Goal: Task Accomplishment & Management: Complete application form

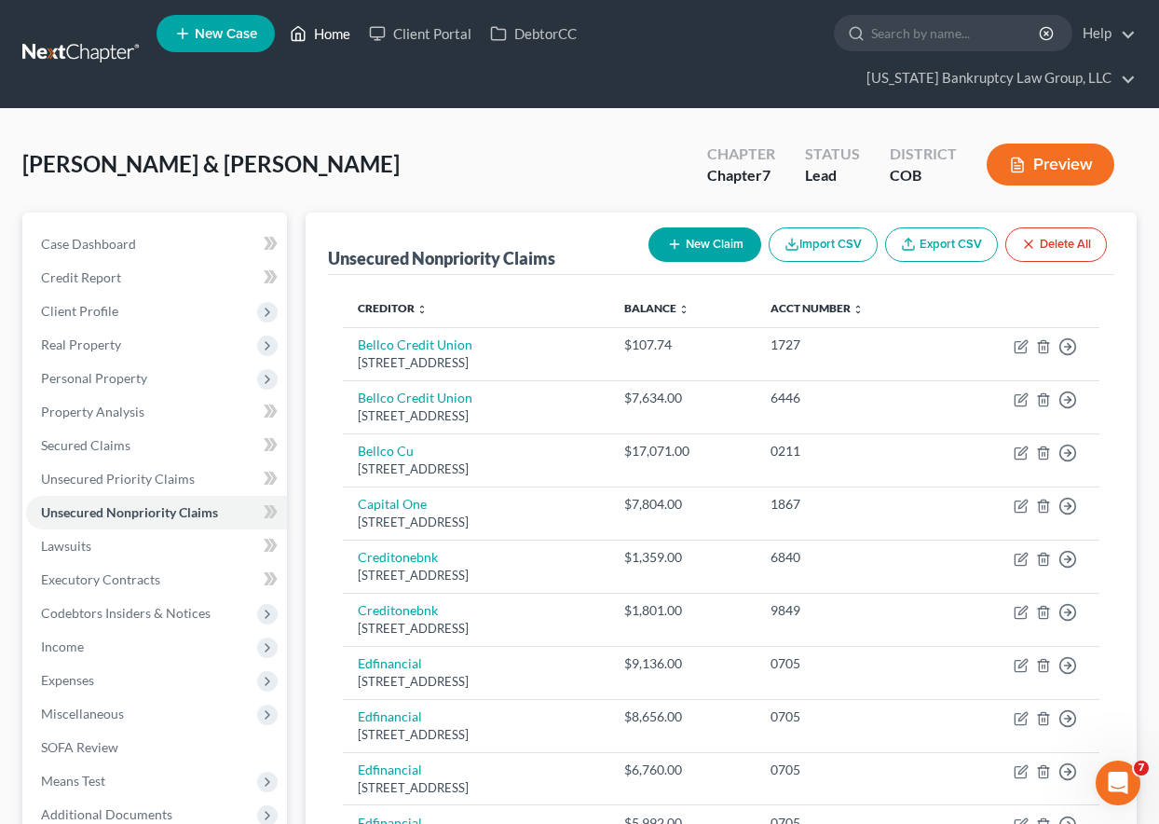
click at [342, 33] on link "Home" at bounding box center [319, 34] width 79 height 34
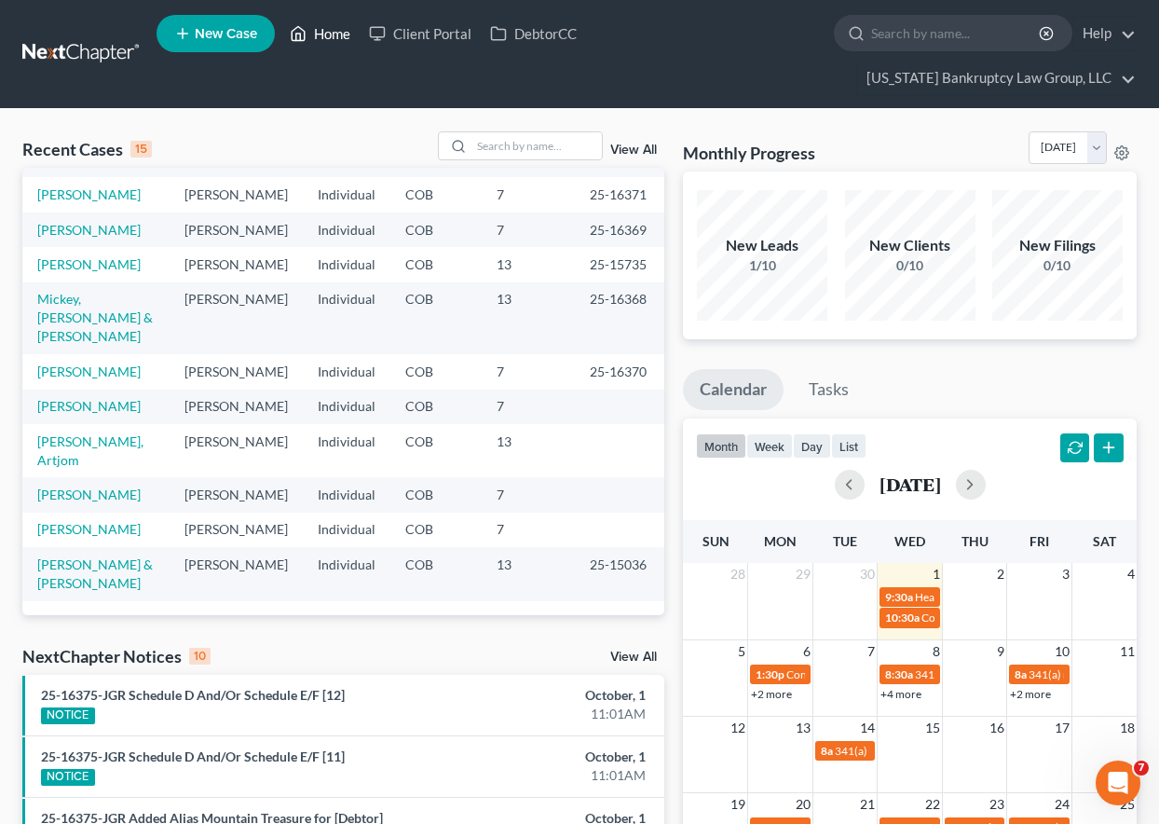
scroll to position [407, 0]
click at [103, 398] on link "[PERSON_NAME]" at bounding box center [88, 406] width 103 height 16
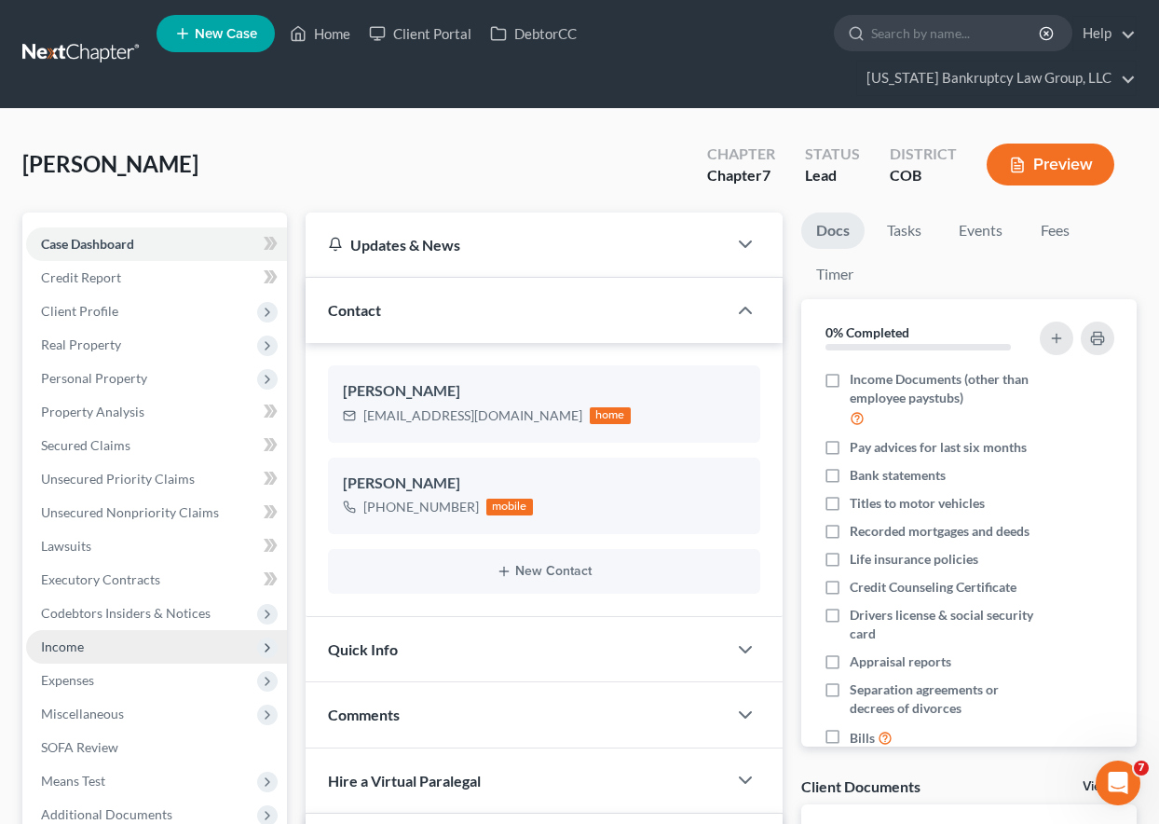
click at [68, 648] on span "Income" at bounding box center [62, 646] width 43 height 16
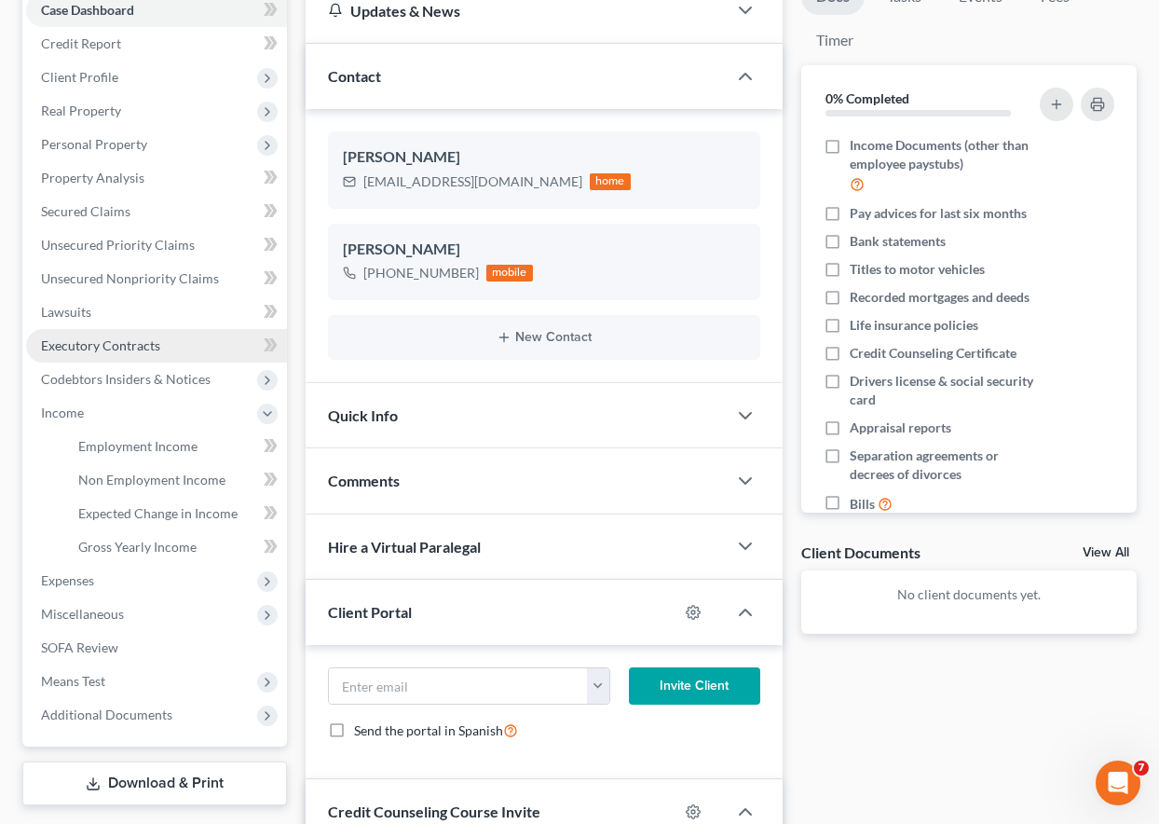
scroll to position [280, 0]
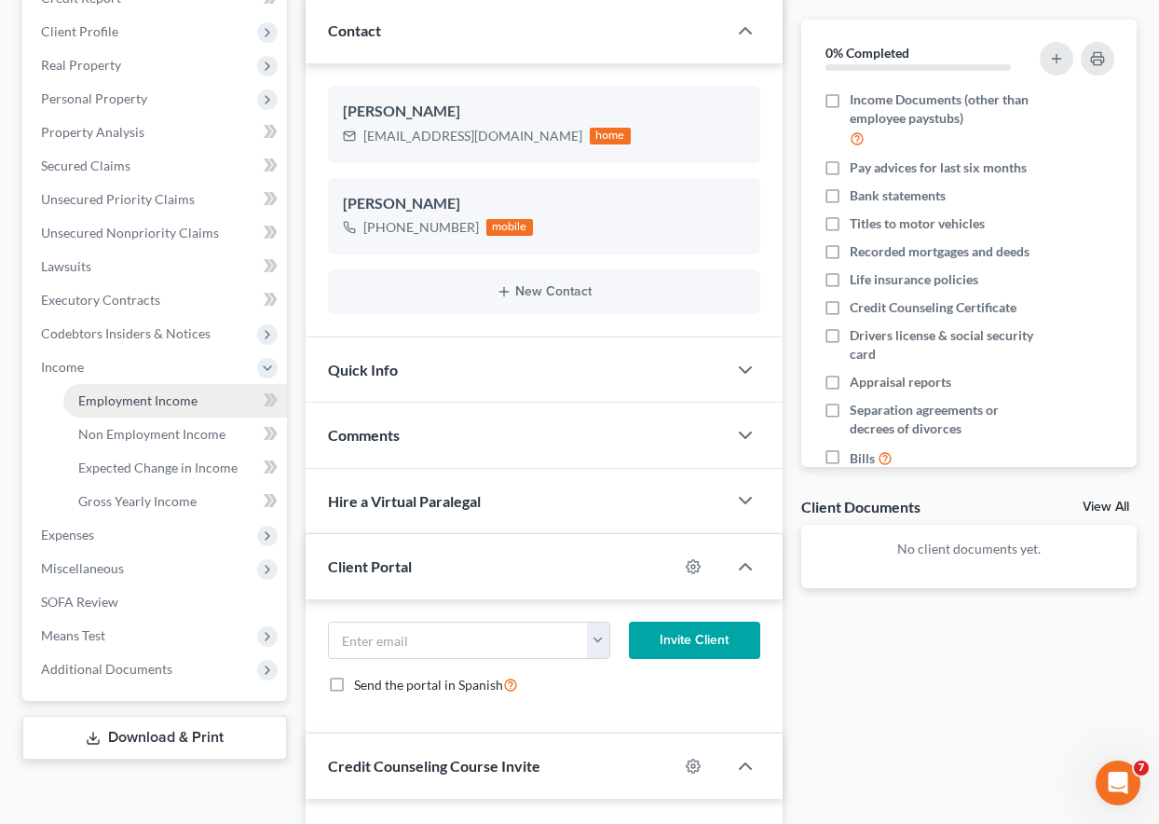
click at [132, 408] on link "Employment Income" at bounding box center [175, 401] width 224 height 34
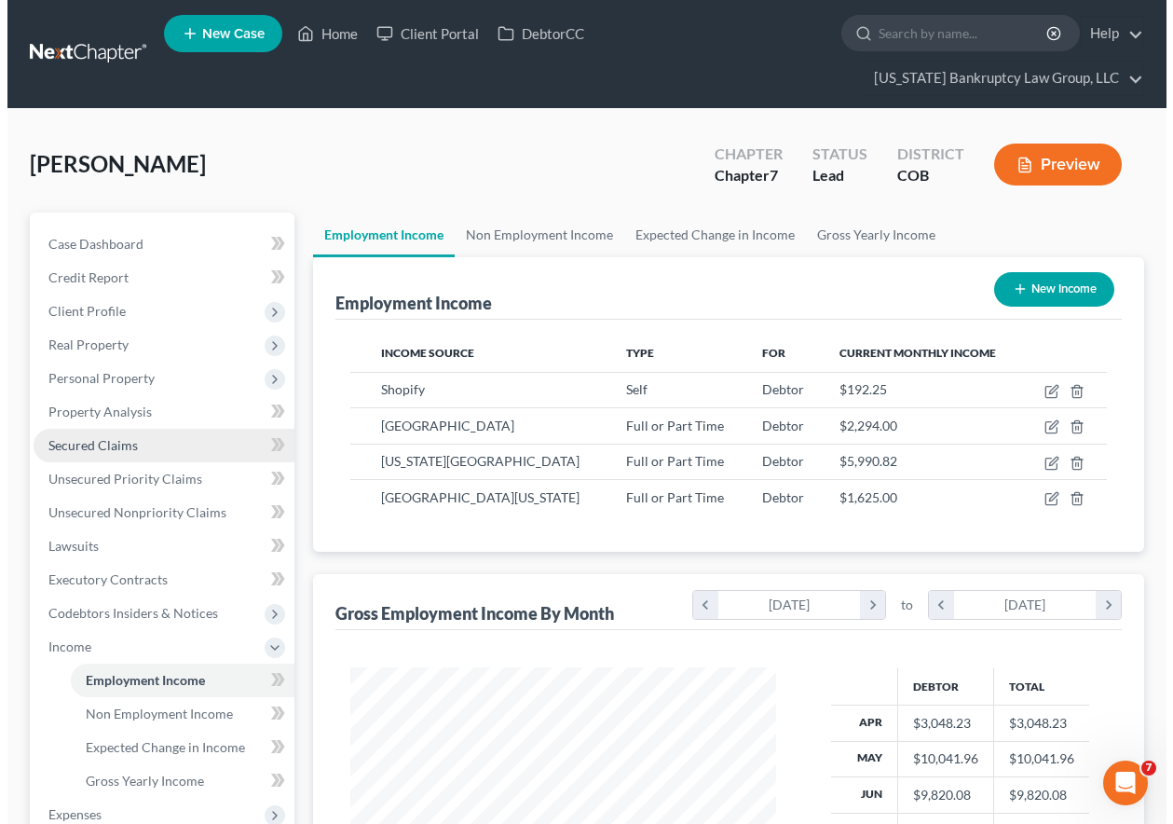
scroll to position [334, 463]
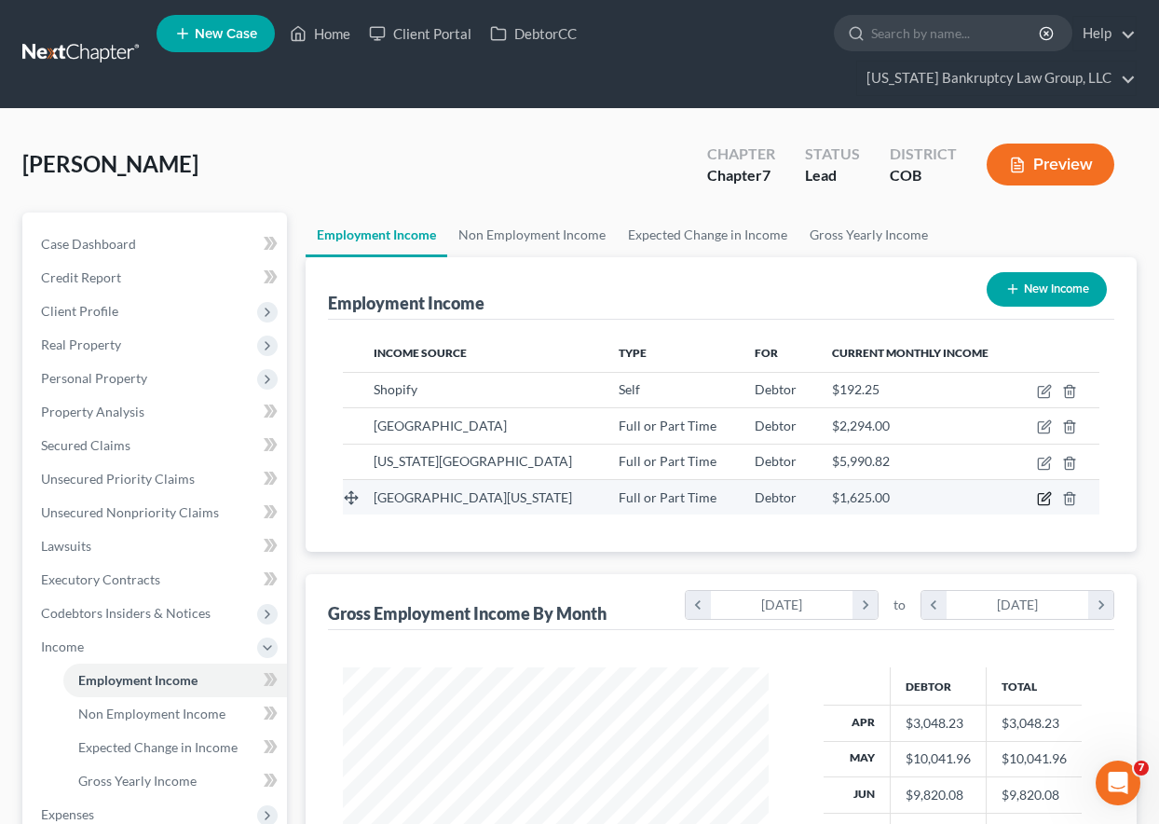
click at [1044, 497] on icon "button" at bounding box center [1044, 498] width 15 height 15
select select "0"
select select "5"
select select "0"
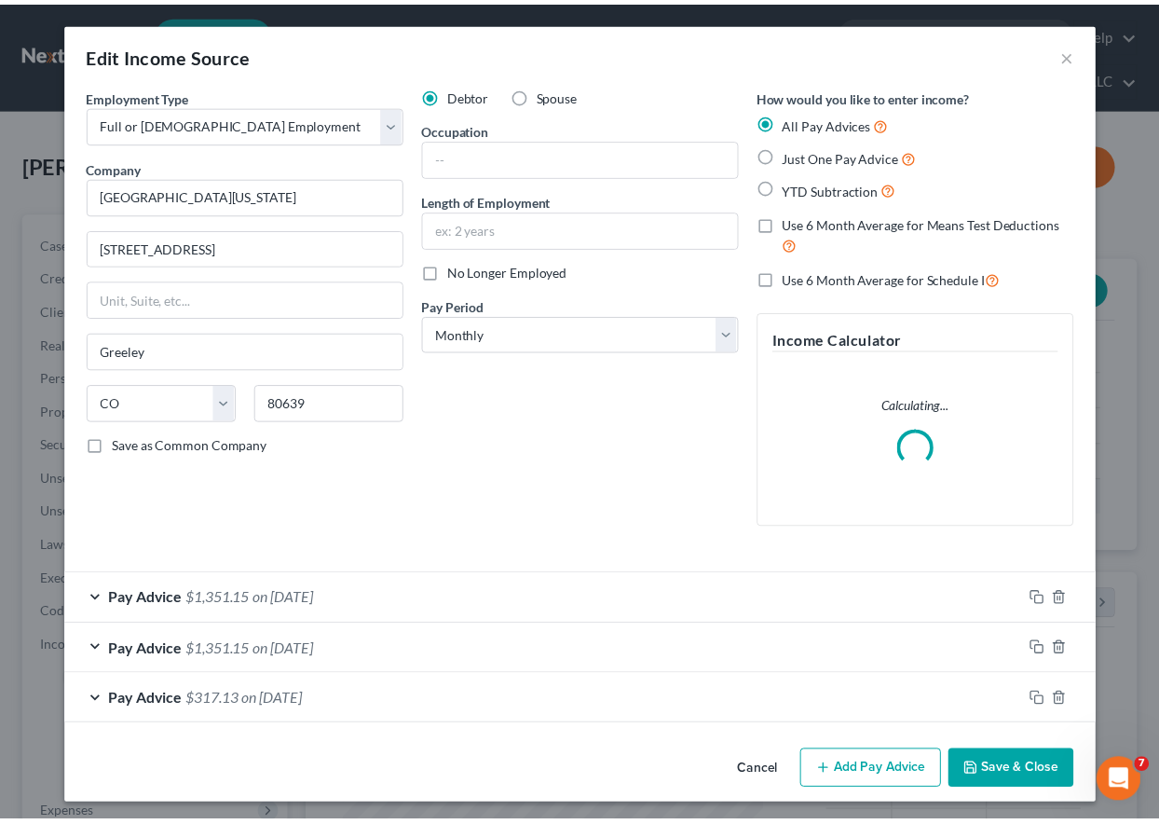
scroll to position [334, 469]
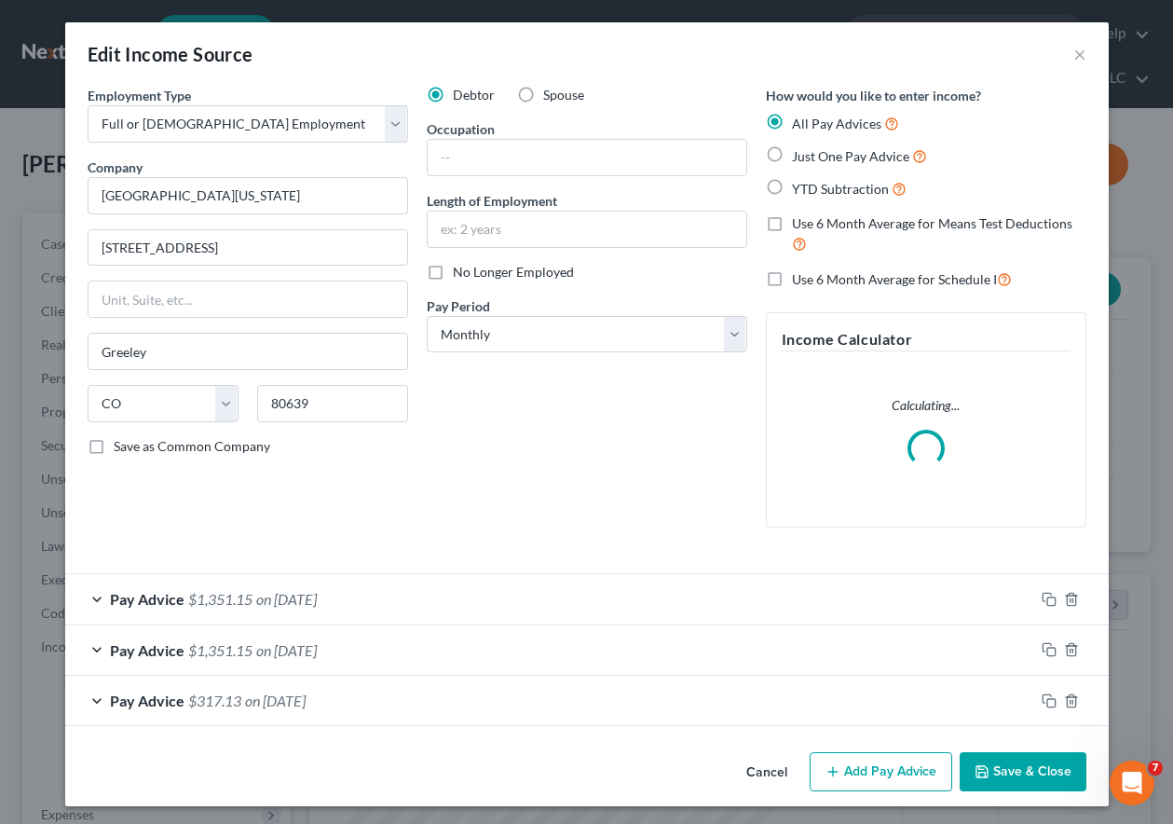
click at [453, 272] on label "No Longer Employed" at bounding box center [513, 272] width 121 height 19
click at [460, 272] on input "No Longer Employed" at bounding box center [466, 269] width 12 height 12
checkbox input "true"
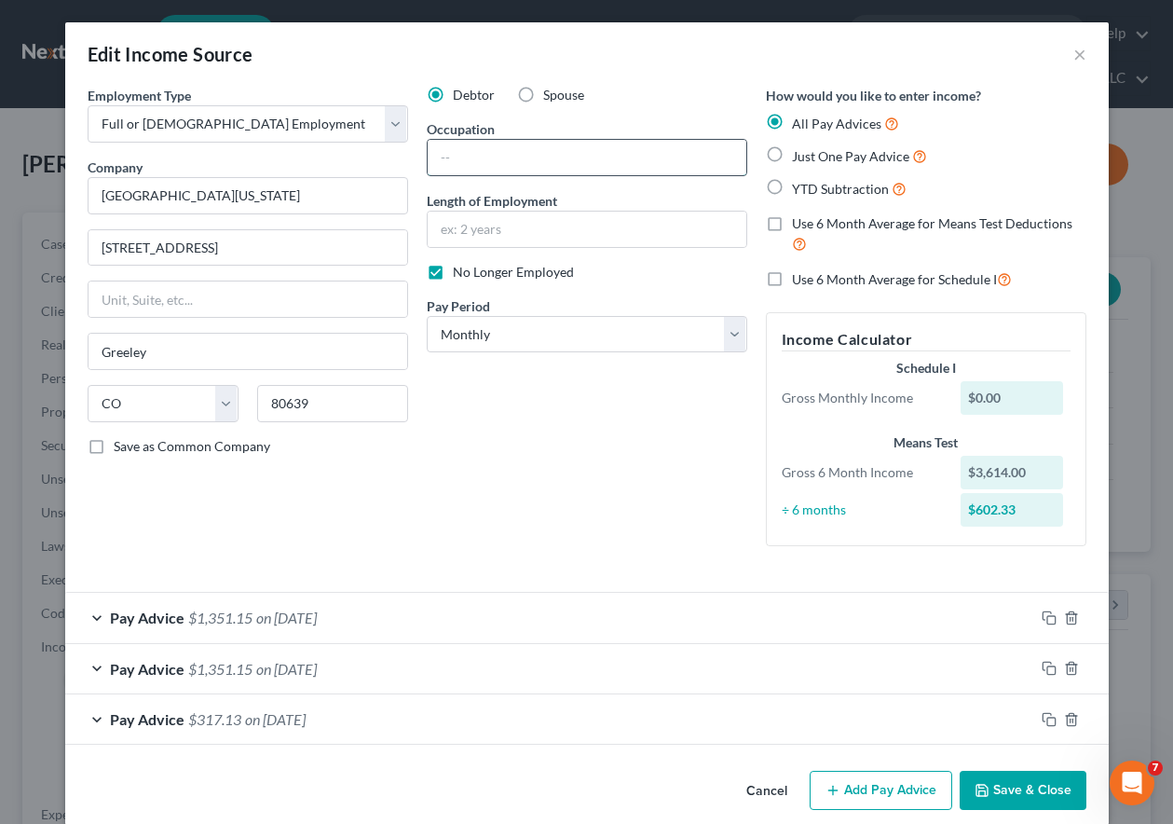
click at [498, 160] on input "text" at bounding box center [587, 157] width 319 height 35
type input "Instructor"
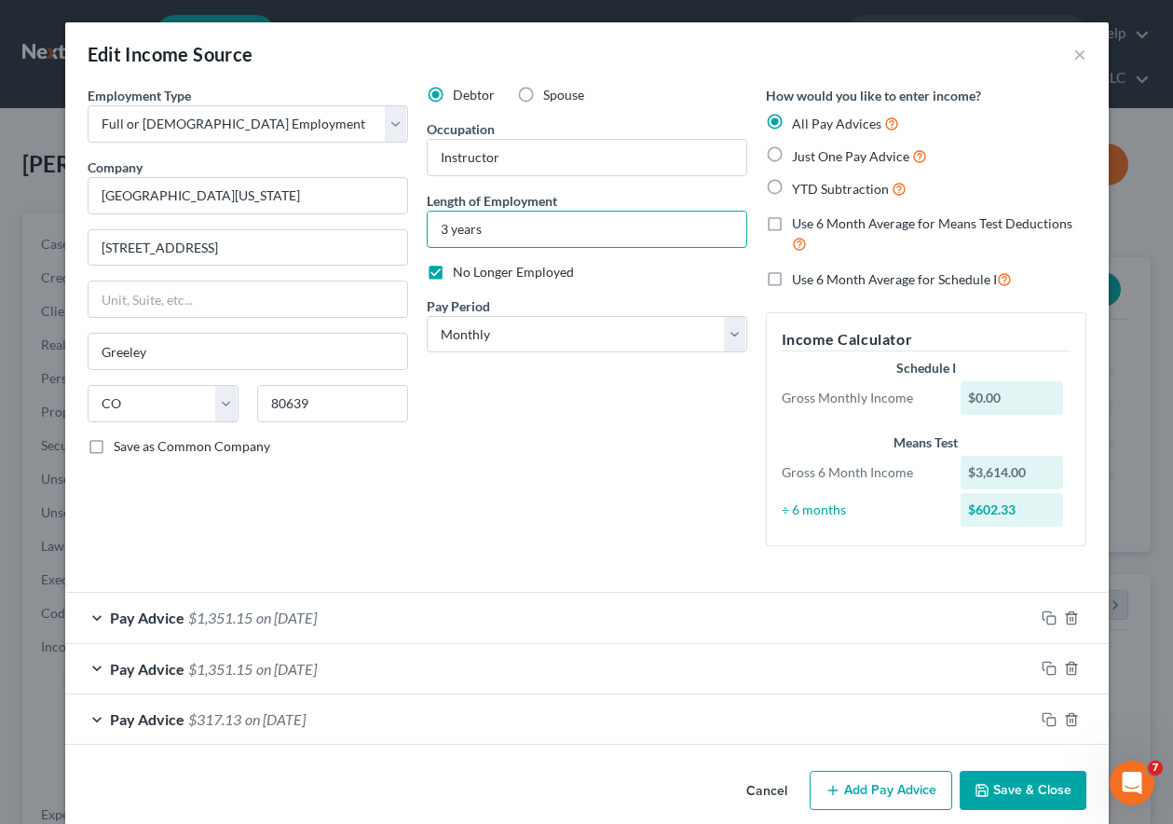
type input "3 years"
click at [662, 530] on div "Debtor Spouse Occupation Instructor Length of Employment 3 years No Longer Empl…" at bounding box center [586, 323] width 339 height 475
click at [1046, 793] on button "Save & Close" at bounding box center [1023, 790] width 127 height 39
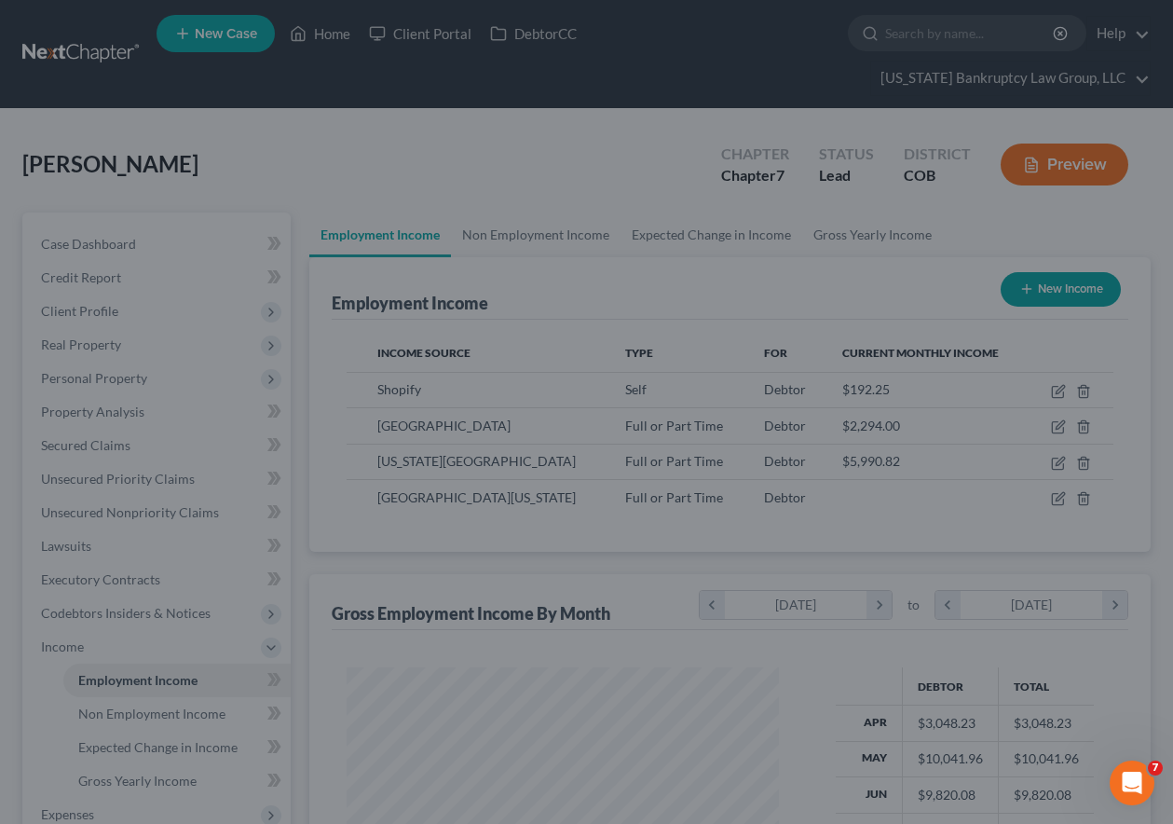
scroll to position [931387, 931257]
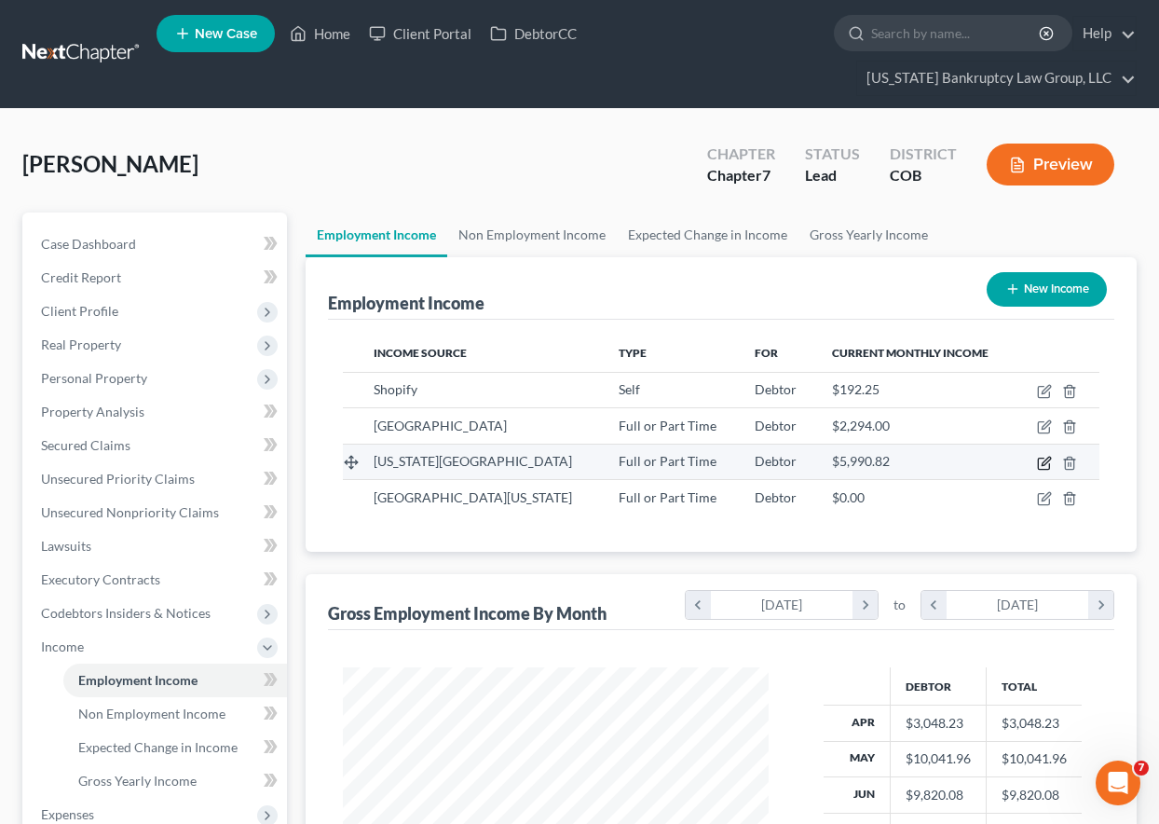
click at [1039, 465] on icon "button" at bounding box center [1043, 462] width 11 height 11
select select "0"
select select "5"
select select "0"
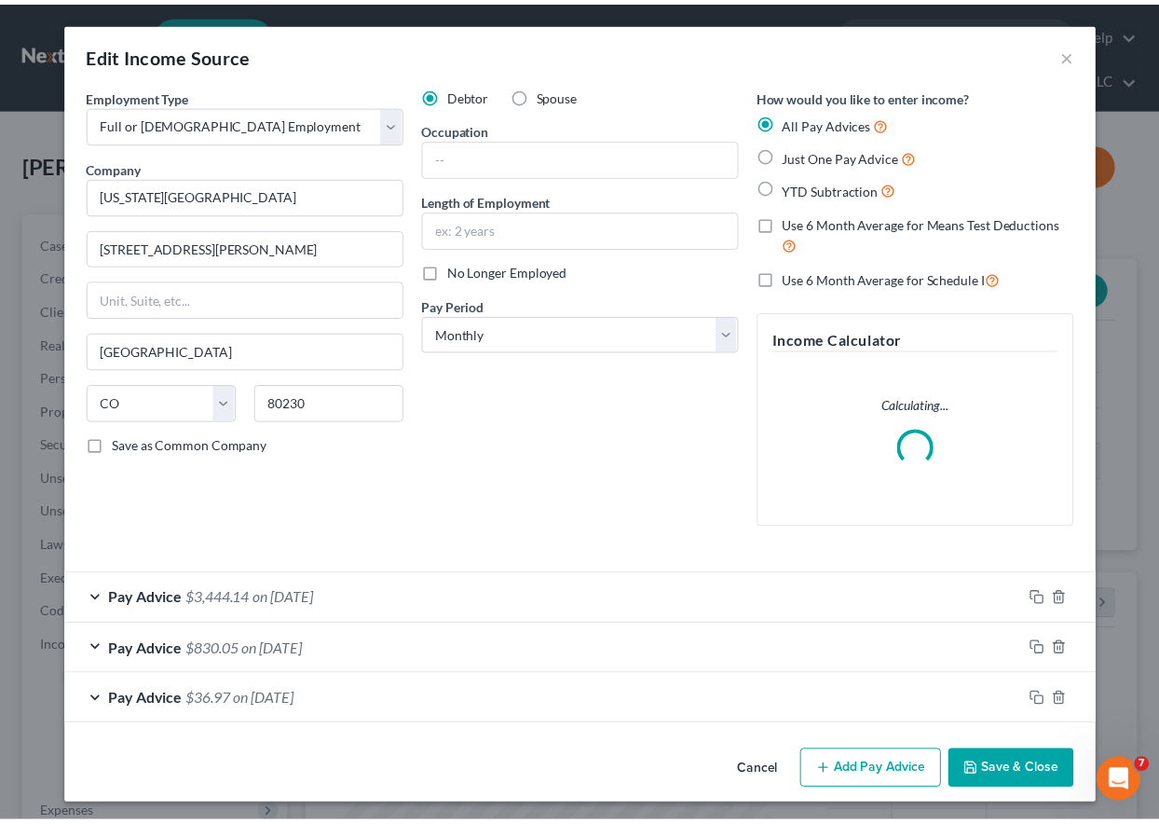
scroll to position [334, 469]
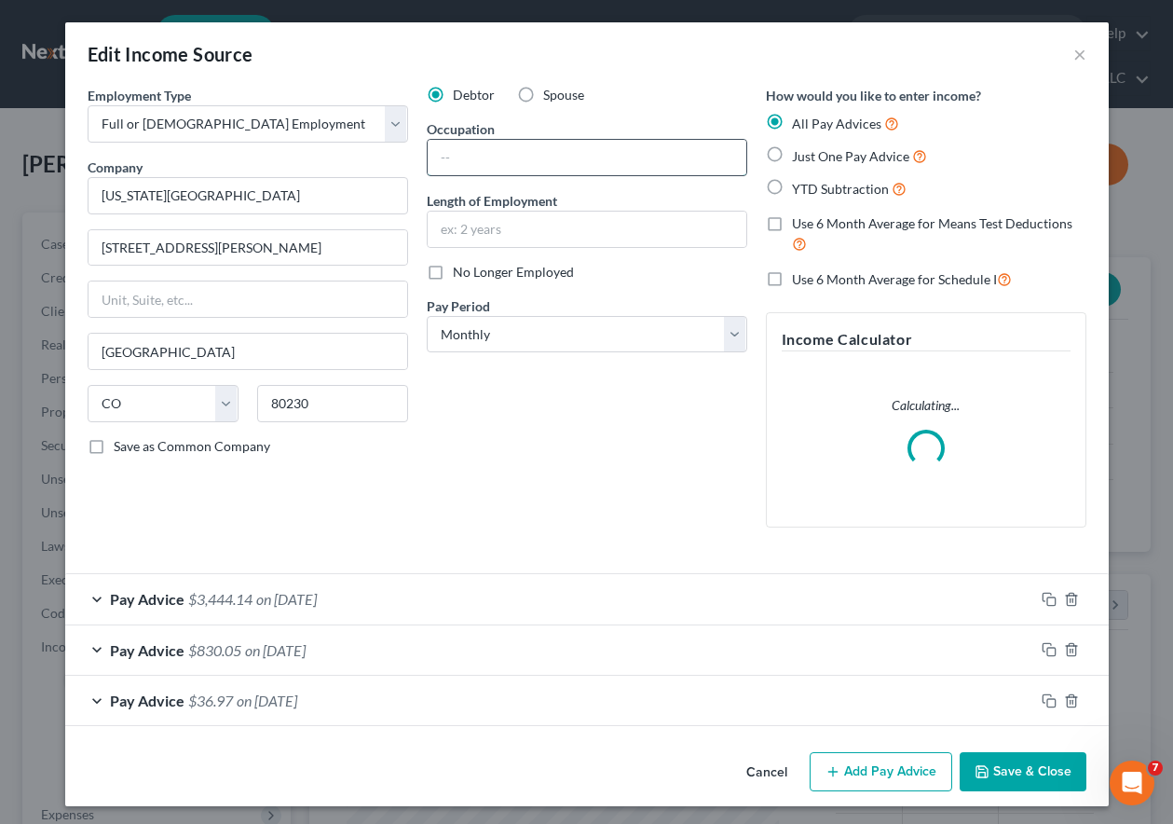
click at [515, 162] on input "text" at bounding box center [587, 157] width 319 height 35
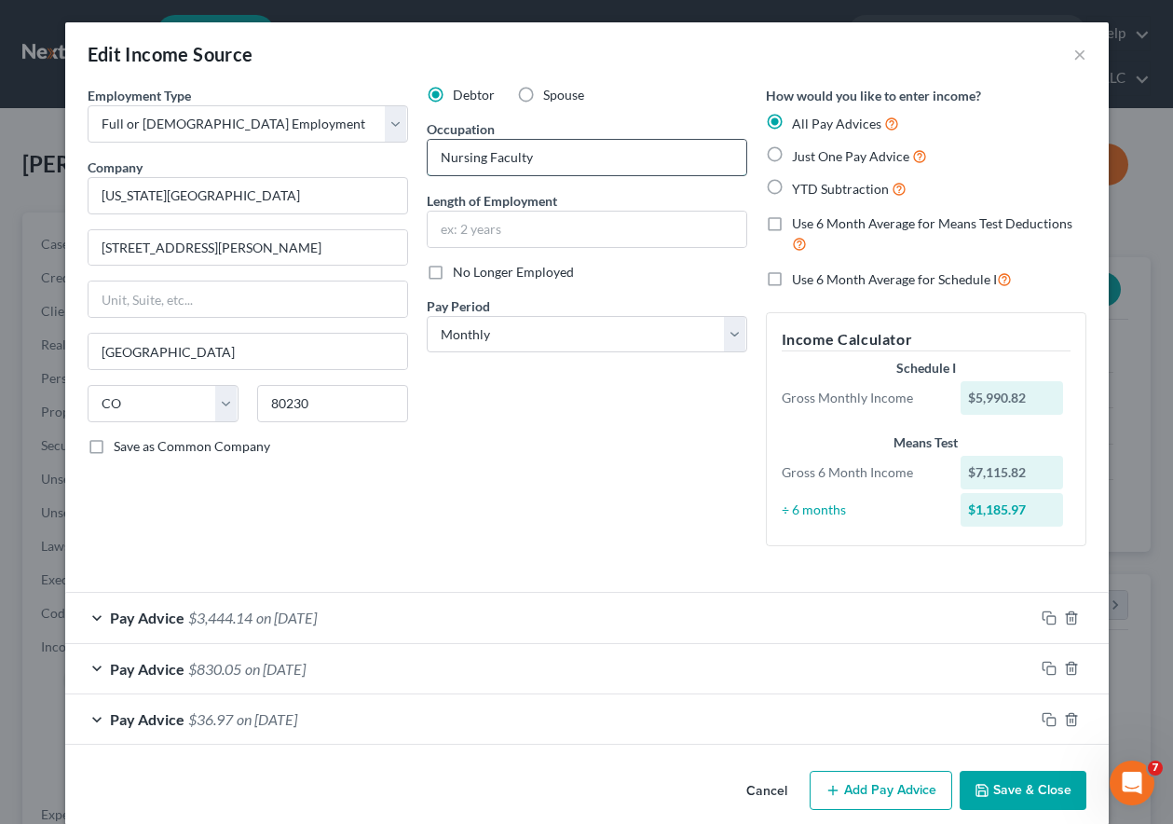
type input "Nursing Faculty"
type input "15 years"
click at [1038, 787] on button "Save & Close" at bounding box center [1023, 790] width 127 height 39
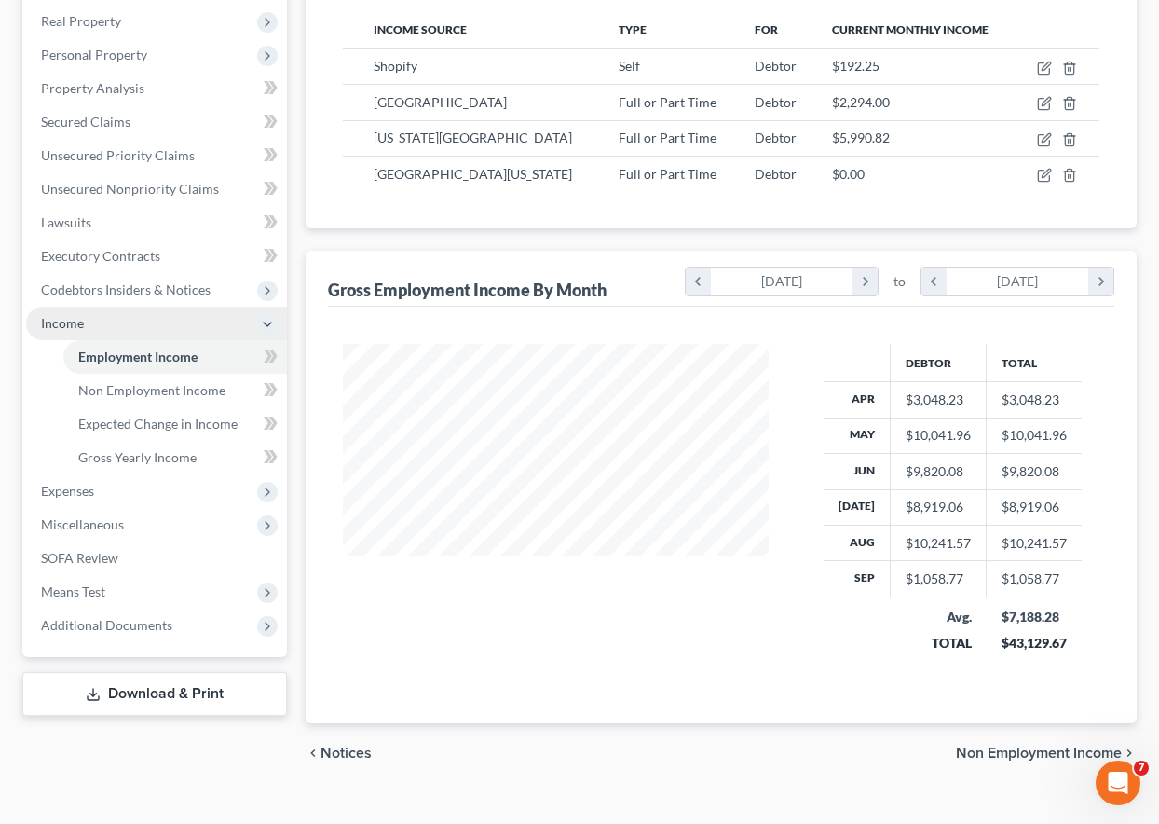
scroll to position [353, 0]
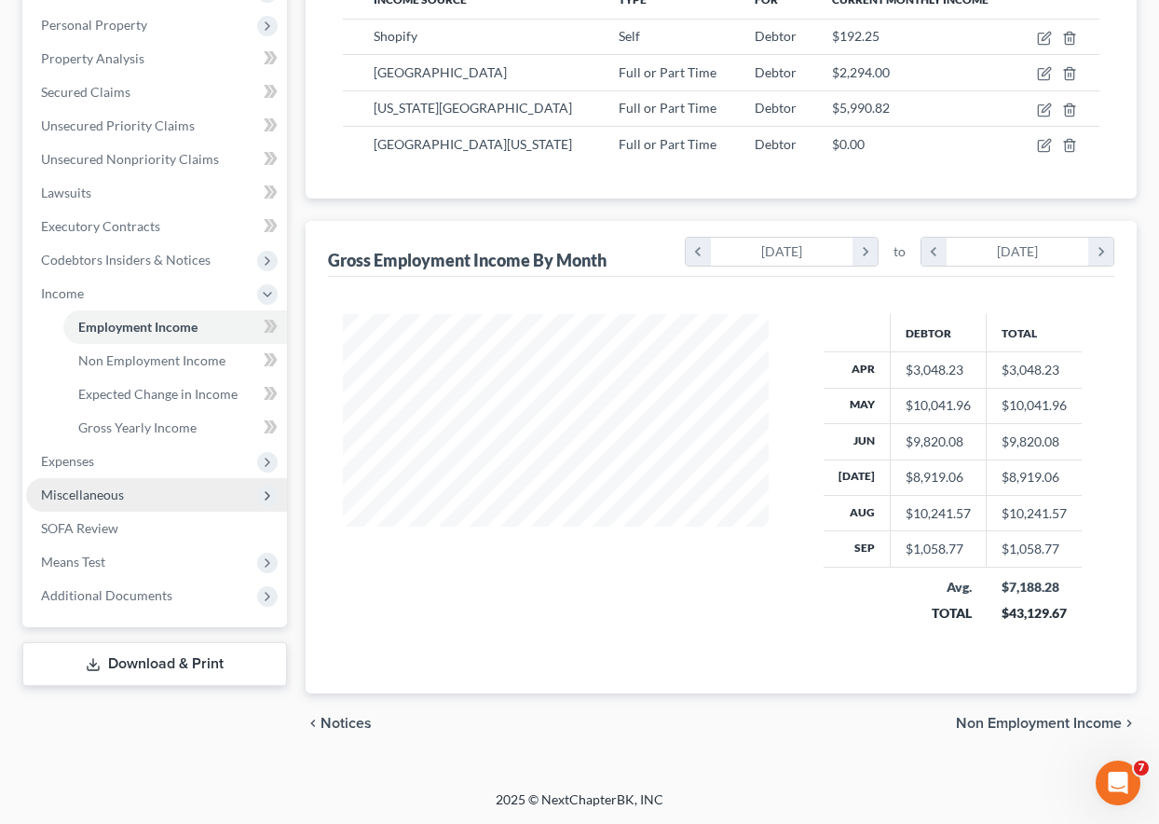
click at [66, 488] on span "Miscellaneous" at bounding box center [82, 494] width 83 height 16
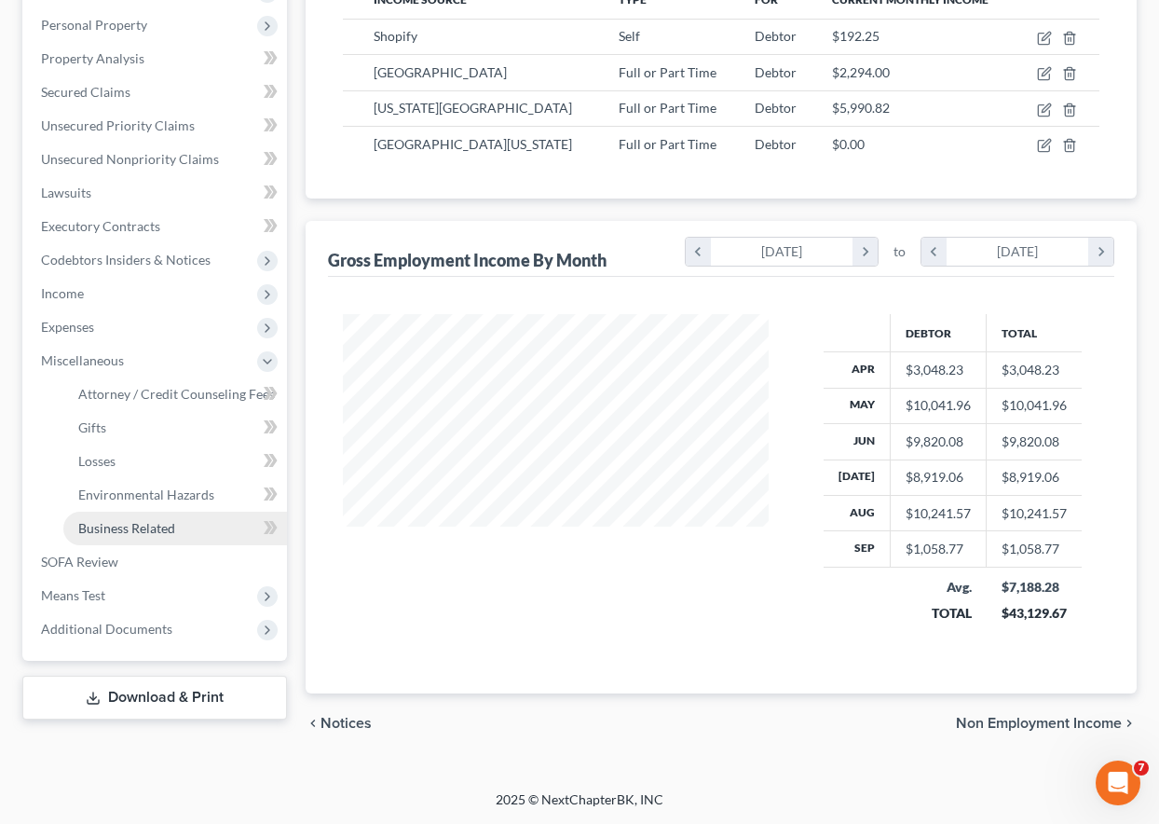
click at [101, 527] on span "Business Related" at bounding box center [126, 528] width 97 height 16
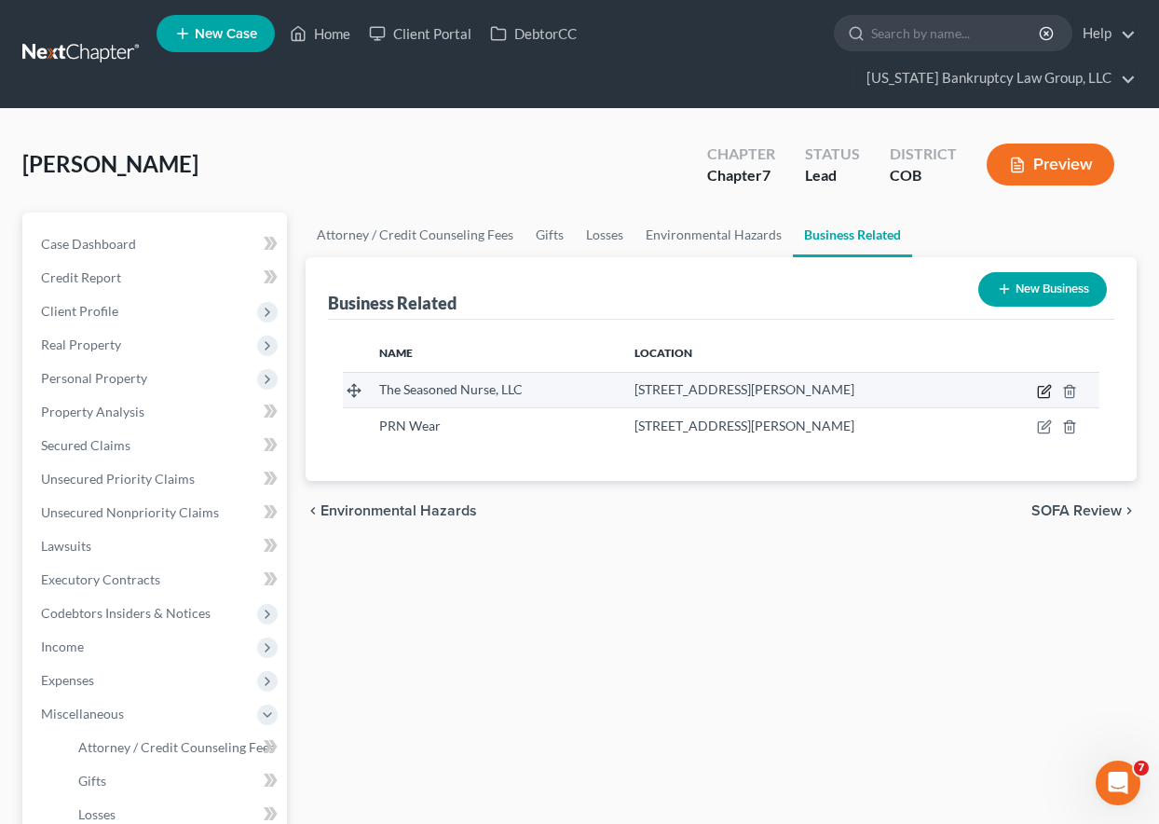
click at [1044, 393] on icon "button" at bounding box center [1046, 389] width 8 height 8
select select "sole_proprietor"
select select "5"
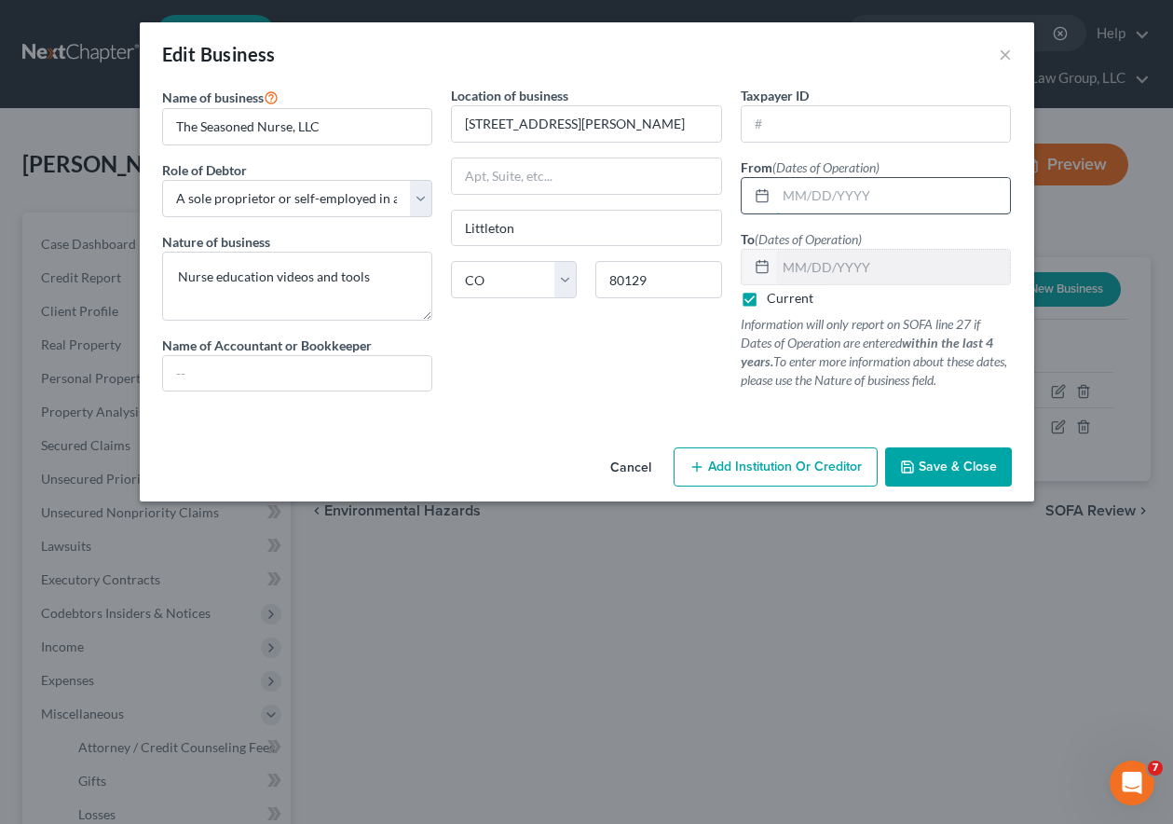
click at [817, 192] on input "text" at bounding box center [893, 195] width 235 height 35
type input "01/01/2023"
click at [767, 292] on label "Current" at bounding box center [790, 298] width 47 height 19
click at [774, 292] on input "Current" at bounding box center [780, 295] width 12 height 12
checkbox input "false"
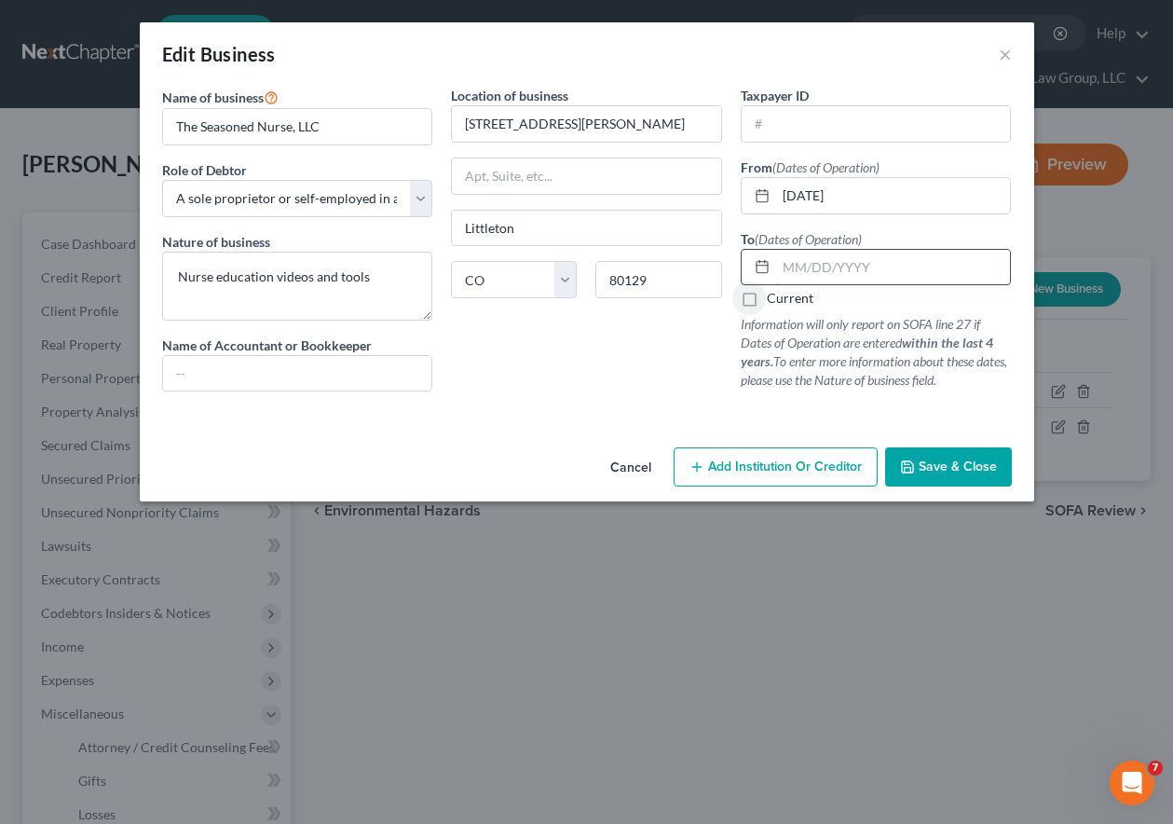
click at [806, 262] on input "text" at bounding box center [893, 267] width 235 height 35
type input "10/01/2025"
click at [938, 469] on span "Save & Close" at bounding box center [958, 466] width 78 height 16
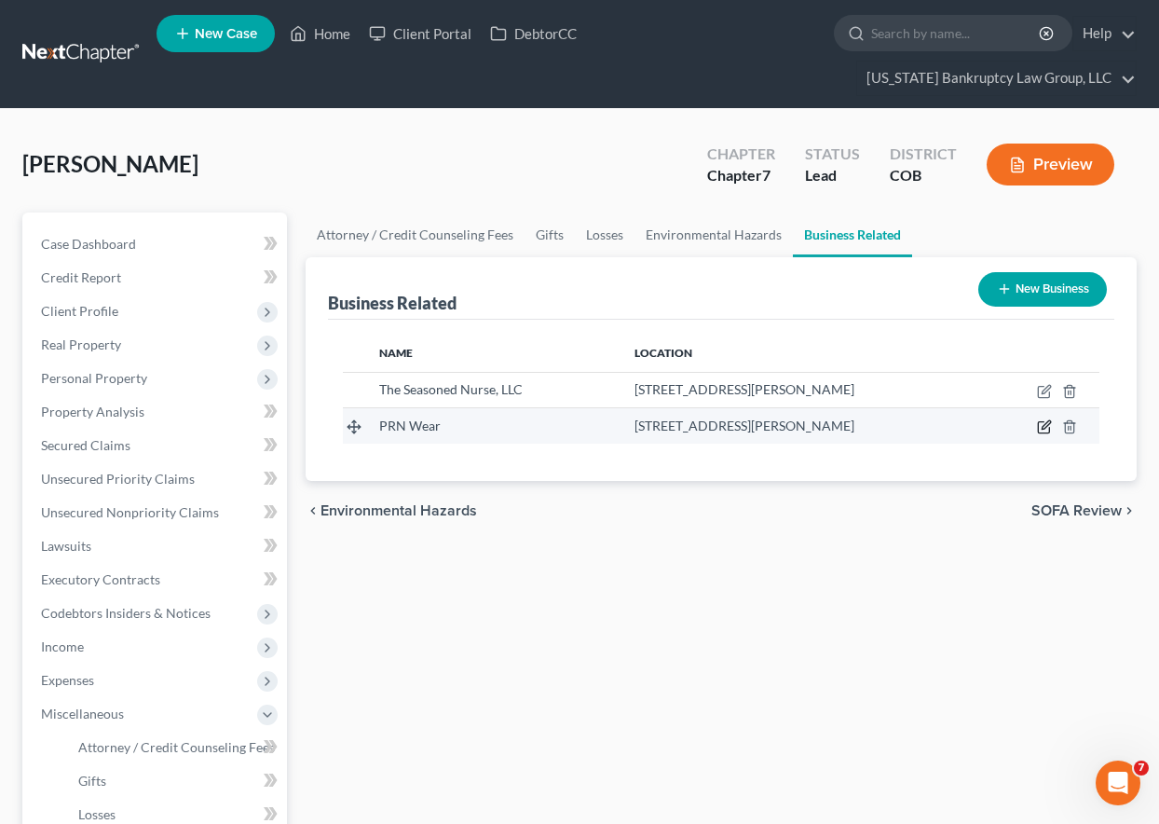
click at [1045, 428] on icon "button" at bounding box center [1046, 425] width 8 height 8
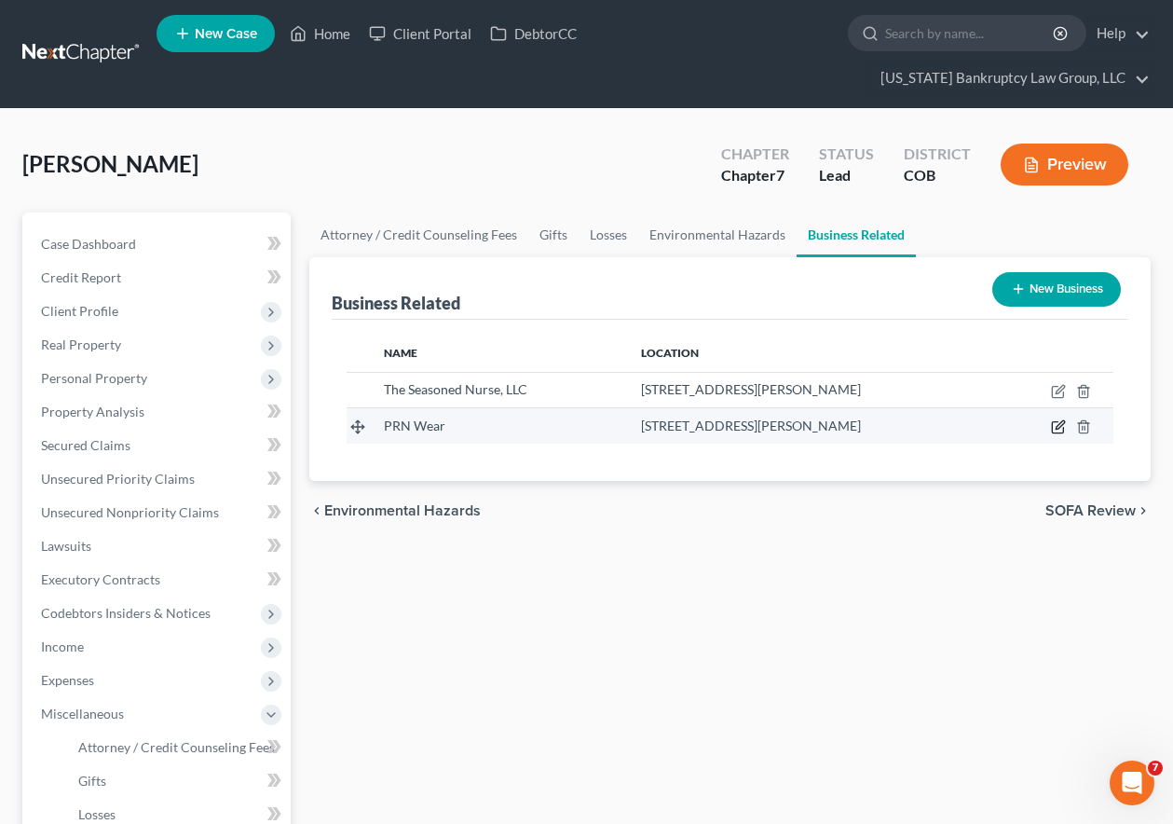
select select "sole_proprietor"
select select "5"
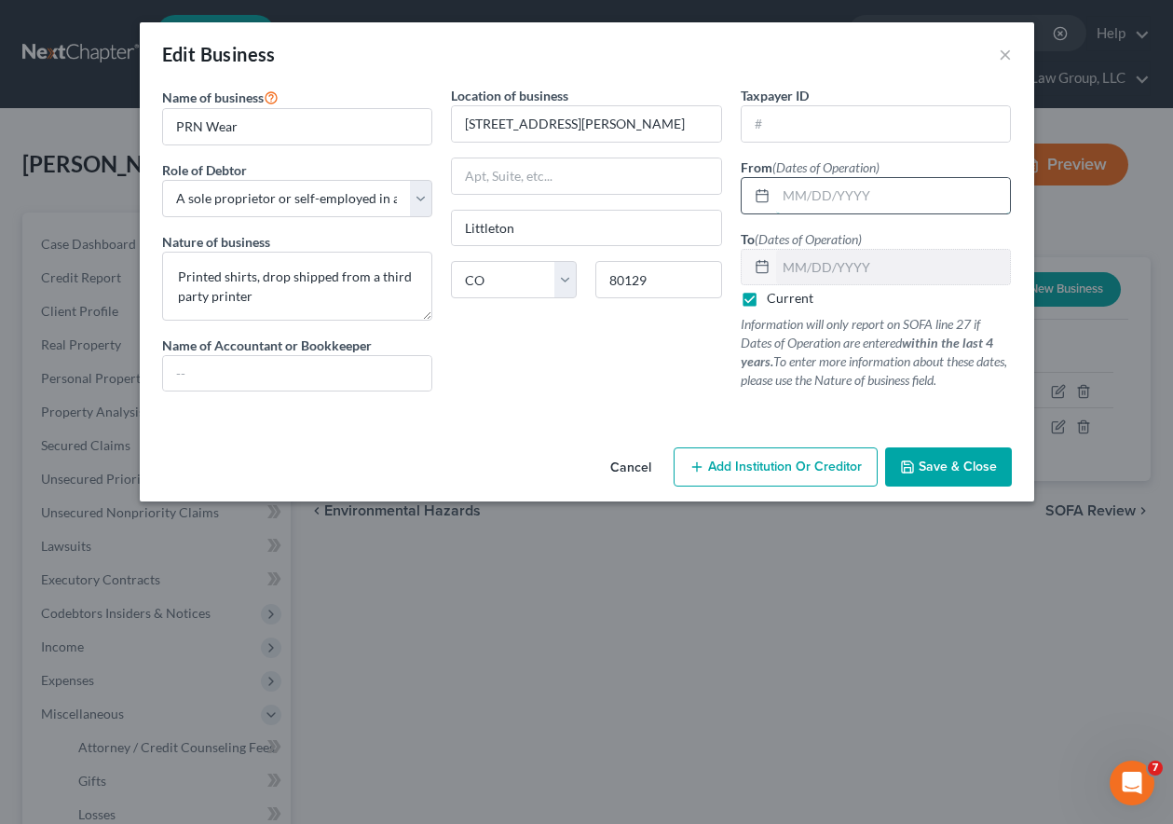
drag, startPoint x: 809, startPoint y: 198, endPoint x: 799, endPoint y: 197, distance: 9.4
click at [809, 198] on input "text" at bounding box center [893, 195] width 235 height 35
type input "01/01/2024"
click at [988, 466] on span "Save & Close" at bounding box center [958, 466] width 78 height 16
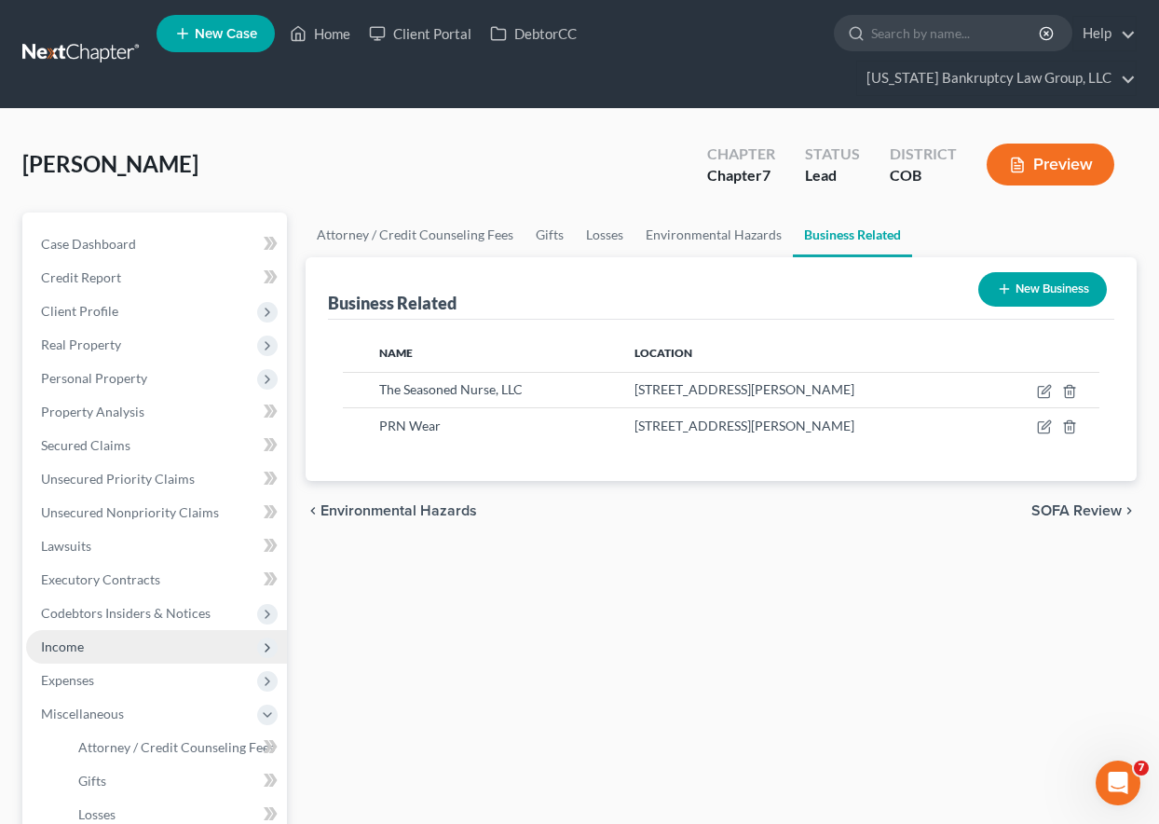
click at [58, 643] on span "Income" at bounding box center [62, 646] width 43 height 16
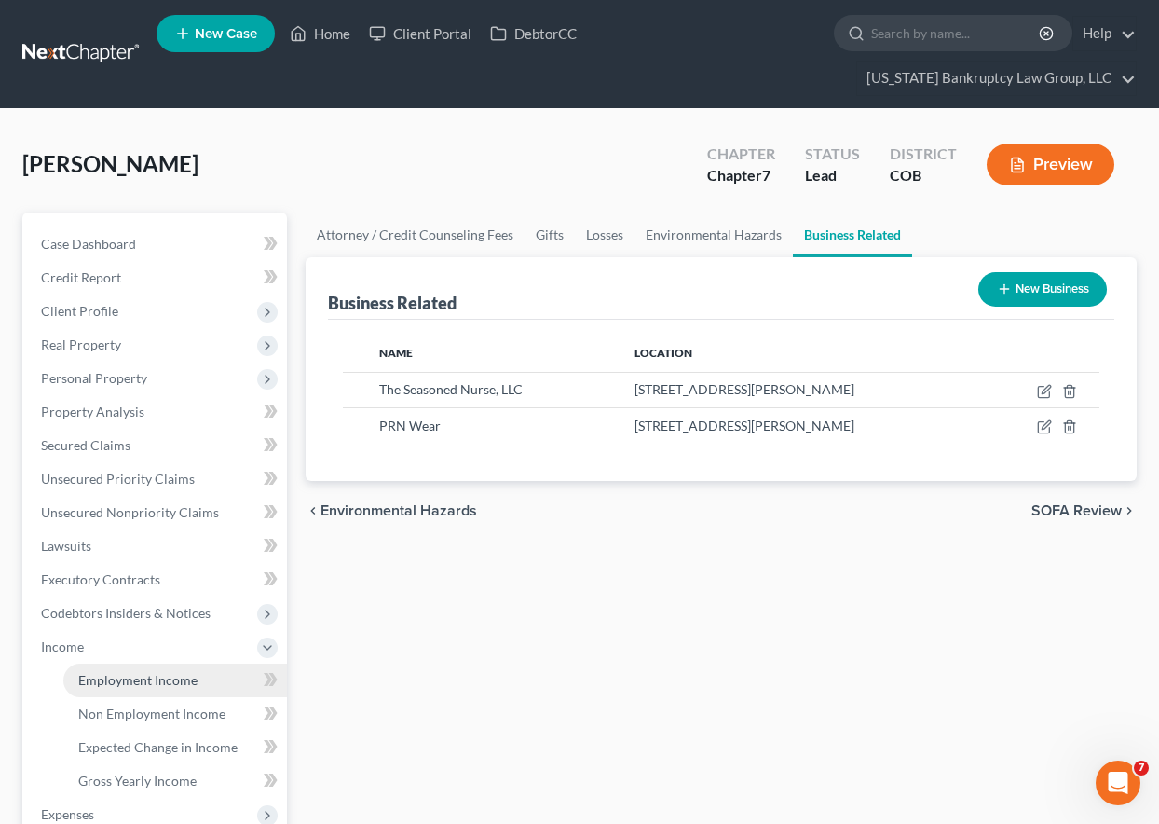
click at [111, 682] on span "Employment Income" at bounding box center [137, 680] width 119 height 16
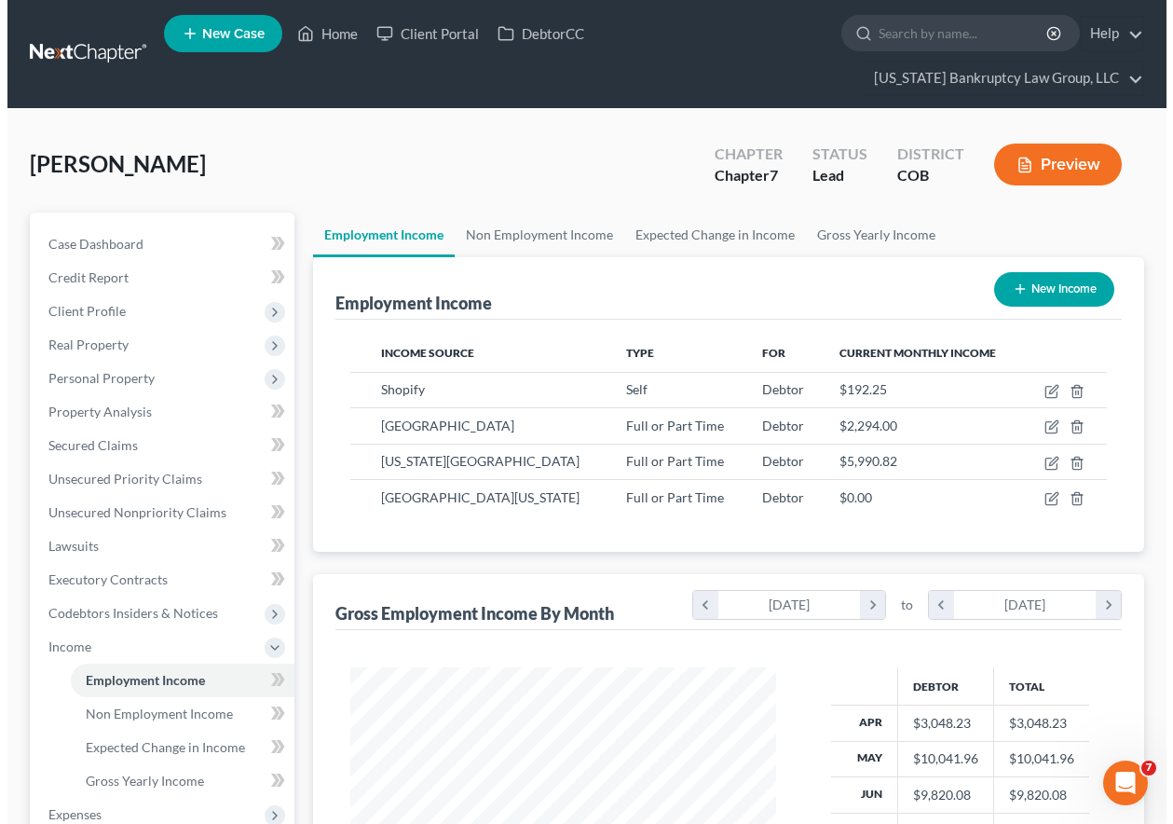
scroll to position [334, 463]
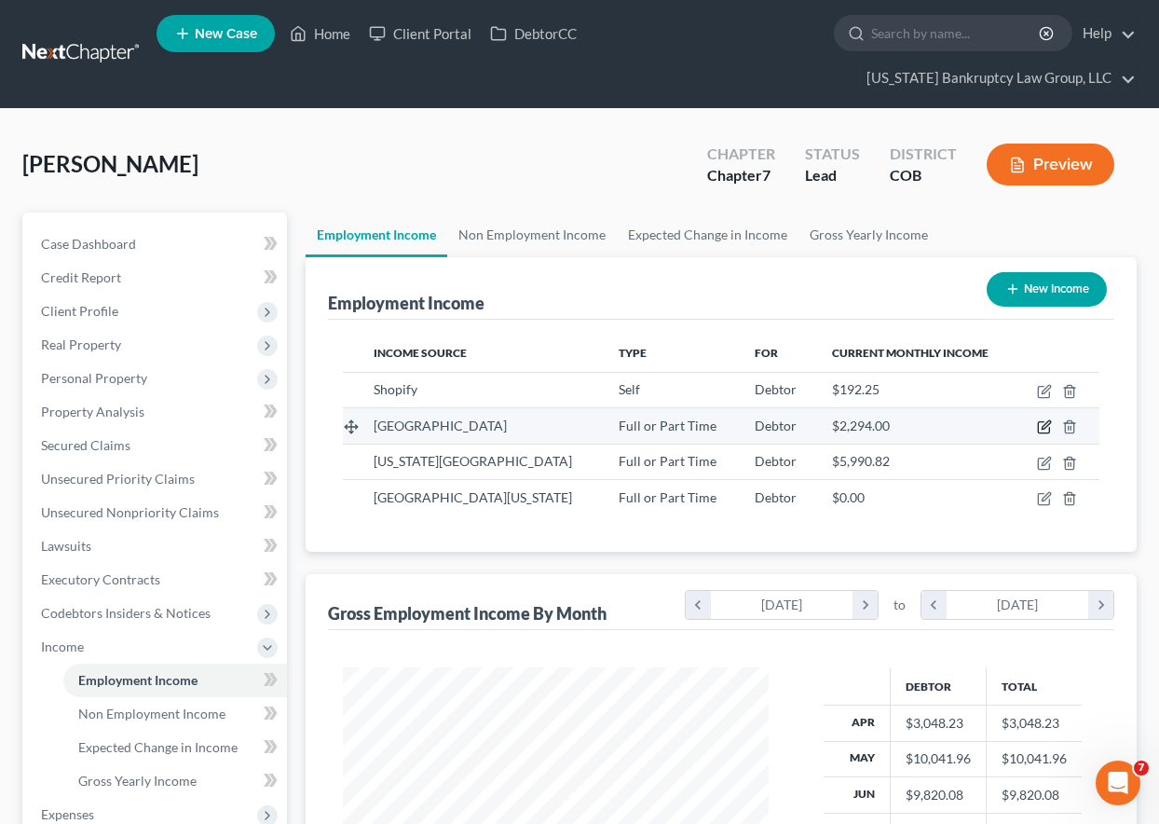
click at [1042, 428] on icon "button" at bounding box center [1044, 426] width 15 height 15
select select "0"
select select "5"
select select "2"
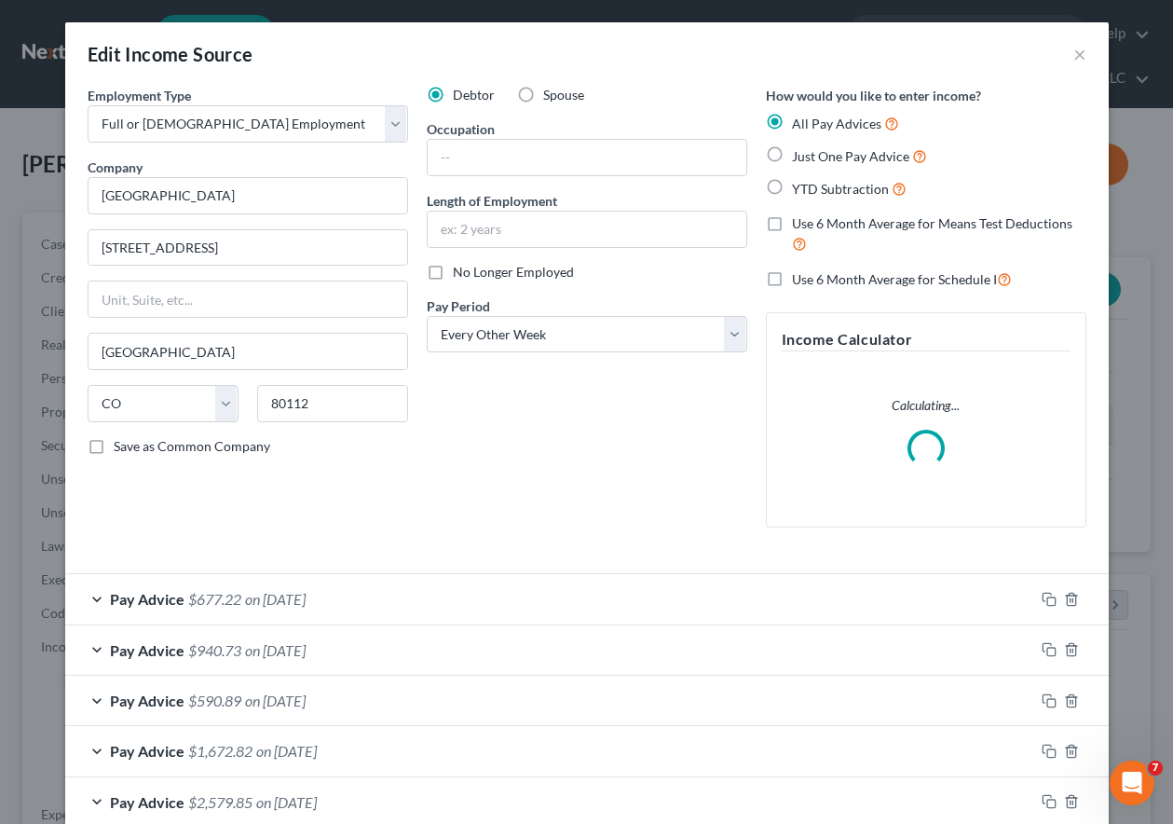
scroll to position [334, 469]
click at [510, 150] on input "text" at bounding box center [587, 157] width 319 height 35
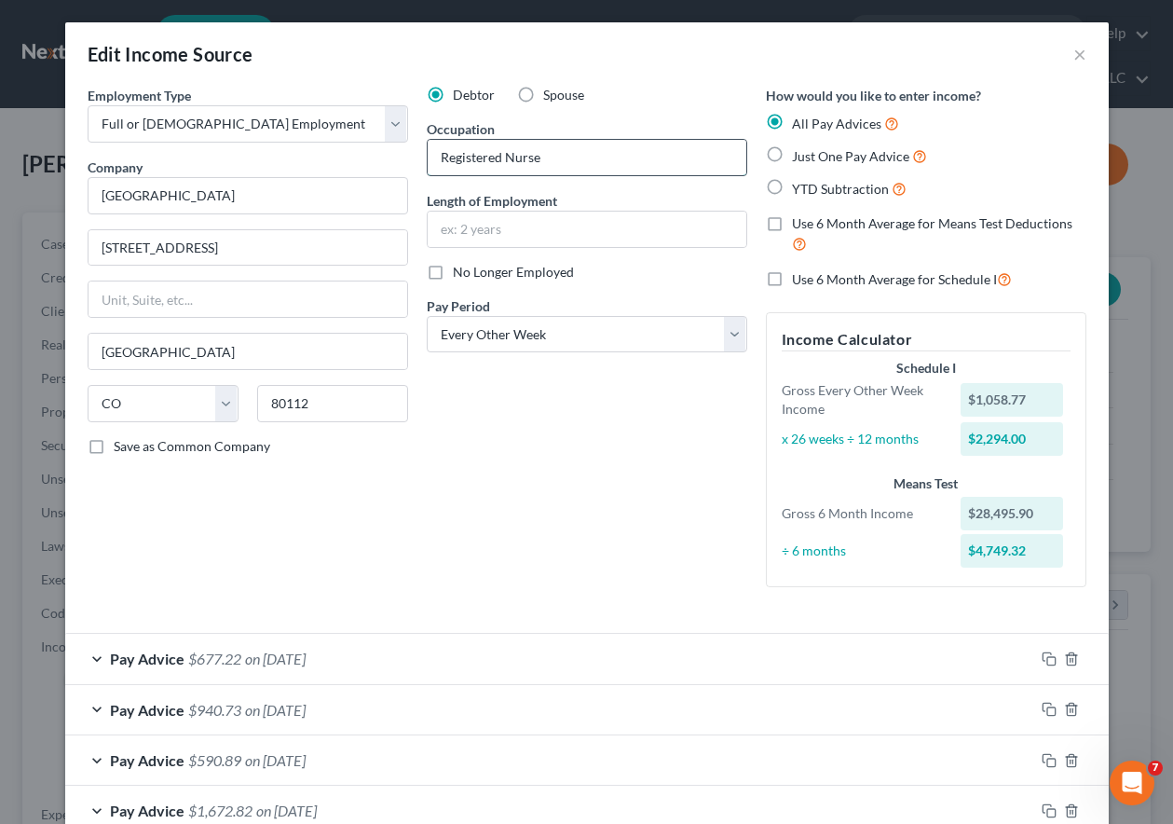
type input "Registered Nurse"
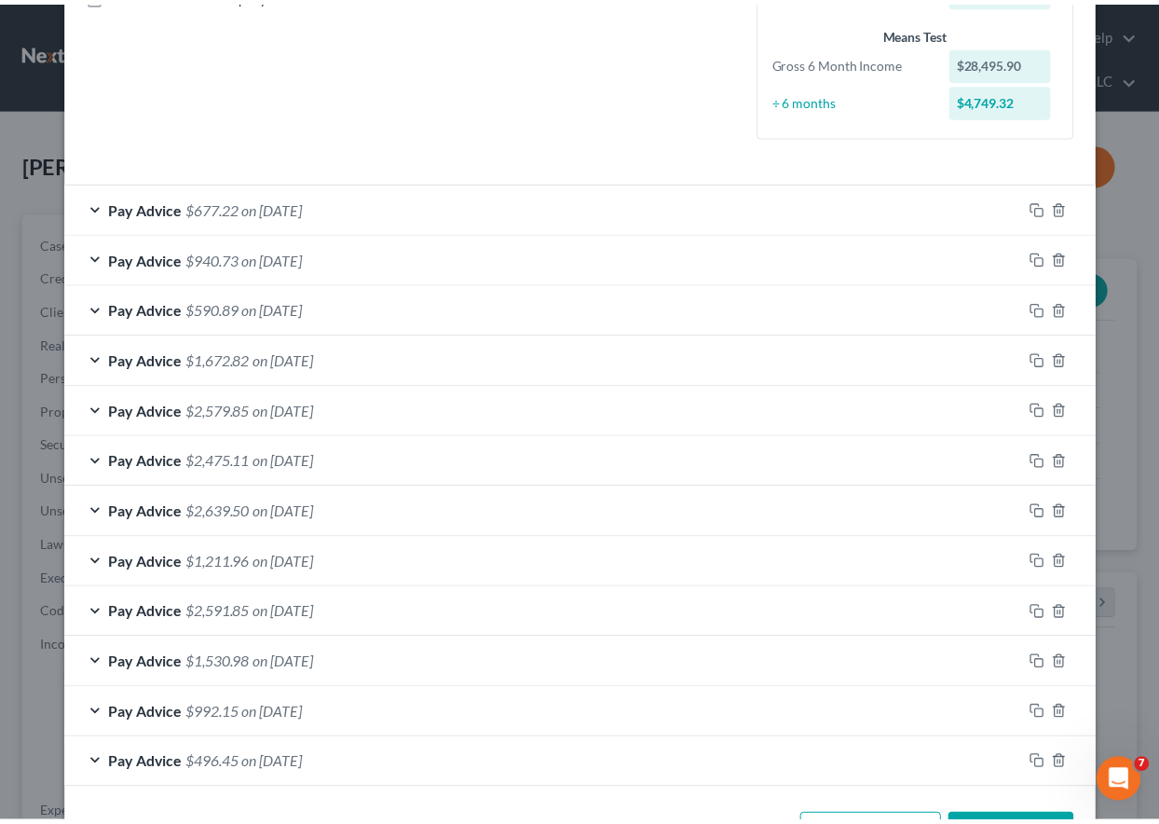
scroll to position [520, 0]
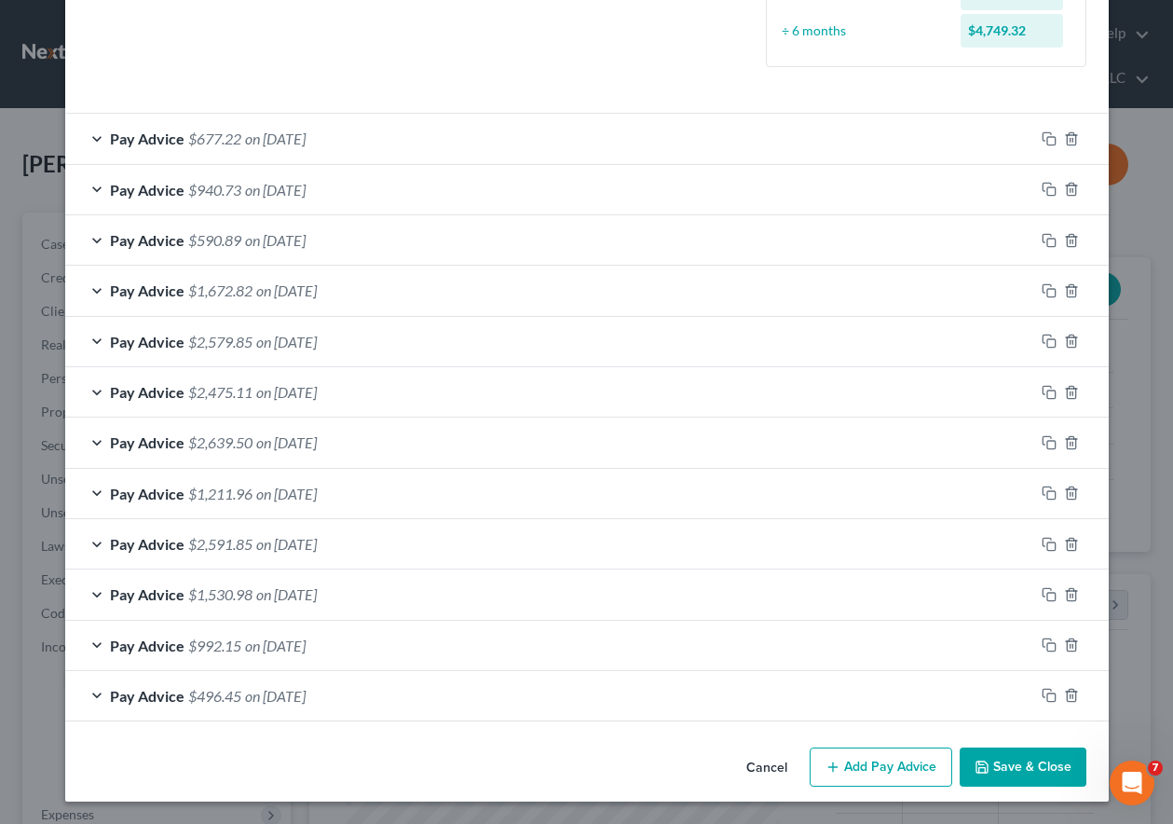
type input "11 years, 6 months"
click at [1026, 757] on button "Save & Close" at bounding box center [1023, 766] width 127 height 39
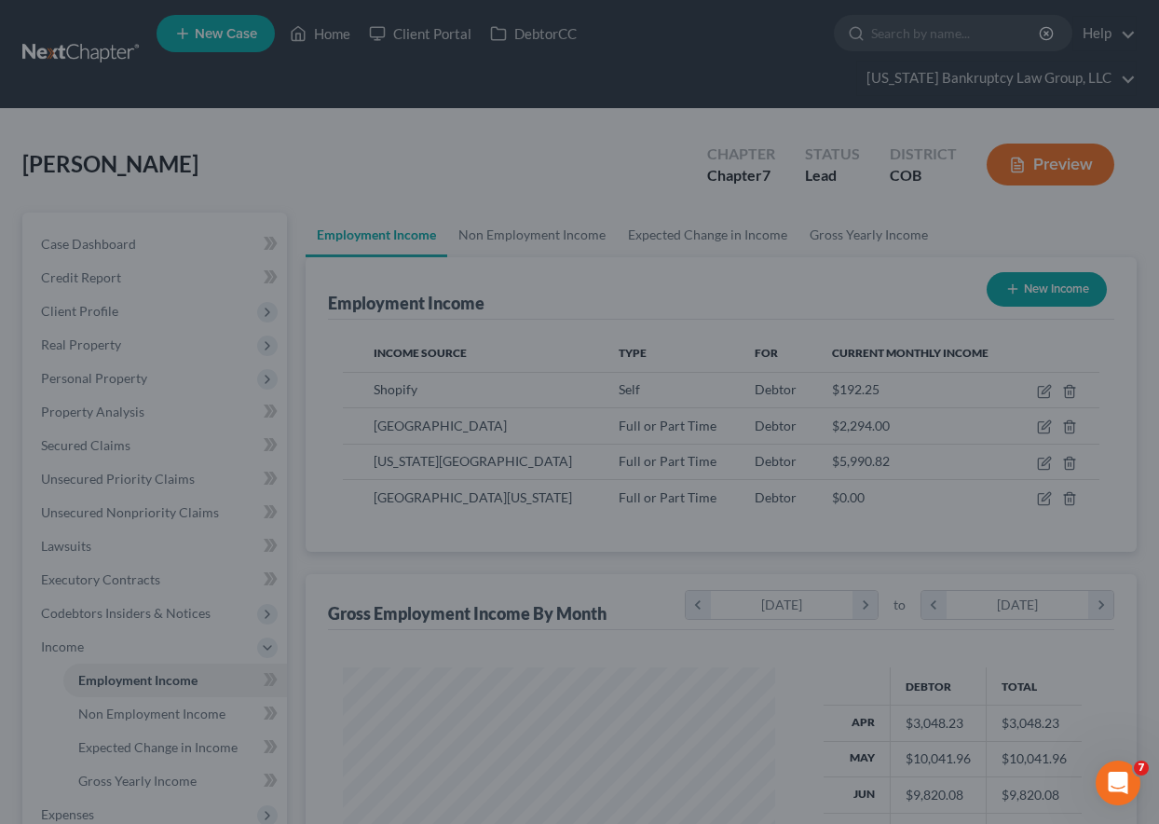
scroll to position [931387, 931257]
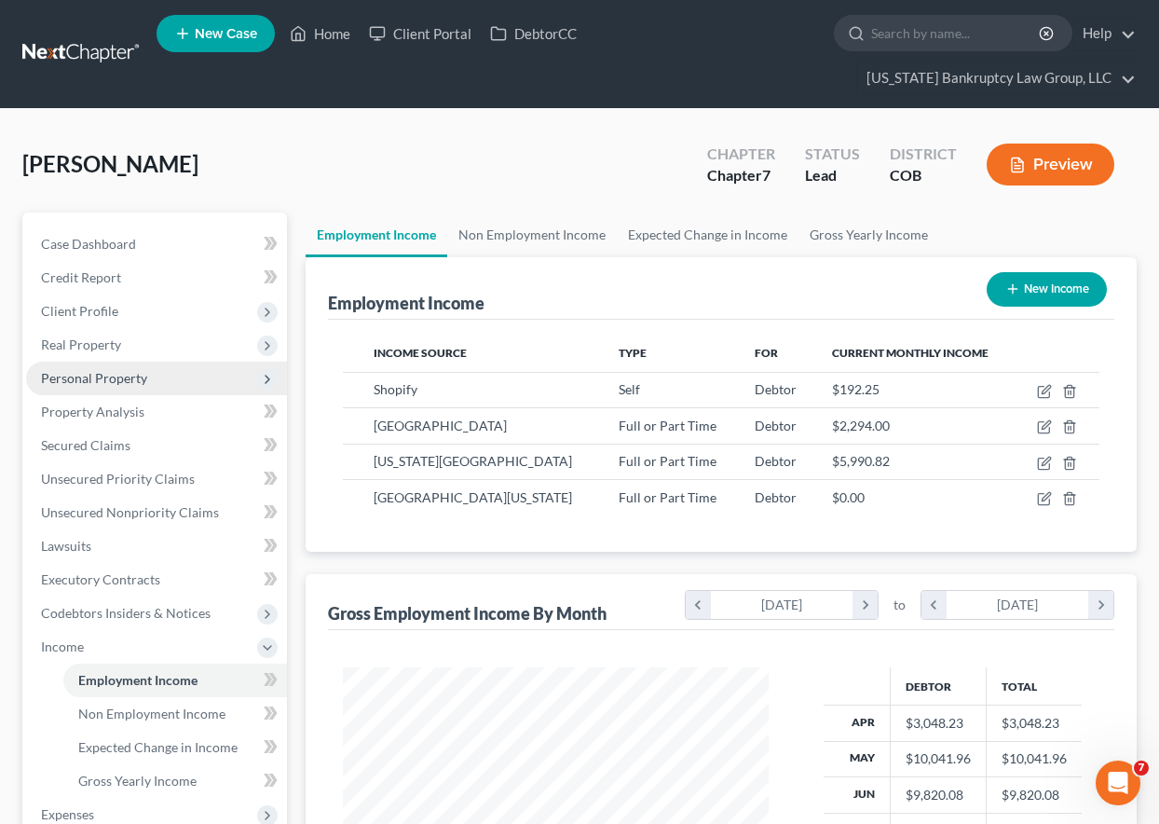
click at [117, 373] on span "Personal Property" at bounding box center [94, 378] width 106 height 16
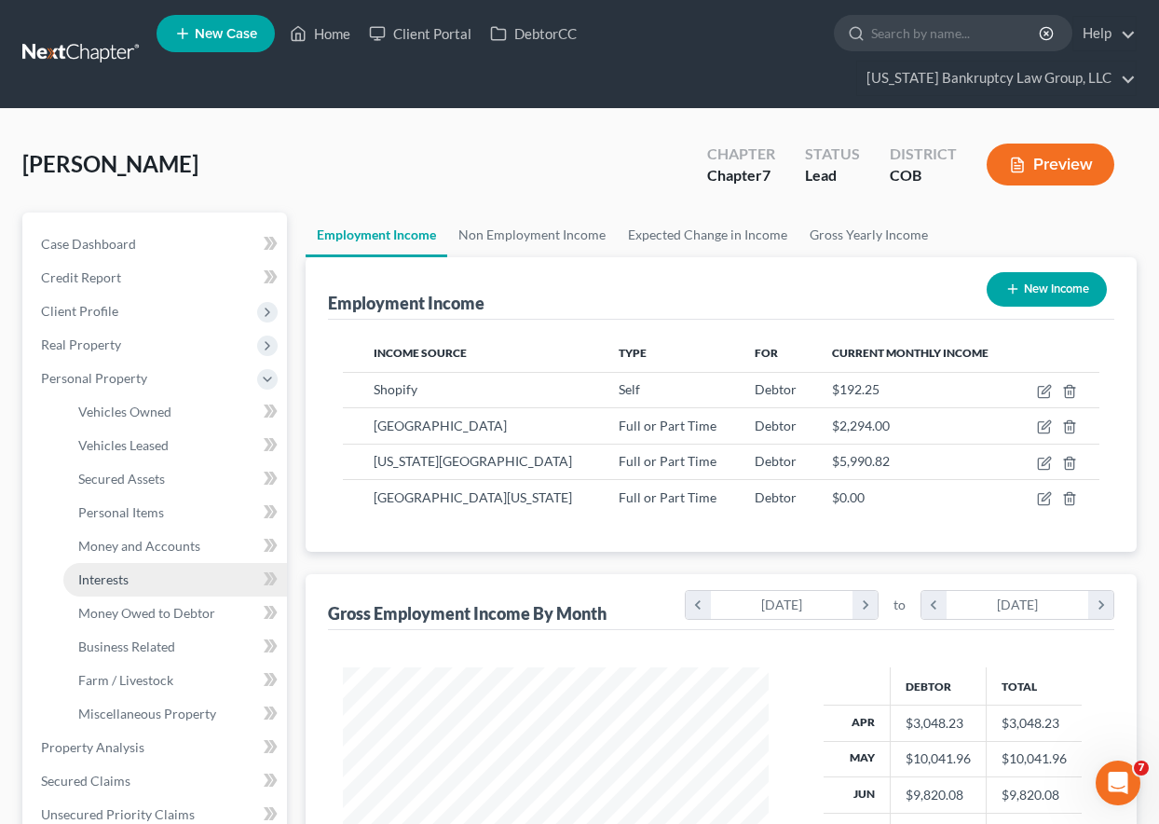
click at [107, 585] on span "Interests" at bounding box center [103, 579] width 50 height 16
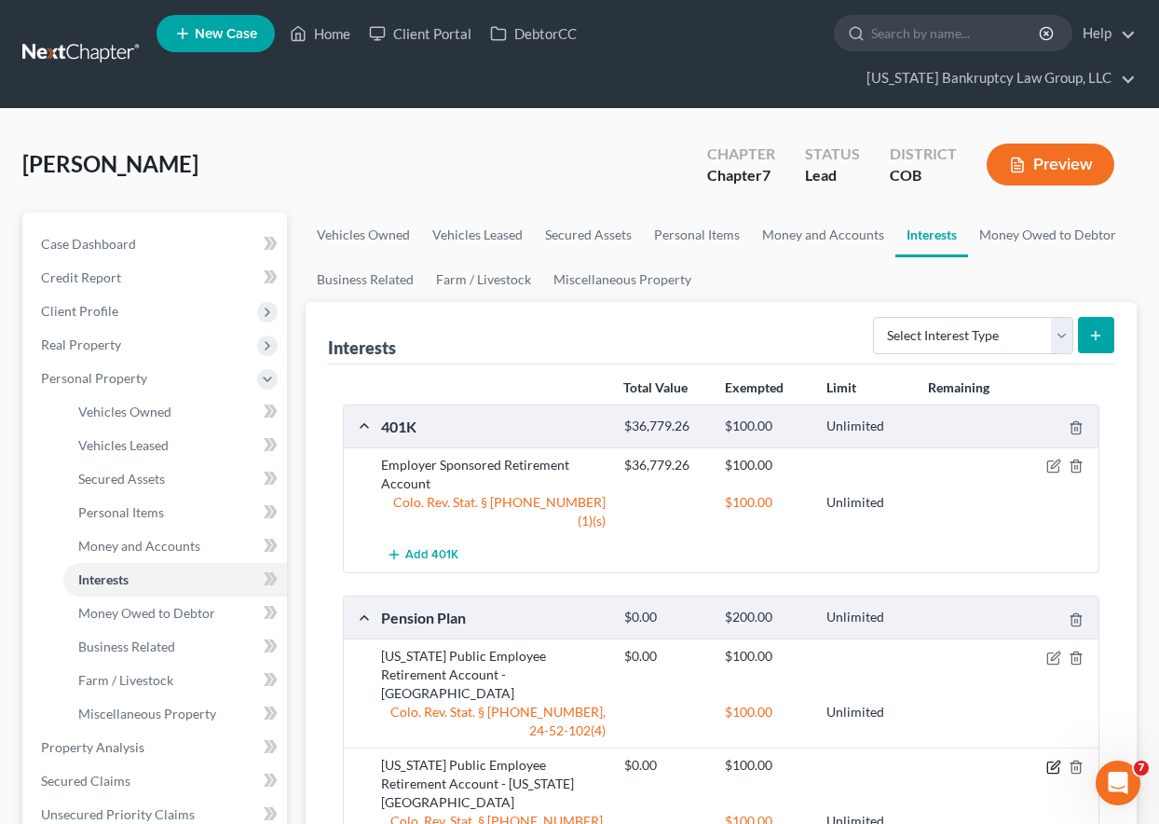
click at [1051, 760] on icon "button" at bounding box center [1055, 764] width 8 height 8
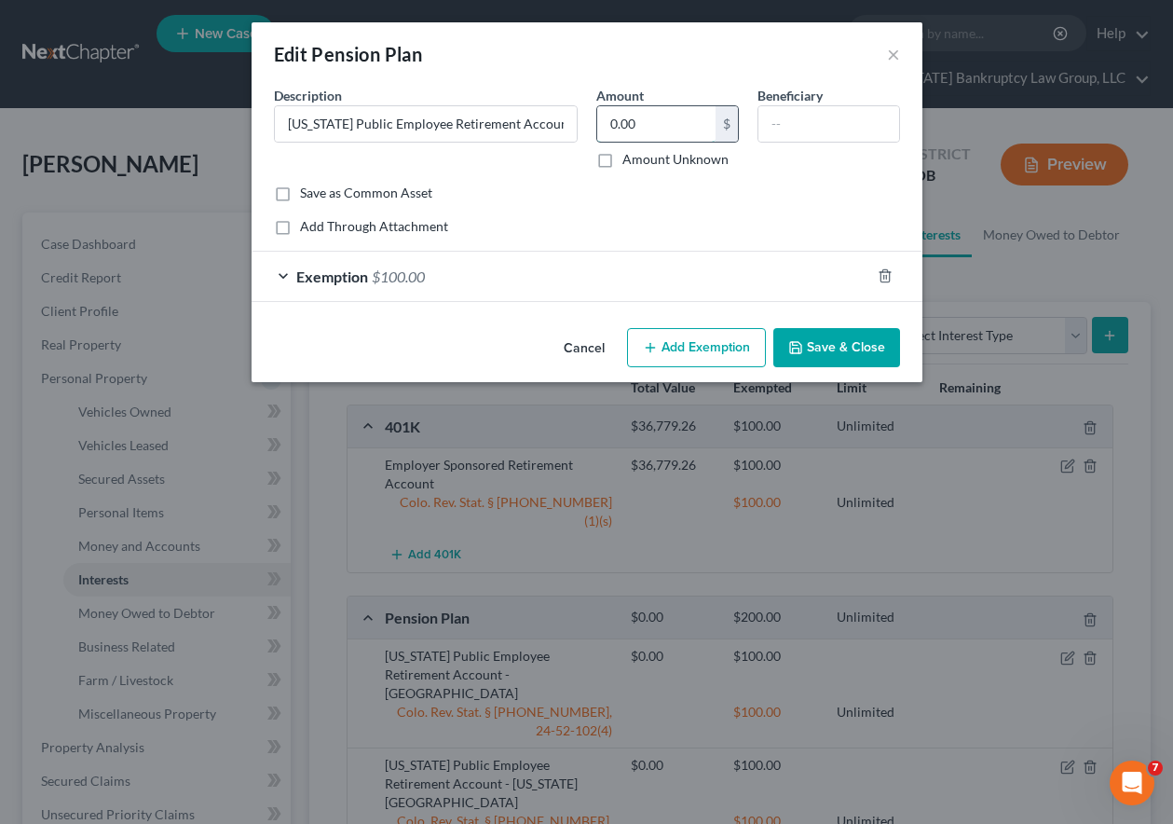
click at [623, 119] on input "0.00" at bounding box center [656, 123] width 118 height 35
type input "19,623.71"
click at [864, 348] on button "Save & Close" at bounding box center [836, 347] width 127 height 39
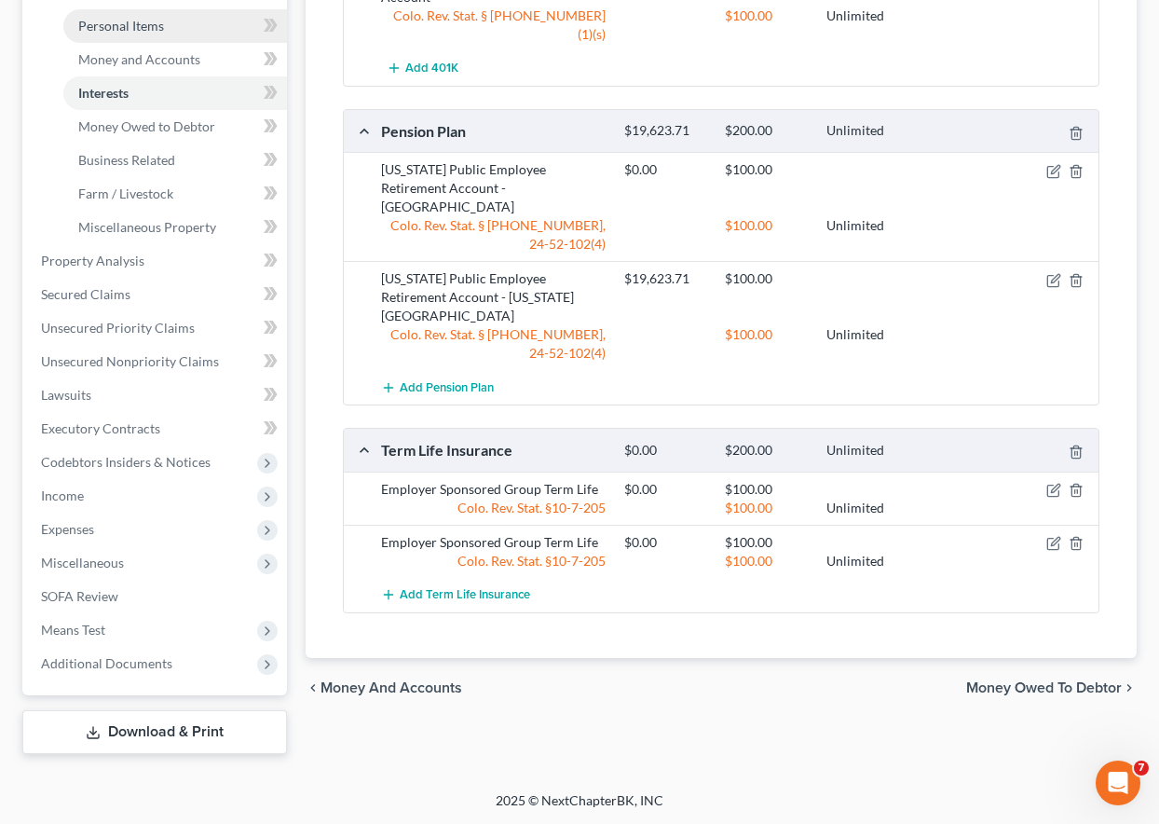
scroll to position [487, 0]
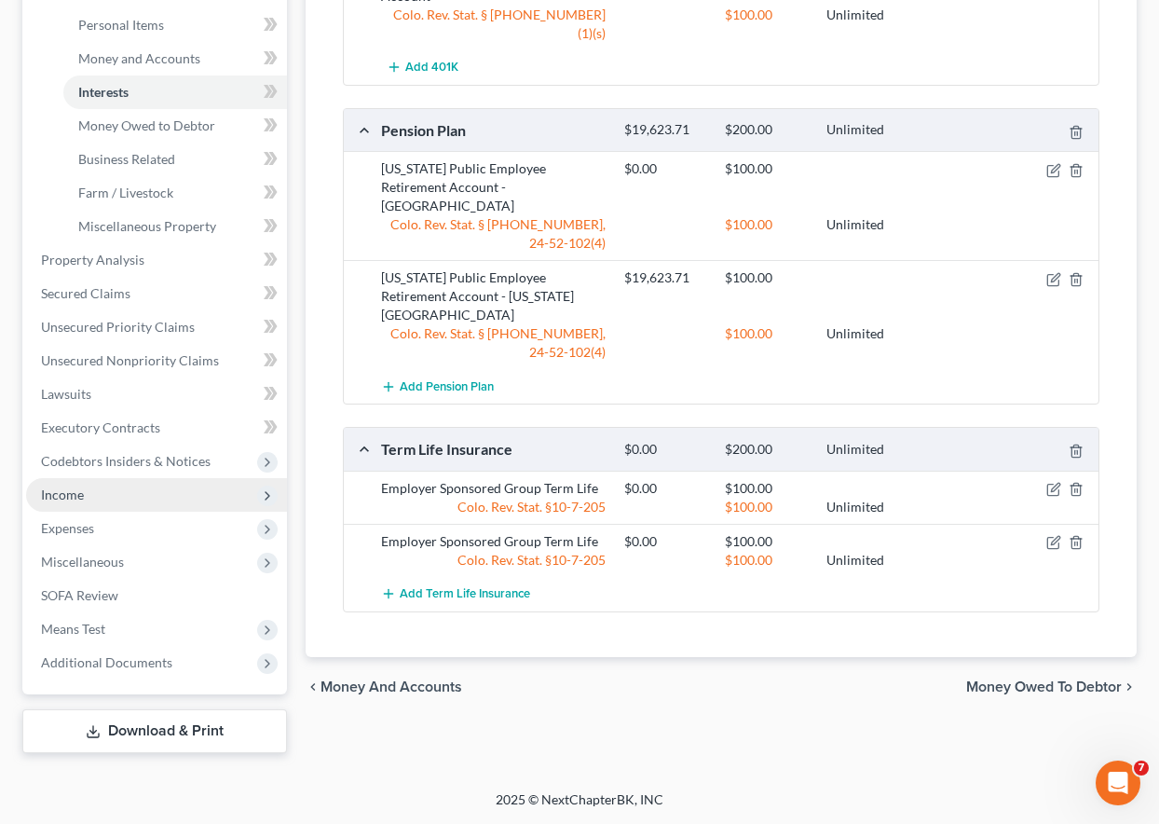
click at [65, 494] on span "Income" at bounding box center [62, 494] width 43 height 16
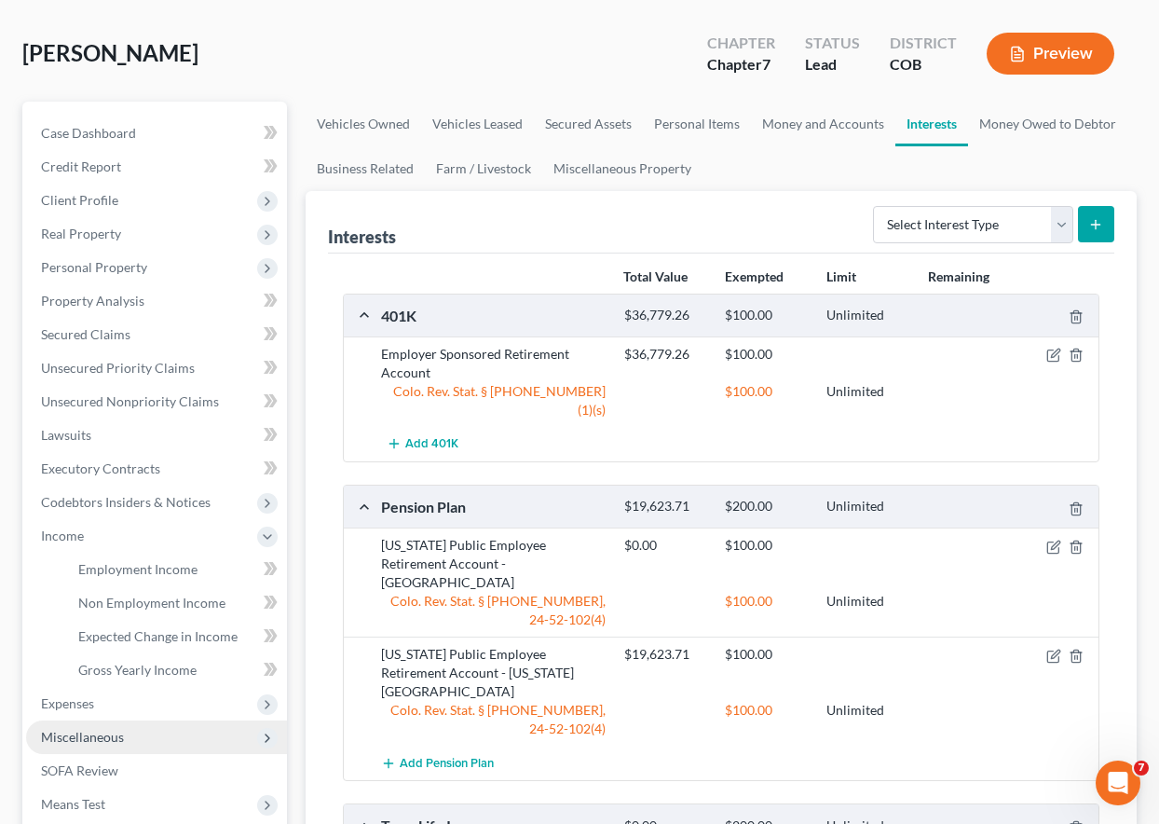
scroll to position [41, 0]
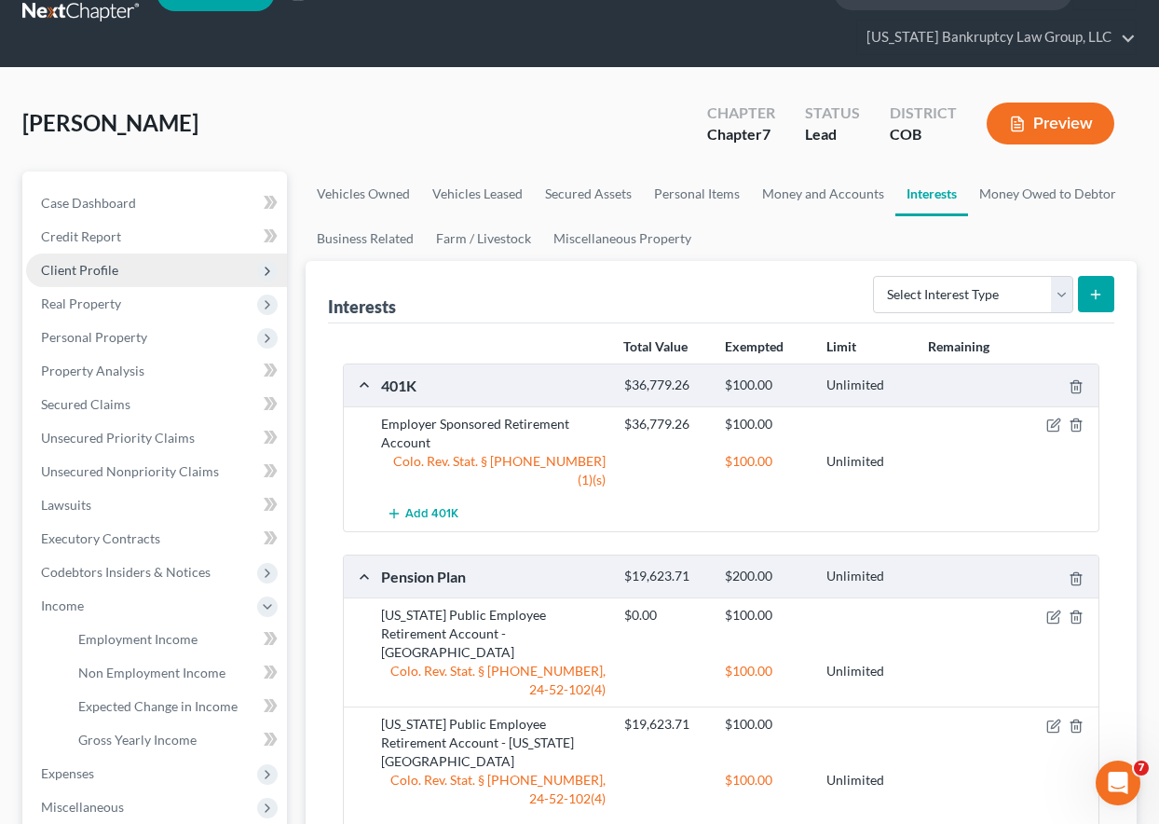
click at [76, 276] on span "Client Profile" at bounding box center [79, 270] width 77 height 16
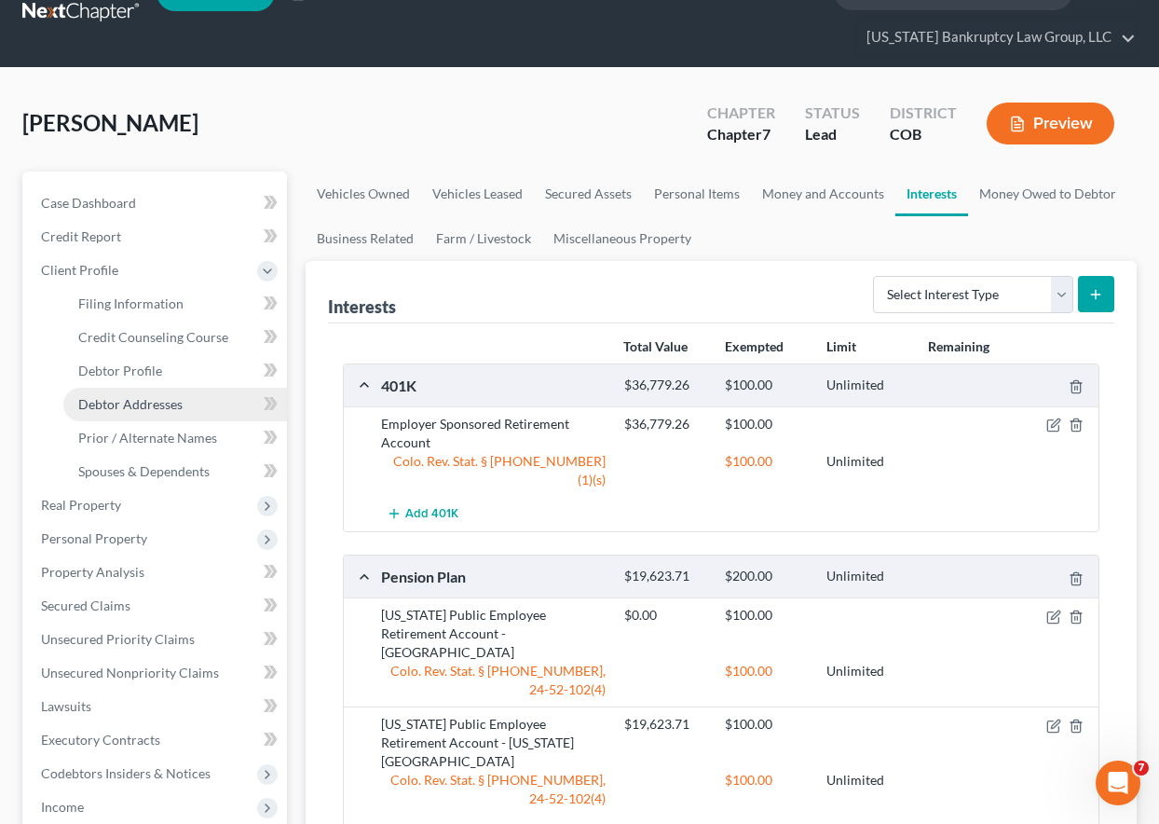
click at [124, 399] on span "Debtor Addresses" at bounding box center [130, 404] width 104 height 16
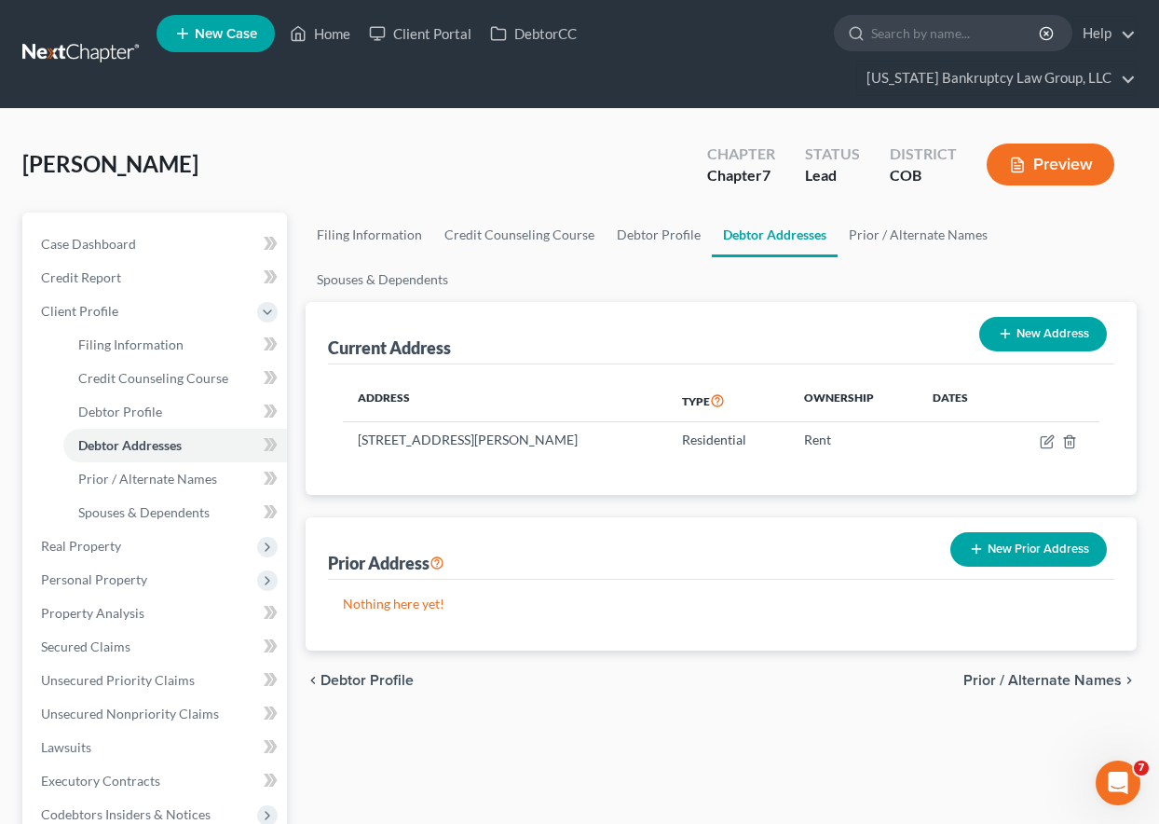
click at [1055, 554] on button "New Prior Address" at bounding box center [1028, 549] width 157 height 34
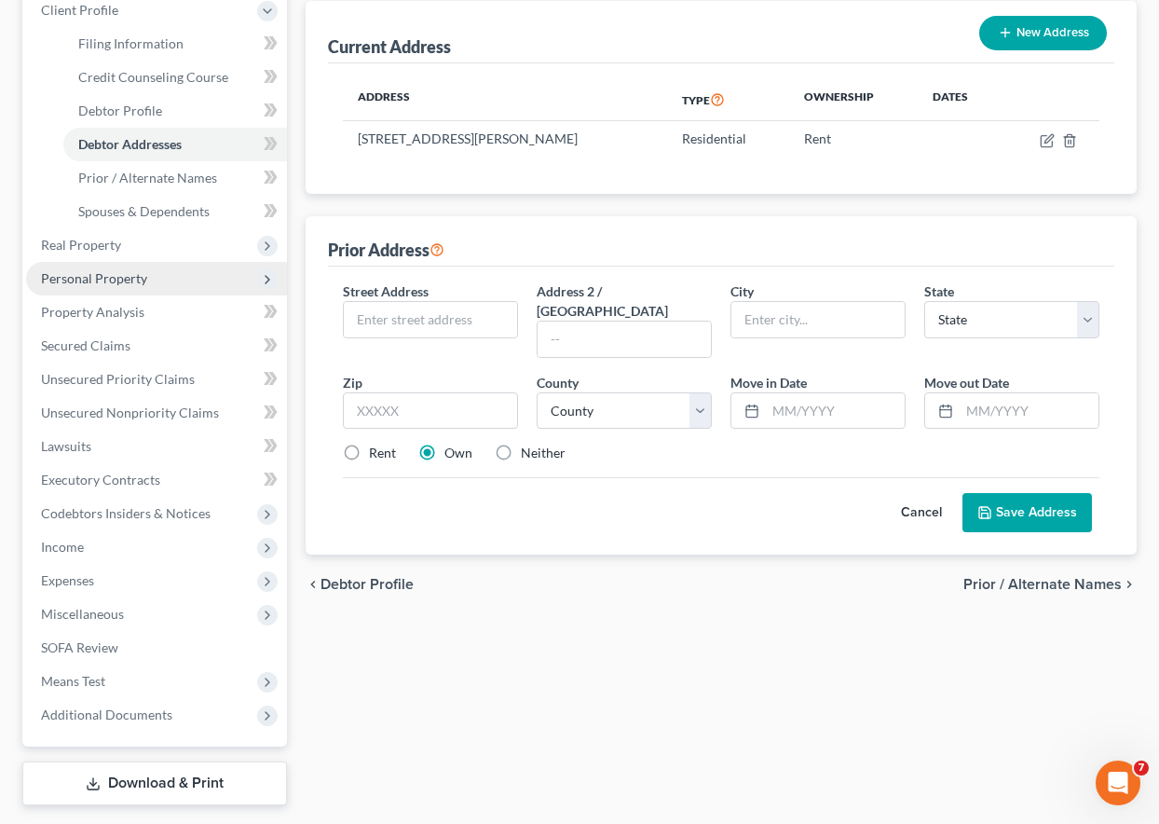
scroll to position [353, 0]
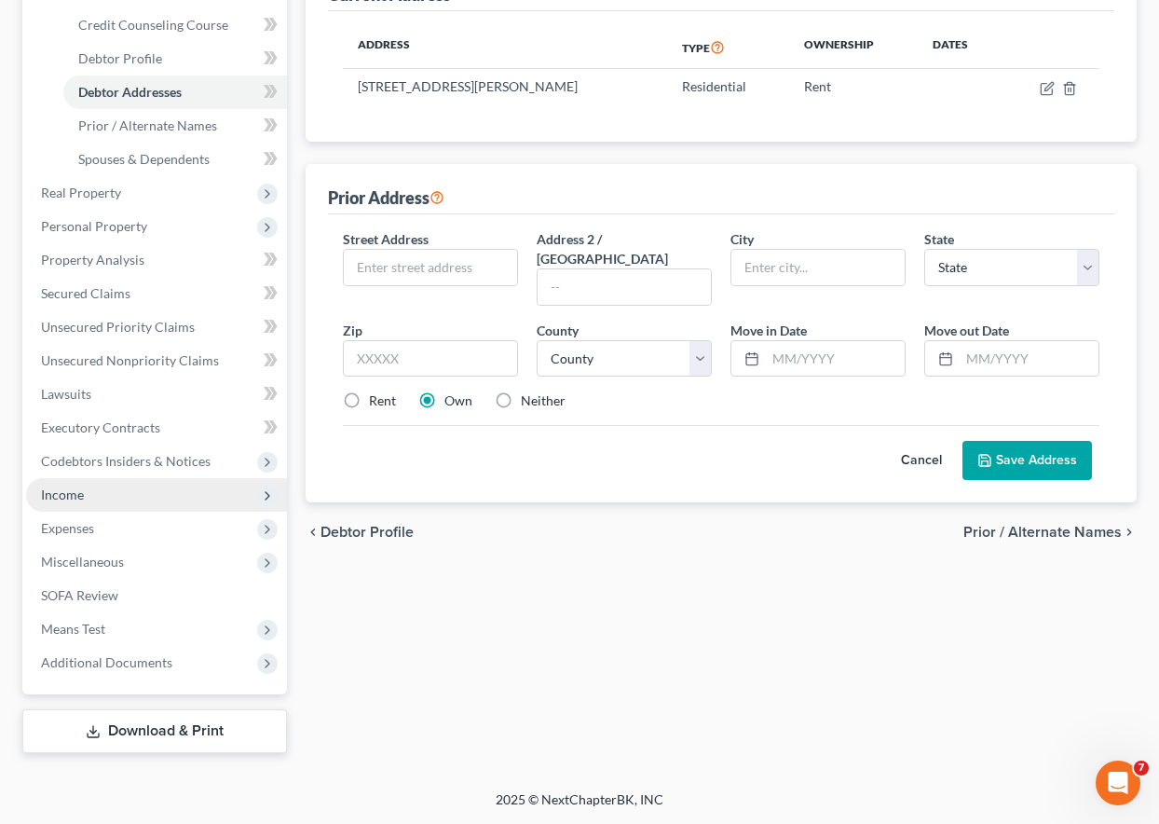
click at [79, 493] on span "Income" at bounding box center [62, 494] width 43 height 16
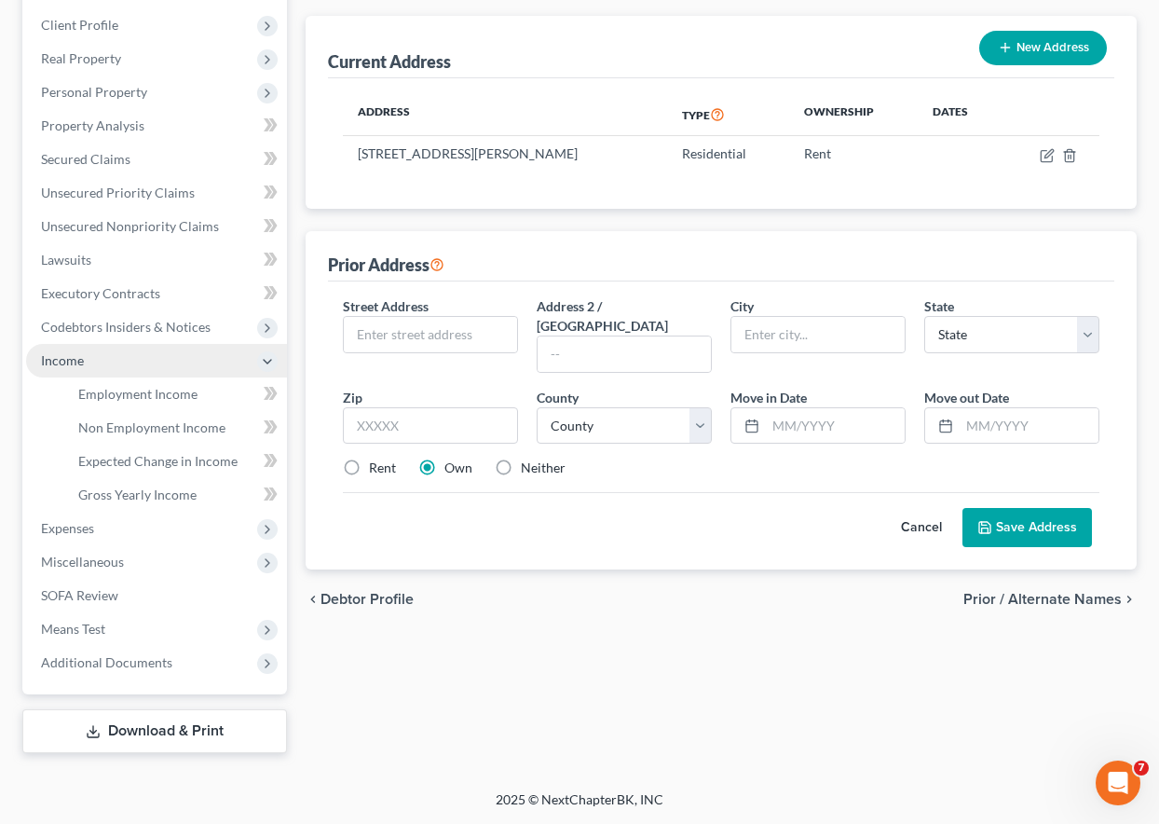
scroll to position [286, 0]
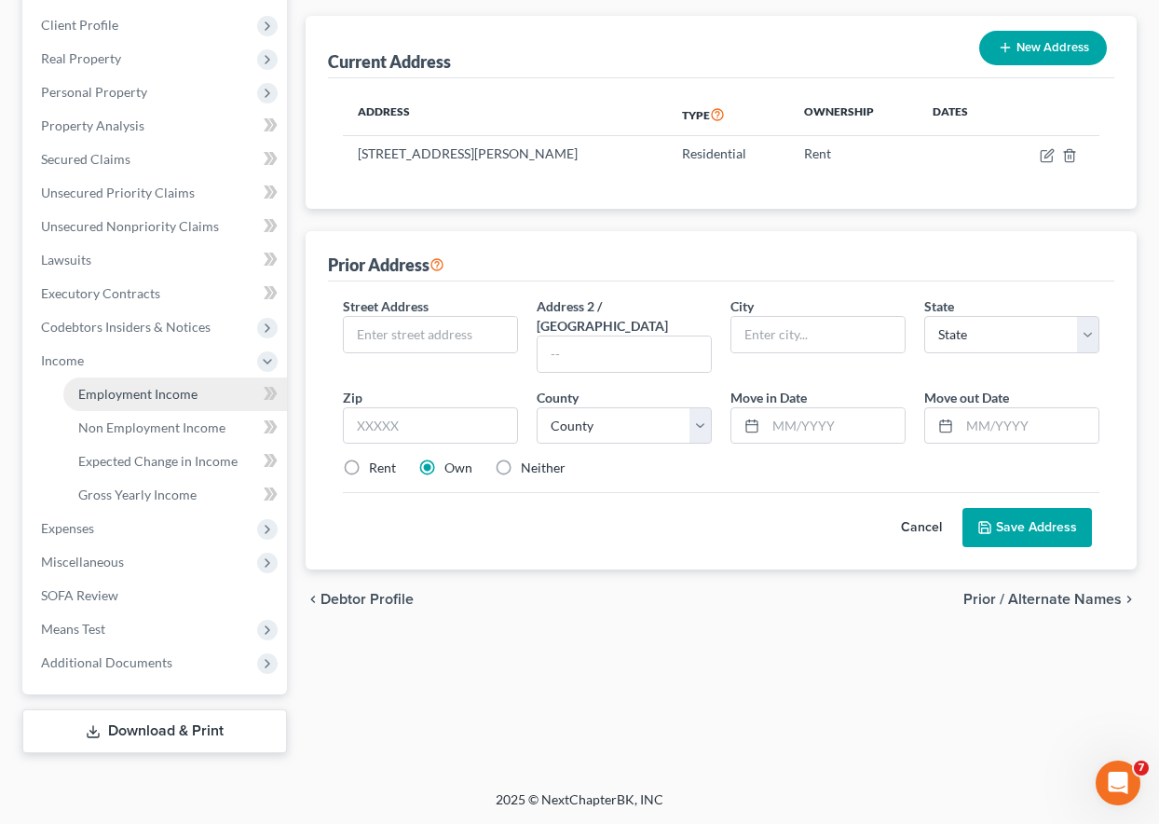
click at [114, 389] on span "Employment Income" at bounding box center [137, 394] width 119 height 16
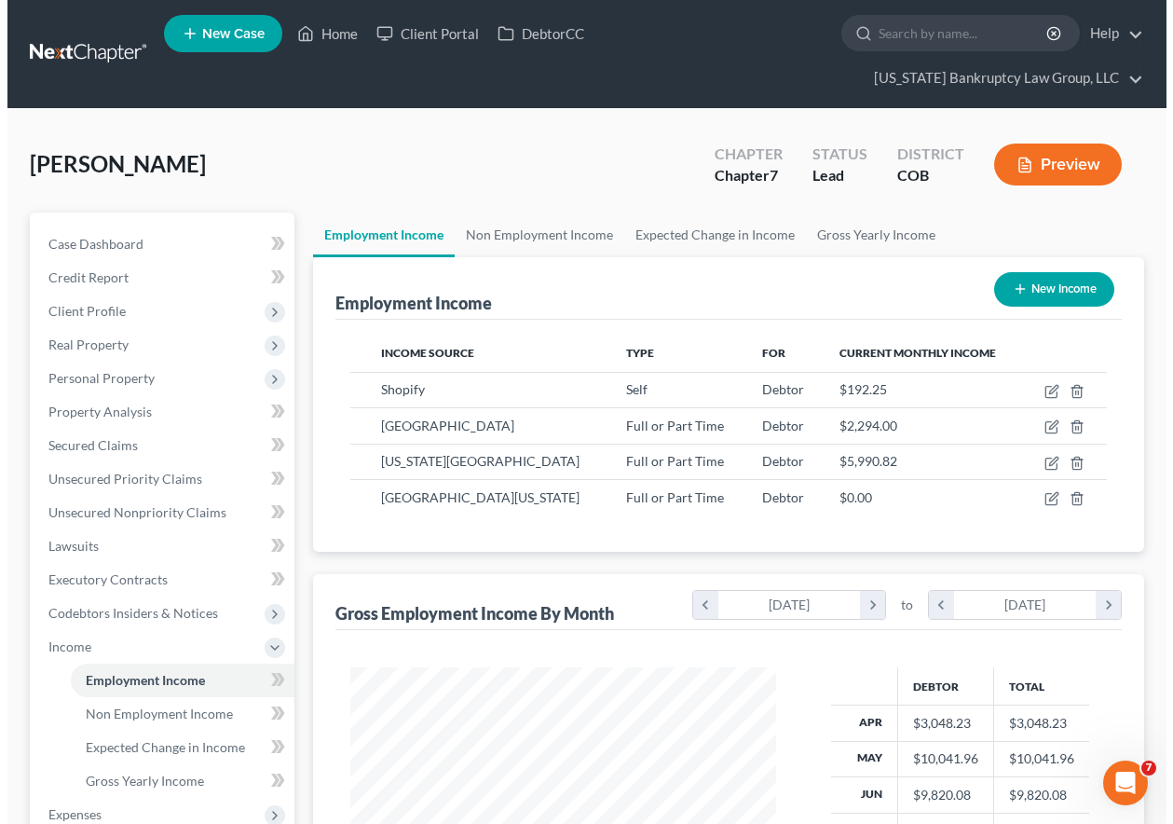
scroll to position [334, 463]
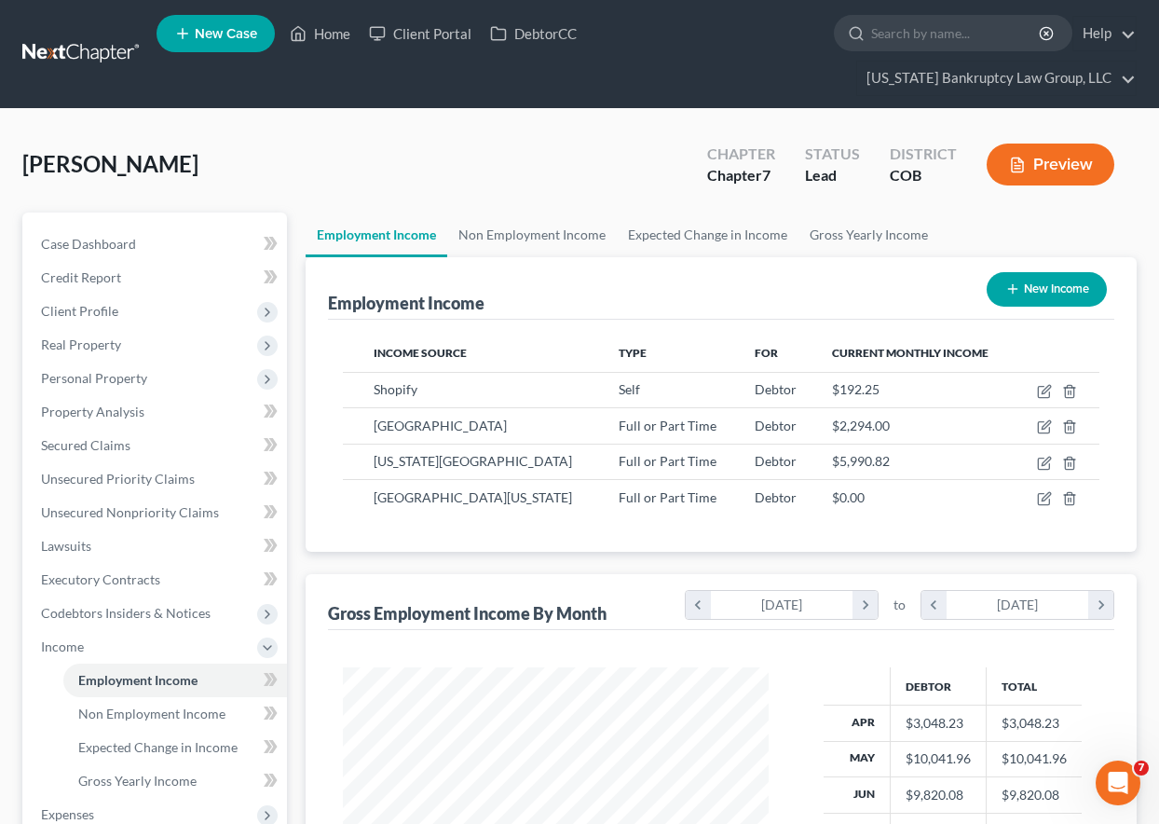
click at [1049, 290] on button "New Income" at bounding box center [1047, 289] width 120 height 34
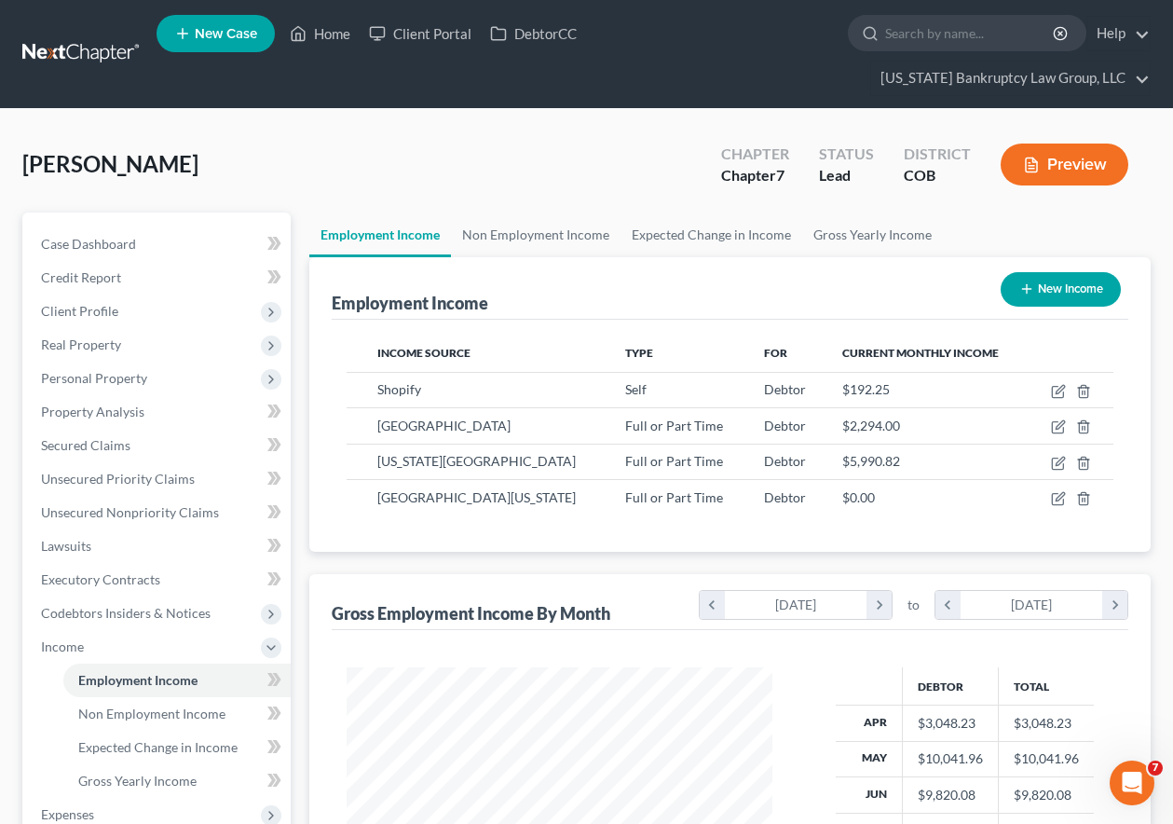
select select "0"
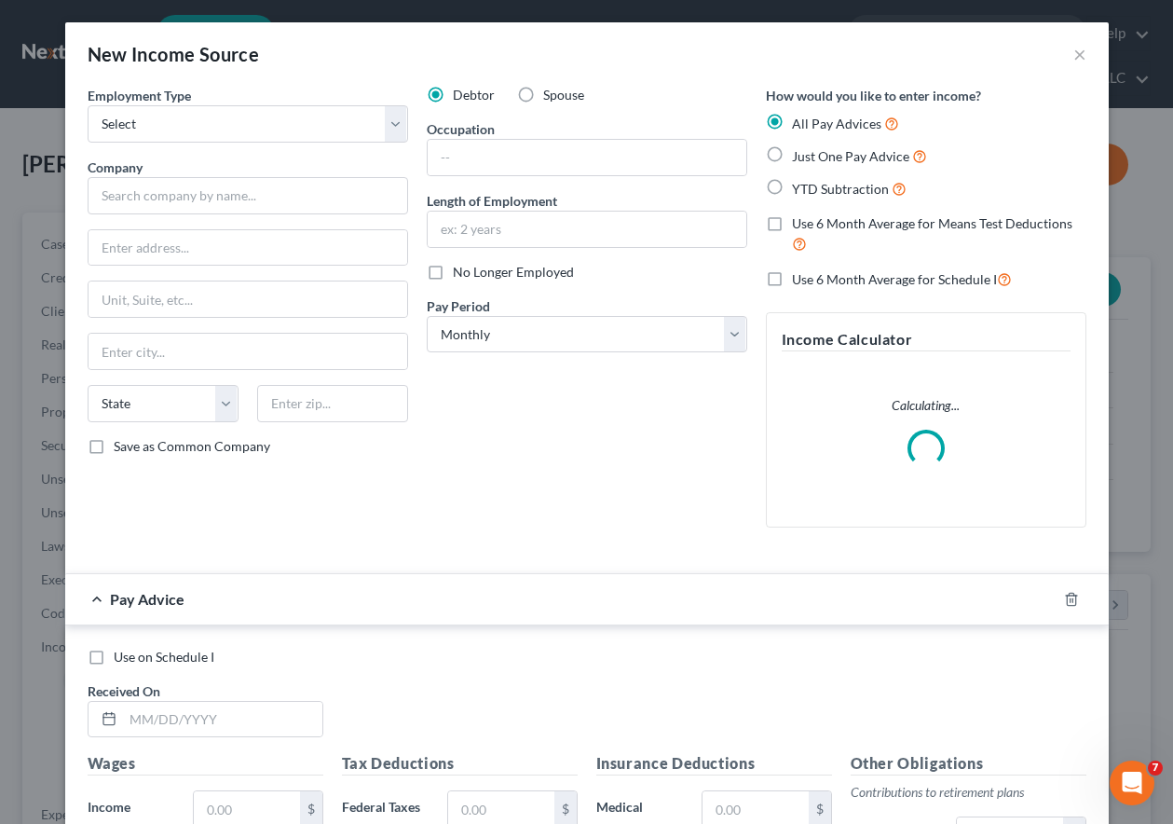
scroll to position [334, 469]
click at [220, 124] on select "Select Full or [DEMOGRAPHIC_DATA] Employment Self Employment" at bounding box center [248, 123] width 321 height 37
select select "1"
click at [88, 105] on select "Select Full or [DEMOGRAPHIC_DATA] Employment Self Employment" at bounding box center [248, 123] width 321 height 37
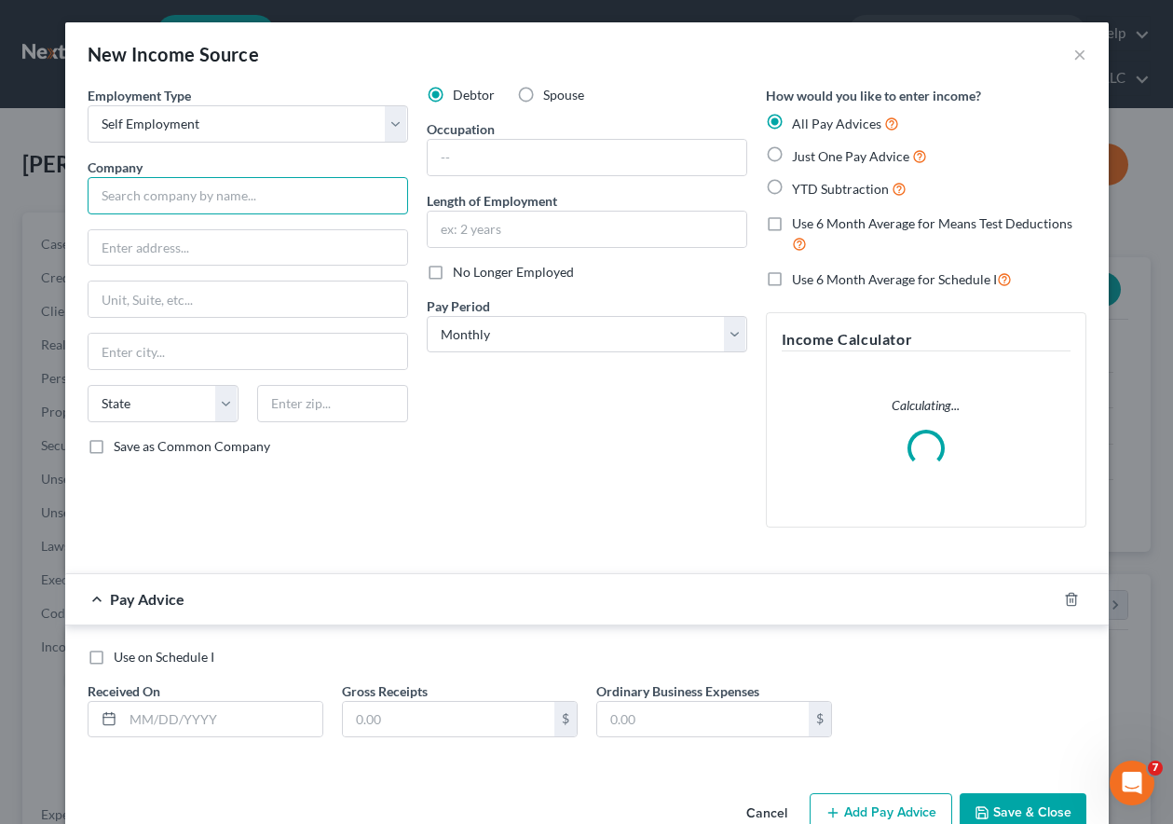
click at [210, 193] on input "text" at bounding box center [248, 195] width 321 height 37
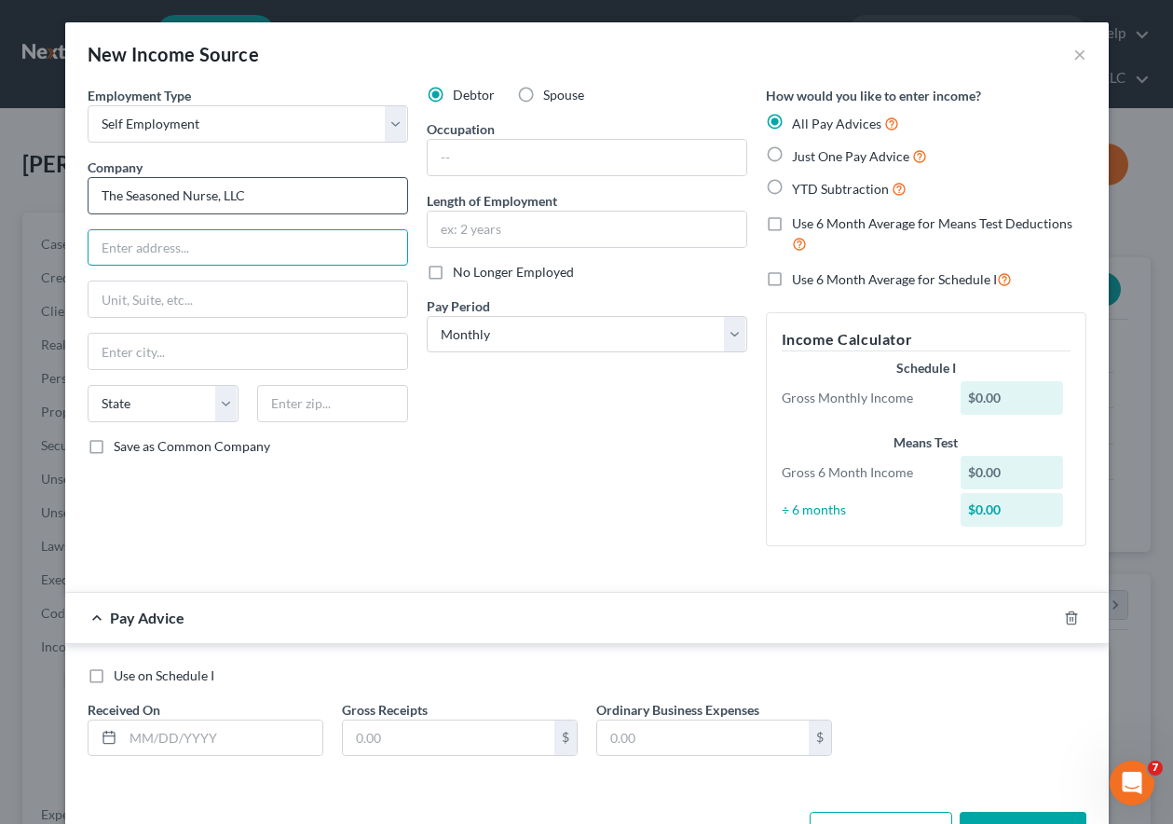
type input "The Seasoned Nurse, LLC"
type input "9417 Wolfe St."
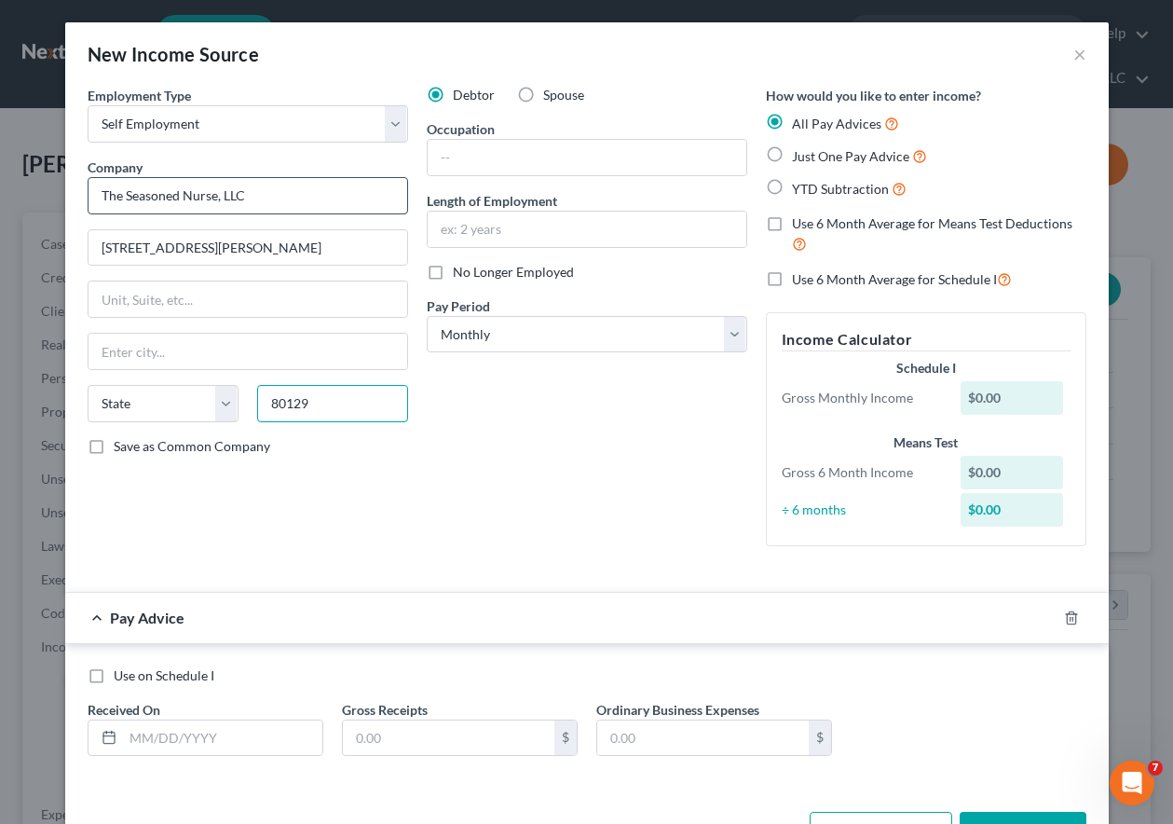
type input "80129"
type input "Littleton"
select select "5"
click at [114, 442] on label "Save as Common Company" at bounding box center [192, 446] width 157 height 19
click at [121, 442] on input "Save as Common Company" at bounding box center [127, 443] width 12 height 12
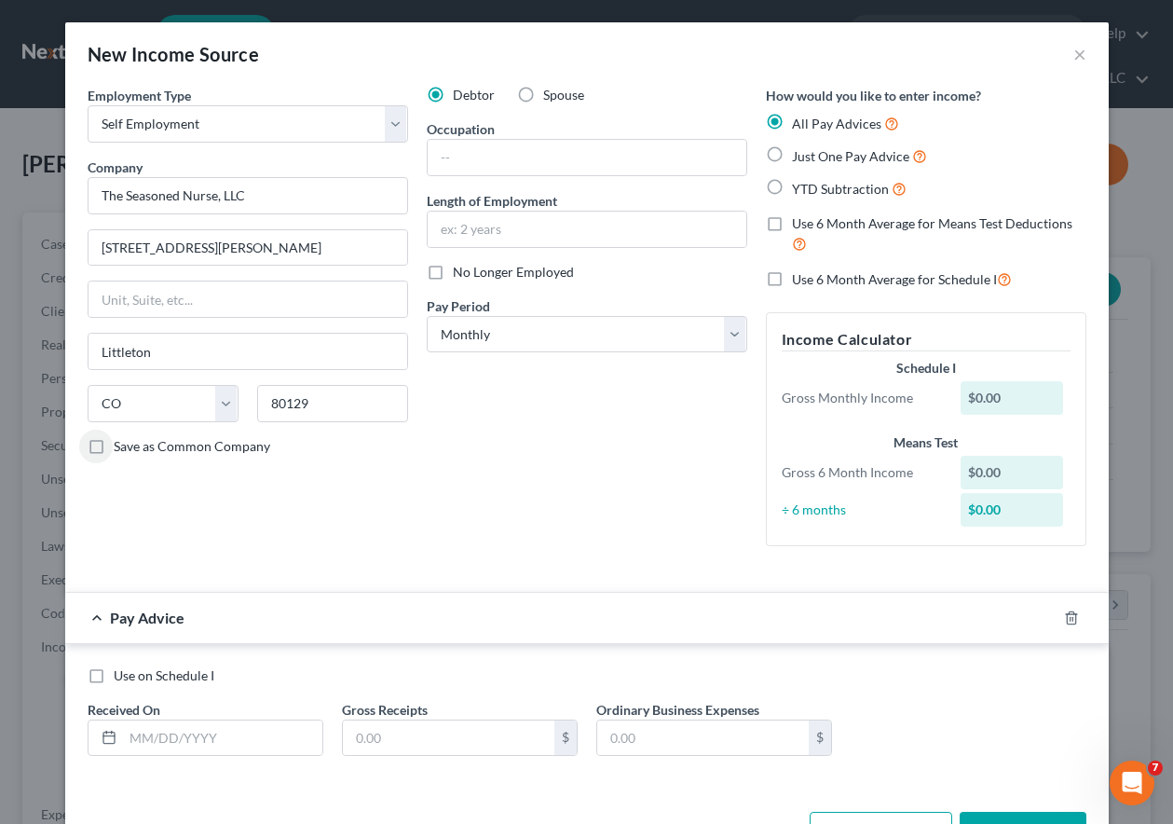
checkbox input "true"
click at [558, 161] on input "text" at bounding box center [587, 157] width 319 height 35
click at [468, 223] on input "text" at bounding box center [587, 229] width 319 height 35
type input "2 years, 10 months"
click at [453, 268] on label "No Longer Employed" at bounding box center [513, 272] width 121 height 19
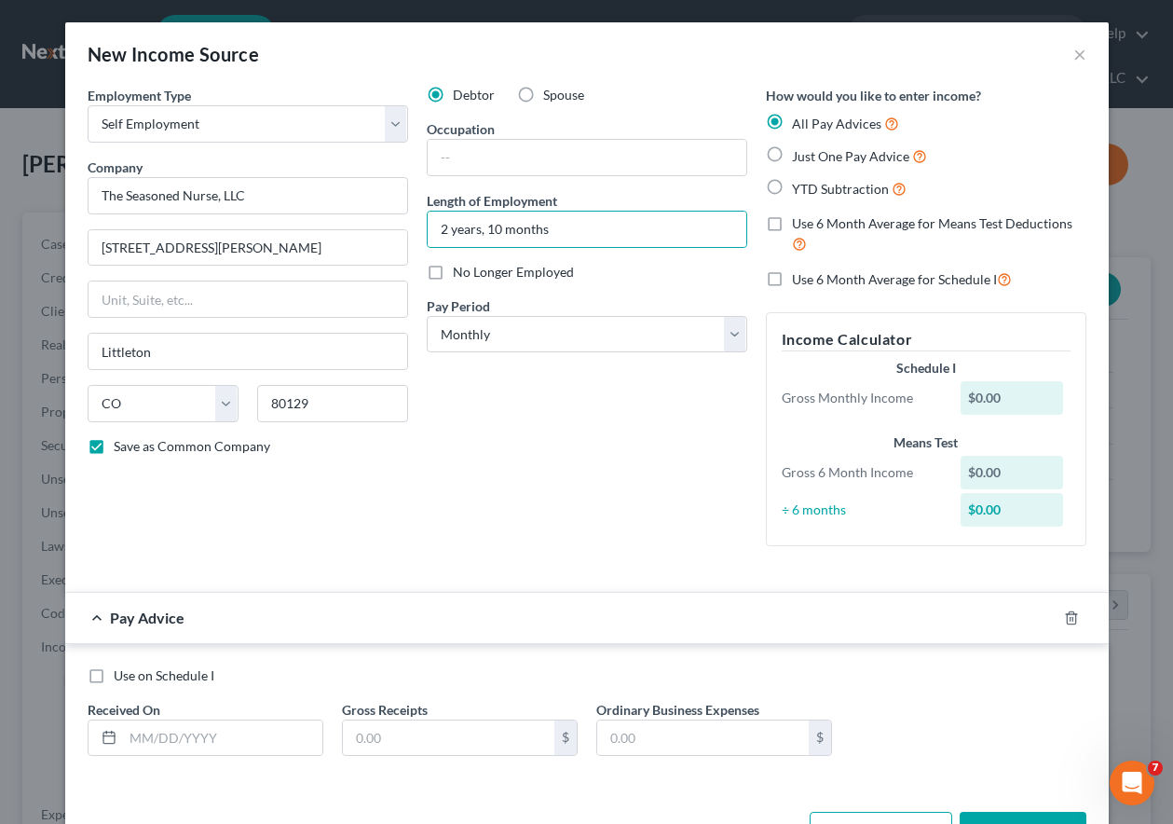
click at [460, 268] on input "No Longer Employed" at bounding box center [466, 269] width 12 height 12
checkbox input "true"
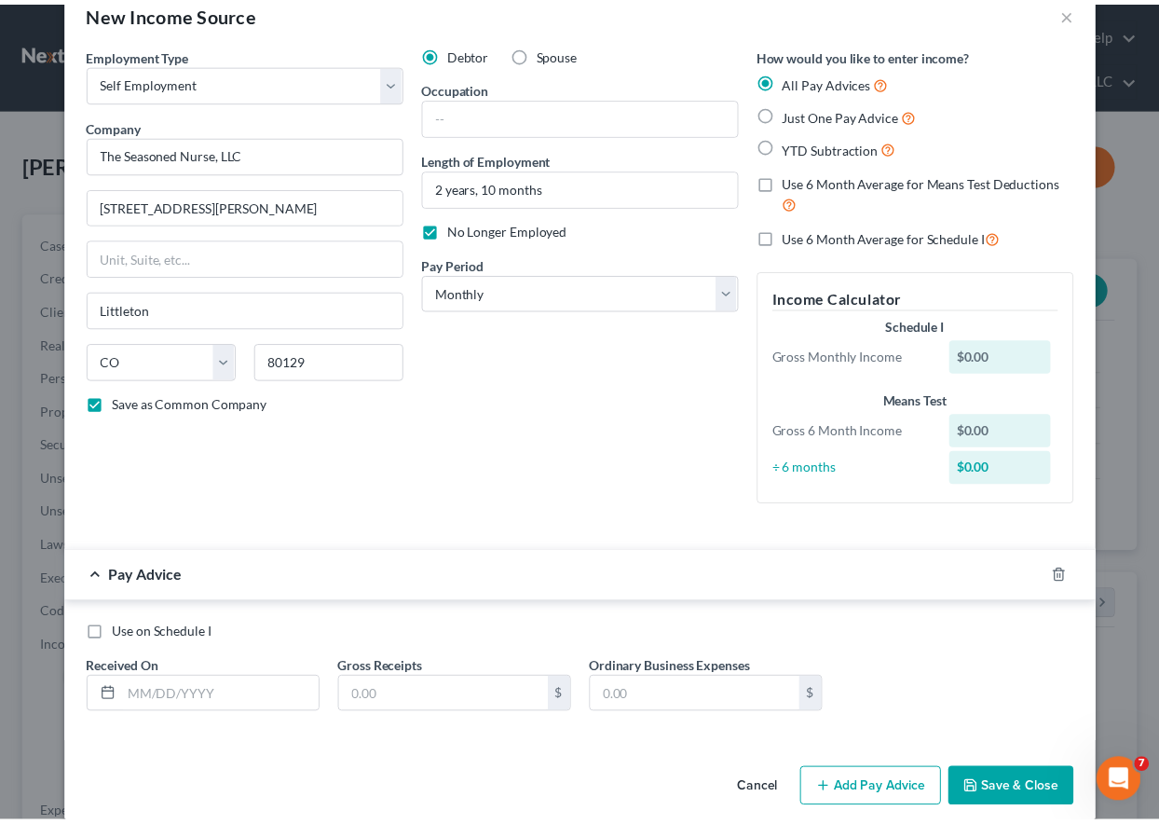
scroll to position [64, 0]
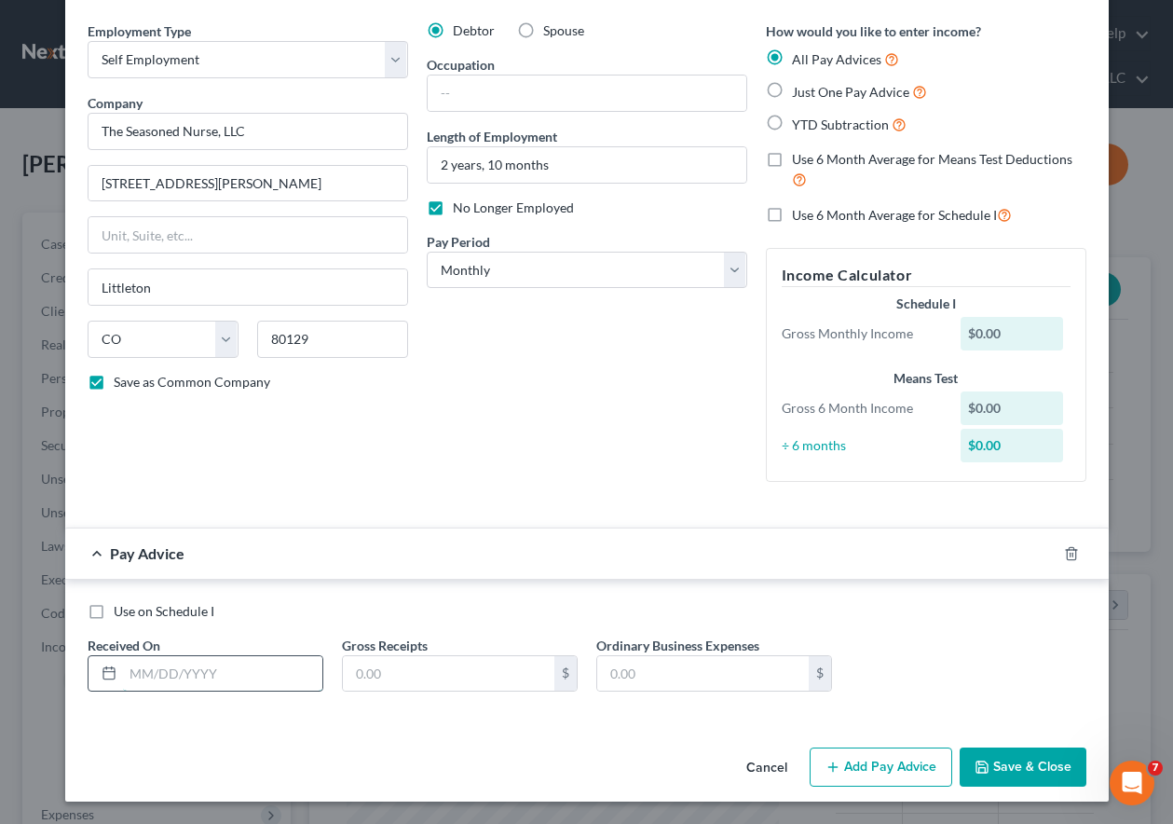
click at [256, 666] on input "text" at bounding box center [222, 673] width 199 height 35
type input "09/30/2025"
type input "76.92"
click at [662, 668] on input "123.95" at bounding box center [703, 673] width 212 height 35
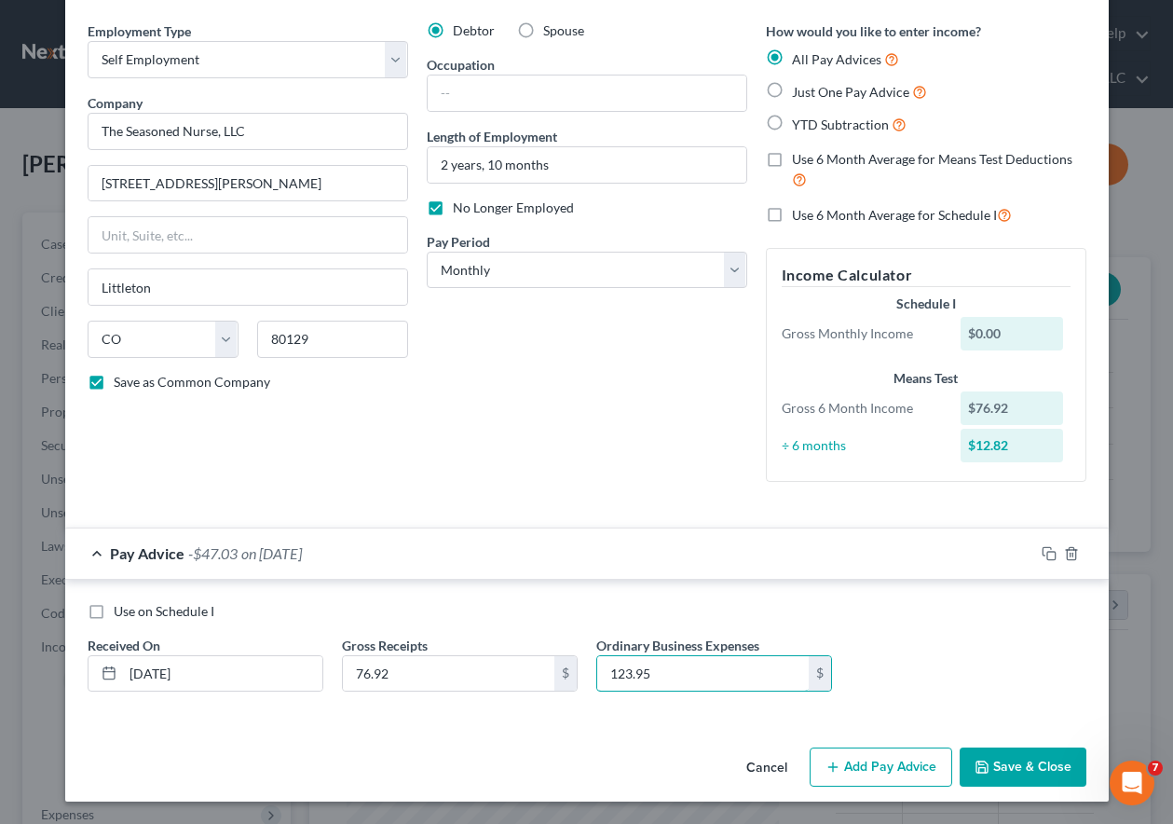
drag, startPoint x: 662, startPoint y: 668, endPoint x: 580, endPoint y: 671, distance: 83.0
click at [587, 671] on div "Ordinary Business Expenses 123.95 $" at bounding box center [714, 663] width 254 height 57
drag, startPoint x: 690, startPoint y: 672, endPoint x: 569, endPoint y: 681, distance: 121.5
click at [569, 681] on div "Use on Schedule I Received On * 09/30/2025 Gross Receipts 76.92 $ Ordinary Busi…" at bounding box center [586, 654] width 1017 height 105
type input "134.92"
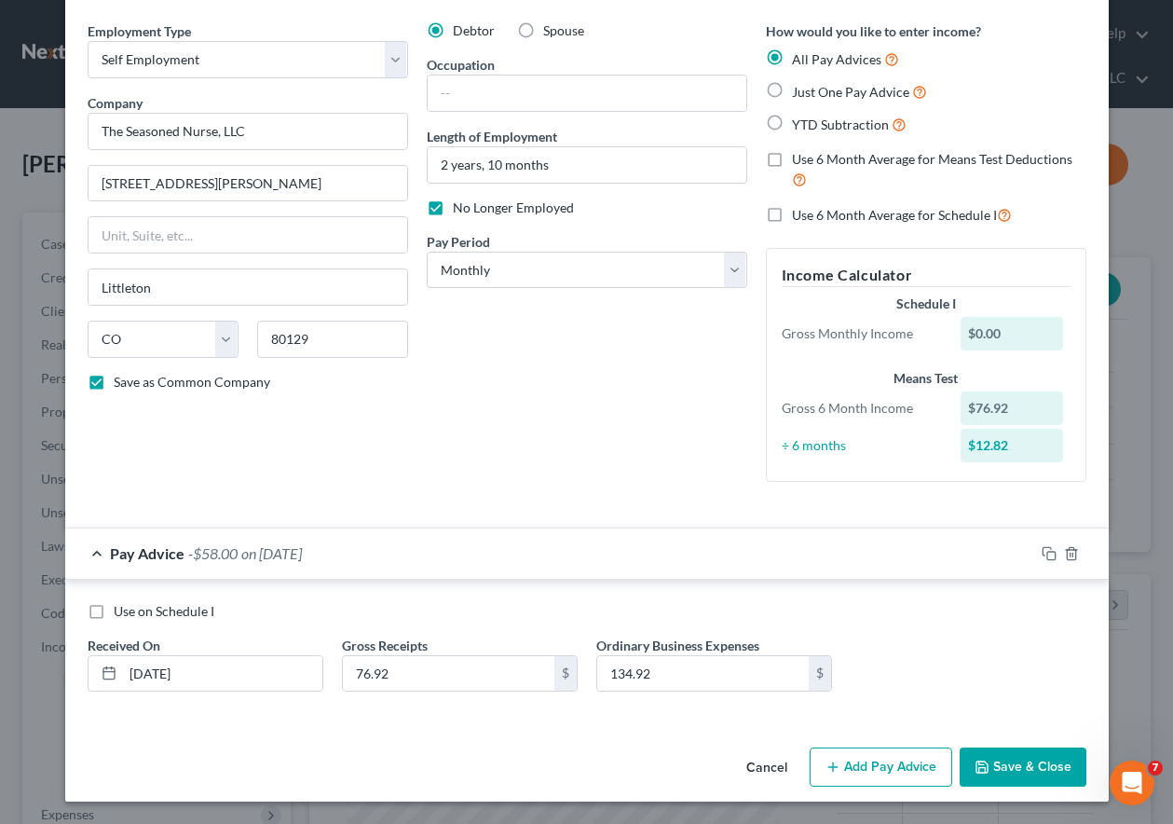
click at [996, 757] on button "Save & Close" at bounding box center [1023, 766] width 127 height 39
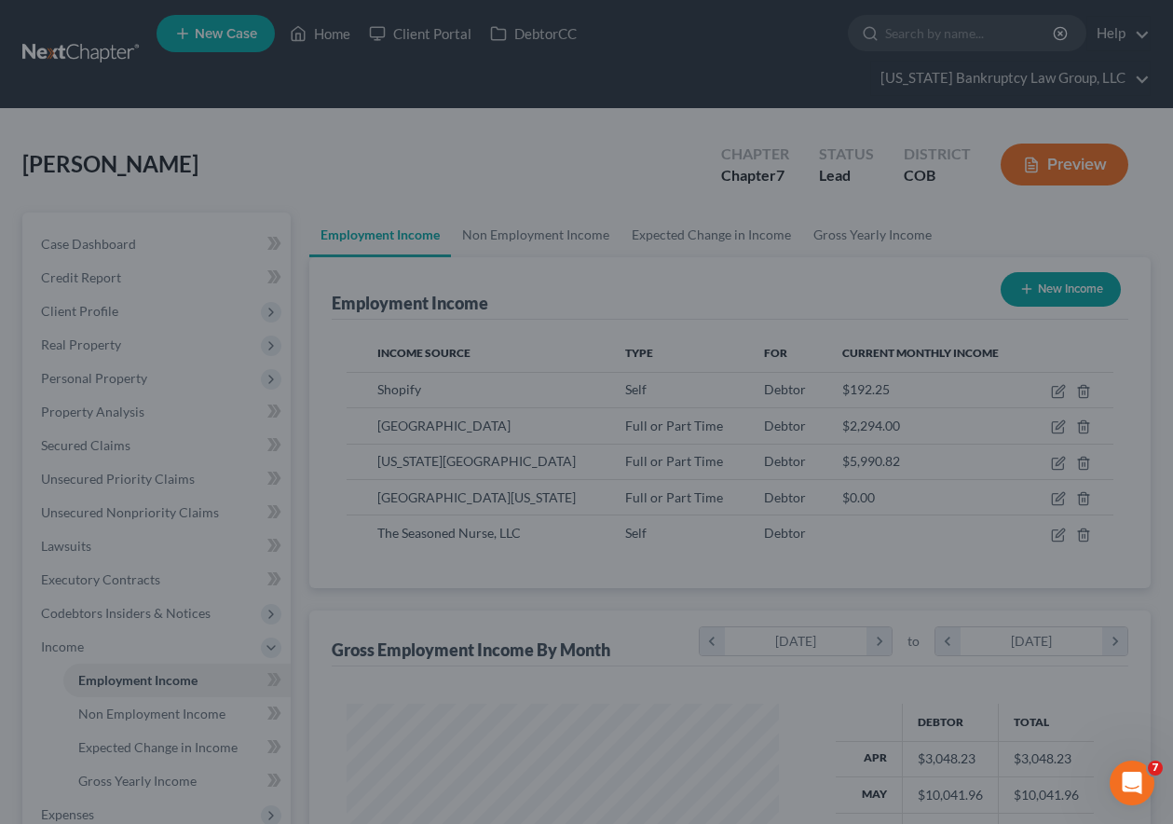
scroll to position [931387, 931257]
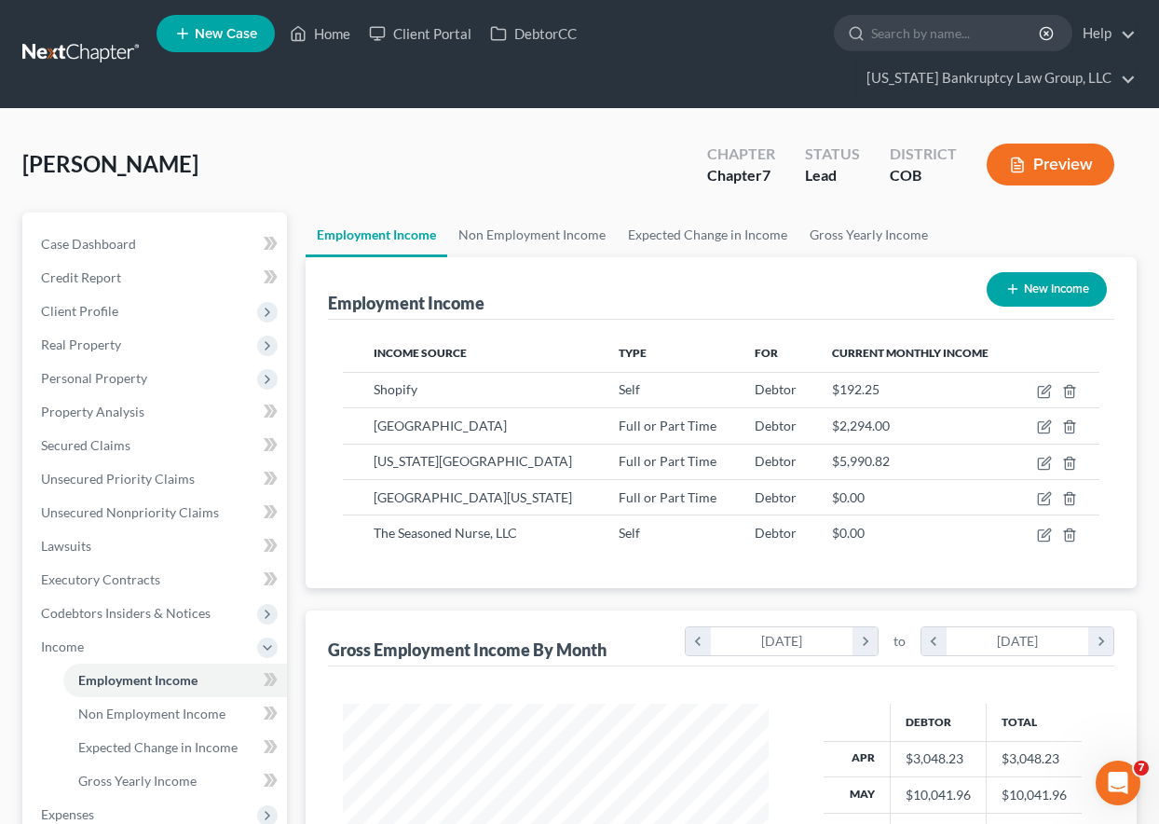
click at [1054, 291] on button "New Income" at bounding box center [1047, 289] width 120 height 34
select select "0"
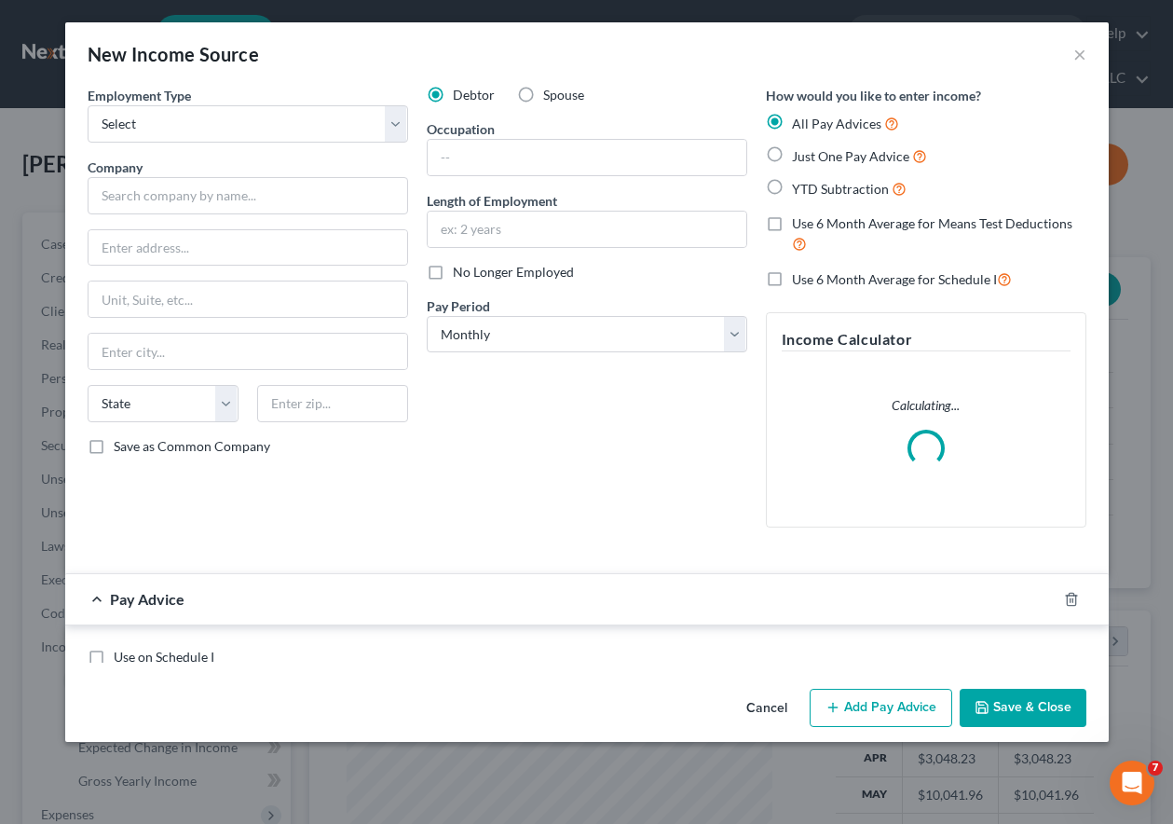
scroll to position [334, 469]
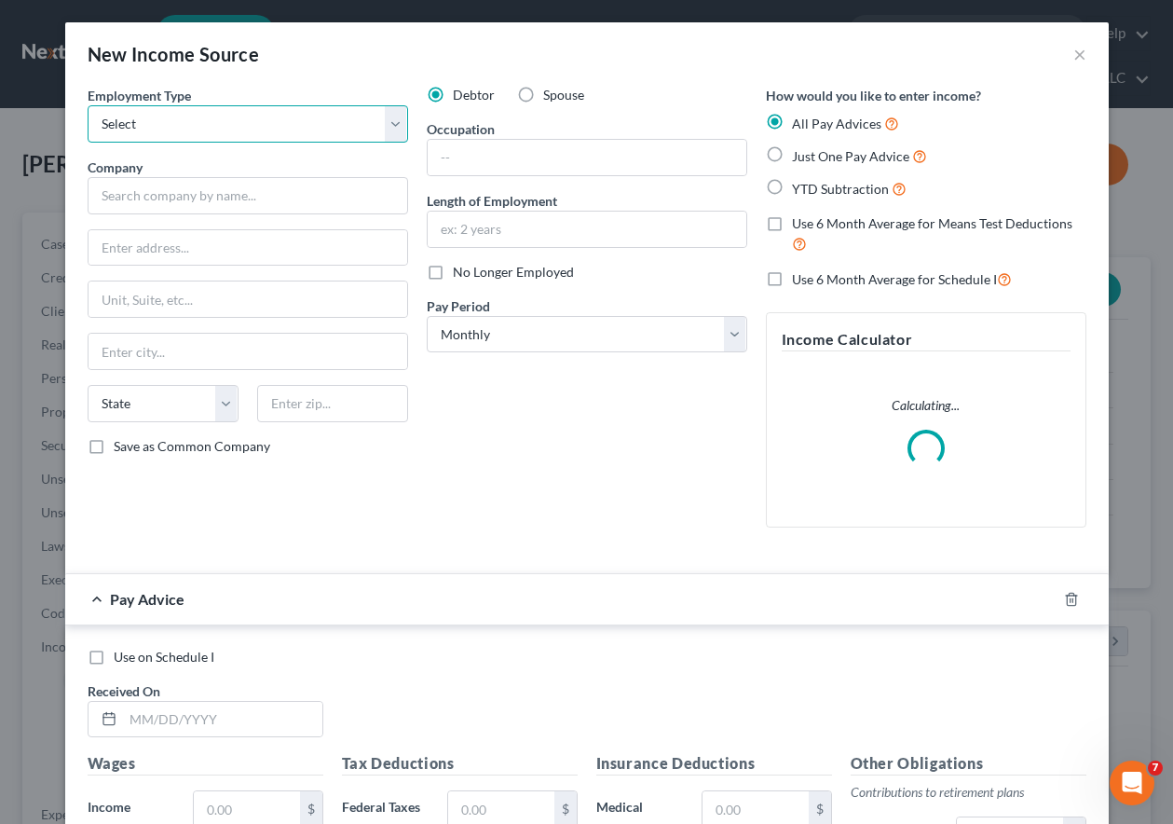
drag, startPoint x: 237, startPoint y: 121, endPoint x: 230, endPoint y: 134, distance: 14.6
click at [237, 121] on select "Select Full or [DEMOGRAPHIC_DATA] Employment Self Employment" at bounding box center [248, 123] width 321 height 37
select select "1"
click at [88, 105] on select "Select Full or [DEMOGRAPHIC_DATA] Employment Self Employment" at bounding box center [248, 123] width 321 height 37
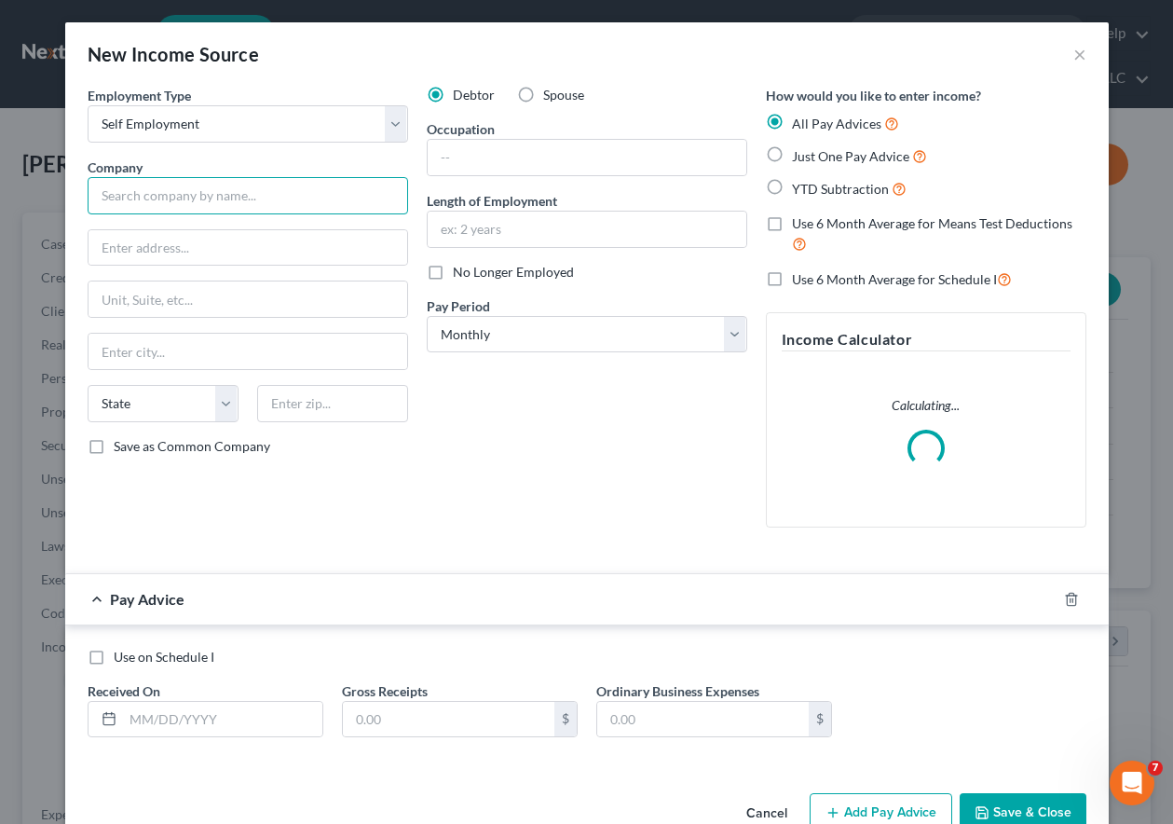
click at [239, 199] on input "text" at bounding box center [248, 195] width 321 height 37
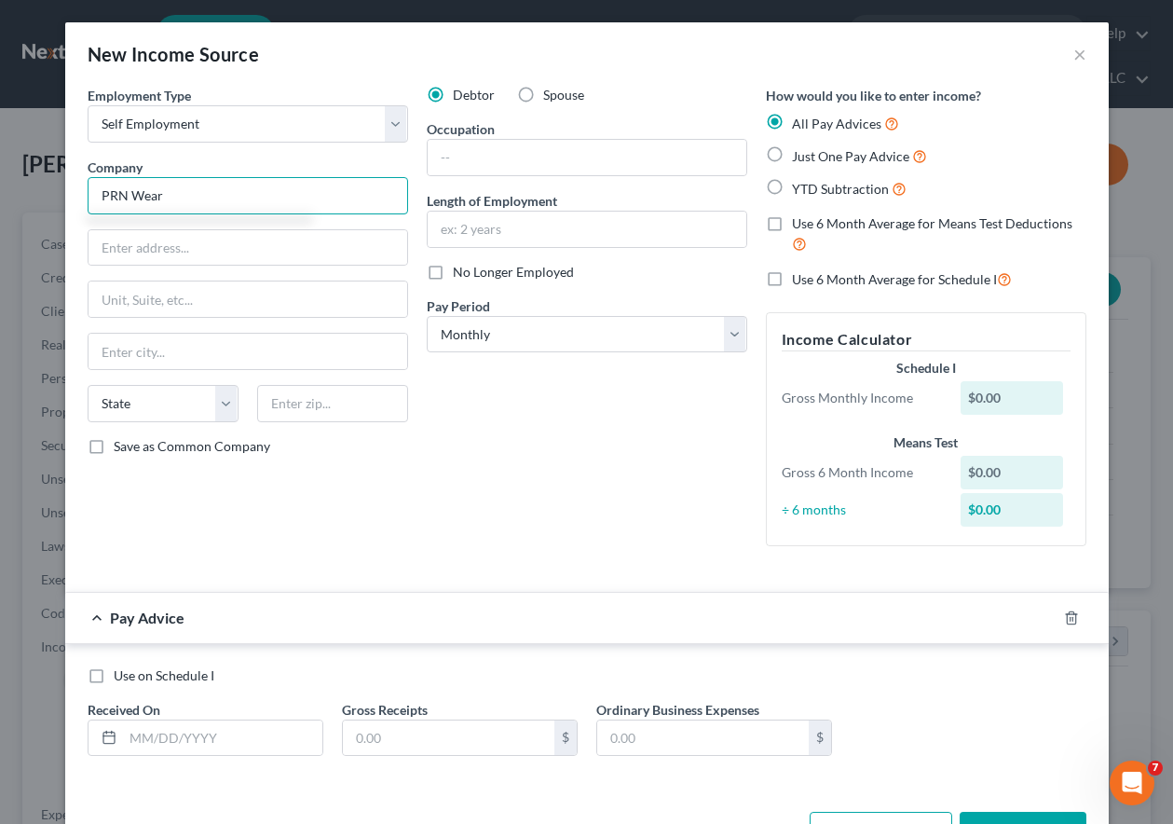
type input "PRN Wear"
type input "9417 Wolfe St."
type input "80129"
type input "Littleton"
select select "5"
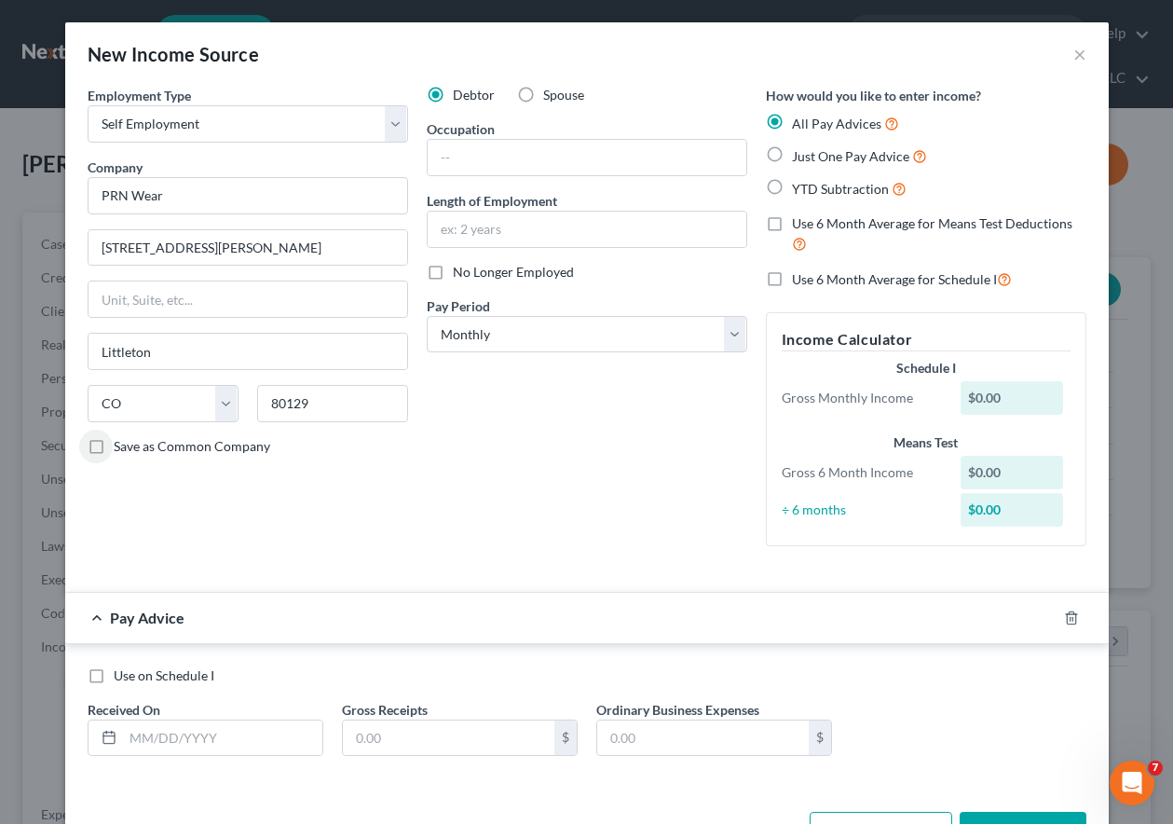
click at [114, 445] on label "Save as Common Company" at bounding box center [192, 446] width 157 height 19
click at [121, 445] on input "Save as Common Company" at bounding box center [127, 443] width 12 height 12
checkbox input "true"
click at [499, 156] on input "text" at bounding box center [587, 157] width 319 height 35
type input "Clothing Reseller"
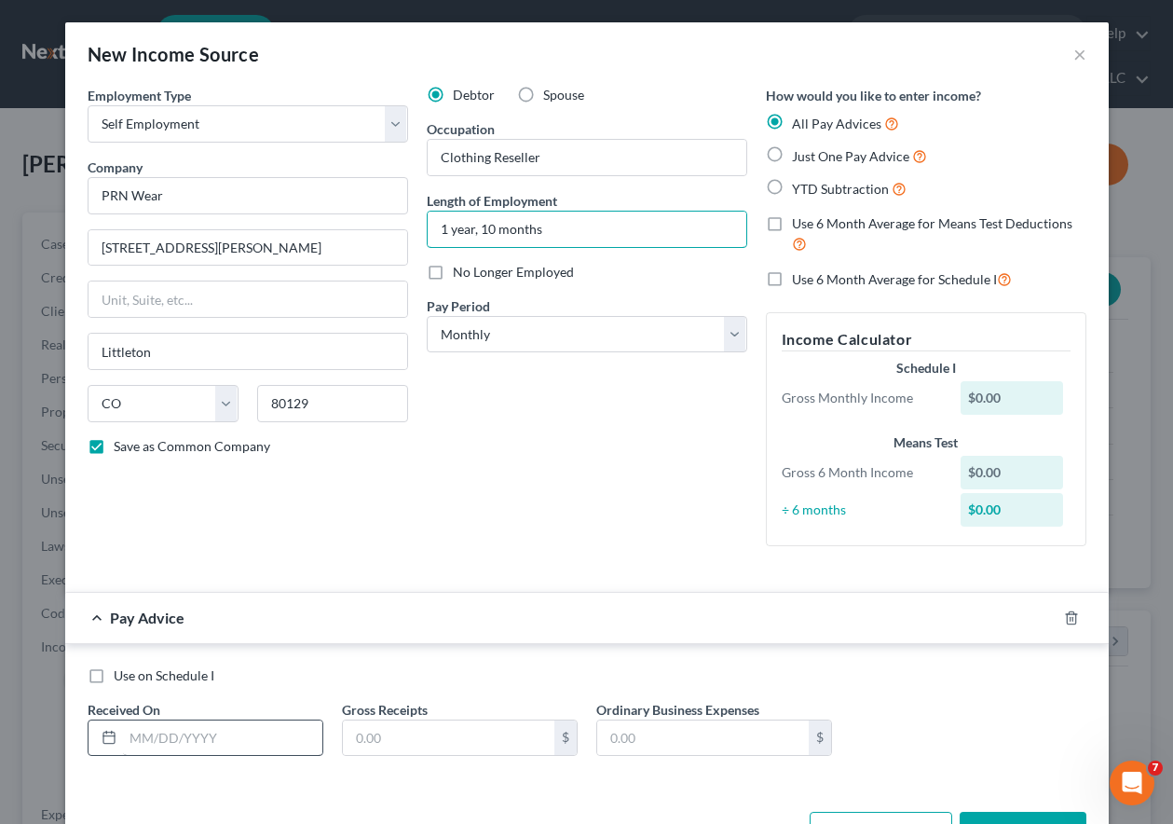
type input "1 year, 10 months"
click at [229, 736] on input "text" at bounding box center [222, 737] width 199 height 35
type input "09/30/2025"
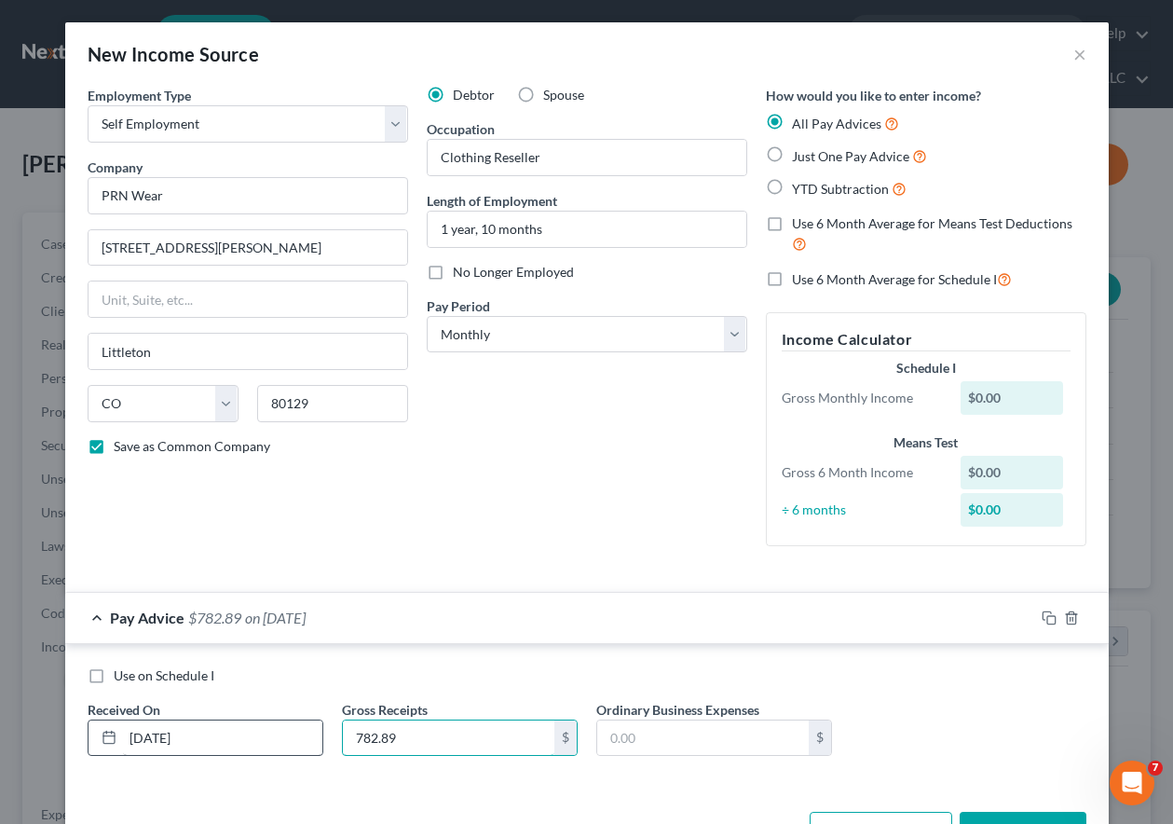
type input "782.89"
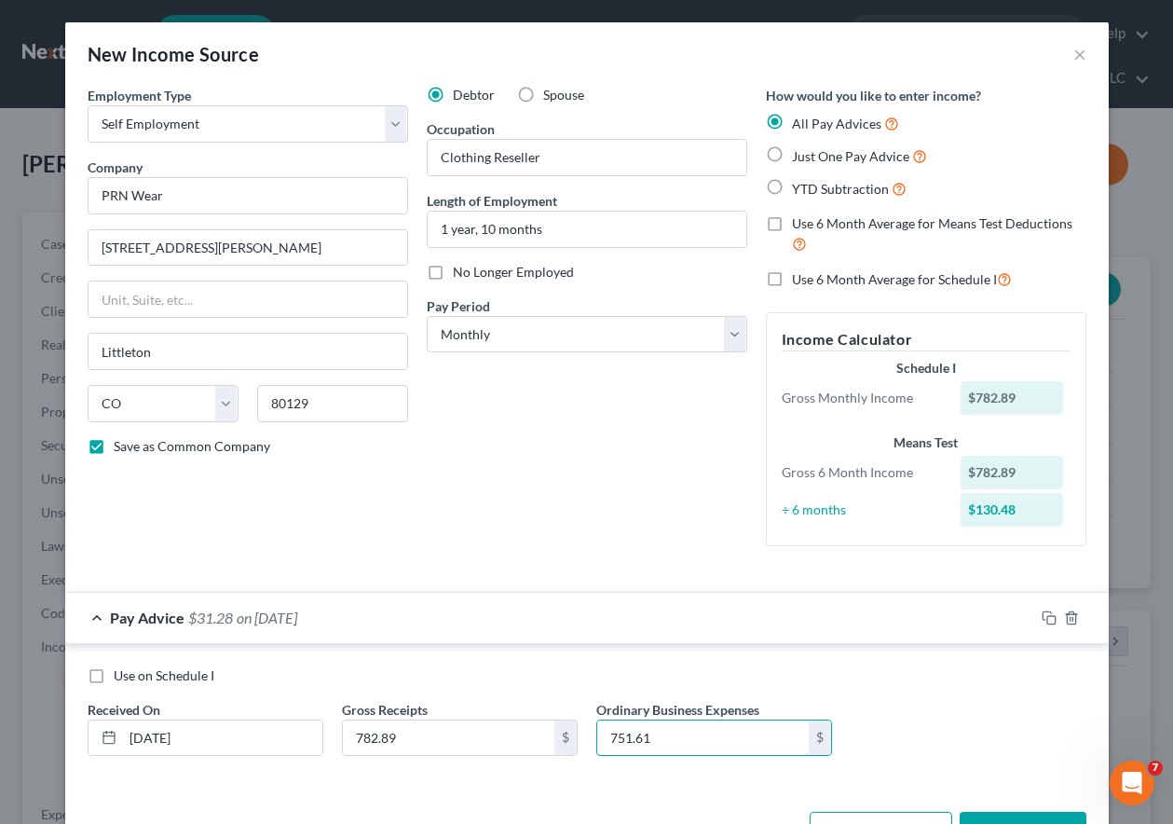
type input "751.61"
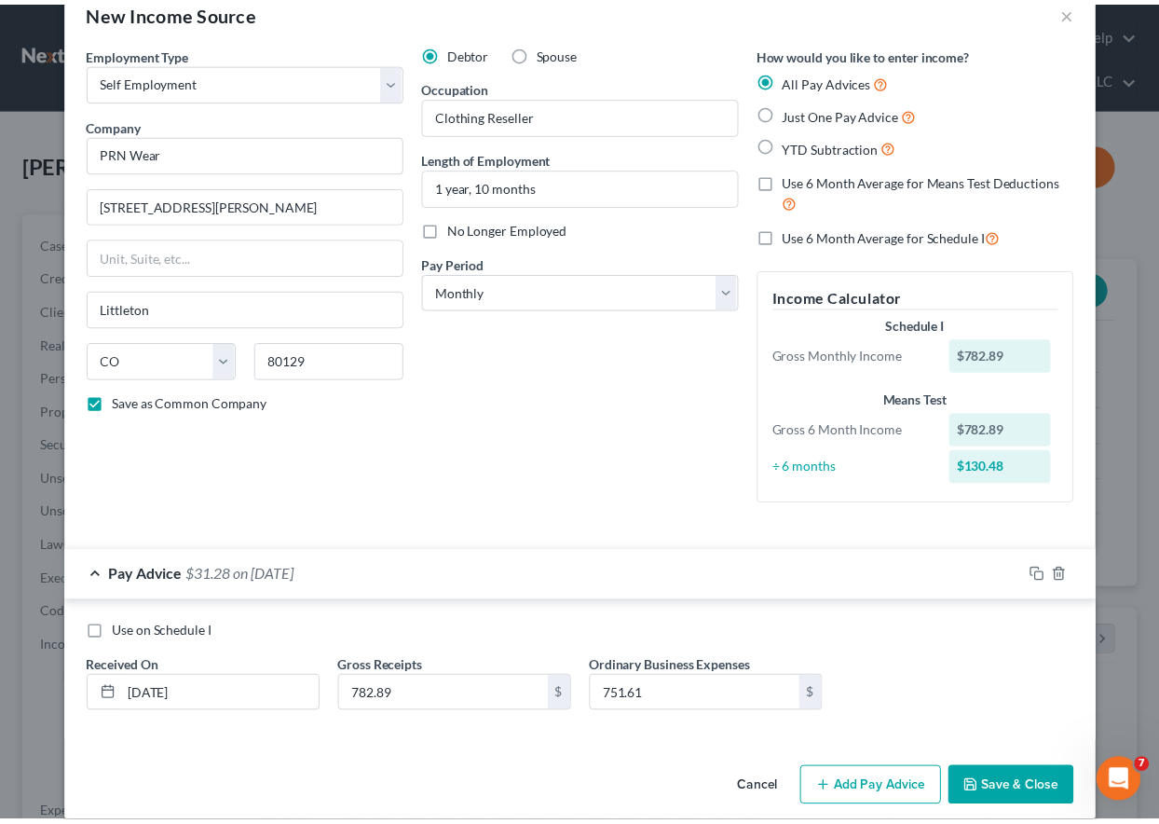
scroll to position [64, 0]
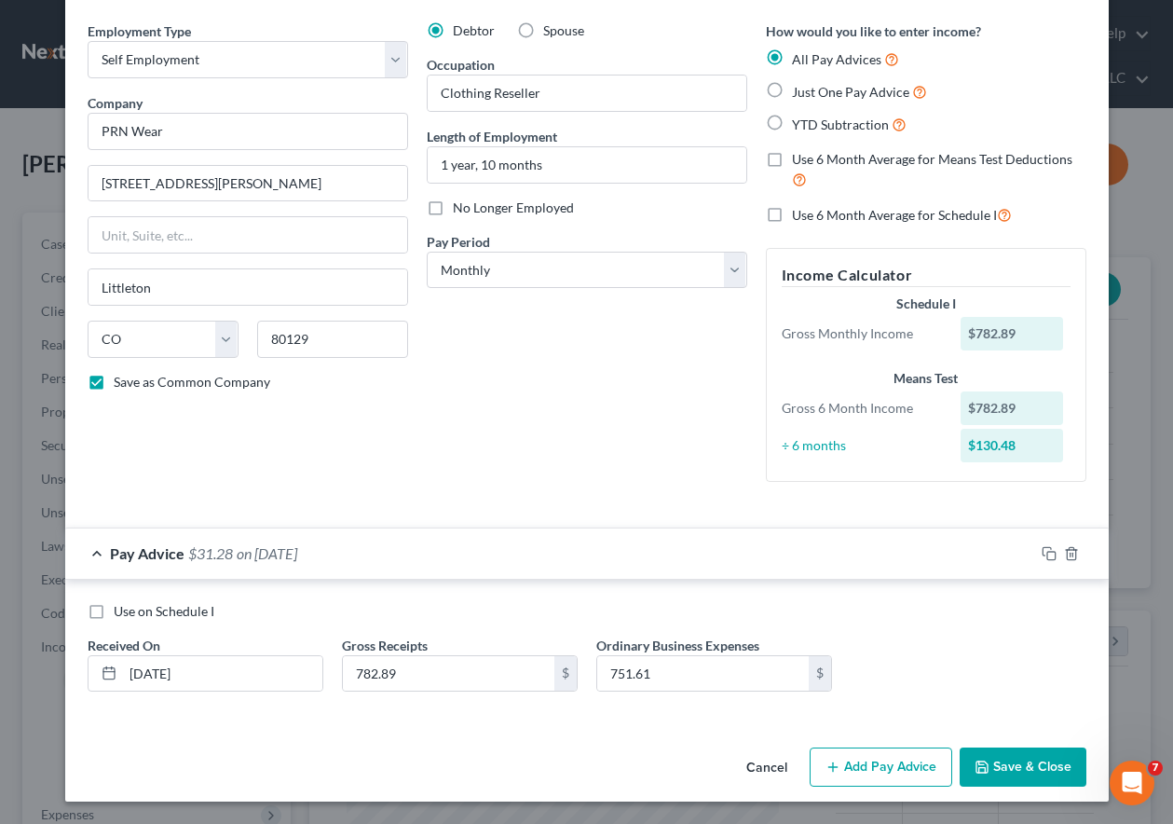
click at [1045, 761] on button "Save & Close" at bounding box center [1023, 766] width 127 height 39
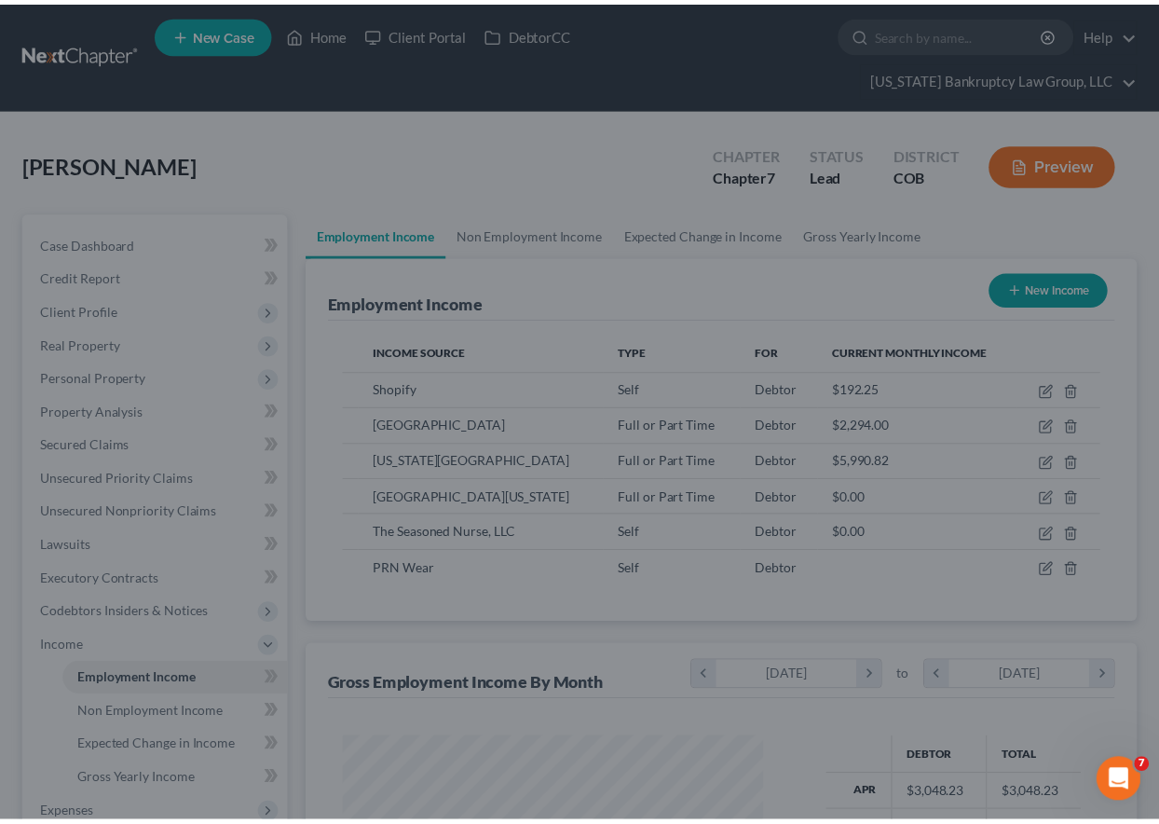
scroll to position [931387, 931257]
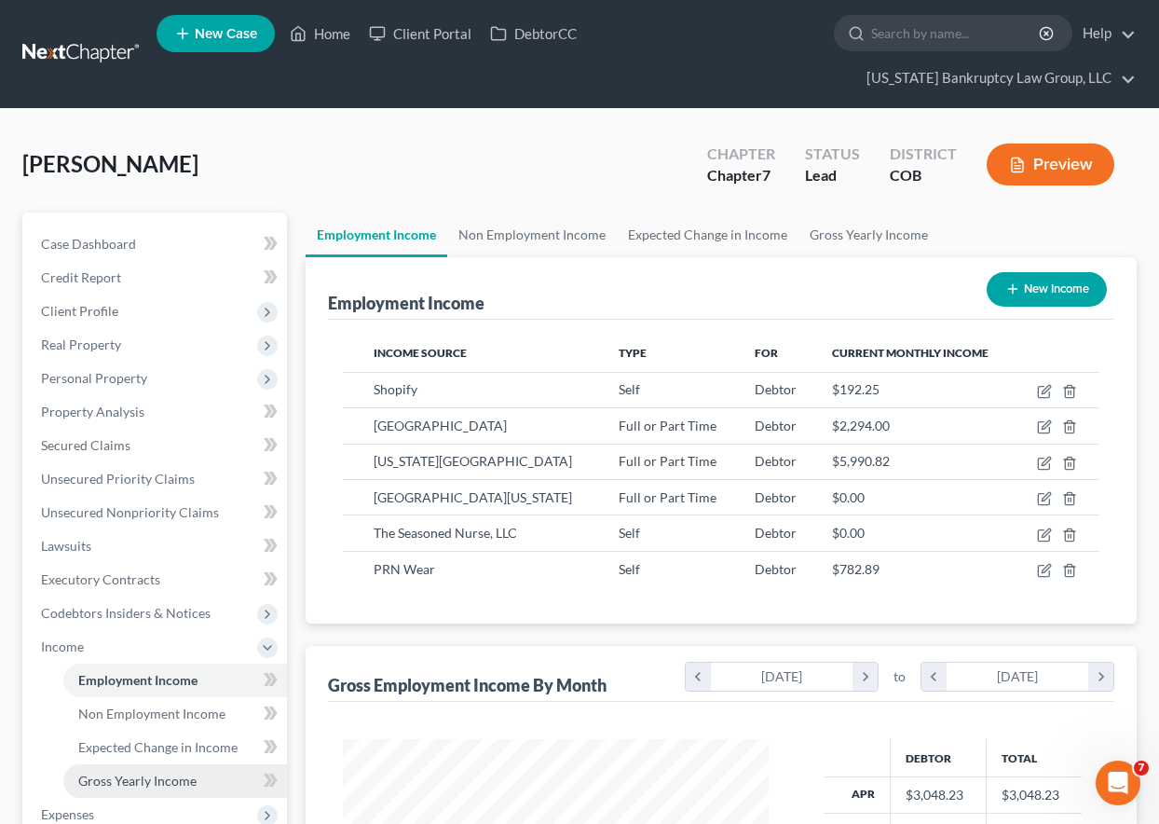
click at [164, 781] on span "Gross Yearly Income" at bounding box center [137, 780] width 118 height 16
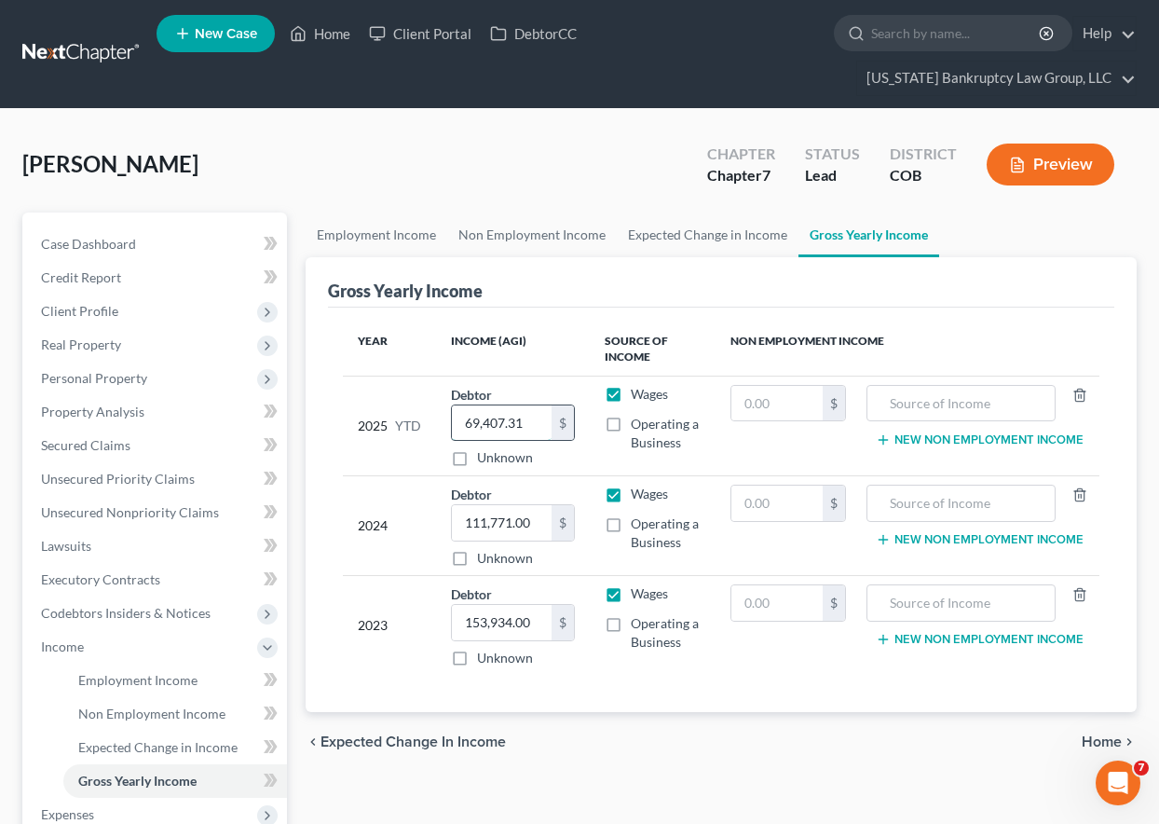
click at [525, 417] on input "69,407.31" at bounding box center [502, 422] width 100 height 35
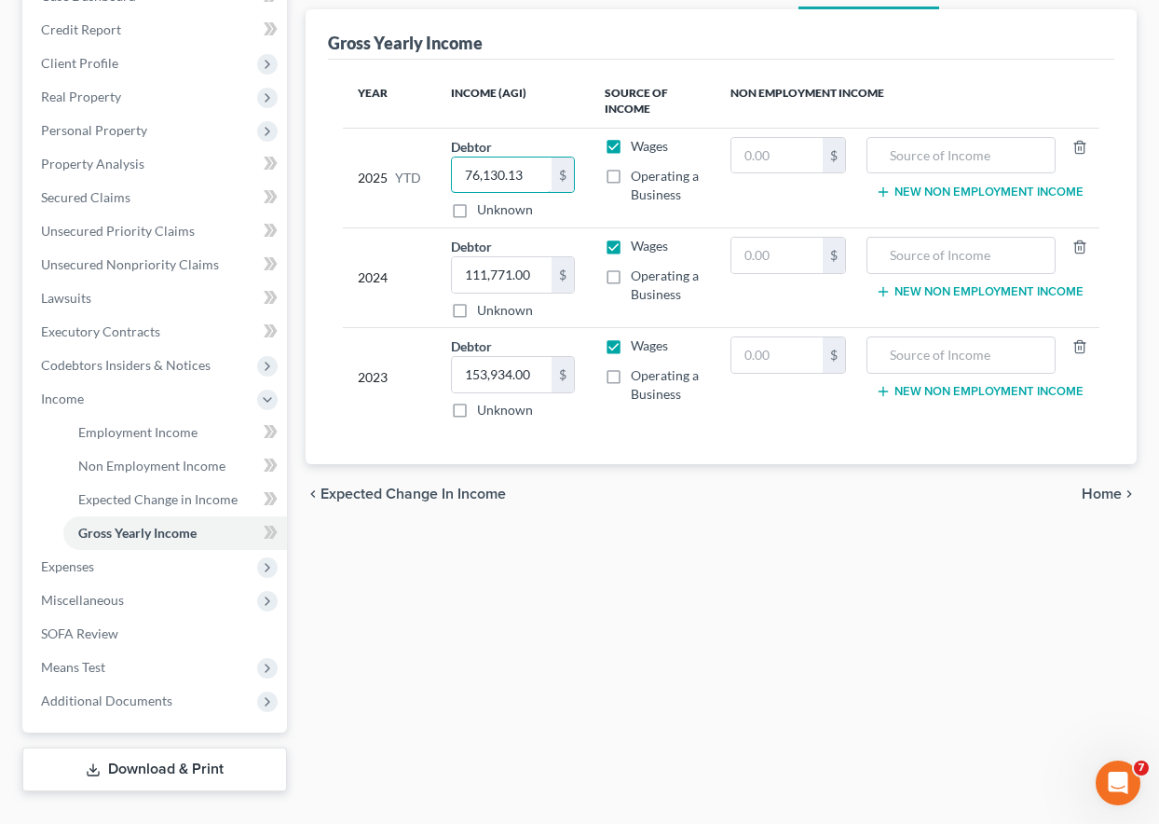
scroll to position [286, 0]
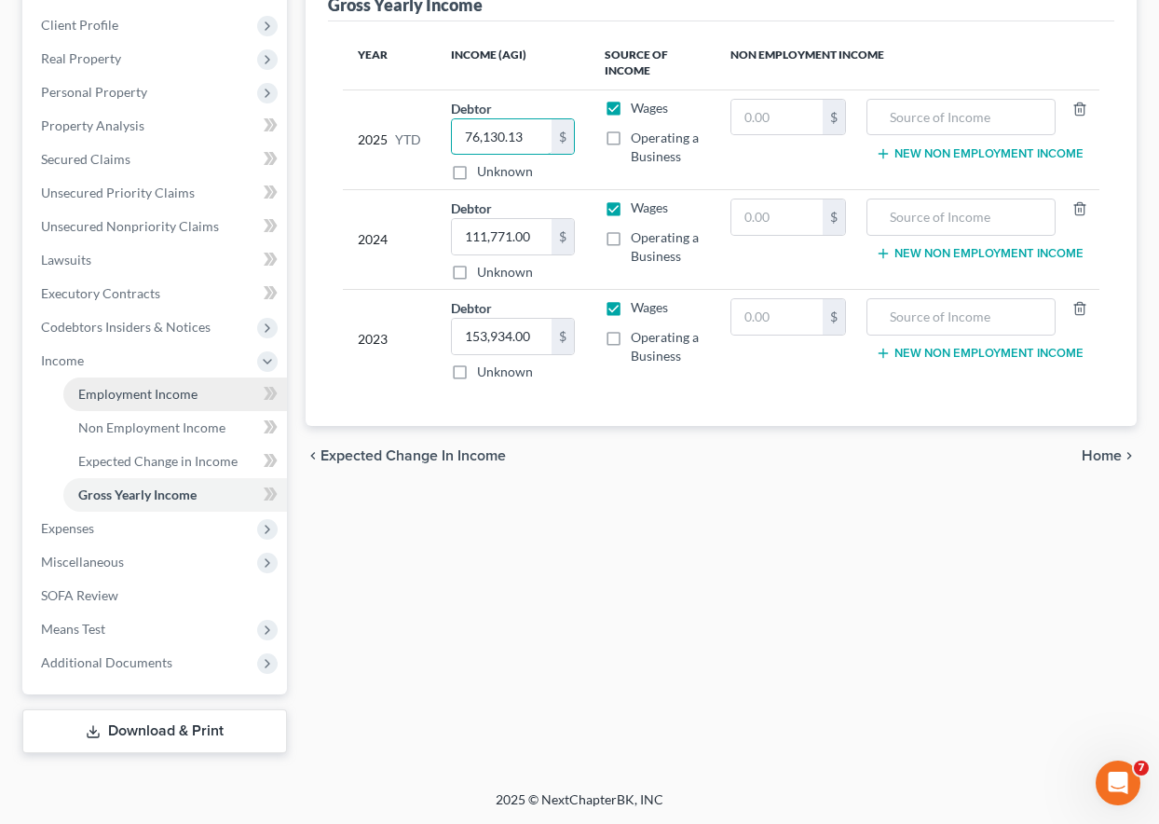
type input "76,130.13"
click at [100, 380] on link "Employment Income" at bounding box center [175, 394] width 224 height 34
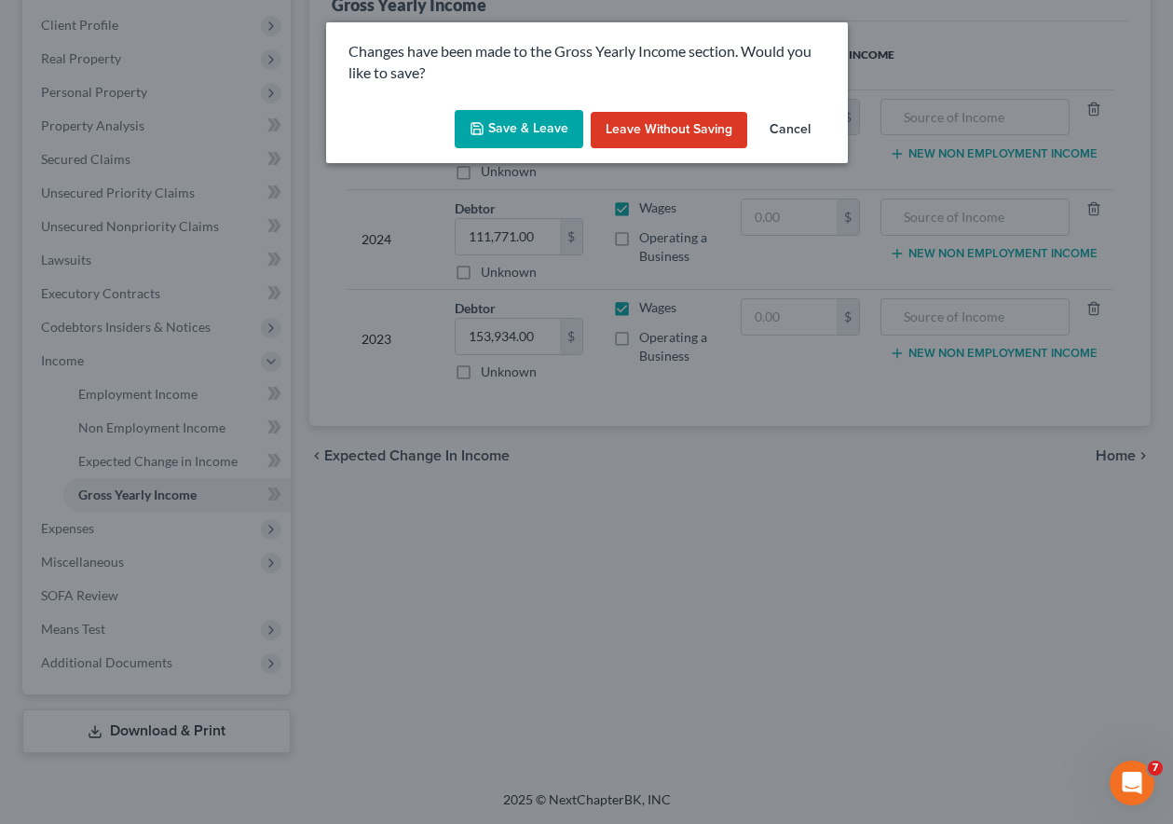
click at [479, 126] on icon "button" at bounding box center [477, 128] width 15 height 15
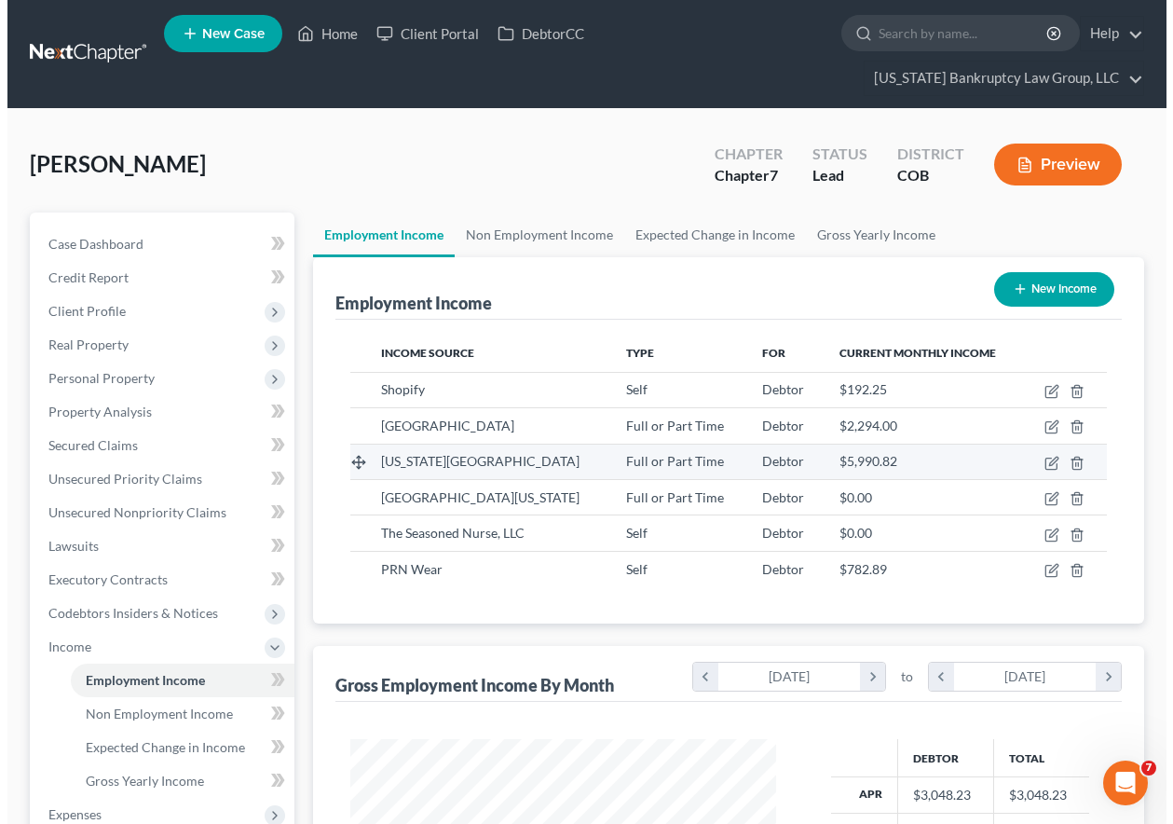
scroll to position [334, 463]
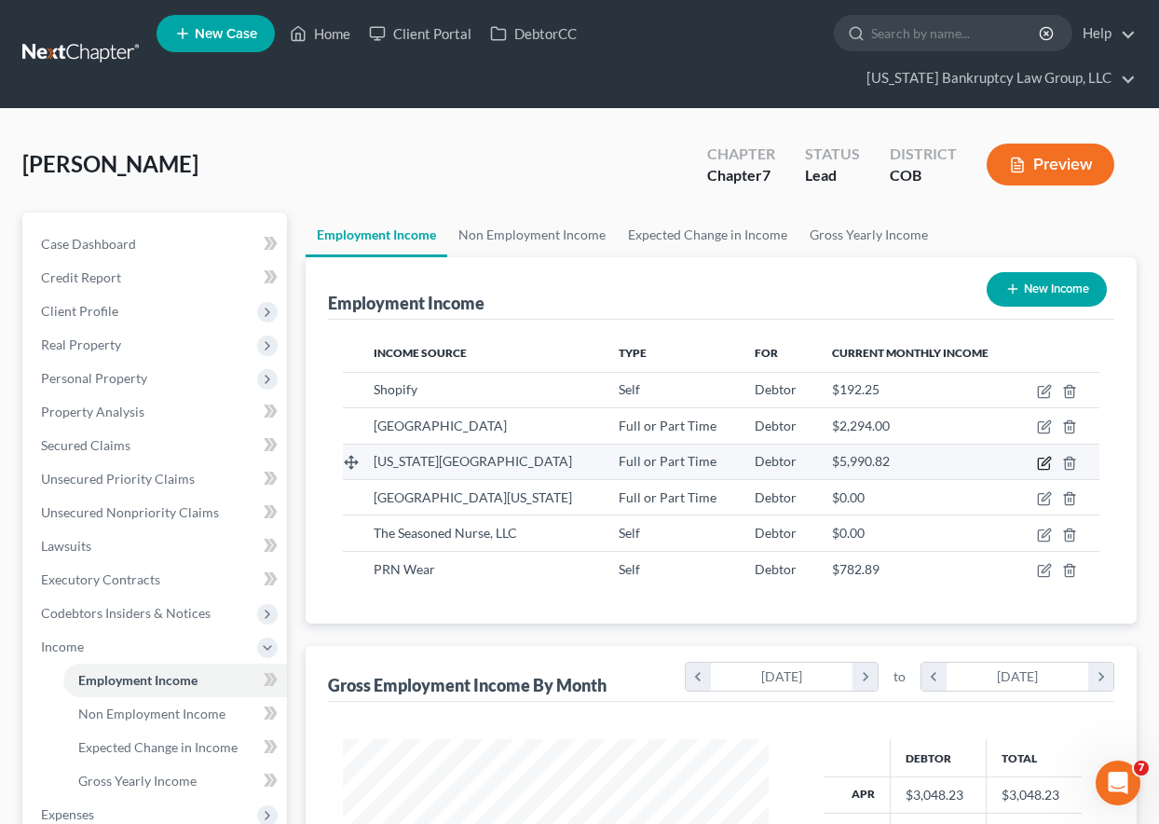
click at [1043, 465] on icon "button" at bounding box center [1046, 461] width 8 height 8
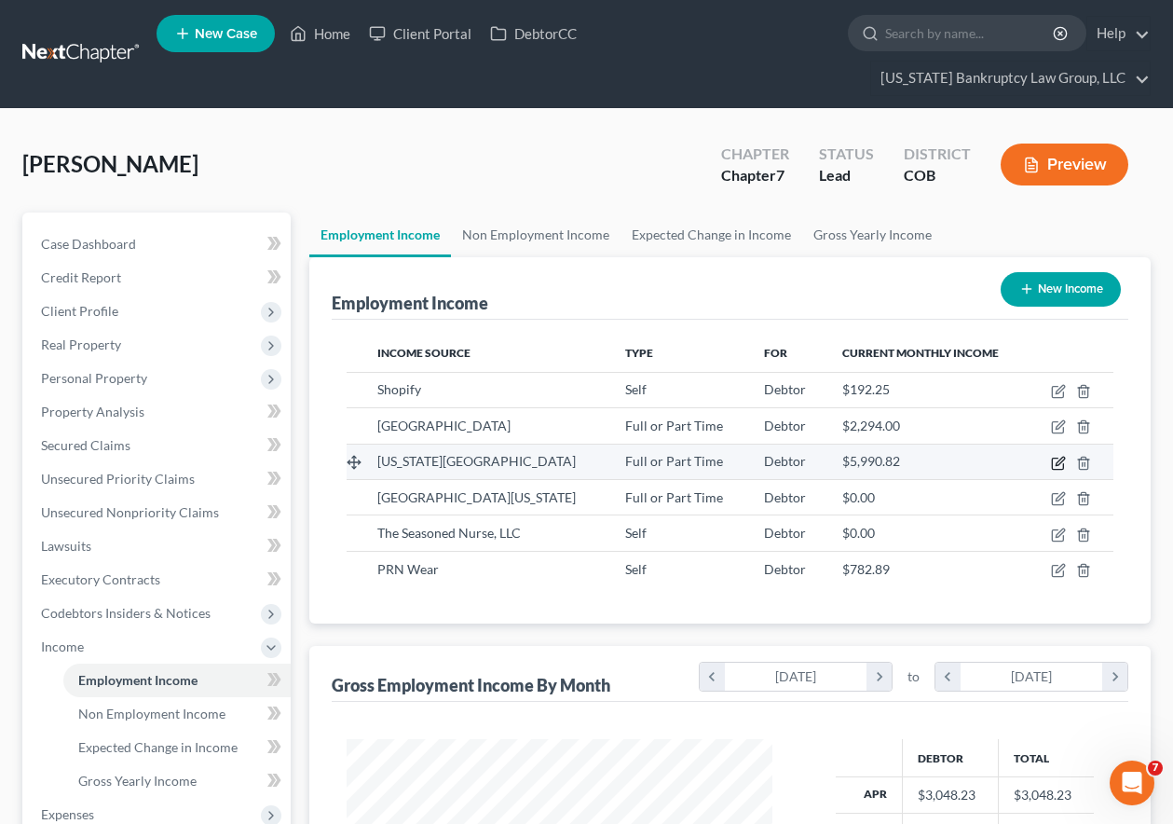
select select "0"
select select "5"
select select "0"
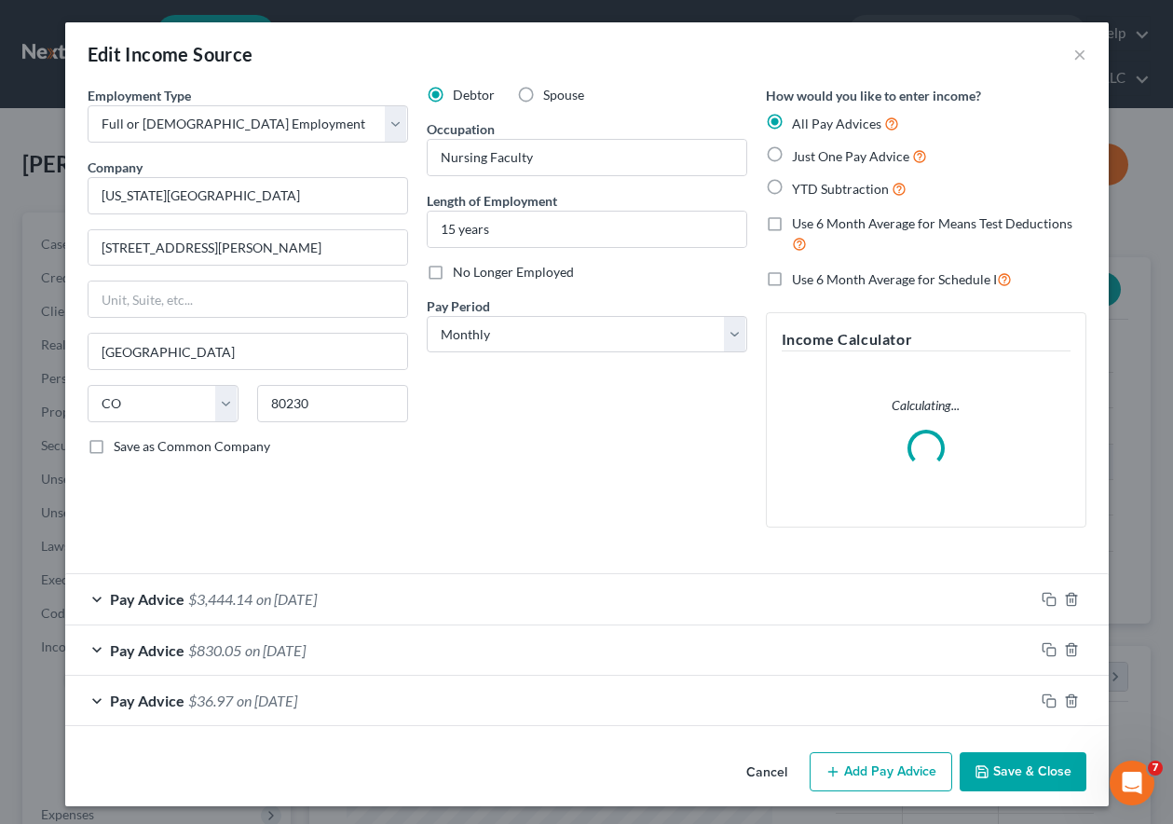
scroll to position [334, 469]
click at [880, 771] on button "Add Pay Advice" at bounding box center [881, 771] width 143 height 39
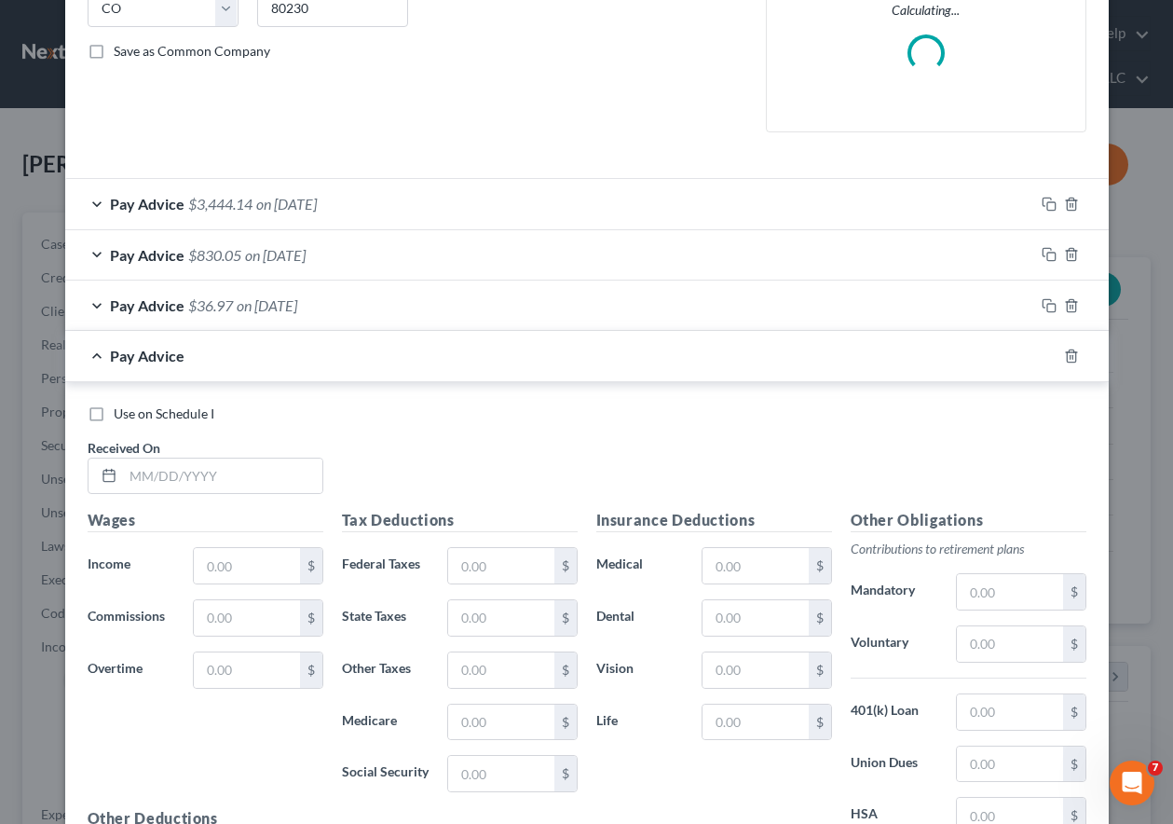
scroll to position [466, 0]
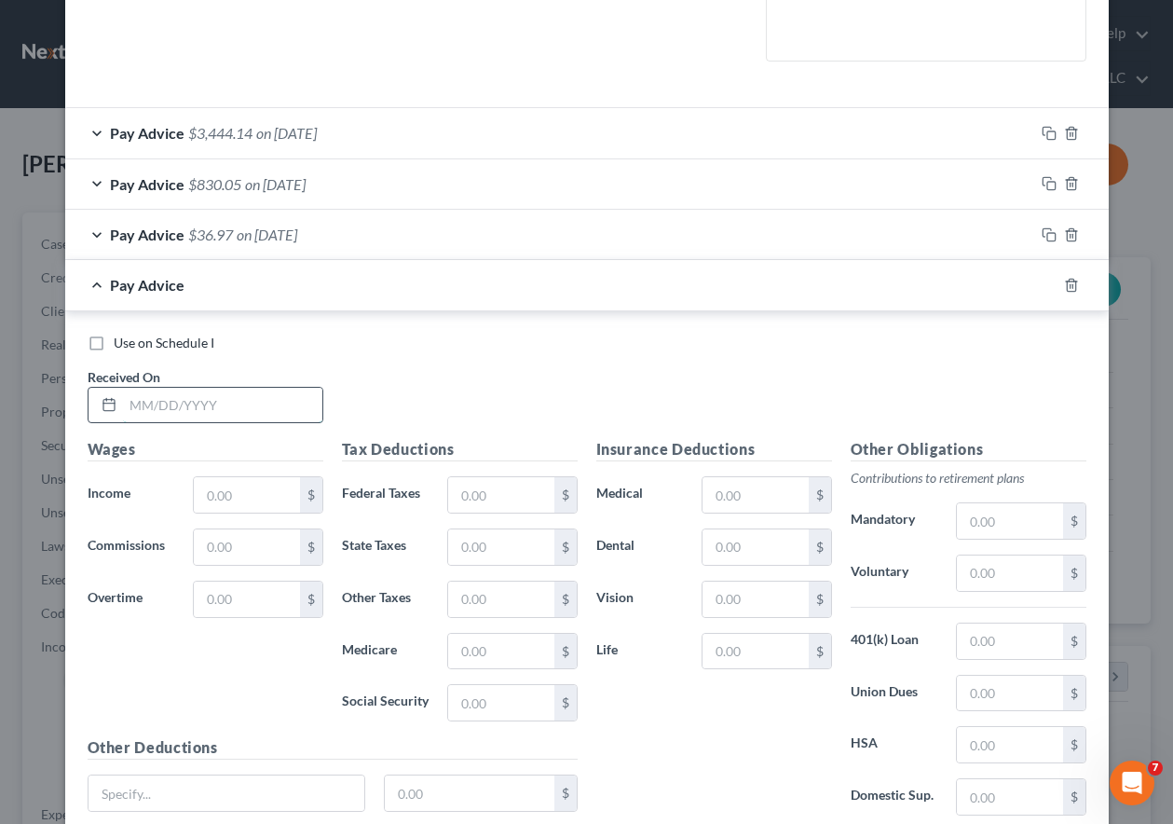
click at [245, 400] on input "text" at bounding box center [222, 405] width 199 height 35
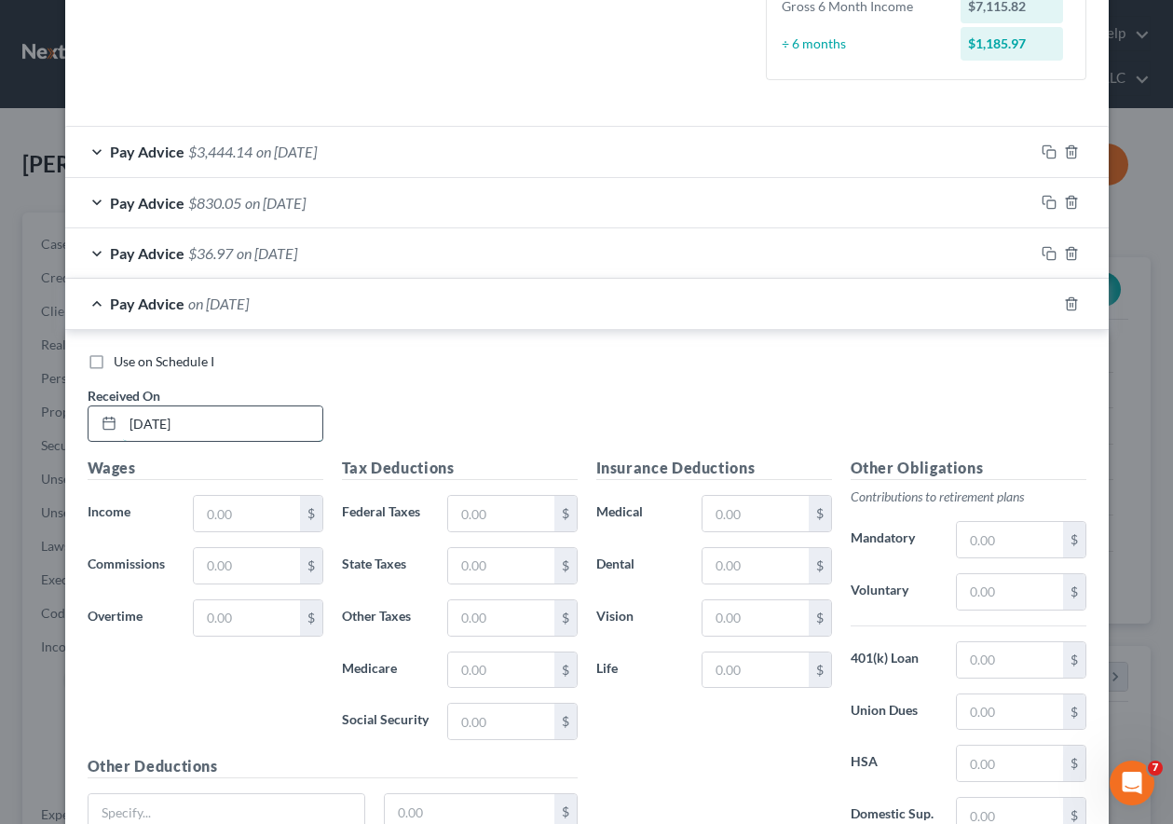
type input "09/30/2025"
type input "6,722.82"
click at [1064, 303] on icon "button" at bounding box center [1071, 303] width 15 height 15
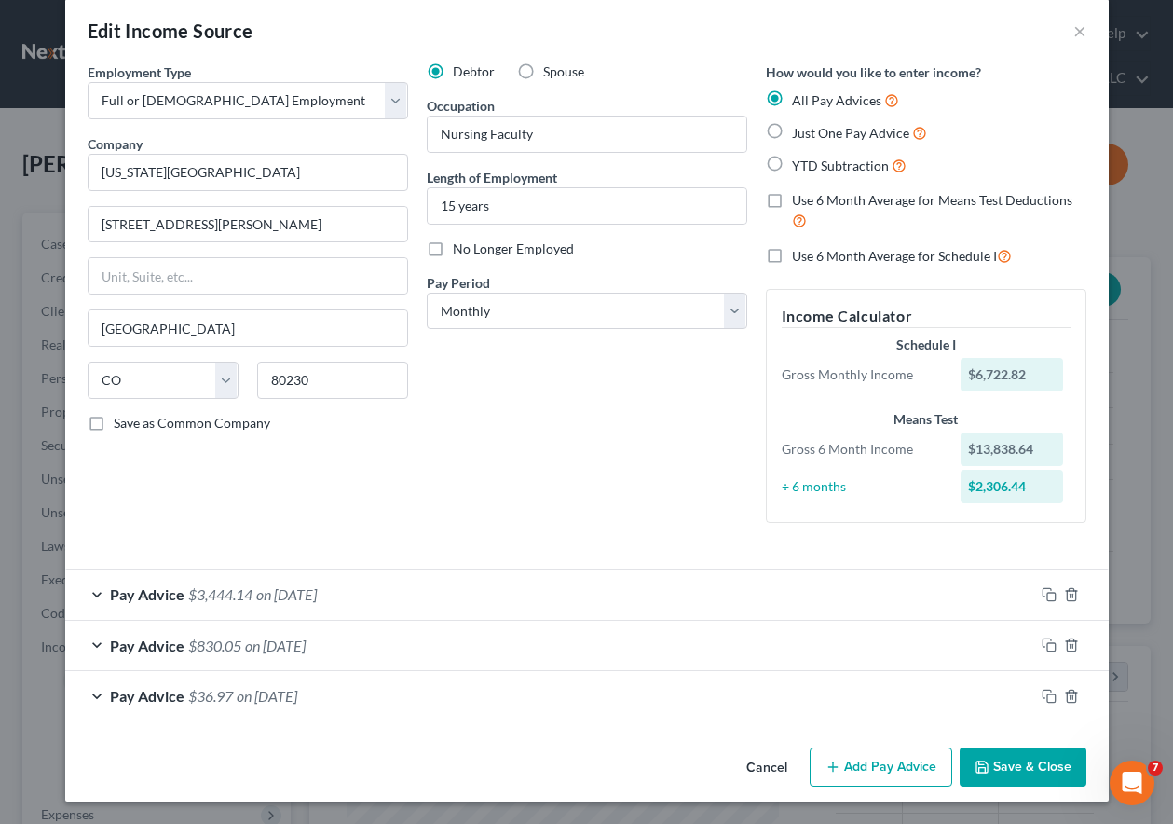
scroll to position [23, 0]
click at [1042, 591] on icon "button" at bounding box center [1049, 594] width 15 height 15
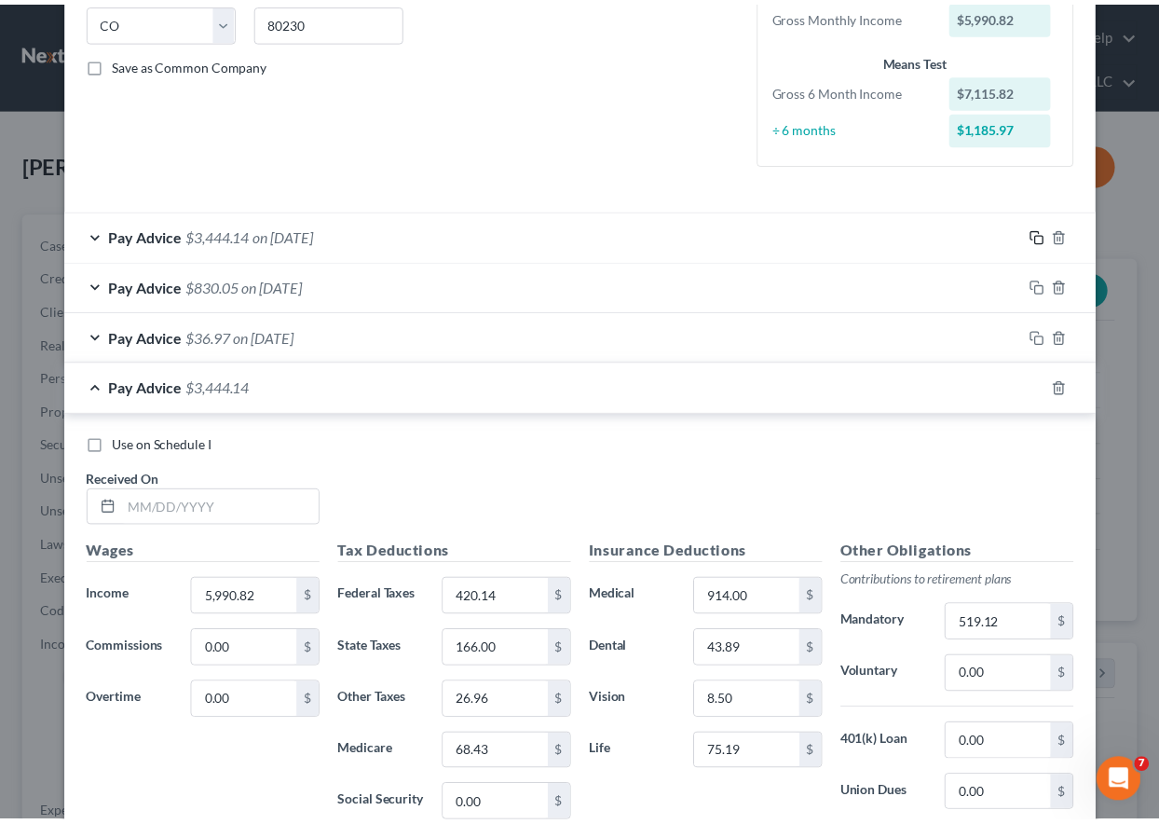
scroll to position [635, 0]
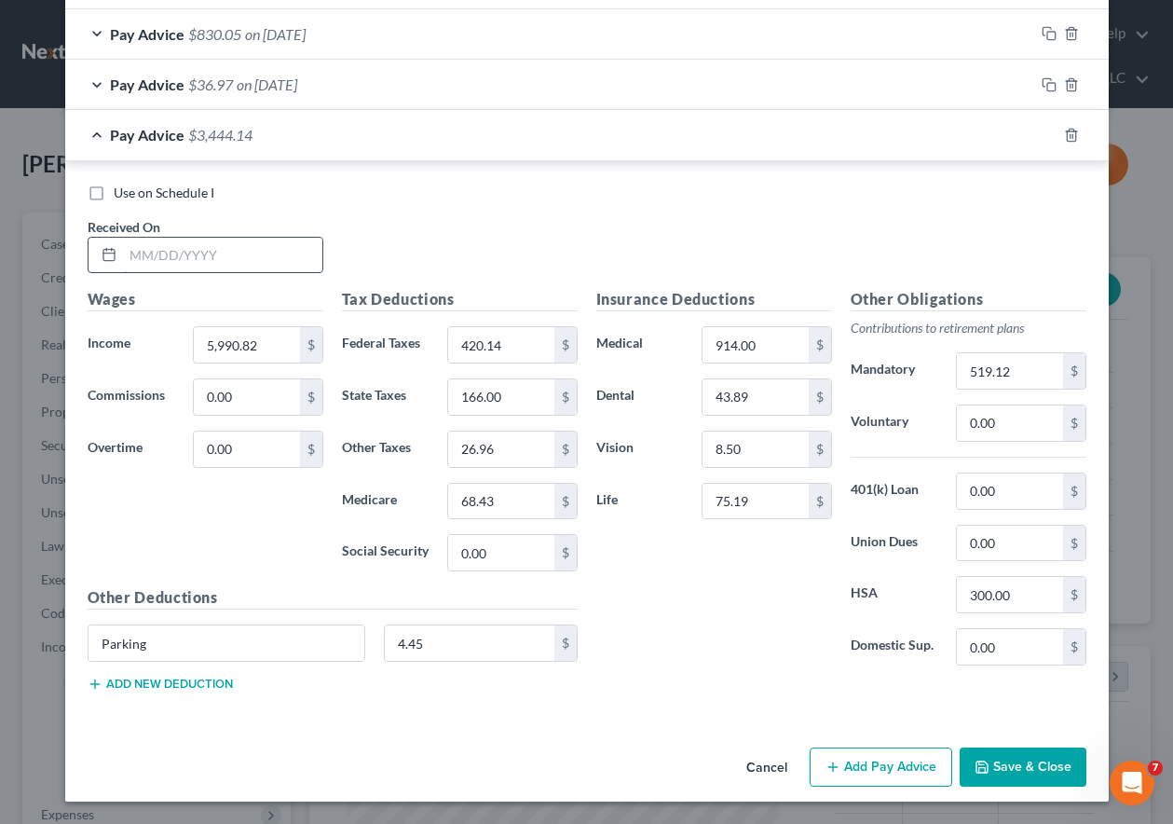
click at [254, 255] on input "text" at bounding box center [222, 255] width 199 height 35
type input "09/30/2025"
type input "6,722.82"
click at [526, 344] on input "420.14" at bounding box center [500, 344] width 105 height 35
type input "526.19"
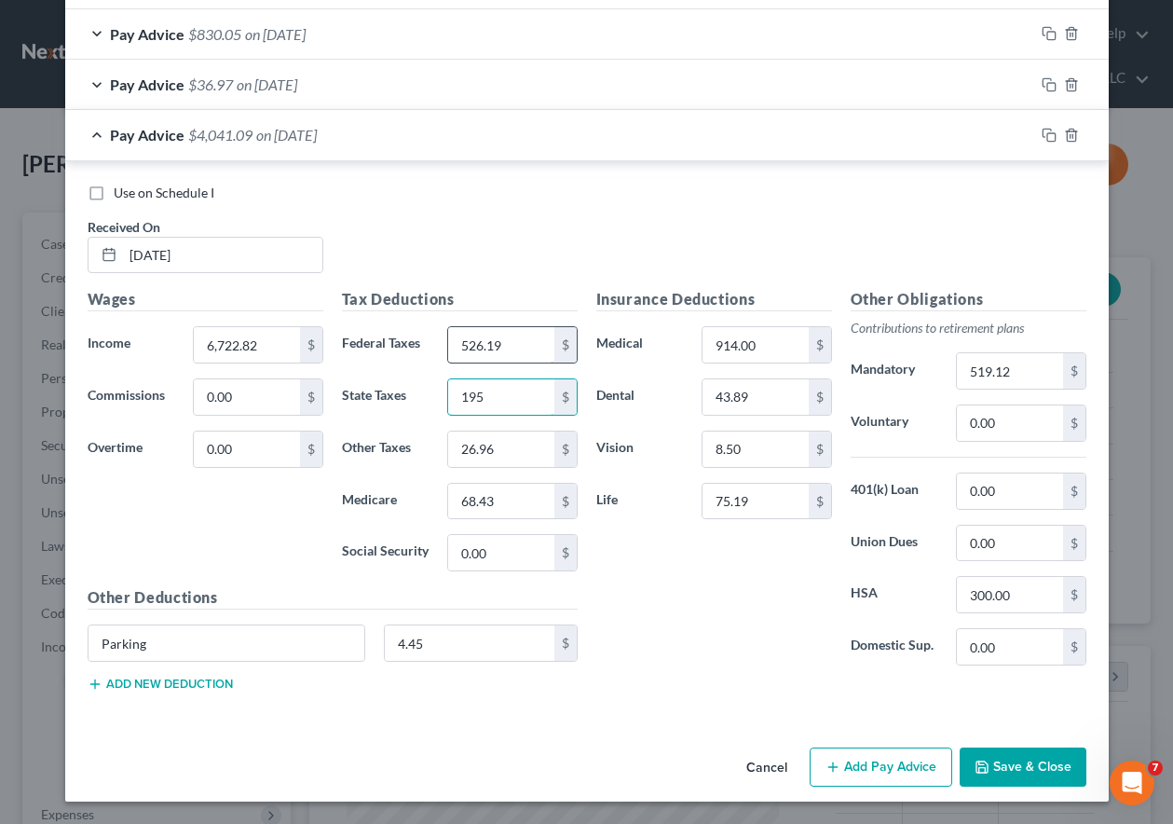
type input "195"
type input "30.25"
type input "79.04"
click at [1015, 368] on input "519.12" at bounding box center [1009, 370] width 105 height 35
type input "599.64"
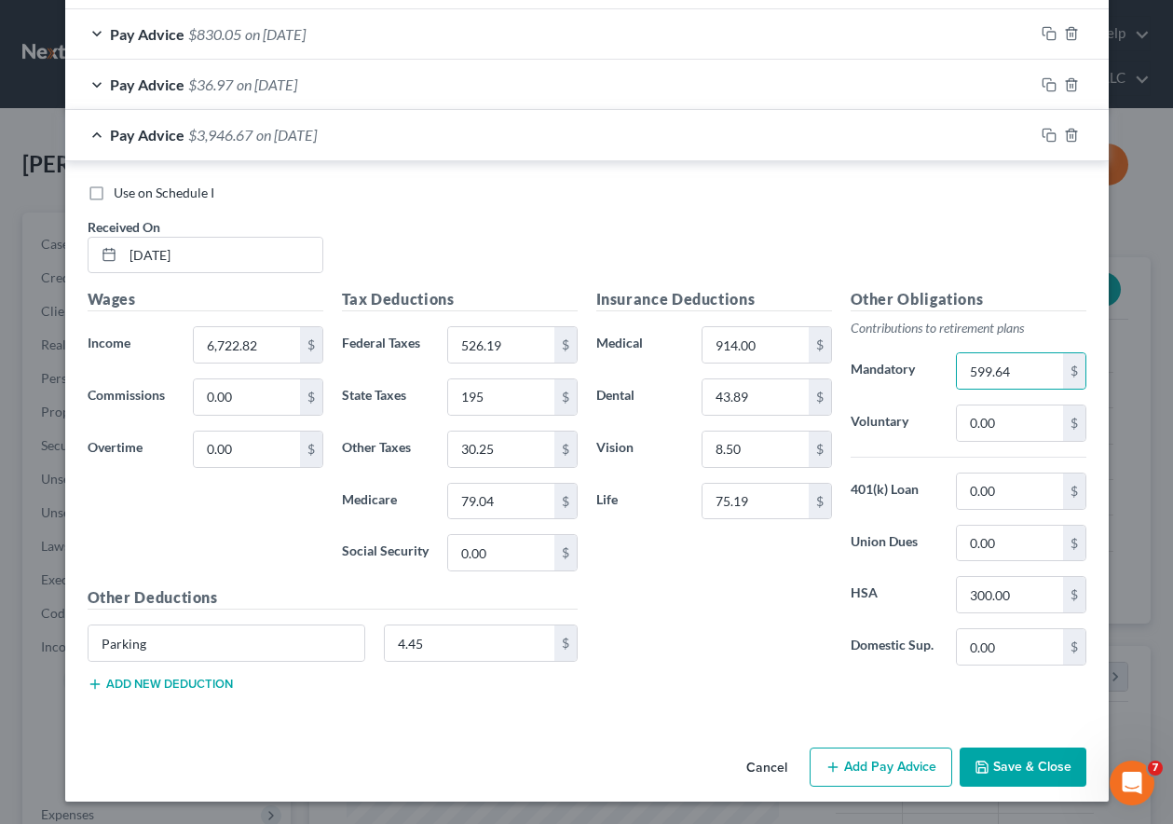
click at [1017, 758] on button "Save & Close" at bounding box center [1023, 766] width 127 height 39
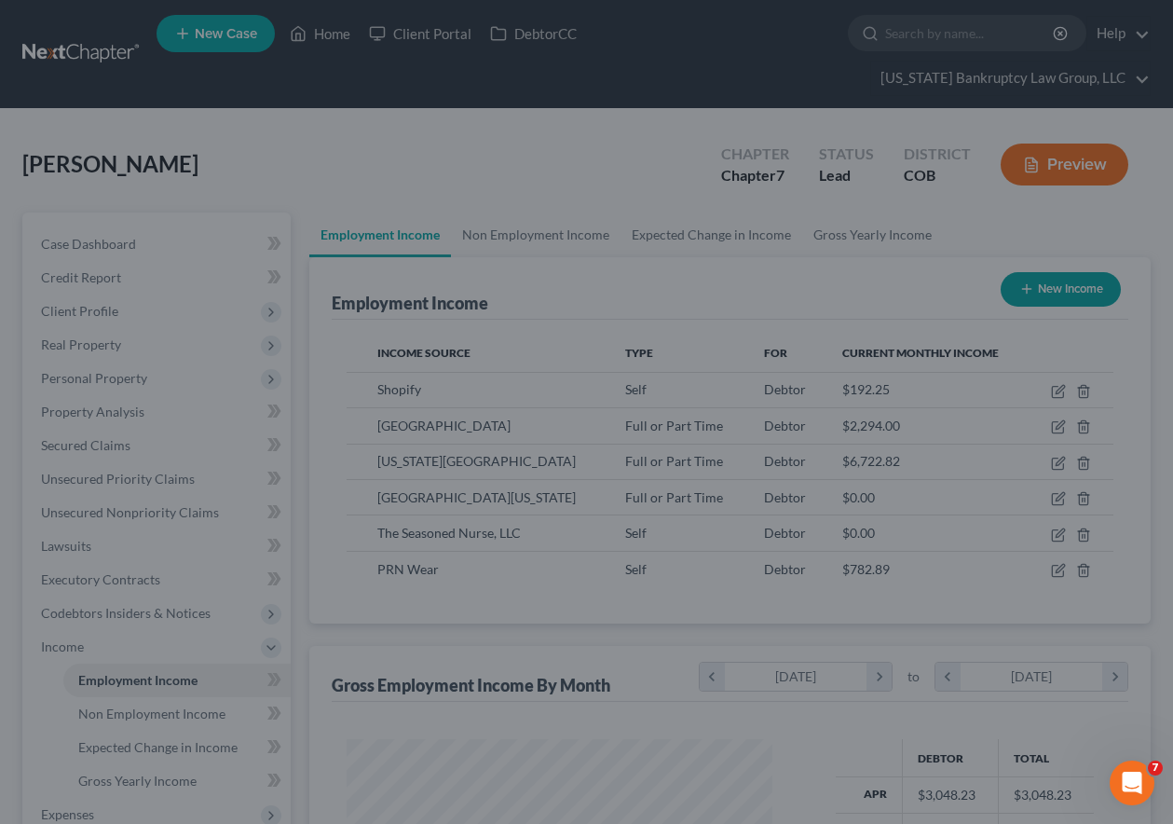
scroll to position [931387, 931257]
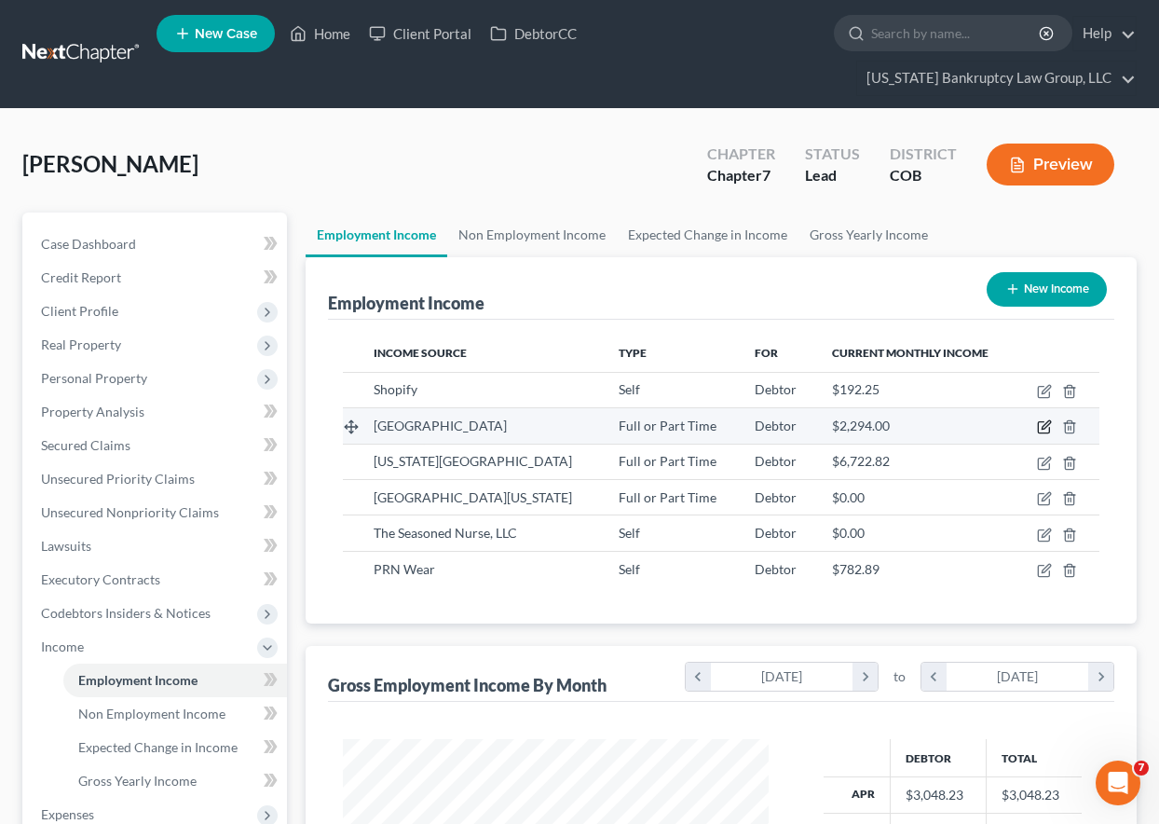
click at [1044, 429] on icon "button" at bounding box center [1046, 425] width 8 height 8
select select "0"
select select "5"
select select "2"
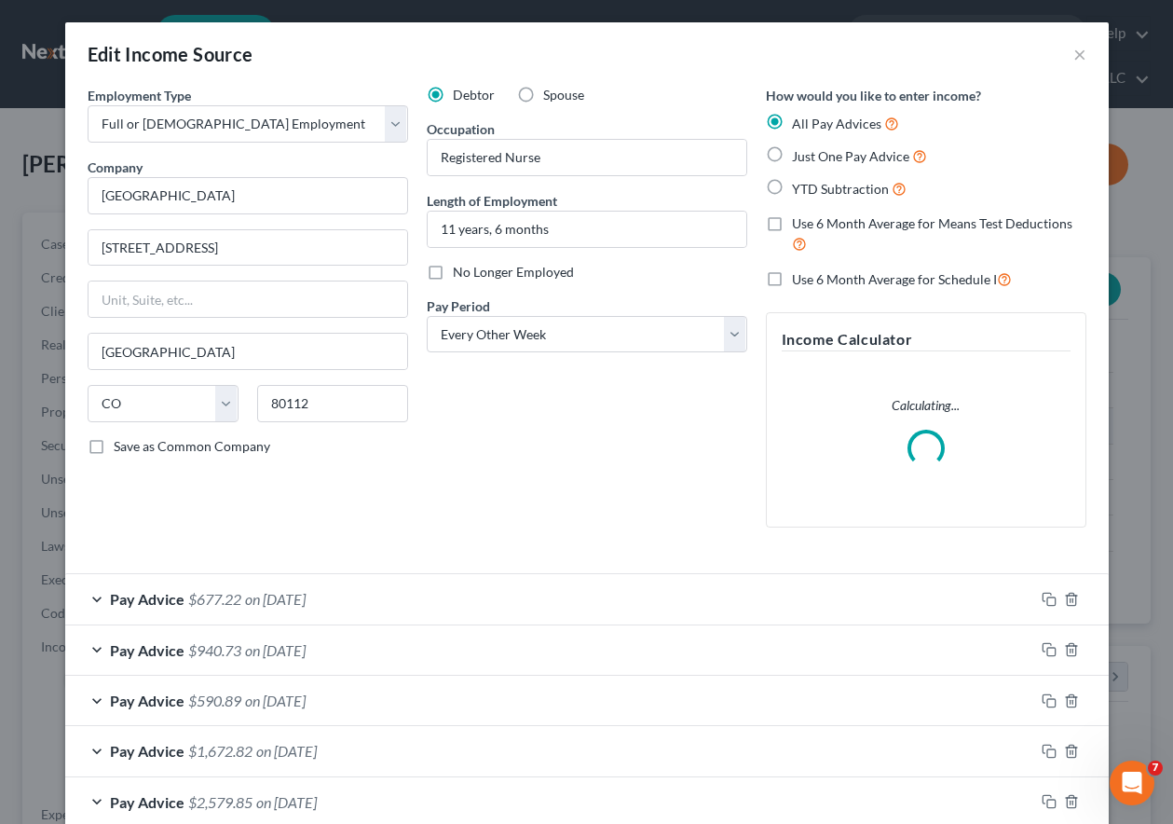
scroll to position [334, 469]
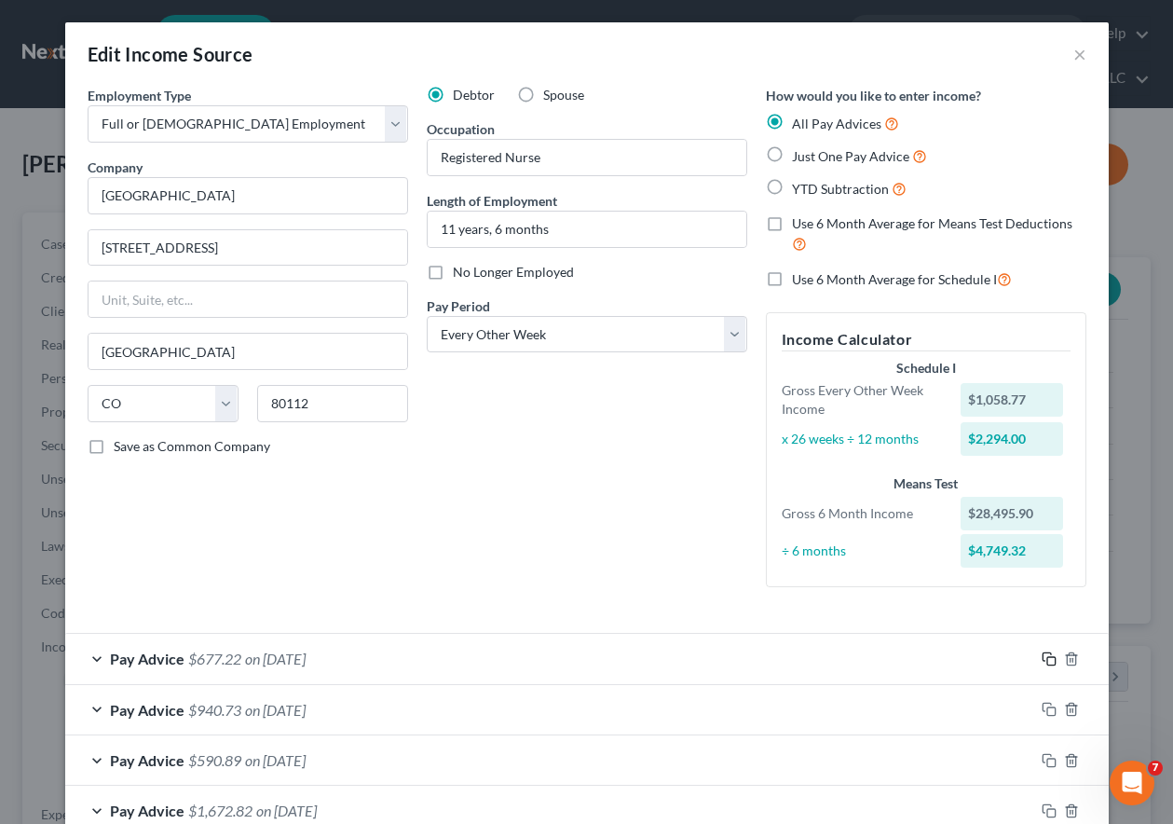
click at [1044, 656] on icon "button" at bounding box center [1049, 658] width 15 height 15
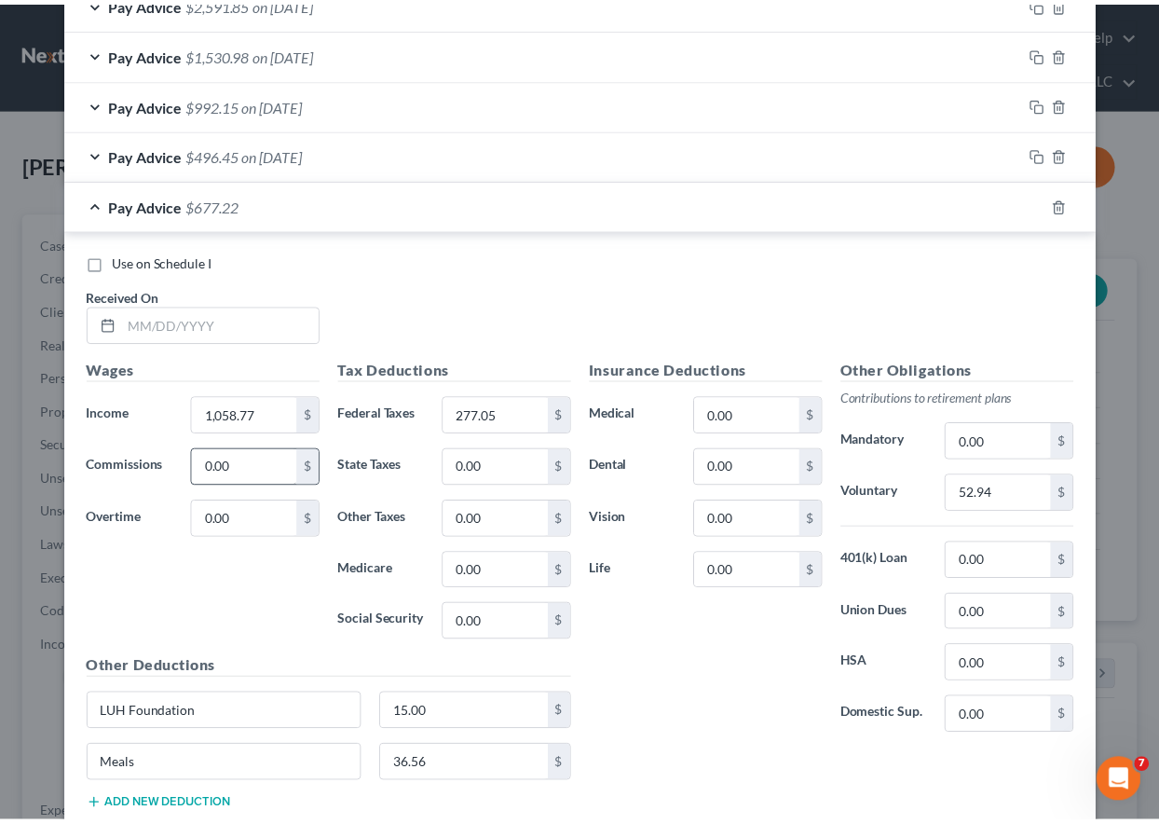
scroll to position [1182, 0]
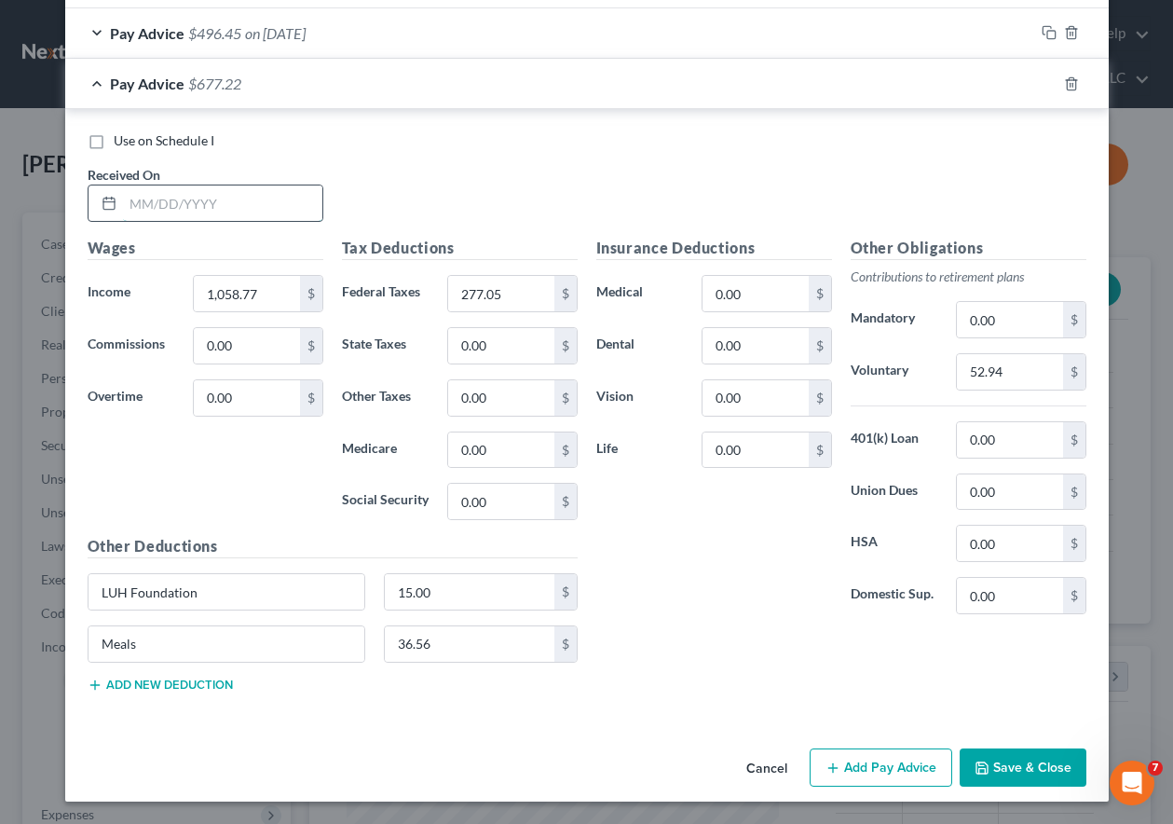
click at [216, 191] on input "text" at bounding box center [222, 202] width 199 height 35
type input "09/19/2025"
type input "783.34"
click at [523, 293] on input "277.05" at bounding box center [500, 293] width 105 height 35
type input "239.72"
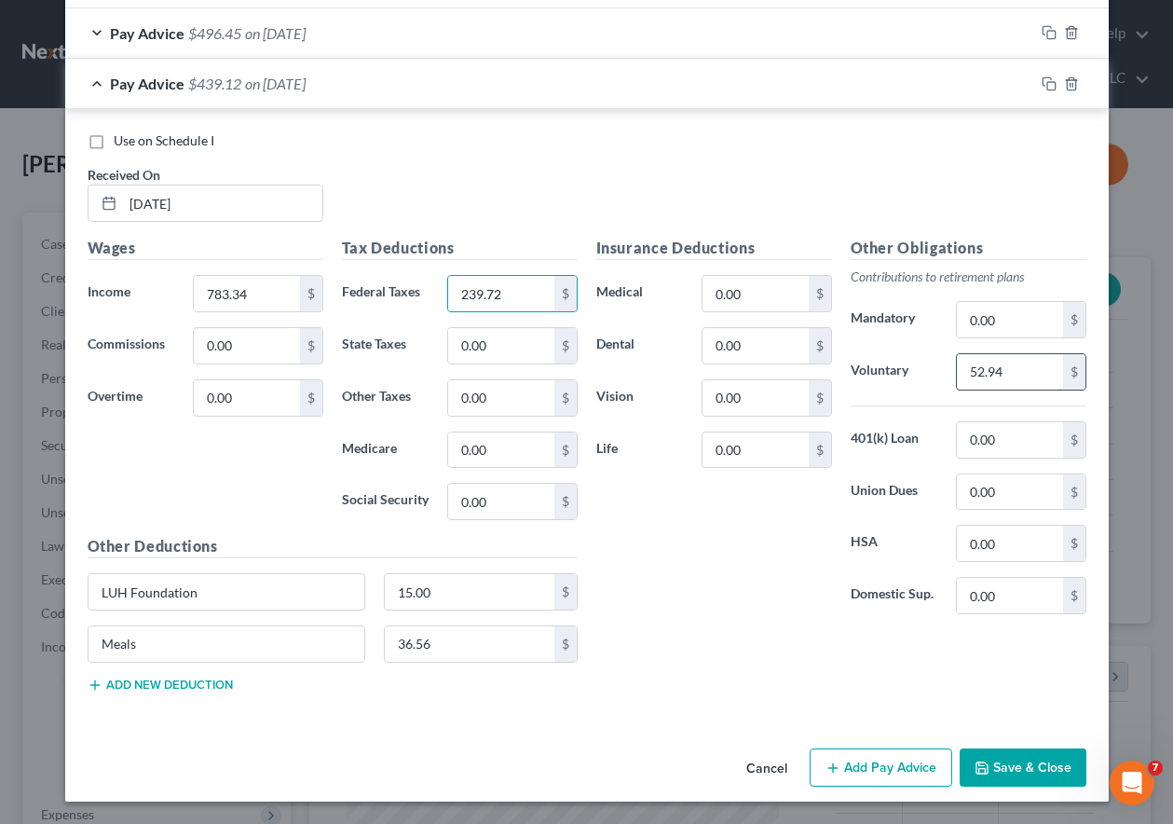
click at [1023, 372] on input "52.94" at bounding box center [1009, 371] width 105 height 35
type input "39.17"
click at [422, 643] on input "36.56" at bounding box center [470, 643] width 170 height 35
drag, startPoint x: 429, startPoint y: 643, endPoint x: 364, endPoint y: 643, distance: 64.3
click at [365, 643] on div "Meals 23.12 $" at bounding box center [332, 651] width 509 height 52
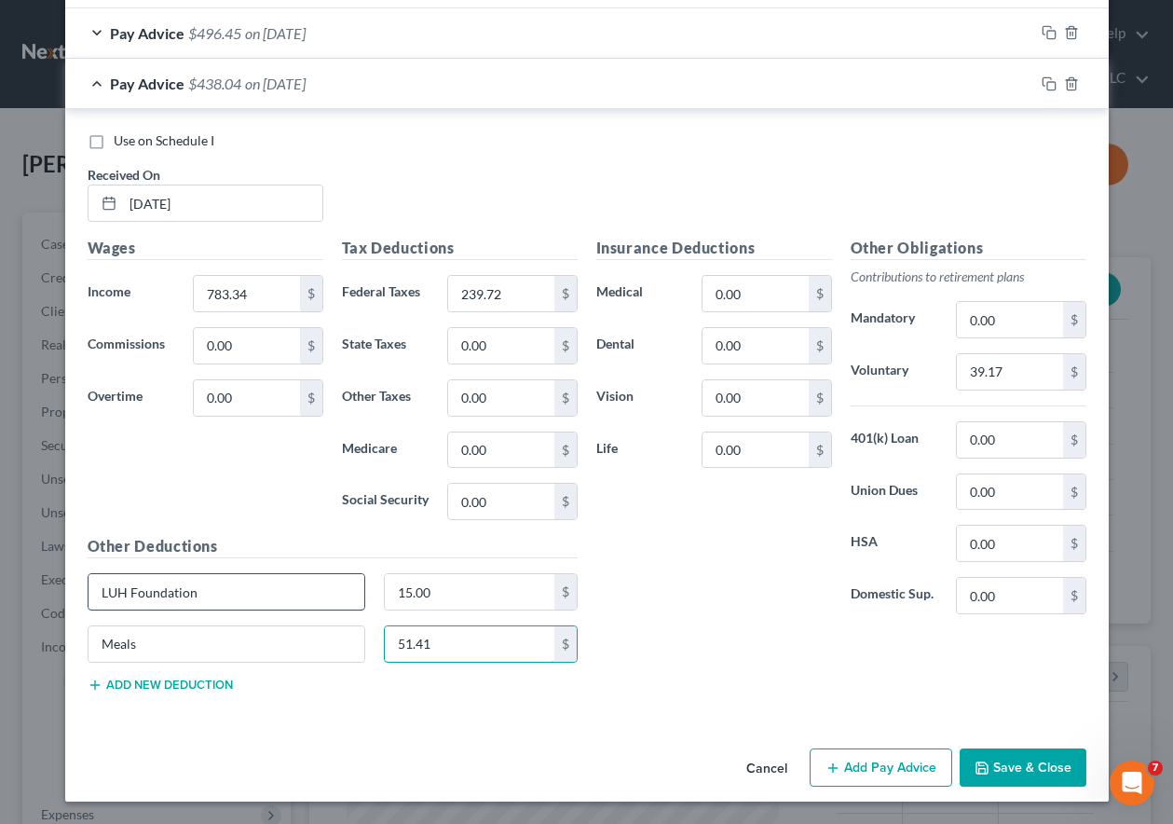
type input "51.41"
click at [1050, 766] on button "Save & Close" at bounding box center [1023, 767] width 127 height 39
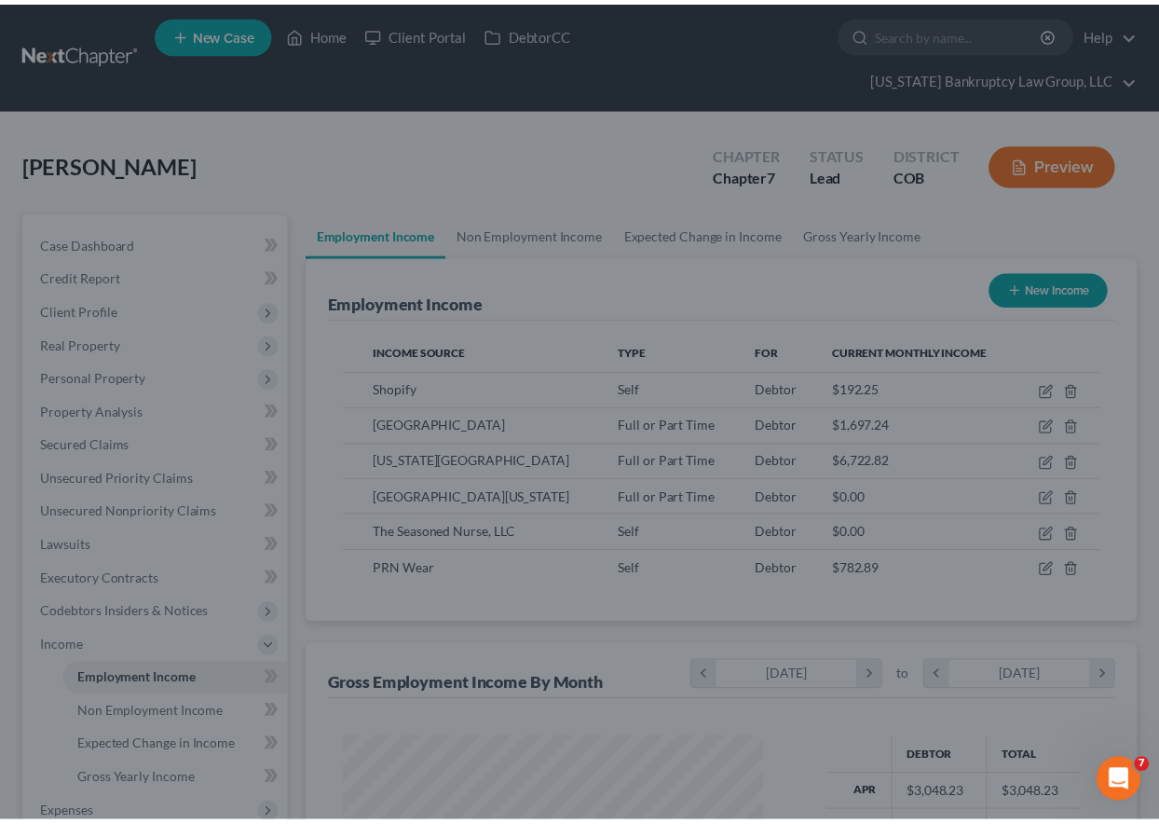
scroll to position [931387, 931257]
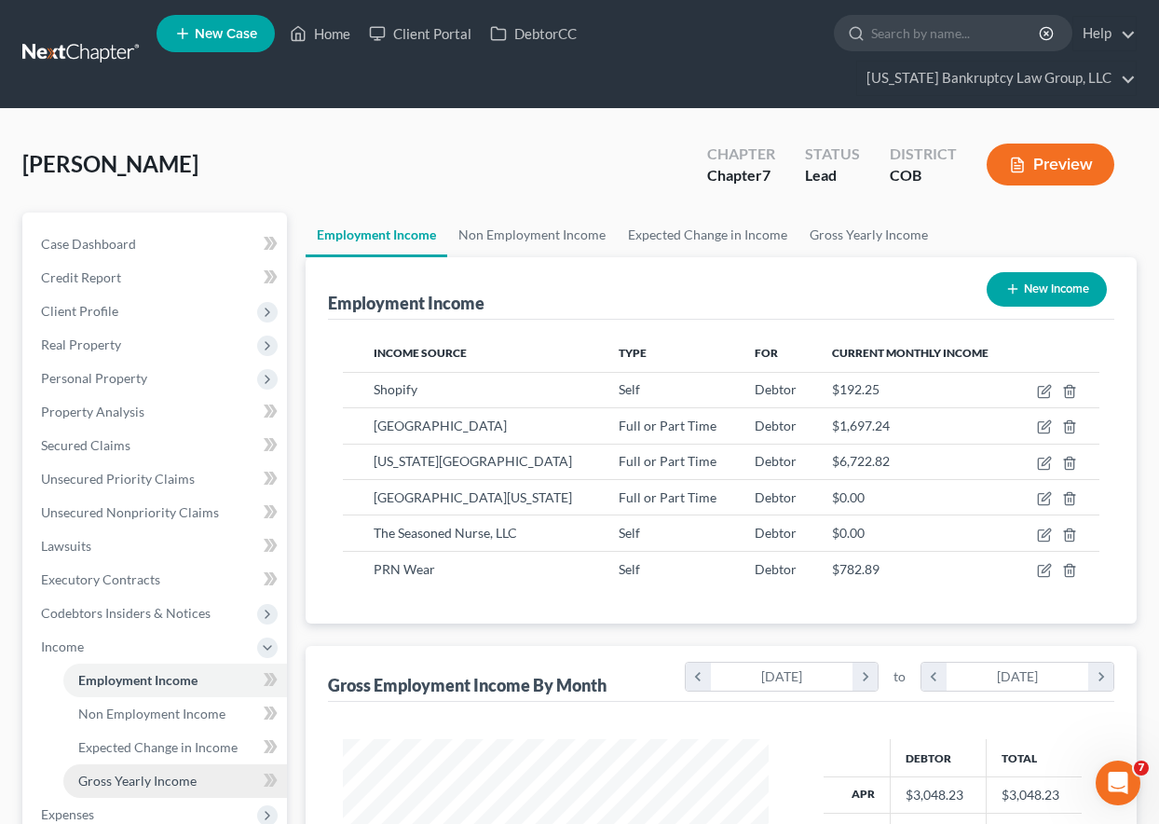
click at [165, 783] on span "Gross Yearly Income" at bounding box center [137, 780] width 118 height 16
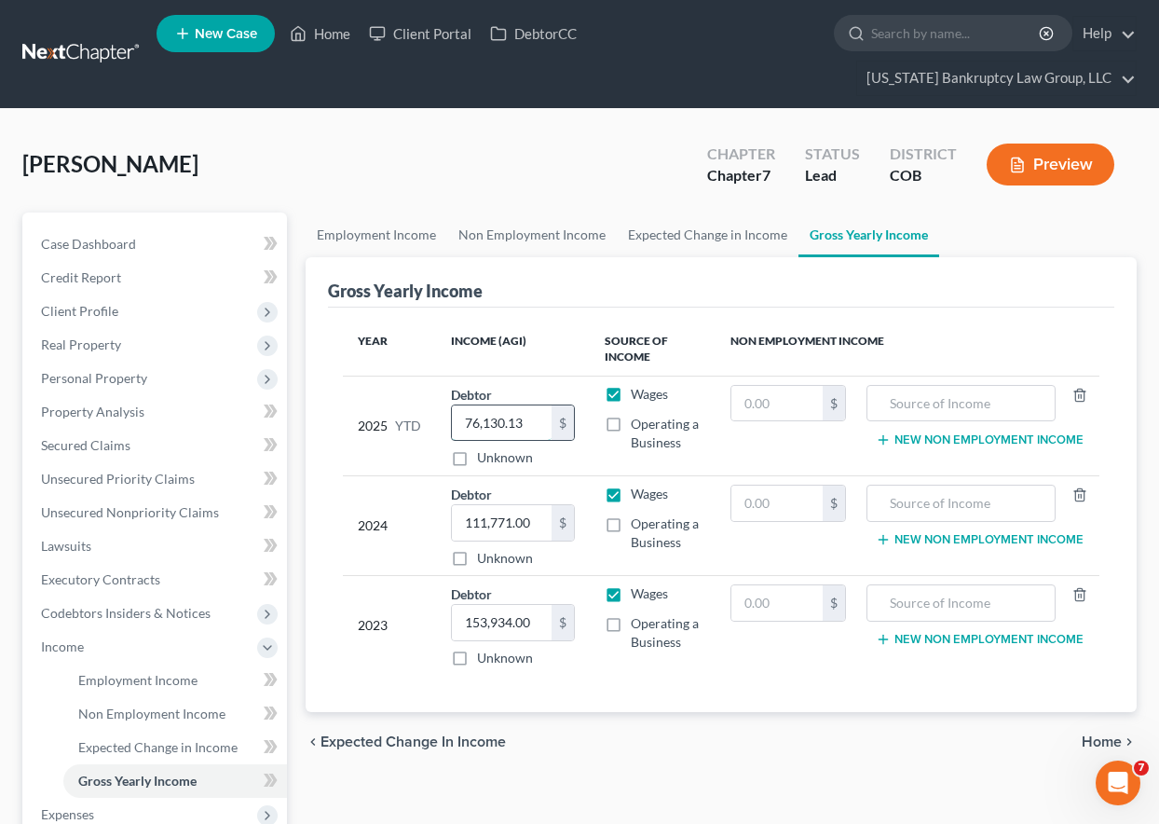
click at [543, 422] on input "76,130.13" at bounding box center [502, 422] width 100 height 35
type input "76,913.47"
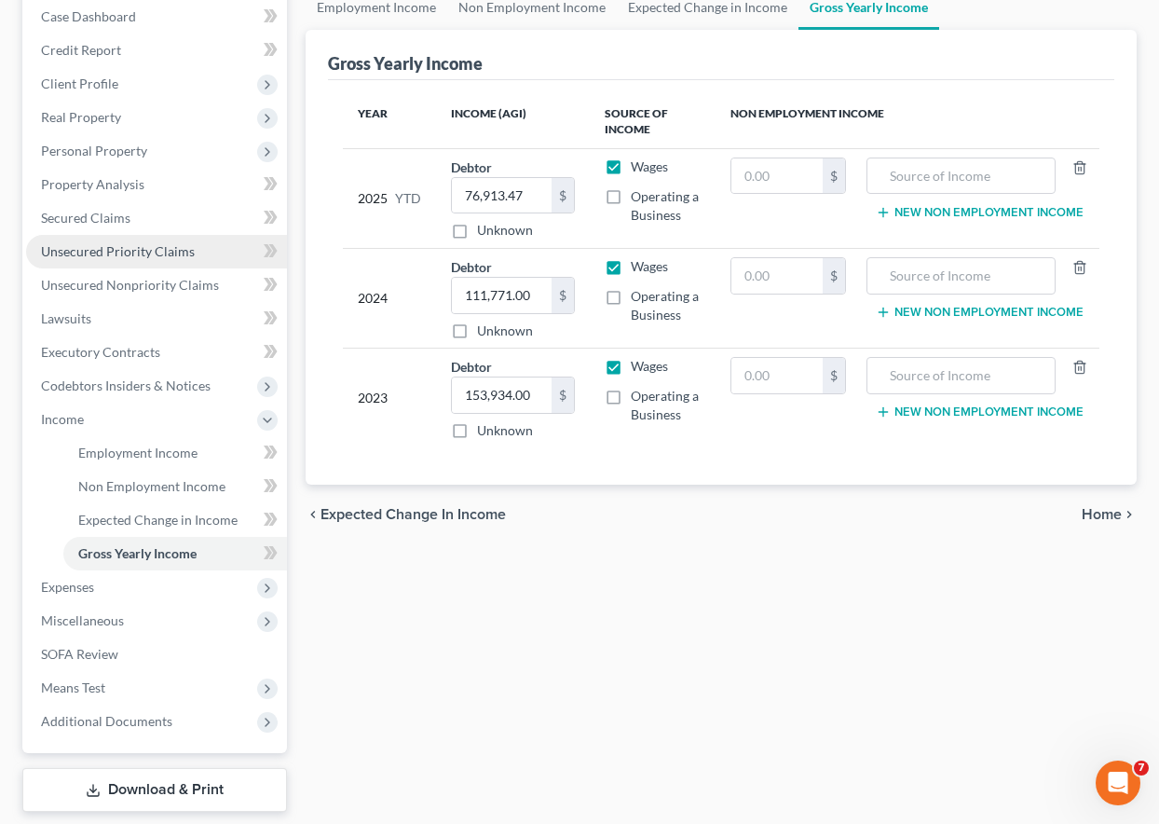
scroll to position [286, 0]
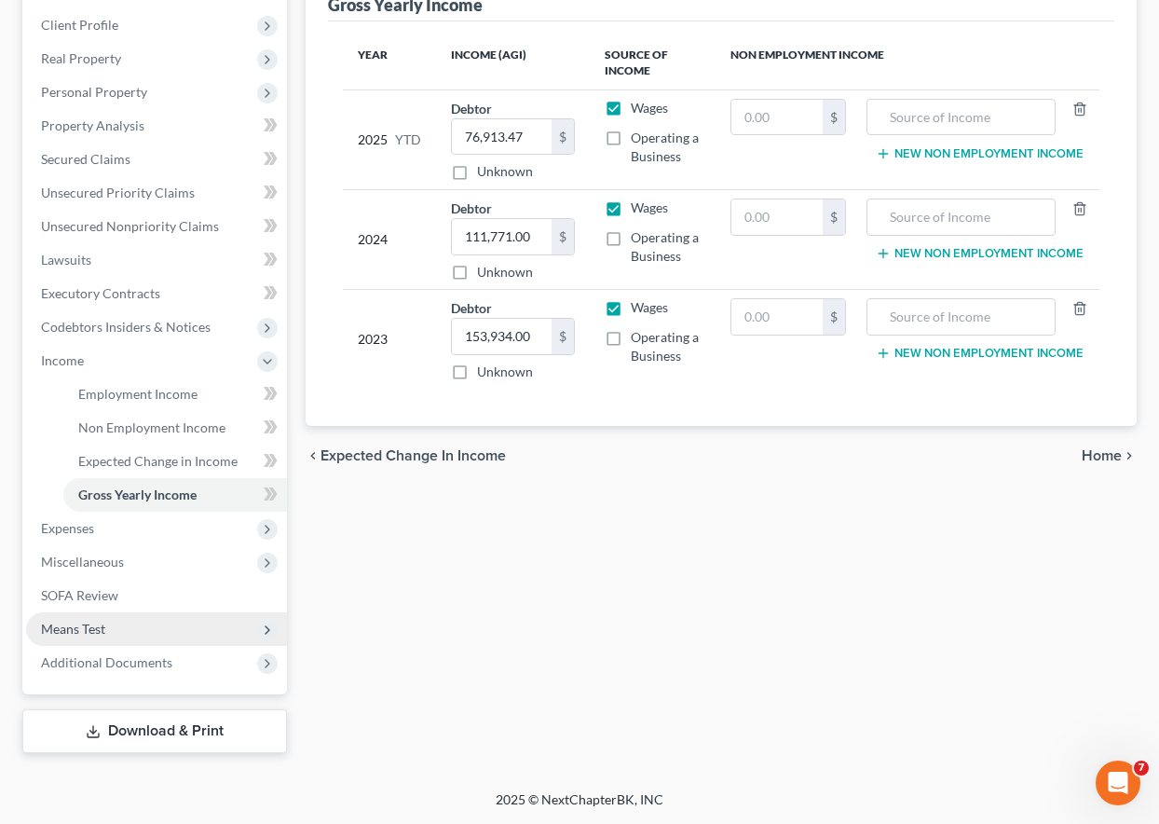
click at [75, 623] on span "Means Test" at bounding box center [73, 629] width 64 height 16
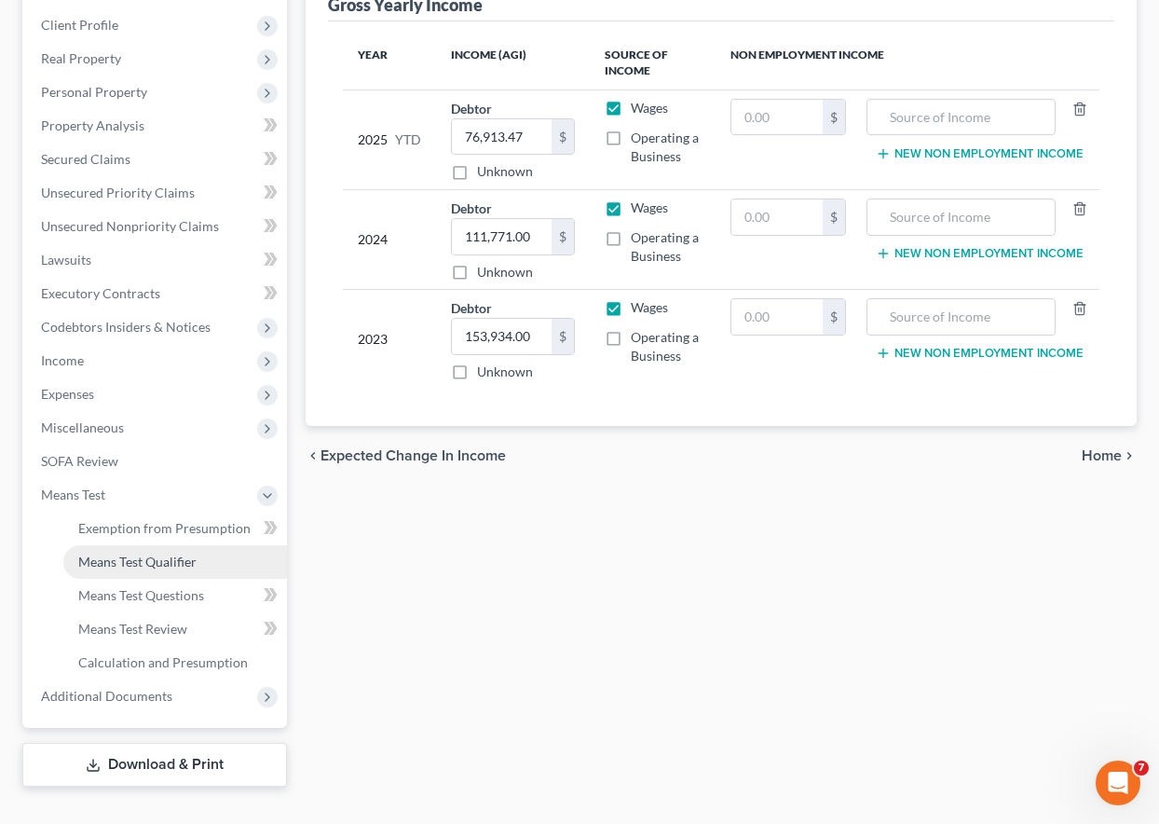
click at [132, 555] on span "Means Test Qualifier" at bounding box center [137, 561] width 118 height 16
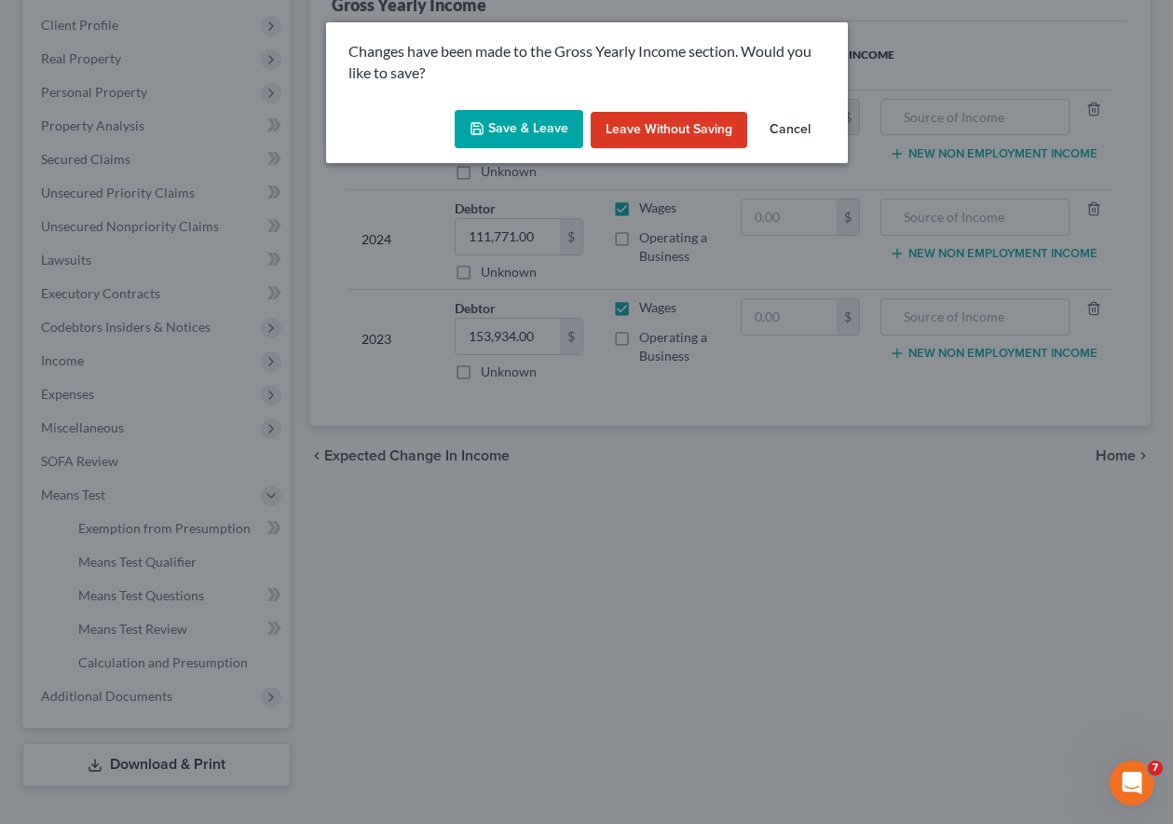
click at [545, 133] on button "Save & Leave" at bounding box center [519, 129] width 129 height 39
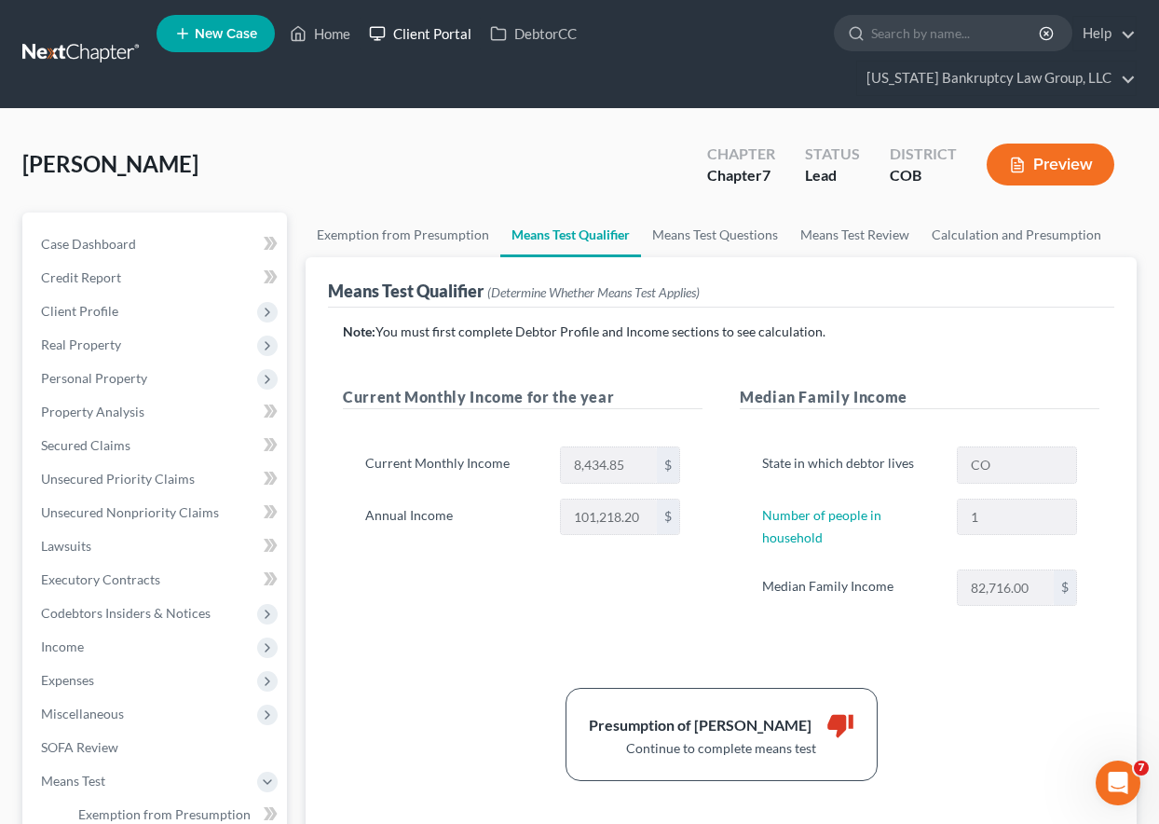
click at [441, 33] on link "Client Portal" at bounding box center [420, 34] width 121 height 34
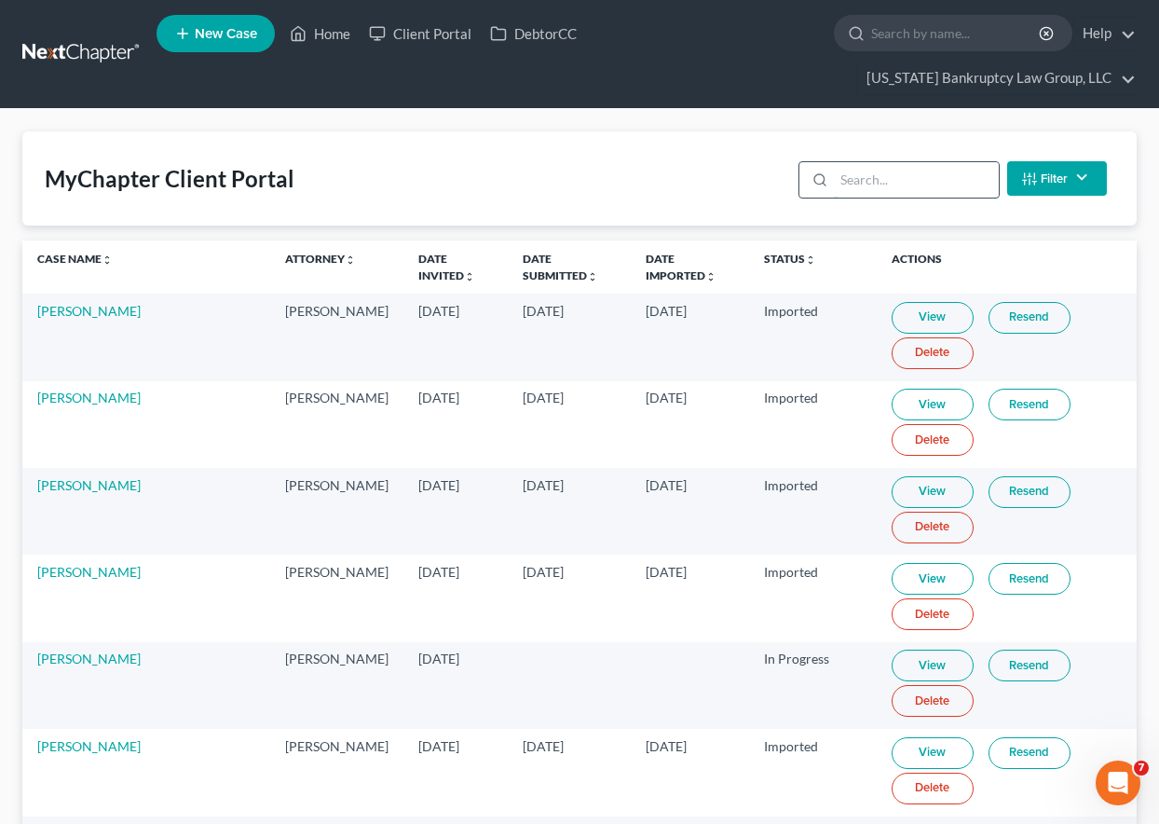
click at [880, 183] on input "search" at bounding box center [916, 179] width 165 height 35
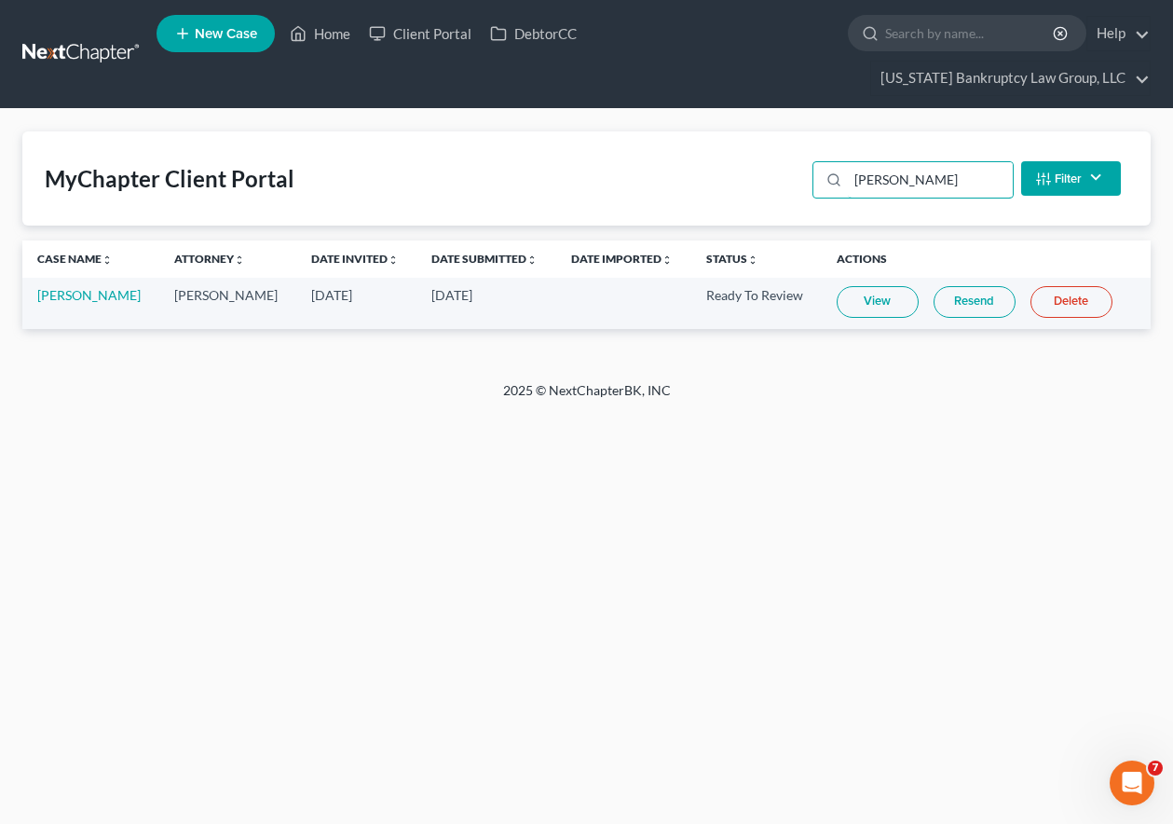
type input "tran"
click at [887, 298] on link "View" at bounding box center [878, 302] width 82 height 32
click at [322, 33] on link "Home" at bounding box center [319, 34] width 79 height 34
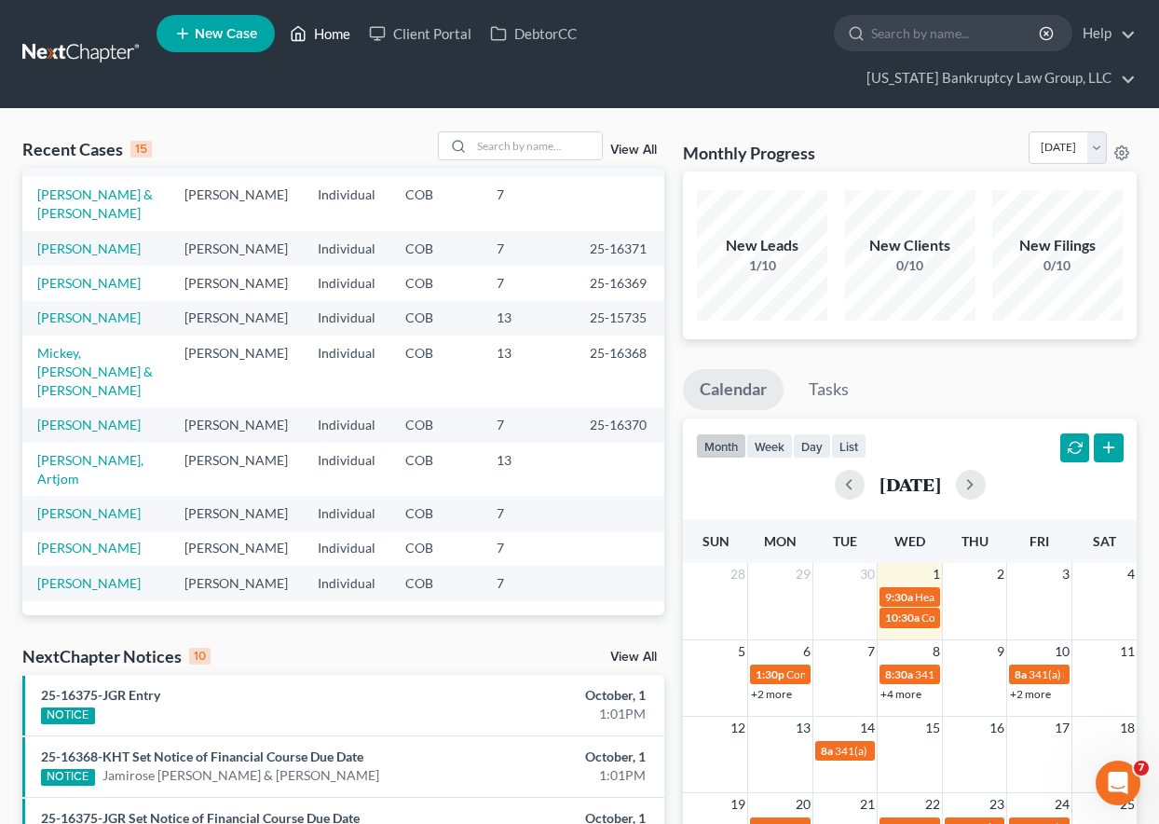
scroll to position [407, 0]
click at [89, 575] on link "[PERSON_NAME]" at bounding box center [88, 583] width 103 height 16
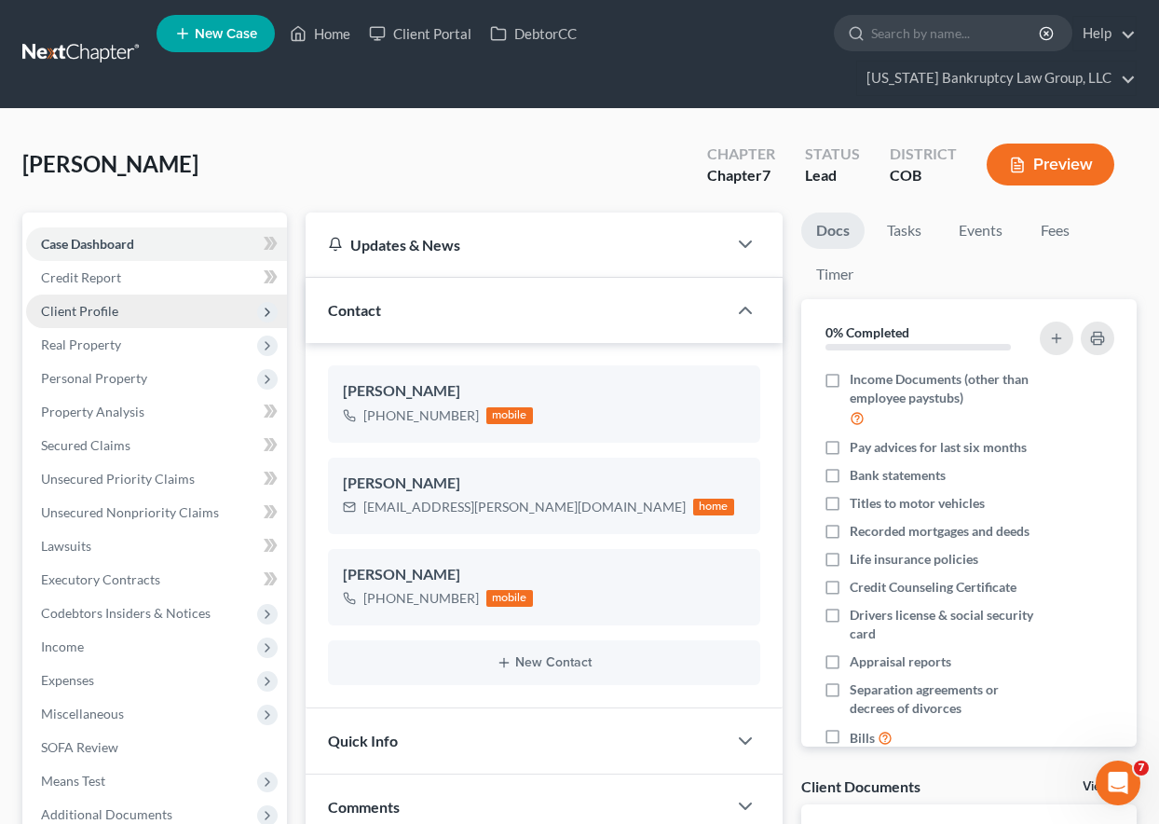
click at [98, 315] on span "Client Profile" at bounding box center [79, 311] width 77 height 16
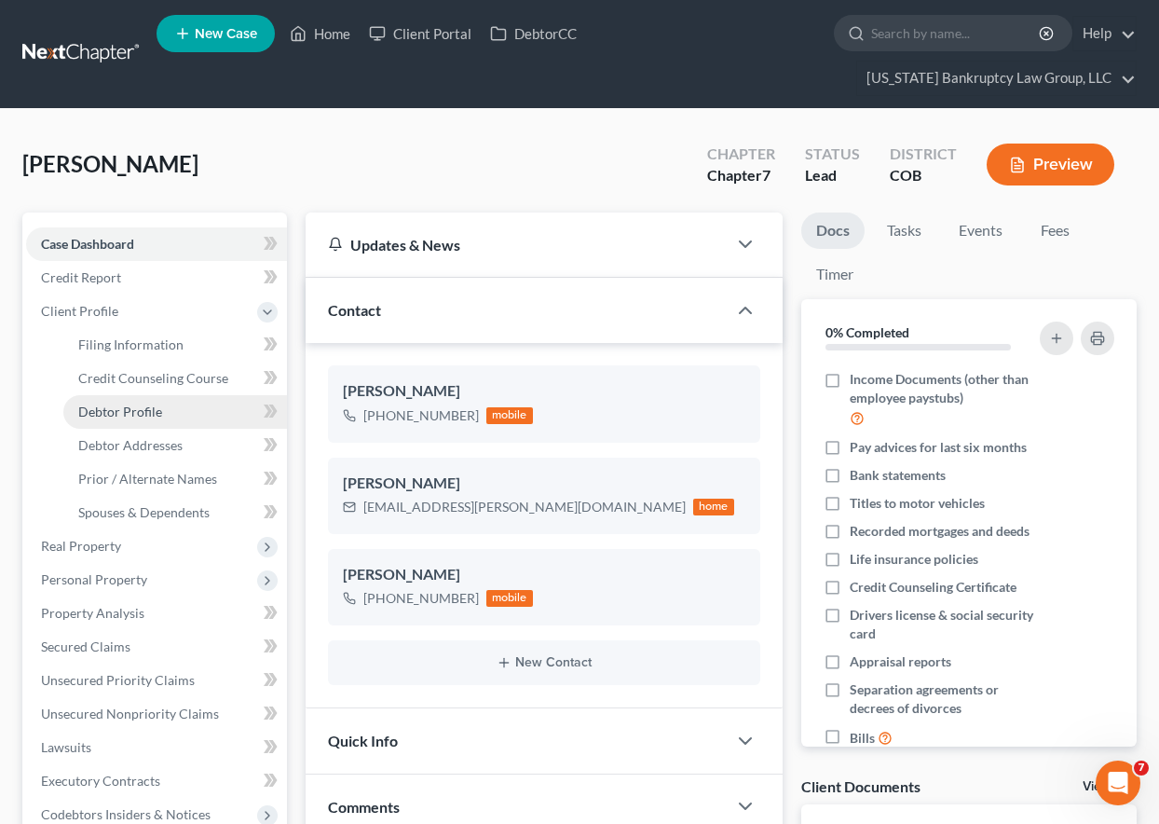
click at [138, 418] on span "Debtor Profile" at bounding box center [120, 411] width 84 height 16
select select "0"
select select "1"
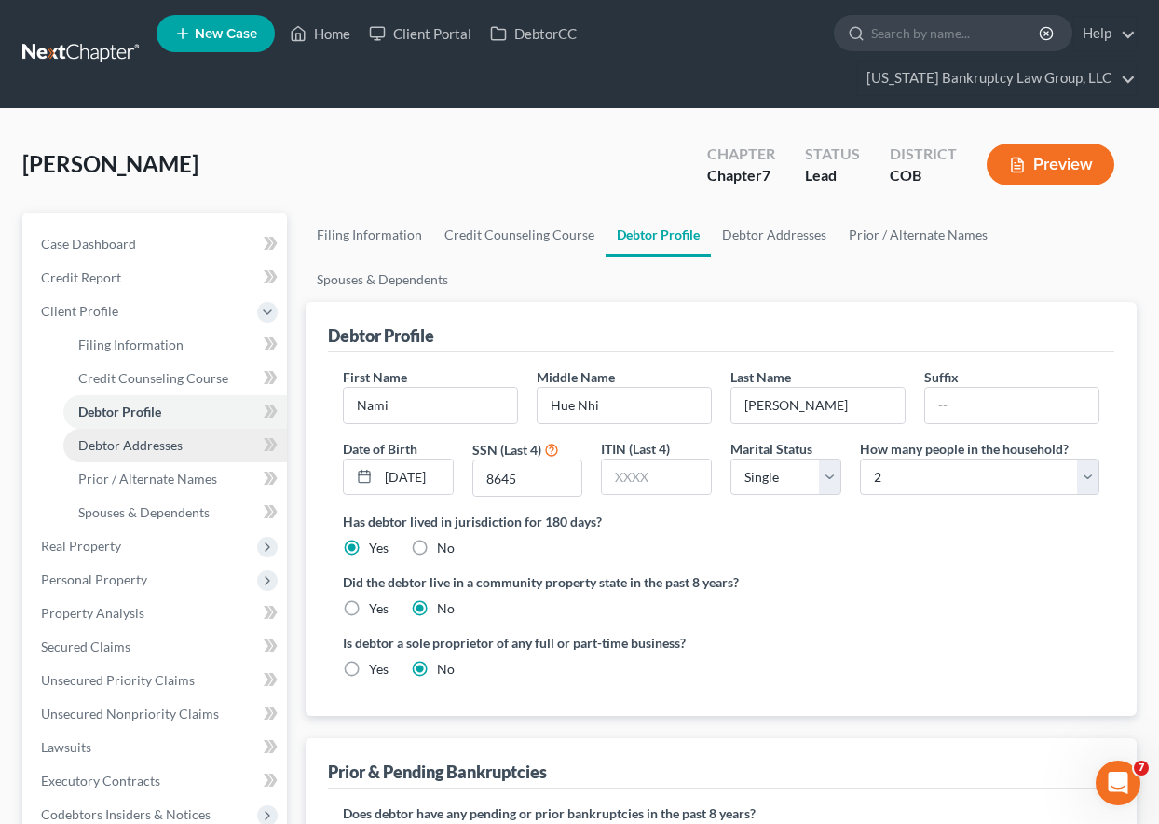
click at [138, 439] on span "Debtor Addresses" at bounding box center [130, 445] width 104 height 16
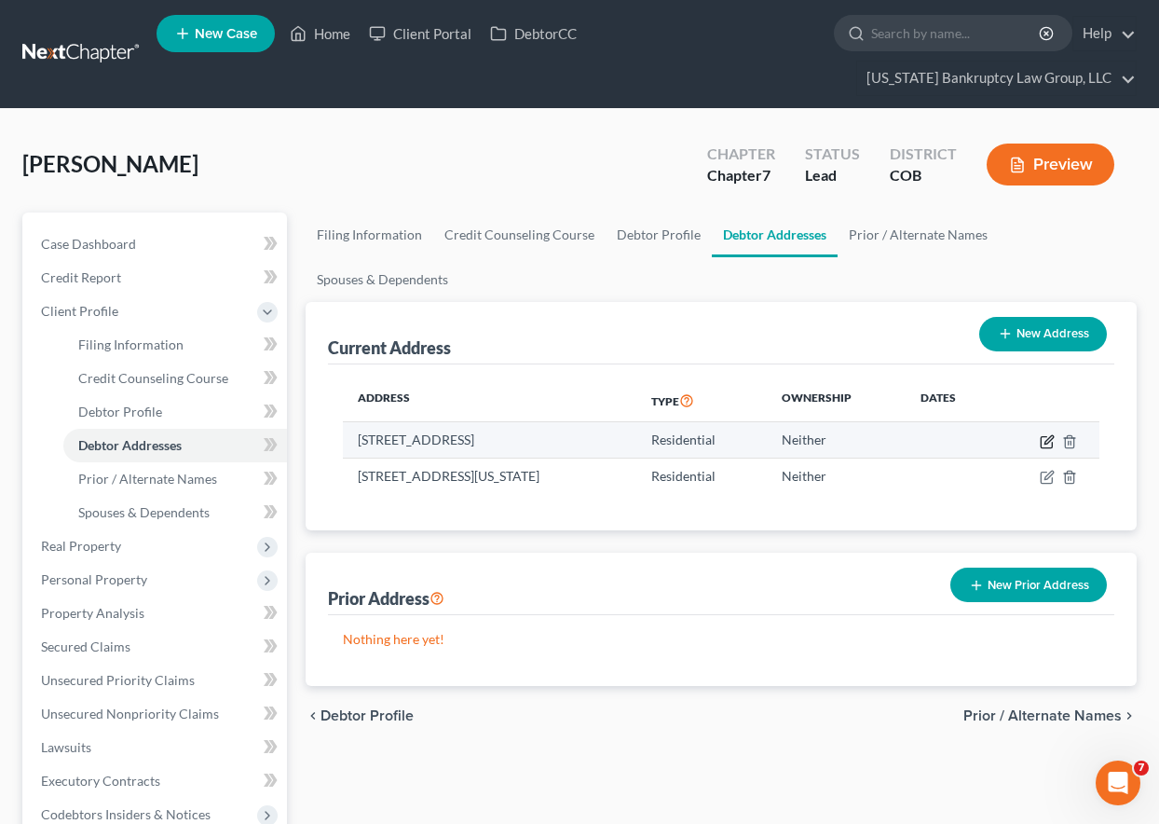
click at [1049, 442] on icon "button" at bounding box center [1048, 439] width 8 height 8
select select "5"
select select "0"
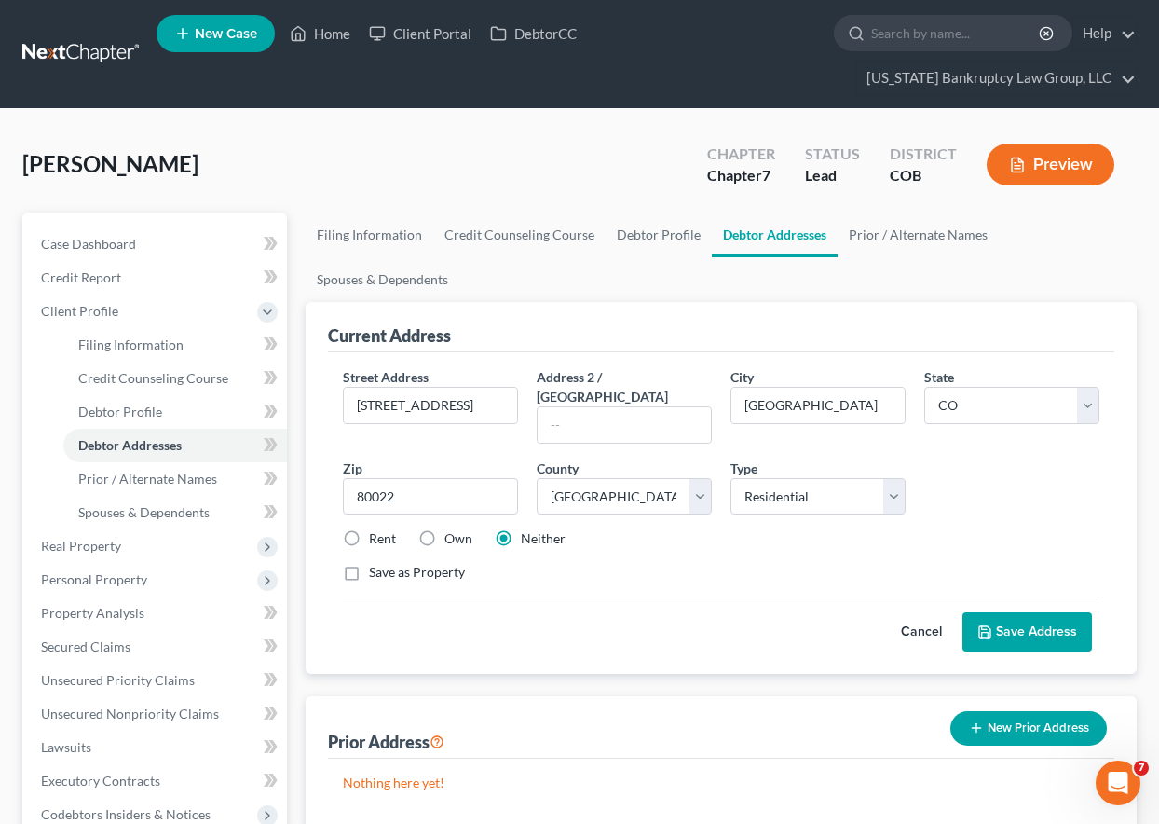
click at [369, 529] on label "Rent" at bounding box center [382, 538] width 27 height 19
click at [376, 529] on input "Rent" at bounding box center [382, 535] width 12 height 12
radio input "true"
click at [1048, 612] on button "Save Address" at bounding box center [1027, 631] width 130 height 39
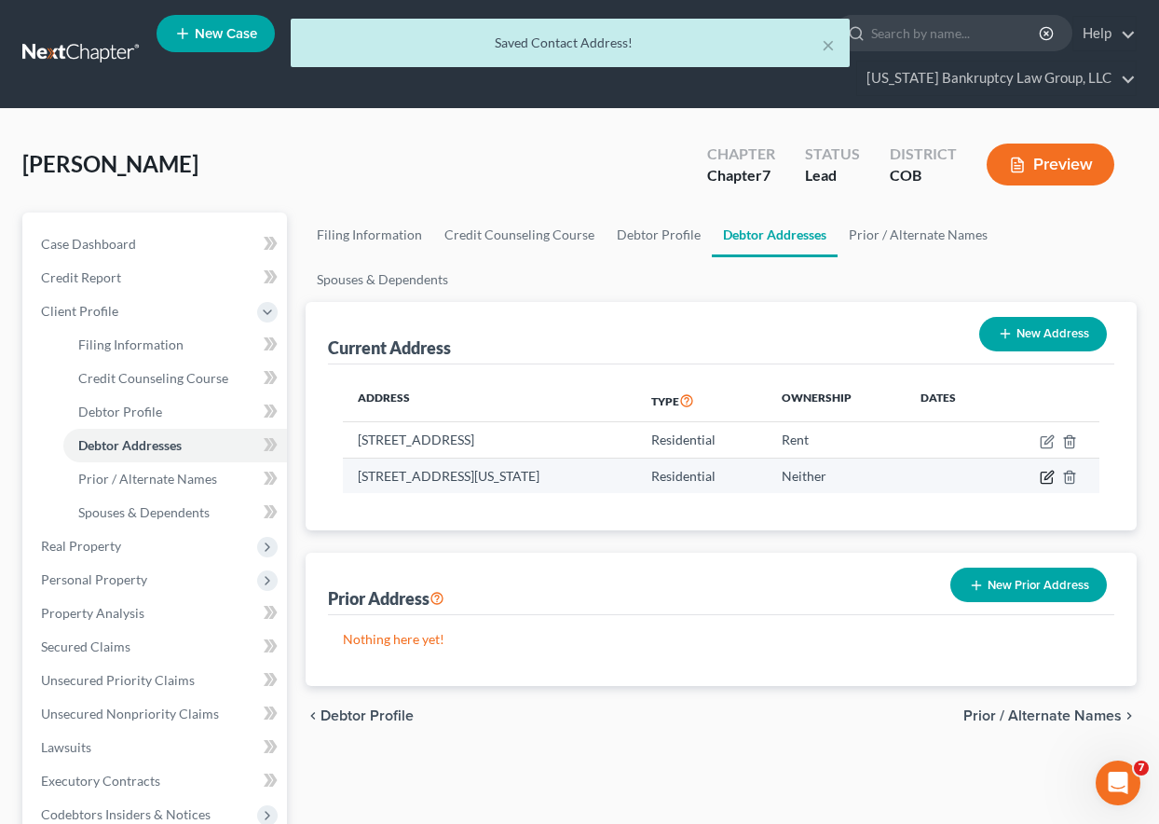
click at [1048, 478] on icon "button" at bounding box center [1048, 475] width 8 height 8
select select "5"
select select "2"
select select "0"
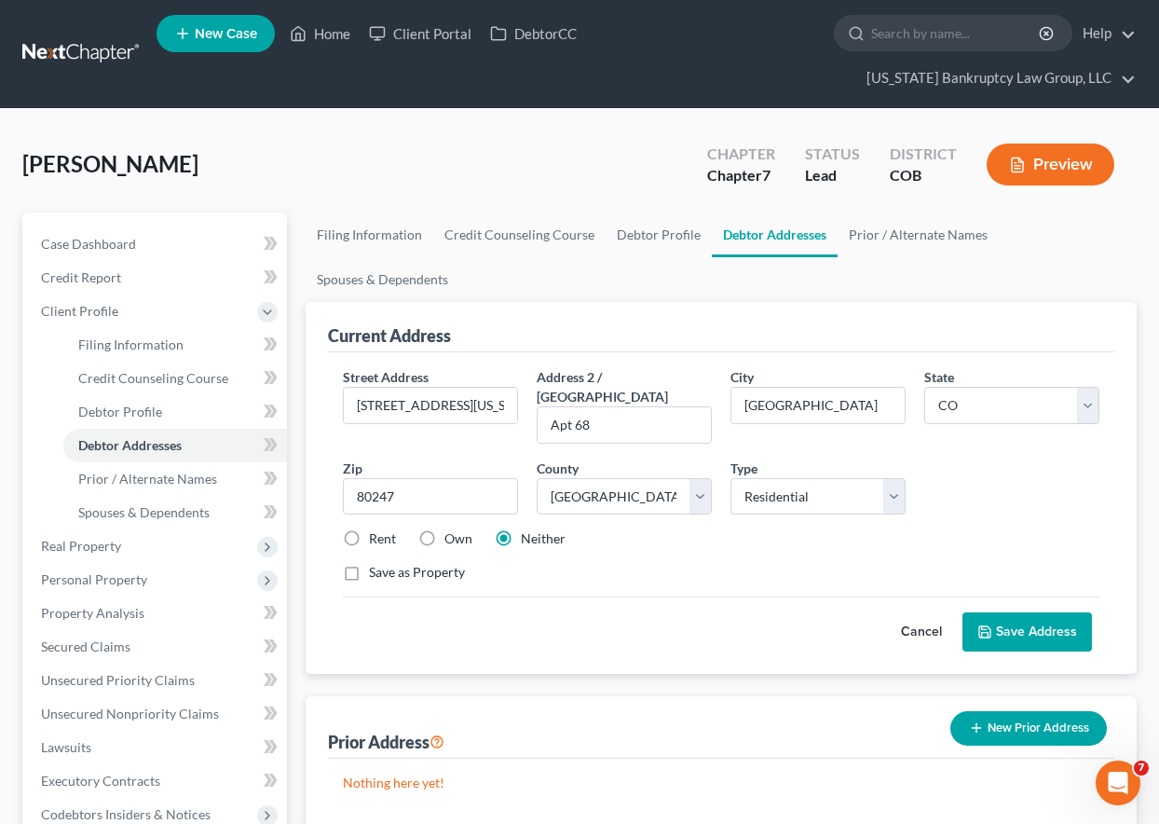
click at [369, 529] on label "Rent" at bounding box center [382, 538] width 27 height 19
click at [376, 529] on input "Rent" at bounding box center [382, 535] width 12 height 12
radio input "true"
click at [1042, 620] on button "Save Address" at bounding box center [1027, 631] width 130 height 39
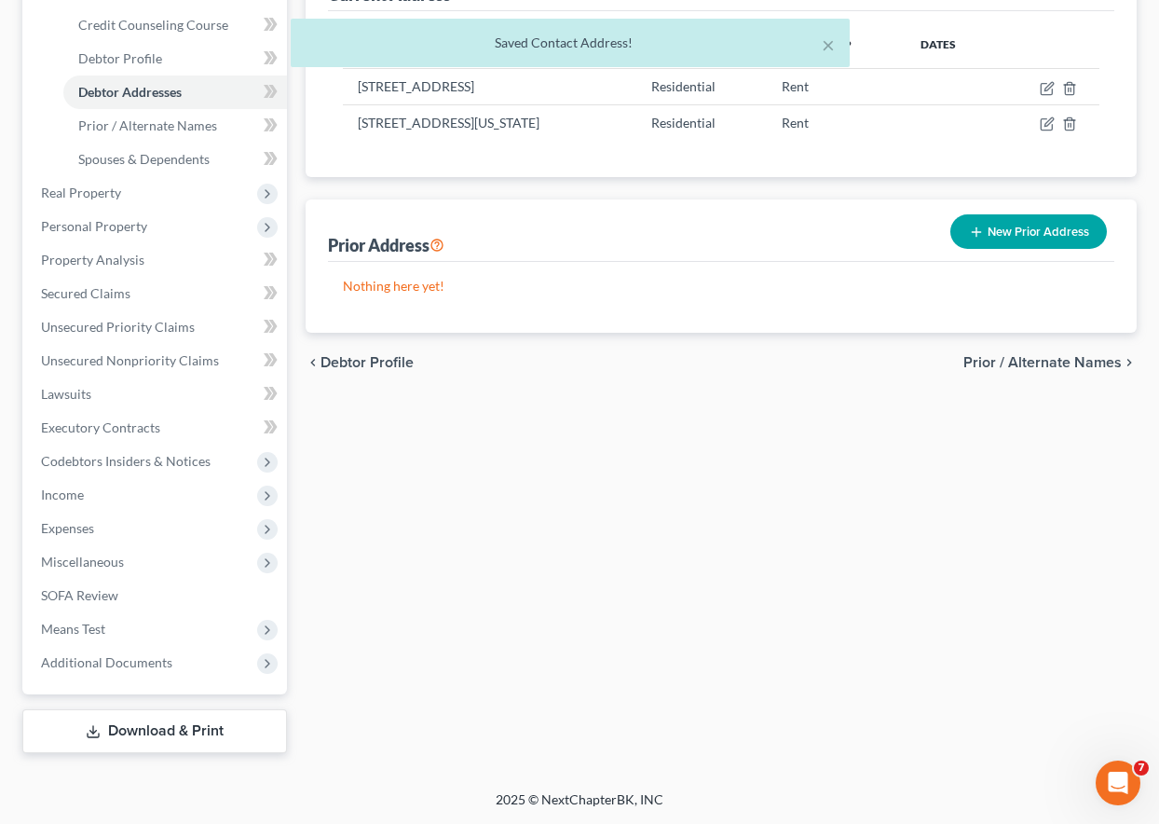
scroll to position [260, 0]
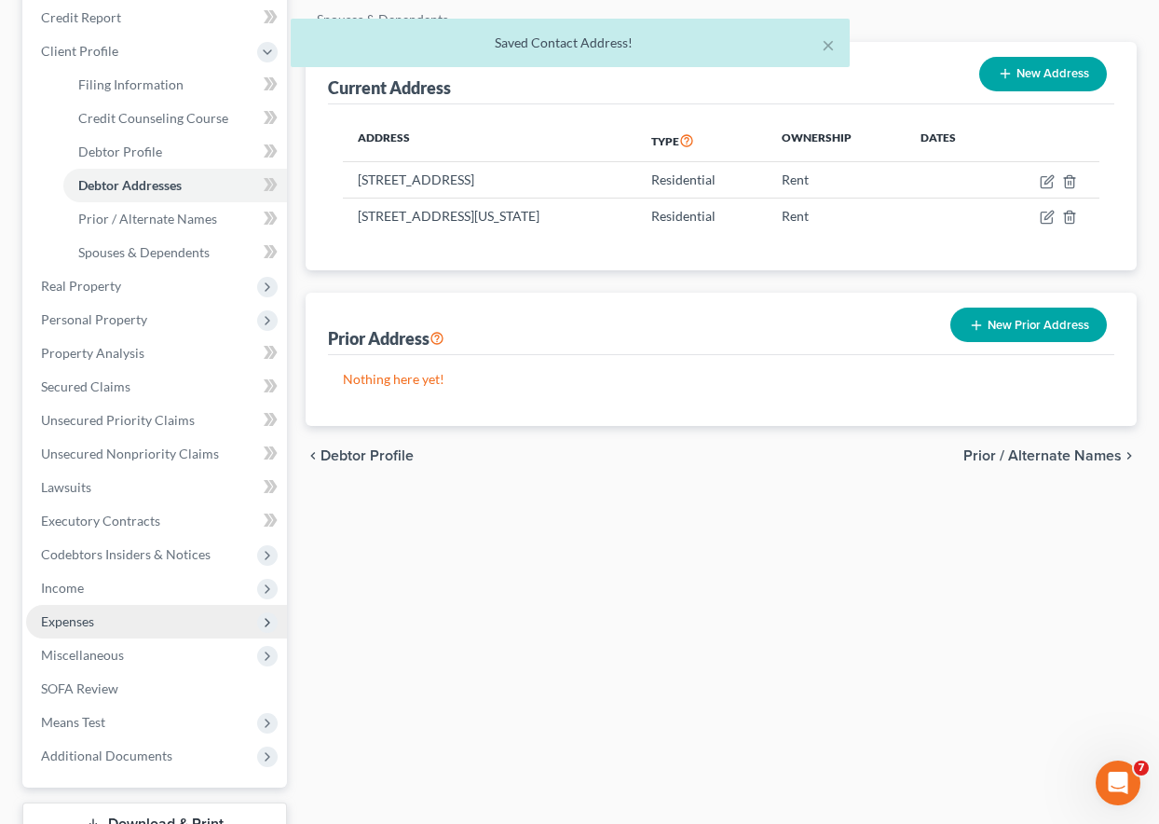
click at [76, 622] on span "Expenses" at bounding box center [67, 621] width 53 height 16
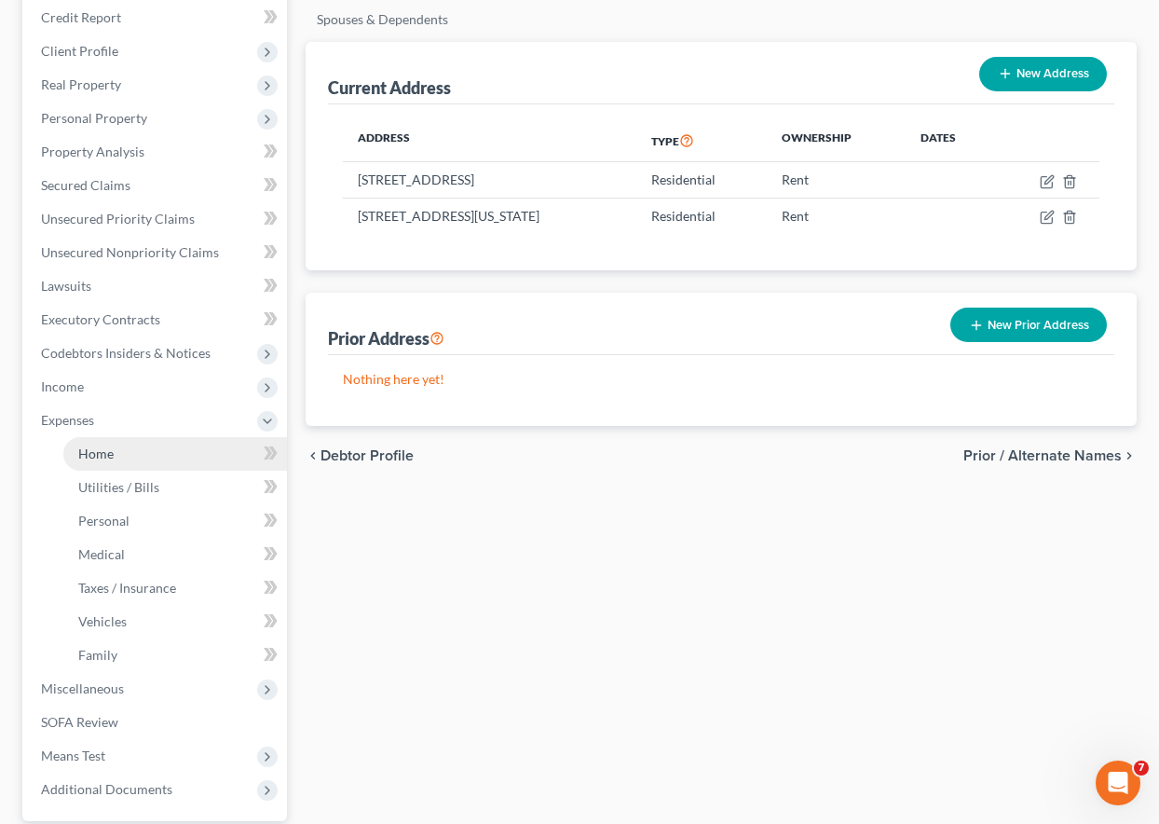
click at [88, 456] on span "Home" at bounding box center [95, 453] width 35 height 16
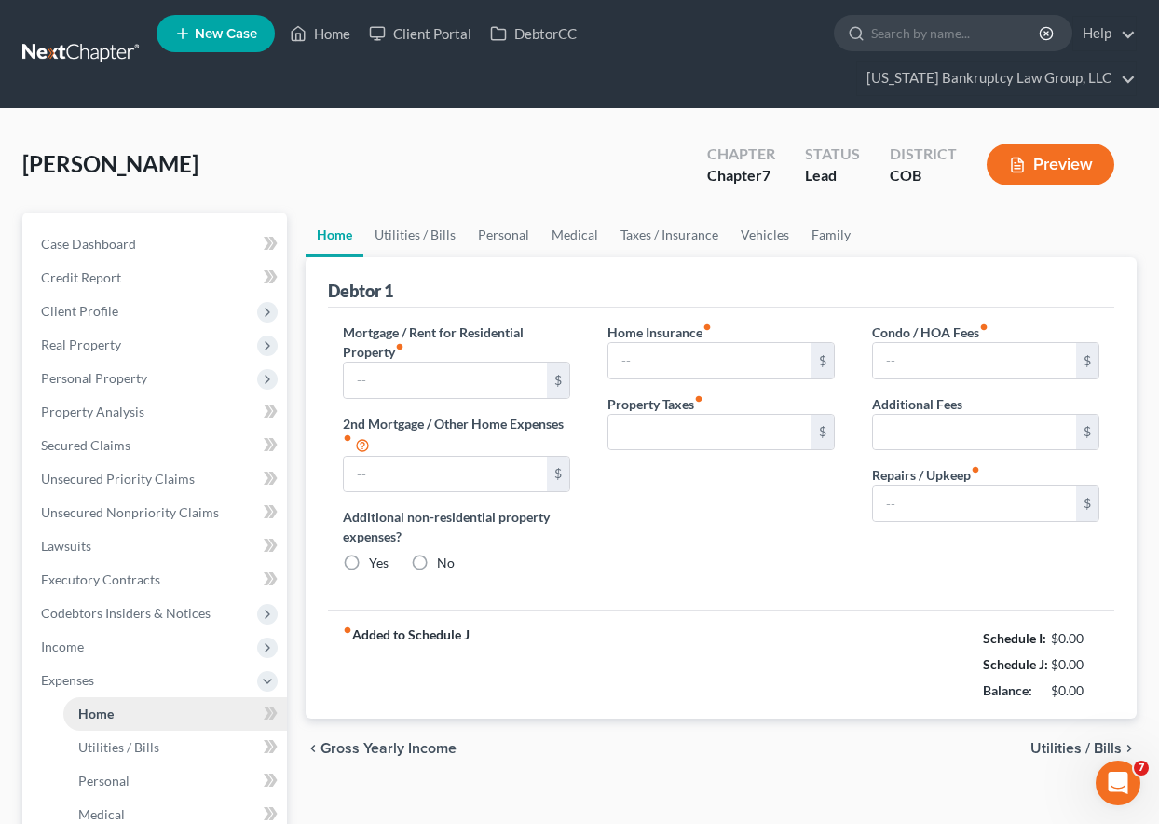
radio input "true"
click at [411, 236] on link "Utilities / Bills" at bounding box center [414, 234] width 103 height 45
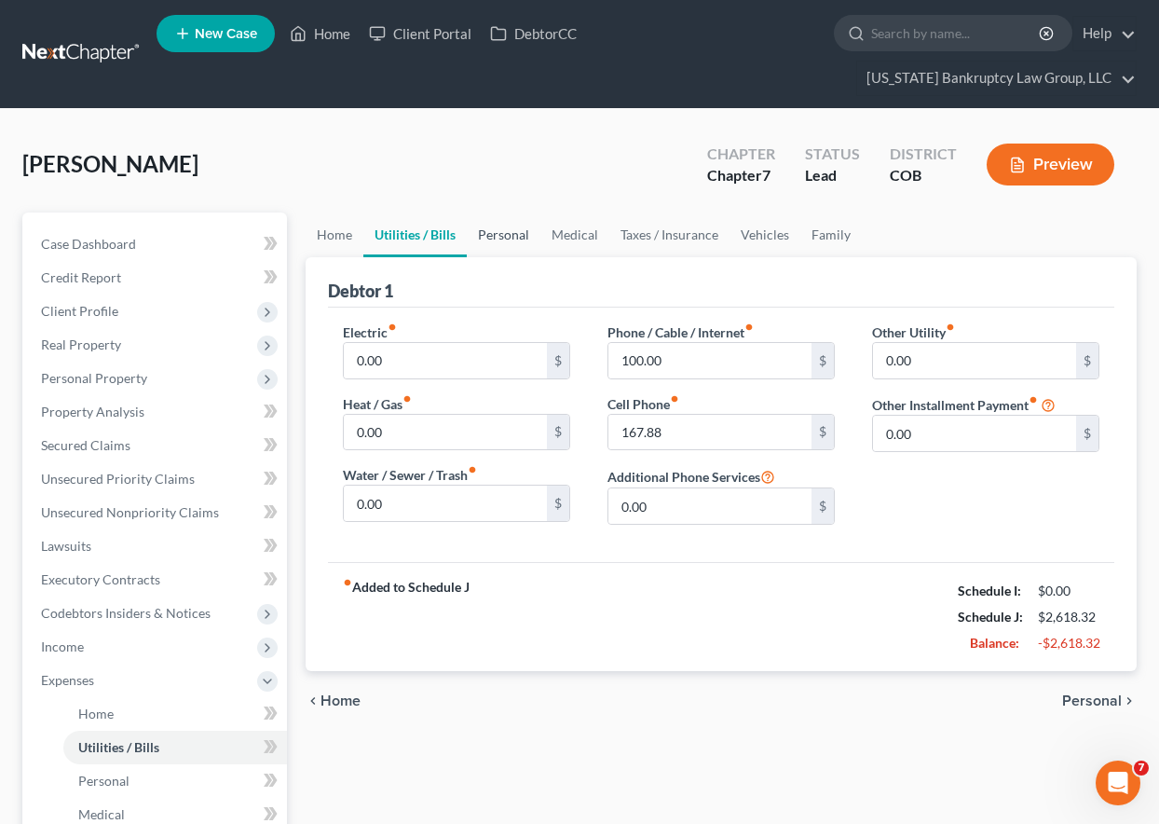
click at [483, 238] on link "Personal" at bounding box center [504, 234] width 74 height 45
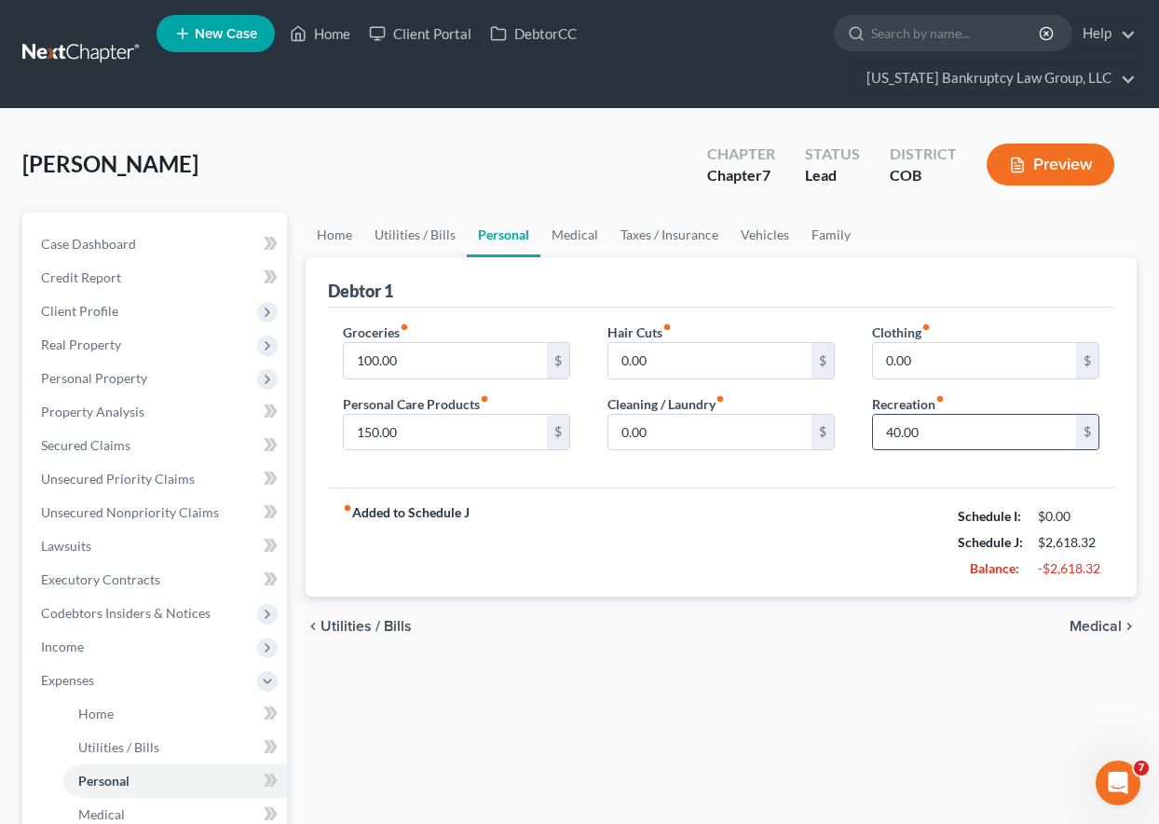
click at [940, 433] on input "40.00" at bounding box center [974, 432] width 203 height 35
type input "100"
click at [417, 354] on input "100.00" at bounding box center [445, 360] width 203 height 35
type input "5"
type input "400"
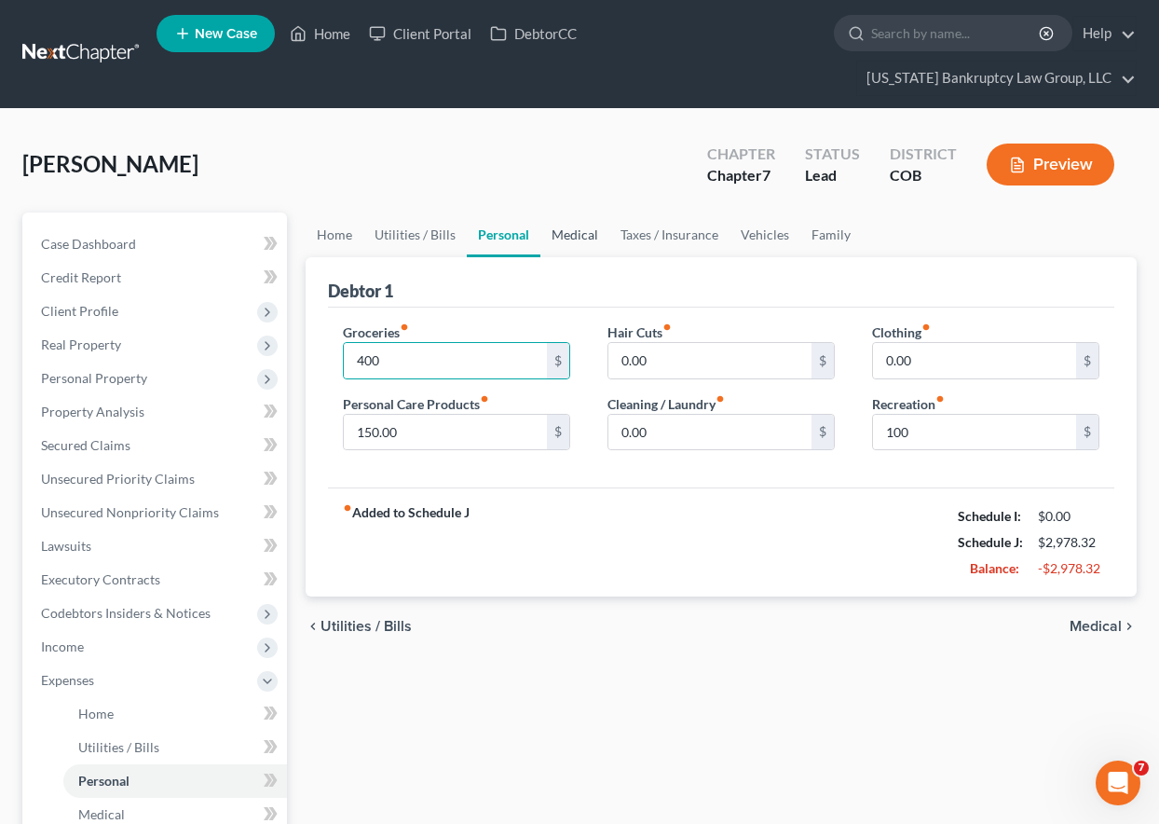
click at [580, 229] on link "Medical" at bounding box center [574, 234] width 69 height 45
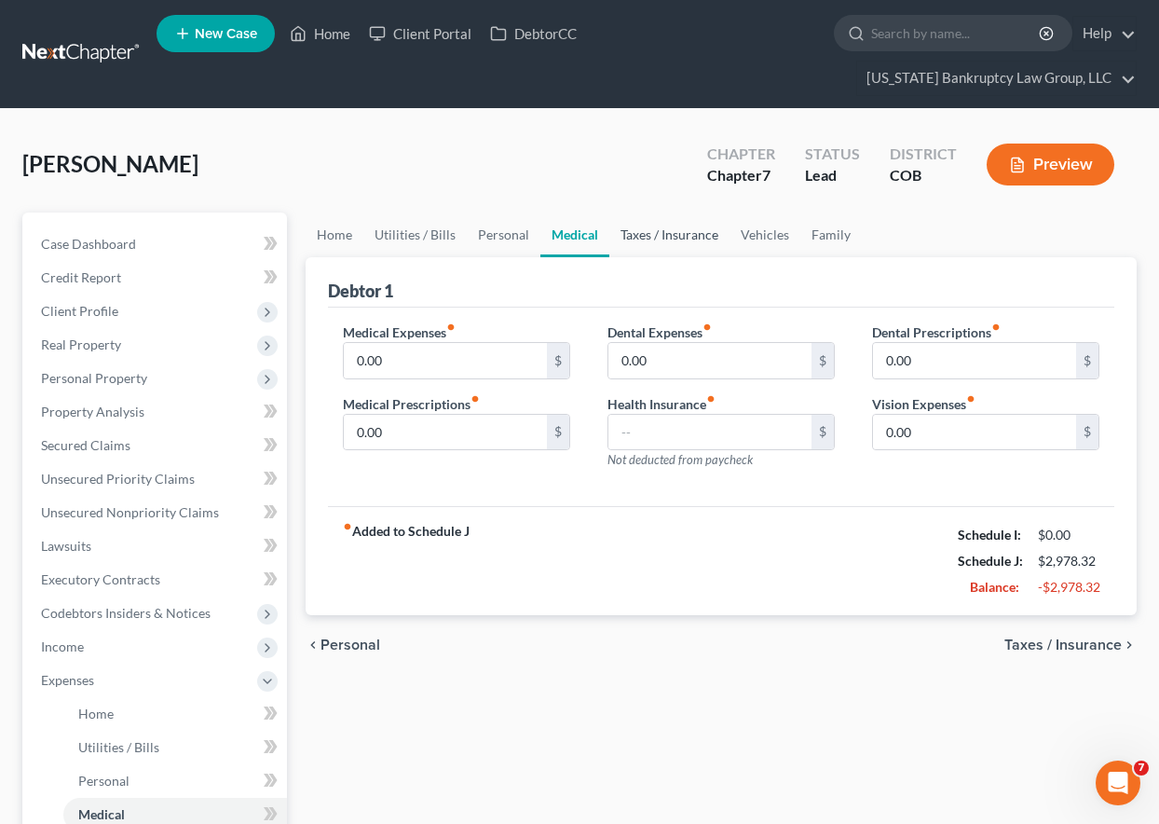
click at [645, 238] on link "Taxes / Insurance" at bounding box center [669, 234] width 120 height 45
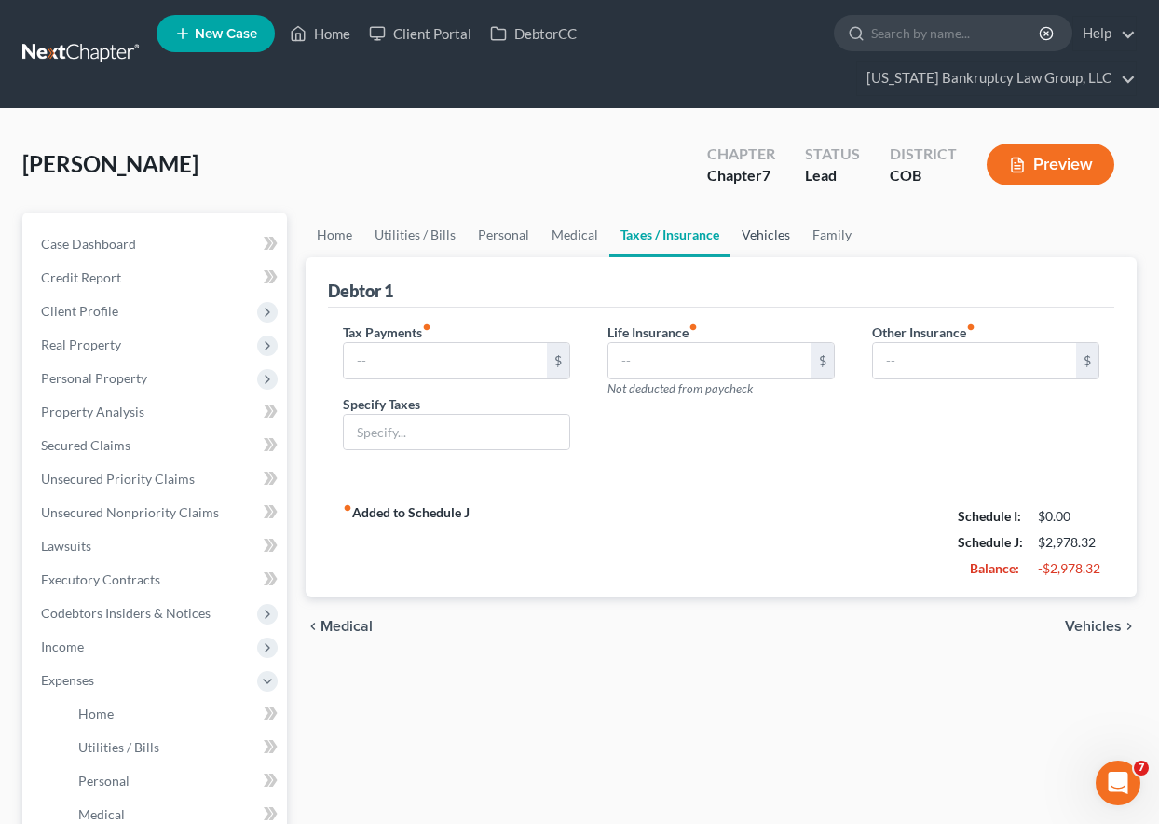
click at [785, 236] on link "Vehicles" at bounding box center [765, 234] width 71 height 45
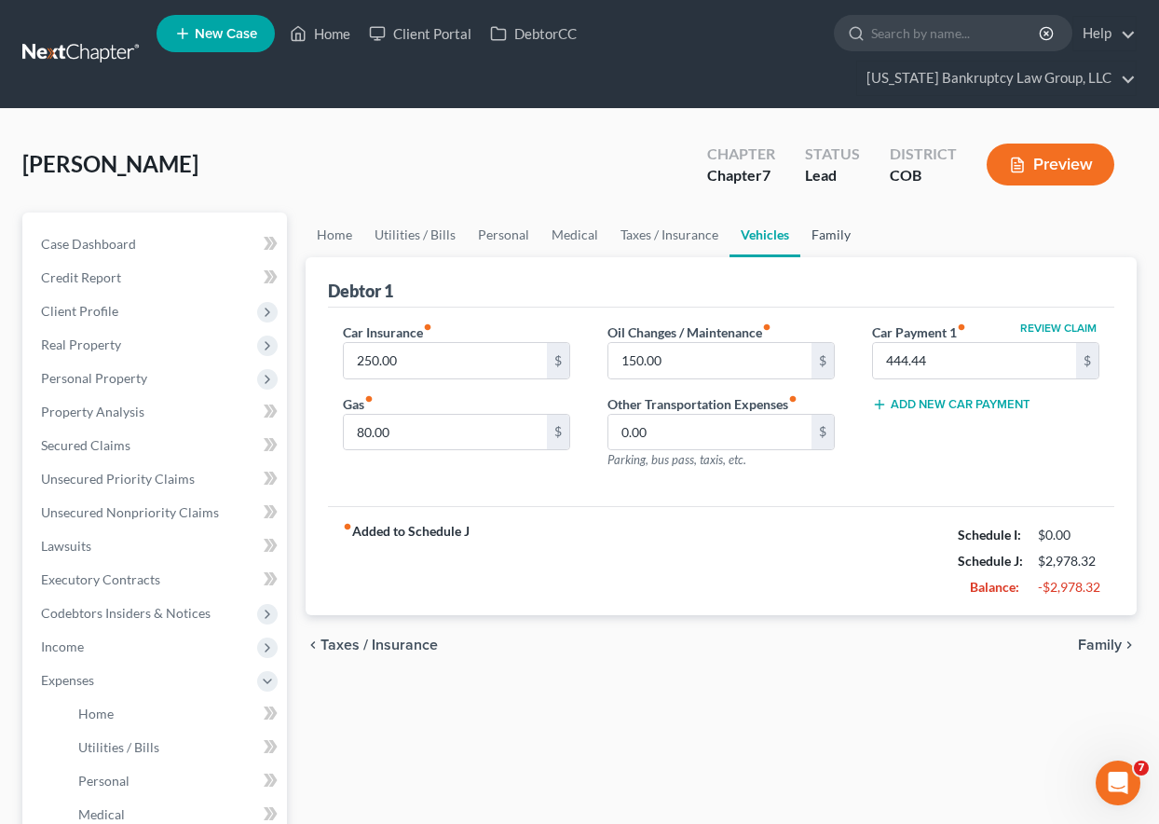
click at [843, 237] on link "Family" at bounding box center [830, 234] width 61 height 45
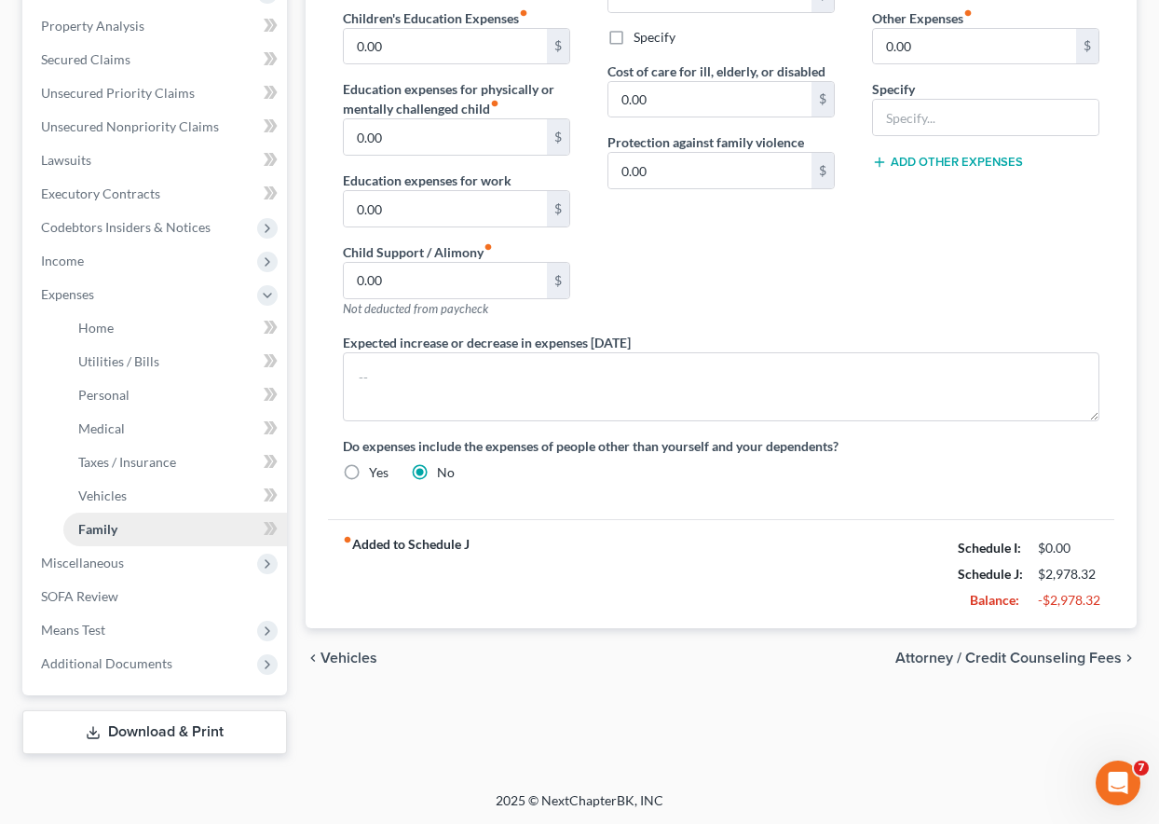
scroll to position [387, 0]
click at [110, 561] on span "Miscellaneous" at bounding box center [82, 561] width 83 height 16
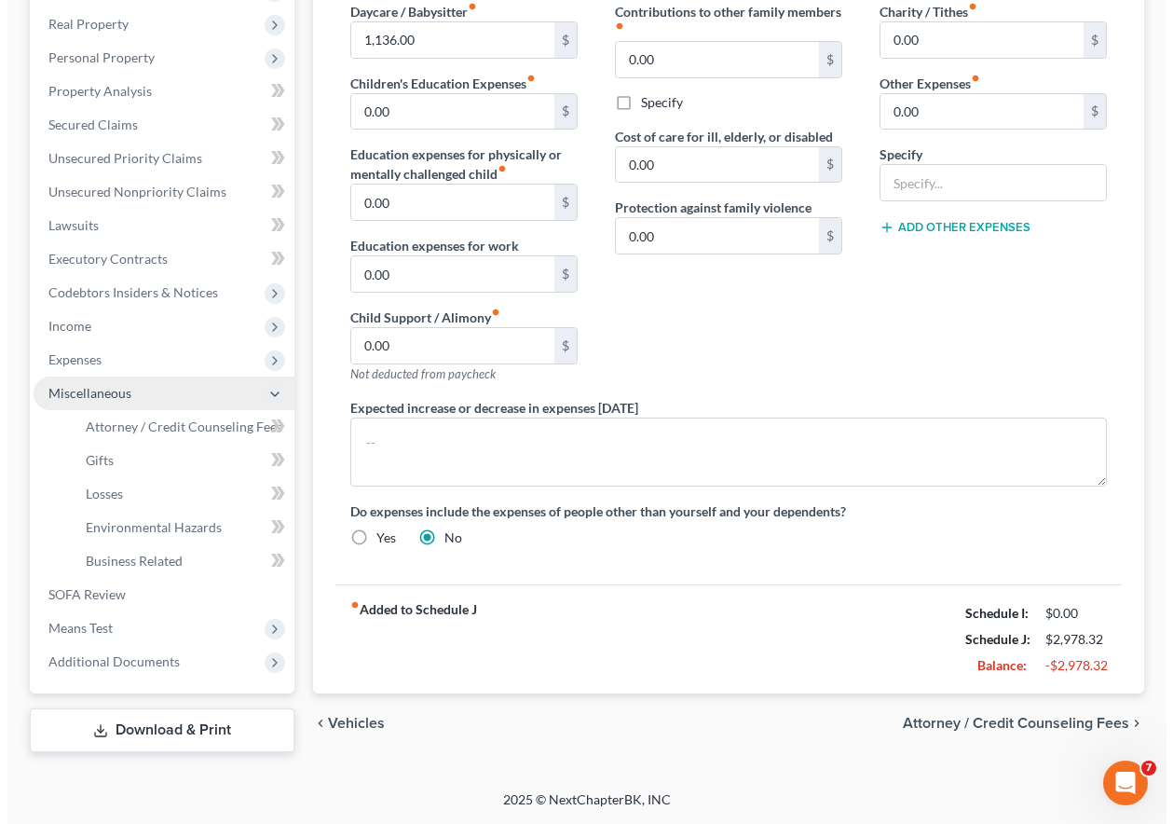
scroll to position [321, 0]
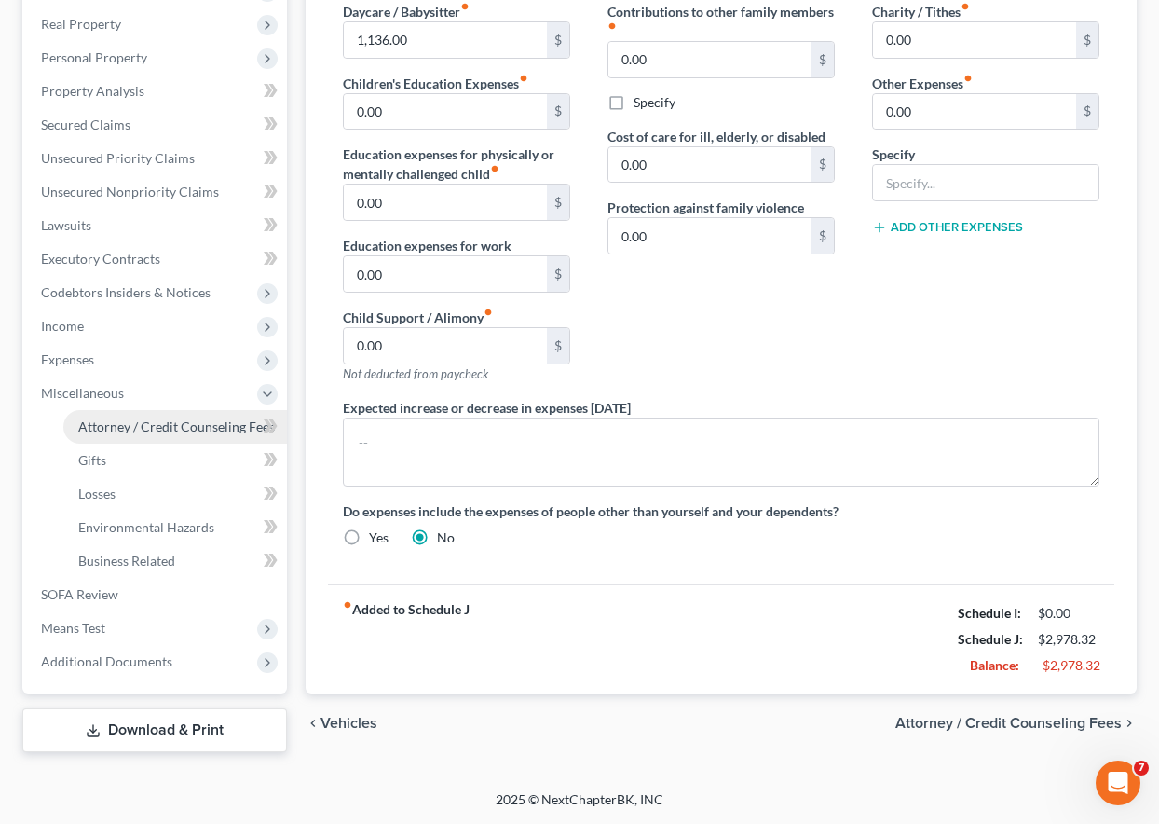
click at [141, 432] on span "Attorney / Credit Counseling Fees" at bounding box center [176, 426] width 197 height 16
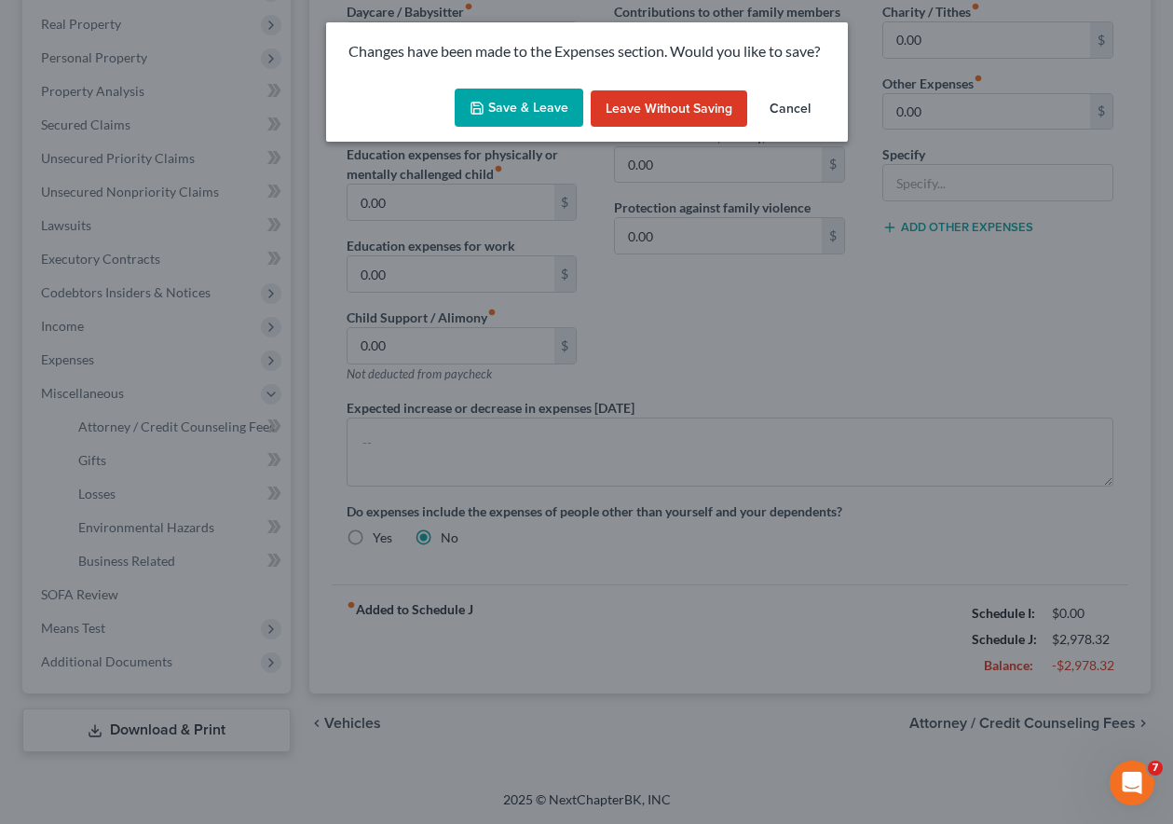
click at [549, 90] on button "Save & Leave" at bounding box center [519, 108] width 129 height 39
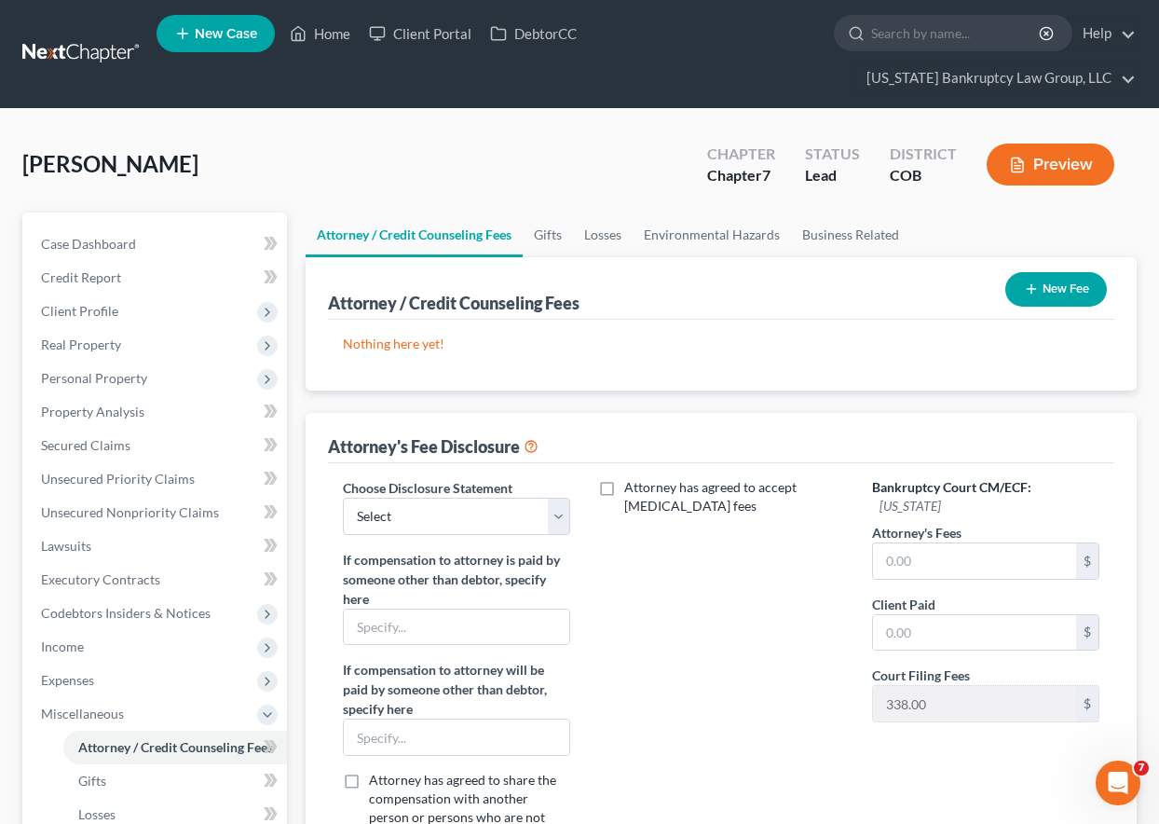
click at [1097, 304] on button "New Fee" at bounding box center [1056, 289] width 102 height 34
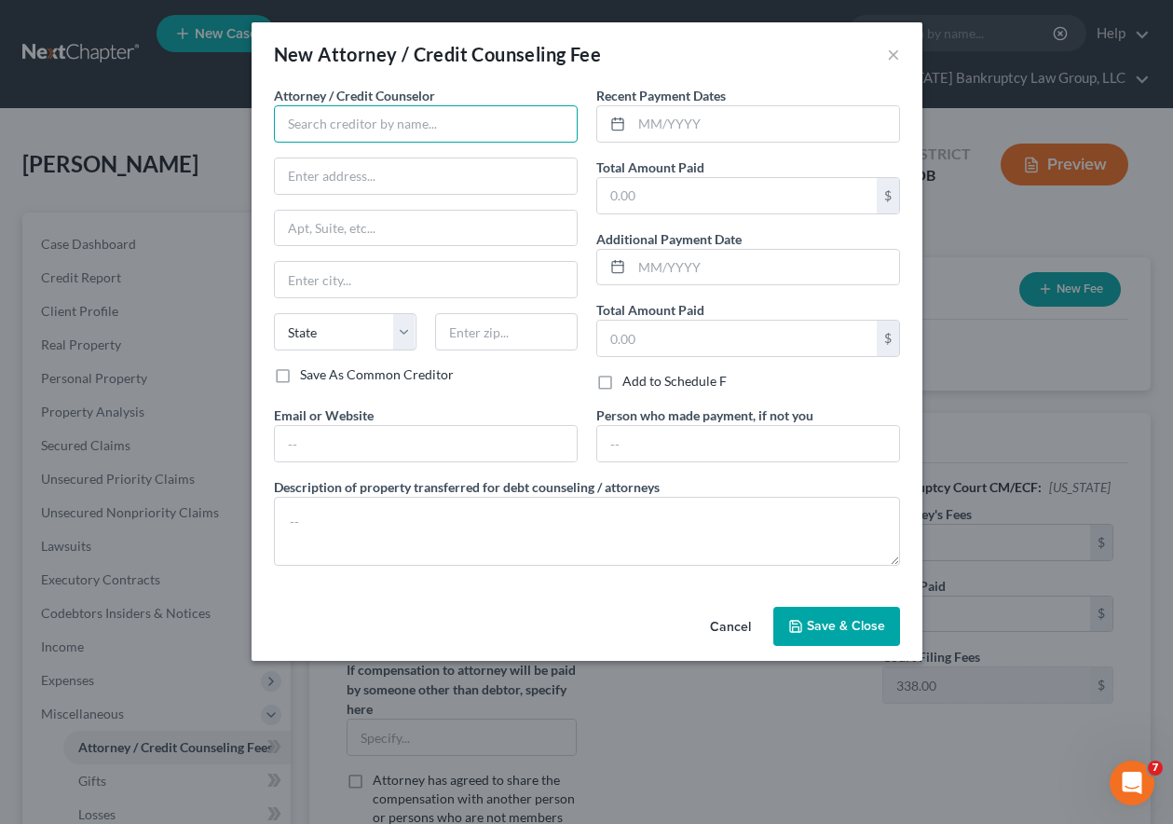
click at [423, 110] on input "text" at bounding box center [426, 123] width 304 height 37
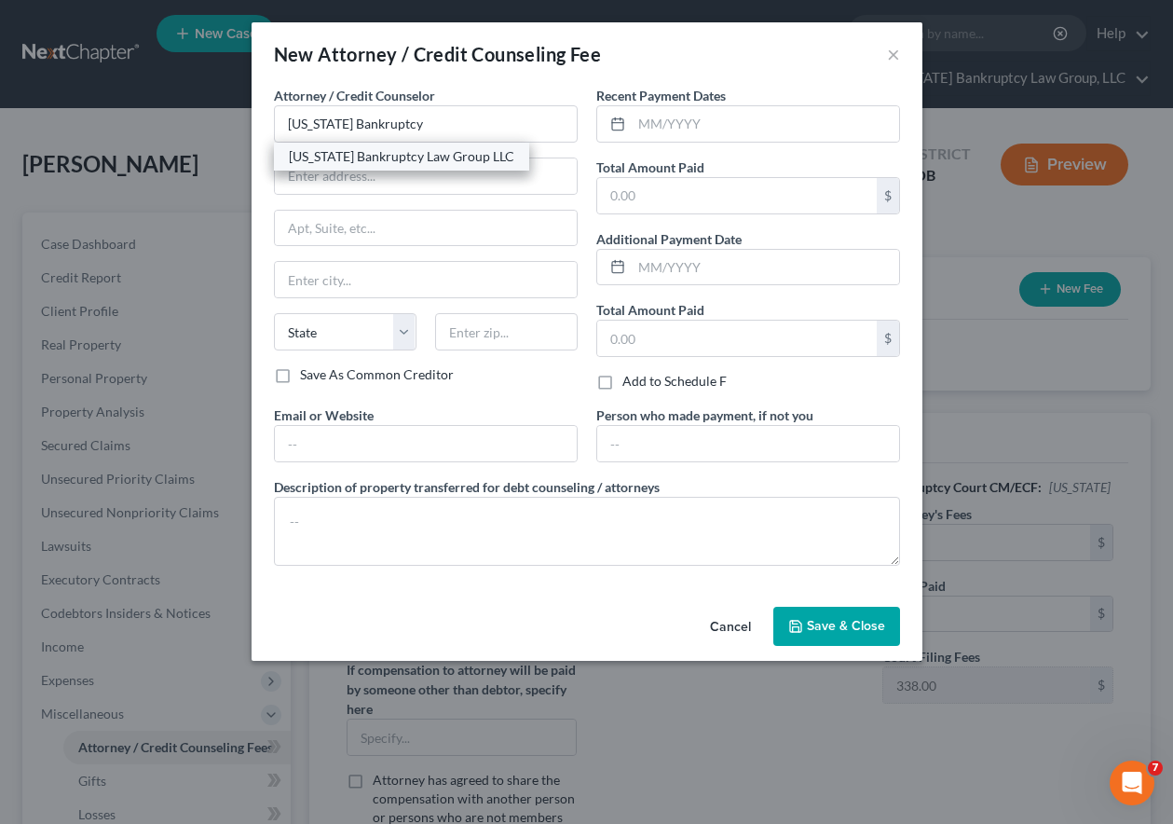
click at [430, 158] on div "Colorado Bankruptcy Law Group LLC" at bounding box center [401, 156] width 225 height 19
type input "Colorado Bankruptcy Law Group LLC"
type input "2373 Central Park Blvd., #100"
type input "Denver"
select select "5"
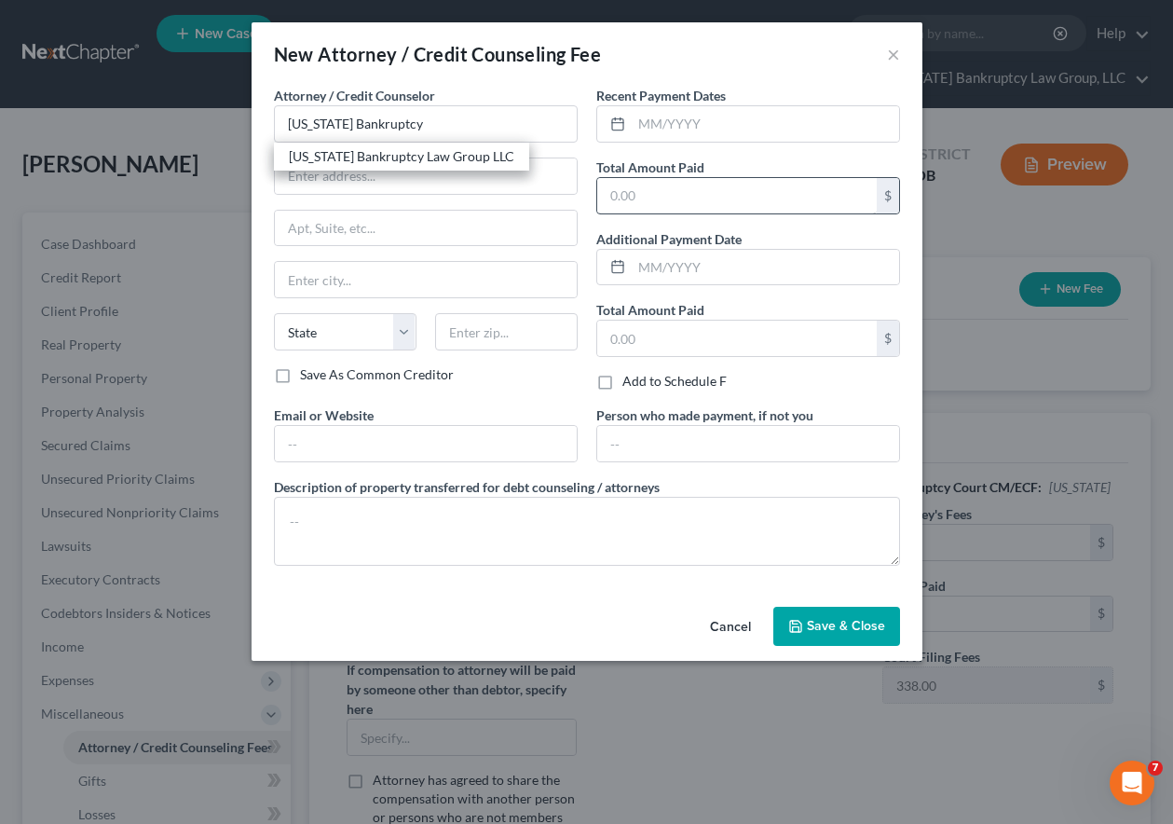
type input "80238"
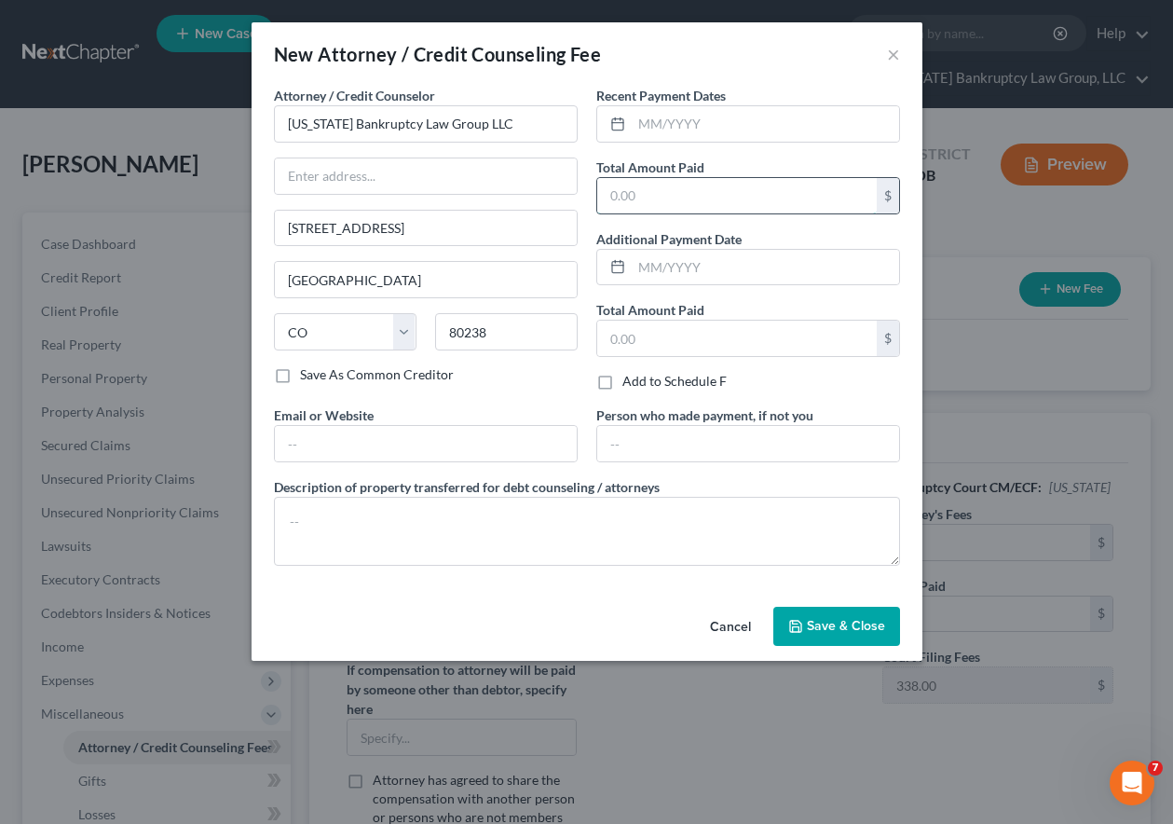
click at [721, 199] on input "text" at bounding box center [737, 195] width 280 height 35
type input "2,000"
click at [859, 621] on span "Save & Close" at bounding box center [846, 626] width 78 height 16
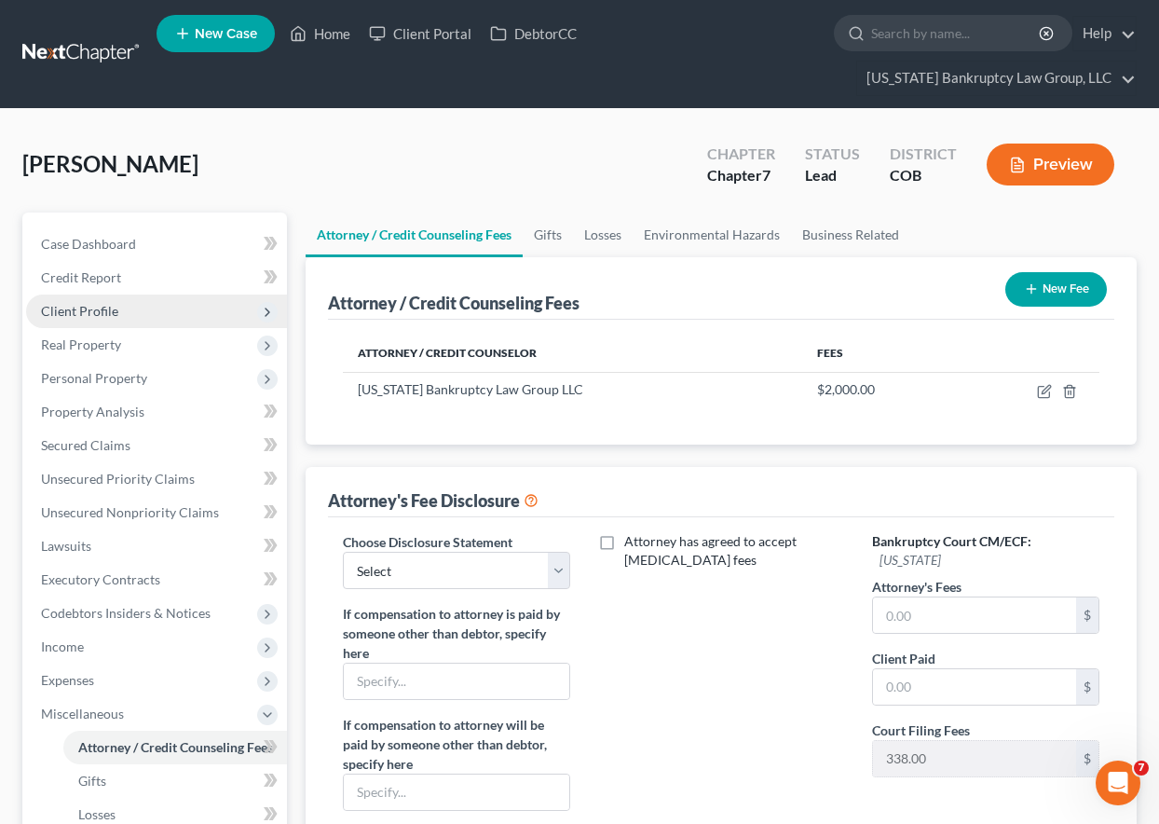
click at [103, 309] on span "Client Profile" at bounding box center [79, 311] width 77 height 16
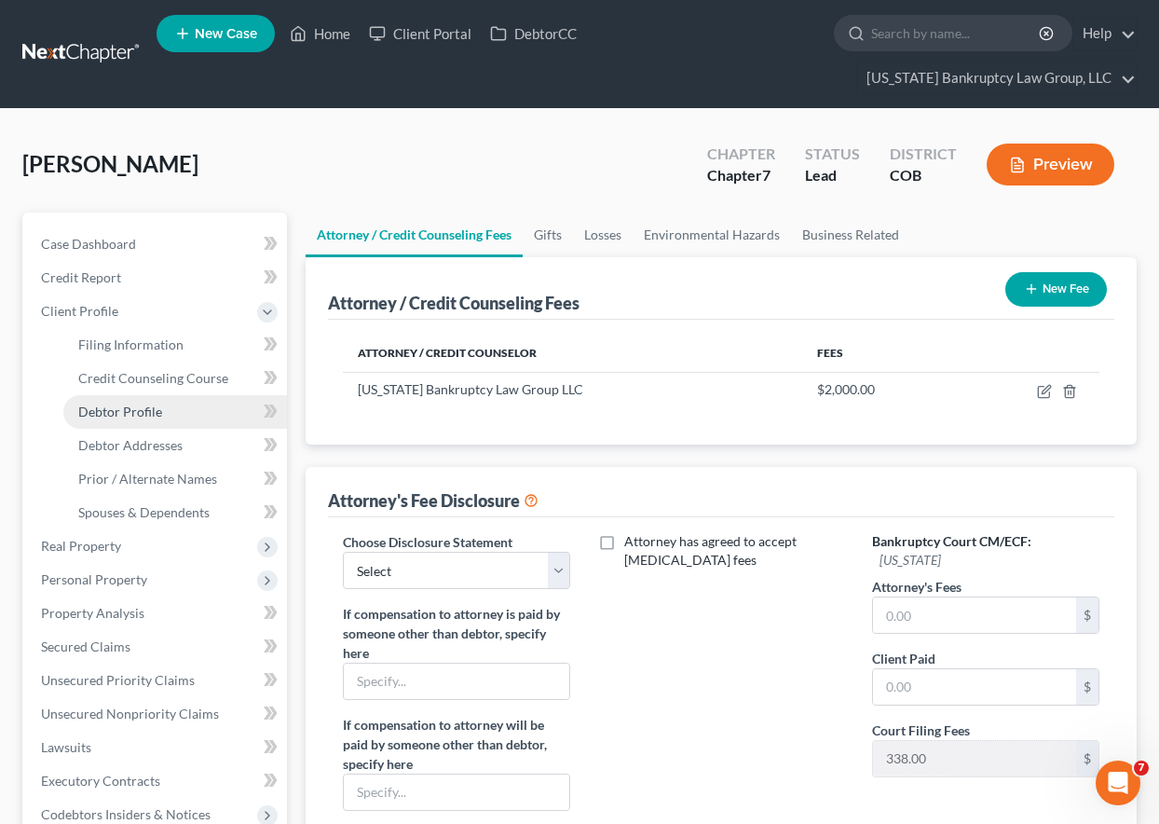
click at [147, 414] on span "Debtor Profile" at bounding box center [120, 411] width 84 height 16
select select "0"
select select "1"
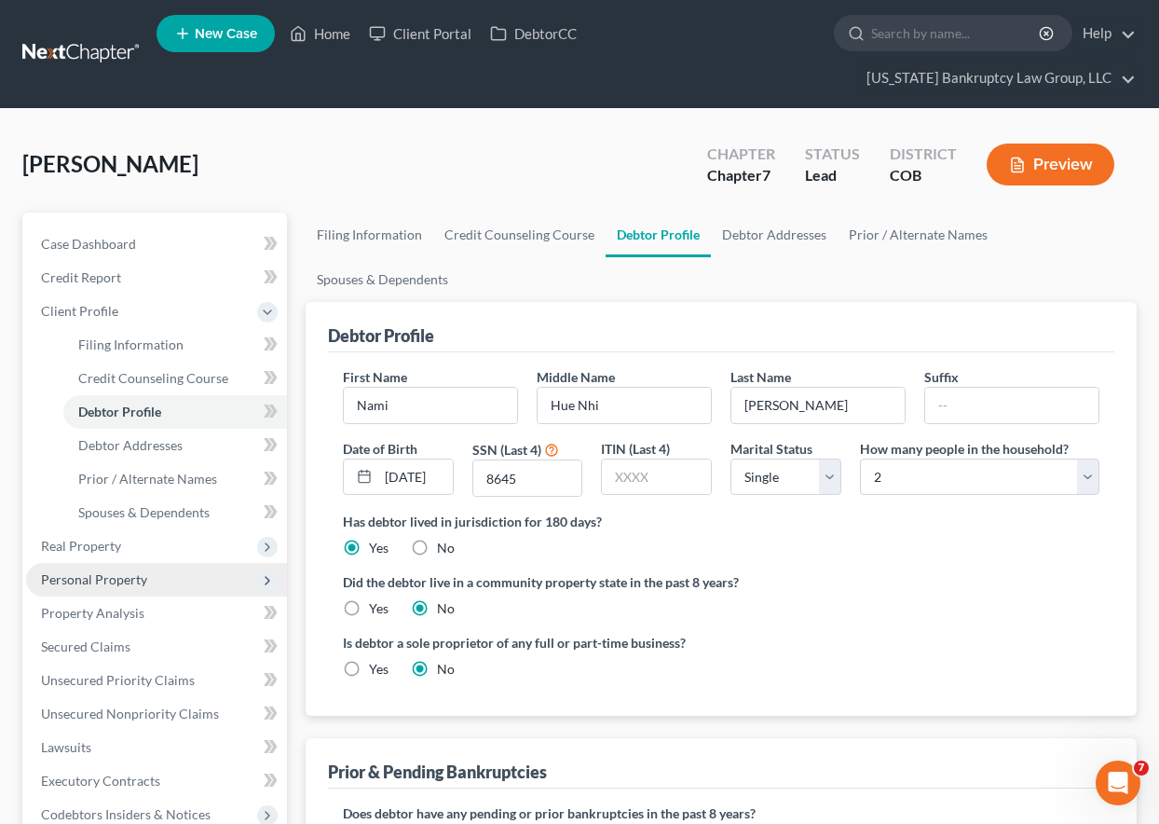
click at [93, 581] on span "Personal Property" at bounding box center [94, 579] width 106 height 16
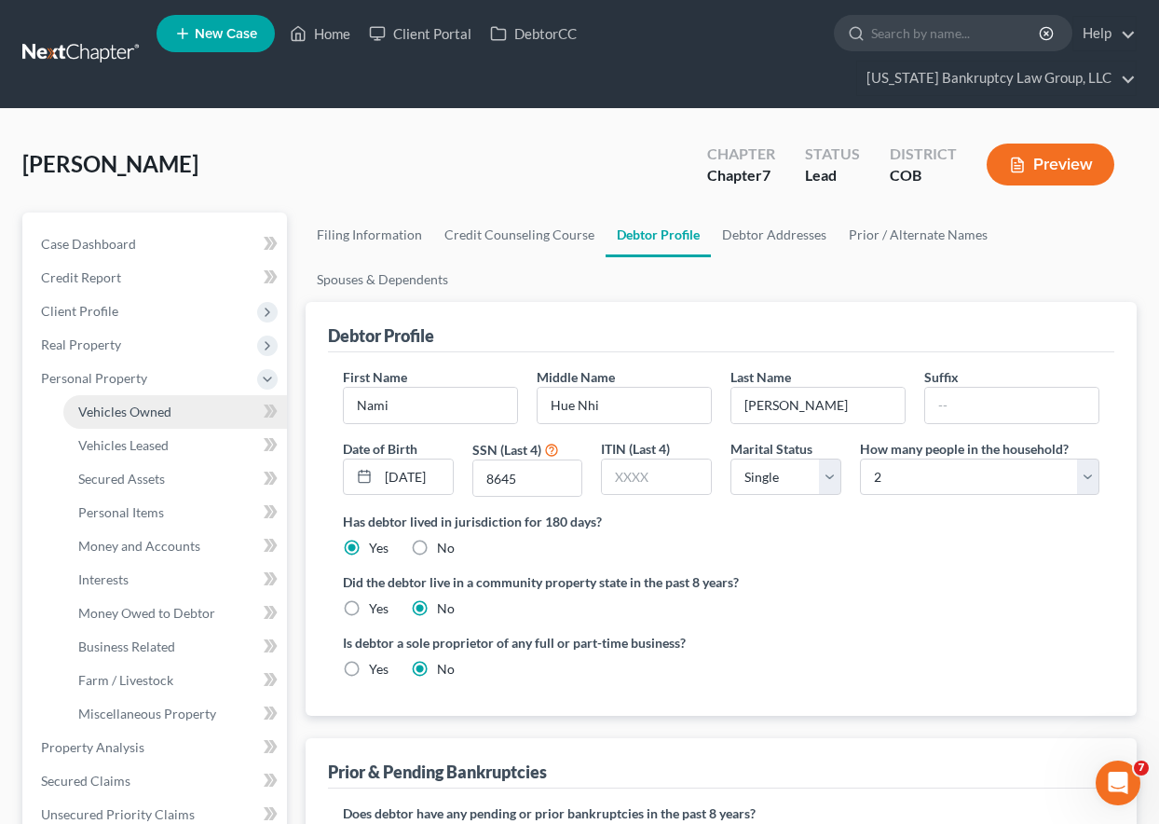
click at [116, 415] on span "Vehicles Owned" at bounding box center [124, 411] width 93 height 16
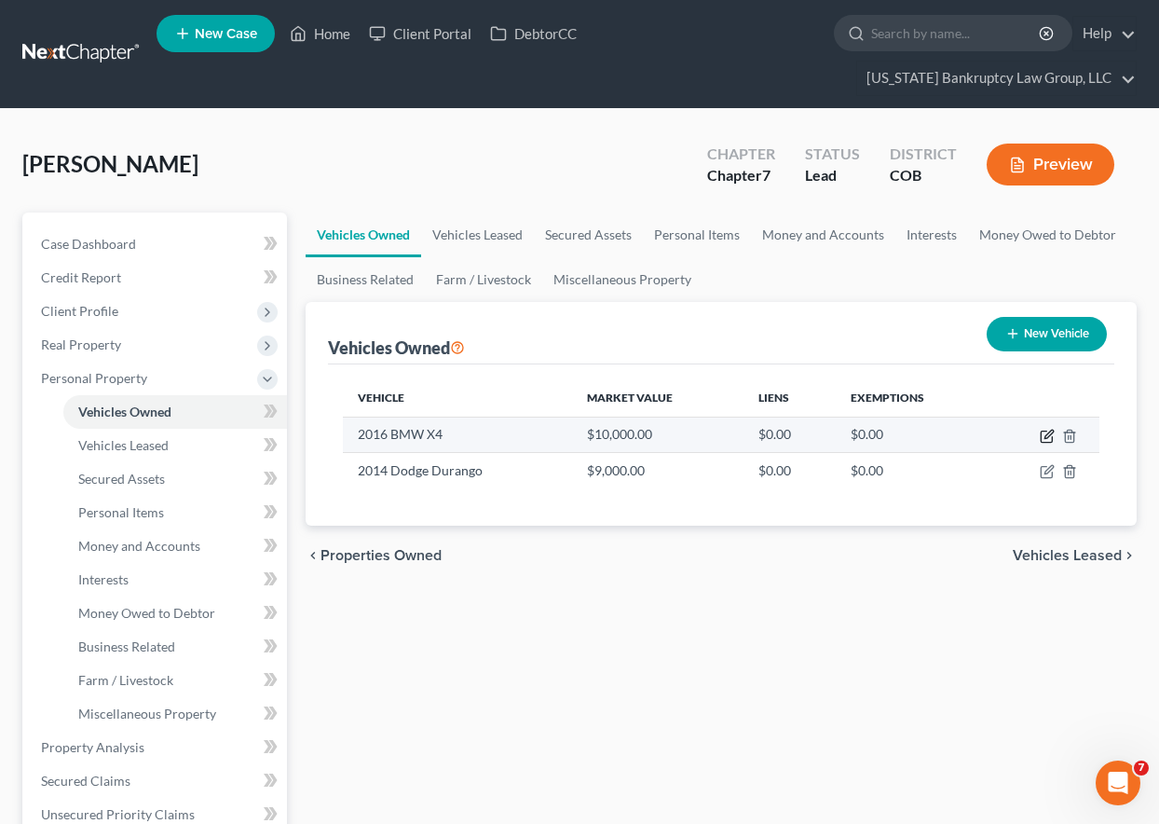
click at [1046, 434] on icon "button" at bounding box center [1048, 434] width 8 height 8
select select "0"
select select "10"
select select "2"
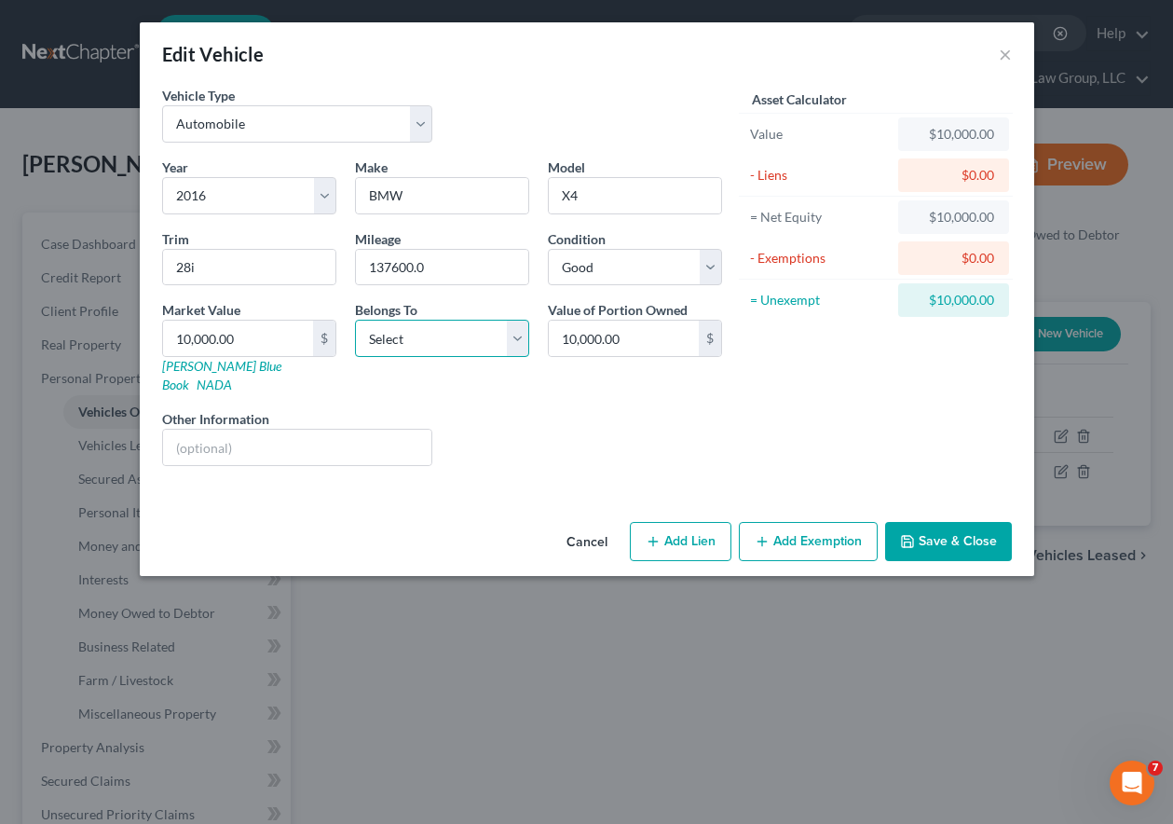
click at [450, 334] on select "Select Debtor 1 Only Debtor 2 Only Debtor 1 And Debtor 2 Only At Least One Of T…" at bounding box center [442, 338] width 174 height 37
select select "0"
click at [355, 320] on select "Select Debtor 1 Only Debtor 2 Only Debtor 1 And Debtor 2 Only At Least One Of T…" at bounding box center [442, 338] width 174 height 37
click at [791, 522] on button "Add Exemption" at bounding box center [808, 541] width 139 height 39
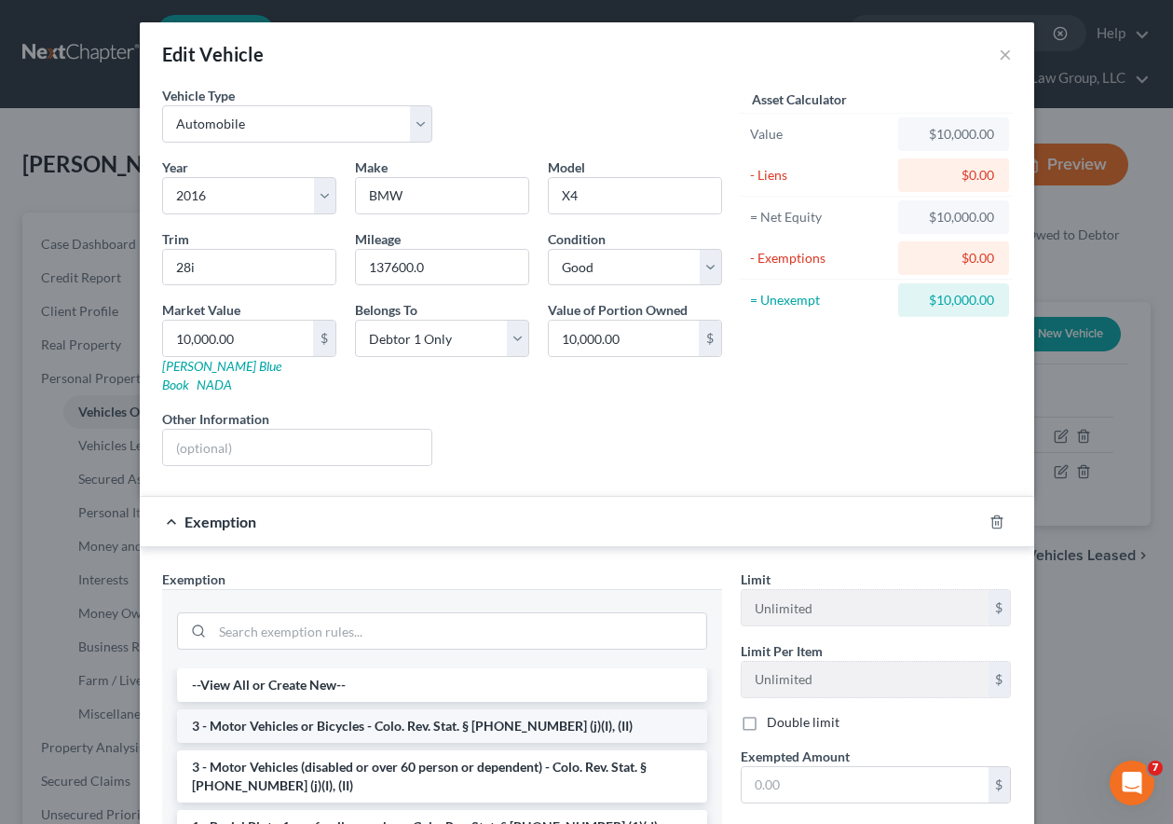
click at [429, 716] on li "3 - Motor Vehicles or Bicycles - Colo. Rev. Stat. § [PHONE_NUMBER] (j)(I), (II)" at bounding box center [442, 726] width 530 height 34
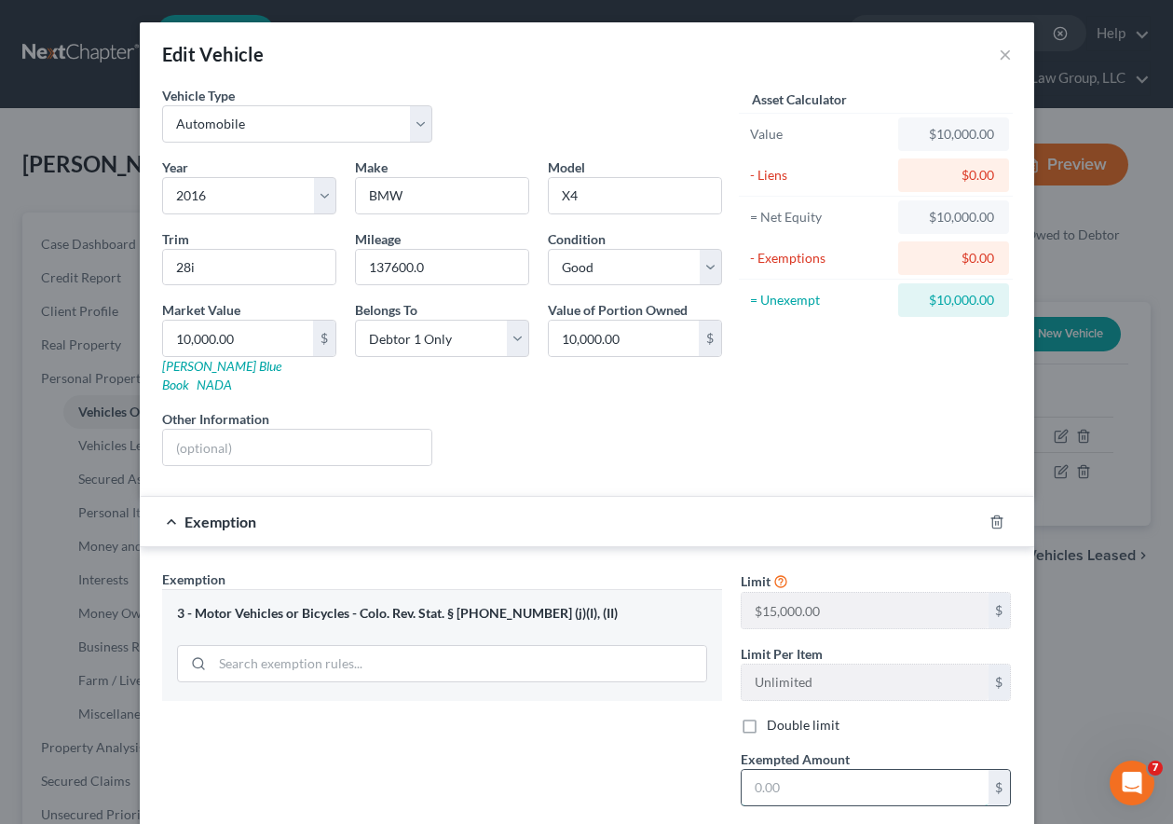
click at [842, 770] on input "text" at bounding box center [865, 787] width 247 height 35
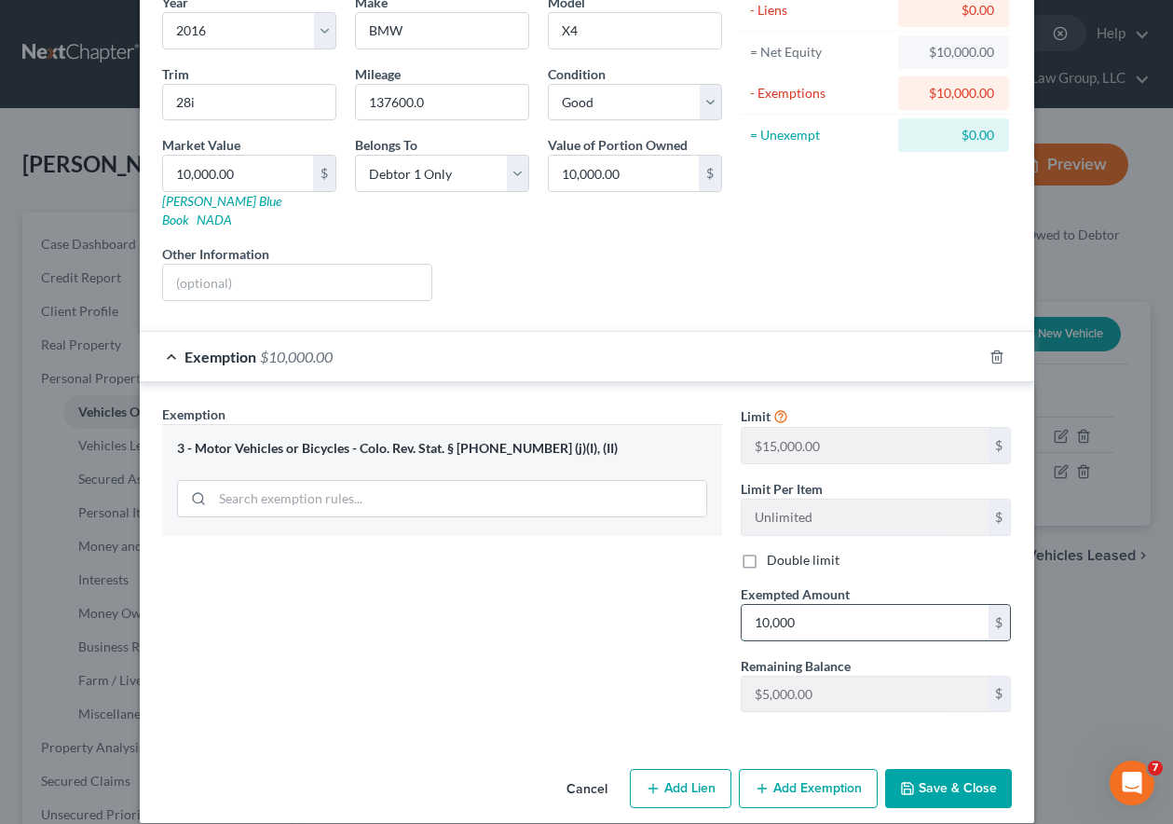
scroll to position [168, 0]
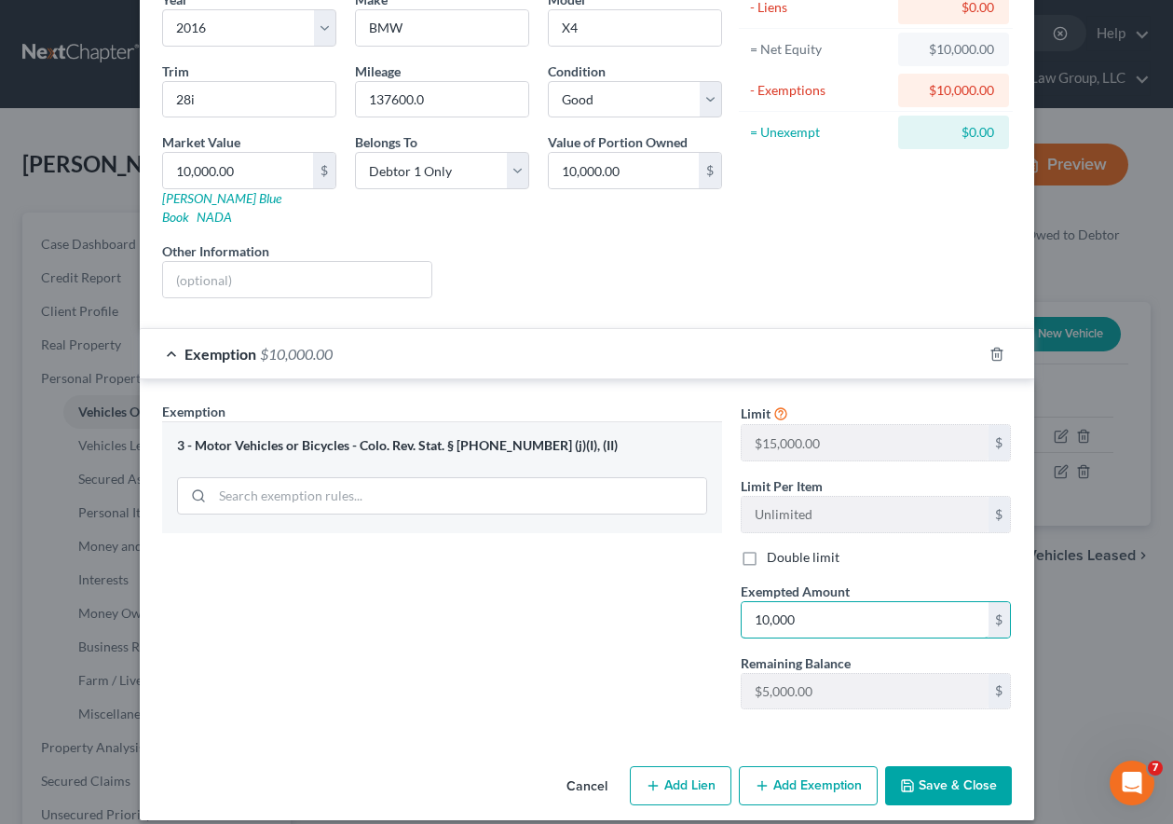
type input "10,000"
click at [916, 766] on button "Save & Close" at bounding box center [948, 785] width 127 height 39
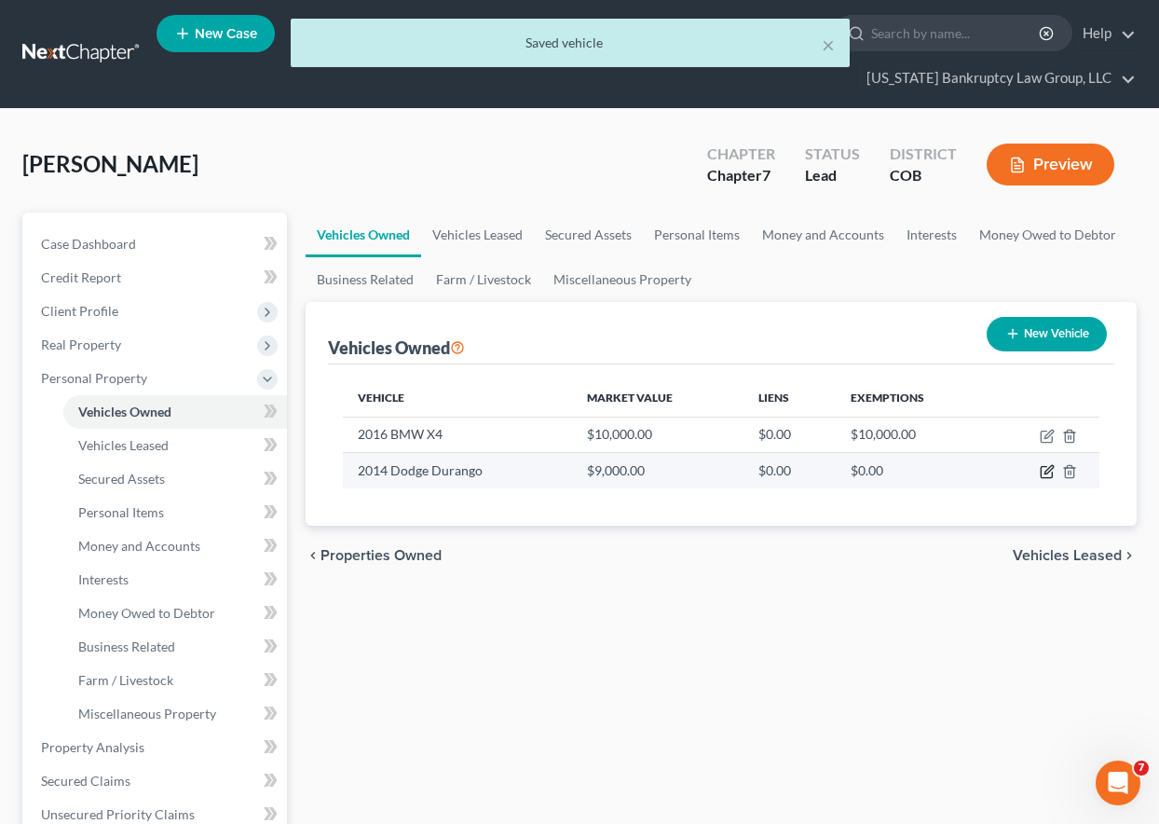
click at [1044, 475] on icon "button" at bounding box center [1047, 471] width 15 height 15
select select "0"
select select "12"
select select "2"
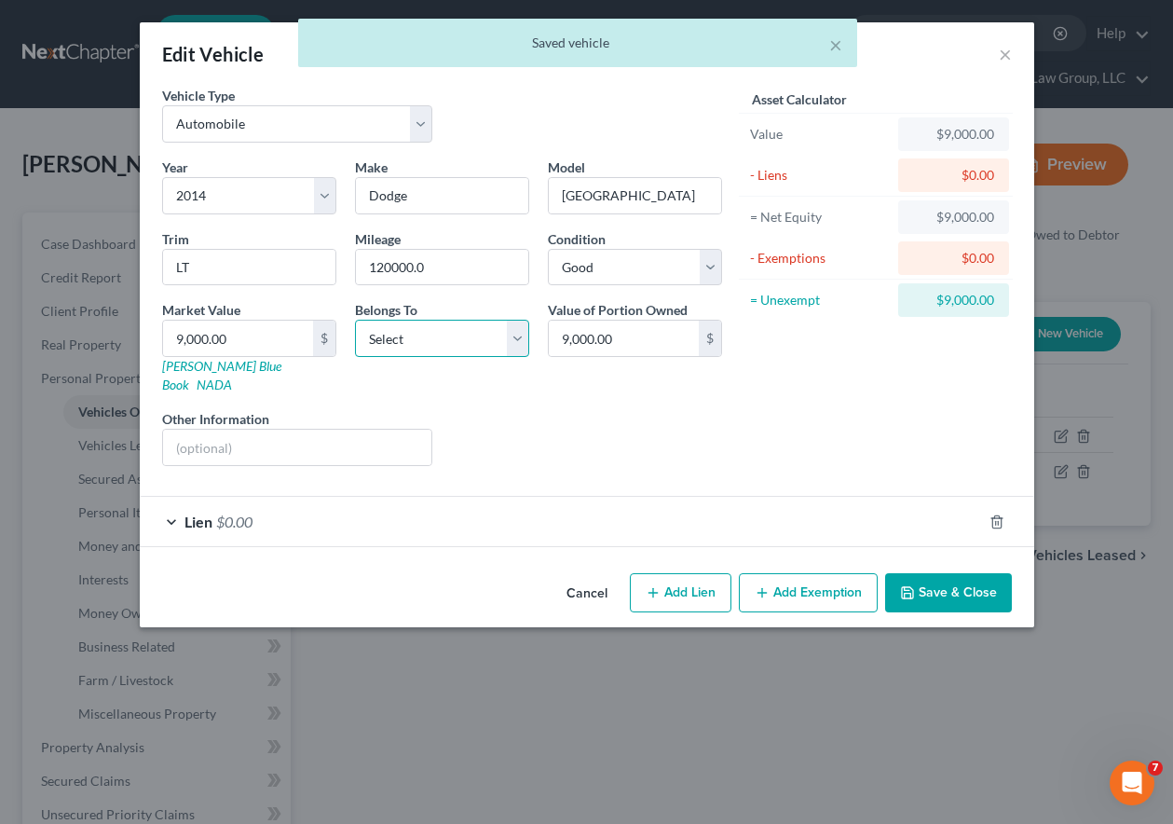
click at [416, 337] on select "Select Debtor 1 Only Debtor 2 Only Debtor 1 And Debtor 2 Only At Least One Of T…" at bounding box center [442, 338] width 174 height 37
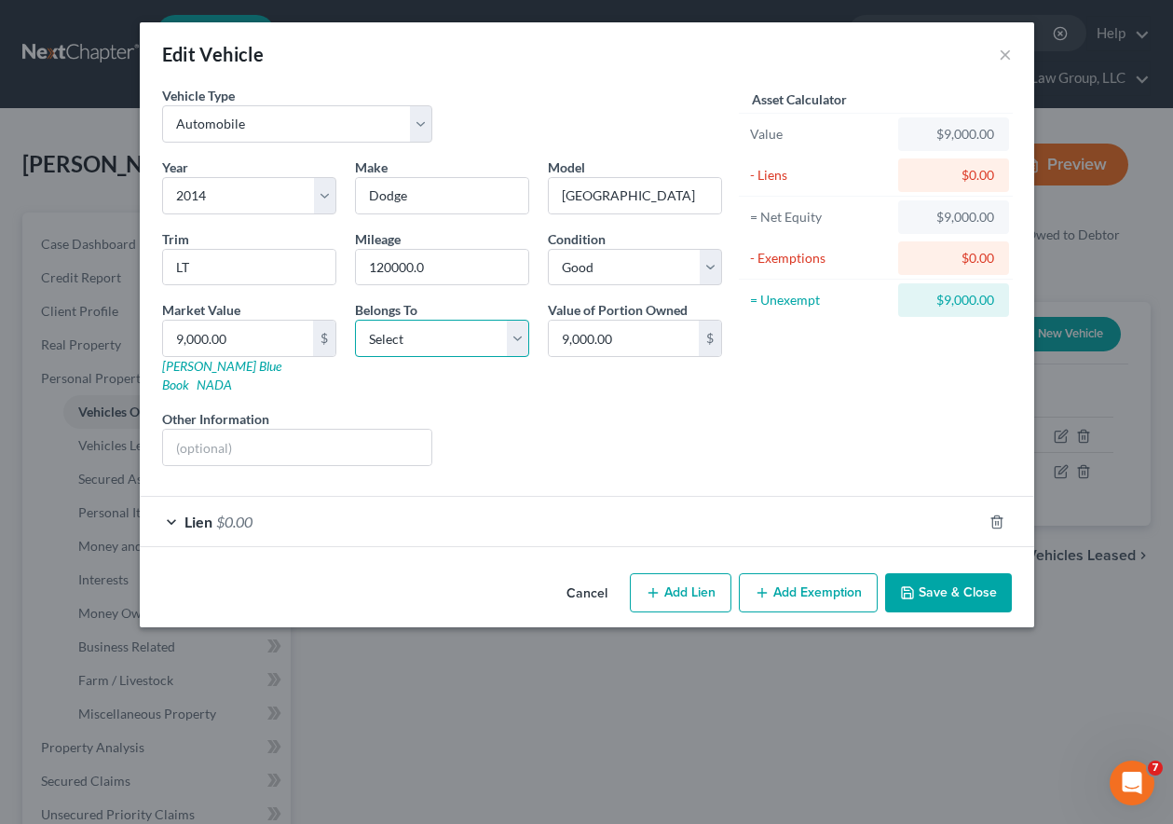
select select "0"
click at [355, 320] on select "Select Debtor 1 Only Debtor 2 Only Debtor 1 And Debtor 2 Only At Least One Of T…" at bounding box center [442, 338] width 174 height 37
click at [693, 245] on div "Condition Select Excellent Very Good Good Fair Poor" at bounding box center [635, 257] width 193 height 57
click at [656, 273] on select "Select Excellent Very Good Good Fair Poor" at bounding box center [635, 267] width 174 height 37
select select "3"
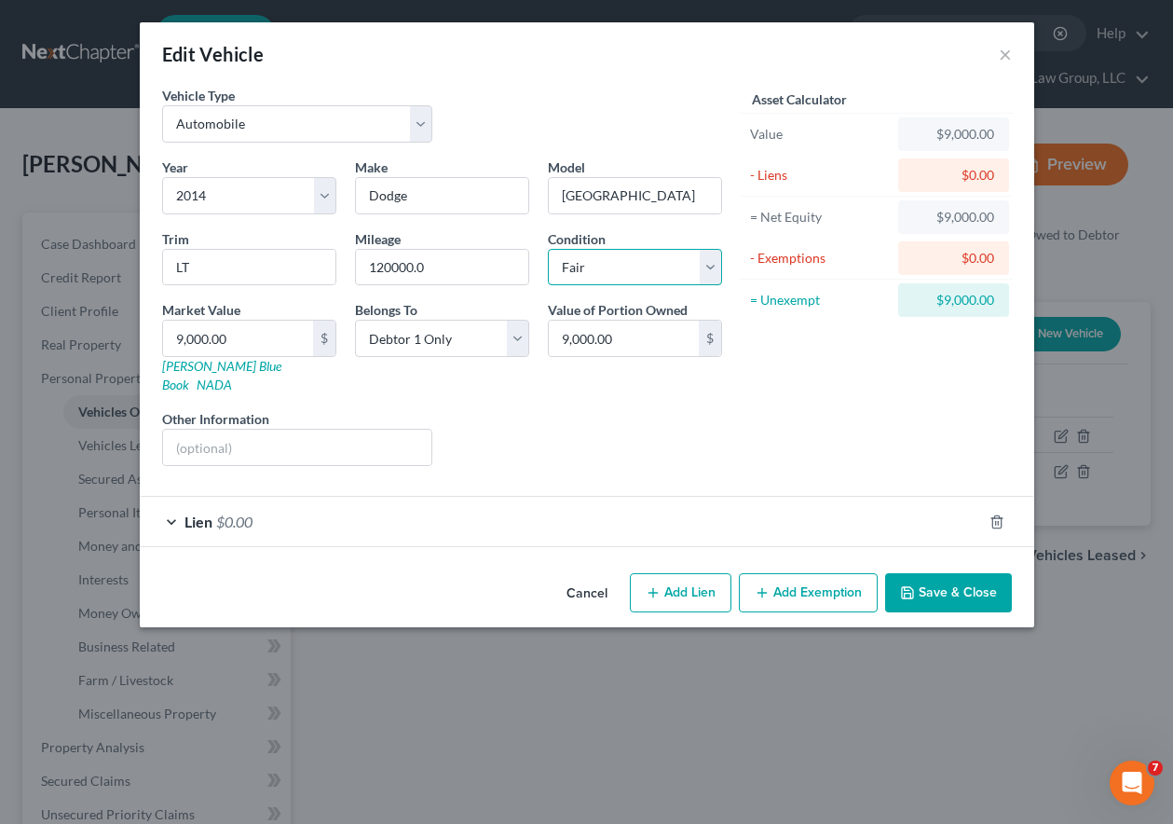
click at [548, 249] on select "Select Excellent Very Good Good Fair Poor" at bounding box center [635, 267] width 174 height 37
click at [437, 509] on div "Lien $0.00" at bounding box center [561, 521] width 842 height 49
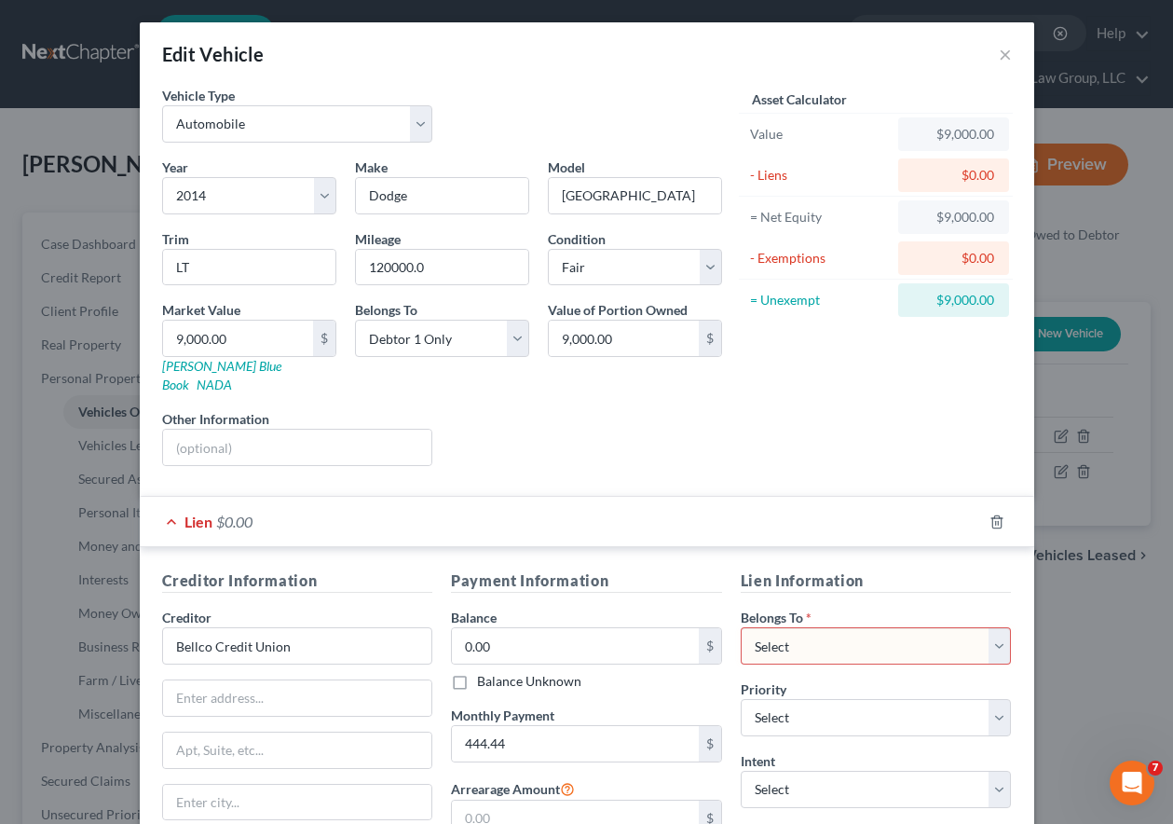
click at [835, 627] on select "Select Debtor 1 Only Debtor 2 Only Debtor 1 And Debtor 2 Only At Least One Of T…" at bounding box center [876, 645] width 271 height 37
select select "0"
click at [741, 627] on select "Select Debtor 1 Only Debtor 2 Only Debtor 1 And Debtor 2 Only At Least One Of T…" at bounding box center [876, 645] width 271 height 37
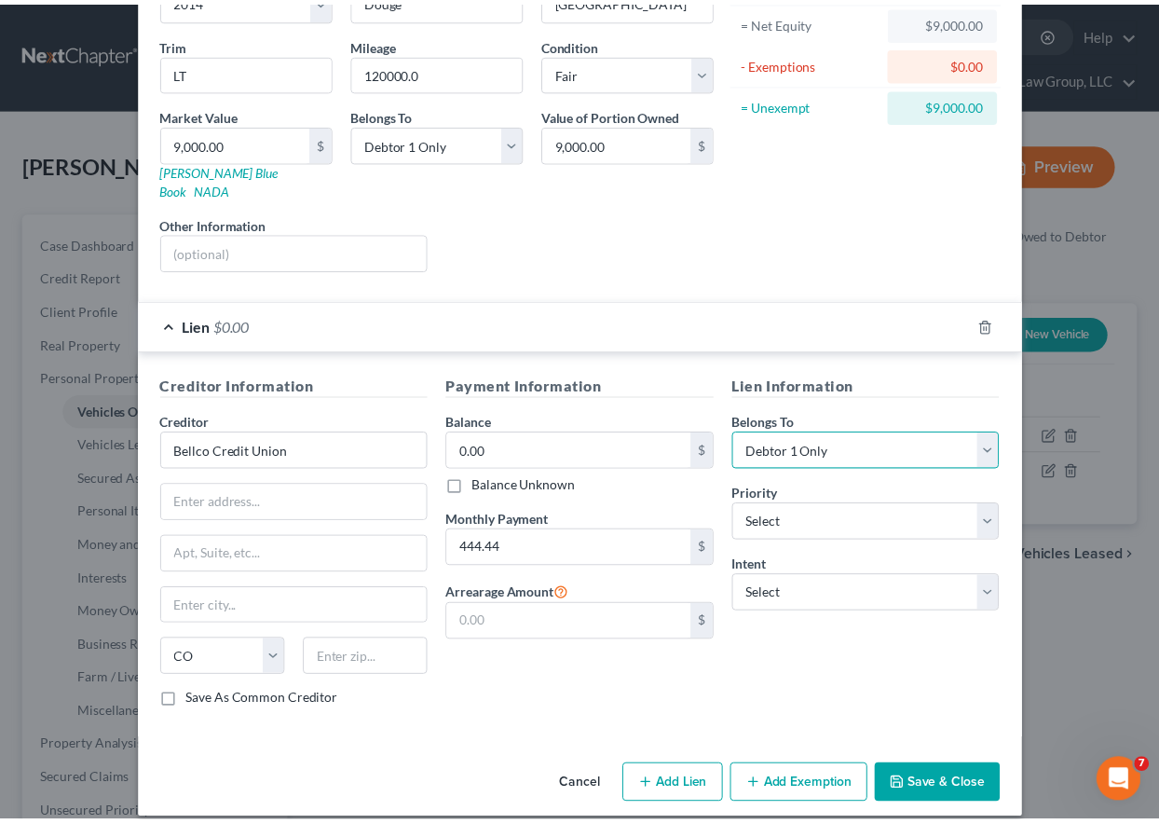
scroll to position [196, 0]
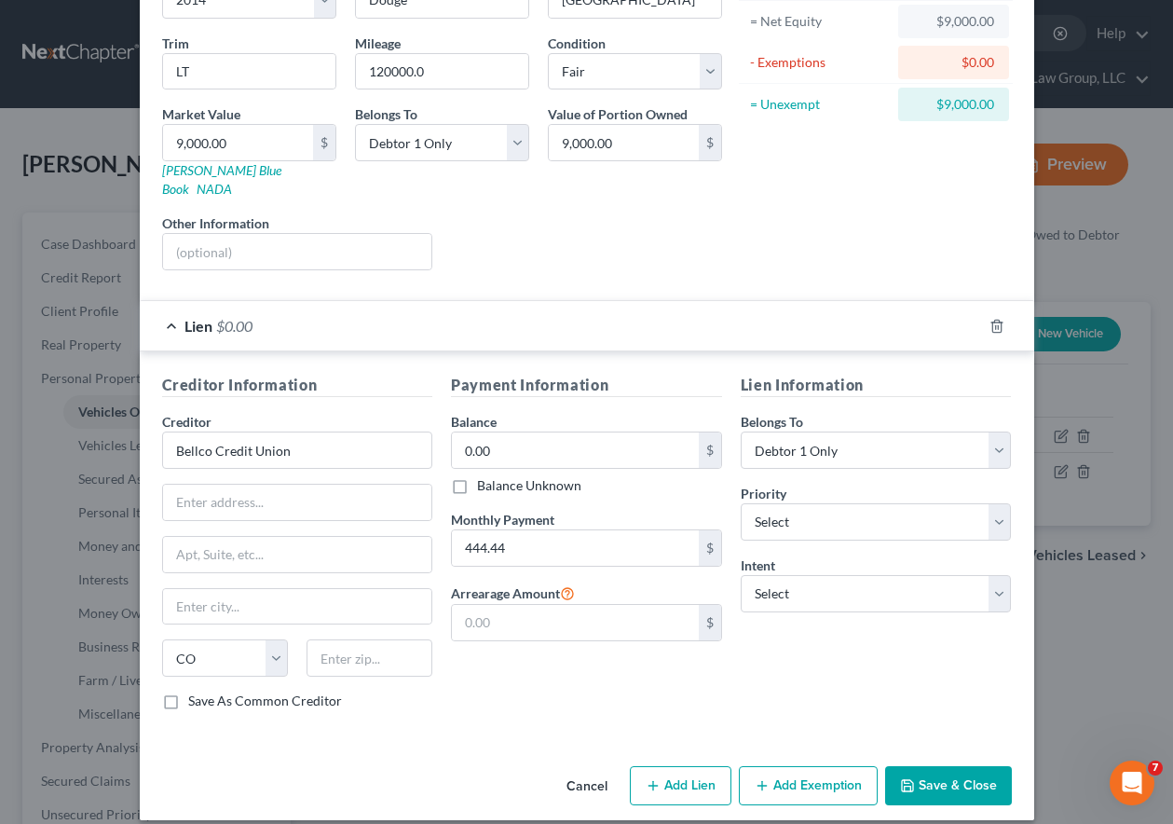
click at [909, 766] on button "Save & Close" at bounding box center [948, 785] width 127 height 39
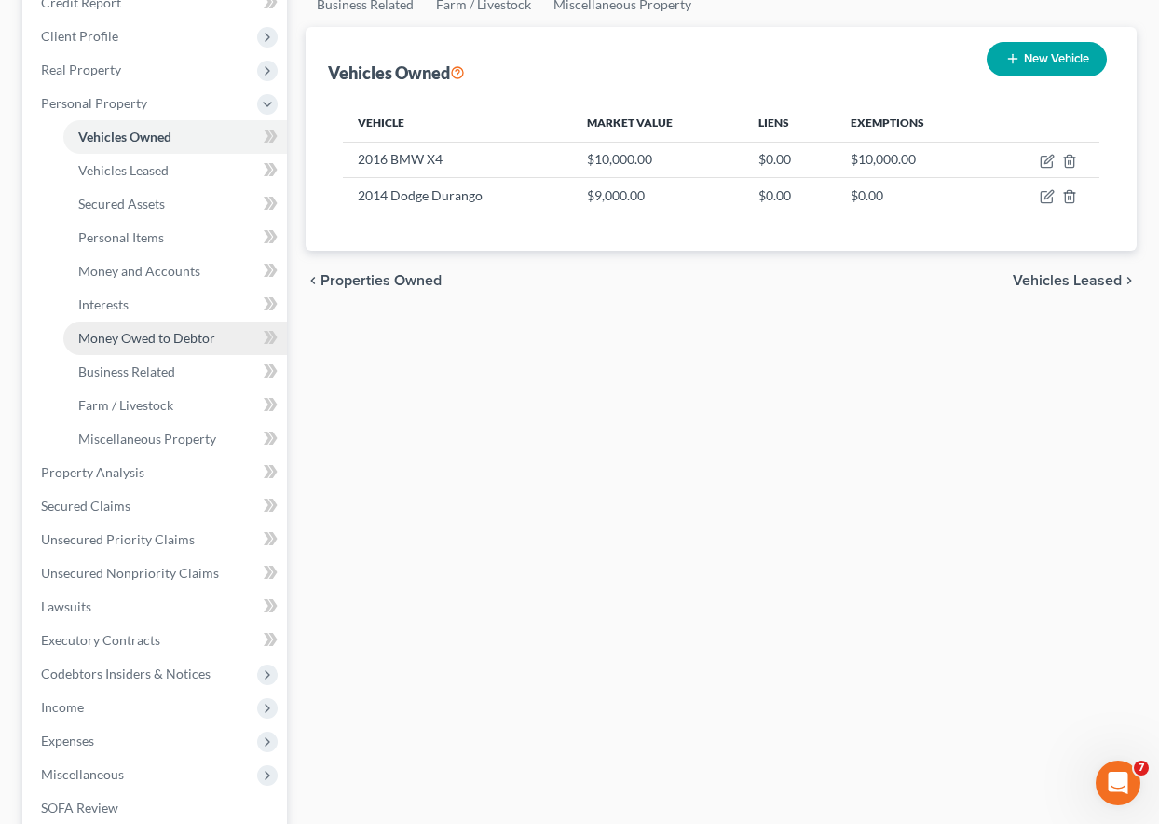
scroll to position [280, 0]
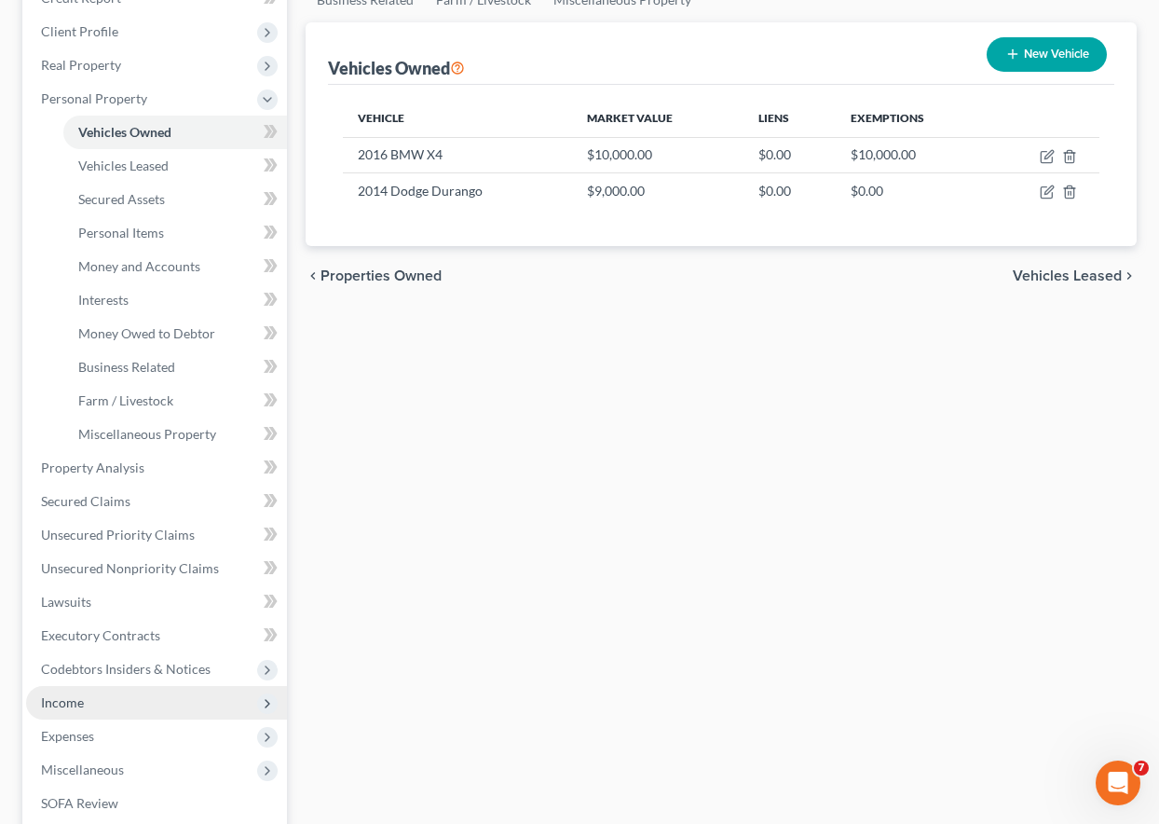
click at [81, 706] on span "Income" at bounding box center [62, 702] width 43 height 16
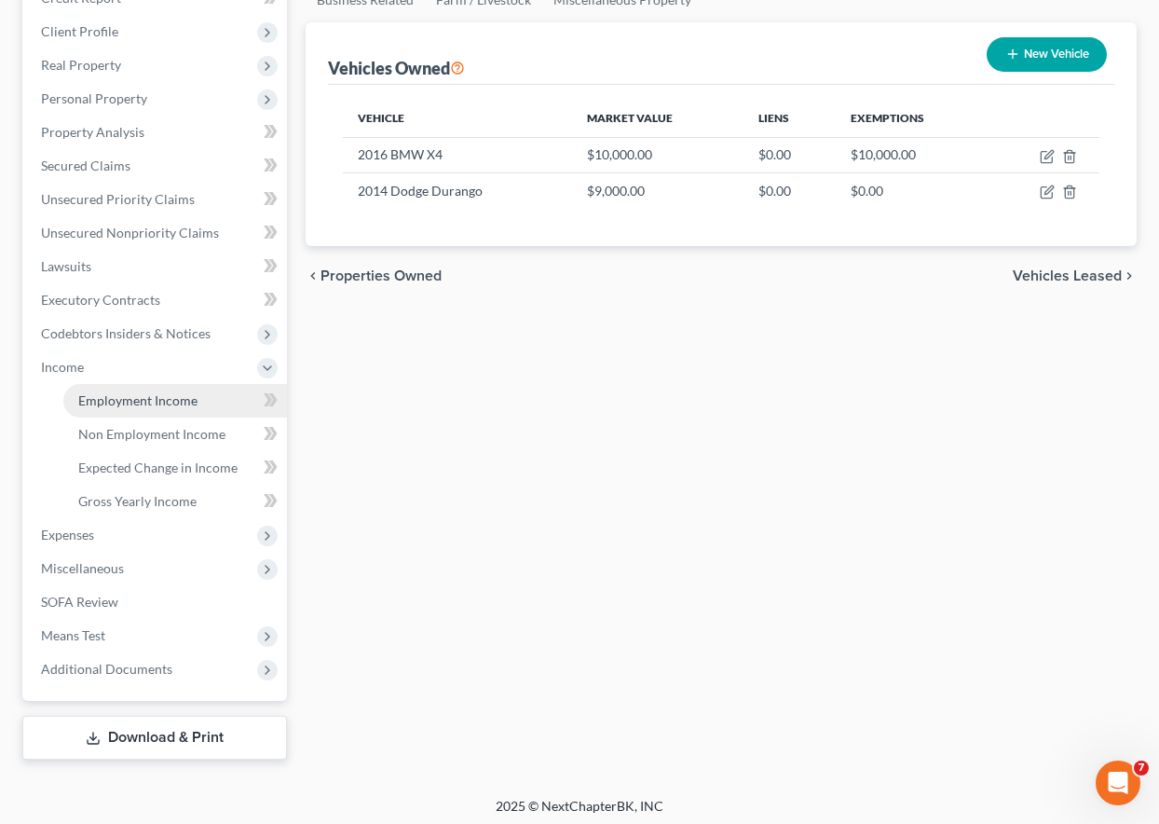
click at [110, 408] on link "Employment Income" at bounding box center [175, 401] width 224 height 34
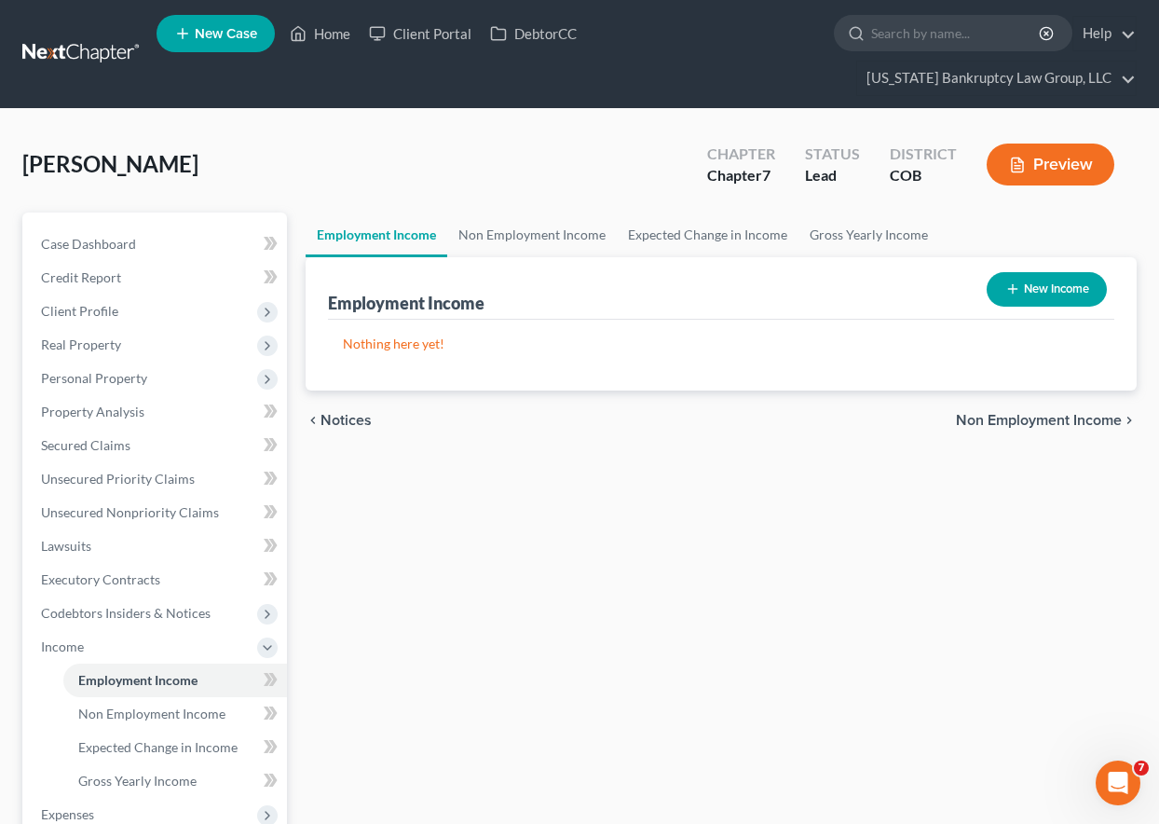
click at [1056, 285] on button "New Income" at bounding box center [1047, 289] width 120 height 34
select select "0"
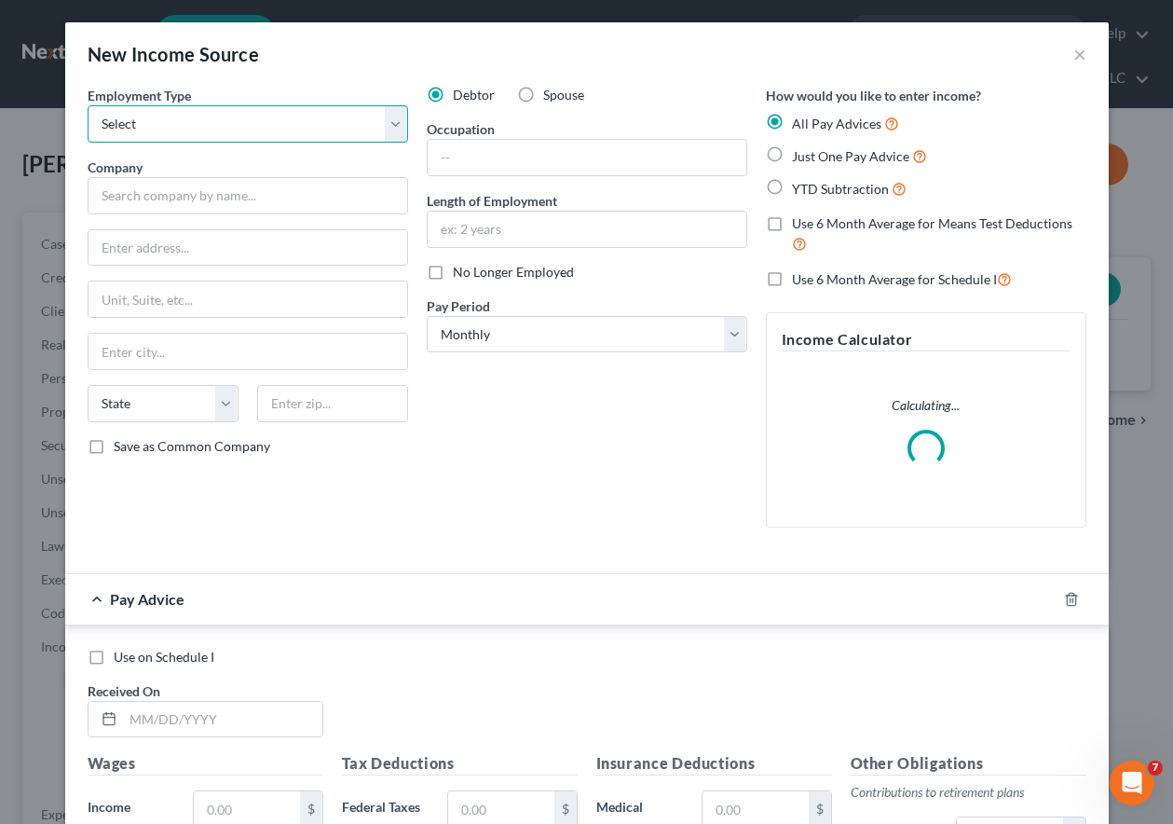
drag, startPoint x: 234, startPoint y: 129, endPoint x: 234, endPoint y: 142, distance: 13.0
click at [234, 129] on select "Select Full or [DEMOGRAPHIC_DATA] Employment Self Employment" at bounding box center [248, 123] width 321 height 37
select select "0"
click at [88, 105] on select "Select Full or [DEMOGRAPHIC_DATA] Employment Self Employment" at bounding box center [248, 123] width 321 height 37
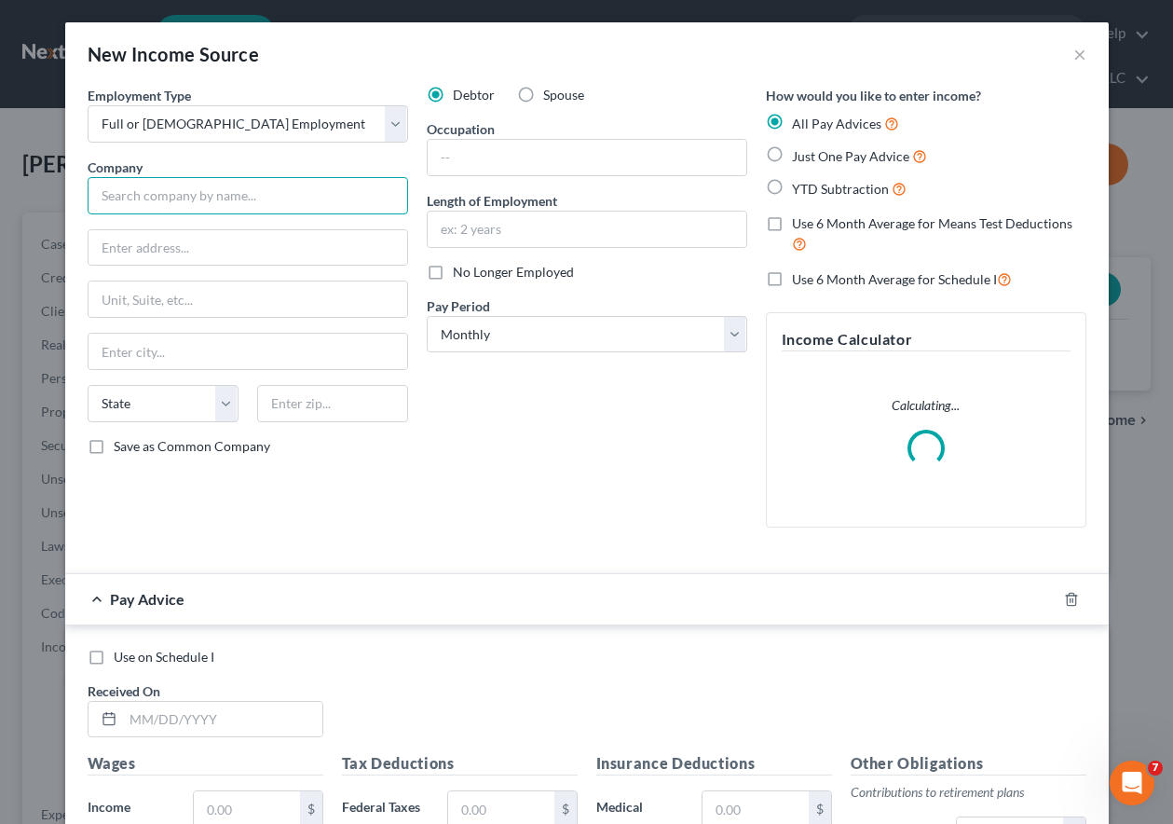
click at [246, 195] on input "text" at bounding box center [248, 195] width 321 height 37
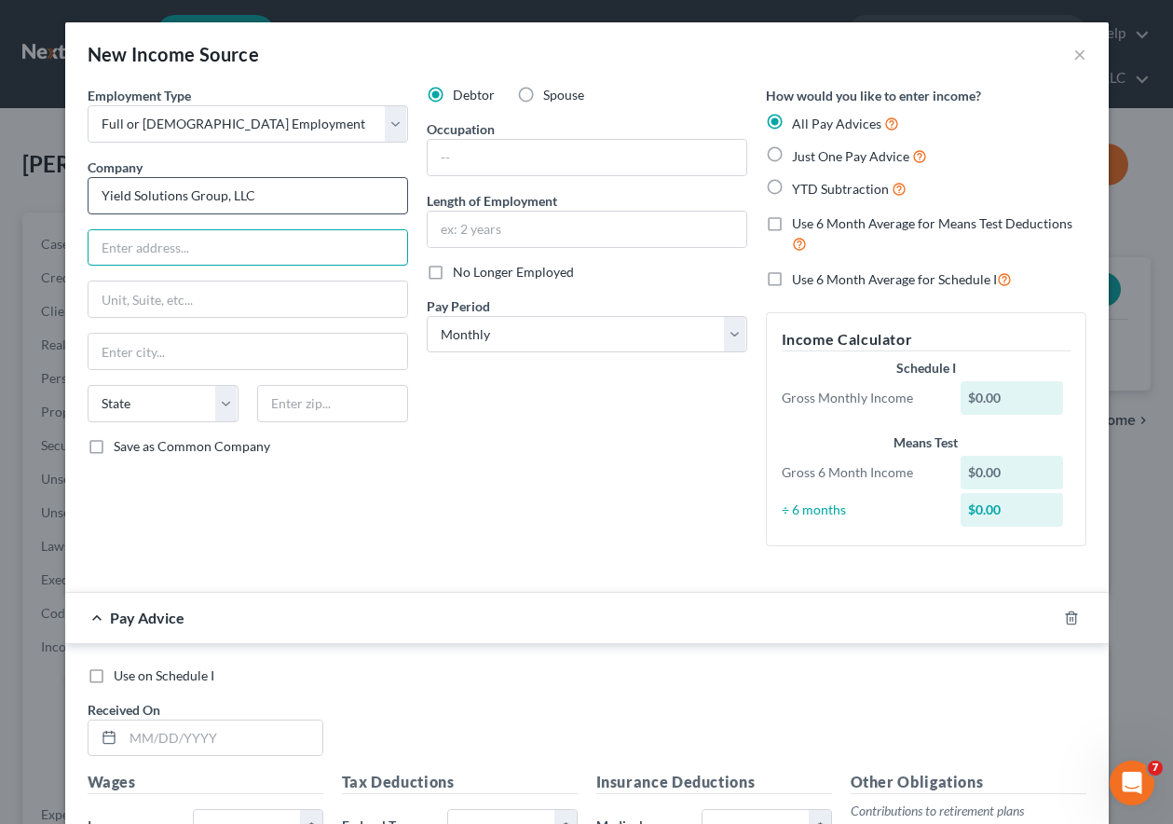
type input "Yield Solutions Group, LLC"
type input "5775 DTC Blvd #400"
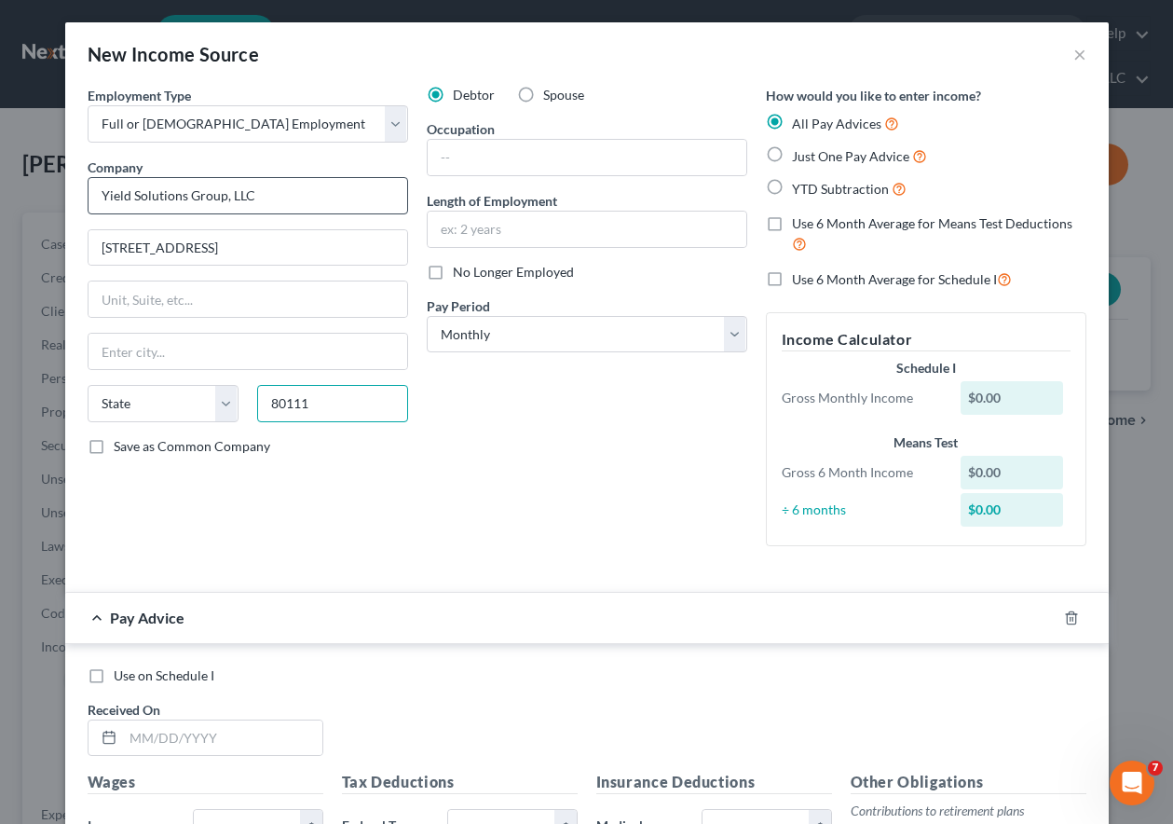
type input "80111"
type input "Englewood"
select select "5"
click at [121, 437] on input "Save as Common Company" at bounding box center [127, 443] width 12 height 12
checkbox input "true"
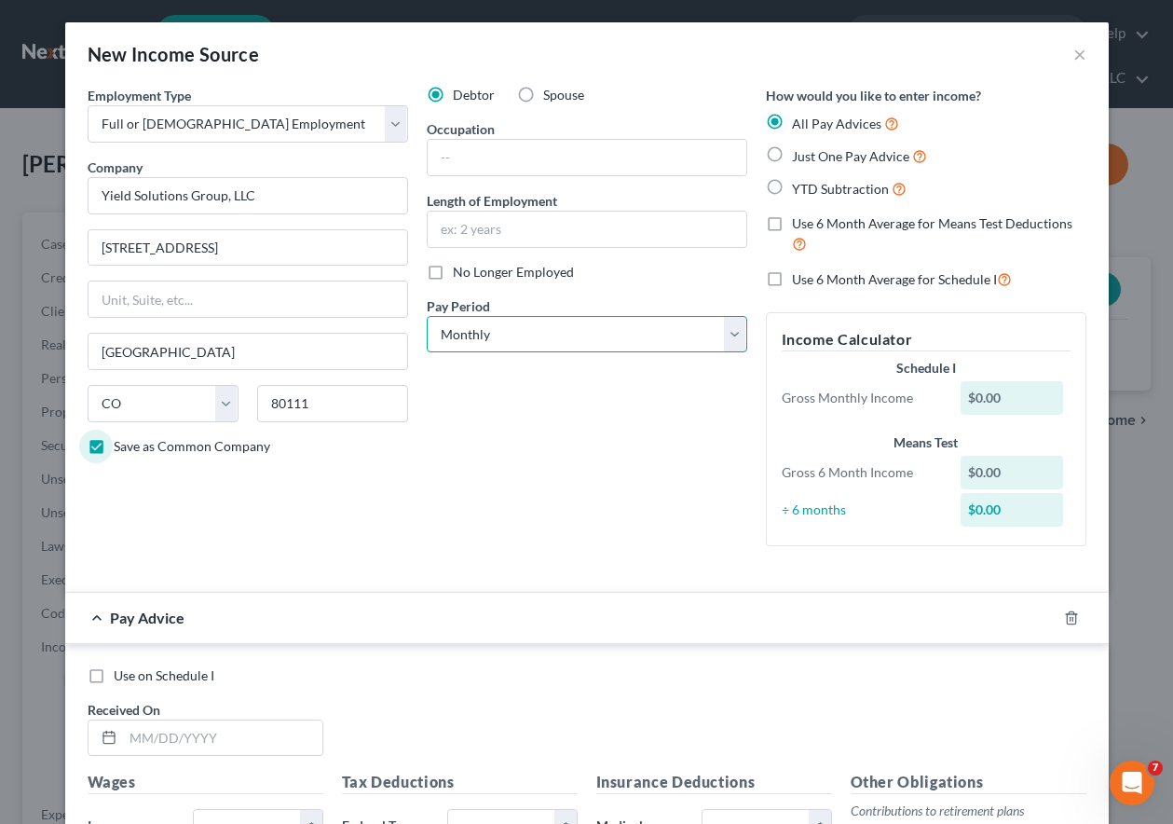
drag, startPoint x: 633, startPoint y: 316, endPoint x: 625, endPoint y: 339, distance: 24.5
click at [633, 316] on select "Select Monthly Twice Monthly Every Other Week Weekly" at bounding box center [587, 334] width 321 height 37
select select "2"
click at [427, 316] on select "Select Monthly Twice Monthly Every Other Week Weekly" at bounding box center [587, 334] width 321 height 37
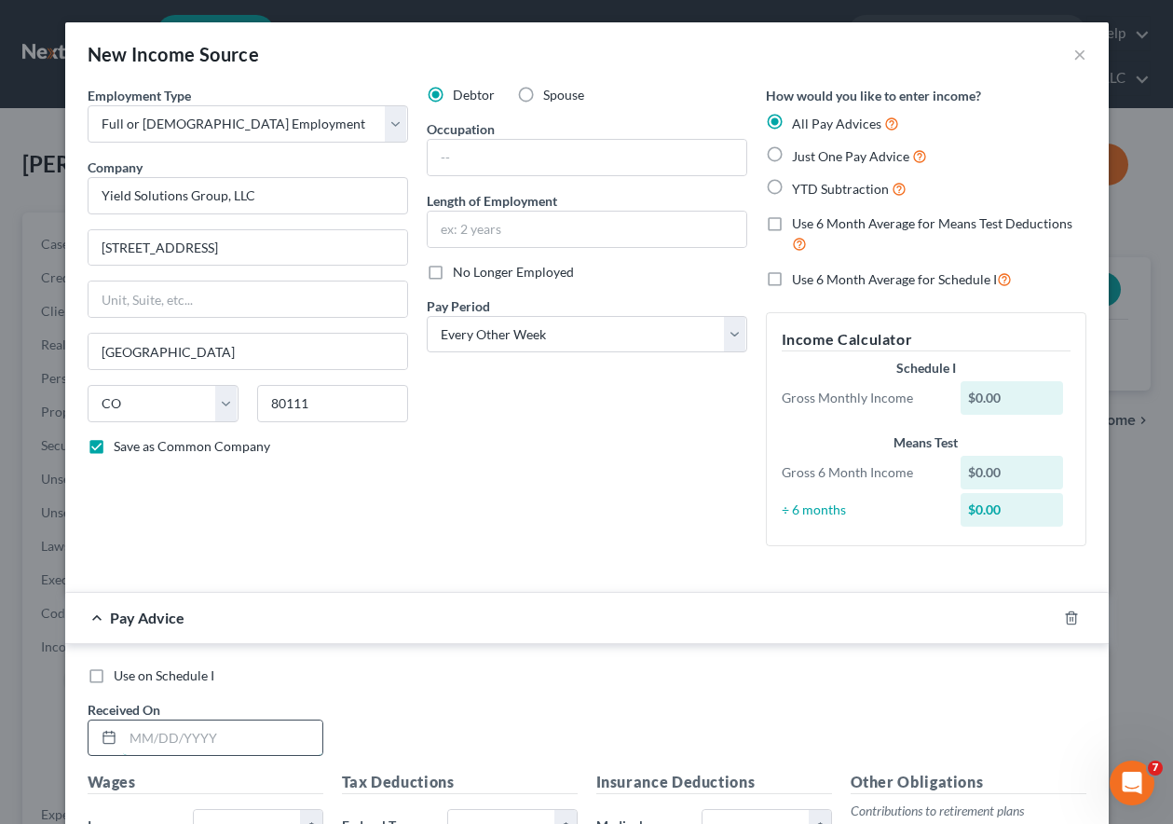
click at [159, 742] on input "text" at bounding box center [222, 737] width 199 height 35
type input "06/20/2025"
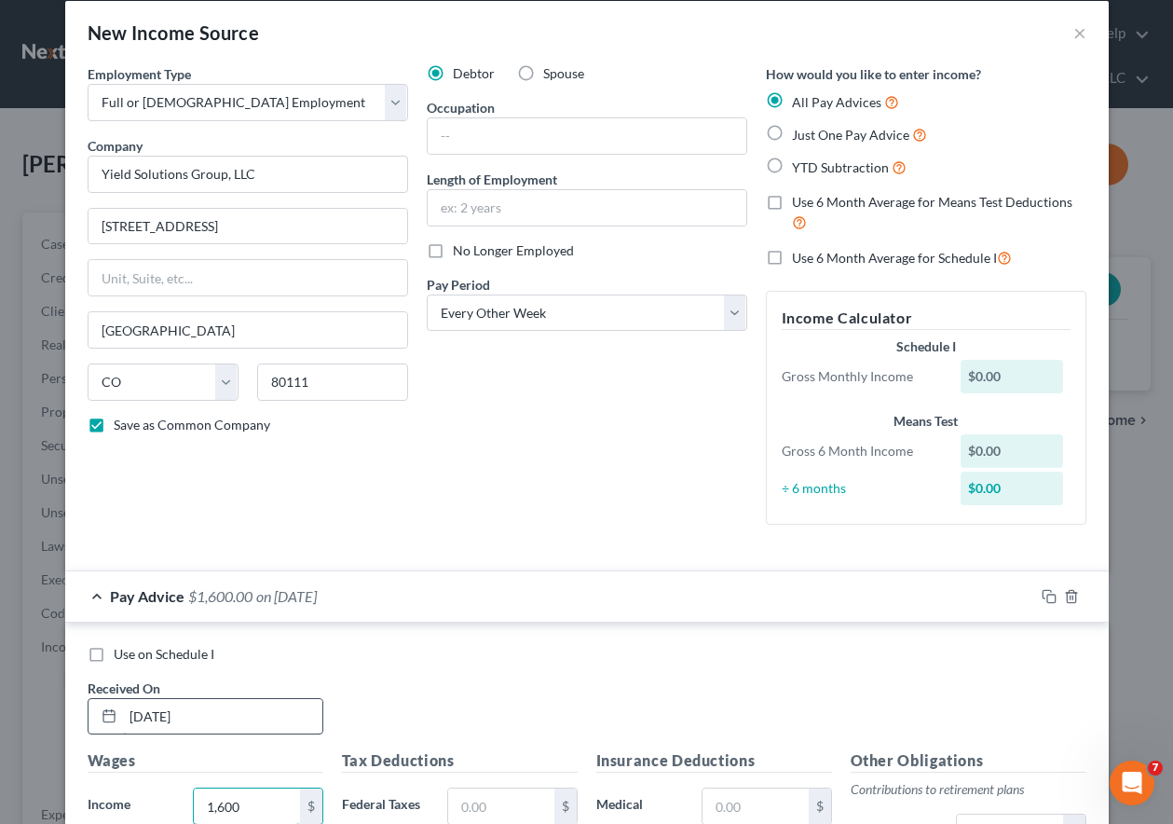
type input "1,600"
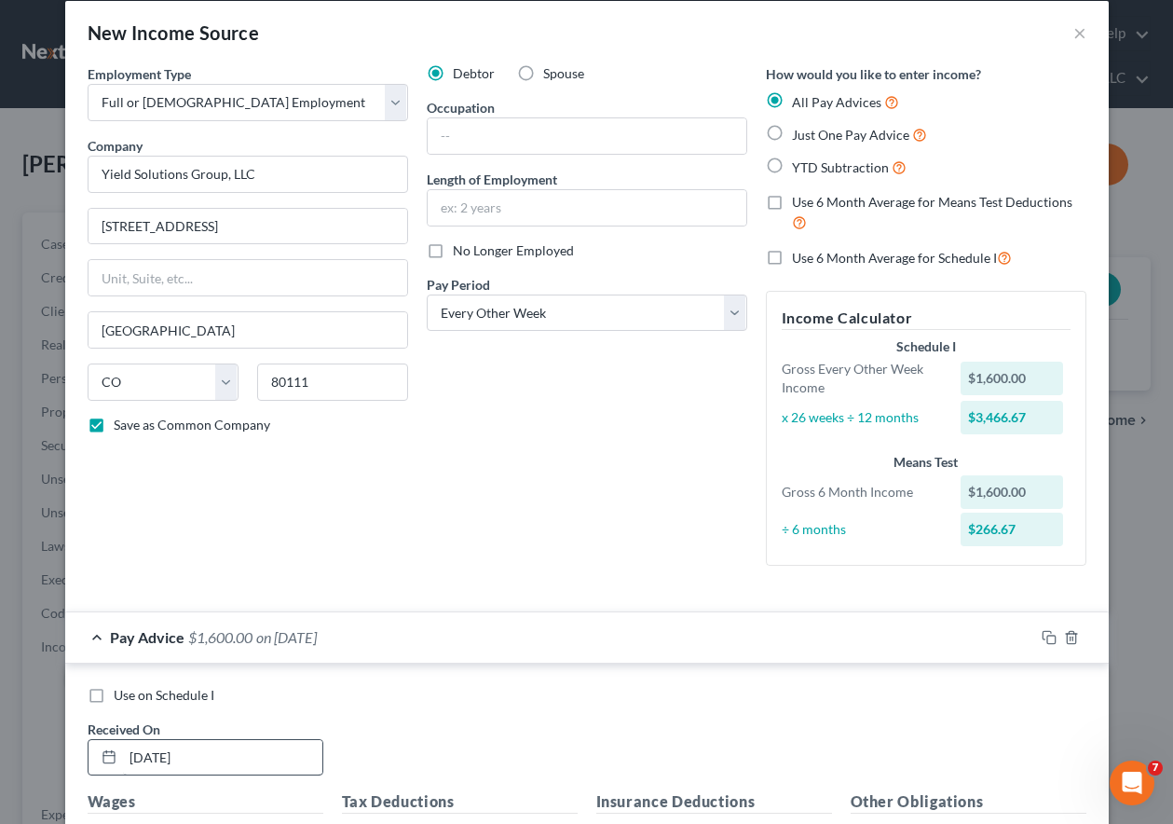
scroll to position [509, 0]
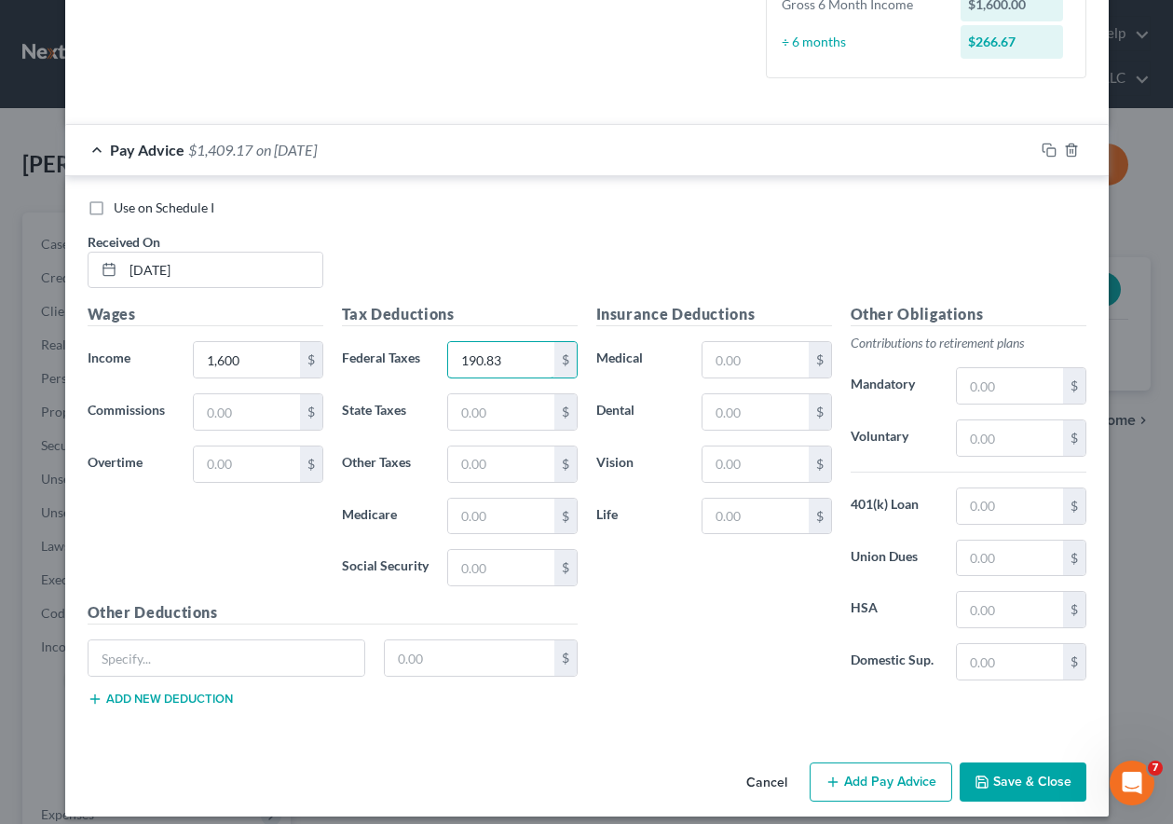
type input "190.83"
click at [1044, 149] on icon "button" at bounding box center [1049, 150] width 15 height 15
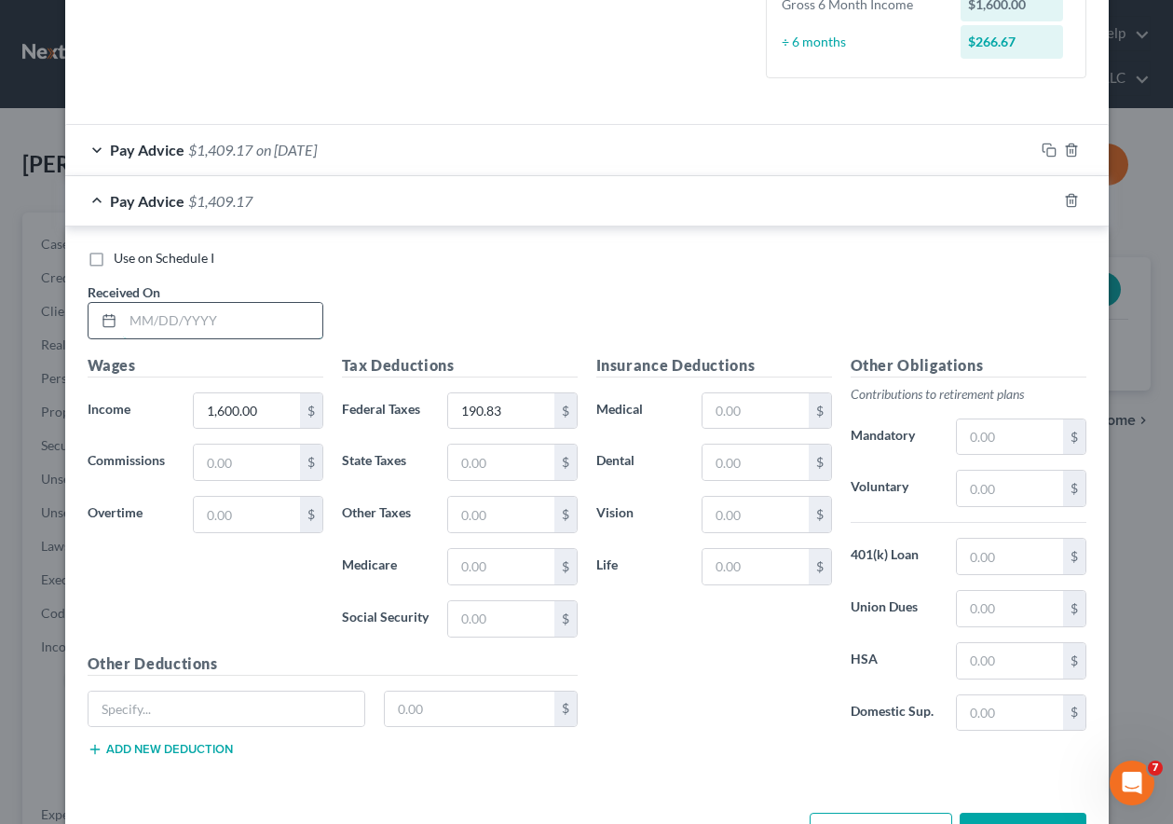
click at [271, 334] on input "text" at bounding box center [222, 320] width 199 height 35
type input "04/04/2025"
type input "2,000"
type input "30"
type input "78.83"
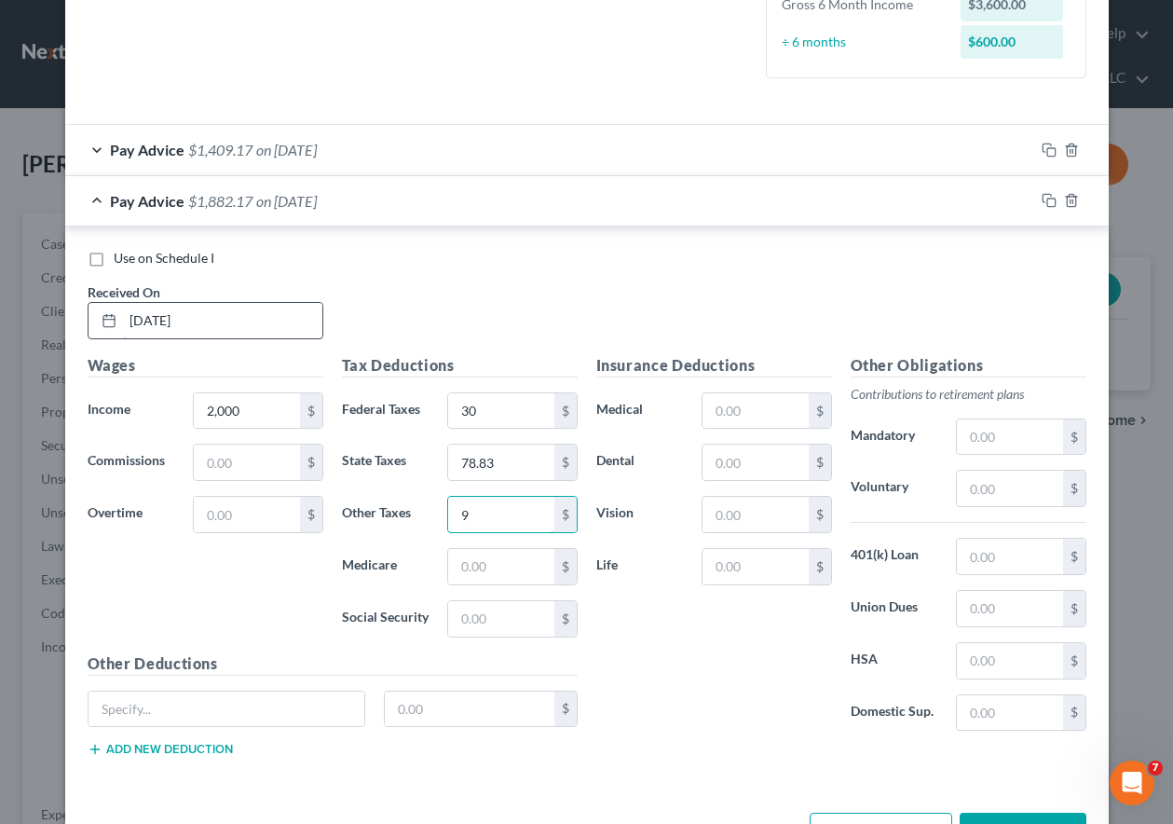
type input "9"
type input "29"
type input "124"
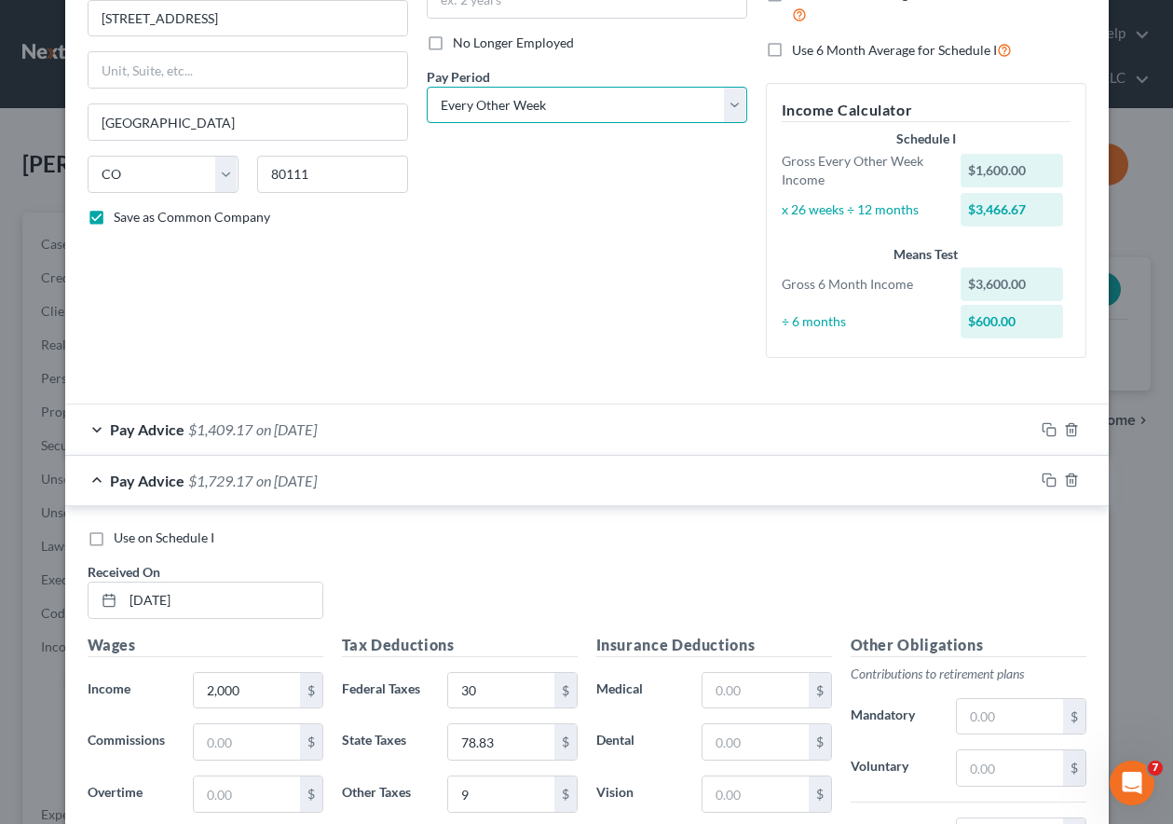
click at [501, 109] on select "Select Monthly Twice Monthly Every Other Week Weekly" at bounding box center [587, 105] width 321 height 37
select select "1"
click at [427, 87] on select "Select Monthly Twice Monthly Every Other Week Weekly" at bounding box center [587, 105] width 321 height 37
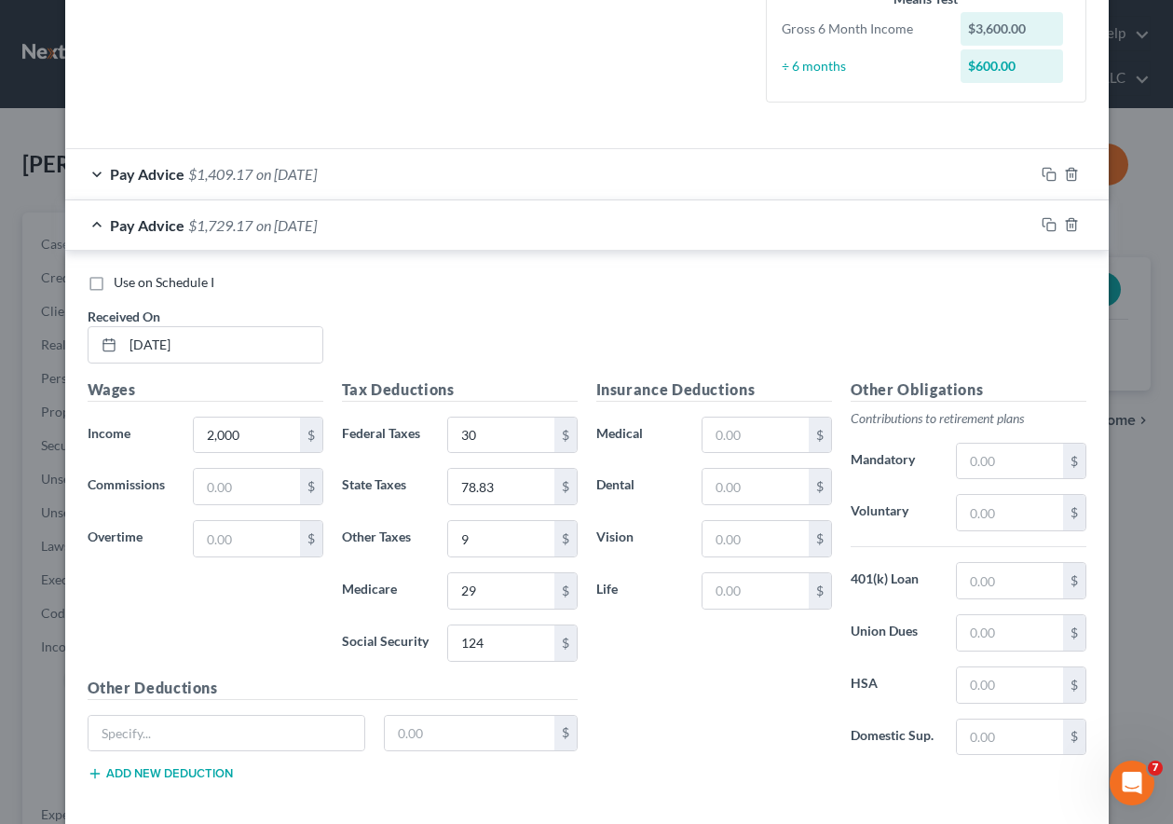
scroll to position [509, 0]
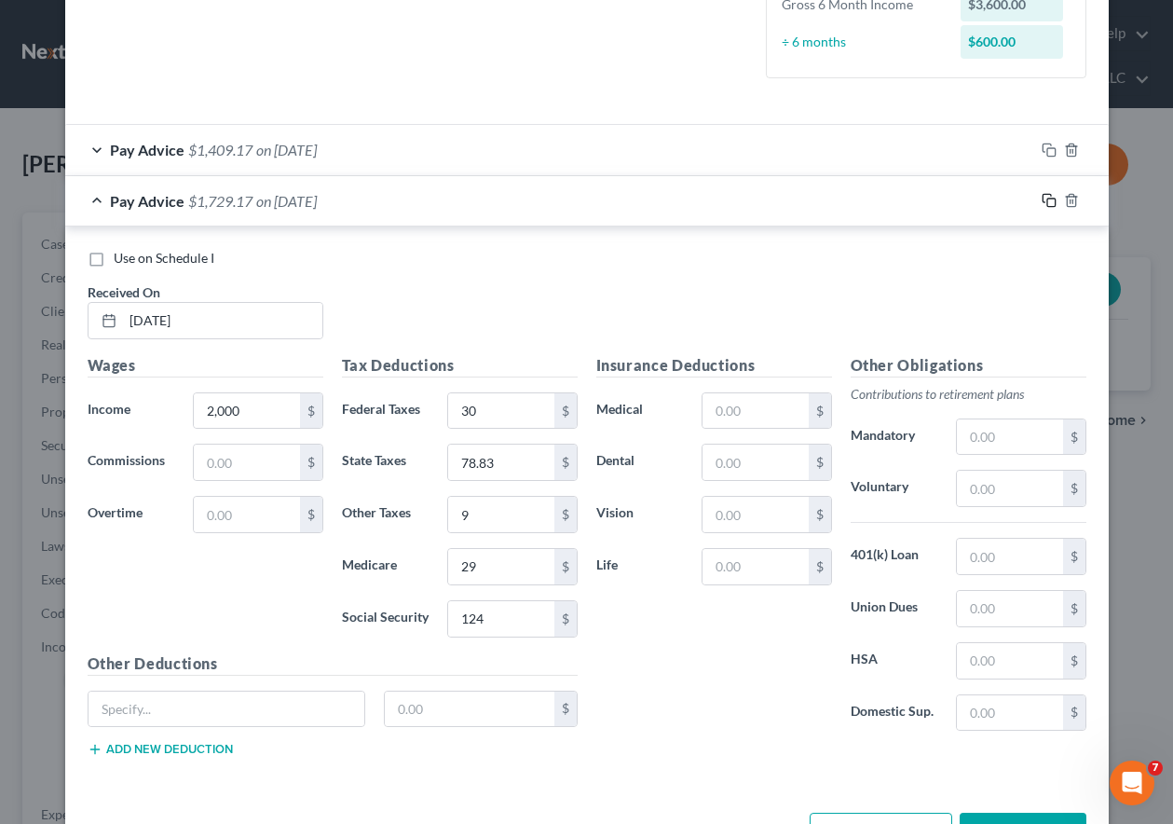
click at [1046, 198] on icon "button" at bounding box center [1049, 200] width 15 height 15
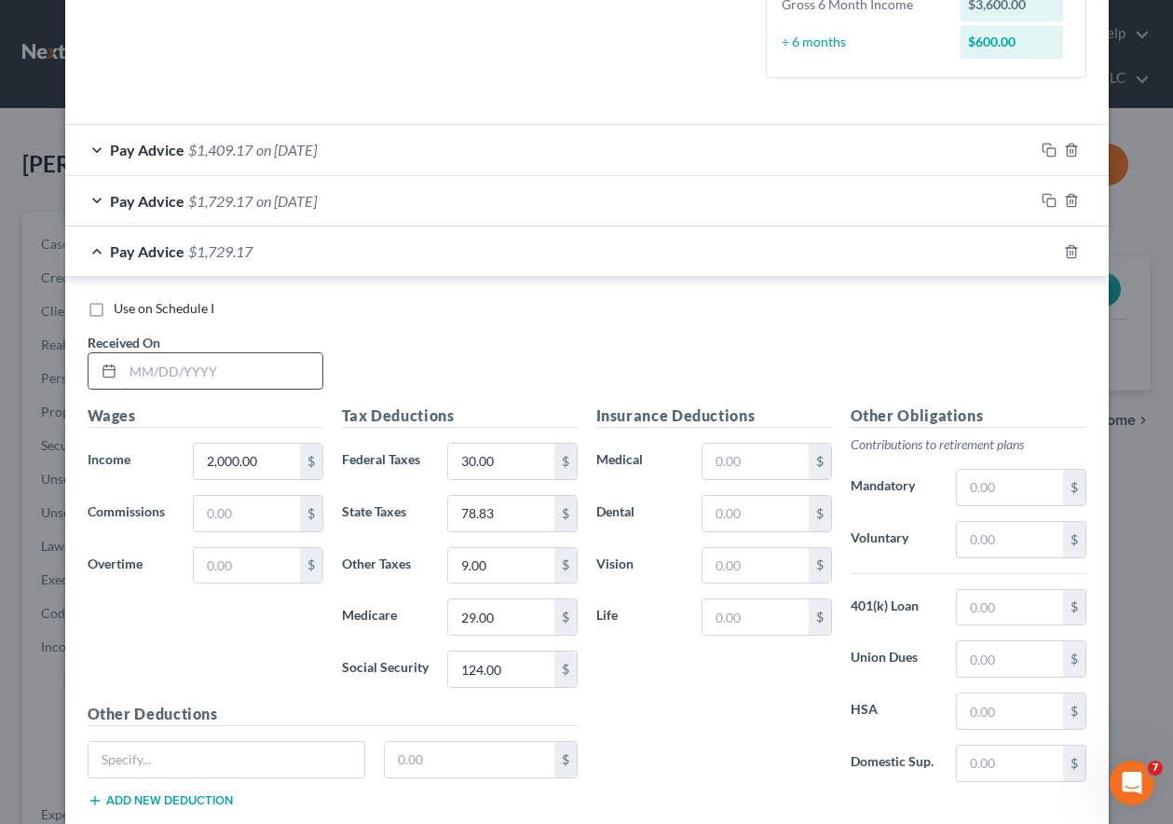
click at [279, 370] on input "text" at bounding box center [222, 370] width 199 height 35
type input "04/21/2025"
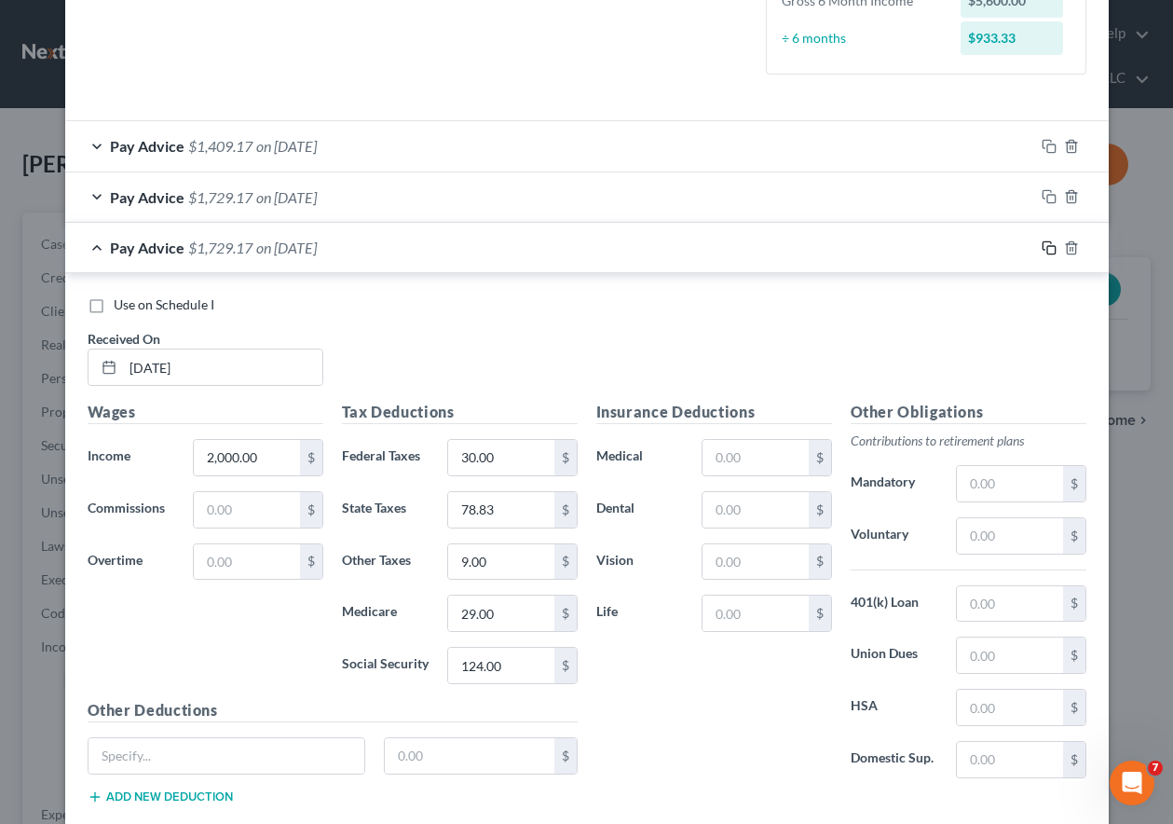
drag, startPoint x: 1044, startPoint y: 246, endPoint x: 1030, endPoint y: 240, distance: 15.9
click at [1047, 246] on rect "button" at bounding box center [1051, 250] width 8 height 8
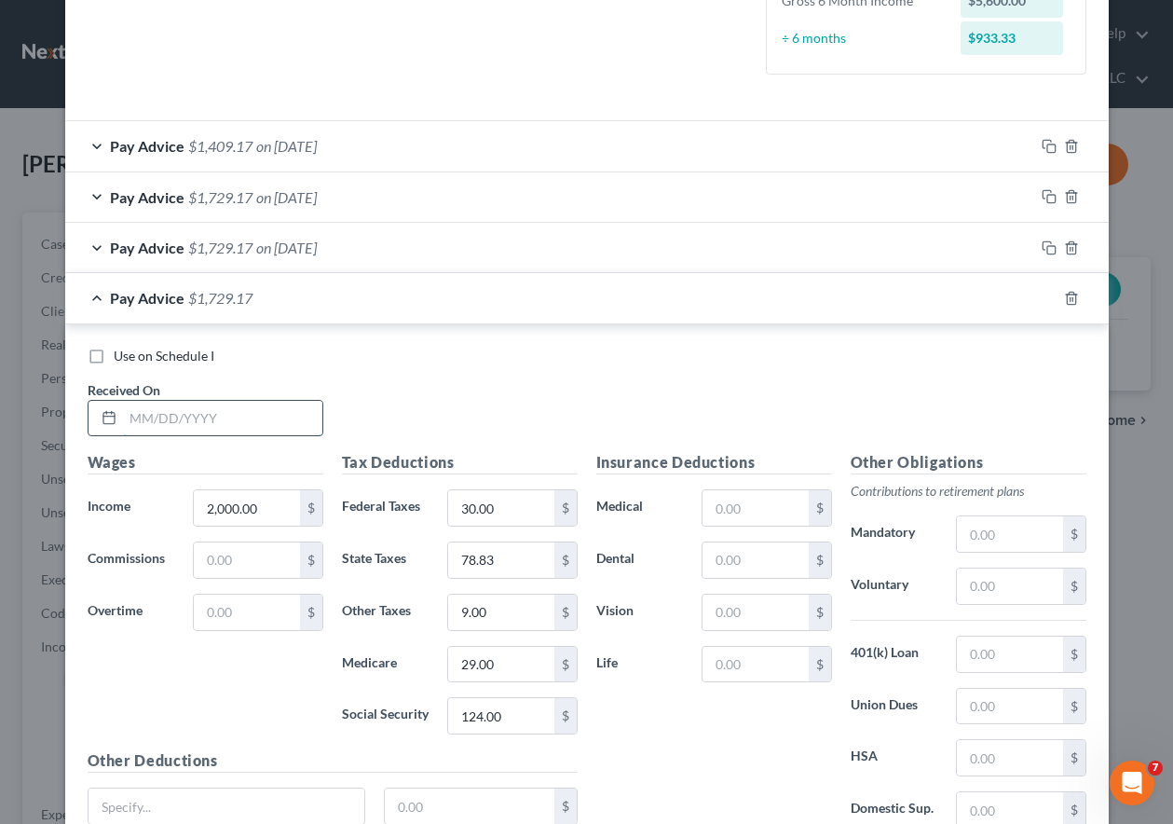
click at [264, 425] on input "text" at bounding box center [222, 418] width 199 height 35
type input "05/05/2025"
drag, startPoint x: 1040, startPoint y: 297, endPoint x: 880, endPoint y: 348, distance: 168.2
click at [1047, 296] on rect "button" at bounding box center [1051, 300] width 8 height 8
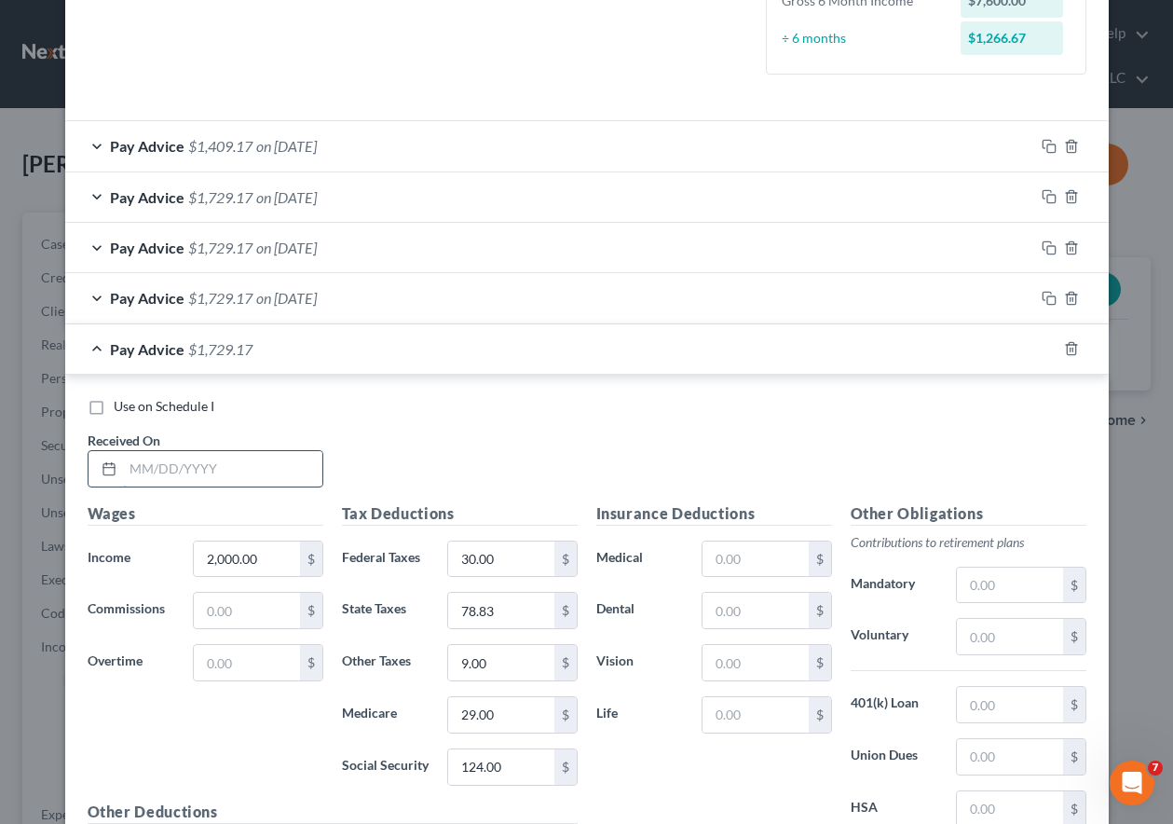
click at [216, 471] on input "text" at bounding box center [222, 468] width 199 height 35
type input "05/20/2025"
click at [1044, 345] on icon "button" at bounding box center [1049, 348] width 15 height 15
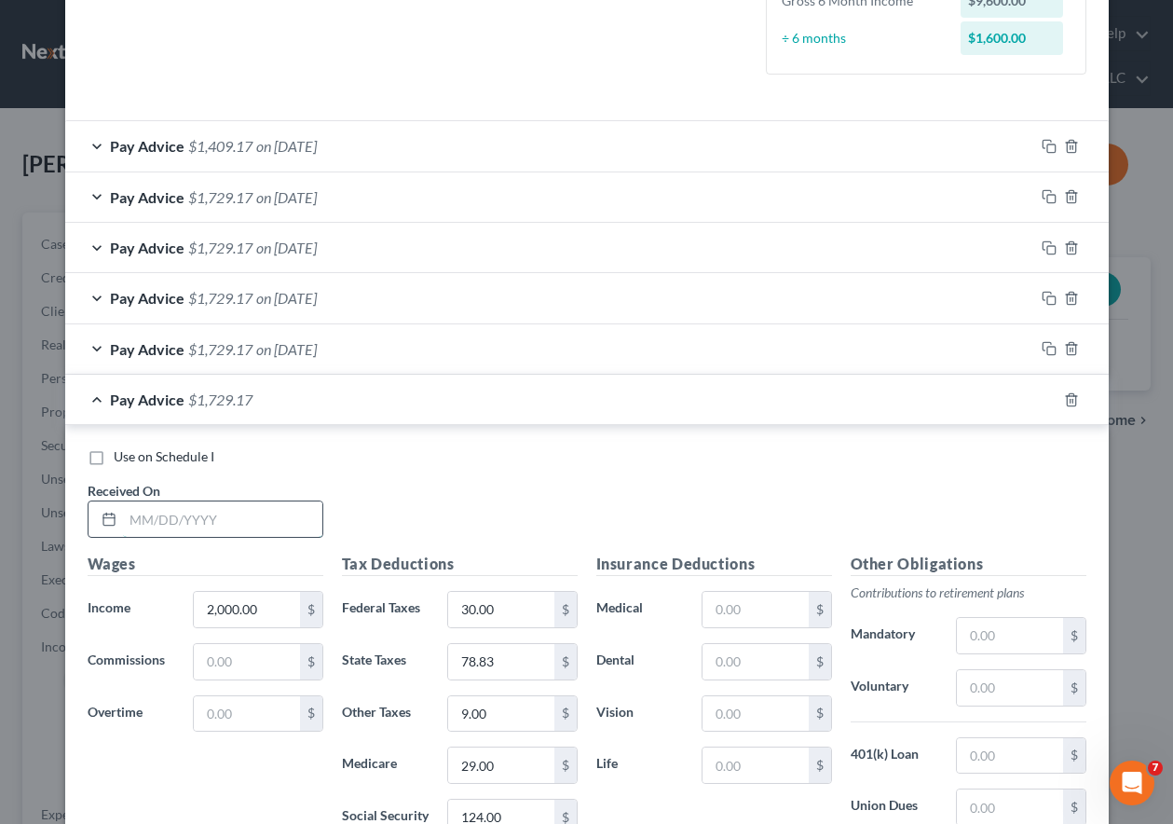
click at [183, 525] on input "text" at bounding box center [222, 518] width 199 height 35
type input "06/05/2025"
type input "3.10"
type input "68.97"
type input "25.75"
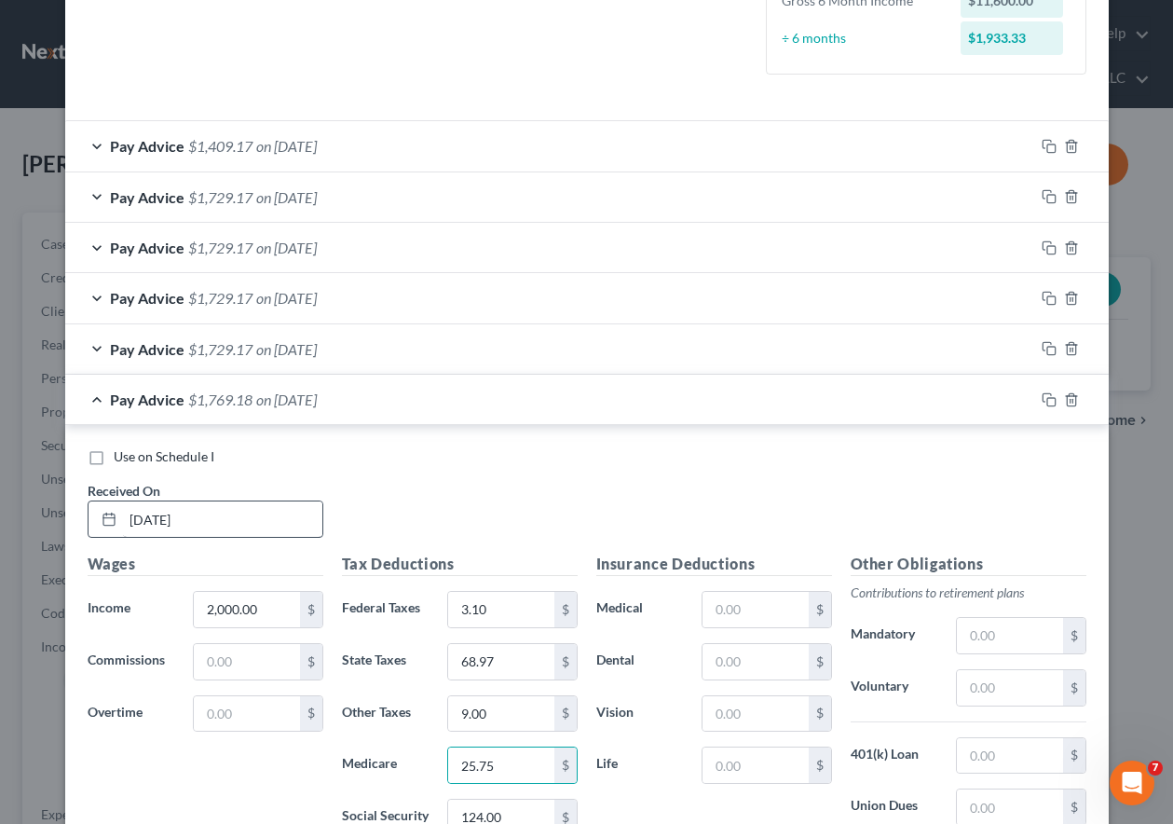
scroll to position [520, 0]
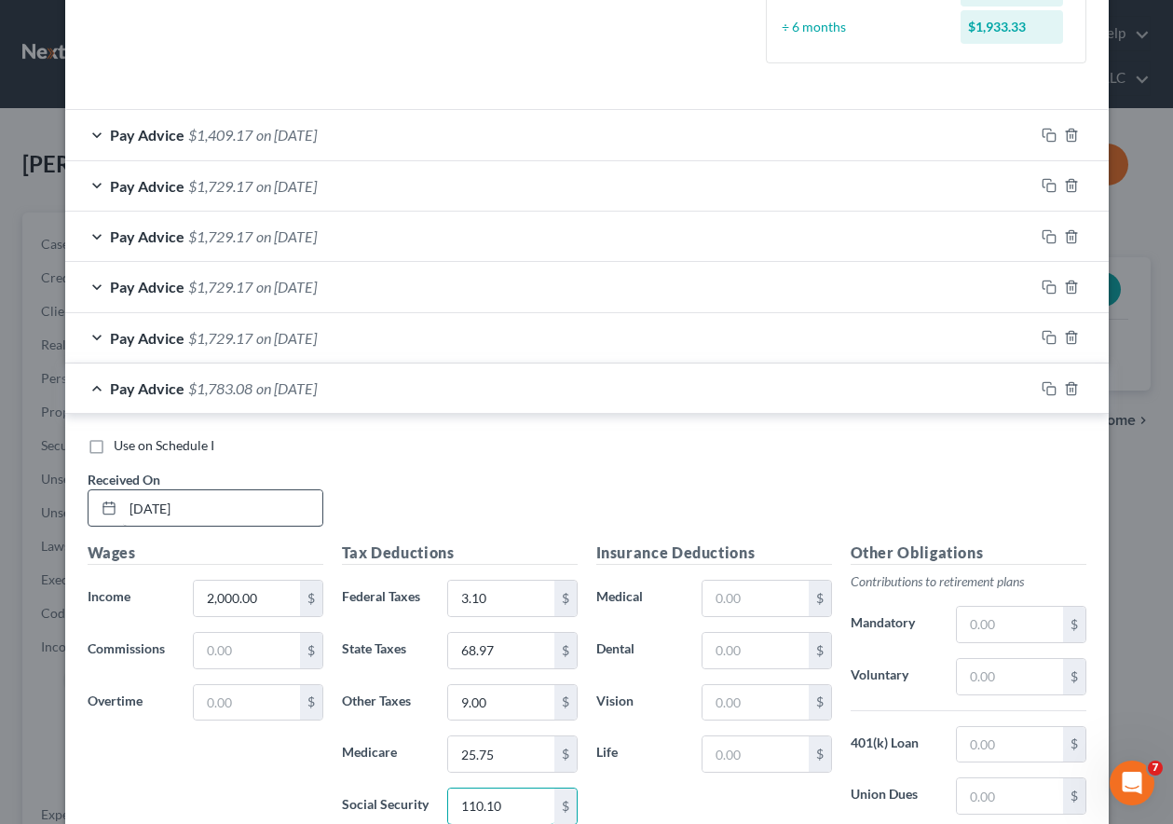
type input "110.10"
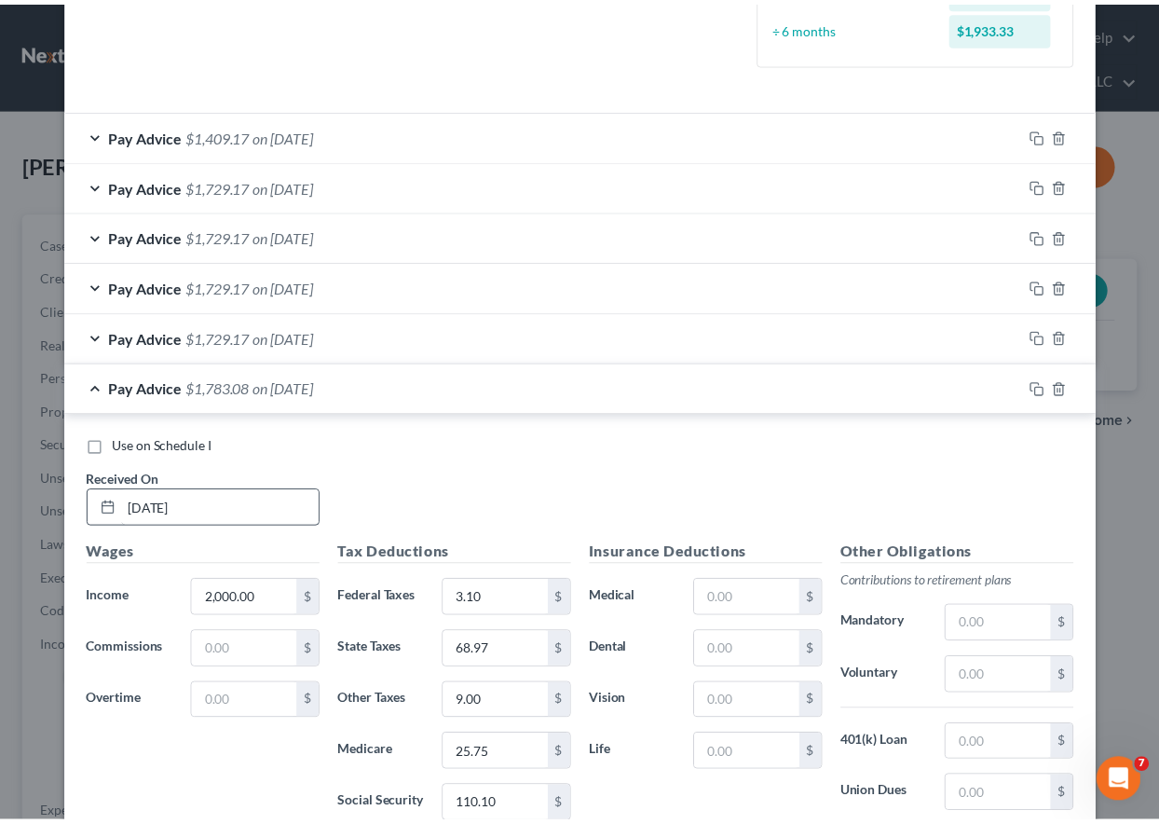
scroll to position [772, 0]
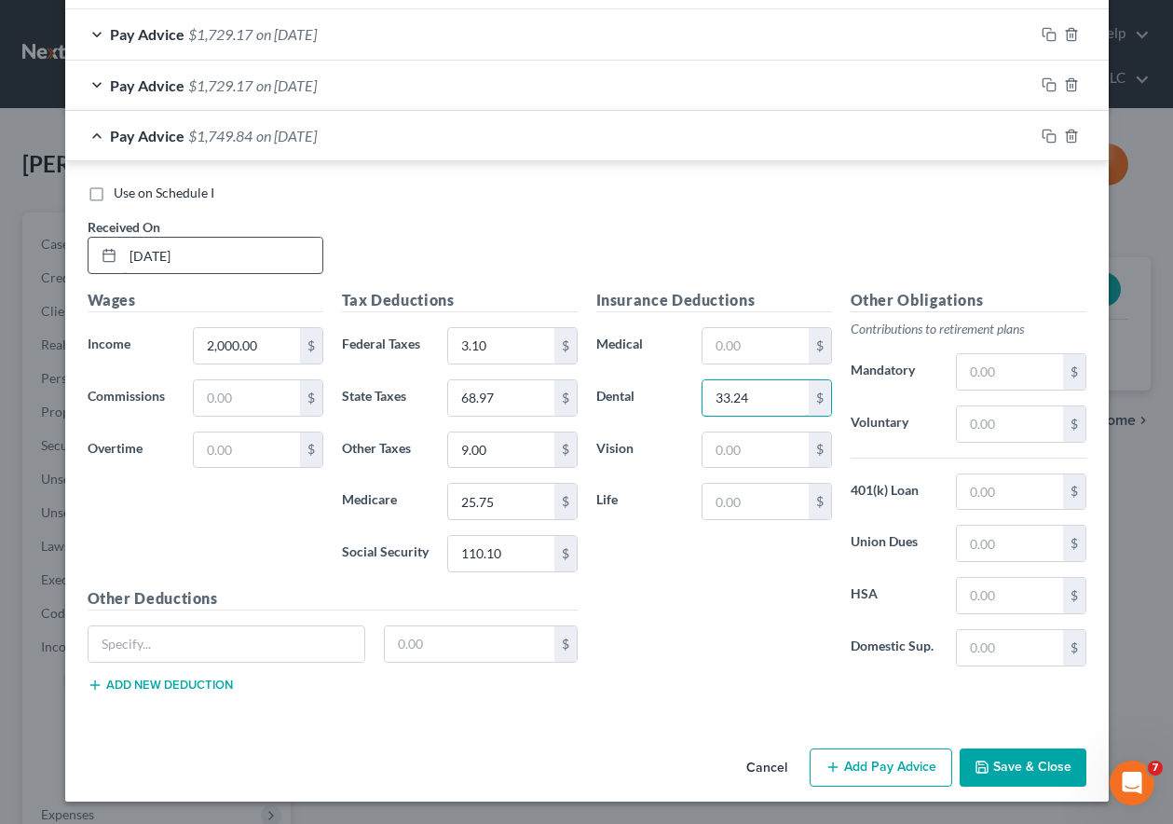
type input "33.24"
type input "0"
type input "3.48"
type input "187.50"
click at [1047, 137] on rect "button" at bounding box center [1051, 138] width 8 height 8
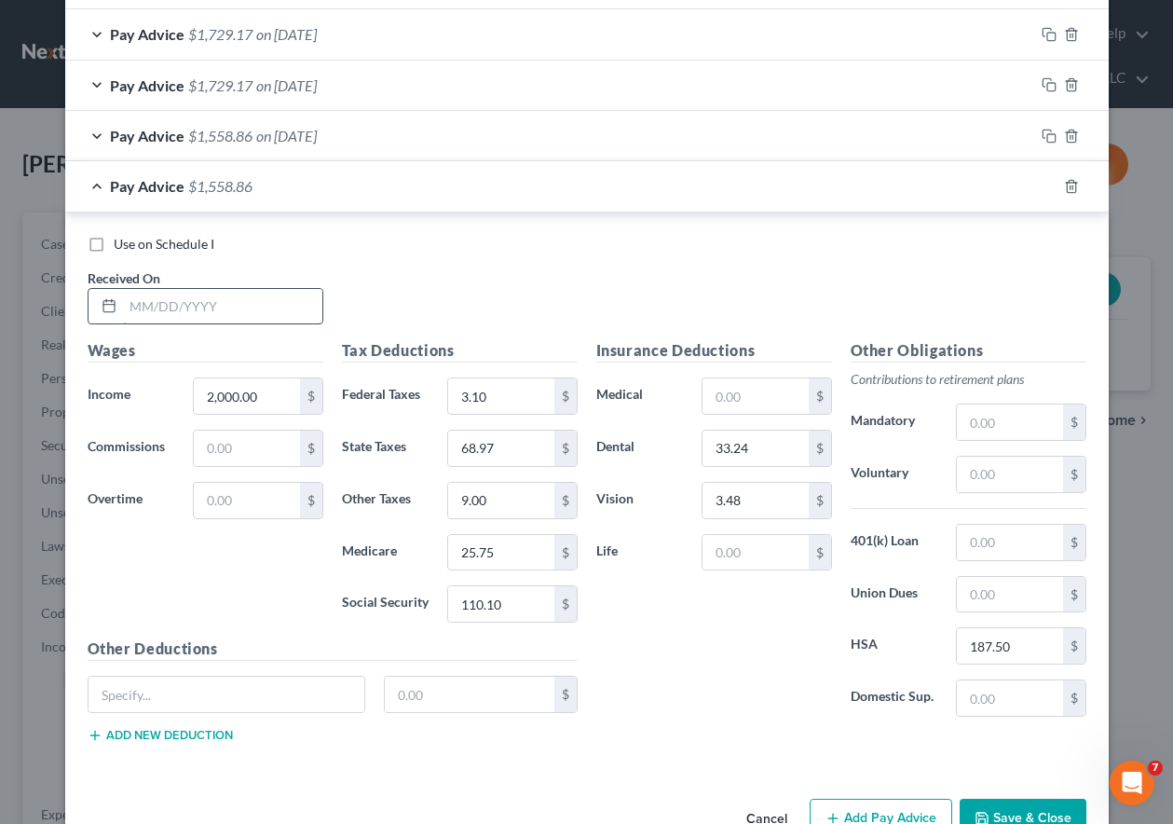
click at [227, 309] on input "text" at bounding box center [222, 306] width 199 height 35
type input "[DATE]"
type input "3.28"
type input "0.01"
type input "0.04"
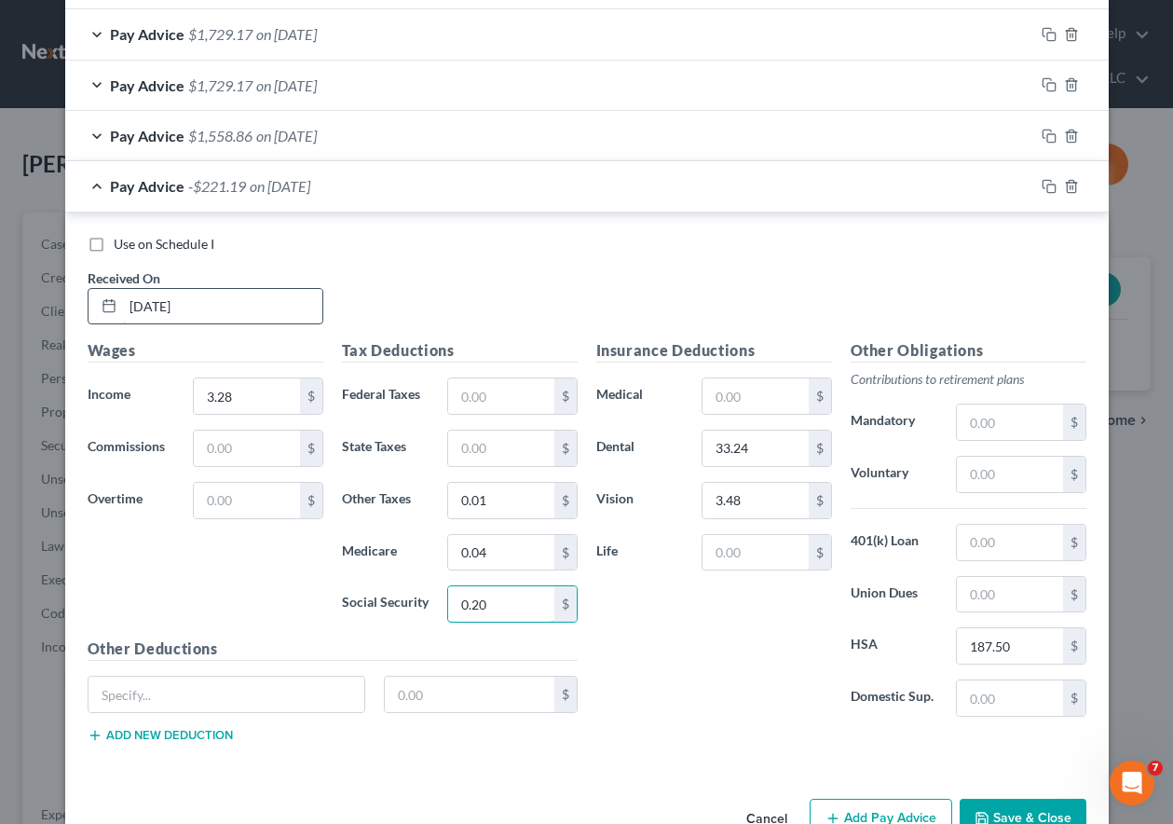
type input "0.20"
type input "0"
click at [1016, 806] on button "Save & Close" at bounding box center [1023, 817] width 127 height 39
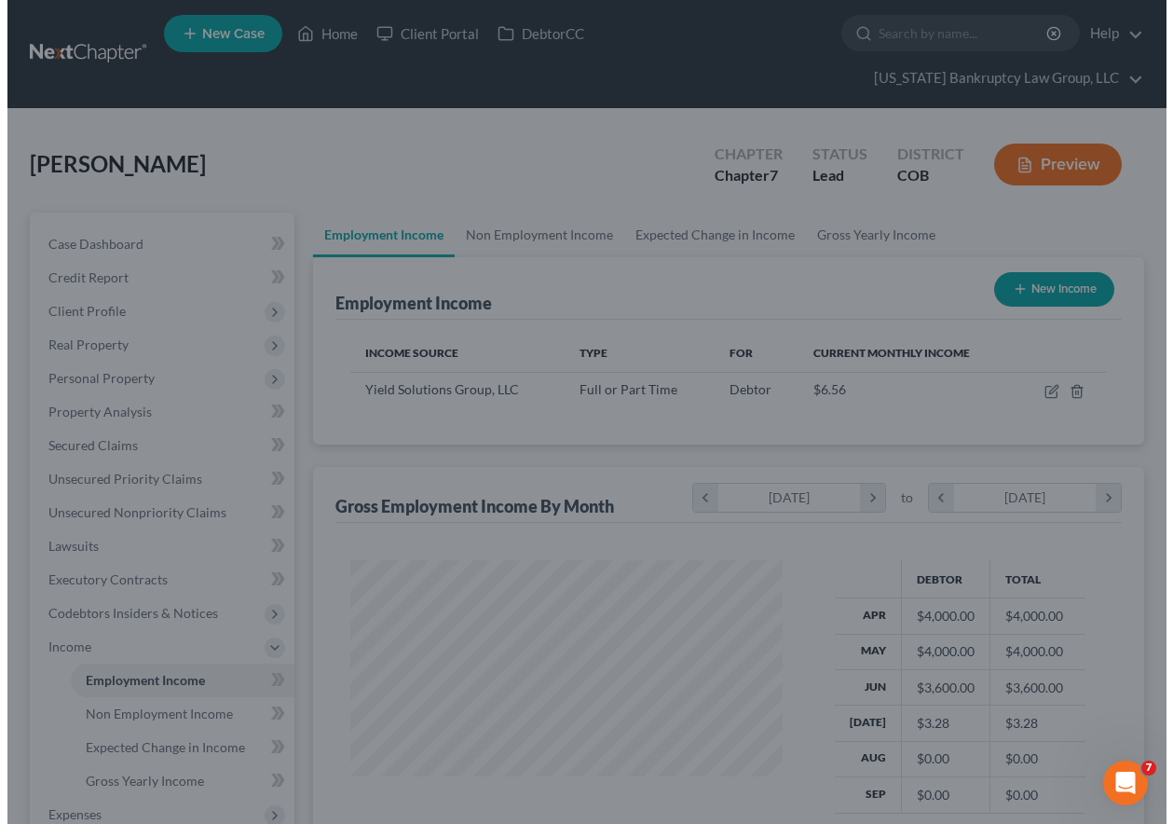
scroll to position [931387, 931257]
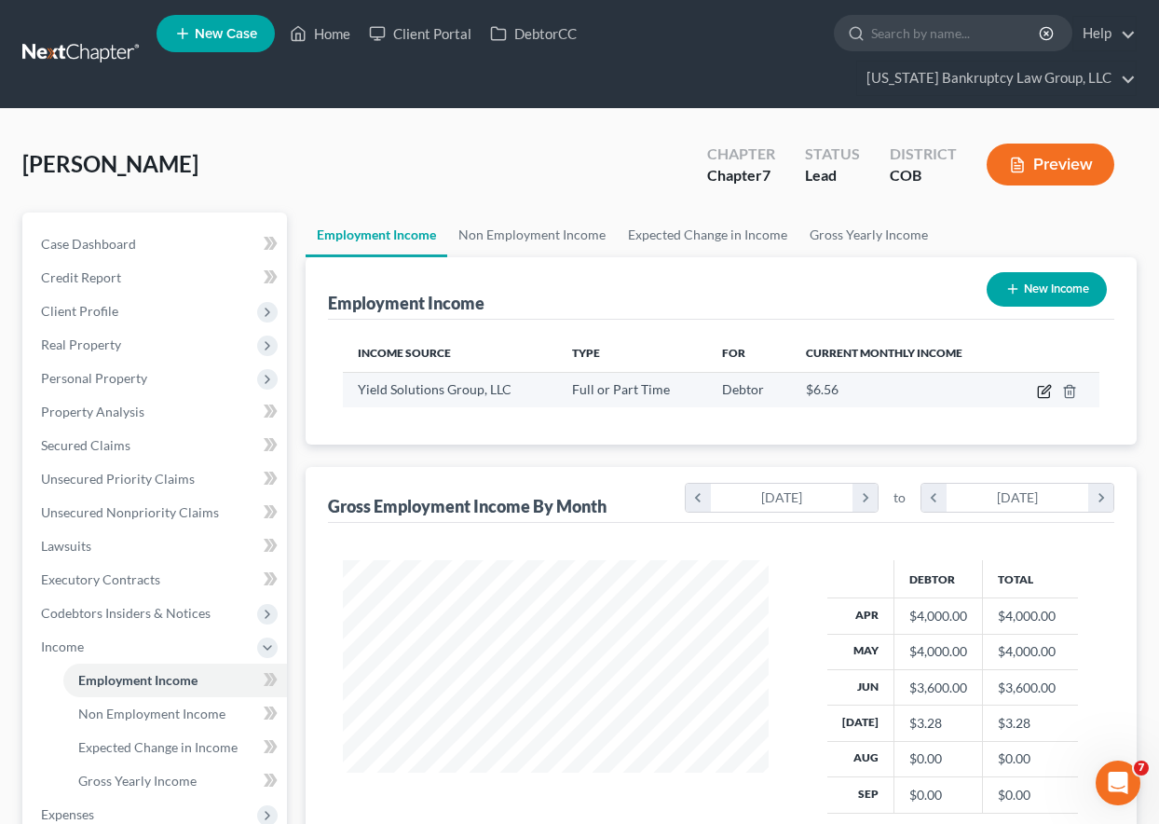
click at [1044, 389] on icon "button" at bounding box center [1044, 391] width 15 height 15
select select "0"
select select "5"
select select "1"
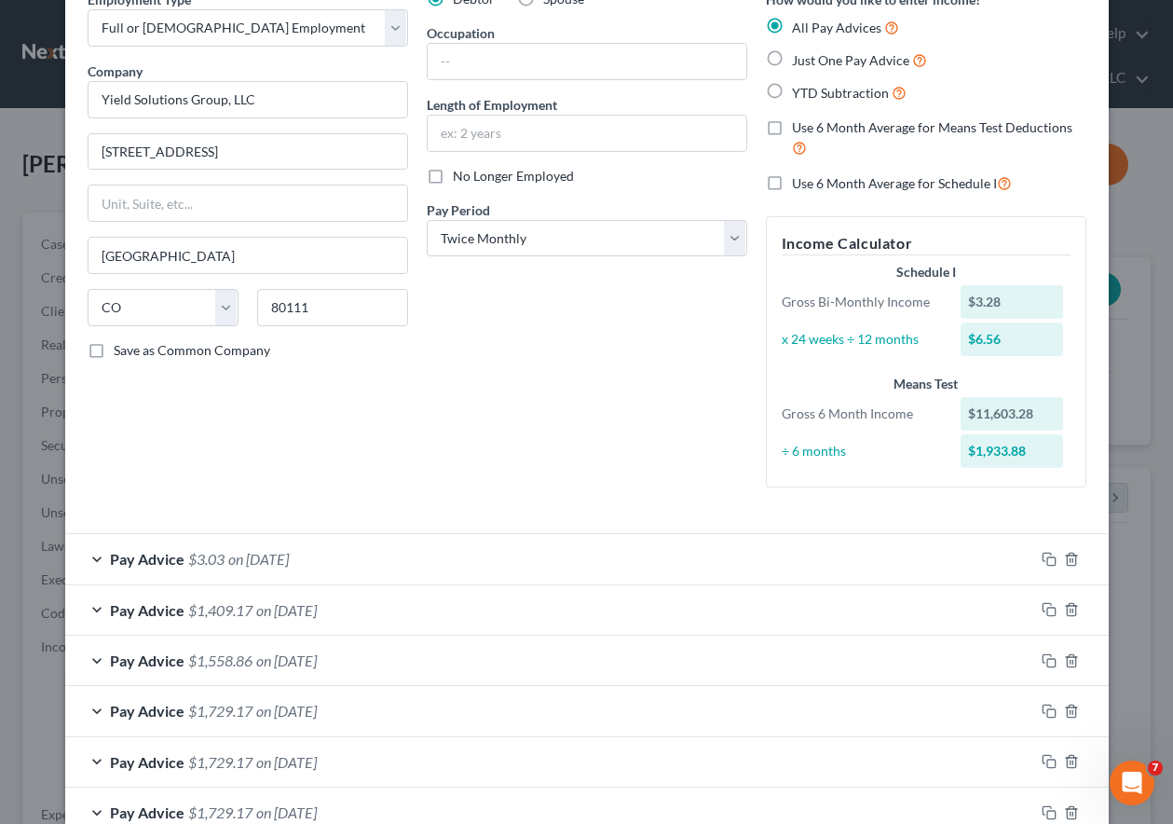
scroll to position [186, 0]
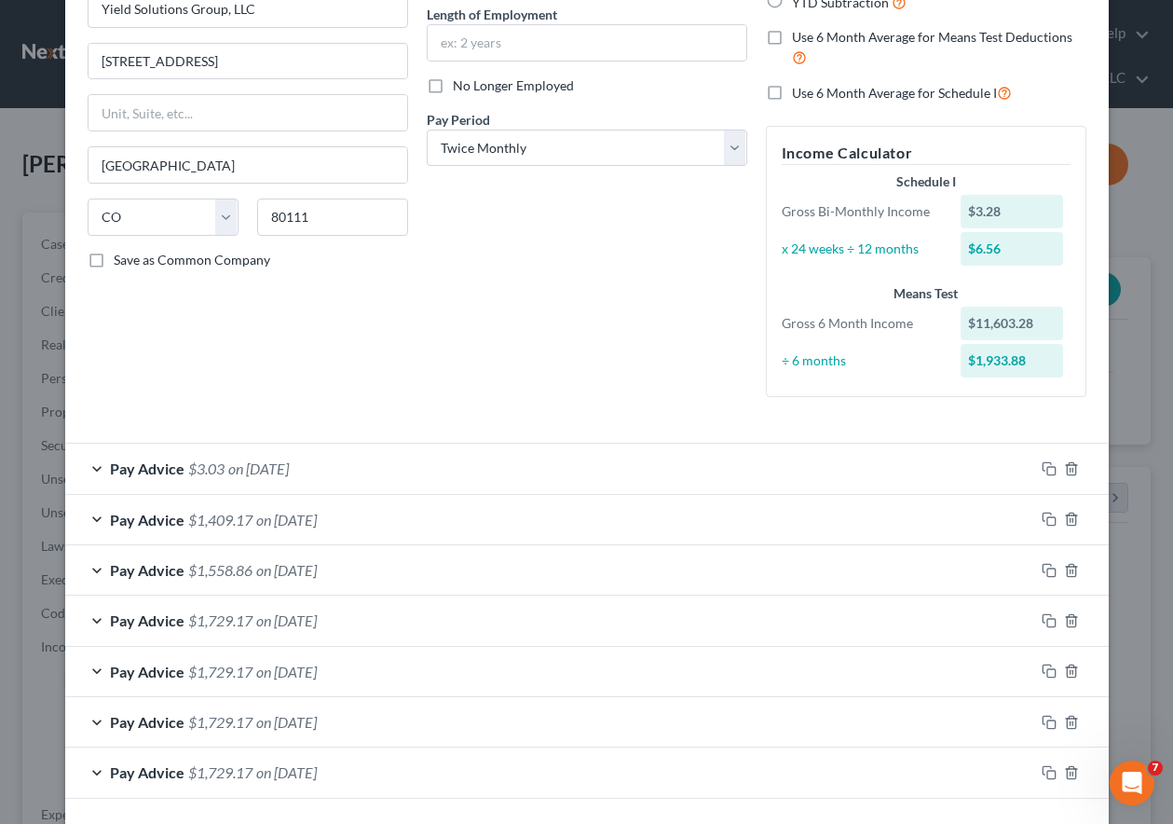
click at [453, 88] on label "No Longer Employed" at bounding box center [513, 85] width 121 height 19
click at [460, 88] on input "No Longer Employed" at bounding box center [466, 82] width 12 height 12
checkbox input "true"
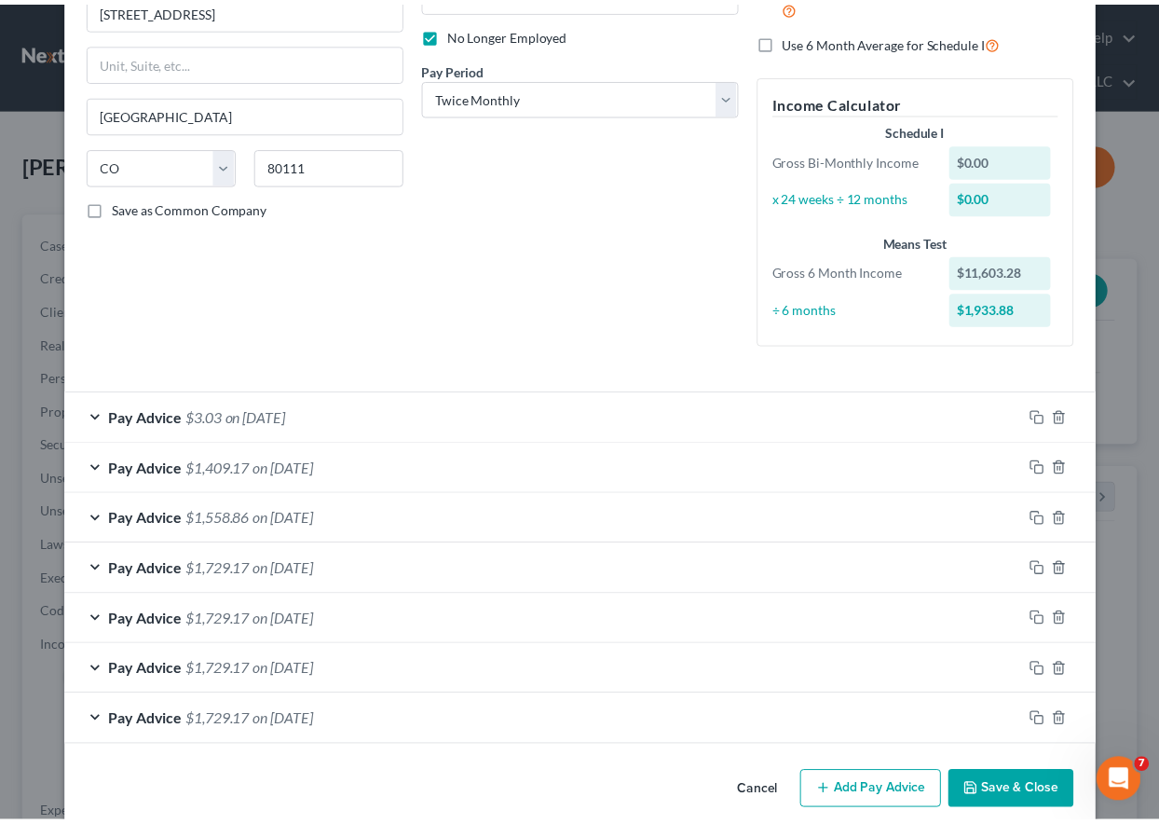
scroll to position [263, 0]
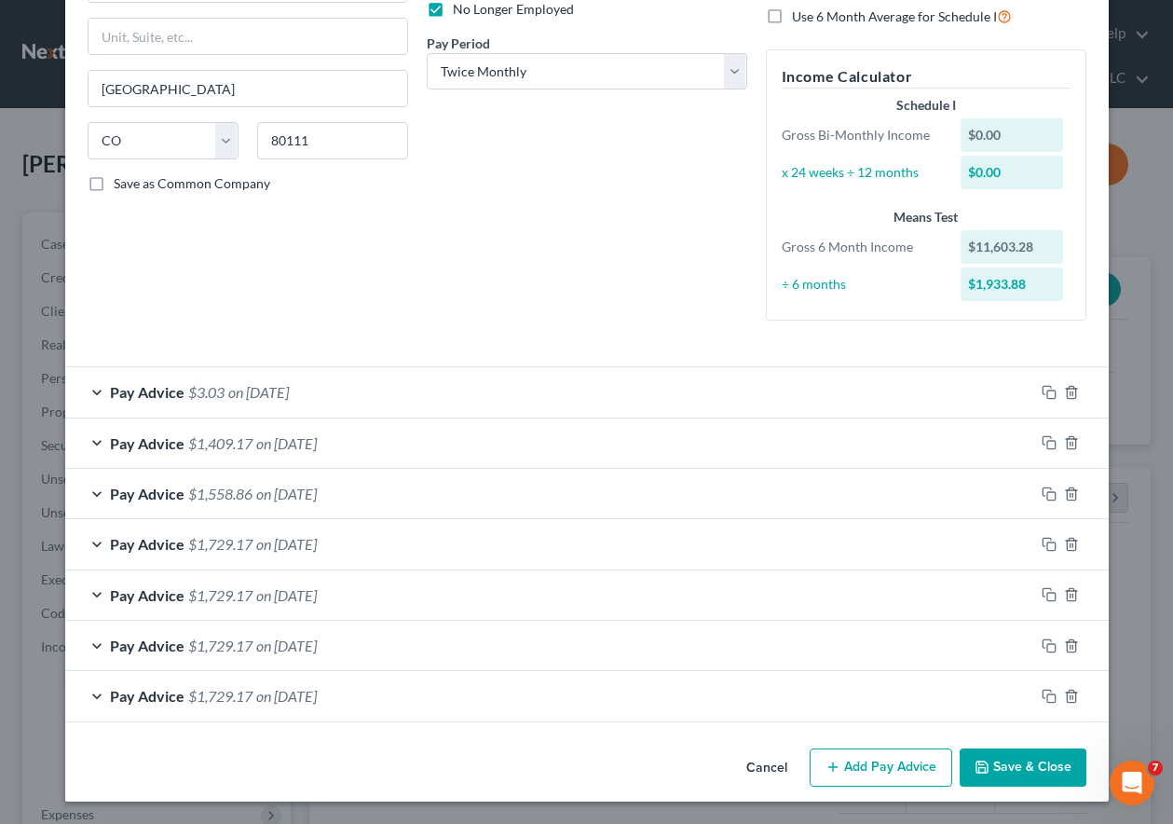
click at [993, 768] on button "Save & Close" at bounding box center [1023, 767] width 127 height 39
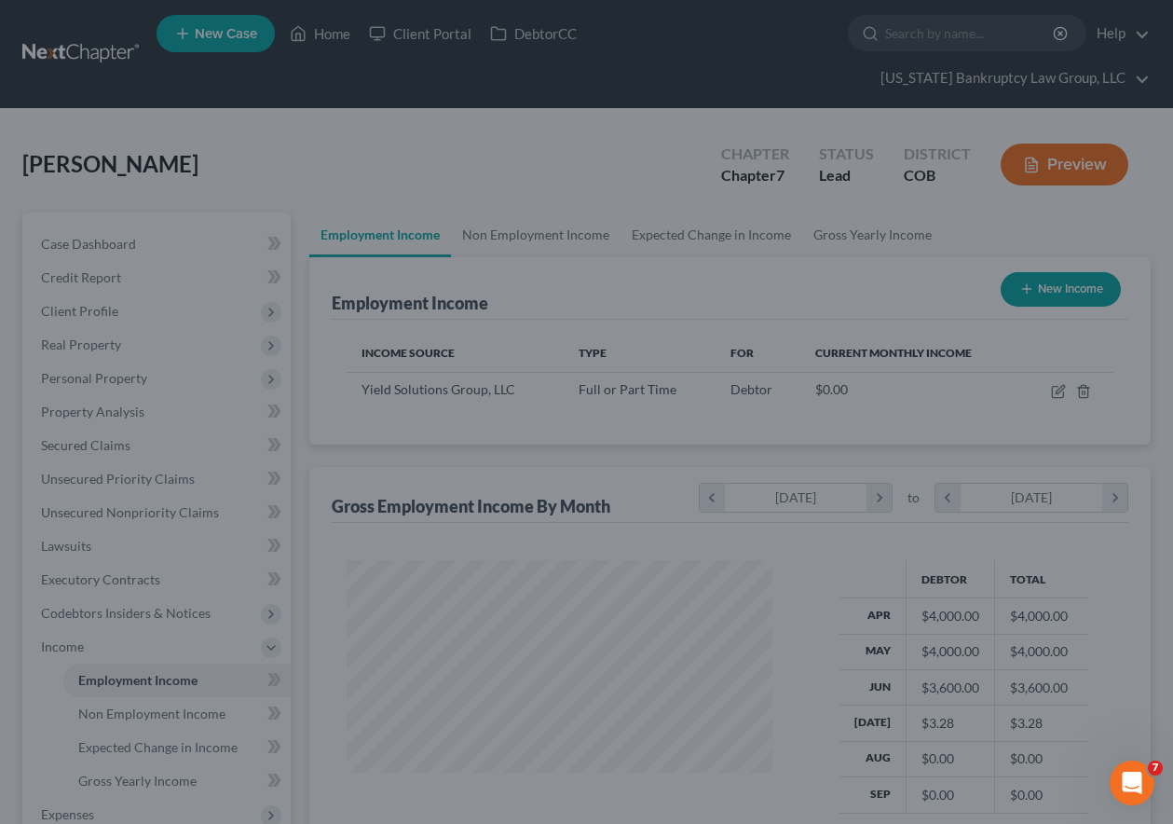
scroll to position [931387, 931257]
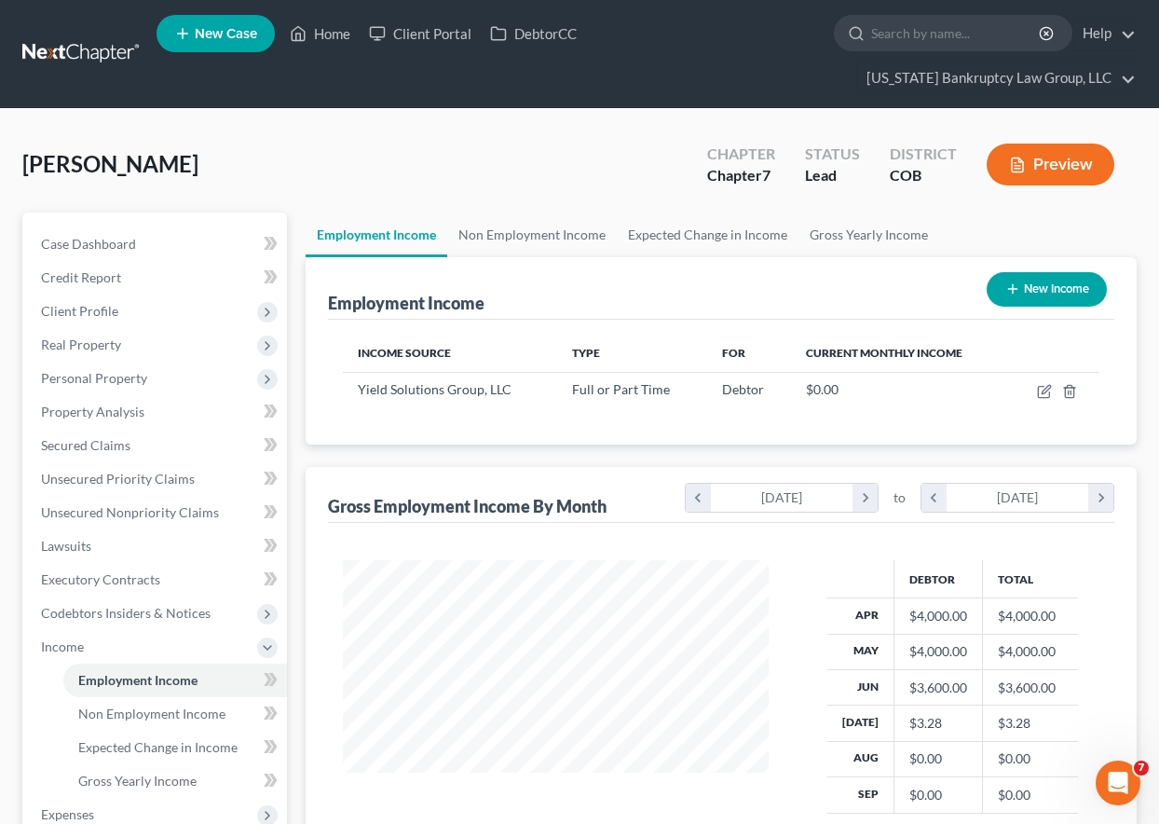
click at [1044, 284] on button "New Income" at bounding box center [1047, 289] width 120 height 34
select select "0"
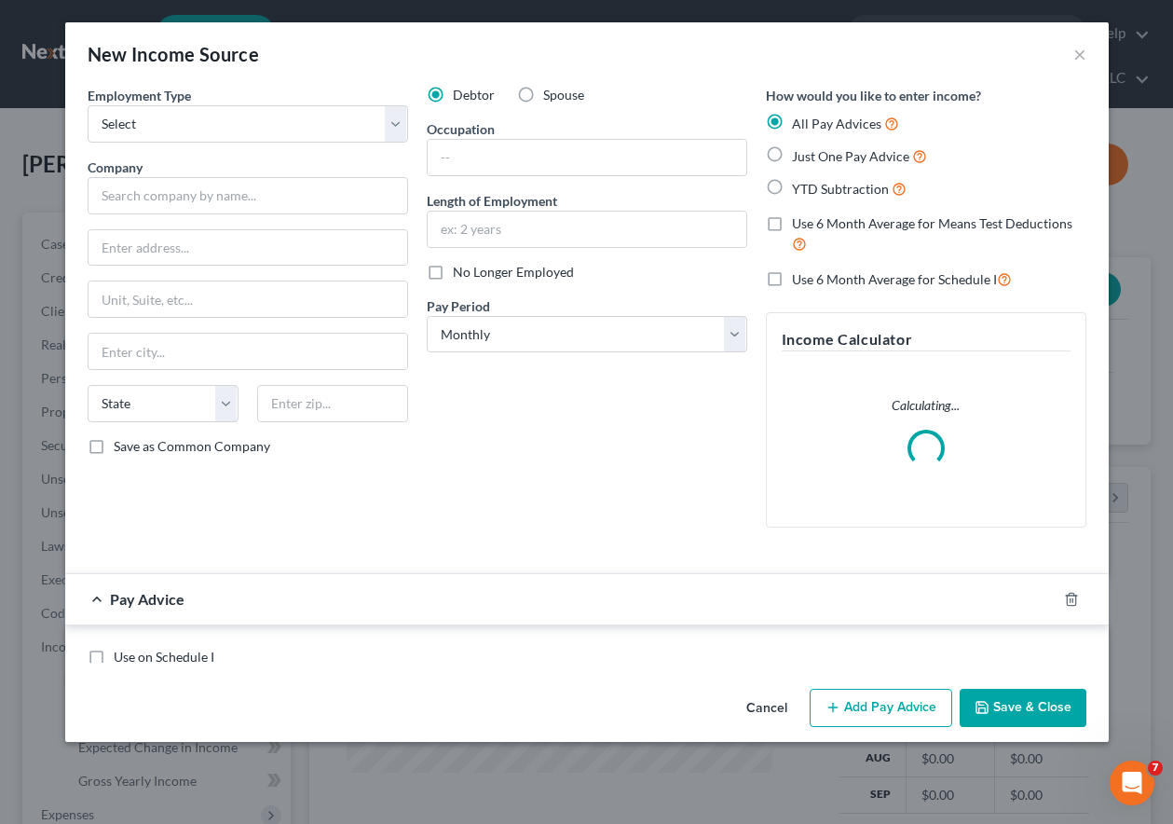
scroll to position [334, 469]
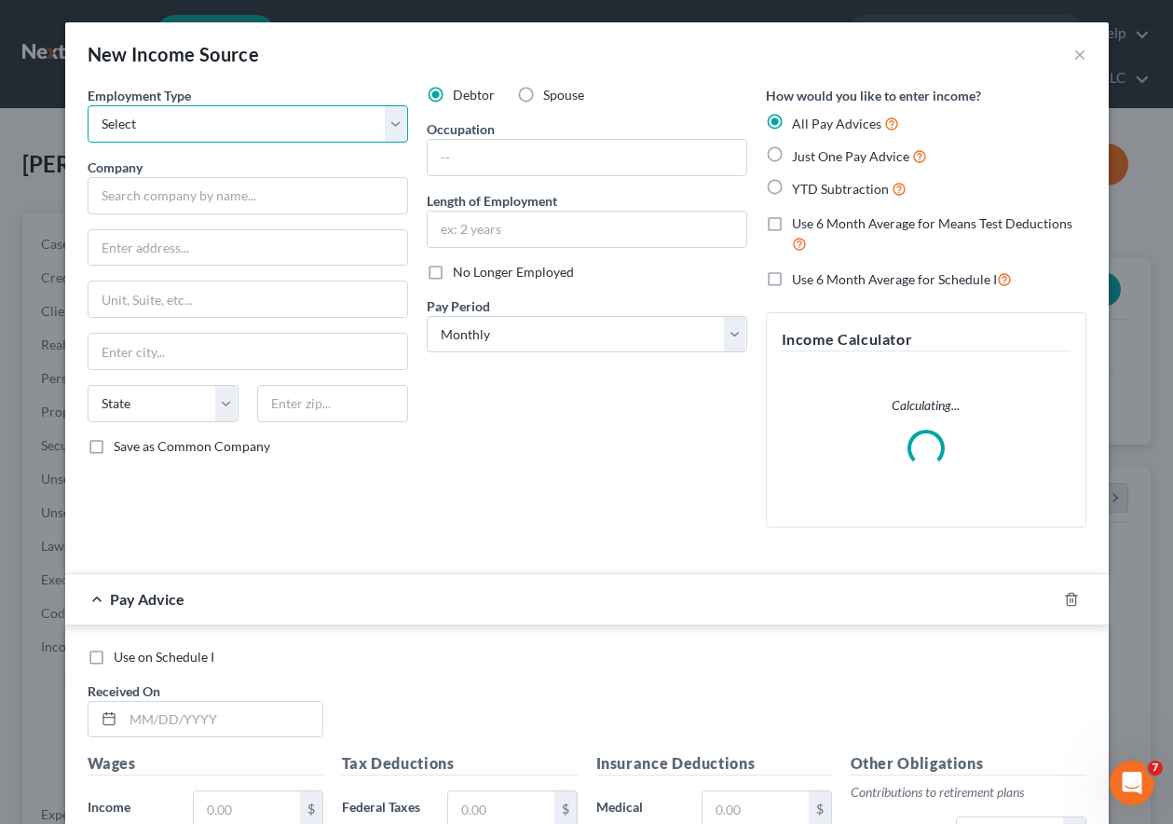
drag, startPoint x: 252, startPoint y: 111, endPoint x: 252, endPoint y: 136, distance: 25.2
click at [252, 111] on select "Select Full or [DEMOGRAPHIC_DATA] Employment Self Employment" at bounding box center [248, 123] width 321 height 37
select select "0"
click at [88, 105] on select "Select Full or [DEMOGRAPHIC_DATA] Employment Self Employment" at bounding box center [248, 123] width 321 height 37
click at [260, 218] on div "Employment Type * Select Full or Part Time Employment Self Employment Company *…" at bounding box center [247, 314] width 339 height 457
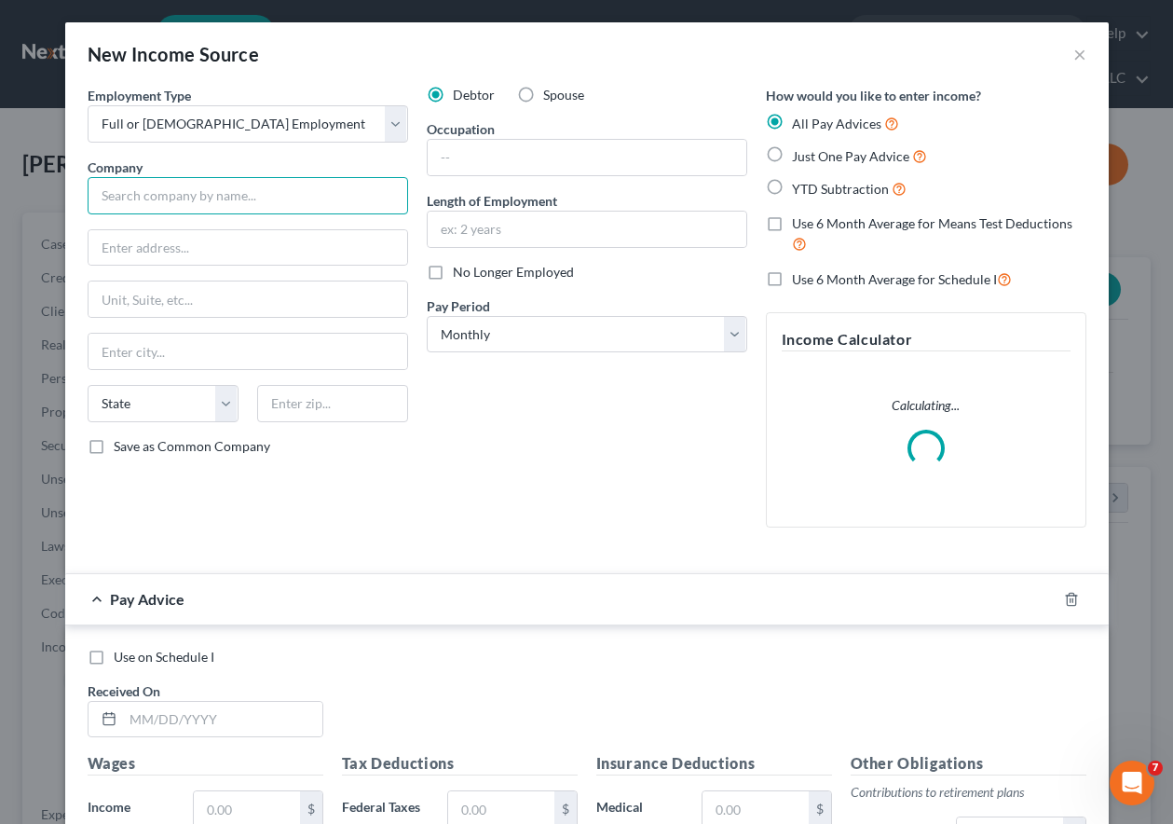
click at [258, 196] on input "text" at bounding box center [248, 195] width 321 height 37
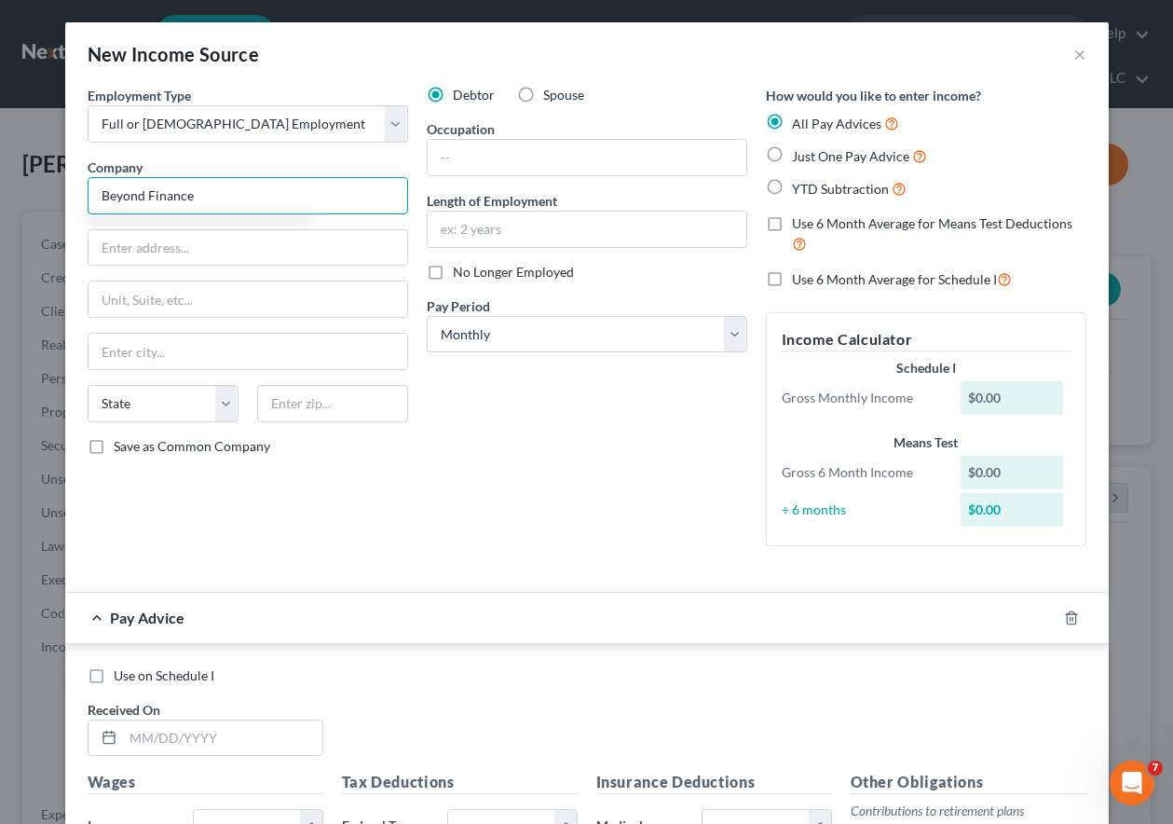
type input "Beyond Finance"
type input "222 N La Salle St #1600"
type input "60601"
type input "Chicago"
select select "14"
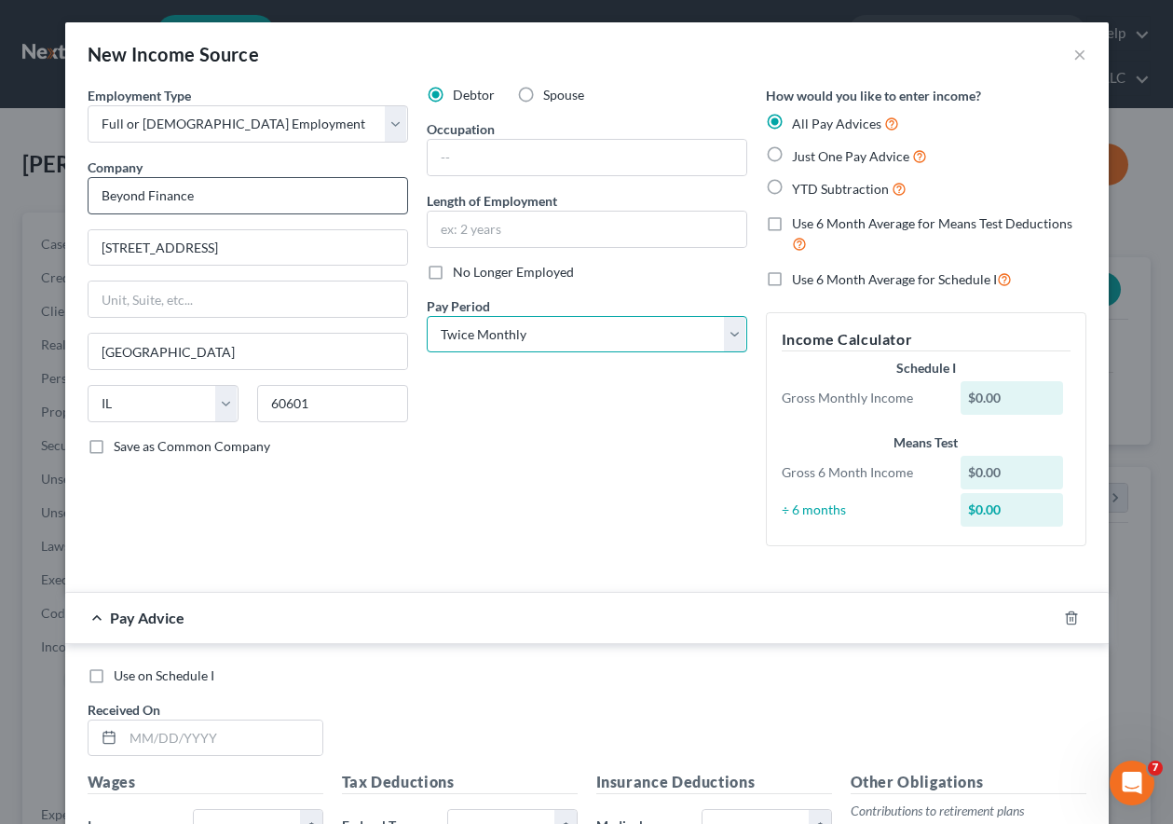
select select "2"
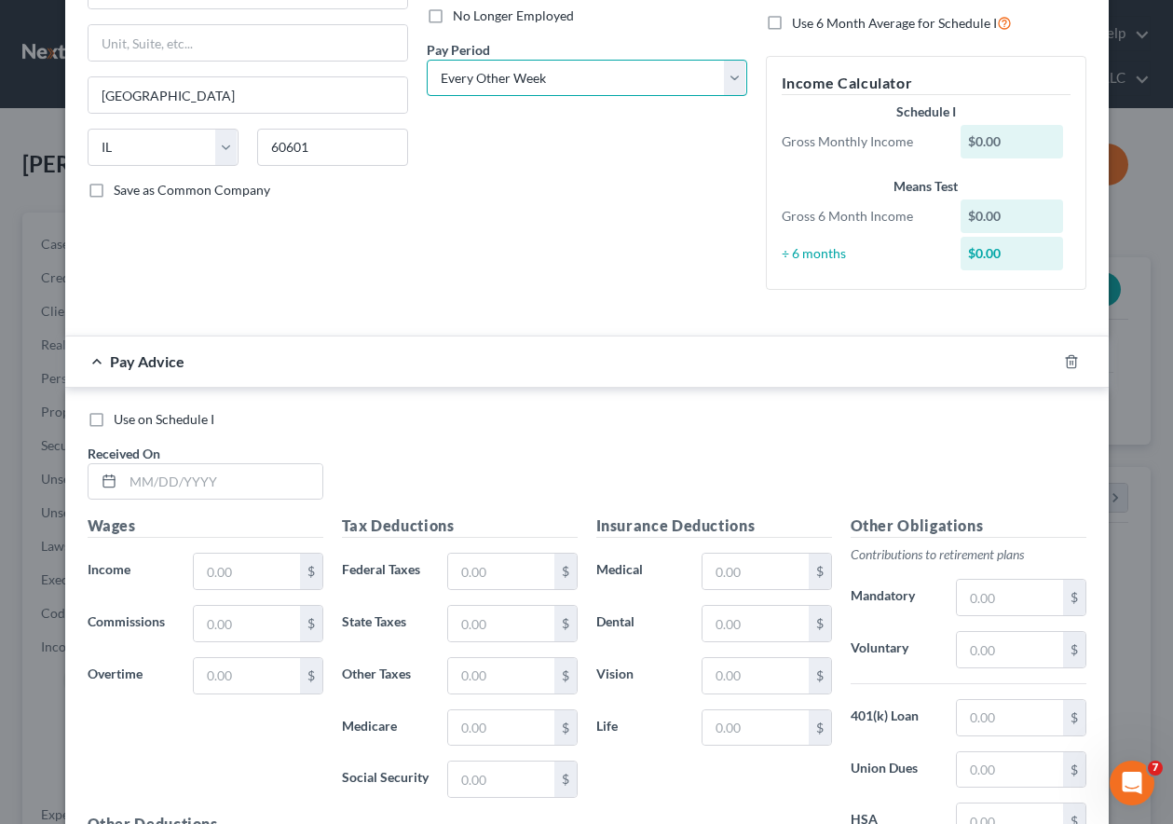
scroll to position [280, 0]
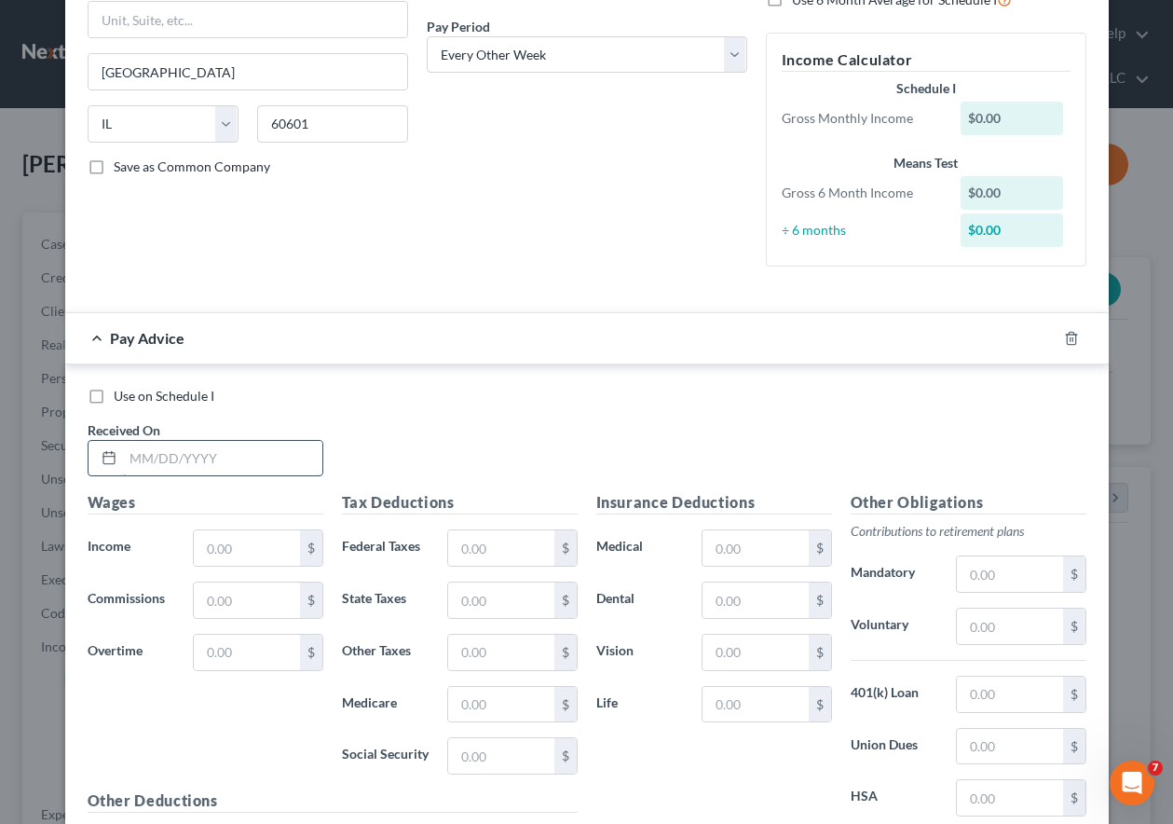
click at [161, 454] on input "text" at bounding box center [222, 458] width 199 height 35
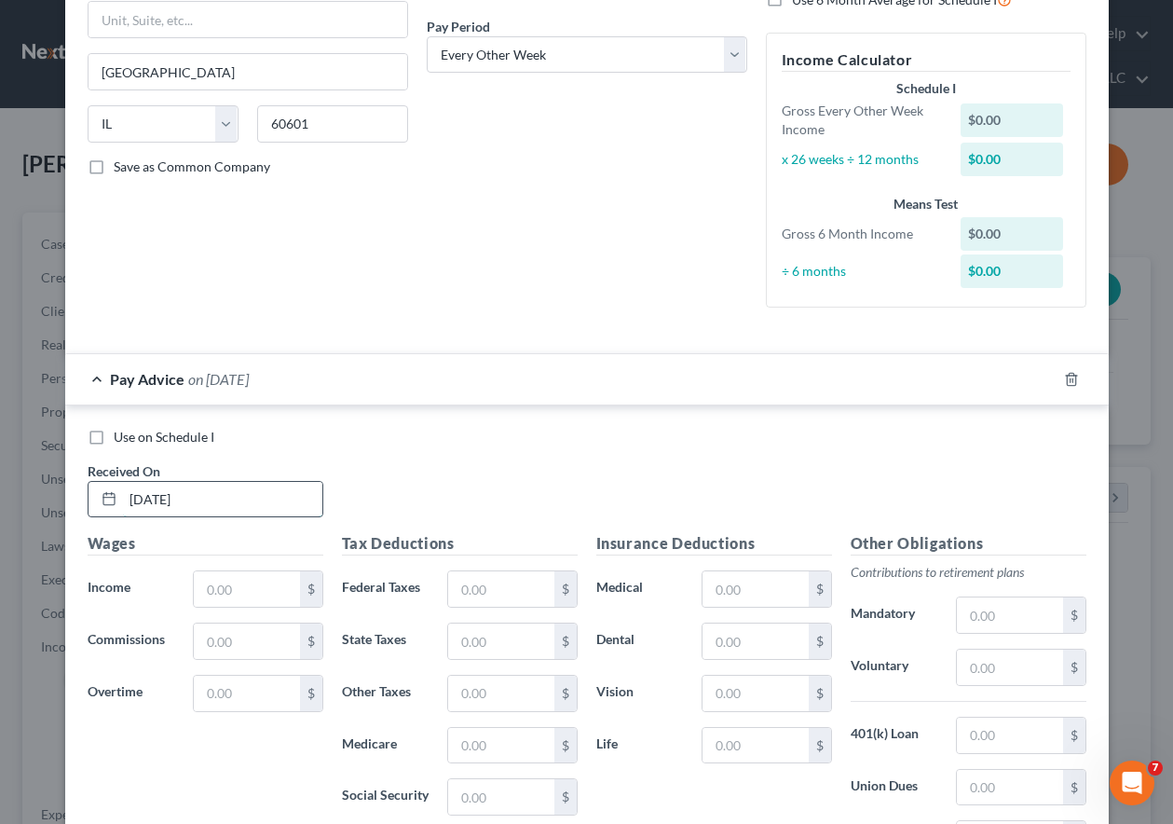
type input "[DATE]"
type input "6"
type input "567"
type input "16.49"
type input "2.55"
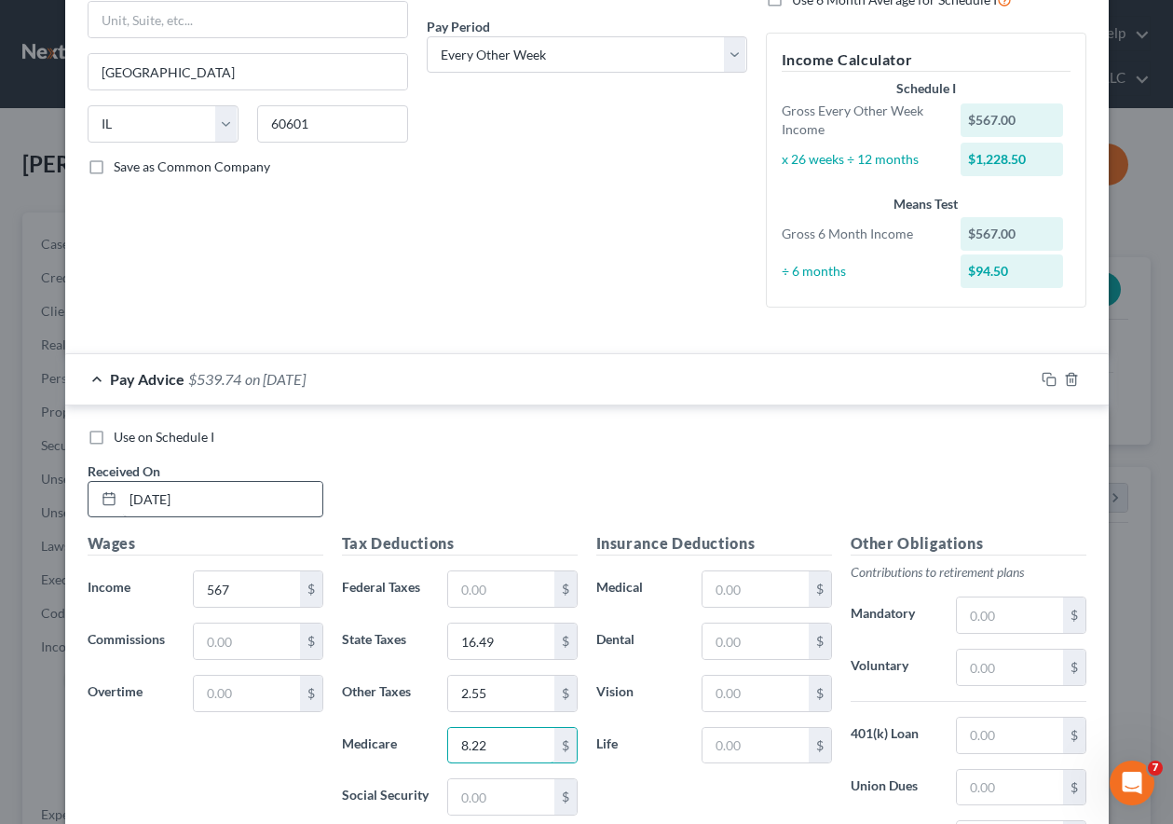
type input "8.22"
type input "35.15"
click at [1047, 377] on rect "button" at bounding box center [1051, 381] width 8 height 8
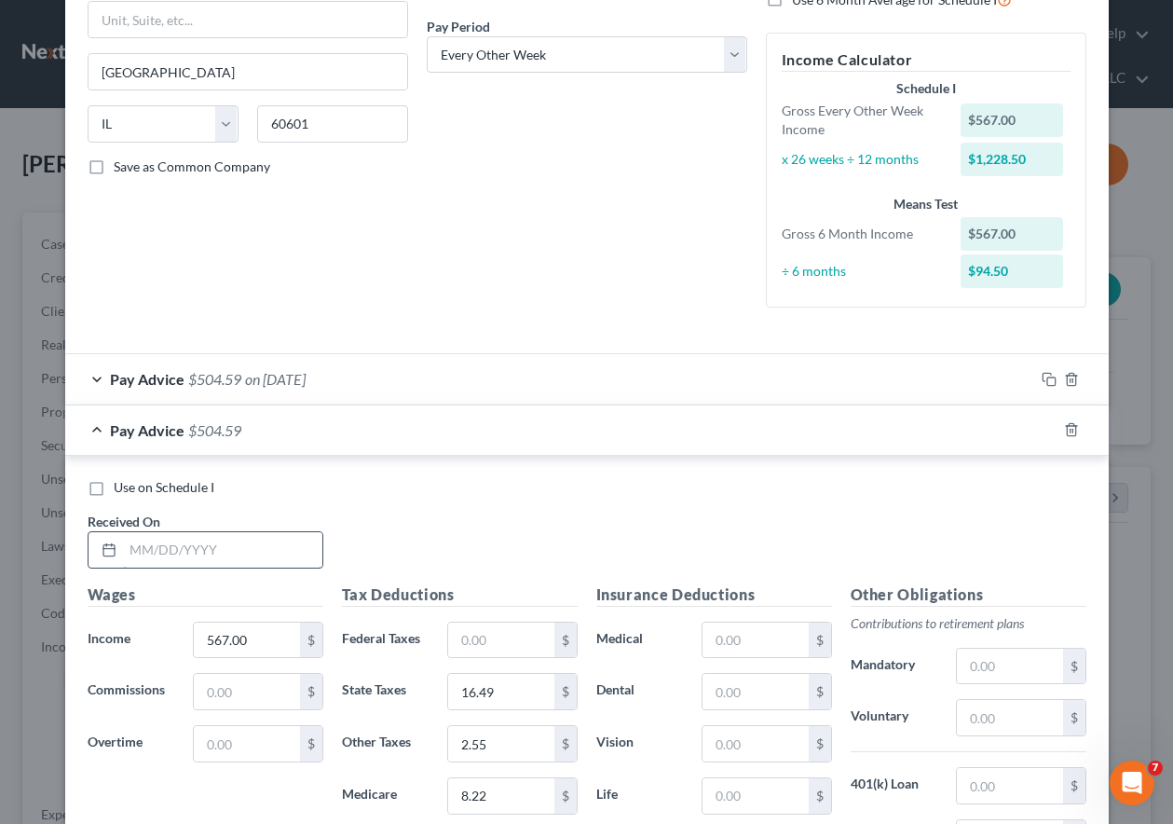
click at [250, 566] on input "text" at bounding box center [222, 549] width 199 height 35
type input "[DATE]"
type input "117.80"
type input "6"
type input "40.72"
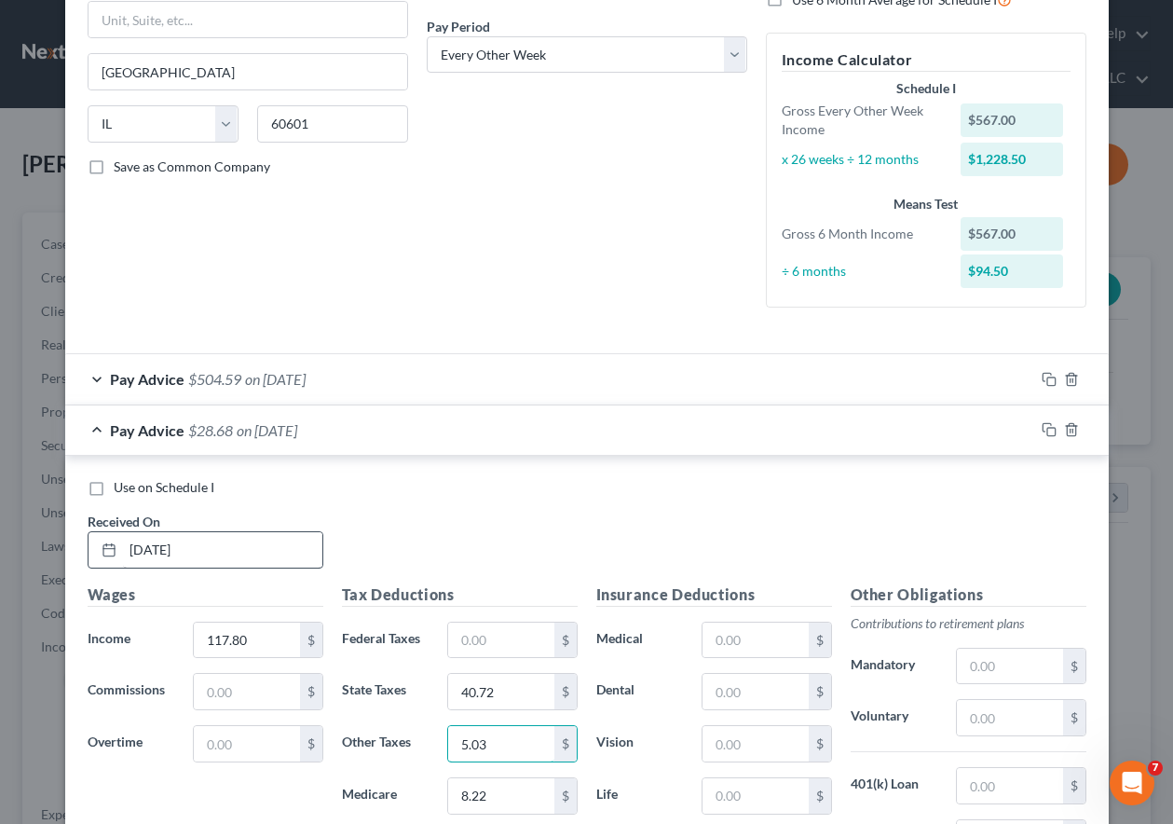
type input "5.03"
type input "16.21"
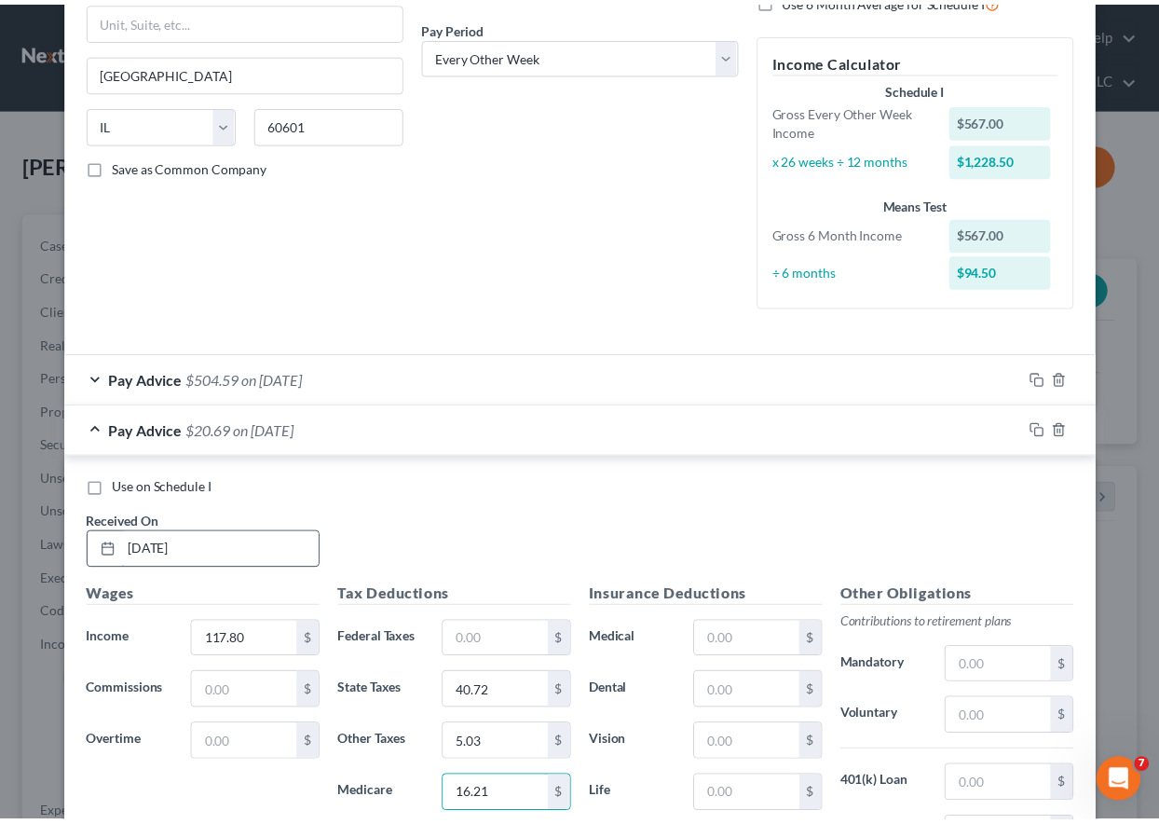
scroll to position [574, 0]
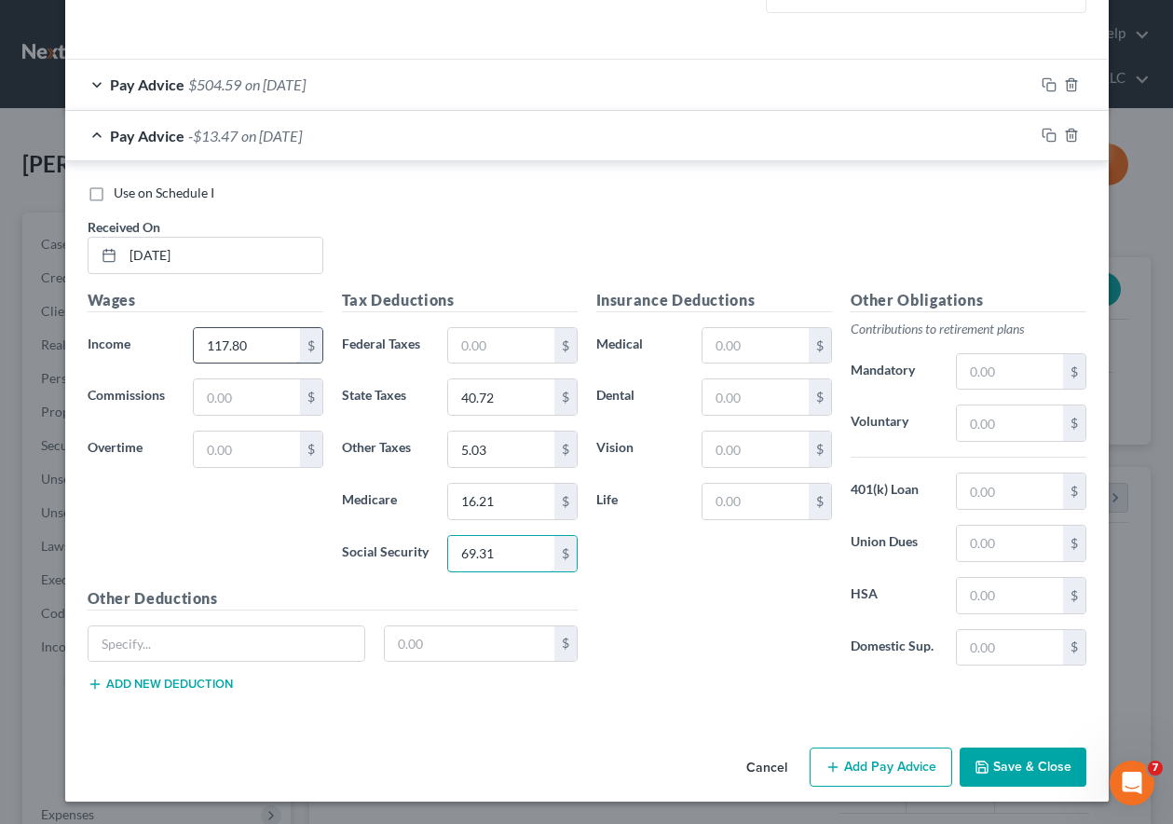
type input "69.31"
click at [245, 347] on input "117.80" at bounding box center [246, 345] width 105 height 35
type input "1,117.80"
drag, startPoint x: 1044, startPoint y: 137, endPoint x: 1035, endPoint y: 161, distance: 25.6
click at [1044, 137] on icon "button" at bounding box center [1049, 135] width 15 height 15
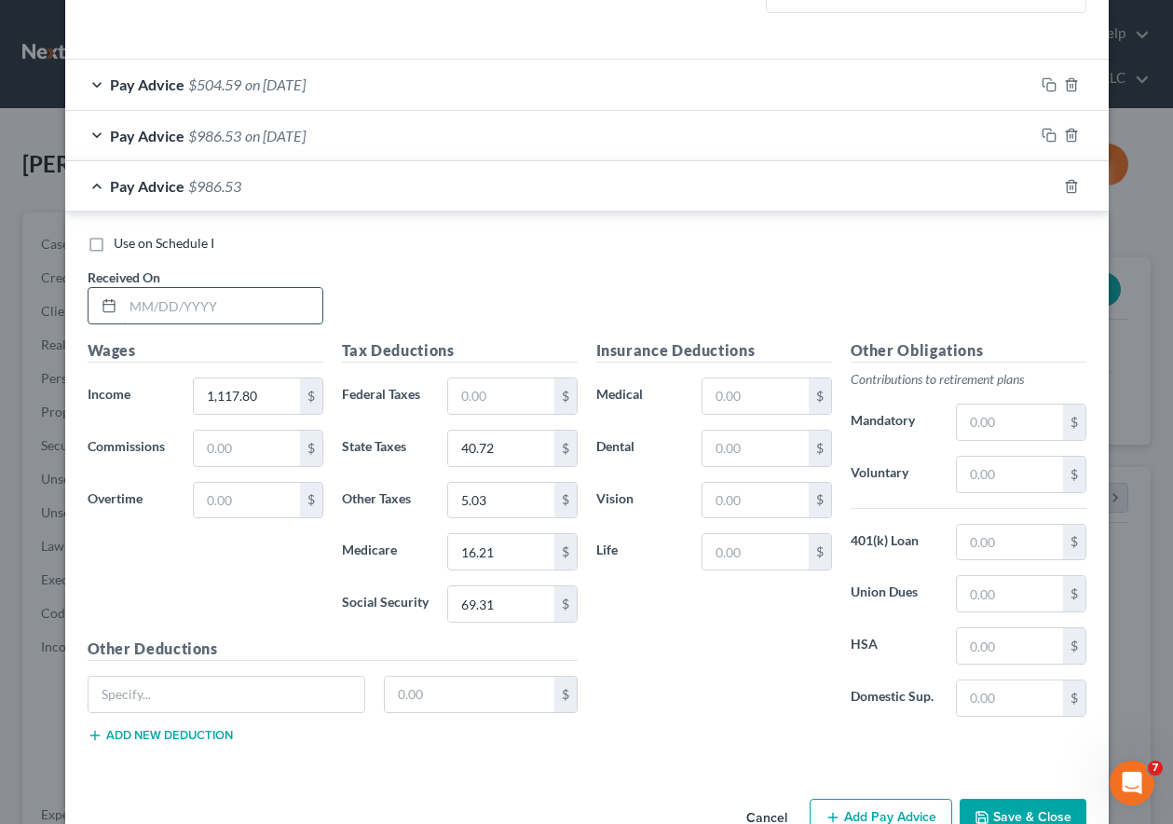
click at [256, 307] on input "text" at bounding box center [222, 305] width 199 height 35
type input "09/12/2025"
type input "1,173.00"
type input "41.60"
type input "5.28"
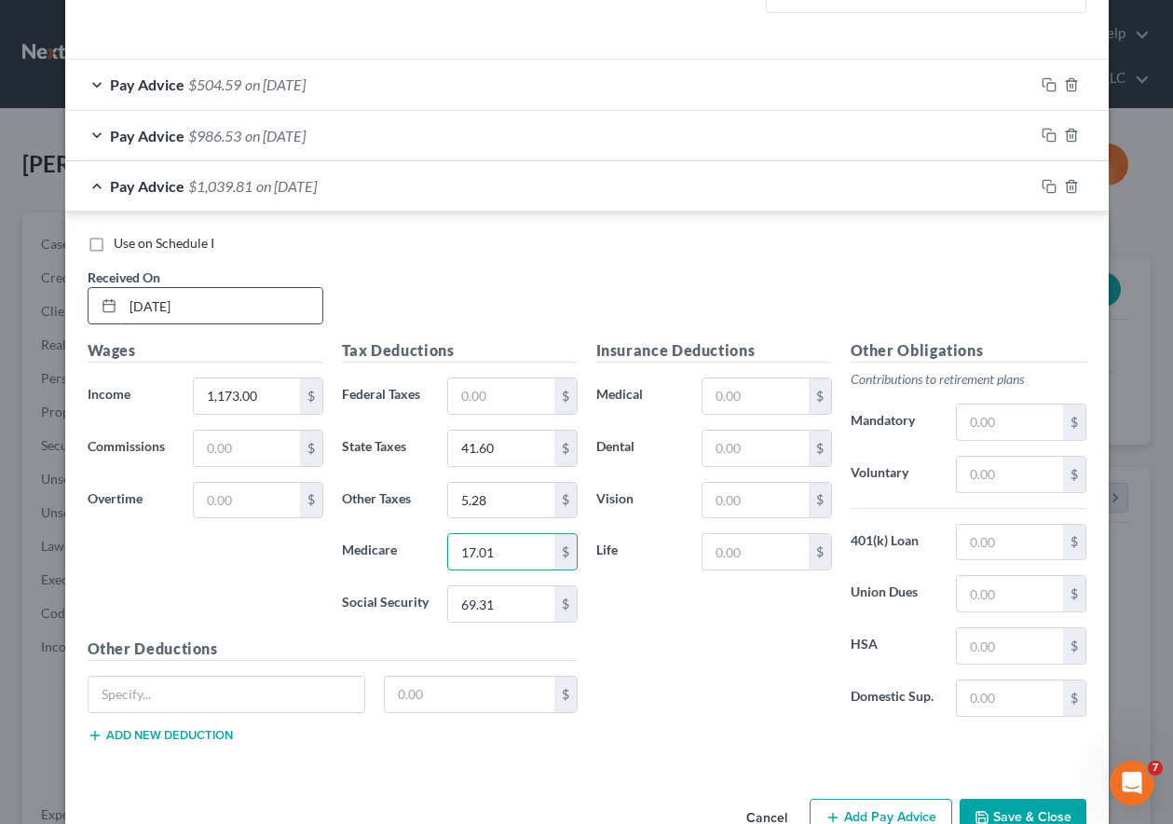
type input "17.01"
type input "72.72"
click at [1016, 473] on input "text" at bounding box center [1009, 474] width 105 height 35
type input "35.19"
click at [1019, 815] on button "Save & Close" at bounding box center [1023, 817] width 127 height 39
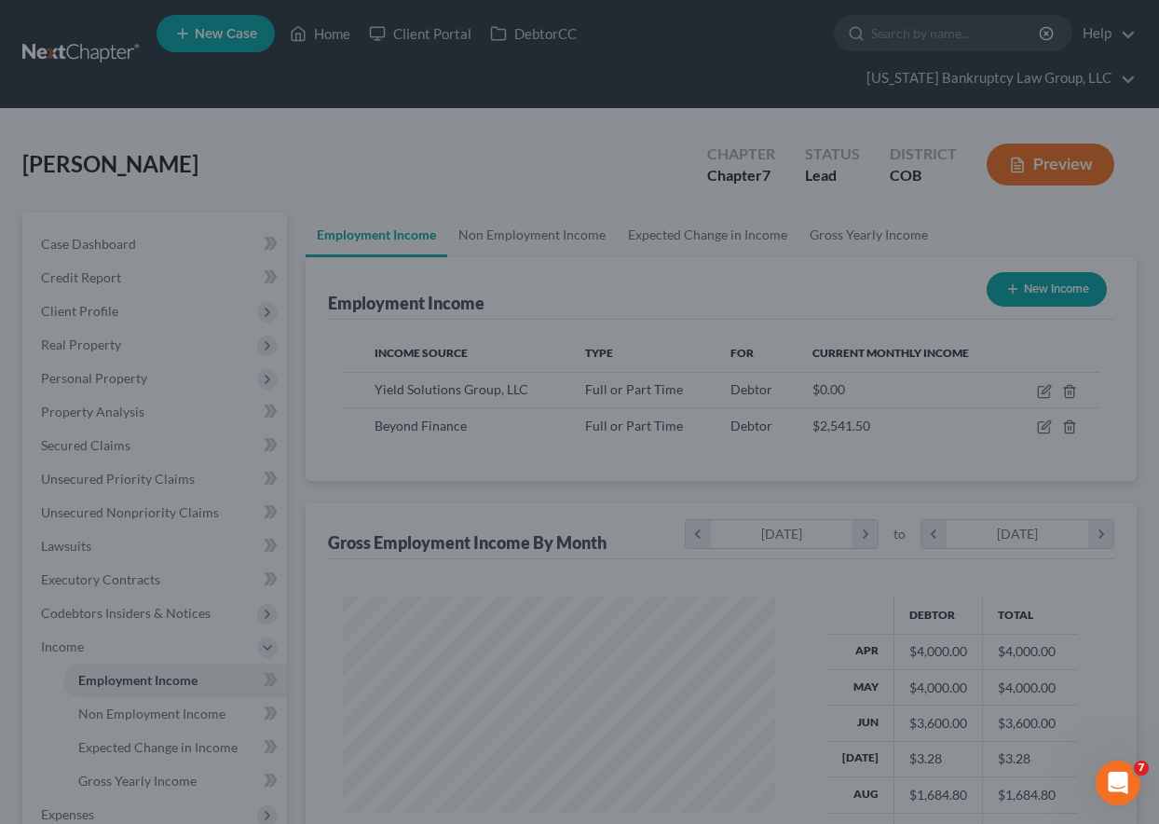
scroll to position [931387, 931257]
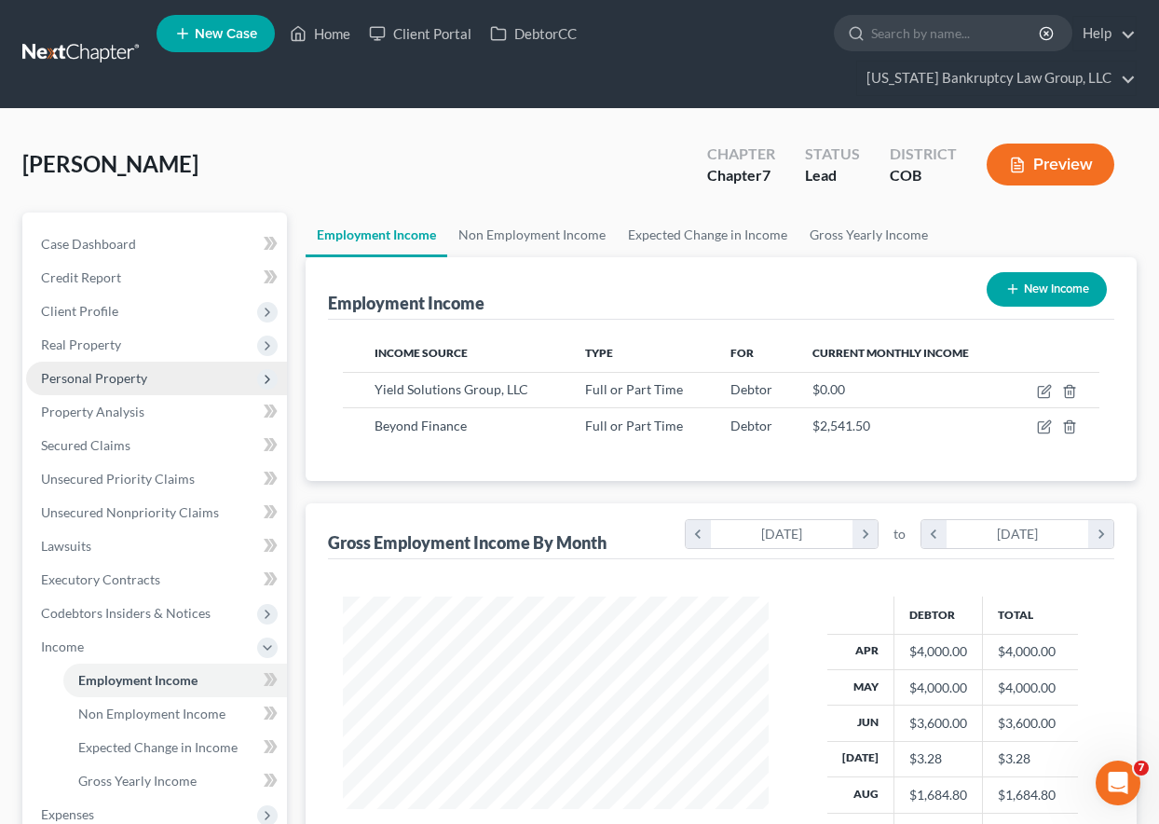
click at [98, 371] on span "Personal Property" at bounding box center [94, 378] width 106 height 16
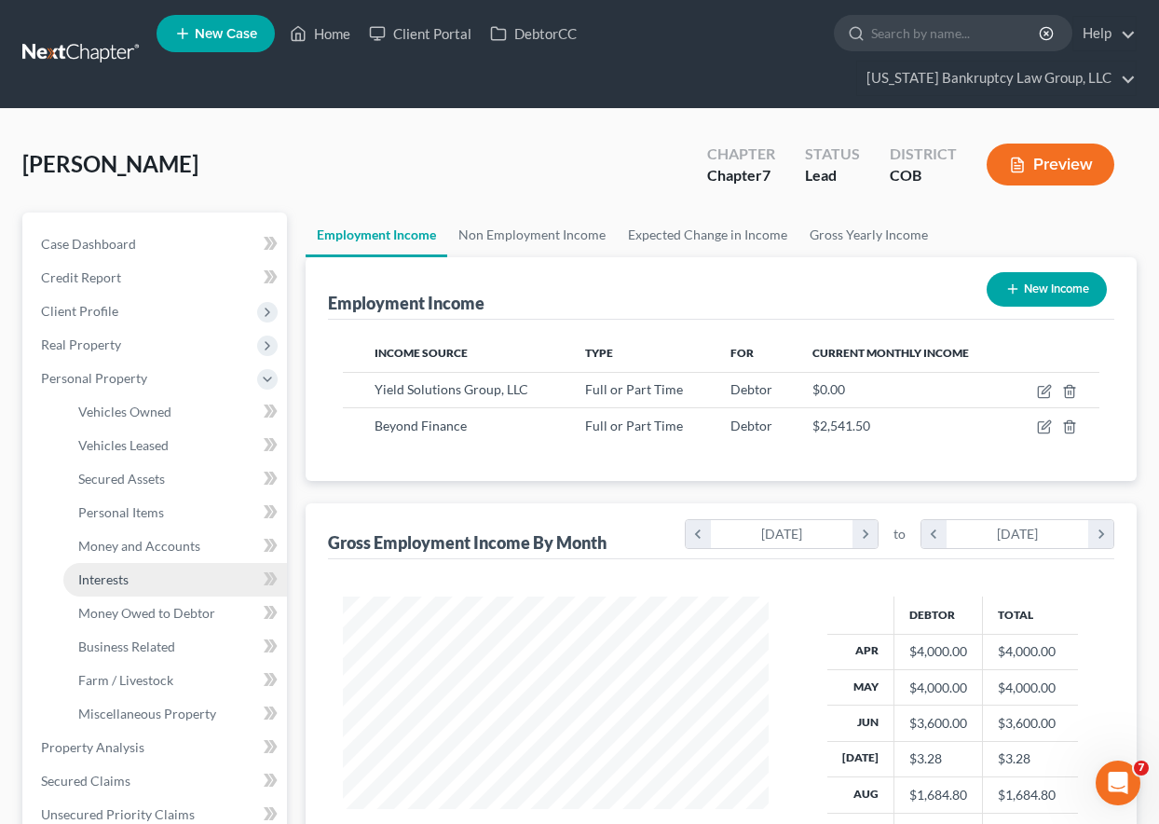
click at [108, 583] on span "Interests" at bounding box center [103, 579] width 50 height 16
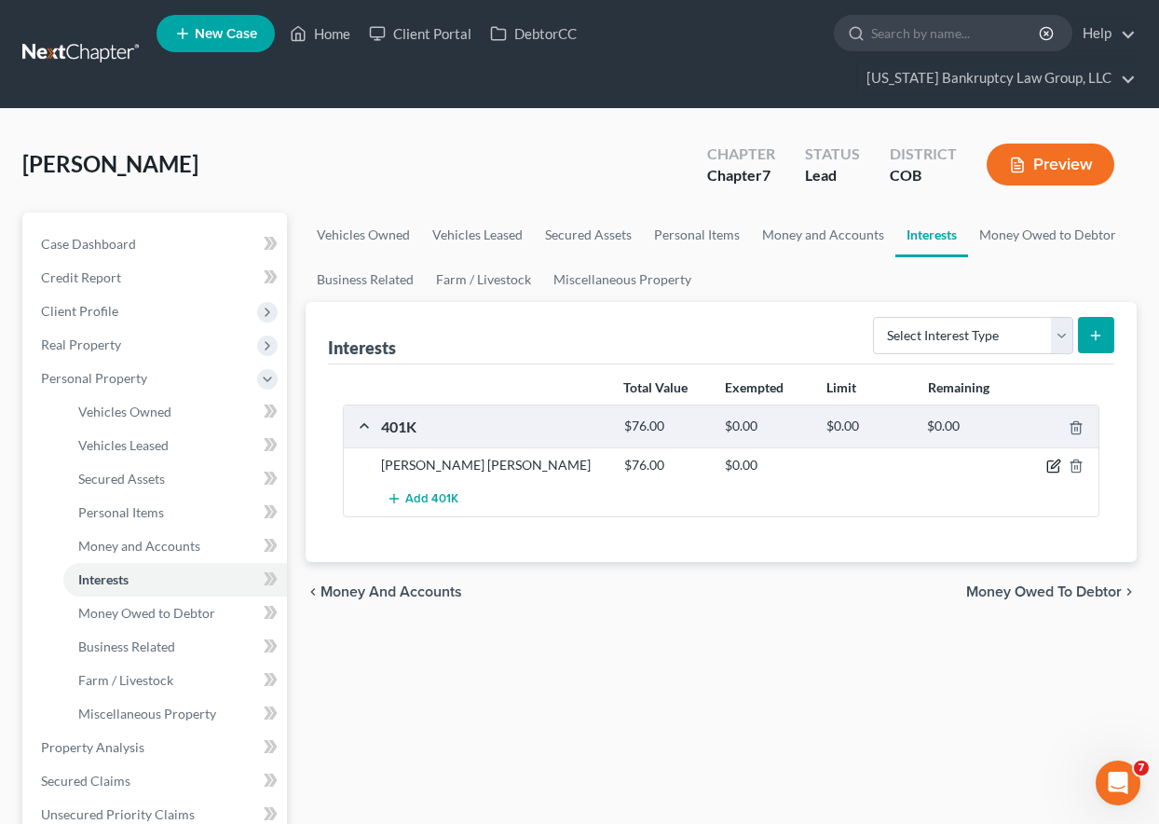
click at [1055, 465] on icon "button" at bounding box center [1053, 465] width 15 height 15
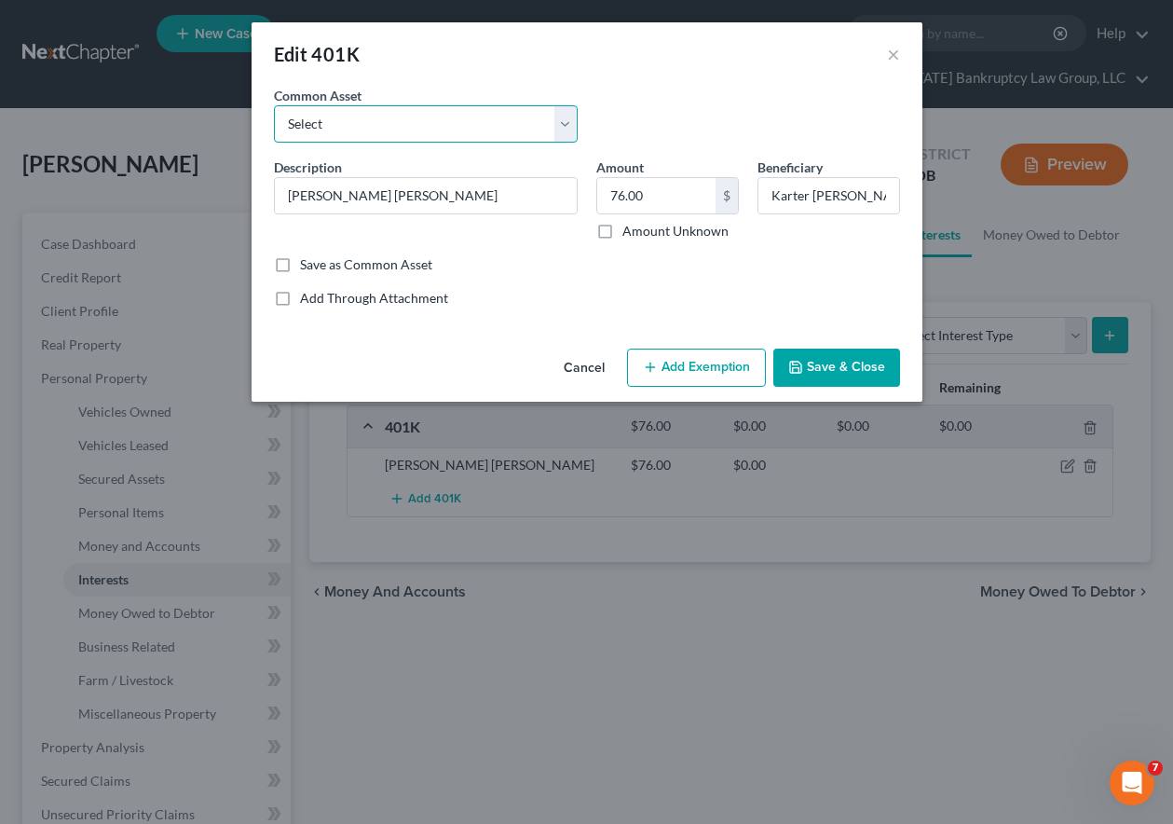
click at [453, 116] on select "Select Employer Sponsored Retirement Account" at bounding box center [426, 123] width 304 height 37
select select "0"
click at [274, 105] on select "Select Employer Sponsored Retirement Account" at bounding box center [426, 123] width 304 height 37
type input "Employer Sponsored Retirement Account"
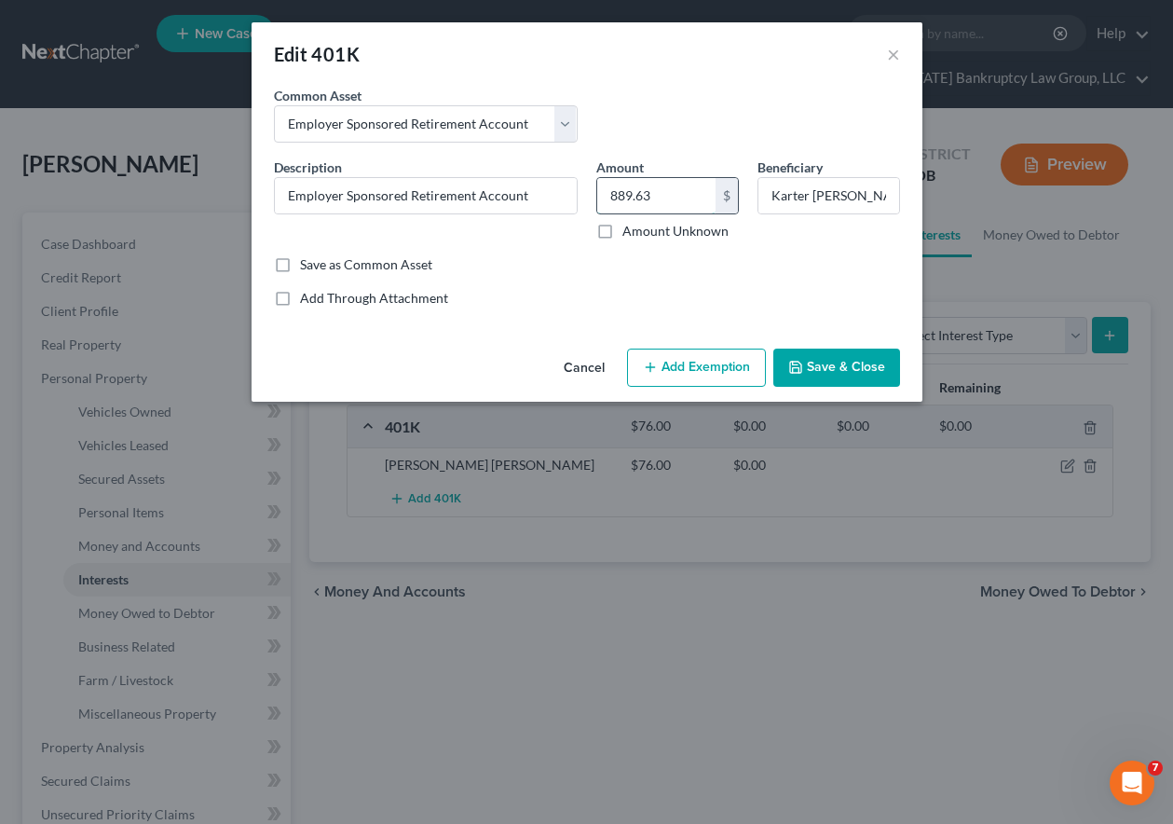
click at [653, 193] on input "889.63" at bounding box center [656, 195] width 118 height 35
type input "76"
click at [717, 369] on button "Add Exemption" at bounding box center [696, 367] width 139 height 39
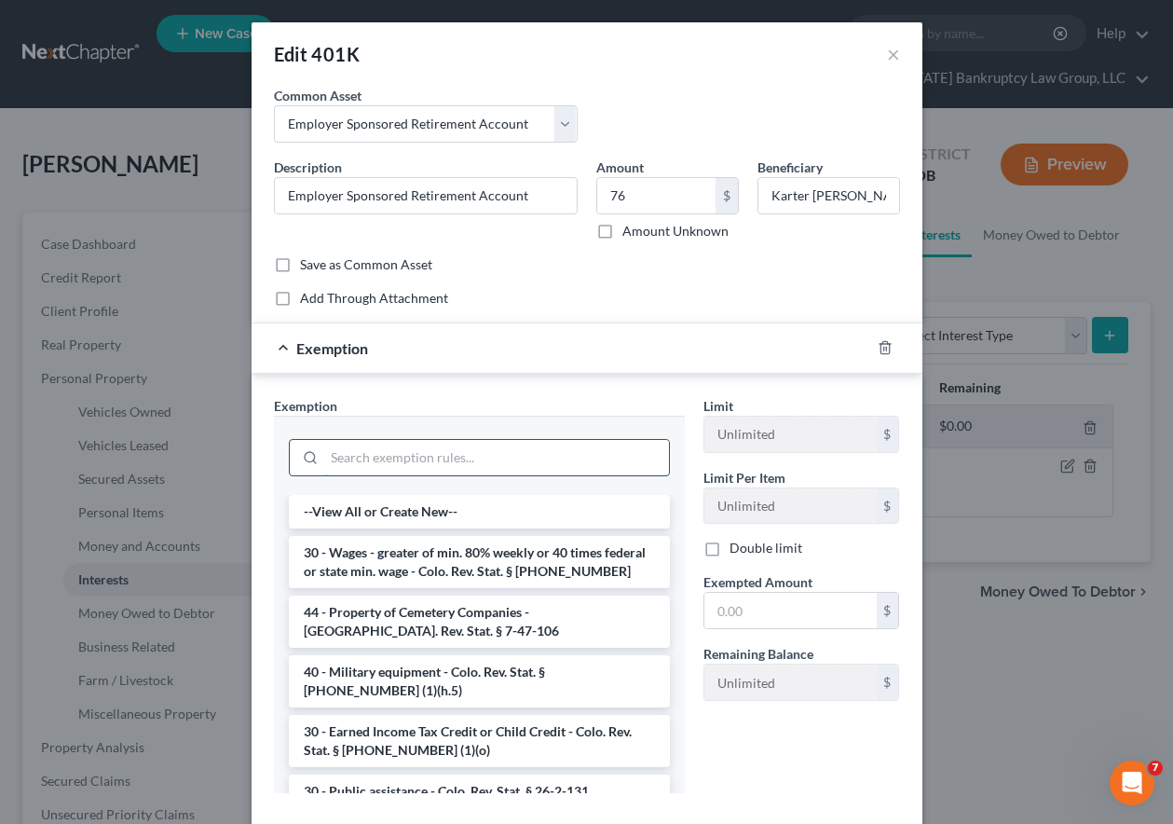
click at [486, 451] on input "search" at bounding box center [496, 457] width 345 height 35
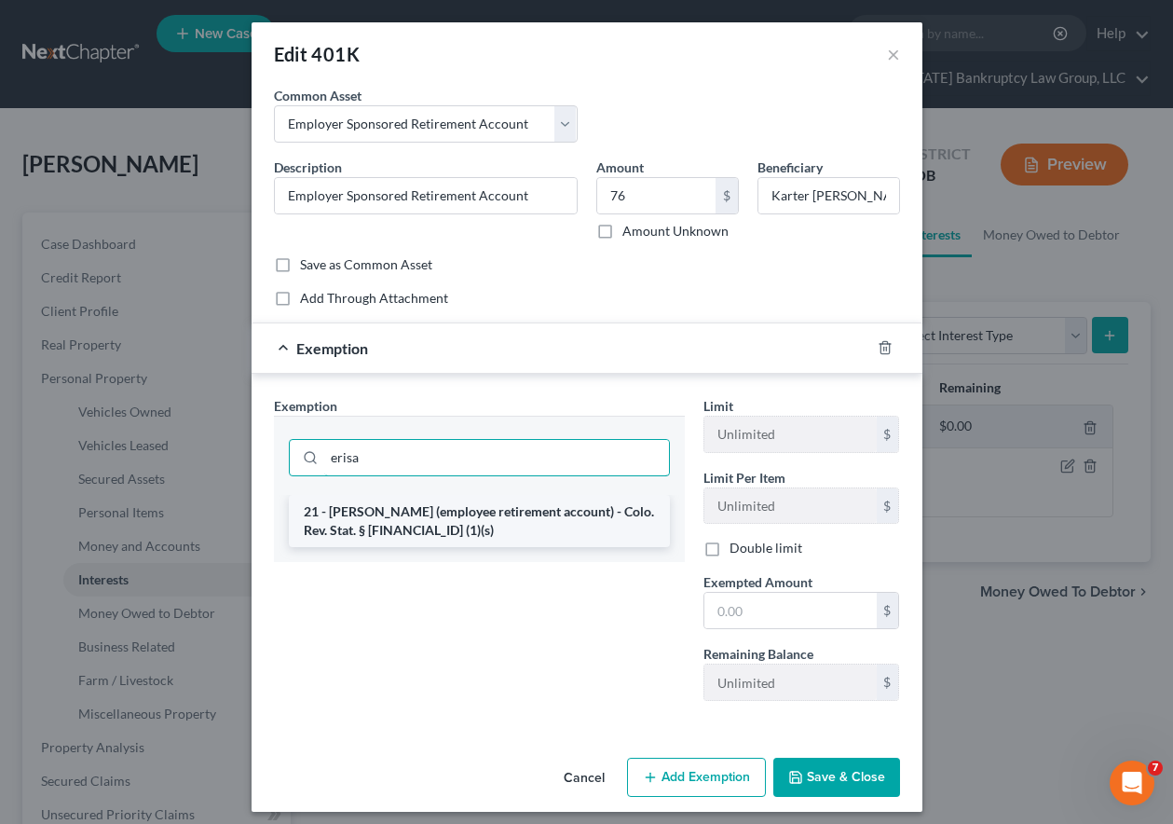
type input "erisa"
click at [477, 529] on li "21 - [PERSON_NAME] (employee retirement account) - Colo. Rev. Stat. § [FINANCIA…" at bounding box center [479, 521] width 381 height 52
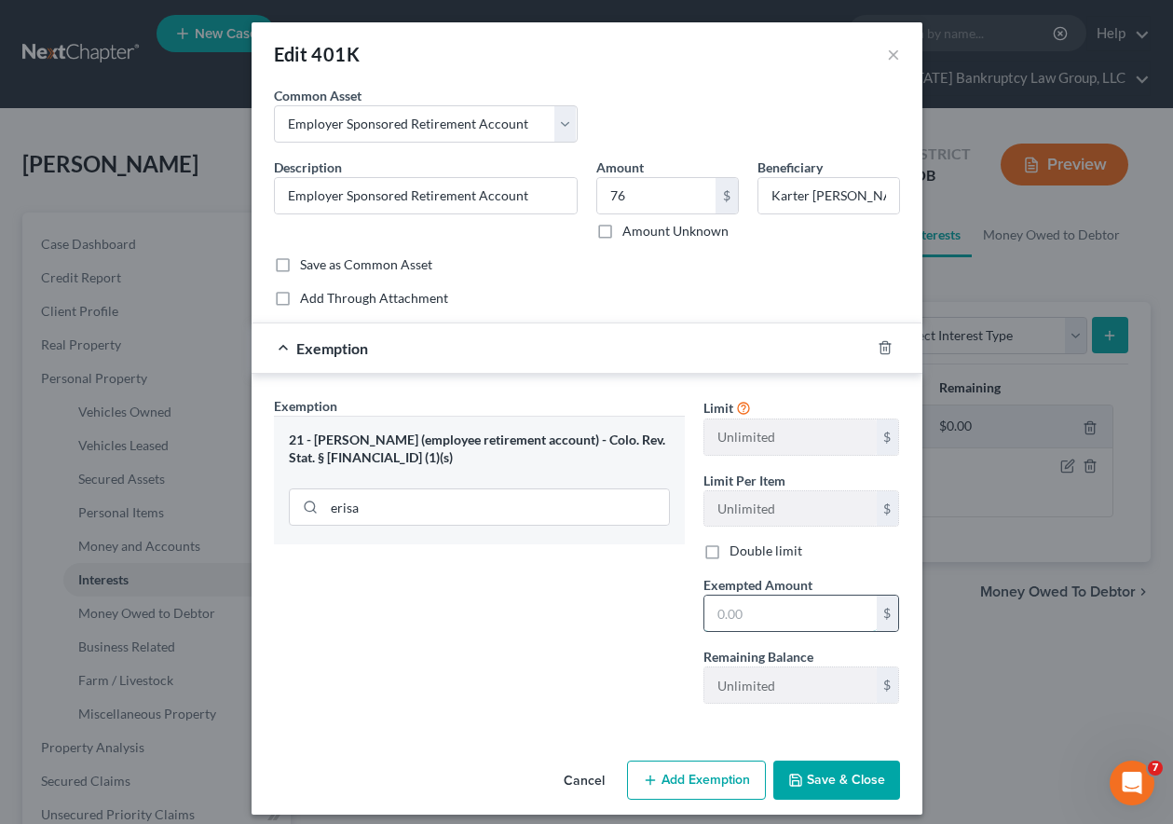
click at [810, 597] on input "text" at bounding box center [790, 612] width 172 height 35
type input "100"
click at [822, 800] on div "Cancel Add Exemption Save & Close" at bounding box center [587, 783] width 671 height 61
click at [825, 769] on button "Save & Close" at bounding box center [836, 779] width 127 height 39
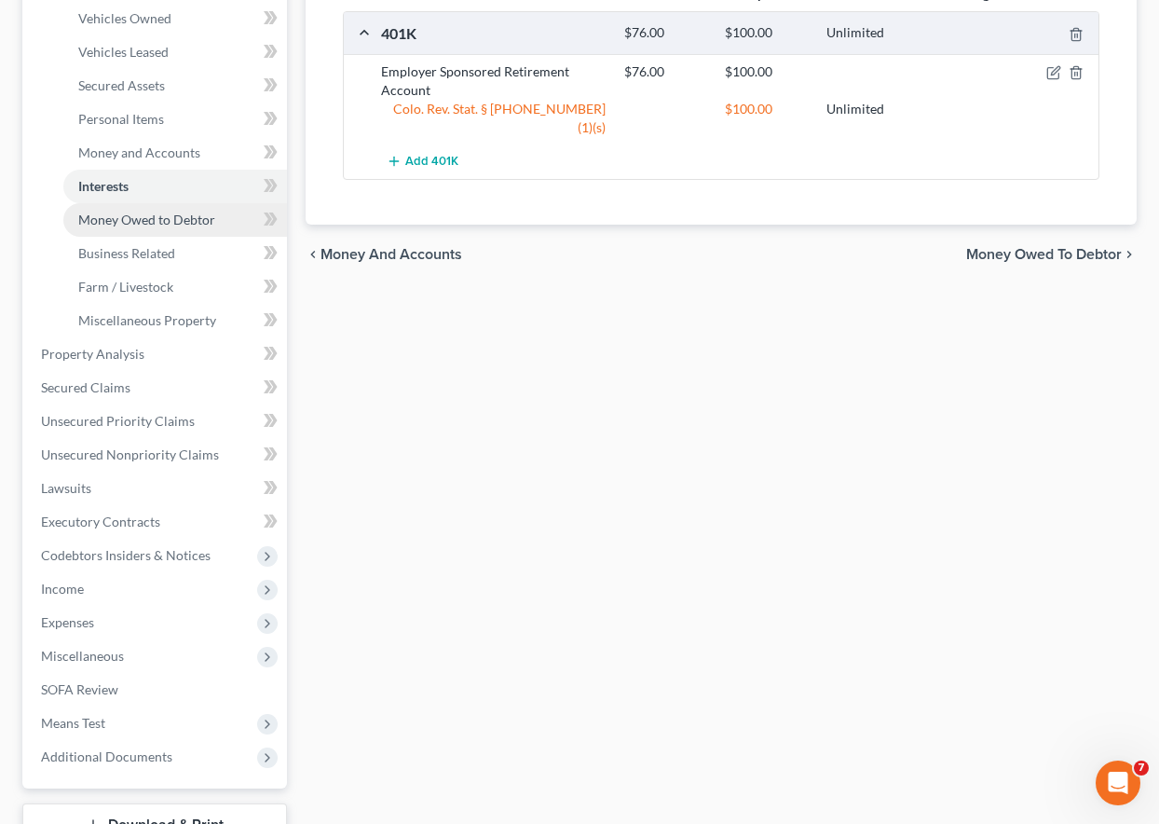
scroll to position [466, 0]
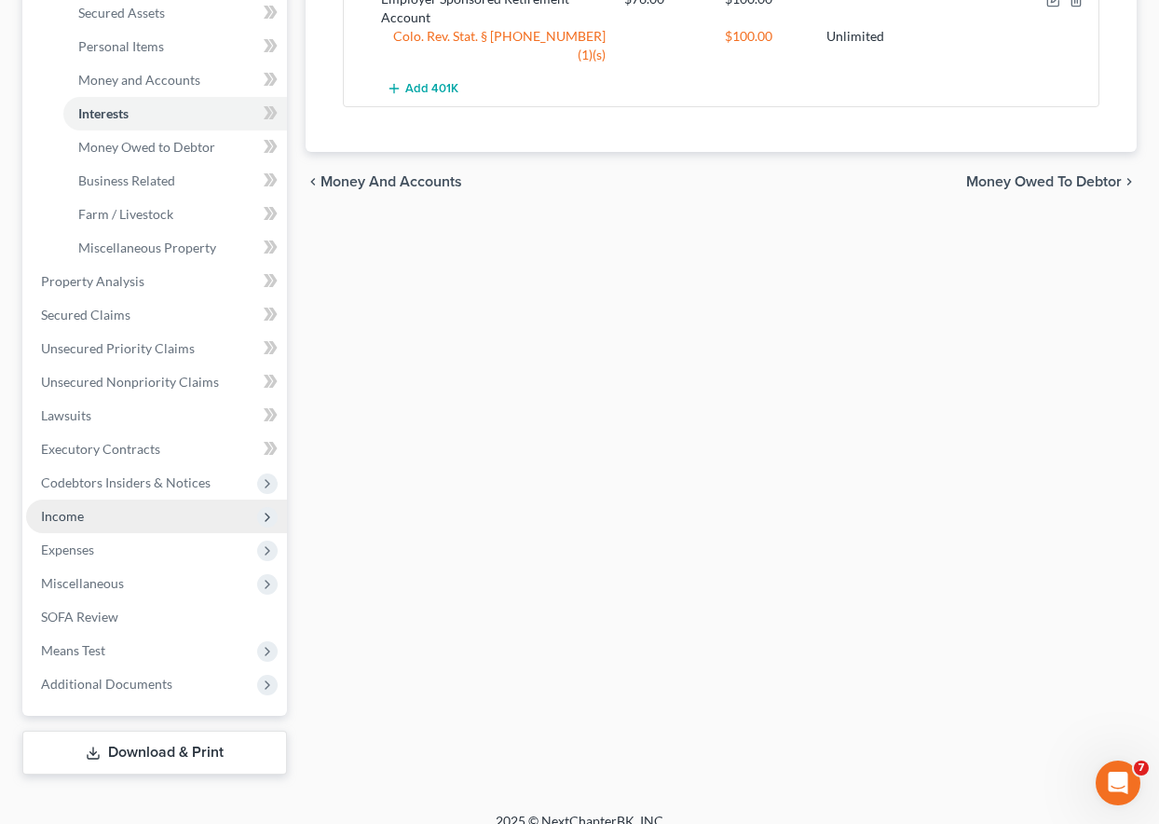
click at [67, 517] on span "Income" at bounding box center [62, 516] width 43 height 16
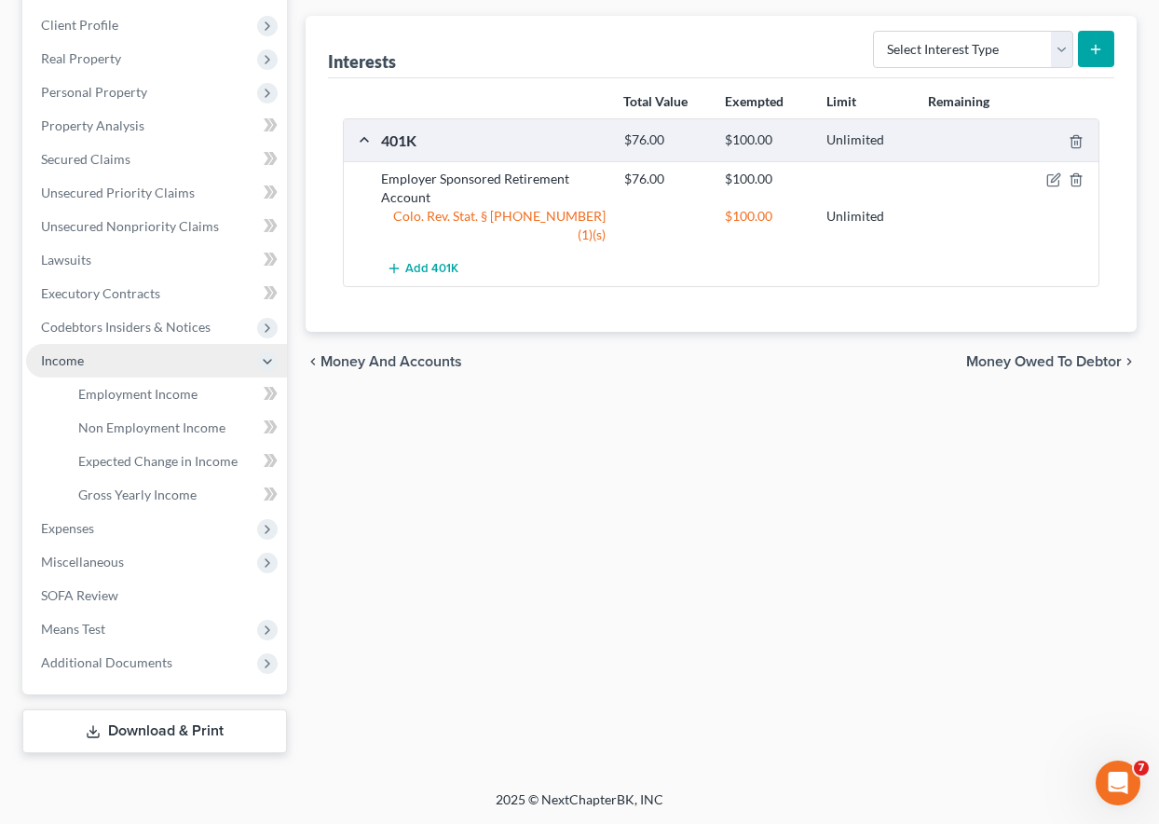
scroll to position [286, 0]
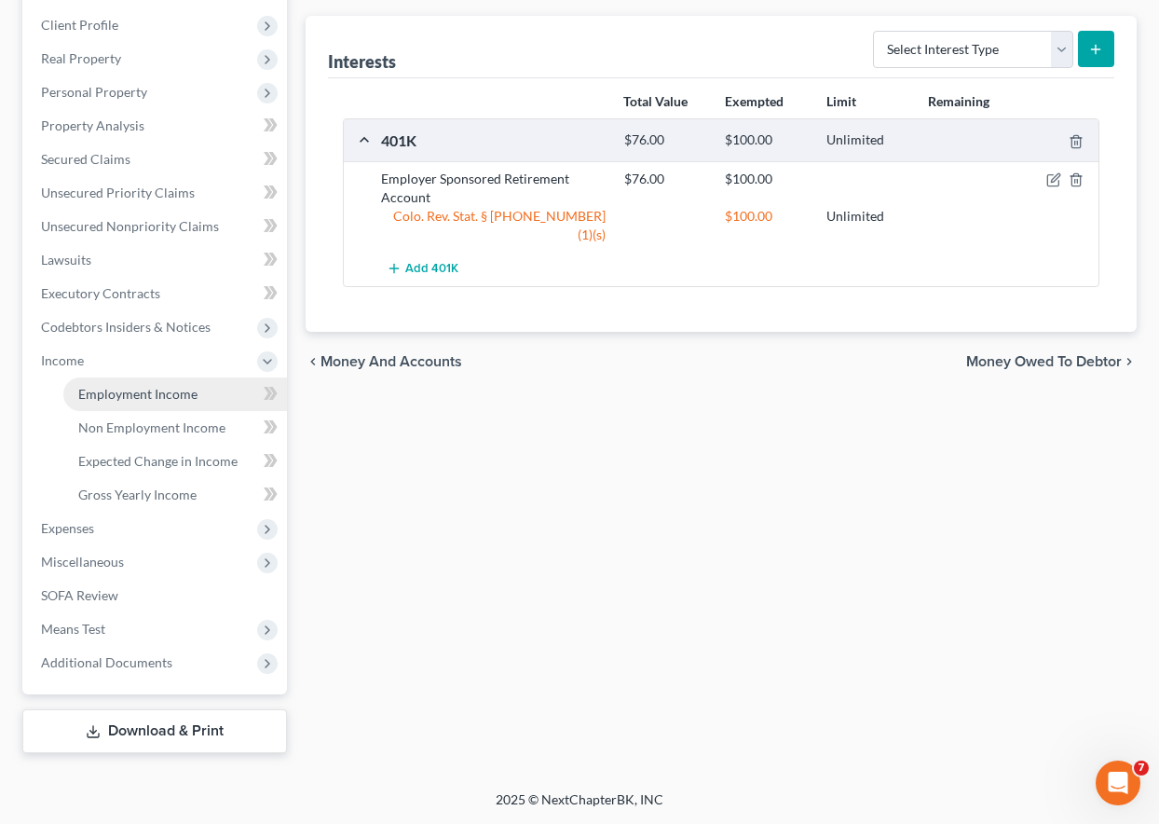
click at [134, 391] on span "Employment Income" at bounding box center [137, 394] width 119 height 16
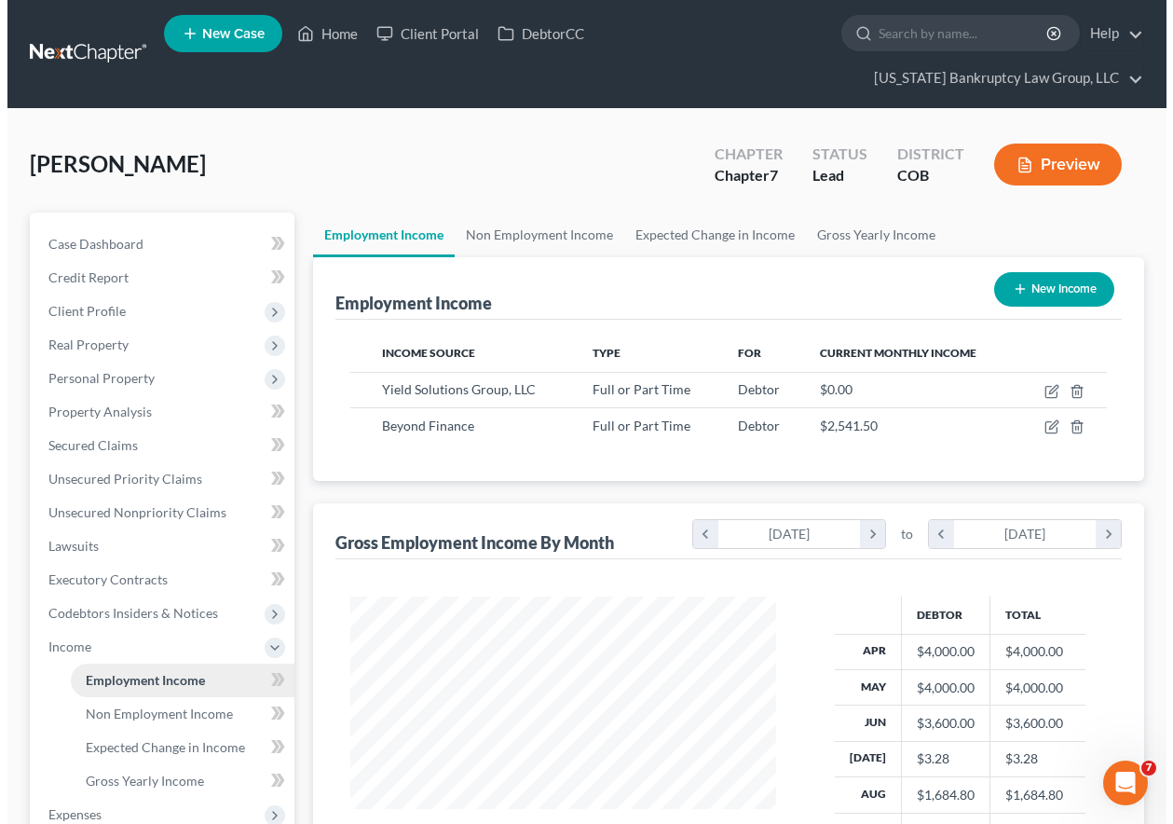
scroll to position [334, 463]
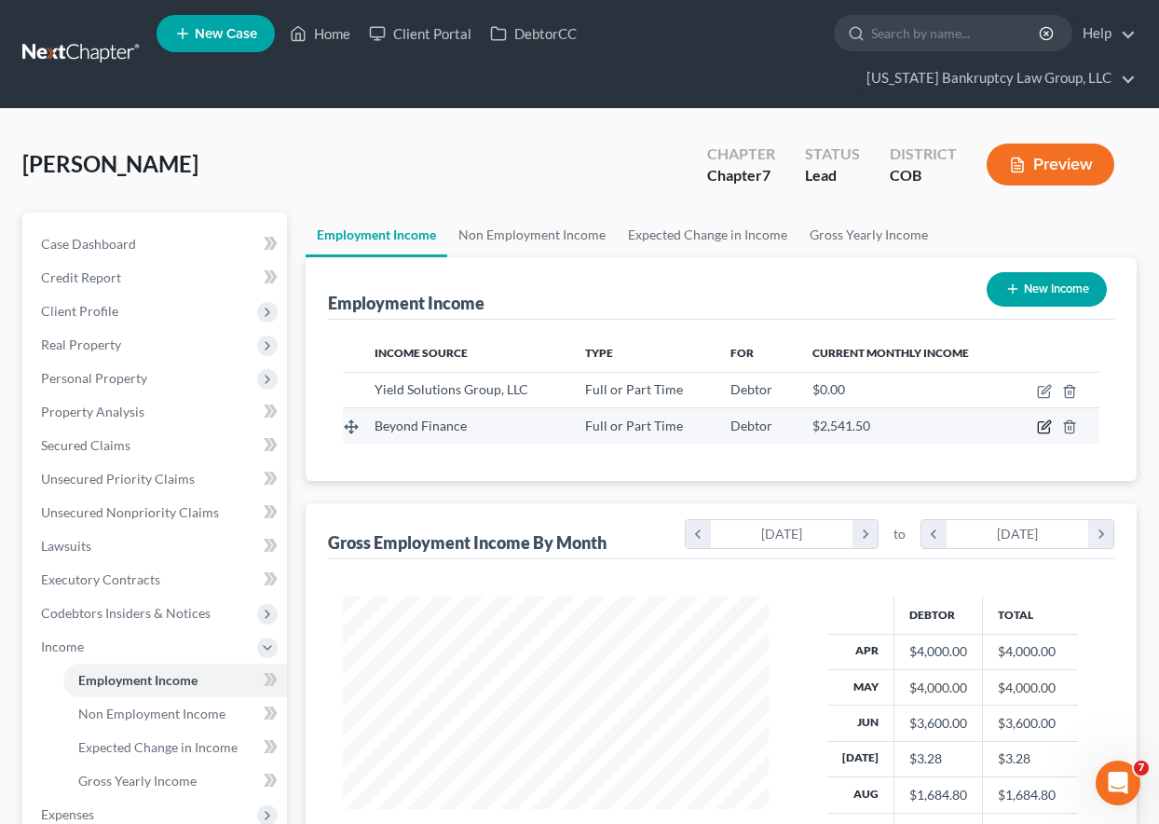
click at [1044, 426] on icon "button" at bounding box center [1046, 425] width 8 height 8
select select "0"
select select "14"
select select "2"
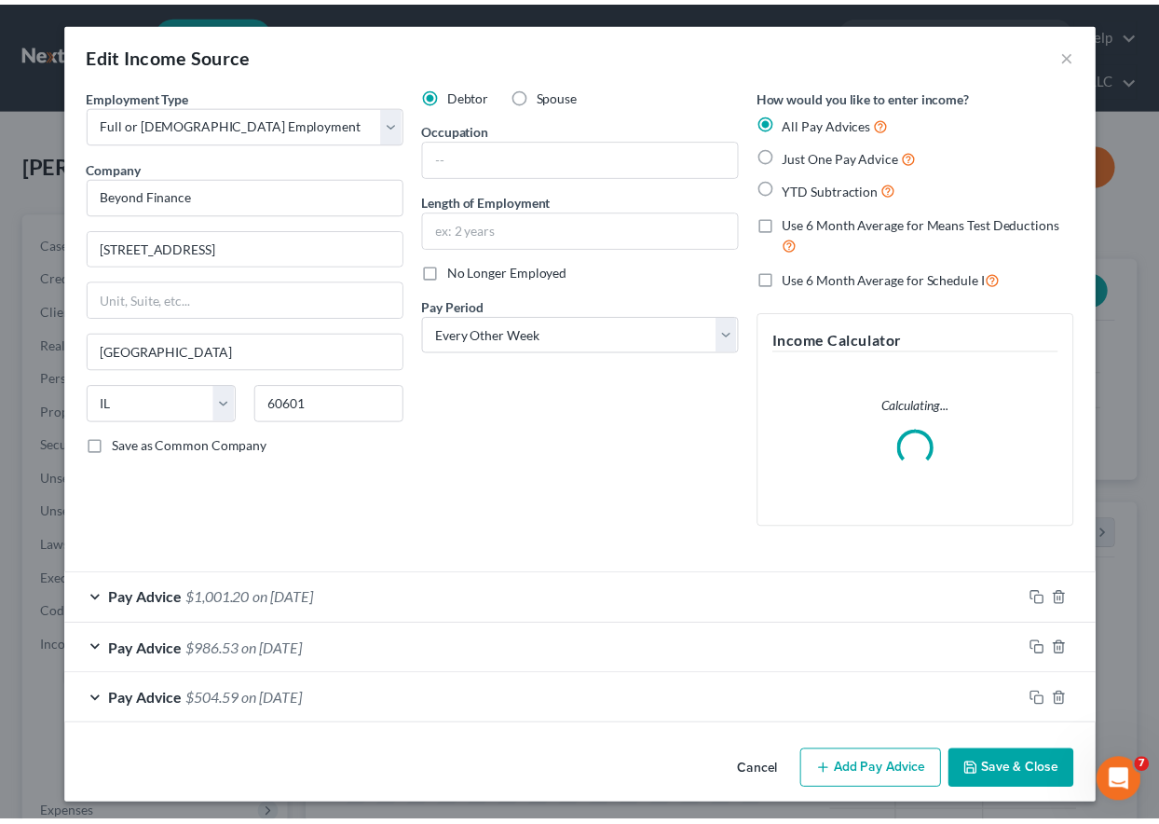
scroll to position [334, 469]
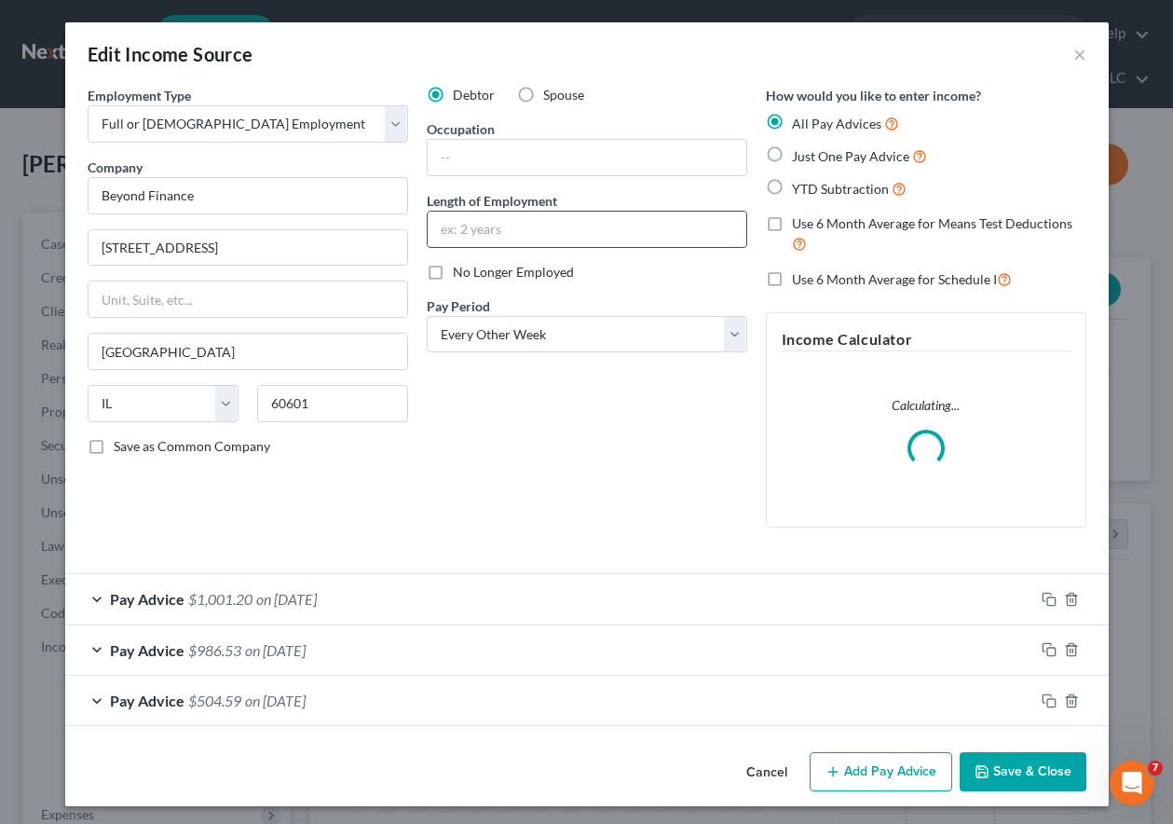
click at [589, 225] on input "text" at bounding box center [587, 229] width 319 height 35
type input "2 months"
click at [1000, 775] on button "Save & Close" at bounding box center [1023, 771] width 127 height 39
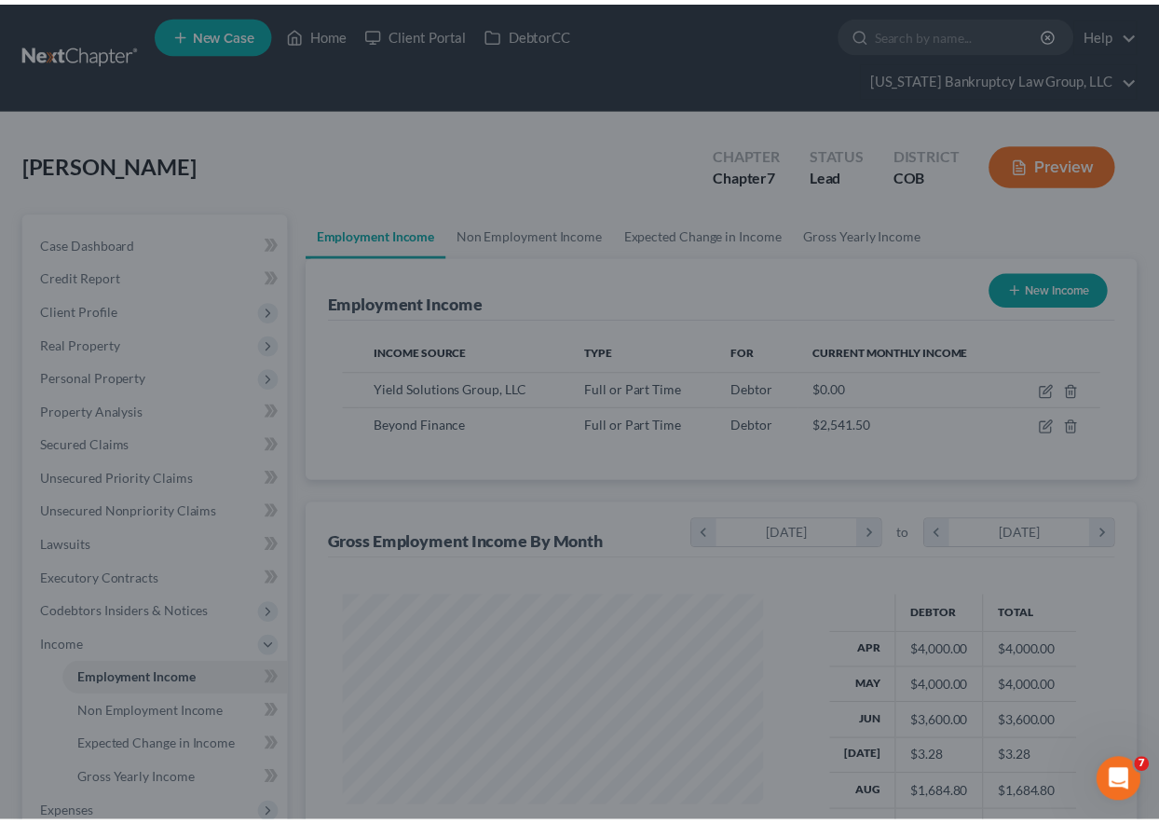
scroll to position [931387, 931257]
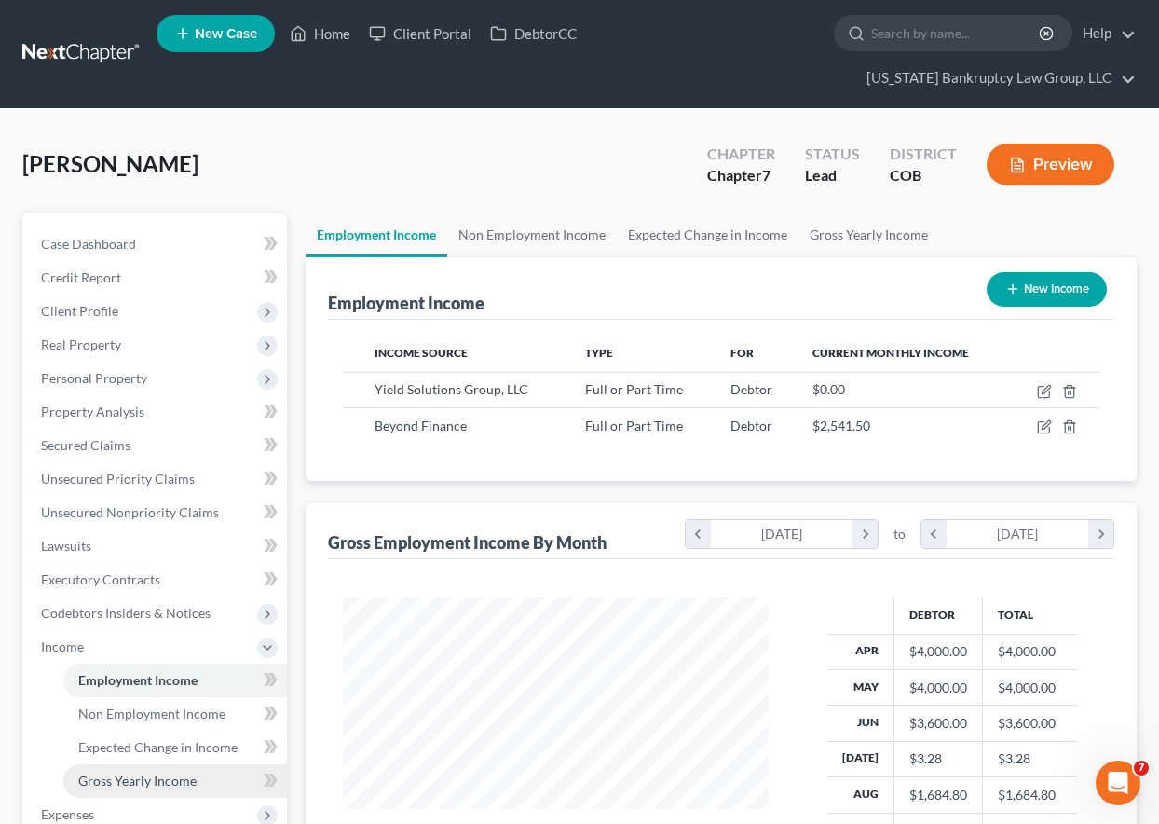
click at [142, 784] on span "Gross Yearly Income" at bounding box center [137, 780] width 118 height 16
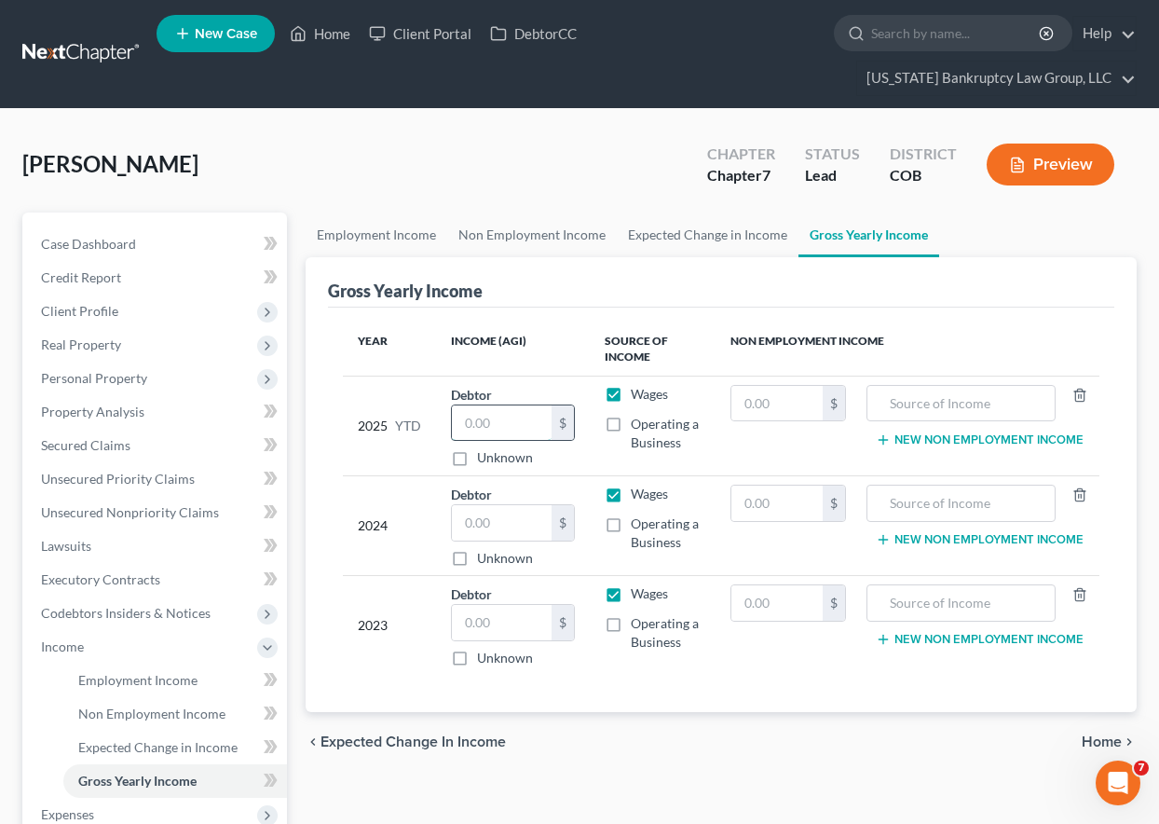
click at [529, 417] on input "text" at bounding box center [502, 422] width 100 height 35
type input "21,957.80"
click at [113, 506] on span "Unsecured Nonpriority Claims" at bounding box center [130, 512] width 178 height 16
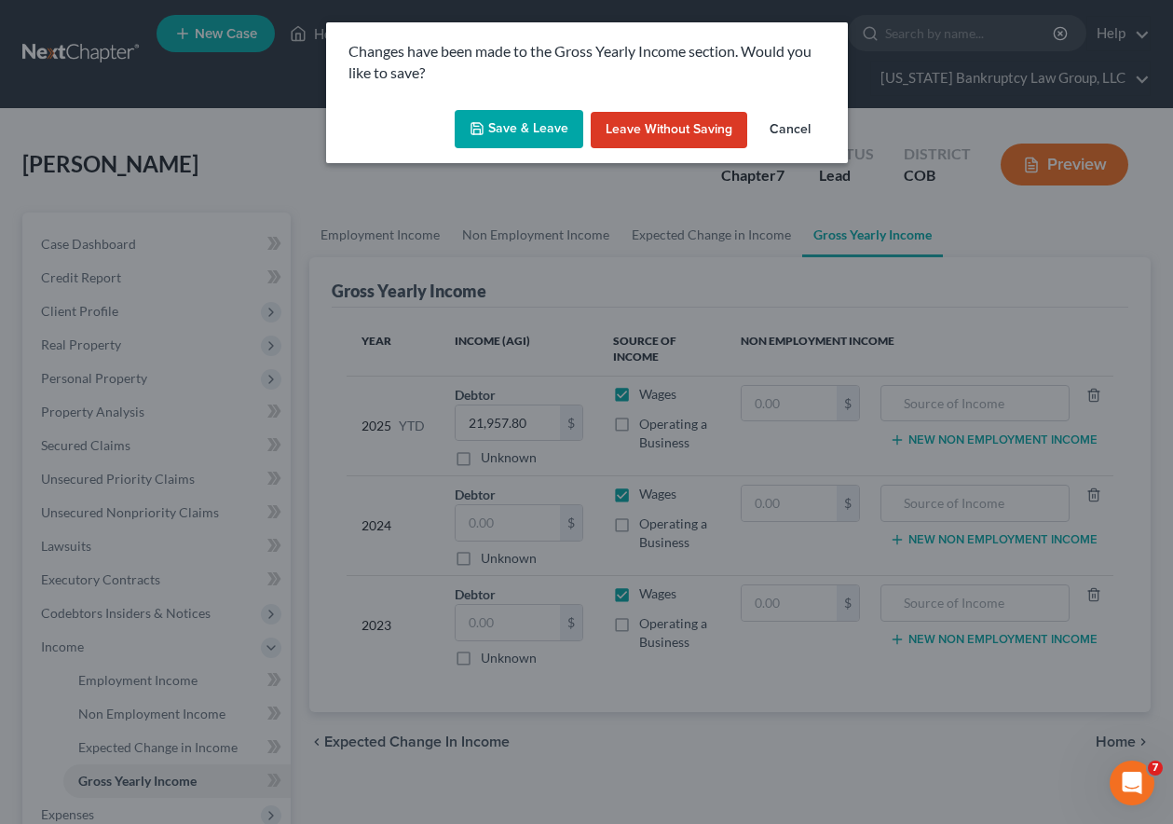
click at [509, 124] on button "Save & Leave" at bounding box center [519, 129] width 129 height 39
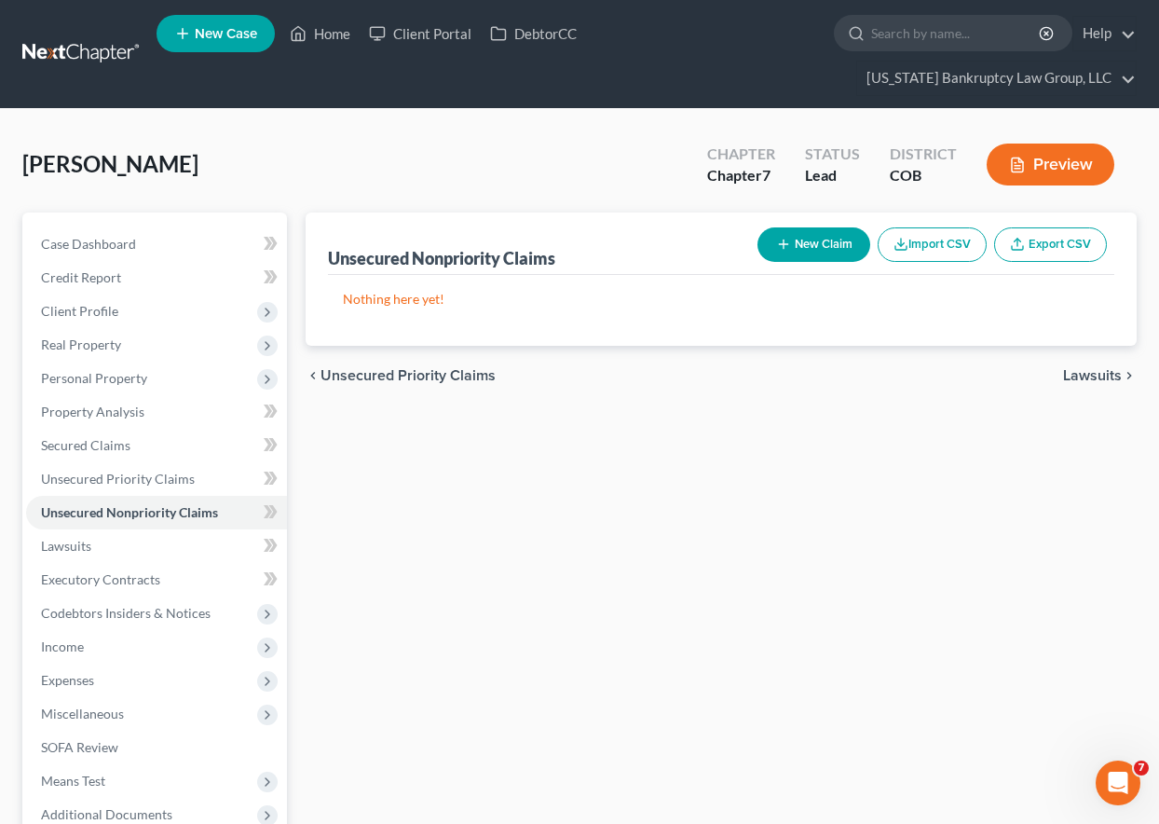
click at [813, 237] on button "New Claim" at bounding box center [813, 244] width 113 height 34
select select "0"
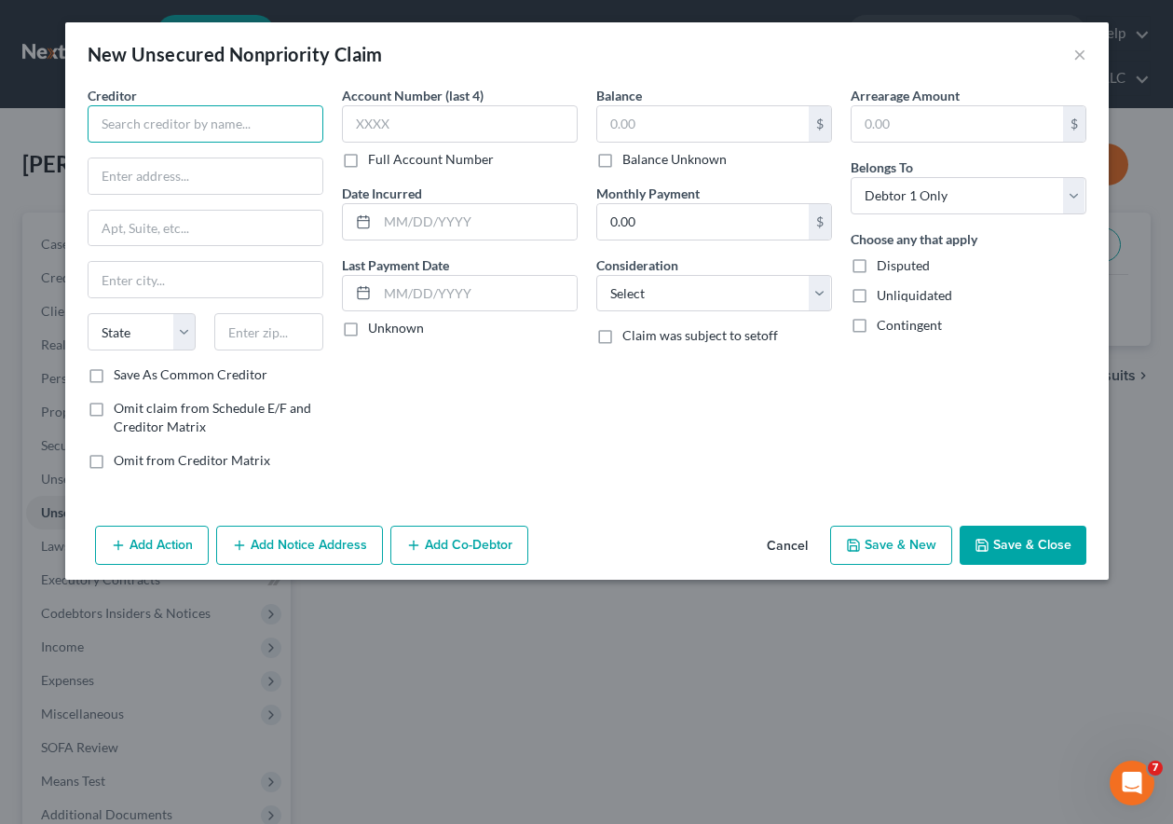
click at [157, 121] on input "text" at bounding box center [206, 123] width 236 height 37
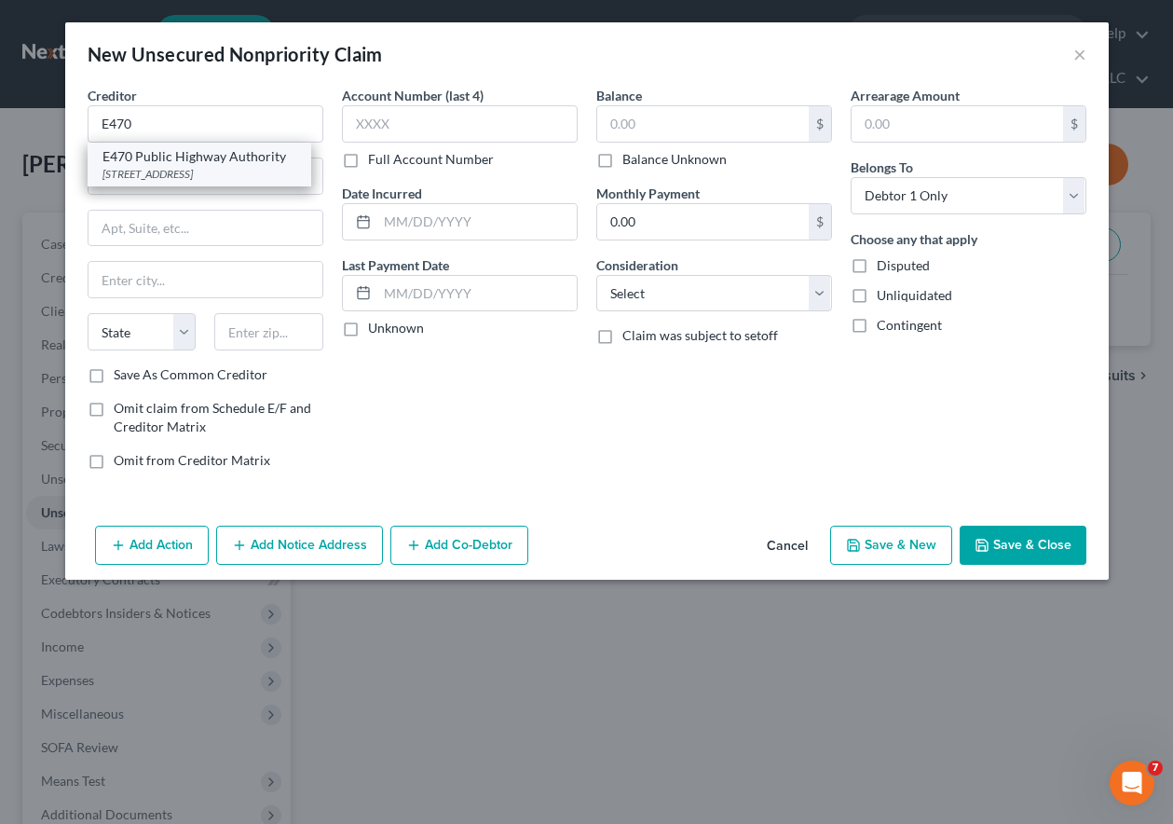
click at [220, 178] on div "PO Box 5470, Denver, CO 80217" at bounding box center [199, 174] width 194 height 16
type input "E470 Public Highway Authority"
type input "PO Box 5470"
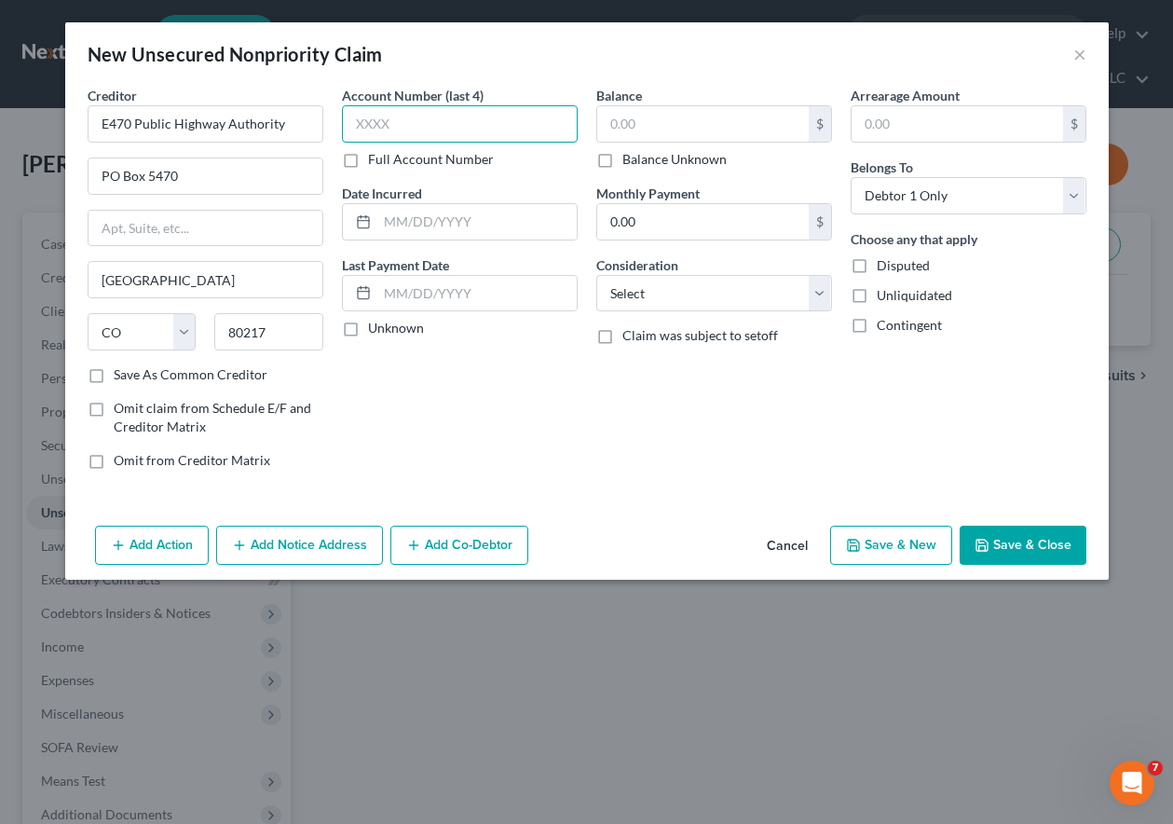
click at [465, 131] on input "text" at bounding box center [460, 123] width 236 height 37
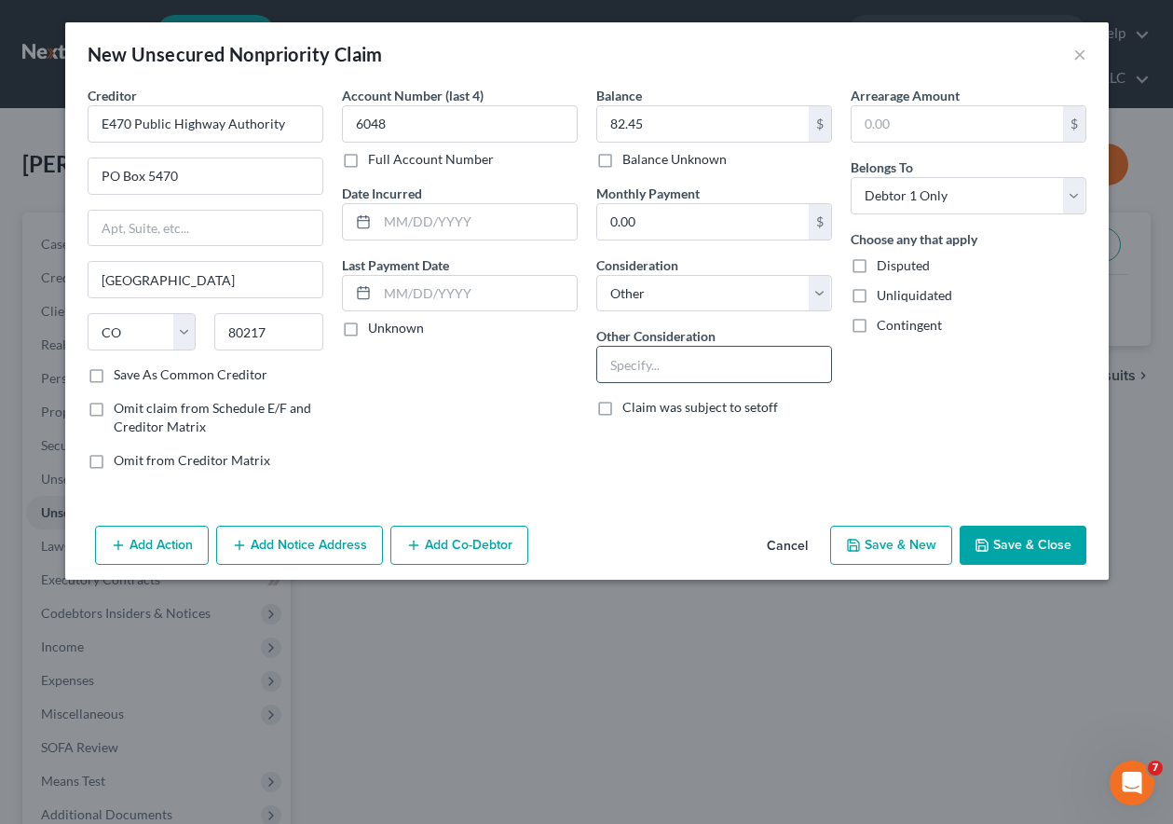
click at [684, 370] on input "text" at bounding box center [714, 364] width 234 height 35
click at [1022, 532] on button "Save & Close" at bounding box center [1023, 544] width 127 height 39
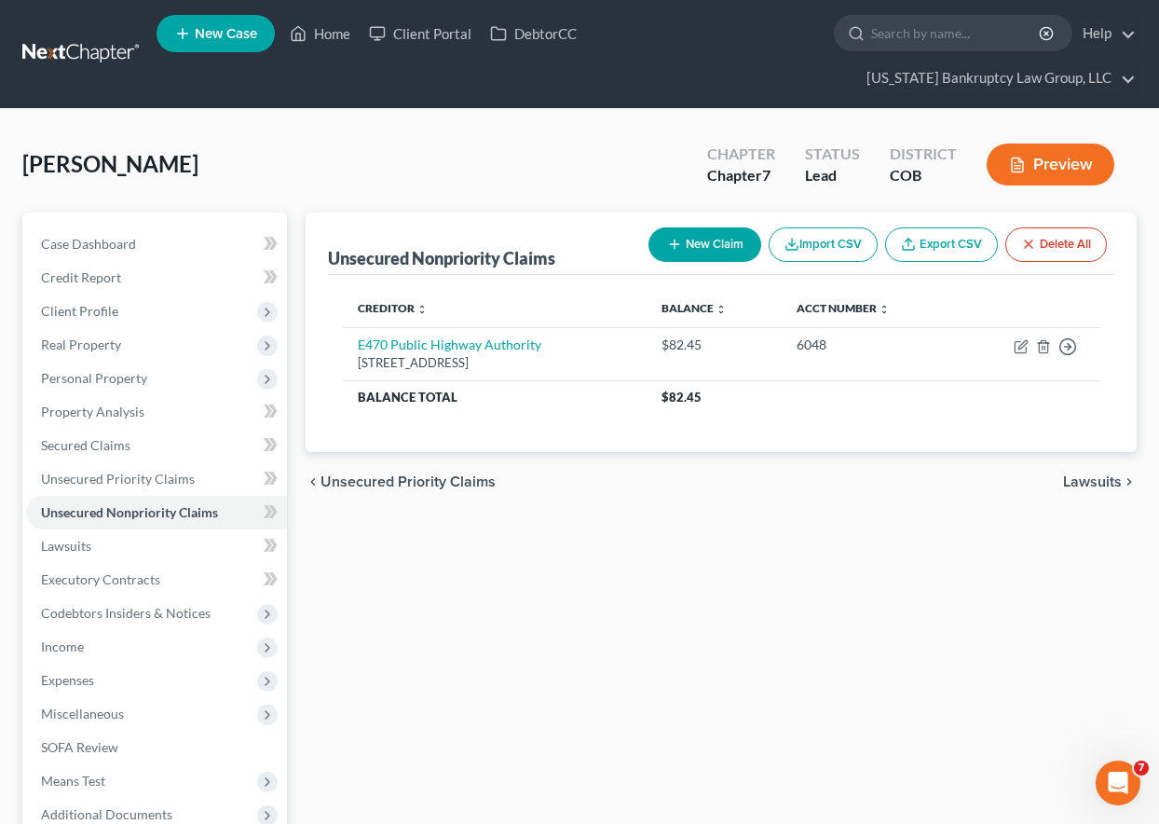
click at [737, 248] on button "New Claim" at bounding box center [704, 244] width 113 height 34
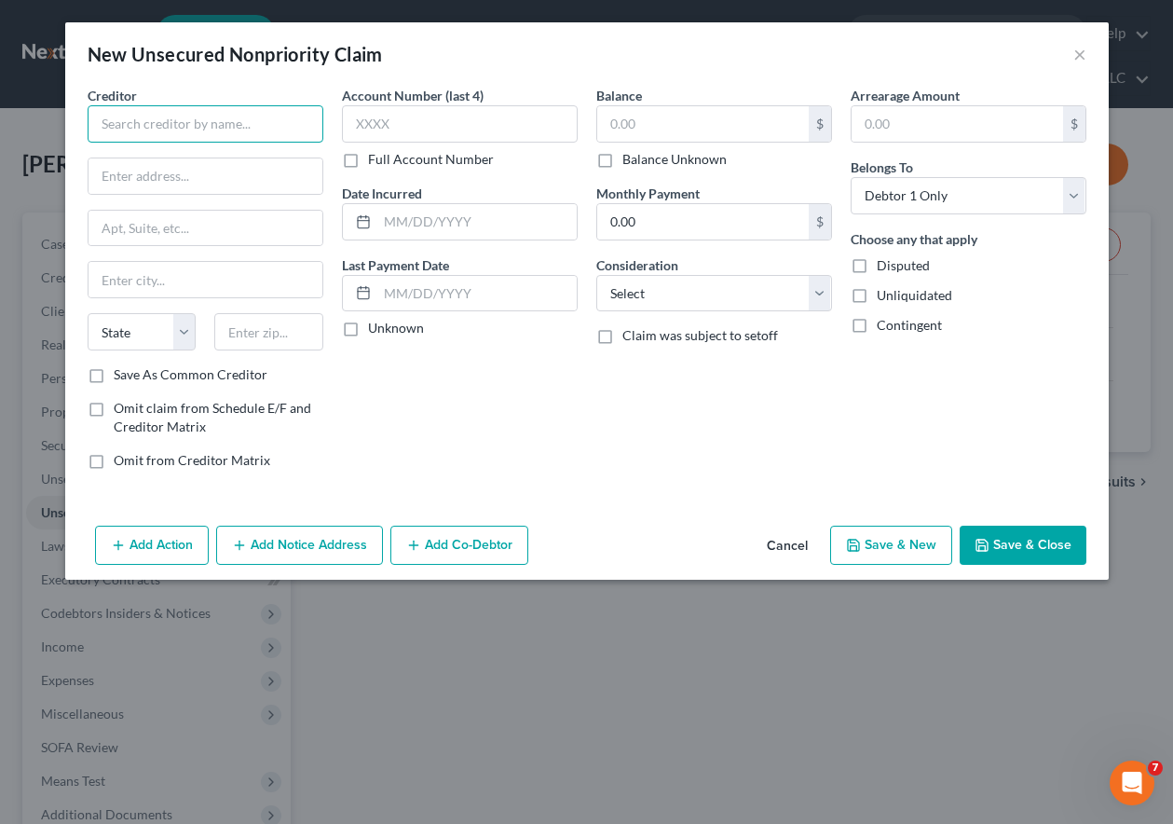
click at [270, 121] on input "text" at bounding box center [206, 123] width 236 height 37
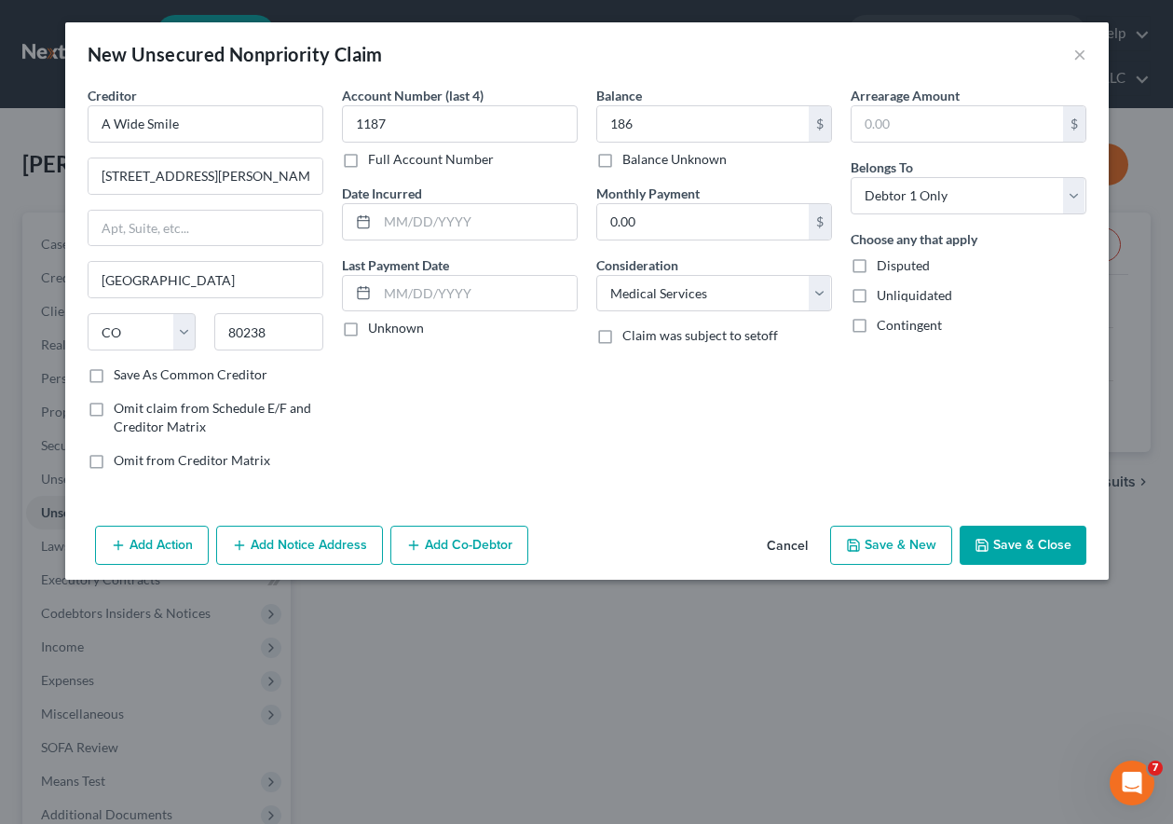
click at [877, 541] on button "Save & New" at bounding box center [891, 544] width 122 height 39
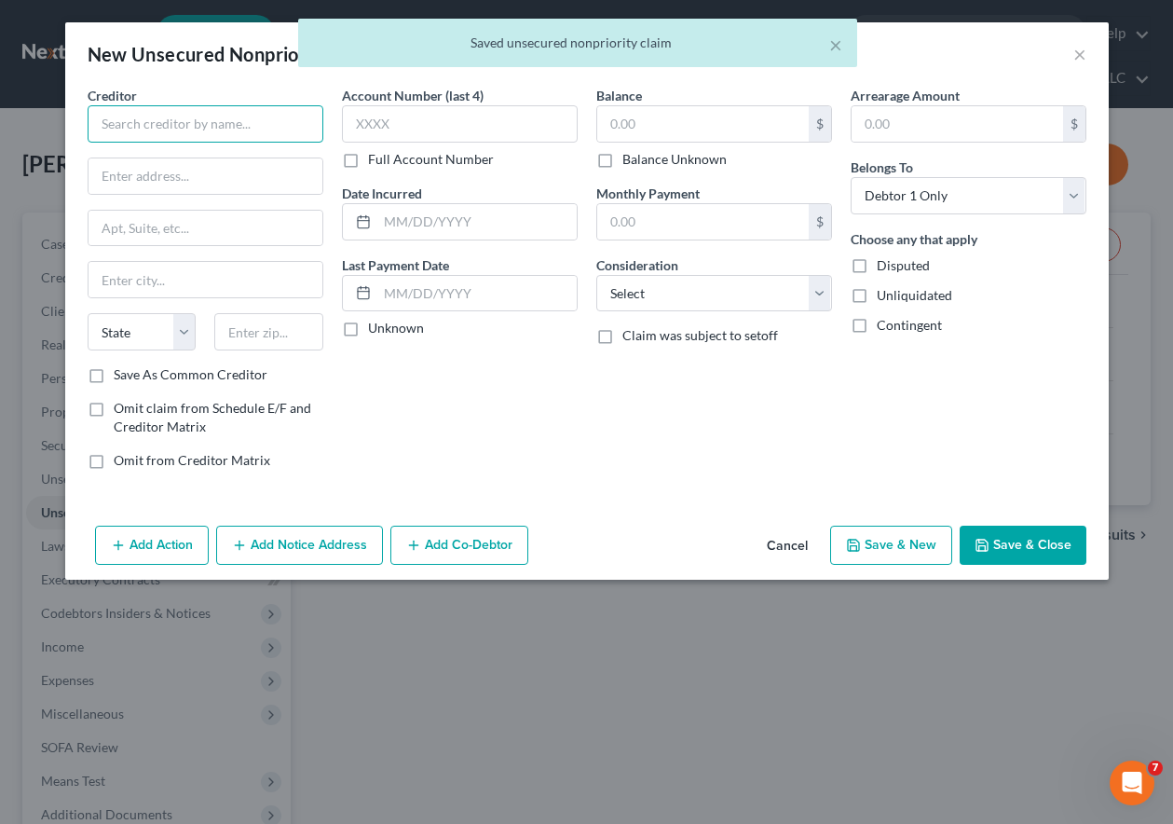
click at [235, 127] on input "text" at bounding box center [206, 123] width 236 height 37
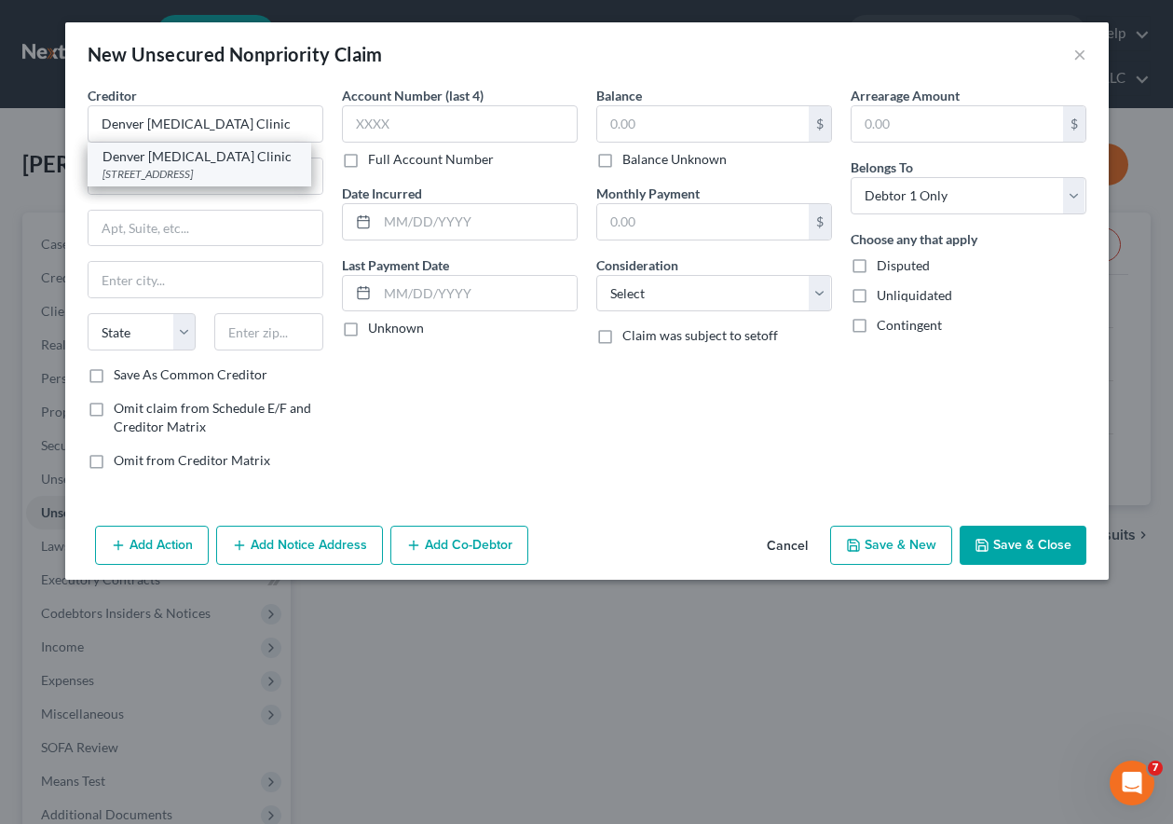
click at [245, 175] on div "200 Spruce St. #100, Denver, CO 80230" at bounding box center [199, 174] width 194 height 16
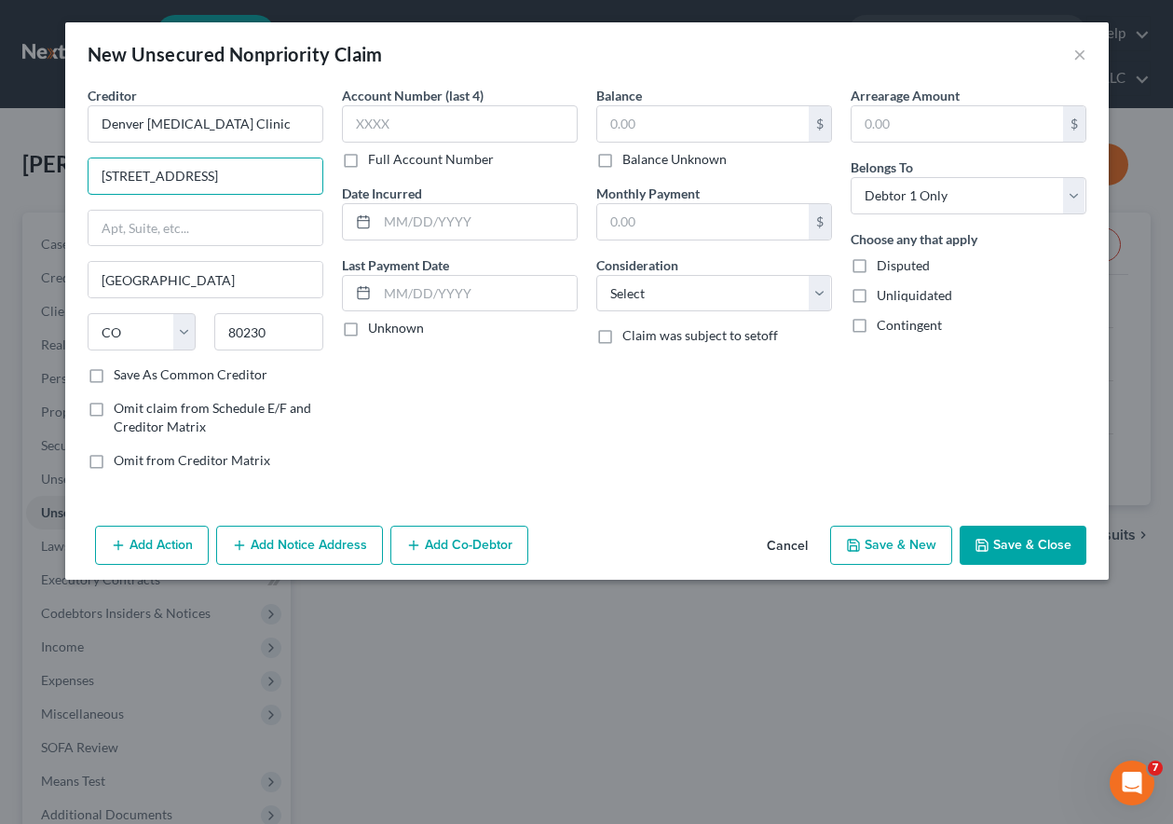
drag, startPoint x: 251, startPoint y: 168, endPoint x: 69, endPoint y: 166, distance: 181.7
click at [121, 163] on input "200 Spruce St. #100" at bounding box center [206, 175] width 234 height 35
click at [895, 546] on button "Save & New" at bounding box center [891, 544] width 122 height 39
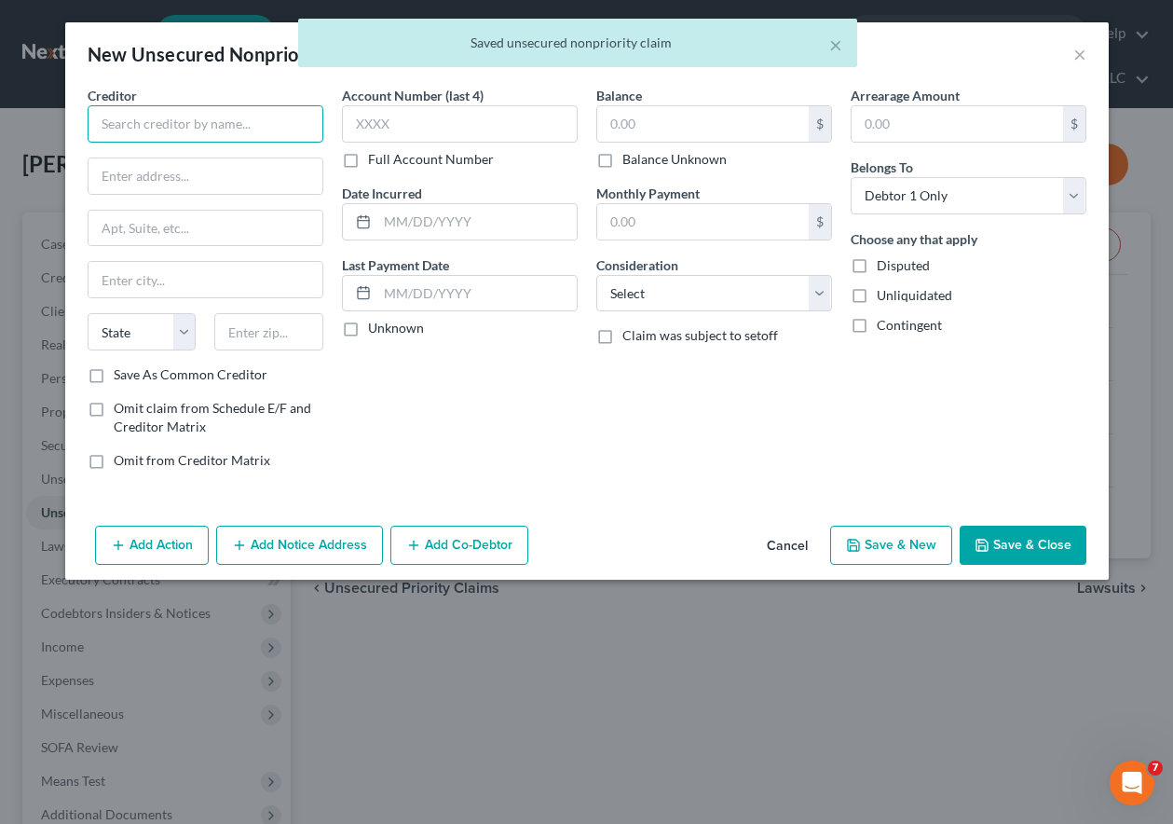
click at [169, 110] on input "text" at bounding box center [206, 123] width 236 height 37
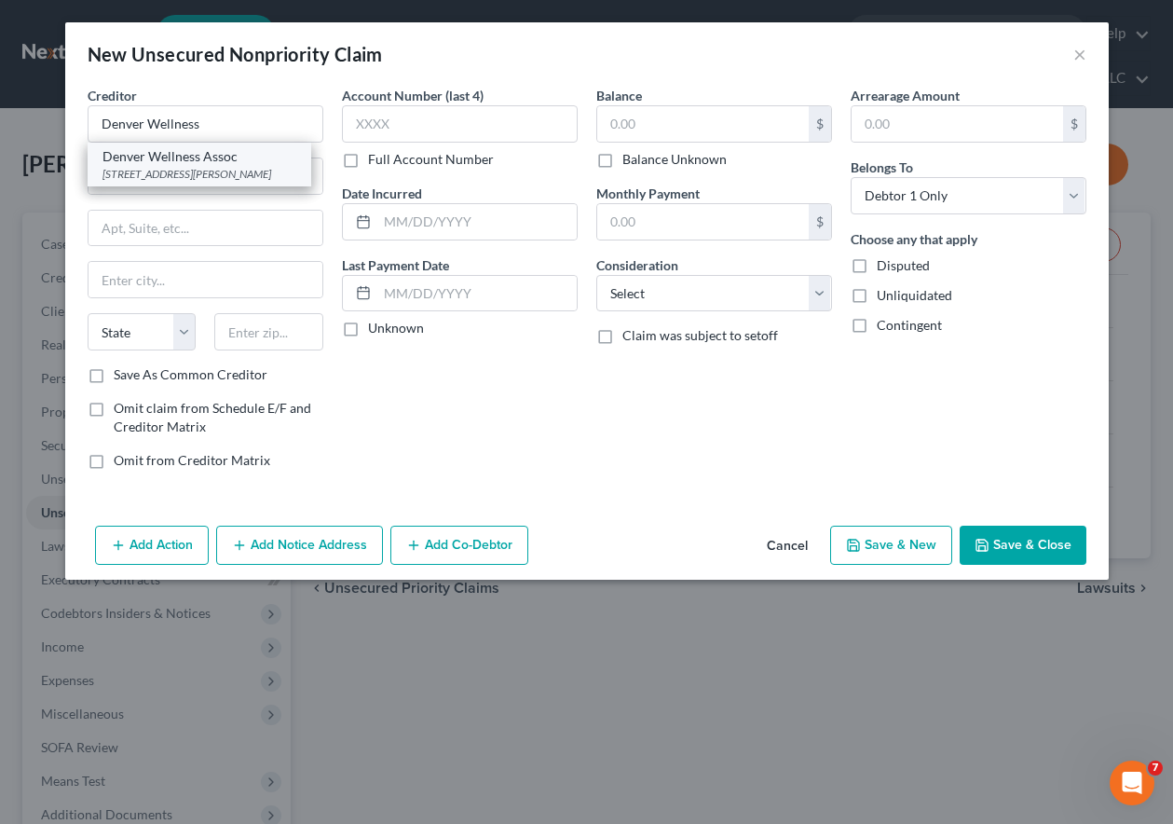
click at [229, 164] on div "Denver Wellness Assoc" at bounding box center [199, 156] width 194 height 19
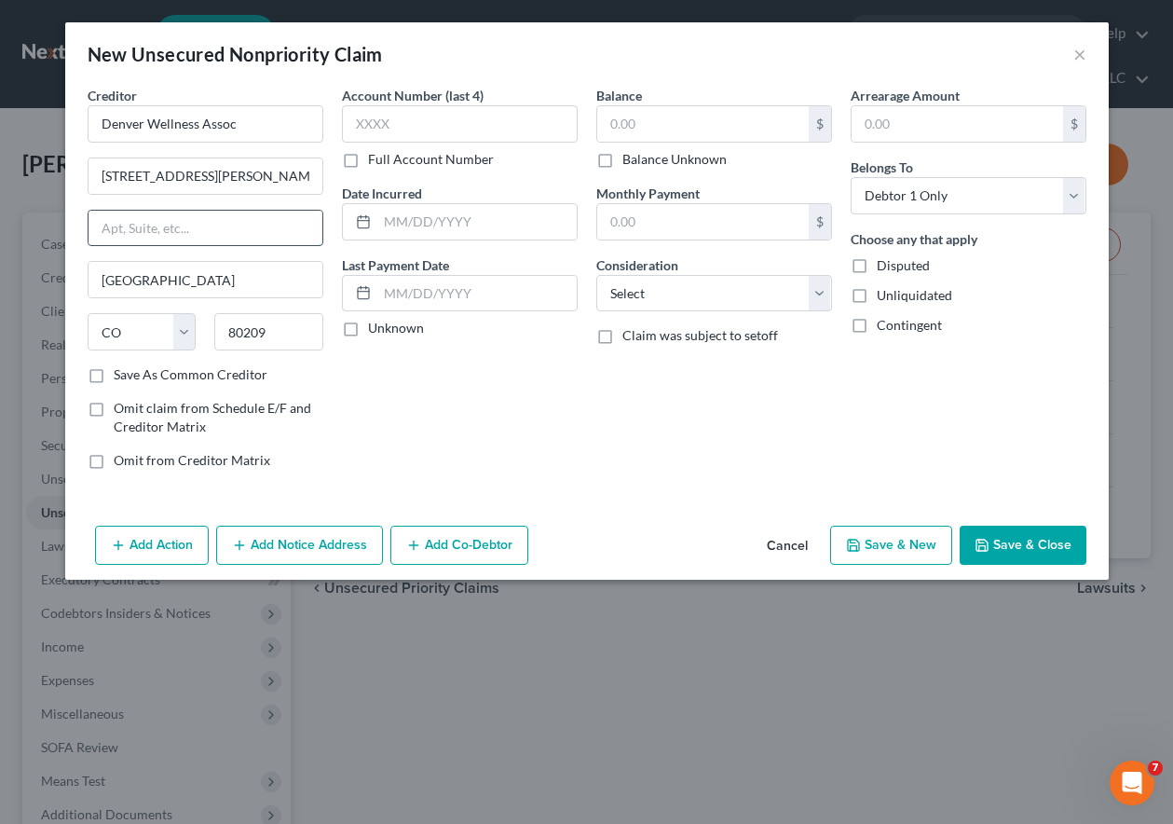
click at [251, 227] on input "text" at bounding box center [206, 228] width 234 height 35
drag, startPoint x: 248, startPoint y: 180, endPoint x: 45, endPoint y: 152, distance: 205.0
click at [49, 153] on div "New Unsecured Nonpriority Claim × Creditor * Denver Wellness Assoc 300 S Jackso…" at bounding box center [586, 412] width 1173 height 824
click at [121, 365] on input "Save As Common Creditor" at bounding box center [127, 371] width 12 height 12
click at [404, 123] on input "text" at bounding box center [460, 123] width 236 height 37
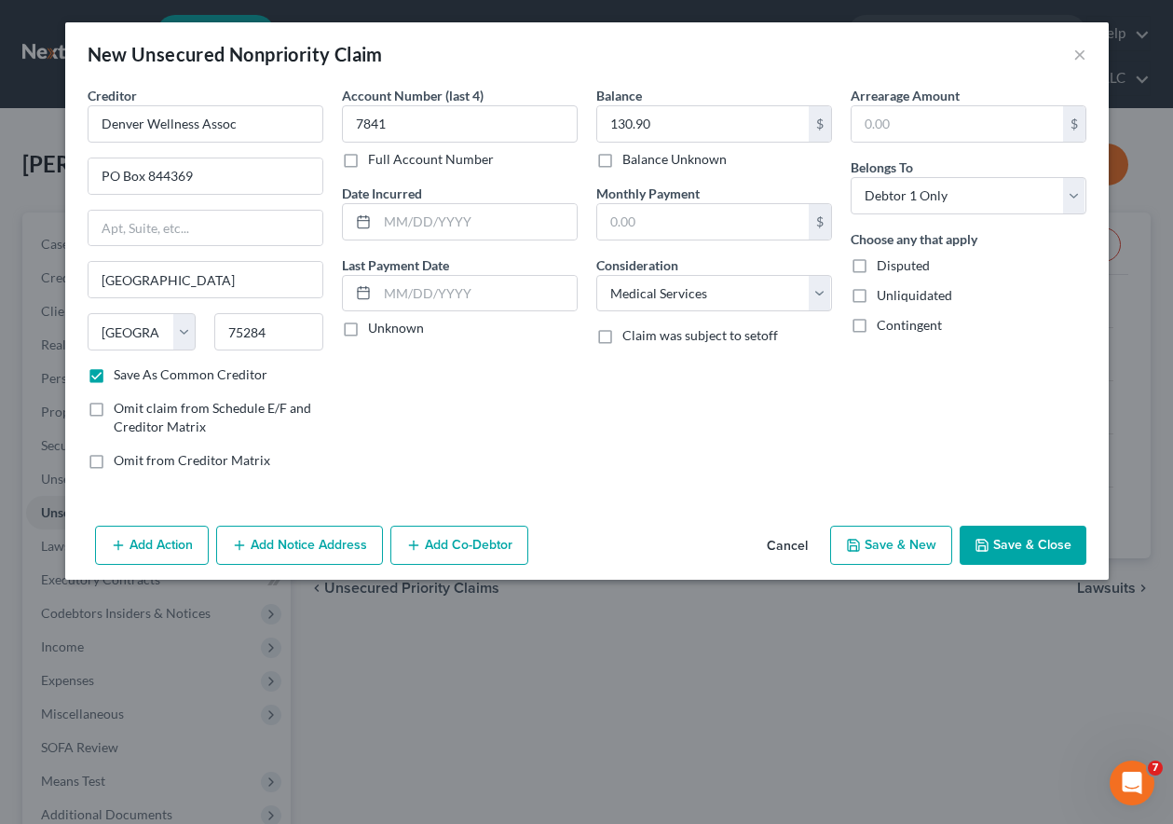
click at [915, 539] on button "Save & New" at bounding box center [891, 544] width 122 height 39
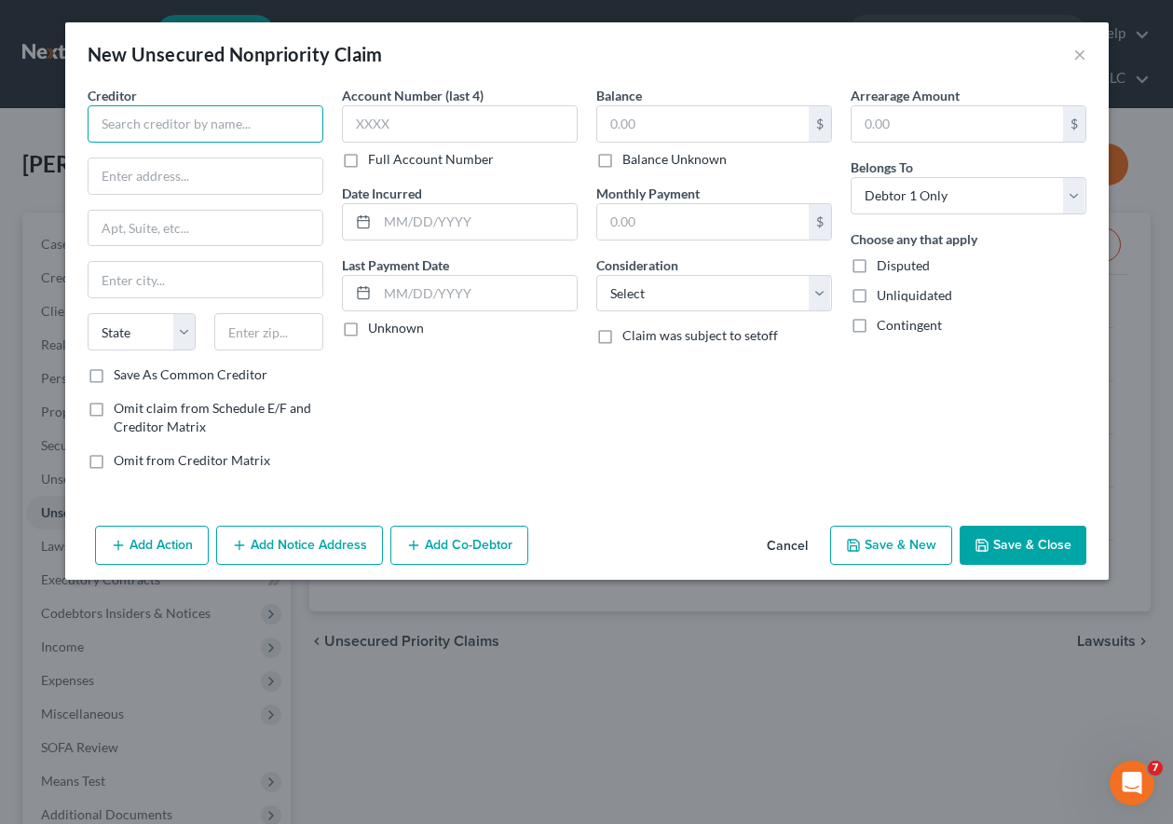
click at [194, 128] on input "text" at bounding box center [206, 123] width 236 height 37
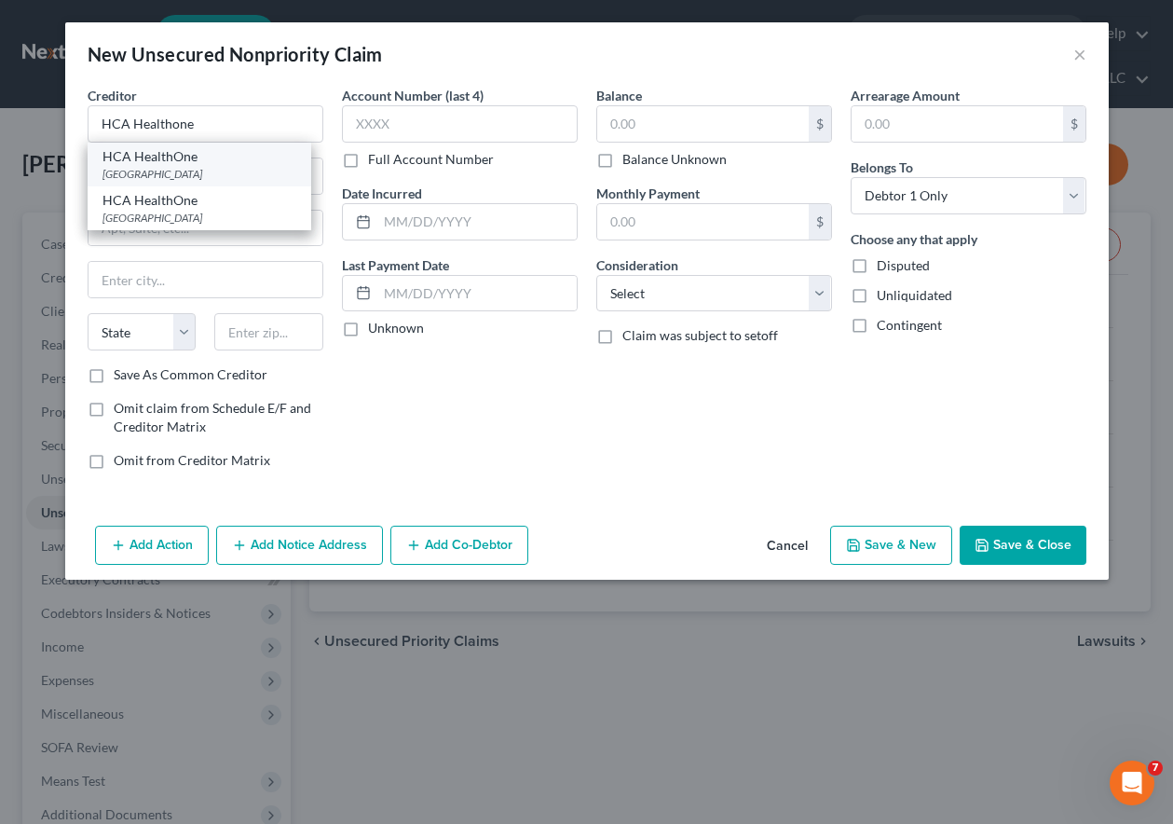
click at [176, 169] on div "PO Box 740760, Cincinnati, OH 45274" at bounding box center [199, 174] width 194 height 16
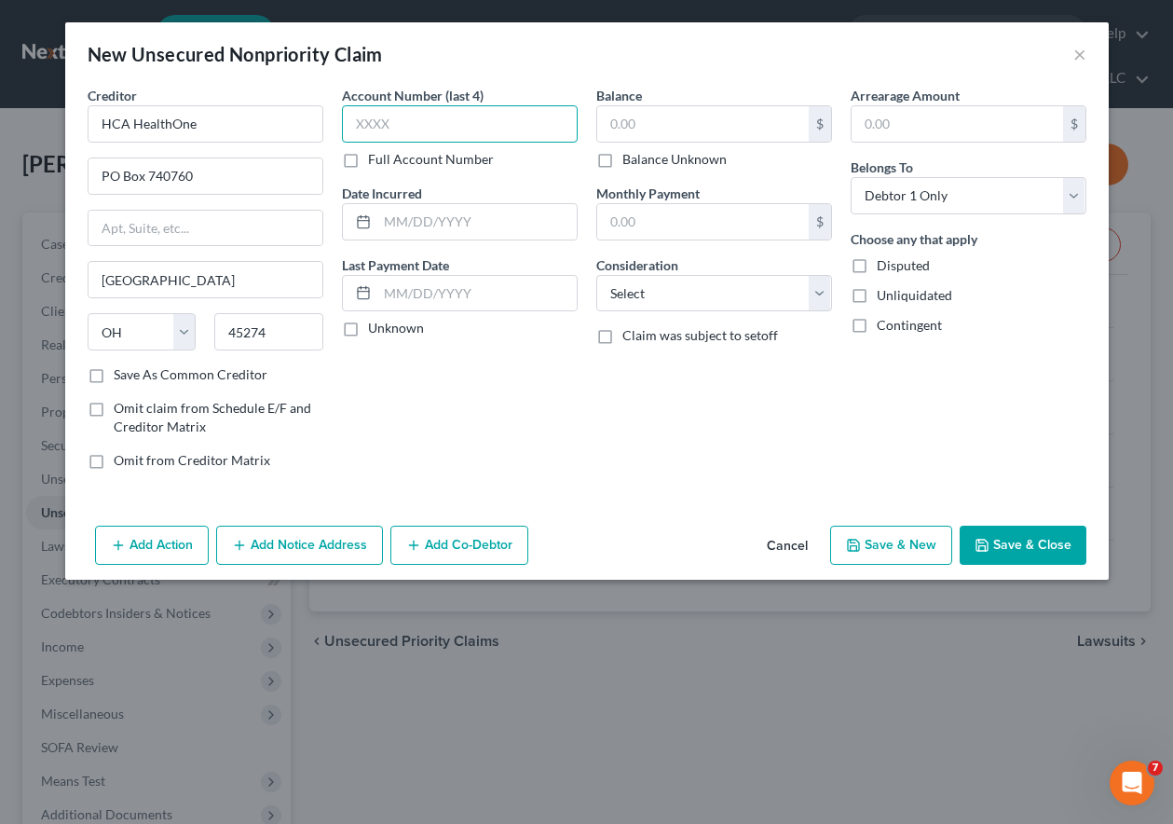
click at [463, 119] on input "text" at bounding box center [460, 123] width 236 height 37
click at [467, 123] on input "text" at bounding box center [460, 123] width 236 height 37
click at [1051, 532] on button "Save & Close" at bounding box center [1023, 544] width 127 height 39
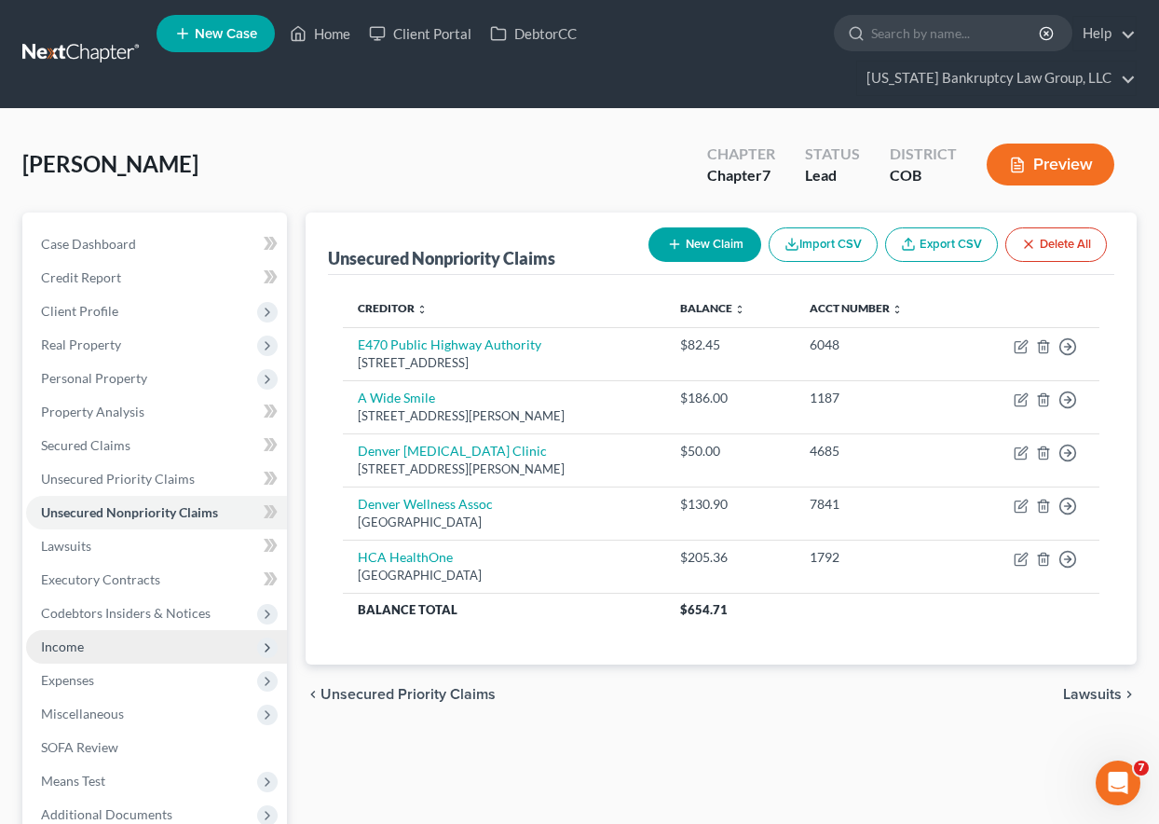
click at [71, 644] on span "Income" at bounding box center [62, 646] width 43 height 16
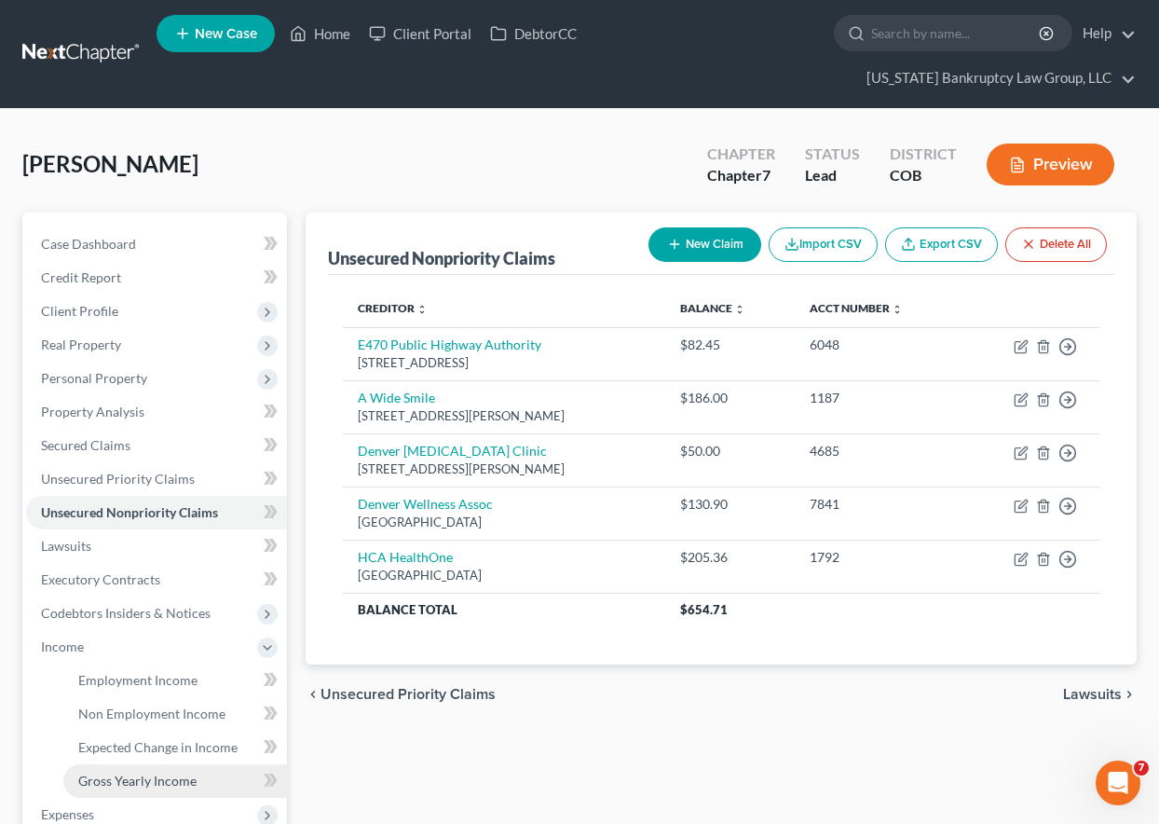
click at [157, 780] on span "Gross Yearly Income" at bounding box center [137, 780] width 118 height 16
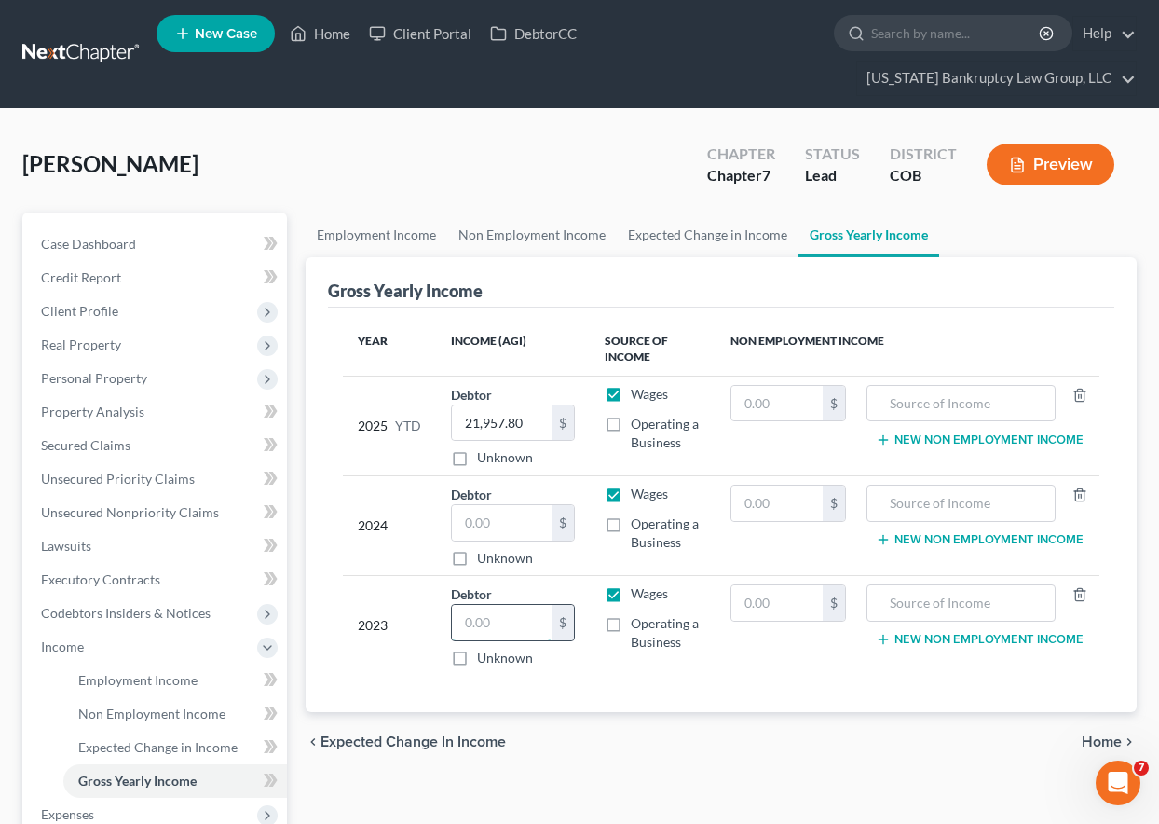
click at [524, 639] on input "text" at bounding box center [502, 622] width 100 height 35
click at [674, 774] on div "Employment Income Non Employment Income Expected Change in Income Gross Yearly …" at bounding box center [721, 625] width 850 height 826
click at [494, 525] on input "text" at bounding box center [502, 522] width 100 height 35
click at [774, 508] on input "text" at bounding box center [776, 502] width 91 height 35
click at [837, 727] on div "chevron_left Expected Change in Income Home chevron_right" at bounding box center [721, 742] width 831 height 60
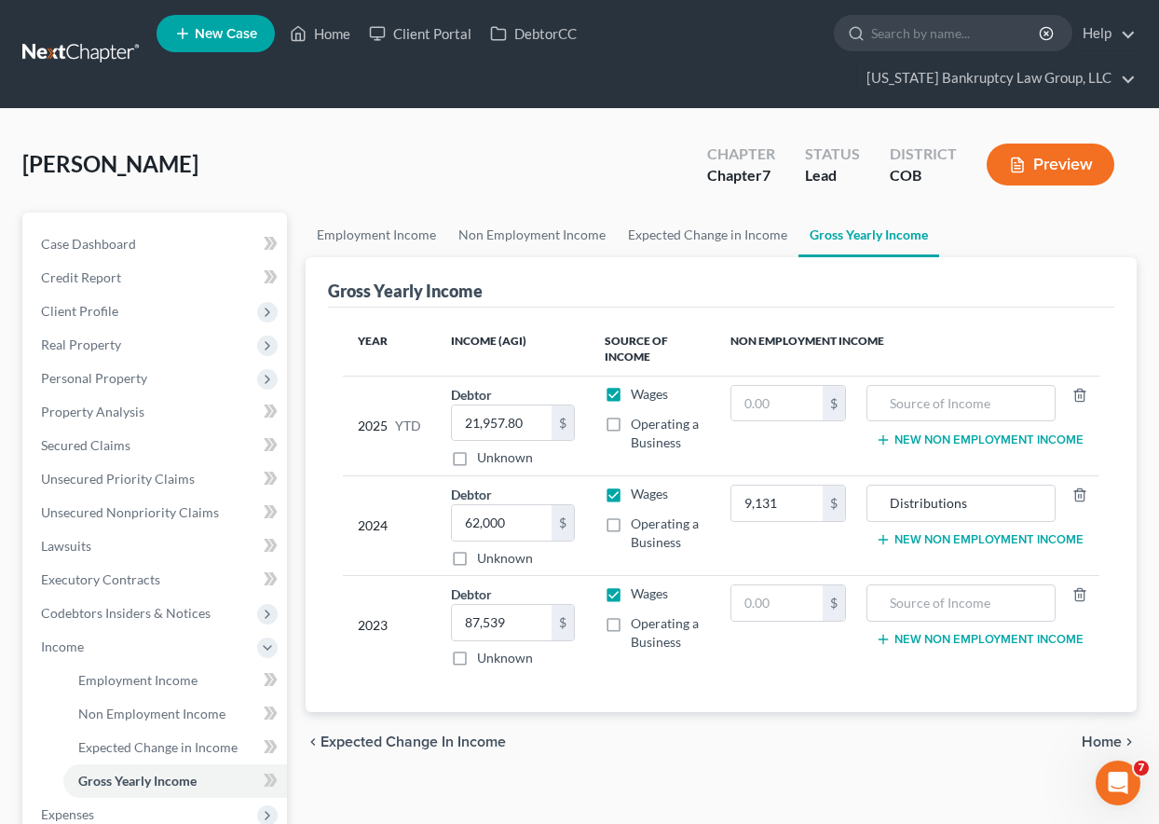
click at [915, 775] on div "Employment Income Non Employment Income Expected Change in Income Gross Yearly …" at bounding box center [721, 625] width 850 height 826
click at [980, 502] on input "Distributions" at bounding box center [962, 502] width 170 height 35
click at [800, 780] on div "Employment Income Non Employment Income Expected Change in Income Gross Yearly …" at bounding box center [721, 625] width 850 height 826
click at [1038, 542] on button "New Non Employment Income" at bounding box center [980, 539] width 208 height 15
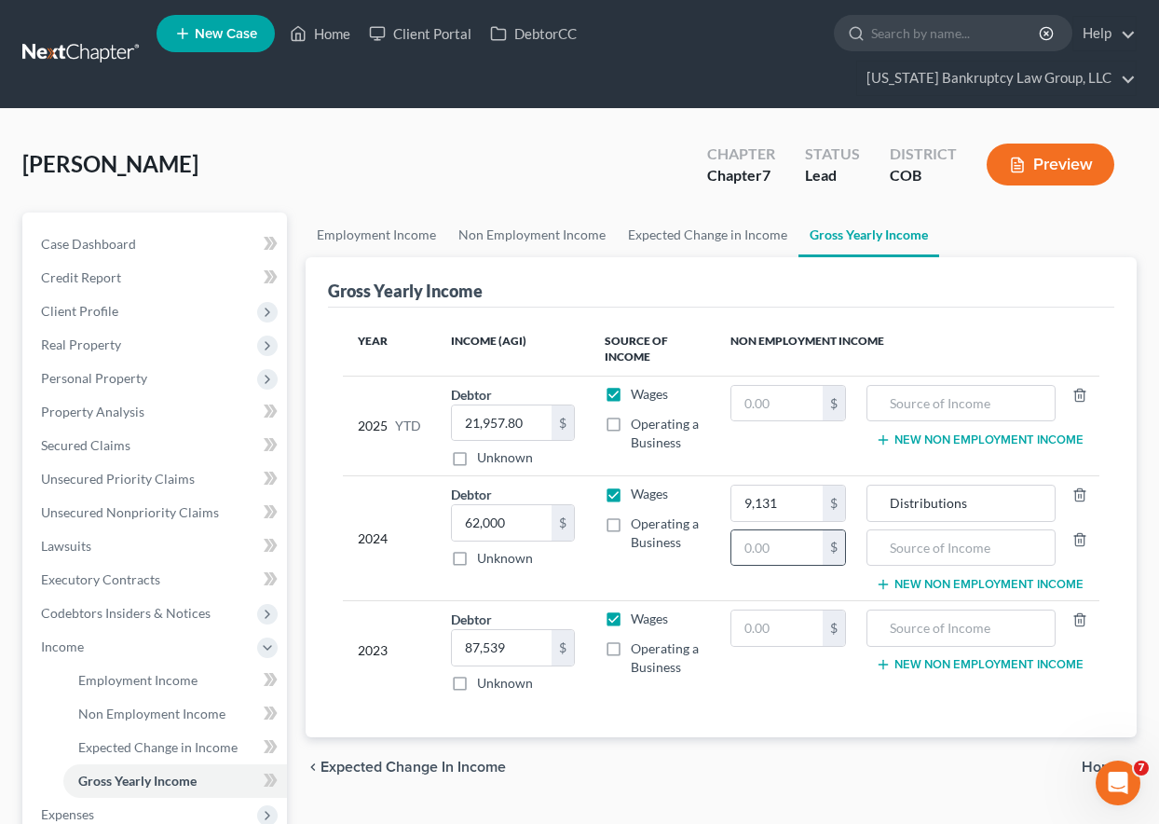
click at [823, 548] on div "$" at bounding box center [834, 547] width 22 height 35
click at [807, 543] on input "text" at bounding box center [776, 547] width 91 height 35
click at [879, 553] on input "text" at bounding box center [962, 547] width 170 height 35
click at [787, 738] on div "chevron_left Expected Change in Income Home chevron_right" at bounding box center [721, 767] width 831 height 60
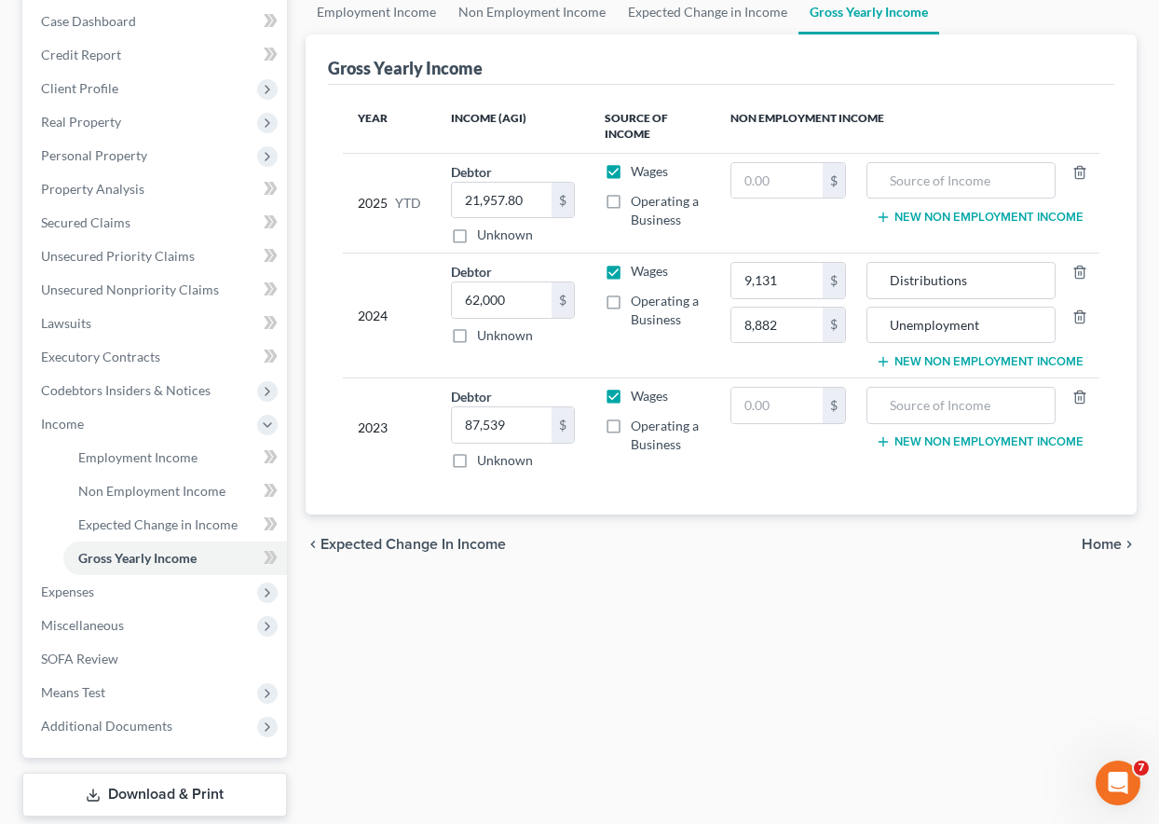
scroll to position [286, 0]
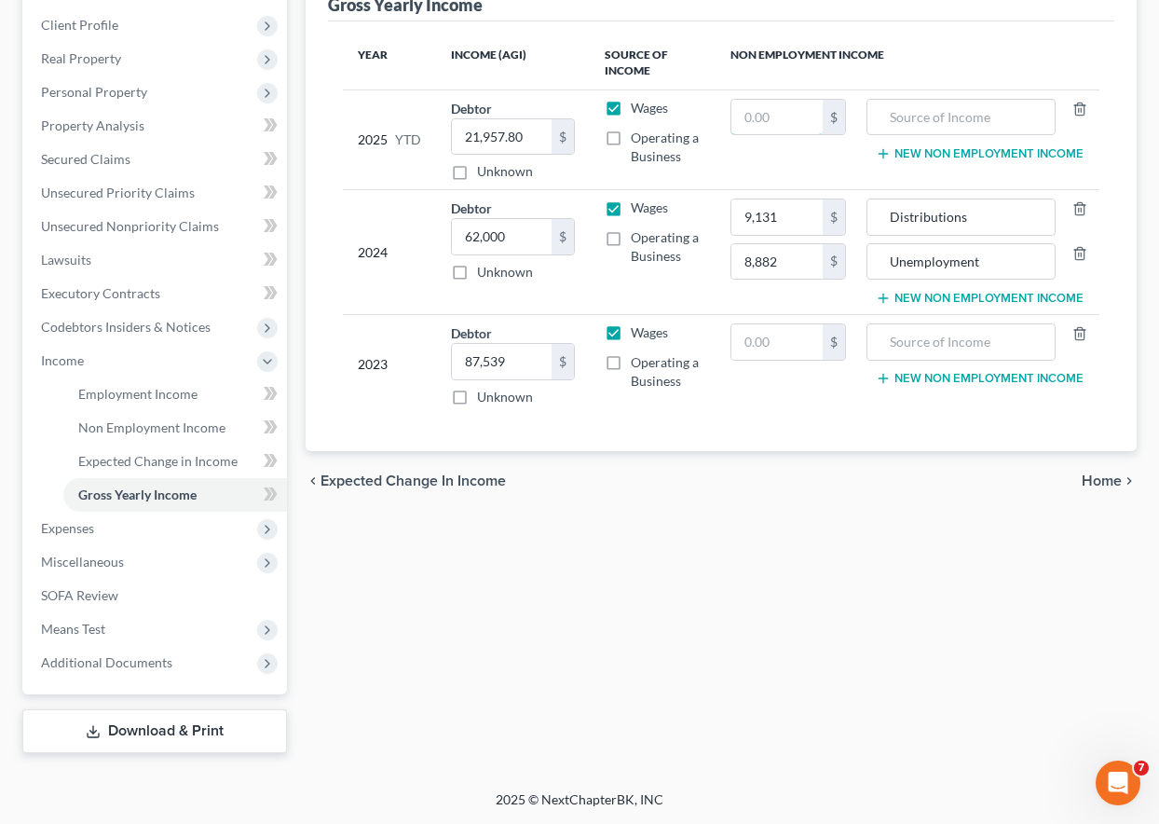
drag, startPoint x: 775, startPoint y: 110, endPoint x: 1097, endPoint y: 131, distance: 322.2
click at [775, 110] on input "text" at bounding box center [776, 117] width 91 height 35
click at [771, 123] on input "text" at bounding box center [776, 117] width 91 height 35
click at [907, 115] on input "text" at bounding box center [962, 117] width 170 height 35
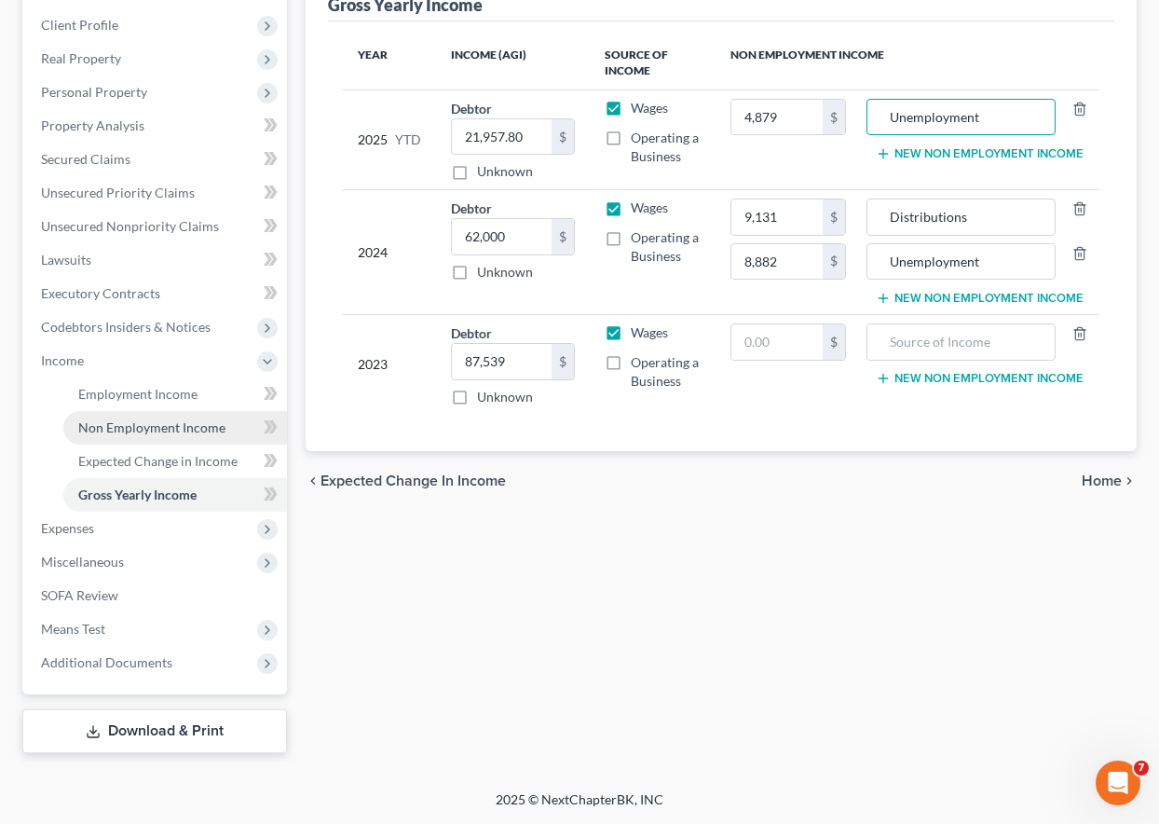
click at [152, 417] on link "Non Employment Income" at bounding box center [175, 428] width 224 height 34
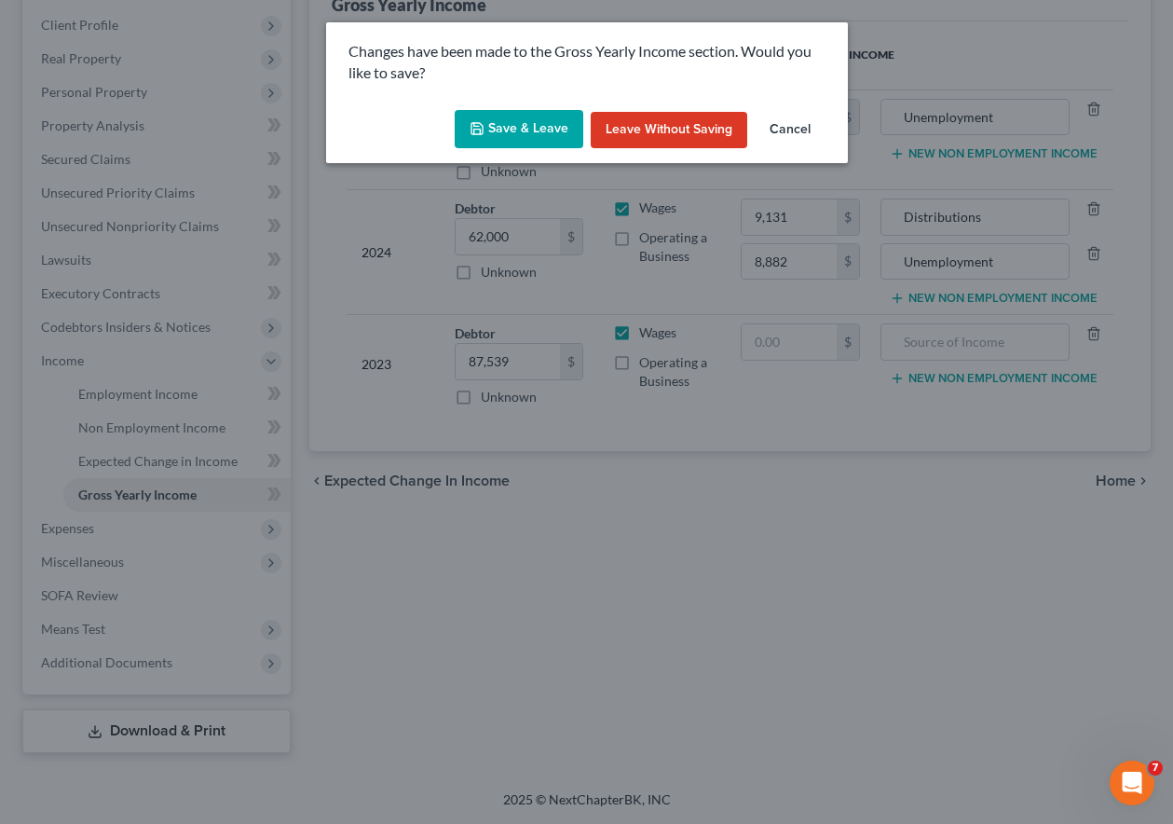
click at [513, 114] on button "Save & Leave" at bounding box center [519, 129] width 129 height 39
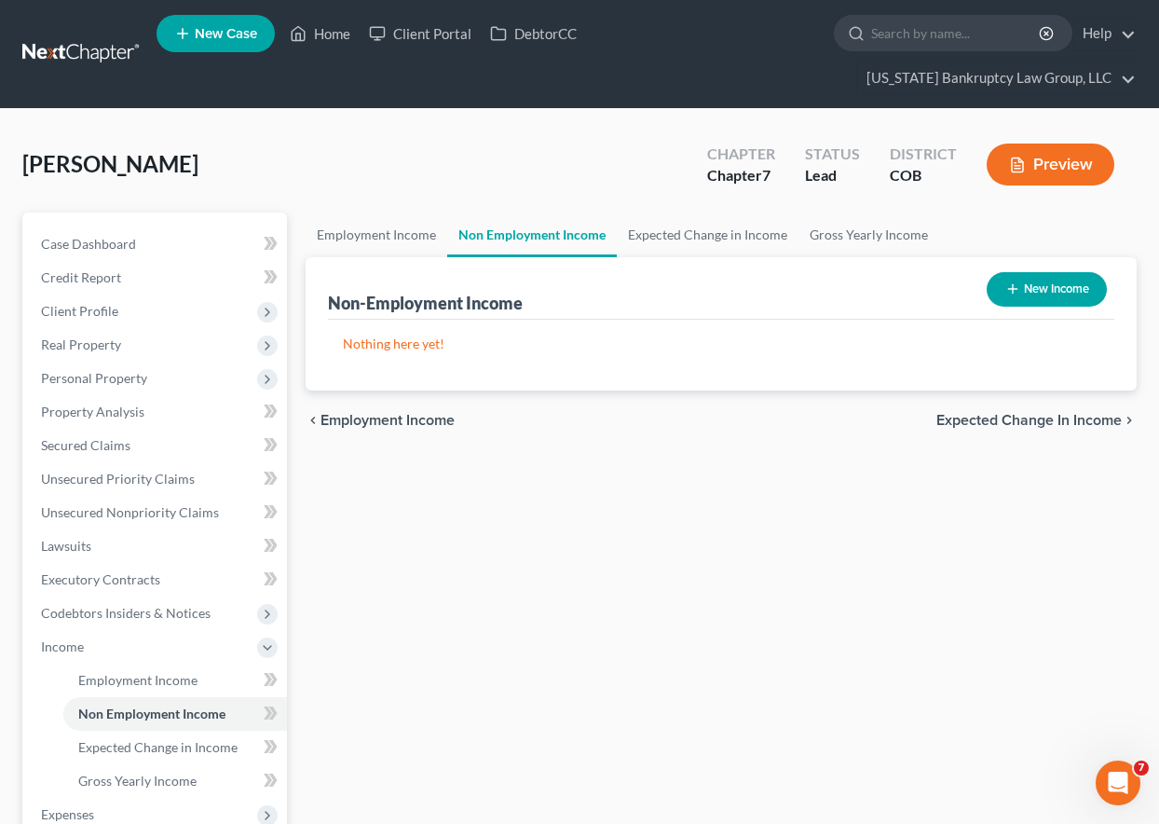
click at [1055, 291] on button "New Income" at bounding box center [1047, 289] width 120 height 34
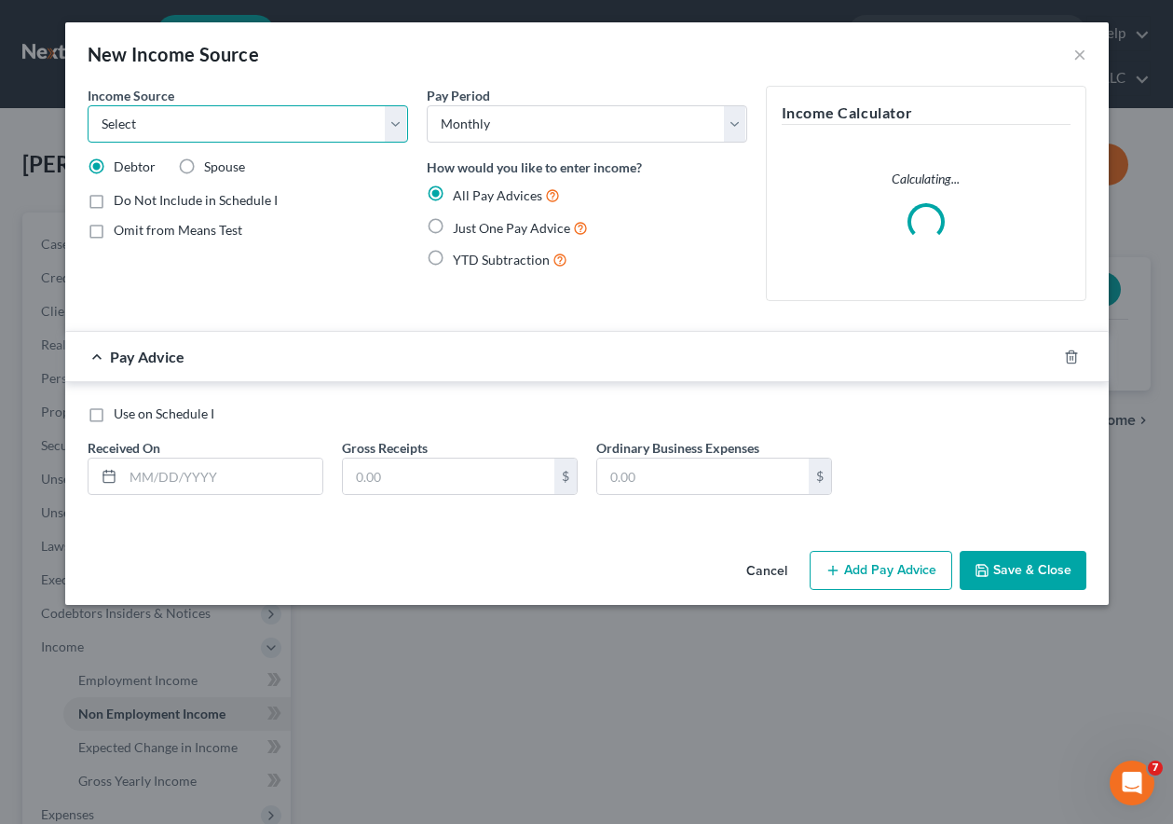
drag, startPoint x: 256, startPoint y: 119, endPoint x: 246, endPoint y: 138, distance: 21.3
click at [256, 119] on select "Select Unemployment Disability (from employer) Pension Retirement Social Securi…" at bounding box center [248, 123] width 321 height 37
click at [88, 105] on select "Select Unemployment Disability (from employer) Pension Retirement Social Securi…" at bounding box center [248, 123] width 321 height 37
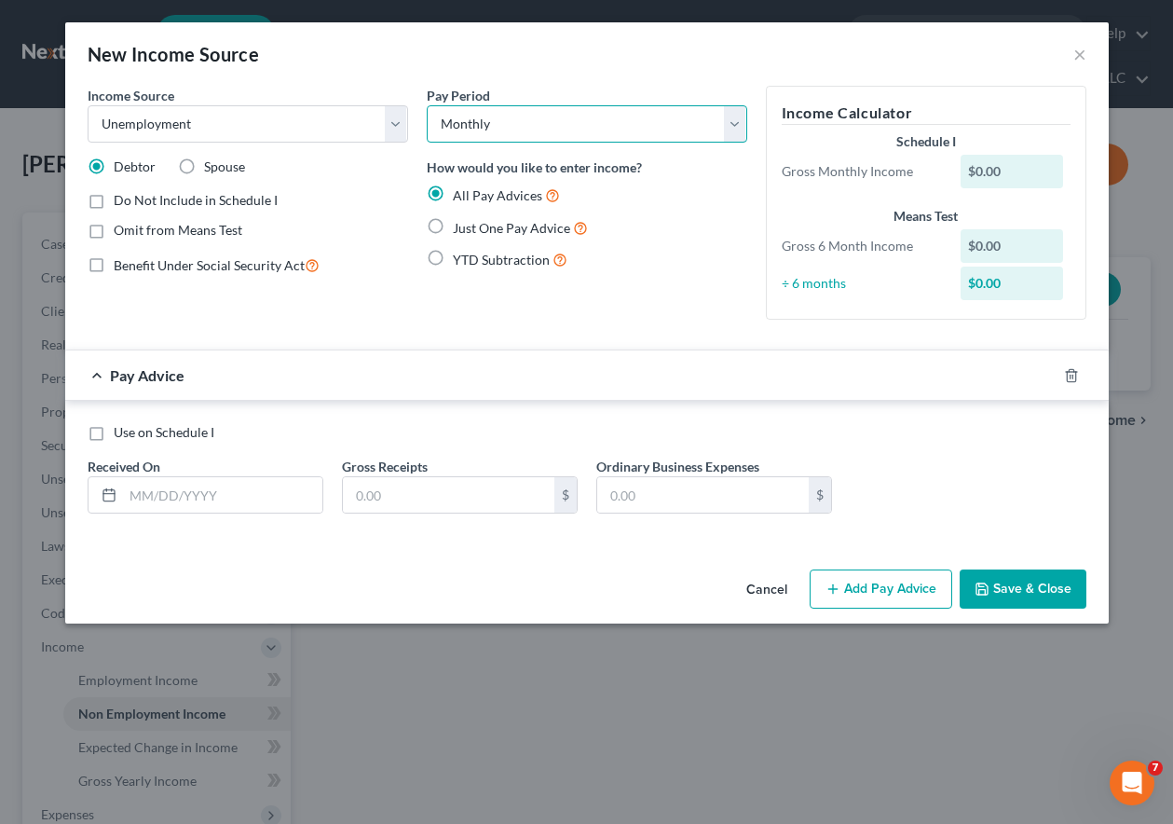
click at [514, 123] on select "Select Monthly Twice Monthly Every Other Week Weekly" at bounding box center [587, 123] width 321 height 37
click at [427, 105] on select "Select Monthly Twice Monthly Every Other Week Weekly" at bounding box center [587, 123] width 321 height 37
click at [268, 498] on input "text" at bounding box center [222, 494] width 199 height 35
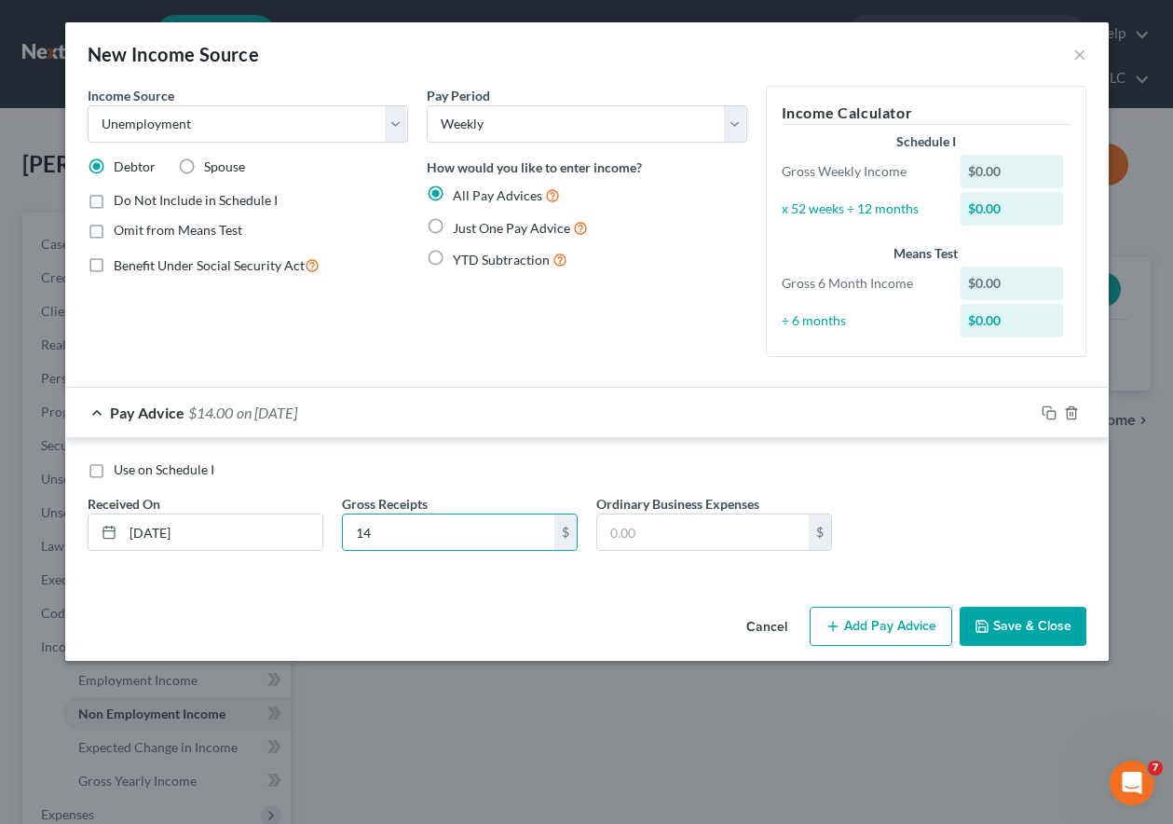
click at [892, 620] on button "Add Pay Advice" at bounding box center [881, 626] width 143 height 39
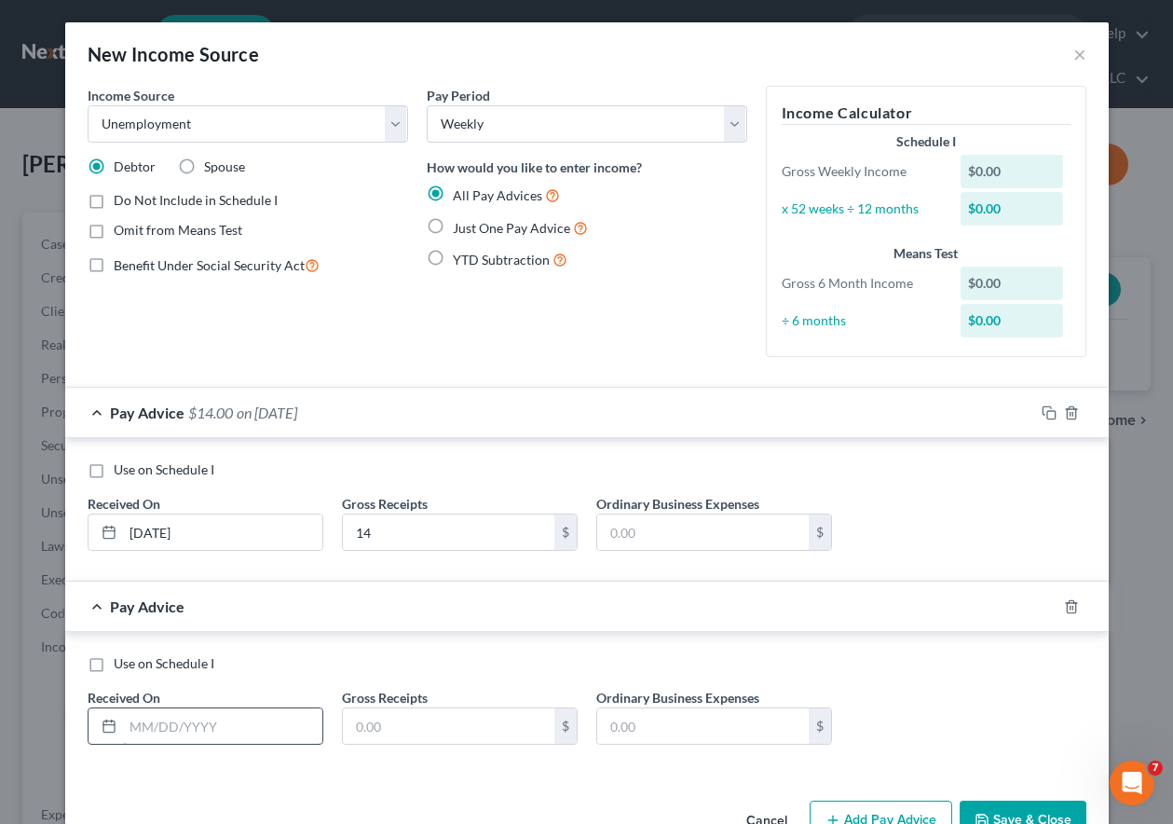
click at [132, 728] on input "text" at bounding box center [222, 725] width 199 height 35
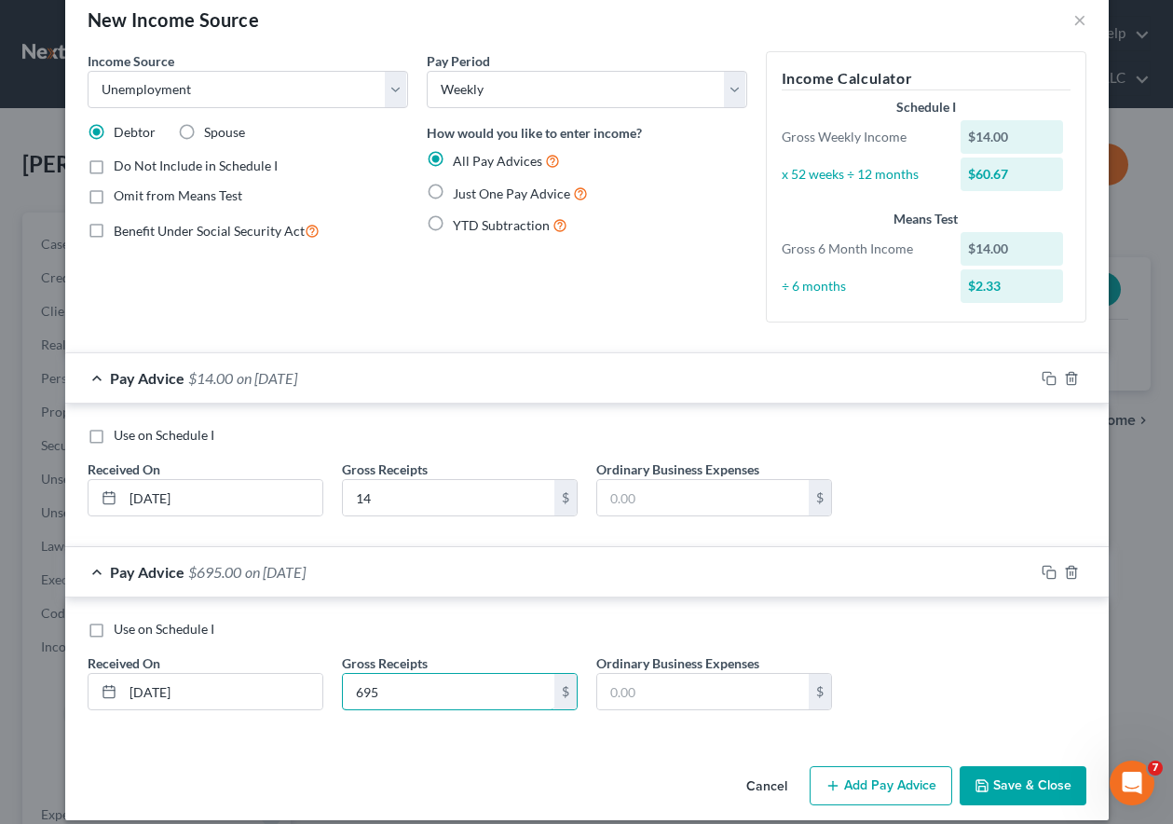
scroll to position [53, 0]
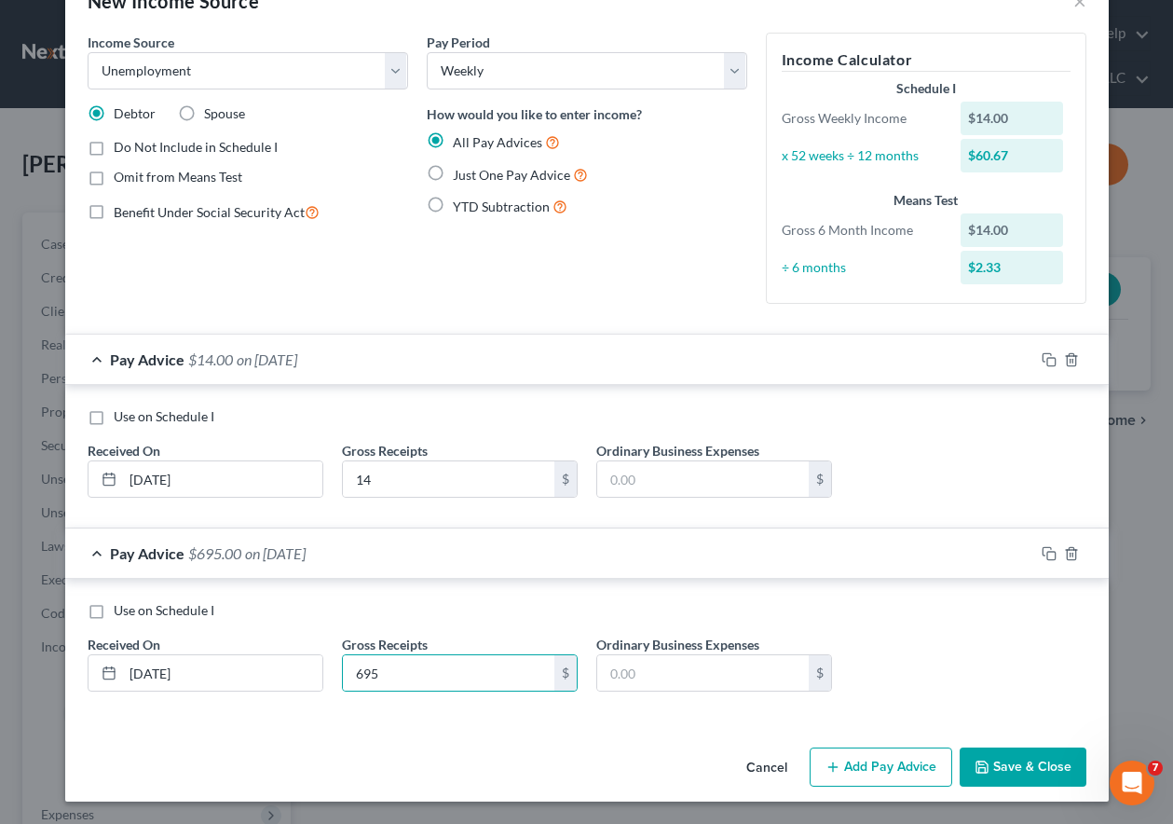
click at [867, 744] on div "Cancel Add Pay Advice Save & Close" at bounding box center [587, 770] width 1044 height 61
click at [880, 764] on button "Add Pay Advice" at bounding box center [881, 766] width 143 height 39
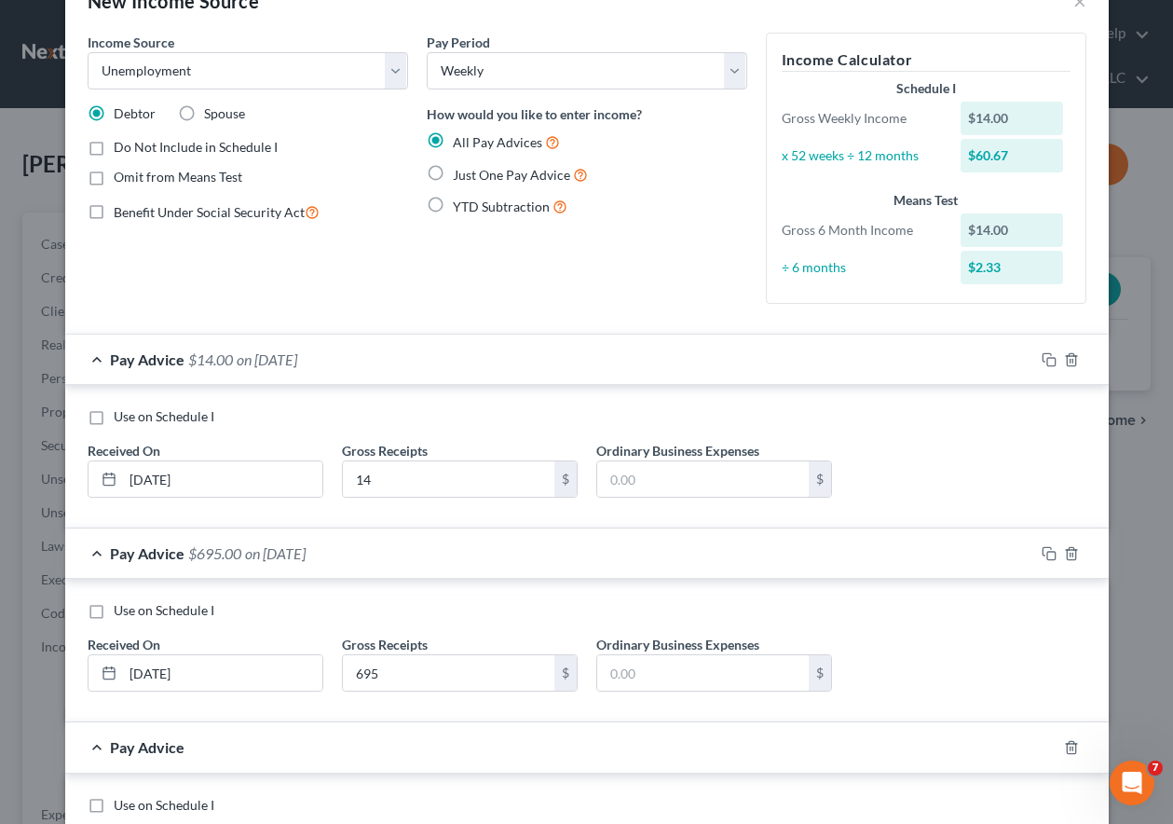
click at [114, 180] on label "Omit from Means Test" at bounding box center [178, 177] width 129 height 19
click at [121, 180] on input "Omit from Means Test" at bounding box center [127, 174] width 12 height 12
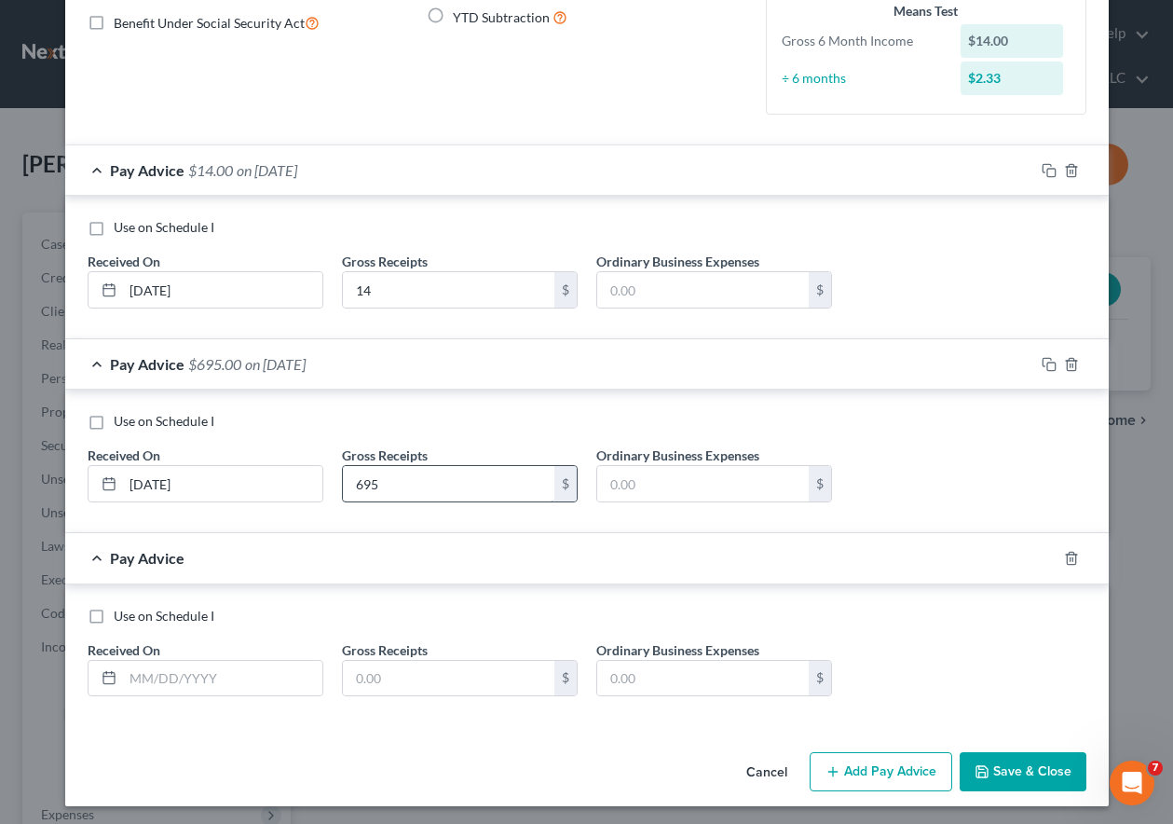
scroll to position [247, 0]
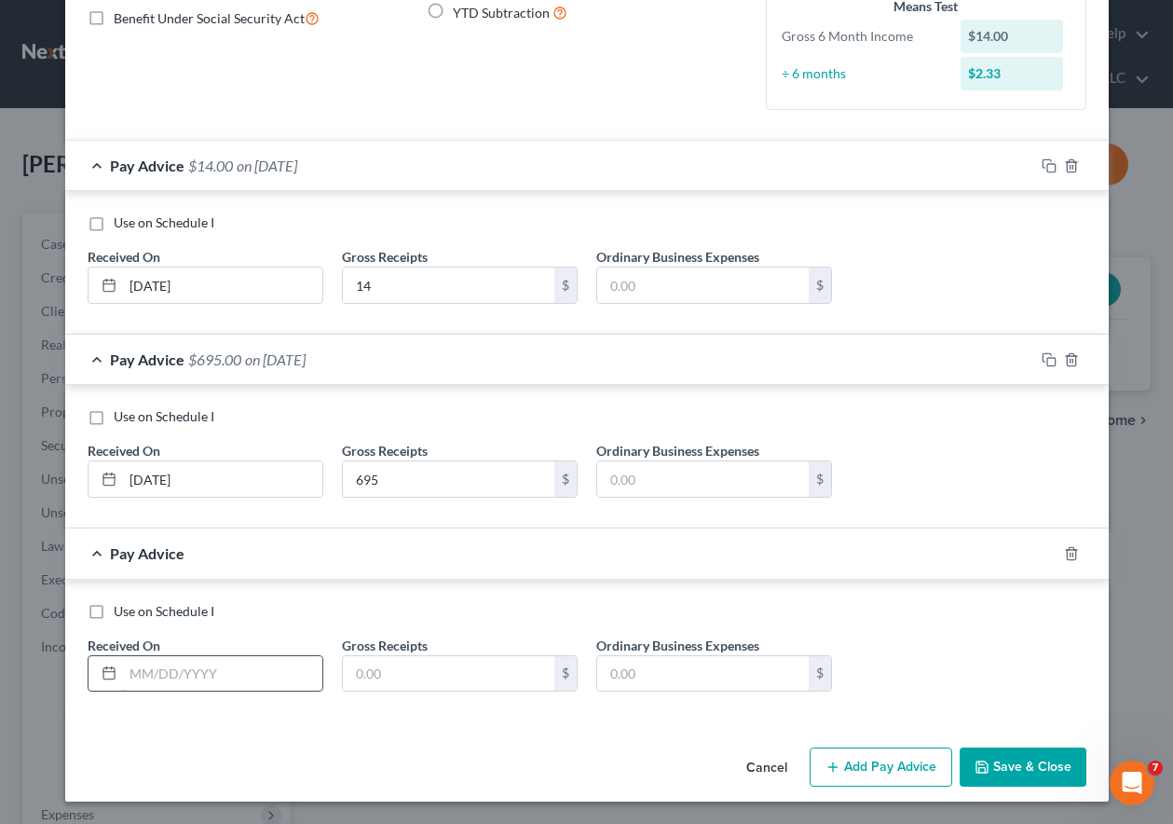
click at [225, 682] on input "text" at bounding box center [222, 673] width 199 height 35
click at [911, 762] on button "Add Pay Advice" at bounding box center [881, 766] width 143 height 39
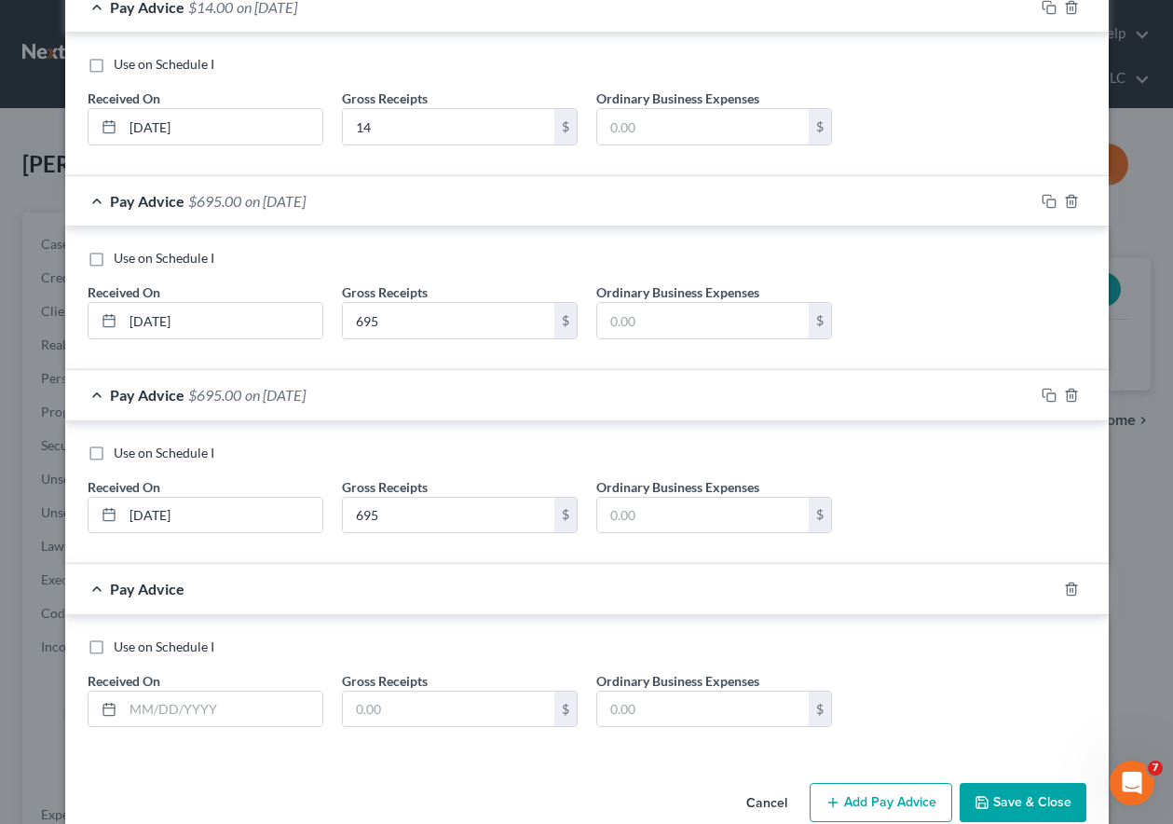
scroll to position [441, 0]
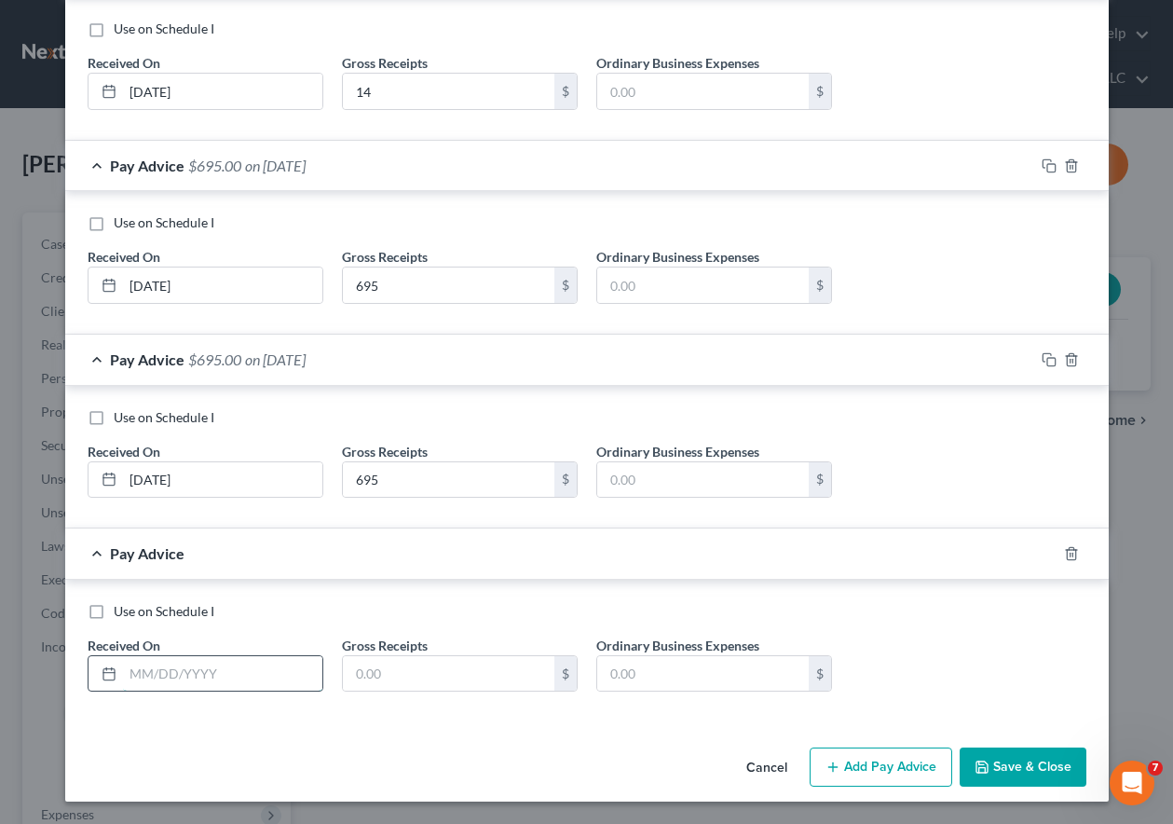
click at [202, 672] on input "text" at bounding box center [222, 673] width 199 height 35
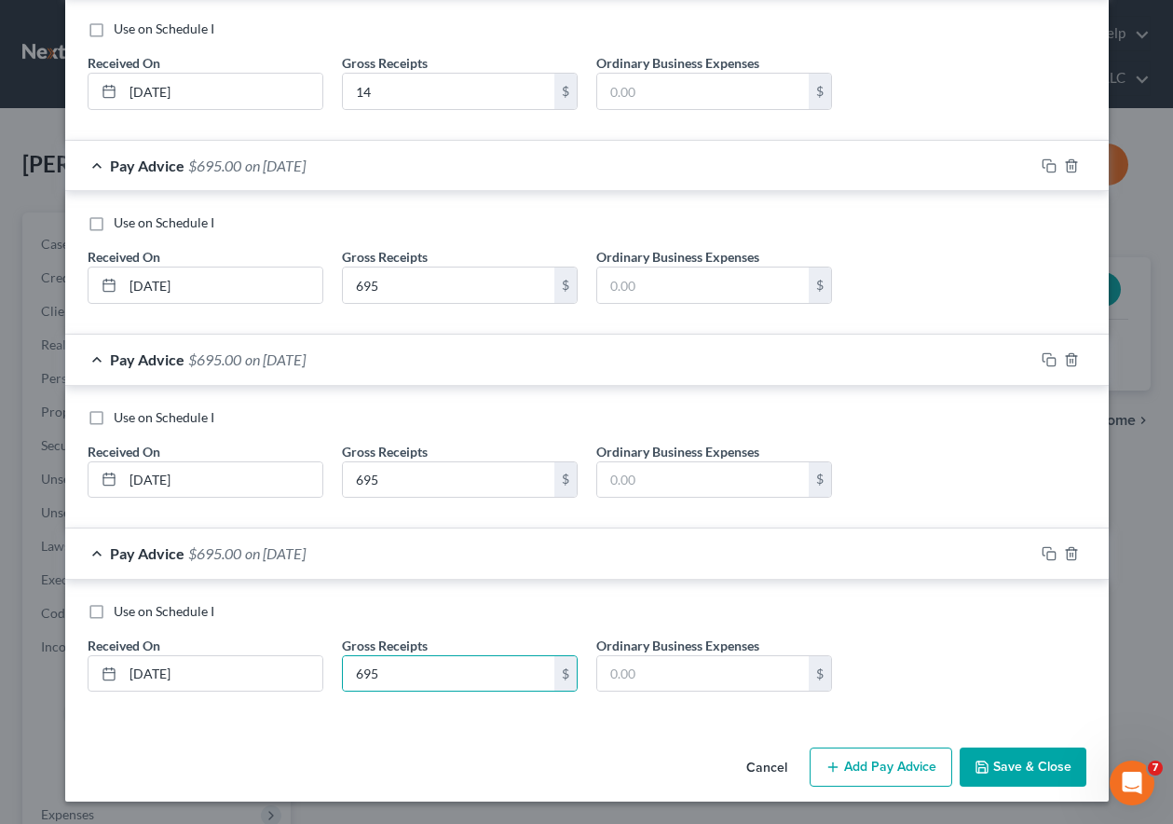
click at [880, 763] on button "Add Pay Advice" at bounding box center [881, 766] width 143 height 39
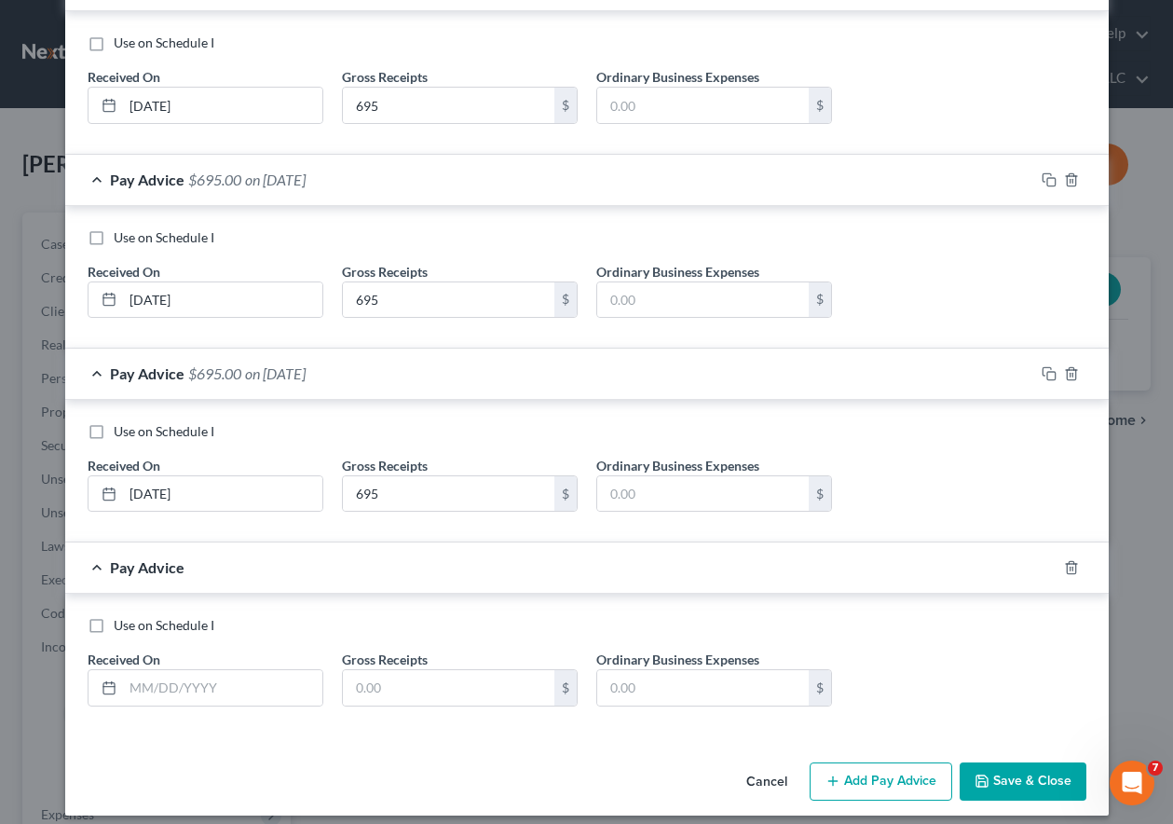
scroll to position [635, 0]
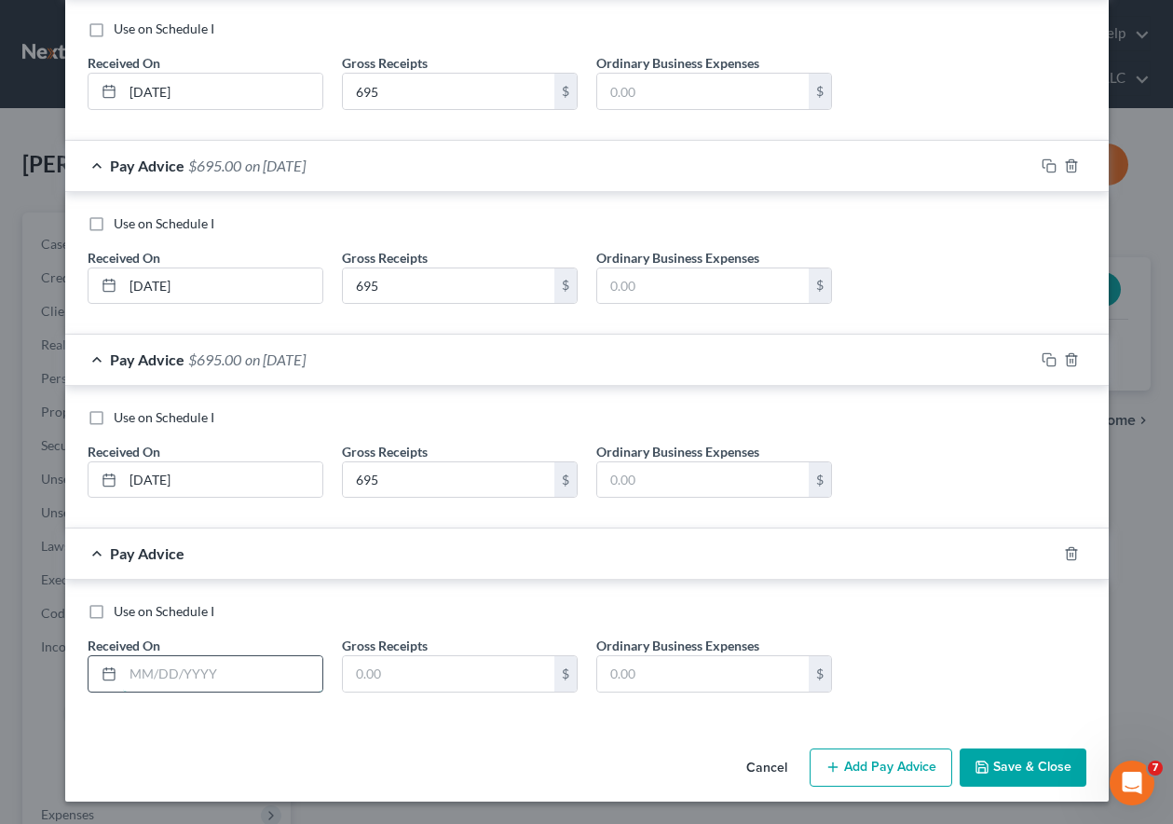
click at [234, 673] on input "text" at bounding box center [222, 673] width 199 height 35
click at [209, 683] on input "text" at bounding box center [222, 673] width 199 height 35
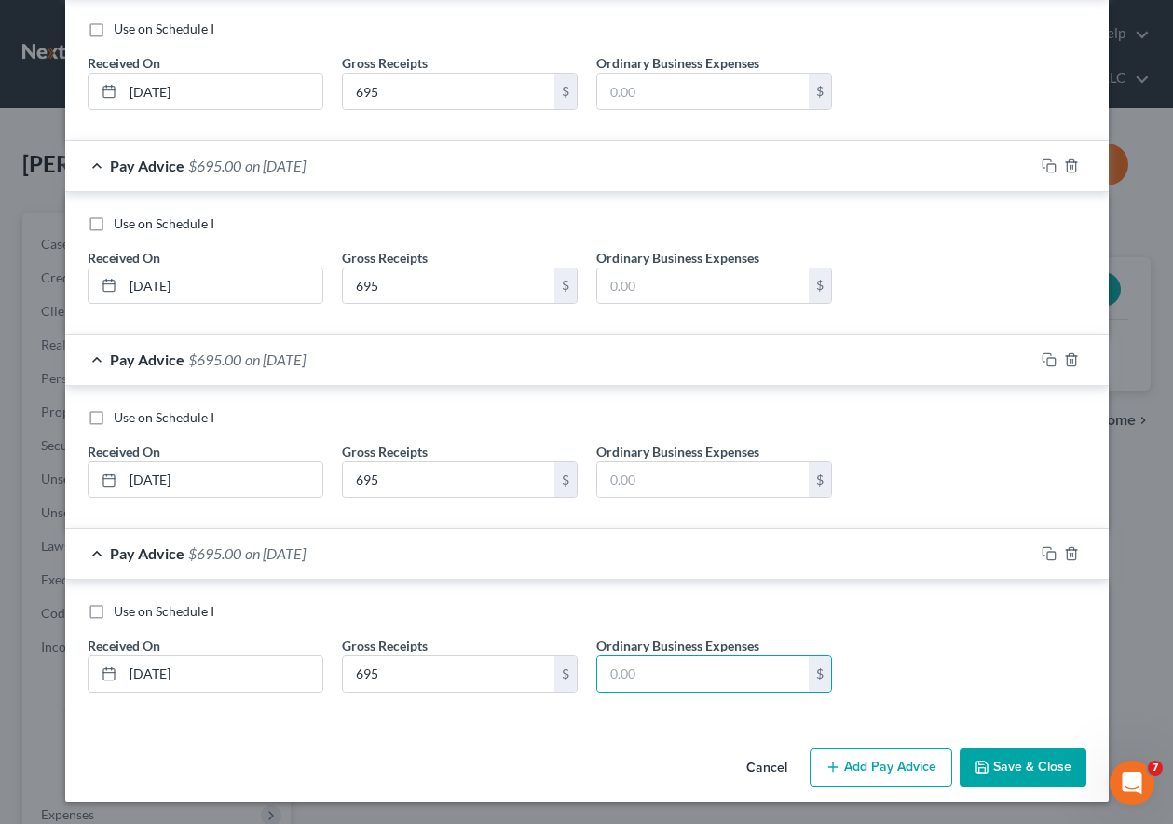
click at [998, 768] on button "Save & Close" at bounding box center [1023, 767] width 127 height 39
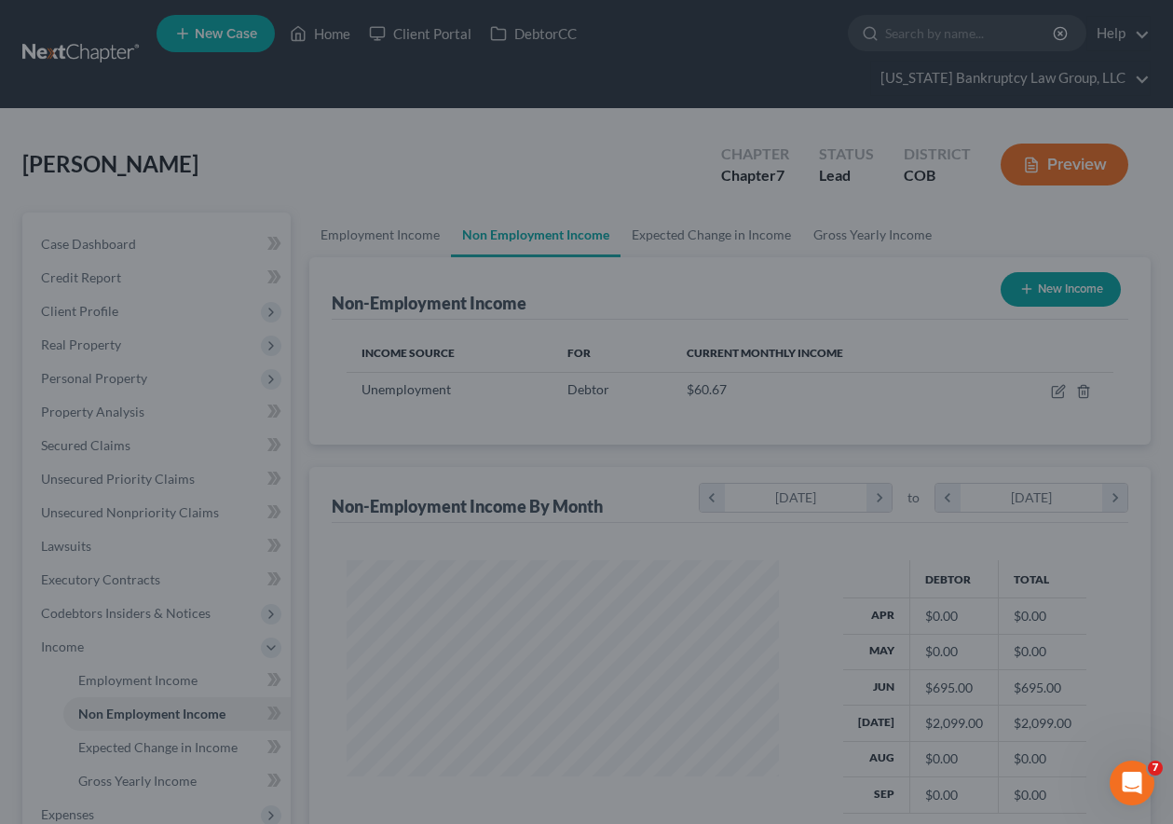
scroll to position [334, 463]
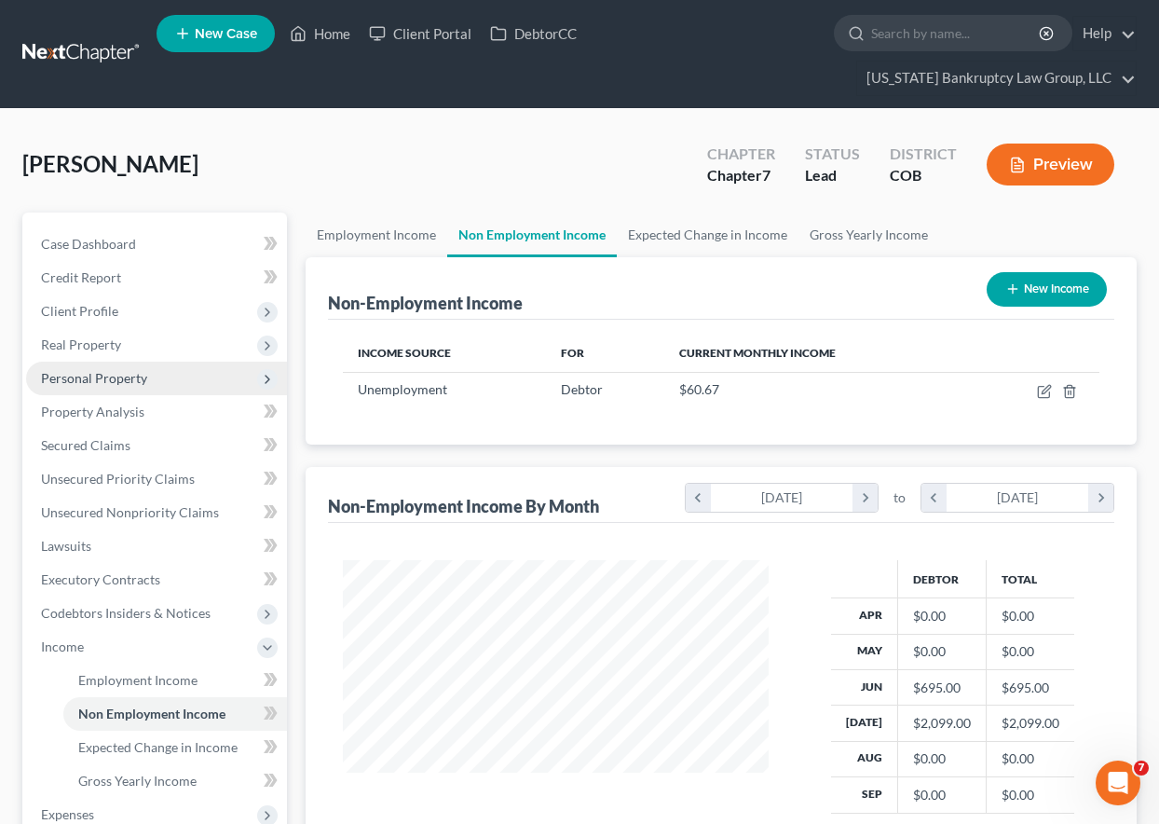
click at [92, 376] on span "Personal Property" at bounding box center [94, 378] width 106 height 16
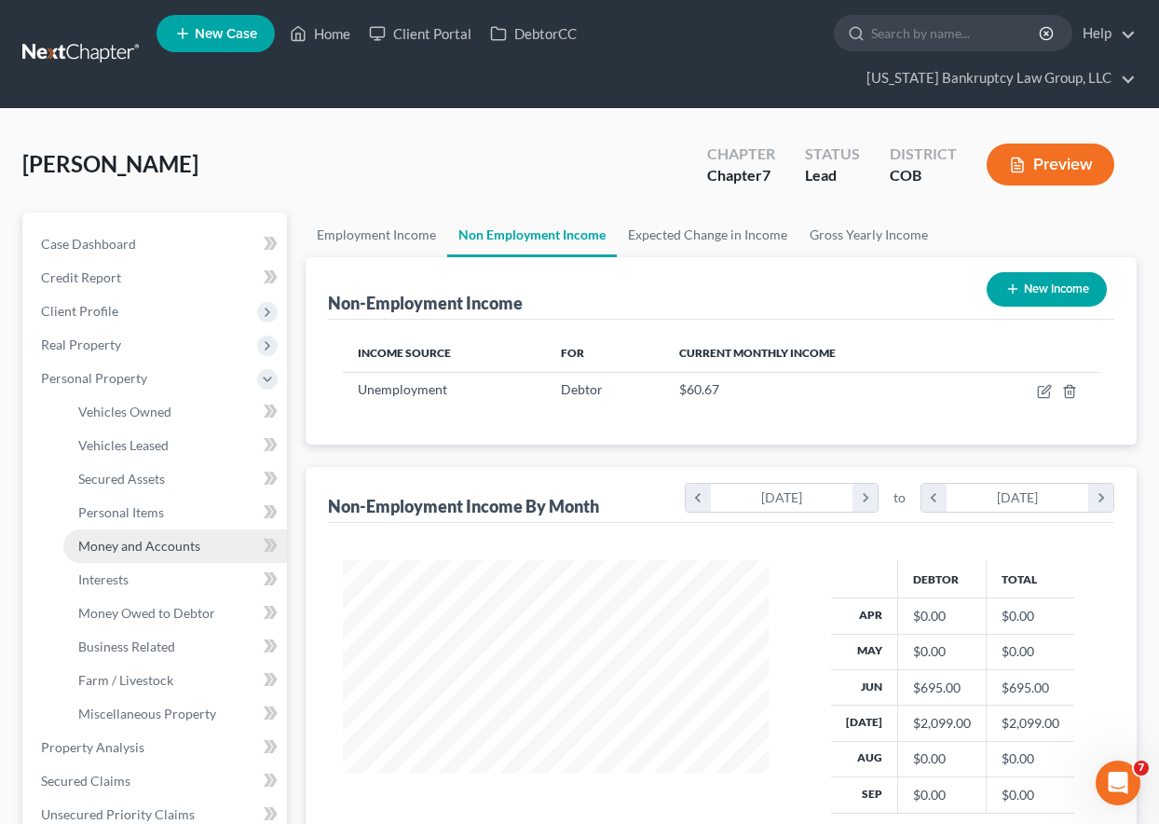
click at [136, 540] on span "Money and Accounts" at bounding box center [139, 546] width 122 height 16
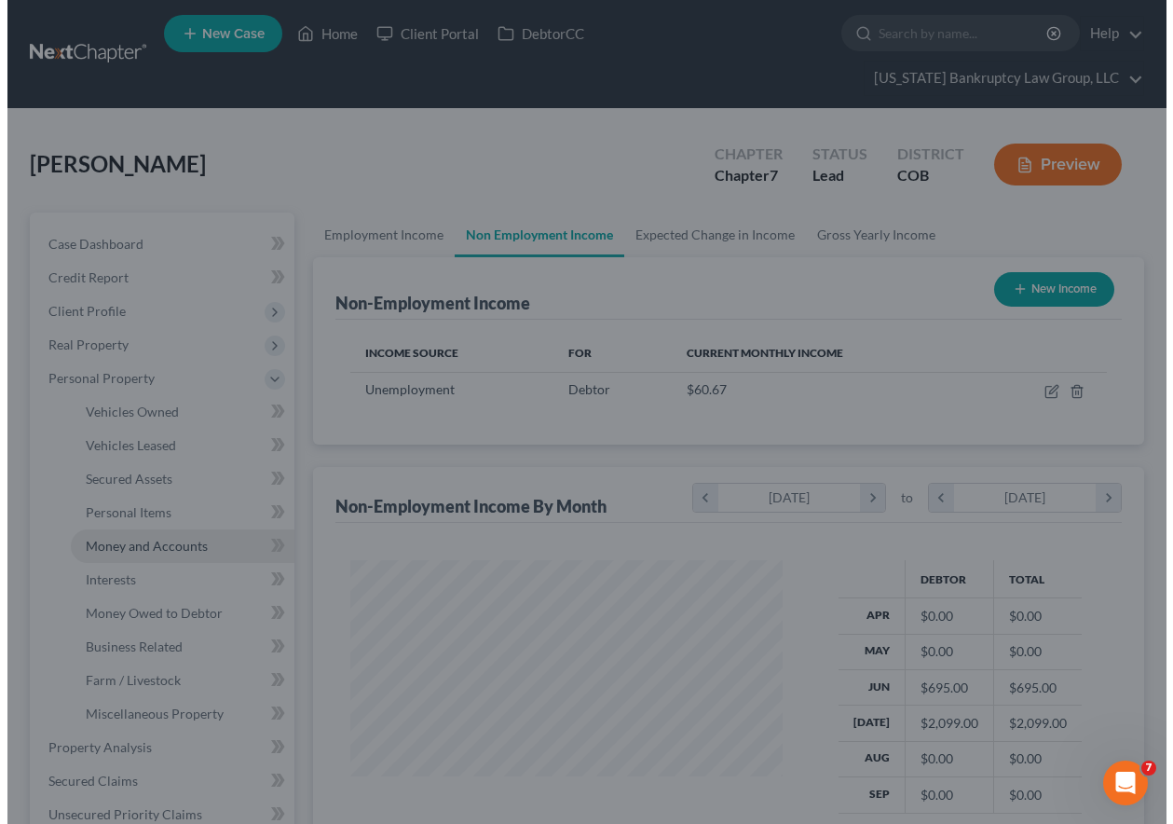
scroll to position [334, 469]
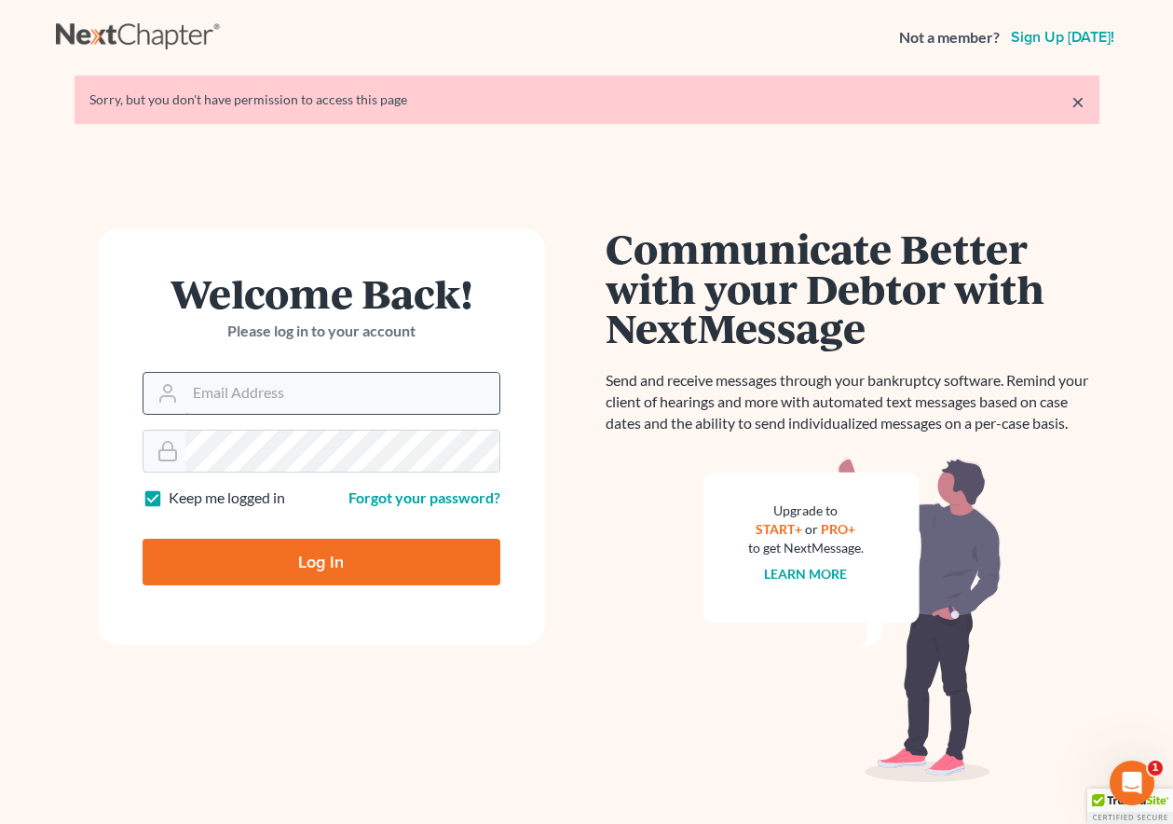
click at [262, 397] on input "Email Address" at bounding box center [342, 393] width 314 height 41
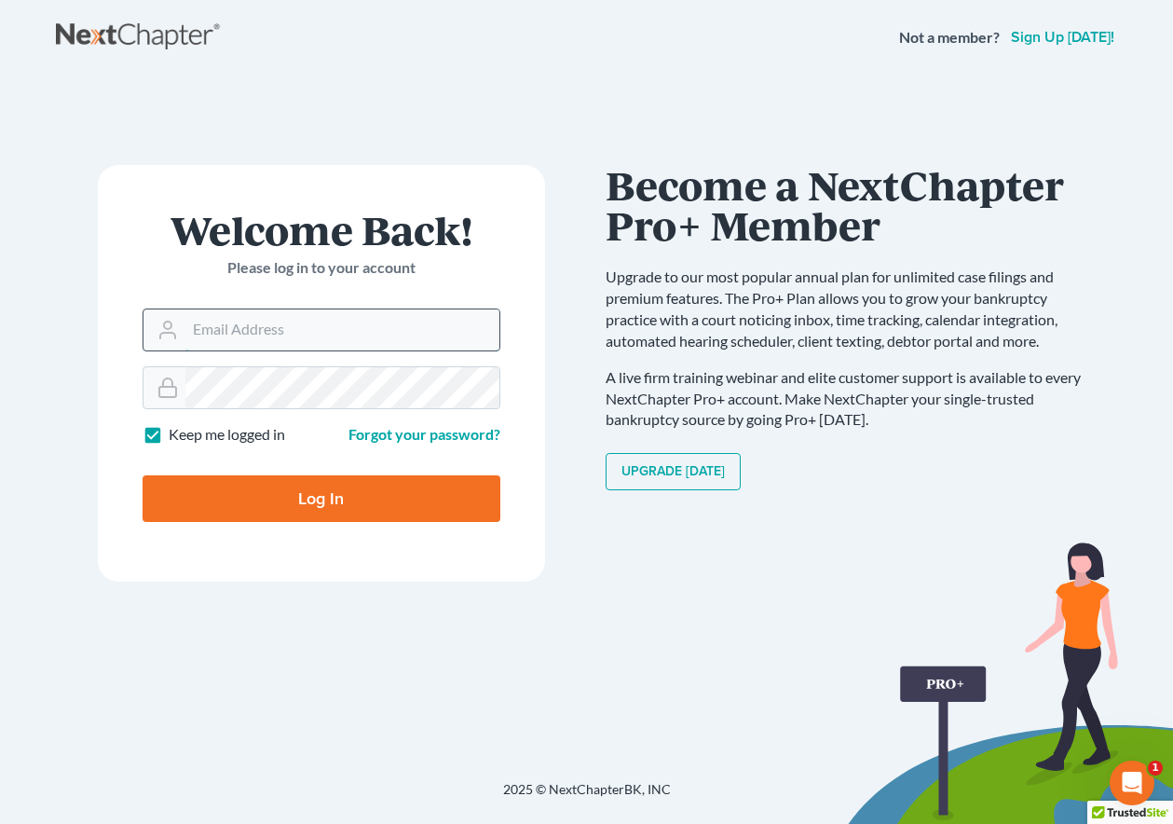
type input "[EMAIL_ADDRESS][DOMAIN_NAME]"
click at [324, 503] on input "Log In" at bounding box center [322, 498] width 358 height 47
type input "Thinking..."
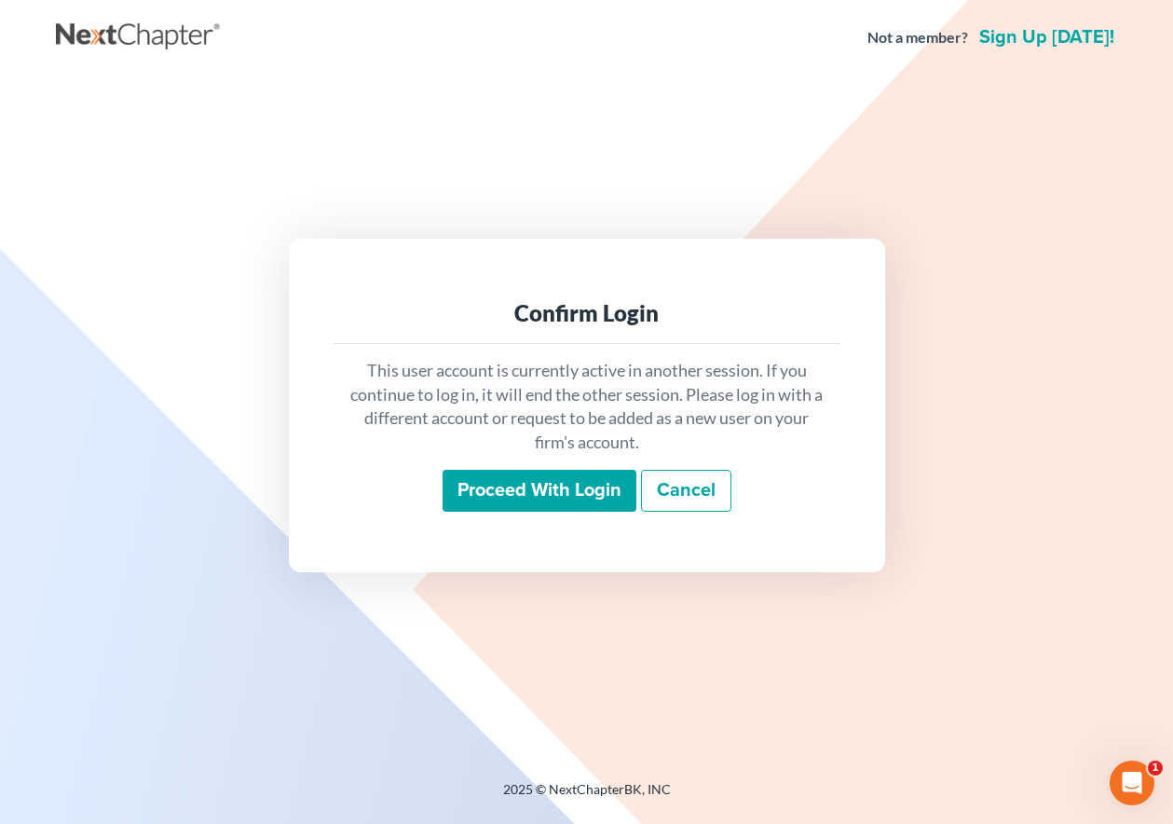
click at [589, 484] on input "Proceed with login" at bounding box center [540, 491] width 194 height 43
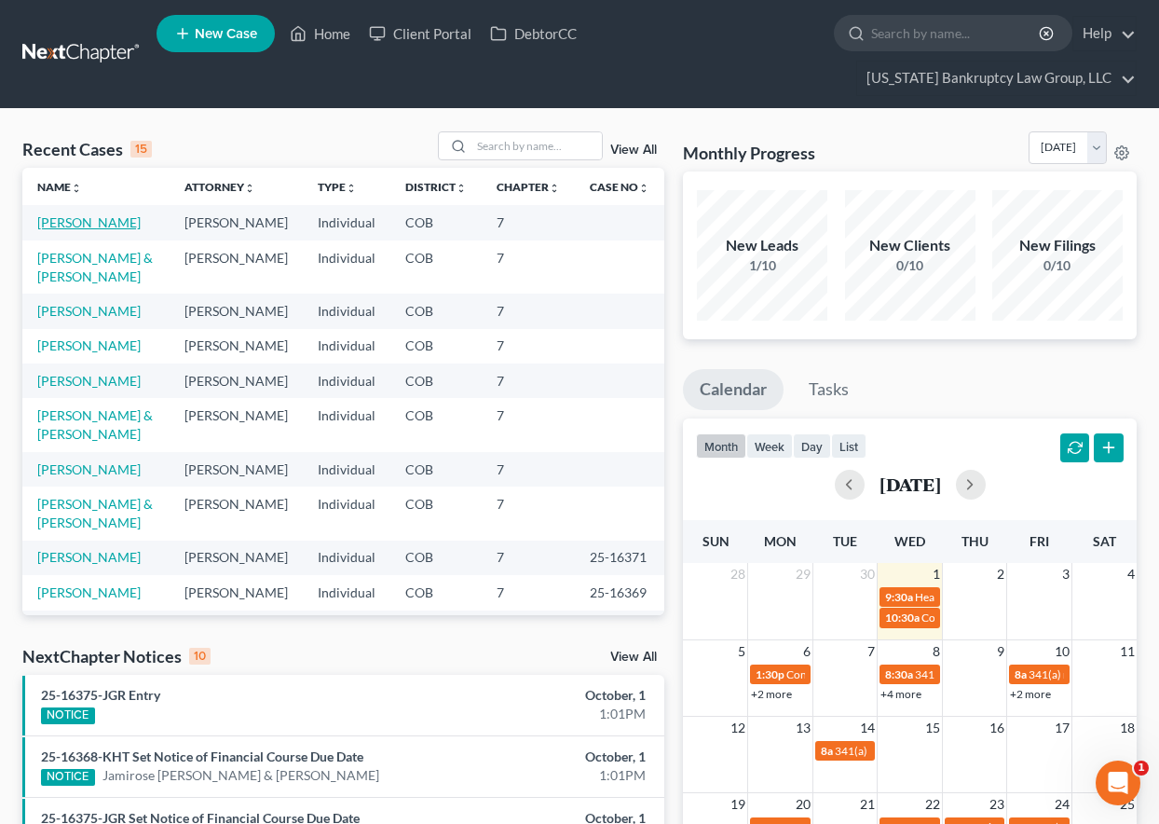
click at [82, 224] on link "[PERSON_NAME]" at bounding box center [88, 222] width 103 height 16
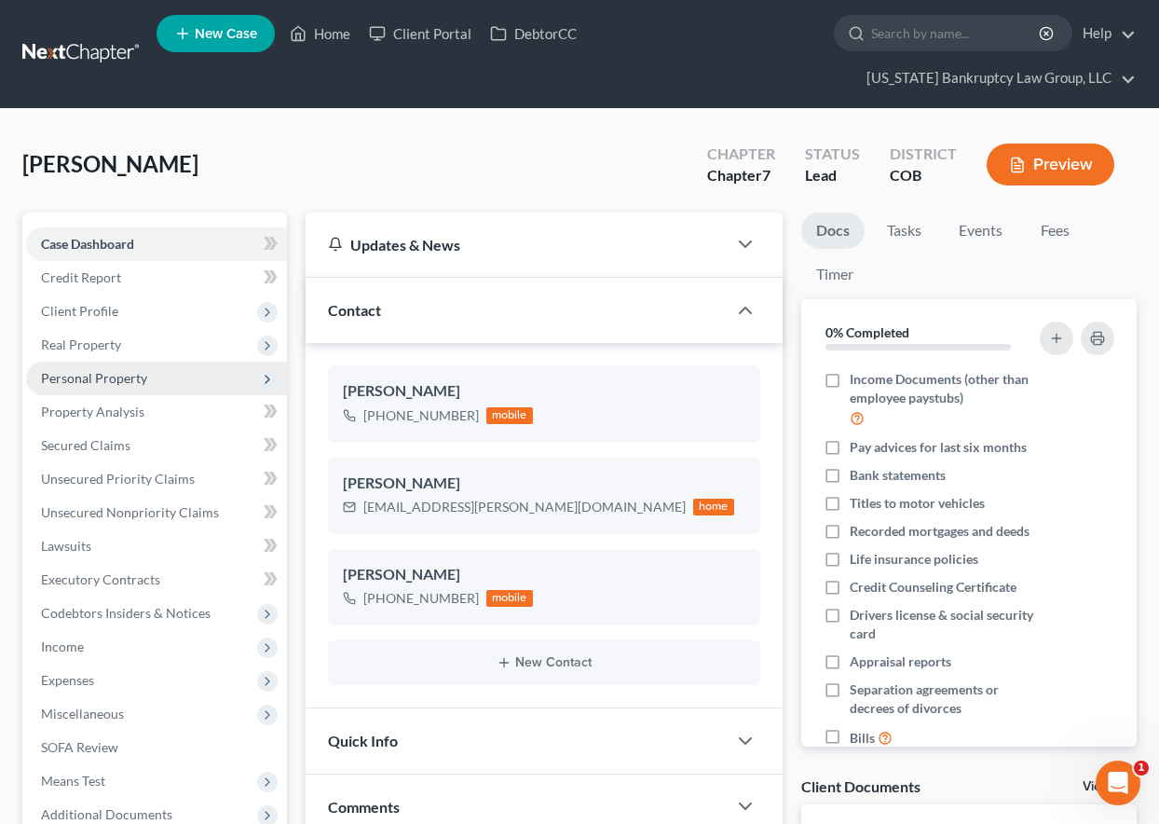
click at [117, 382] on span "Personal Property" at bounding box center [94, 378] width 106 height 16
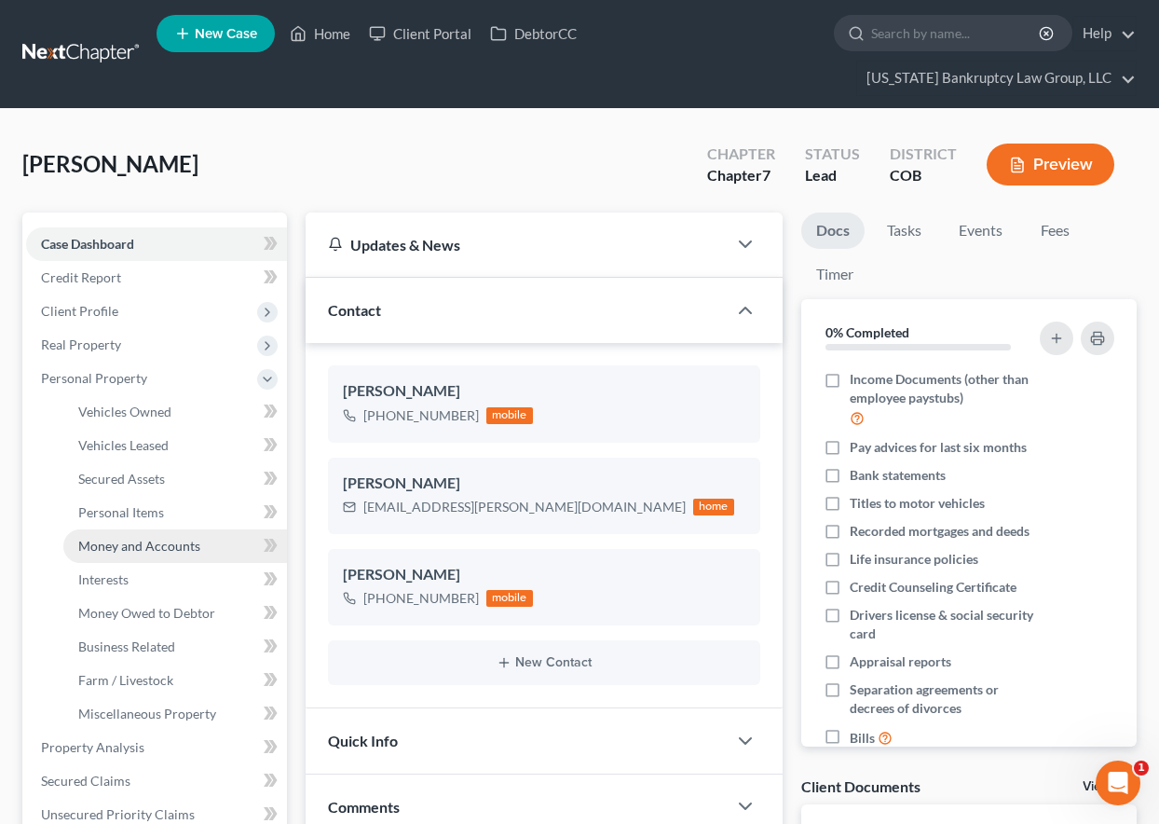
click at [130, 550] on span "Money and Accounts" at bounding box center [139, 546] width 122 height 16
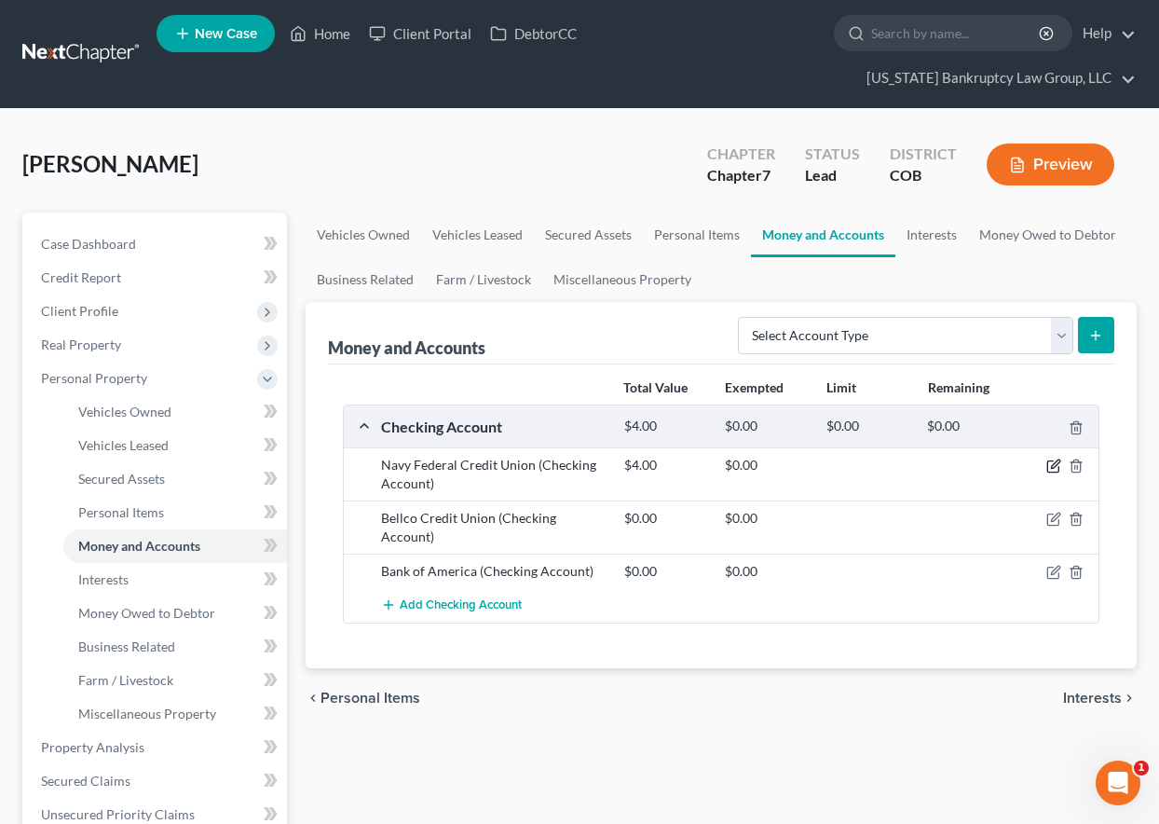
click at [1055, 465] on icon "button" at bounding box center [1053, 465] width 15 height 15
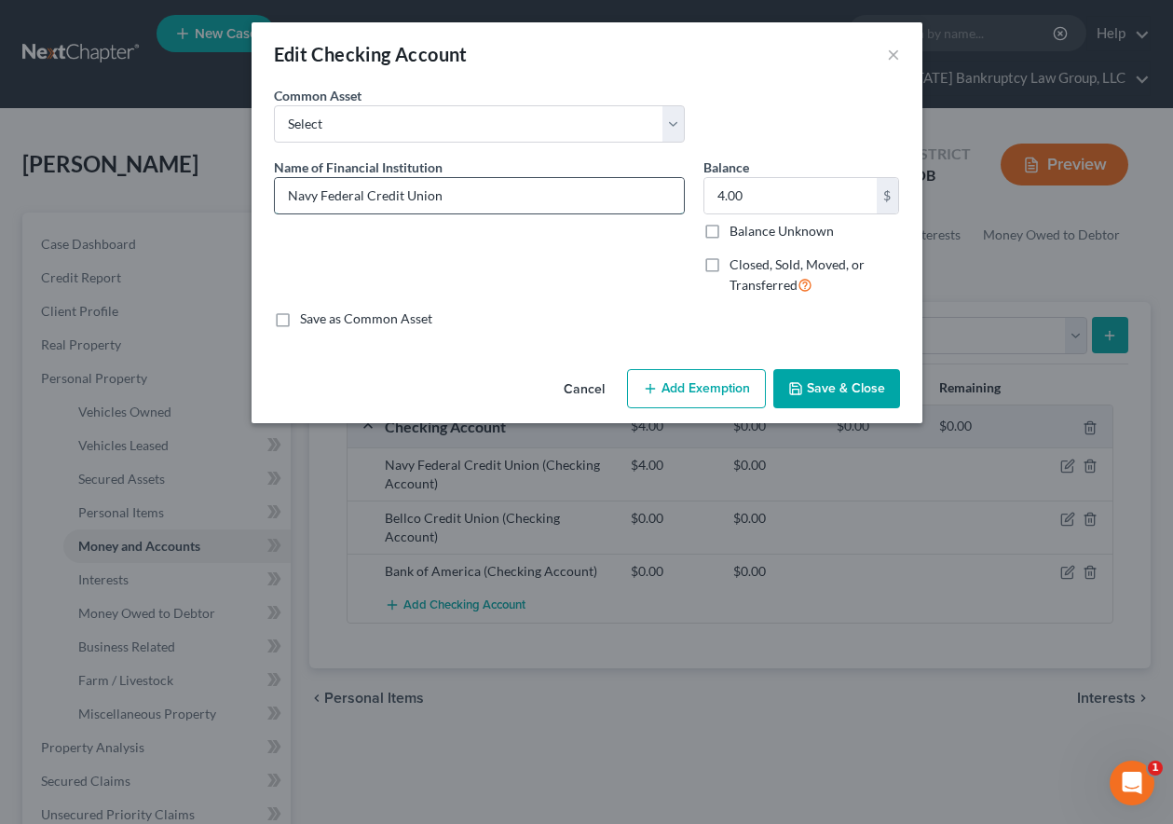
click at [474, 193] on input "Navy Federal Credit Union" at bounding box center [479, 195] width 409 height 35
type input "Navy Federal Credit Union #8226"
click at [737, 222] on input "Balance Unknown" at bounding box center [743, 228] width 12 height 12
checkbox input "true"
type input "0.00"
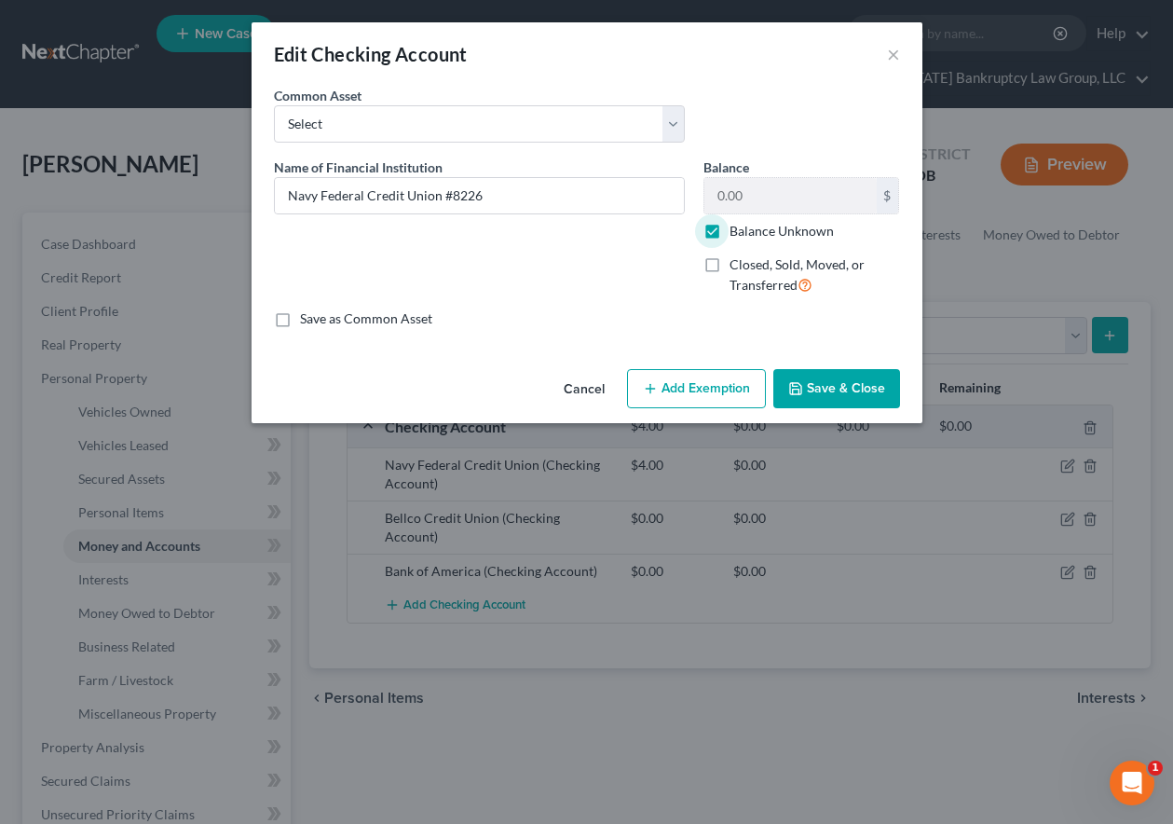
click at [739, 385] on button "Add Exemption" at bounding box center [696, 388] width 139 height 39
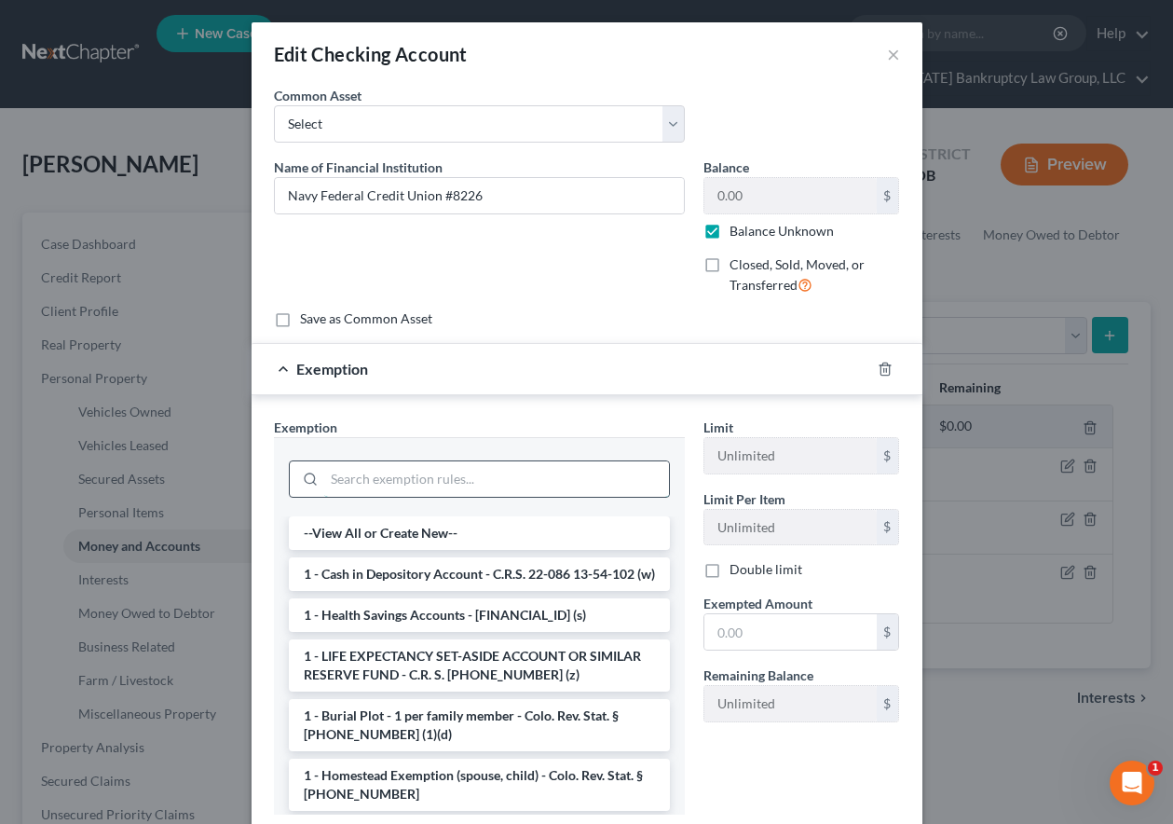
click at [517, 480] on input "search" at bounding box center [496, 478] width 345 height 35
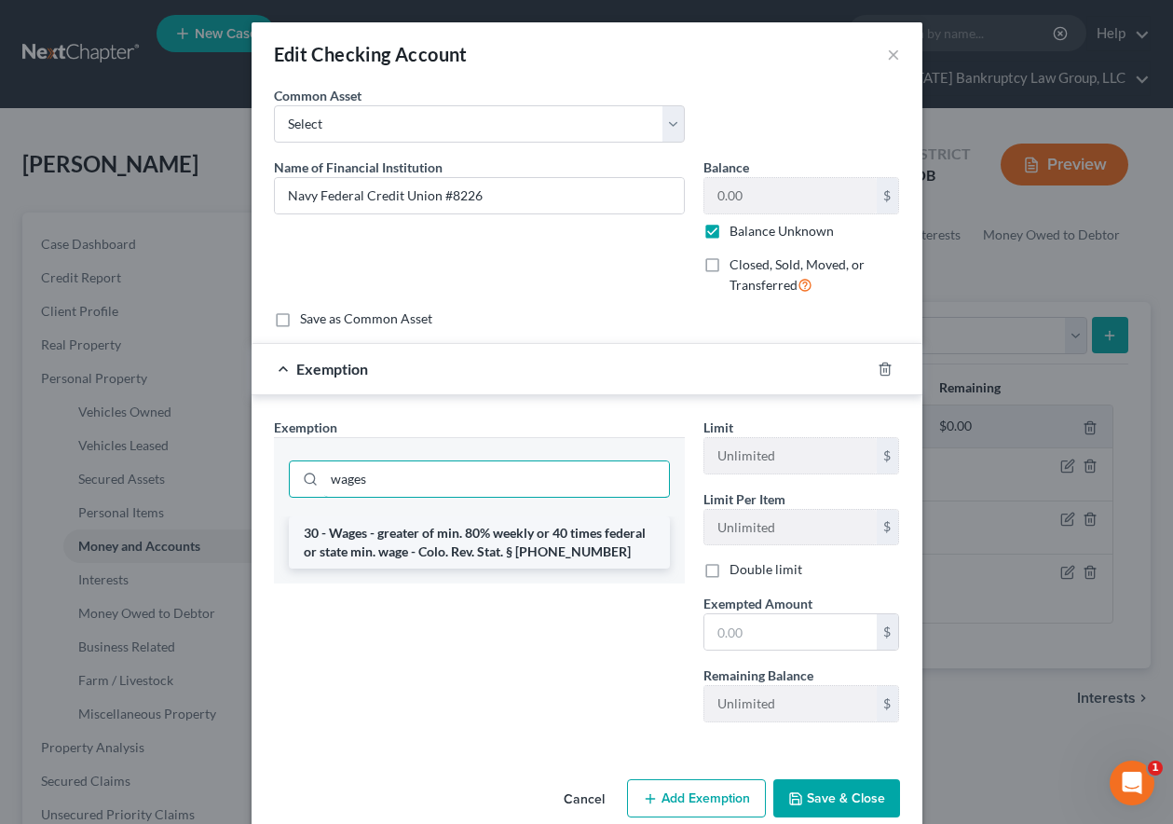
type input "wages"
click at [512, 542] on li "30 - Wages - greater of min. 80% weekly or 40 times federal or state min. wage …" at bounding box center [479, 542] width 381 height 52
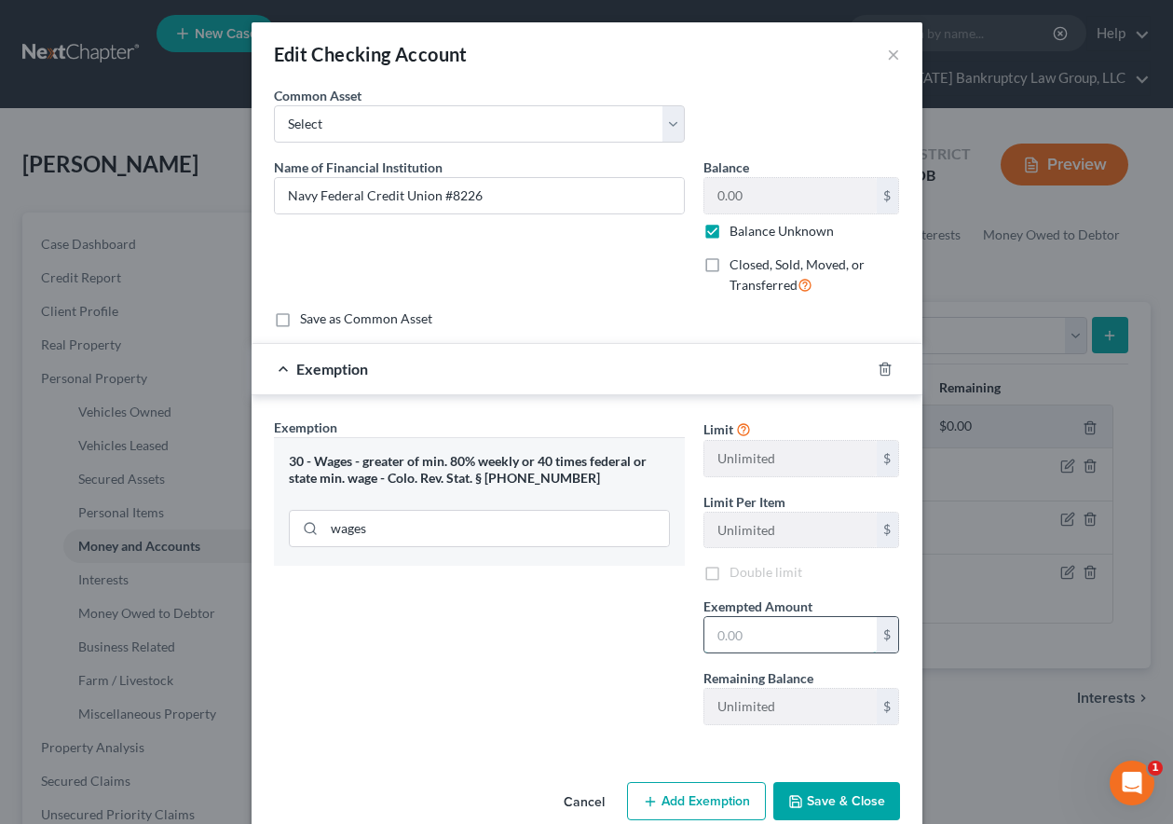
click at [813, 637] on input "text" at bounding box center [790, 634] width 172 height 35
type input "80"
click at [844, 801] on button "Save & Close" at bounding box center [836, 801] width 127 height 39
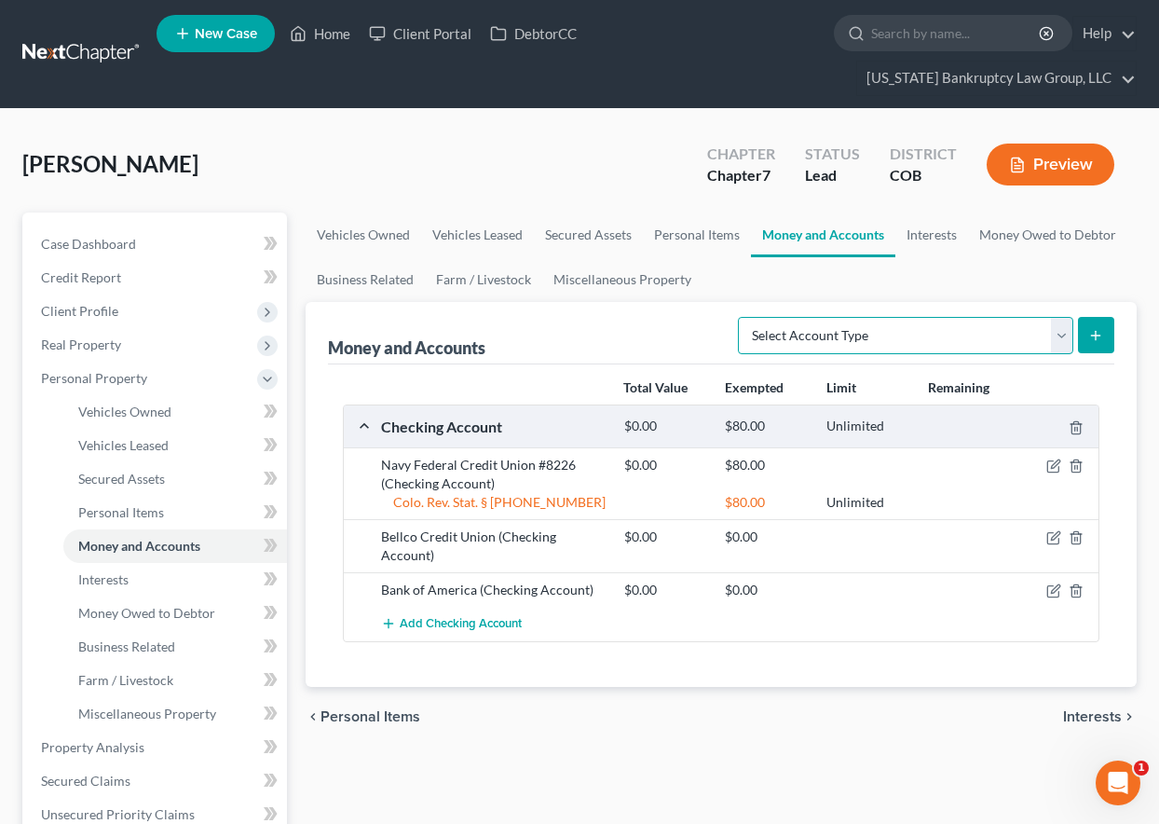
click at [926, 322] on select "Select Account Type Brokerage Cash on Hand Certificates of Deposit Checking Acc…" at bounding box center [905, 335] width 335 height 37
select select "savings"
click at [742, 317] on select "Select Account Type Brokerage Cash on Hand Certificates of Deposit Checking Acc…" at bounding box center [905, 335] width 335 height 37
click at [1098, 337] on icon "submit" at bounding box center [1095, 335] width 15 height 15
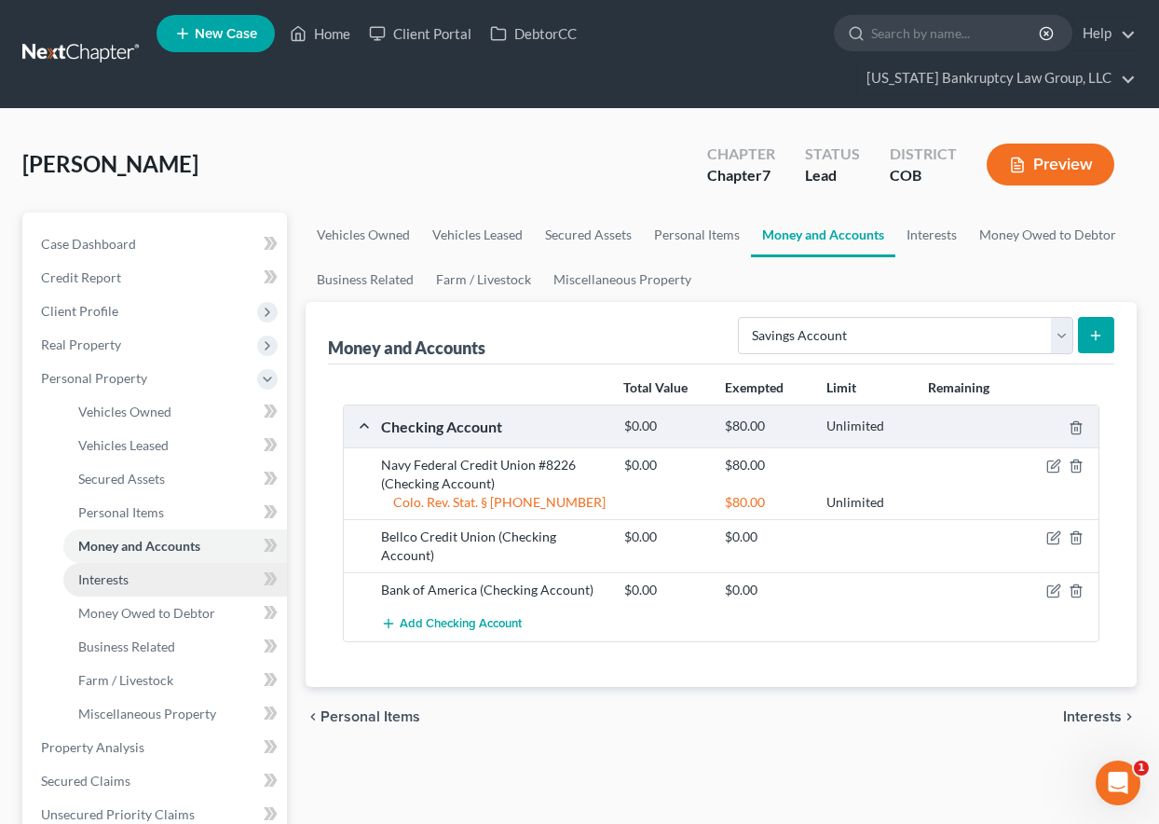
click at [101, 584] on span "Interests" at bounding box center [103, 579] width 50 height 16
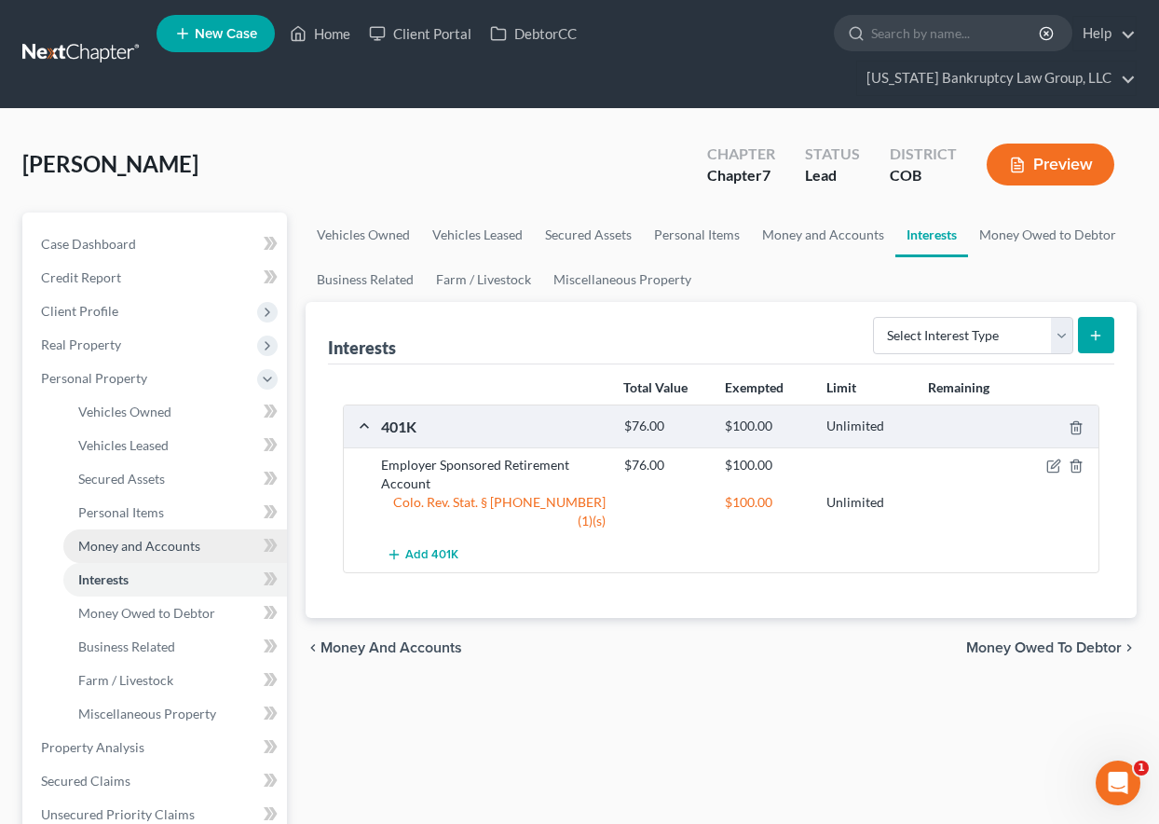
click at [107, 549] on span "Money and Accounts" at bounding box center [139, 546] width 122 height 16
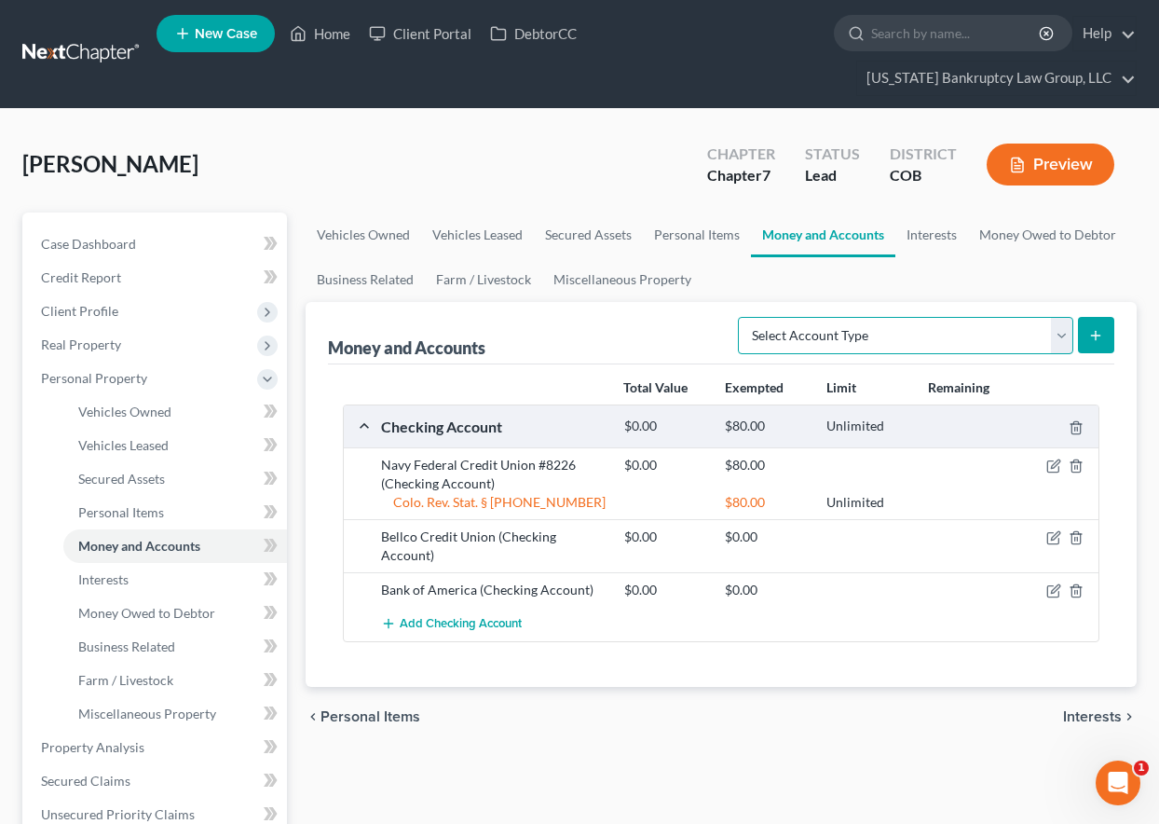
click at [998, 340] on select "Select Account Type Brokerage Cash on Hand Certificates of Deposit Checking Acc…" at bounding box center [905, 335] width 335 height 37
select select "savings"
click at [742, 317] on select "Select Account Type Brokerage Cash on Hand Certificates of Deposit Checking Acc…" at bounding box center [905, 335] width 335 height 37
click at [1095, 340] on icon "submit" at bounding box center [1095, 335] width 15 height 15
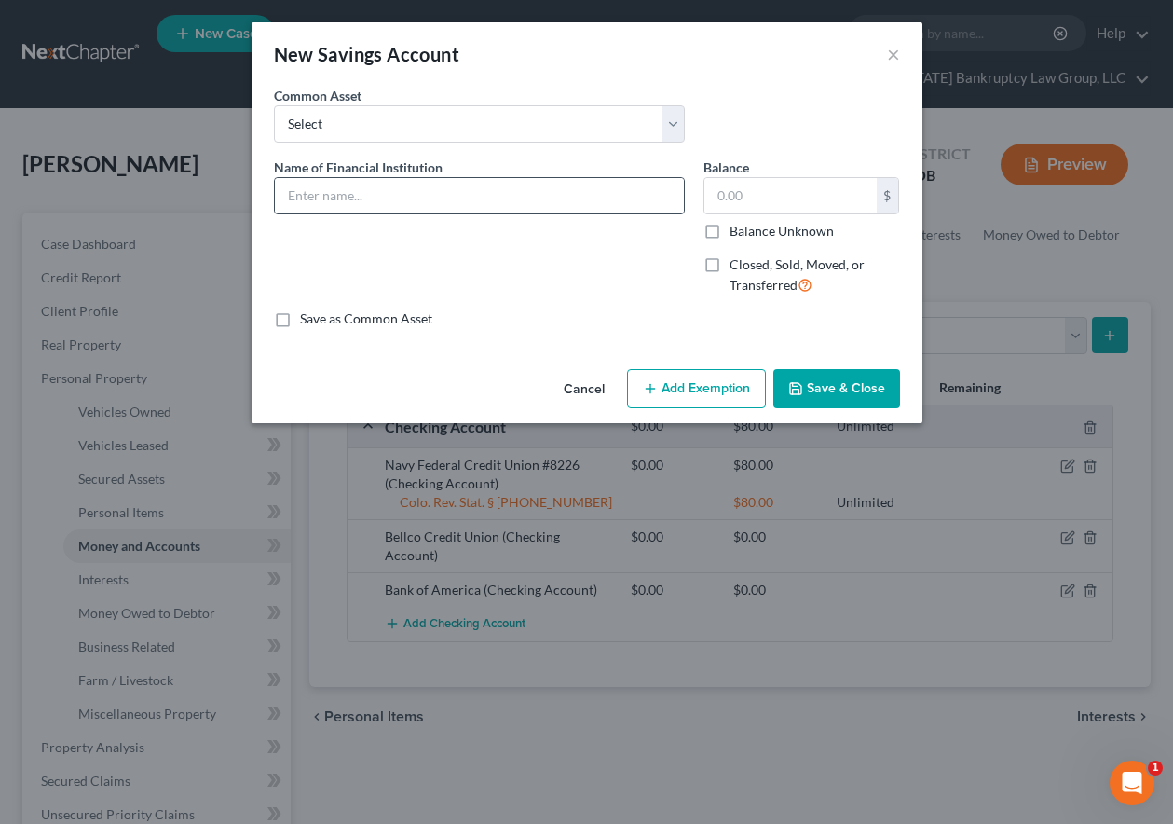
click at [423, 188] on input "text" at bounding box center [479, 195] width 409 height 35
type input "V"
type input "Navy Federal Credit Union #0495"
click at [737, 222] on input "Balance Unknown" at bounding box center [743, 228] width 12 height 12
checkbox input "true"
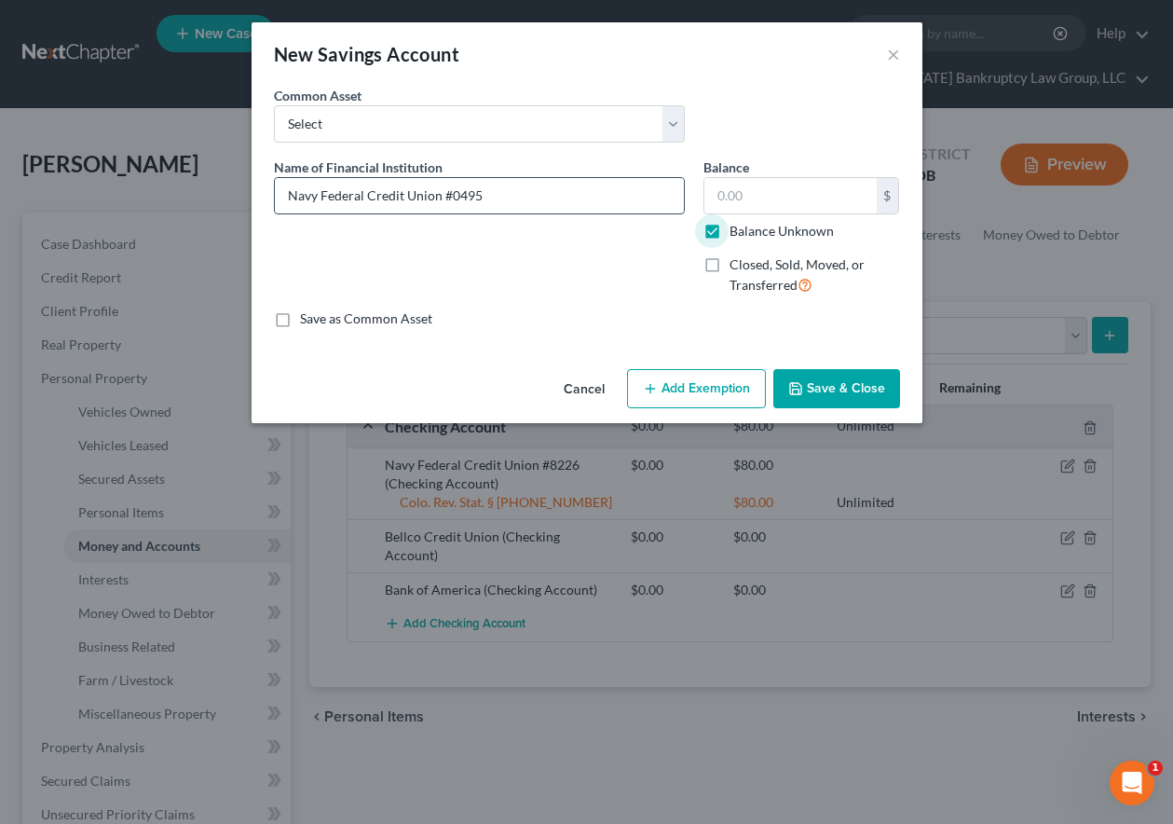
type input "0.00"
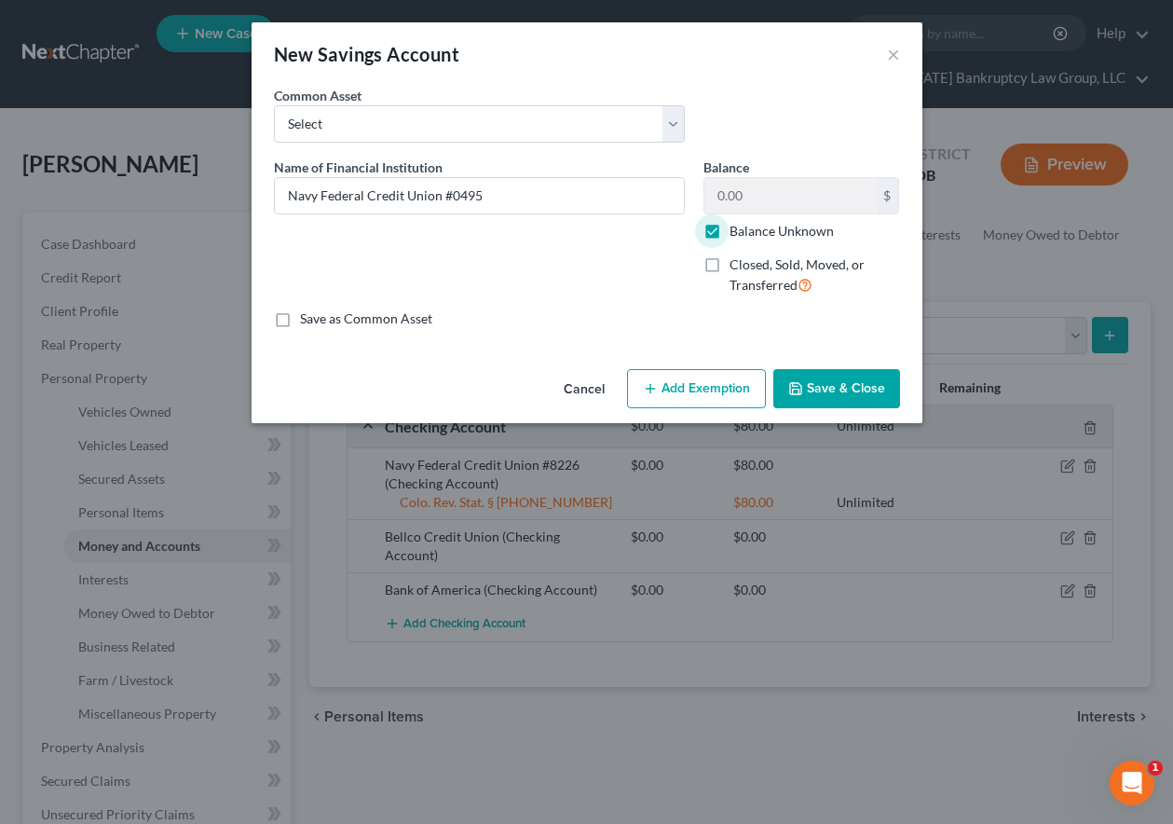
click at [732, 398] on button "Add Exemption" at bounding box center [696, 388] width 139 height 39
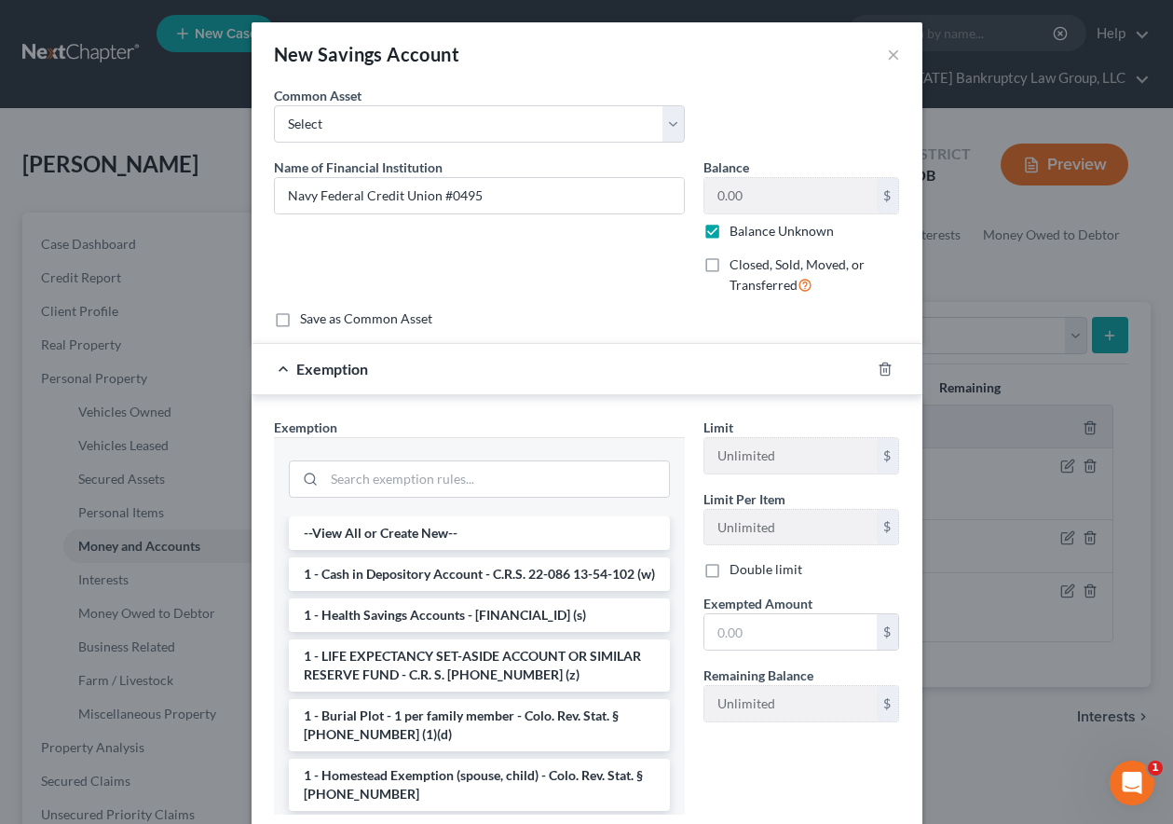
click at [730, 231] on label "Balance Unknown" at bounding box center [782, 231] width 104 height 19
click at [737, 231] on input "Balance Unknown" at bounding box center [743, 228] width 12 height 12
checkbox input "false"
click at [714, 193] on input "0.00" at bounding box center [790, 195] width 172 height 35
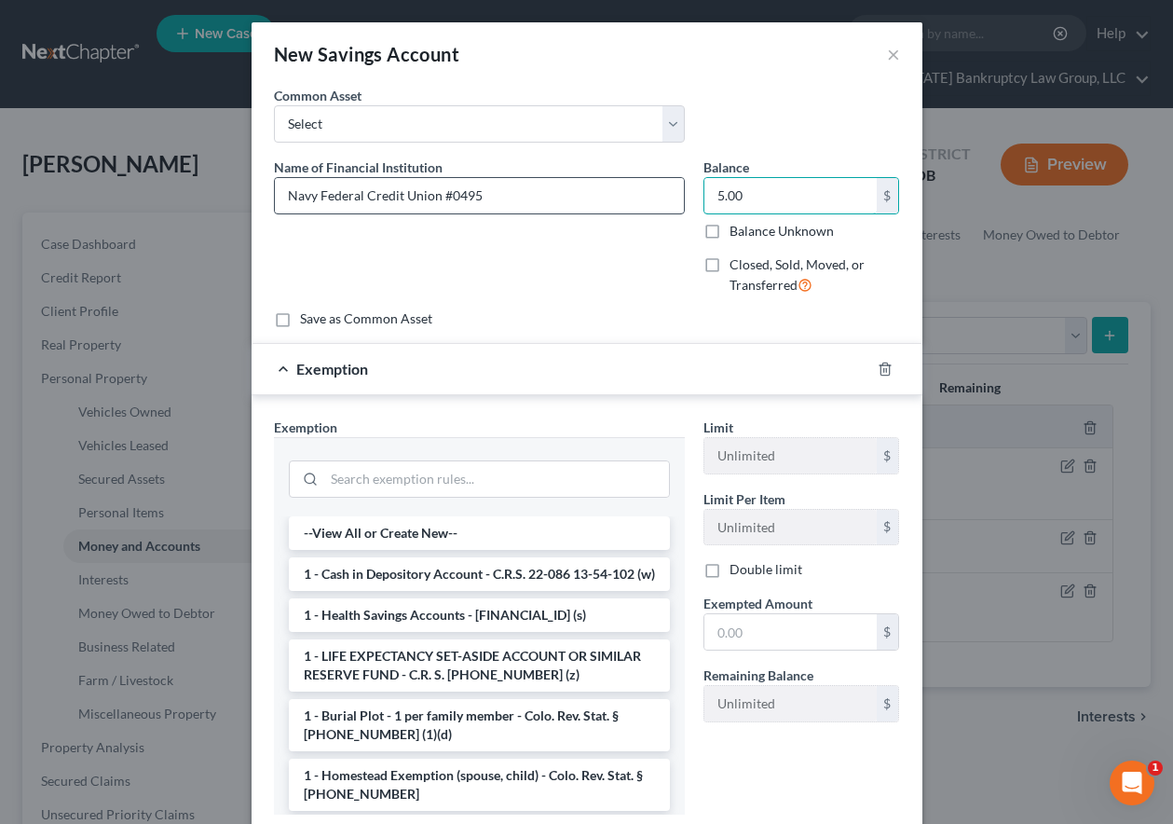
type input "5.00"
click at [514, 198] on input "Navy Federal Credit Union #0495" at bounding box center [479, 195] width 409 height 35
type input "Navy Federal Credit Union #0495 - Member Savings"
click at [575, 484] on input "search" at bounding box center [496, 478] width 345 height 35
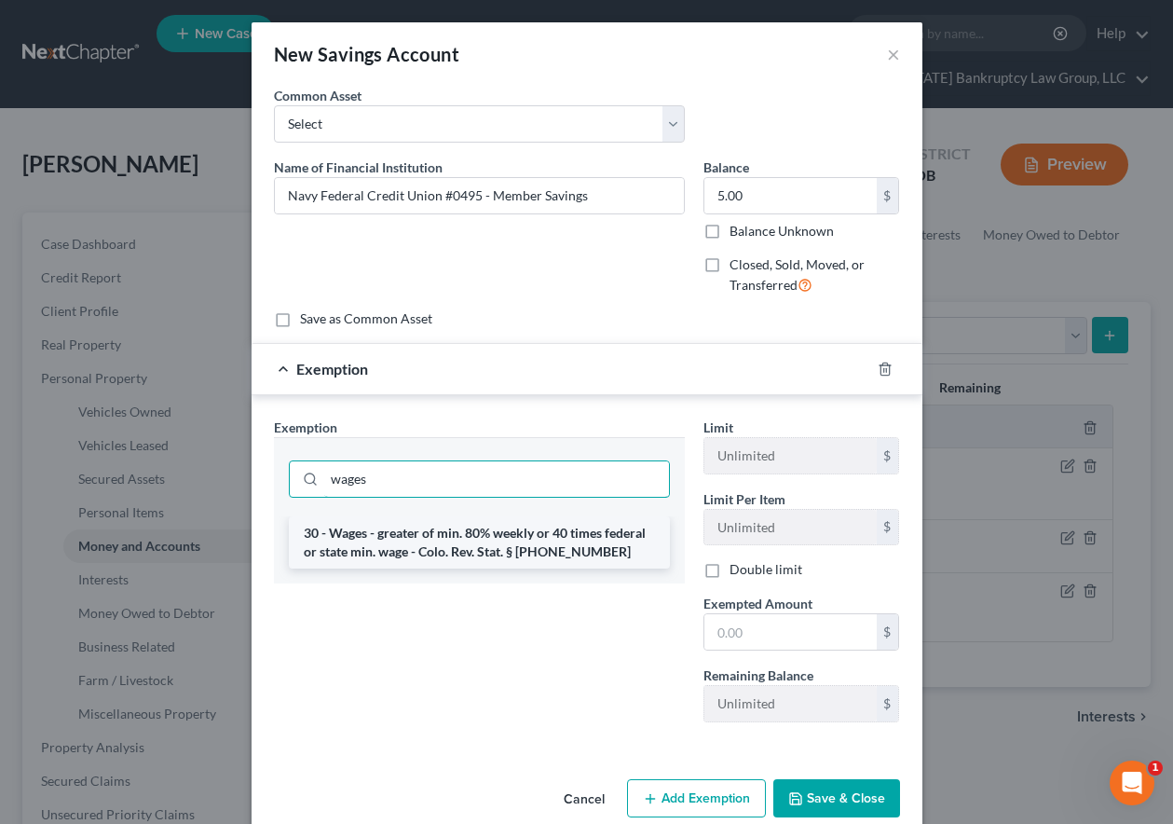
type input "wages"
click at [565, 521] on li "30 - Wages - greater of min. 80% weekly or 40 times federal or state min. wage …" at bounding box center [479, 542] width 381 height 52
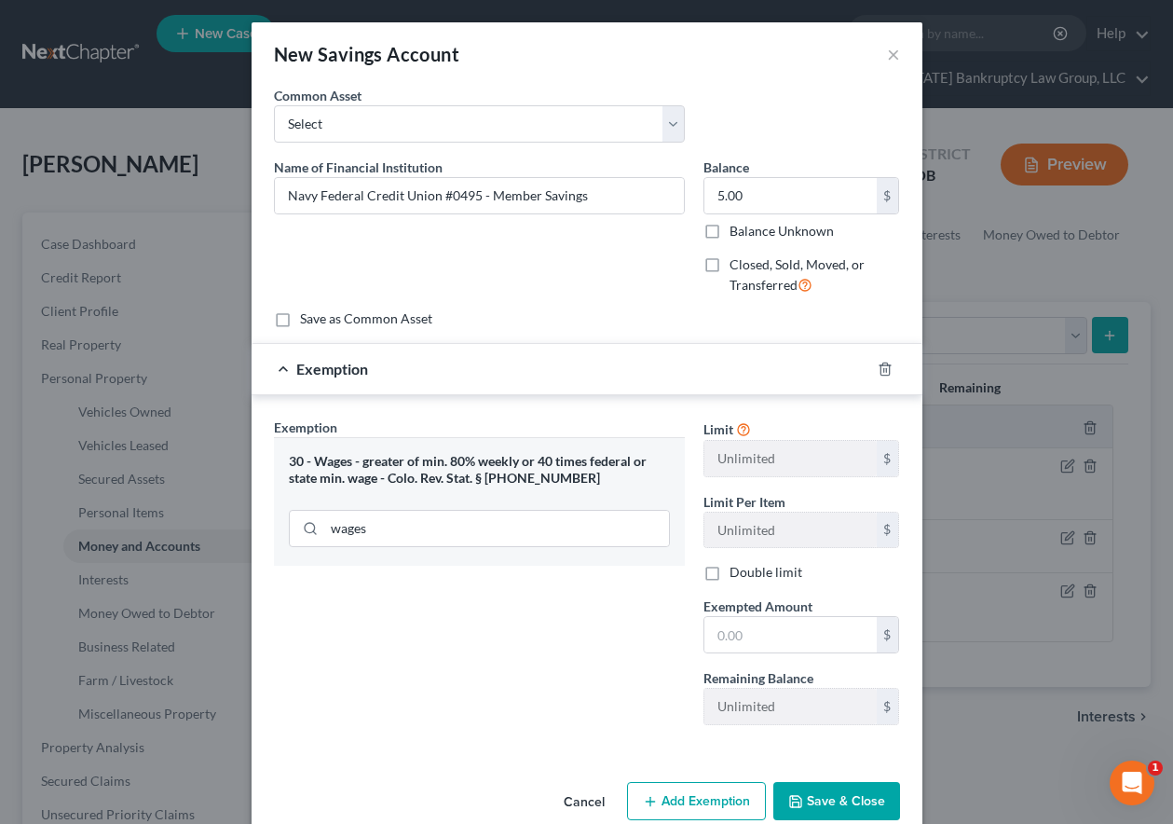
click at [763, 667] on div "Limit Unlimited $ Limit Per Item Unlimited $ Double limit Exempted Amount * $ R…" at bounding box center [801, 578] width 215 height 322
click at [756, 626] on input "text" at bounding box center [790, 634] width 172 height 35
type input "4.00"
click at [830, 797] on button "Save & Close" at bounding box center [836, 801] width 127 height 39
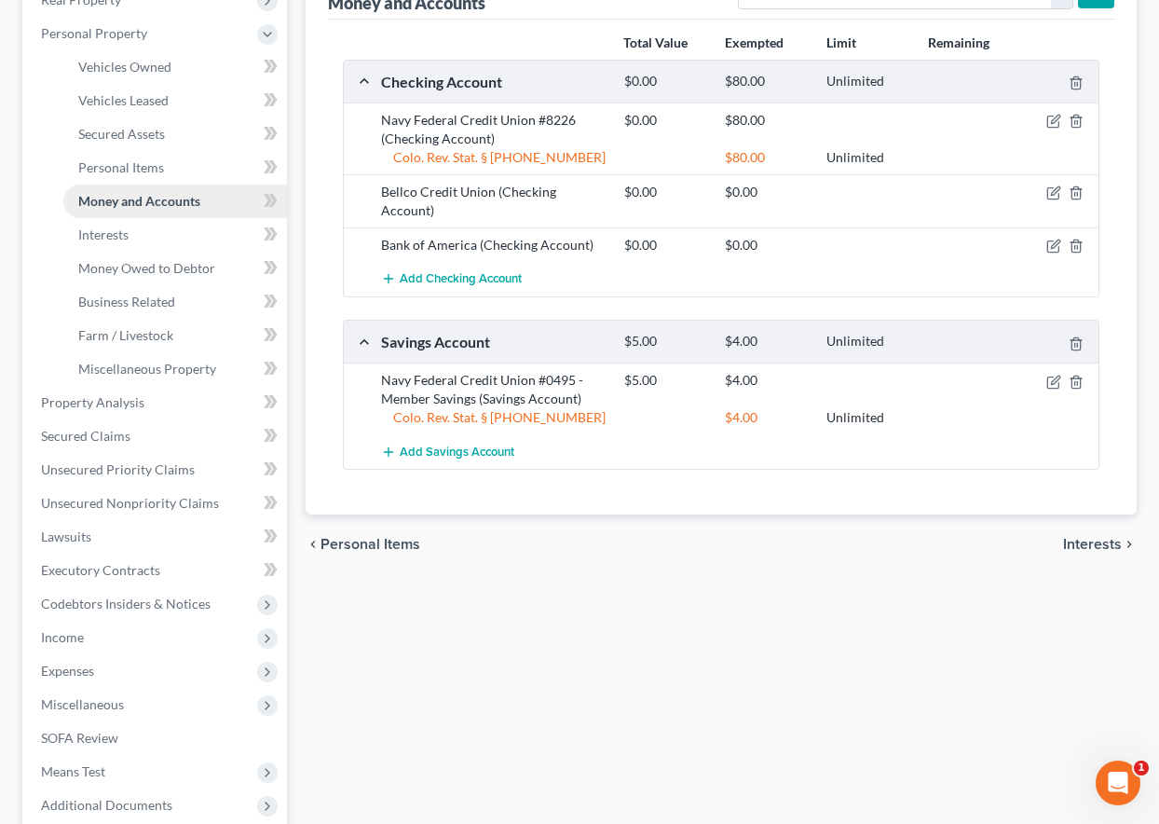
scroll to position [487, 0]
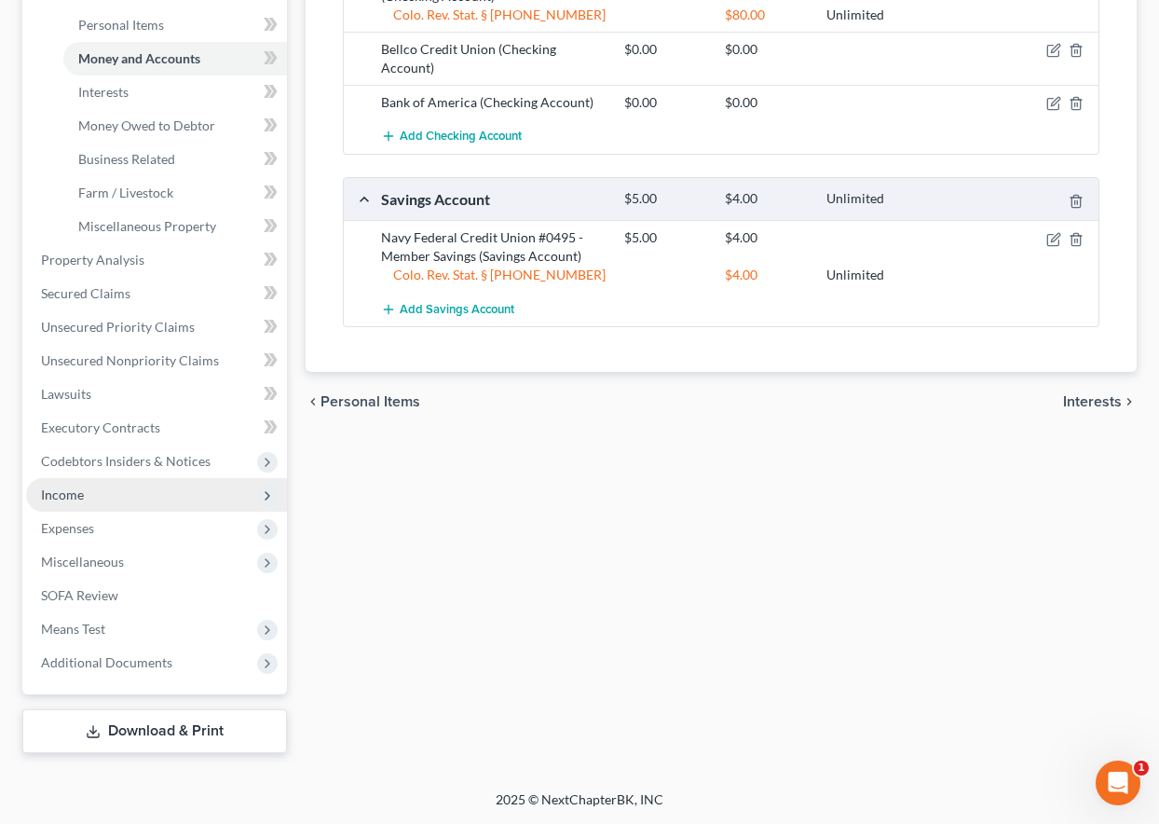
click at [60, 492] on span "Income" at bounding box center [62, 494] width 43 height 16
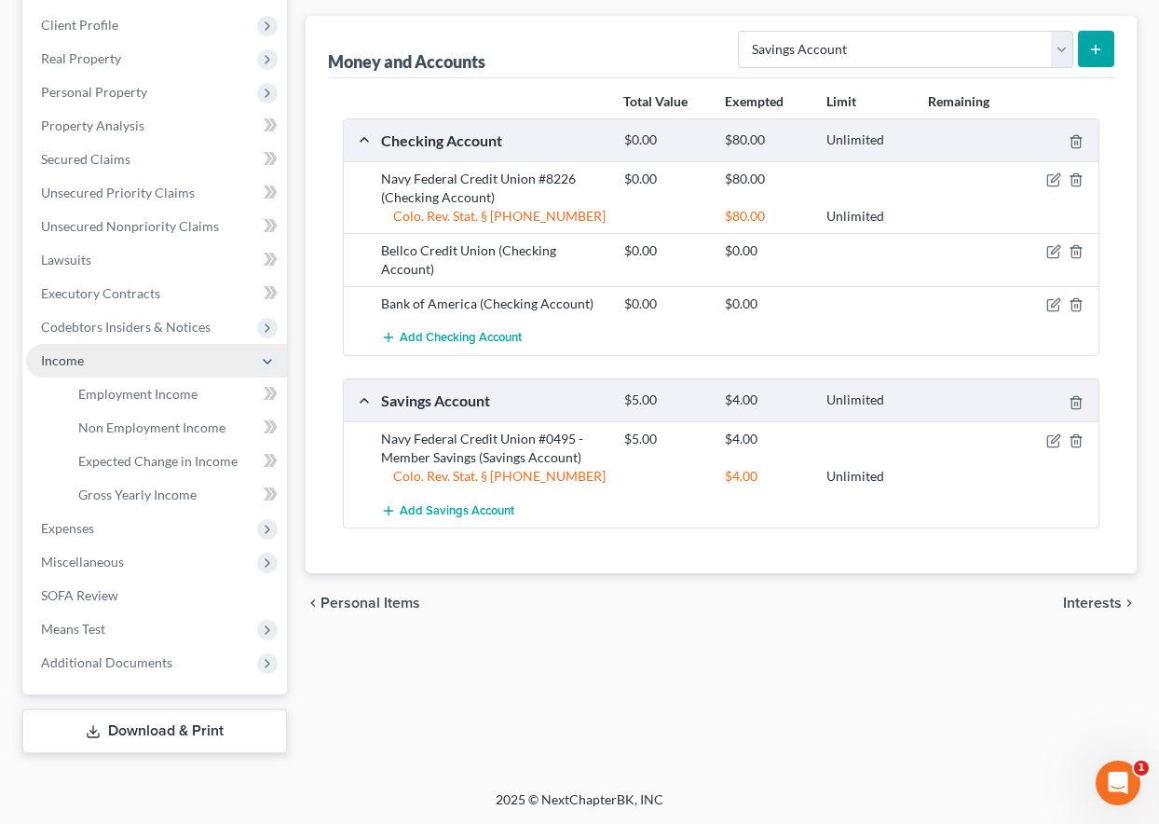
scroll to position [286, 0]
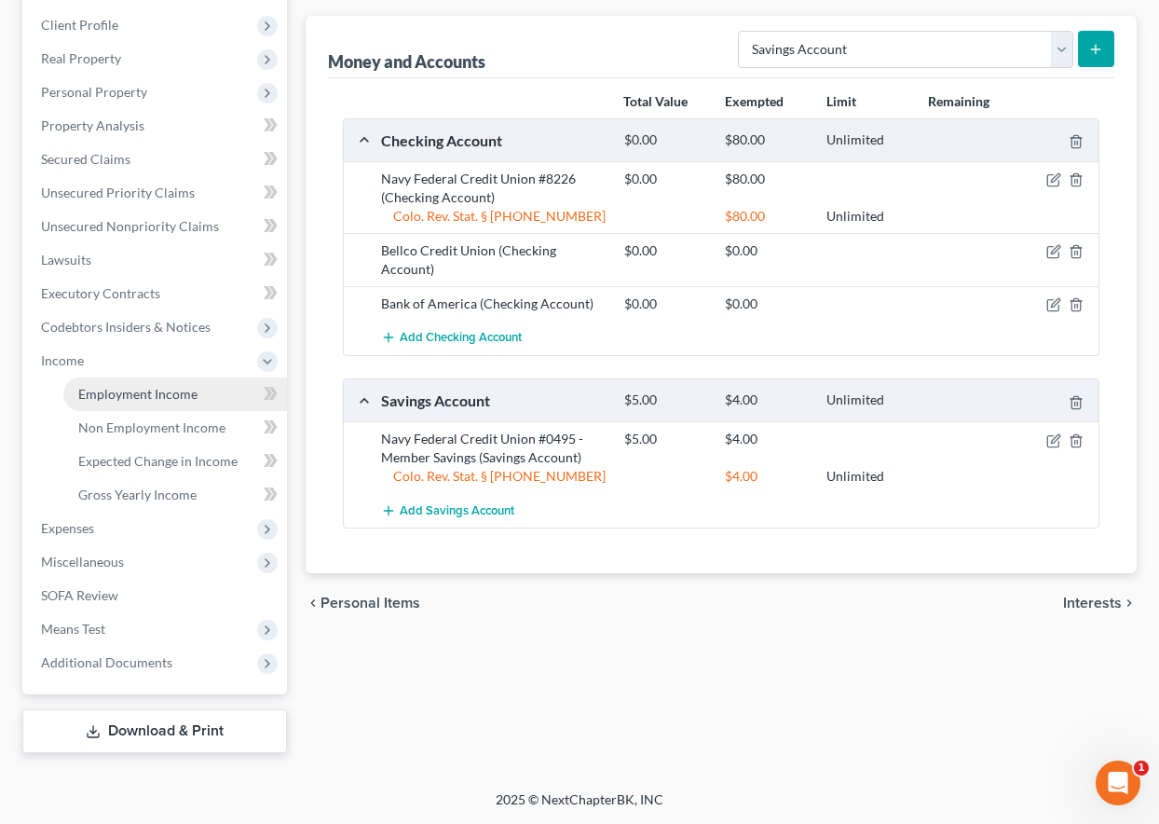
click at [112, 384] on link "Employment Income" at bounding box center [175, 394] width 224 height 34
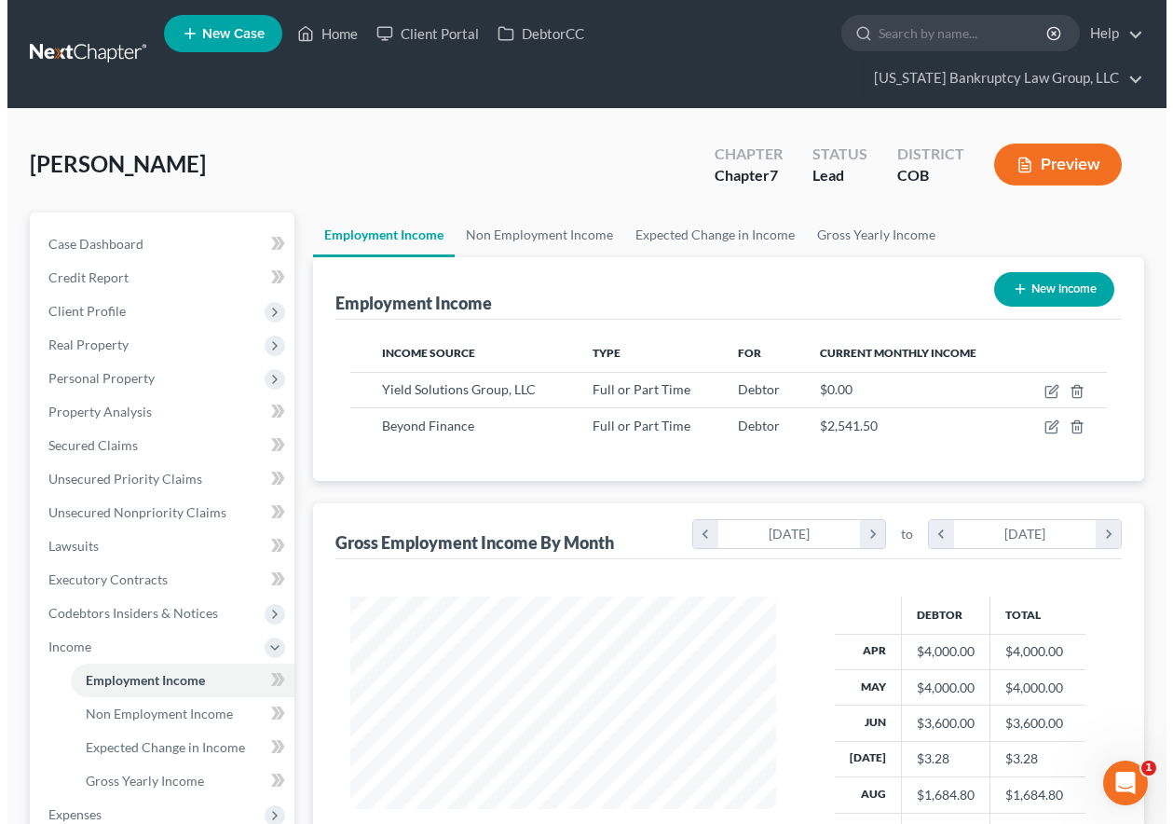
scroll to position [334, 463]
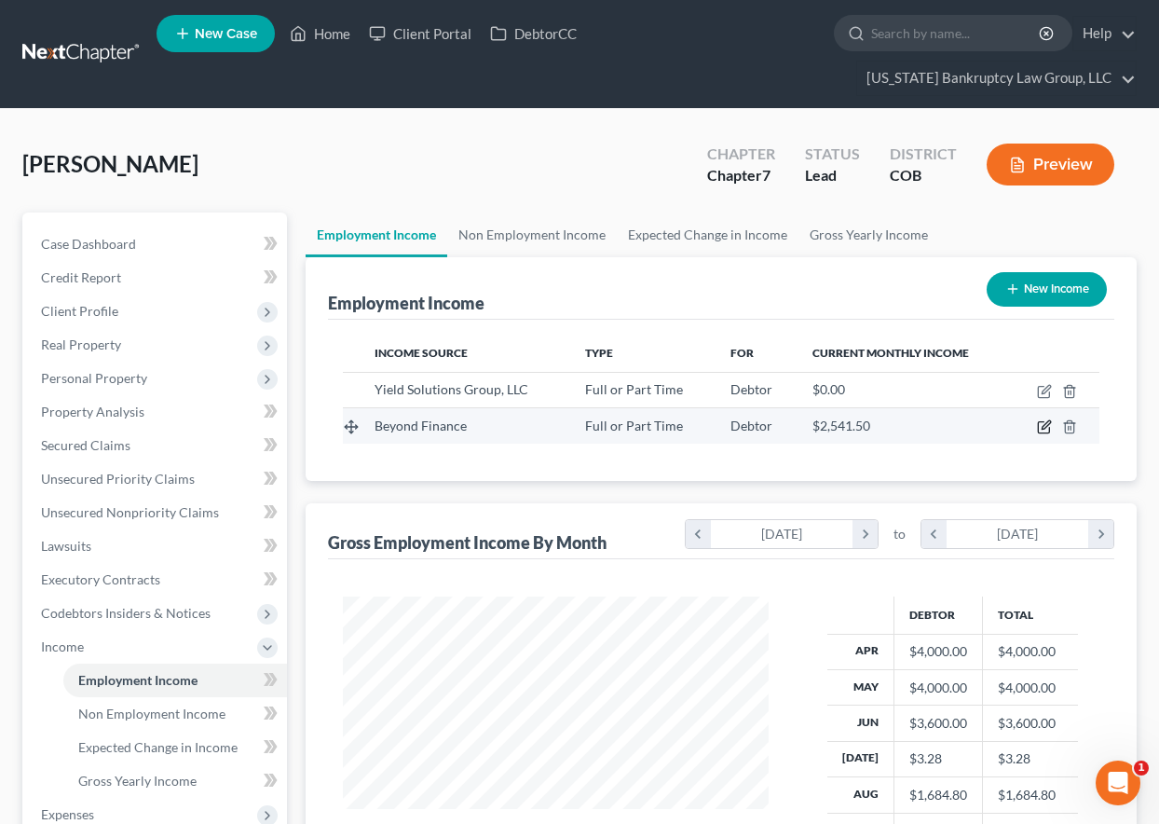
click at [1041, 428] on icon "button" at bounding box center [1044, 426] width 15 height 15
select select "0"
select select "14"
select select "2"
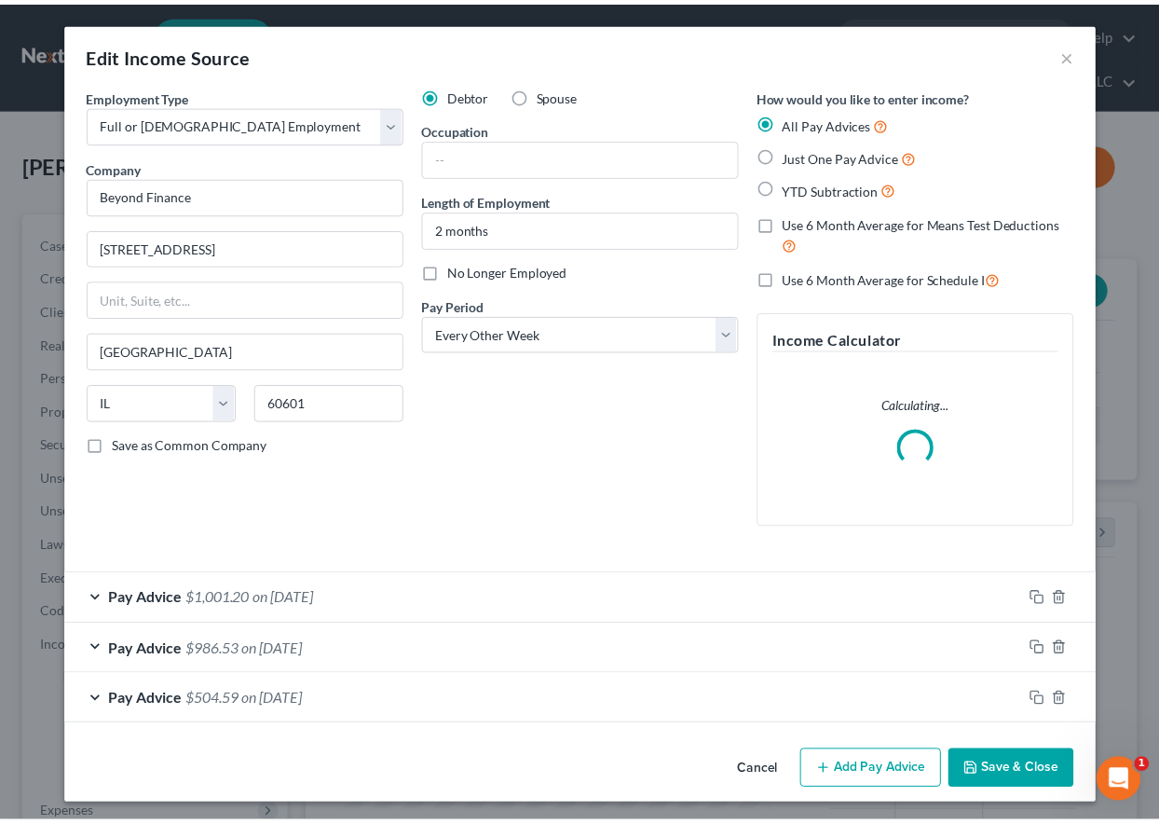
scroll to position [334, 469]
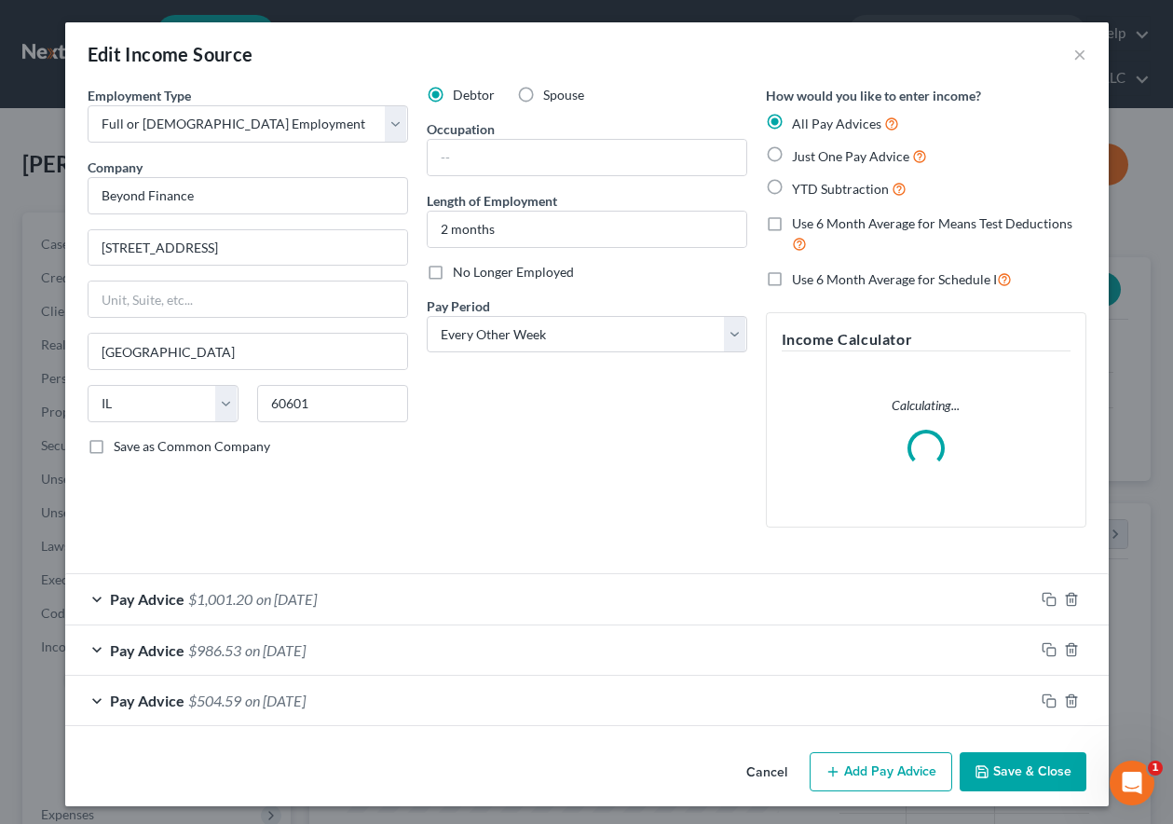
click at [1004, 767] on button "Save & Close" at bounding box center [1023, 771] width 127 height 39
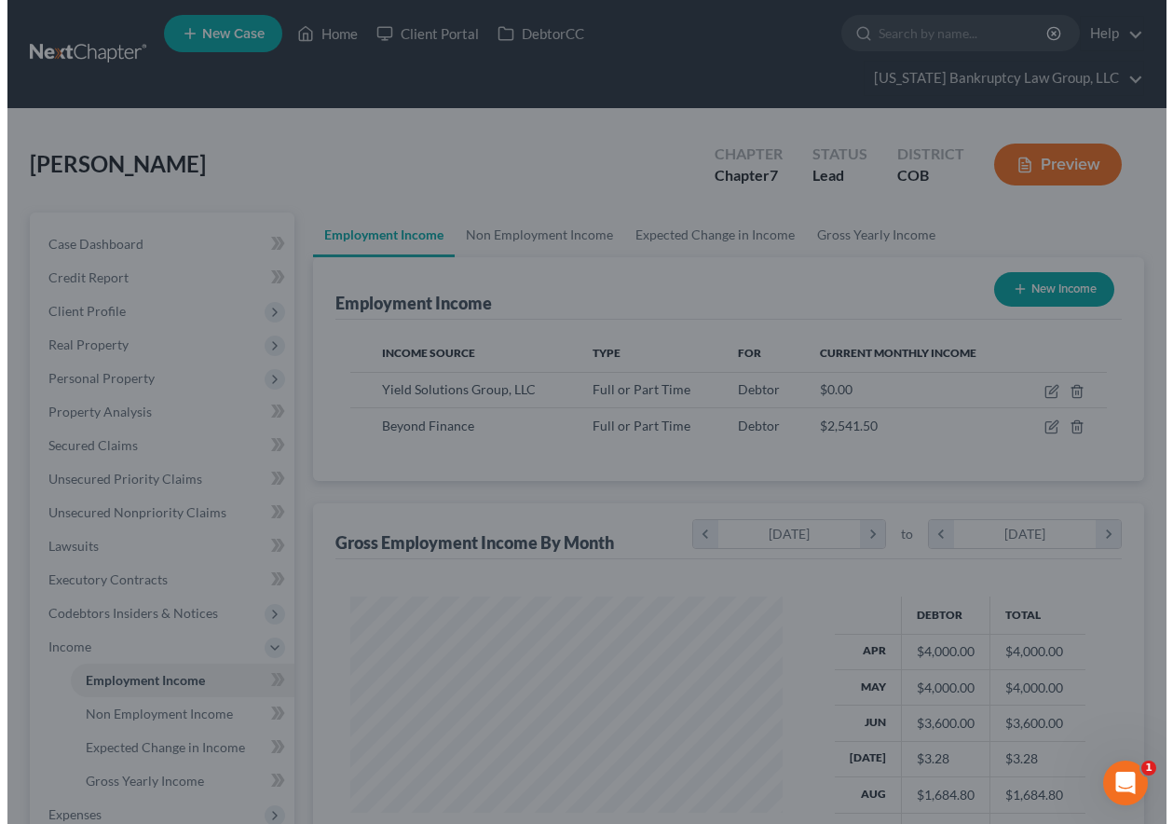
scroll to position [931387, 931257]
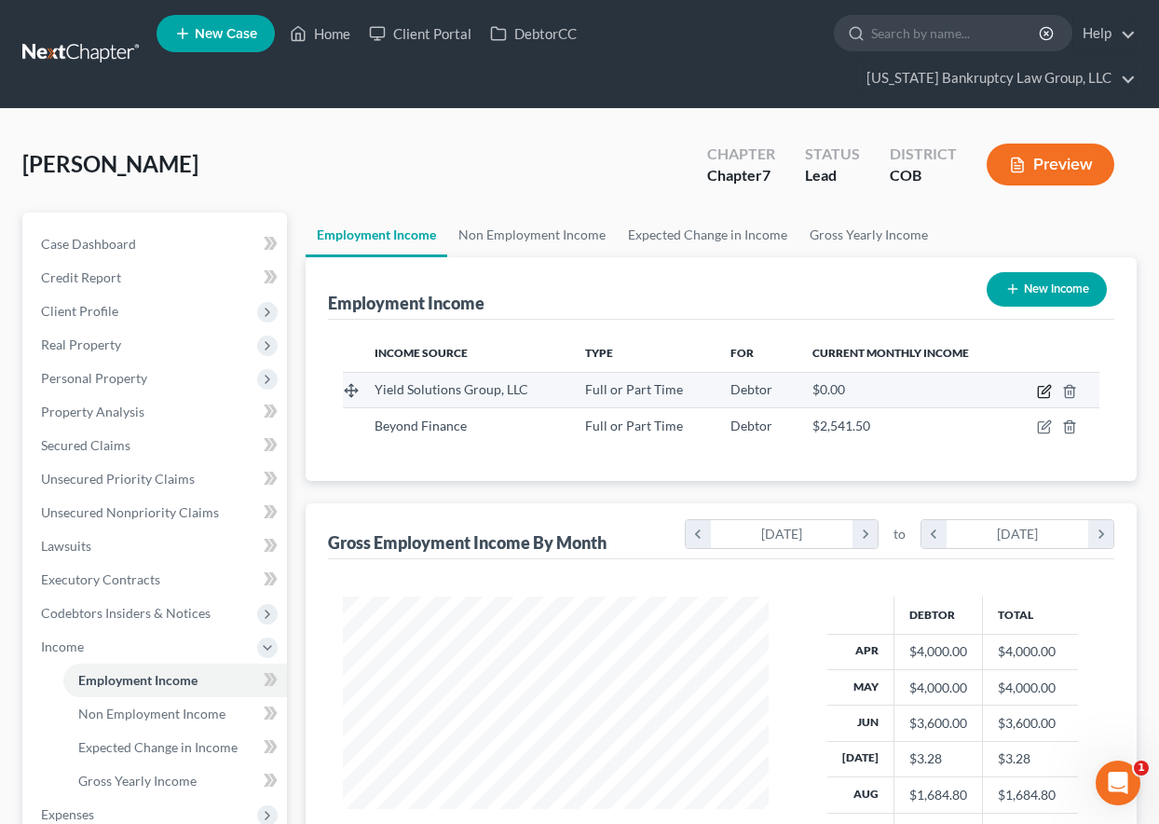
click at [1044, 389] on icon "button" at bounding box center [1044, 391] width 15 height 15
select select "0"
select select "5"
select select "1"
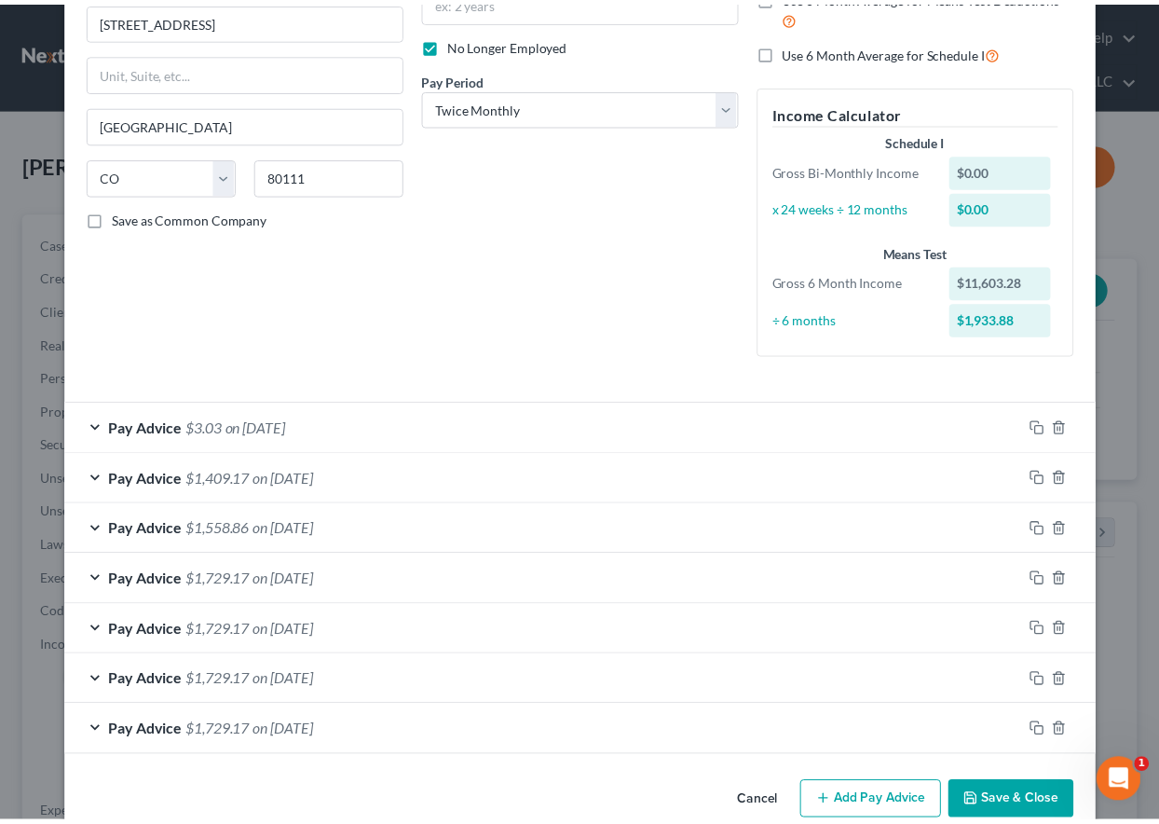
scroll to position [263, 0]
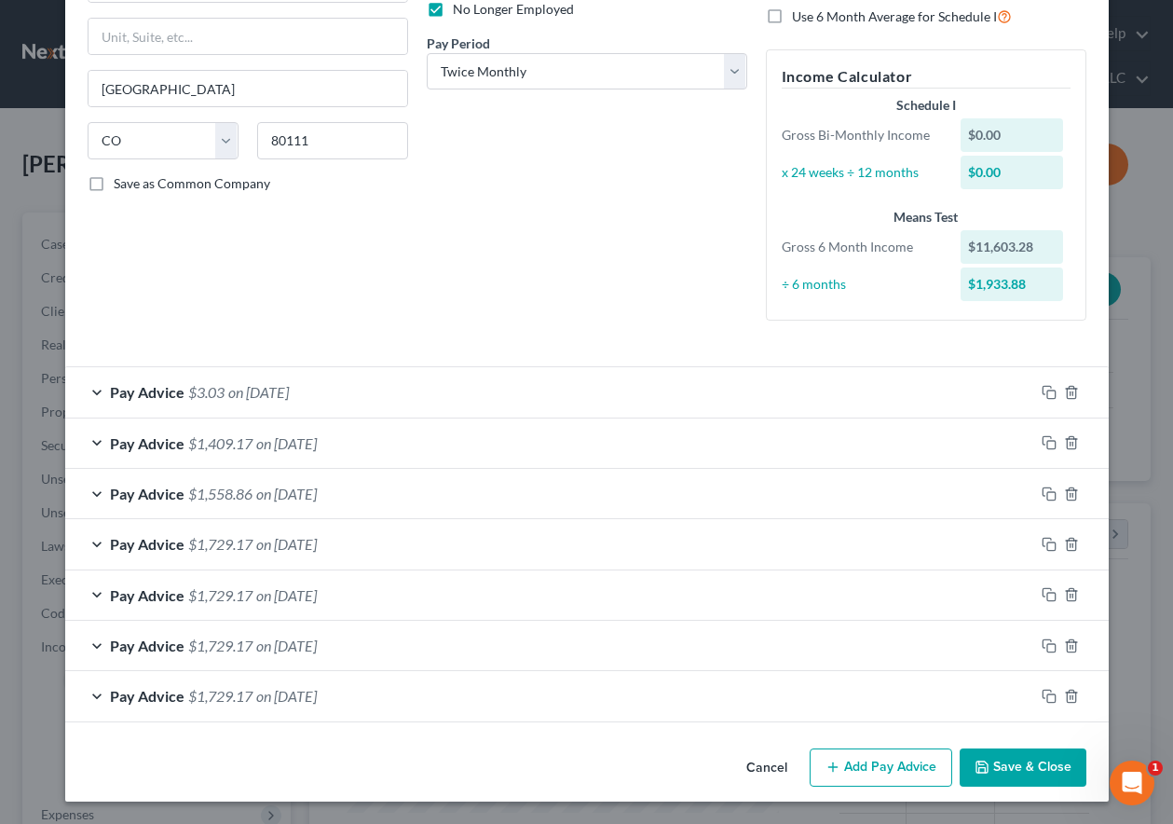
click at [1005, 767] on button "Save & Close" at bounding box center [1023, 767] width 127 height 39
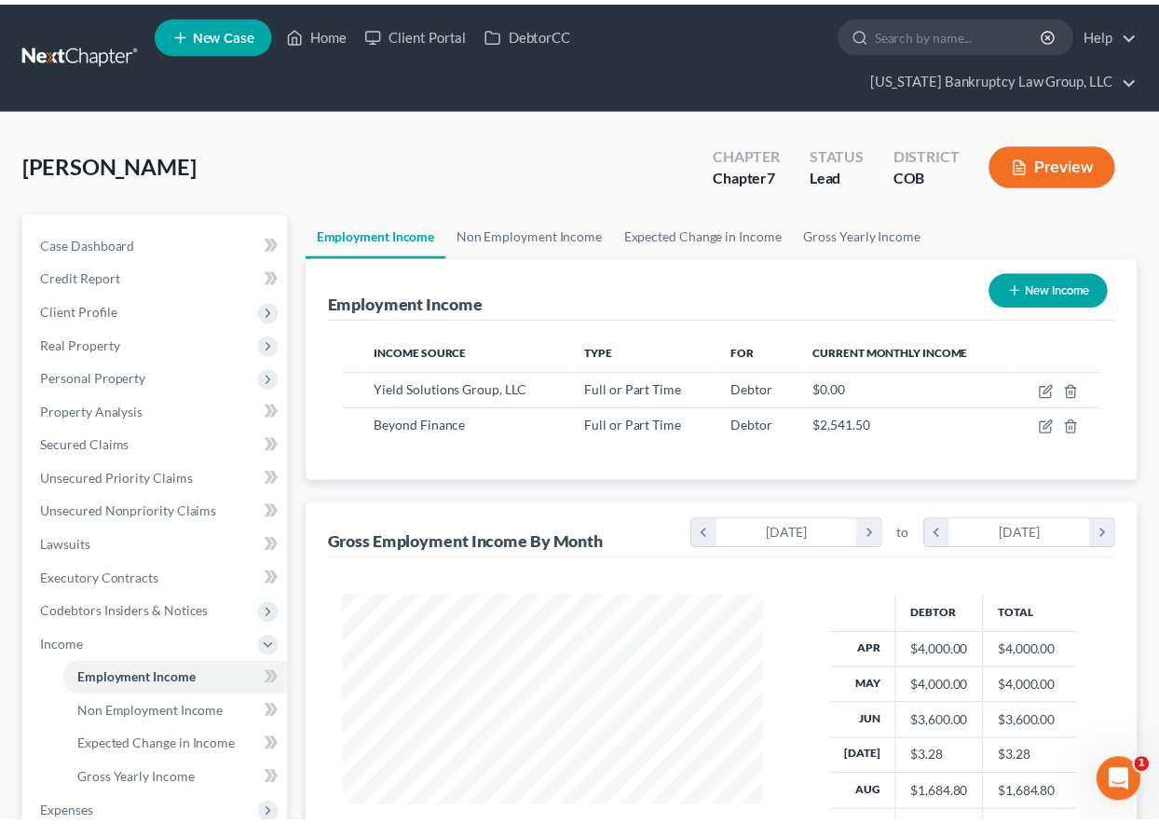
scroll to position [931387, 931257]
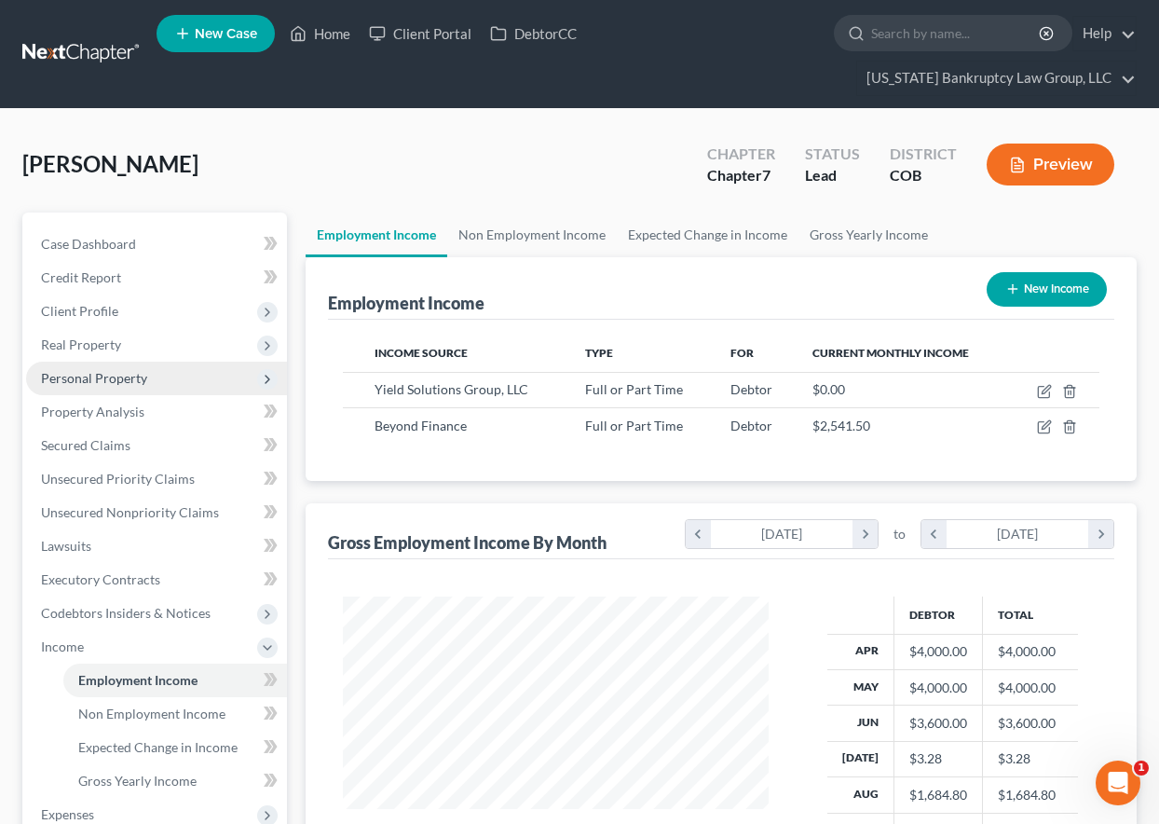
click at [103, 375] on span "Personal Property" at bounding box center [94, 378] width 106 height 16
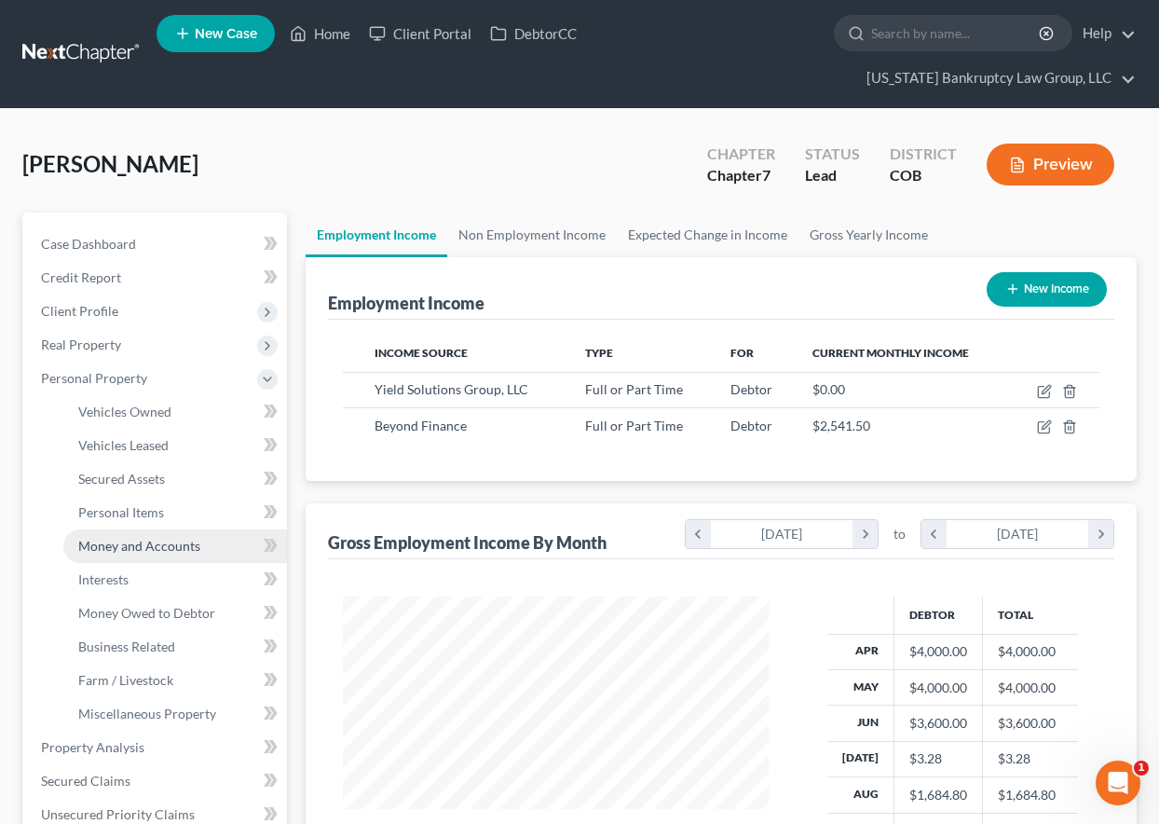
click at [143, 541] on span "Money and Accounts" at bounding box center [139, 546] width 122 height 16
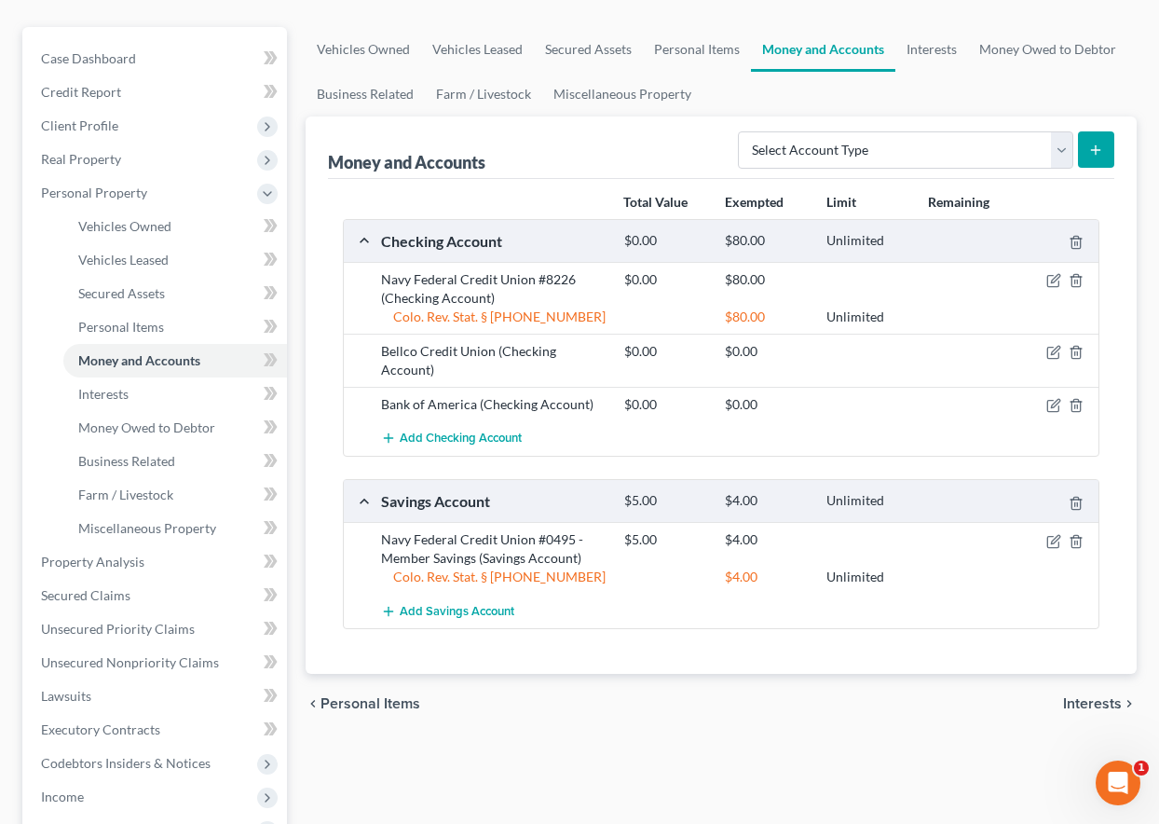
scroll to position [186, 0]
click at [155, 322] on span "Personal Items" at bounding box center [121, 326] width 86 height 16
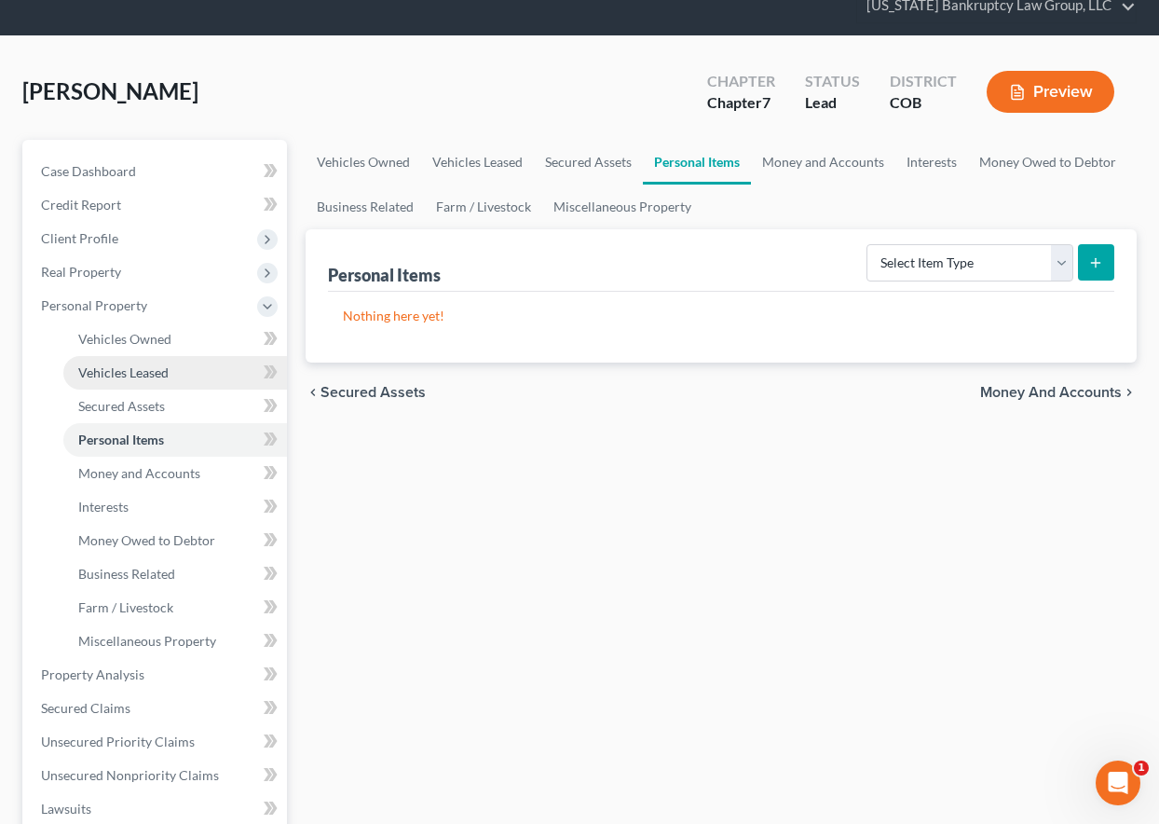
scroll to position [487, 0]
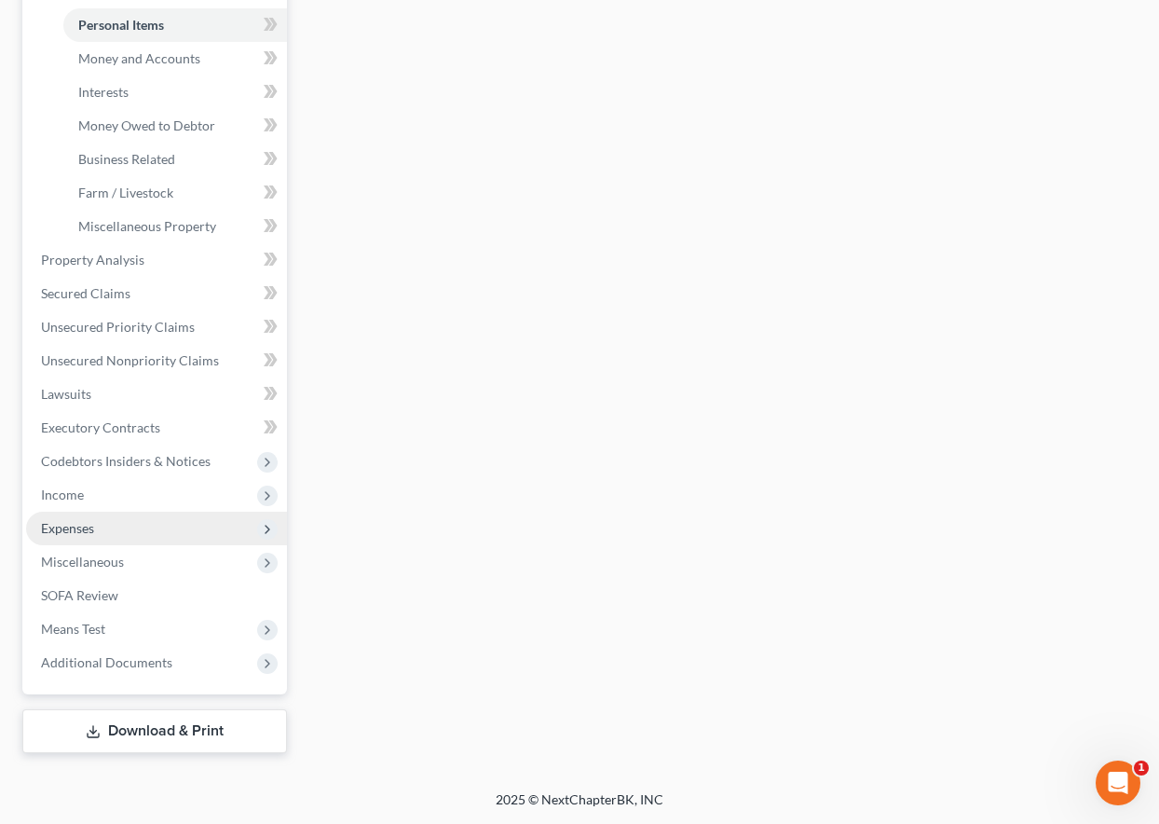
click at [76, 529] on span "Expenses" at bounding box center [67, 528] width 53 height 16
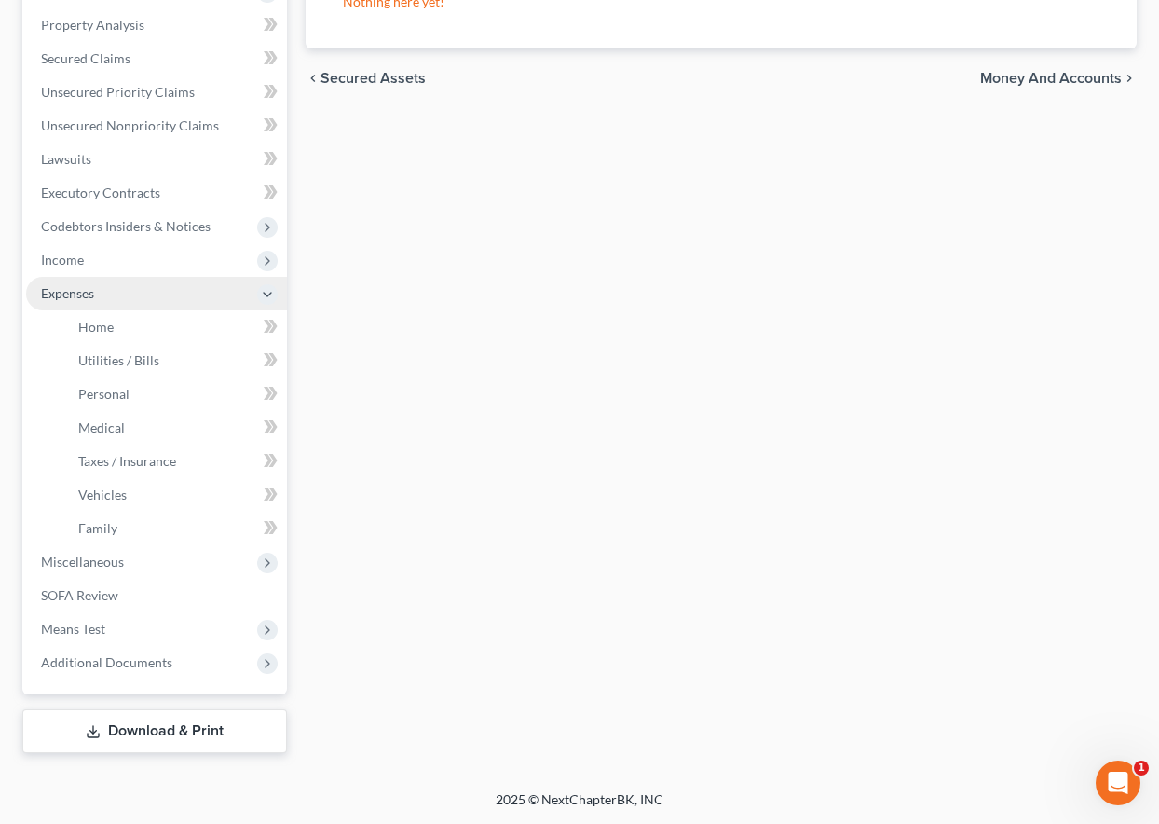
scroll to position [387, 0]
click at [82, 320] on span "Home" at bounding box center [95, 327] width 35 height 16
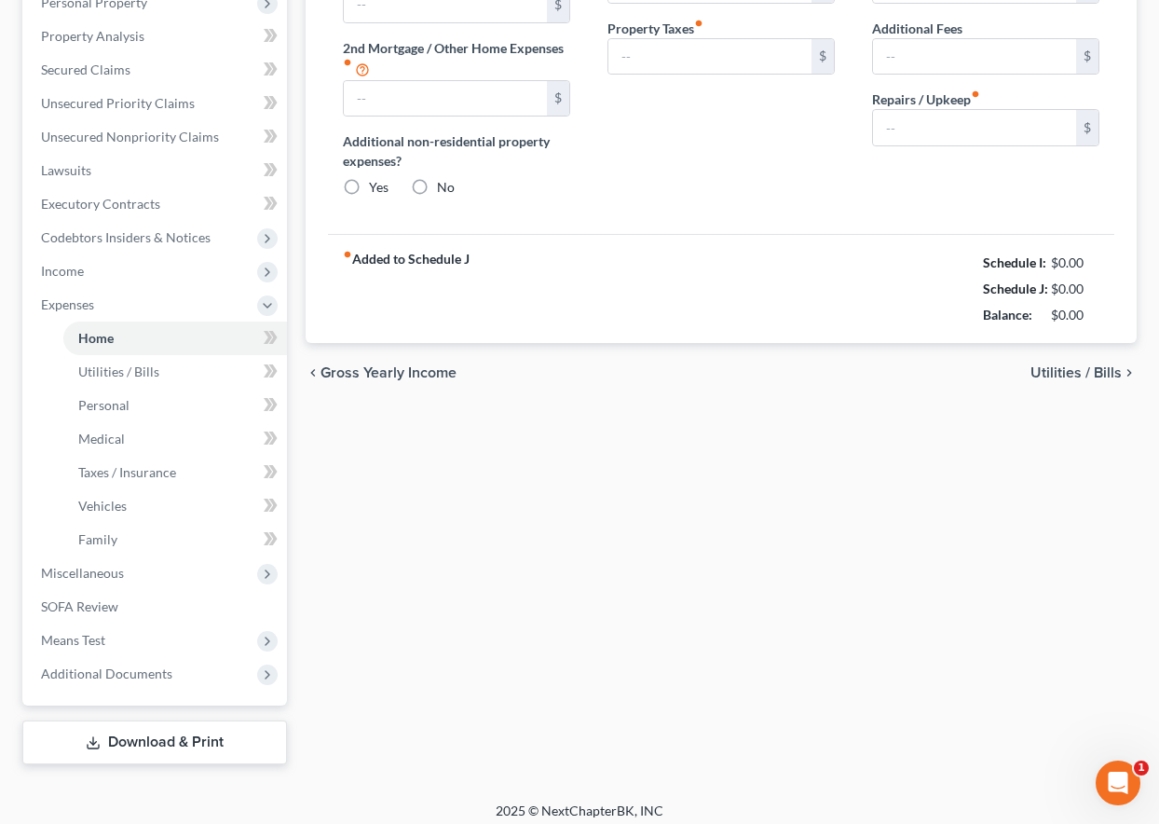
radio input "true"
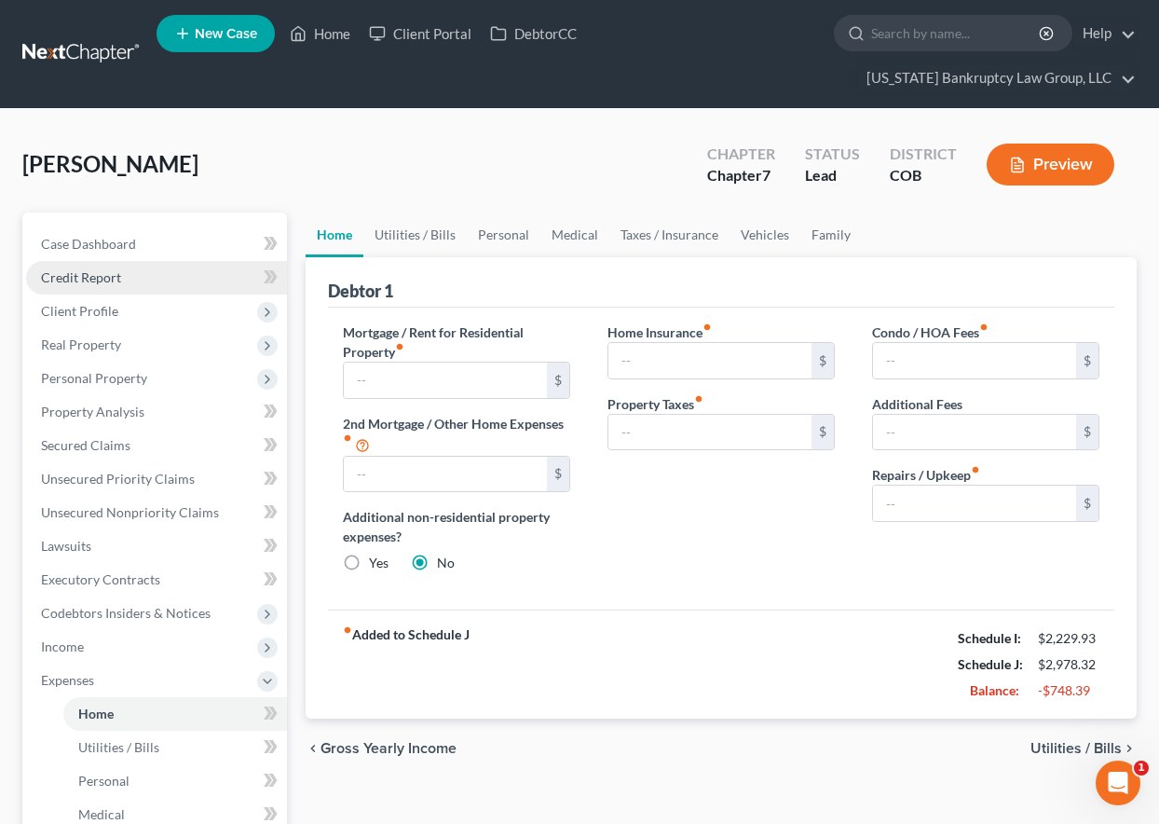
click at [75, 273] on span "Credit Report" at bounding box center [81, 277] width 80 height 16
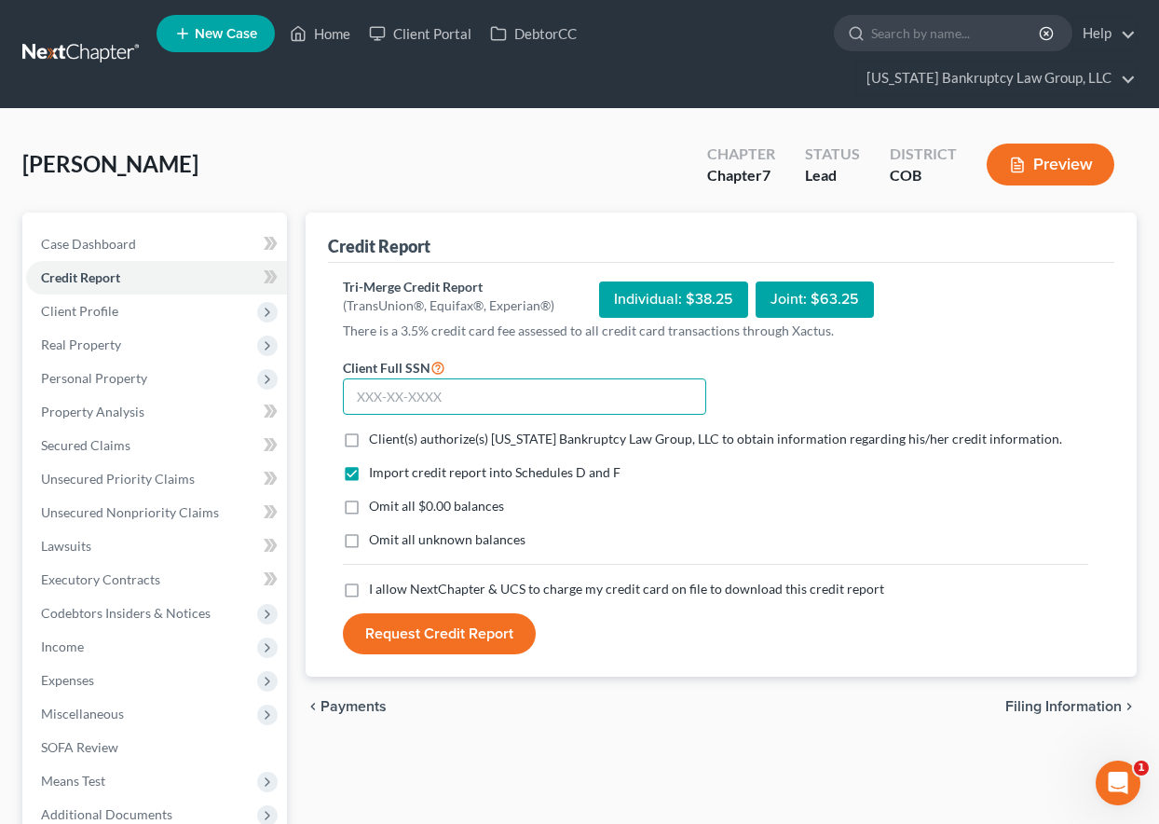
click at [502, 396] on input "text" at bounding box center [524, 396] width 363 height 37
type input "653-05-8645"
click at [369, 440] on label "Client(s) authorize(s) [US_STATE] Bankruptcy Law Group, LLC to obtain informati…" at bounding box center [715, 439] width 693 height 19
click at [376, 440] on input "Client(s) authorize(s) [US_STATE] Bankruptcy Law Group, LLC to obtain informati…" at bounding box center [382, 436] width 12 height 12
checkbox input "true"
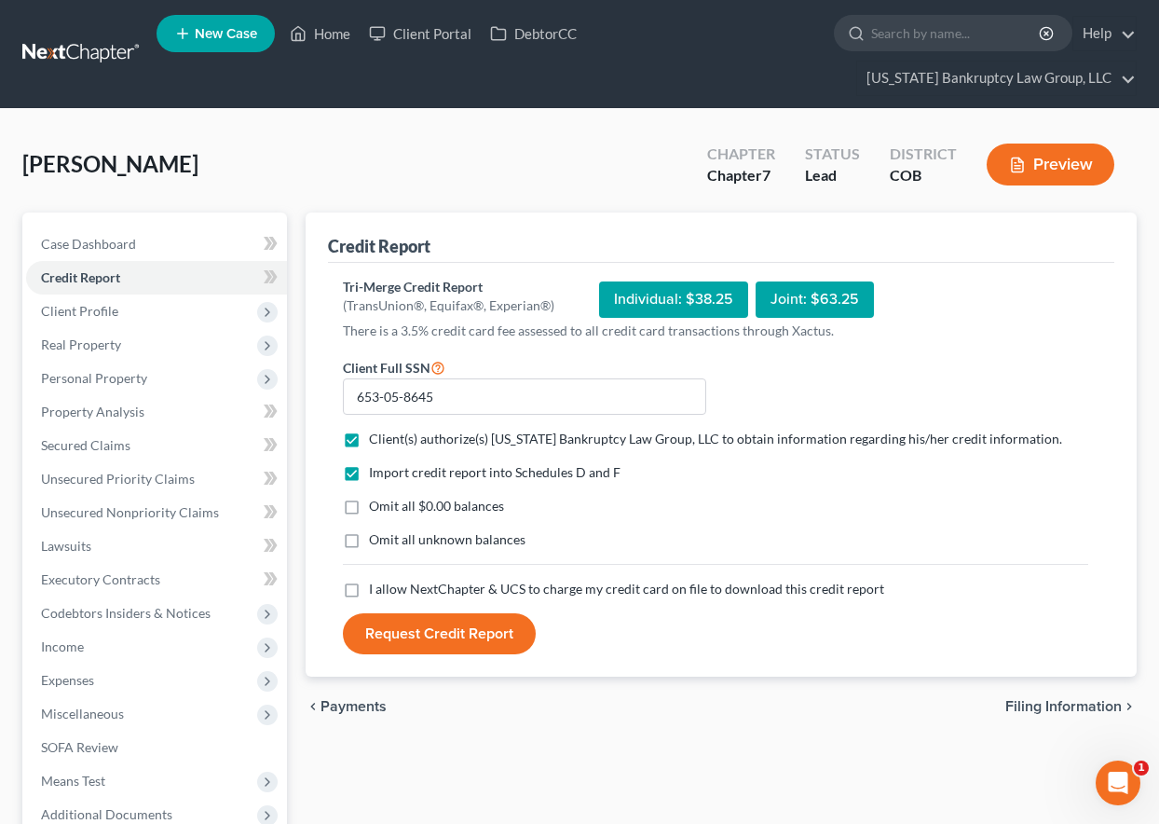
click at [369, 506] on label "Omit all $0.00 balances" at bounding box center [436, 506] width 135 height 19
click at [376, 506] on input "Omit all $0.00 balances" at bounding box center [382, 503] width 12 height 12
checkbox input "true"
click at [369, 549] on label "Omit all unknown balances" at bounding box center [447, 539] width 157 height 19
click at [376, 542] on input "Omit all unknown balances" at bounding box center [382, 536] width 12 height 12
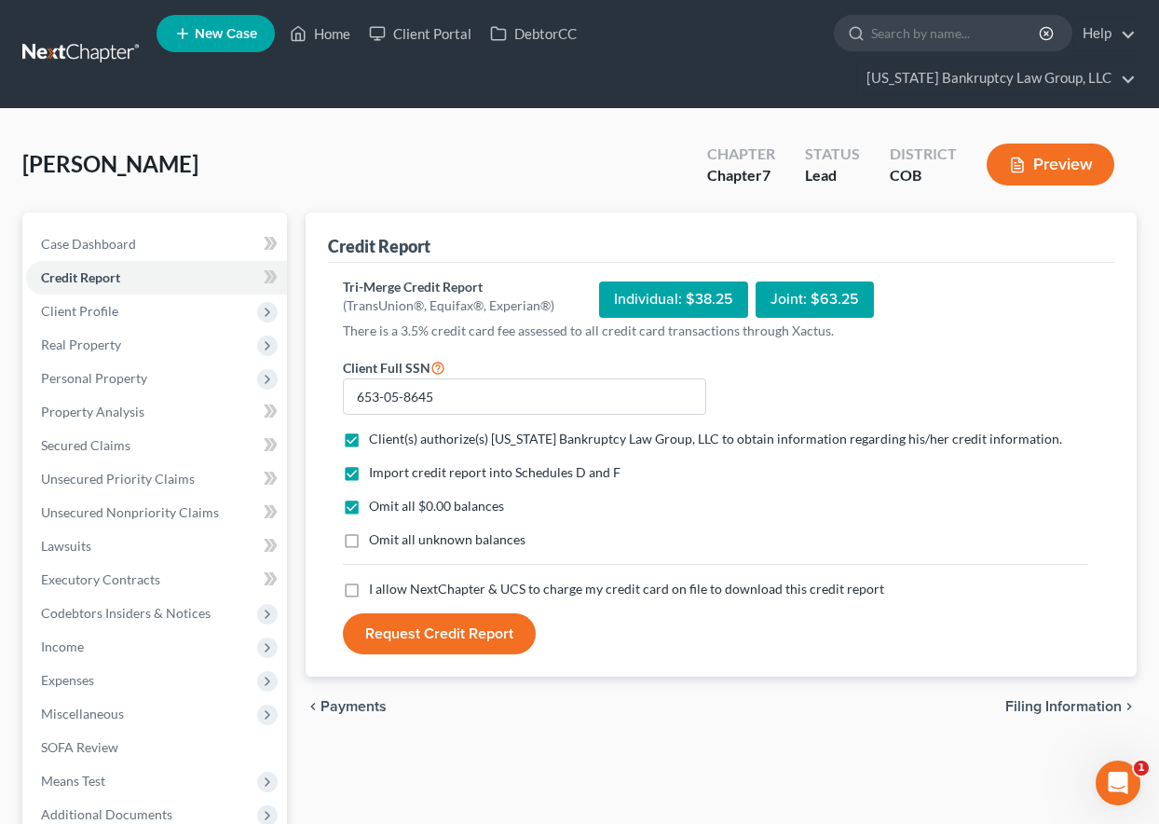
checkbox input "true"
click at [369, 594] on label "I allow NextChapter & UCS to charge my credit card on file to download this cre…" at bounding box center [626, 589] width 515 height 19
click at [376, 592] on input "I allow NextChapter & UCS to charge my credit card on file to download this cre…" at bounding box center [382, 586] width 12 height 12
click at [369, 598] on label "I allow NextChapter & UCS to charge my credit card on file to download this cre…" at bounding box center [626, 589] width 515 height 19
click at [376, 592] on input "I allow NextChapter & UCS to charge my credit card on file to download this cre…" at bounding box center [382, 586] width 12 height 12
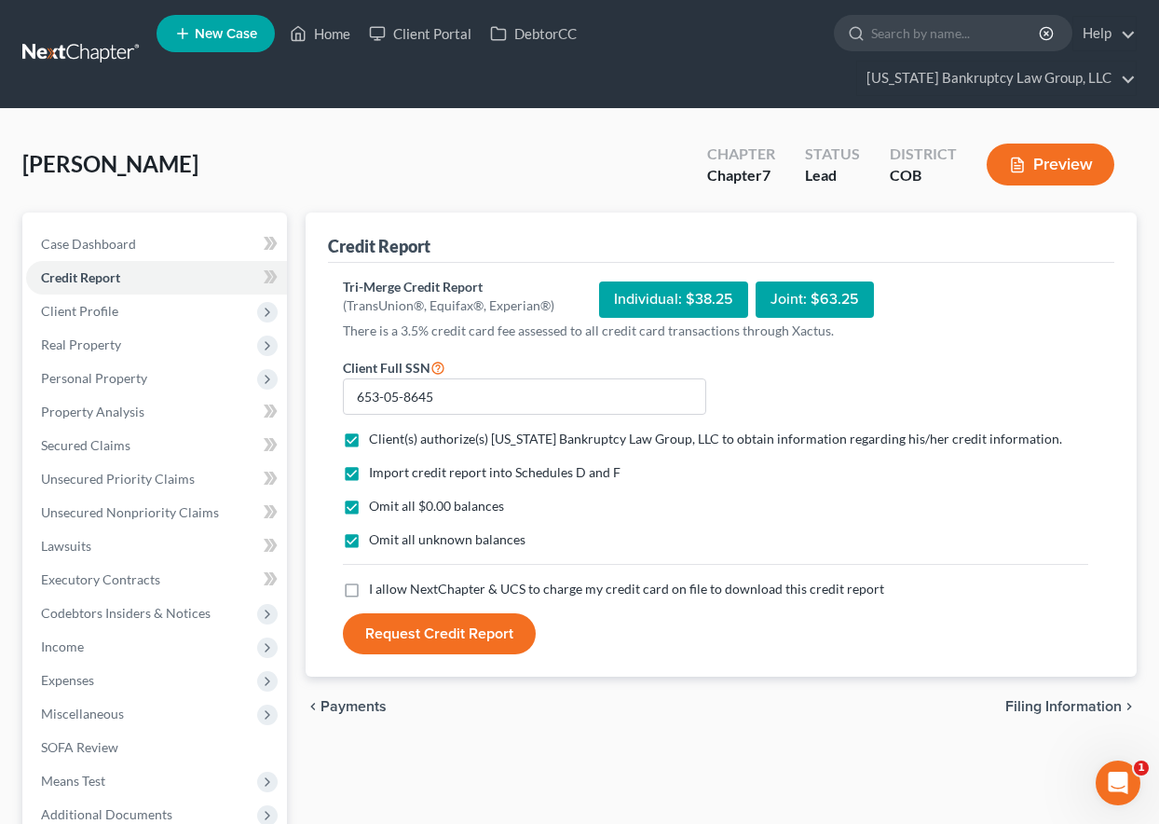
click at [369, 598] on label "I allow NextChapter & UCS to charge my credit card on file to download this cre…" at bounding box center [626, 589] width 515 height 19
click at [376, 592] on input "I allow NextChapter & UCS to charge my credit card on file to download this cre…" at bounding box center [382, 586] width 12 height 12
checkbox input "true"
click at [443, 629] on button "Request Credit Report" at bounding box center [439, 633] width 193 height 41
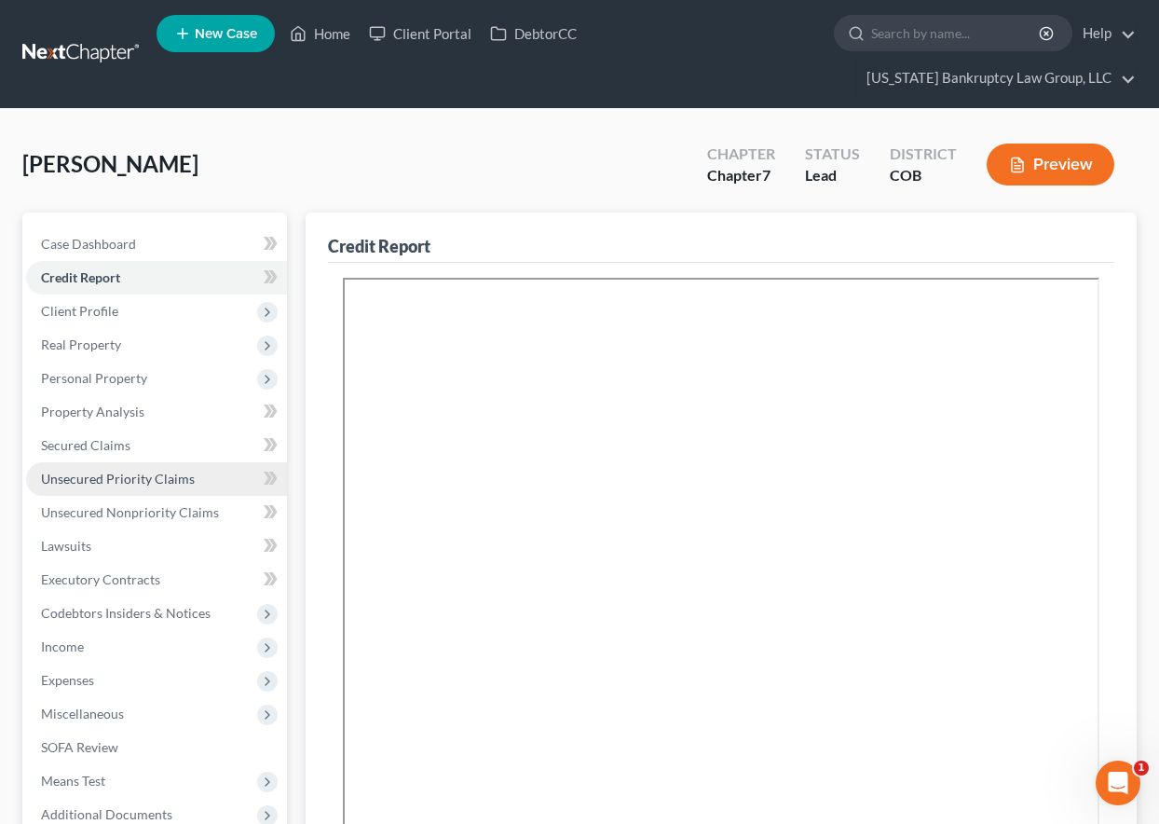
click at [116, 492] on link "Unsecured Priority Claims" at bounding box center [156, 479] width 261 height 34
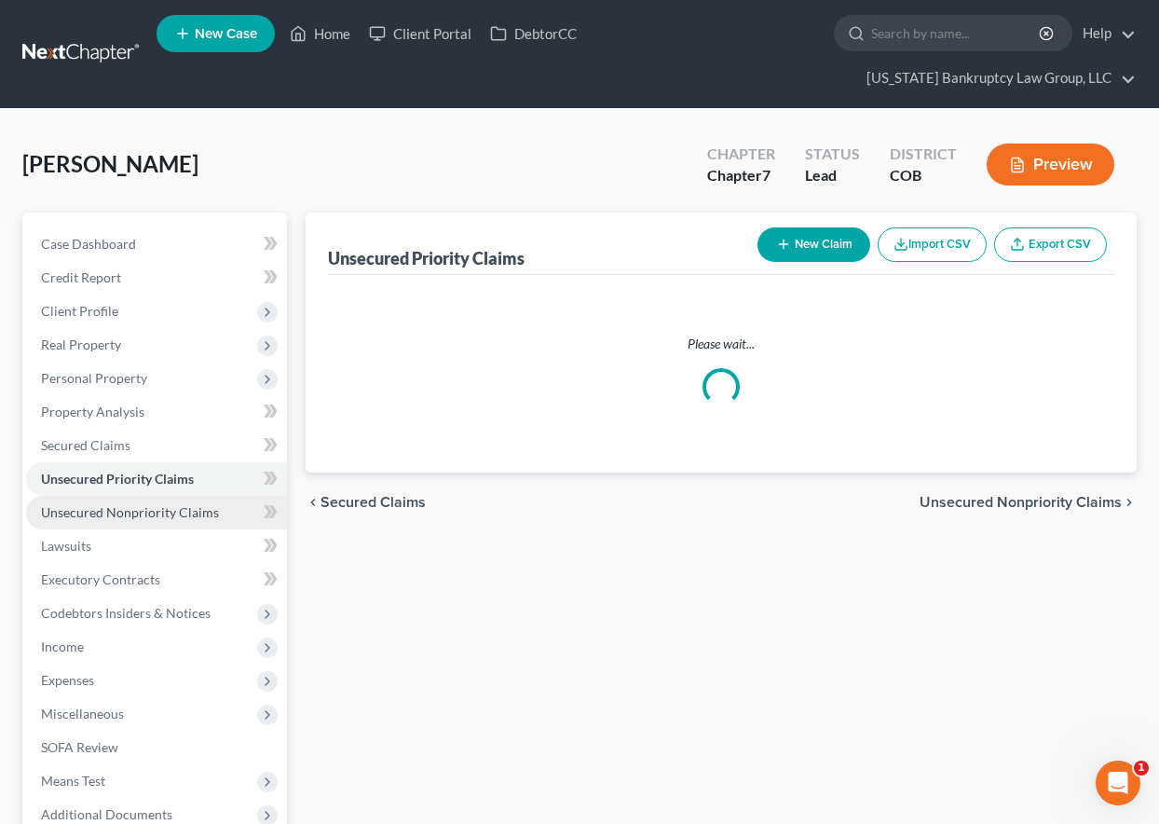
click at [126, 507] on span "Unsecured Nonpriority Claims" at bounding box center [130, 512] width 178 height 16
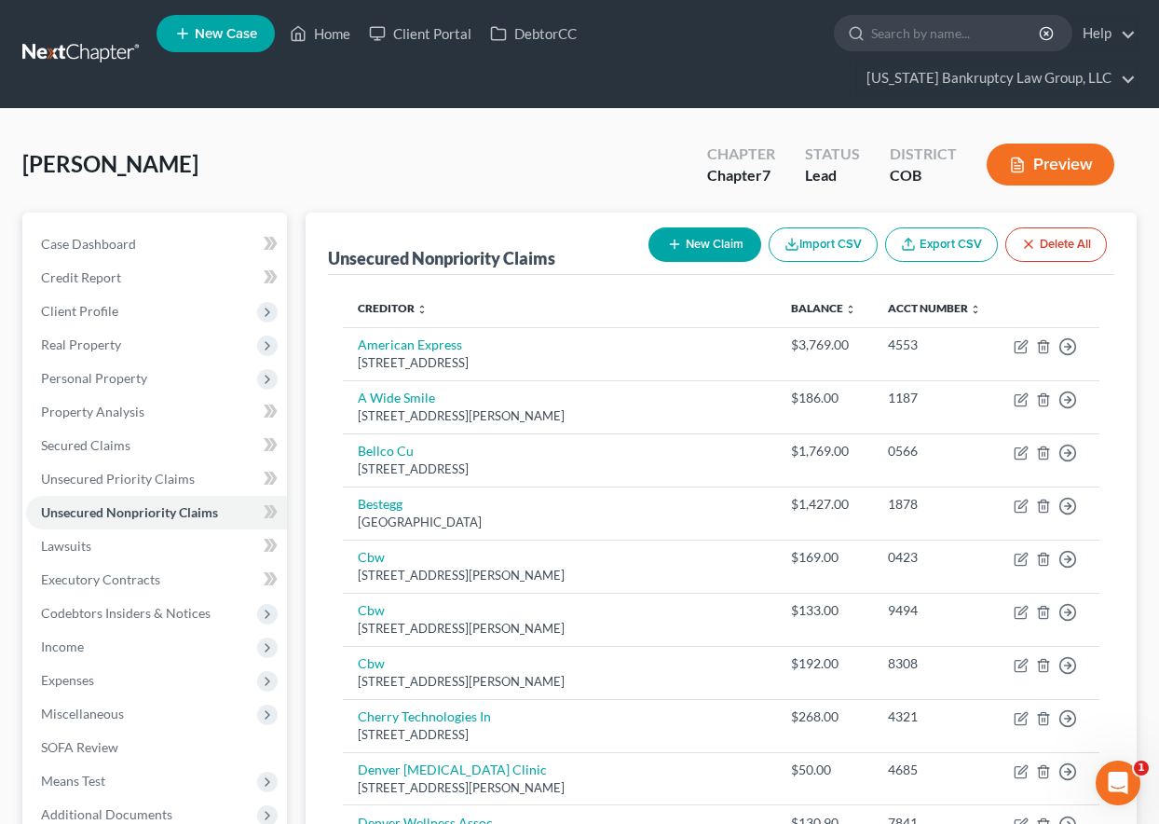
click at [701, 252] on button "New Claim" at bounding box center [704, 244] width 113 height 34
select select "0"
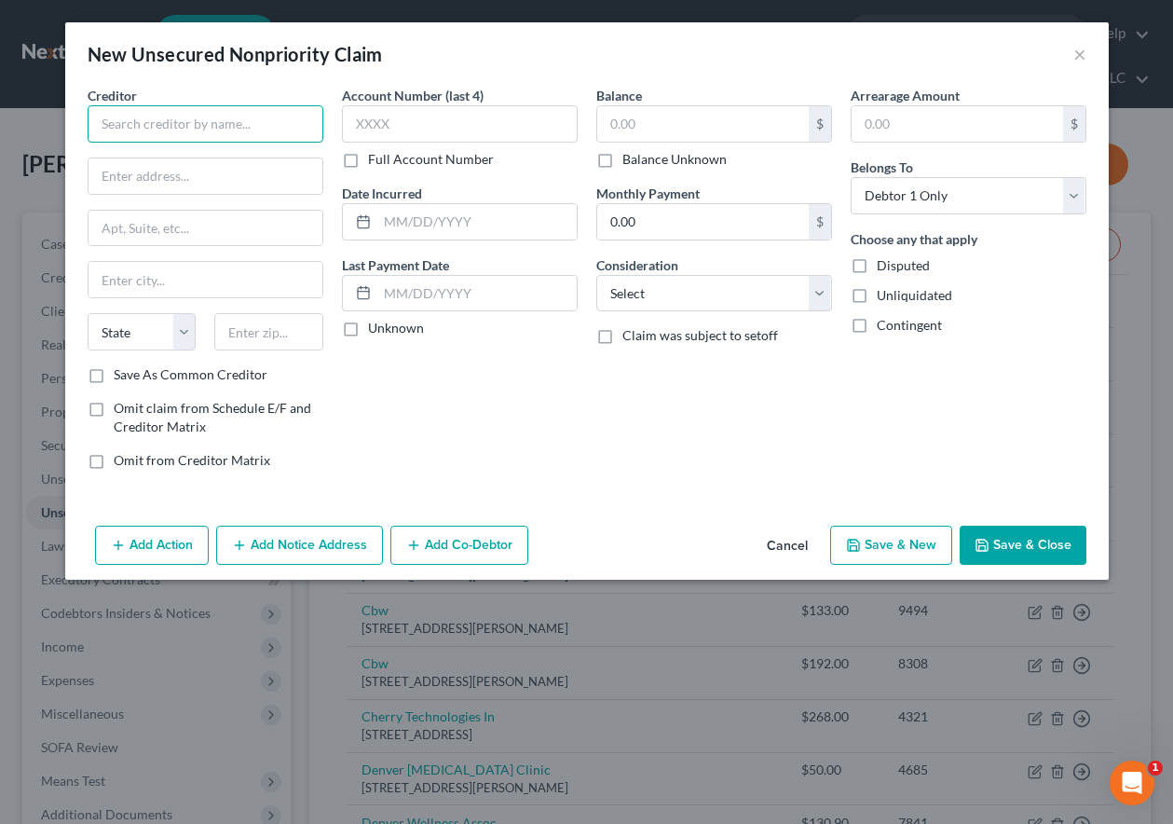
click at [185, 125] on input "text" at bounding box center [206, 123] width 236 height 37
type input "New Horizon Academy"
type input "3405 Annapolis N Suite 100"
type input "55447"
type input "Minneapolis"
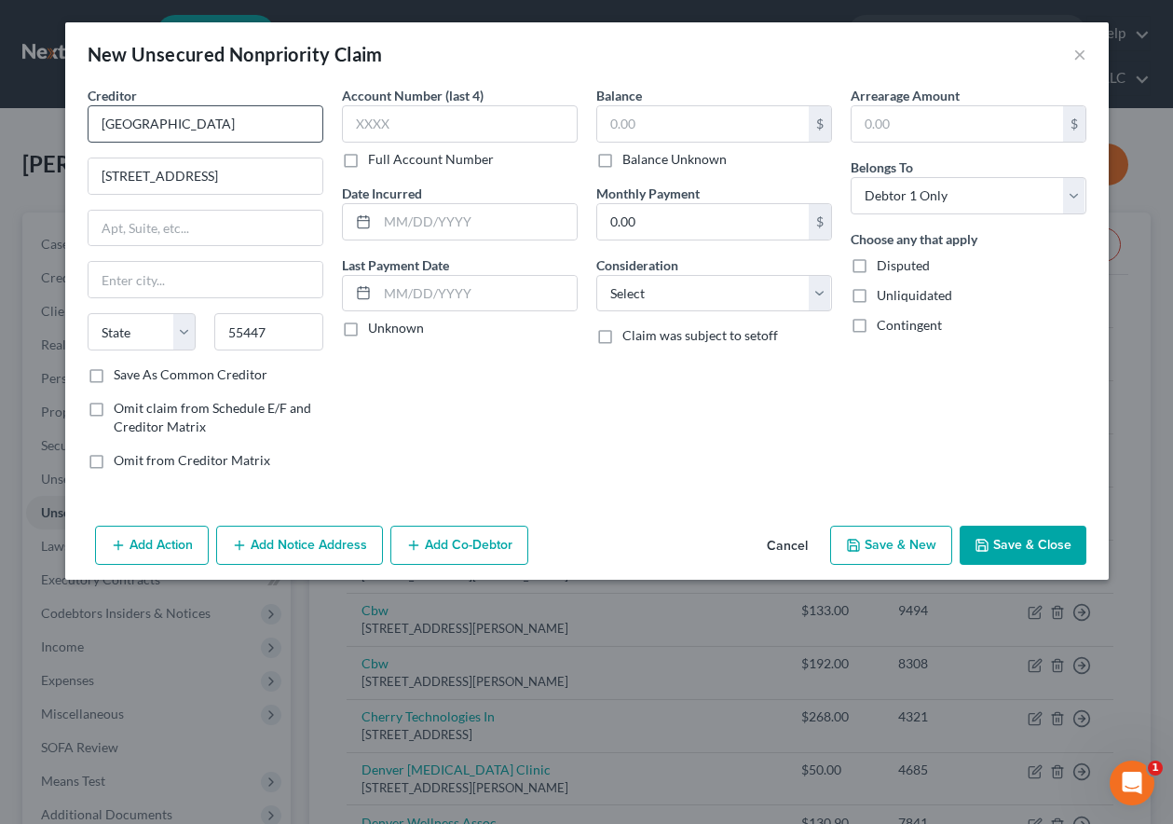
select select "24"
click at [121, 365] on input "Save As Common Creditor" at bounding box center [127, 371] width 12 height 12
checkbox input "true"
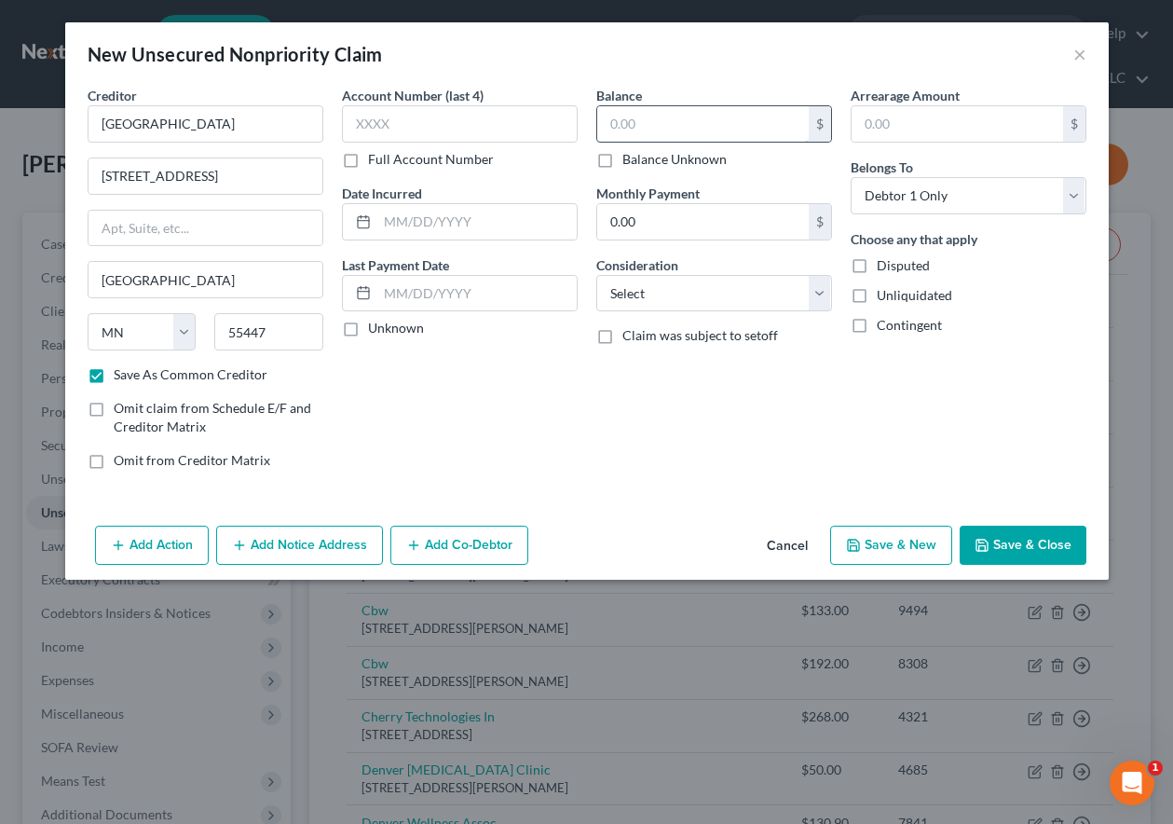
click at [671, 121] on input "text" at bounding box center [703, 123] width 212 height 35
click at [658, 128] on input "text" at bounding box center [703, 123] width 212 height 35
type input "2,984.37"
click at [697, 301] on select "Select Cable / Satellite Services Collection Agency Credit Card Debt Debt Couns…" at bounding box center [714, 293] width 236 height 37
select select "4"
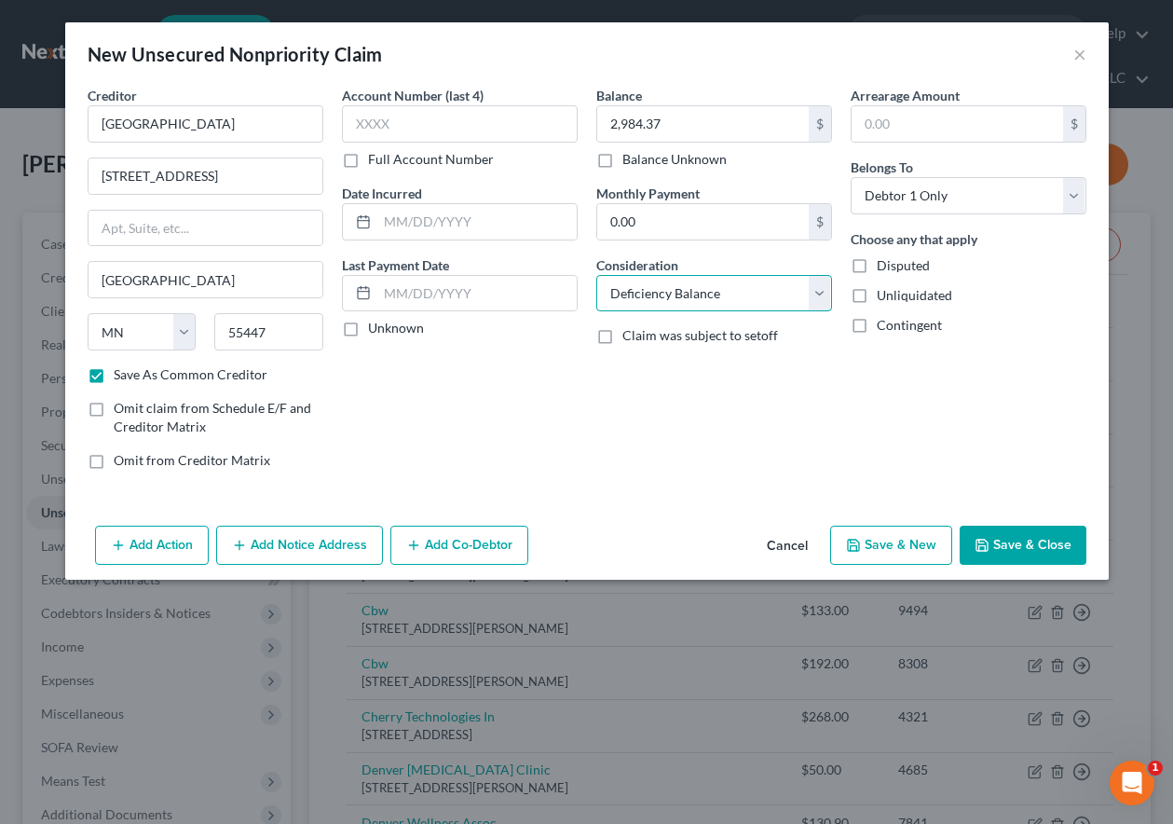
click at [596, 275] on select "Select Cable / Satellite Services Collection Agency Credit Card Debt Debt Couns…" at bounding box center [714, 293] width 236 height 37
click at [295, 535] on button "Add Notice Address" at bounding box center [299, 544] width 167 height 39
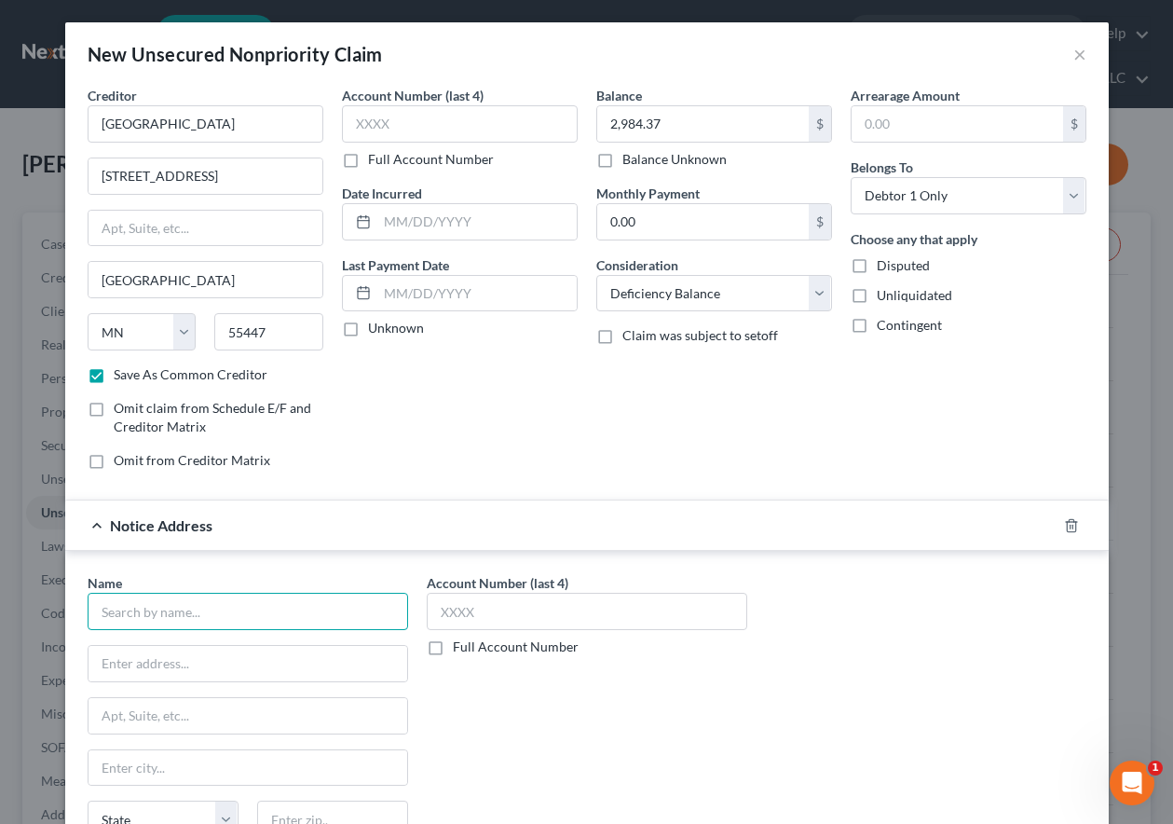
click at [294, 607] on input "text" at bounding box center [248, 611] width 321 height 37
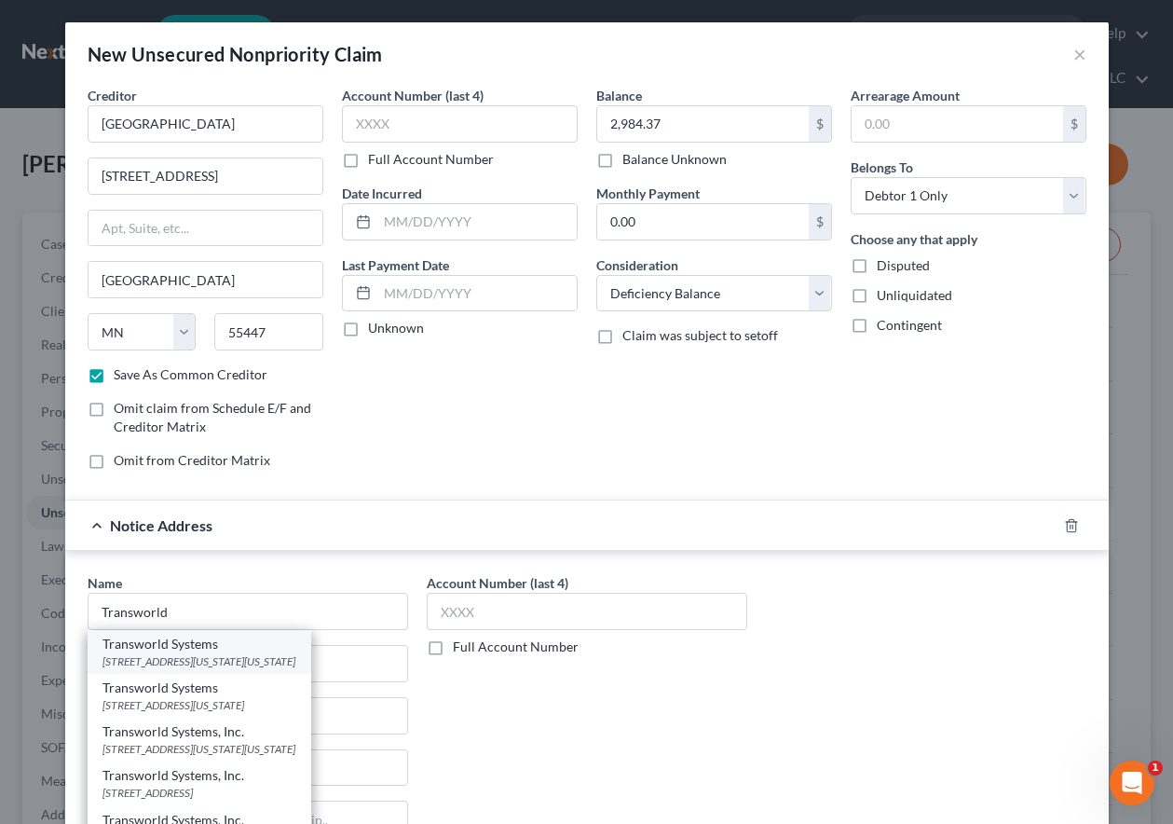
click at [244, 653] on div "500 Virginia Dr #514, Fort Washington, PA 19034" at bounding box center [199, 661] width 194 height 16
type input "Transworld Systems"
type input "500 Virginia Dr #514"
type input "Fort Washington"
select select "39"
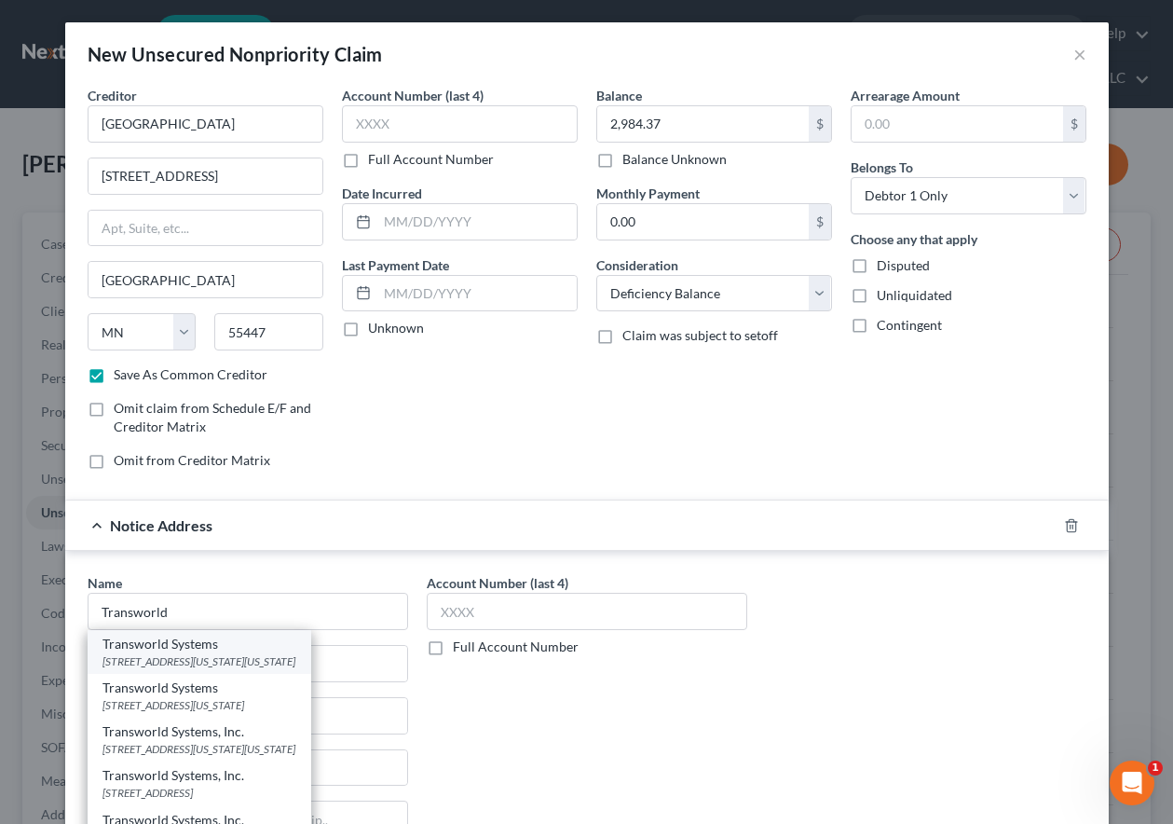
type input "19034"
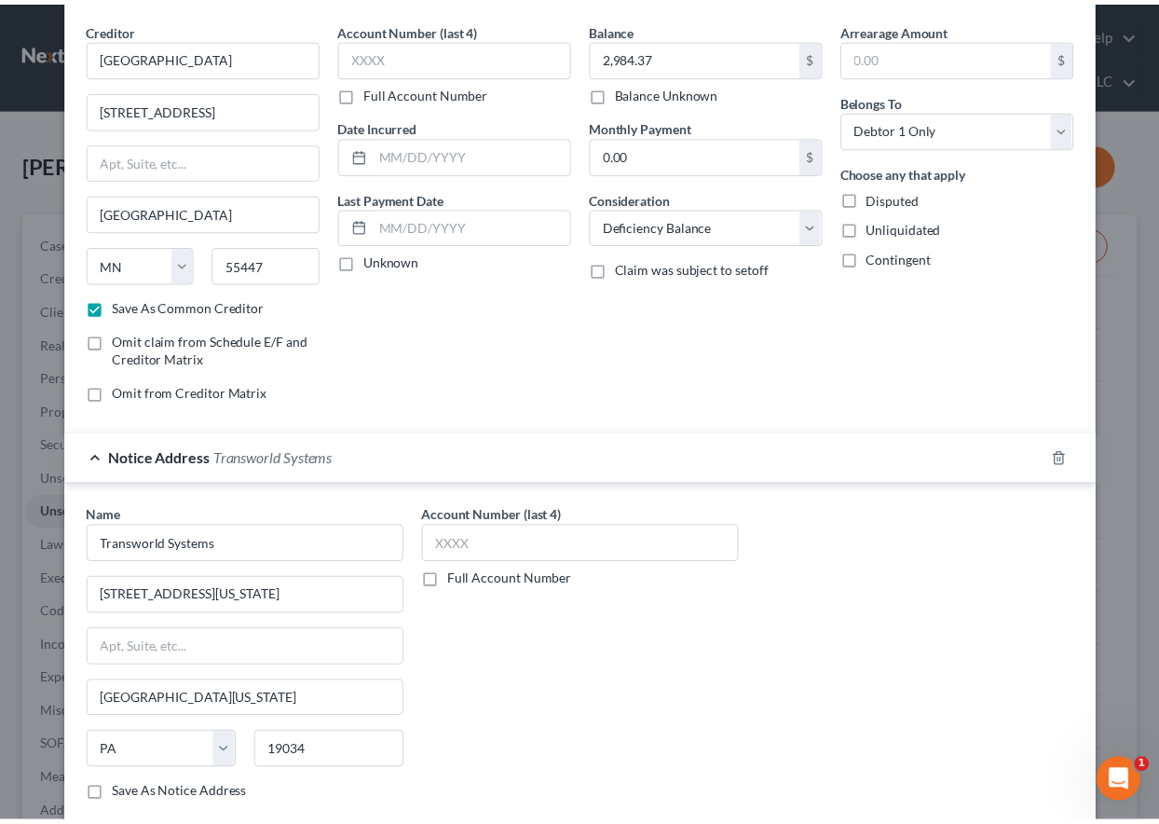
scroll to position [180, 0]
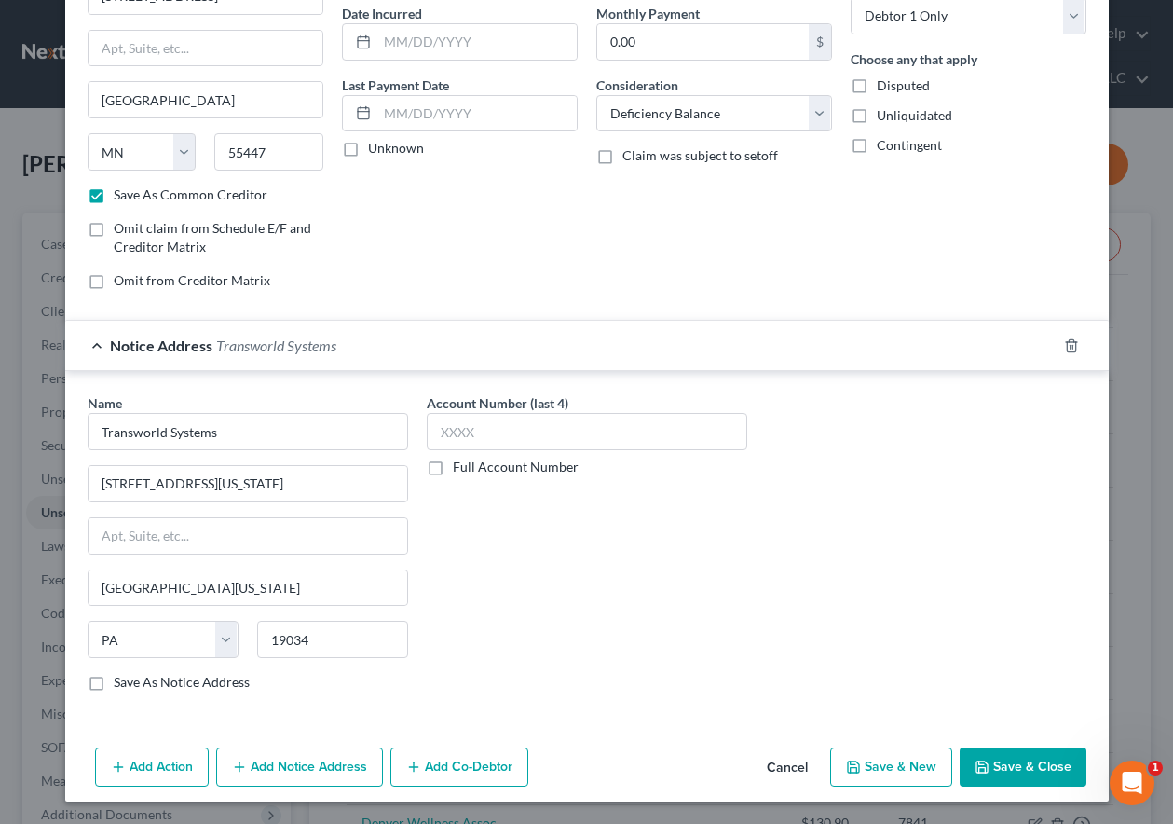
click at [1027, 771] on button "Save & Close" at bounding box center [1023, 766] width 127 height 39
checkbox input "false"
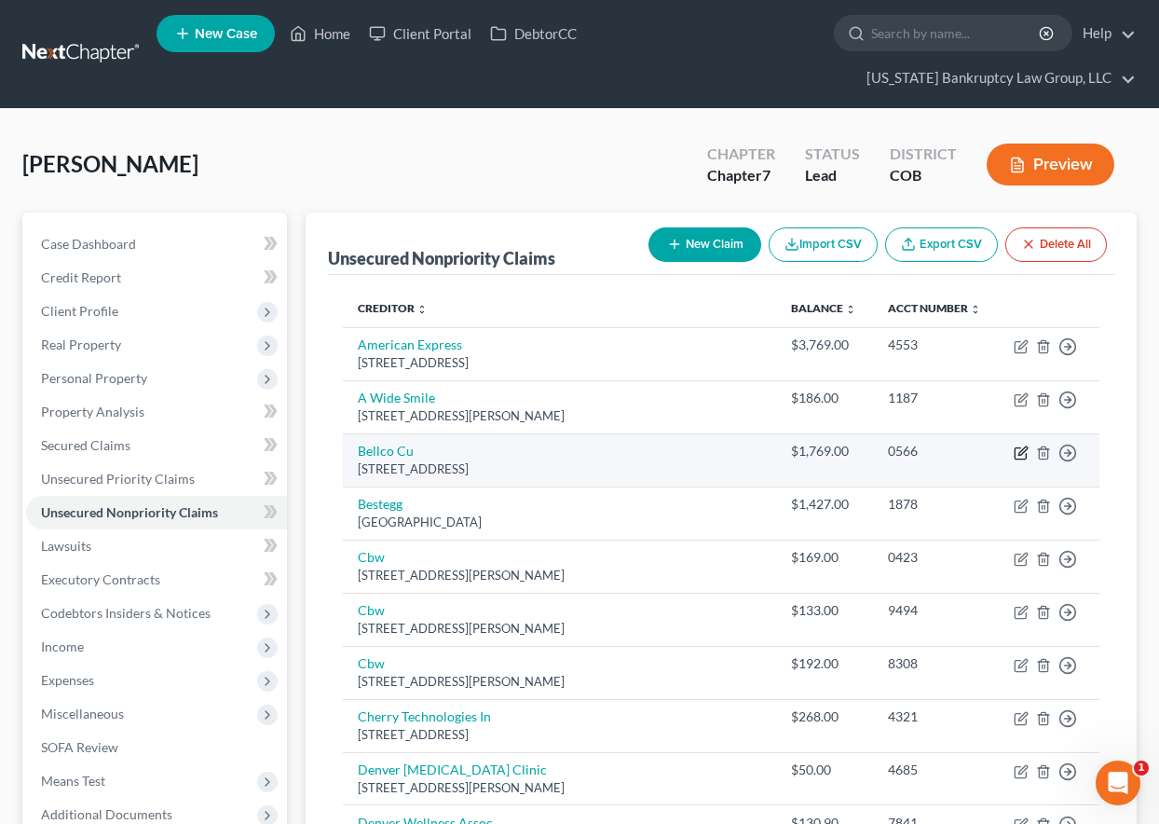
click at [1018, 452] on icon "button" at bounding box center [1021, 452] width 15 height 15
select select "5"
select select "2"
select select "0"
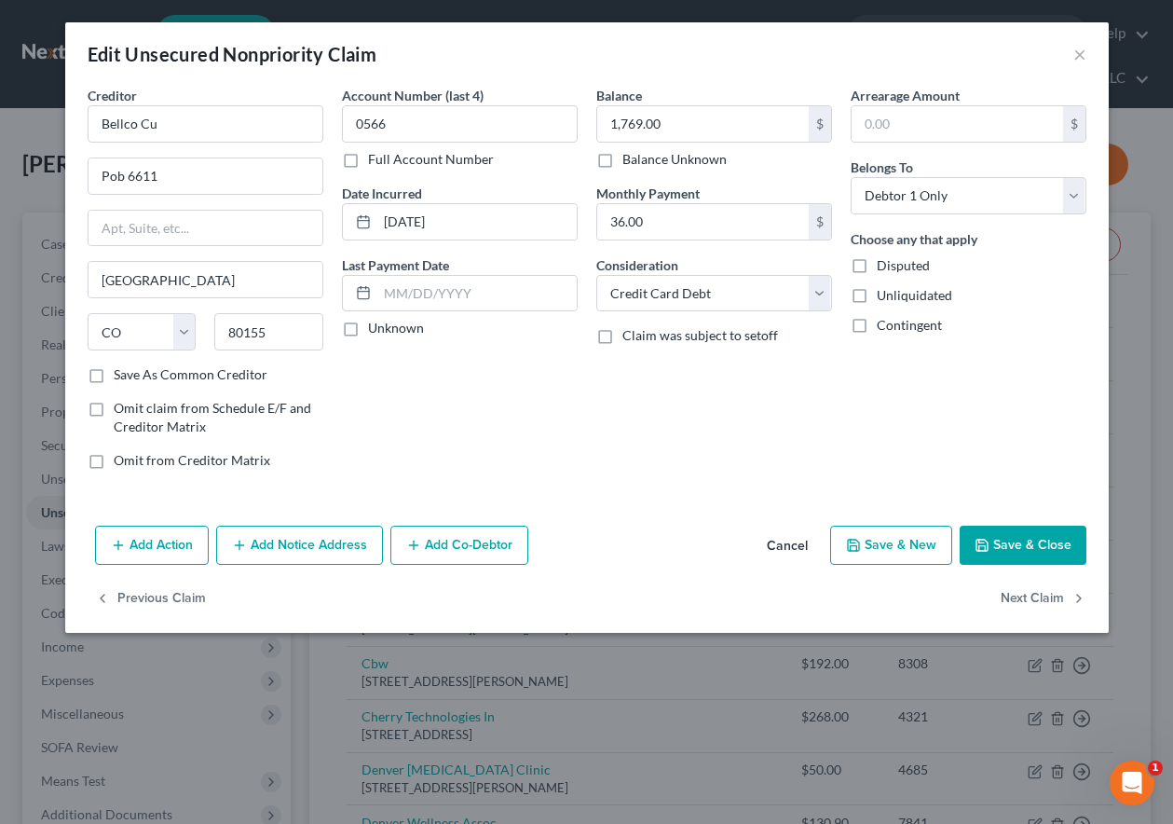
click at [1037, 535] on button "Save & Close" at bounding box center [1023, 544] width 127 height 39
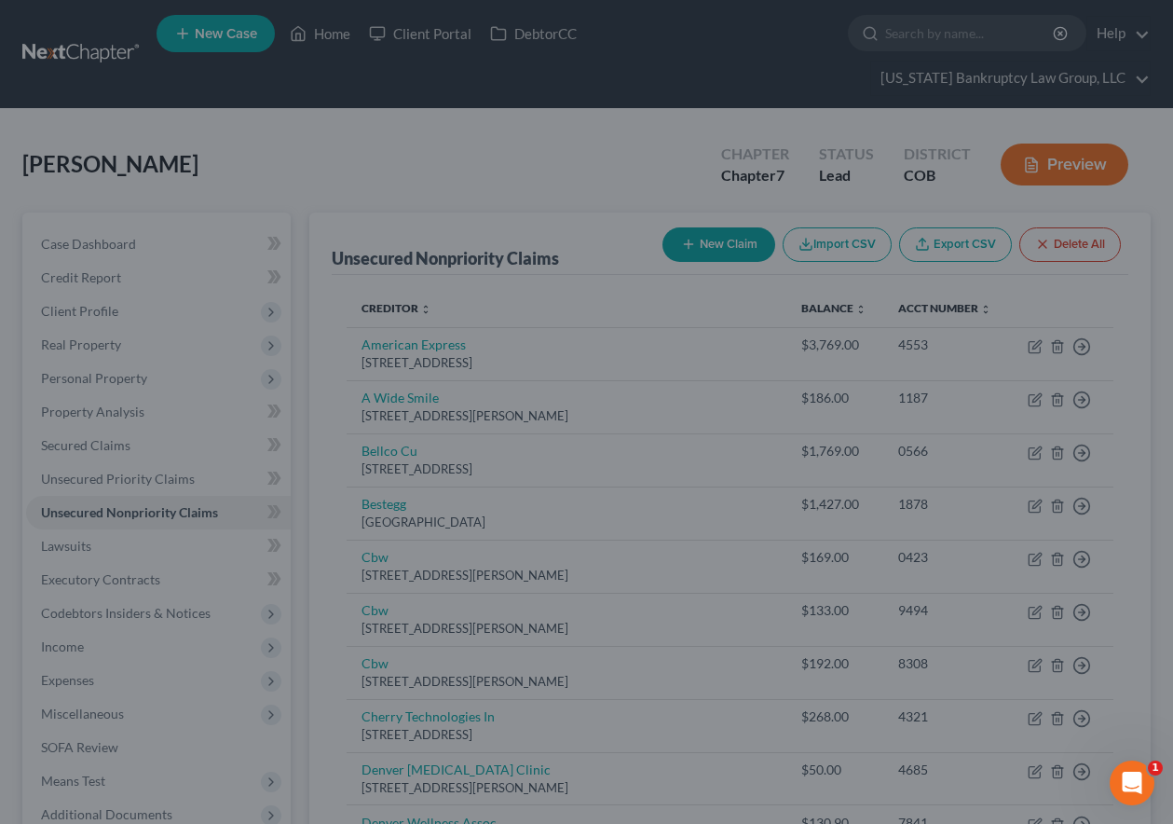
type input "0"
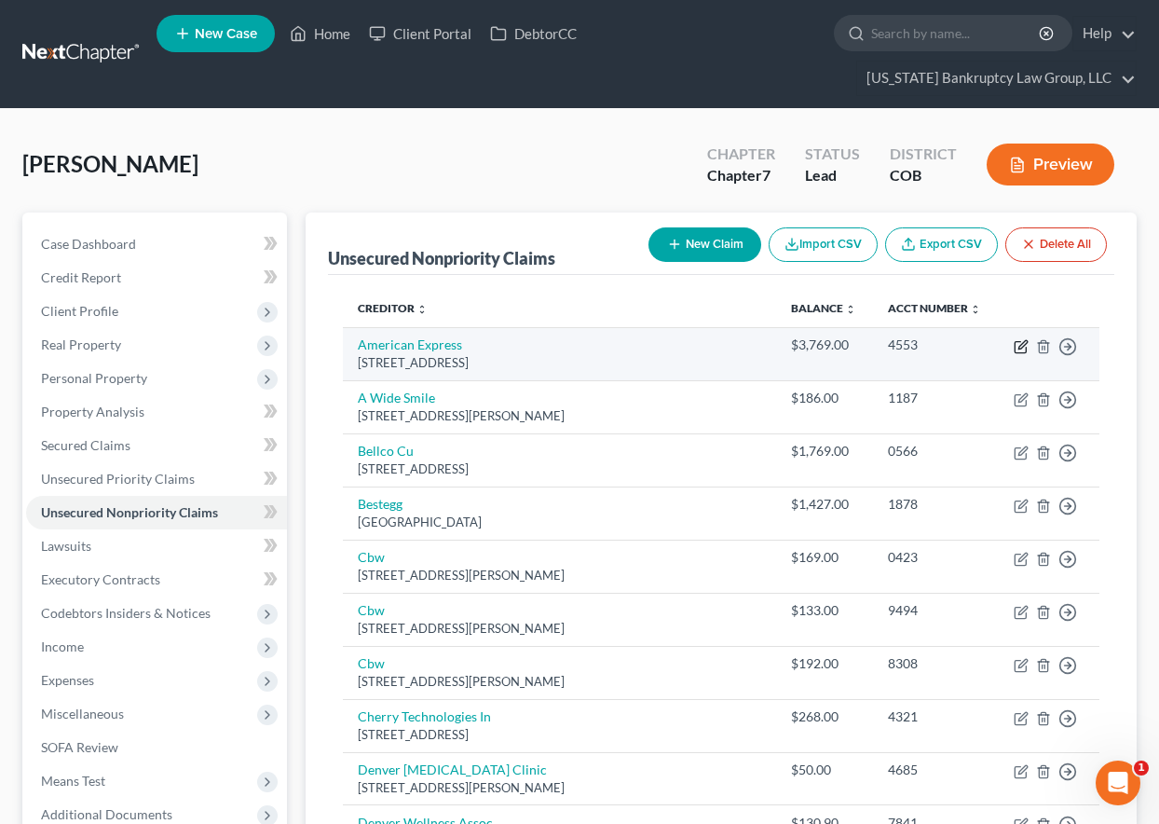
click at [1022, 345] on icon "button" at bounding box center [1021, 346] width 15 height 15
select select "45"
select select "2"
select select "0"
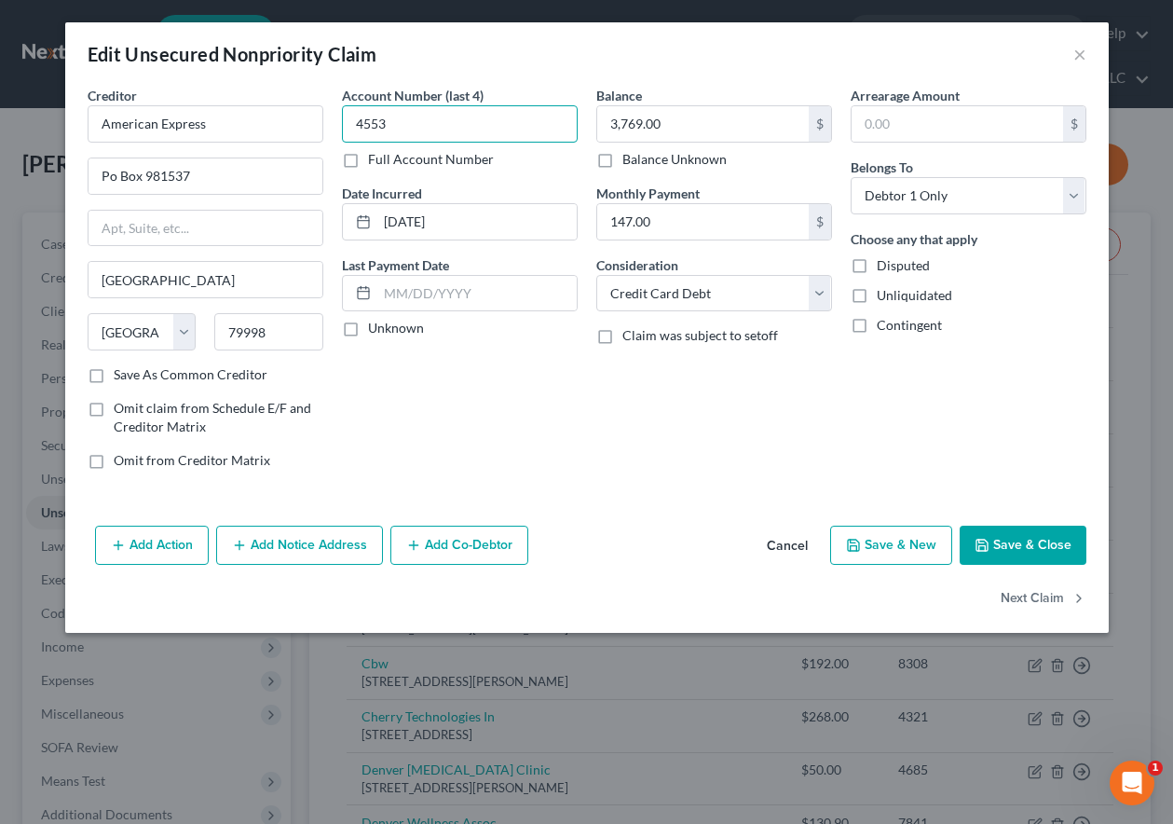
drag, startPoint x: 419, startPoint y: 120, endPoint x: 335, endPoint y: 118, distance: 83.9
click at [335, 116] on div "Account Number (last 4) 4553 Full Account Number Date Incurred 06-01-2018 Last …" at bounding box center [460, 285] width 254 height 399
type input "1004"
click at [1027, 539] on button "Save & Close" at bounding box center [1023, 544] width 127 height 39
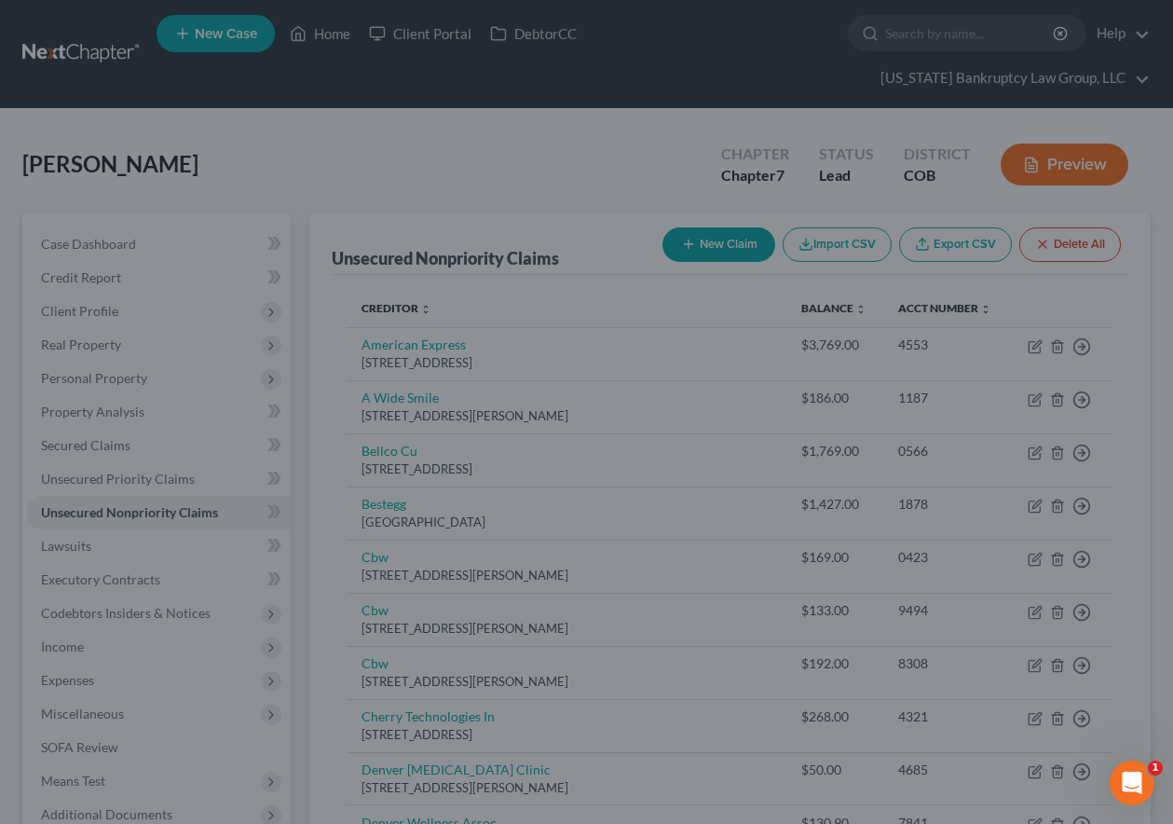
type input "0"
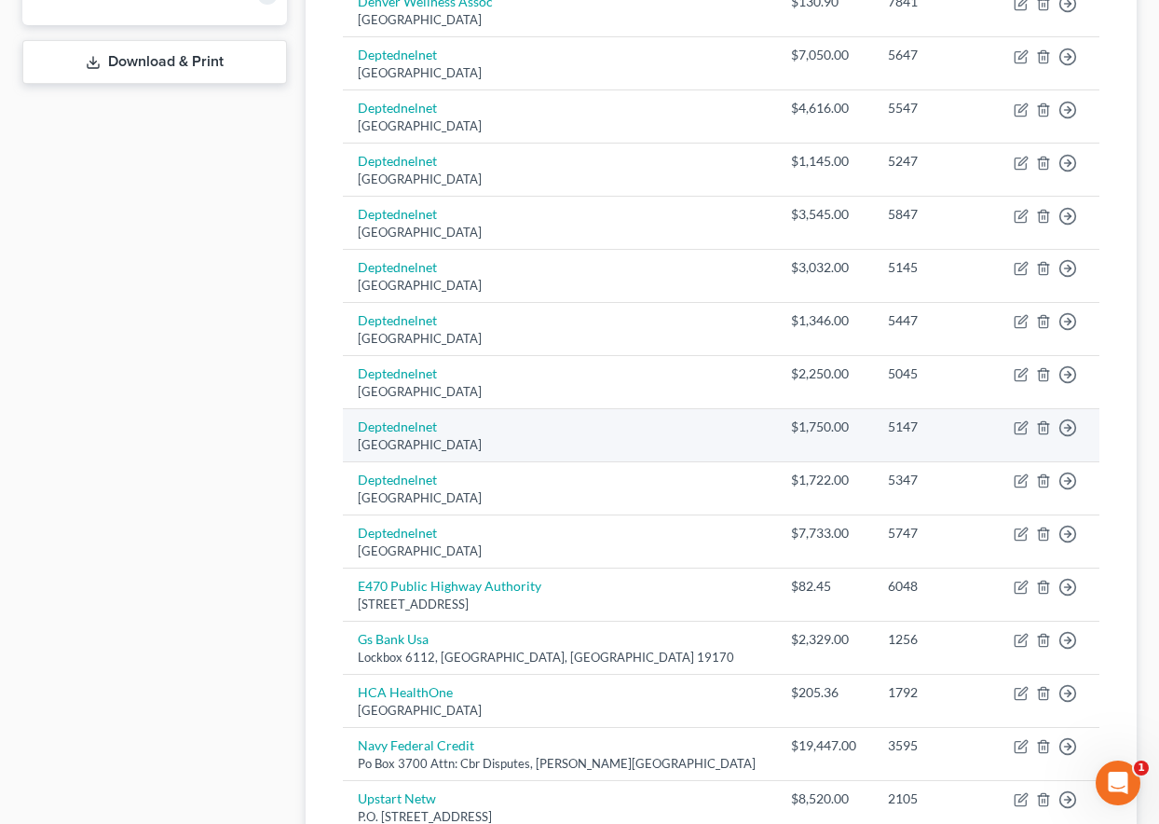
scroll to position [839, 0]
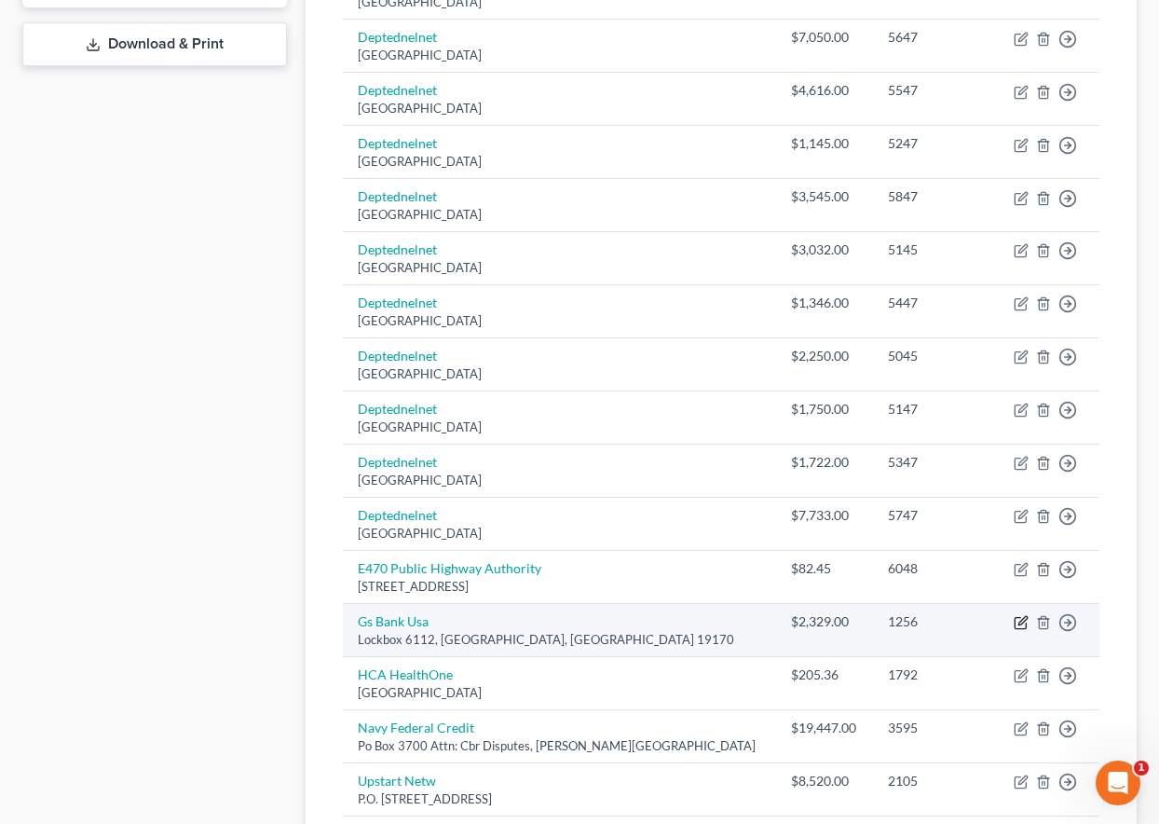
click at [1022, 621] on icon "button" at bounding box center [1021, 622] width 15 height 15
select select "39"
select select "2"
select select "0"
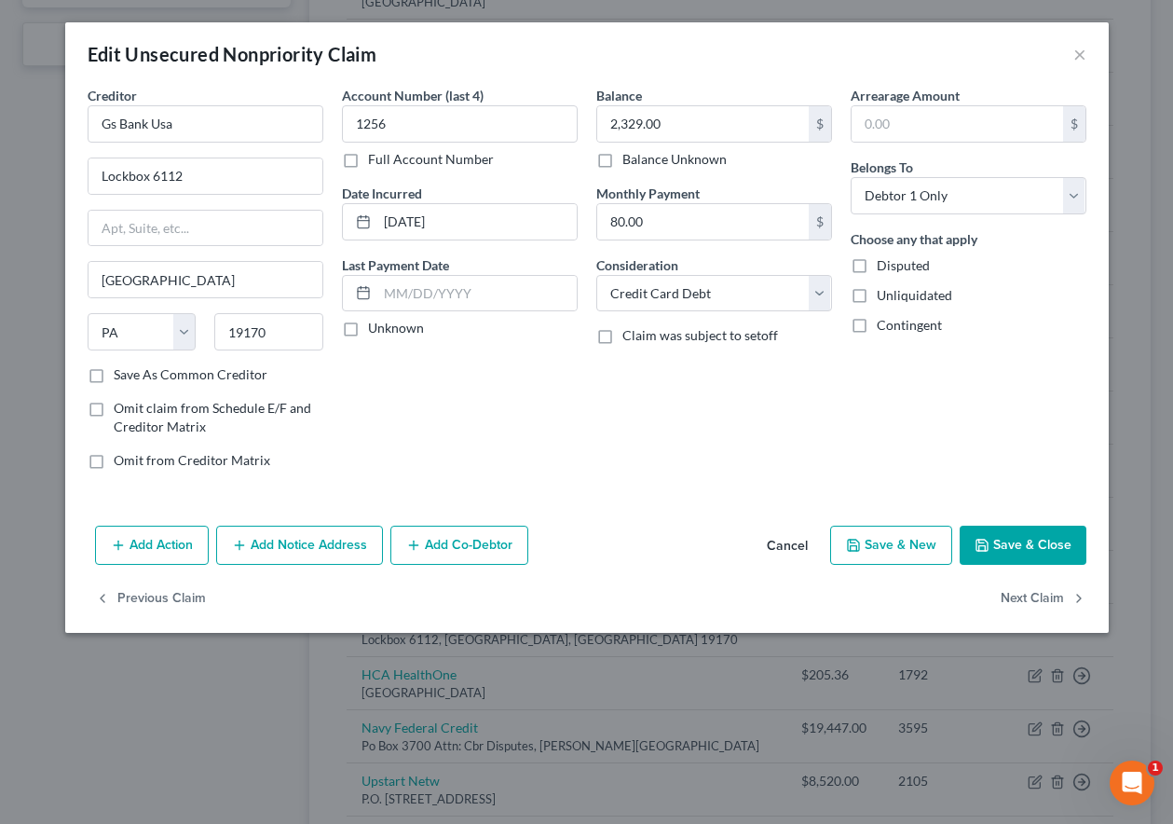
click at [1050, 547] on button "Save & Close" at bounding box center [1023, 544] width 127 height 39
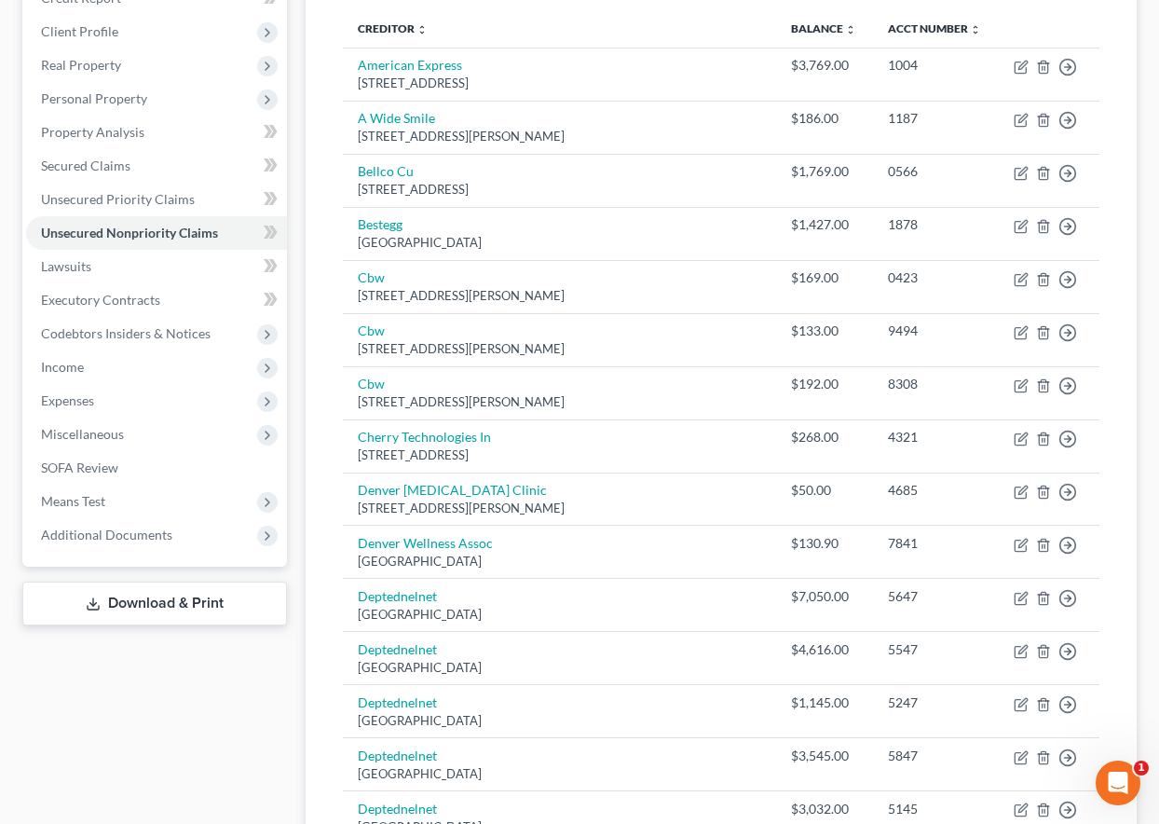
scroll to position [186, 0]
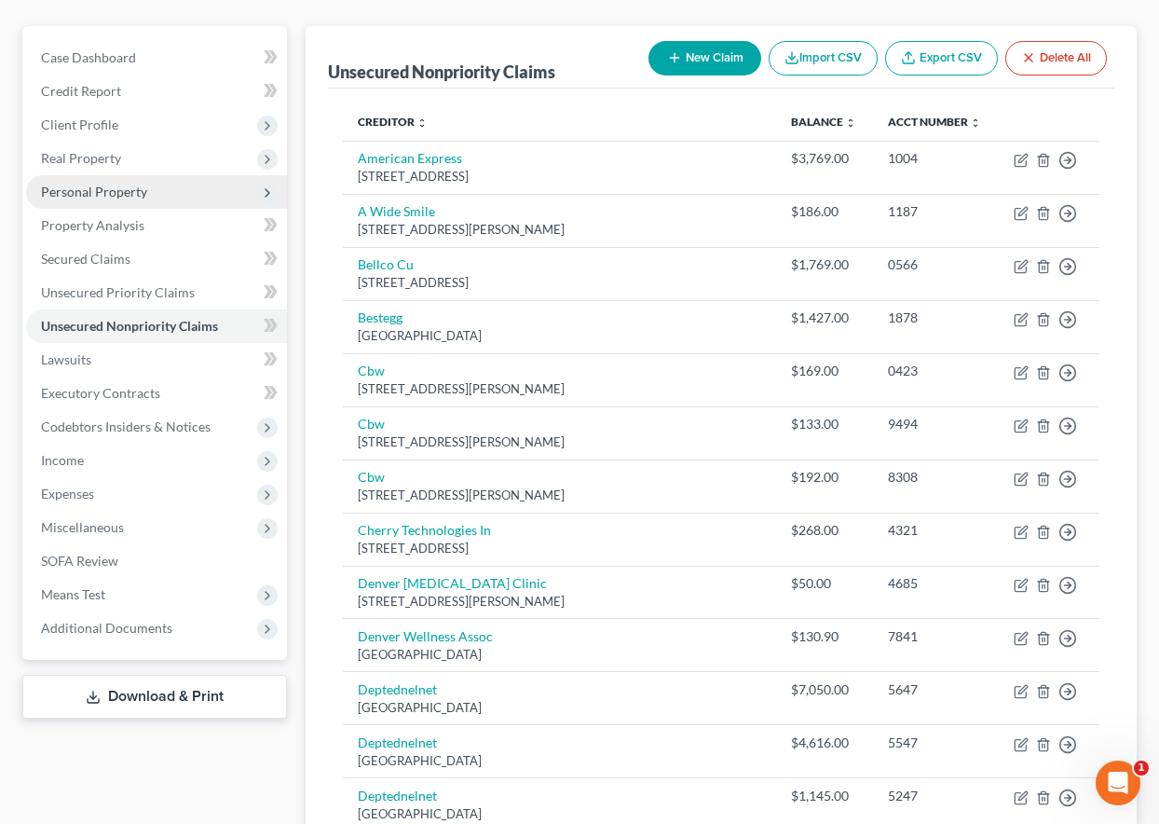
click at [86, 187] on span "Personal Property" at bounding box center [94, 192] width 106 height 16
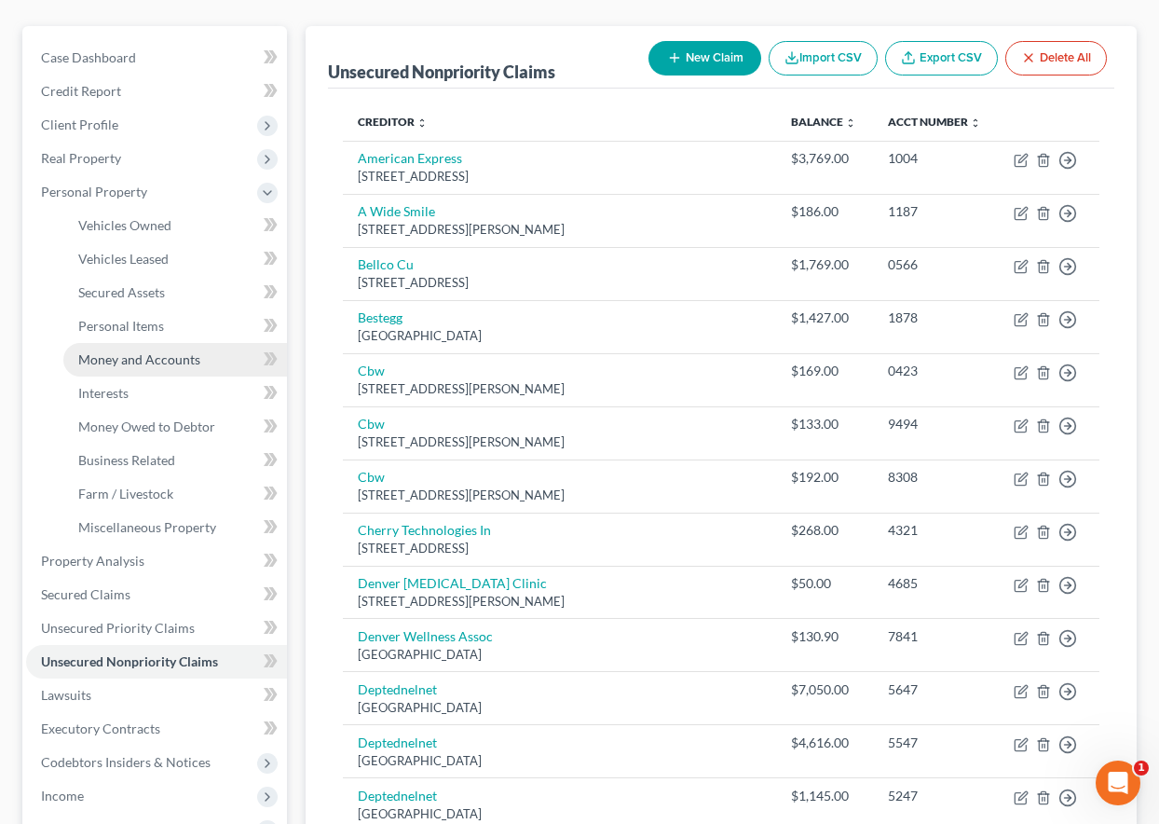
click at [144, 359] on span "Money and Accounts" at bounding box center [139, 359] width 122 height 16
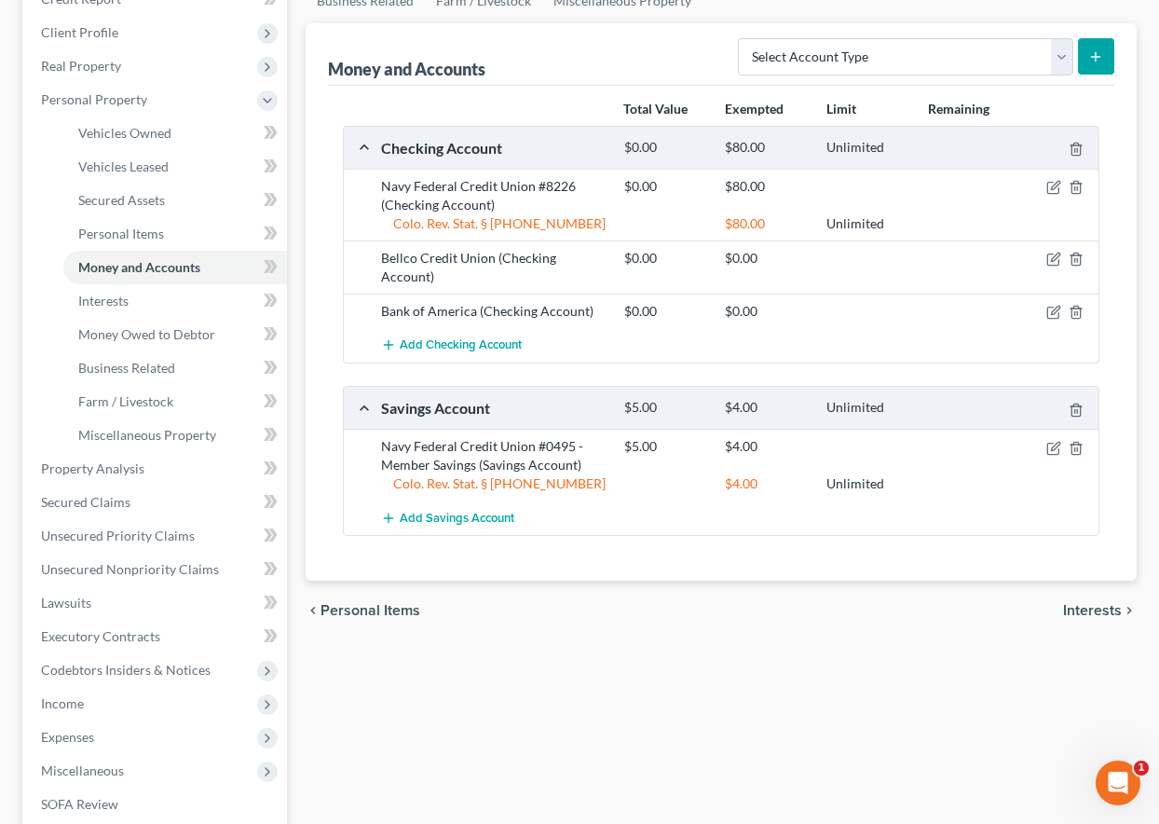
scroll to position [280, 0]
click at [483, 517] on span "Add Savings Account" at bounding box center [457, 517] width 115 height 15
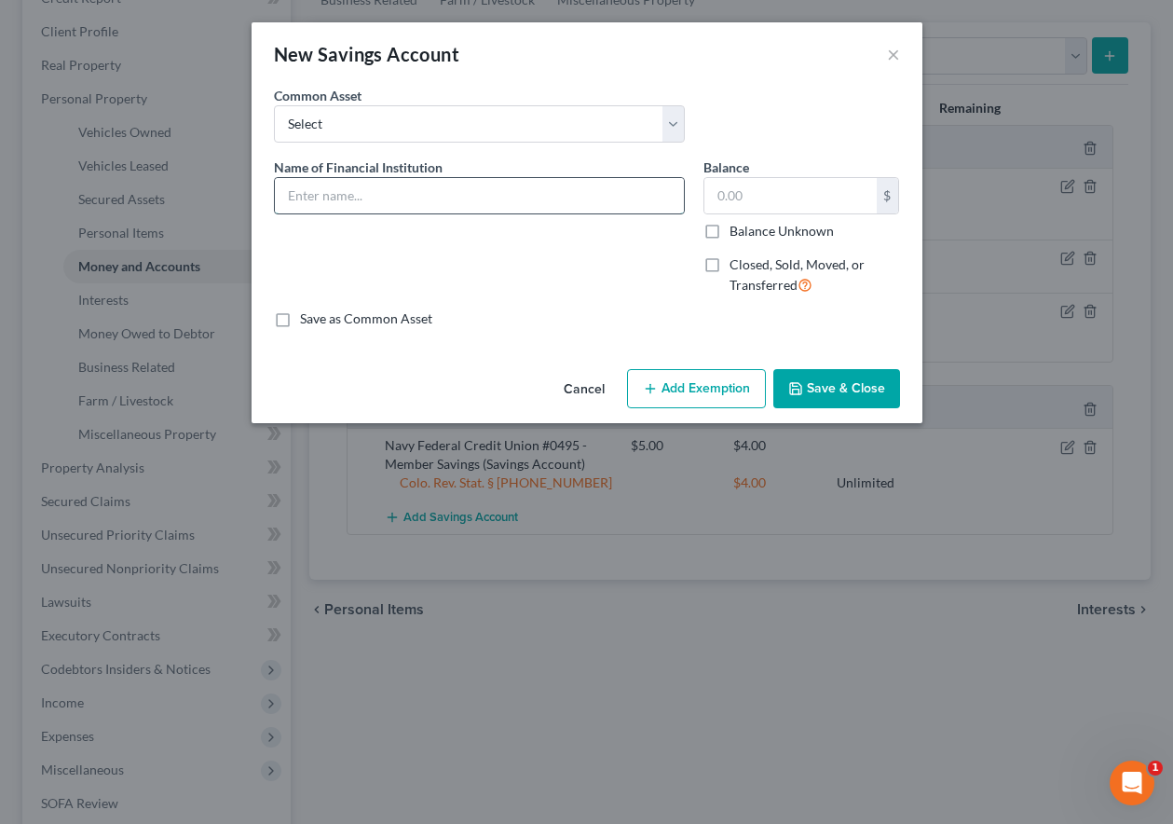
click at [443, 198] on input "text" at bounding box center [479, 195] width 409 height 35
type input "Bellco #7970 - Member Savings"
click at [737, 222] on input "Balance Unknown" at bounding box center [743, 228] width 12 height 12
checkbox input "true"
type input "0.00"
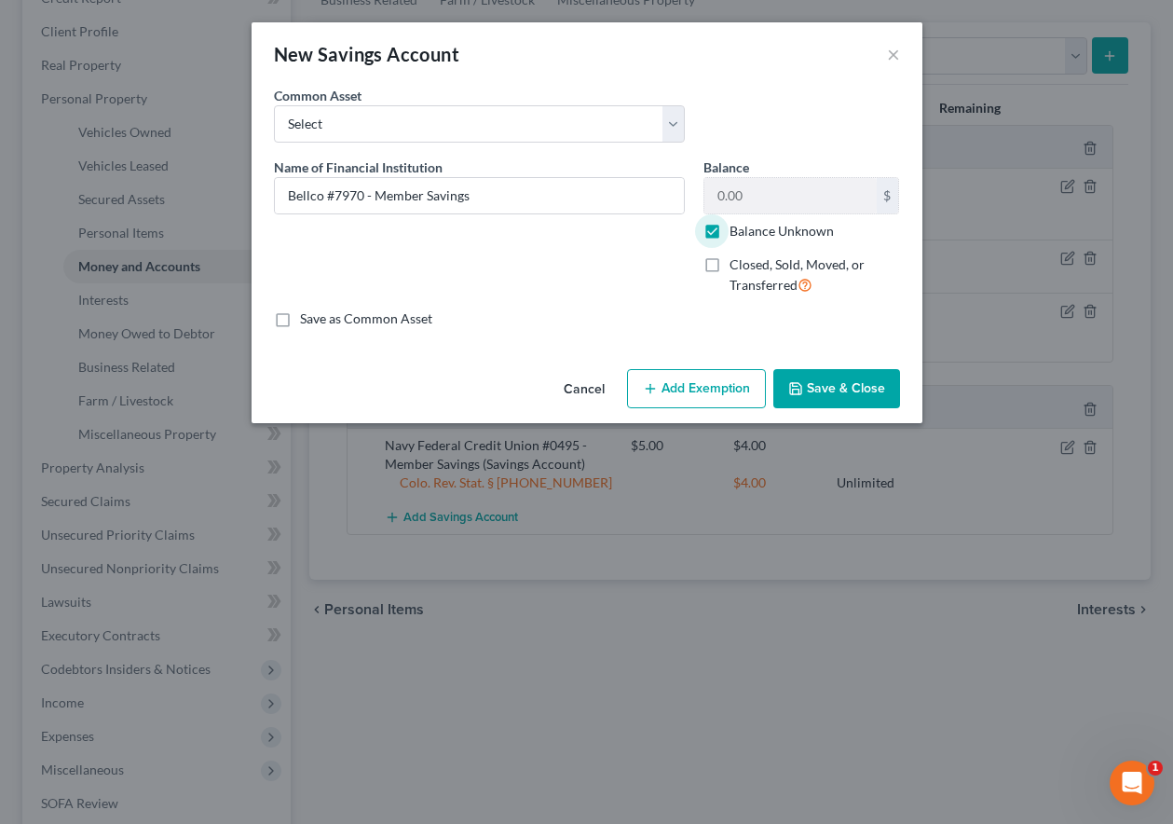
click at [679, 398] on button "Add Exemption" at bounding box center [696, 388] width 139 height 39
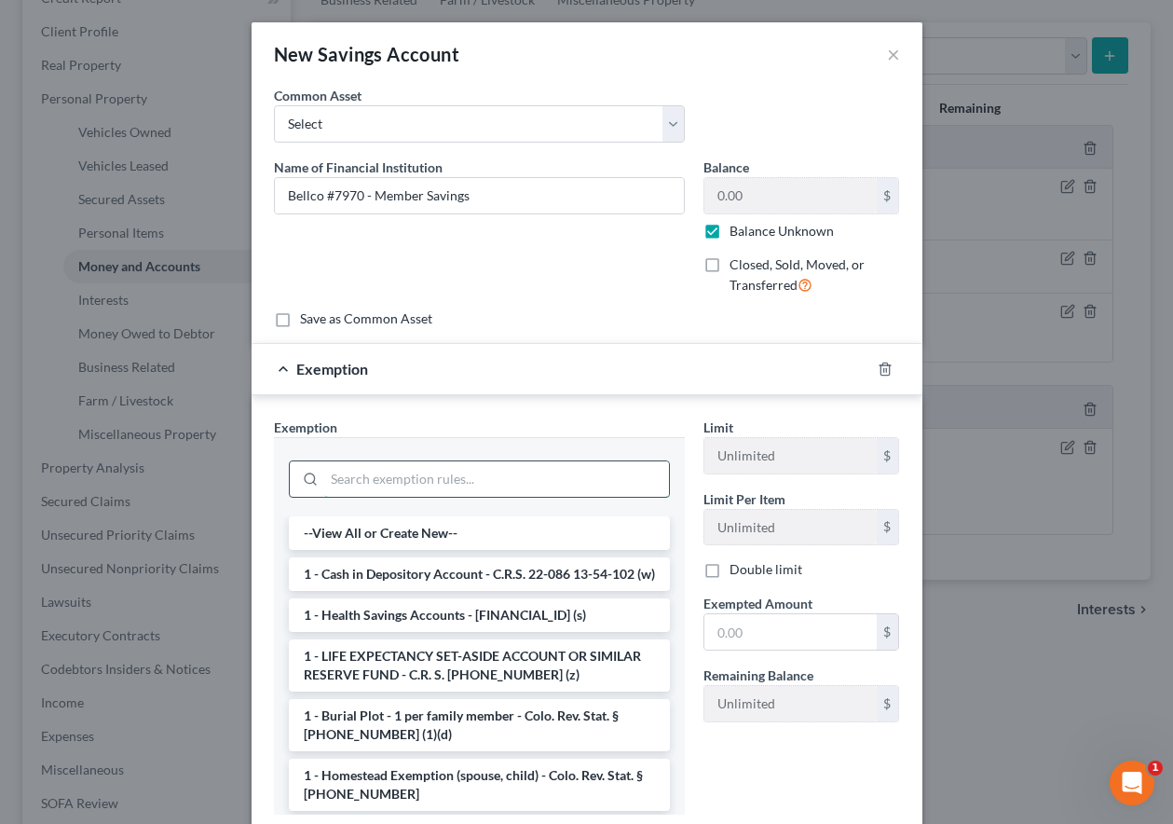
click at [574, 477] on input "search" at bounding box center [496, 478] width 345 height 35
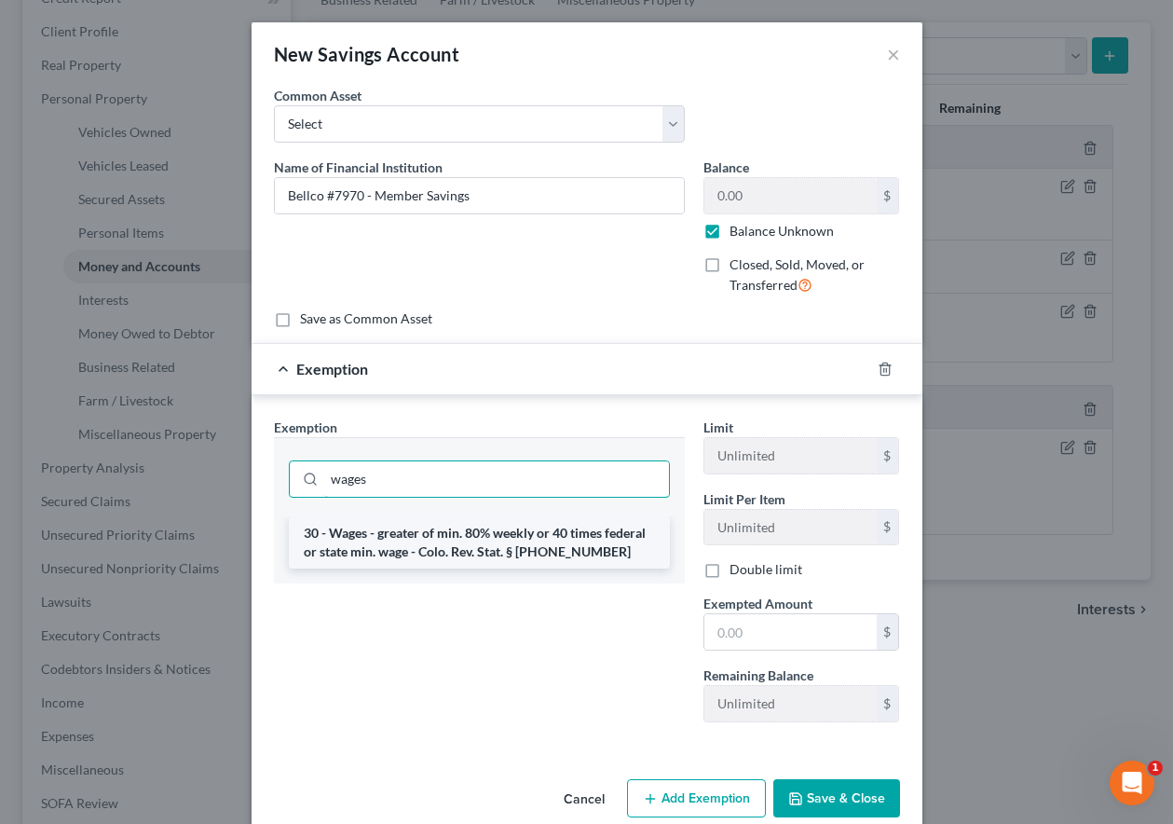
type input "wages"
click at [557, 551] on li "30 - Wages - greater of min. 80% weekly or 40 times federal or state min. wage …" at bounding box center [479, 542] width 381 height 52
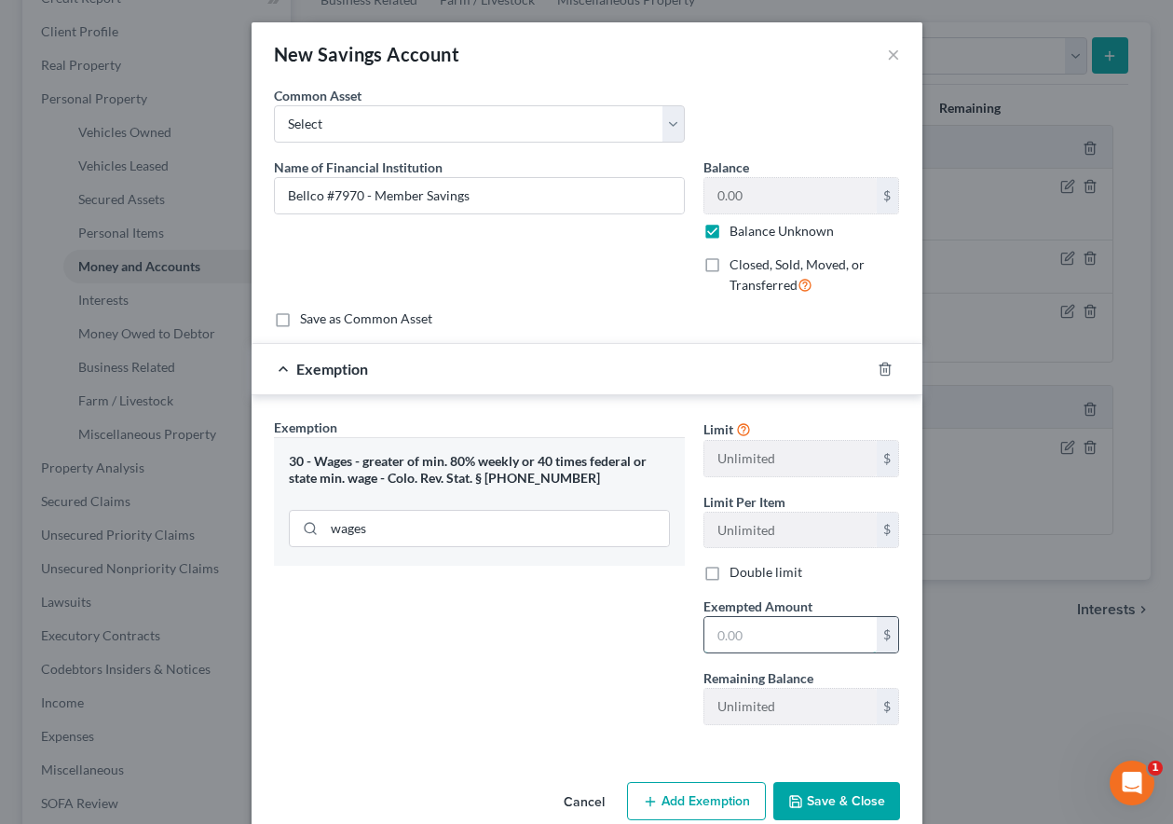
click at [752, 627] on input "text" at bounding box center [790, 634] width 172 height 35
type input "80"
click at [861, 782] on button "Save & Close" at bounding box center [836, 801] width 127 height 39
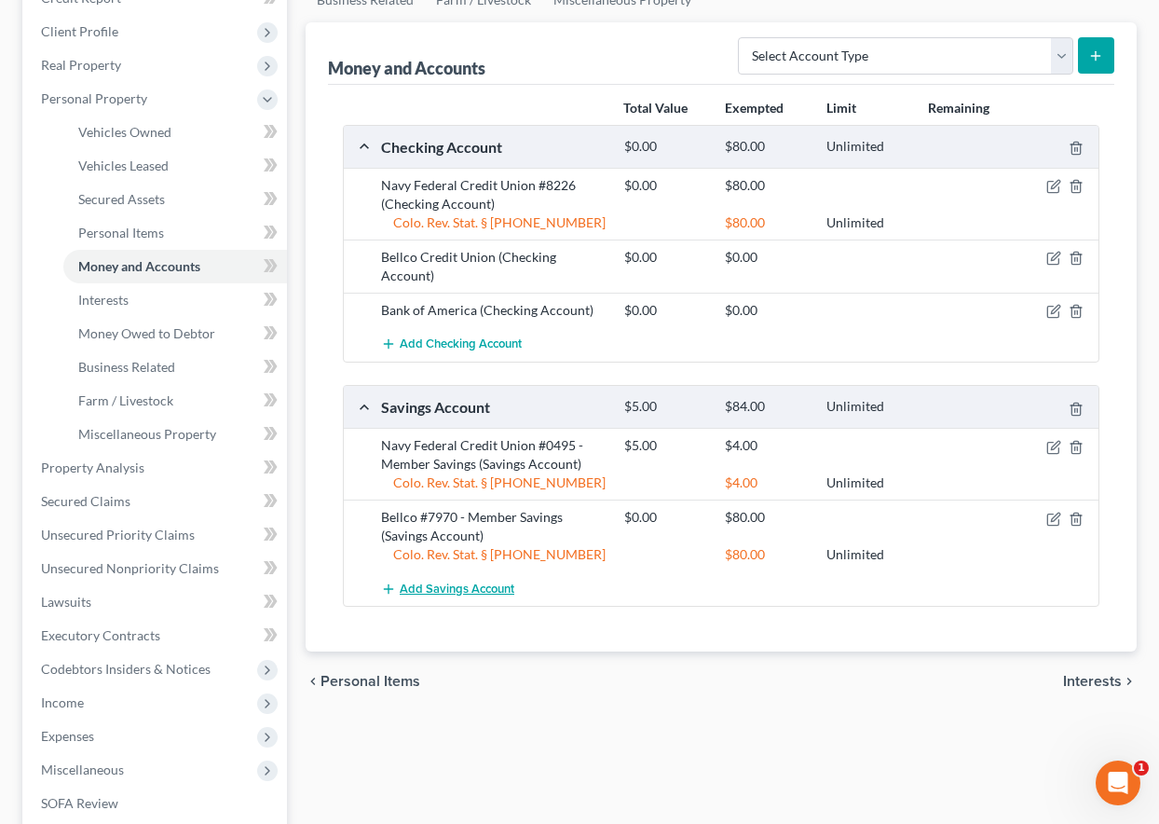
click at [444, 588] on span "Add Savings Account" at bounding box center [457, 588] width 115 height 15
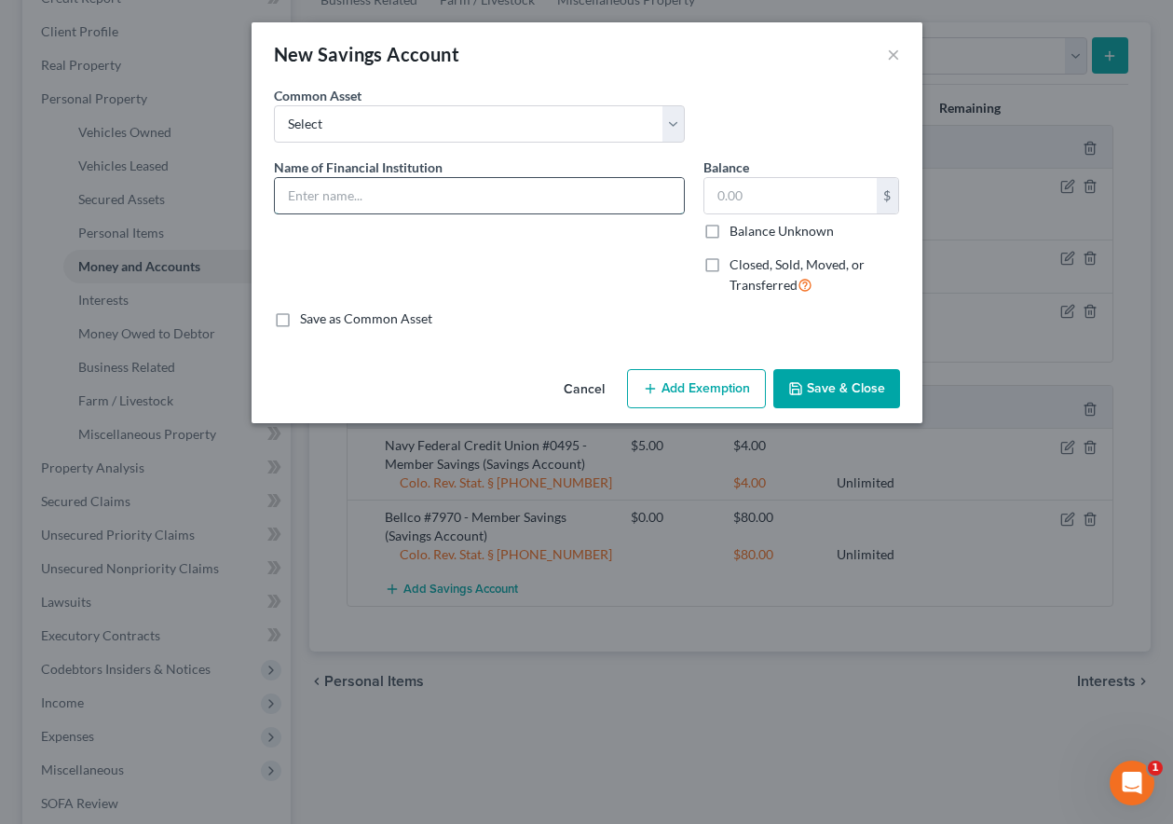
click at [424, 185] on input "text" at bounding box center [479, 195] width 409 height 35
type input "Bellco #2205"
click at [730, 236] on label "Balance Unknown" at bounding box center [782, 231] width 104 height 19
click at [737, 234] on input "Balance Unknown" at bounding box center [743, 228] width 12 height 12
checkbox input "true"
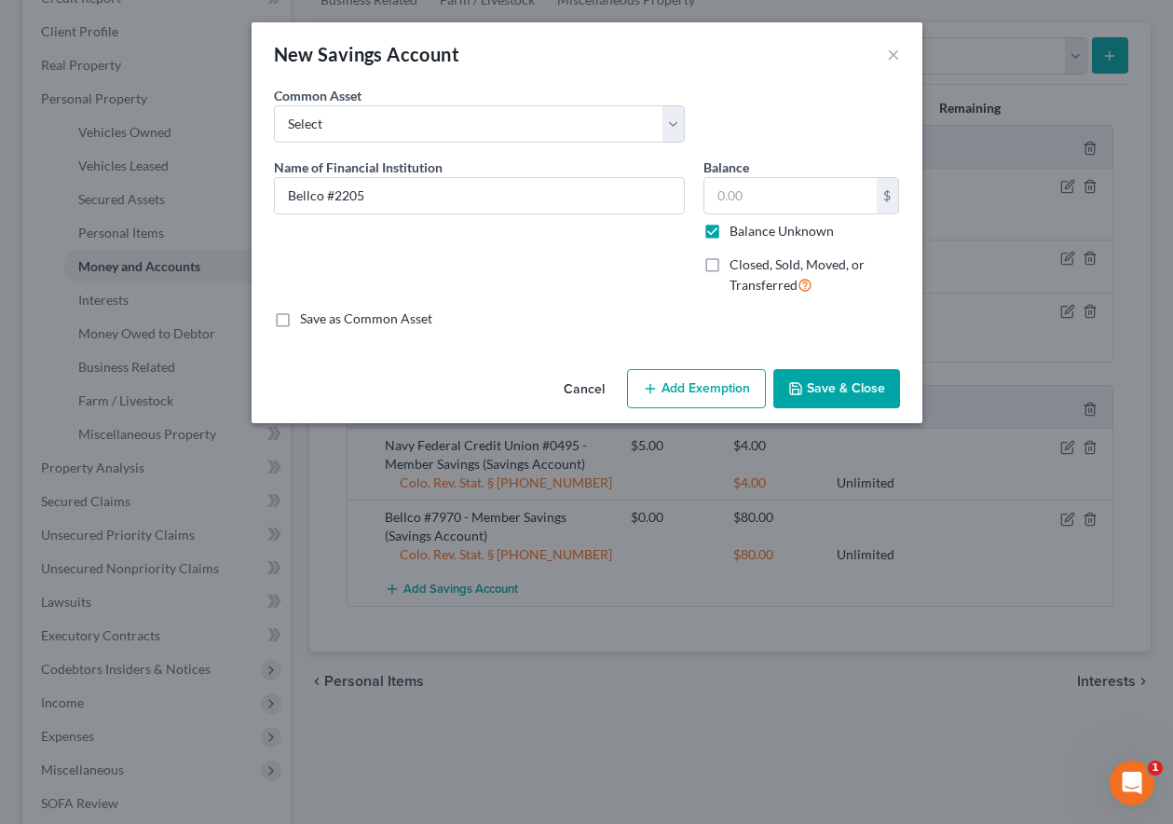
type input "0.00"
click at [724, 387] on button "Add Exemption" at bounding box center [696, 388] width 139 height 39
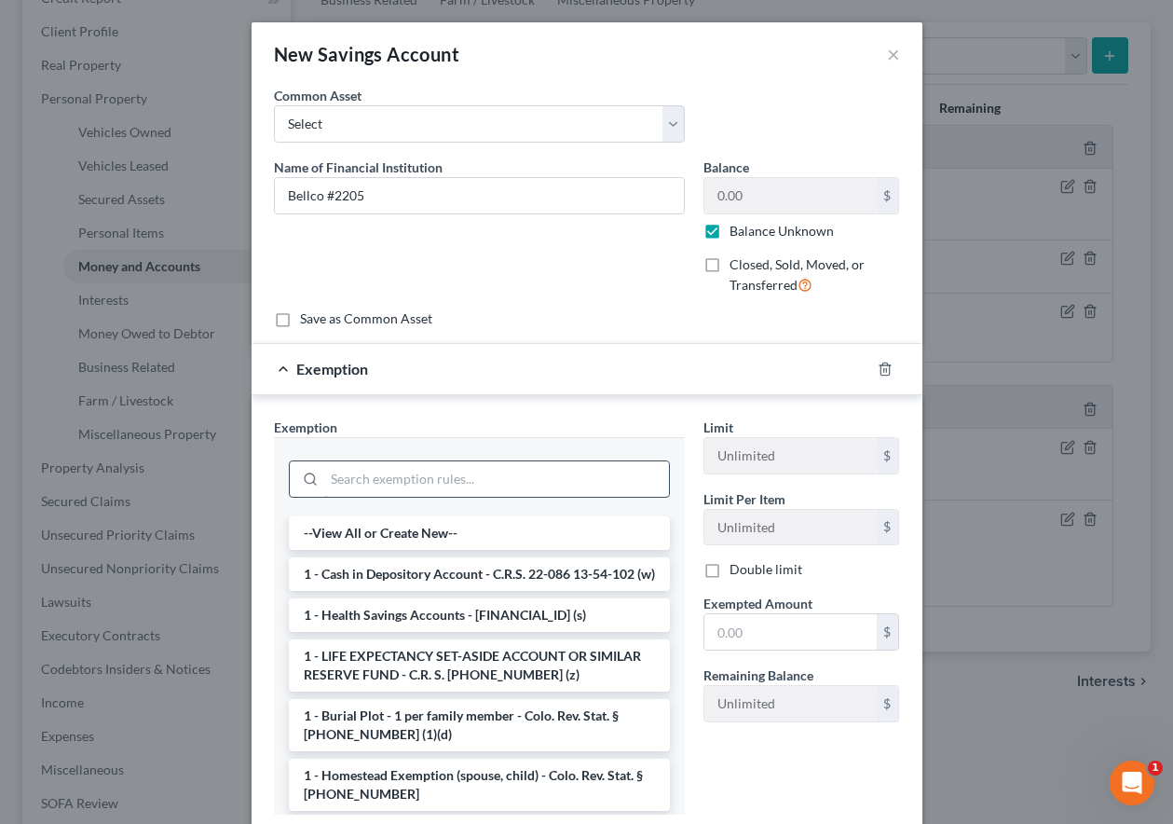
click at [594, 470] on input "search" at bounding box center [496, 478] width 345 height 35
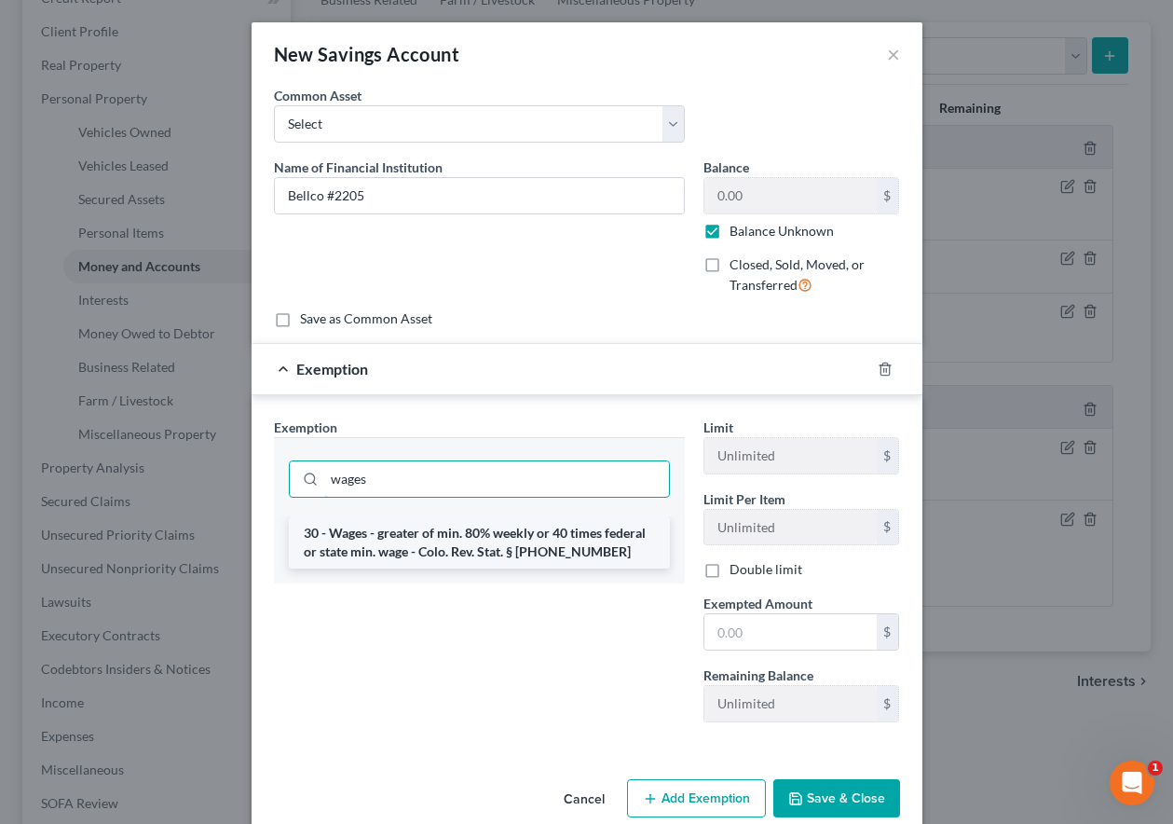
type input "wages"
click at [541, 544] on li "30 - Wages - greater of min. 80% weekly or 40 times federal or state min. wage …" at bounding box center [479, 542] width 381 height 52
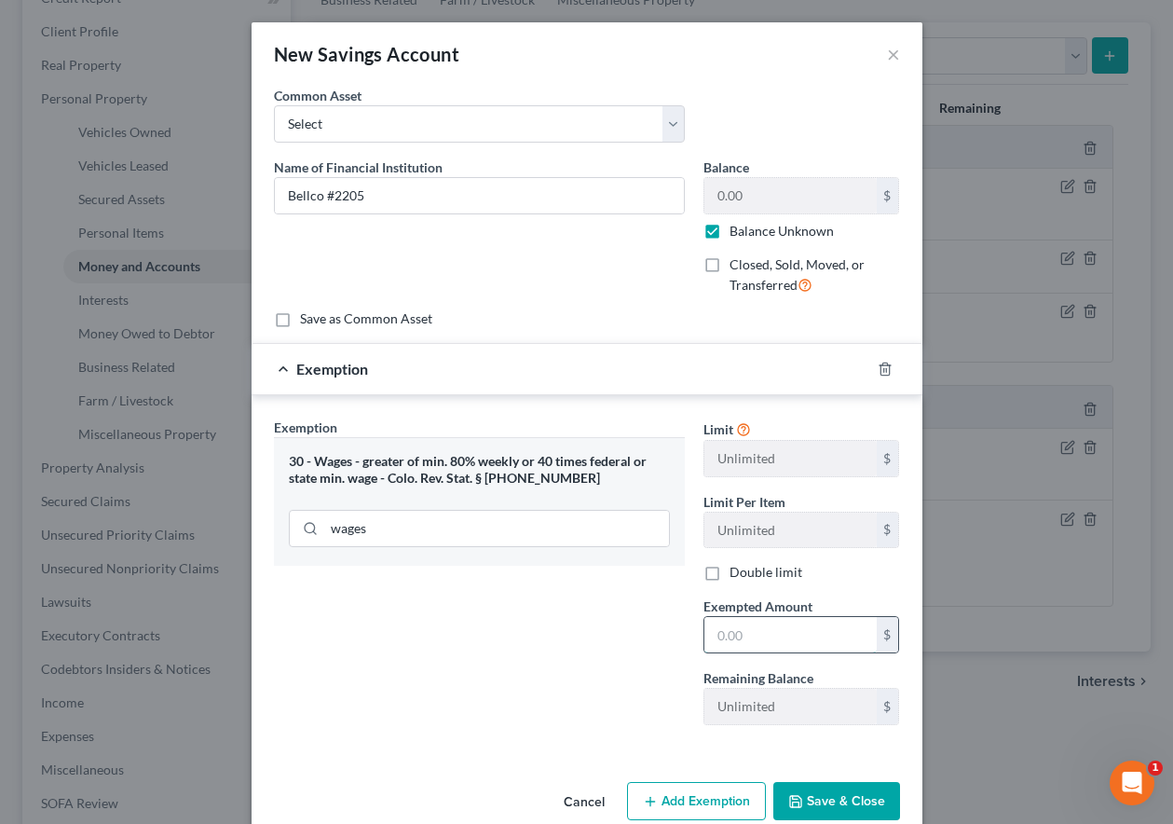
click at [798, 639] on input "text" at bounding box center [790, 634] width 172 height 35
type input "80"
click at [833, 794] on button "Save & Close" at bounding box center [836, 801] width 127 height 39
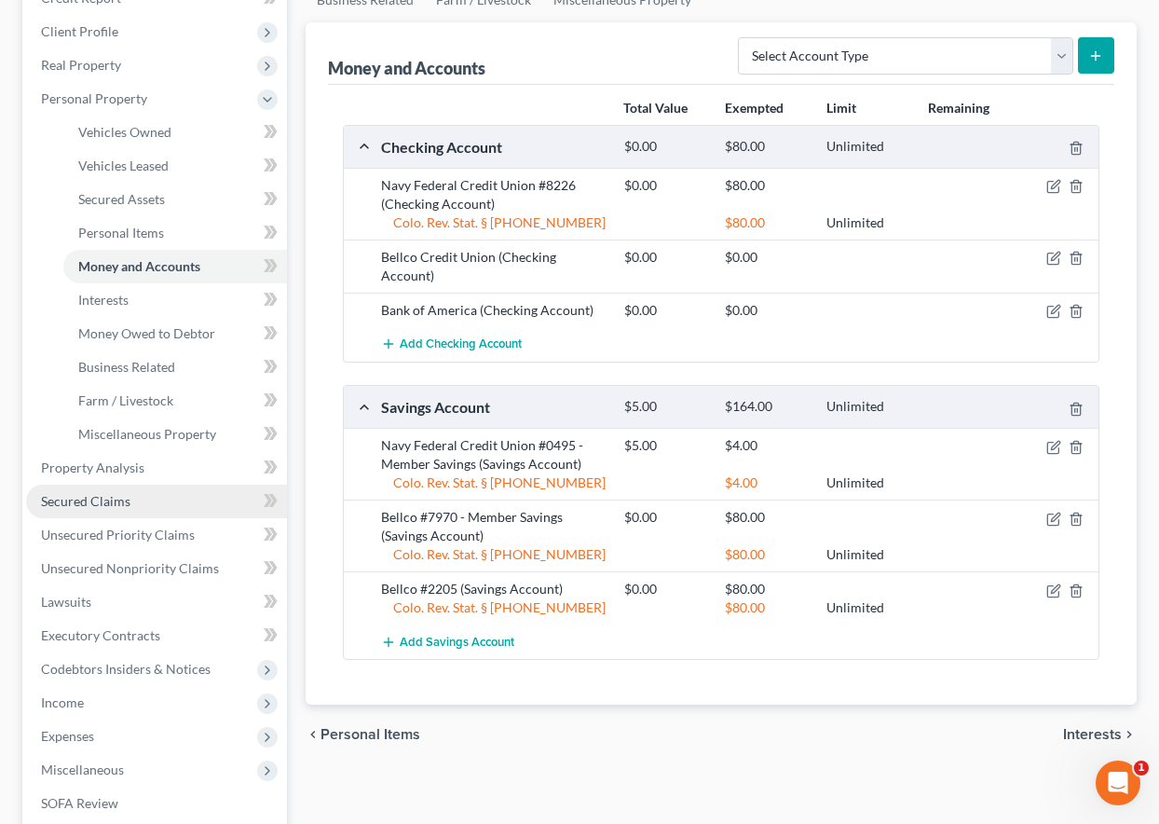
click at [101, 509] on link "Secured Claims" at bounding box center [156, 501] width 261 height 34
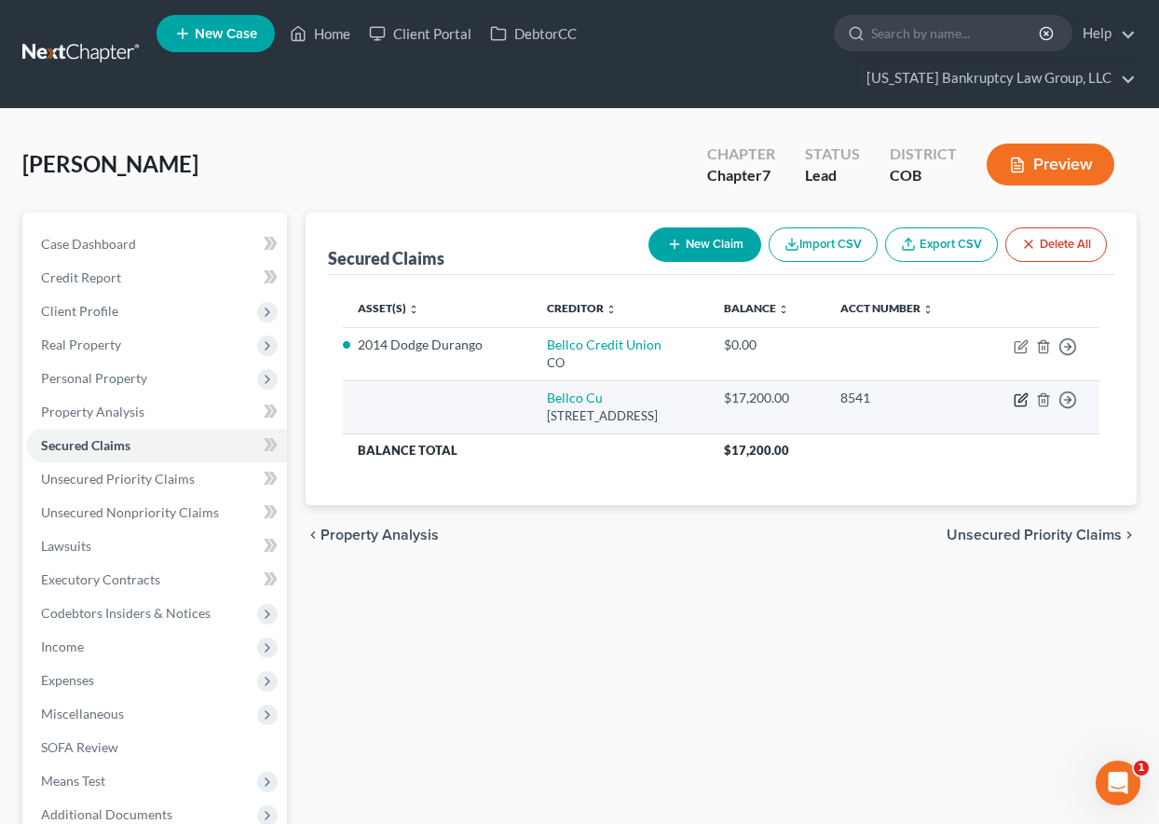
click at [1020, 403] on icon "button" at bounding box center [1021, 399] width 15 height 15
select select "5"
select select "0"
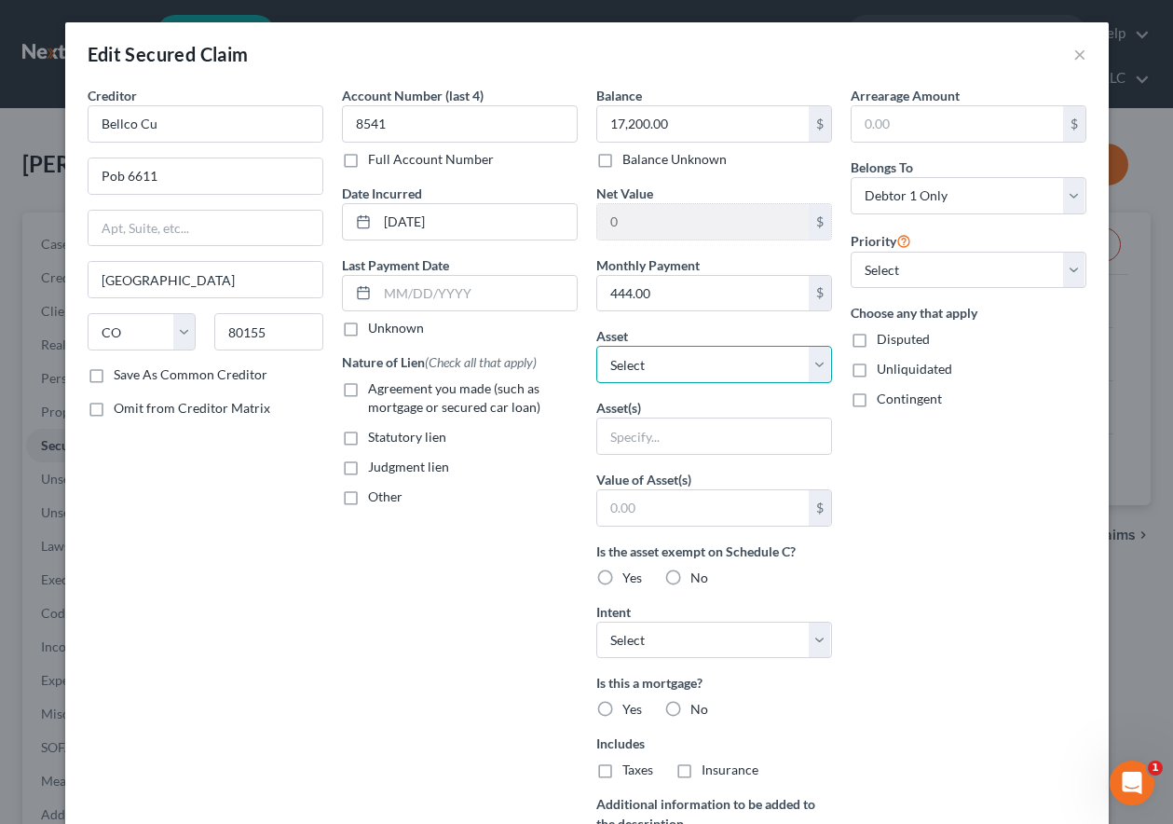
click at [656, 360] on select "Select Other Multiple Assets Navy Federal Credit Union #8226 (Checking Account)…" at bounding box center [714, 364] width 236 height 37
select select "5"
click at [596, 346] on select "Select Other Multiple Assets Navy Federal Credit Union #8226 (Checking Account)…" at bounding box center [714, 364] width 236 height 37
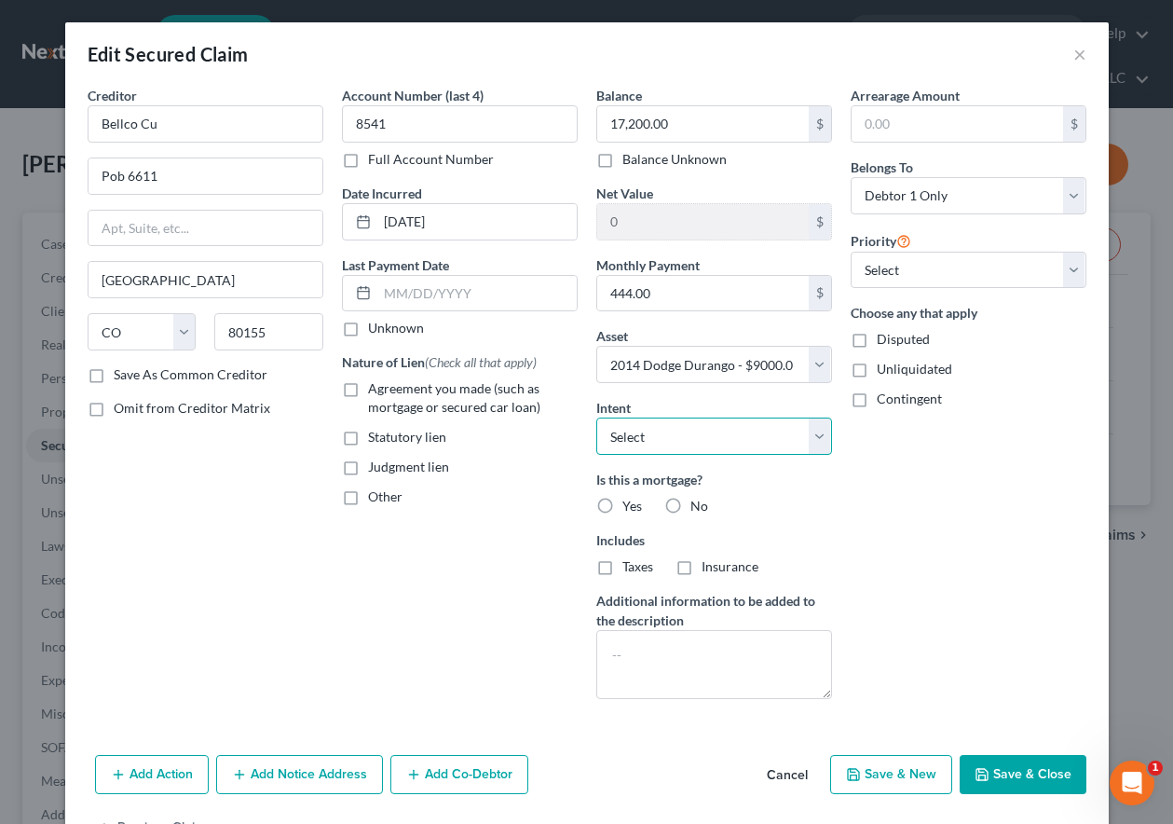
click at [674, 433] on select "Select Surrender Redeem Reaffirm Avoid Other" at bounding box center [714, 435] width 236 height 37
select select "4"
click at [596, 417] on select "Select Surrender Redeem Reaffirm Avoid Other" at bounding box center [714, 435] width 236 height 37
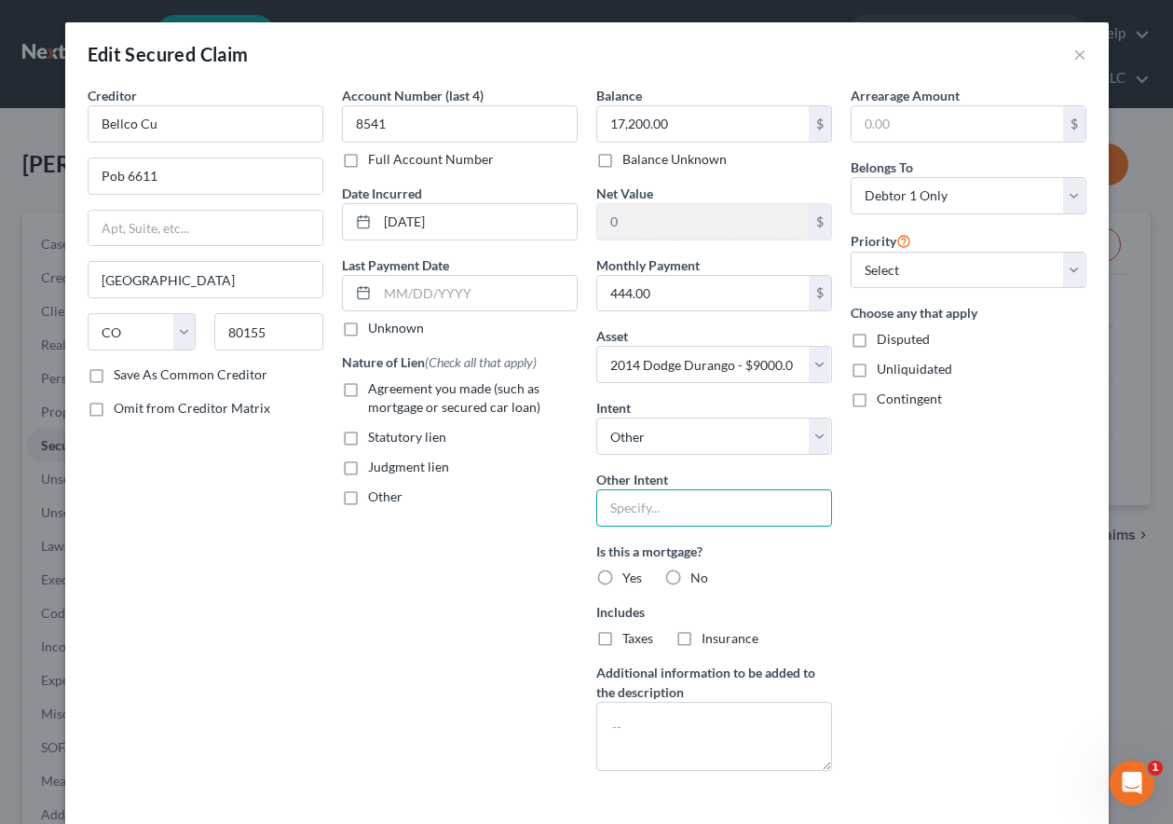
click at [669, 513] on input "text" at bounding box center [714, 507] width 236 height 37
type input "Retain and Pay as Agreed"
click at [690, 576] on label "No" at bounding box center [699, 577] width 18 height 19
click at [698, 576] on input "No" at bounding box center [704, 574] width 12 height 12
radio input "true"
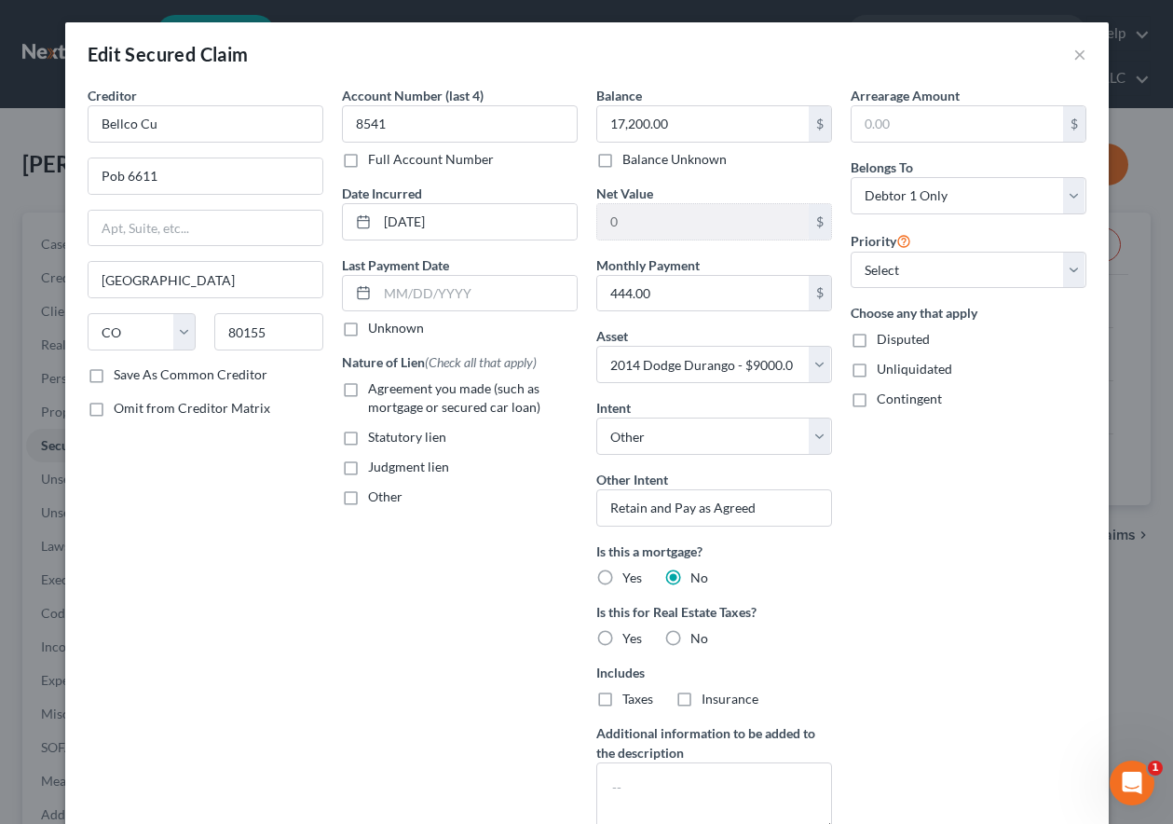
click at [690, 633] on label "No" at bounding box center [699, 638] width 18 height 19
click at [698, 633] on input "No" at bounding box center [704, 635] width 12 height 12
radio input "true"
click at [368, 385] on label "Agreement you made (such as mortgage or secured car loan)" at bounding box center [473, 397] width 210 height 37
click at [375, 385] on input "Agreement you made (such as mortgage or secured car loan)" at bounding box center [381, 385] width 12 height 12
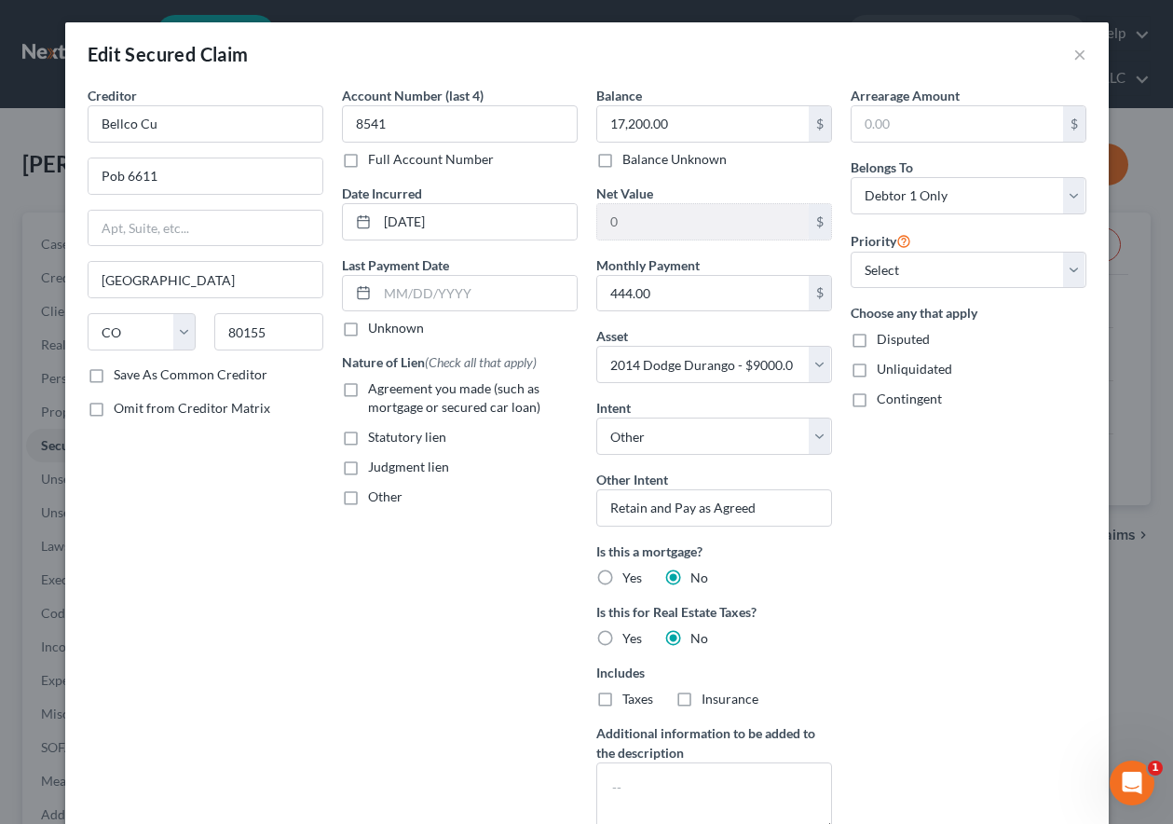
checkbox input "true"
click at [109, 169] on input "Pob 6611" at bounding box center [206, 175] width 234 height 35
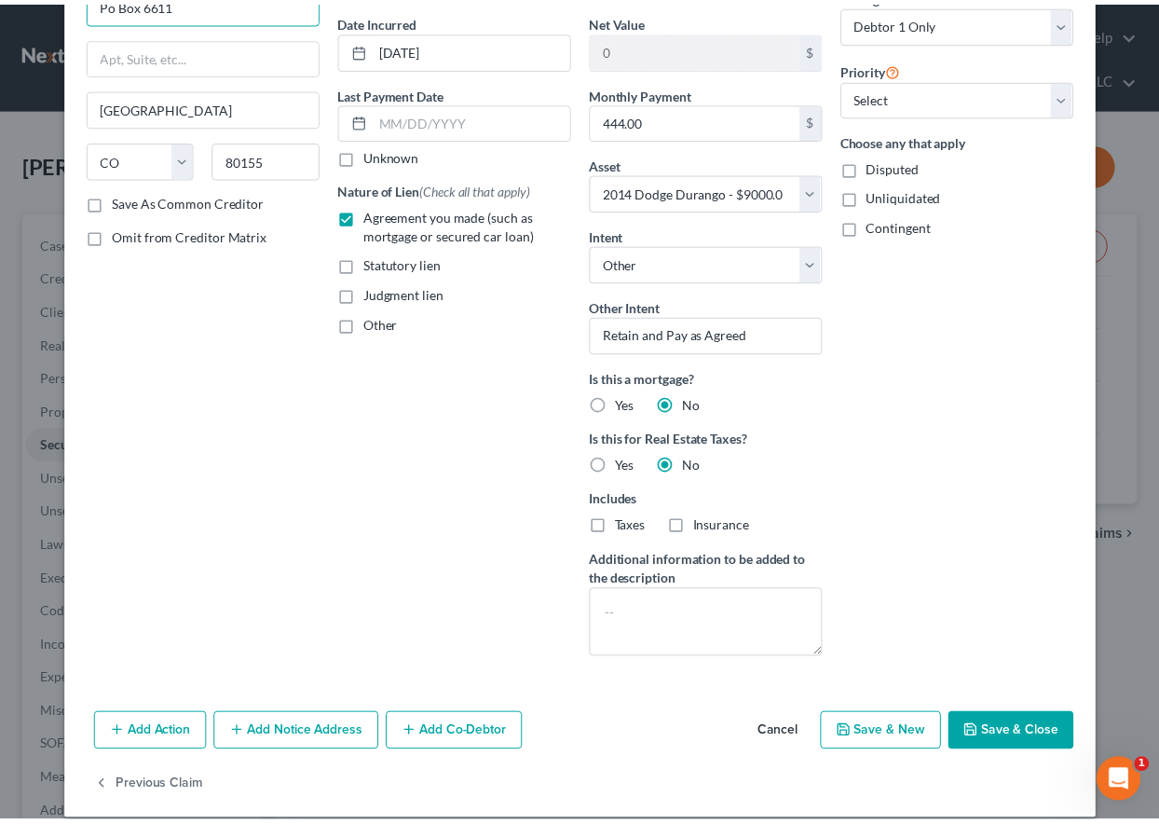
scroll to position [193, 0]
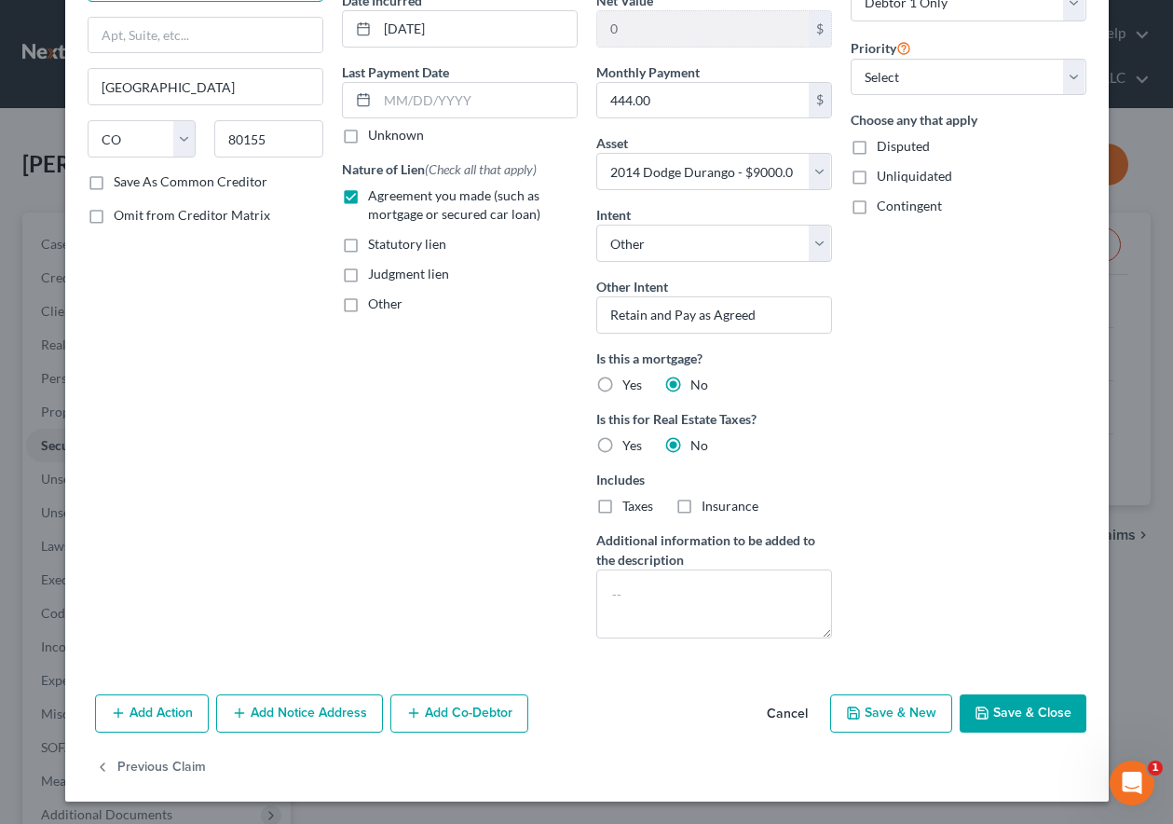
type input "Po Box 6611"
click at [1025, 700] on button "Save & Close" at bounding box center [1023, 713] width 127 height 39
select select
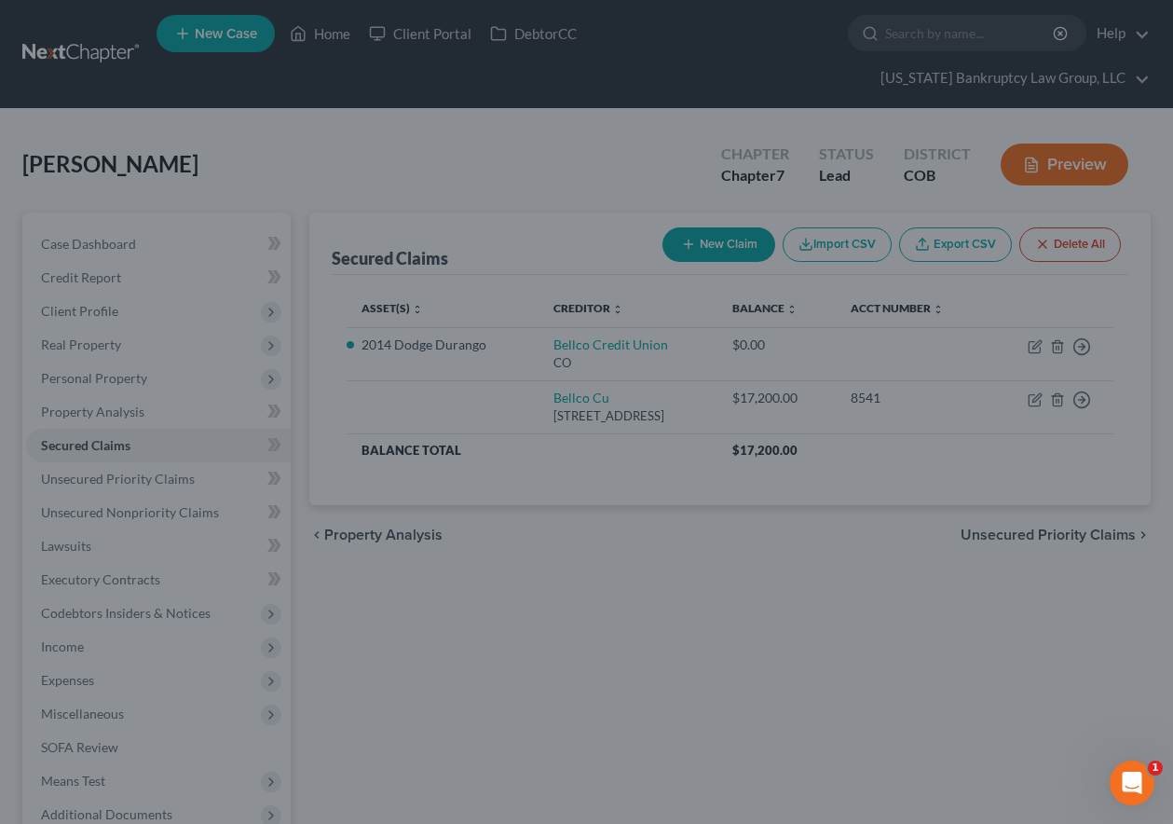
type input "-8,200.00"
select select "5"
type input "0"
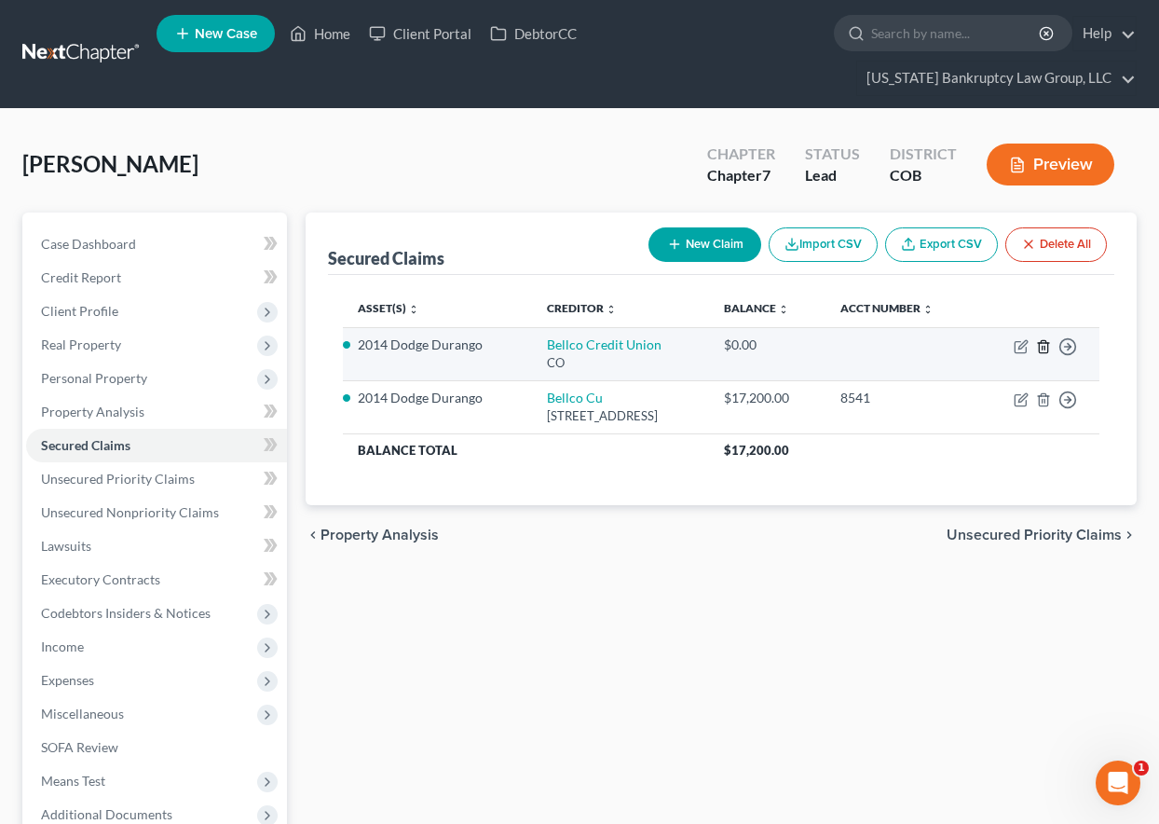
click at [1042, 350] on icon "button" at bounding box center [1043, 346] width 15 height 15
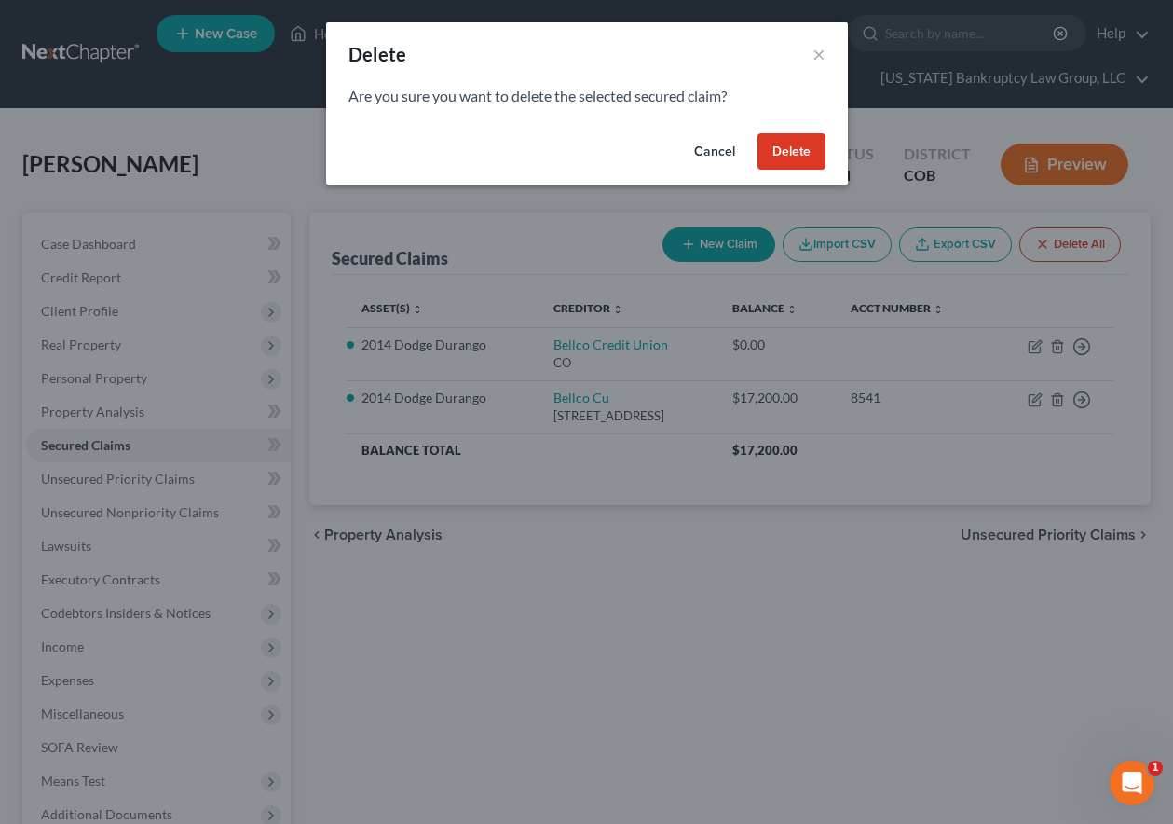
click at [820, 147] on button "Delete" at bounding box center [791, 151] width 68 height 37
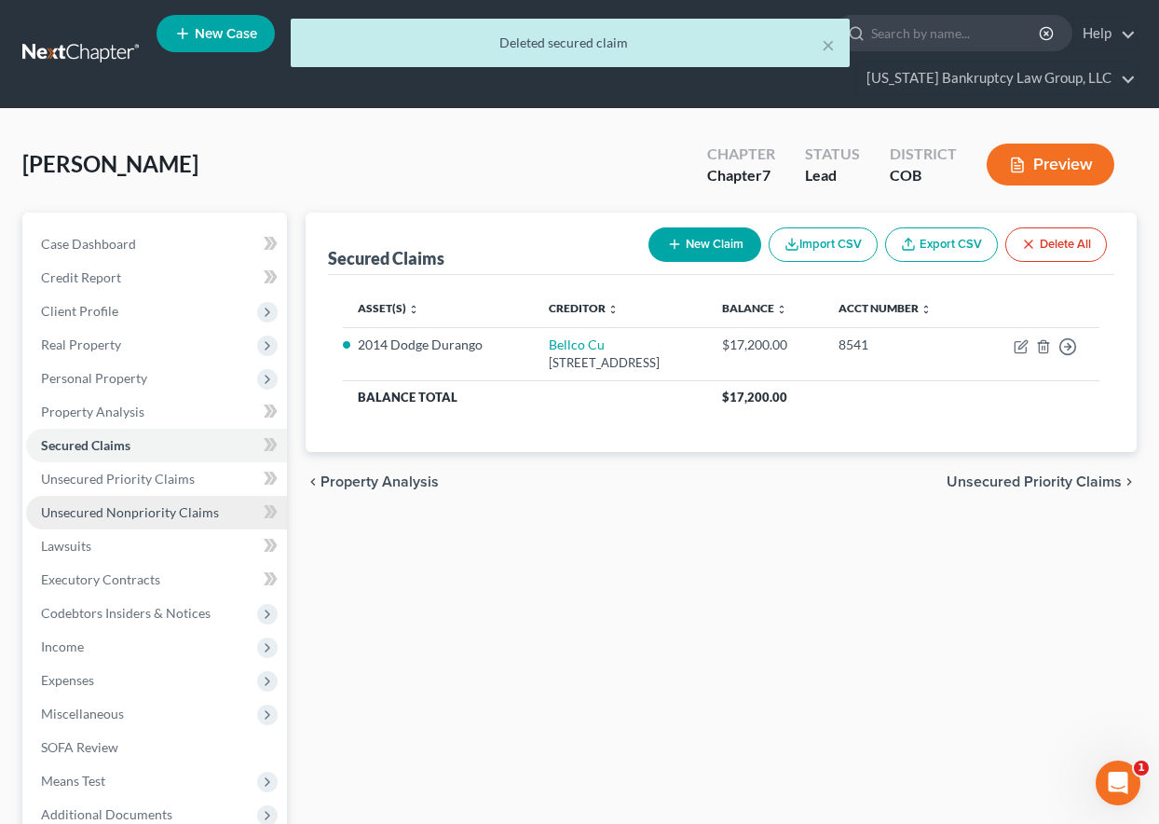
click at [138, 516] on span "Unsecured Nonpriority Claims" at bounding box center [130, 512] width 178 height 16
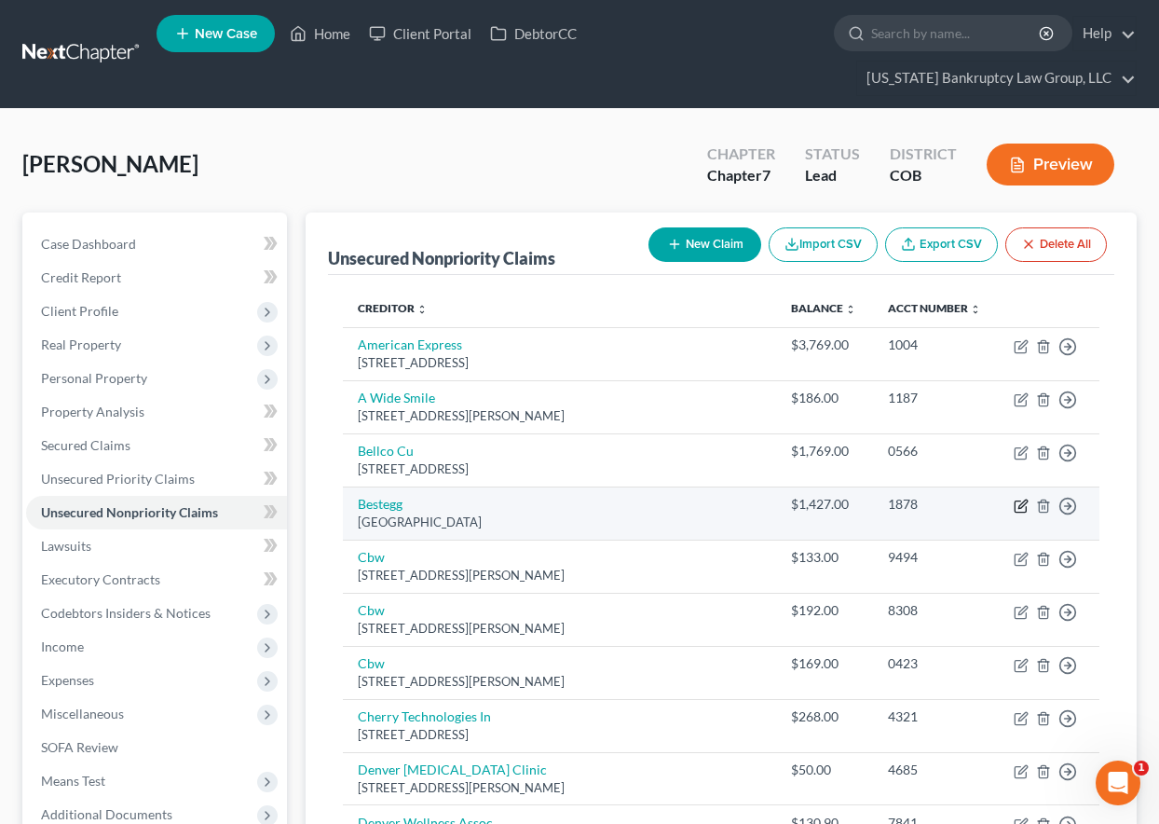
click at [1022, 505] on icon "button" at bounding box center [1021, 505] width 15 height 15
select select "39"
select select "0"
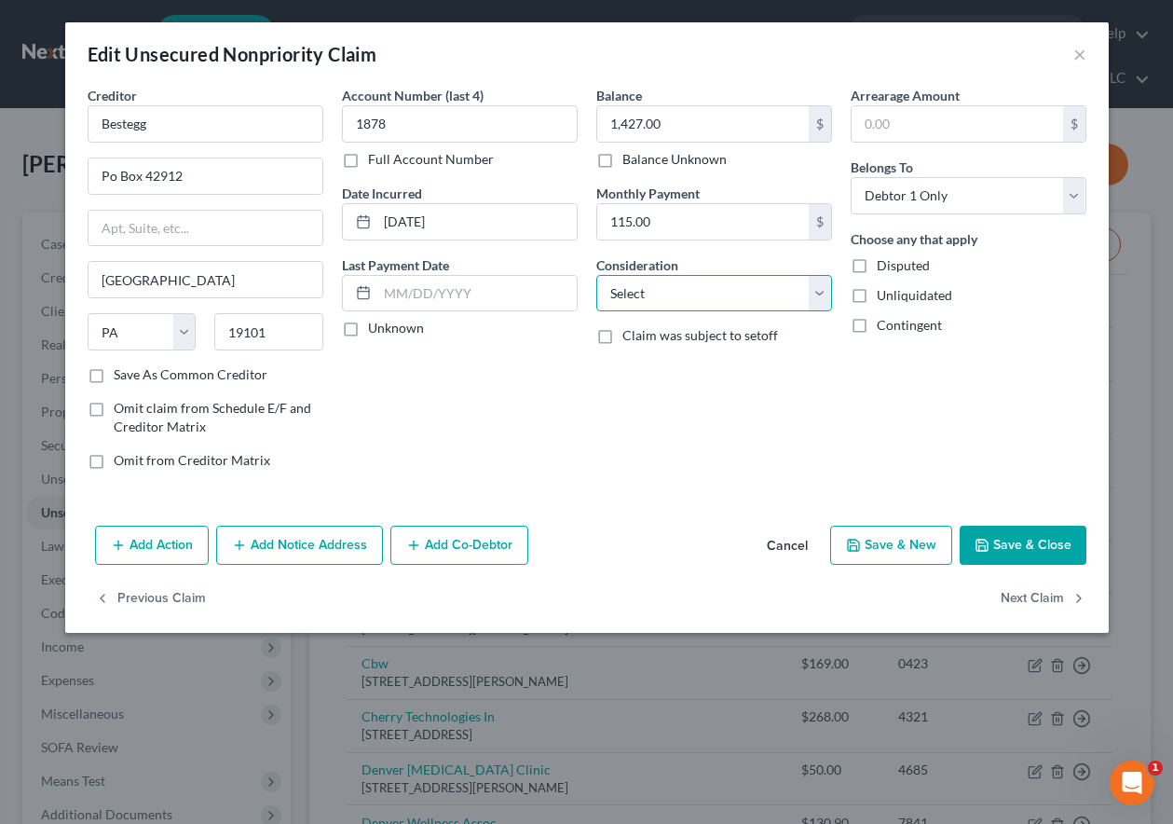
click at [628, 295] on select "Select Cable / Satellite Services Collection Agency Credit Card Debt Debt Couns…" at bounding box center [714, 293] width 236 height 37
select select "10"
click at [596, 275] on select "Select Cable / Satellite Services Collection Agency Credit Card Debt Debt Couns…" at bounding box center [714, 293] width 236 height 37
click at [1044, 543] on button "Save & Close" at bounding box center [1023, 544] width 127 height 39
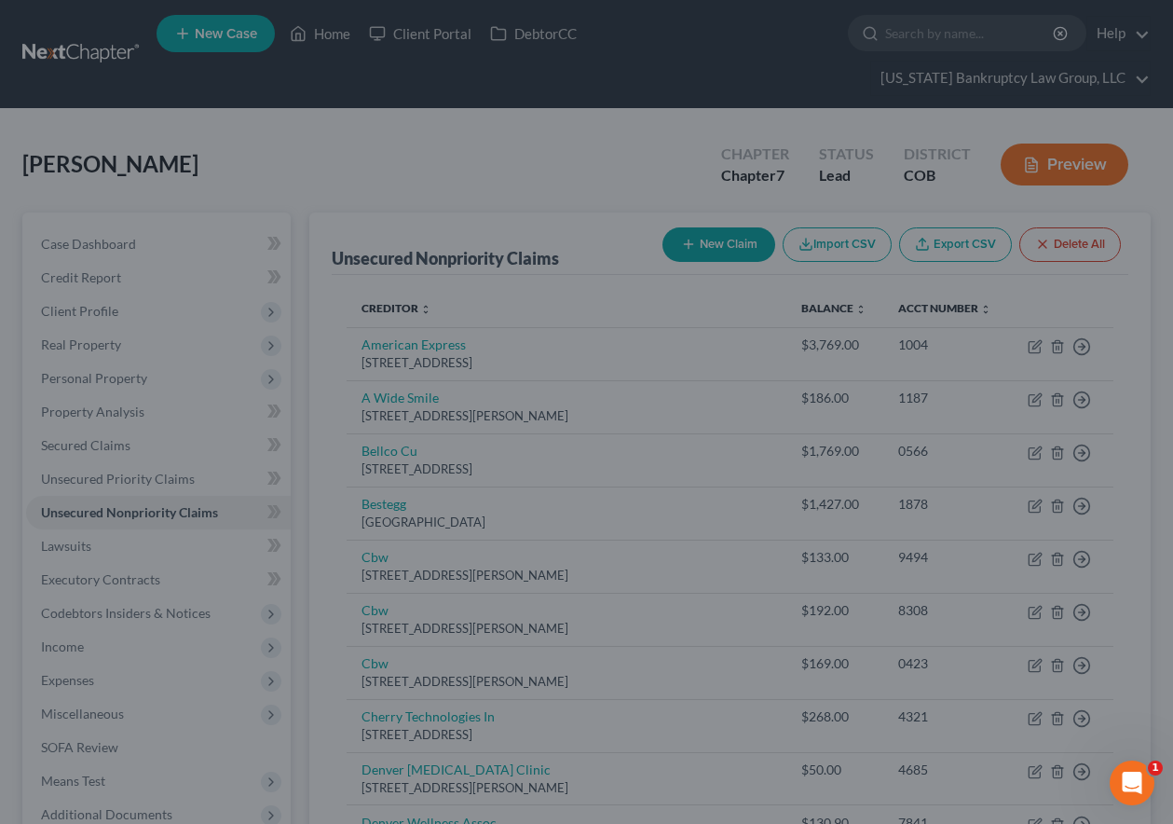
type input "0"
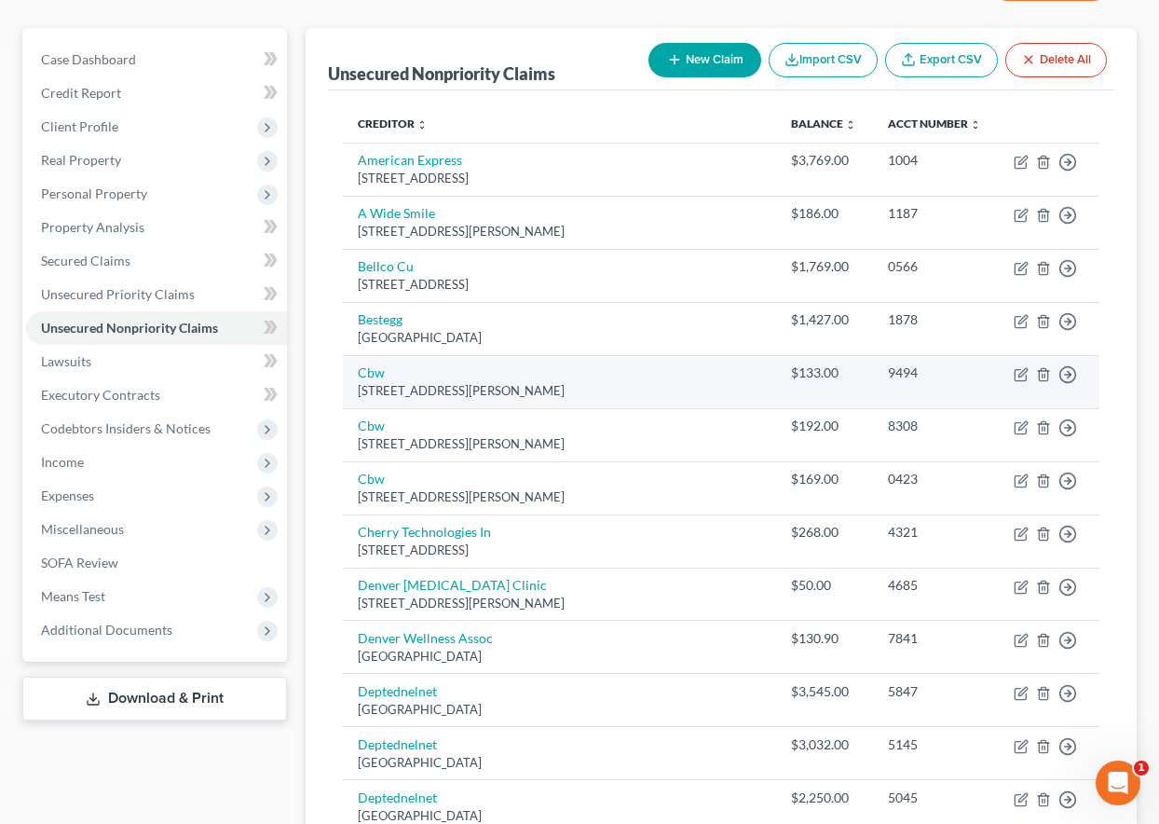
scroll to position [186, 0]
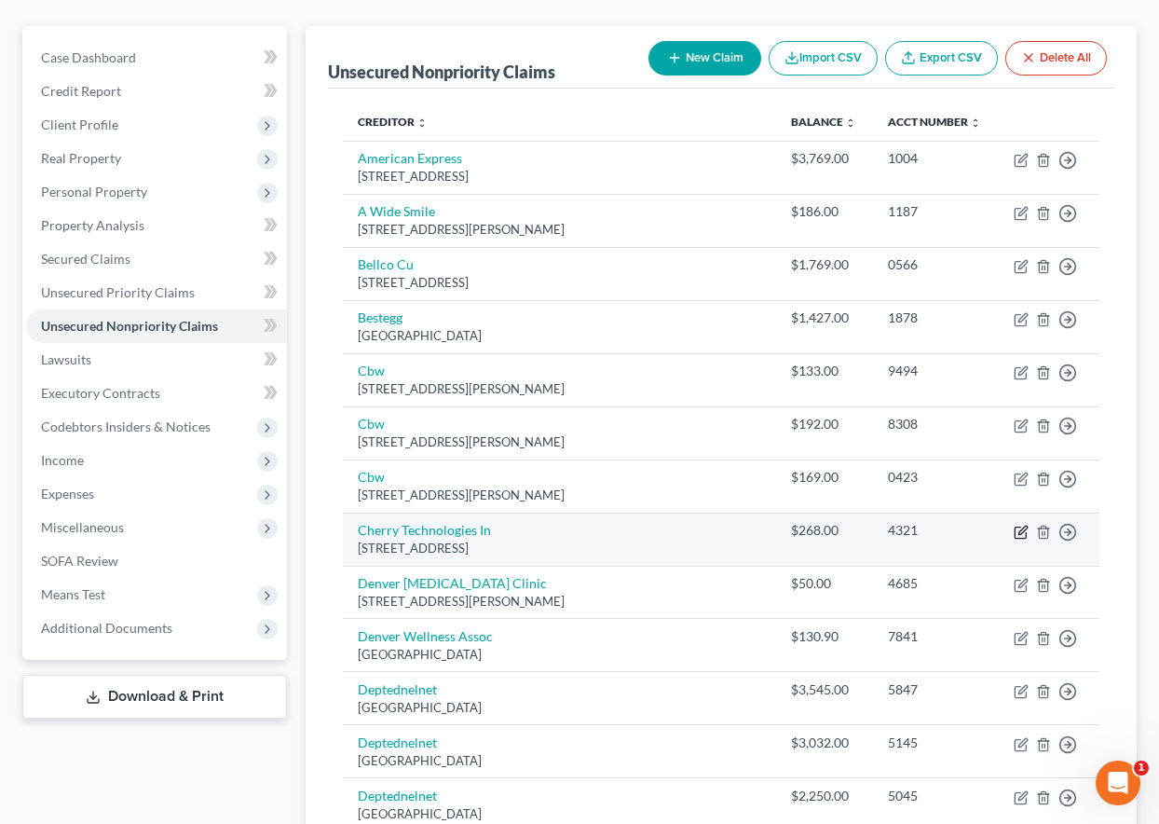
click at [1019, 532] on icon "button" at bounding box center [1022, 529] width 8 height 8
select select "4"
select select "0"
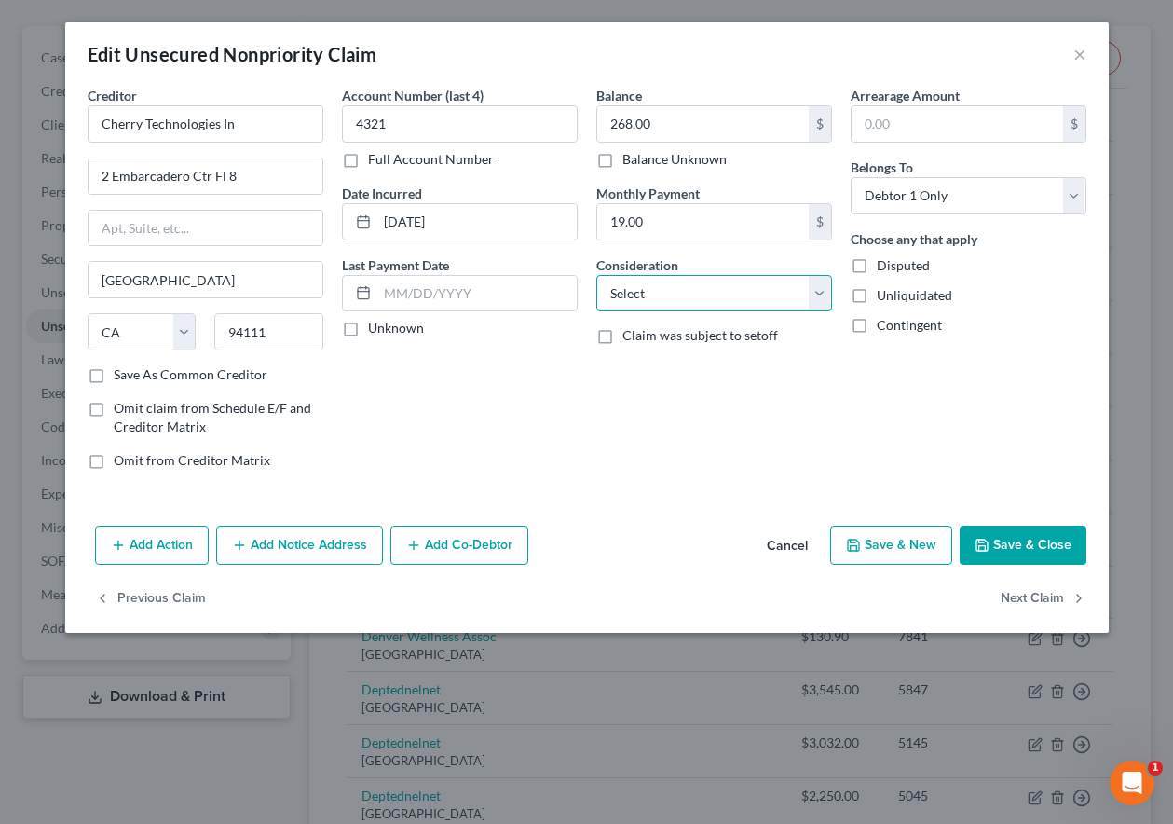
click at [699, 288] on select "Select Cable / Satellite Services Collection Agency Credit Card Debt Debt Couns…" at bounding box center [714, 293] width 236 height 37
select select "10"
click at [596, 275] on select "Select Cable / Satellite Services Collection Agency Credit Card Debt Debt Couns…" at bounding box center [714, 293] width 236 height 37
click at [1006, 543] on button "Save & Close" at bounding box center [1023, 544] width 127 height 39
type input "0"
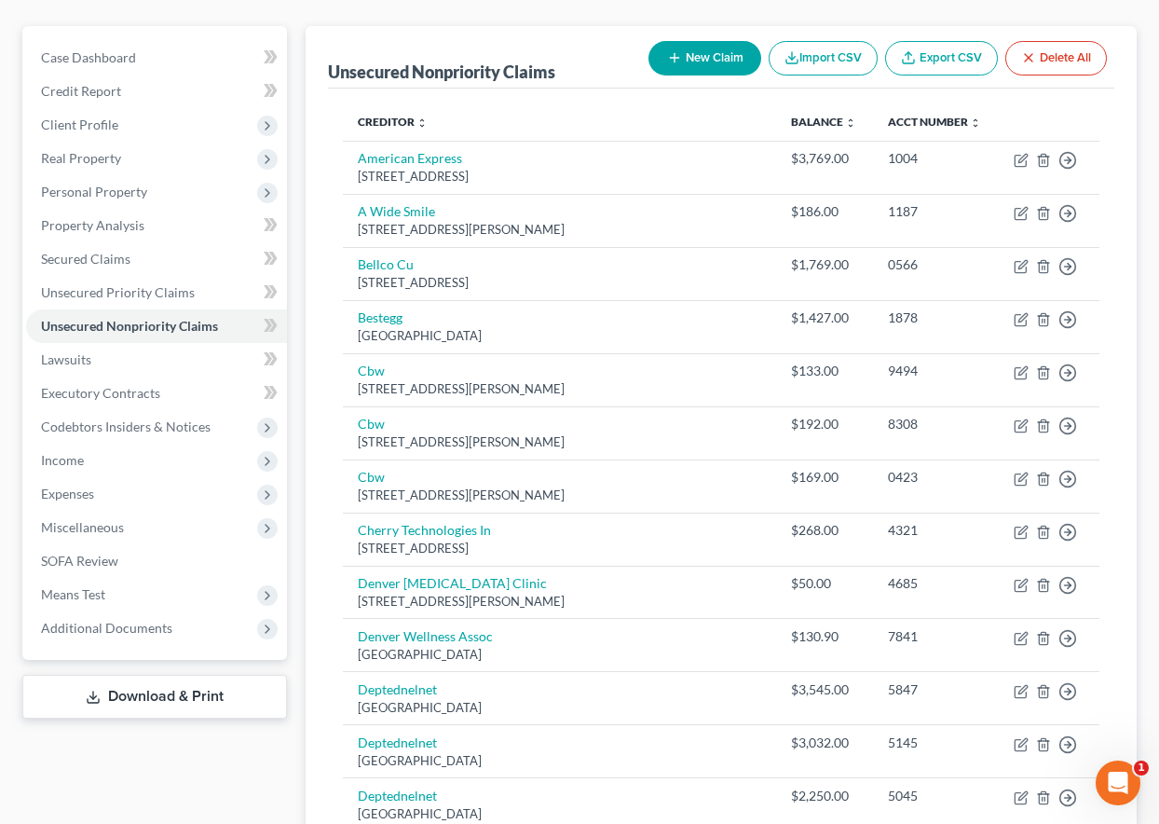
click at [723, 63] on button "New Claim" at bounding box center [704, 58] width 113 height 34
select select "0"
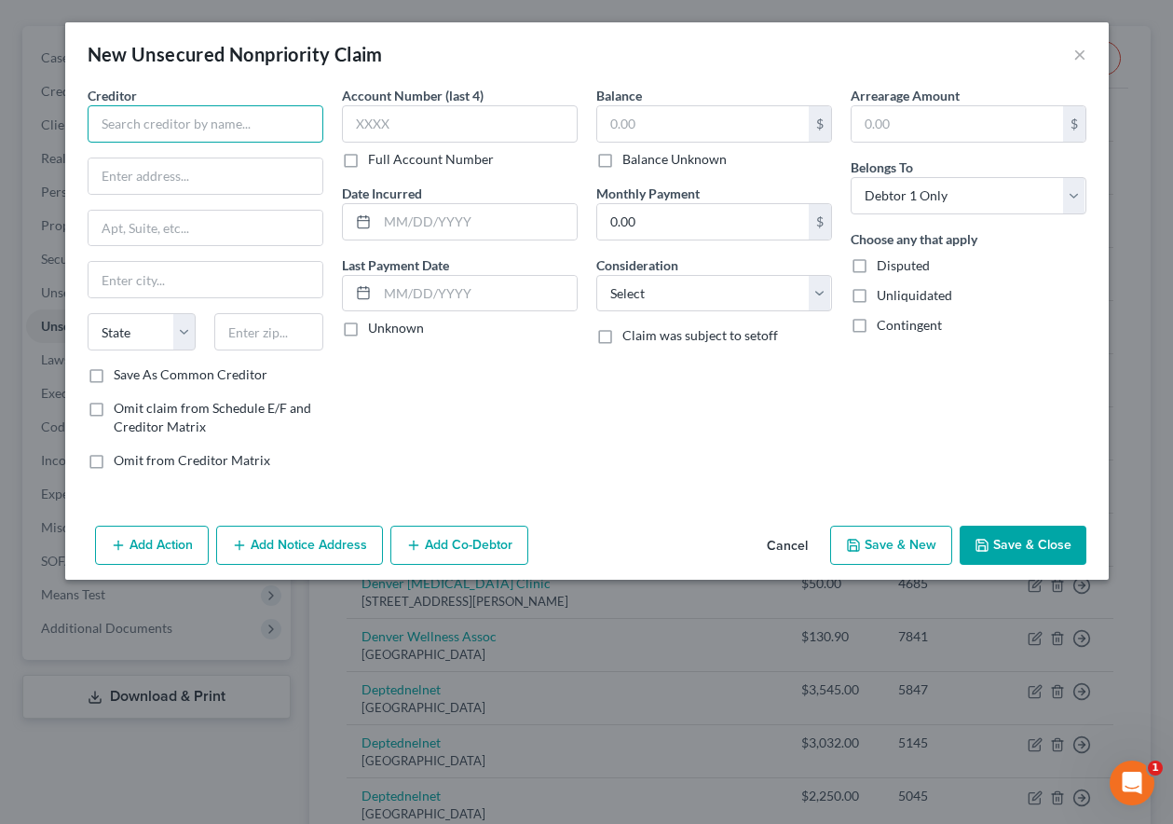
click at [218, 120] on input "text" at bounding box center [206, 123] width 236 height 37
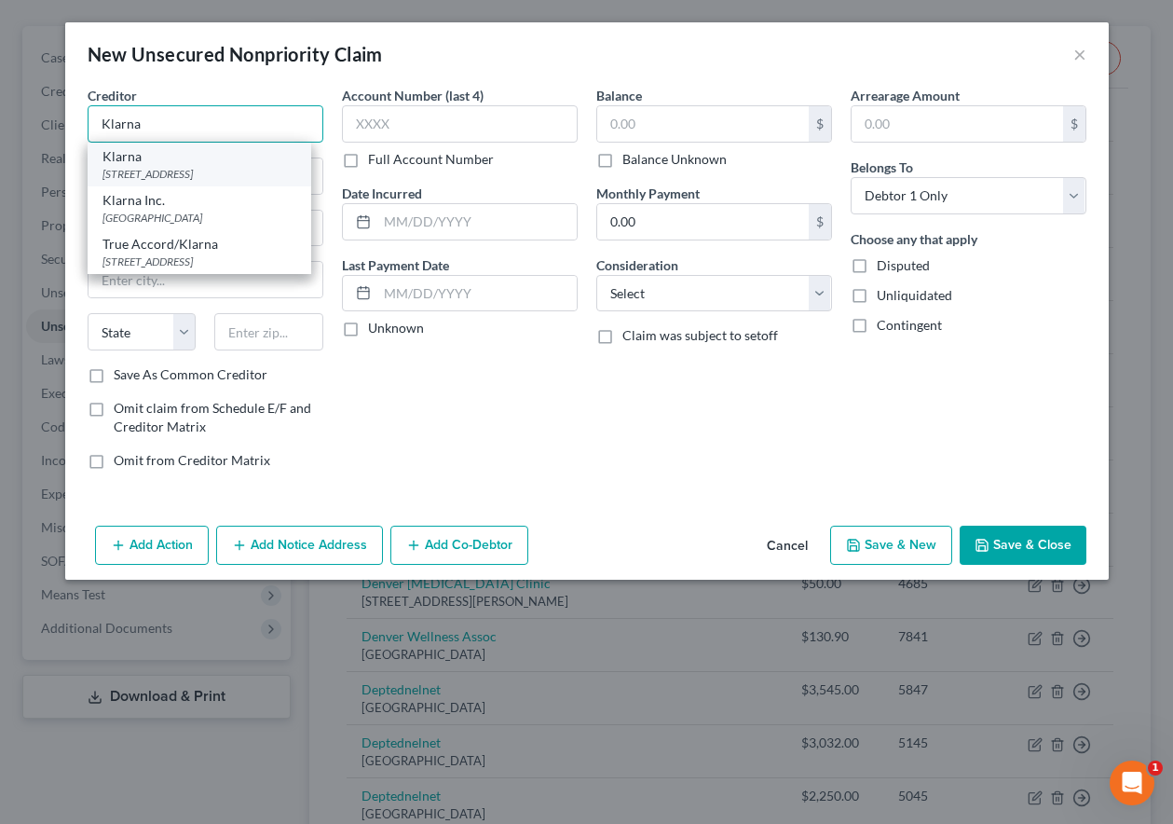
type input "Klarna"
click at [192, 170] on div "PO Box 8116, Columbus, OH 43201" at bounding box center [199, 174] width 194 height 16
type input "PO Box 8116"
type input "Columbus"
select select "36"
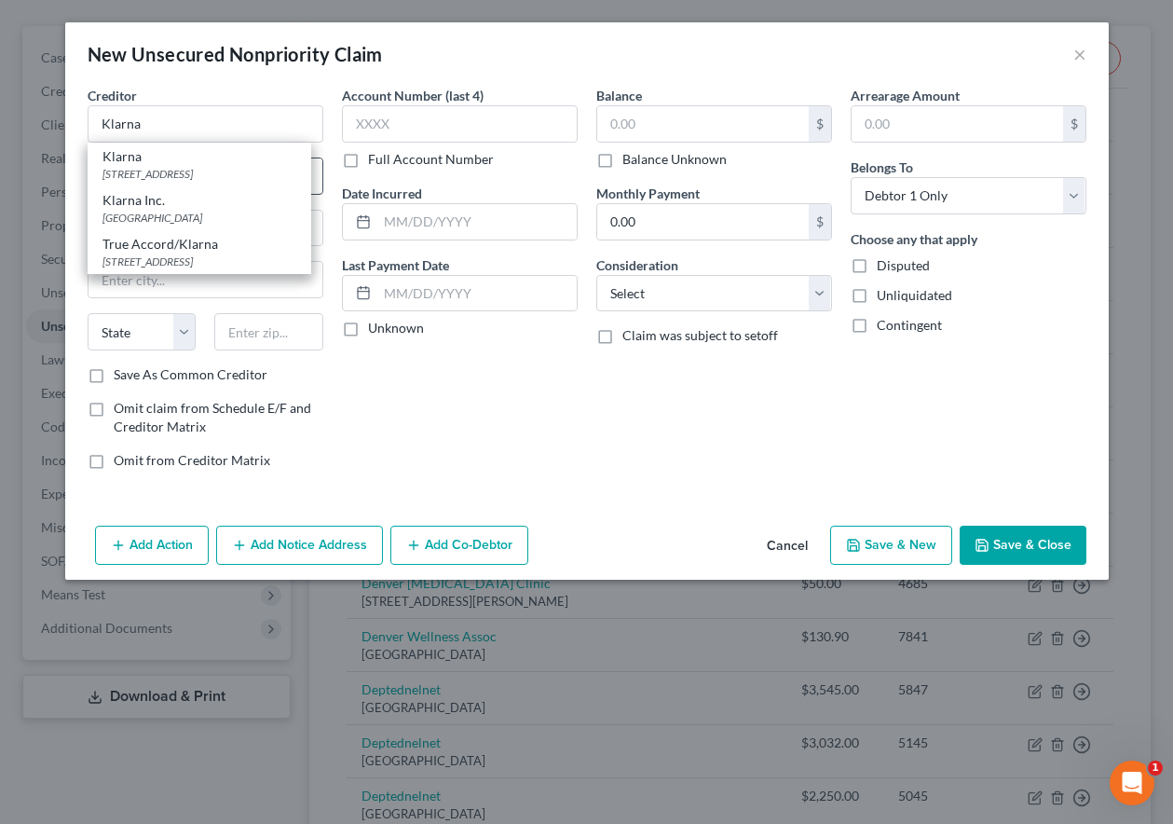
type input "43201"
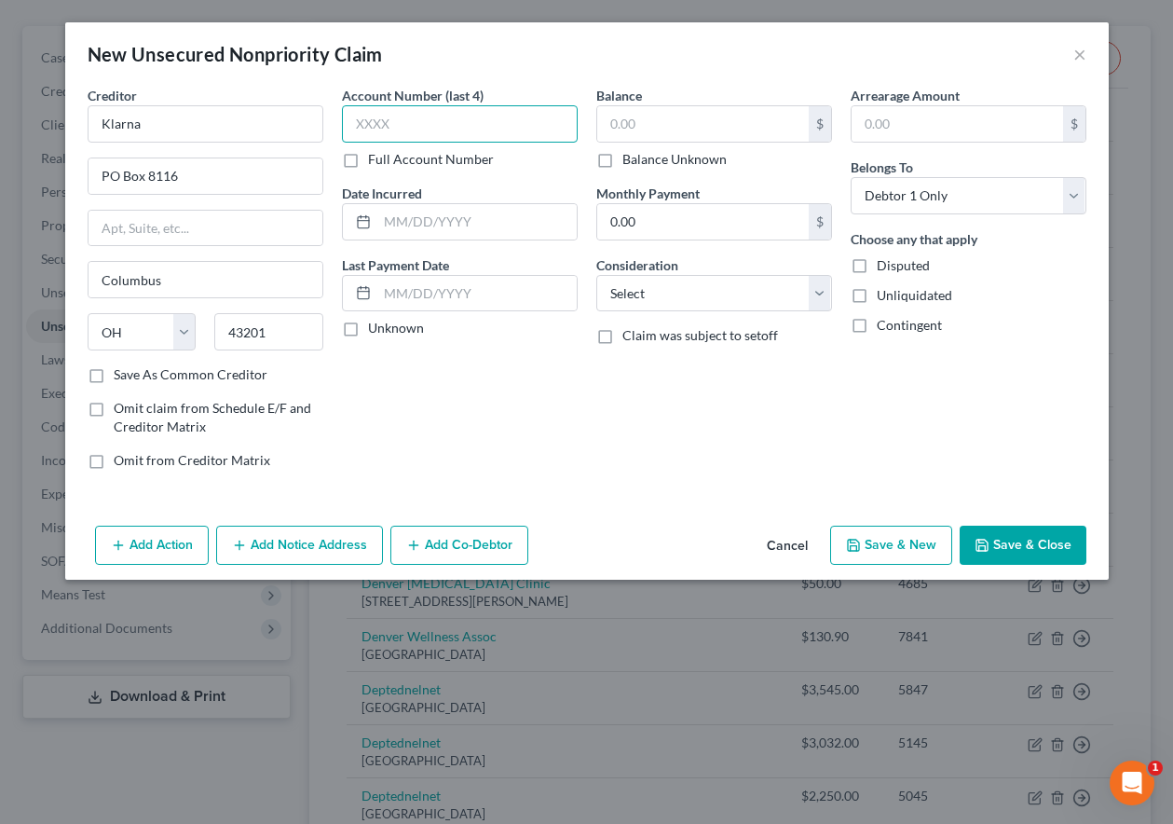
click at [436, 126] on input "text" at bounding box center [460, 123] width 236 height 37
click at [709, 132] on input "text" at bounding box center [703, 123] width 212 height 35
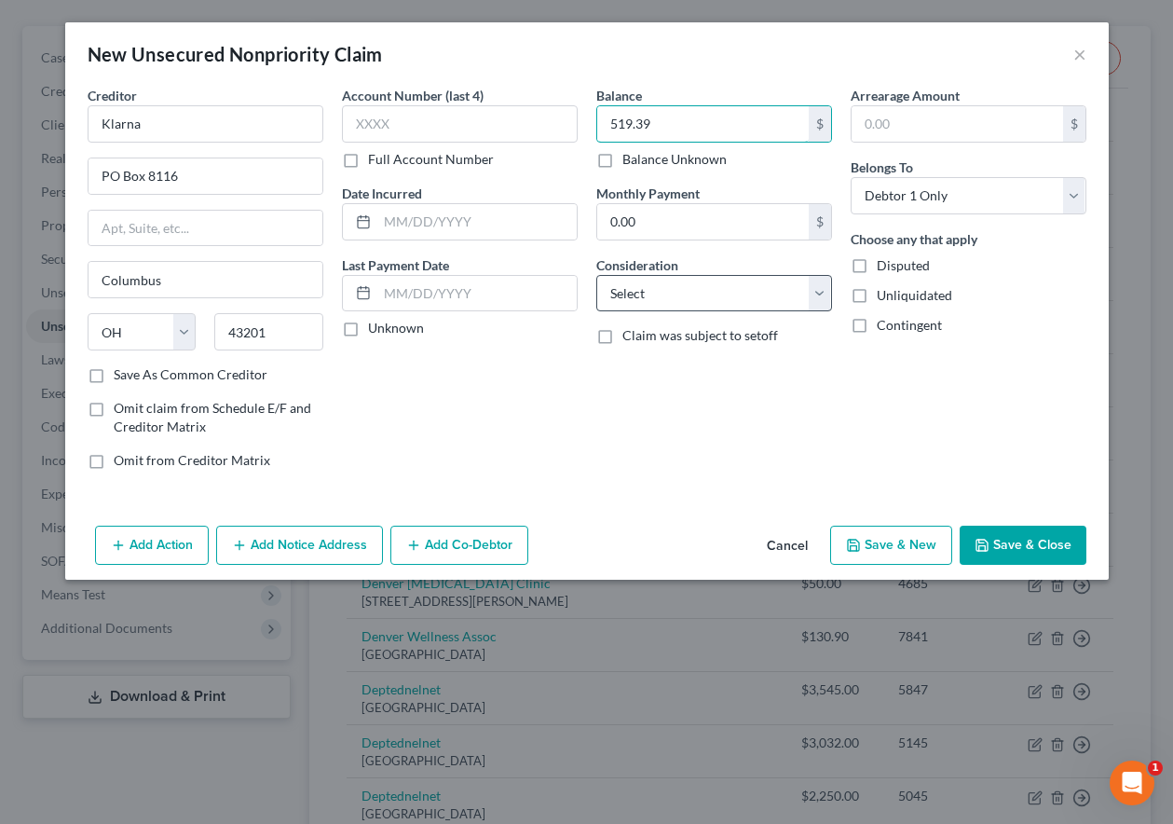
type input "519.39"
click at [675, 281] on select "Select Cable / Satellite Services Collection Agency Credit Card Debt Debt Couns…" at bounding box center [714, 293] width 236 height 37
select select "2"
click at [596, 275] on select "Select Cable / Satellite Services Collection Agency Credit Card Debt Debt Couns…" at bounding box center [714, 293] width 236 height 37
click at [1010, 525] on button "Save & Close" at bounding box center [1023, 544] width 127 height 39
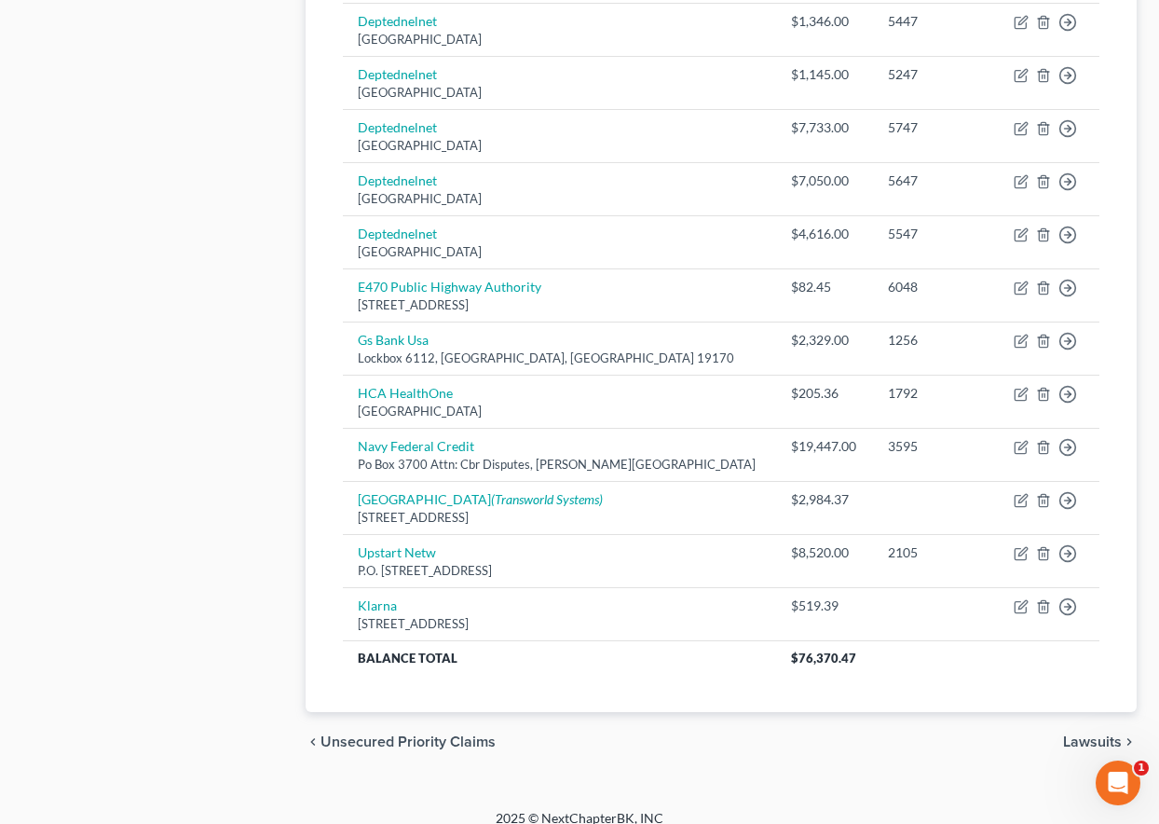
scroll to position [1139, 0]
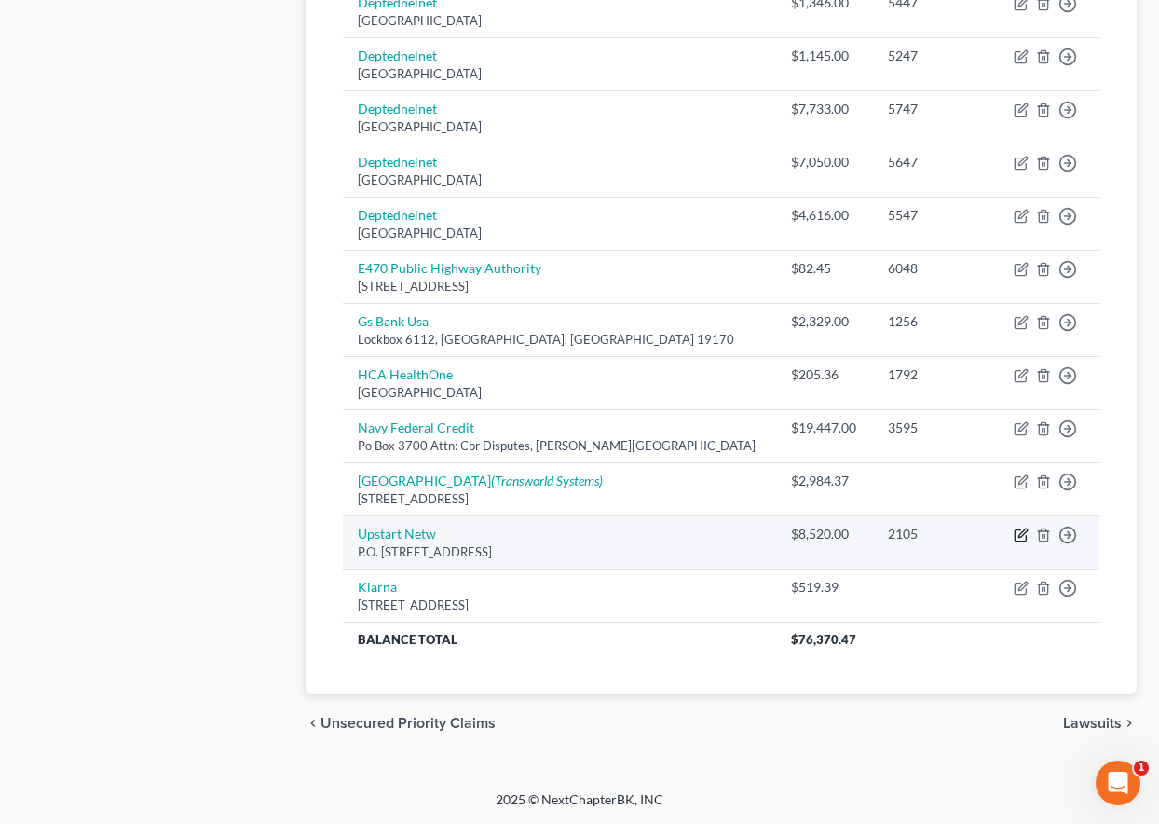
click at [1016, 533] on icon "button" at bounding box center [1020, 535] width 11 height 11
select select "4"
select select "0"
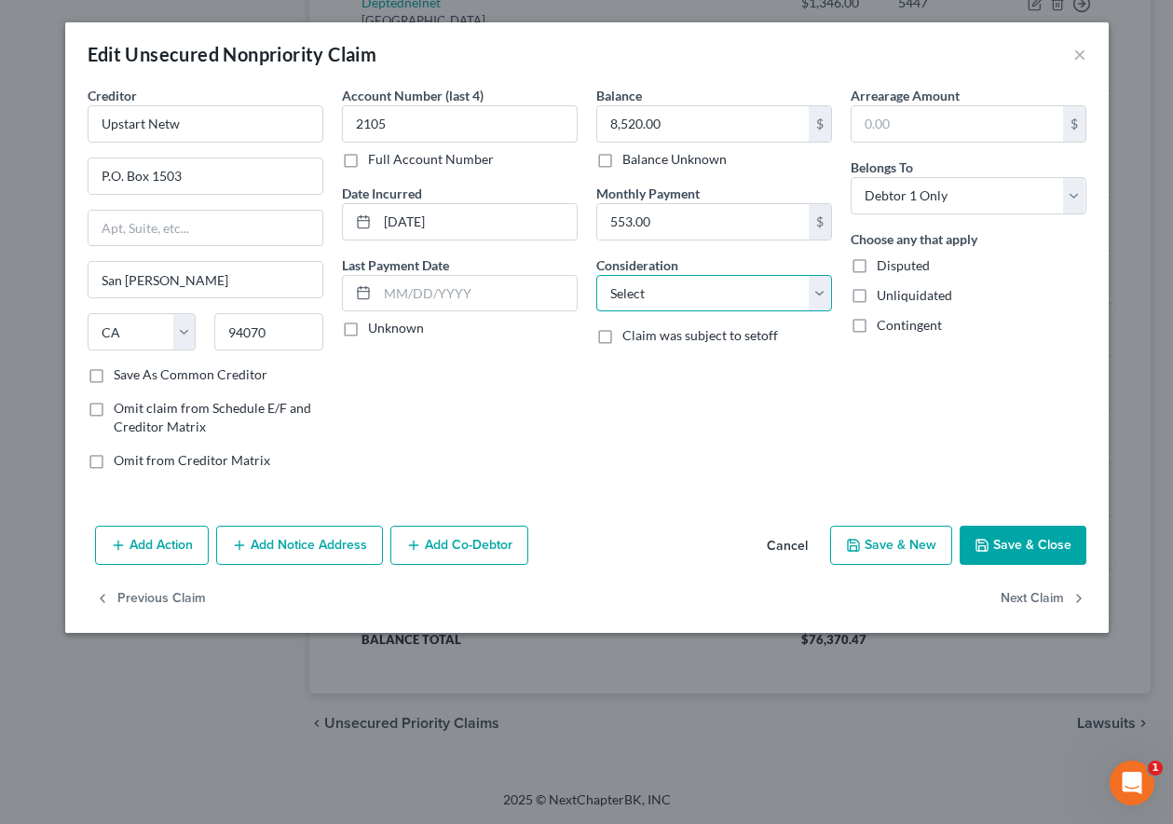
click at [738, 297] on select "Select Cable / Satellite Services Collection Agency Credit Card Debt Debt Couns…" at bounding box center [714, 293] width 236 height 37
select select "10"
click at [596, 275] on select "Select Cable / Satellite Services Collection Agency Credit Card Debt Debt Couns…" at bounding box center [714, 293] width 236 height 37
click at [1039, 555] on button "Save & Close" at bounding box center [1023, 544] width 127 height 39
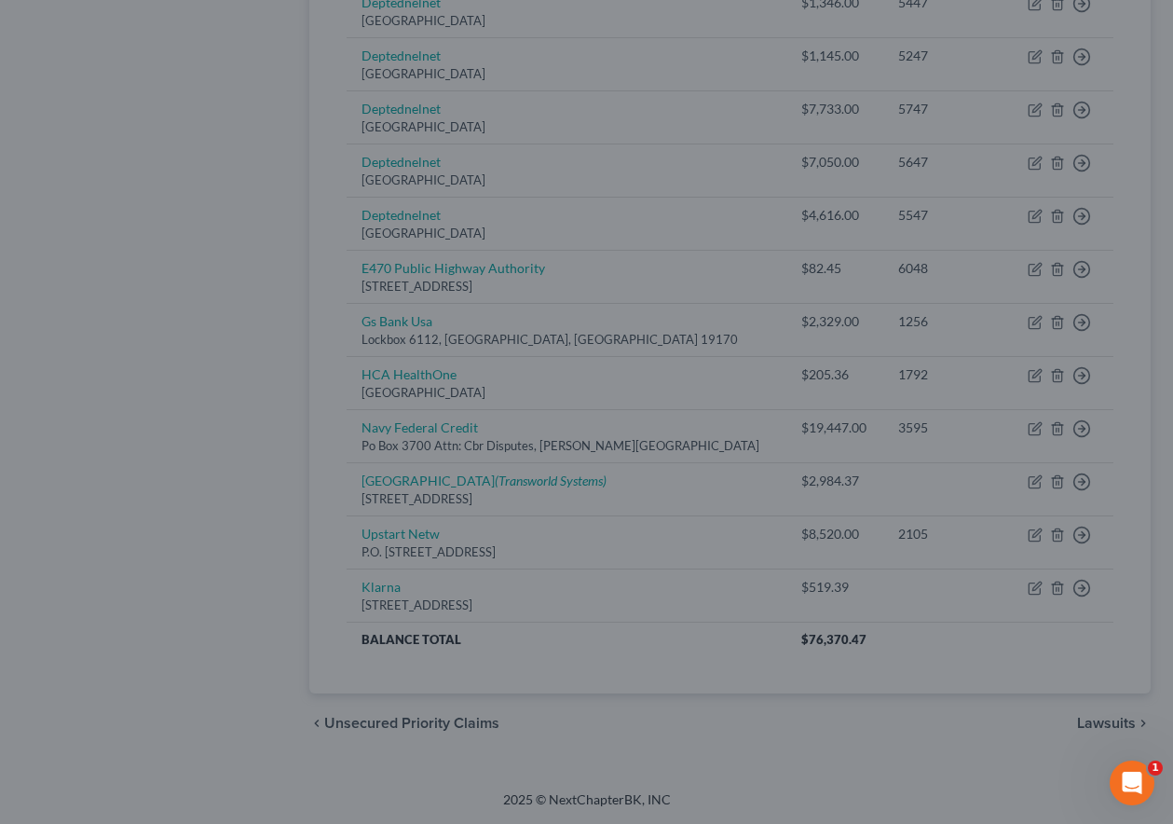
type input "0"
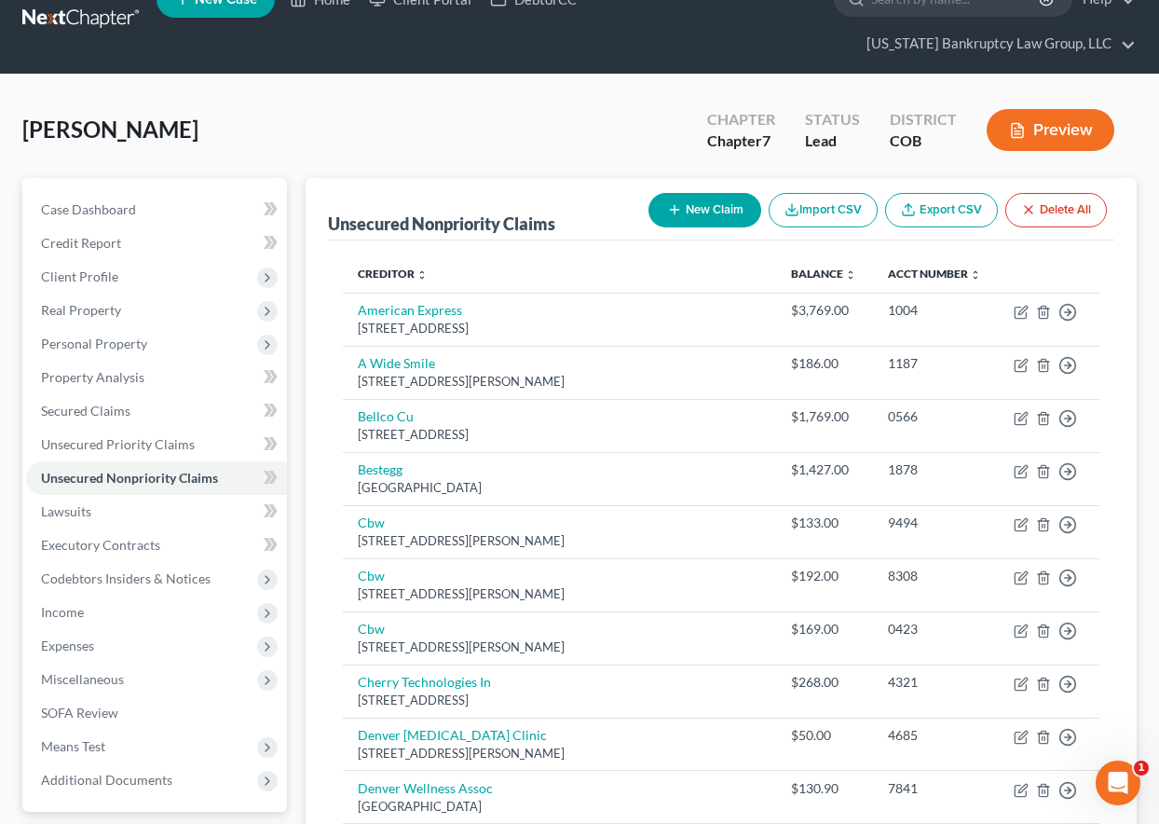
scroll to position [0, 0]
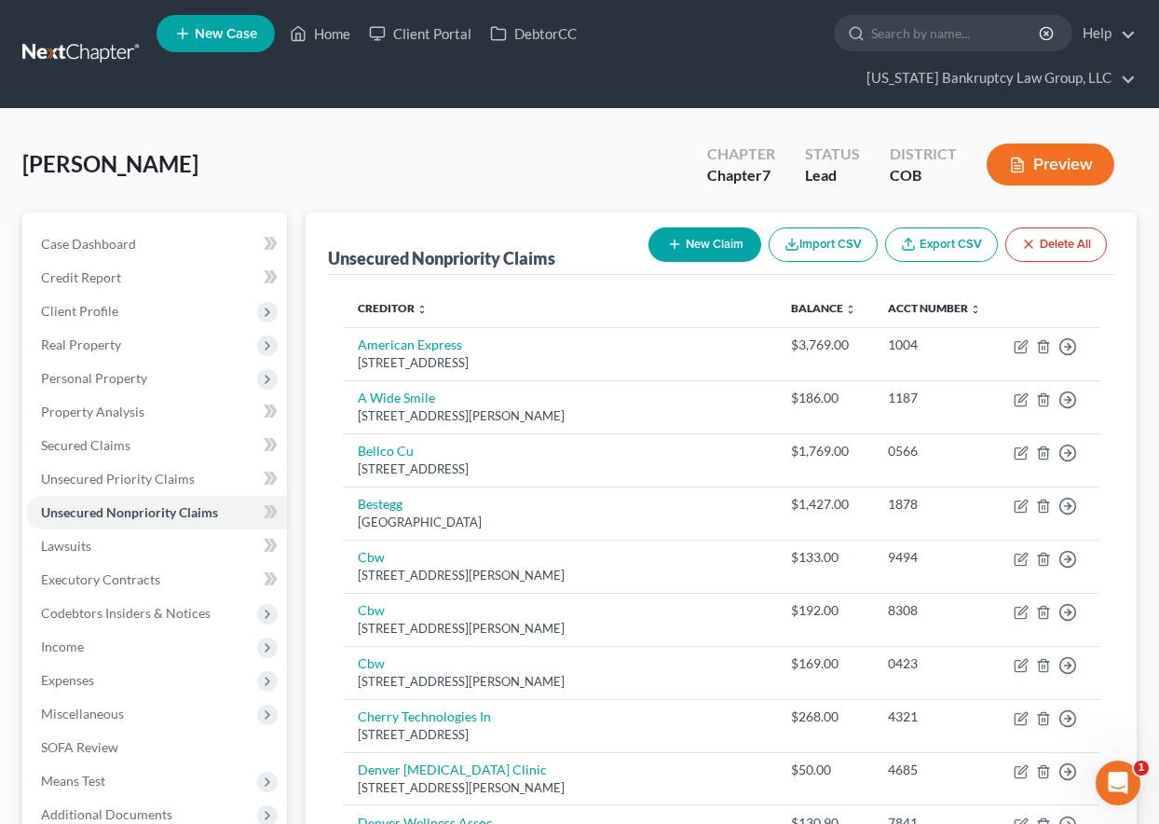
click at [694, 263] on div "New Claim Import CSV Export CSV Delete All" at bounding box center [877, 244] width 473 height 49
click at [692, 245] on button "New Claim" at bounding box center [704, 244] width 113 height 34
select select "0"
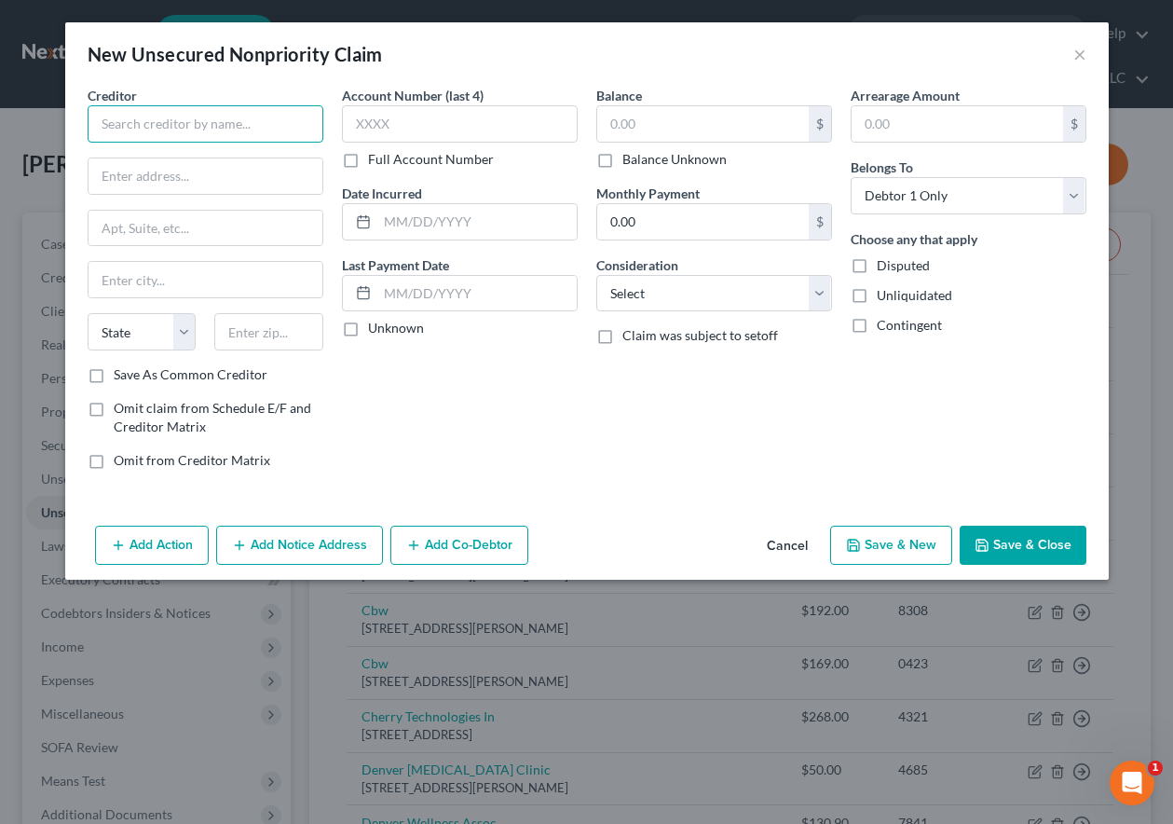
click at [224, 124] on input "text" at bounding box center [206, 123] width 236 height 37
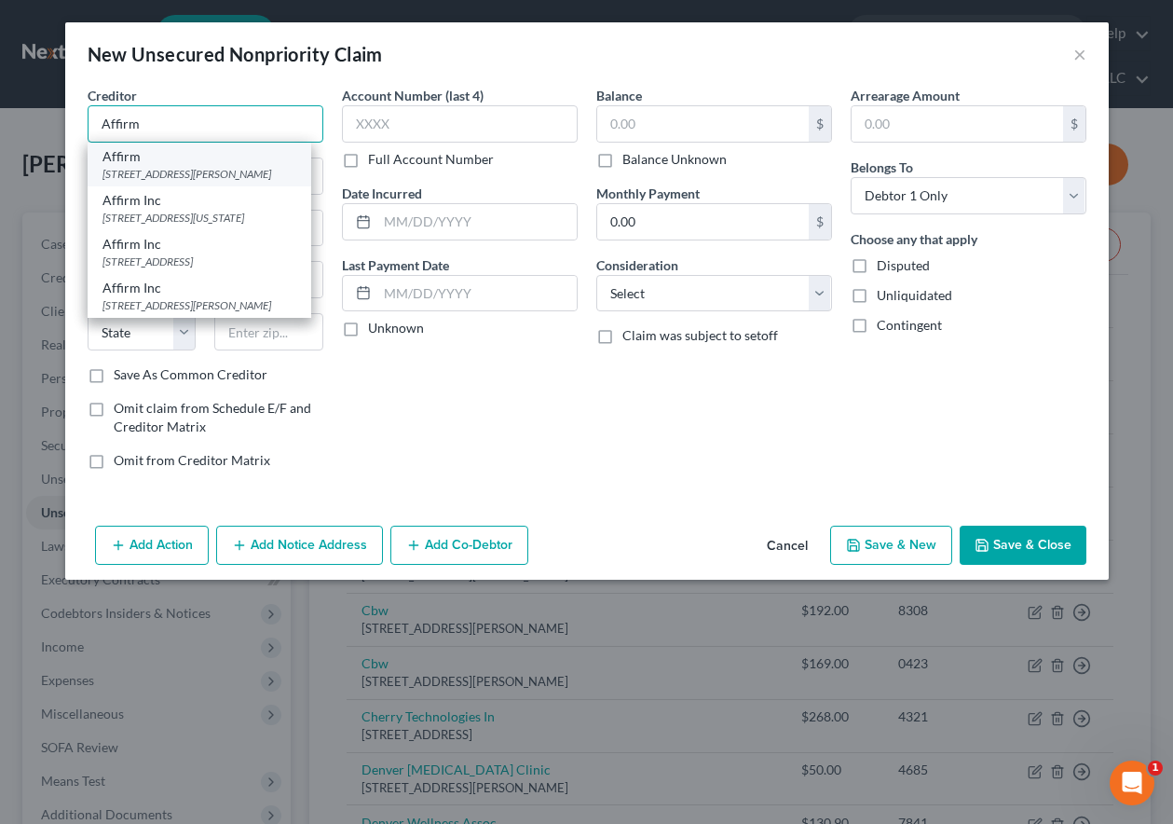
type input "Affirm"
click at [187, 174] on div "[STREET_ADDRESS][PERSON_NAME]" at bounding box center [199, 174] width 194 height 16
type input "30 Isabella St."
type input "4th Floor"
type input "Pittsburgh"
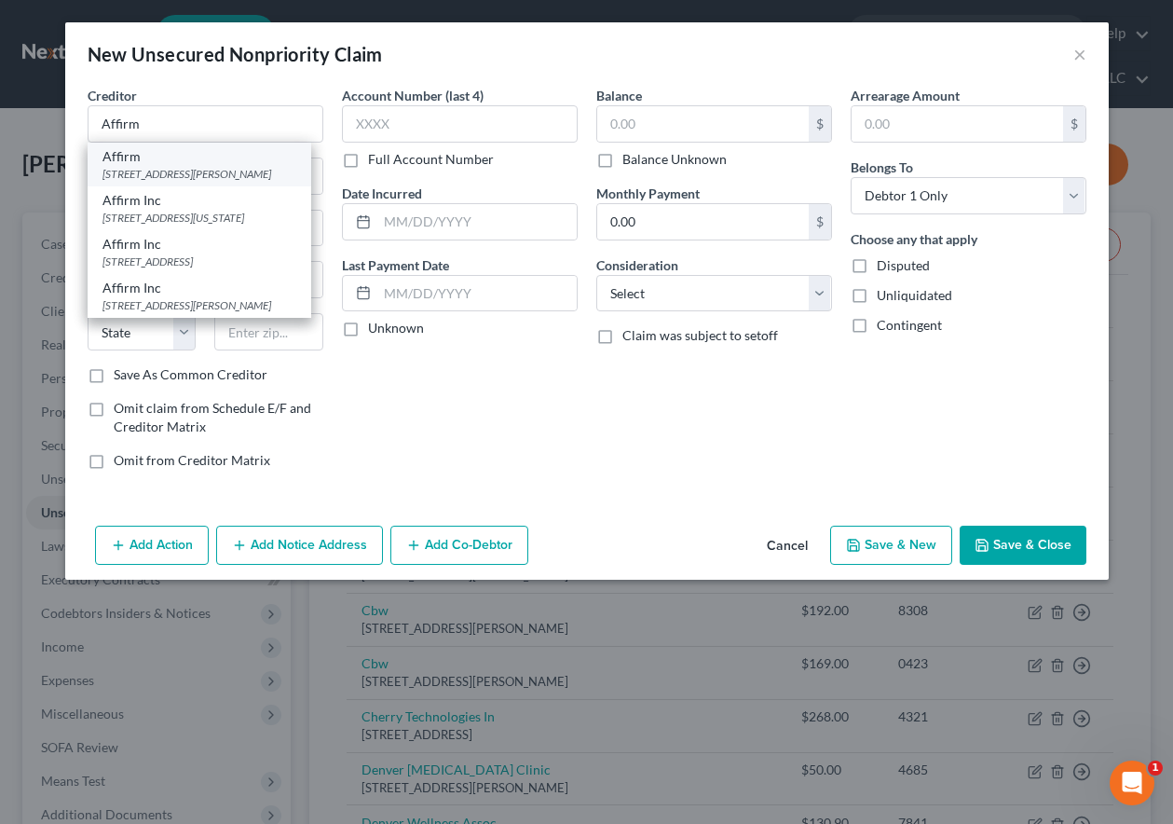
select select "39"
type input "15212"
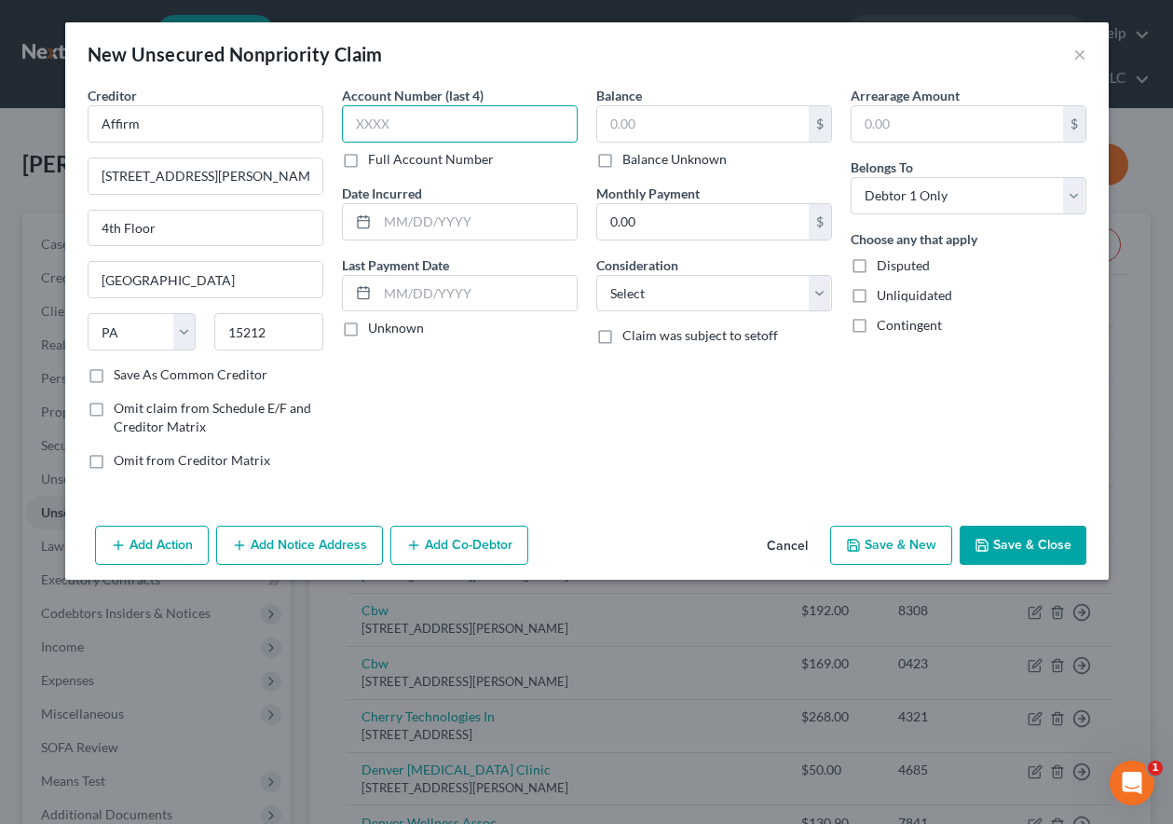
click at [486, 122] on input "text" at bounding box center [460, 123] width 236 height 37
type input "B&YE"
type input "B7YE"
type input "4"
type input "363.46"
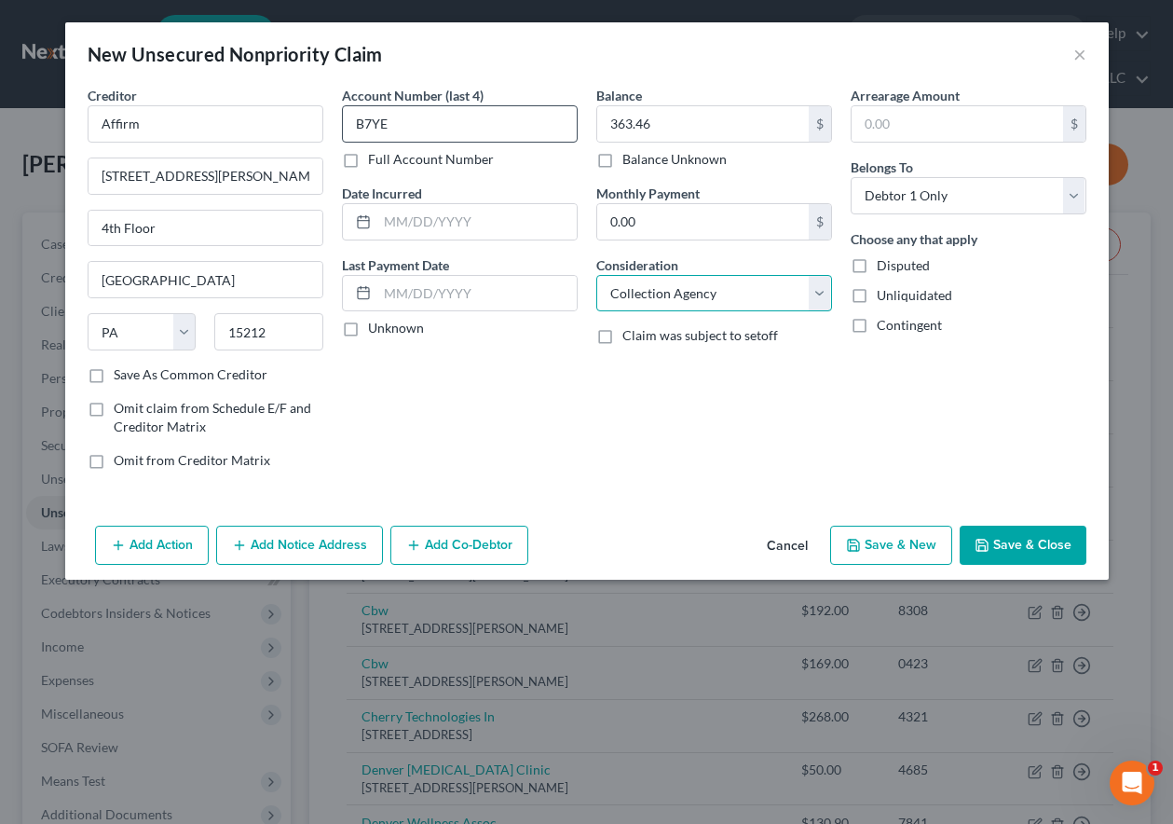
select select "2"
click at [909, 537] on button "Save & New" at bounding box center [891, 544] width 122 height 39
select select "0"
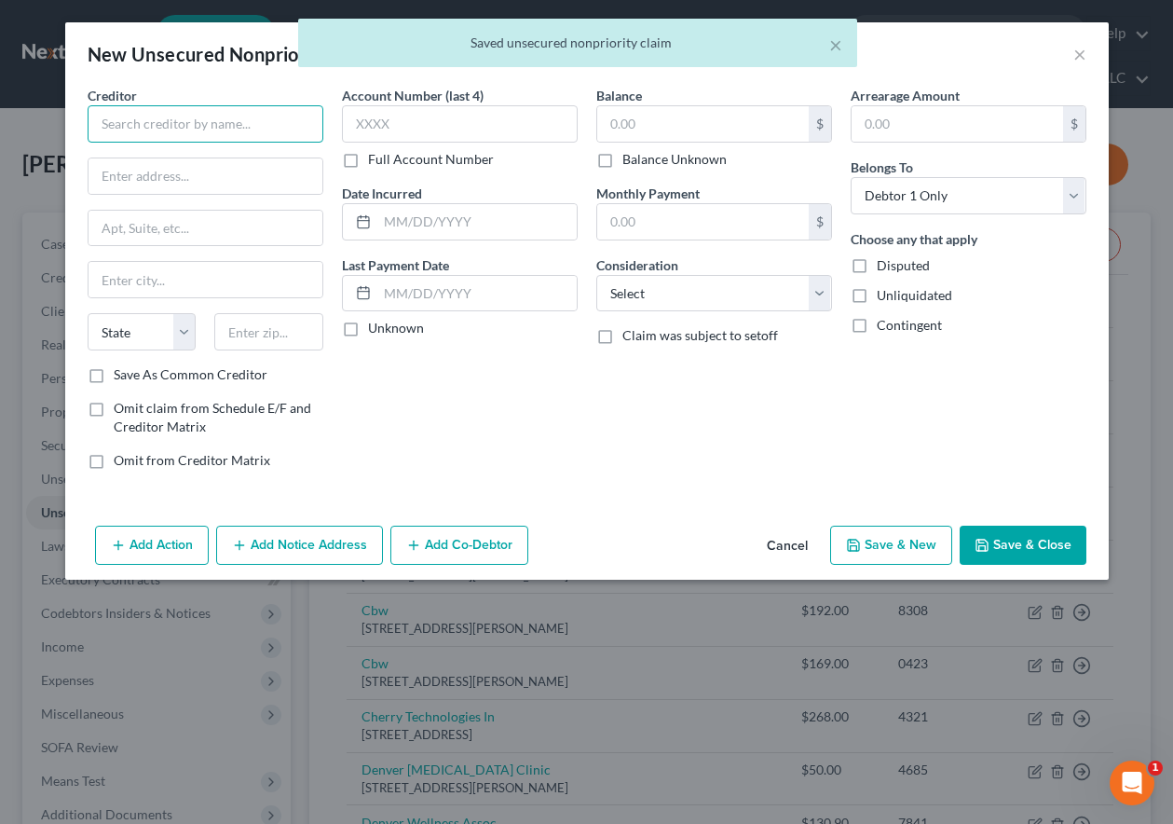
click at [236, 117] on input "text" at bounding box center [206, 123] width 236 height 37
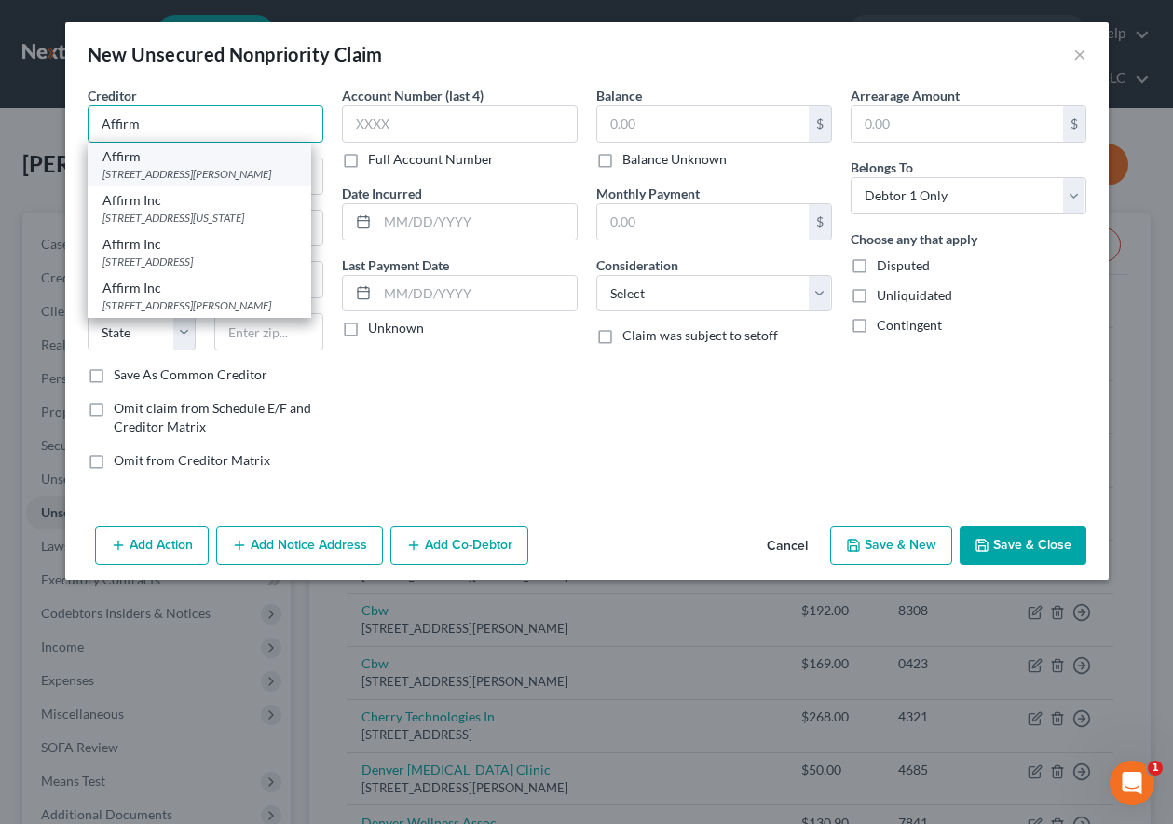
type input "Affirm"
click at [222, 171] on div "[STREET_ADDRESS][PERSON_NAME]" at bounding box center [199, 174] width 194 height 16
type input "30 Isabella St."
type input "4th Floor"
type input "Pittsburgh"
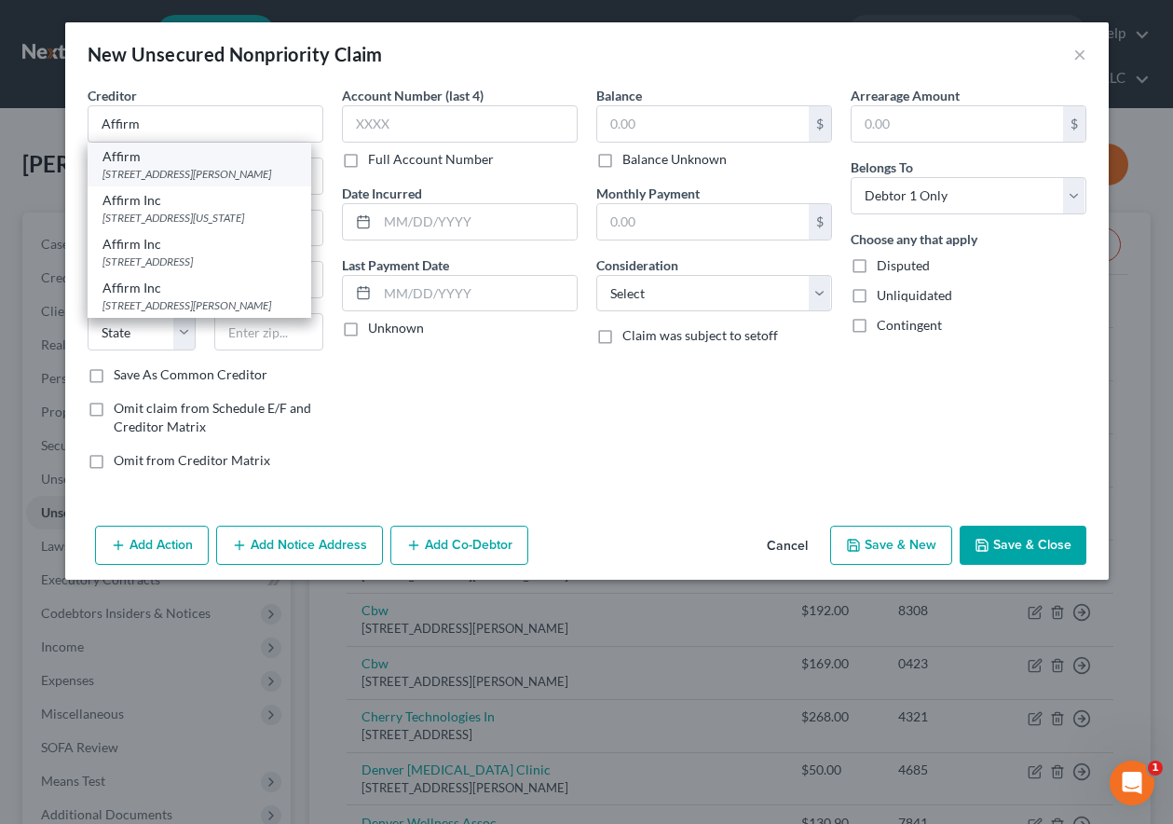
select select "39"
type input "15212"
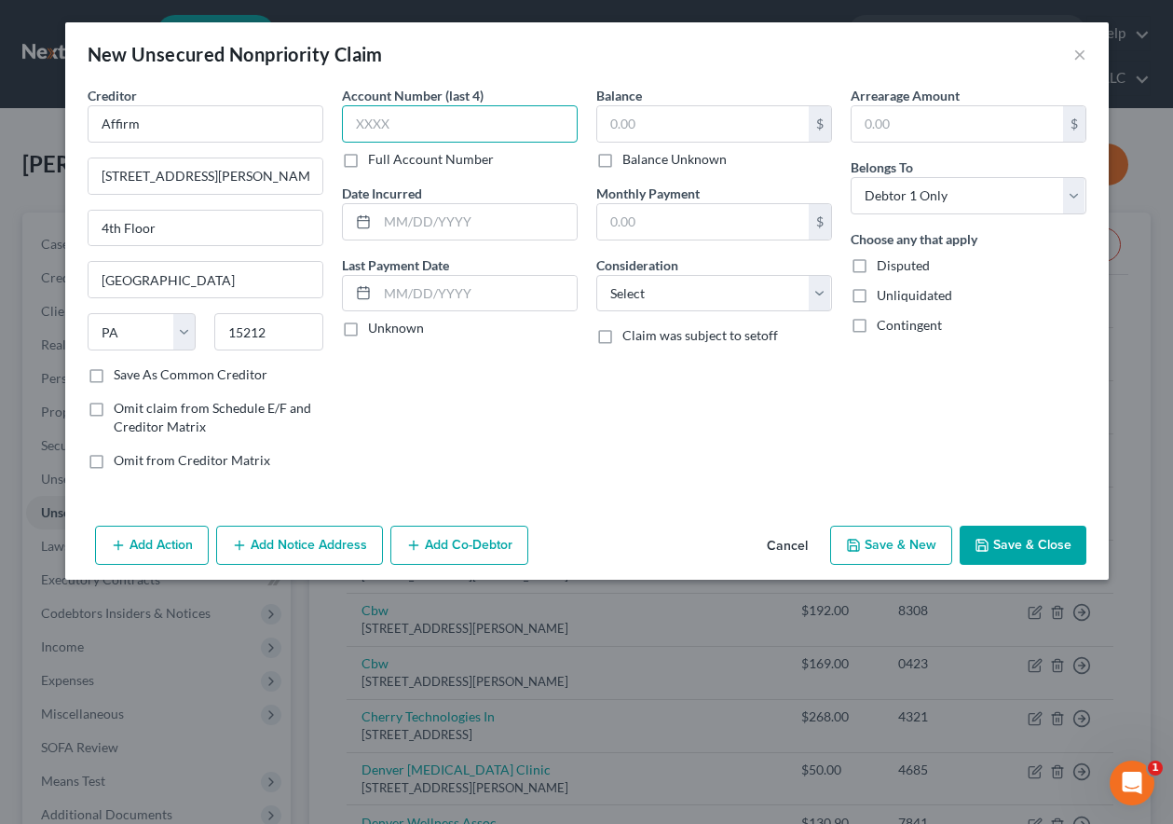
click at [388, 125] on input "text" at bounding box center [460, 123] width 236 height 37
type input "104N"
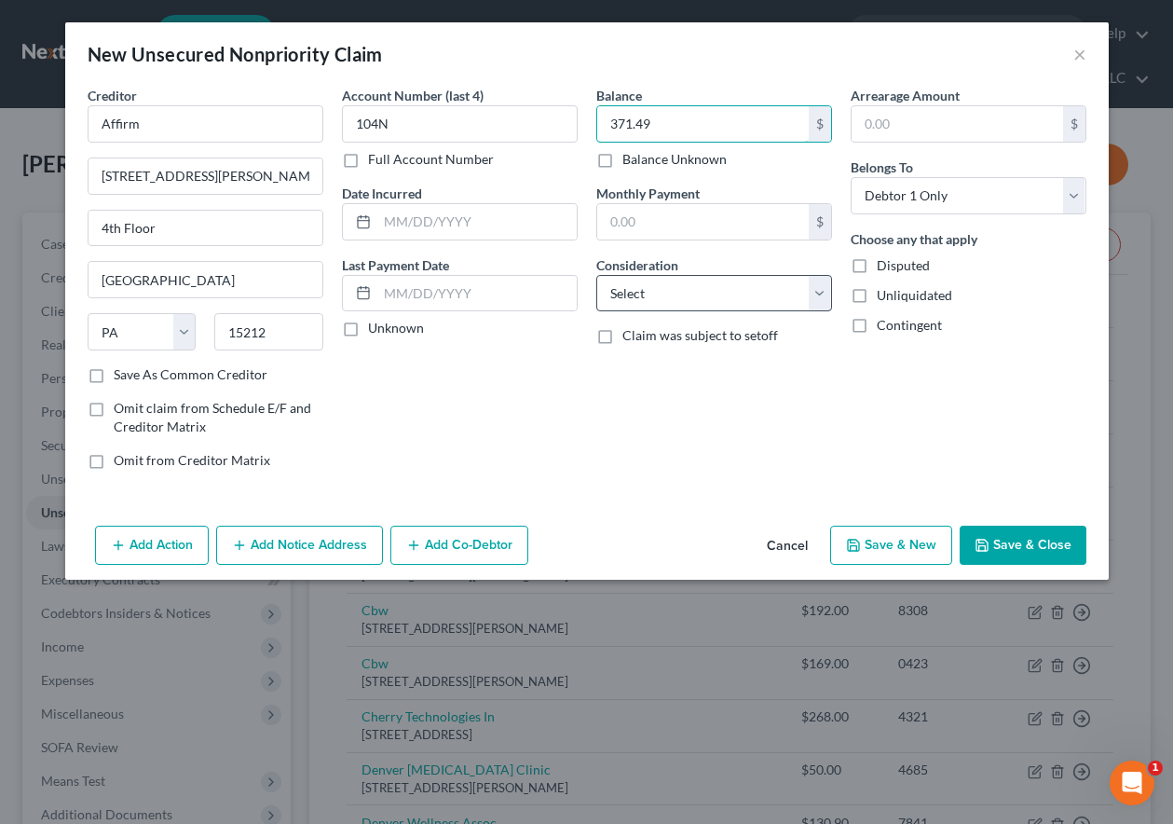
type input "371.49"
click at [678, 286] on select "Select Cable / Satellite Services Collection Agency Credit Card Debt Debt Couns…" at bounding box center [714, 293] width 236 height 37
select select "2"
click at [596, 275] on select "Select Cable / Satellite Services Collection Agency Credit Card Debt Debt Couns…" at bounding box center [714, 293] width 236 height 37
click at [900, 543] on button "Save & New" at bounding box center [891, 544] width 122 height 39
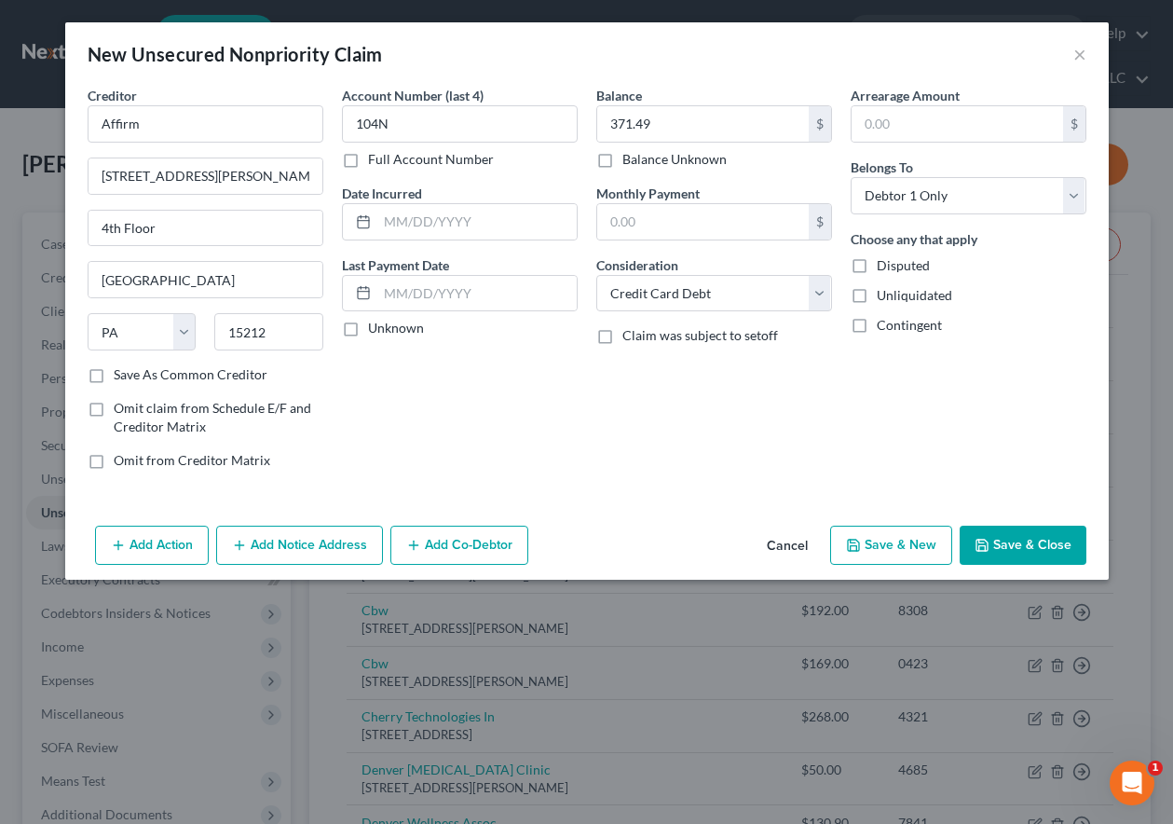
select select "0"
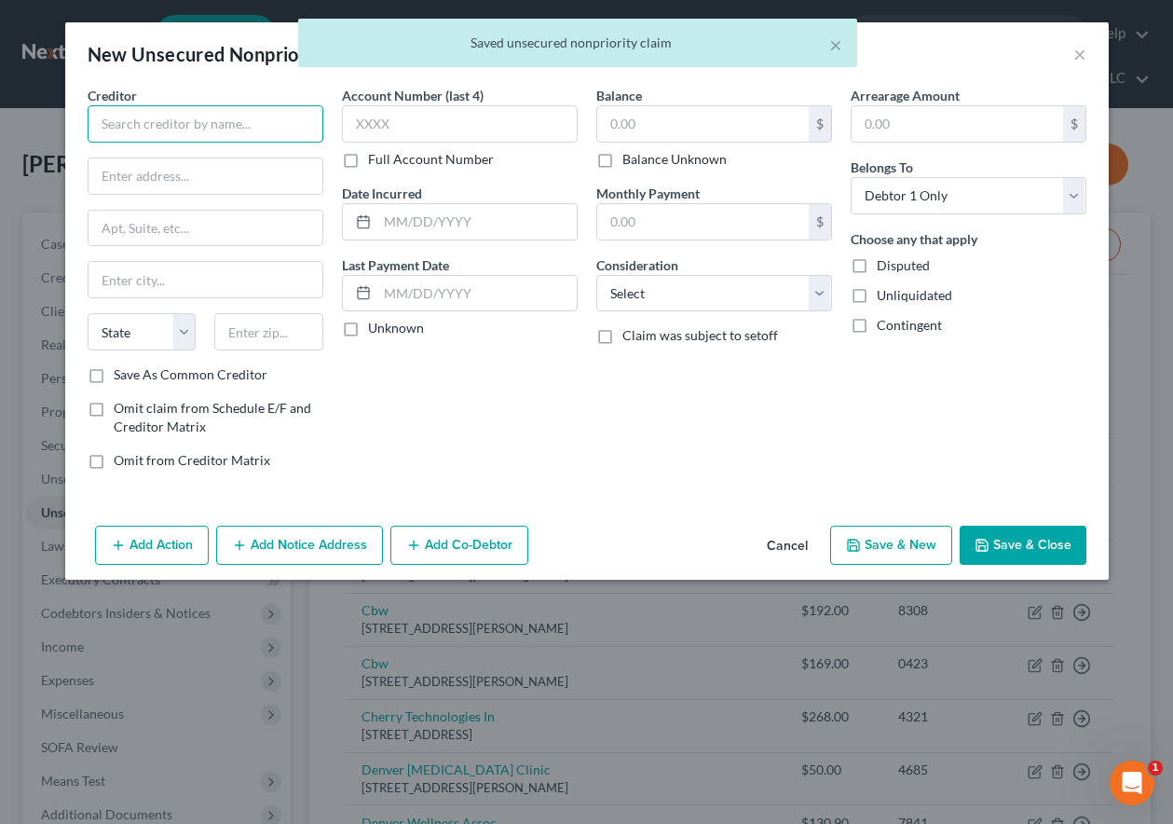
click at [266, 119] on input "text" at bounding box center [206, 123] width 236 height 37
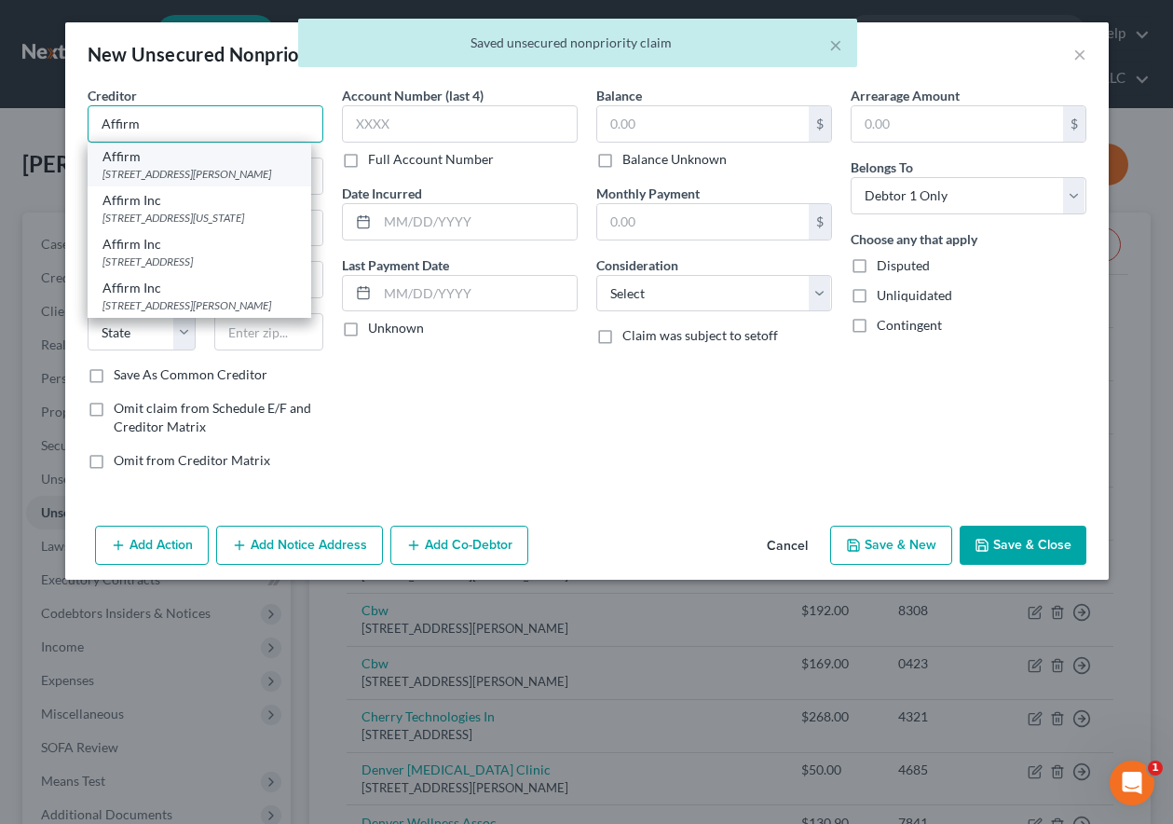
type input "Affirm"
click at [184, 175] on div "[STREET_ADDRESS][PERSON_NAME]" at bounding box center [199, 174] width 194 height 16
type input "30 Isabella St."
type input "4th Floor"
type input "Pittsburgh"
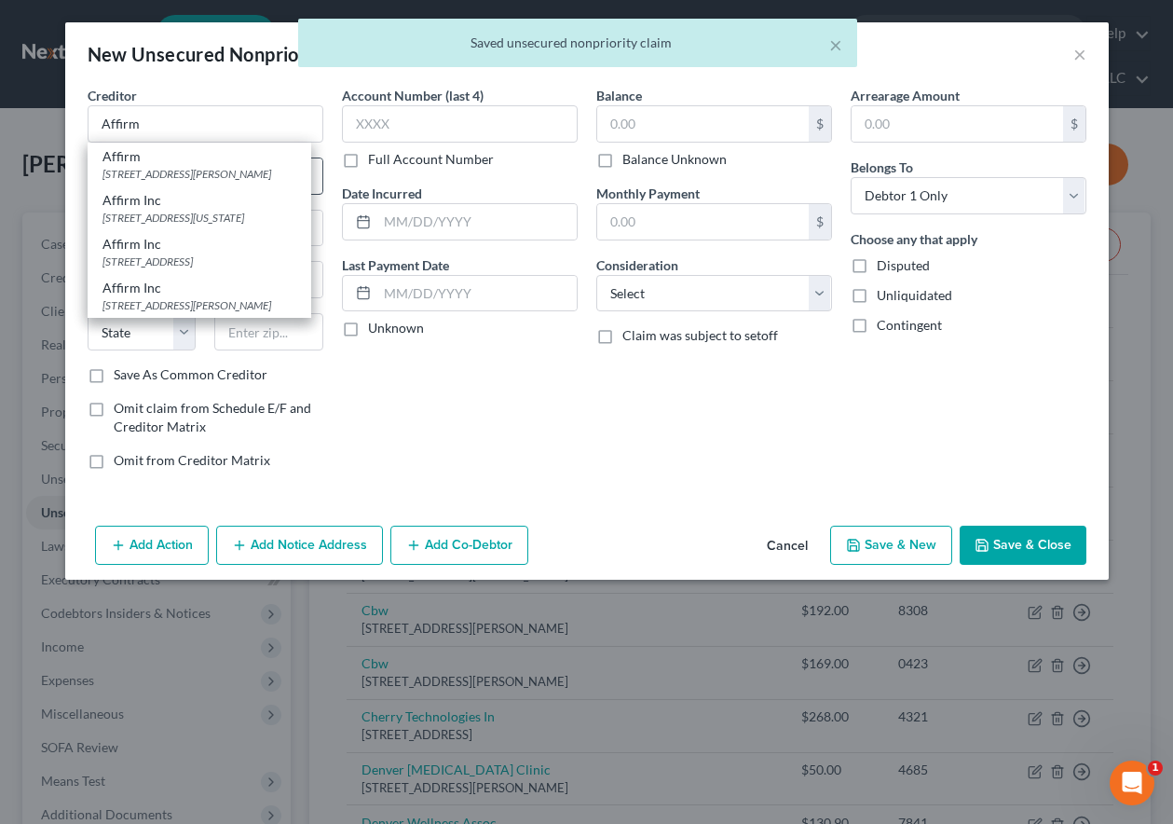
select select "39"
type input "15212"
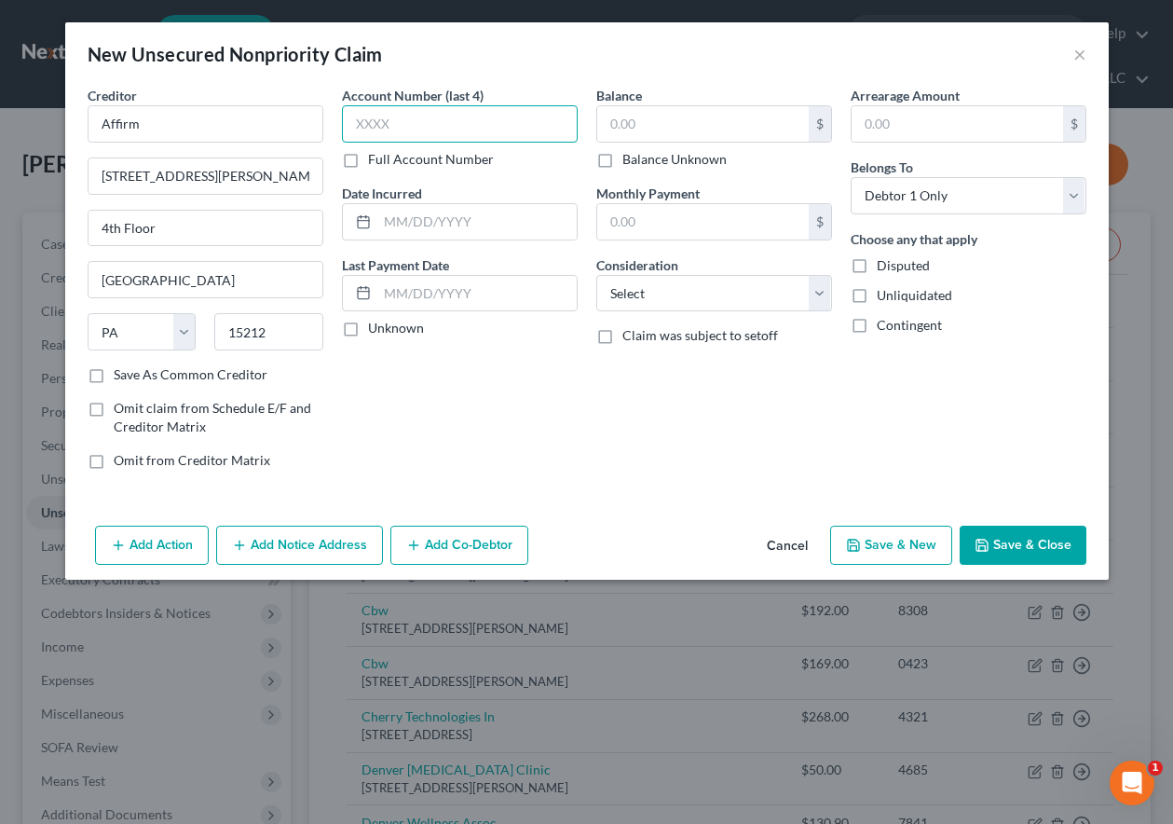
click at [403, 130] on input "text" at bounding box center [460, 123] width 236 height 37
click at [420, 121] on input "text" at bounding box center [460, 123] width 236 height 37
type input "M6CV"
click at [705, 128] on input "text" at bounding box center [703, 123] width 212 height 35
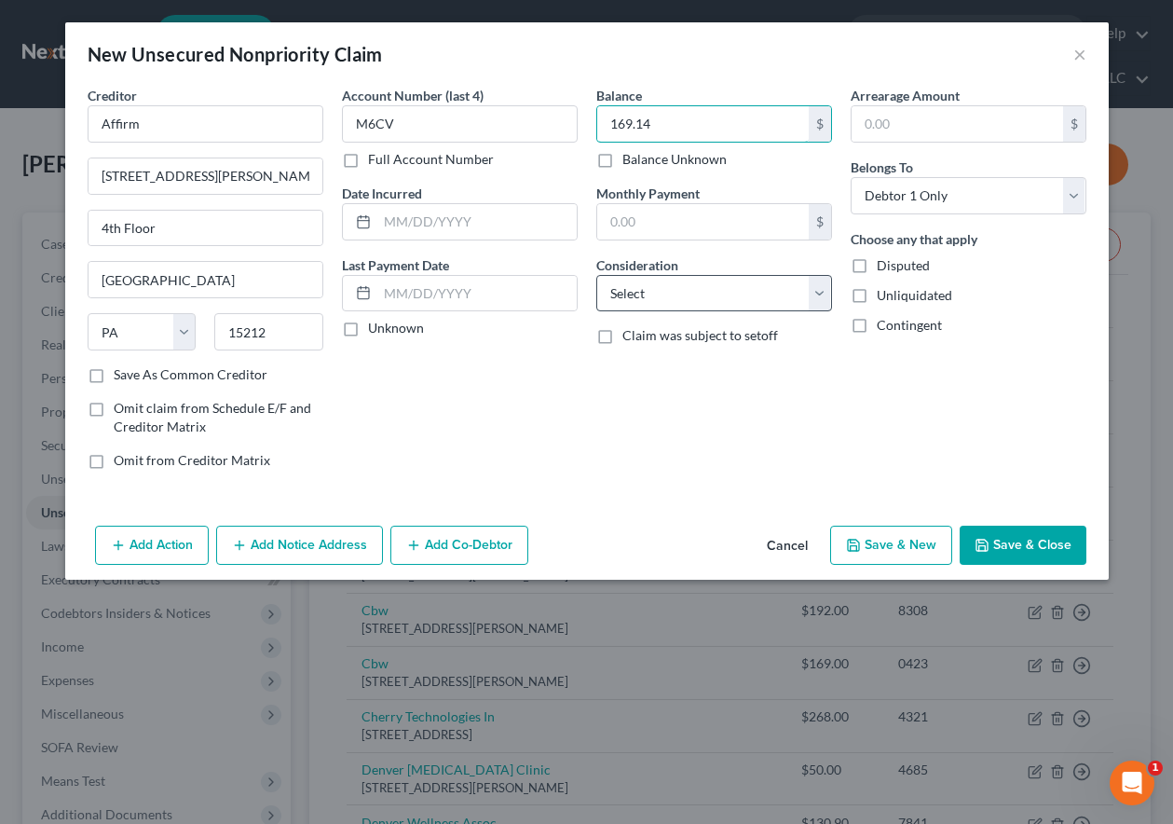
type input "169.14"
click at [716, 293] on select "Select Cable / Satellite Services Collection Agency Credit Card Debt Debt Couns…" at bounding box center [714, 293] width 236 height 37
select select "2"
click at [596, 275] on select "Select Cable / Satellite Services Collection Agency Credit Card Debt Debt Couns…" at bounding box center [714, 293] width 236 height 37
click at [904, 539] on button "Save & New" at bounding box center [891, 544] width 122 height 39
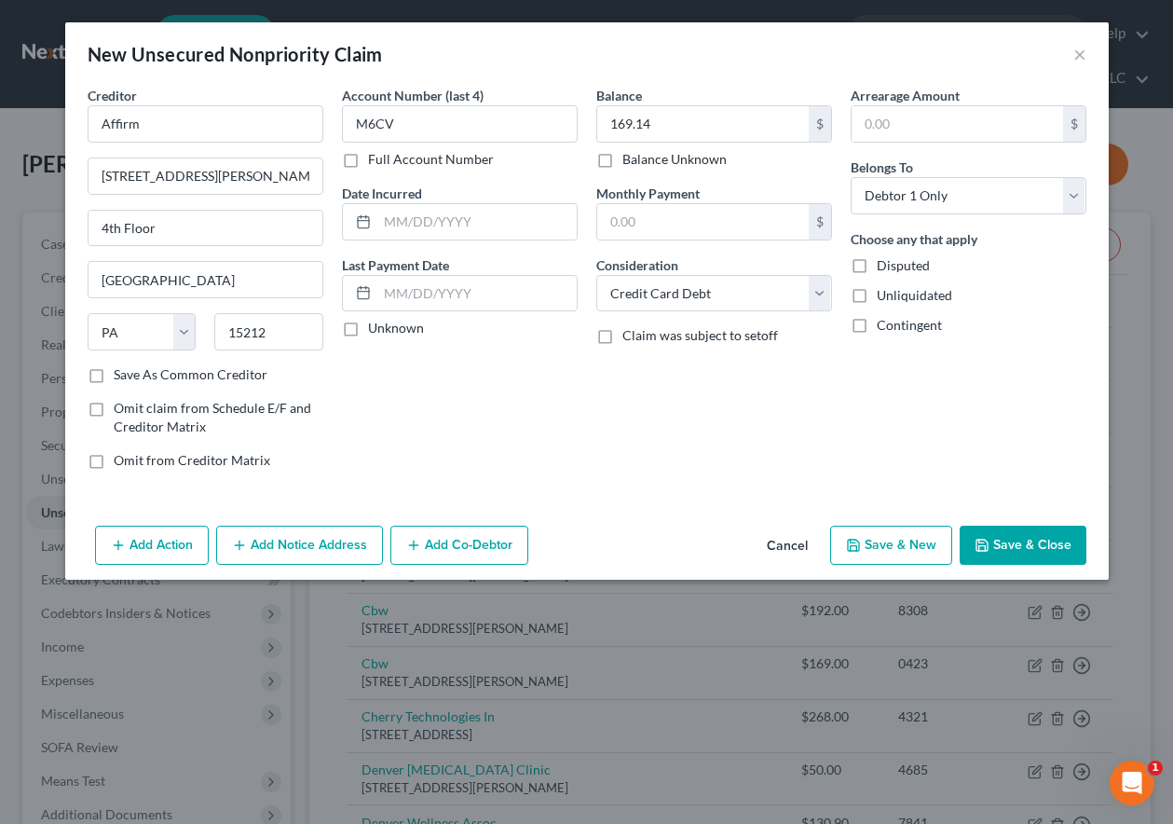
type input "0.00"
select select "0"
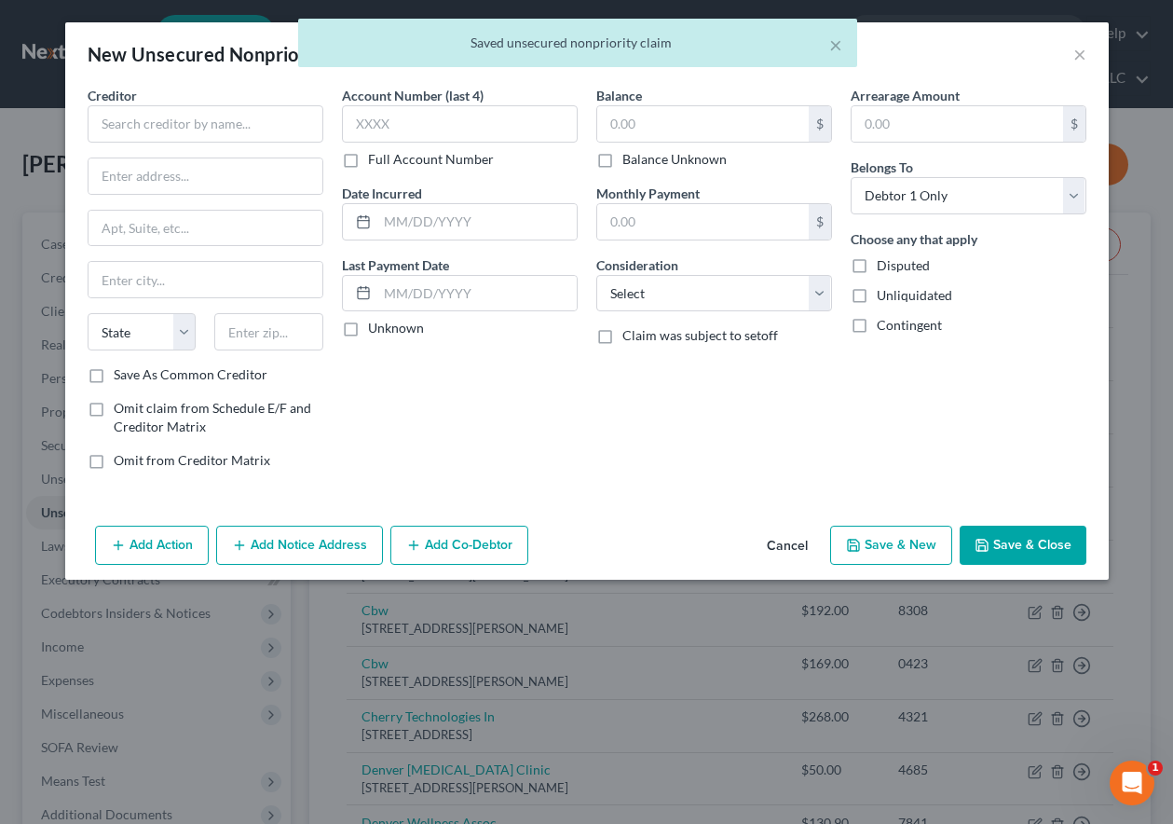
click at [239, 103] on div "Creditor *" at bounding box center [206, 114] width 236 height 57
click at [237, 116] on input "text" at bounding box center [206, 123] width 236 height 37
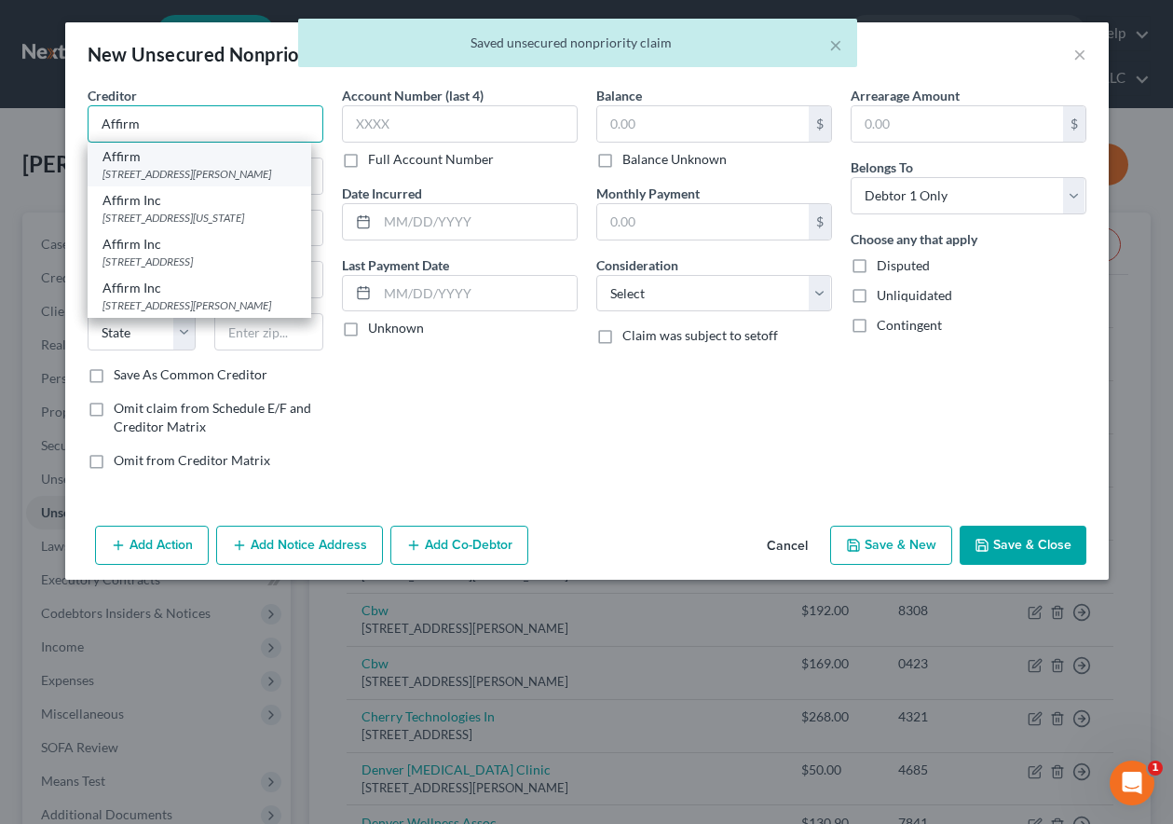
type input "Affirm"
click at [193, 175] on div "[STREET_ADDRESS][PERSON_NAME]" at bounding box center [199, 174] width 194 height 16
type input "30 Isabella St."
type input "4th Floor"
type input "Pittsburgh"
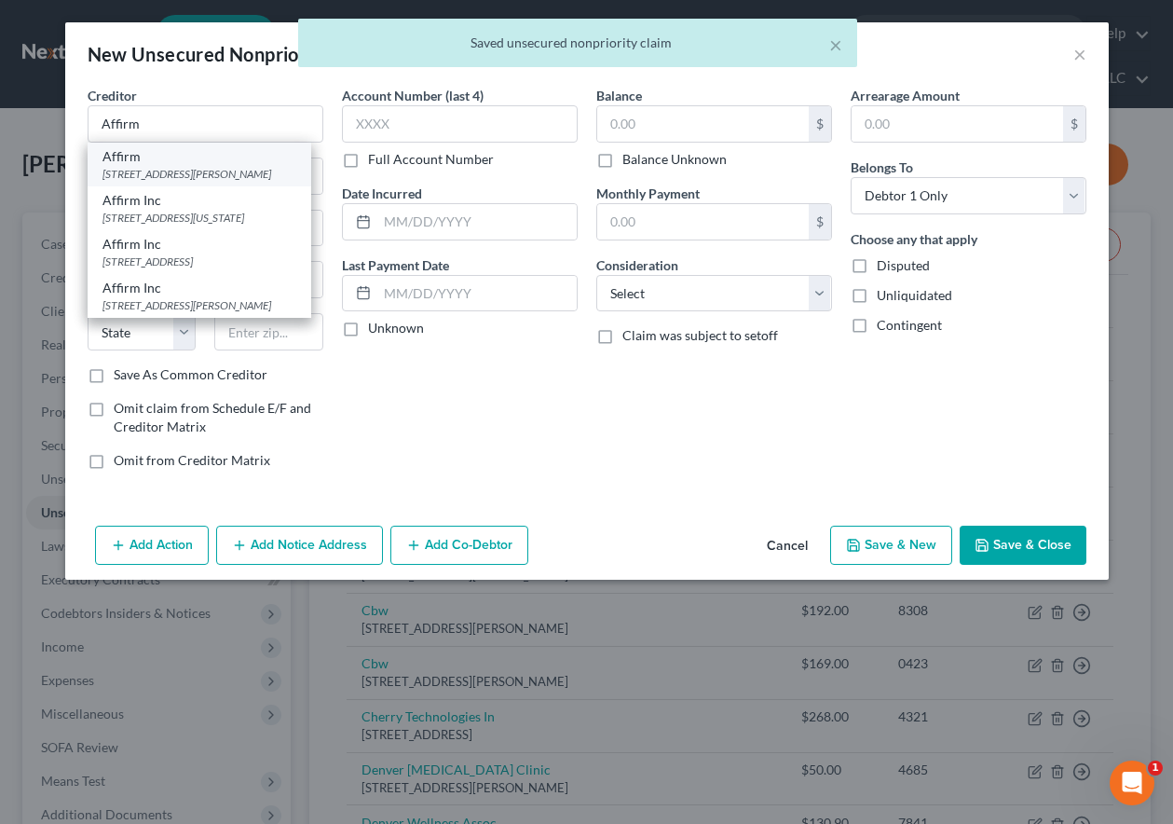
select select "39"
type input "15212"
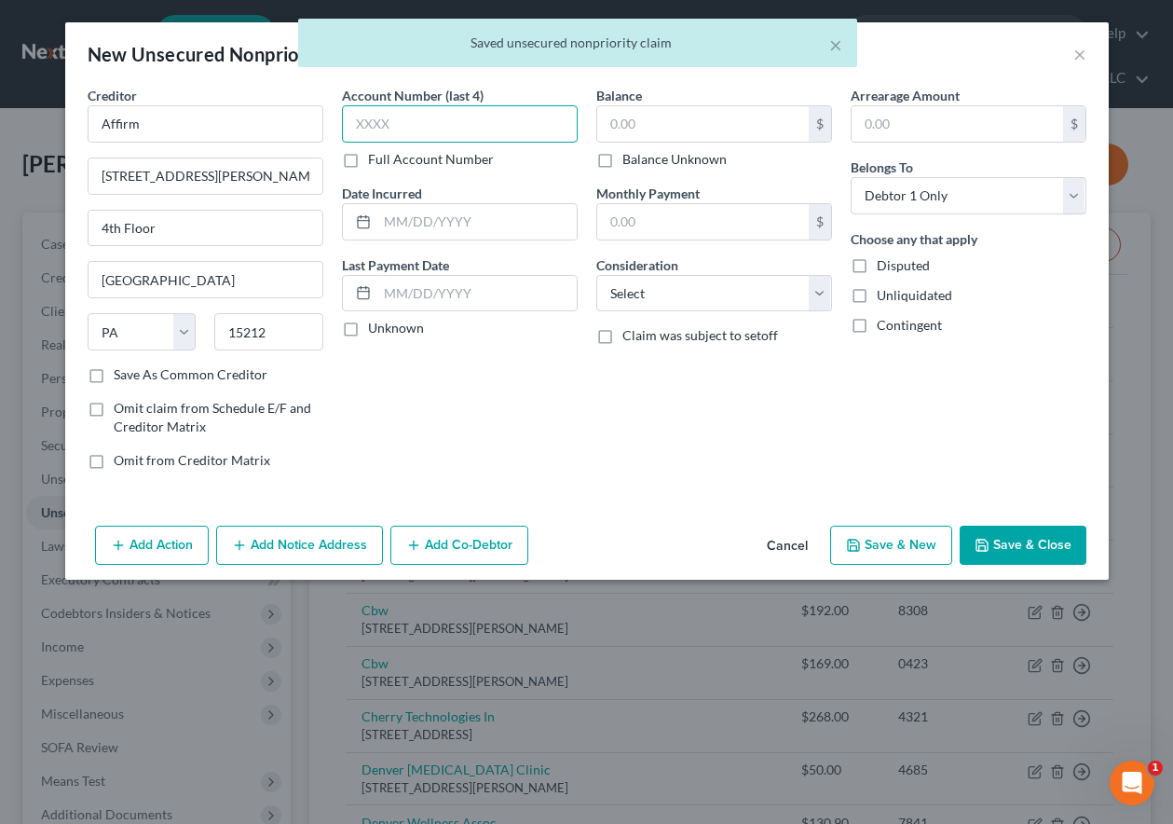
click at [465, 123] on input "text" at bounding box center [460, 123] width 236 height 37
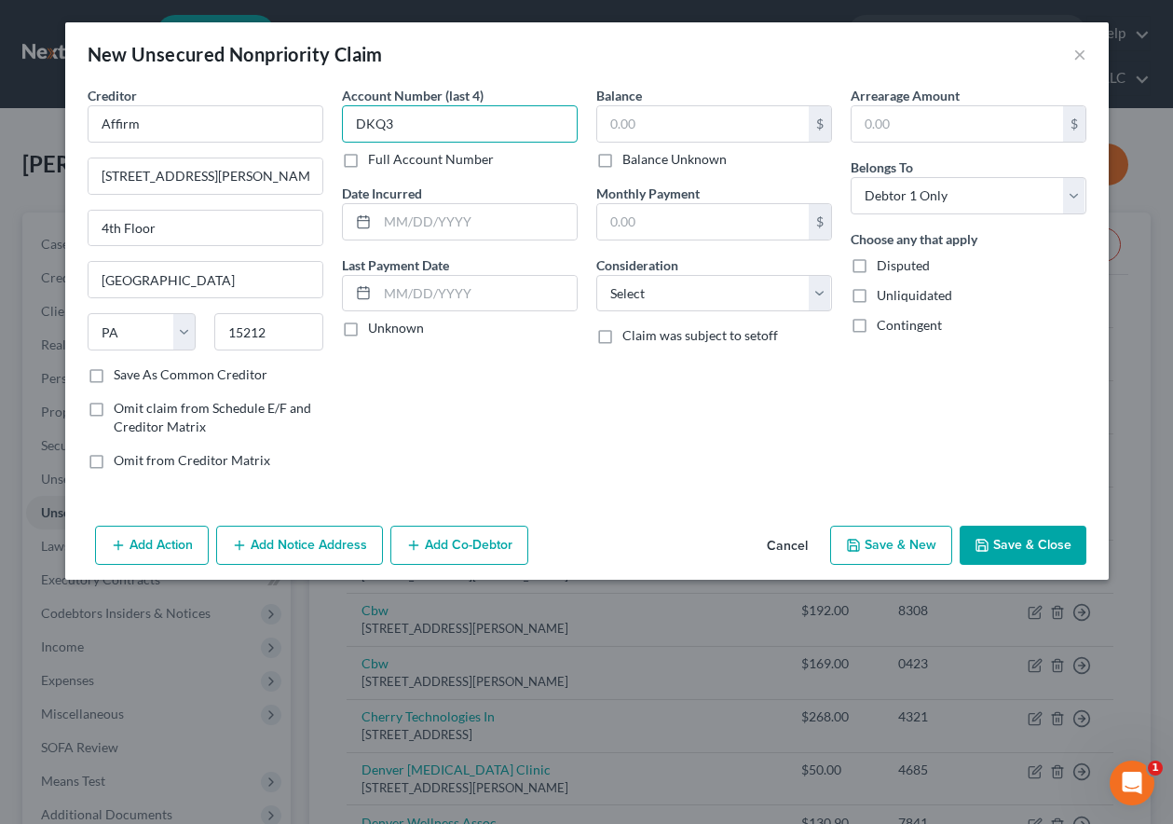
type input "DKQ3"
type input "697.97"
select select "2"
click at [887, 545] on button "Save & New" at bounding box center [891, 544] width 122 height 39
select select "0"
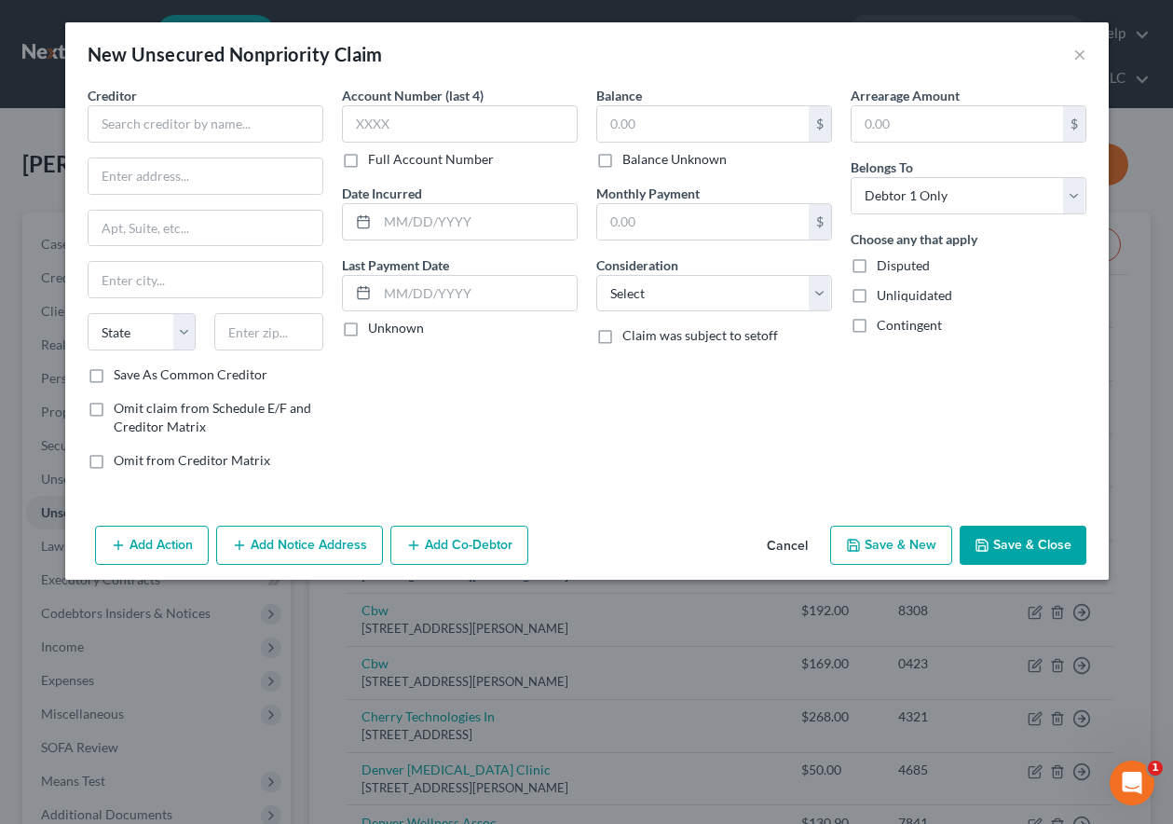
type input "0.00"
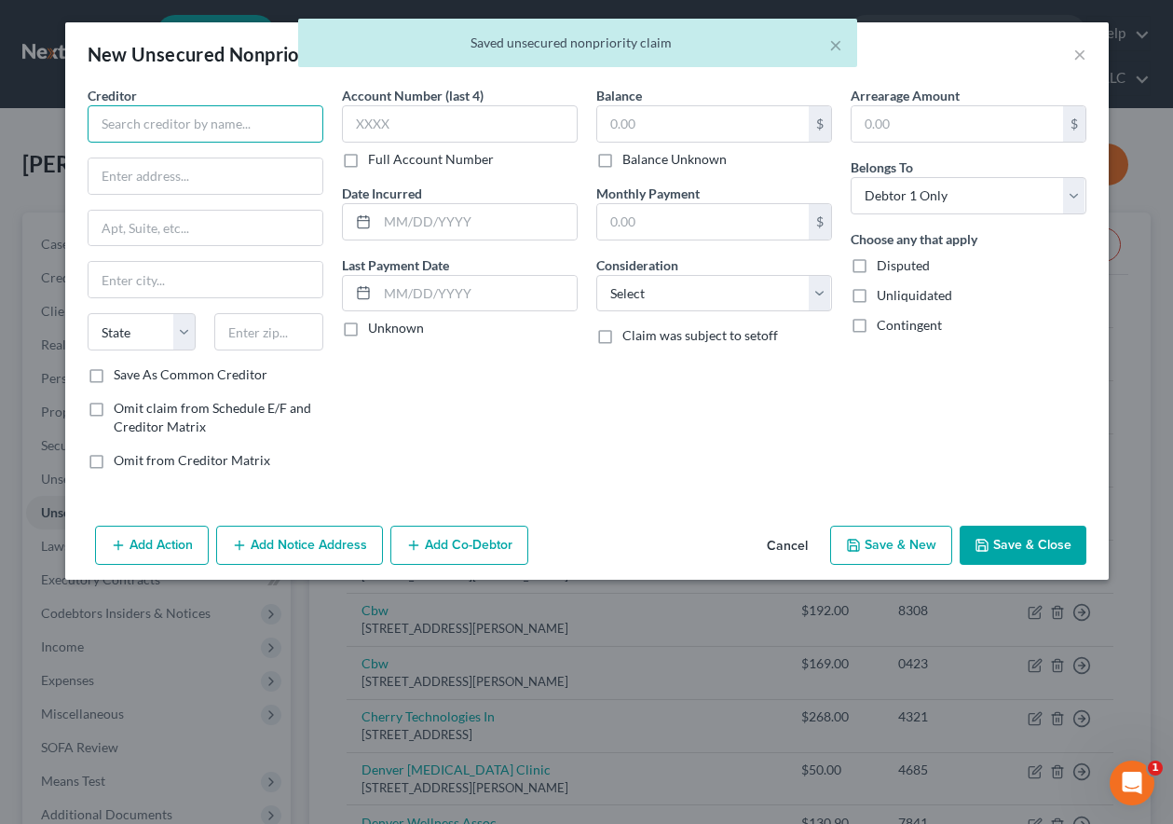
click at [183, 116] on input "text" at bounding box center [206, 123] width 236 height 37
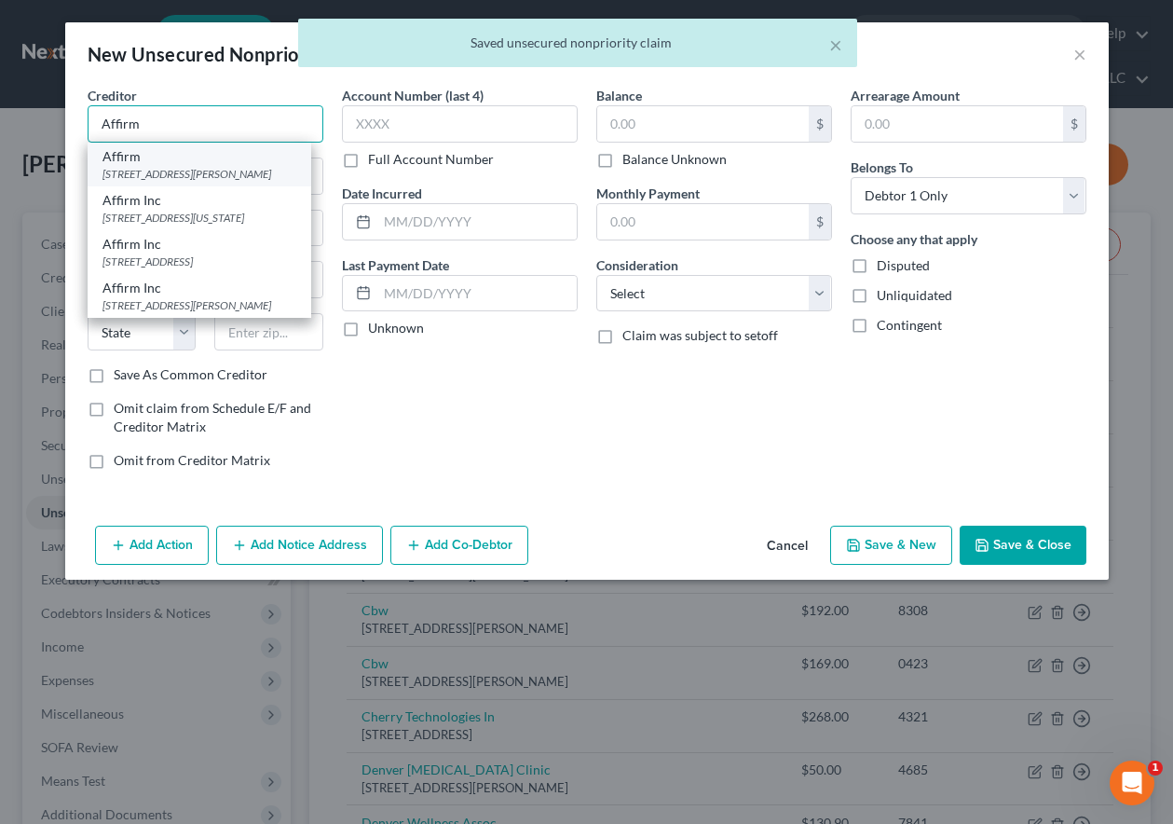
type input "Affirm"
click at [181, 172] on div "[STREET_ADDRESS][PERSON_NAME]" at bounding box center [199, 174] width 194 height 16
type input "30 Isabella St."
type input "4th Floor"
type input "Pittsburgh"
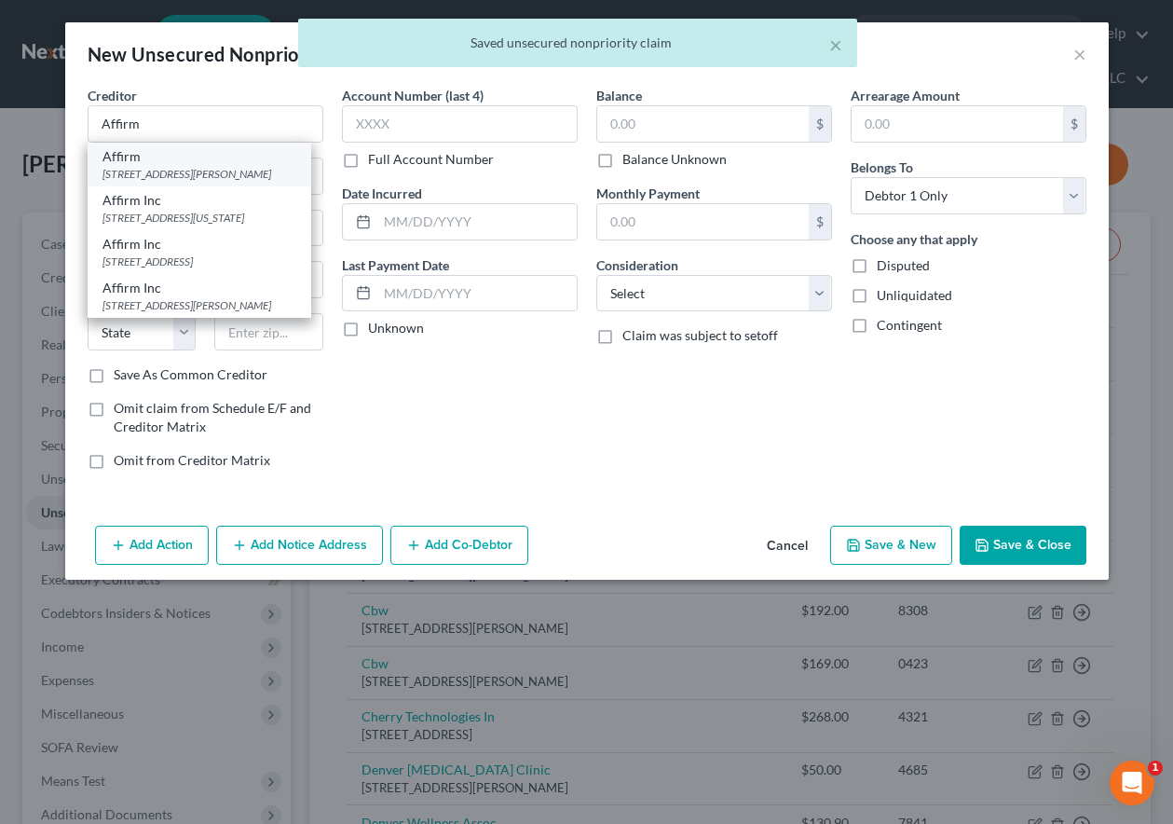
select select "39"
type input "15212"
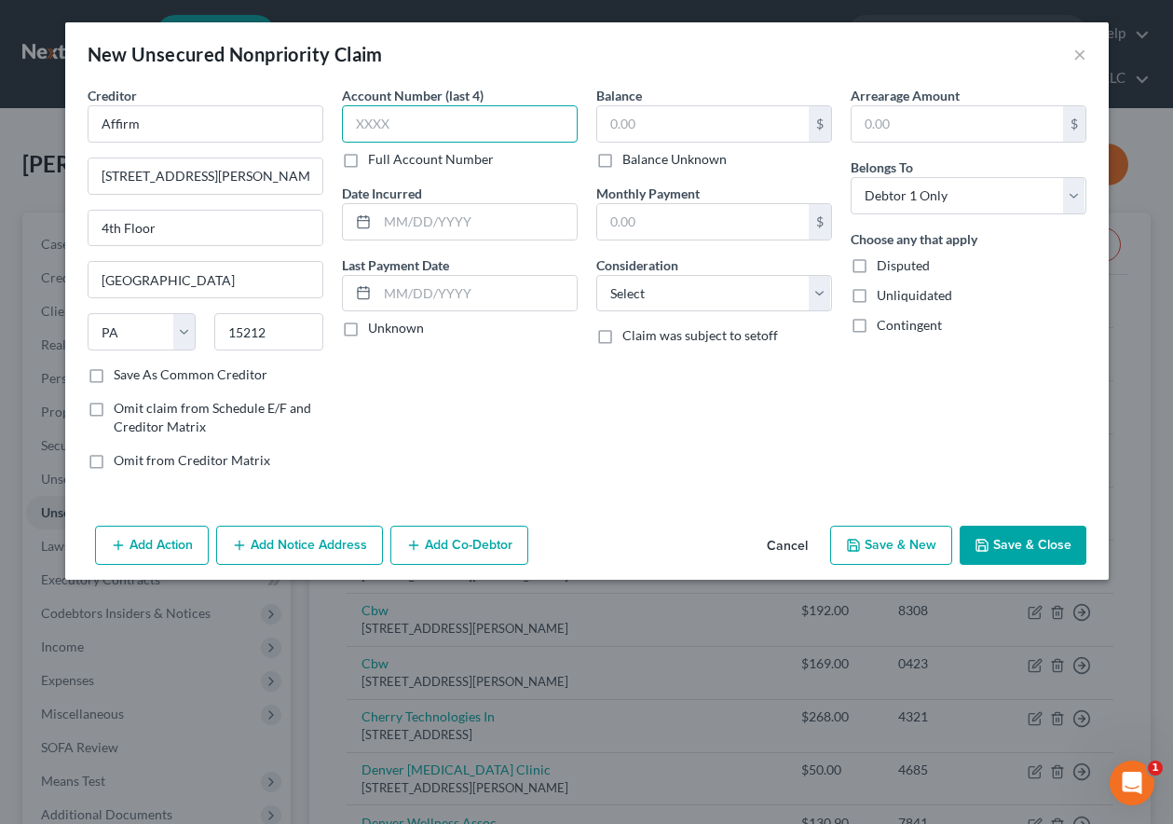
click at [421, 117] on input "text" at bounding box center [460, 123] width 236 height 37
type input "9"
type input "83DE"
type input "53.53"
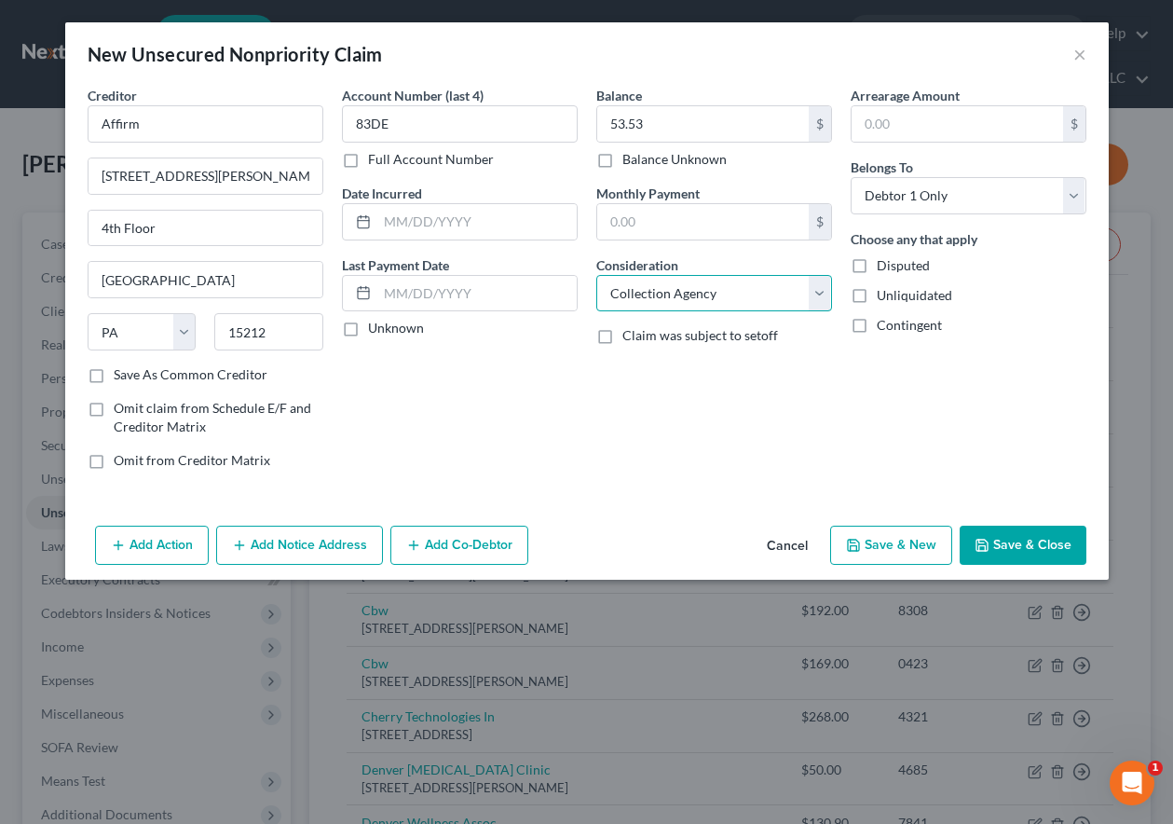
select select "2"
click at [885, 535] on button "Save & New" at bounding box center [891, 544] width 122 height 39
select select "0"
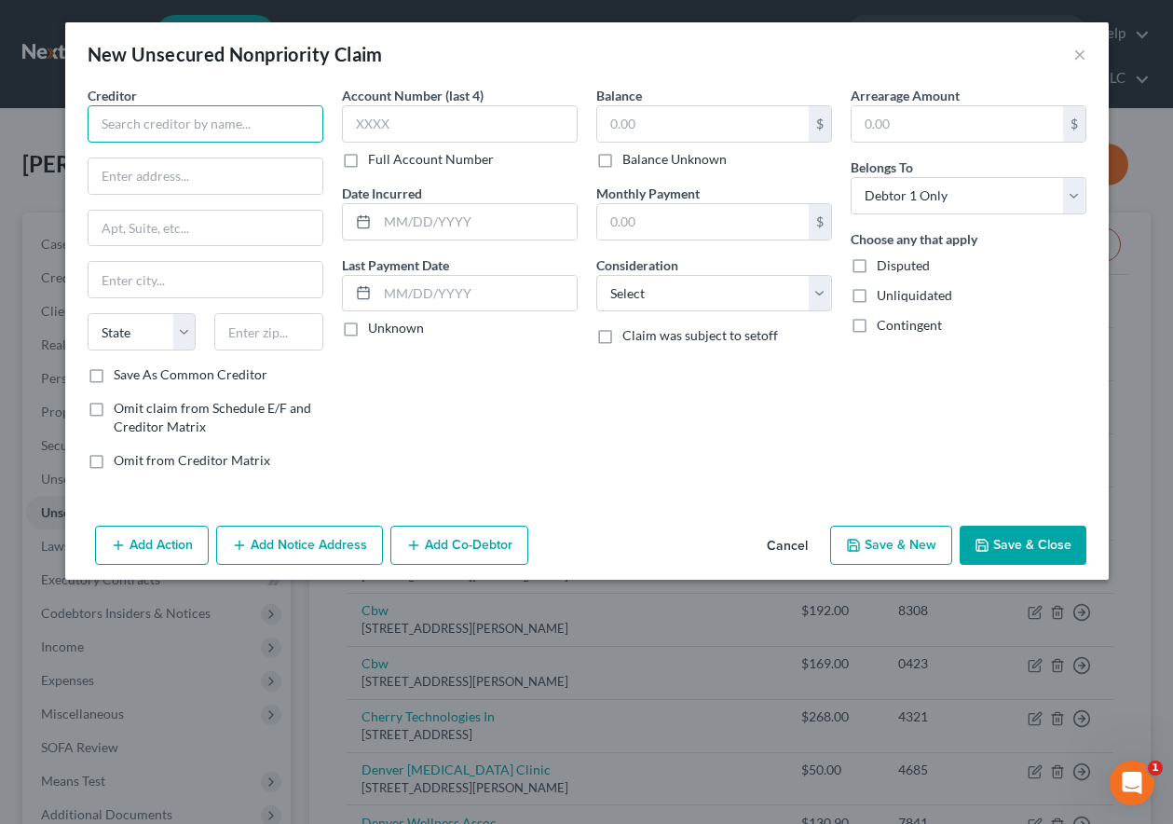
click at [213, 125] on input "text" at bounding box center [206, 123] width 236 height 37
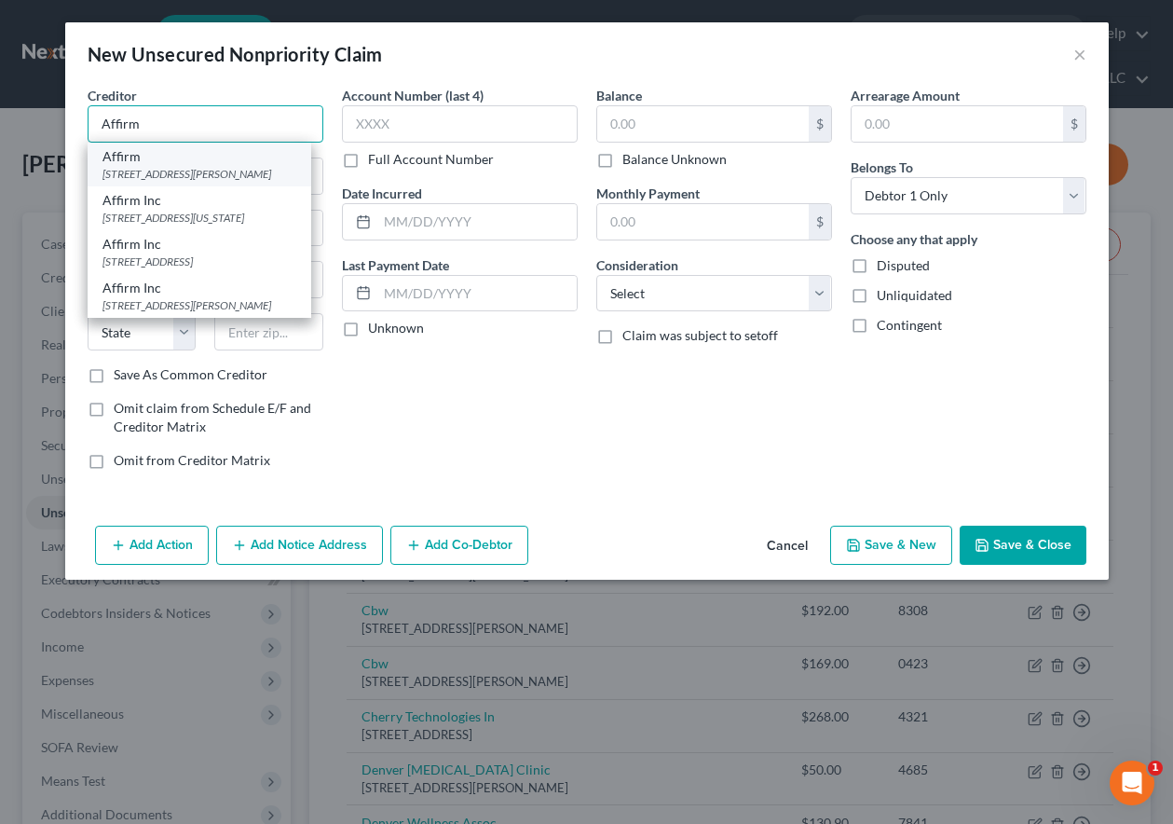
type input "Affirm"
click at [171, 180] on div "[STREET_ADDRESS][PERSON_NAME]" at bounding box center [199, 174] width 194 height 16
type input "30 Isabella St."
type input "4th Floor"
type input "Pittsburgh"
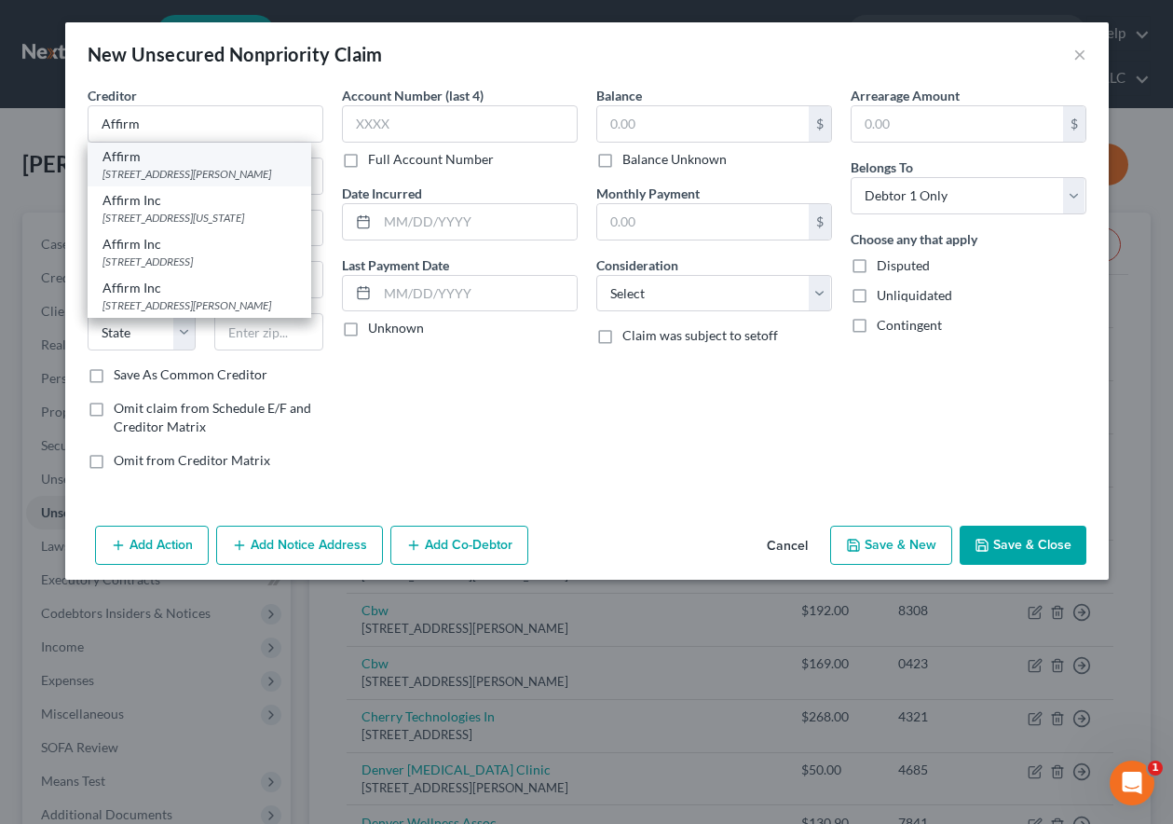
select select "39"
type input "15212"
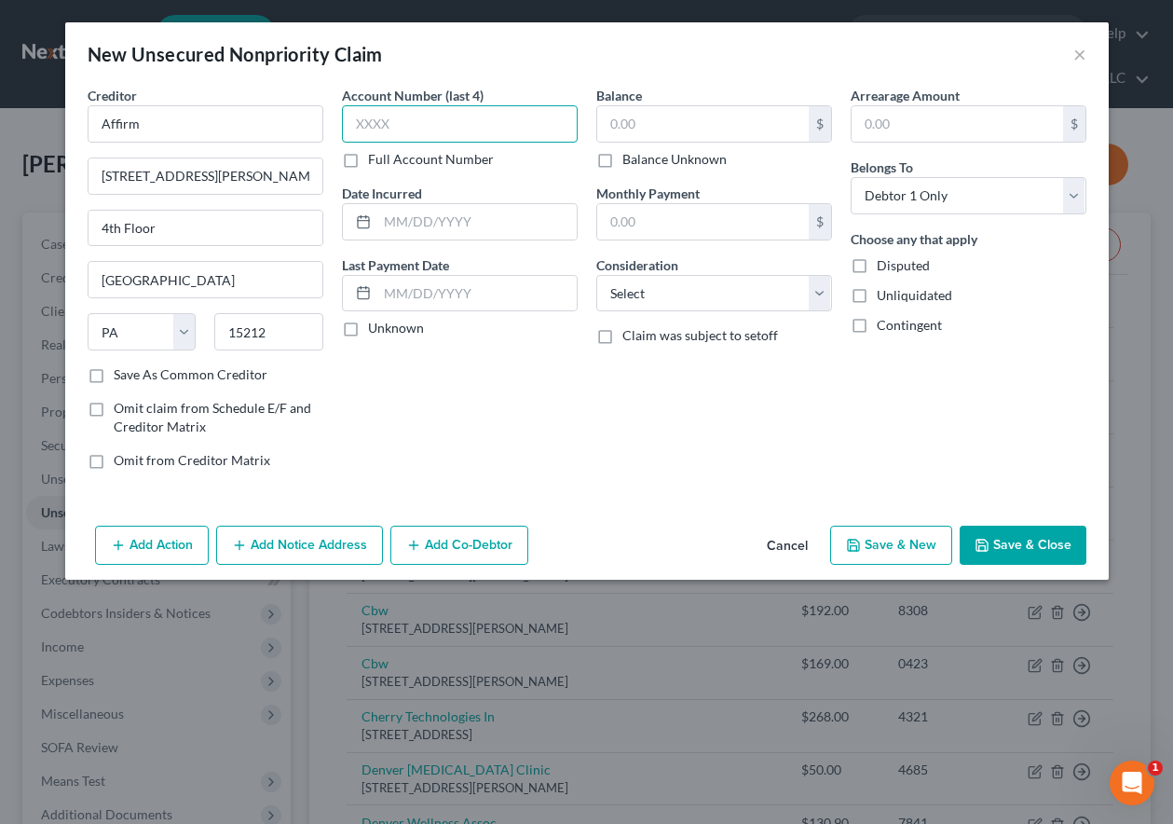
click at [446, 134] on input "text" at bounding box center [460, 123] width 236 height 37
type input "O"
type input "00J9"
type input "114.97"
select select "2"
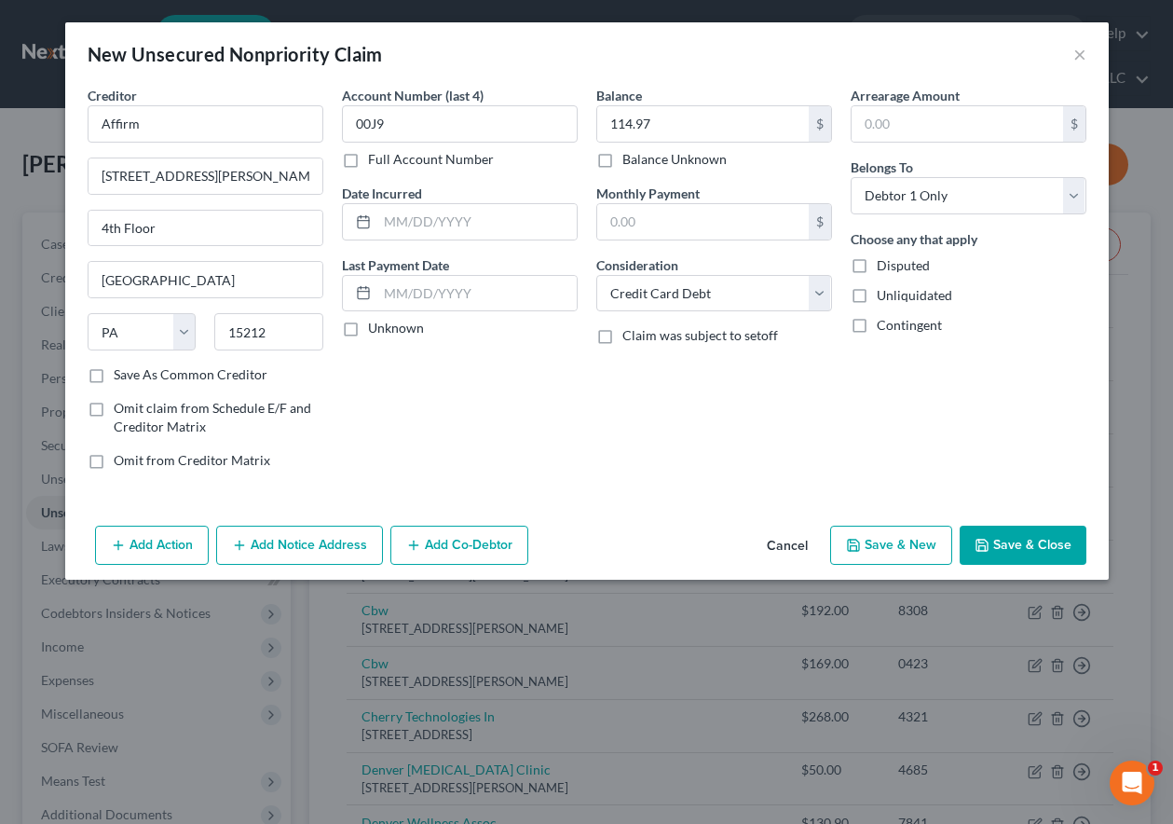
click at [921, 541] on button "Save & New" at bounding box center [891, 544] width 122 height 39
select select "0"
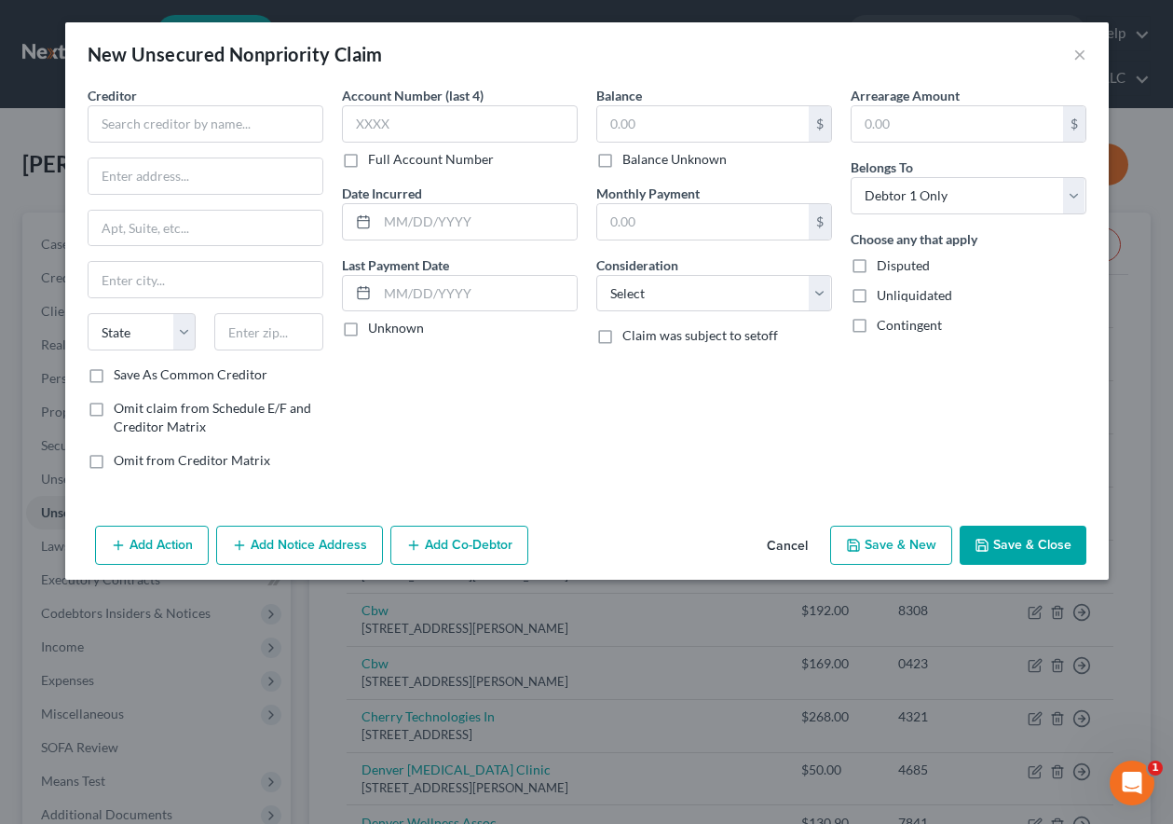
type input "0.00"
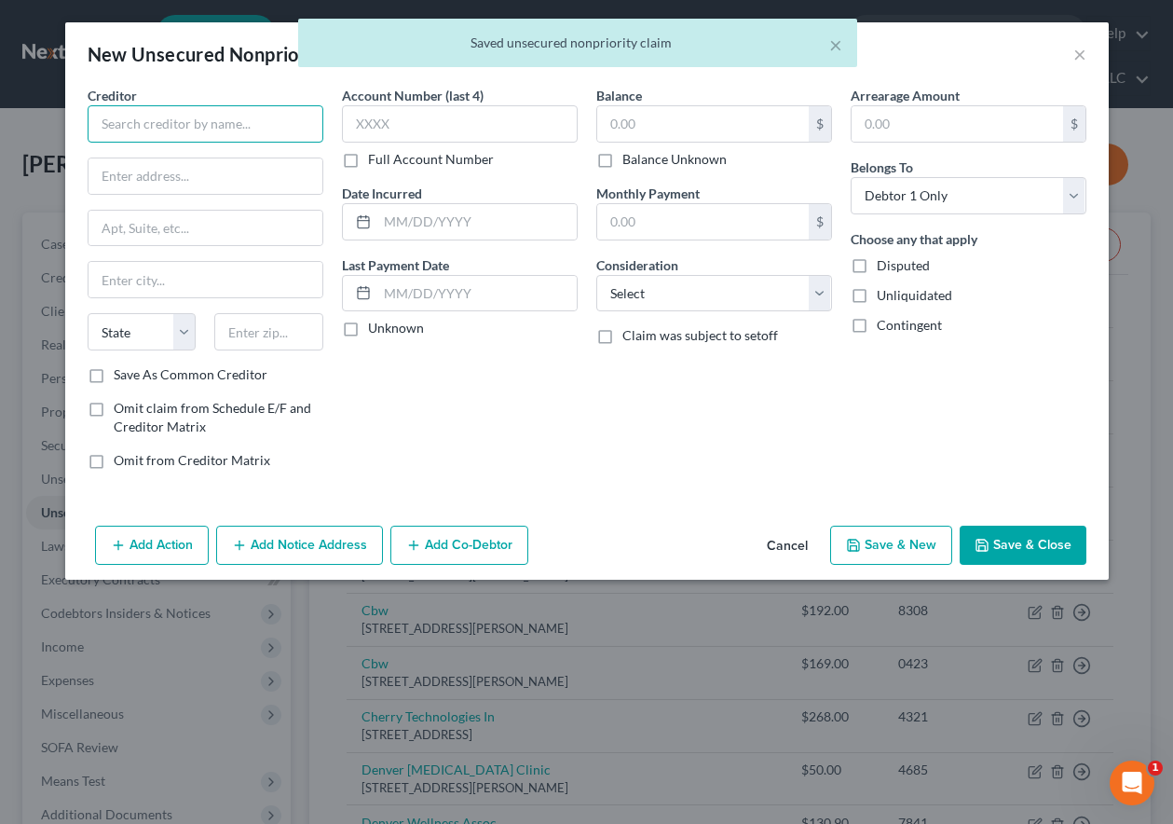
click at [178, 119] on input "text" at bounding box center [206, 123] width 236 height 37
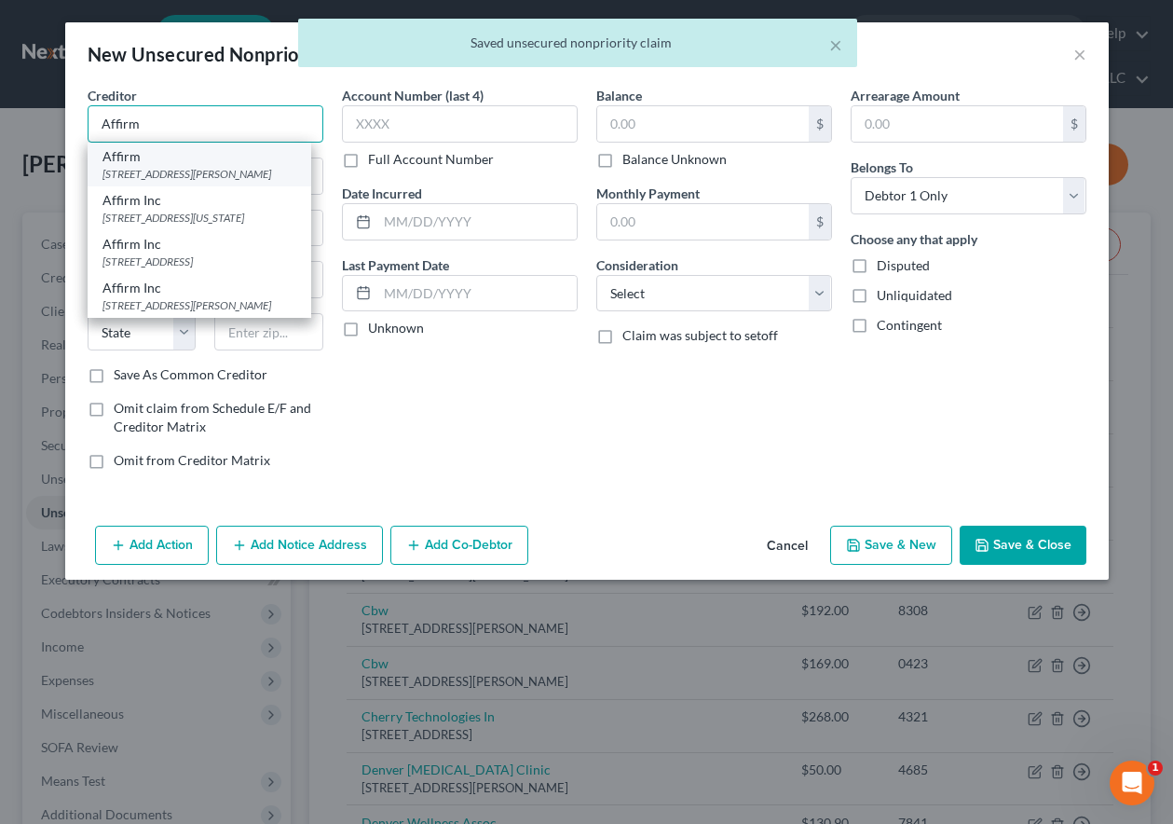
type input "Affirm"
click at [153, 170] on div "[STREET_ADDRESS][PERSON_NAME]" at bounding box center [199, 174] width 194 height 16
type input "30 Isabella St."
type input "4th Floor"
type input "Pittsburgh"
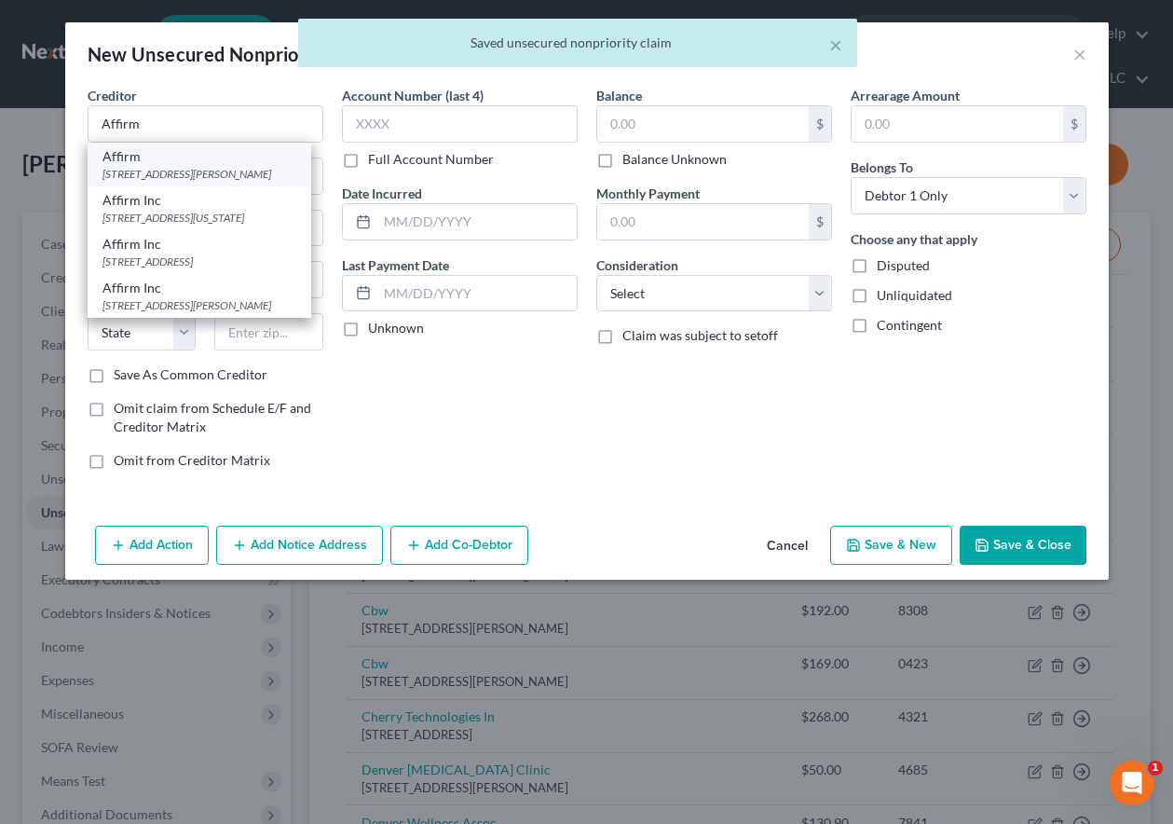
select select "39"
type input "15212"
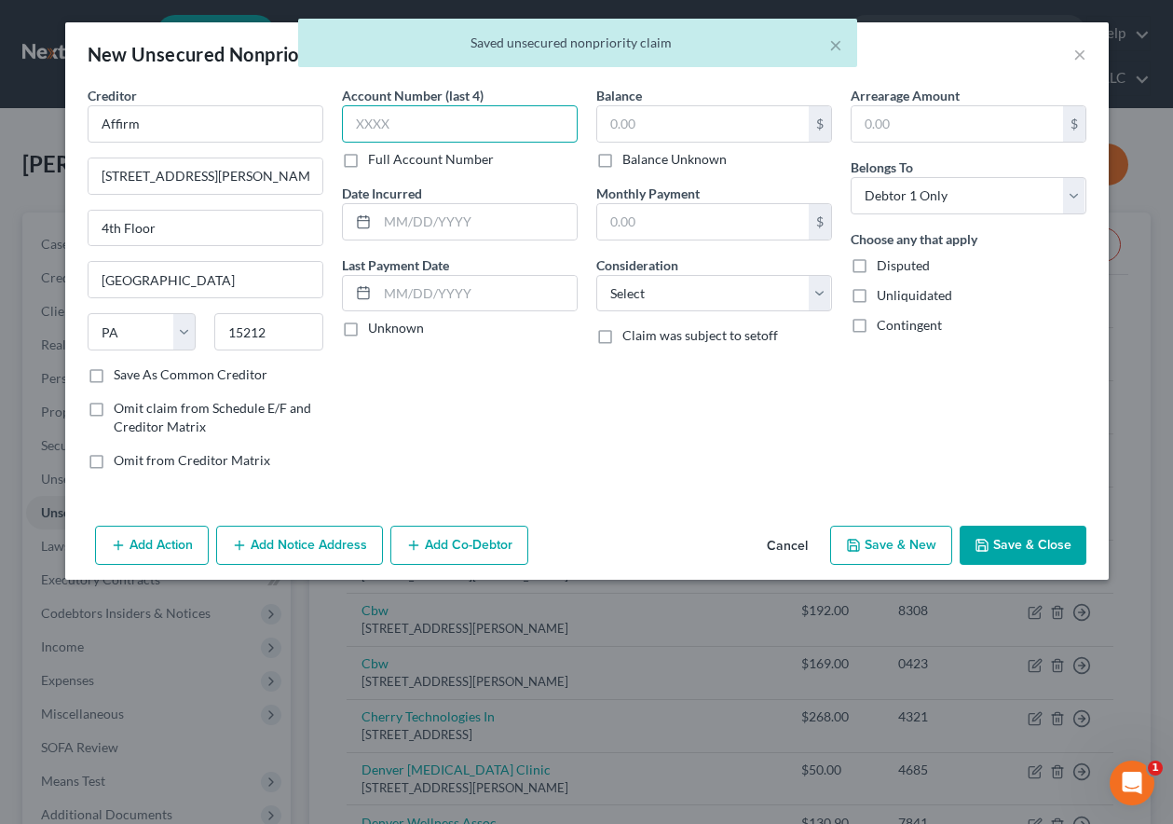
click at [386, 129] on input "text" at bounding box center [460, 123] width 236 height 37
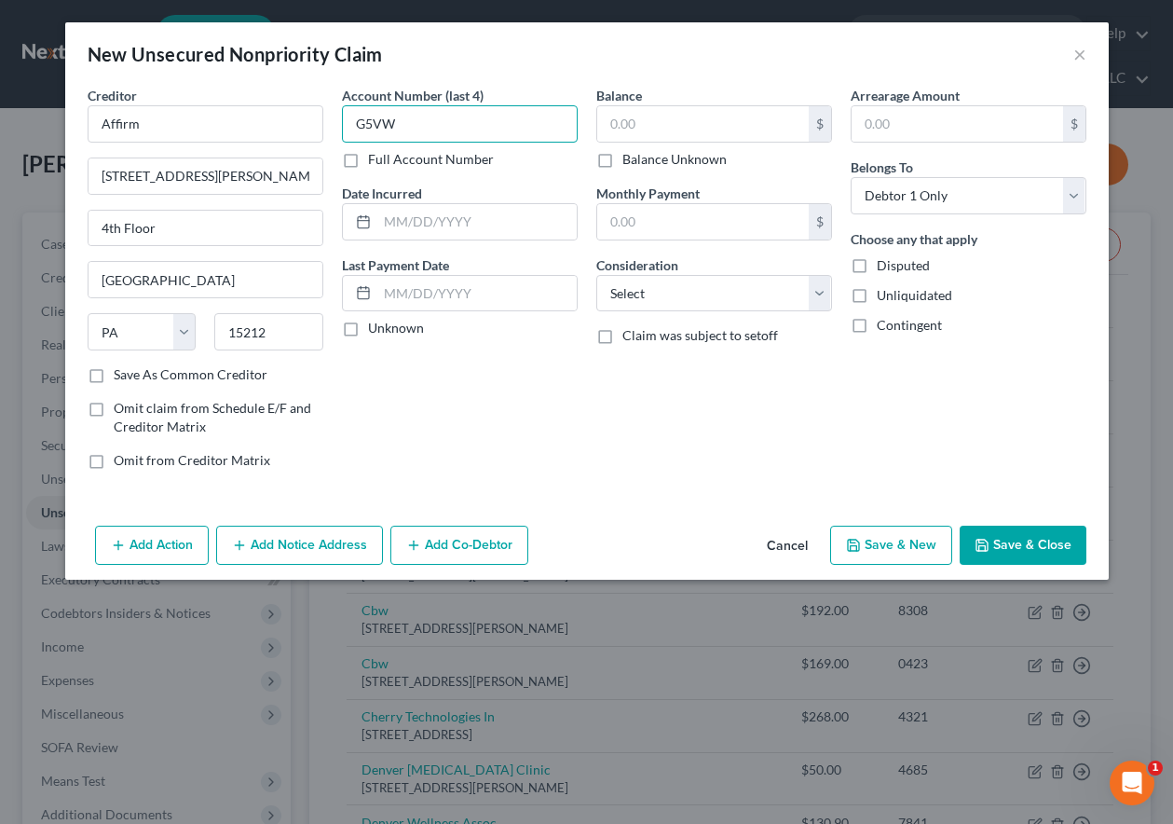
type input "G5VW"
type input "521.55"
select select "2"
click at [911, 540] on button "Save & New" at bounding box center [891, 544] width 122 height 39
select select "0"
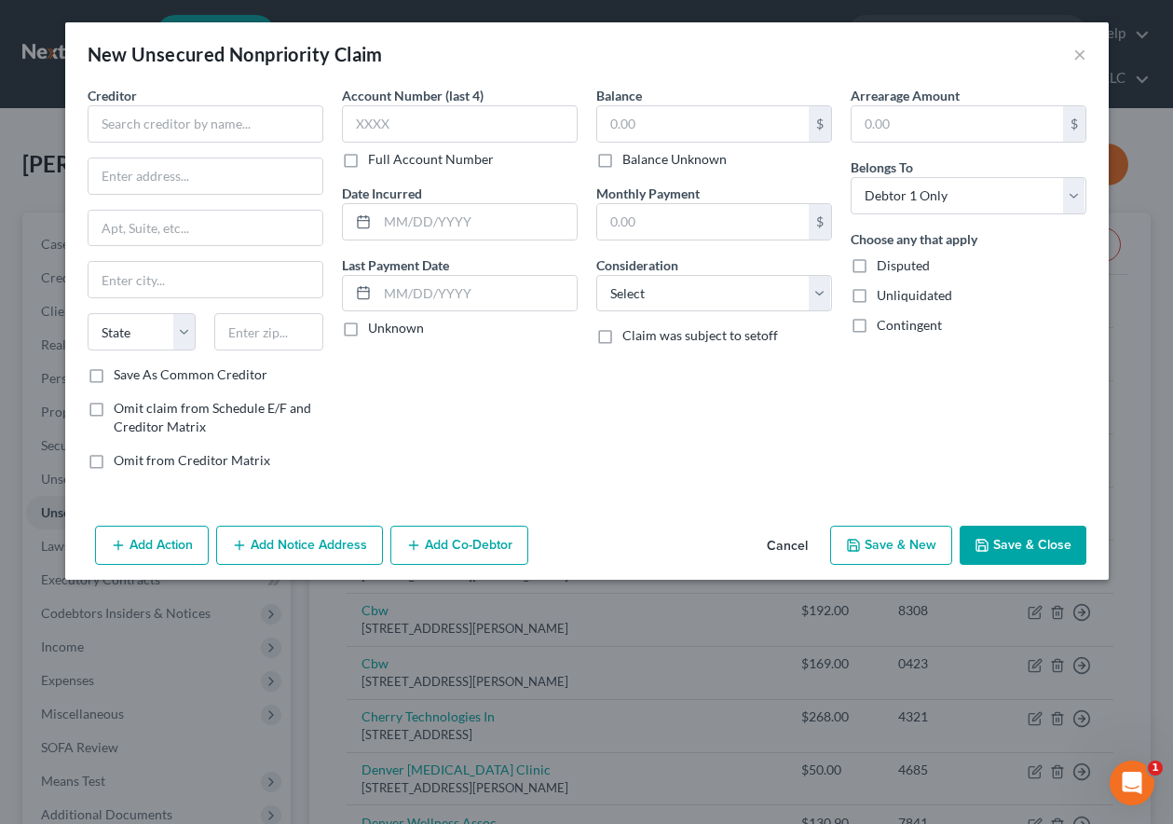
type input "0.00"
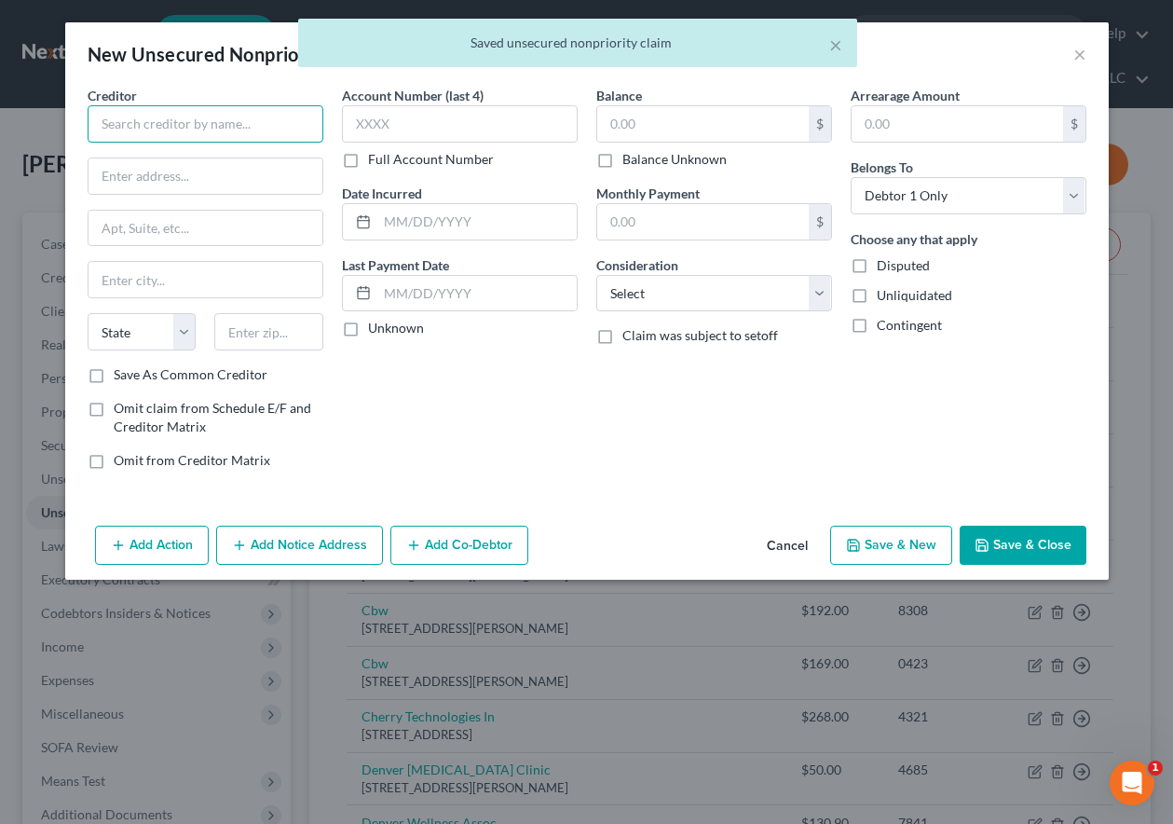
click at [264, 126] on input "text" at bounding box center [206, 123] width 236 height 37
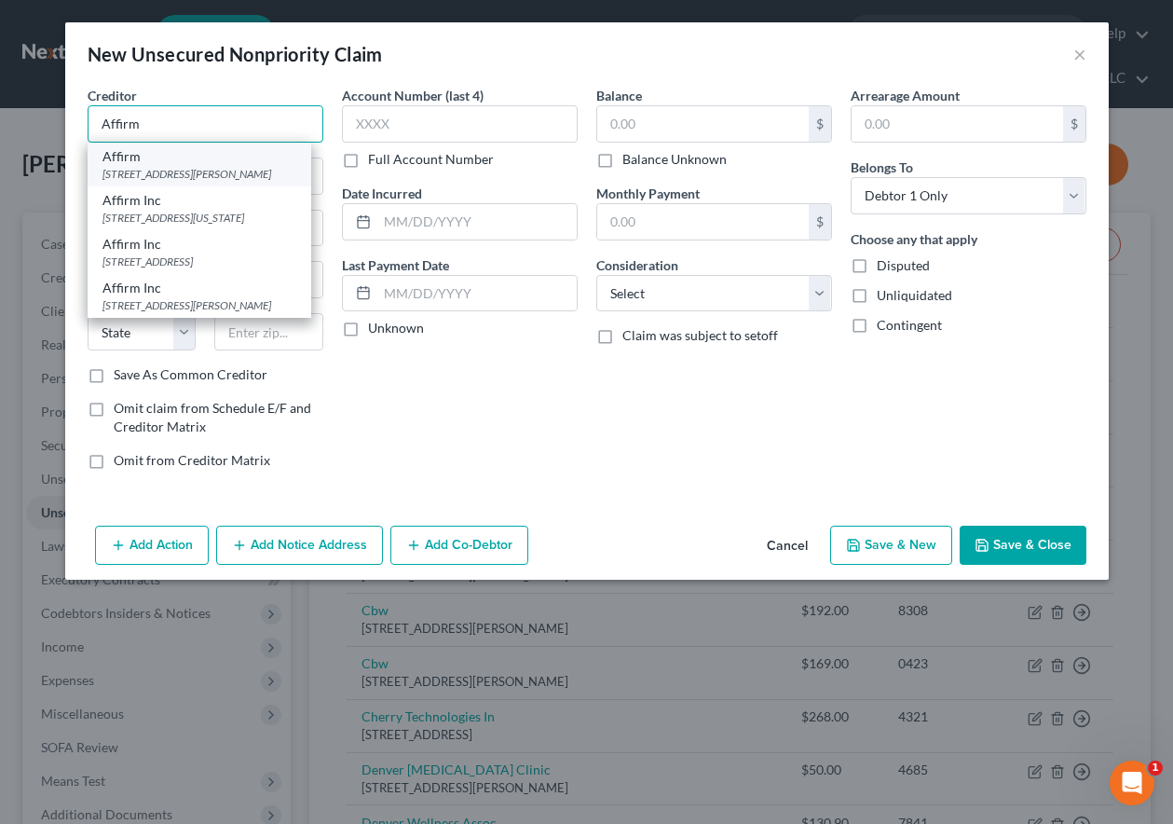
type input "Affirm"
click at [179, 177] on div "[STREET_ADDRESS][PERSON_NAME]" at bounding box center [199, 174] width 194 height 16
type input "30 Isabella St."
type input "4th Floor"
type input "Pittsburgh"
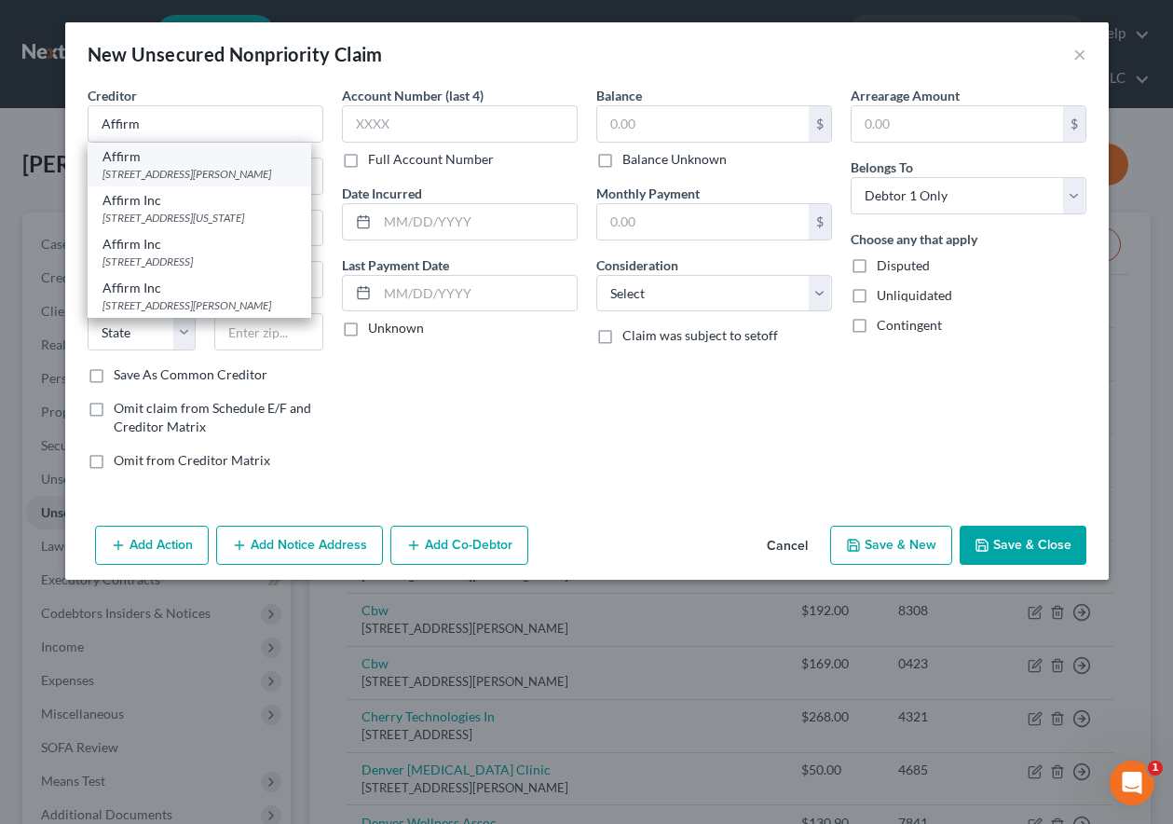
select select "39"
type input "15212"
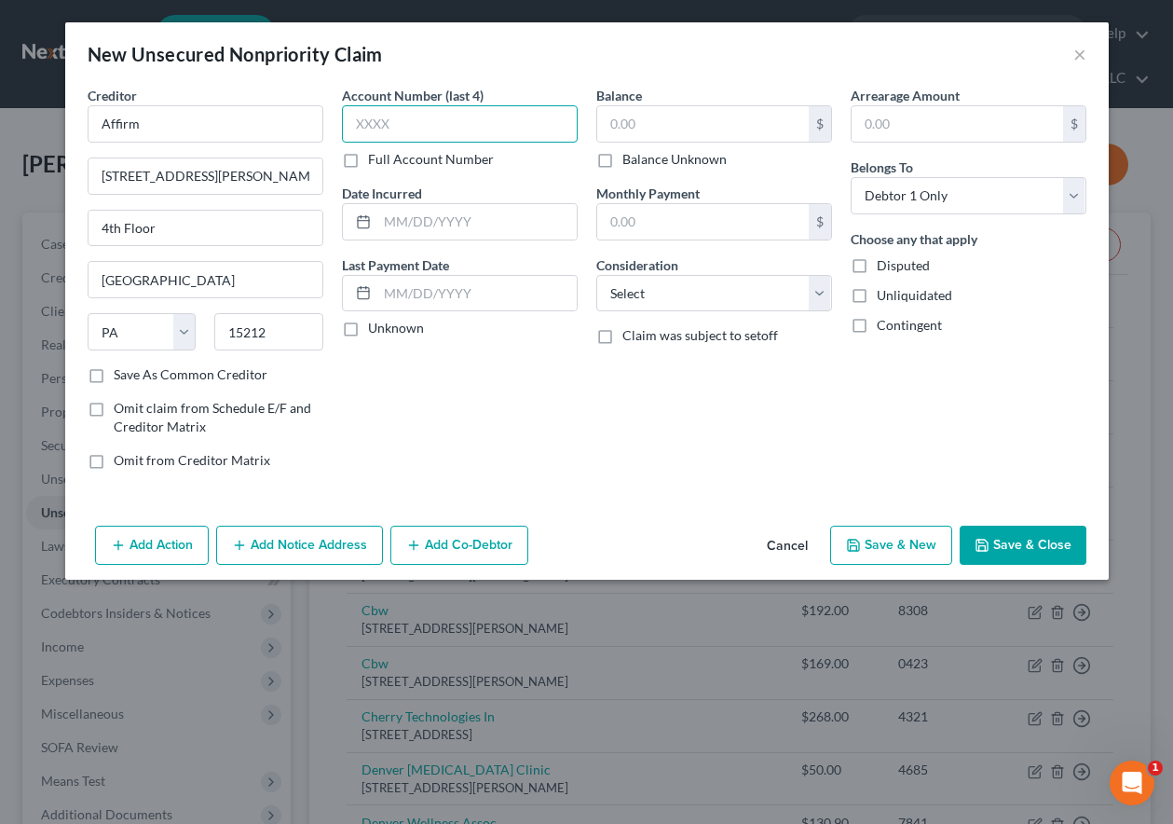
click at [430, 132] on input "text" at bounding box center [460, 123] width 236 height 37
type input "IW9V"
type input "3"
type input "449.55"
select select "2"
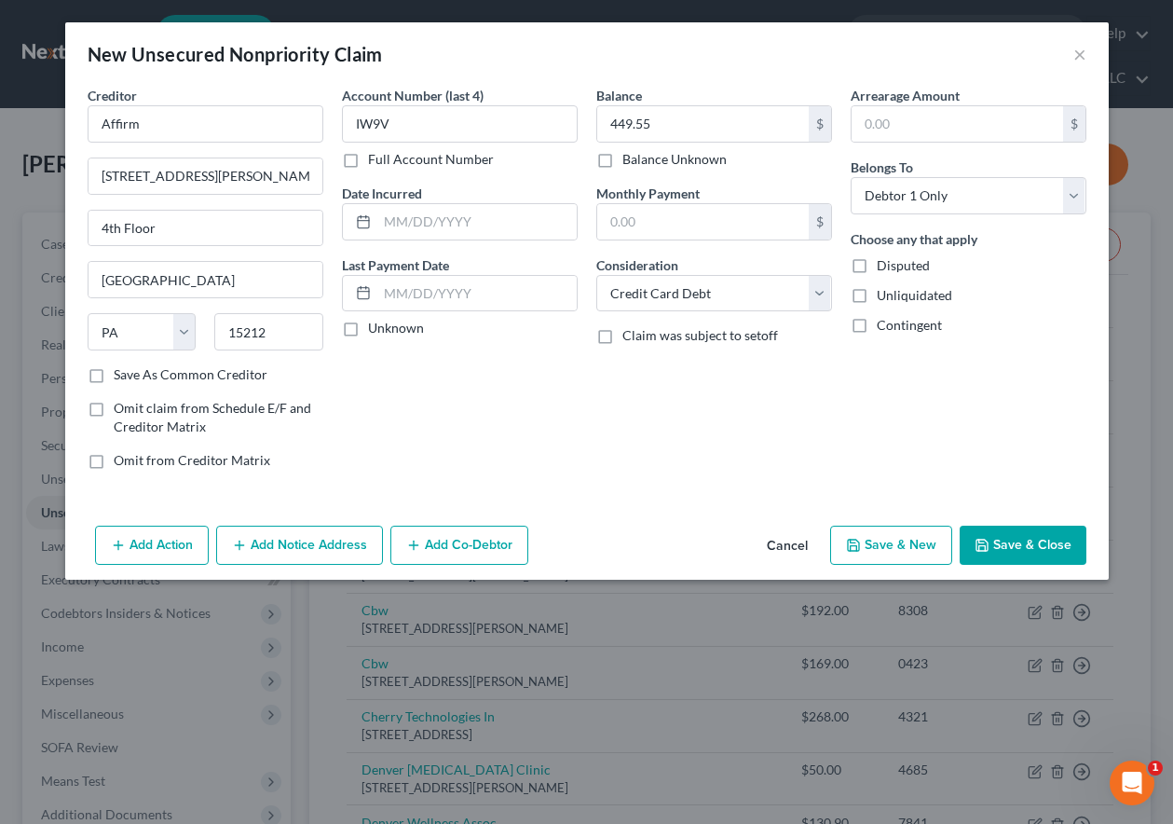
click at [868, 545] on button "Save & New" at bounding box center [891, 544] width 122 height 39
select select "0"
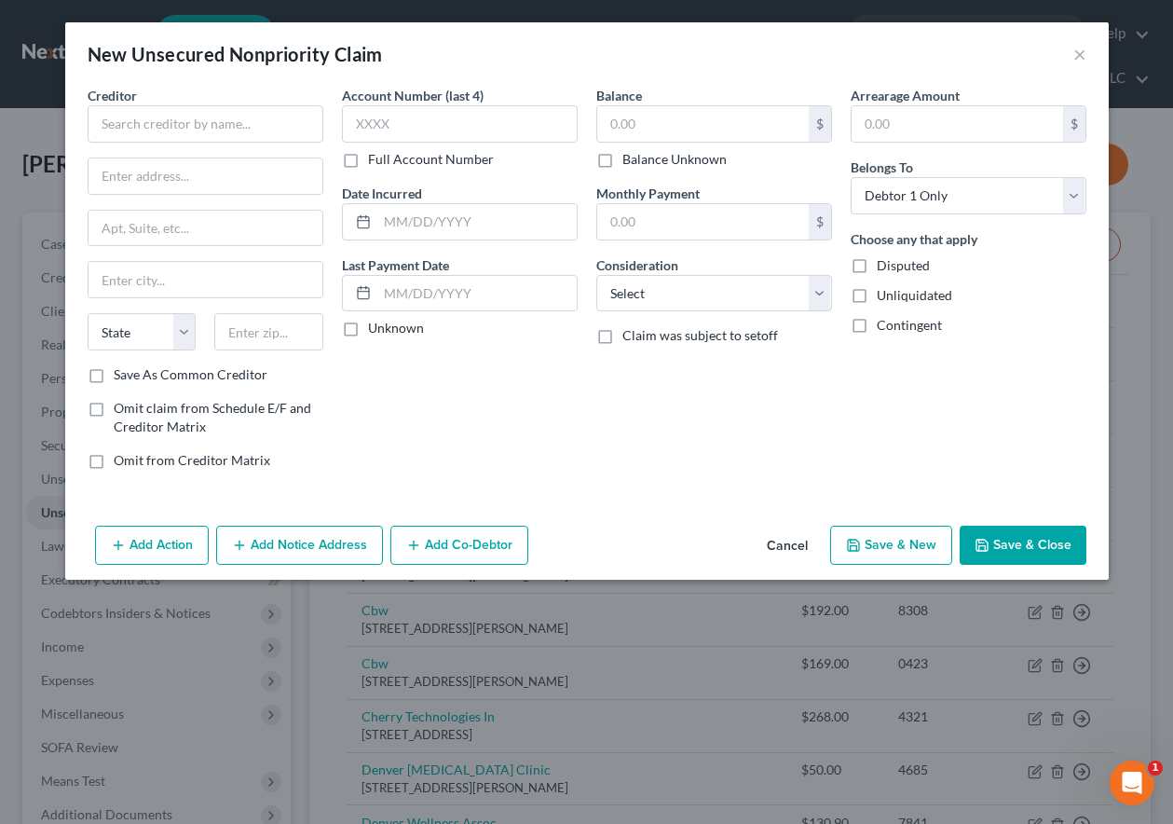
type input "0.00"
click at [225, 128] on input "text" at bounding box center [206, 123] width 236 height 37
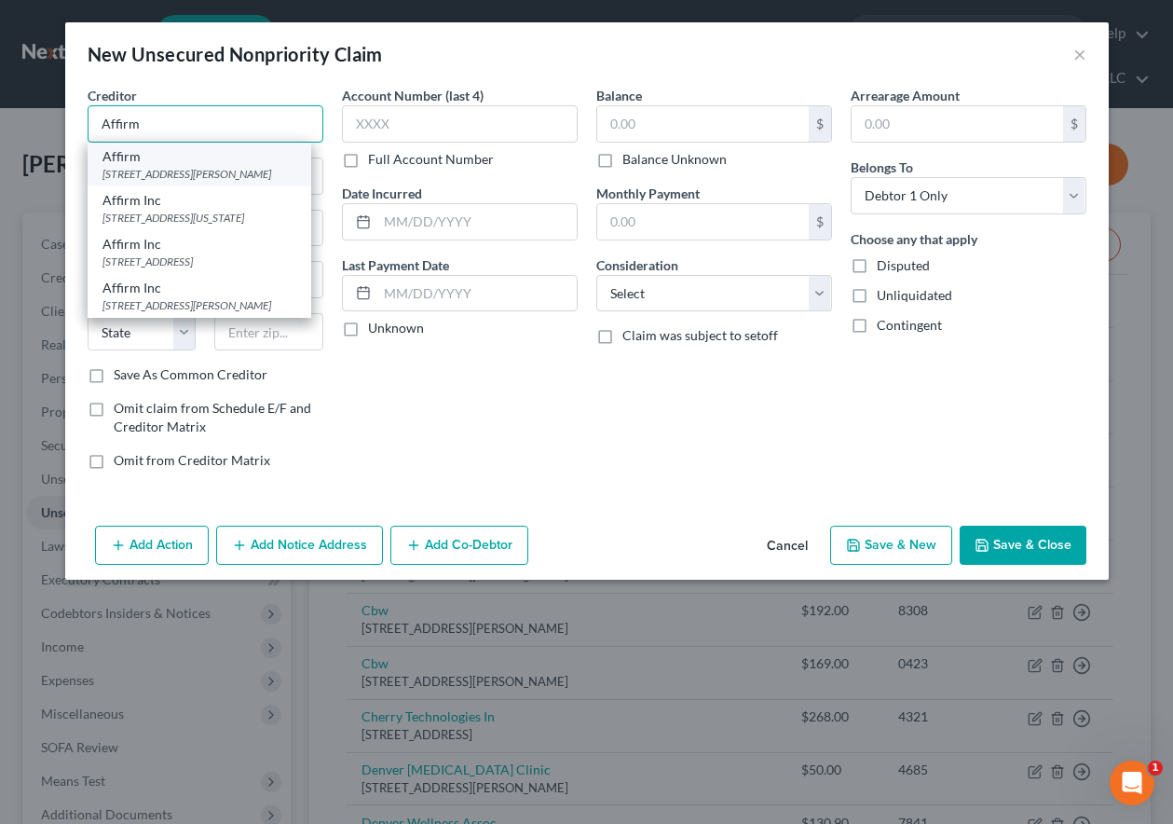
type input "Affirm"
click at [200, 175] on div "[STREET_ADDRESS][PERSON_NAME]" at bounding box center [199, 174] width 194 height 16
type input "30 Isabella St."
type input "4th Floor"
type input "Pittsburgh"
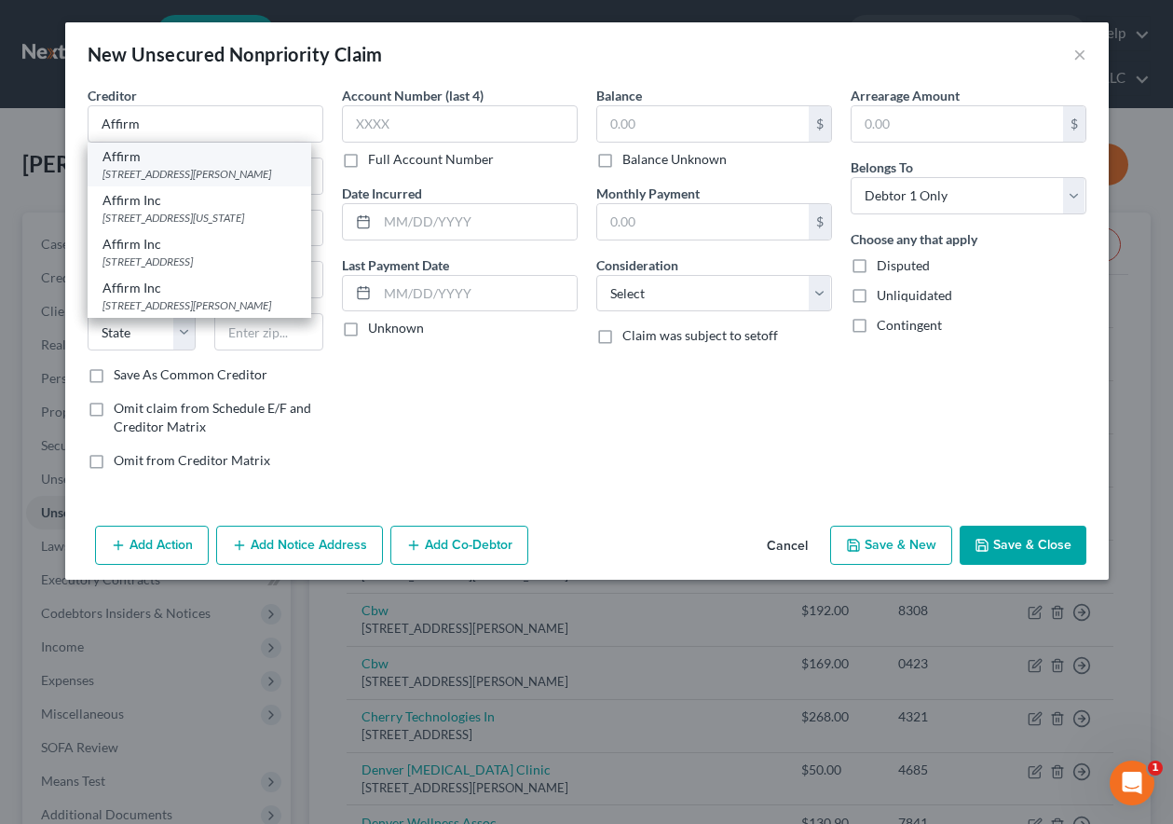
select select "39"
type input "15212"
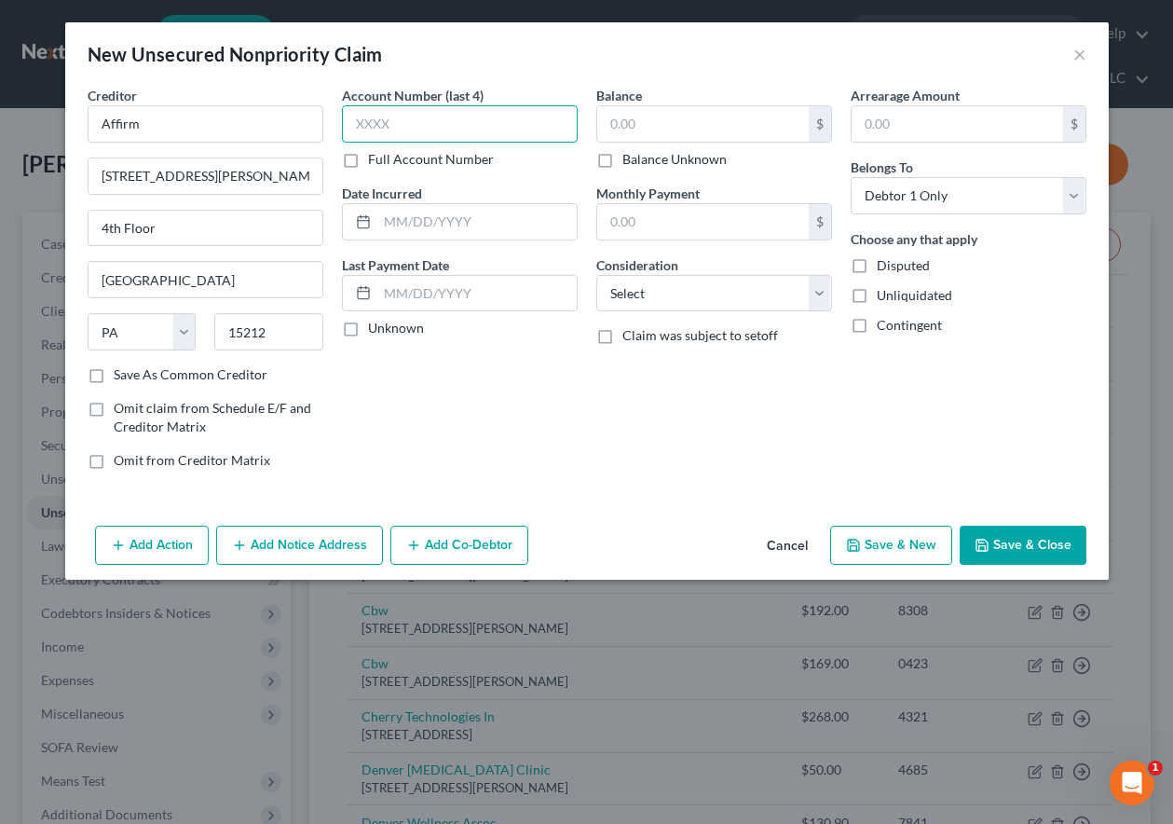
click at [434, 122] on input "text" at bounding box center [460, 123] width 236 height 37
type input "P96Z"
click at [648, 120] on input "text" at bounding box center [703, 123] width 212 height 35
click at [908, 545] on button "Save & New" at bounding box center [891, 544] width 122 height 39
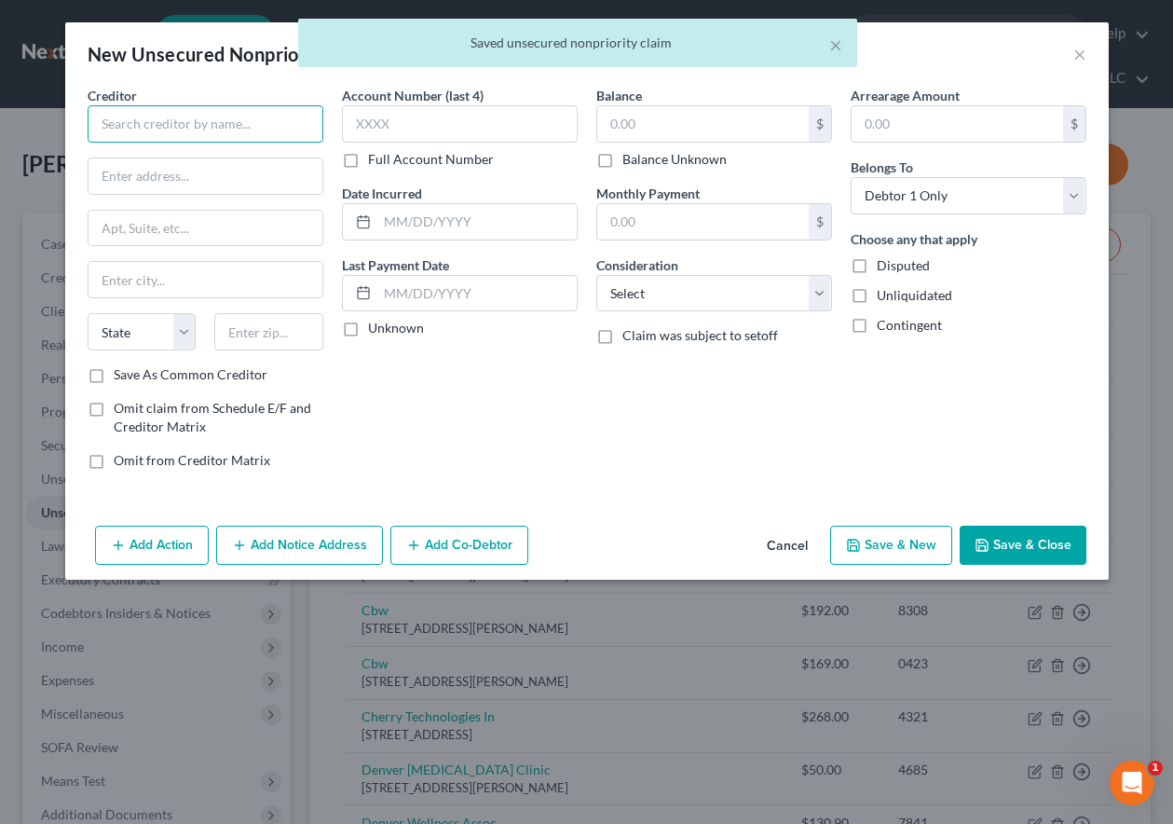
click at [211, 120] on input "text" at bounding box center [206, 123] width 236 height 37
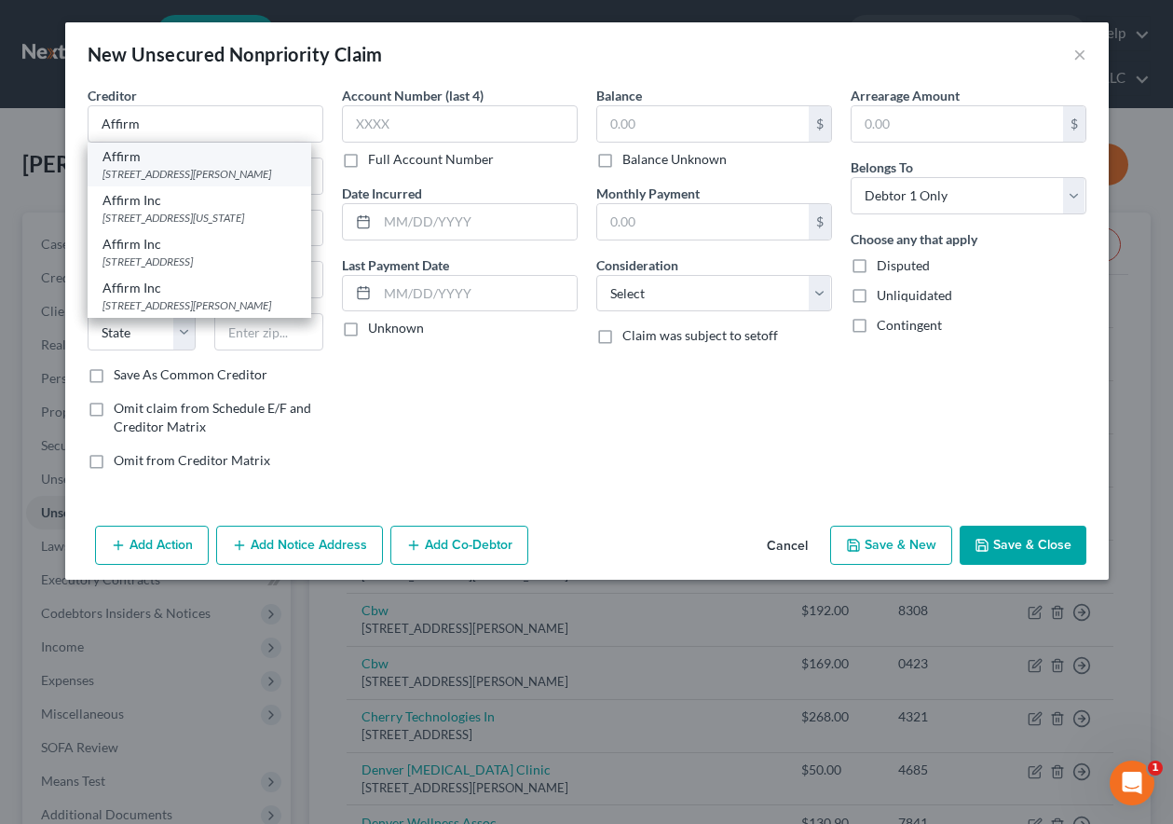
click at [184, 172] on div "[STREET_ADDRESS][PERSON_NAME]" at bounding box center [199, 174] width 194 height 16
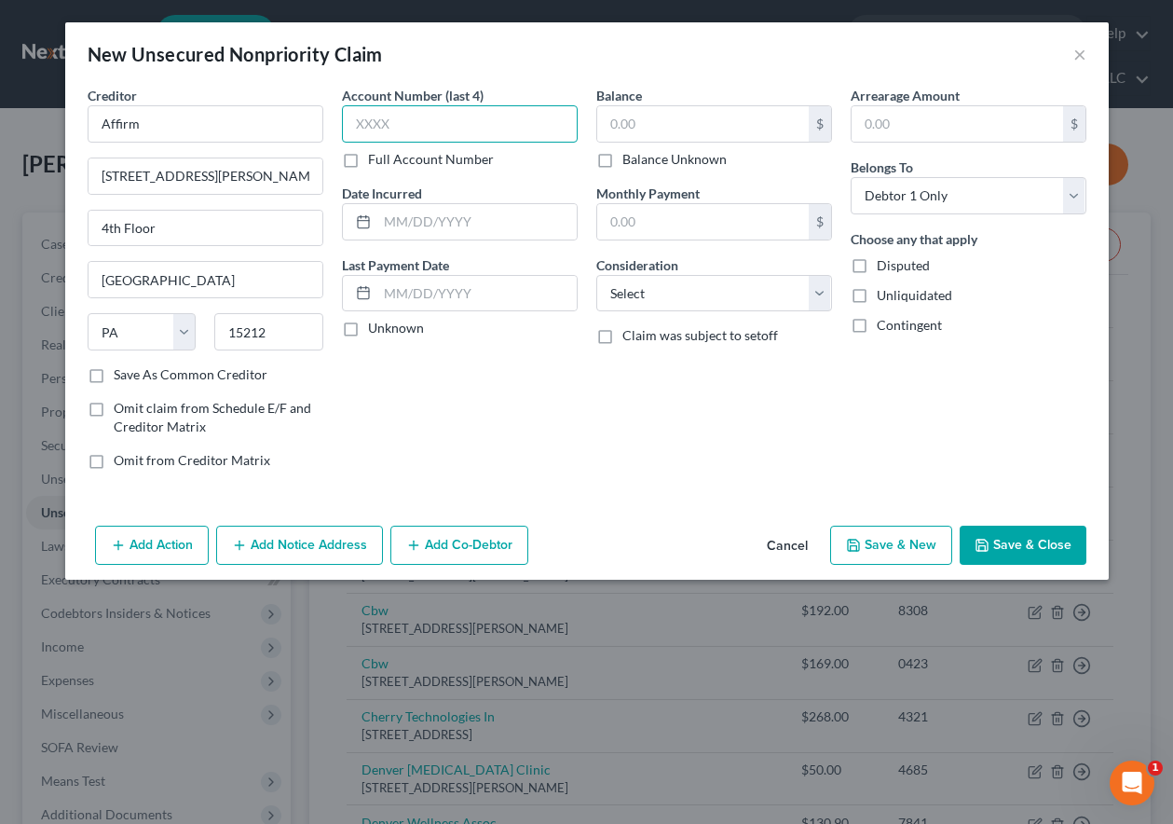
click at [420, 137] on input "text" at bounding box center [460, 123] width 236 height 37
click at [891, 546] on button "Save & New" at bounding box center [891, 544] width 122 height 39
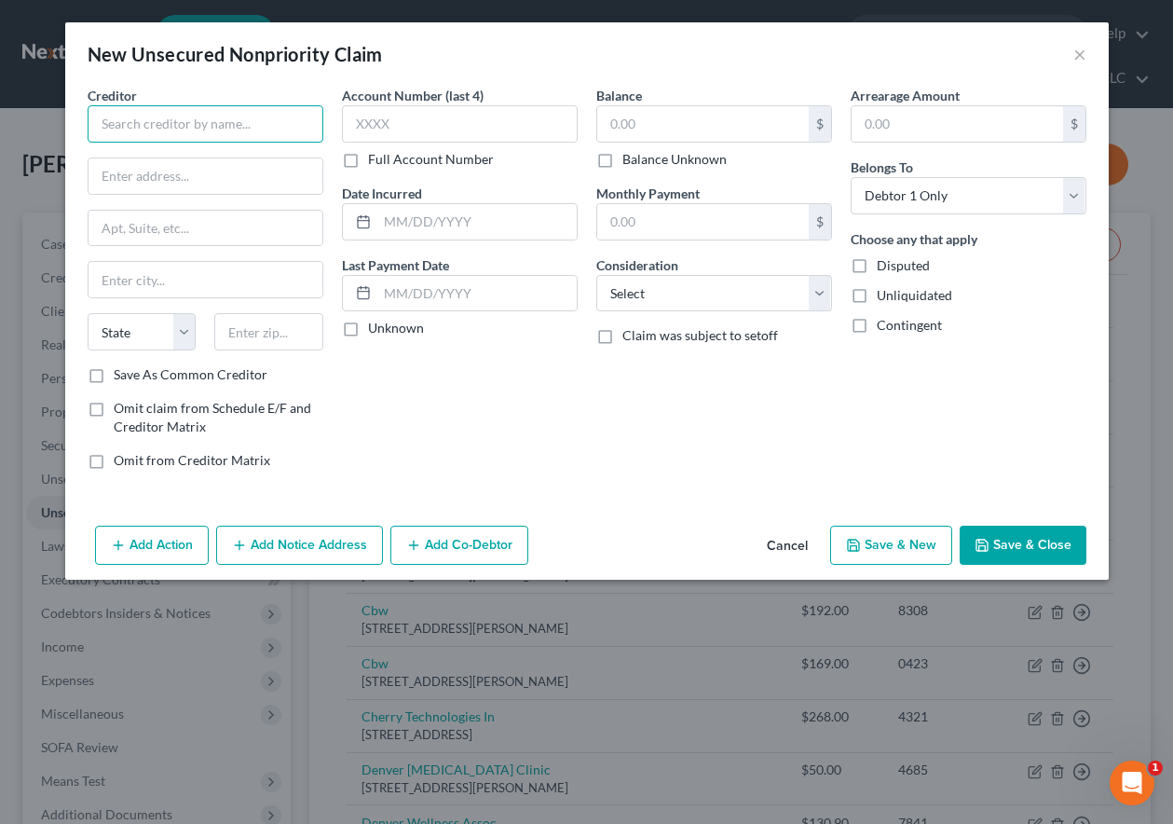
click at [148, 116] on input "text" at bounding box center [206, 123] width 236 height 37
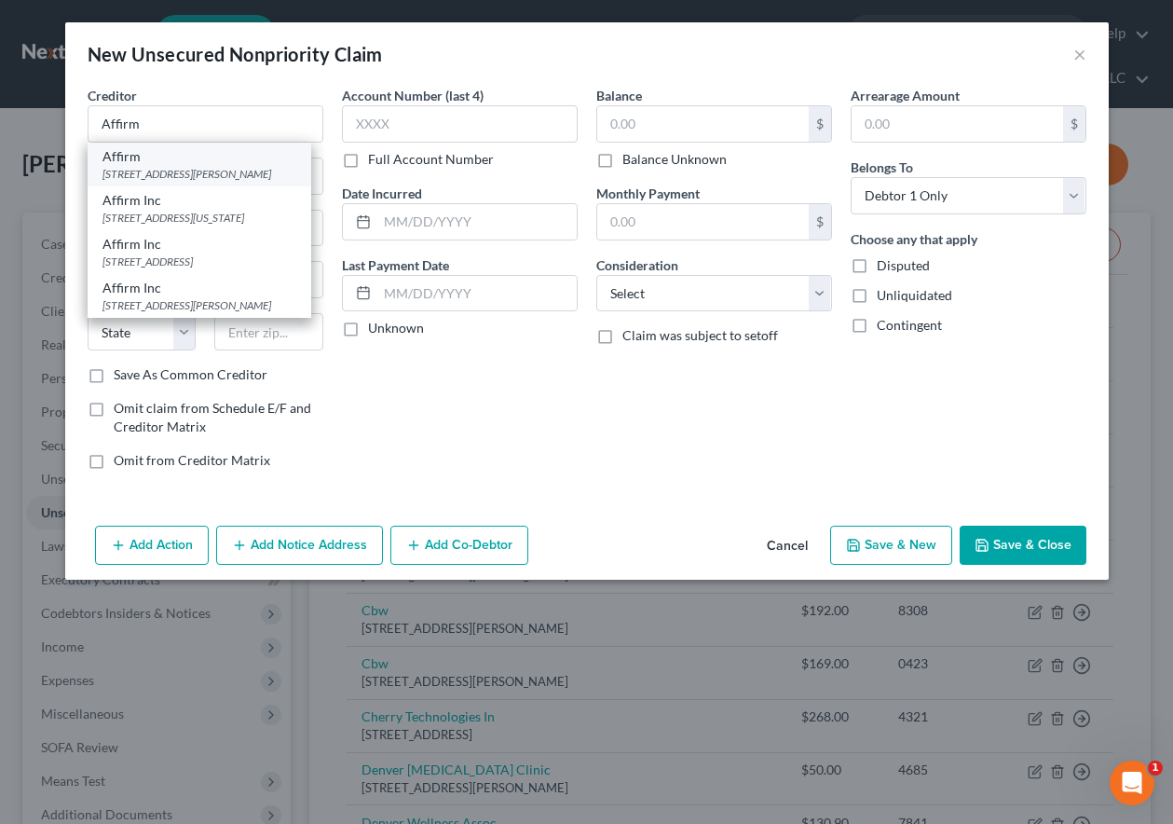
click at [123, 174] on div "[STREET_ADDRESS][PERSON_NAME]" at bounding box center [199, 174] width 194 height 16
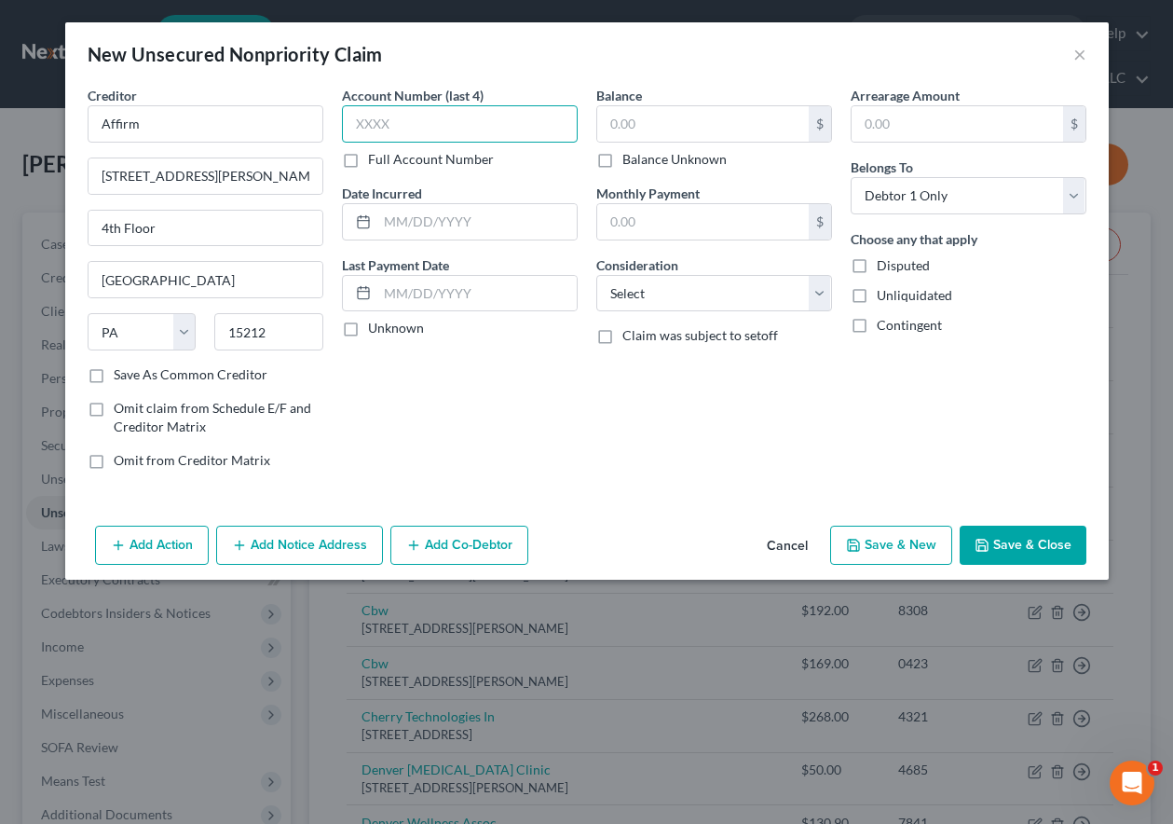
click at [462, 112] on input "text" at bounding box center [460, 123] width 236 height 37
click at [1009, 522] on div "Add Action Add Notice Address Add Co-Debtor Cancel Save & New Save & Close" at bounding box center [587, 548] width 1044 height 61
click at [1013, 545] on button "Save & Close" at bounding box center [1023, 544] width 127 height 39
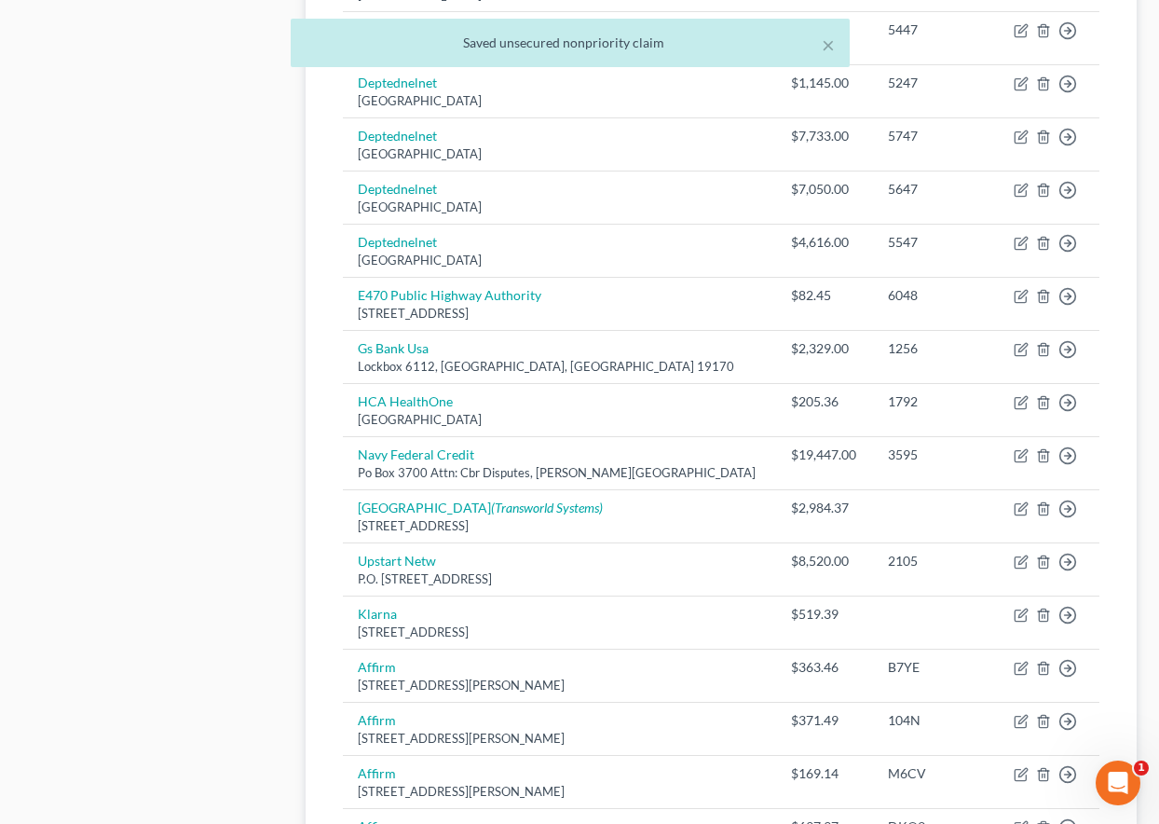
scroll to position [1118, 0]
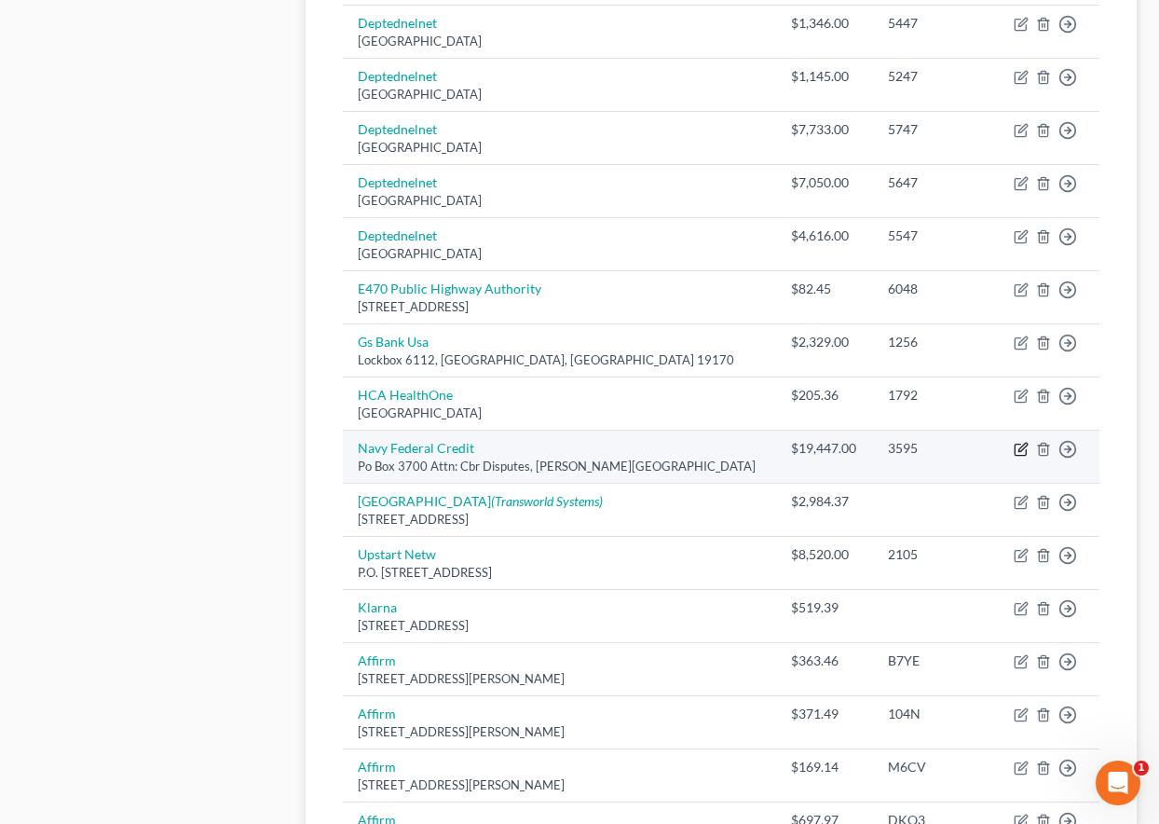
click at [1018, 449] on icon "button" at bounding box center [1021, 449] width 15 height 15
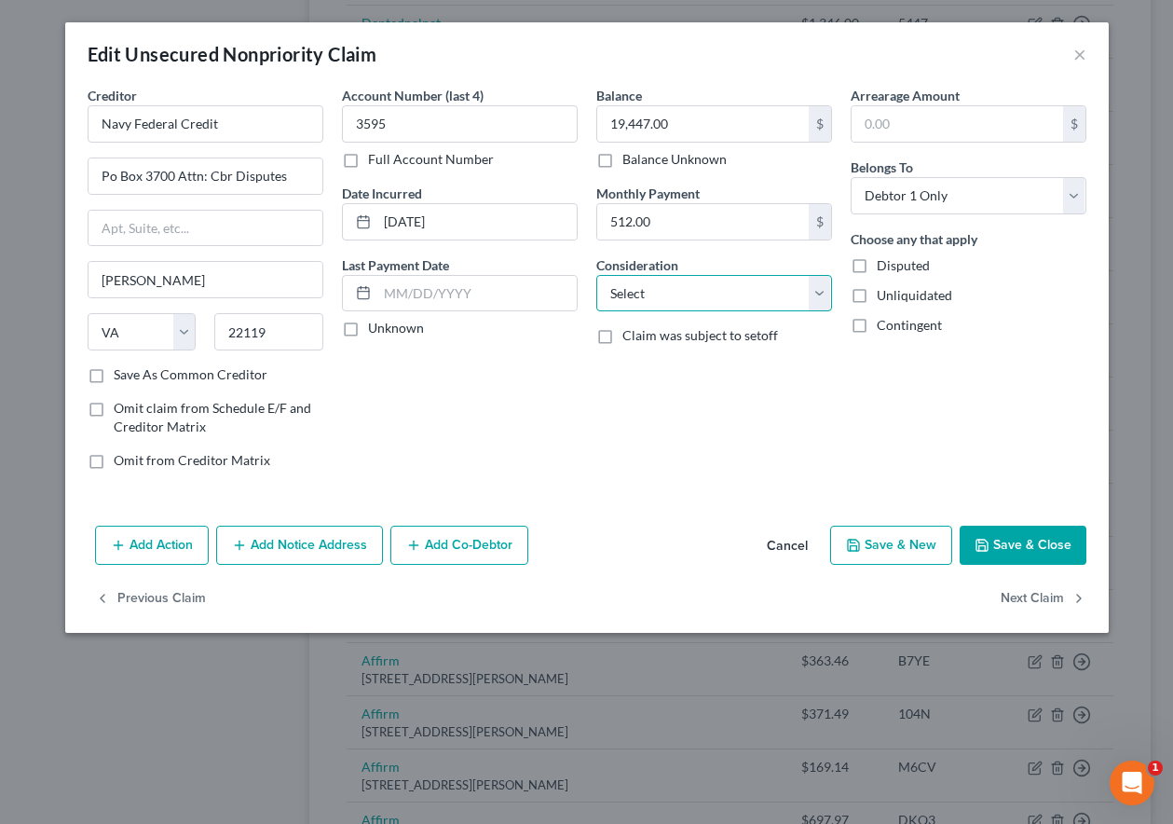
click at [649, 304] on select "Select Cable / Satellite Services Collection Agency Credit Card Debt Debt Couns…" at bounding box center [714, 293] width 236 height 37
click at [596, 275] on select "Select Cable / Satellite Services Collection Agency Credit Card Debt Debt Couns…" at bounding box center [714, 293] width 236 height 37
click at [1028, 547] on button "Save & Close" at bounding box center [1023, 544] width 127 height 39
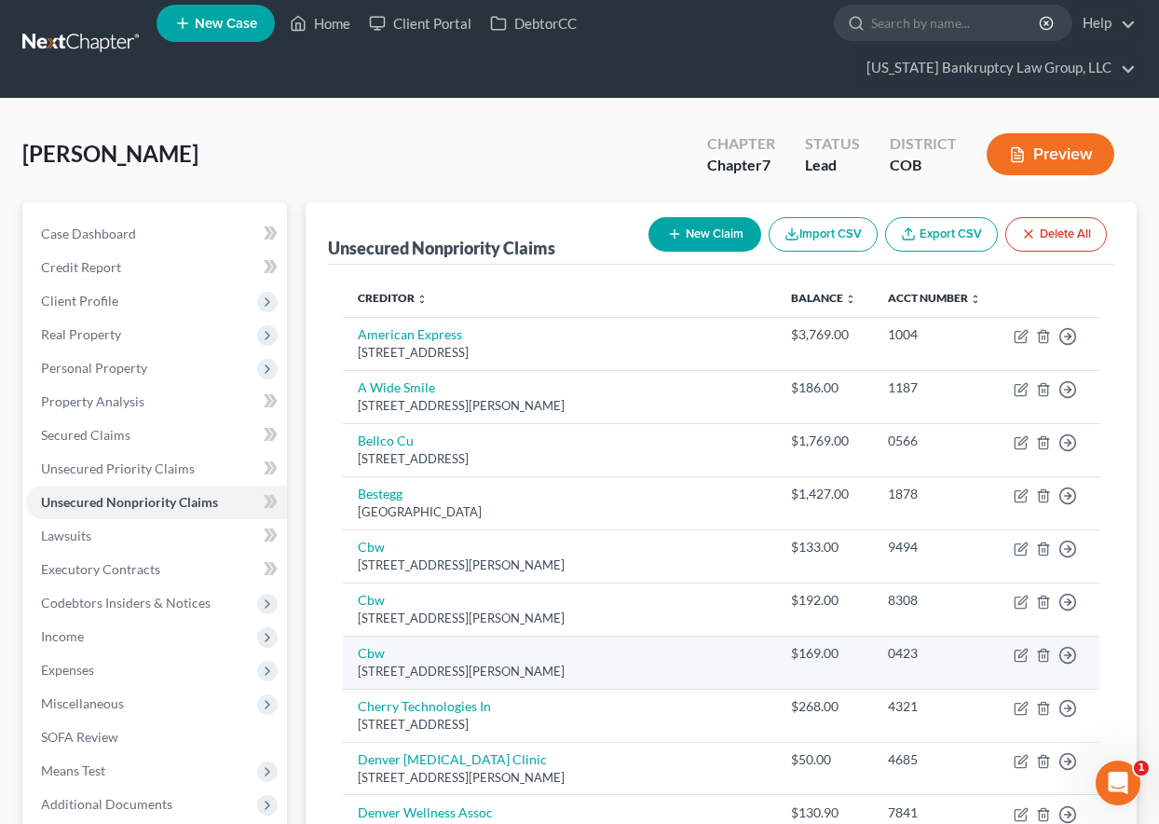
scroll to position [0, 0]
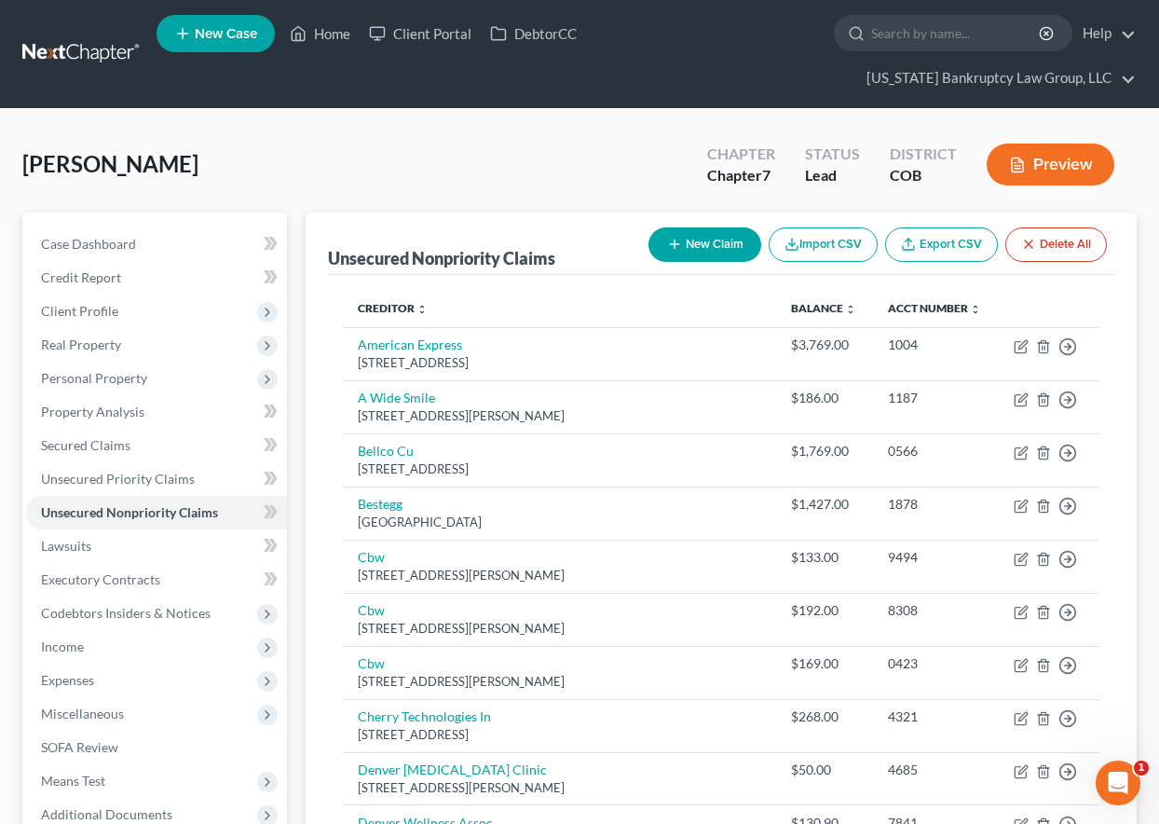
click at [689, 243] on button "New Claim" at bounding box center [704, 244] width 113 height 34
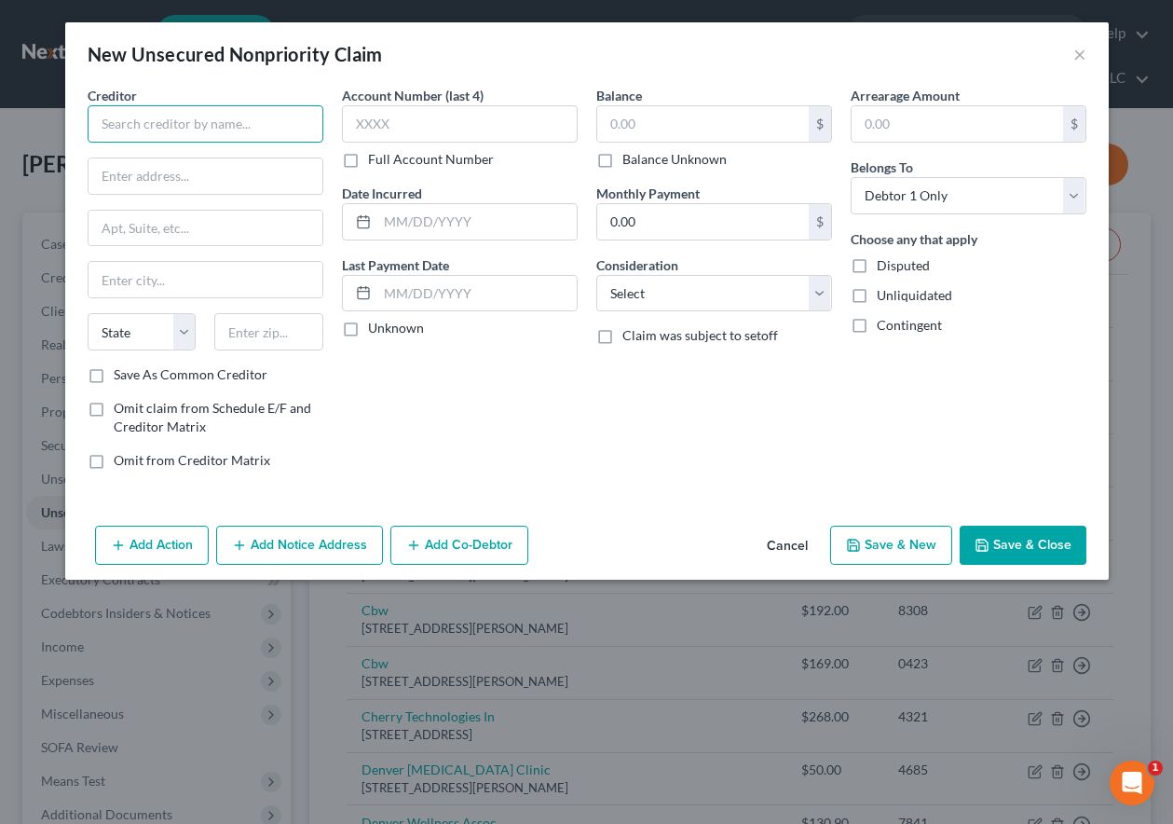
click at [212, 122] on input "text" at bounding box center [206, 123] width 236 height 37
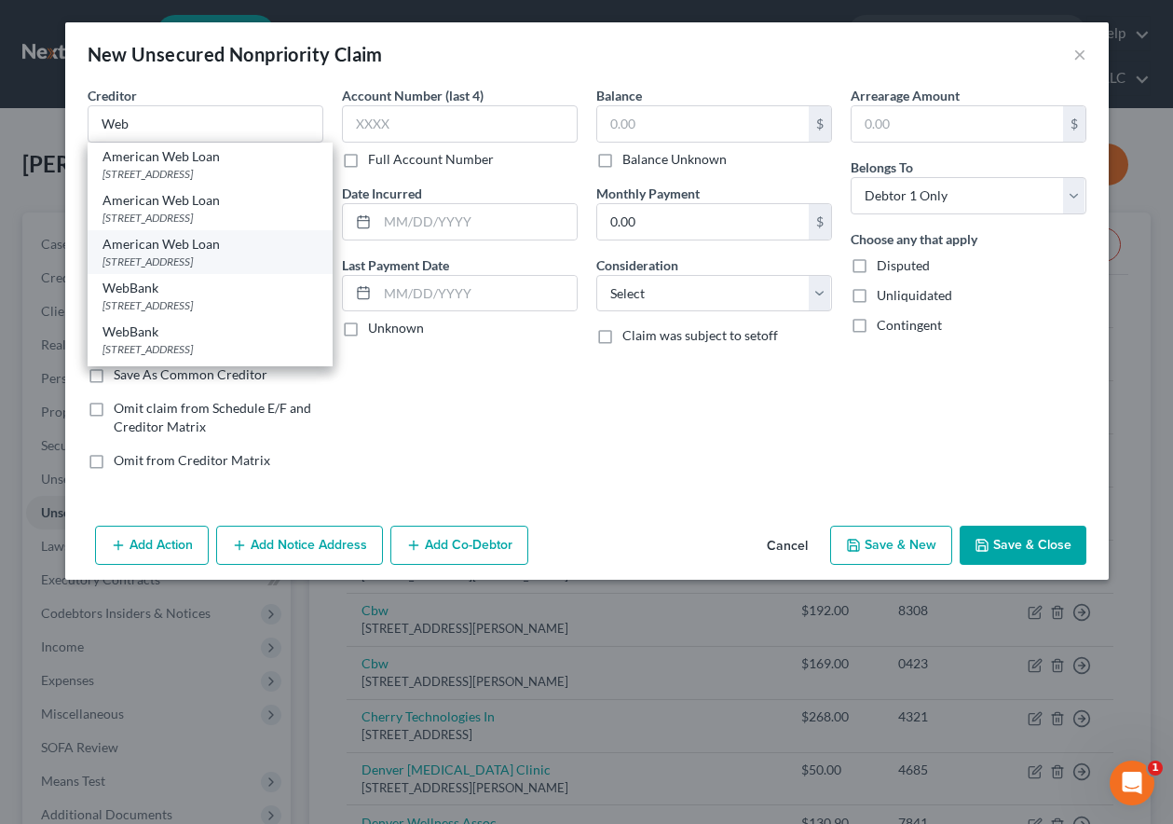
click at [134, 274] on div "American Web Loan 3910 E 6th Ave., Stillwater, OK 74074" at bounding box center [210, 252] width 245 height 44
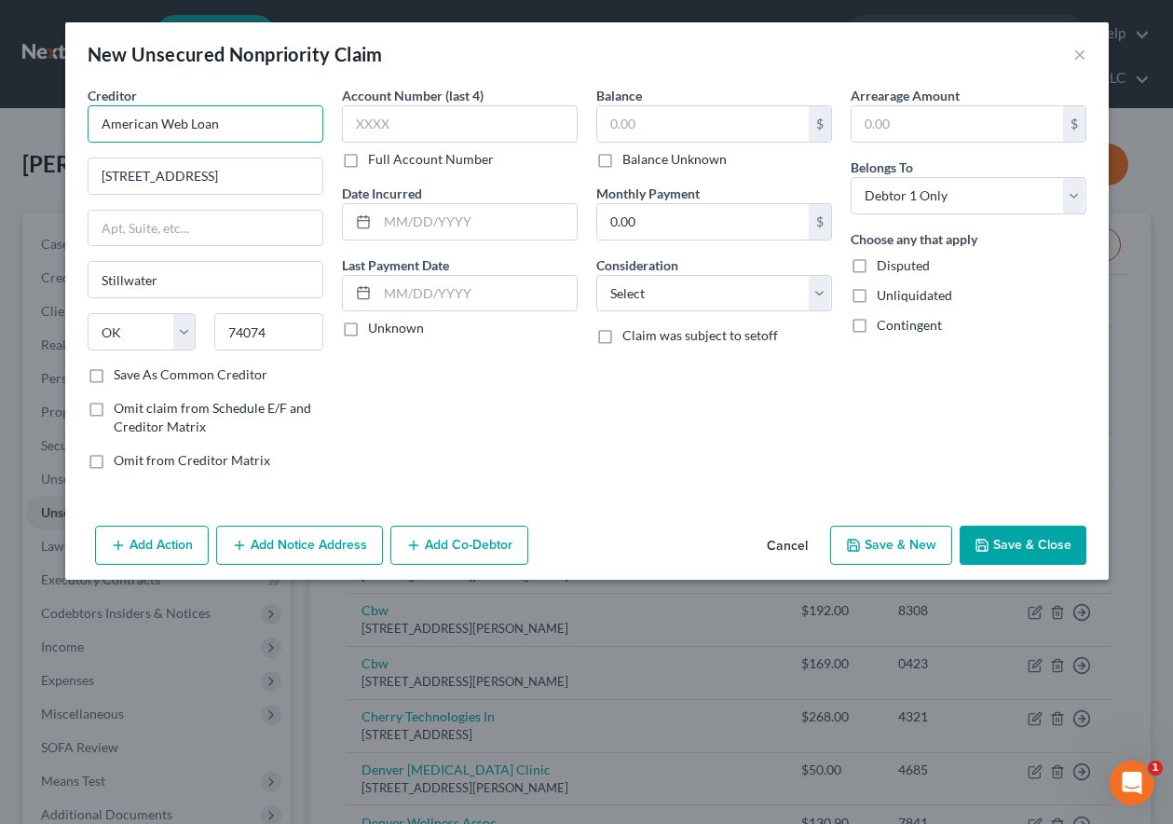
click at [223, 130] on input "American Web Loan" at bounding box center [206, 123] width 236 height 37
drag, startPoint x: 223, startPoint y: 130, endPoint x: 51, endPoint y: 133, distance: 171.5
click at [51, 134] on div "New Unsecured Nonpriority Claim × Creditor * American Web Loan 3910 E 6th Ave. …" at bounding box center [586, 412] width 1173 height 824
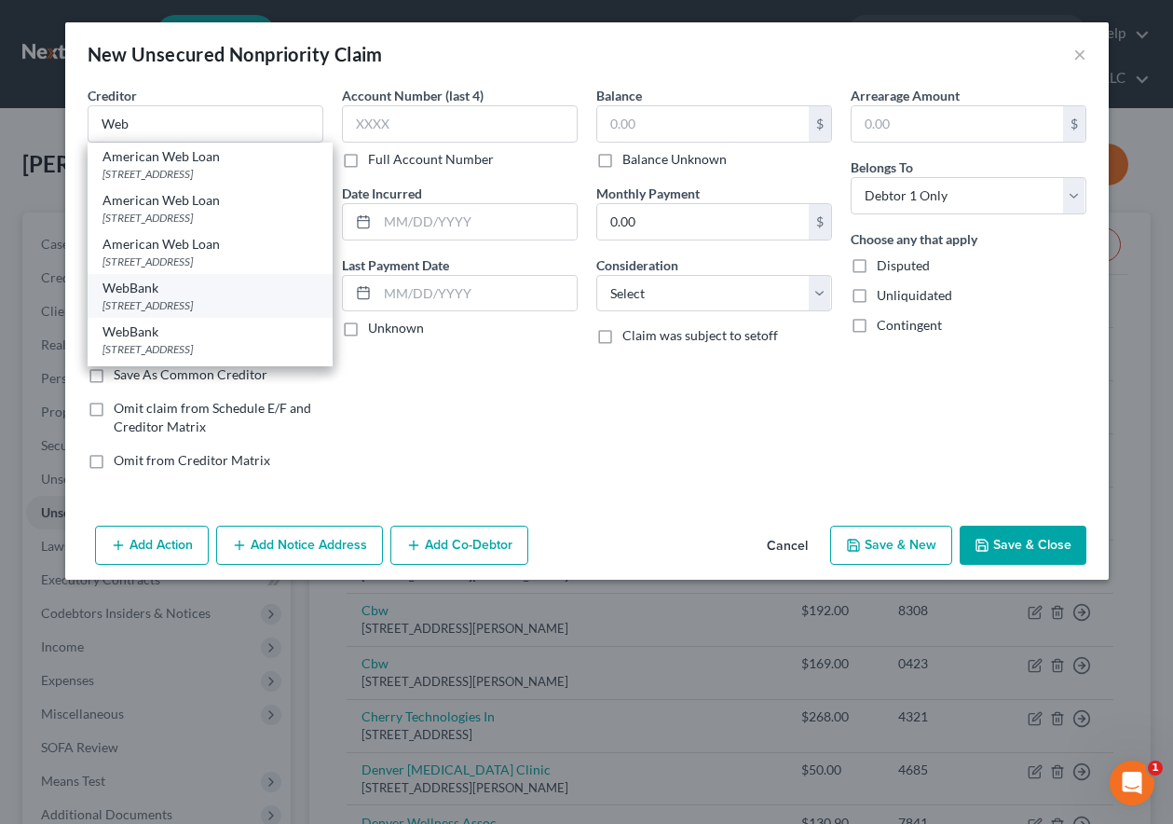
click at [197, 297] on div "WebBank" at bounding box center [209, 288] width 215 height 19
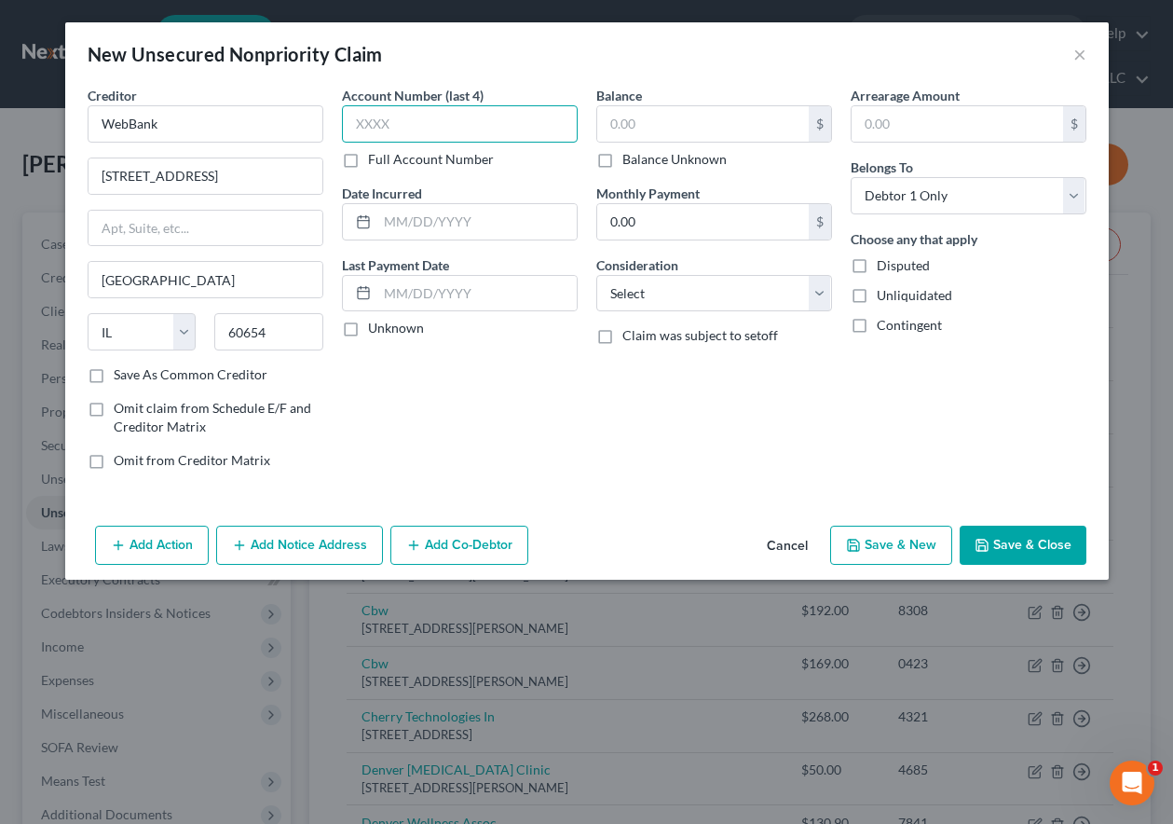
click at [435, 124] on input "text" at bounding box center [460, 123] width 236 height 37
click at [649, 125] on input "text" at bounding box center [703, 123] width 212 height 35
click at [1018, 537] on button "Save & Close" at bounding box center [1023, 544] width 127 height 39
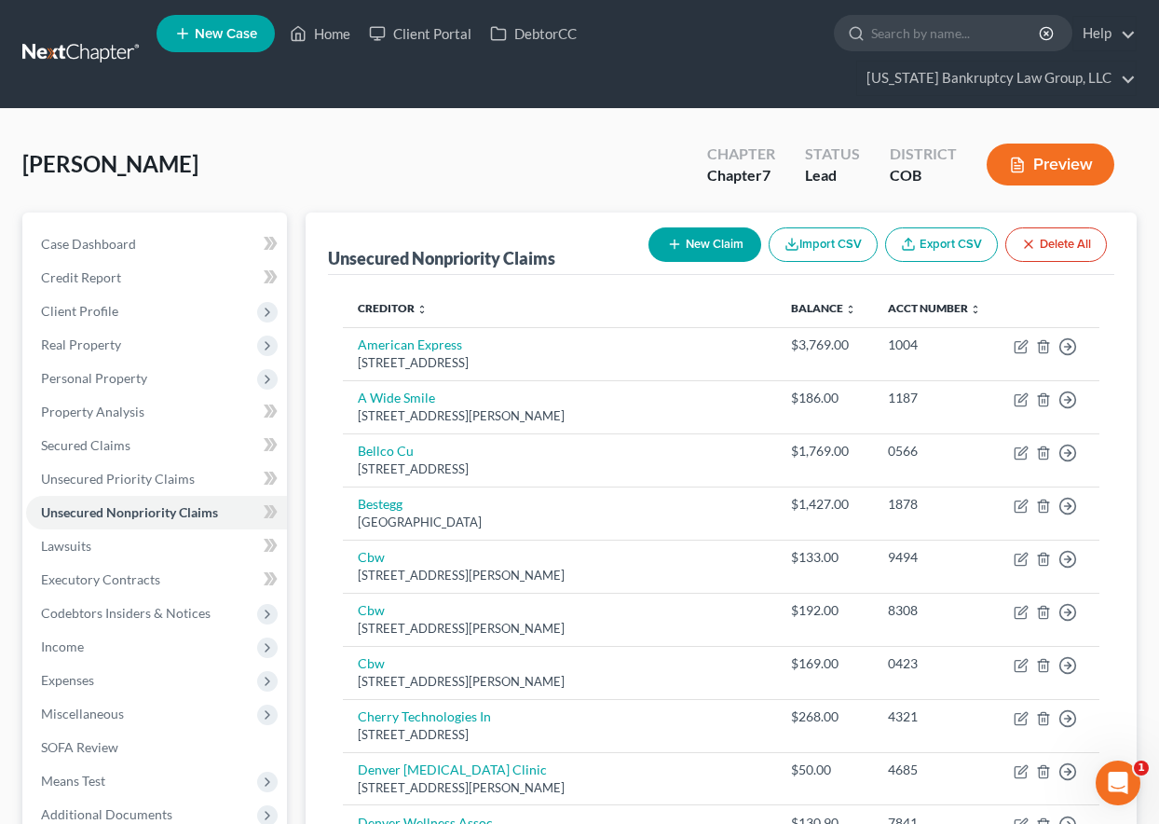
click at [700, 239] on button "New Claim" at bounding box center [704, 244] width 113 height 34
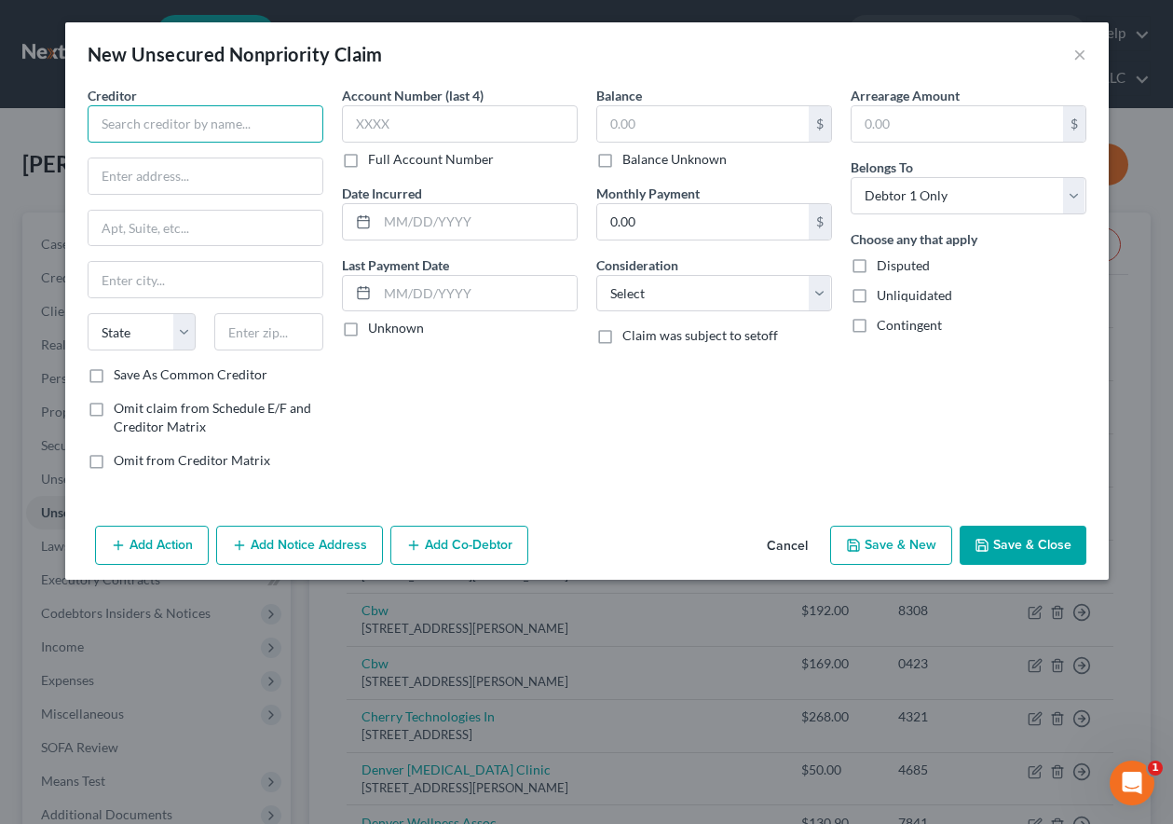
click at [152, 117] on input "text" at bounding box center [206, 123] width 236 height 37
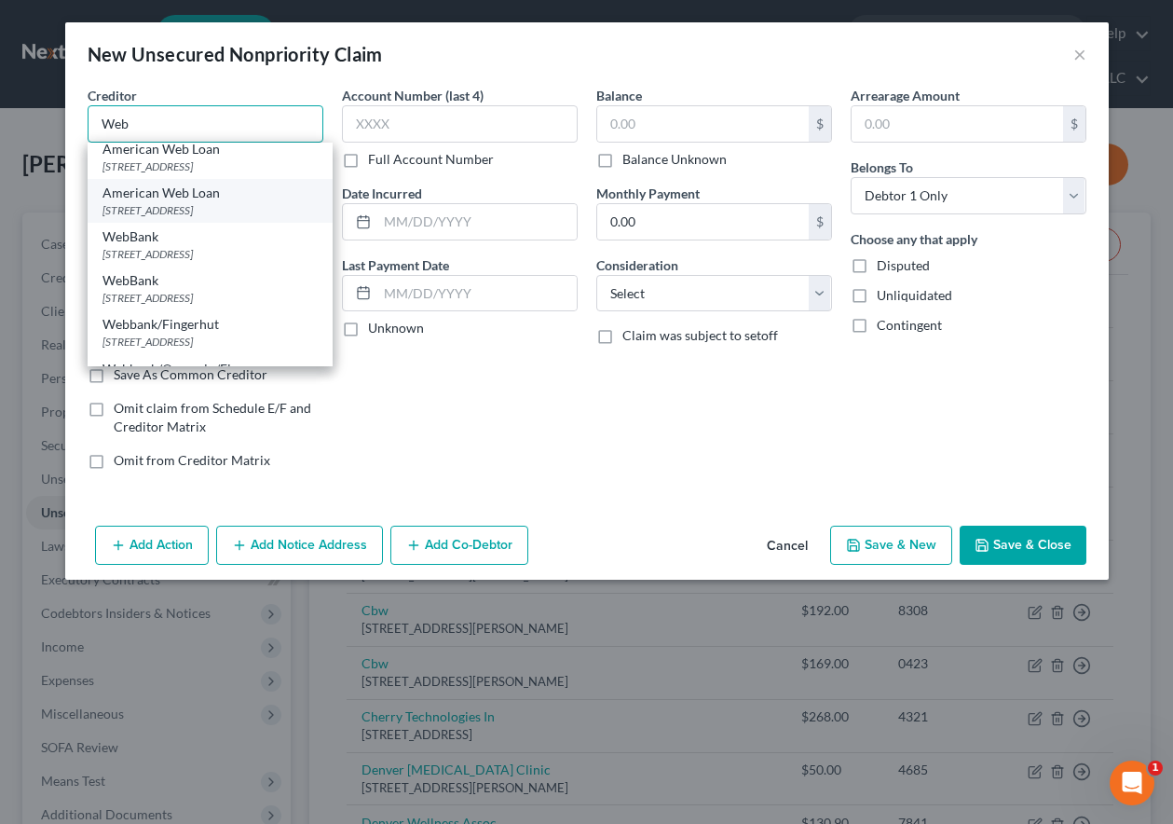
scroll to position [93, 0]
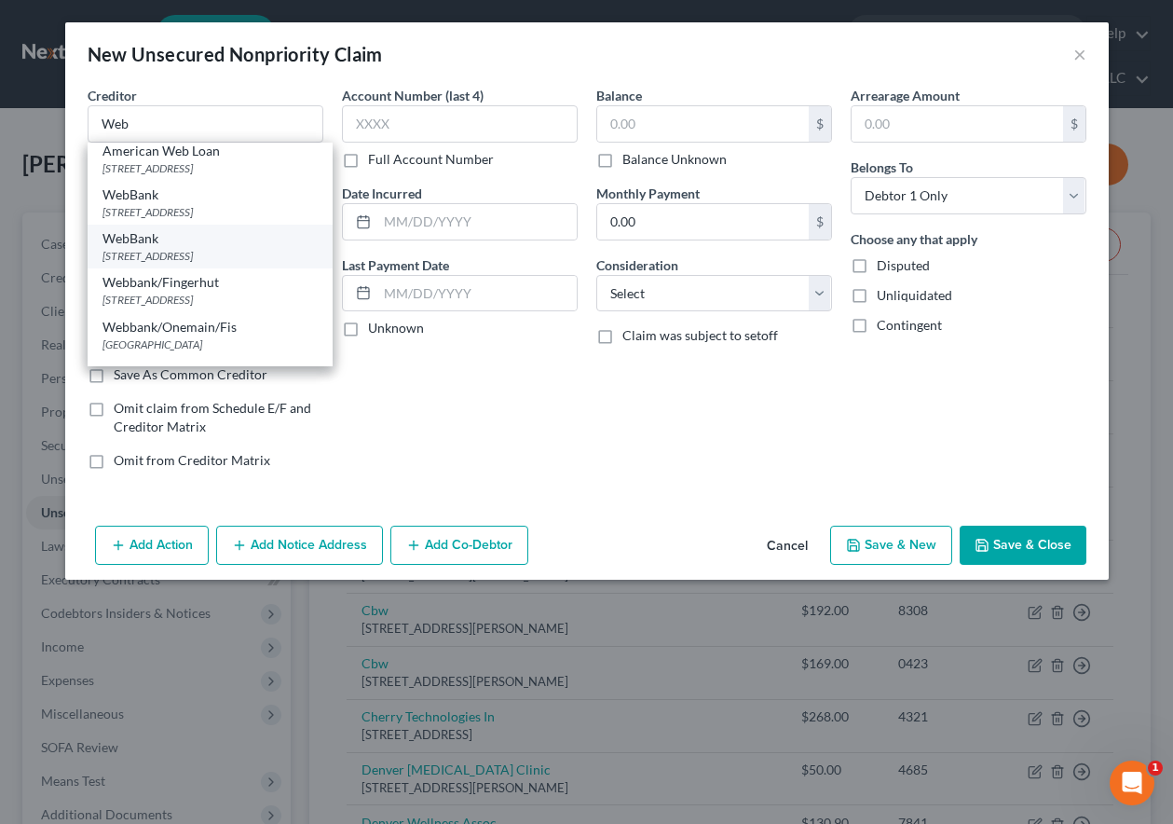
click at [143, 264] on div "215 S State St, #1000, Salt Lake City, UT 84111" at bounding box center [209, 256] width 215 height 16
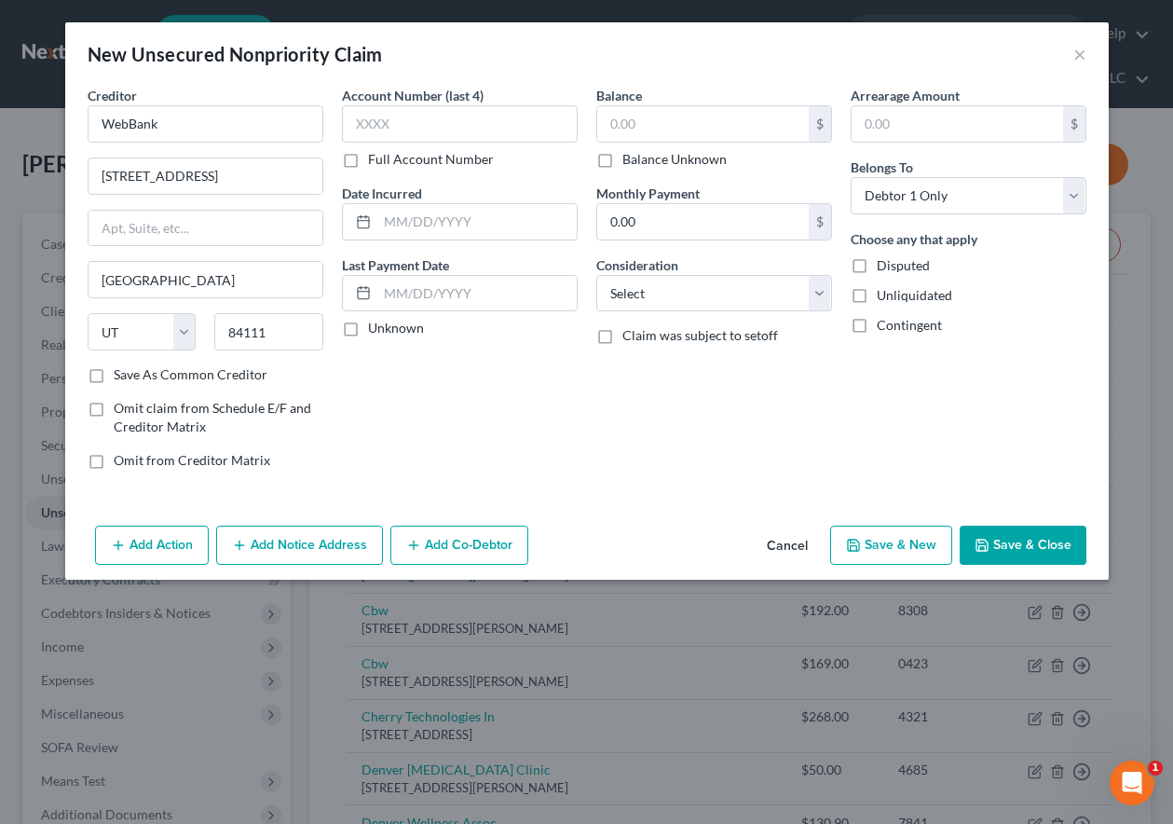
scroll to position [0, 0]
click at [695, 121] on input "text" at bounding box center [703, 123] width 212 height 35
click at [905, 551] on button "Save & New" at bounding box center [891, 544] width 122 height 39
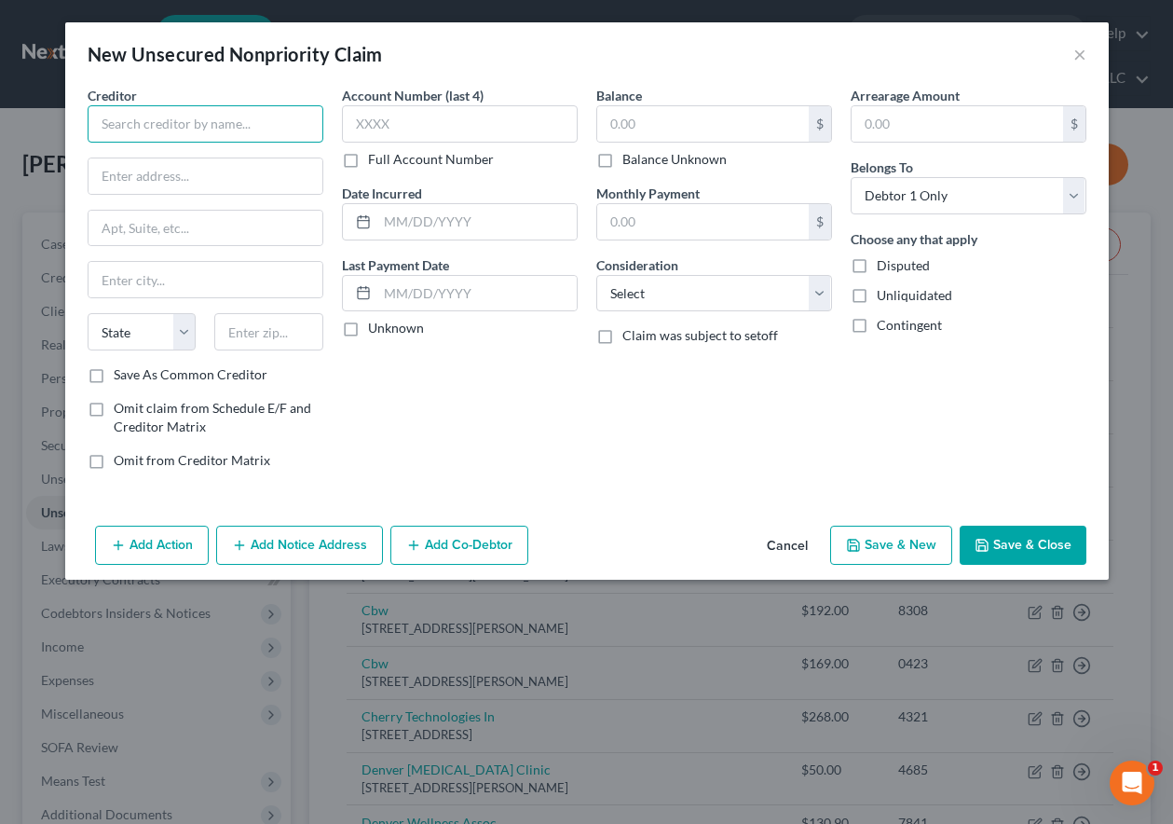
click at [140, 127] on input "text" at bounding box center [206, 123] width 236 height 37
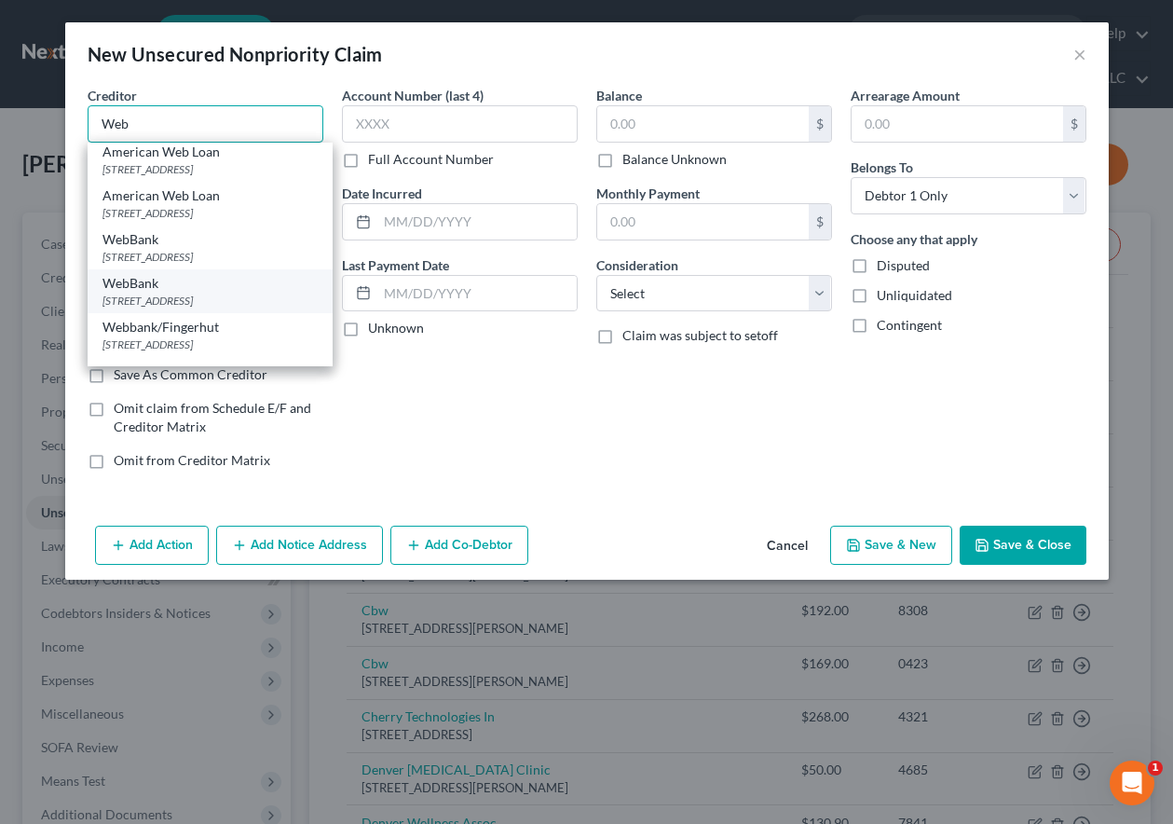
scroll to position [93, 0]
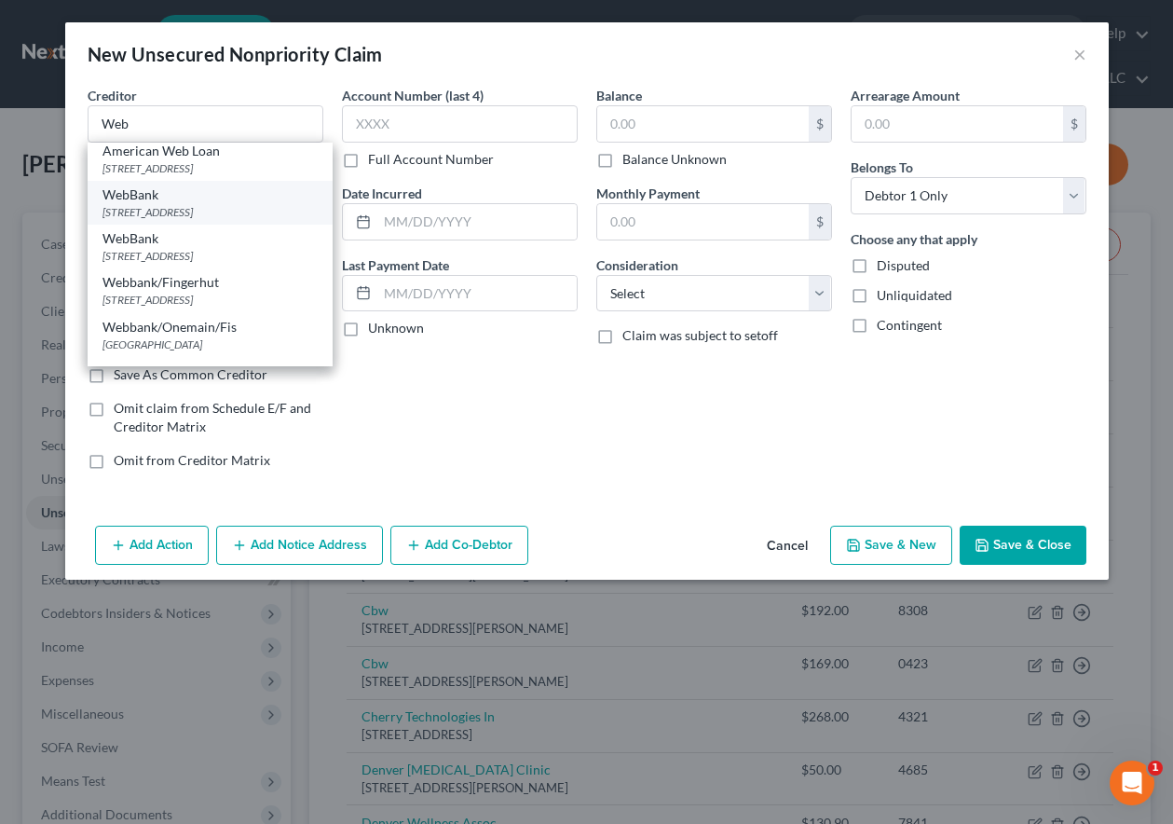
click at [162, 220] on div "640 N LaSalle St #535, Chicago, IL 60654" at bounding box center [209, 212] width 215 height 16
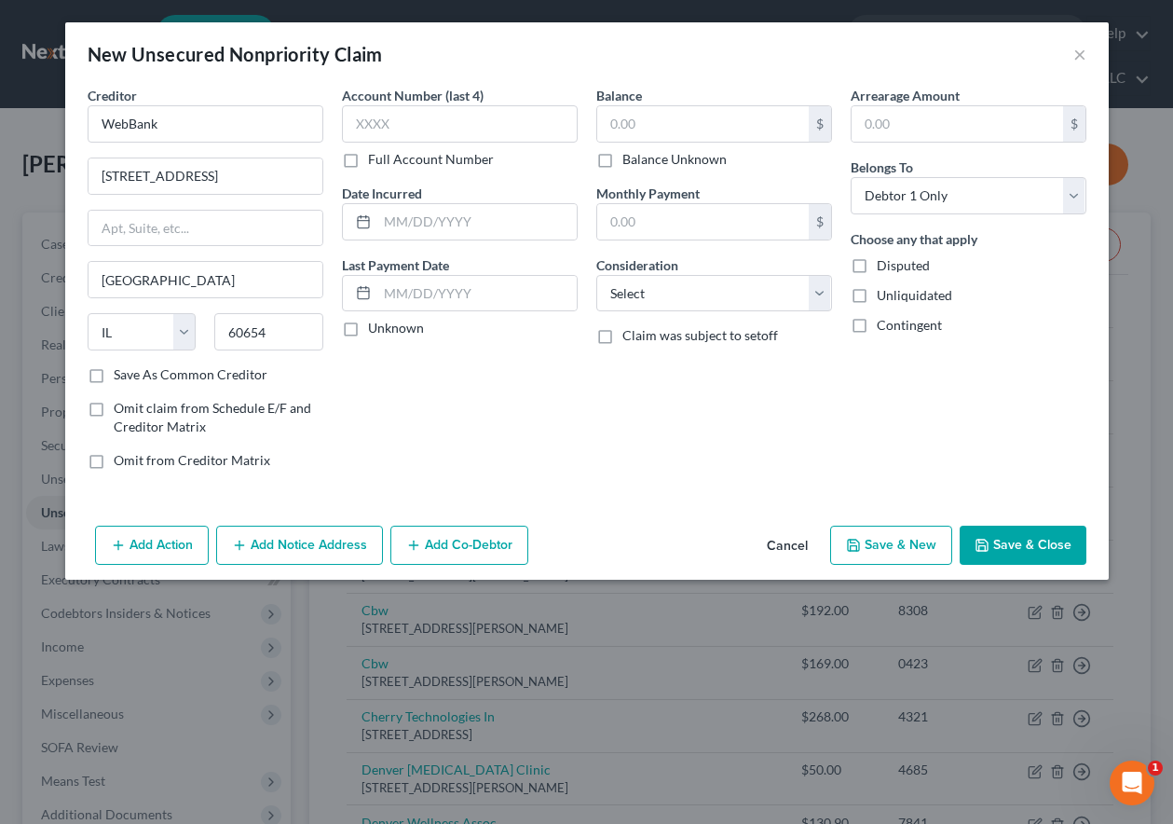
scroll to position [0, 0]
click at [650, 124] on input "text" at bounding box center [703, 123] width 212 height 35
click at [660, 285] on select "Select Cable / Satellite Services Collection Agency Credit Card Debt Debt Couns…" at bounding box center [714, 293] width 236 height 37
click at [596, 275] on select "Select Cable / Satellite Services Collection Agency Credit Card Debt Debt Couns…" at bounding box center [714, 293] width 236 height 37
click at [931, 539] on button "Save & New" at bounding box center [891, 544] width 122 height 39
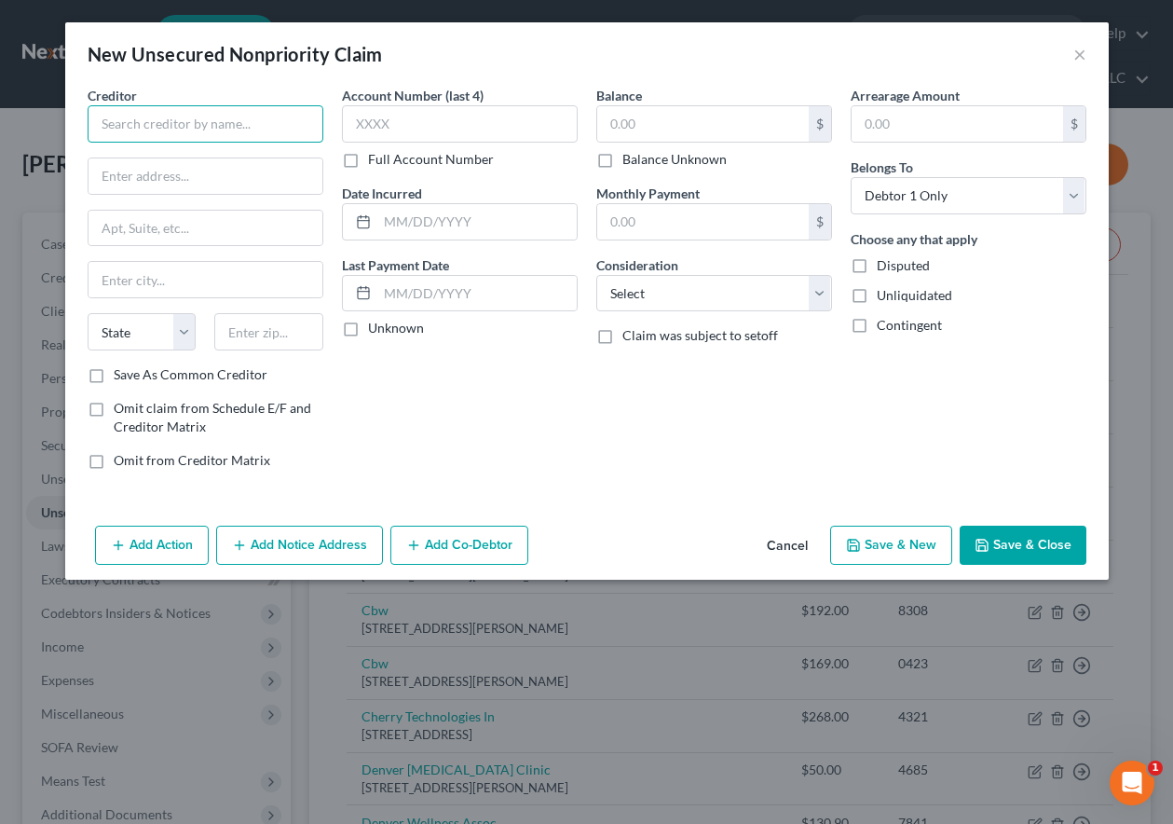
click at [252, 116] on input "text" at bounding box center [206, 123] width 236 height 37
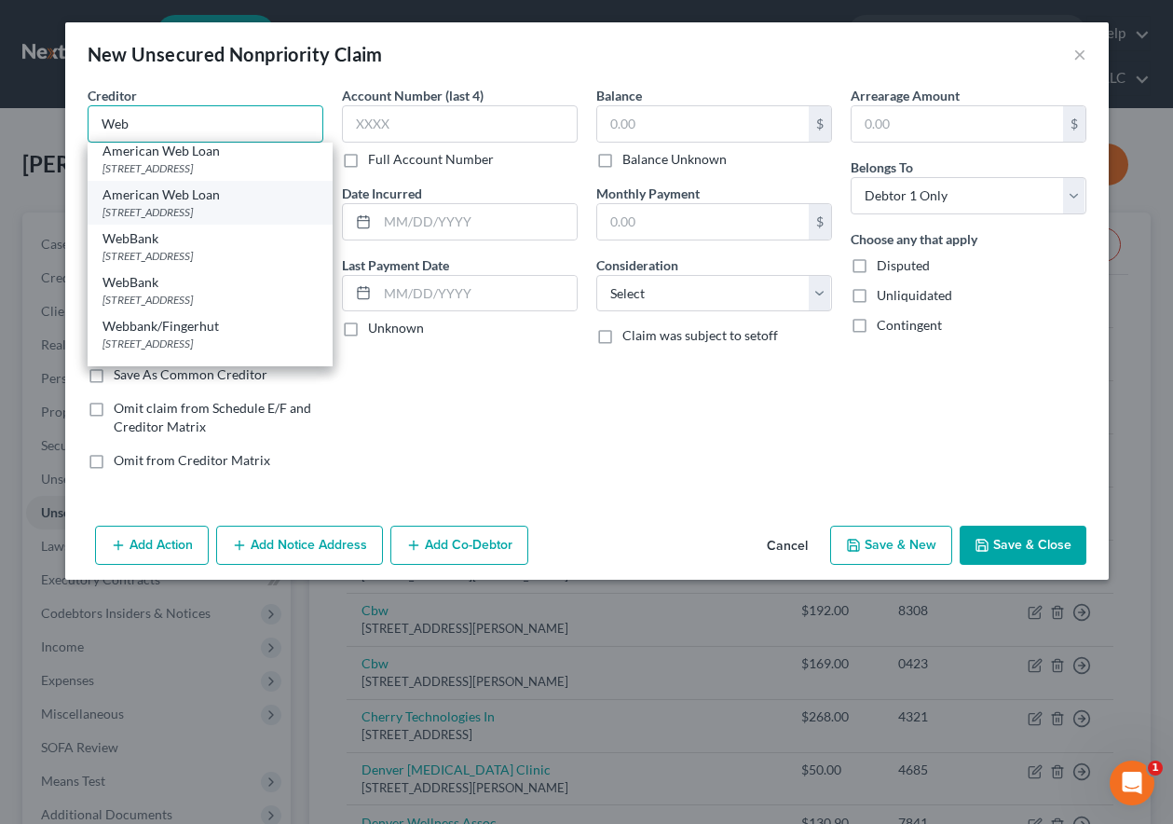
scroll to position [93, 0]
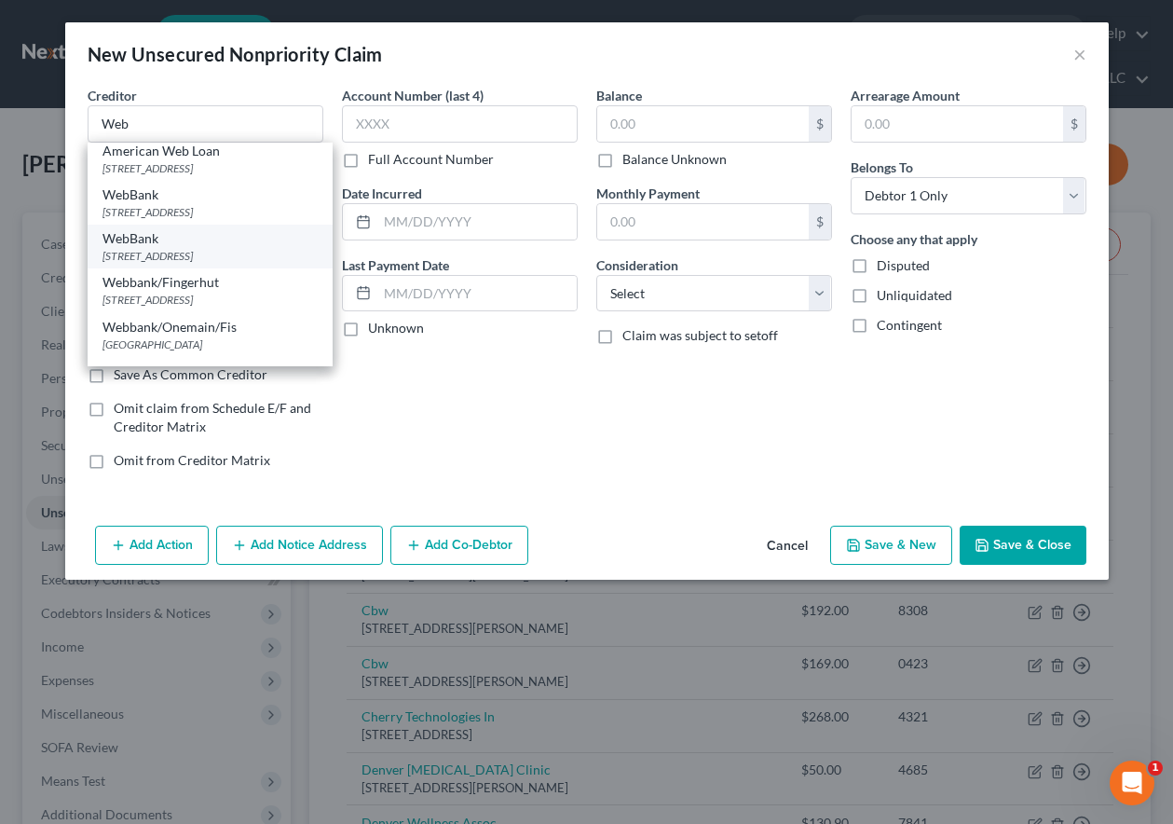
click at [200, 264] on div "215 S State St, #1000, Salt Lake City, UT 84111" at bounding box center [209, 256] width 215 height 16
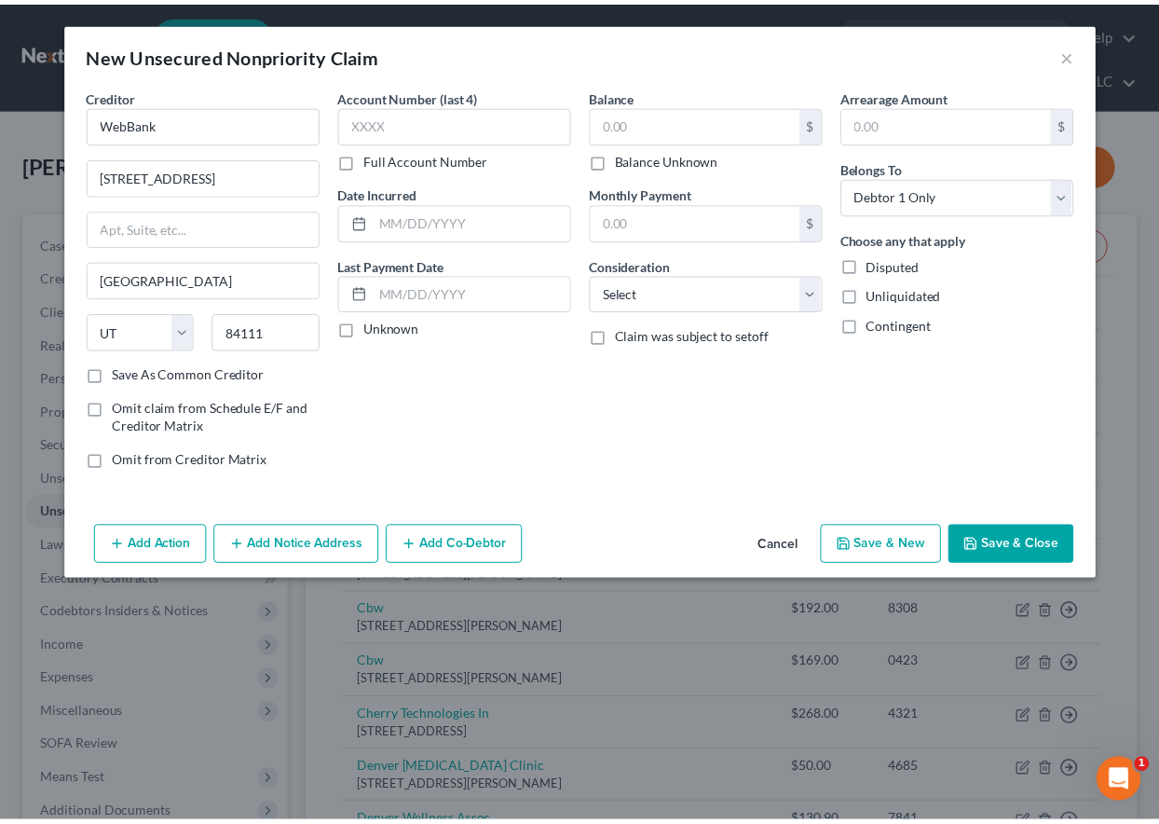
scroll to position [0, 0]
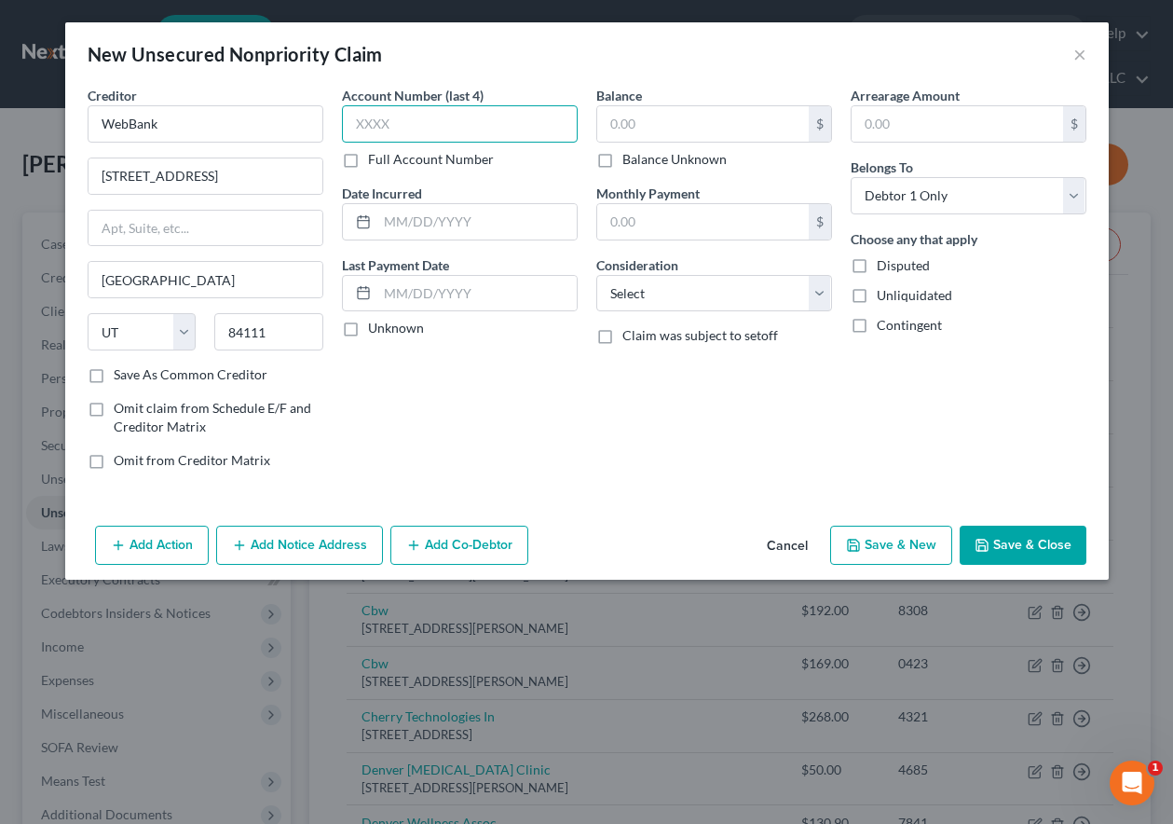
click at [478, 111] on input "text" at bounding box center [460, 123] width 236 height 37
click at [629, 116] on input "text" at bounding box center [703, 123] width 212 height 35
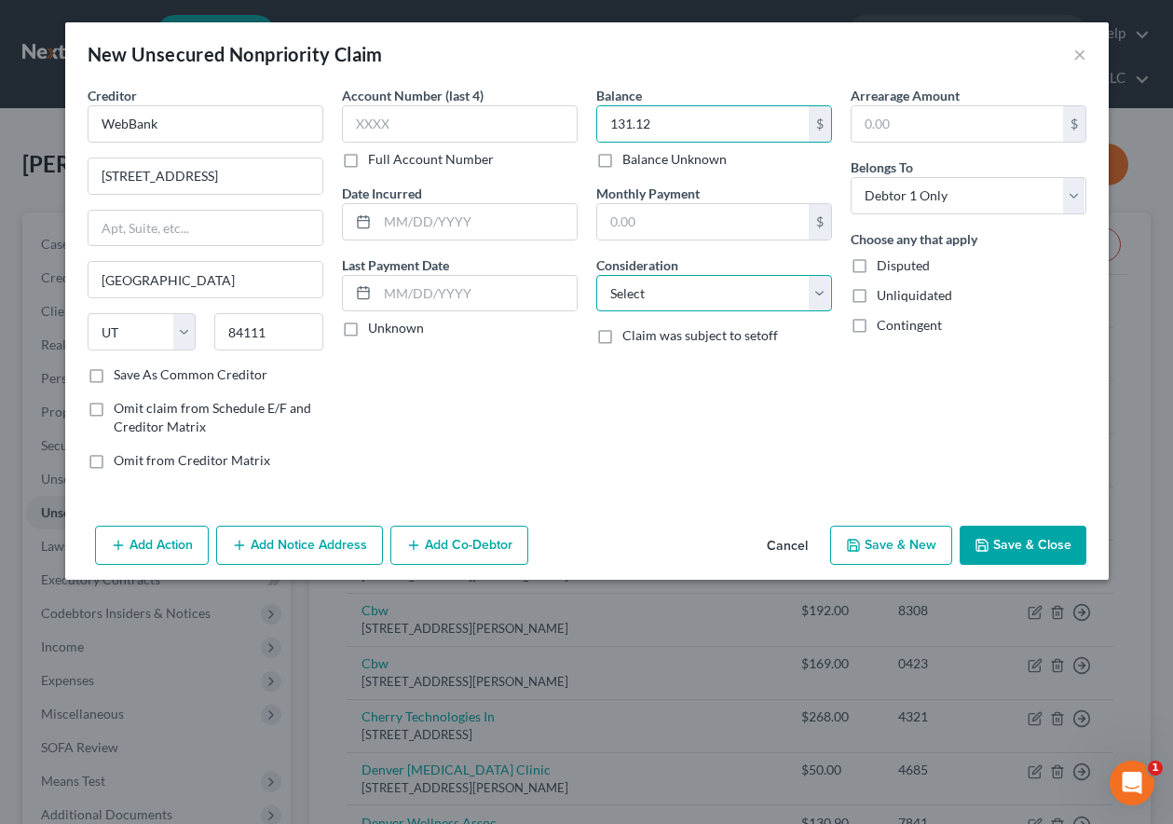
click at [671, 293] on select "Select Cable / Satellite Services Collection Agency Credit Card Debt Debt Couns…" at bounding box center [714, 293] width 236 height 37
click at [596, 275] on select "Select Cable / Satellite Services Collection Agency Credit Card Debt Debt Couns…" at bounding box center [714, 293] width 236 height 37
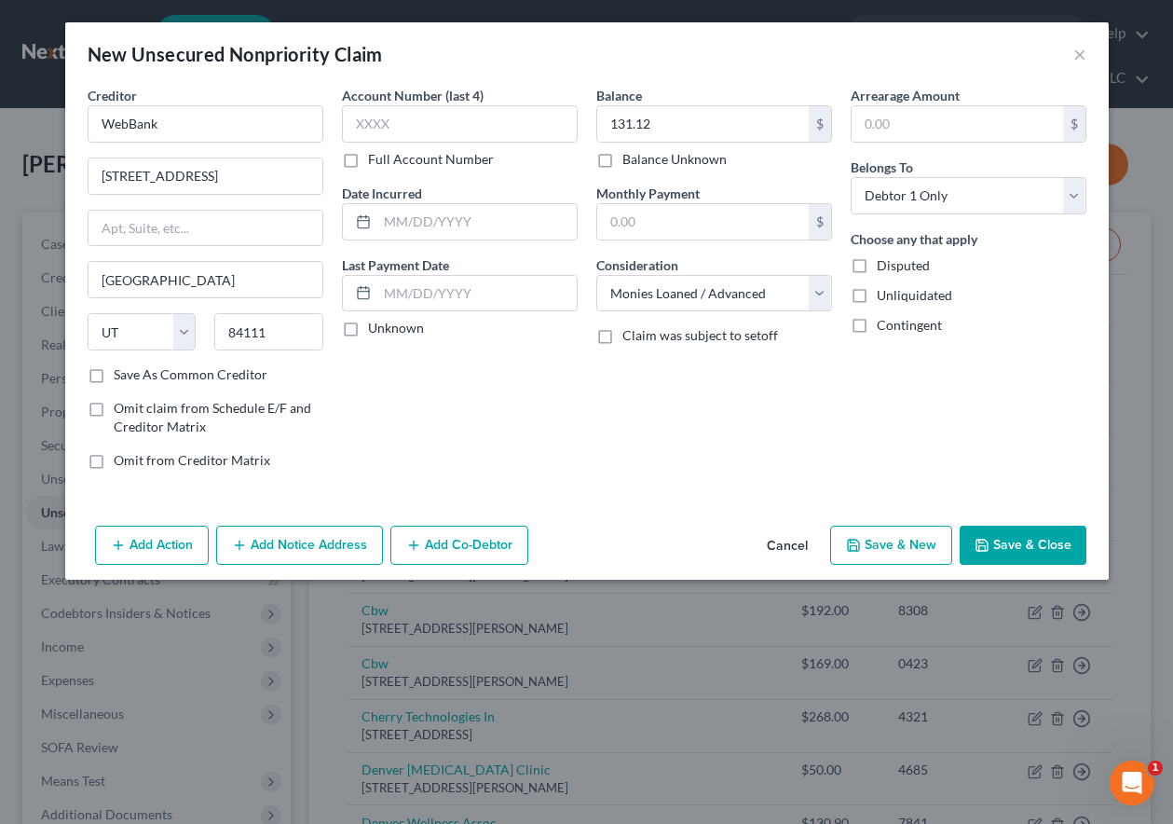
click at [1017, 544] on button "Save & Close" at bounding box center [1023, 544] width 127 height 39
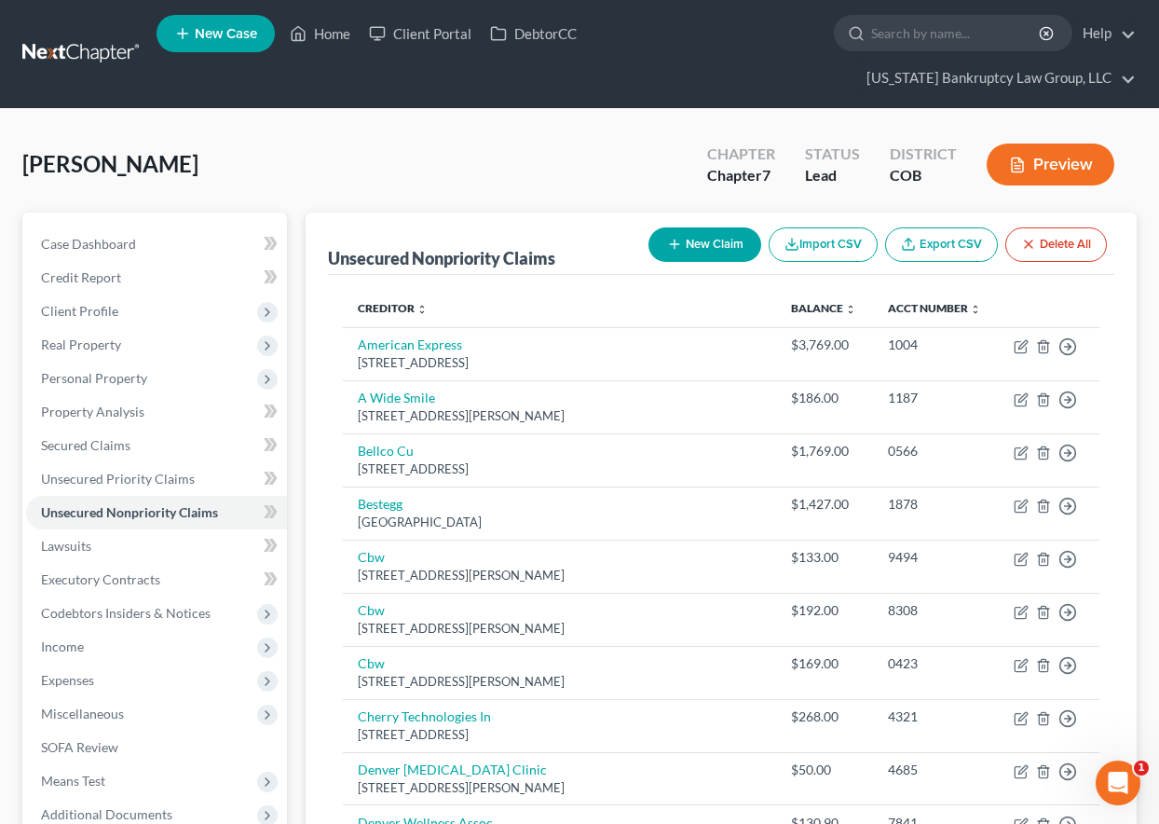
click at [725, 249] on button "New Claim" at bounding box center [704, 244] width 113 height 34
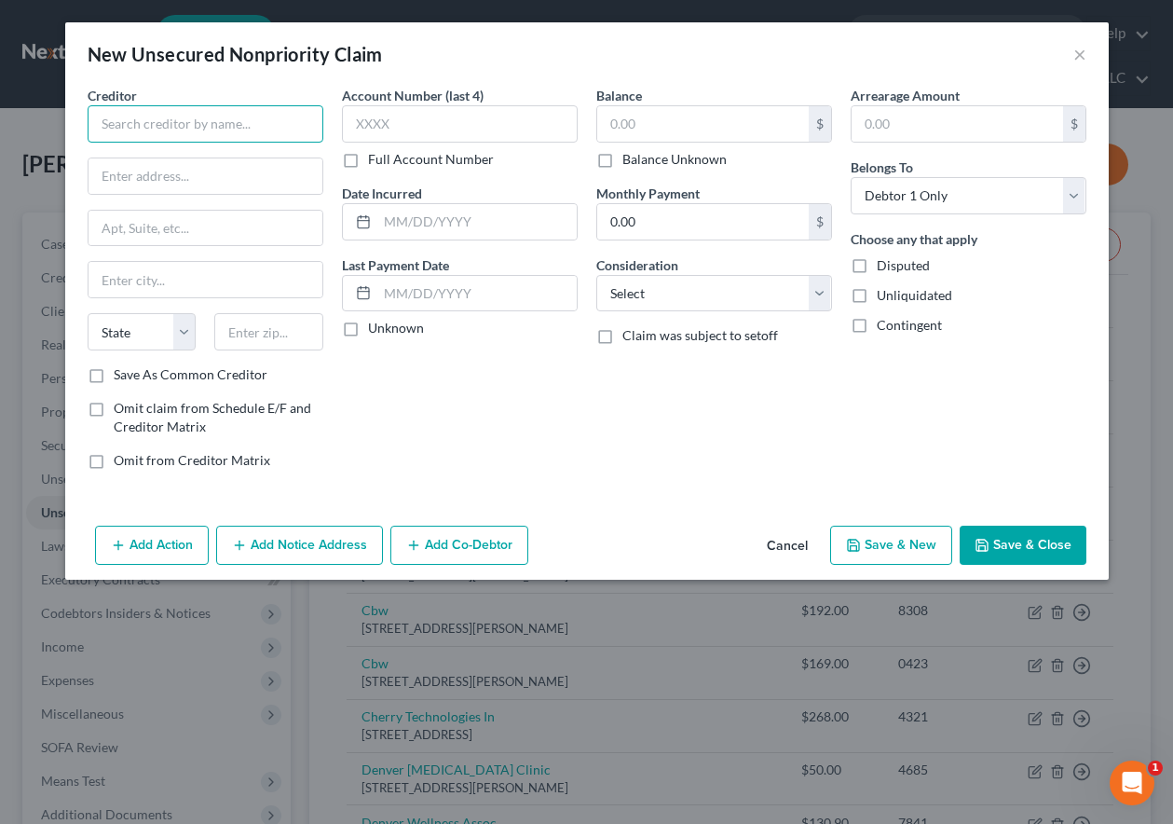
click at [238, 130] on input "text" at bounding box center [206, 123] width 236 height 37
click at [184, 177] on input "text" at bounding box center [206, 175] width 234 height 35
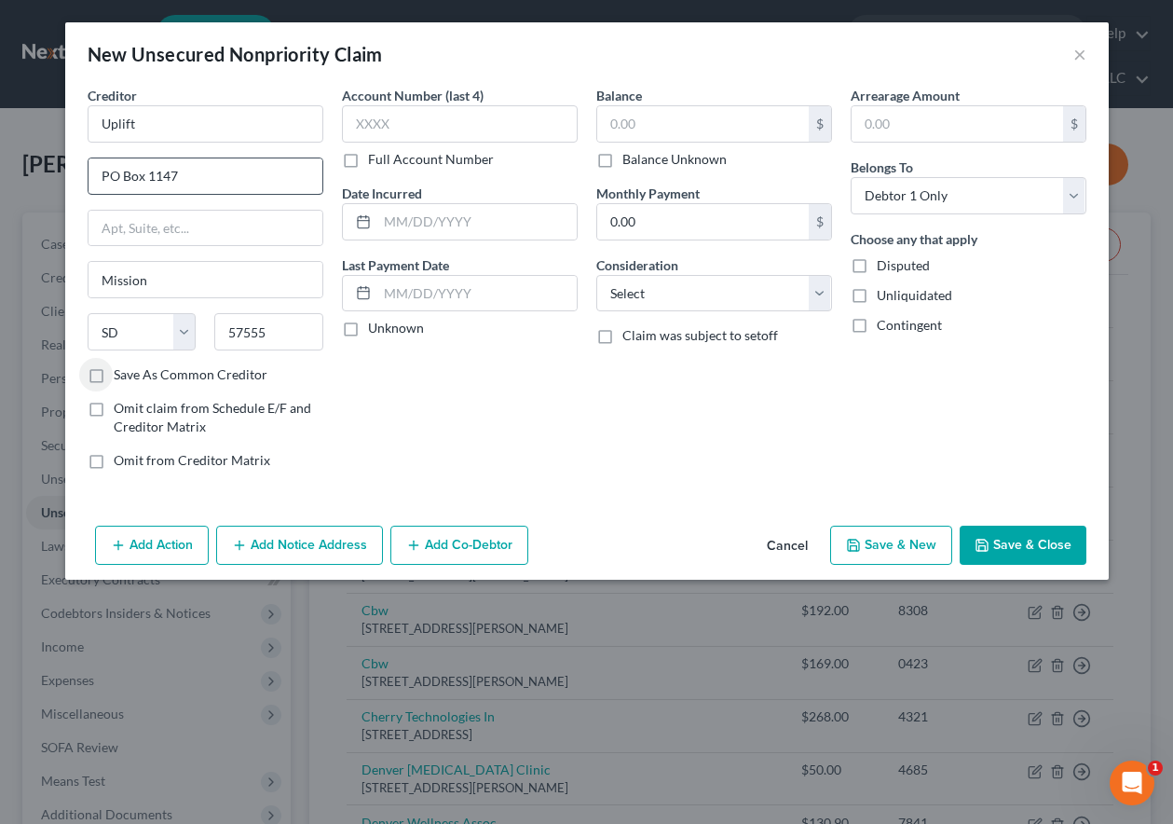
click at [121, 365] on input "Save As Common Creditor" at bounding box center [127, 371] width 12 height 12
click at [507, 123] on input "text" at bounding box center [460, 123] width 236 height 37
click at [910, 542] on button "Save & New" at bounding box center [891, 544] width 122 height 39
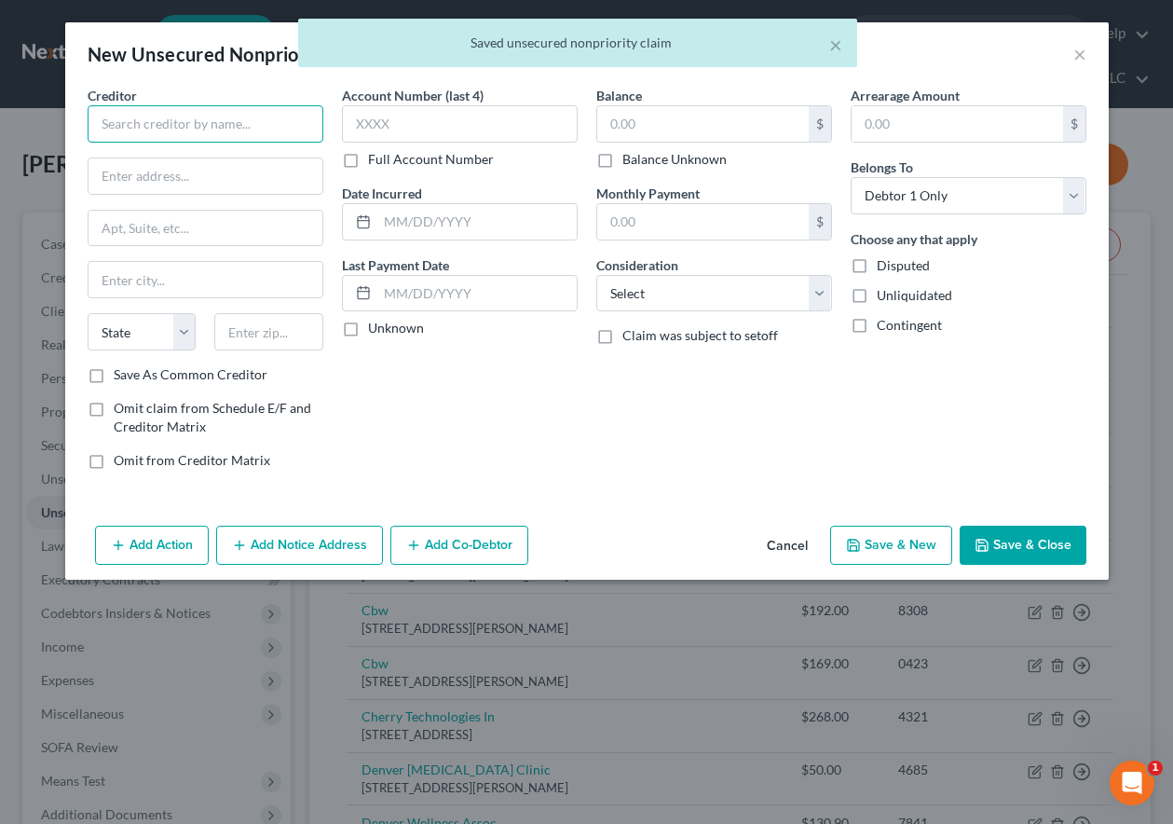
click at [172, 108] on input "text" at bounding box center [206, 123] width 236 height 37
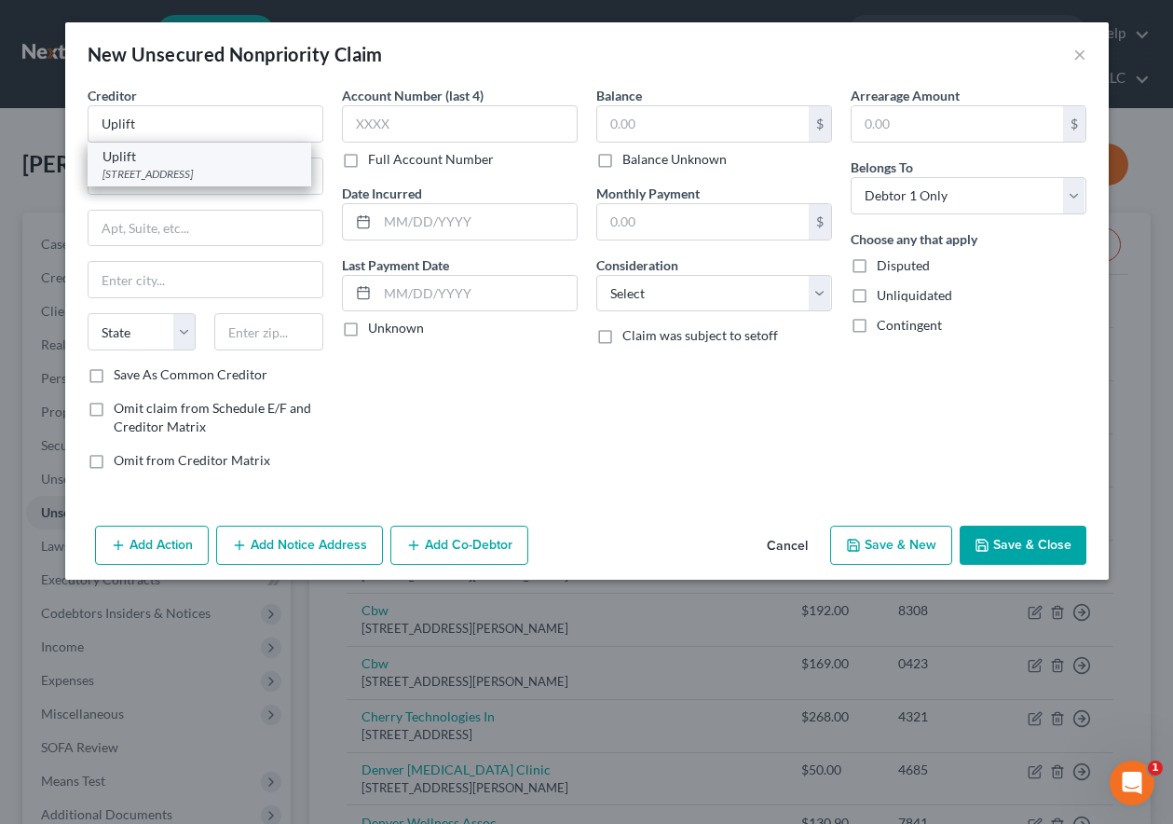
click at [167, 172] on div "PO Box 1147, Mission, SD 57555" at bounding box center [199, 174] width 194 height 16
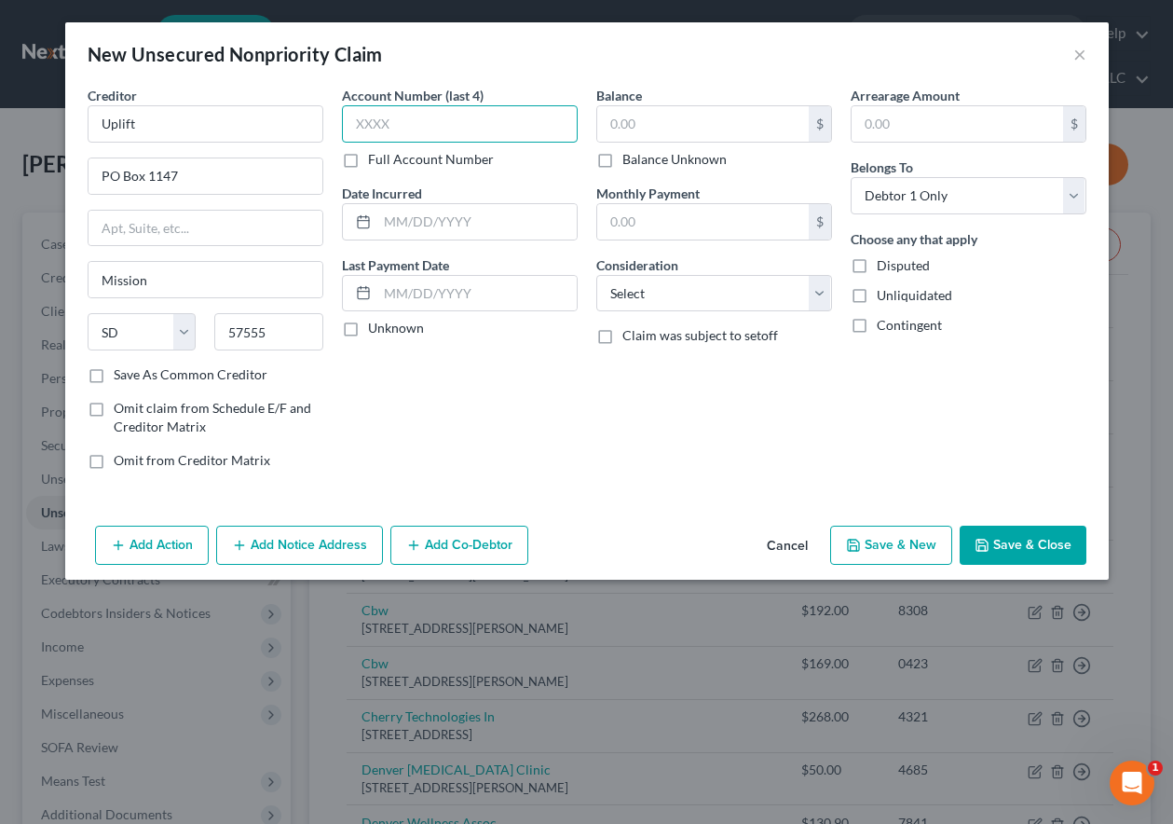
click at [418, 116] on input "text" at bounding box center [460, 123] width 236 height 37
click at [907, 538] on button "Save & New" at bounding box center [891, 544] width 122 height 39
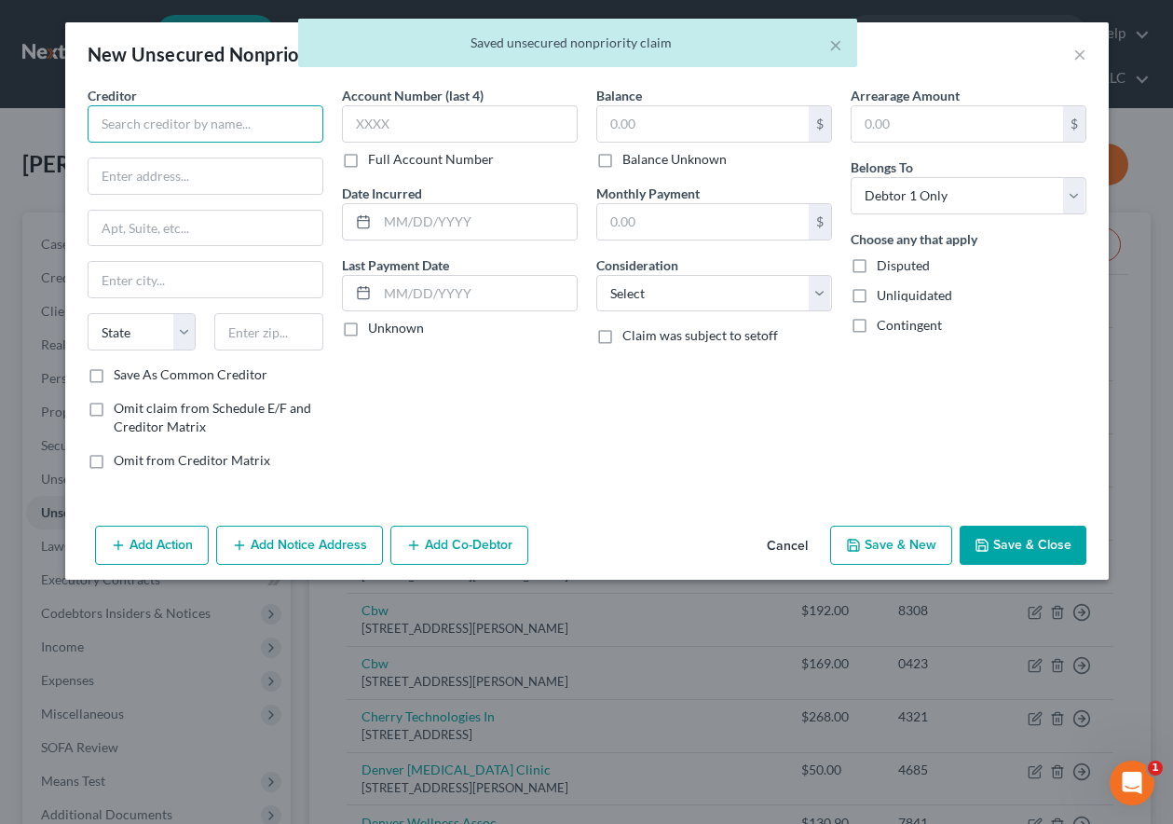
click at [192, 126] on input "text" at bounding box center [206, 123] width 236 height 37
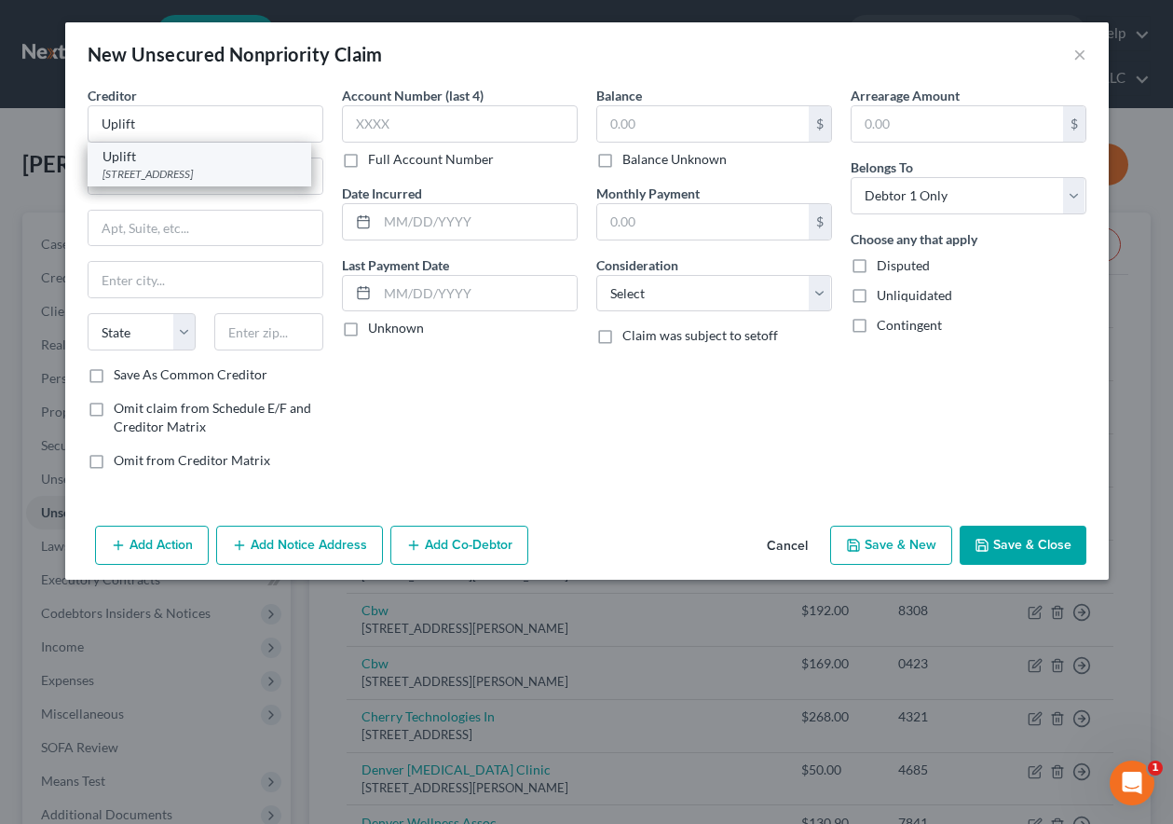
click at [223, 163] on div "Uplift" at bounding box center [199, 156] width 194 height 19
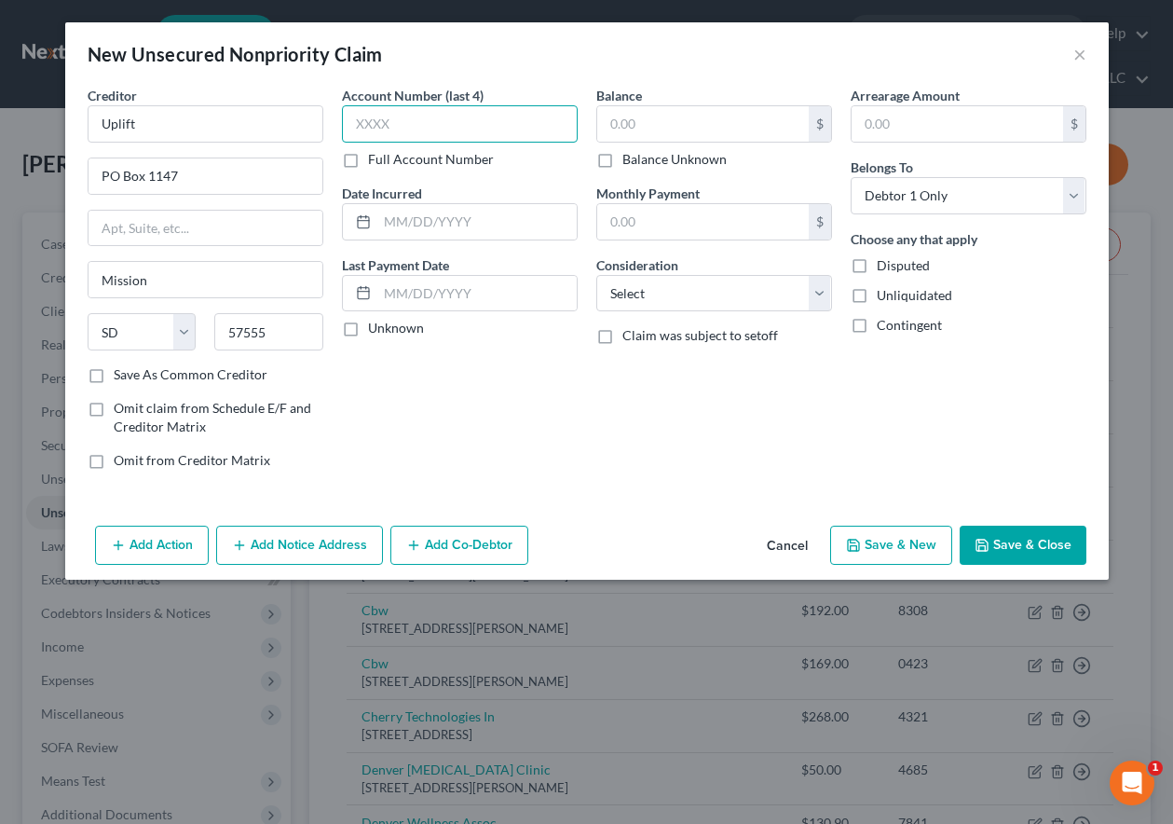
click at [385, 126] on input "text" at bounding box center [460, 123] width 236 height 37
click at [868, 541] on button "Save & New" at bounding box center [891, 544] width 122 height 39
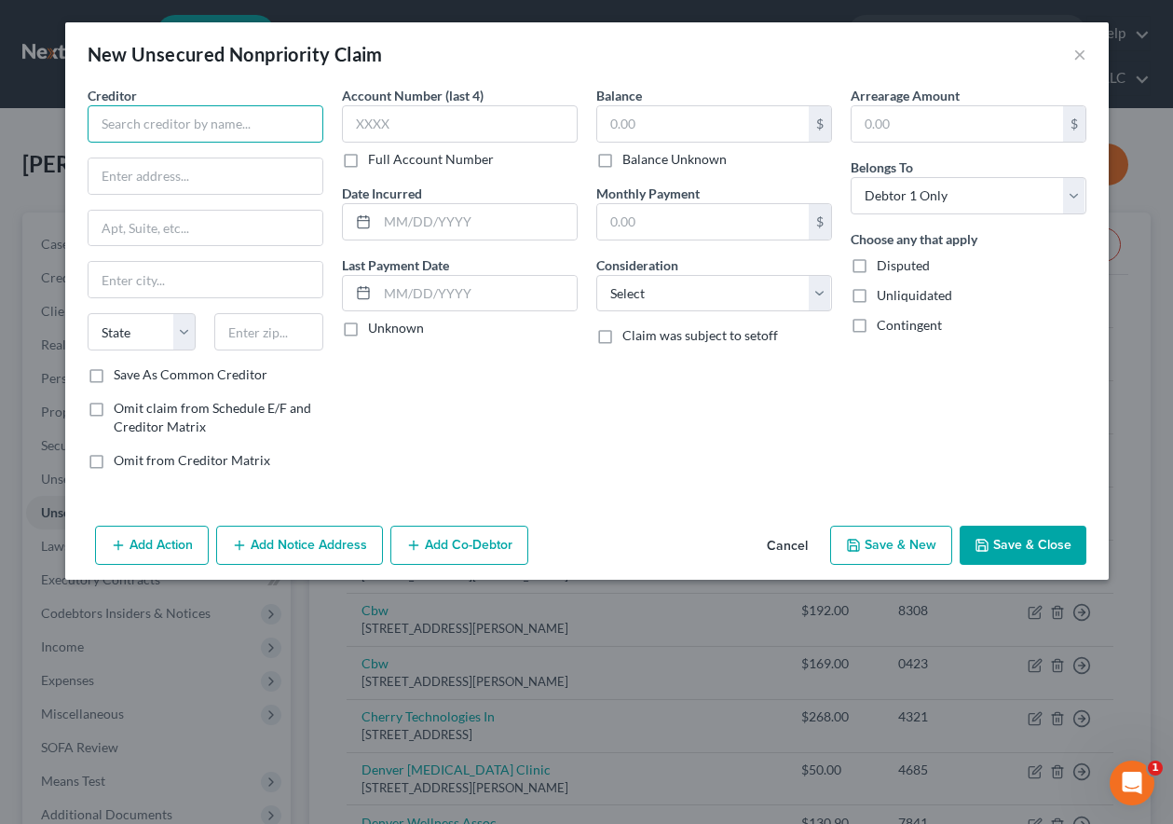
click at [191, 126] on input "text" at bounding box center [206, 123] width 236 height 37
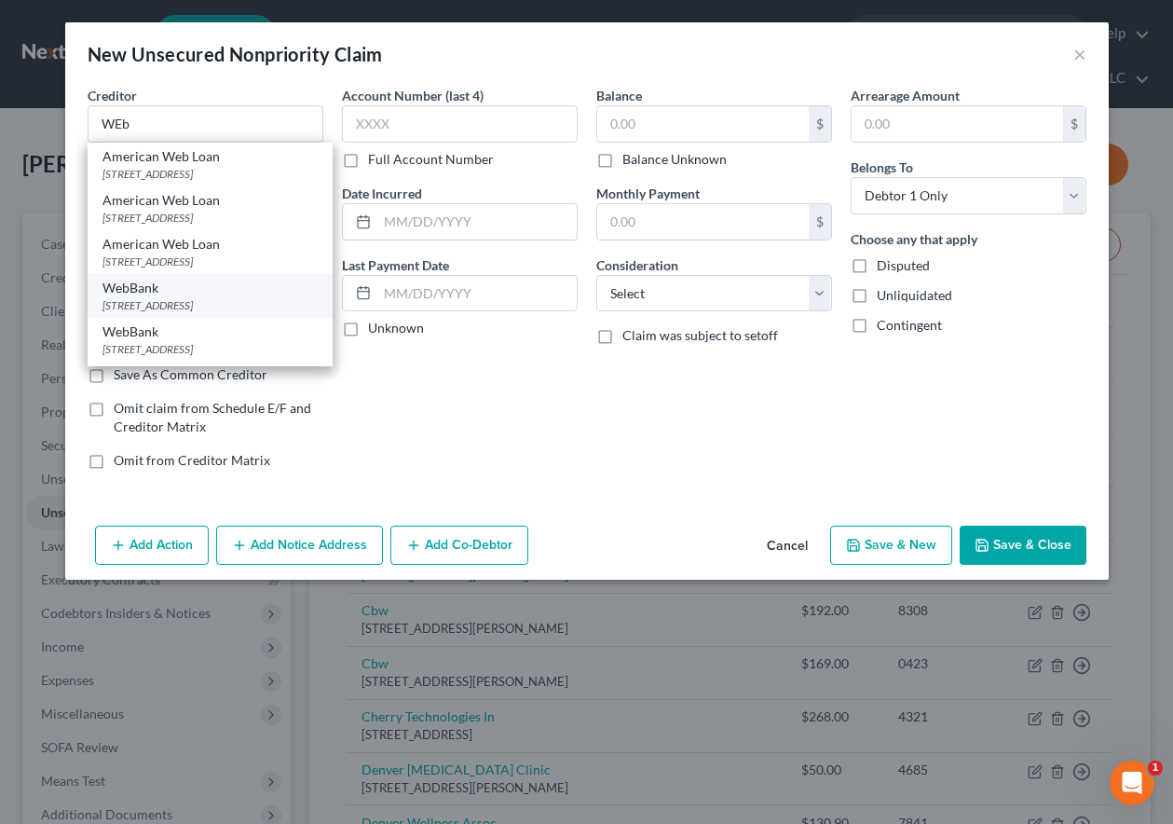
click at [201, 313] on div "640 N LaSalle St #535, Chicago, IL 60654" at bounding box center [209, 305] width 215 height 16
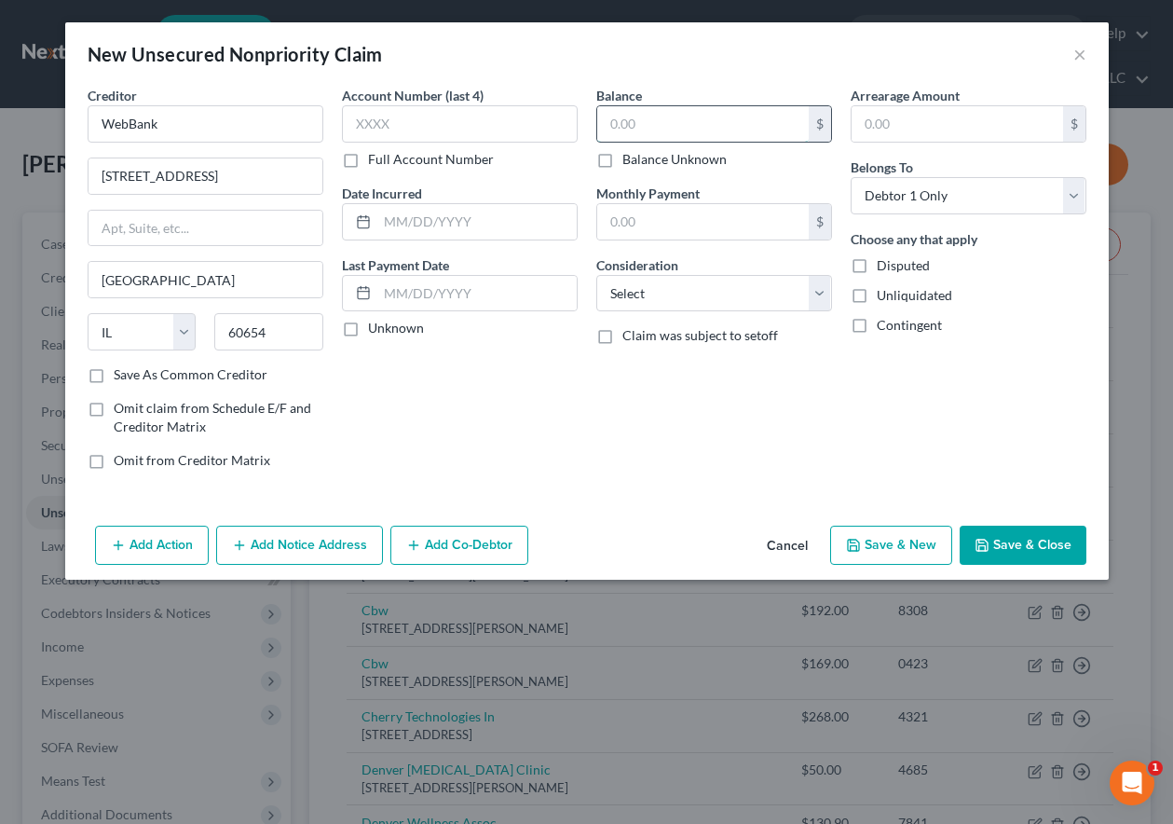
click at [683, 128] on input "text" at bounding box center [703, 123] width 212 height 35
click at [1047, 553] on button "Save & Close" at bounding box center [1023, 544] width 127 height 39
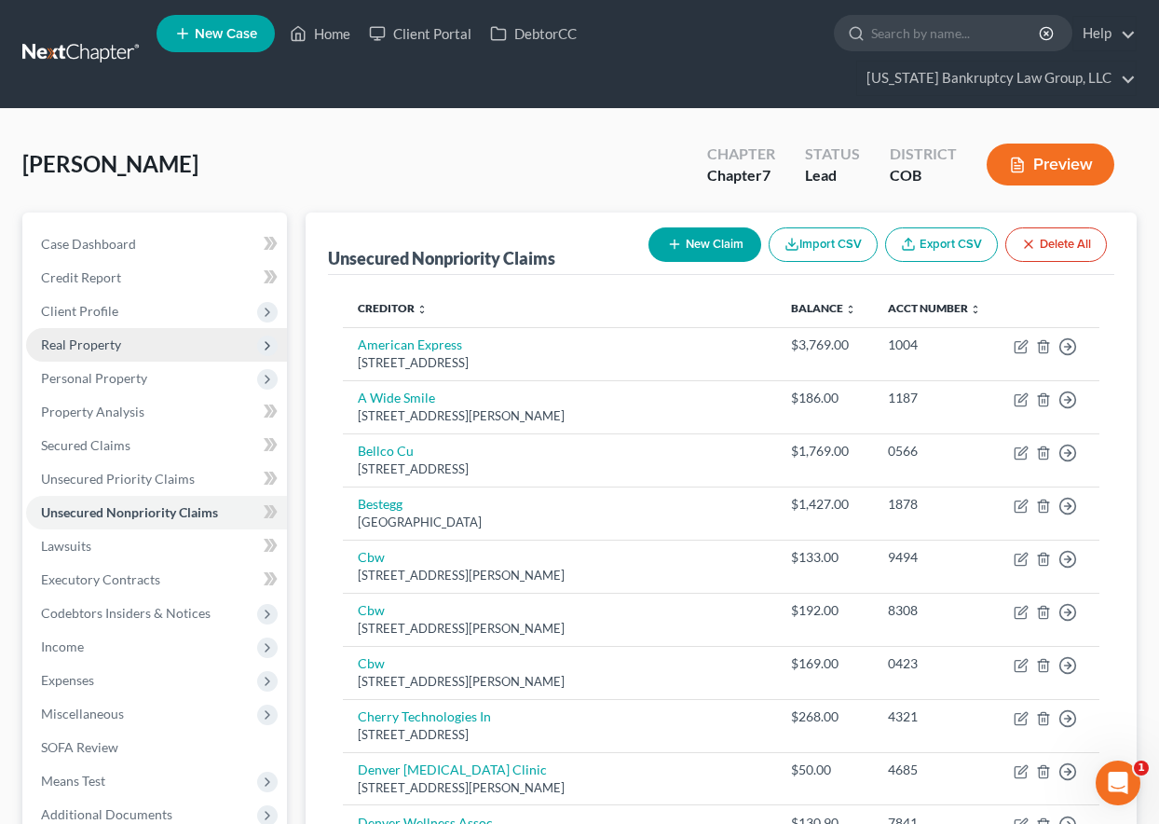
click at [103, 339] on span "Real Property" at bounding box center [81, 344] width 80 height 16
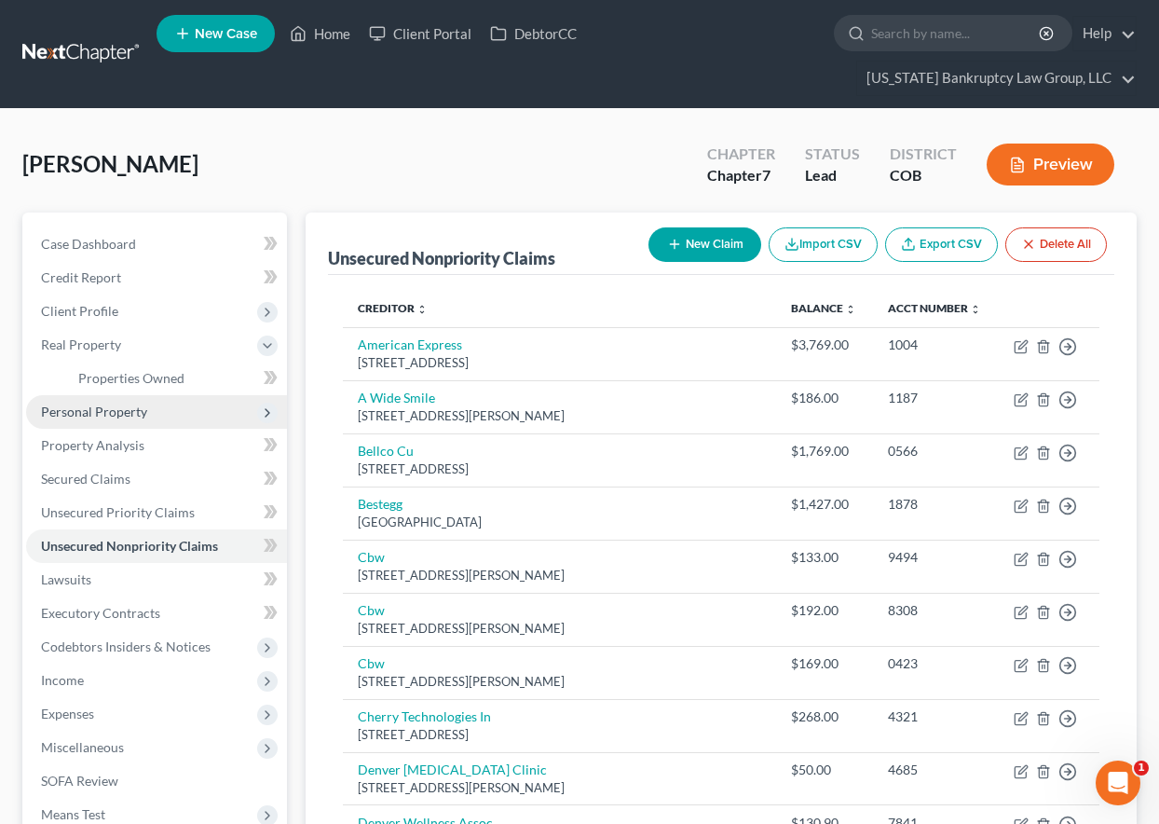
click at [119, 408] on span "Personal Property" at bounding box center [94, 411] width 106 height 16
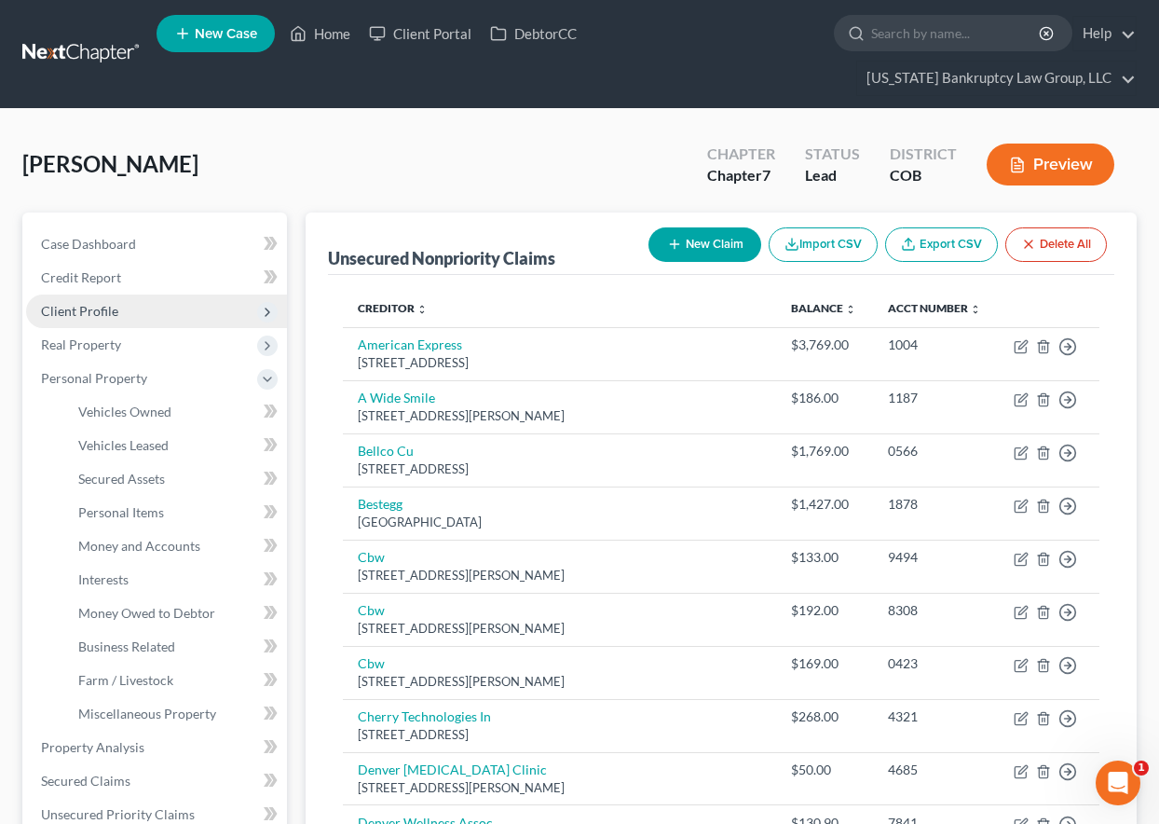
click at [85, 303] on span "Client Profile" at bounding box center [79, 311] width 77 height 16
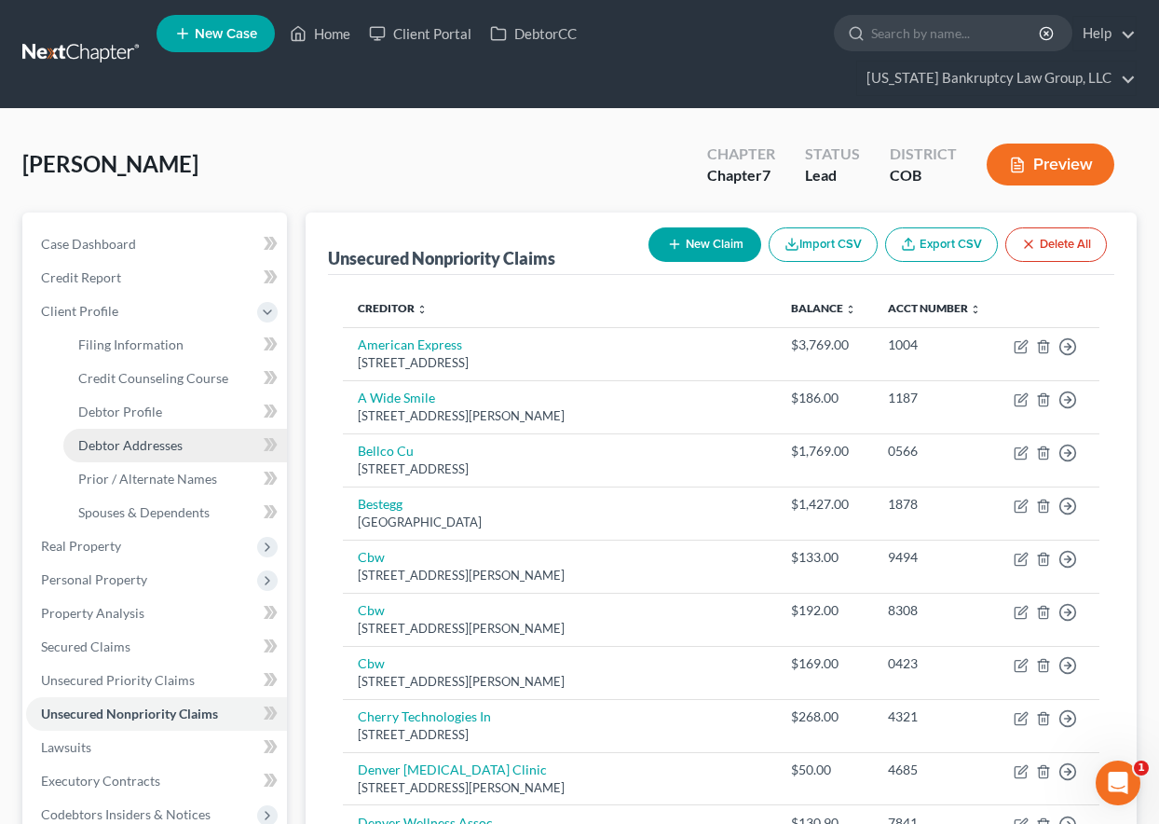
click at [165, 445] on span "Debtor Addresses" at bounding box center [130, 445] width 104 height 16
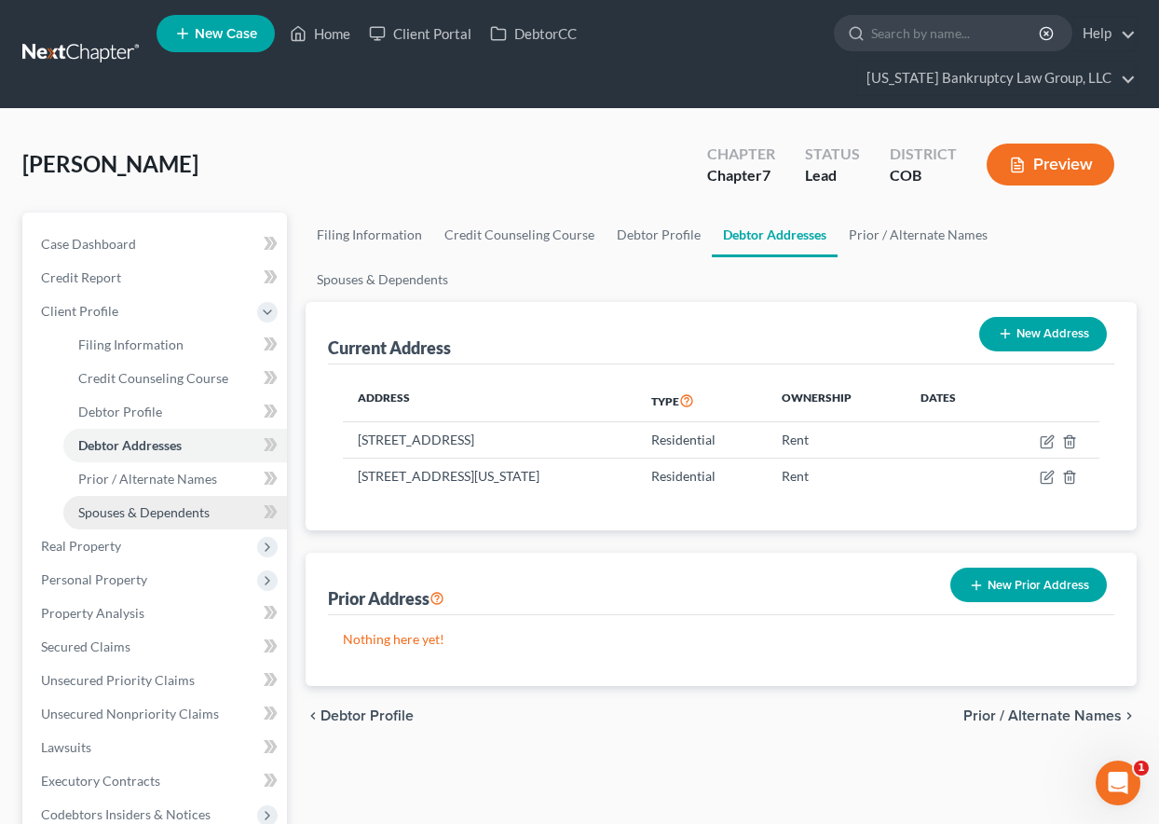
scroll to position [353, 0]
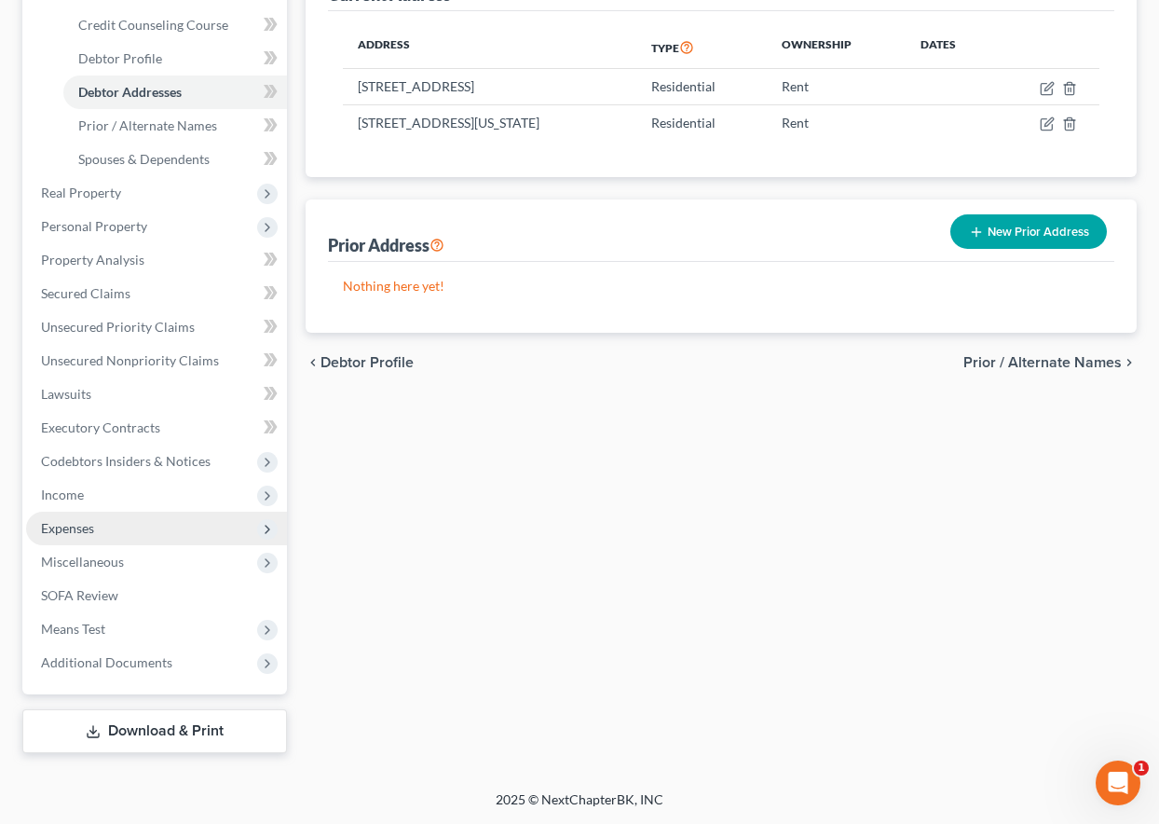
click at [64, 516] on span "Expenses" at bounding box center [156, 529] width 261 height 34
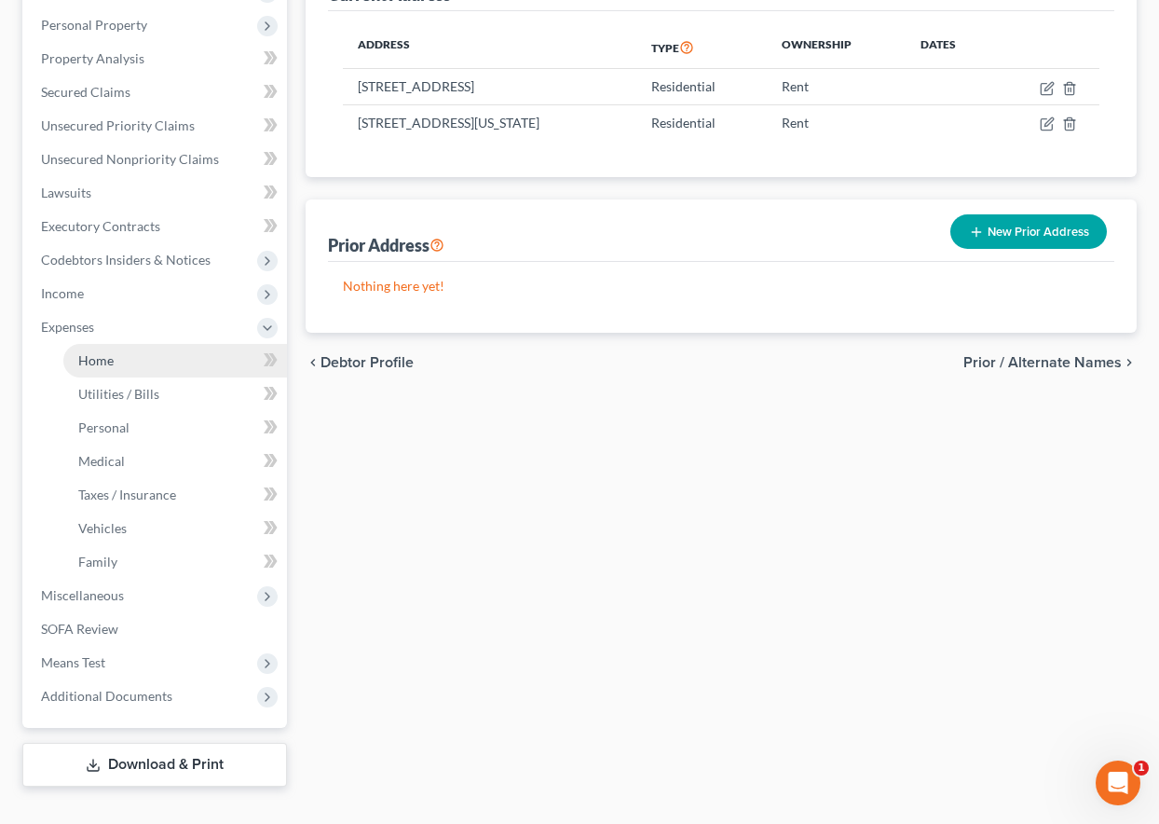
click at [105, 362] on span "Home" at bounding box center [95, 360] width 35 height 16
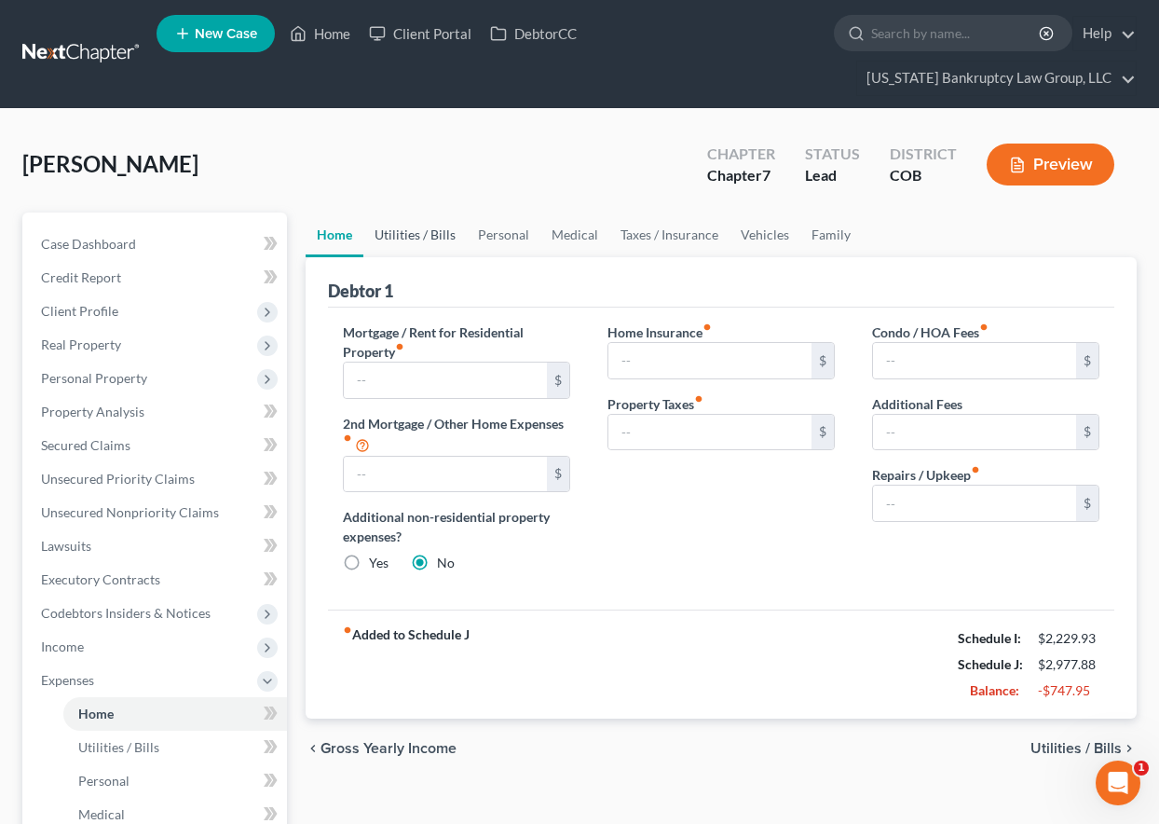
click at [411, 230] on link "Utilities / Bills" at bounding box center [414, 234] width 103 height 45
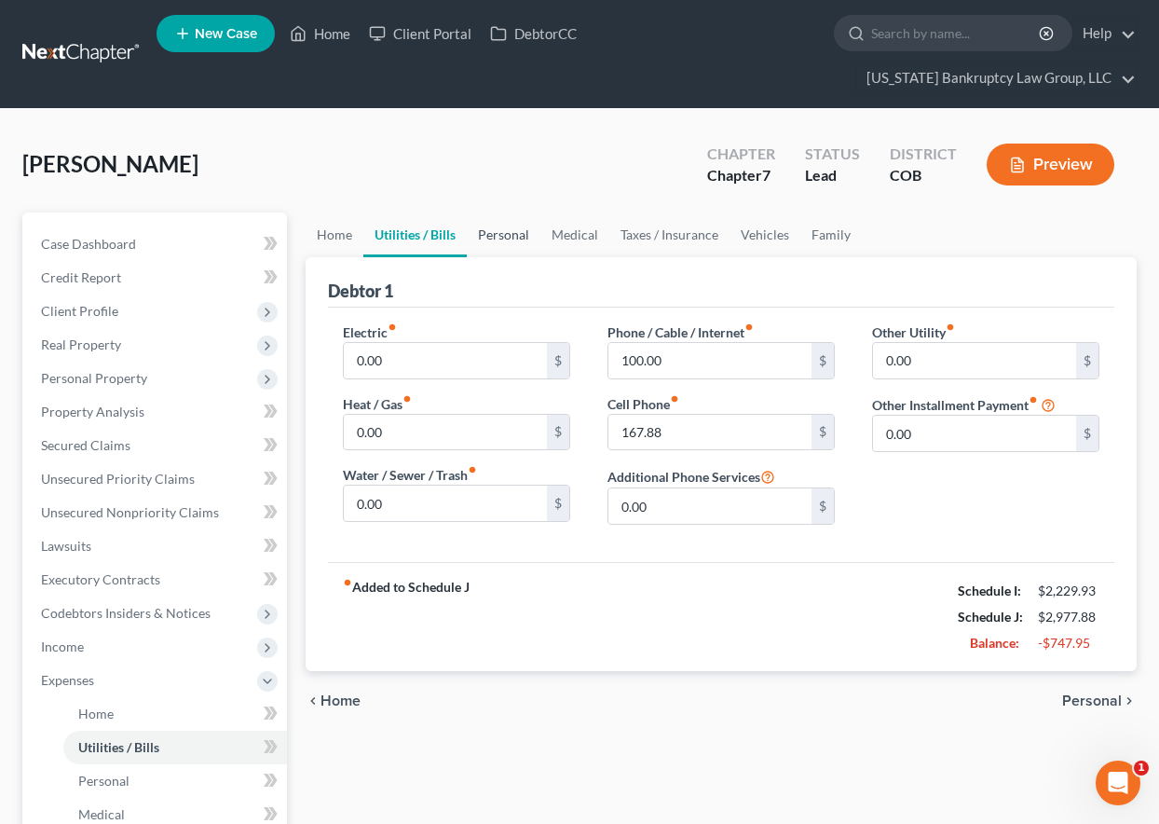
click at [503, 231] on link "Personal" at bounding box center [504, 234] width 74 height 45
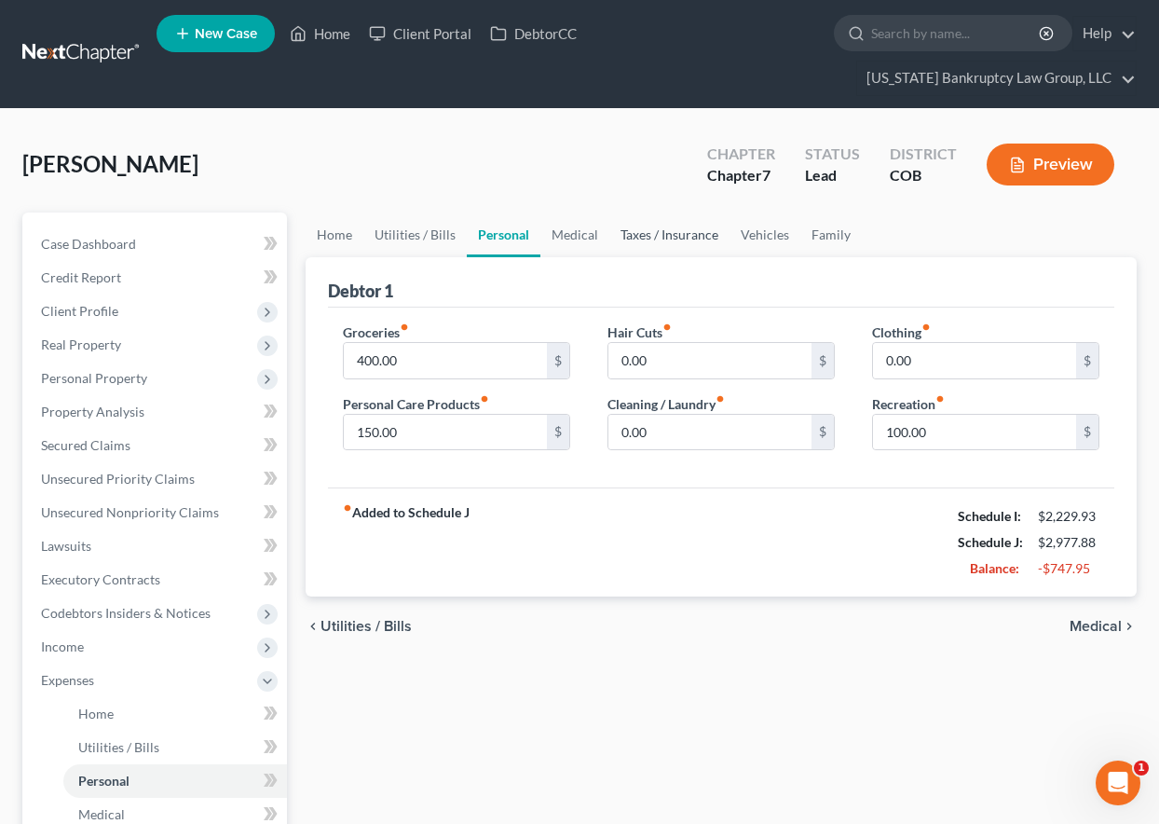
click at [616, 231] on link "Taxes / Insurance" at bounding box center [669, 234] width 120 height 45
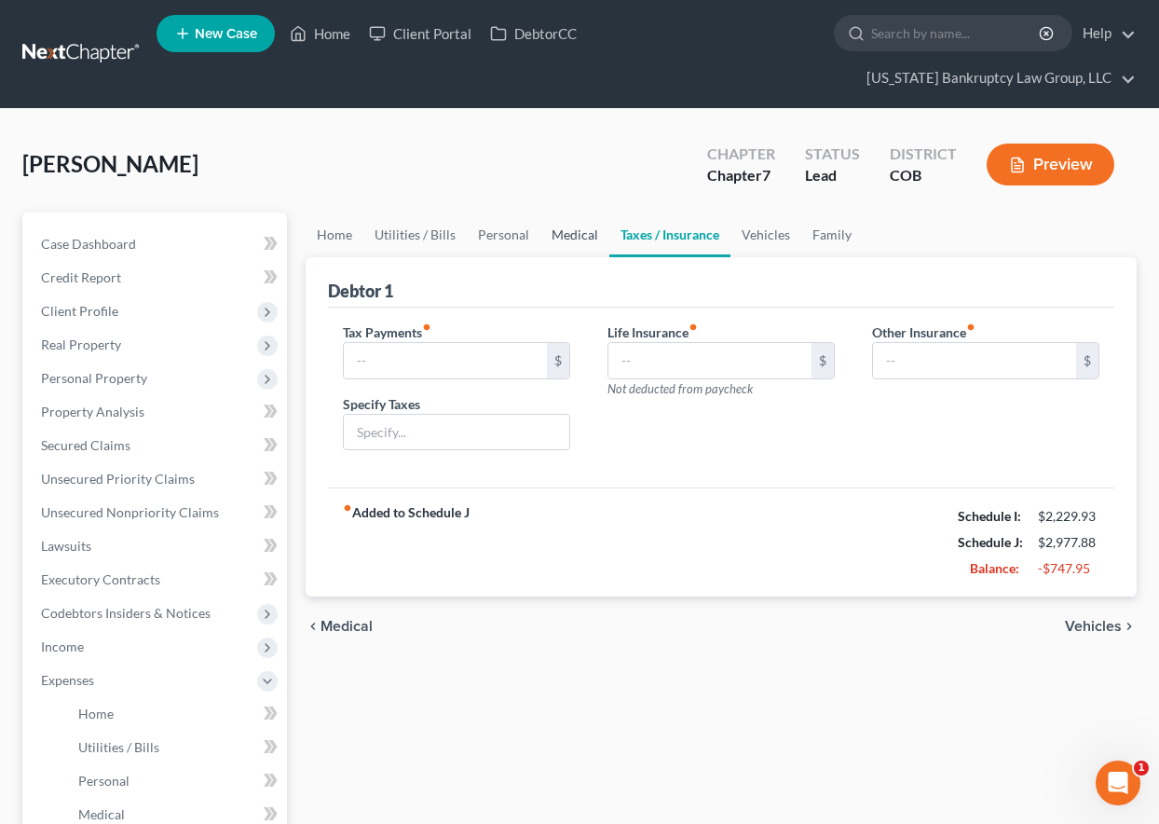
click at [552, 241] on link "Medical" at bounding box center [574, 234] width 69 height 45
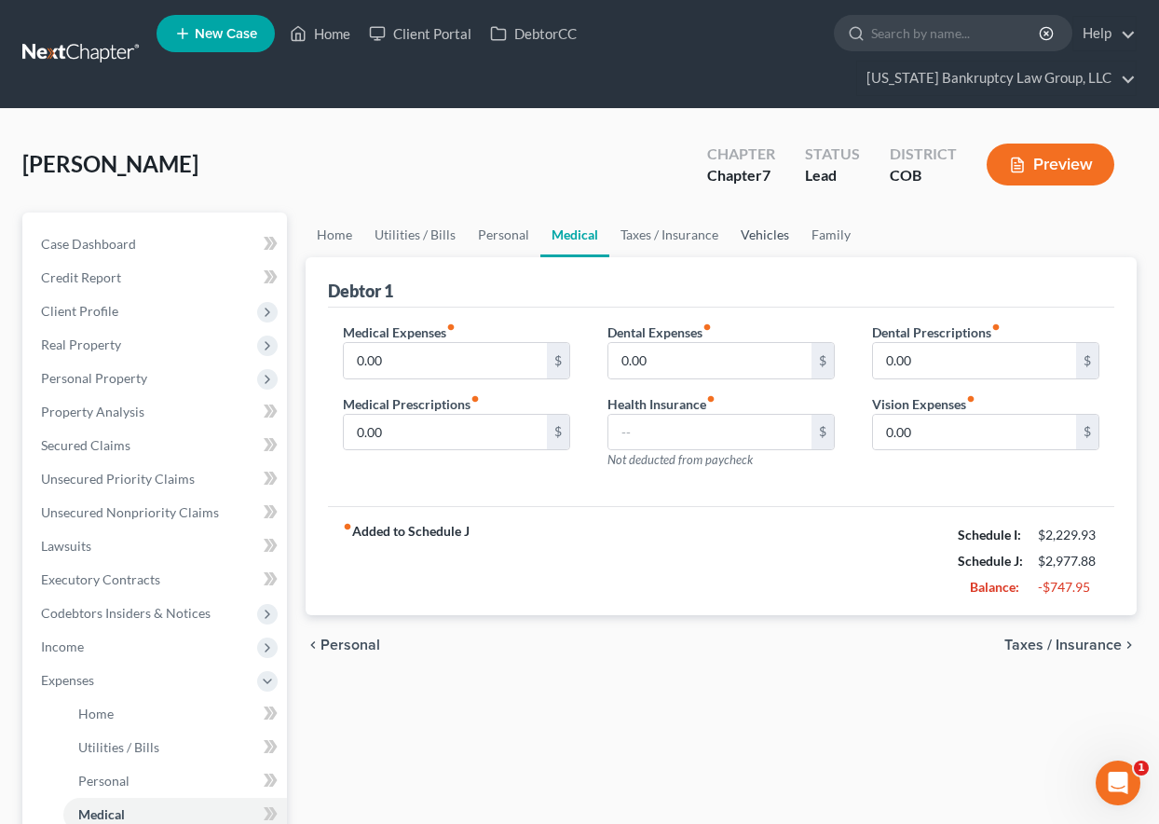
click at [765, 239] on link "Vehicles" at bounding box center [765, 234] width 71 height 45
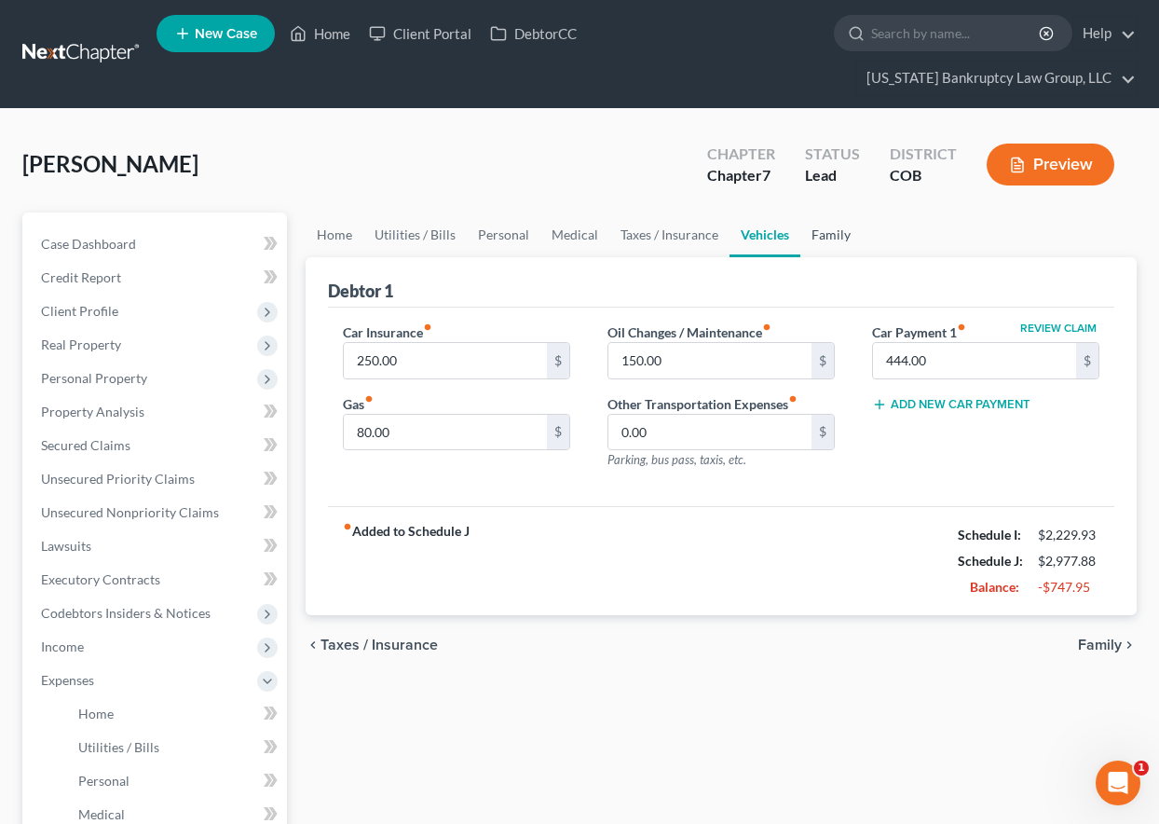
click at [828, 234] on link "Family" at bounding box center [830, 234] width 61 height 45
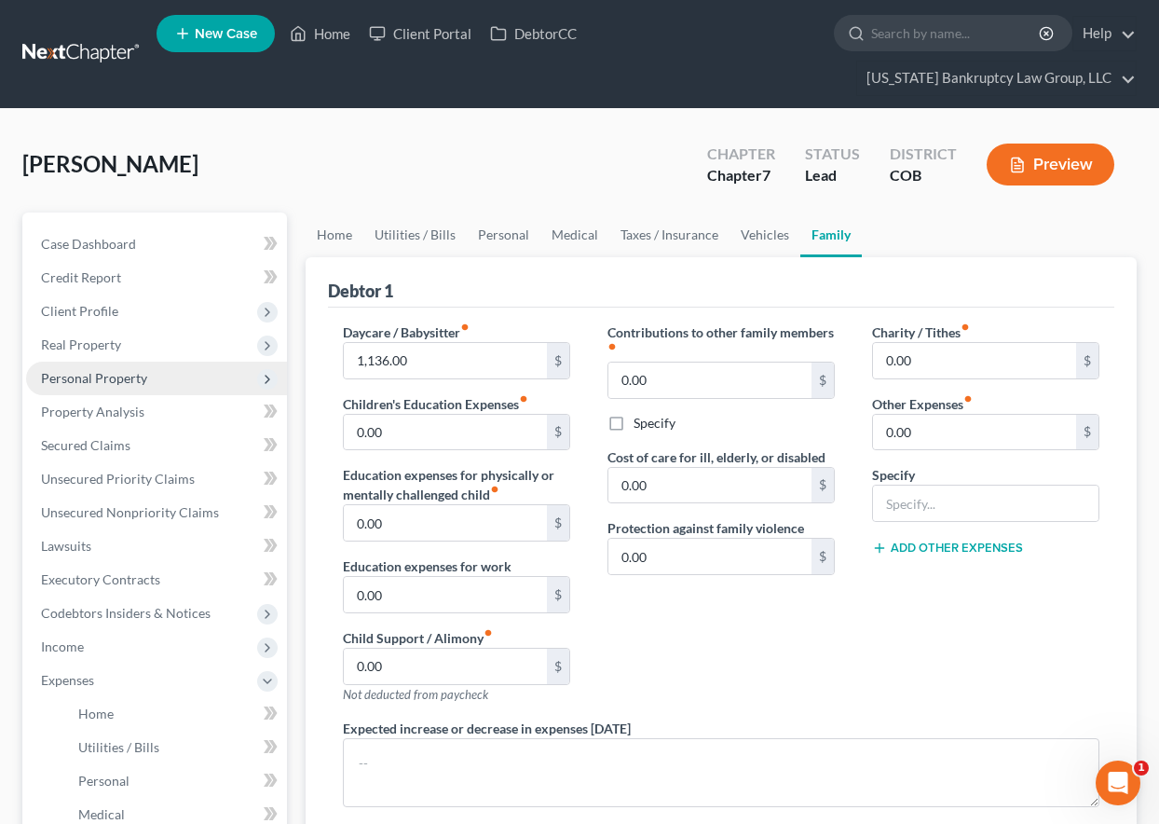
click at [115, 375] on span "Personal Property" at bounding box center [94, 378] width 106 height 16
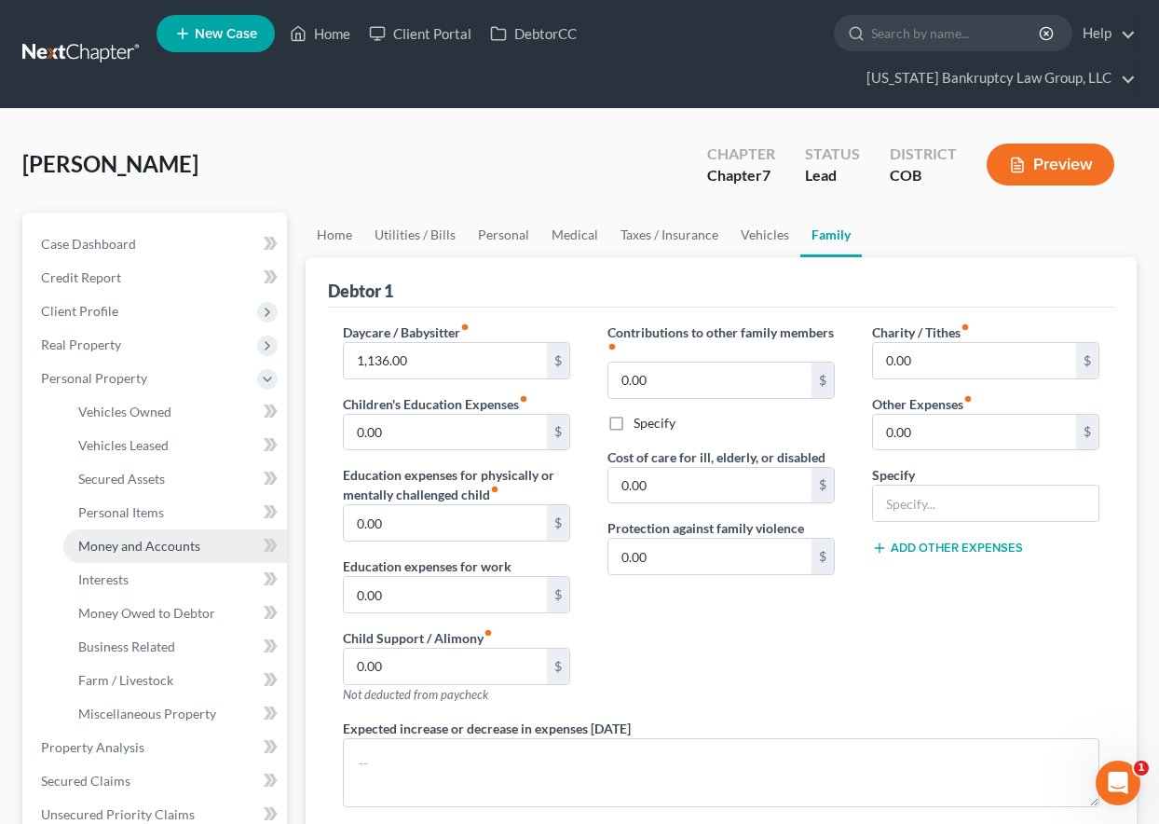
click at [125, 544] on span "Money and Accounts" at bounding box center [139, 546] width 122 height 16
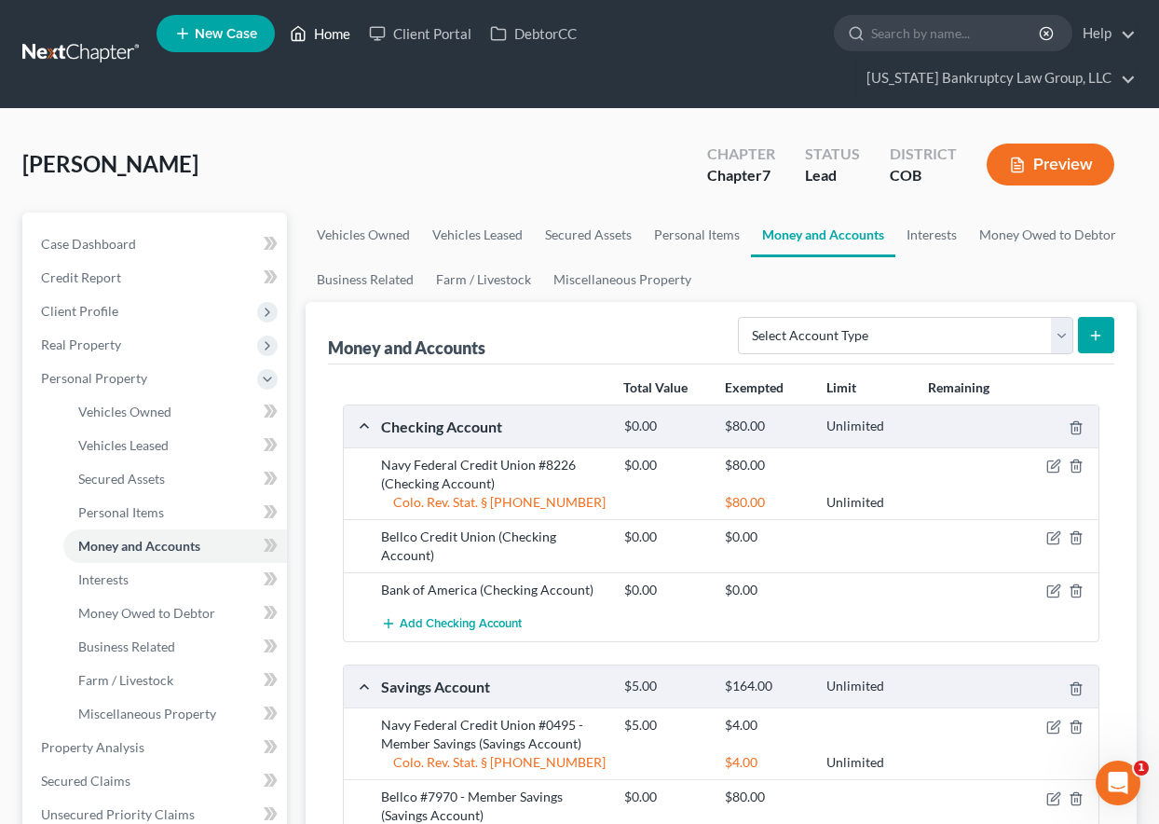
click at [342, 36] on link "Home" at bounding box center [319, 34] width 79 height 34
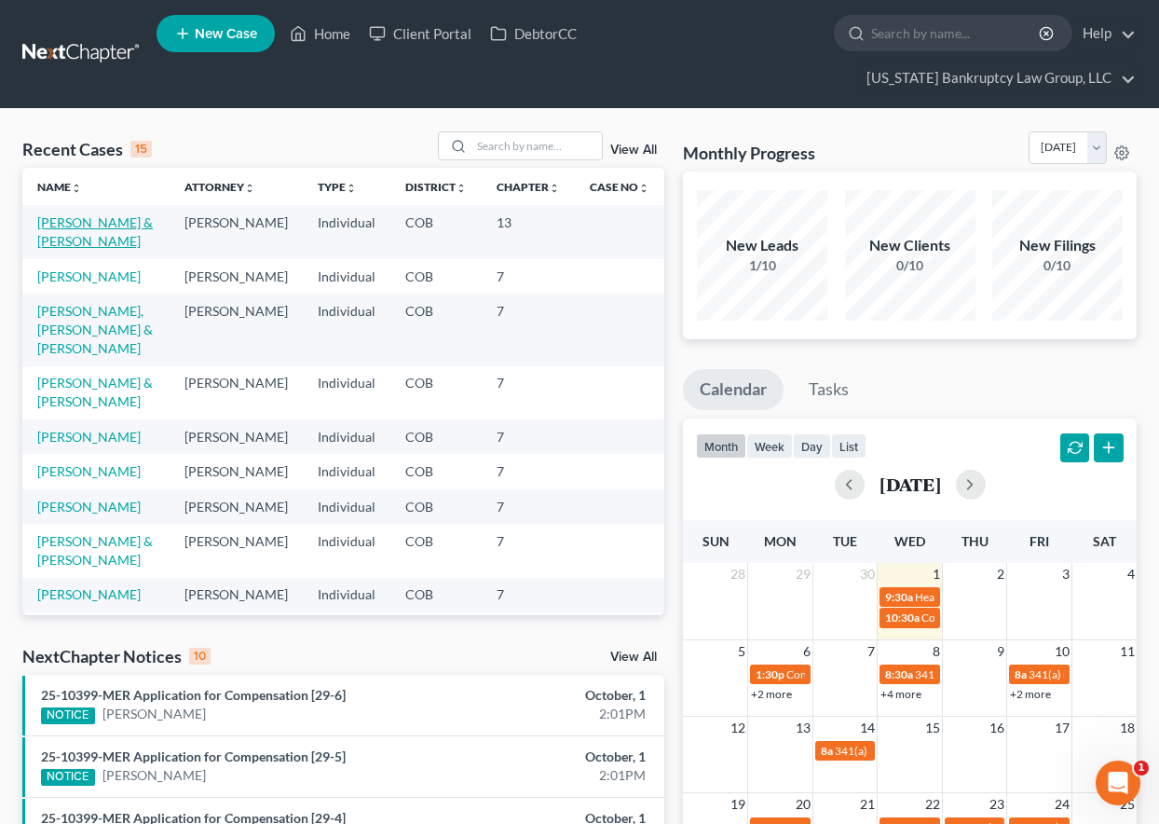
click at [93, 225] on link "[PERSON_NAME] & [PERSON_NAME]" at bounding box center [95, 231] width 116 height 34
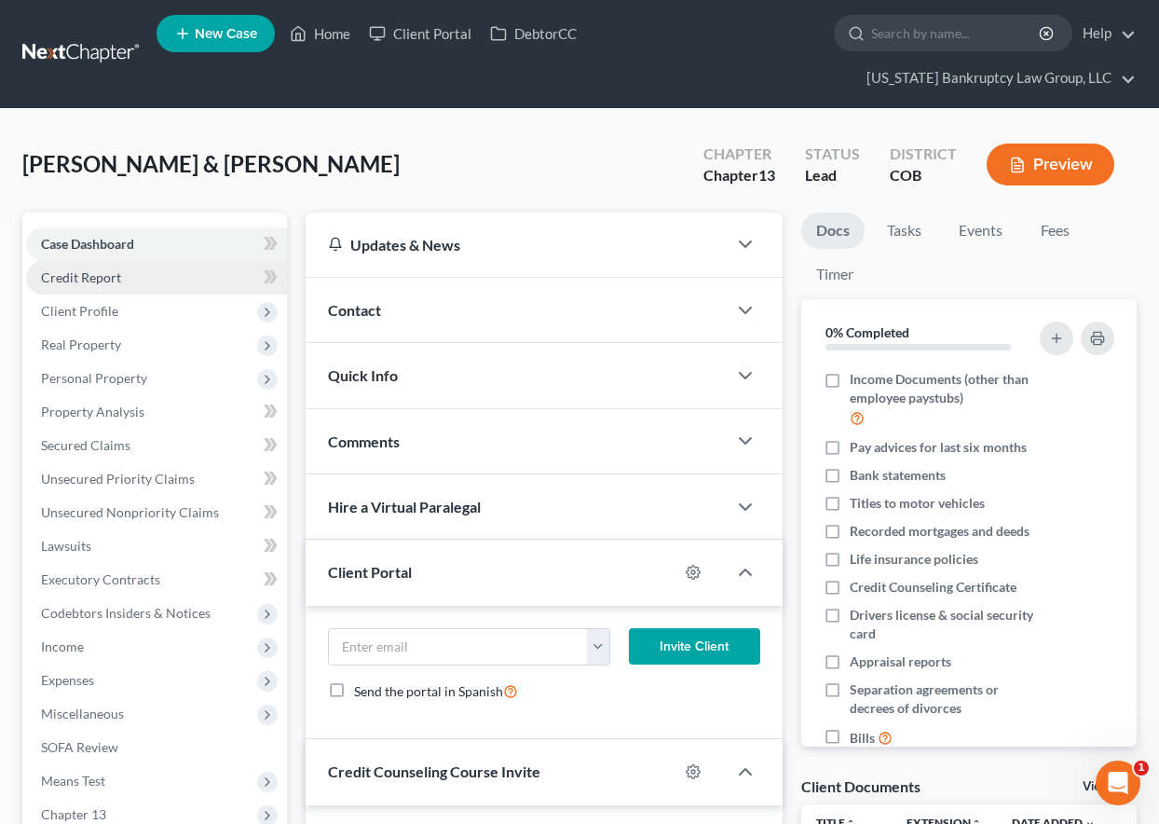
click at [106, 276] on span "Credit Report" at bounding box center [81, 277] width 80 height 16
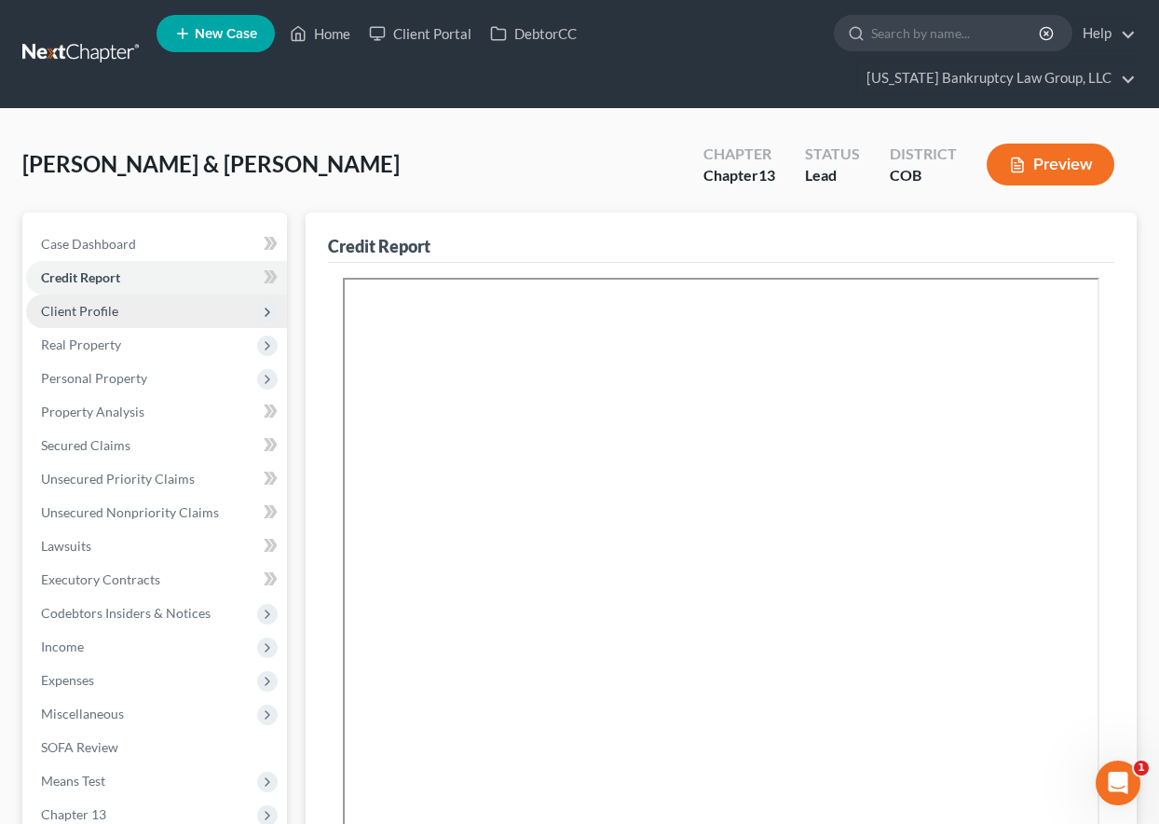
click at [90, 311] on span "Client Profile" at bounding box center [79, 311] width 77 height 16
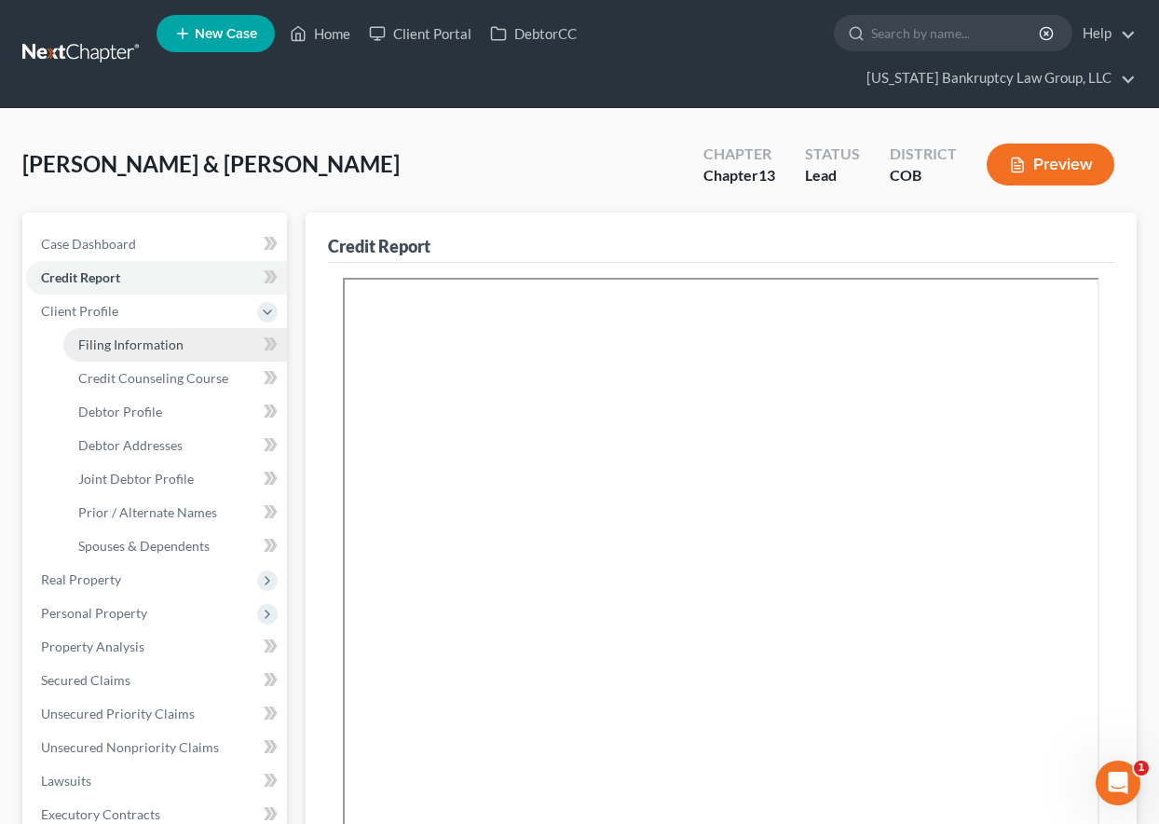
click at [122, 343] on span "Filing Information" at bounding box center [130, 344] width 105 height 16
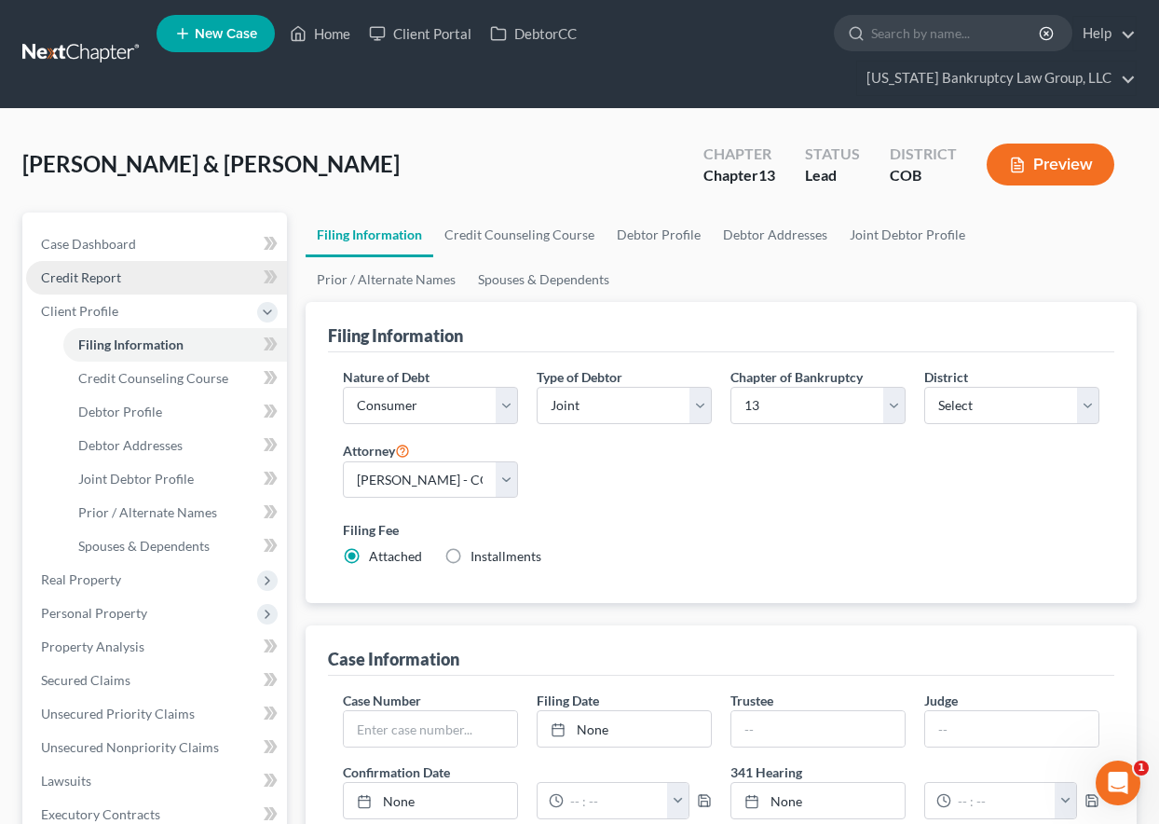
click at [108, 279] on span "Credit Report" at bounding box center [81, 277] width 80 height 16
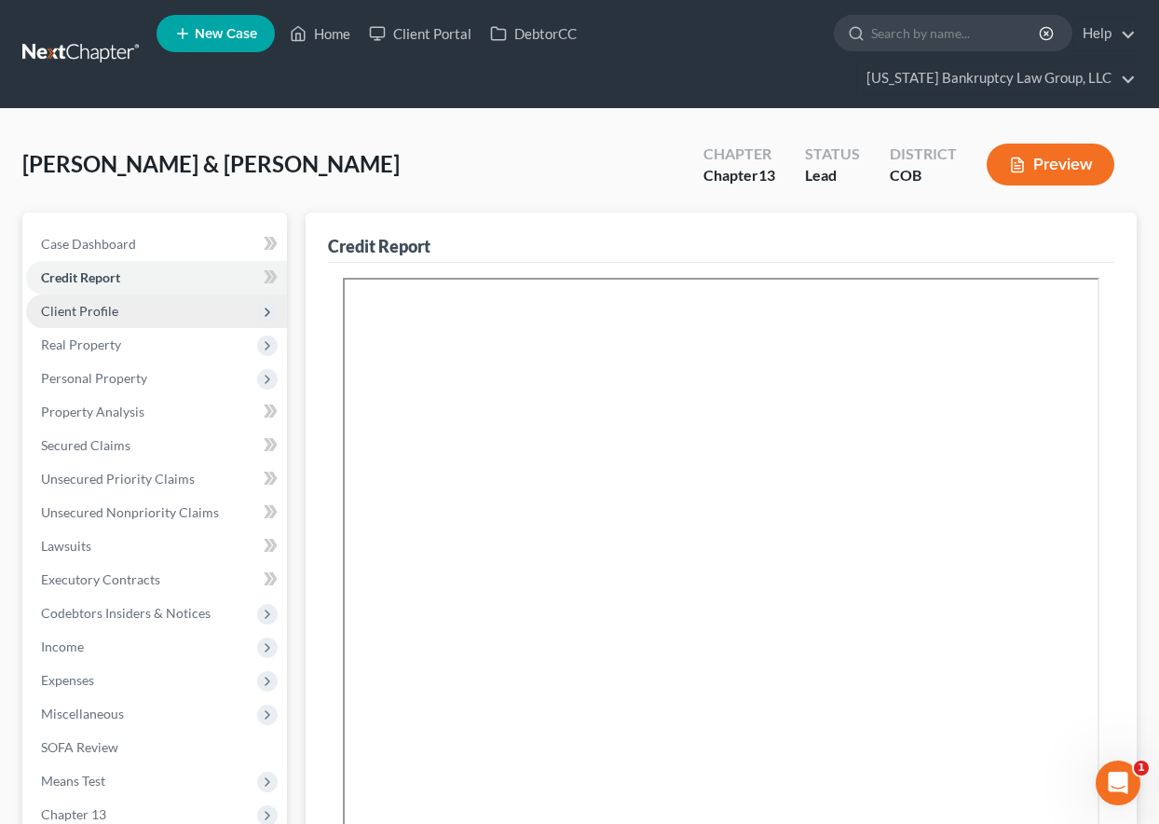
click at [100, 314] on span "Client Profile" at bounding box center [79, 311] width 77 height 16
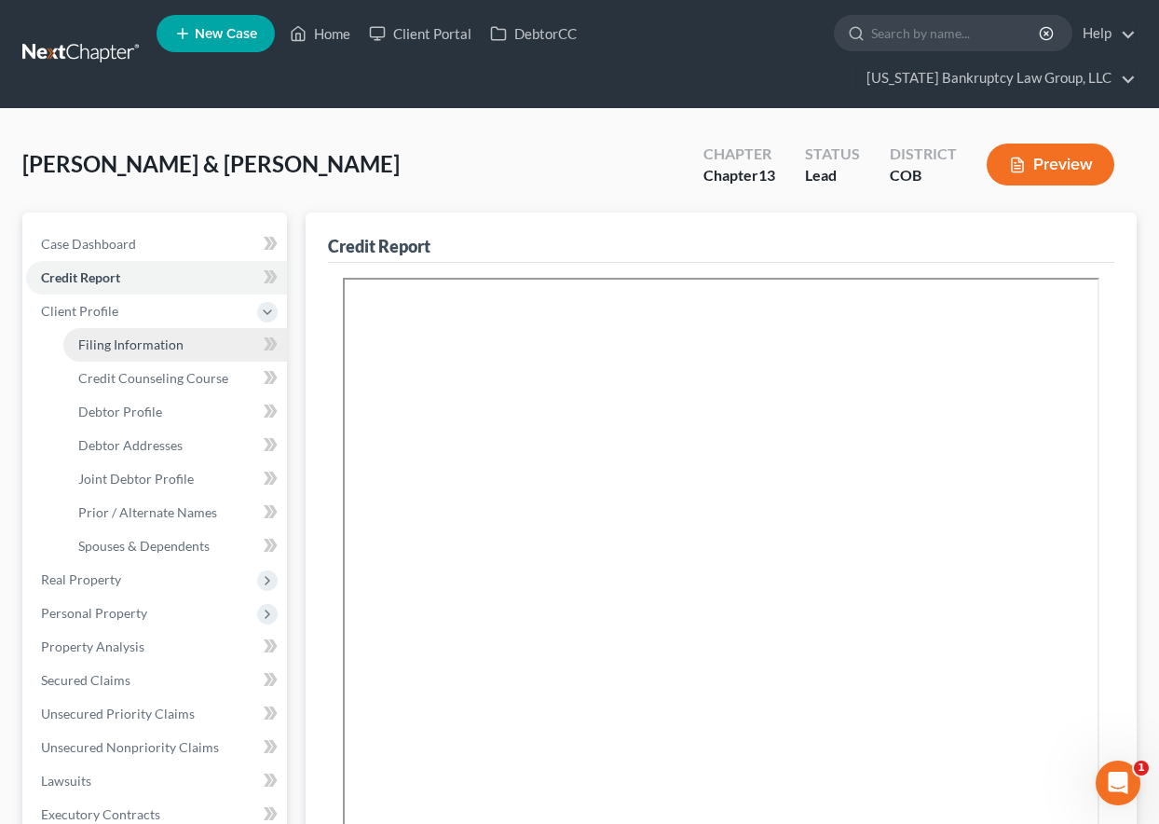
click at [117, 348] on span "Filing Information" at bounding box center [130, 344] width 105 height 16
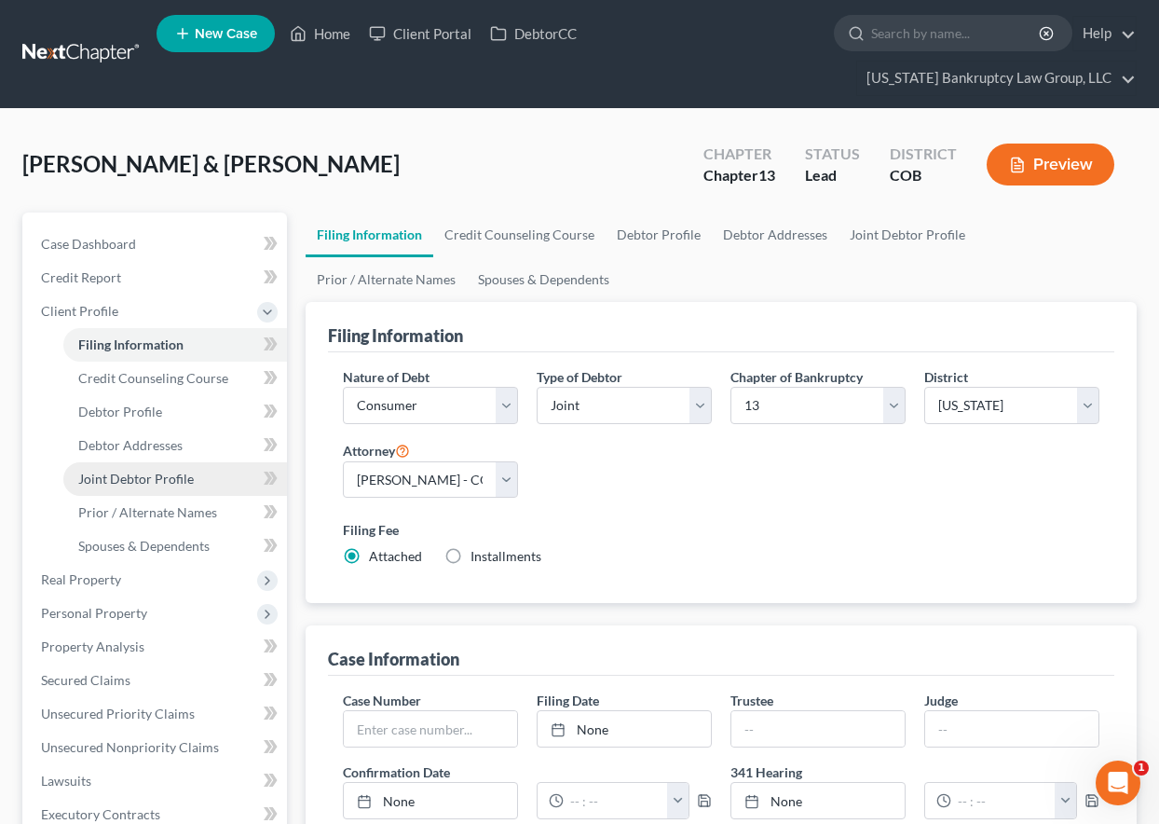
click at [142, 477] on span "Joint Debtor Profile" at bounding box center [136, 479] width 116 height 16
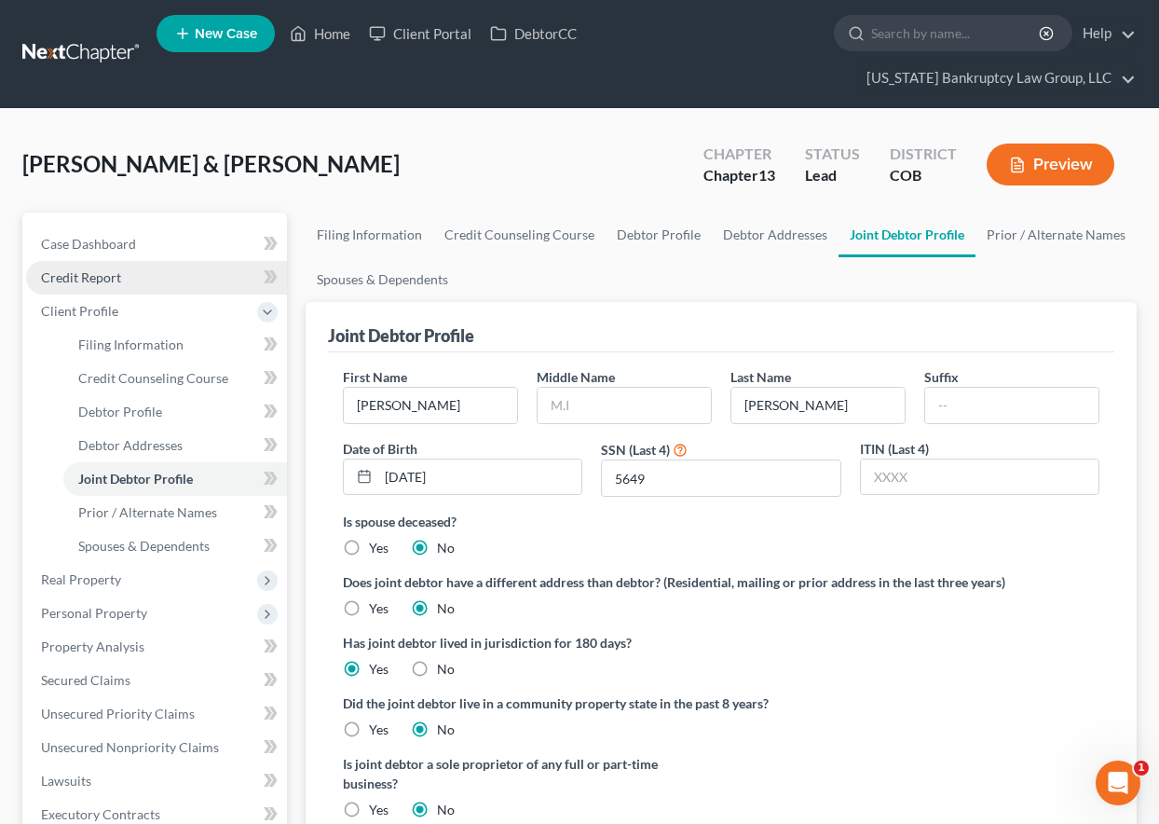
click at [103, 281] on span "Credit Report" at bounding box center [81, 277] width 80 height 16
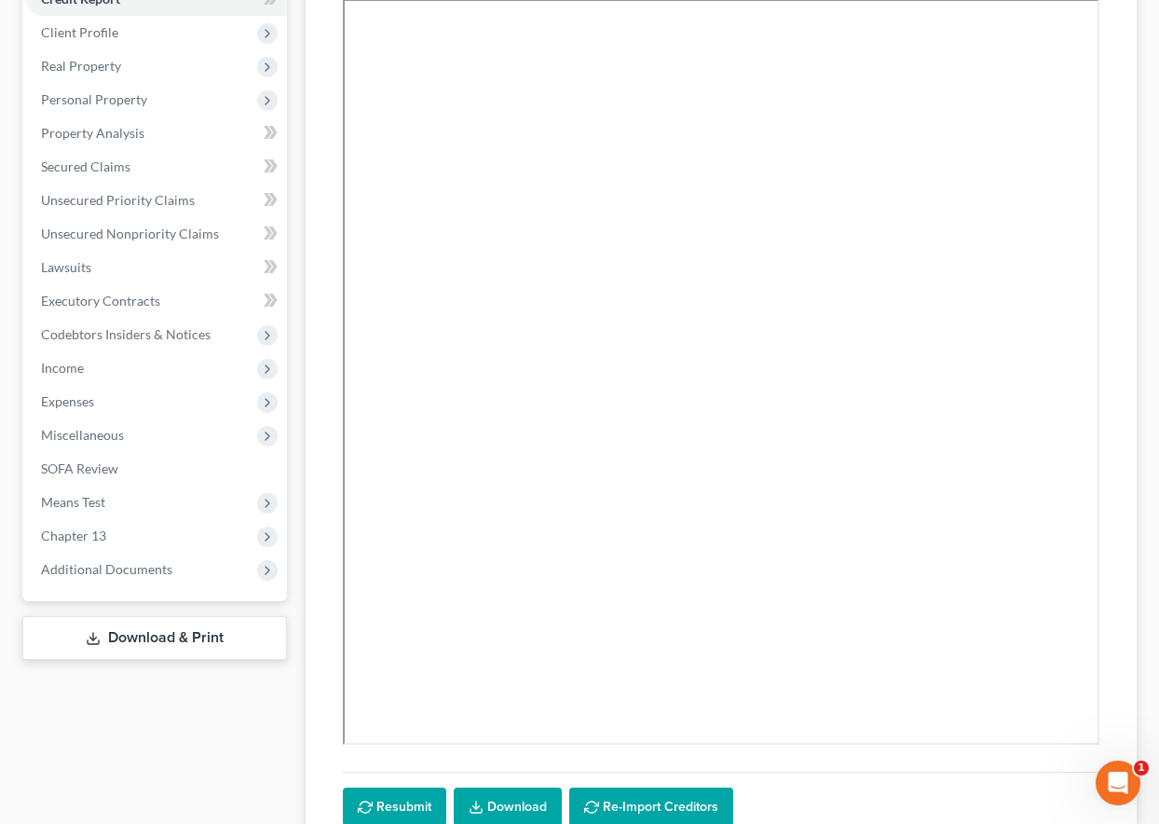
scroll to position [433, 0]
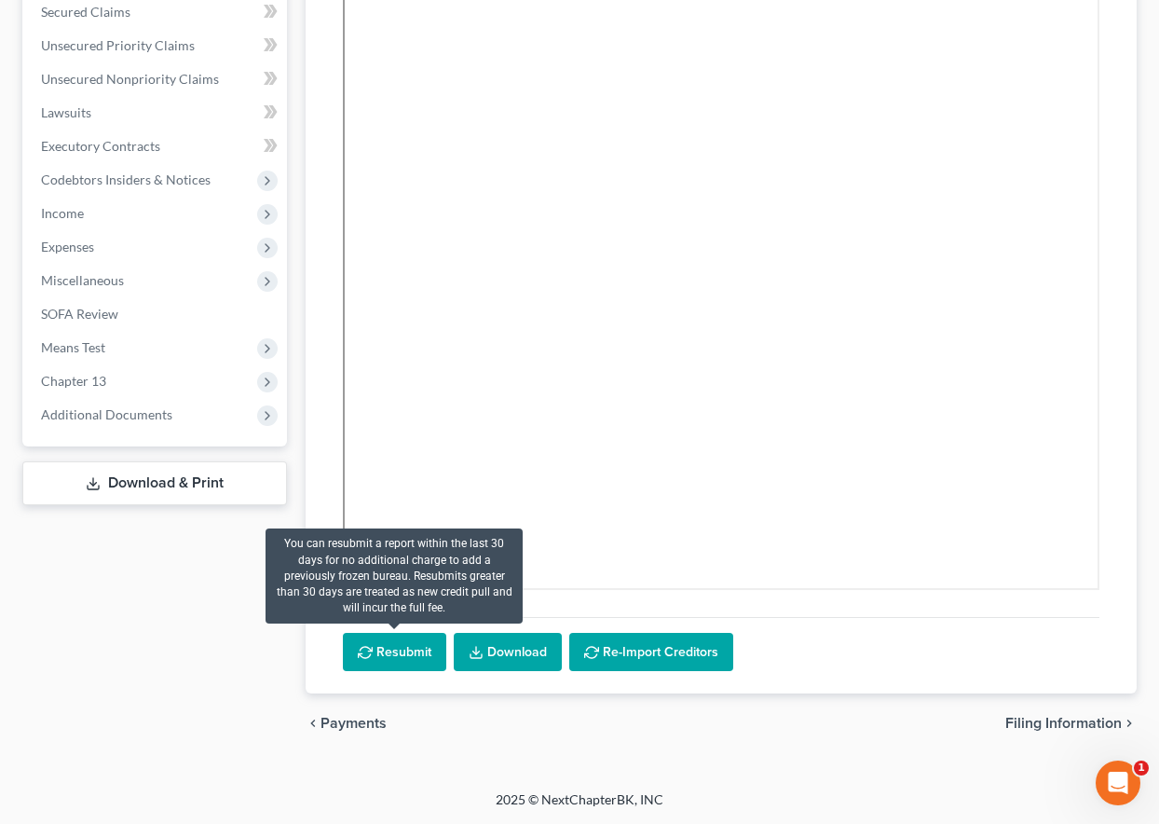
click at [404, 635] on button "Resubmit" at bounding box center [394, 652] width 103 height 39
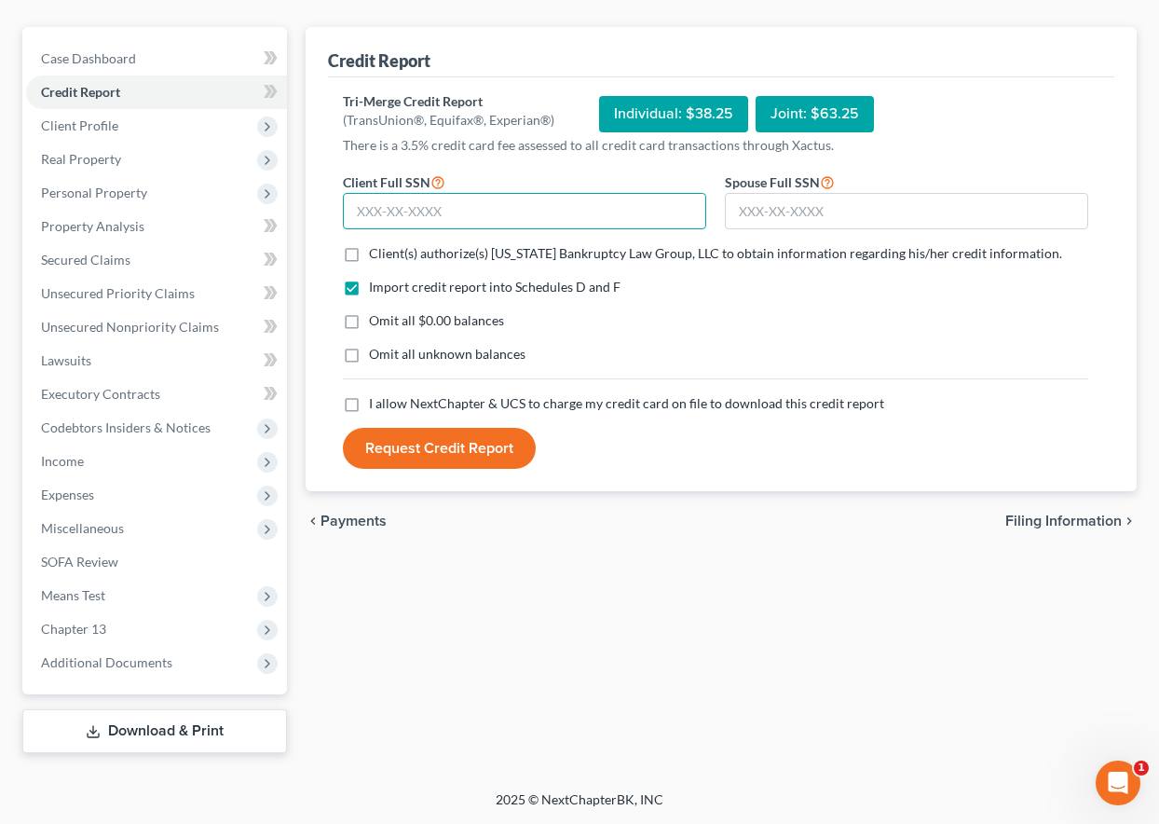
click at [468, 214] on input "text" at bounding box center [524, 211] width 363 height 37
click at [369, 252] on label "Client(s) authorize(s) [US_STATE] Bankruptcy Law Group, LLC to obtain informati…" at bounding box center [715, 253] width 693 height 19
click at [376, 252] on input "Client(s) authorize(s) [US_STATE] Bankruptcy Law Group, LLC to obtain informati…" at bounding box center [382, 250] width 12 height 12
click at [369, 325] on label "Omit all $0.00 balances" at bounding box center [436, 320] width 135 height 19
click at [376, 323] on input "Omit all $0.00 balances" at bounding box center [382, 317] width 12 height 12
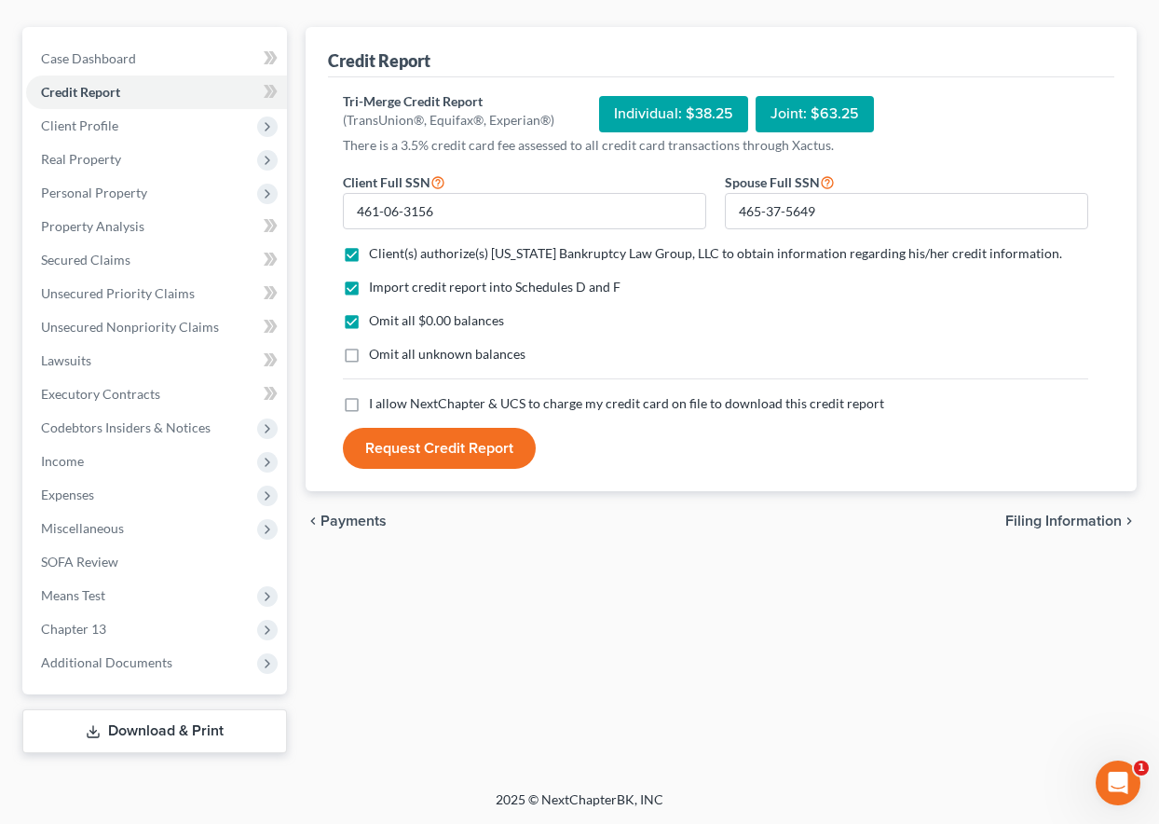
drag, startPoint x: 351, startPoint y: 350, endPoint x: 351, endPoint y: 386, distance: 35.4
click at [369, 354] on label "Omit all unknown balances" at bounding box center [447, 354] width 157 height 19
click at [376, 354] on input "Omit all unknown balances" at bounding box center [382, 351] width 12 height 12
click at [369, 406] on label "I allow NextChapter & UCS to charge my credit card on file to download this cre…" at bounding box center [626, 403] width 515 height 19
click at [376, 406] on input "I allow NextChapter & UCS to charge my credit card on file to download this cre…" at bounding box center [382, 400] width 12 height 12
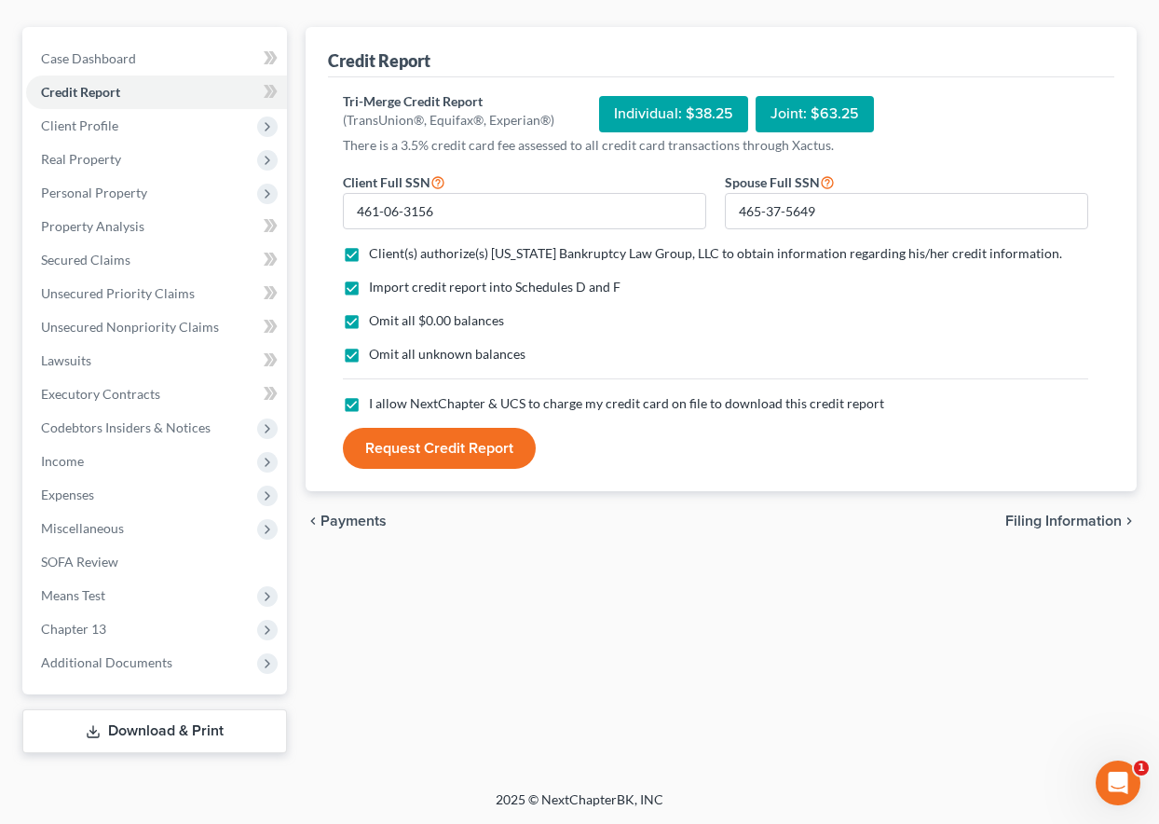
click at [424, 438] on button "Request Credit Report" at bounding box center [439, 448] width 193 height 41
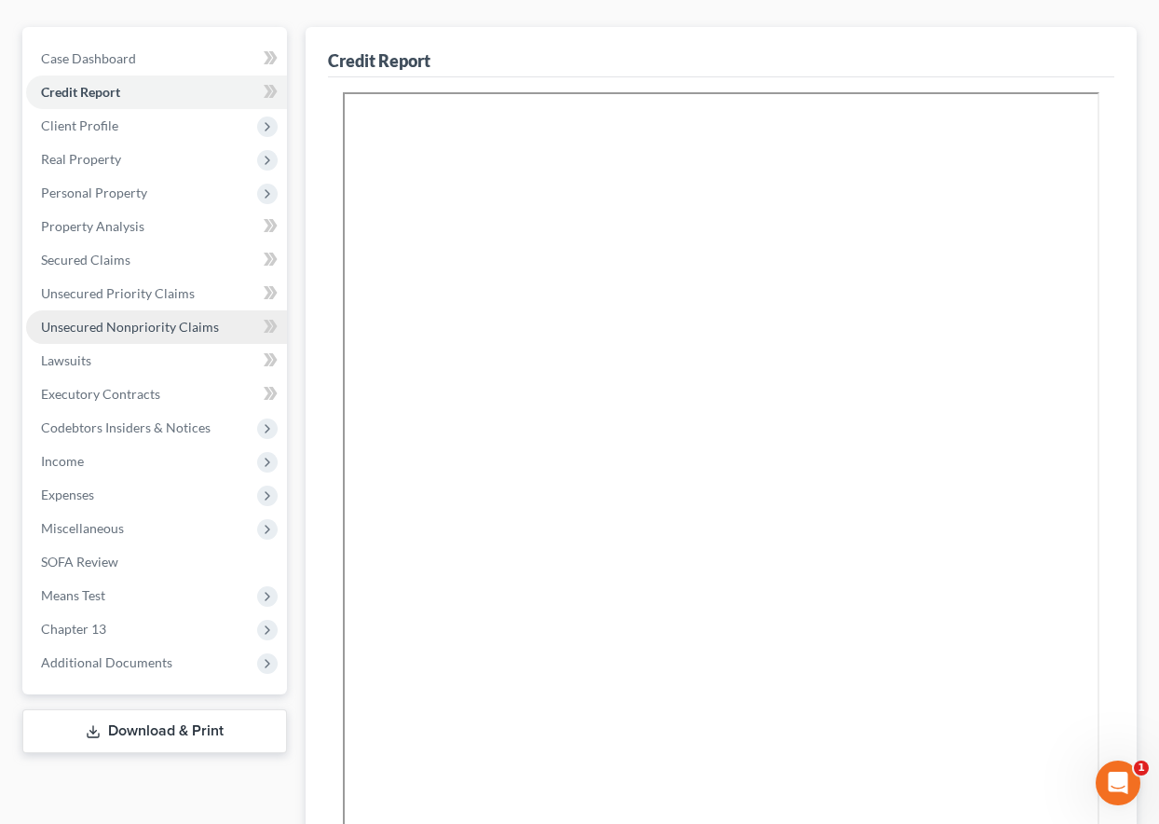
click at [161, 325] on span "Unsecured Nonpriority Claims" at bounding box center [130, 327] width 178 height 16
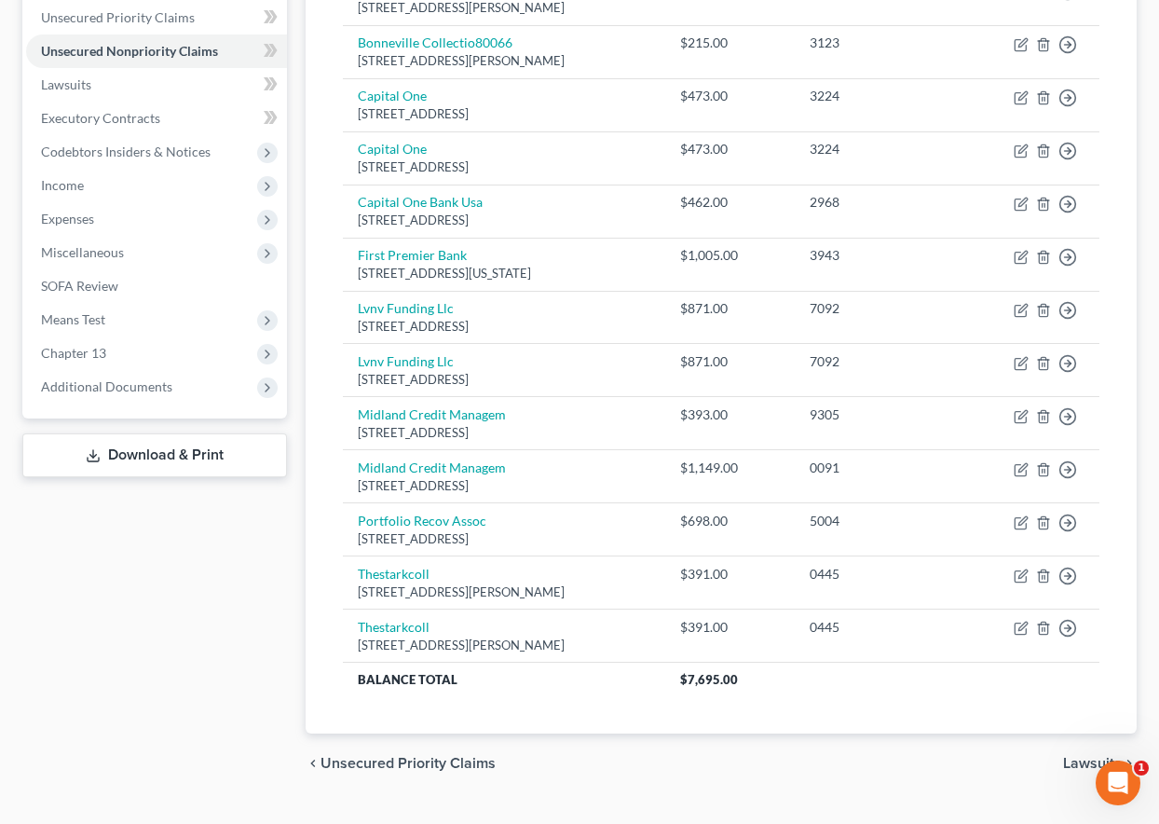
scroll to position [501, 0]
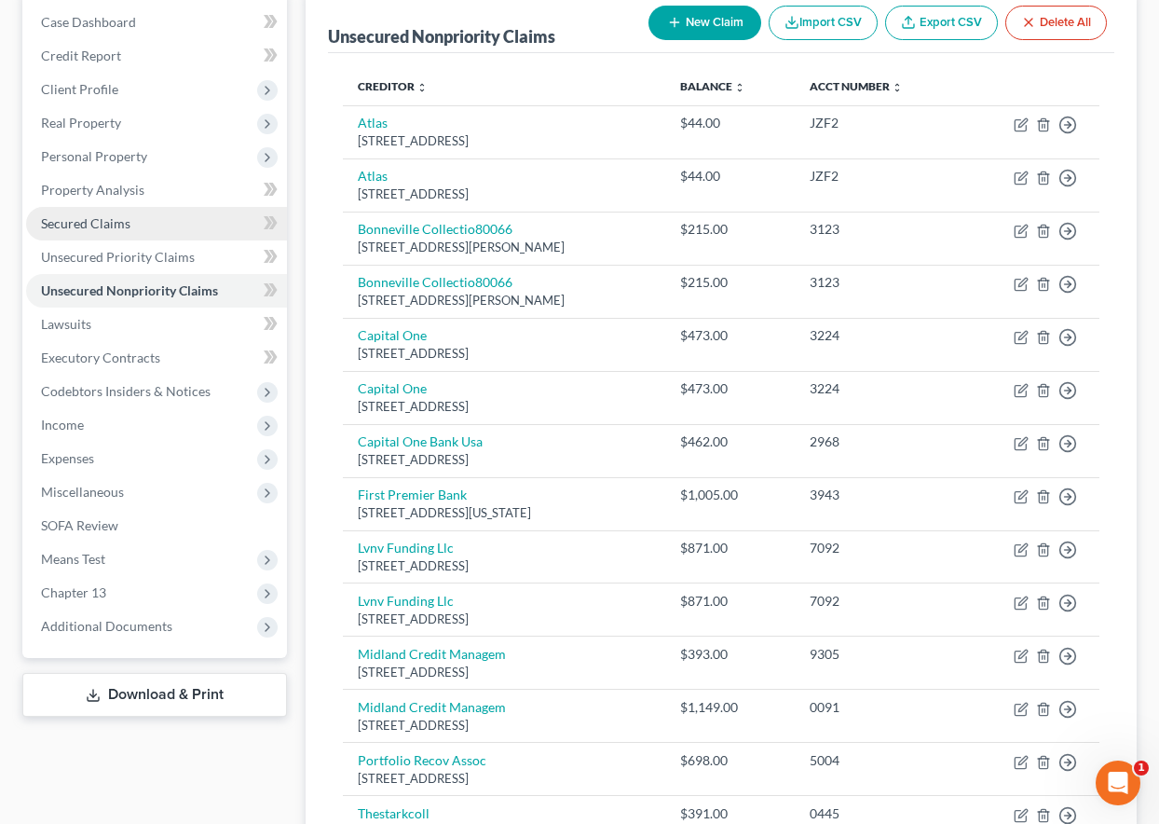
click at [65, 215] on span "Secured Claims" at bounding box center [85, 223] width 89 height 16
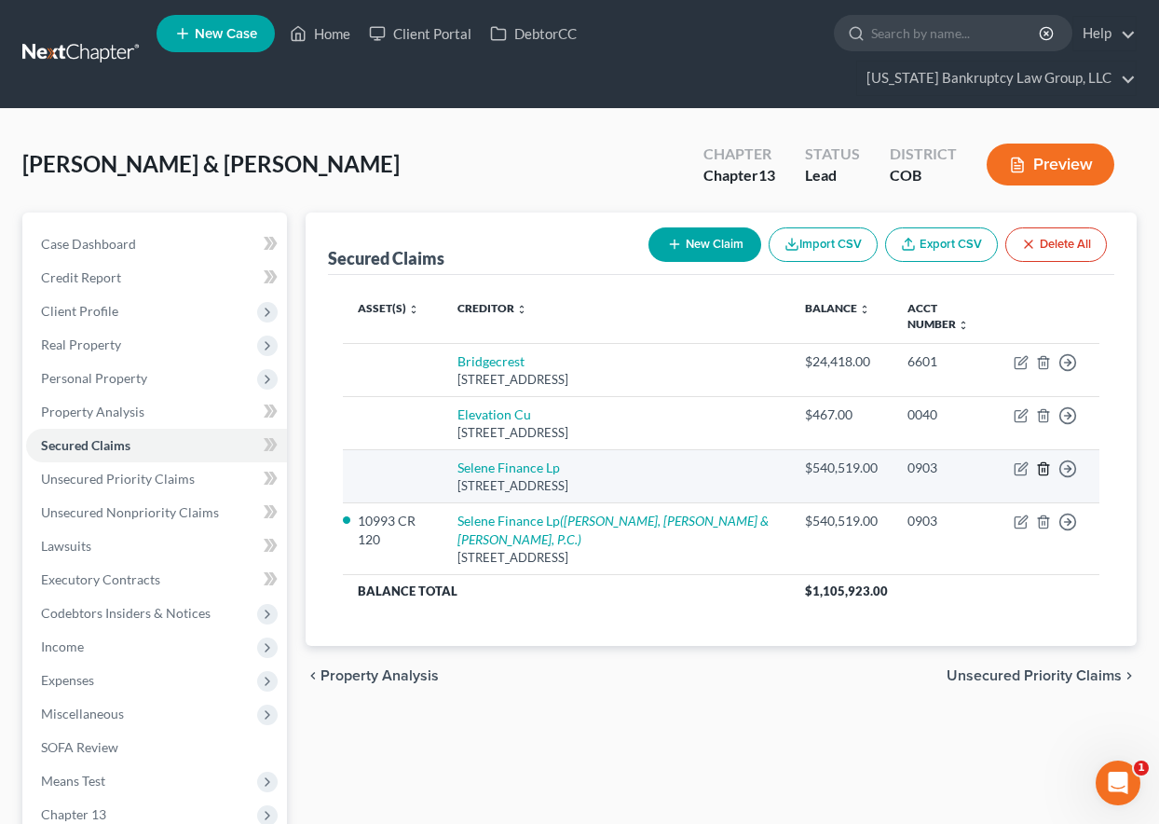
click at [1044, 465] on polyline "button" at bounding box center [1043, 465] width 11 height 0
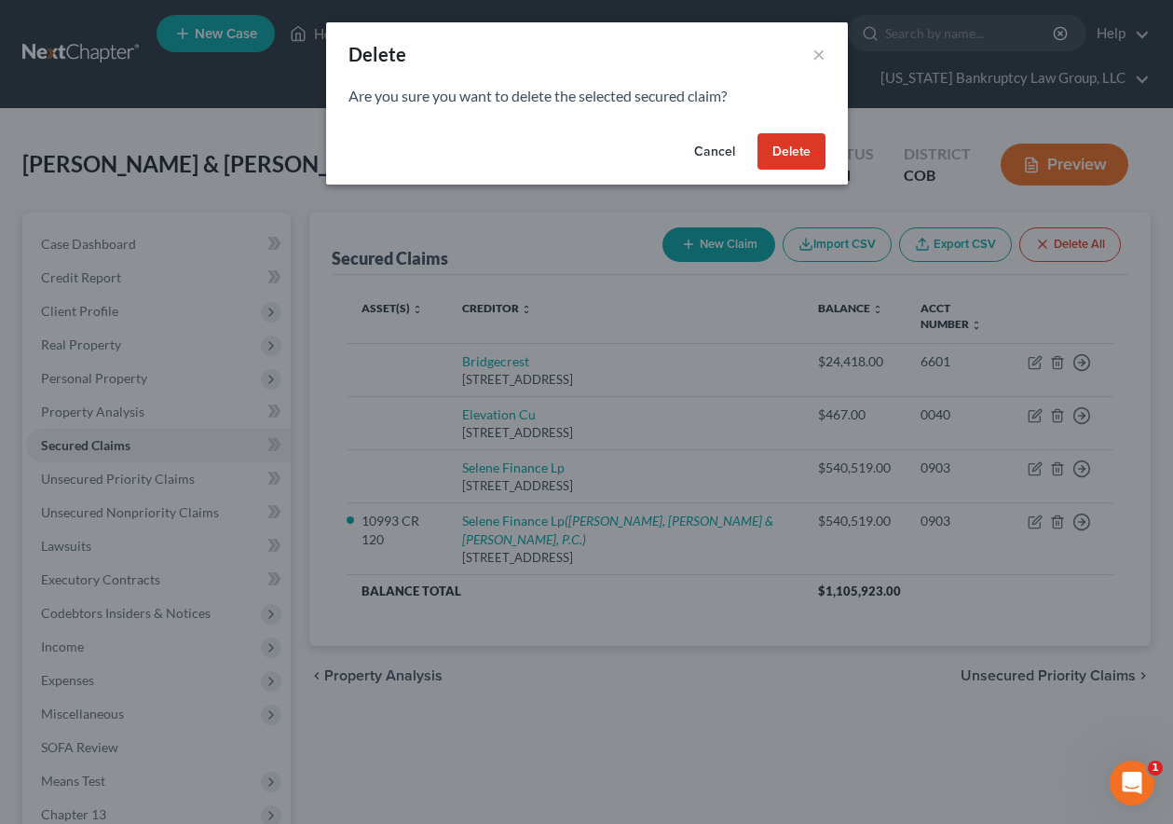
click at [801, 152] on button "Delete" at bounding box center [791, 151] width 68 height 37
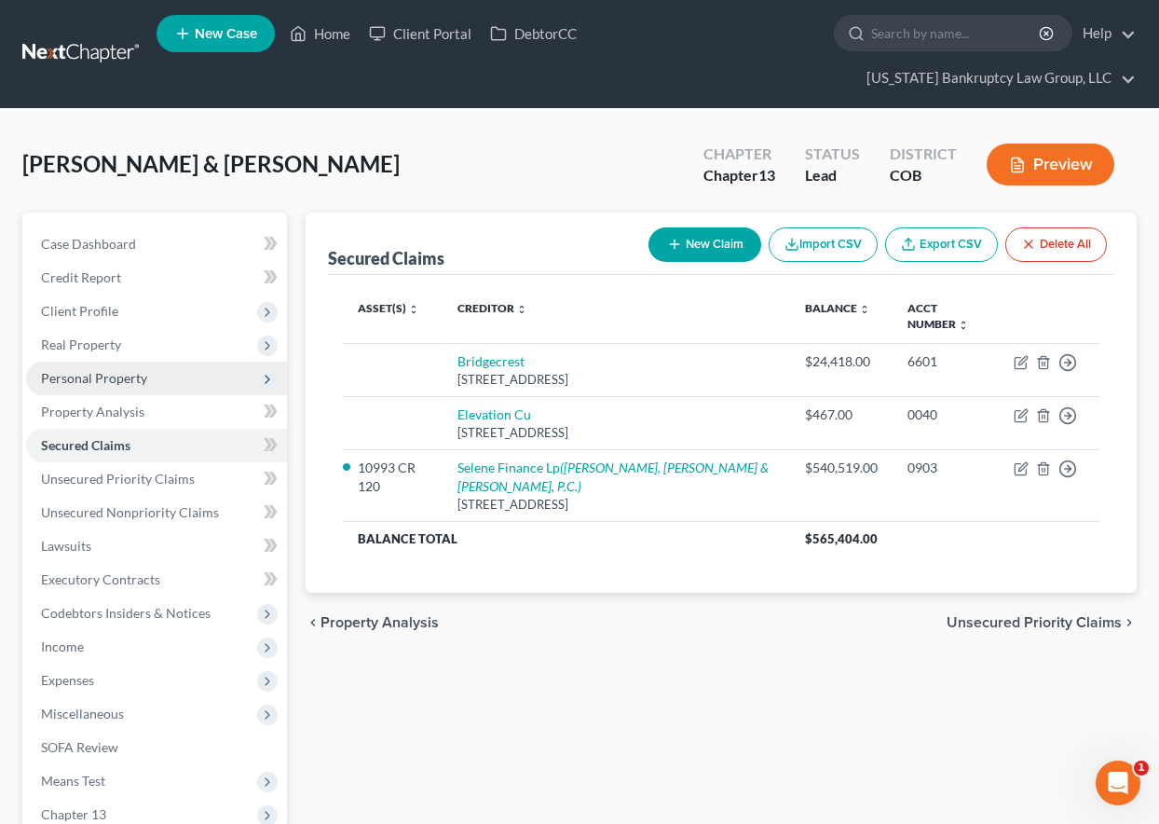
click at [92, 378] on span "Personal Property" at bounding box center [94, 378] width 106 height 16
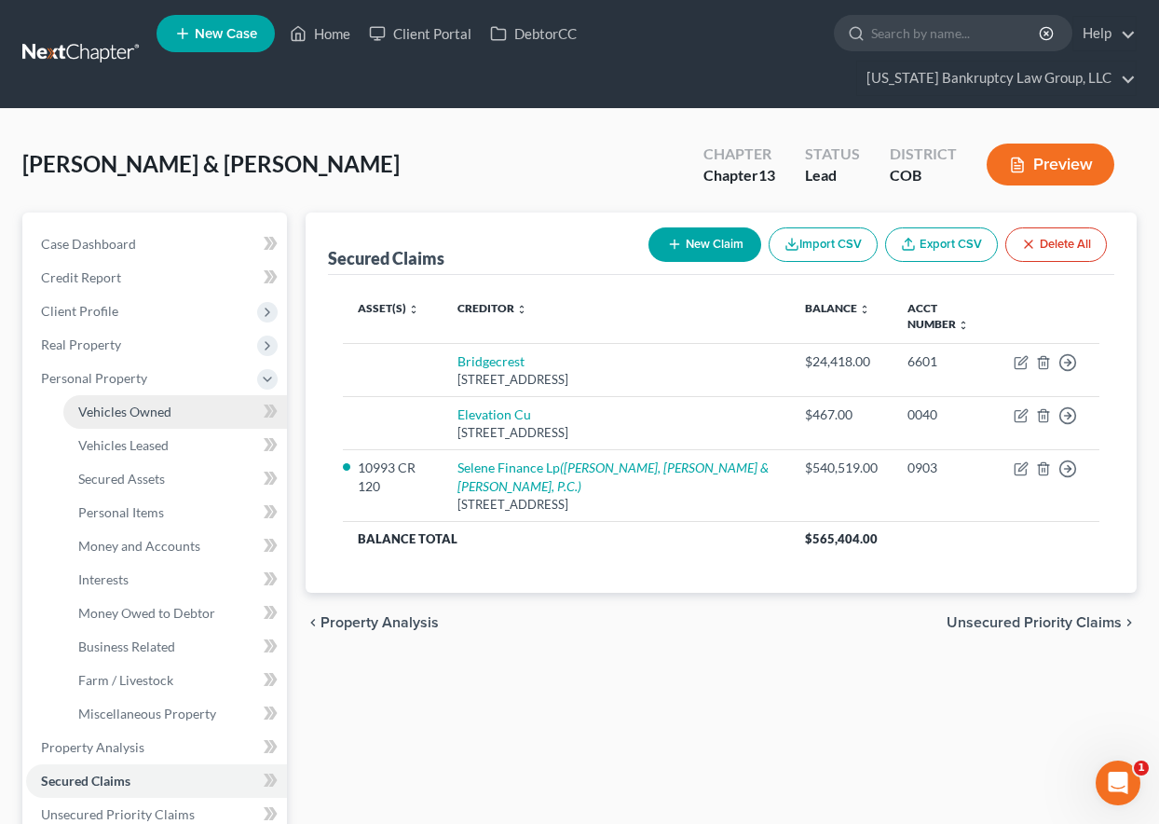
click at [120, 405] on span "Vehicles Owned" at bounding box center [124, 411] width 93 height 16
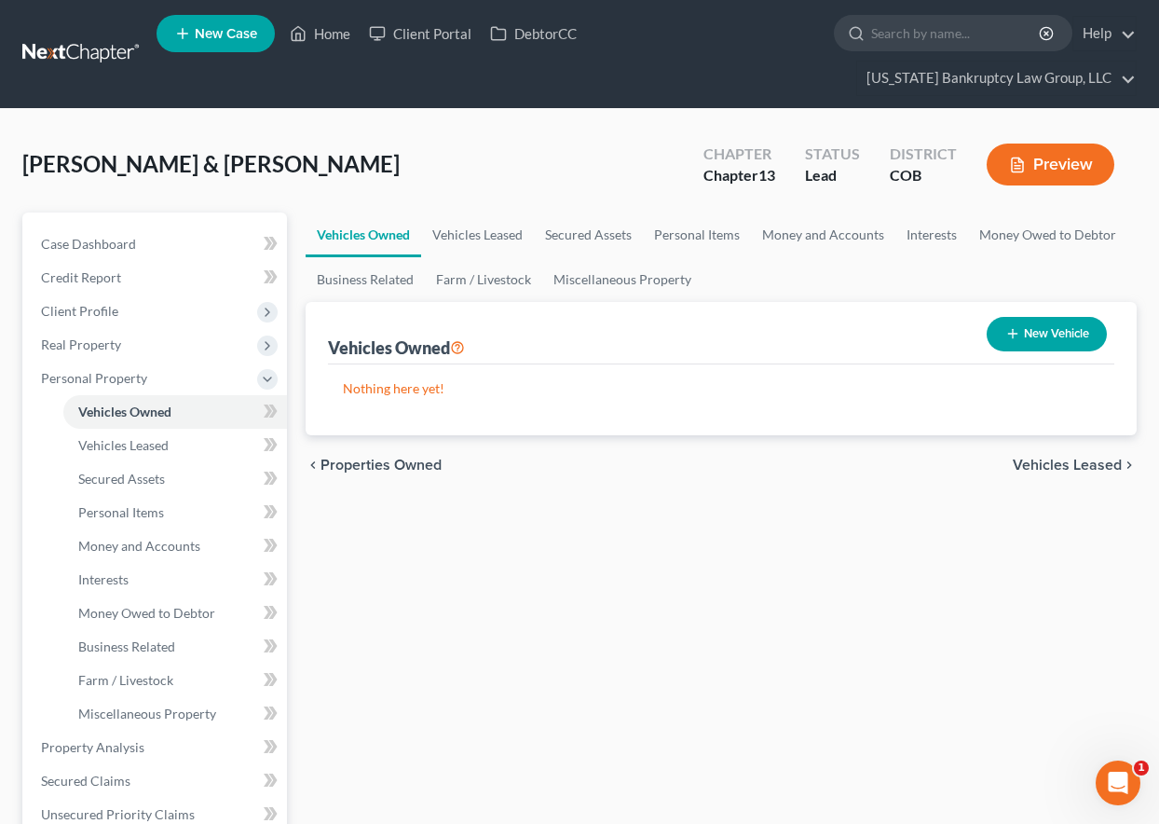
click at [1077, 335] on button "New Vehicle" at bounding box center [1047, 334] width 120 height 34
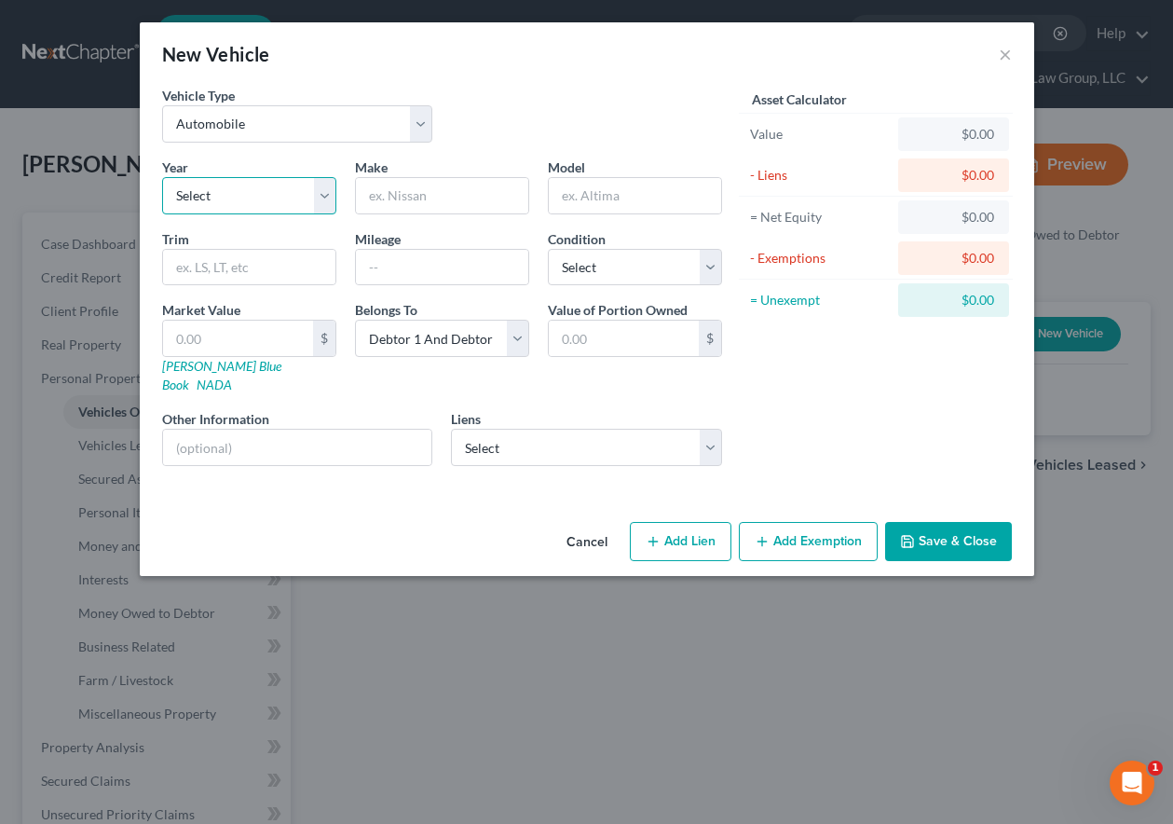
click at [238, 194] on select "Select 2026 2025 2024 2023 2022 2021 2020 2019 2018 2017 2016 2015 2014 2013 20…" at bounding box center [249, 195] width 174 height 37
click at [162, 177] on select "Select 2026 2025 2024 2023 2022 2021 2020 2019 2018 2017 2016 2015 2014 2013 20…" at bounding box center [249, 195] width 174 height 37
click at [234, 256] on input "text" at bounding box center [249, 267] width 172 height 35
click at [226, 184] on select "Select 2026 2025 2024 2023 2022 2021 2020 2019 2018 2017 2016 2015 2014 2013 20…" at bounding box center [249, 195] width 174 height 37
click at [162, 177] on select "Select 2026 2025 2024 2023 2022 2021 2020 2019 2018 2017 2016 2015 2014 2013 20…" at bounding box center [249, 195] width 174 height 37
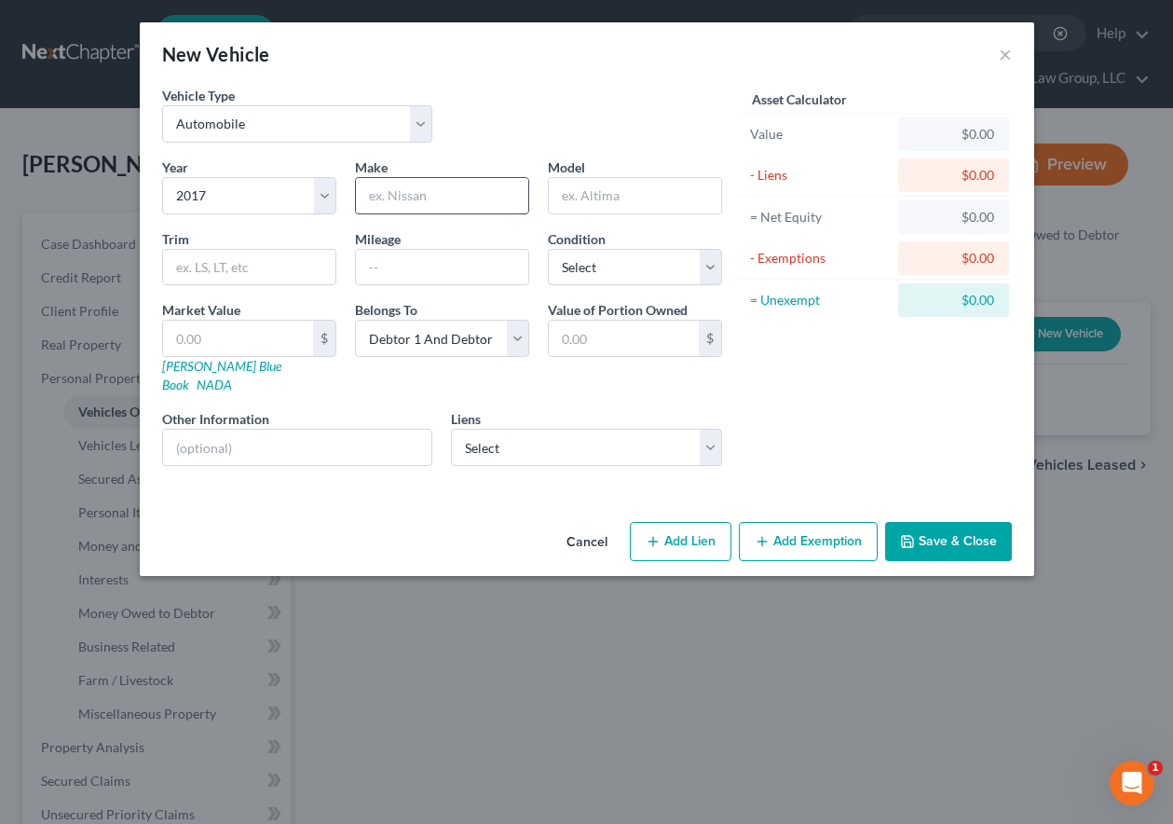
click at [406, 200] on input "text" at bounding box center [442, 195] width 172 height 35
click at [413, 264] on input "text" at bounding box center [442, 267] width 172 height 35
click at [571, 258] on select "Select Excellent Very Good Good Fair Poor" at bounding box center [635, 267] width 174 height 37
click at [548, 249] on select "Select Excellent Very Good Good Fair Poor" at bounding box center [635, 267] width 174 height 37
click at [442, 342] on select "Select Debtor 1 Only Debtor 2 Only Debtor 1 And Debtor 2 Only At Least One Of T…" at bounding box center [442, 338] width 174 height 37
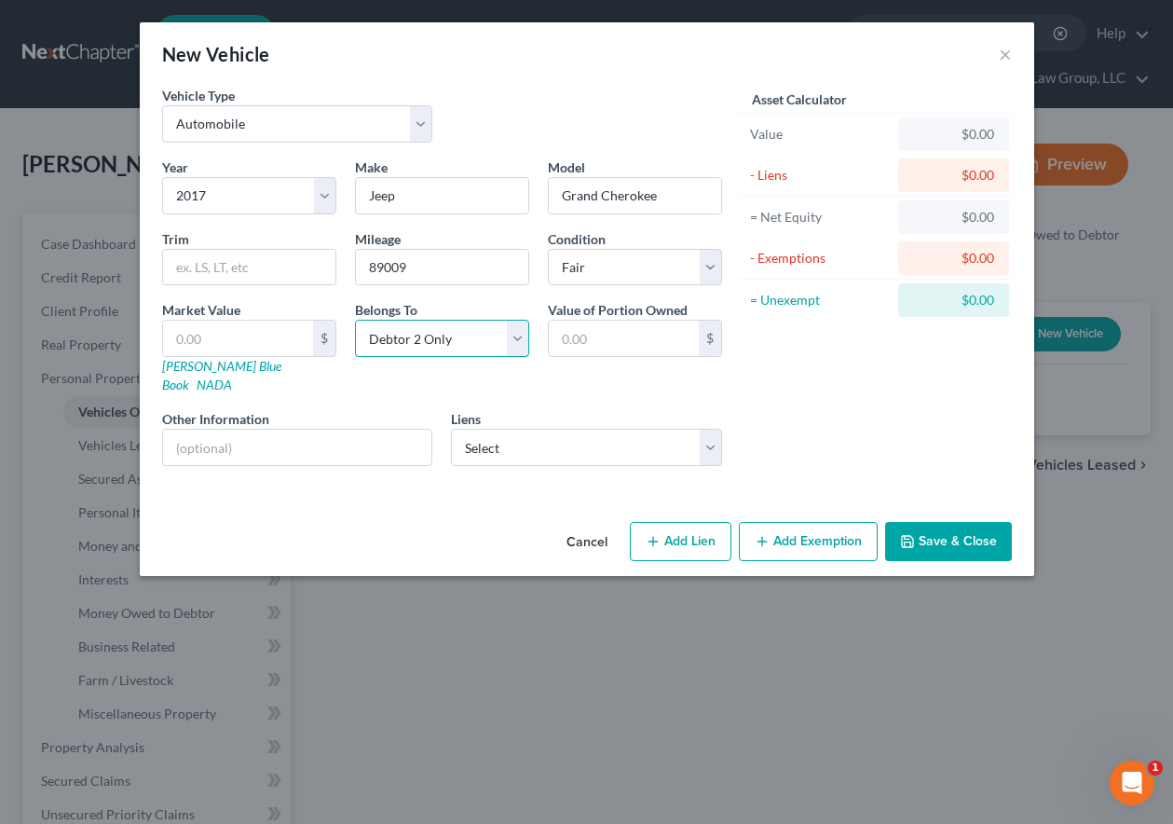
click at [355, 320] on select "Select Debtor 1 Only Debtor 2 Only Debtor 1 And Debtor 2 Only At Least One Of T…" at bounding box center [442, 338] width 174 height 37
click at [220, 339] on input "text" at bounding box center [238, 338] width 150 height 35
click at [253, 338] on input "text" at bounding box center [238, 338] width 150 height 35
click at [937, 529] on button "Save & Close" at bounding box center [948, 541] width 127 height 39
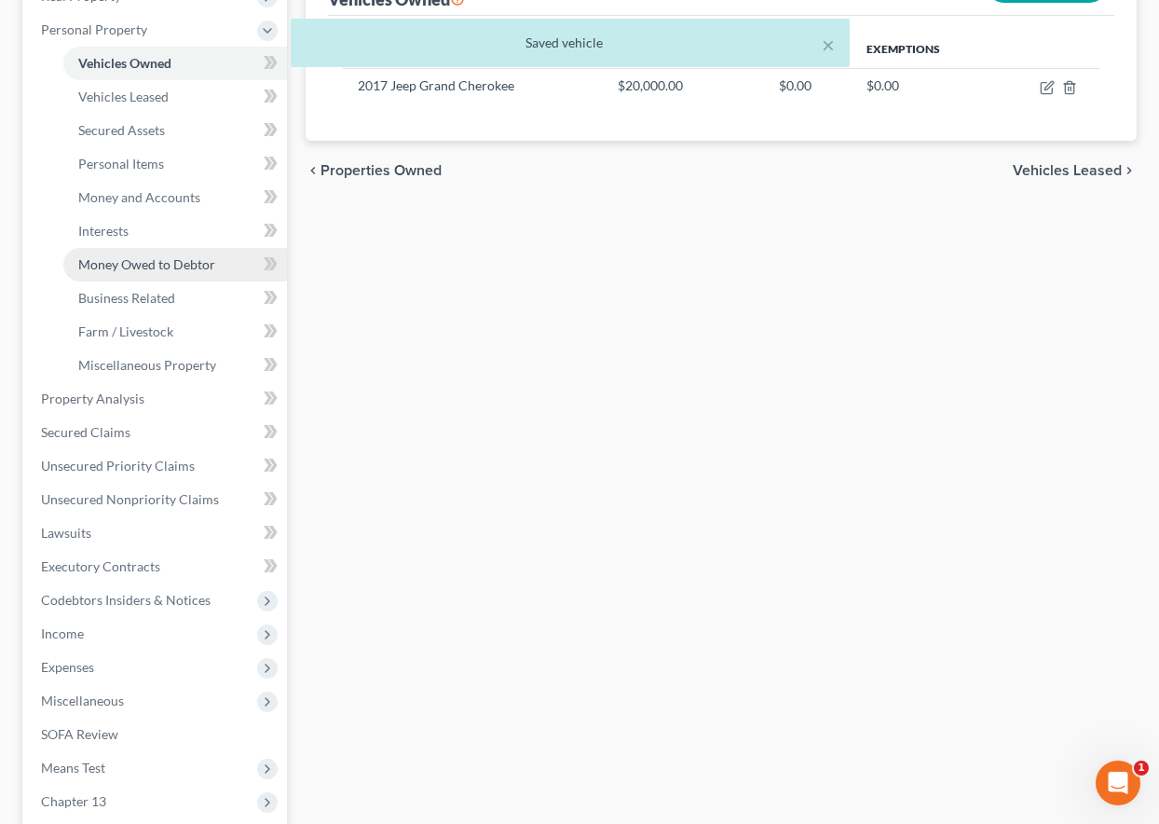
scroll to position [466, 0]
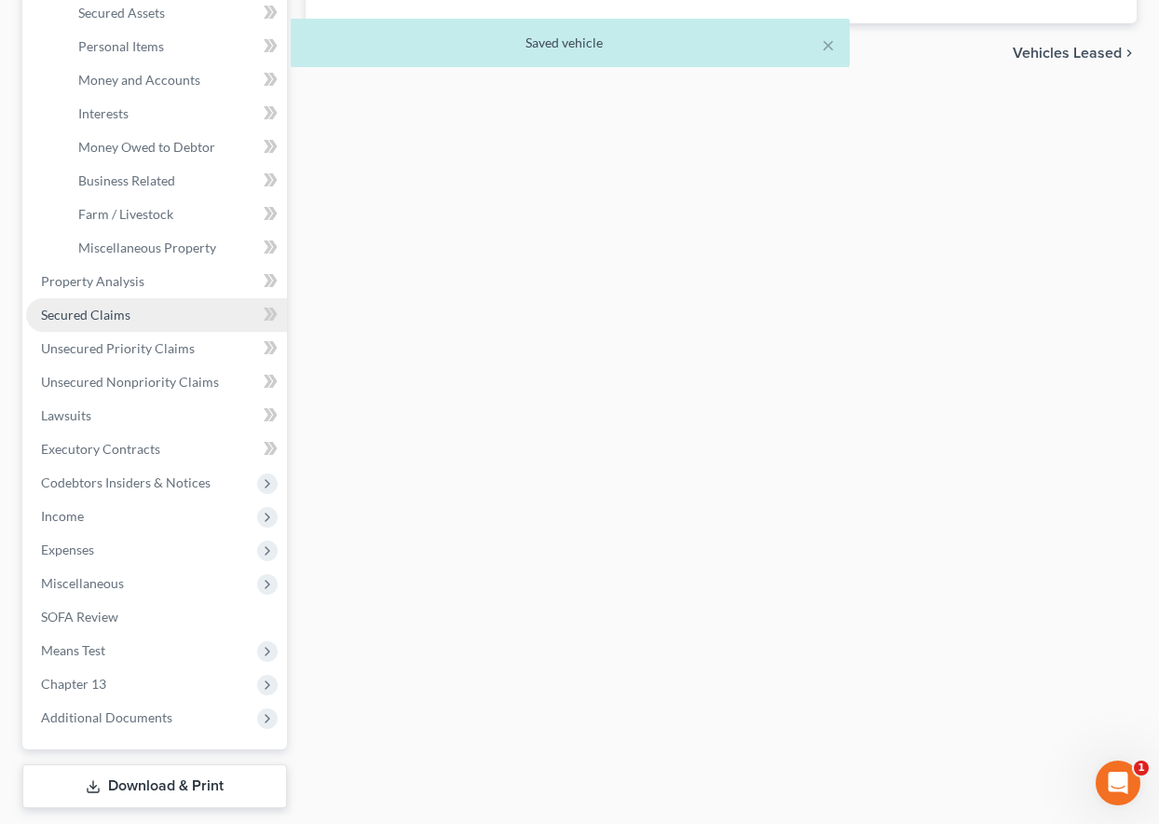
click at [112, 312] on span "Secured Claims" at bounding box center [85, 315] width 89 height 16
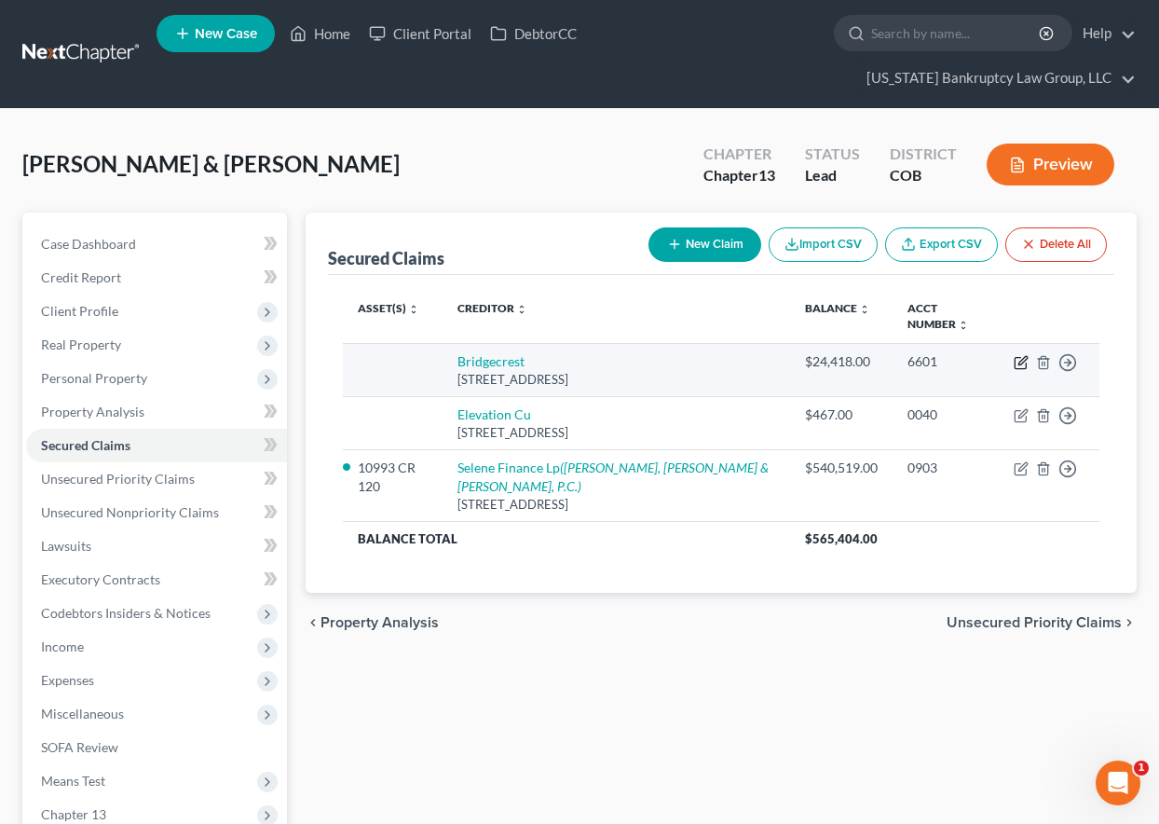
click at [1023, 355] on icon "button" at bounding box center [1021, 362] width 15 height 15
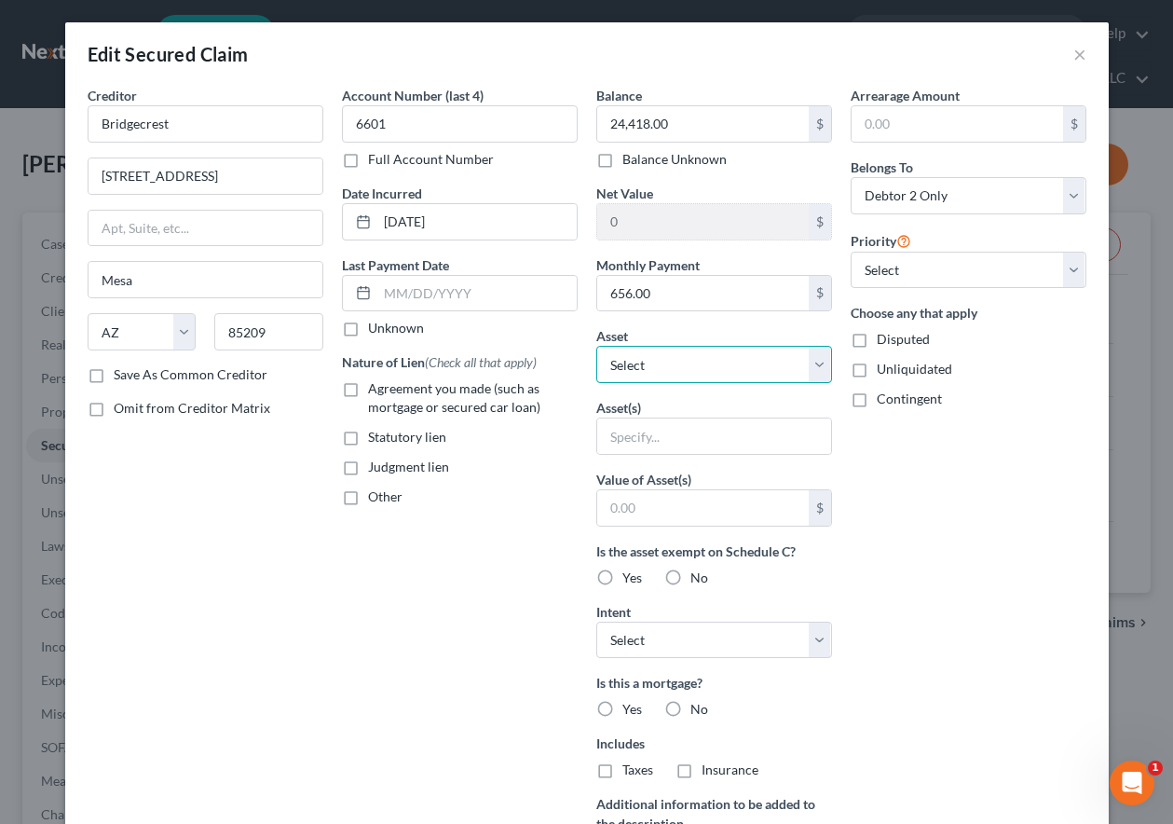
click at [698, 371] on select "Select Other Multiple Assets 2017 Jeep Grand Cherokee - $20000.0 Employer Spons…" at bounding box center [714, 364] width 236 height 37
click at [596, 346] on select "Select Other Multiple Assets 2017 Jeep Grand Cherokee - $20000.0 Employer Spons…" at bounding box center [714, 364] width 236 height 37
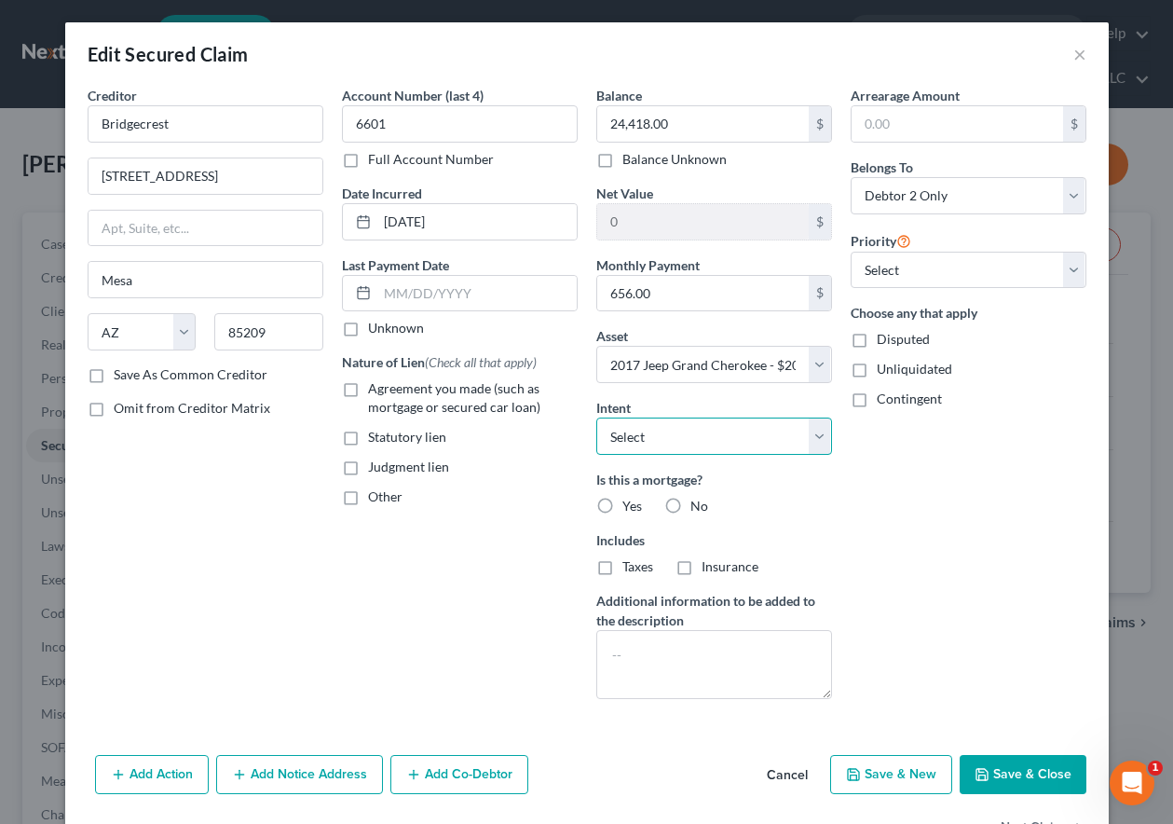
click at [689, 443] on select "Select Surrender Redeem Reaffirm Avoid Other" at bounding box center [714, 435] width 236 height 37
click at [596, 417] on select "Select Surrender Redeem Reaffirm Avoid Other" at bounding box center [714, 435] width 236 height 37
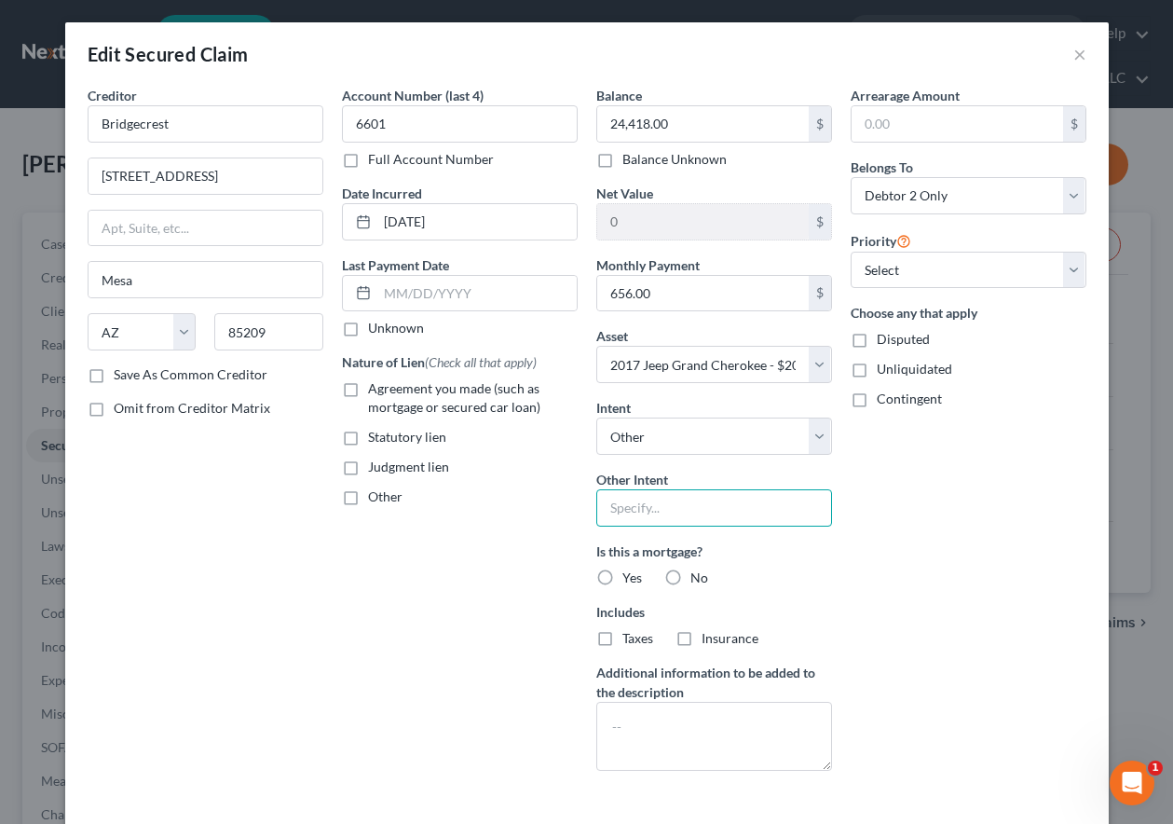
click at [663, 509] on input "text" at bounding box center [714, 507] width 236 height 37
click at [368, 387] on label "Agreement you made (such as mortgage or secured car loan)" at bounding box center [473, 397] width 210 height 37
click at [375, 387] on input "Agreement you made (such as mortgage or secured car loan)" at bounding box center [381, 385] width 12 height 12
click at [690, 576] on label "No" at bounding box center [699, 577] width 18 height 19
click at [698, 576] on input "No" at bounding box center [704, 574] width 12 height 12
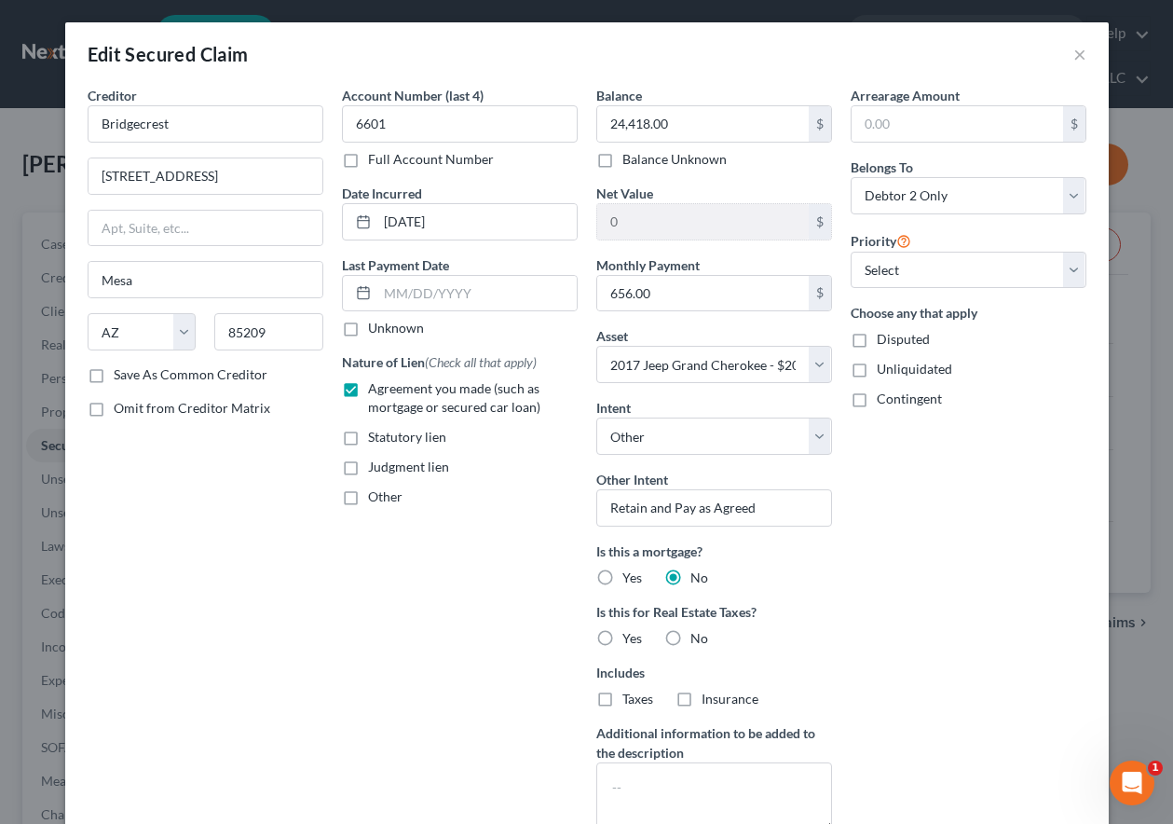
click at [690, 636] on label "No" at bounding box center [699, 638] width 18 height 19
click at [698, 636] on input "No" at bounding box center [704, 635] width 12 height 12
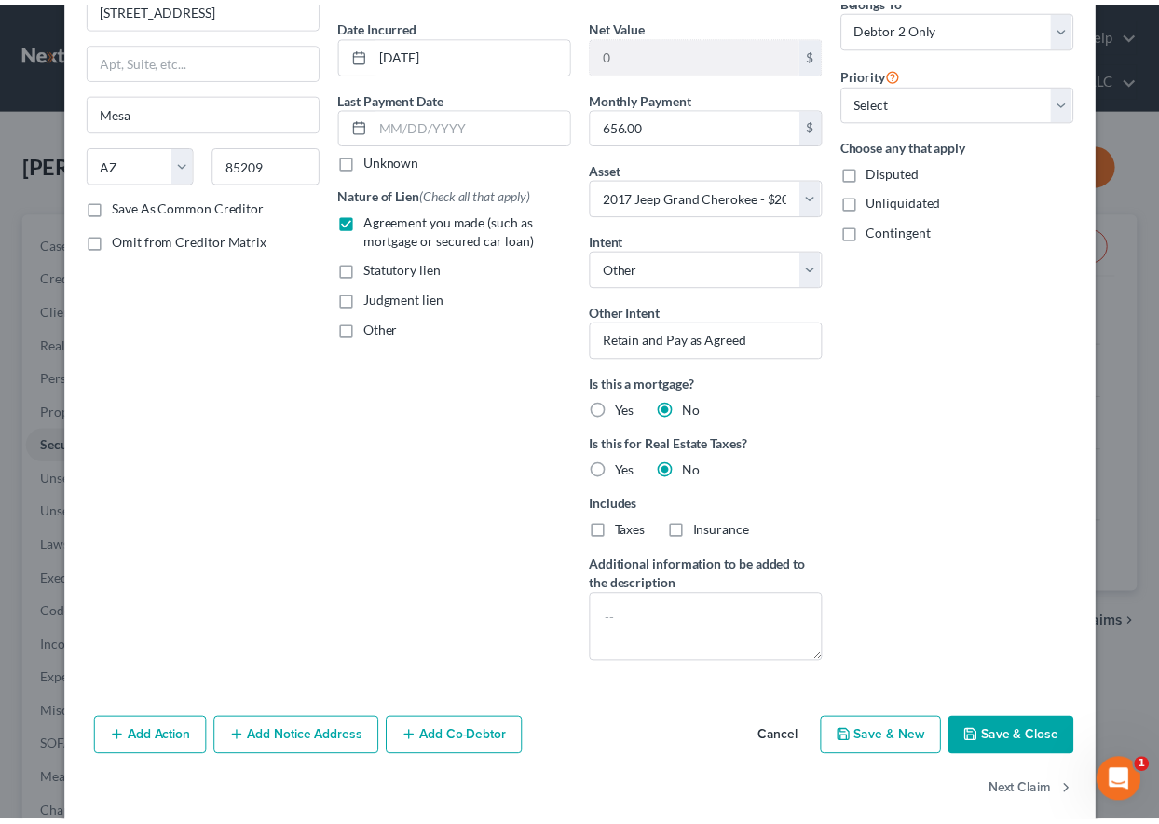
scroll to position [193, 0]
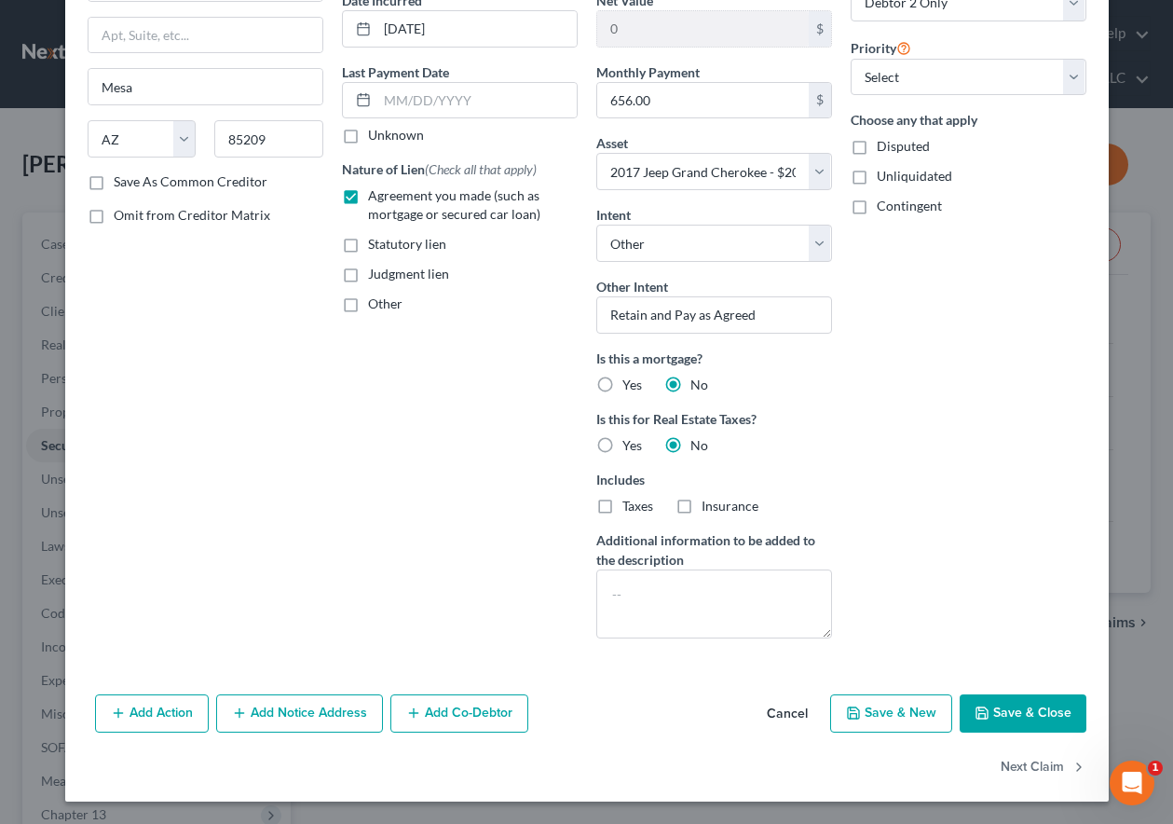
click at [1048, 711] on button "Save & Close" at bounding box center [1023, 713] width 127 height 39
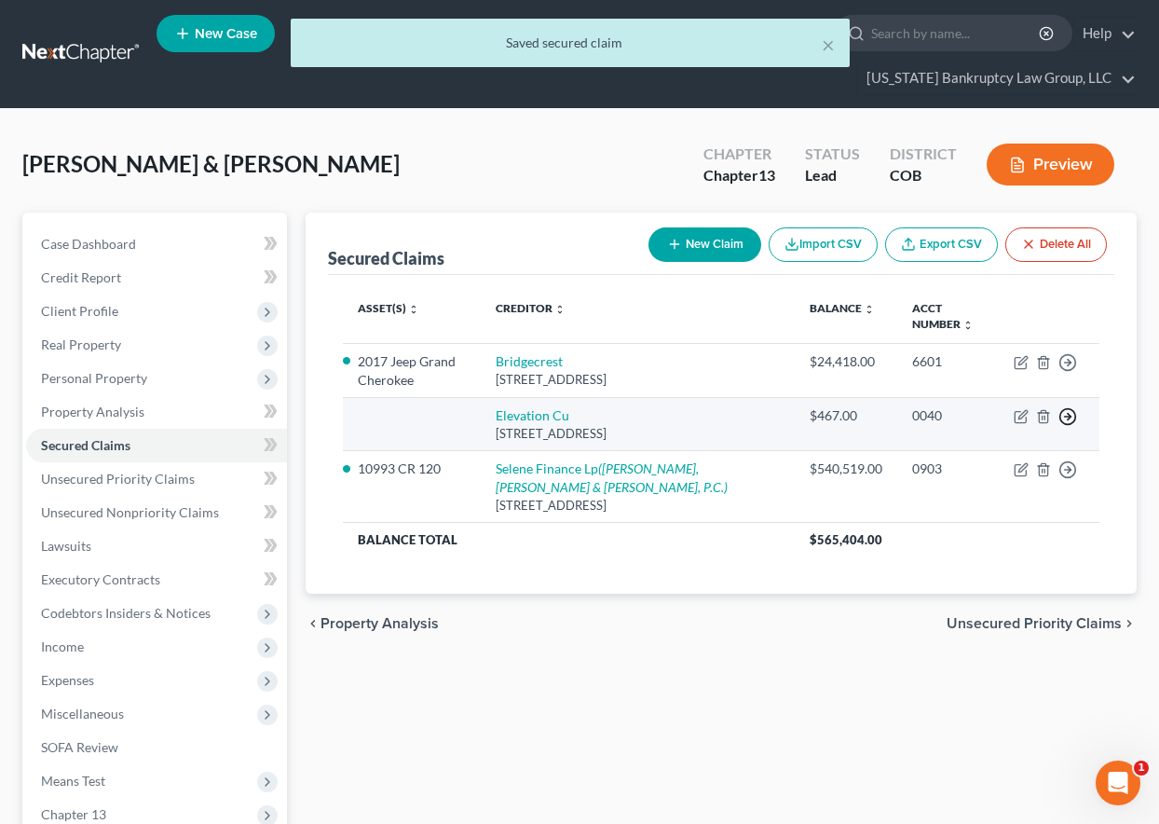
click at [1070, 415] on polyline "button" at bounding box center [1069, 417] width 3 height 7
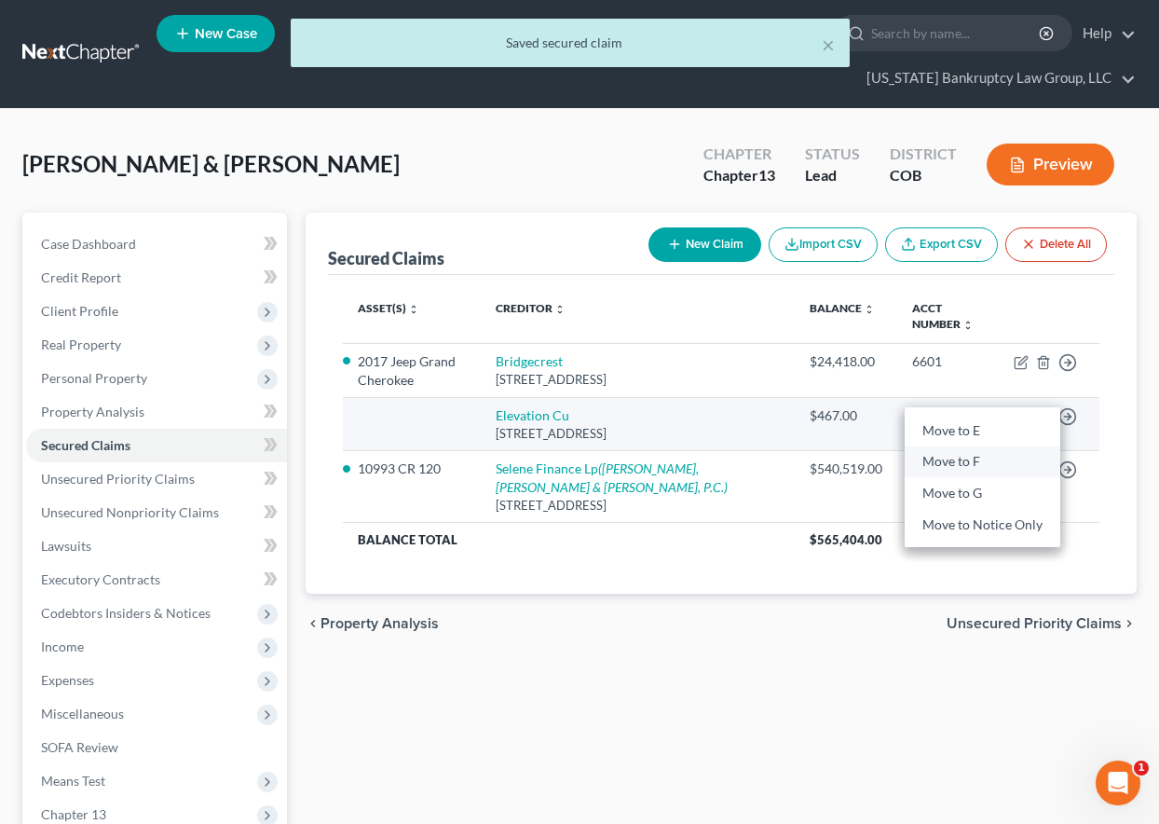
click at [989, 460] on link "Move to F" at bounding box center [983, 462] width 156 height 32
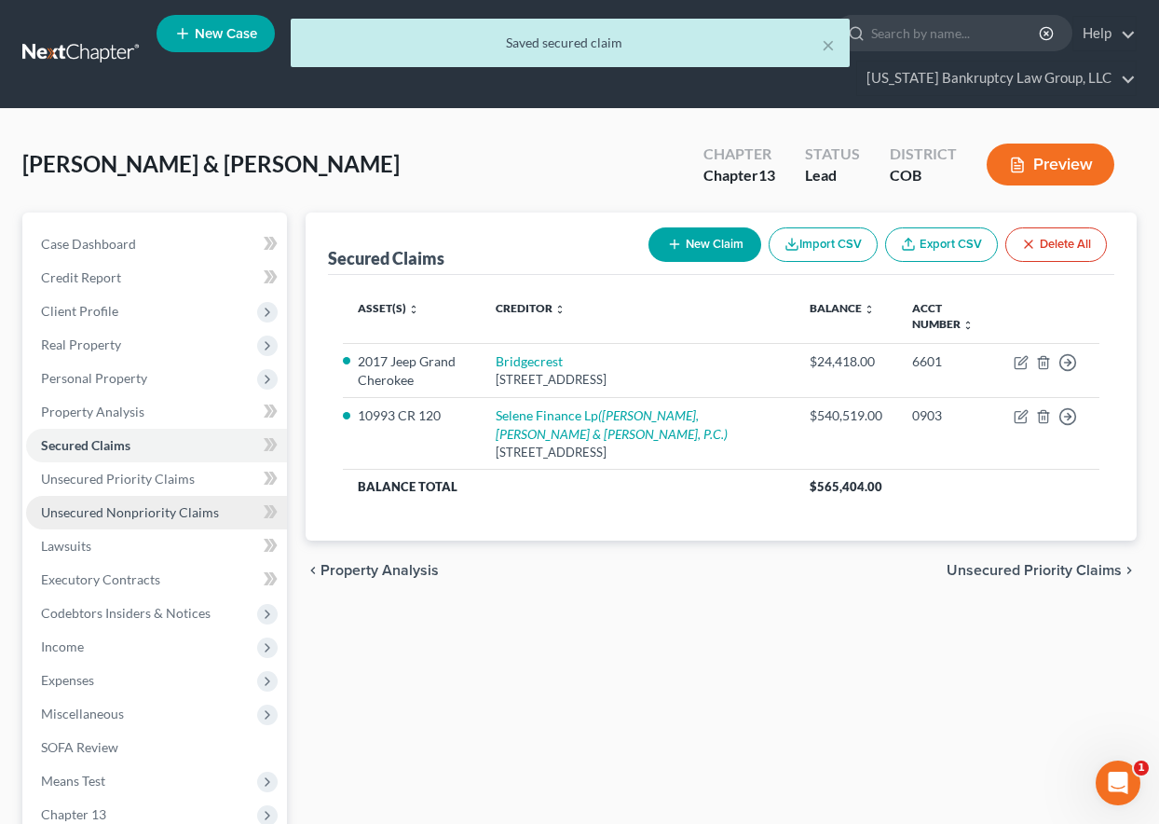
click at [161, 506] on span "Unsecured Nonpriority Claims" at bounding box center [130, 512] width 178 height 16
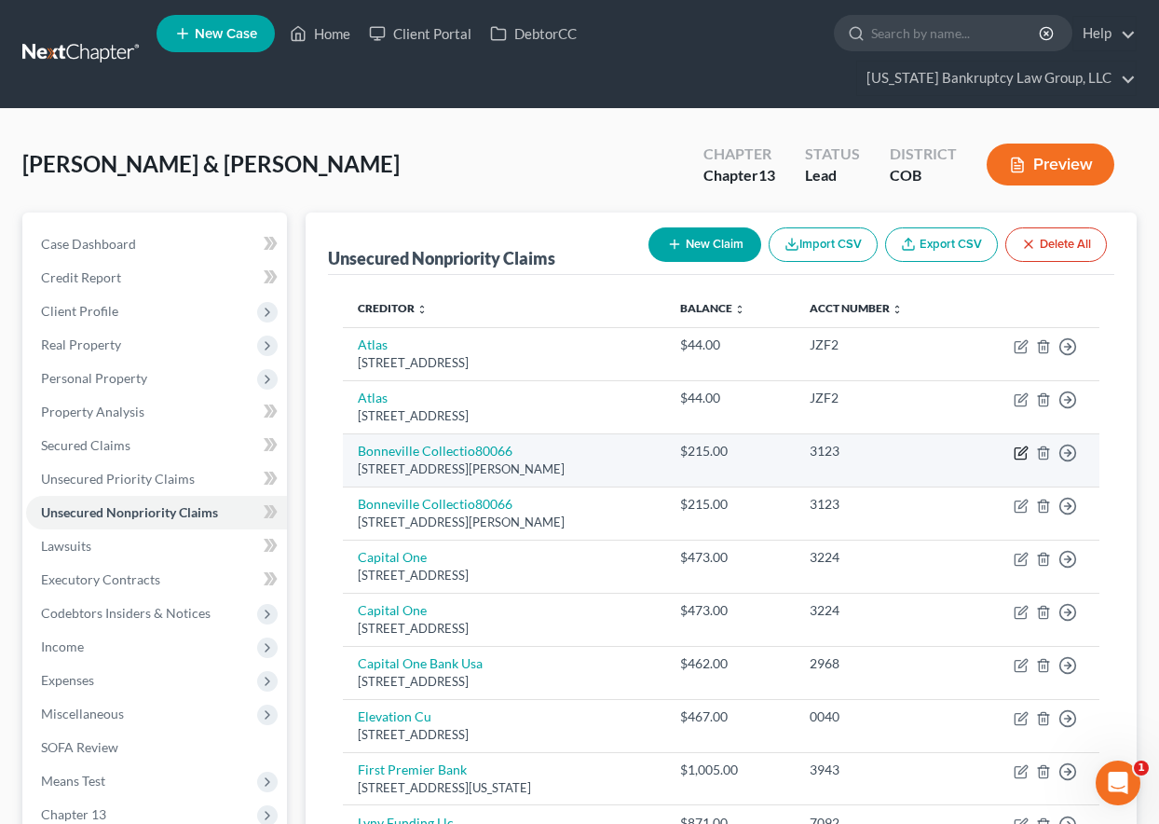
click at [1016, 453] on icon "button" at bounding box center [1020, 453] width 11 height 11
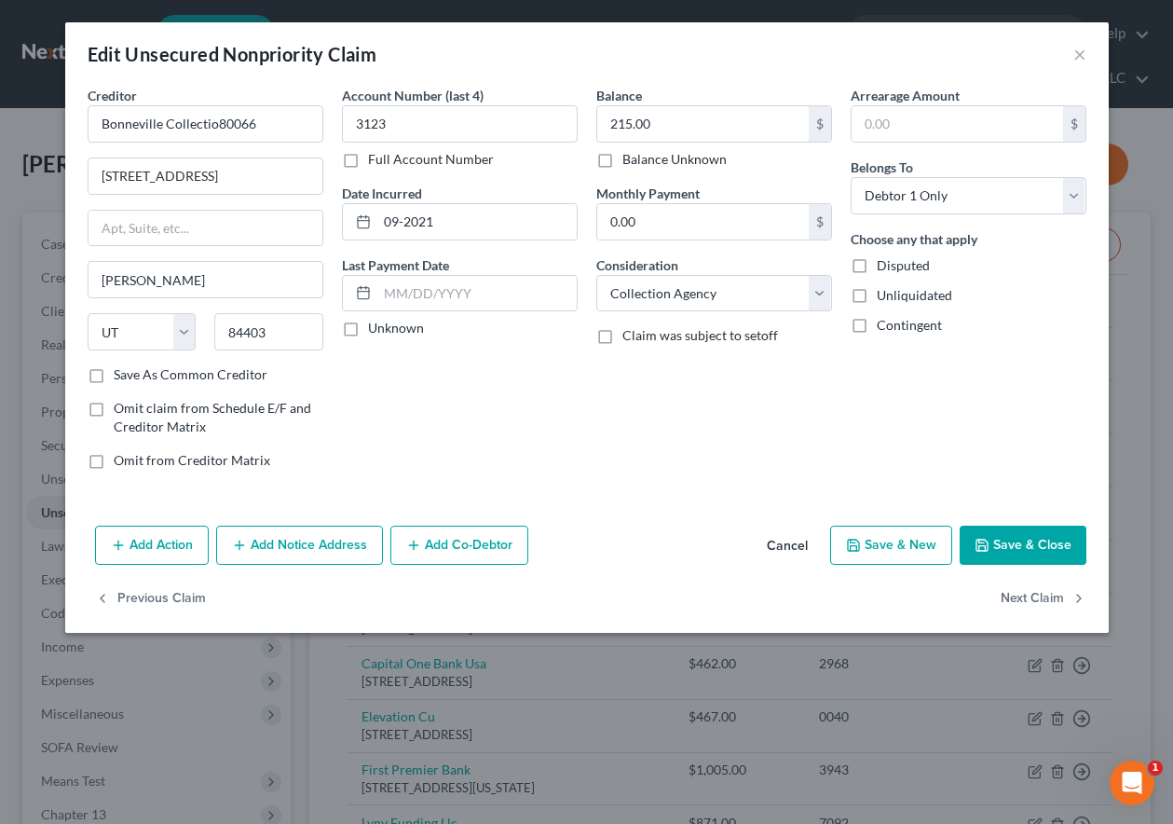
click at [1049, 548] on button "Save & Close" at bounding box center [1023, 544] width 127 height 39
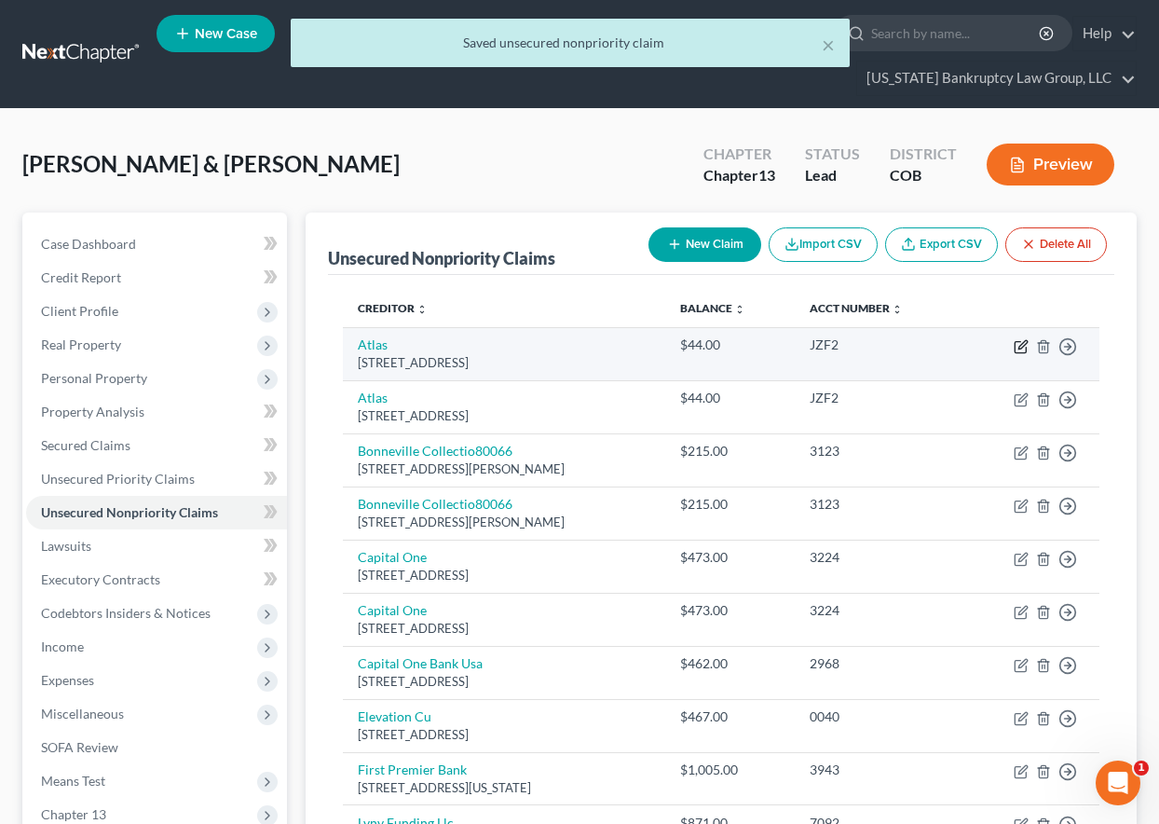
click at [1017, 346] on icon "button" at bounding box center [1021, 346] width 15 height 15
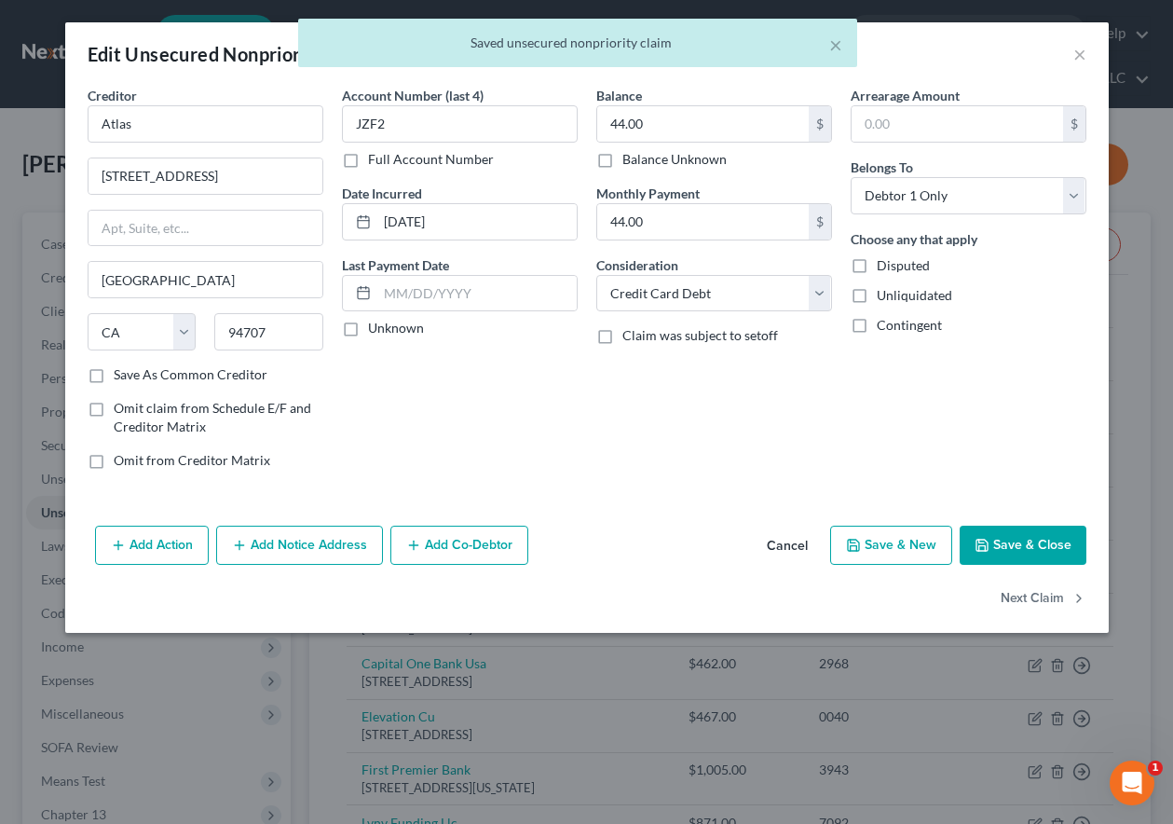
click at [1007, 526] on button "Save & Close" at bounding box center [1023, 544] width 127 height 39
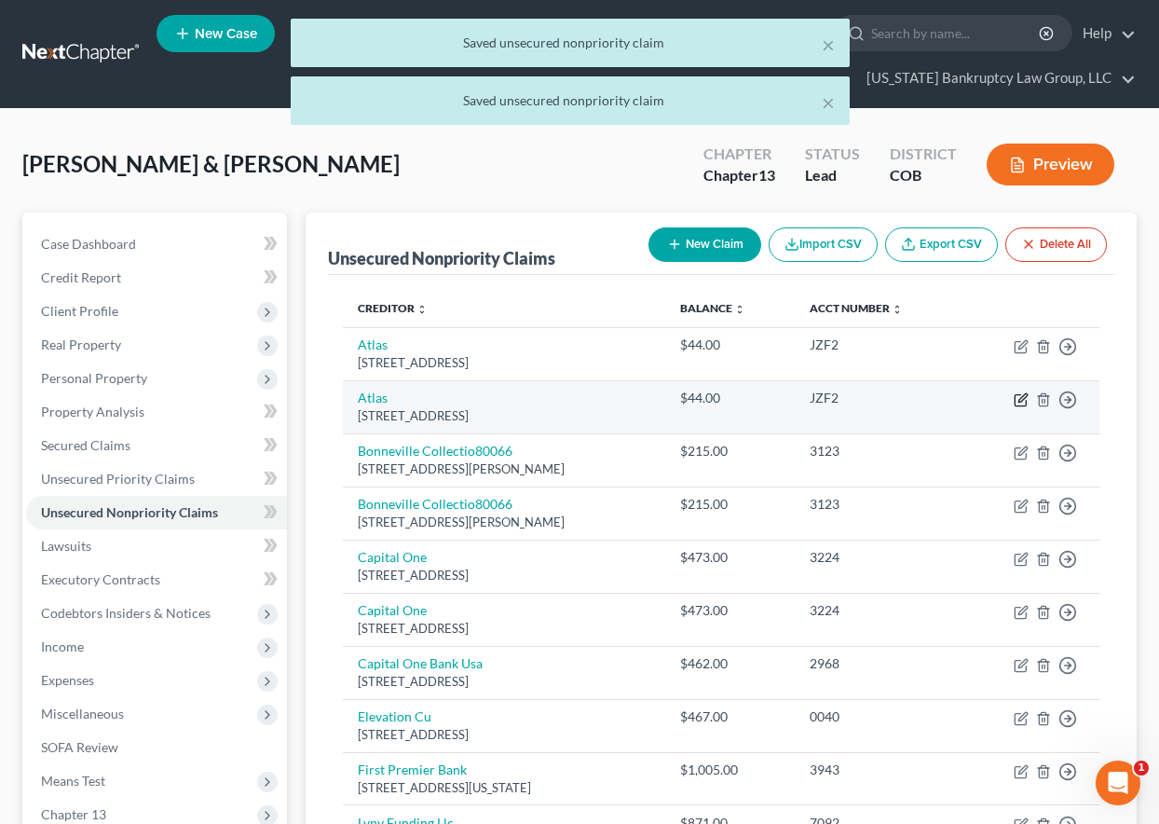
click at [1019, 403] on icon "button" at bounding box center [1021, 399] width 15 height 15
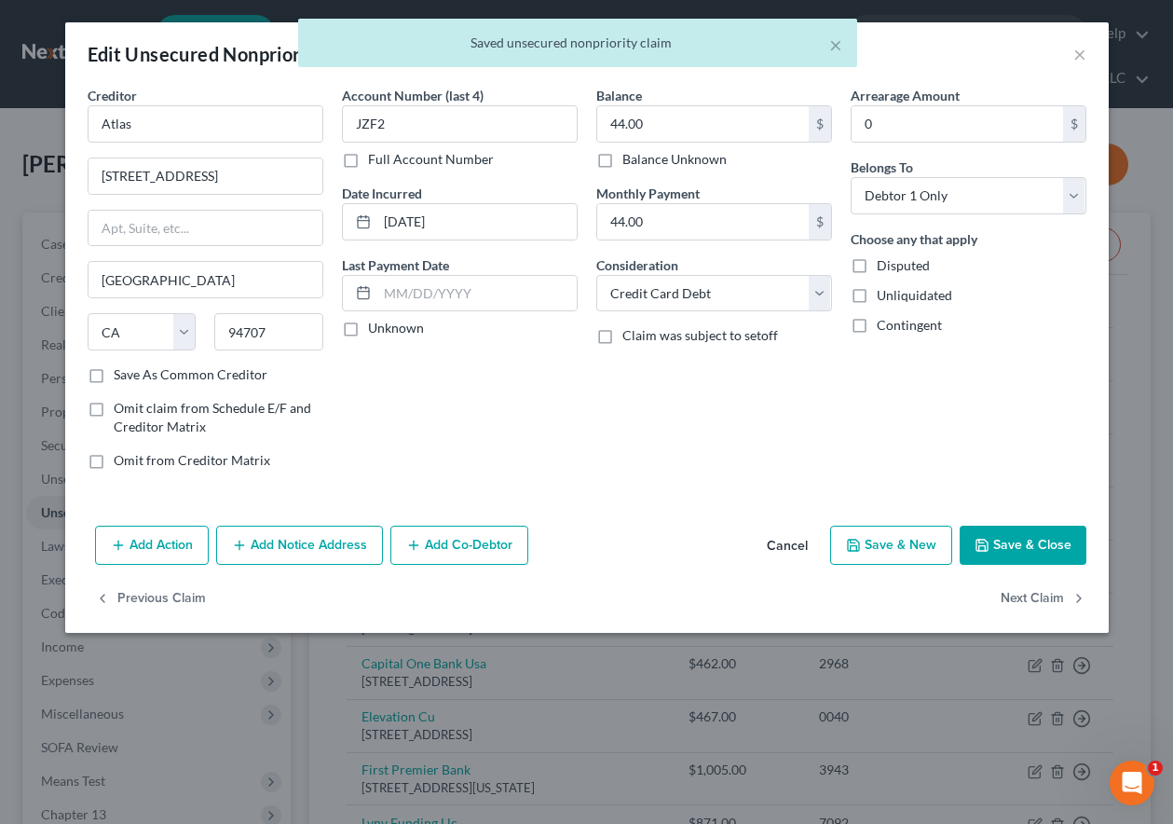
click at [1024, 552] on button "Save & Close" at bounding box center [1023, 544] width 127 height 39
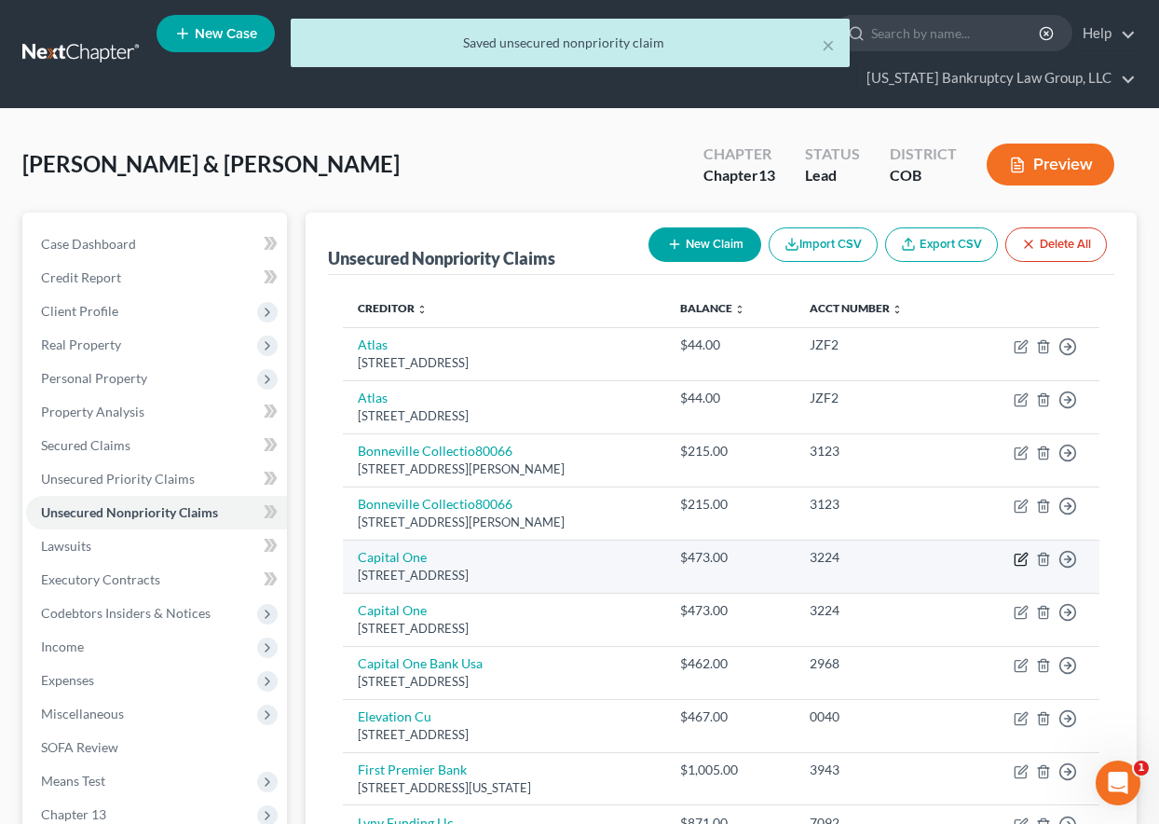
click at [1021, 559] on icon "button" at bounding box center [1021, 559] width 15 height 15
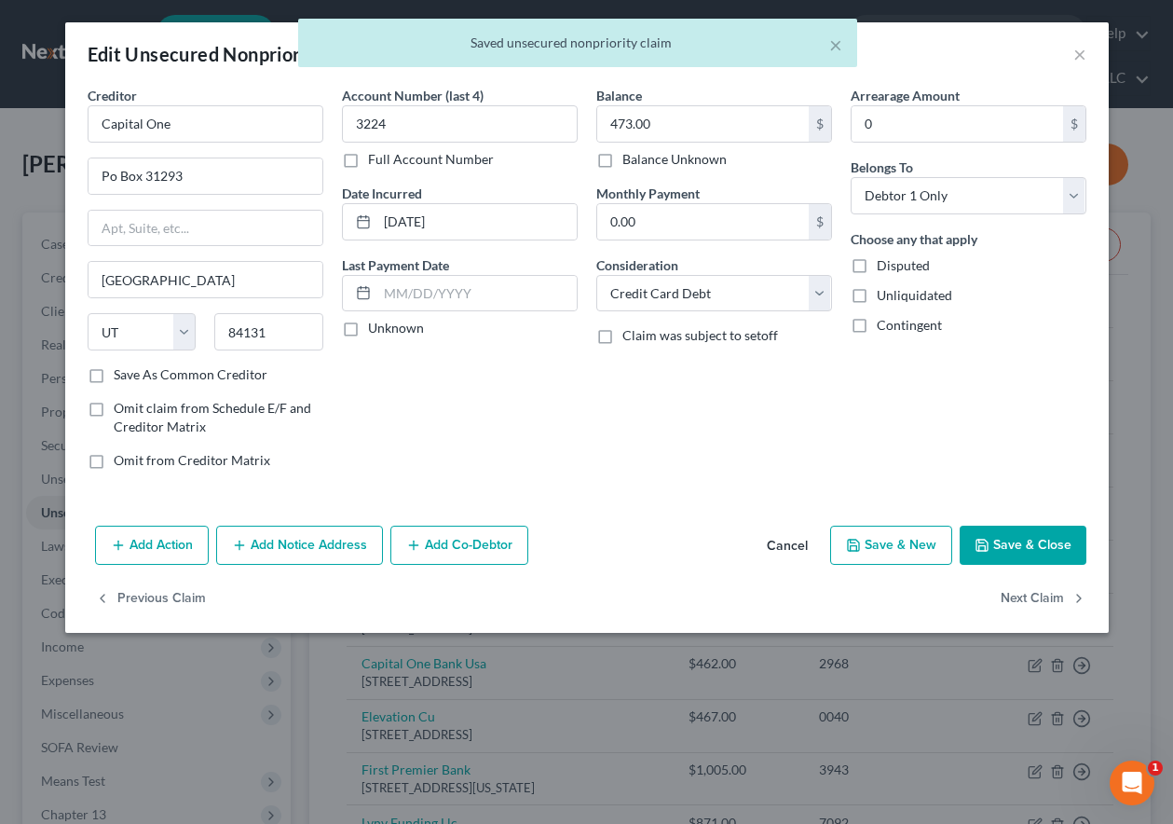
click at [1023, 553] on button "Save & Close" at bounding box center [1023, 544] width 127 height 39
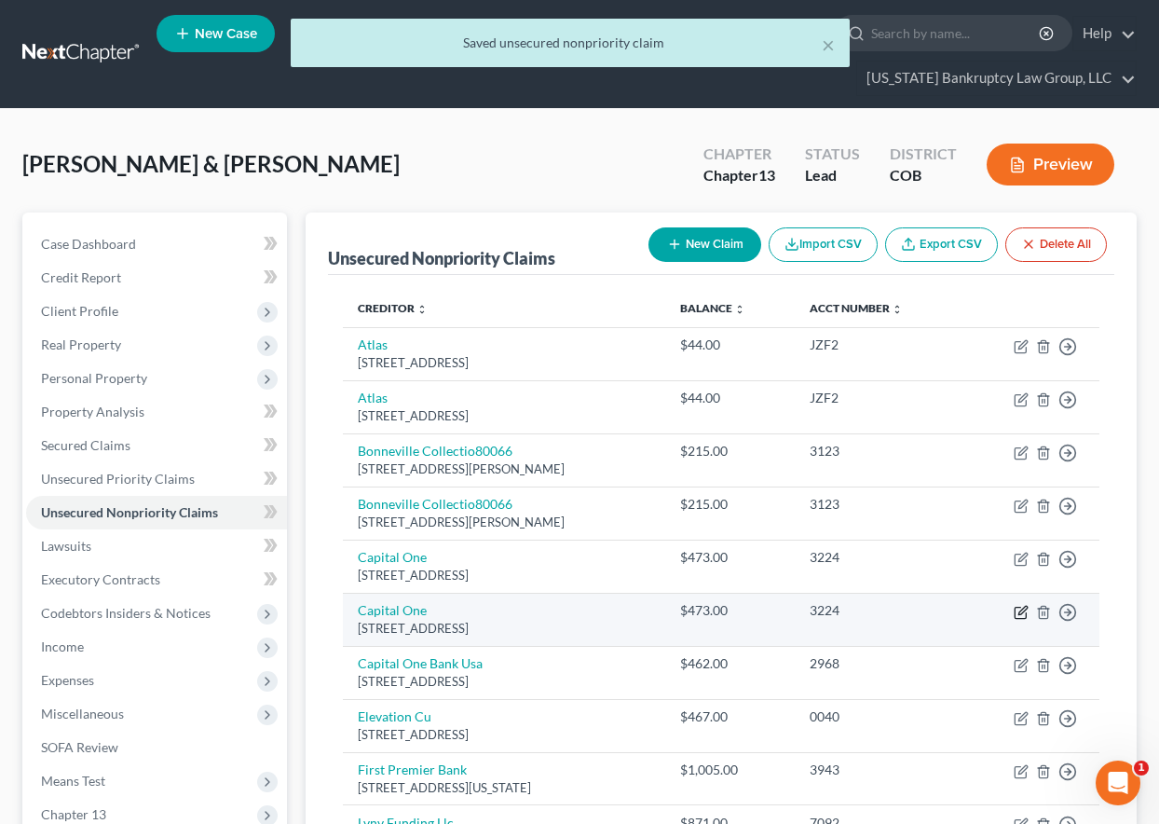
click at [1020, 610] on icon "button" at bounding box center [1022, 610] width 8 height 8
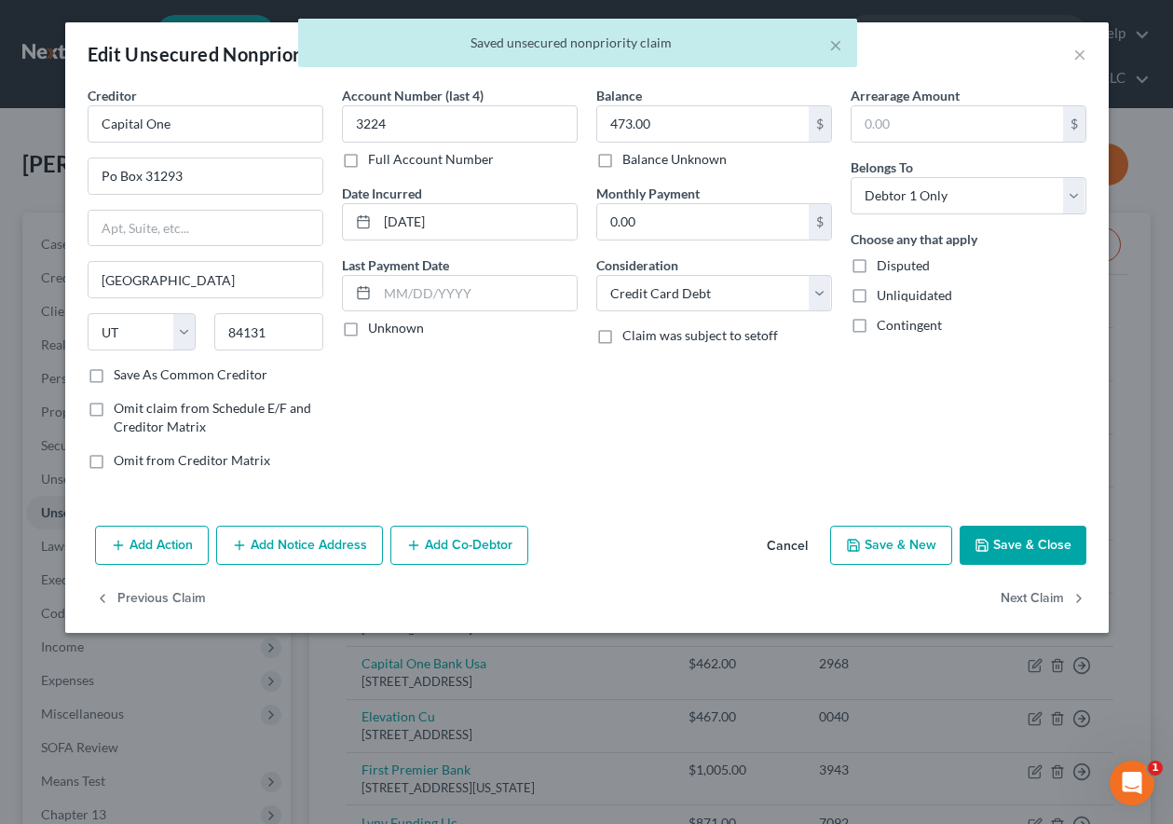
click at [1018, 551] on button "Save & Close" at bounding box center [1023, 544] width 127 height 39
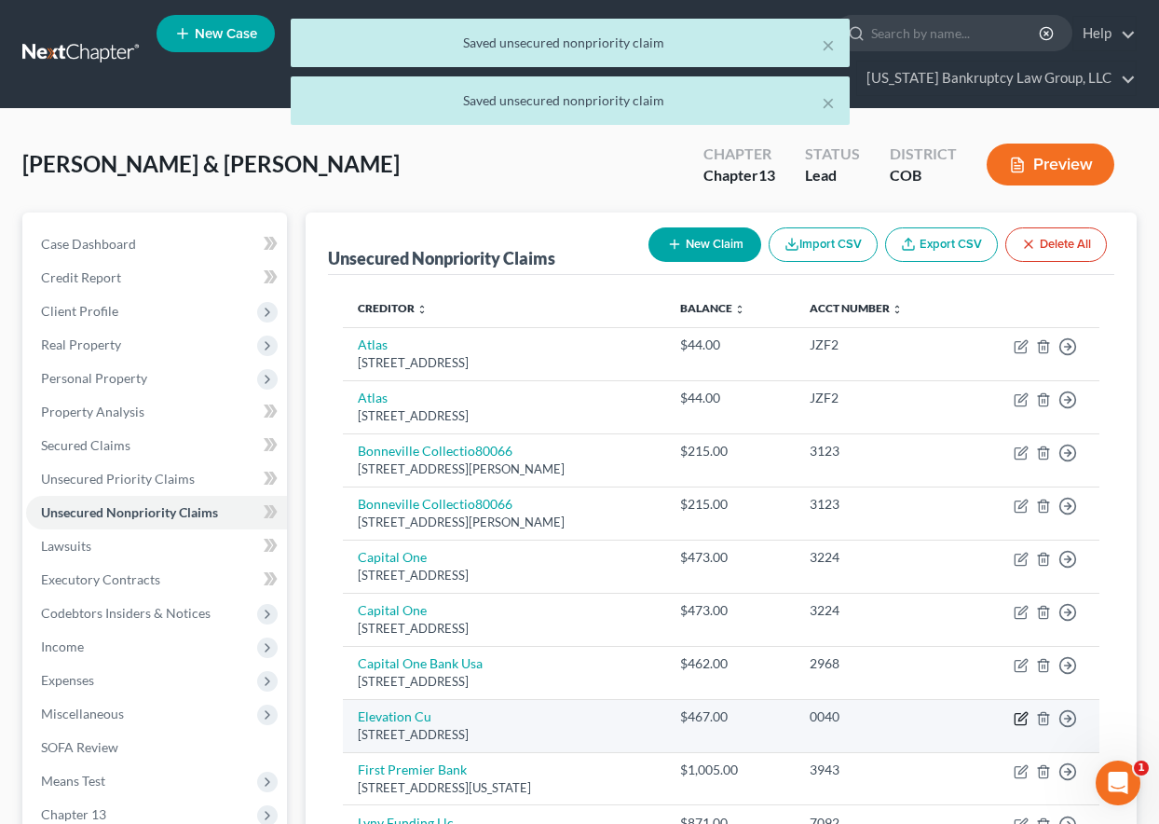
click at [1018, 716] on icon "button" at bounding box center [1021, 718] width 15 height 15
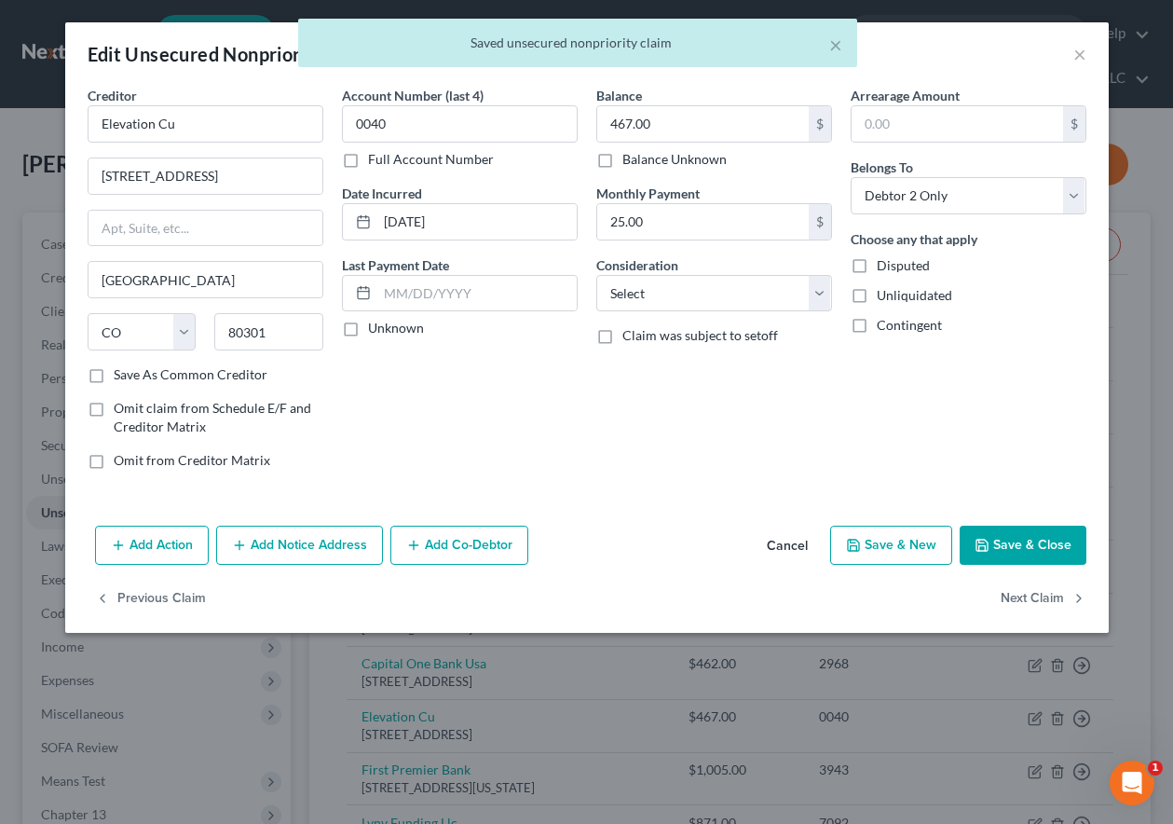
click at [1027, 537] on button "Save & Close" at bounding box center [1023, 544] width 127 height 39
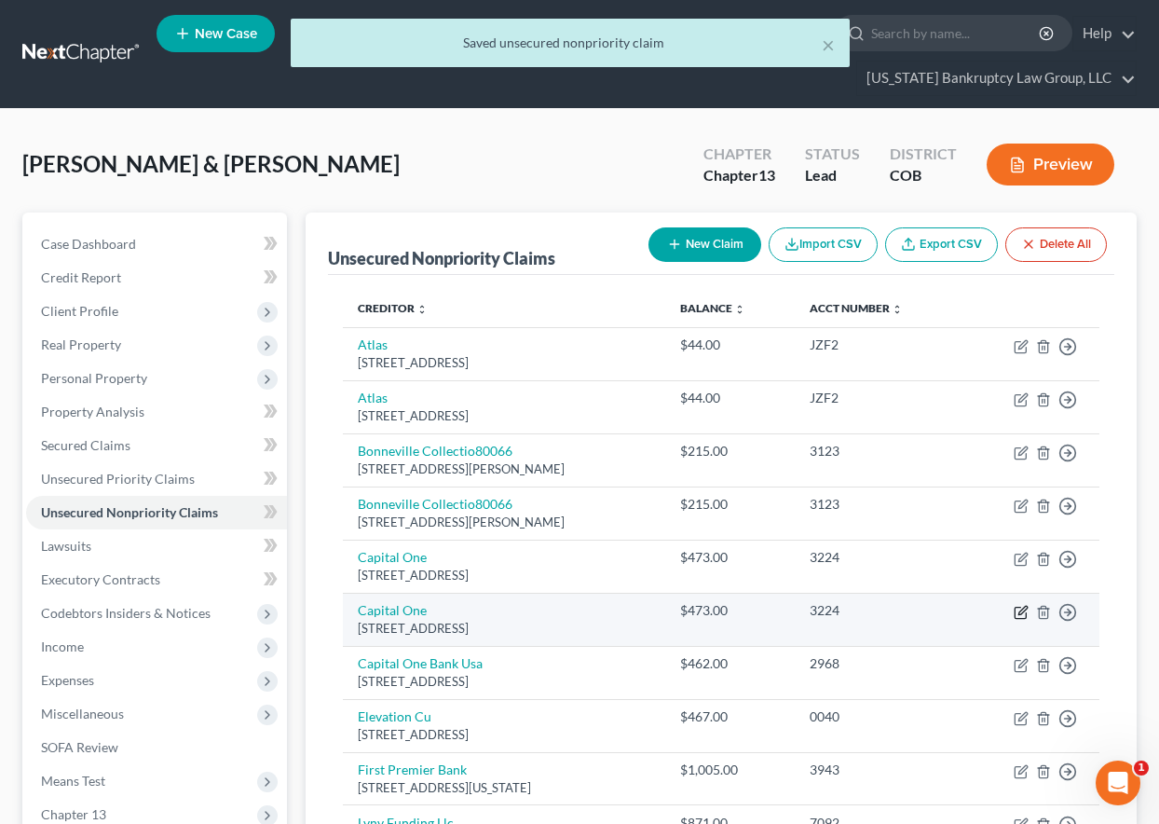
click at [1020, 607] on icon "button" at bounding box center [1020, 612] width 11 height 11
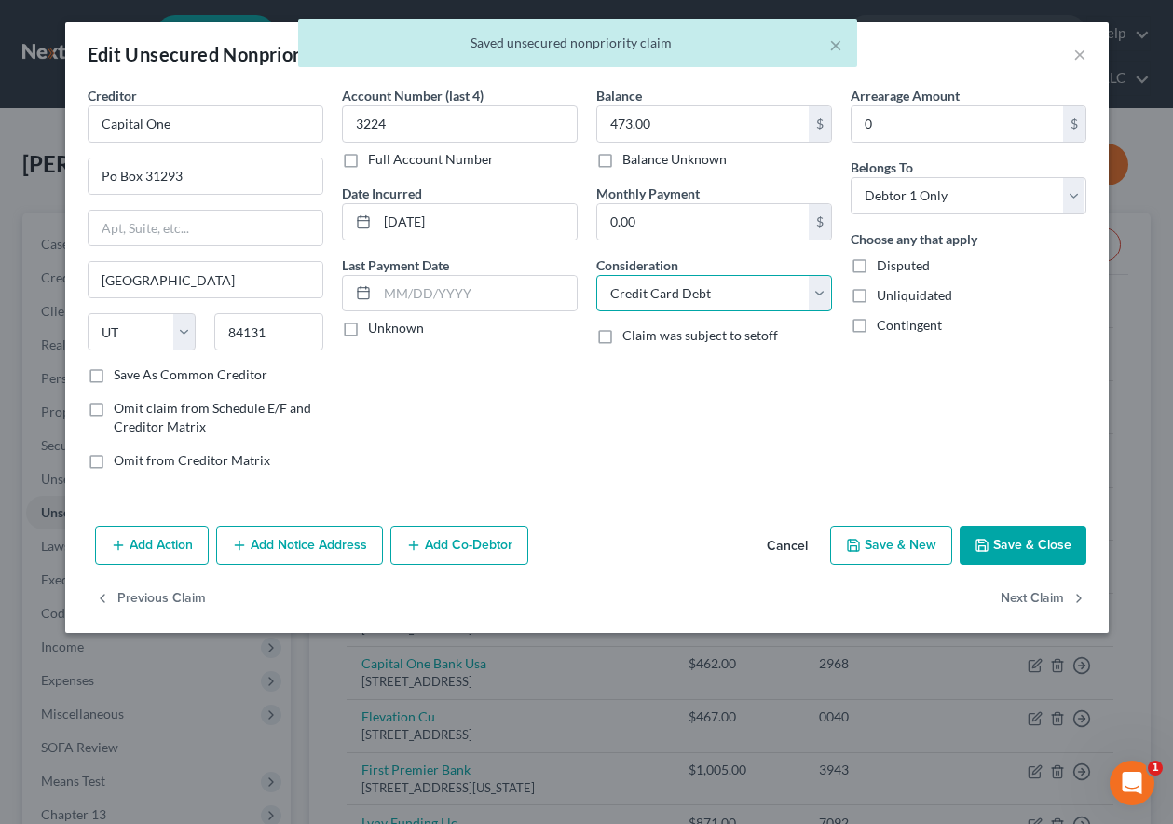
click at [744, 296] on select "Select Cable / Satellite Services Collection Agency Credit Card Debt Debt Couns…" at bounding box center [714, 293] width 236 height 37
click at [596, 275] on select "Select Cable / Satellite Services Collection Agency Credit Card Debt Debt Couns…" at bounding box center [714, 293] width 236 height 37
click at [1057, 532] on button "Save & Close" at bounding box center [1023, 544] width 127 height 39
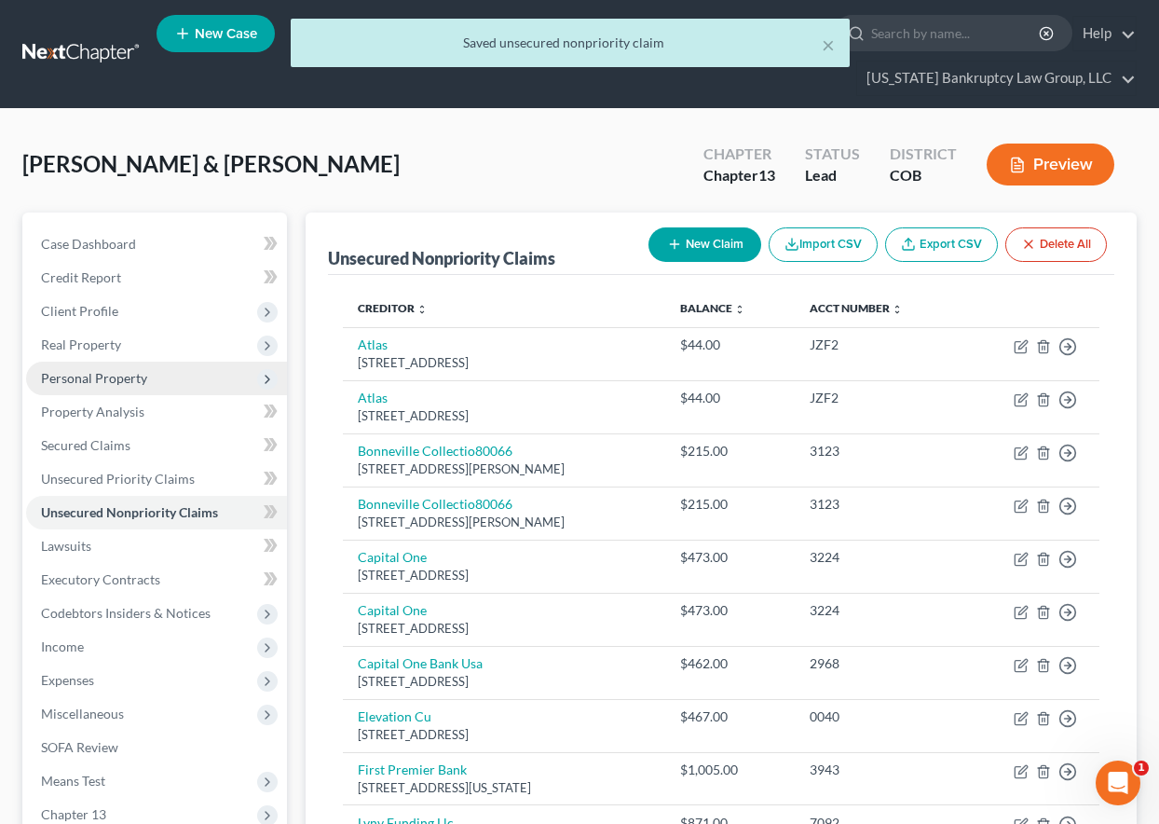
click at [116, 381] on span "Personal Property" at bounding box center [94, 378] width 106 height 16
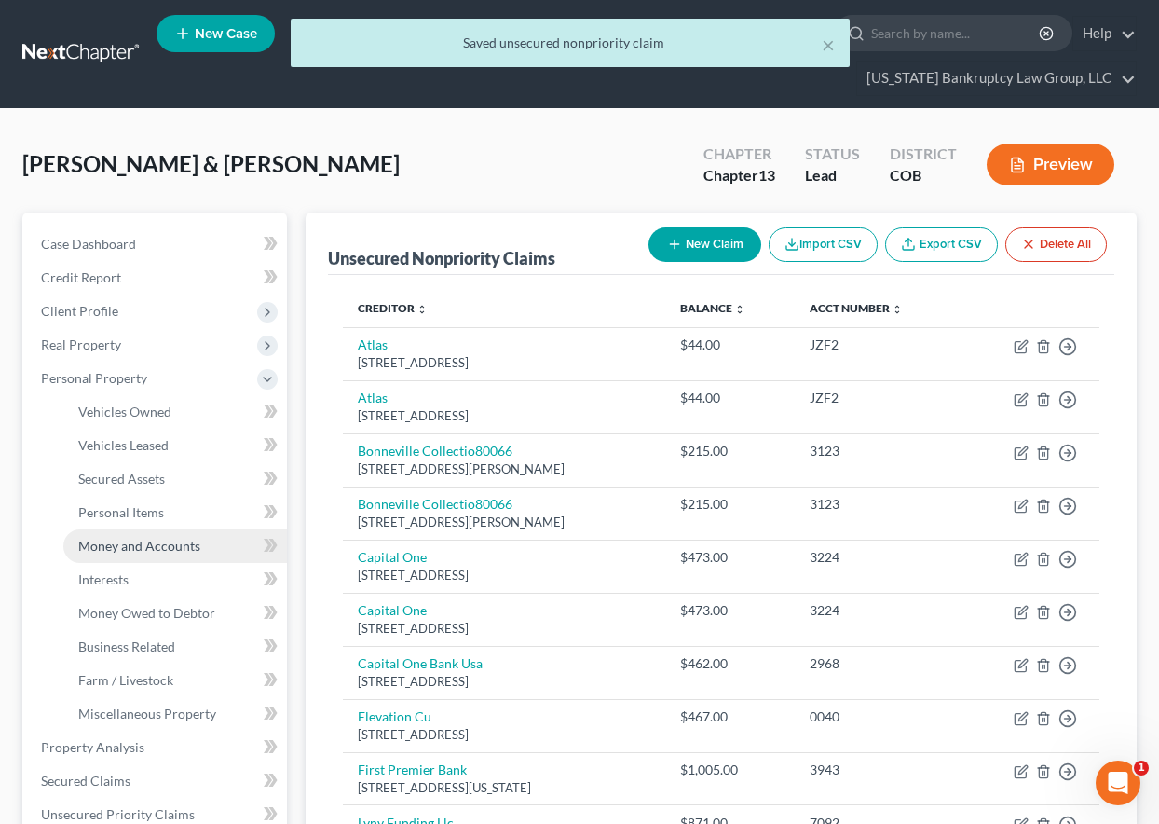
click at [156, 538] on span "Money and Accounts" at bounding box center [139, 546] width 122 height 16
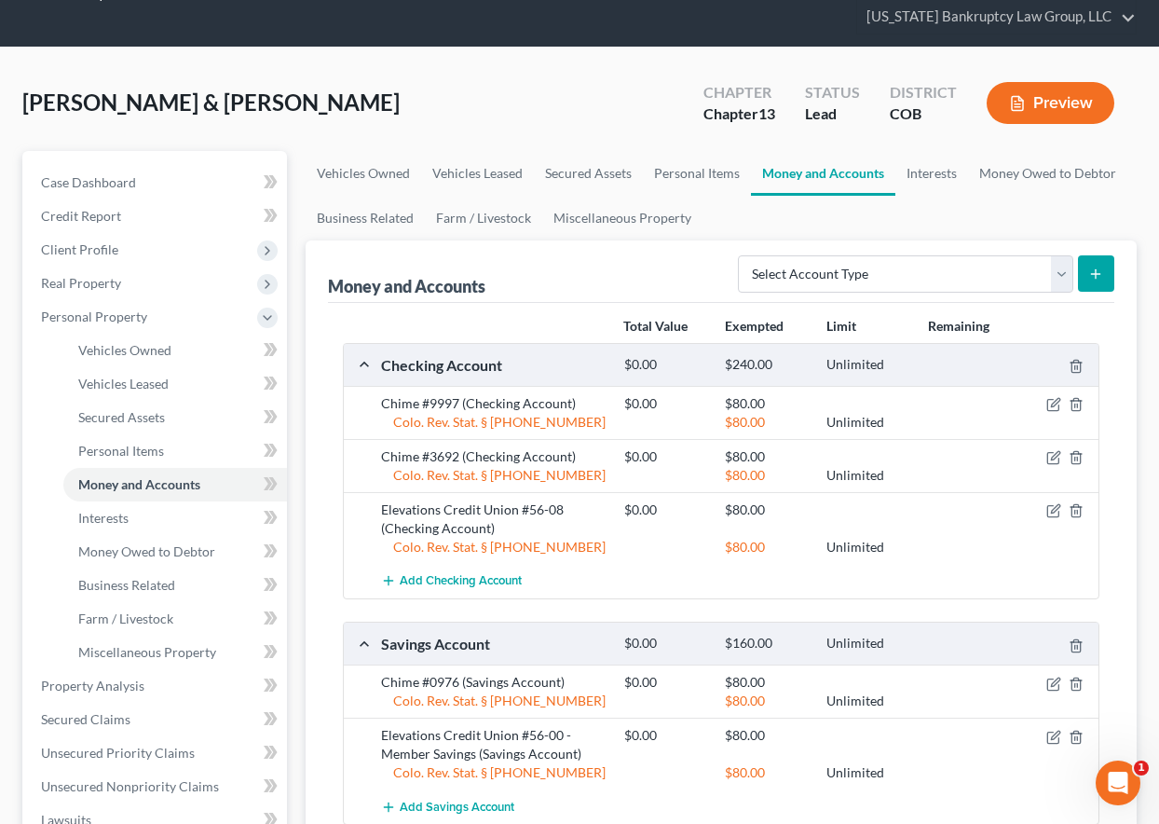
scroll to position [280, 0]
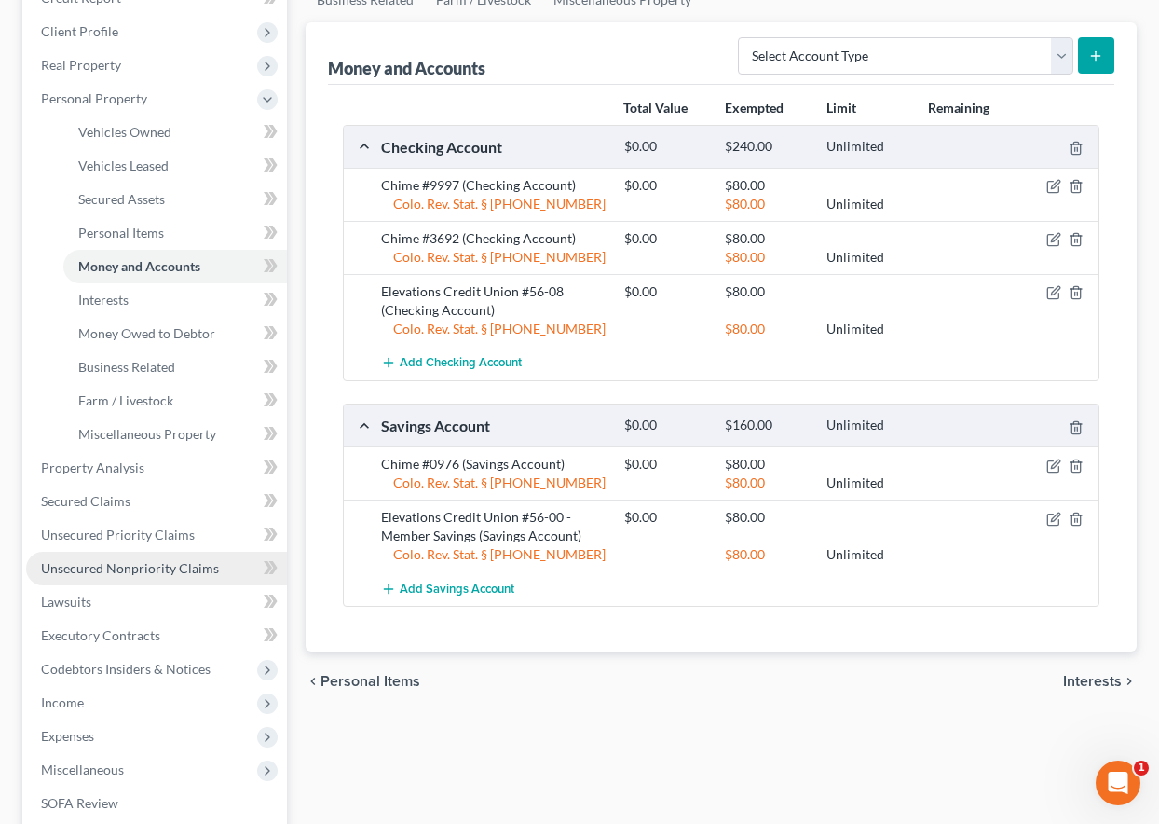
click at [130, 562] on span "Unsecured Nonpriority Claims" at bounding box center [130, 568] width 178 height 16
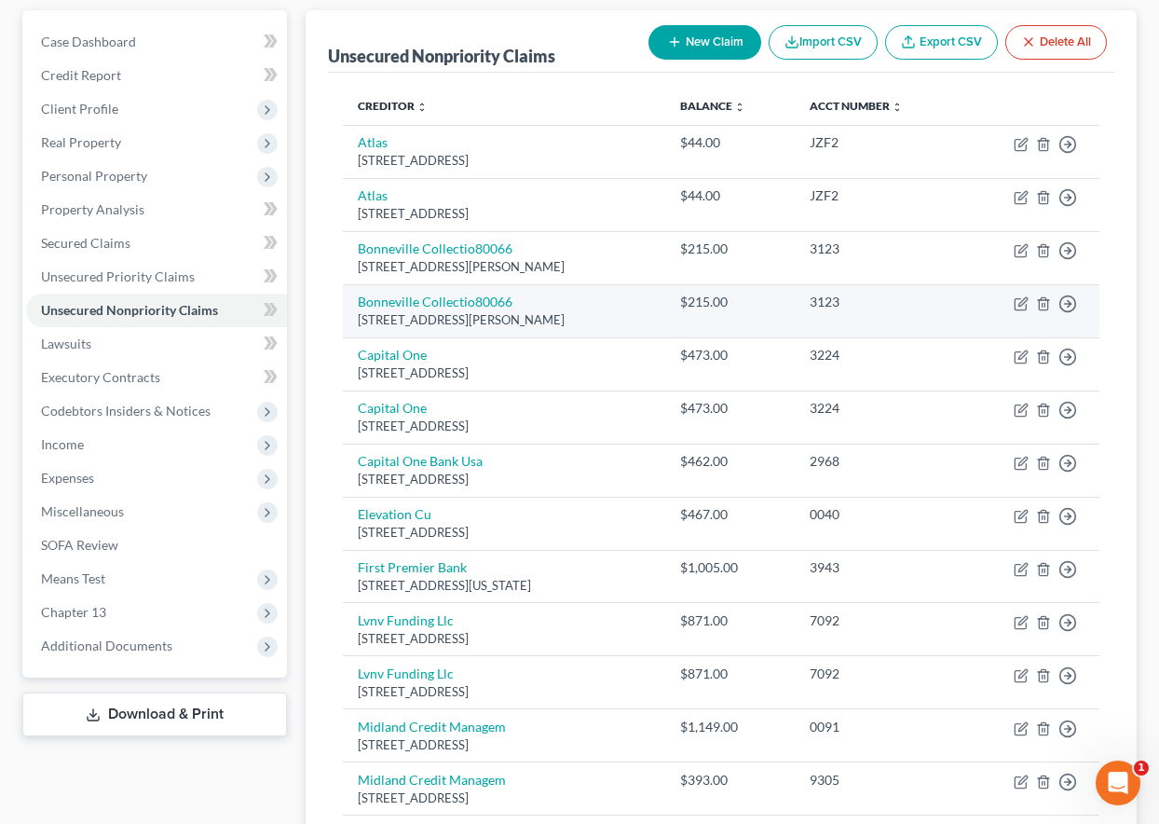
scroll to position [373, 0]
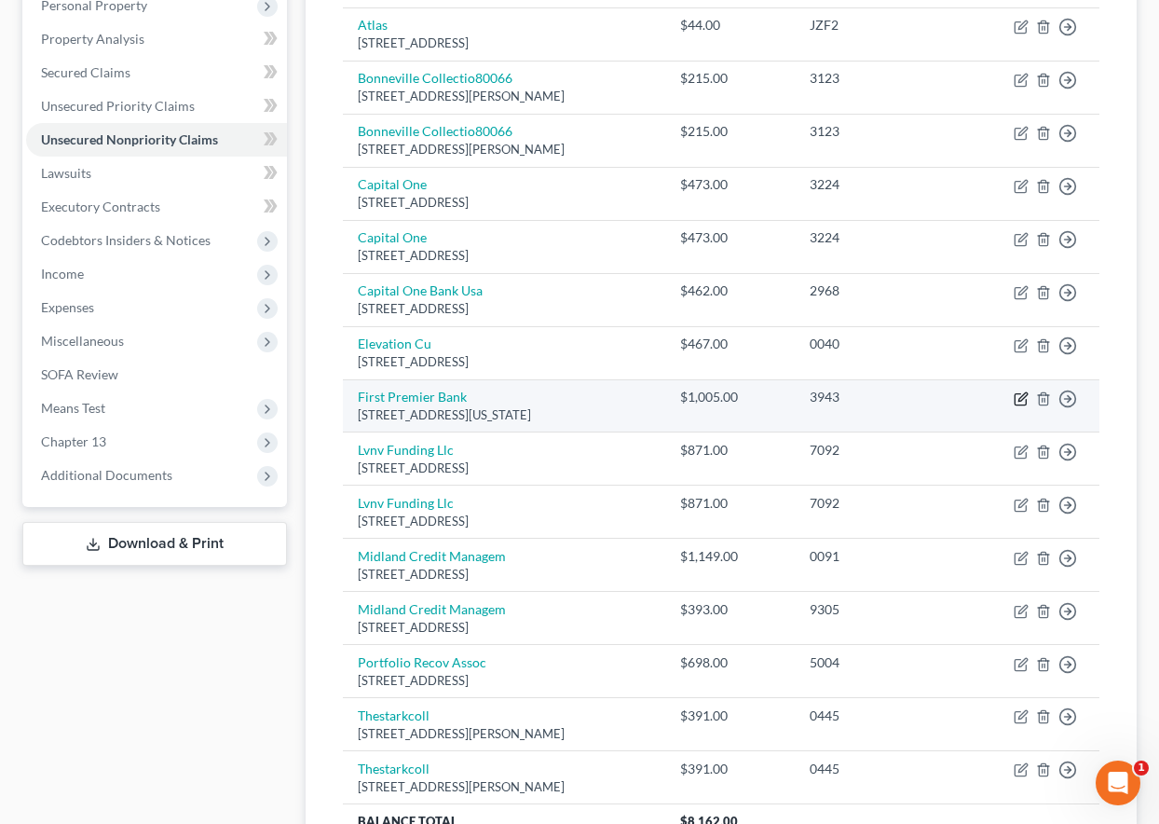
click at [1020, 399] on icon "button" at bounding box center [1021, 398] width 15 height 15
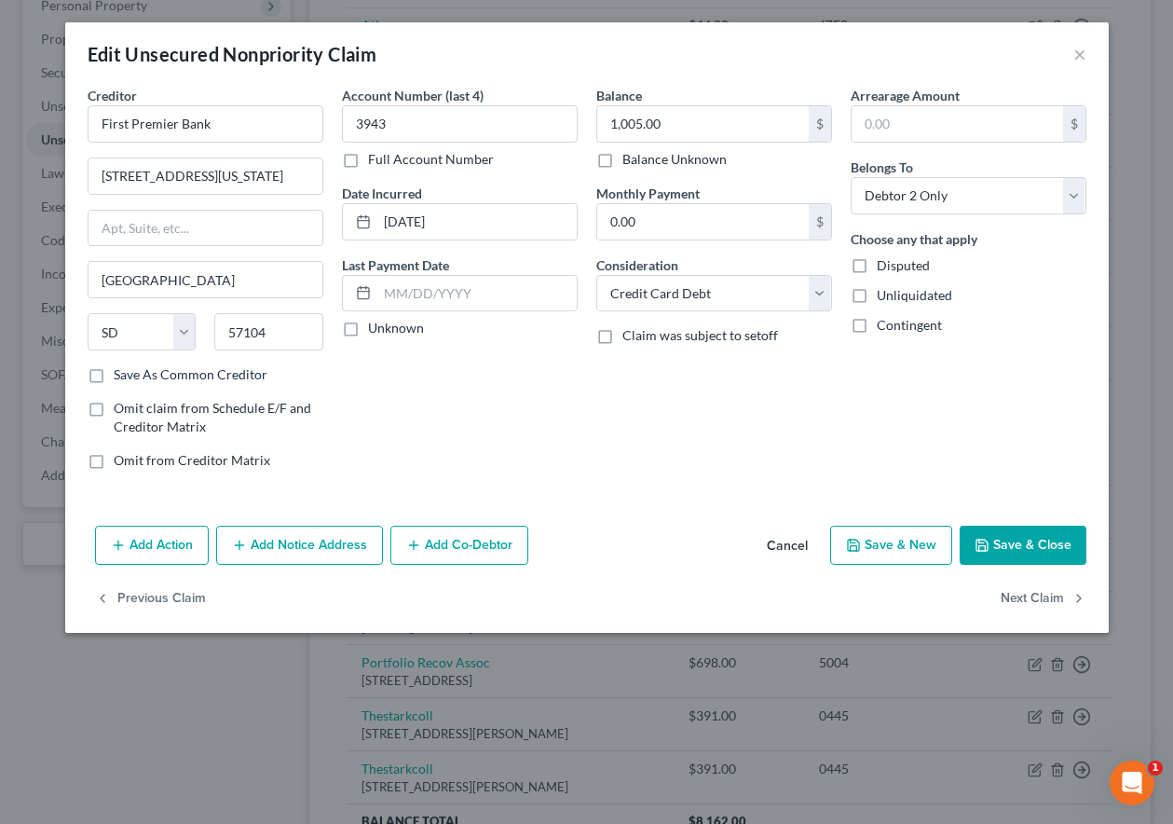
click at [1033, 537] on button "Save & Close" at bounding box center [1023, 544] width 127 height 39
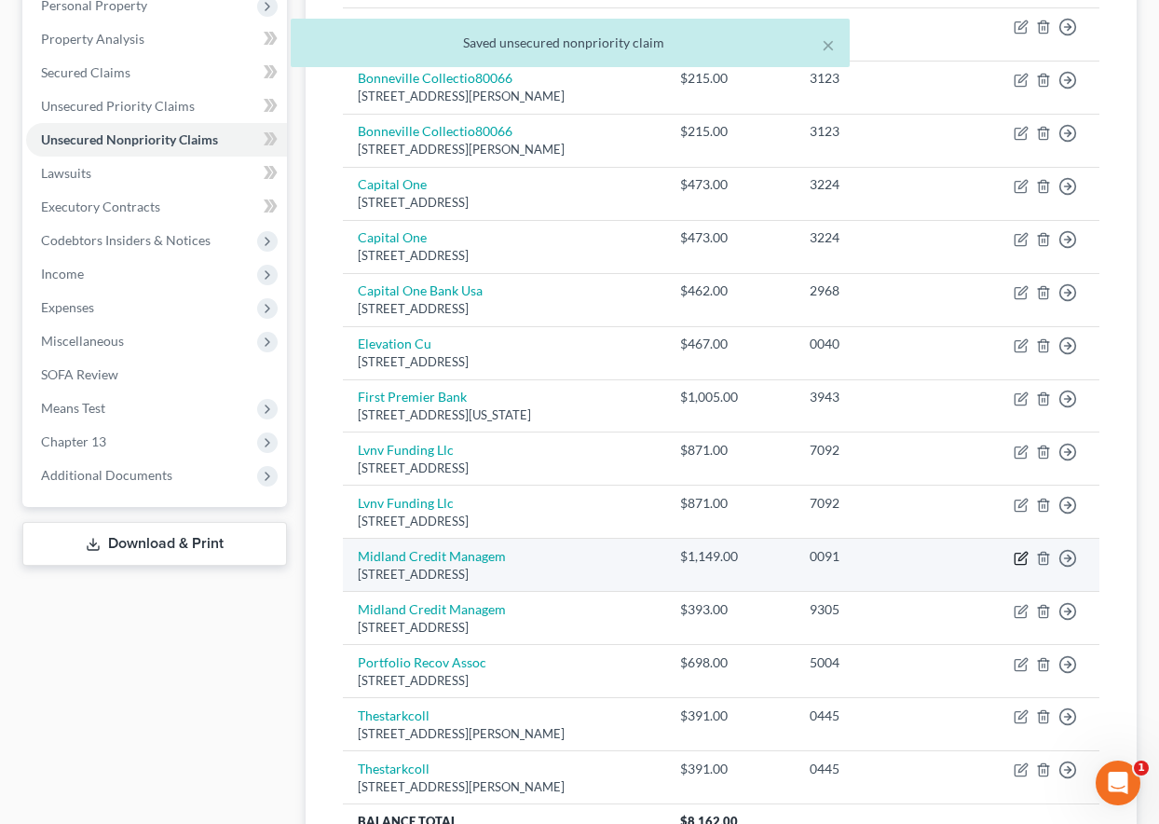
click at [1017, 554] on icon "button" at bounding box center [1021, 558] width 15 height 15
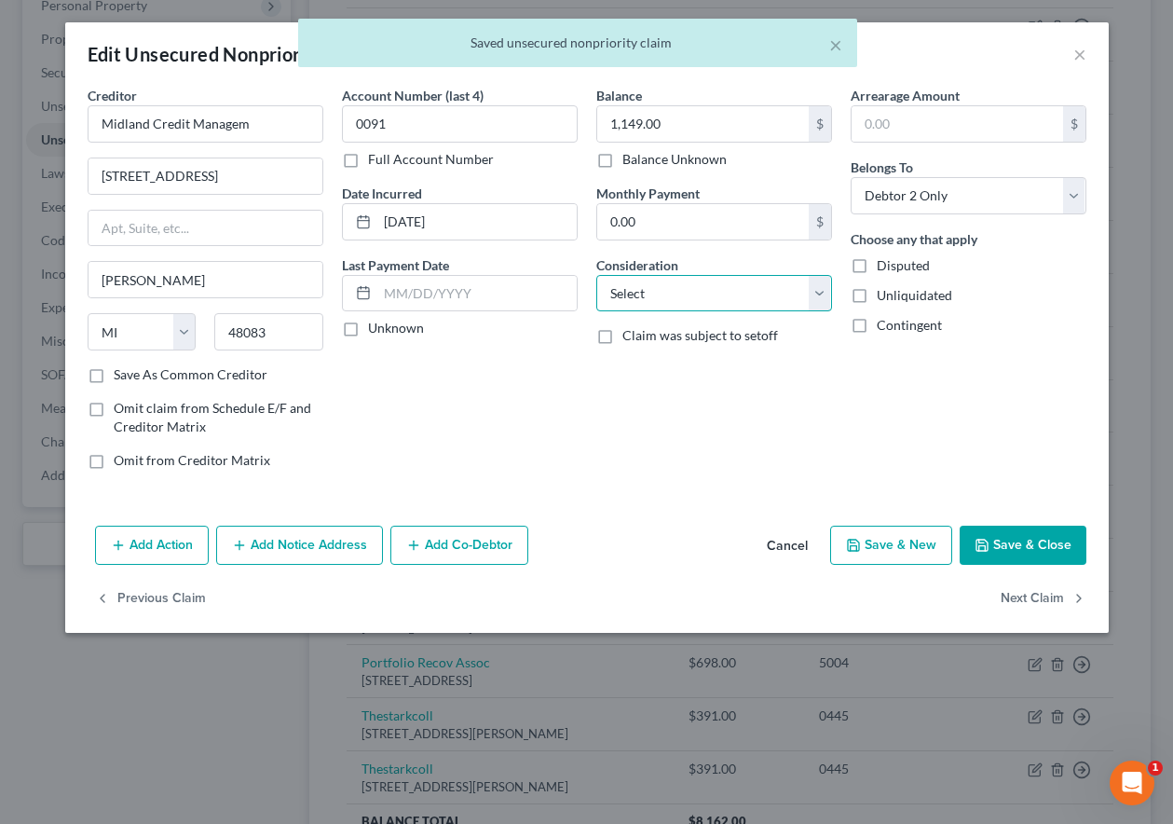
click at [693, 298] on select "Select Cable / Satellite Services Collection Agency Credit Card Debt Debt Couns…" at bounding box center [714, 293] width 236 height 37
click at [596, 275] on select "Select Cable / Satellite Services Collection Agency Credit Card Debt Debt Couns…" at bounding box center [714, 293] width 236 height 37
click at [703, 394] on div "Balance 1,149.00 $ Balance Unknown Balance Undetermined 1,149.00 $ Balance Unkn…" at bounding box center [714, 285] width 254 height 399
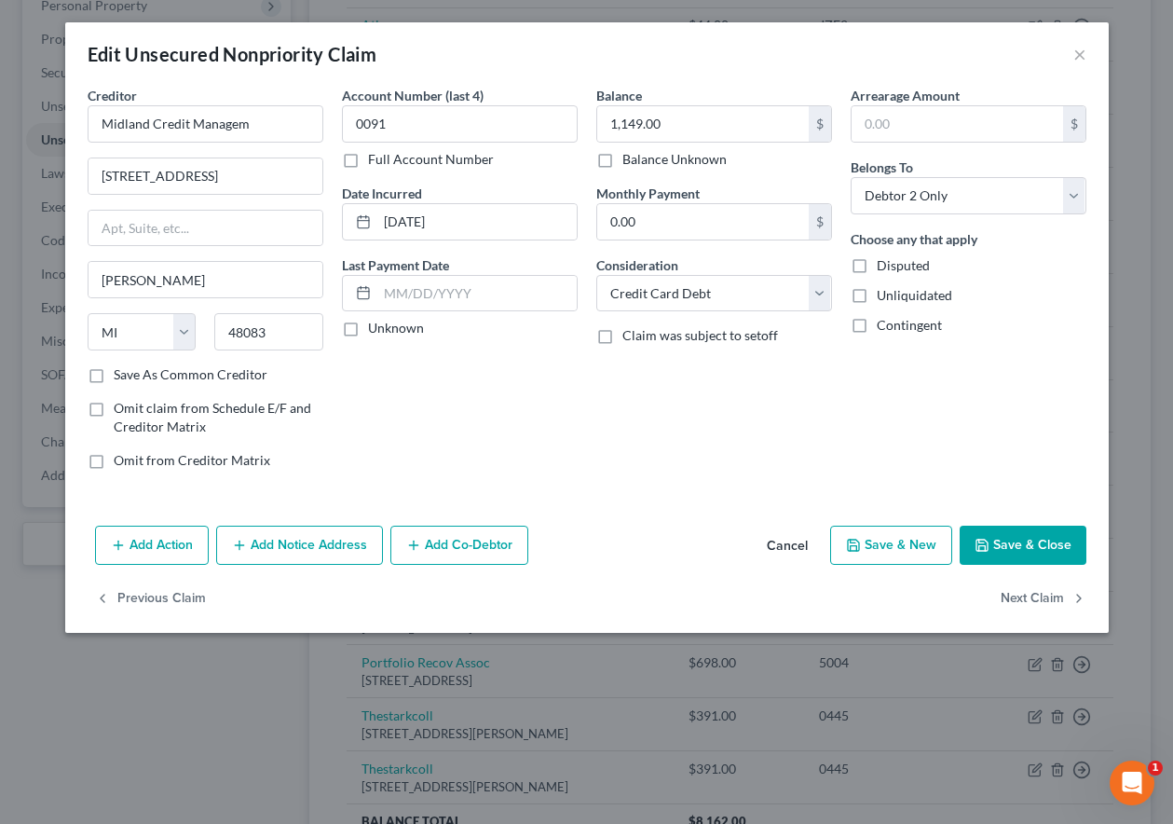
click at [1044, 530] on button "Save & Close" at bounding box center [1023, 544] width 127 height 39
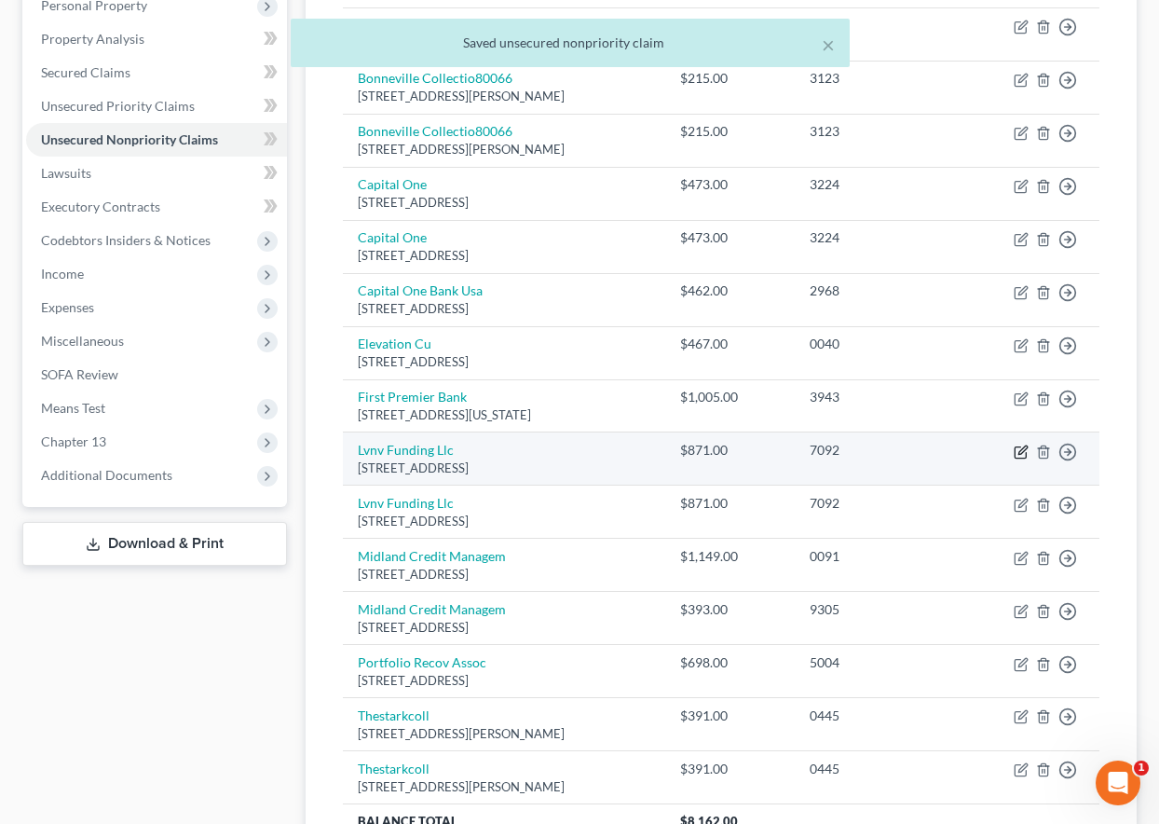
click at [1022, 444] on icon "button" at bounding box center [1021, 451] width 15 height 15
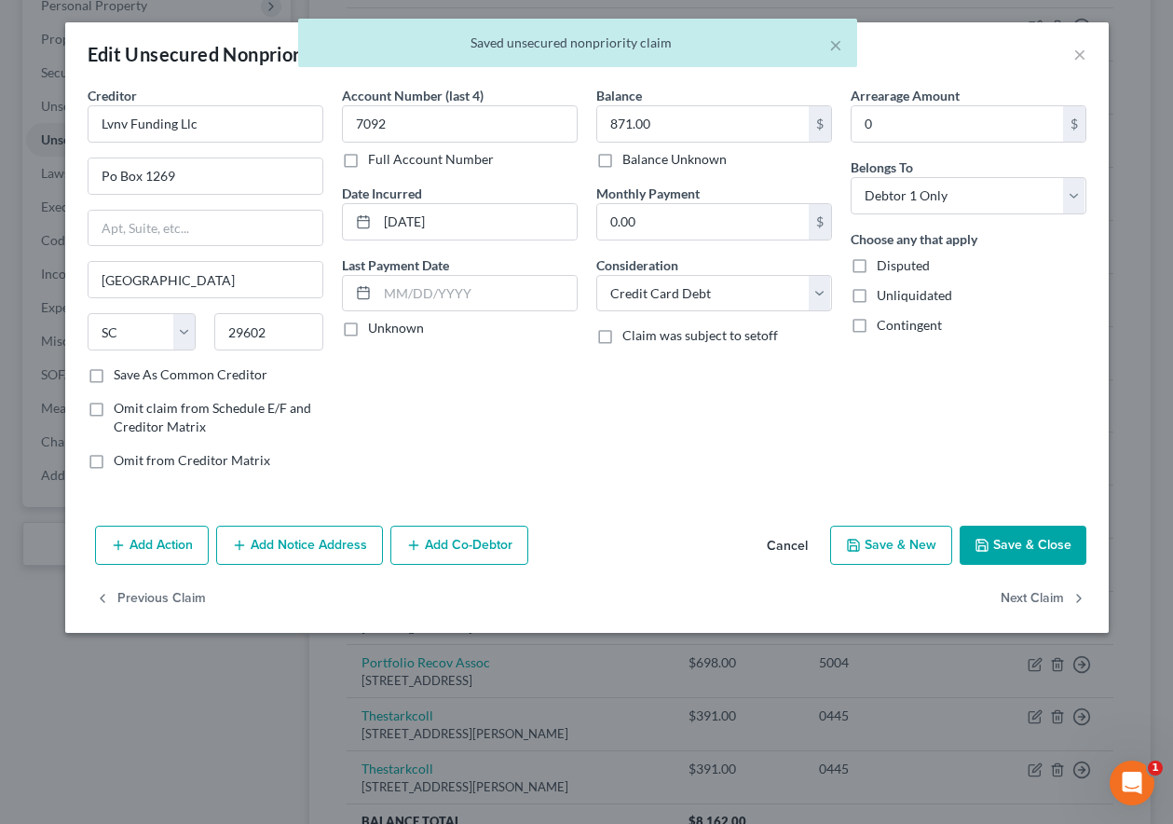
click at [1027, 547] on button "Save & Close" at bounding box center [1023, 544] width 127 height 39
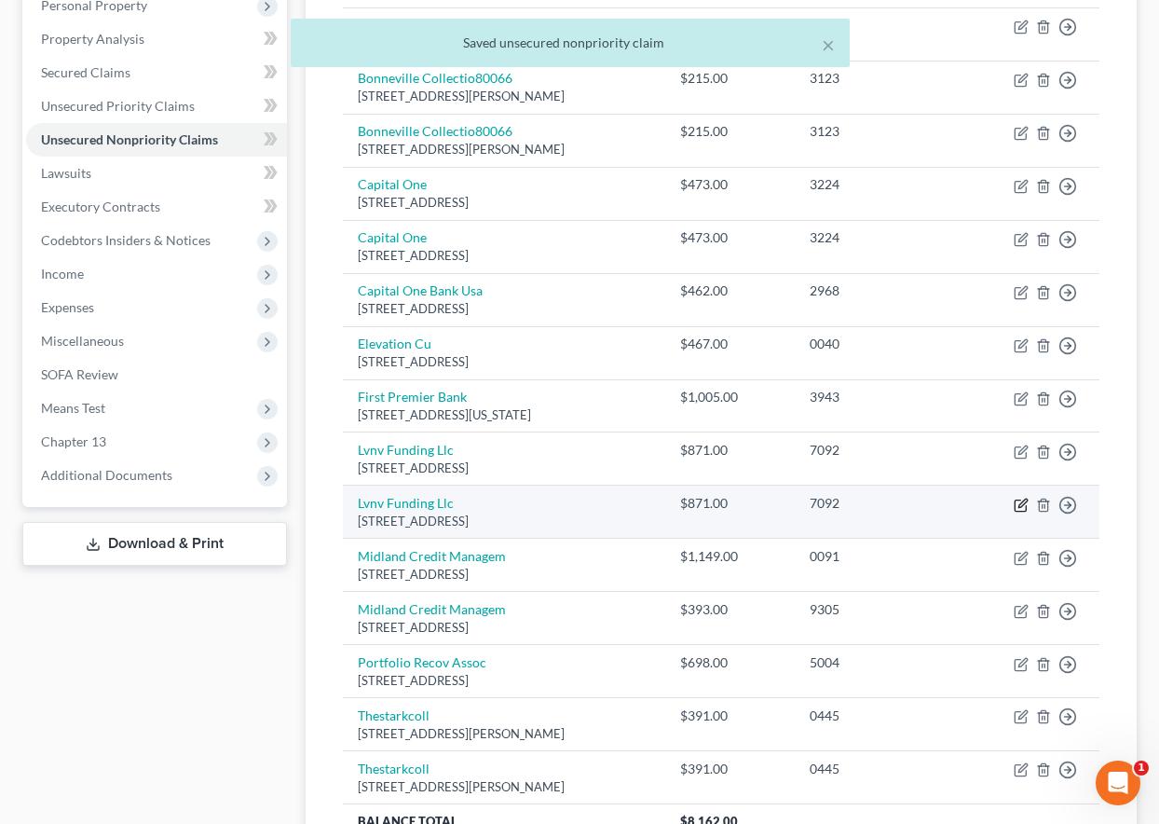
click at [1014, 508] on icon "button" at bounding box center [1021, 505] width 15 height 15
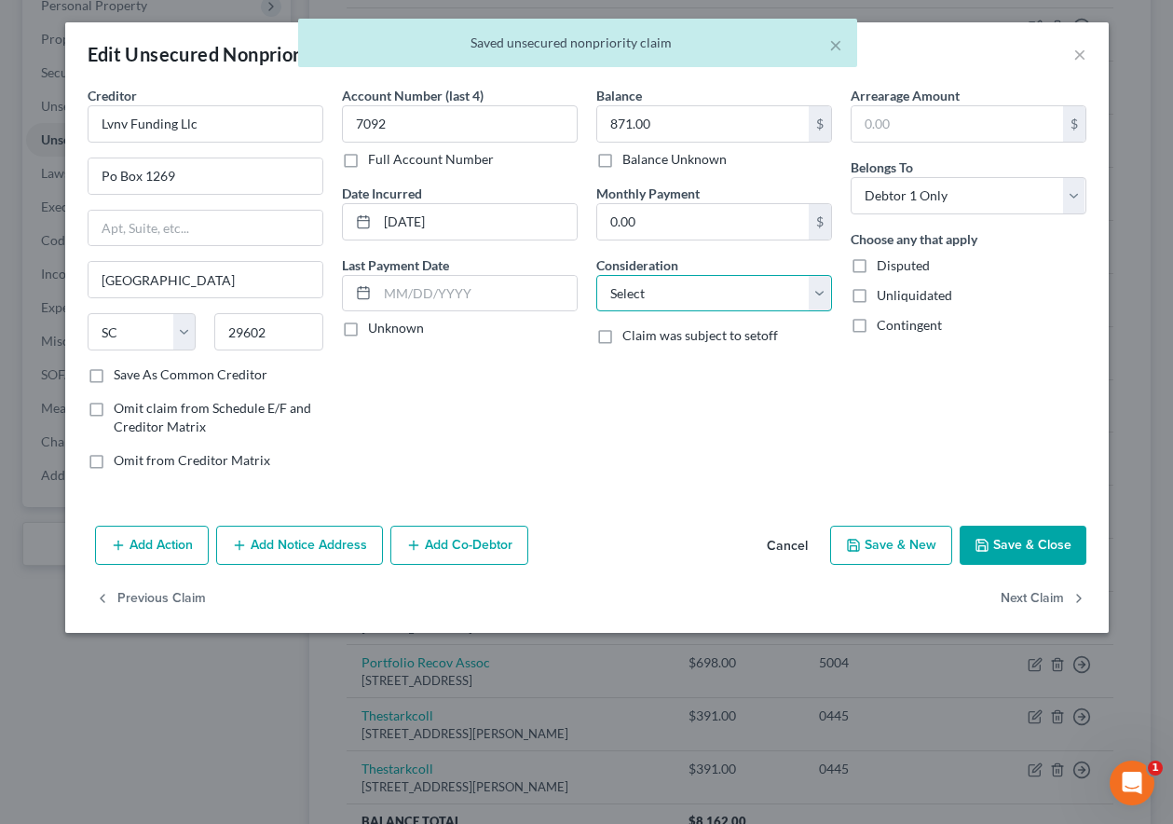
click at [717, 304] on select "Select Cable / Satellite Services Collection Agency Credit Card Debt Debt Couns…" at bounding box center [714, 293] width 236 height 37
click at [596, 275] on select "Select Cable / Satellite Services Collection Agency Credit Card Debt Debt Couns…" at bounding box center [714, 293] width 236 height 37
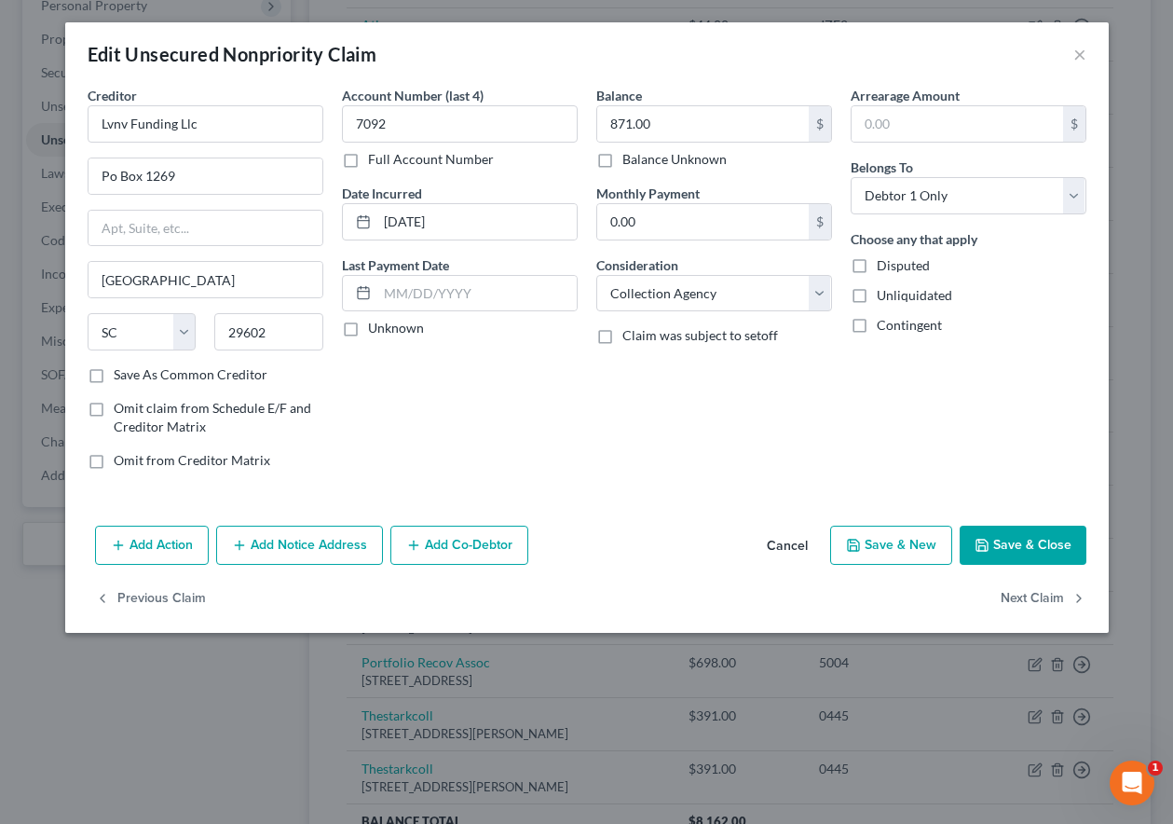
click at [1073, 539] on button "Save & Close" at bounding box center [1023, 544] width 127 height 39
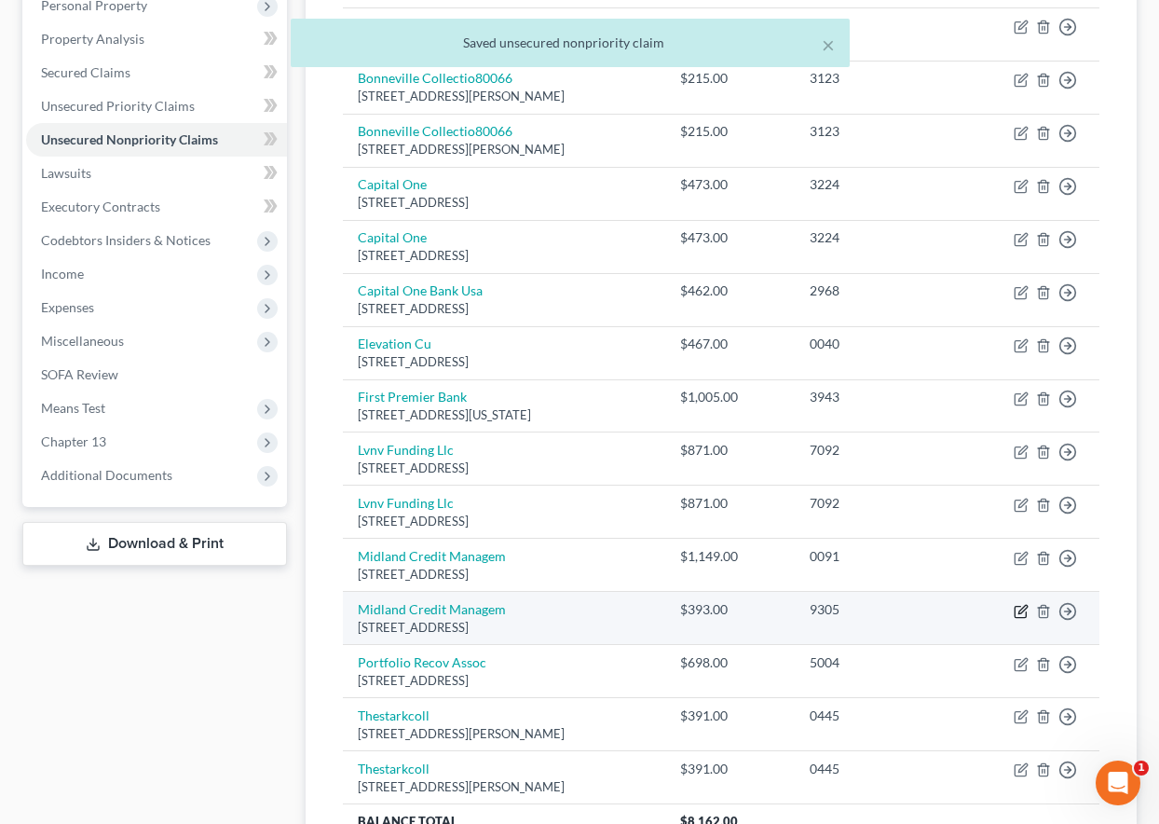
click at [1021, 612] on icon "button" at bounding box center [1022, 609] width 8 height 8
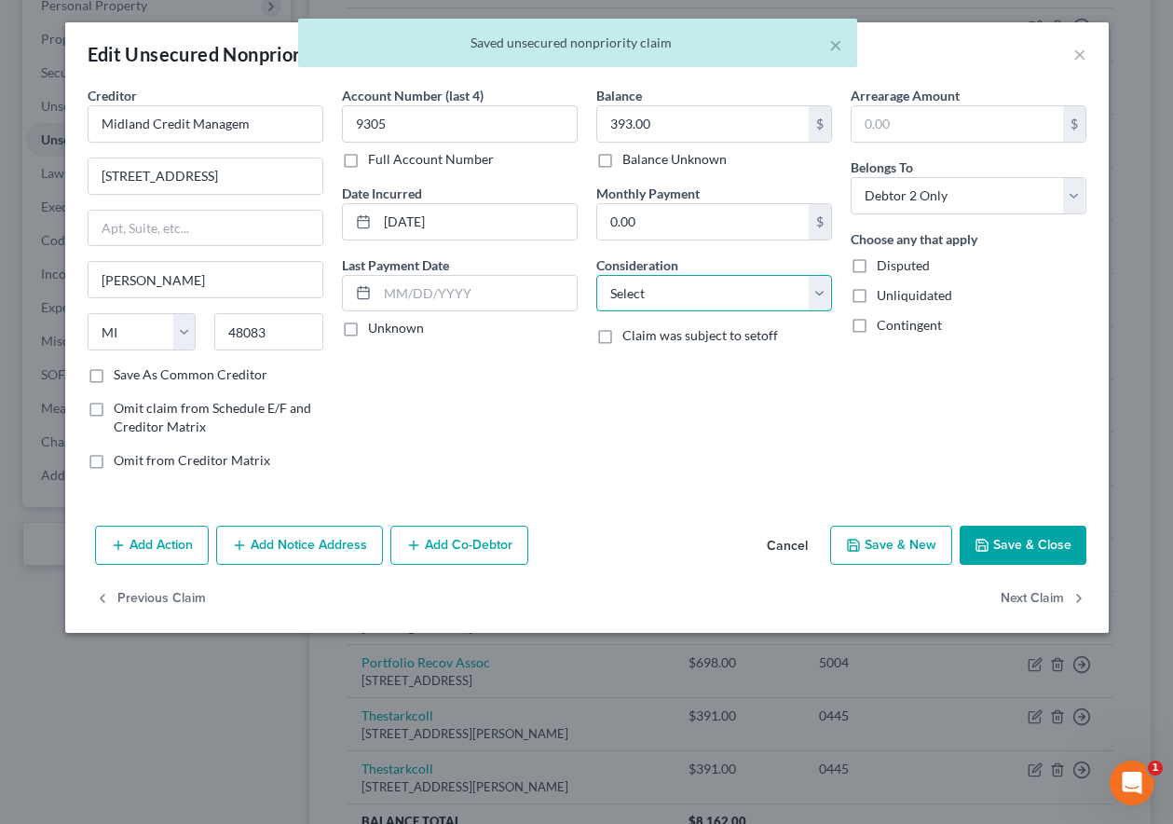
click at [718, 291] on select "Select Cable / Satellite Services Collection Agency Credit Card Debt Debt Couns…" at bounding box center [714, 293] width 236 height 37
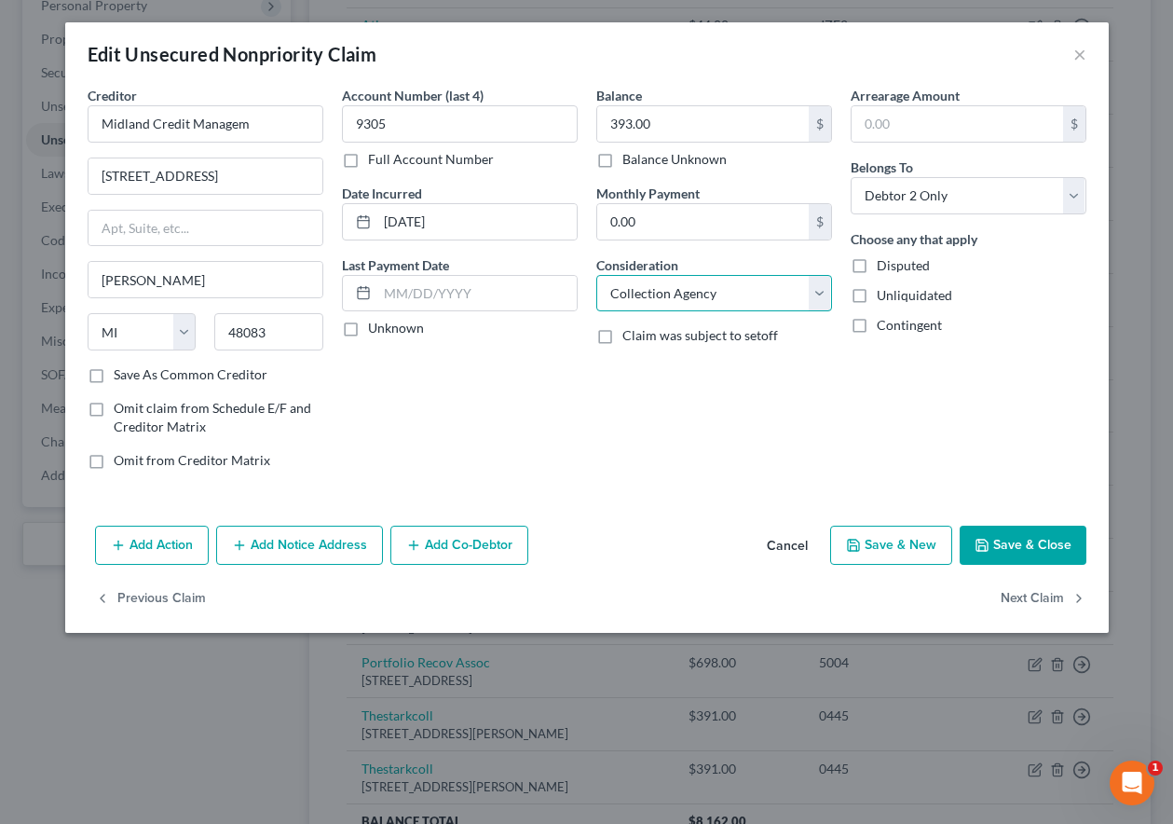
click at [596, 275] on select "Select Cable / Satellite Services Collection Agency Credit Card Debt Debt Couns…" at bounding box center [714, 293] width 236 height 37
click at [1021, 551] on button "Save & Close" at bounding box center [1023, 544] width 127 height 39
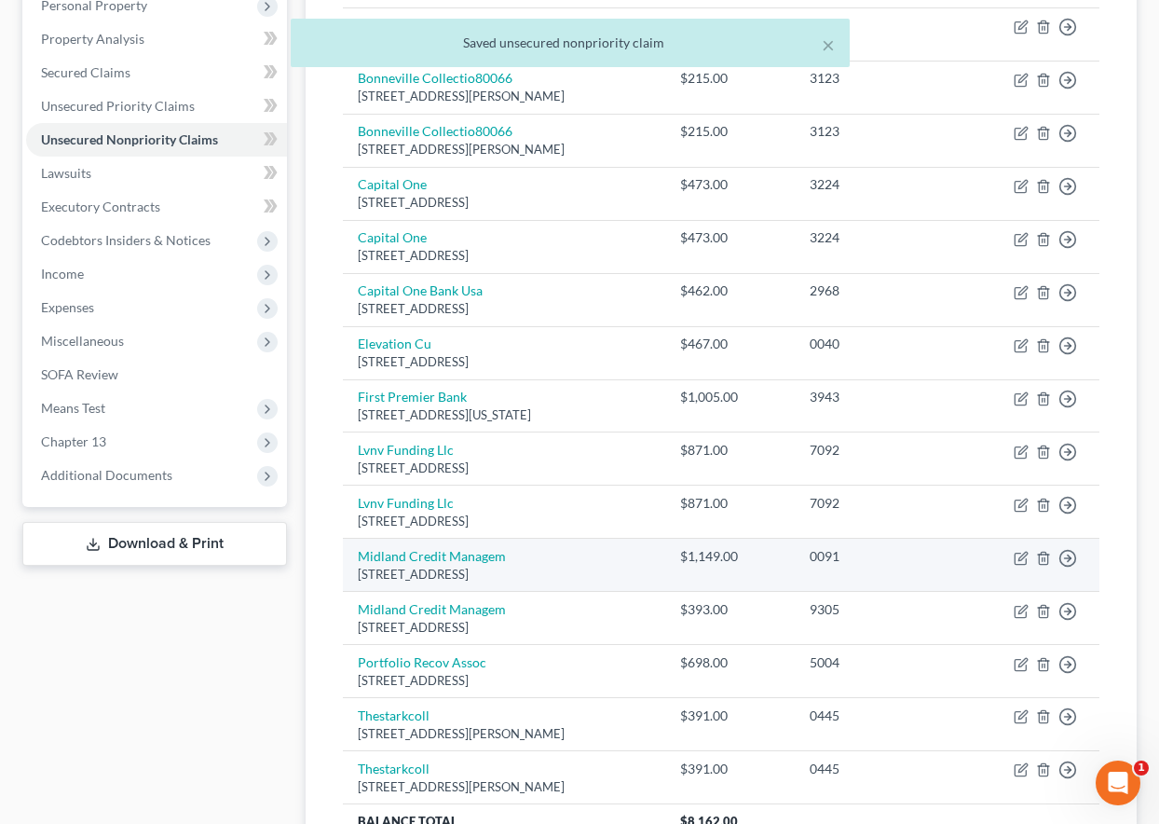
scroll to position [466, 0]
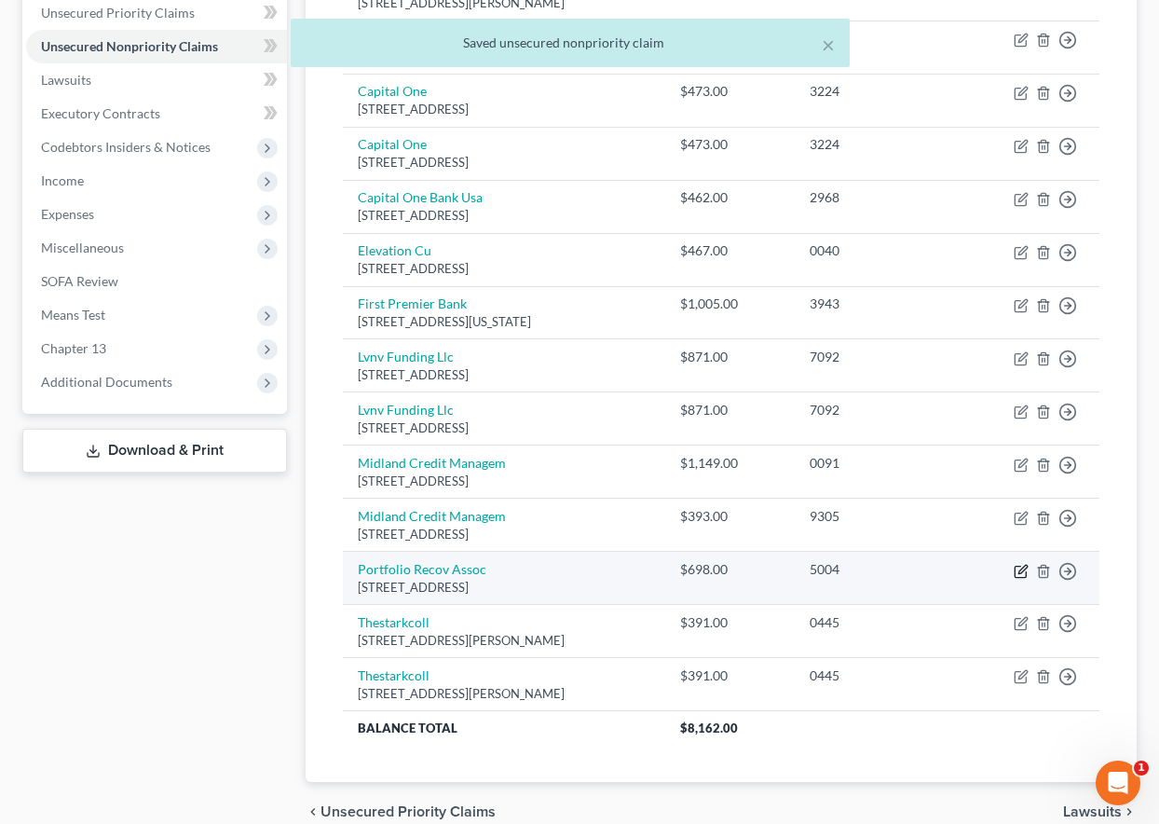
click at [1022, 572] on icon "button" at bounding box center [1022, 569] width 8 height 8
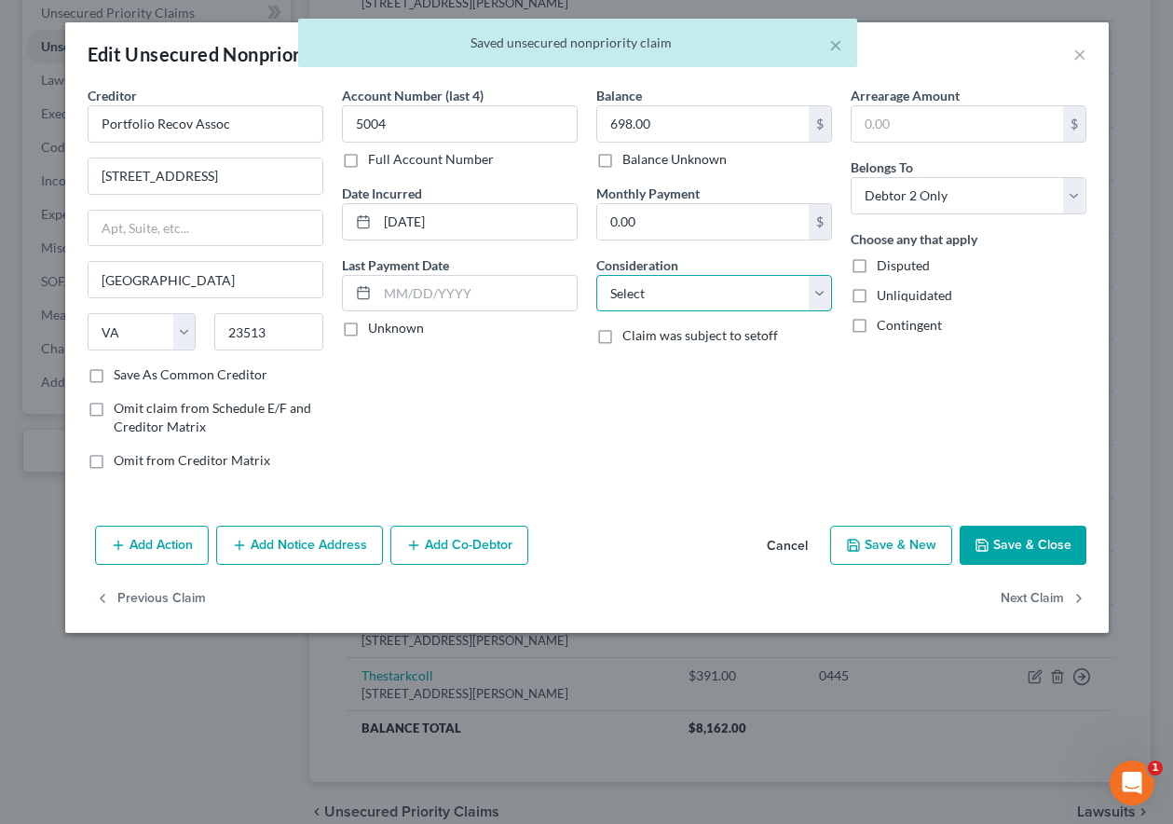
click at [710, 287] on select "Select Cable / Satellite Services Collection Agency Credit Card Debt Debt Couns…" at bounding box center [714, 293] width 236 height 37
click at [596, 275] on select "Select Cable / Satellite Services Collection Agency Credit Card Debt Debt Couns…" at bounding box center [714, 293] width 236 height 37
click at [1054, 567] on div "Add Action Add Notice Address Add Co-Debtor Cancel Save & New Save & Close" at bounding box center [587, 548] width 1044 height 61
click at [1052, 555] on button "Save & Close" at bounding box center [1023, 544] width 127 height 39
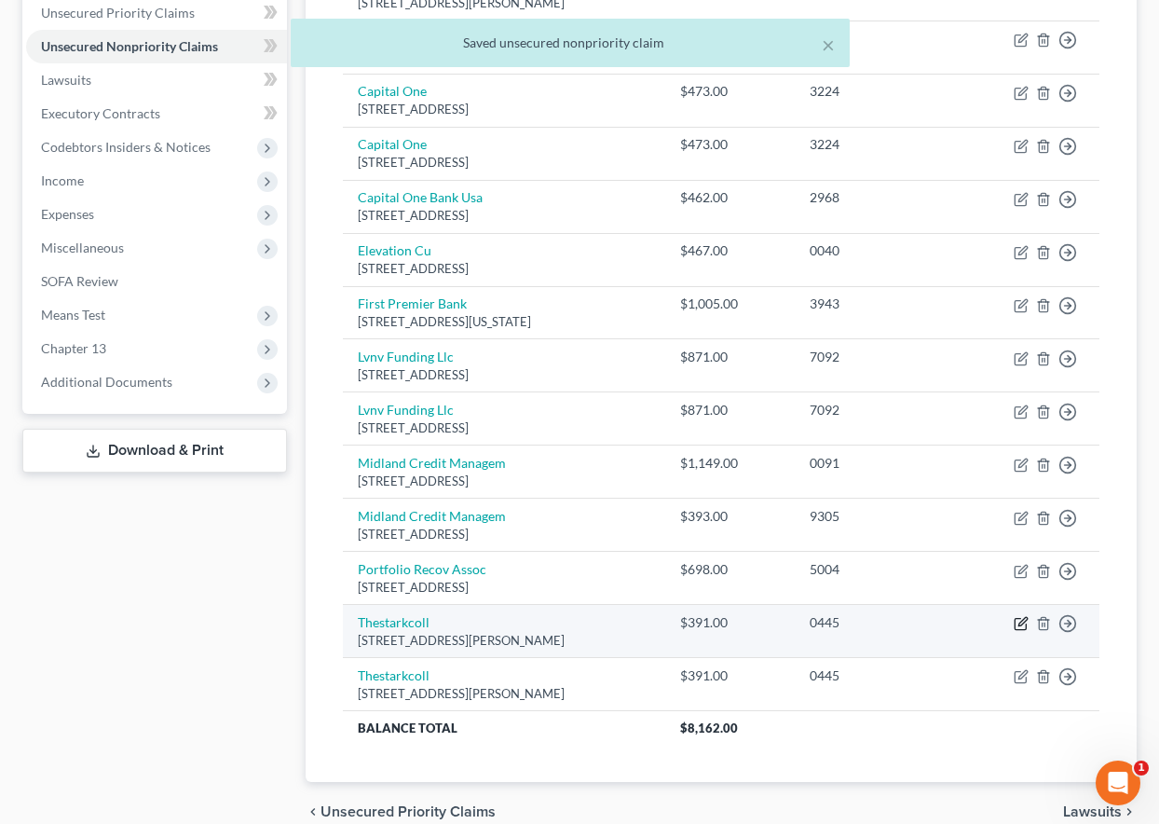
click at [1016, 620] on icon "button" at bounding box center [1020, 624] width 11 height 11
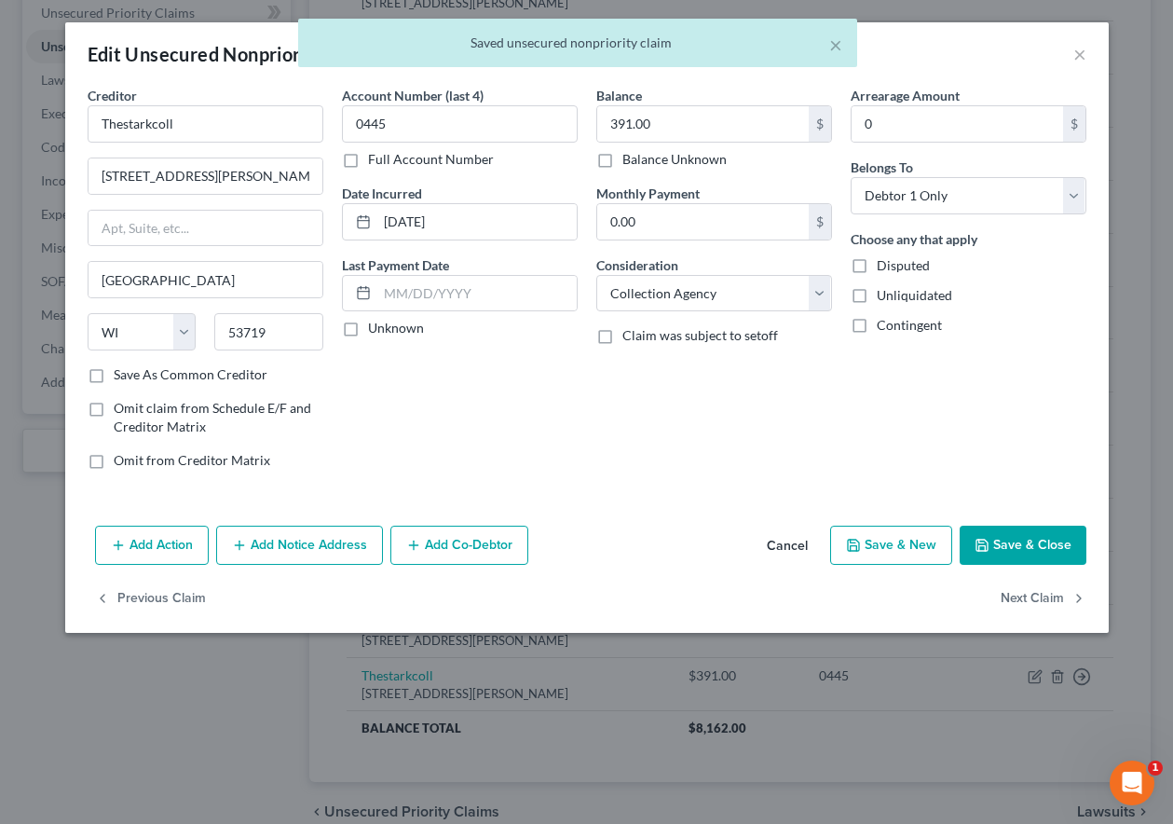
click at [1009, 570] on div "Add Action Add Notice Address Add Co-Debtor Cancel Save & New Save & Close" at bounding box center [587, 548] width 1044 height 61
click at [1011, 559] on button "Save & Close" at bounding box center [1023, 544] width 127 height 39
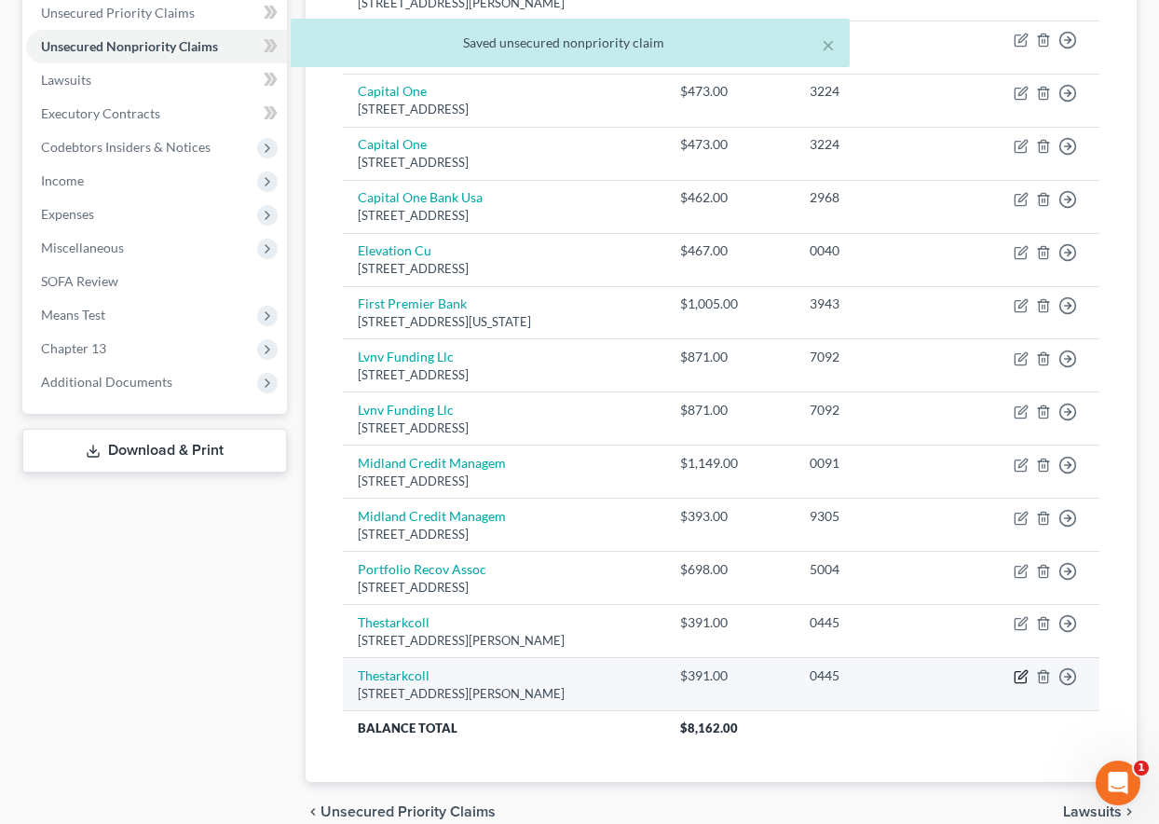
click at [1018, 679] on icon "button" at bounding box center [1022, 675] width 8 height 8
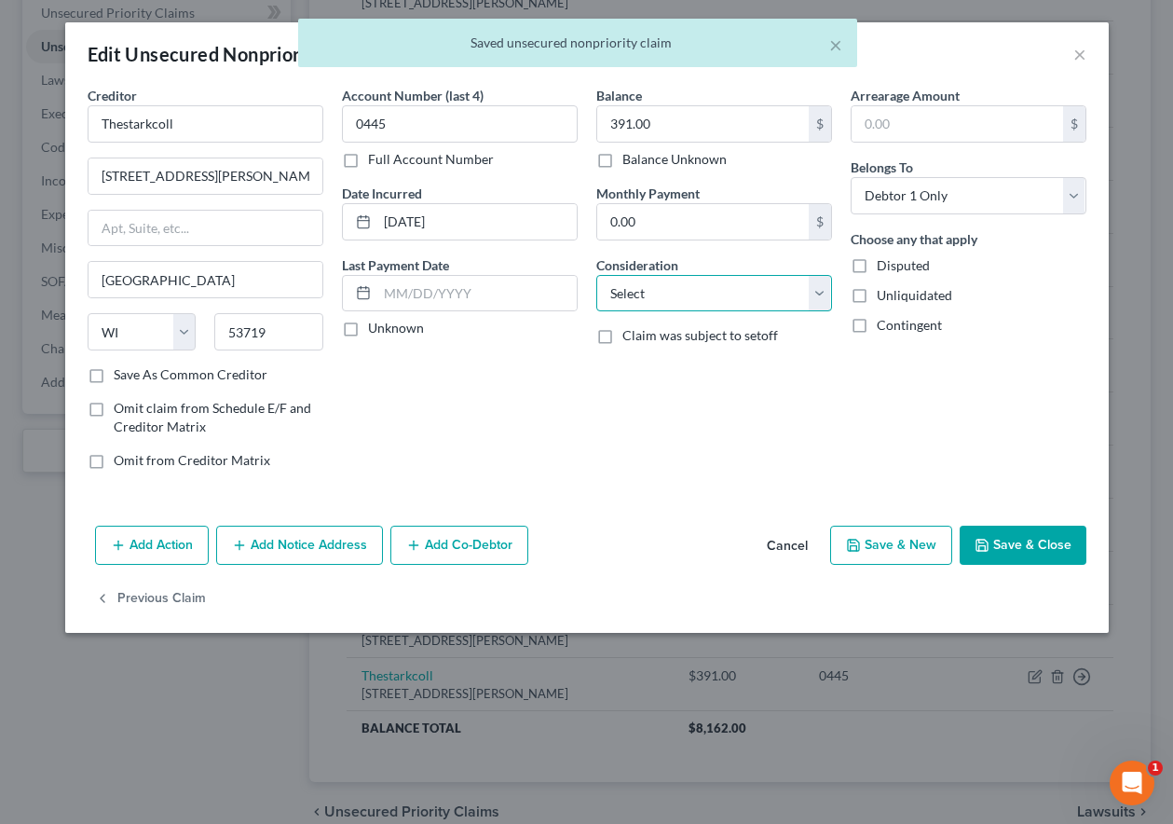
click at [716, 302] on select "Select Cable / Satellite Services Collection Agency Credit Card Debt Debt Couns…" at bounding box center [714, 293] width 236 height 37
click at [596, 275] on select "Select Cable / Satellite Services Collection Agency Credit Card Debt Debt Couns…" at bounding box center [714, 293] width 236 height 37
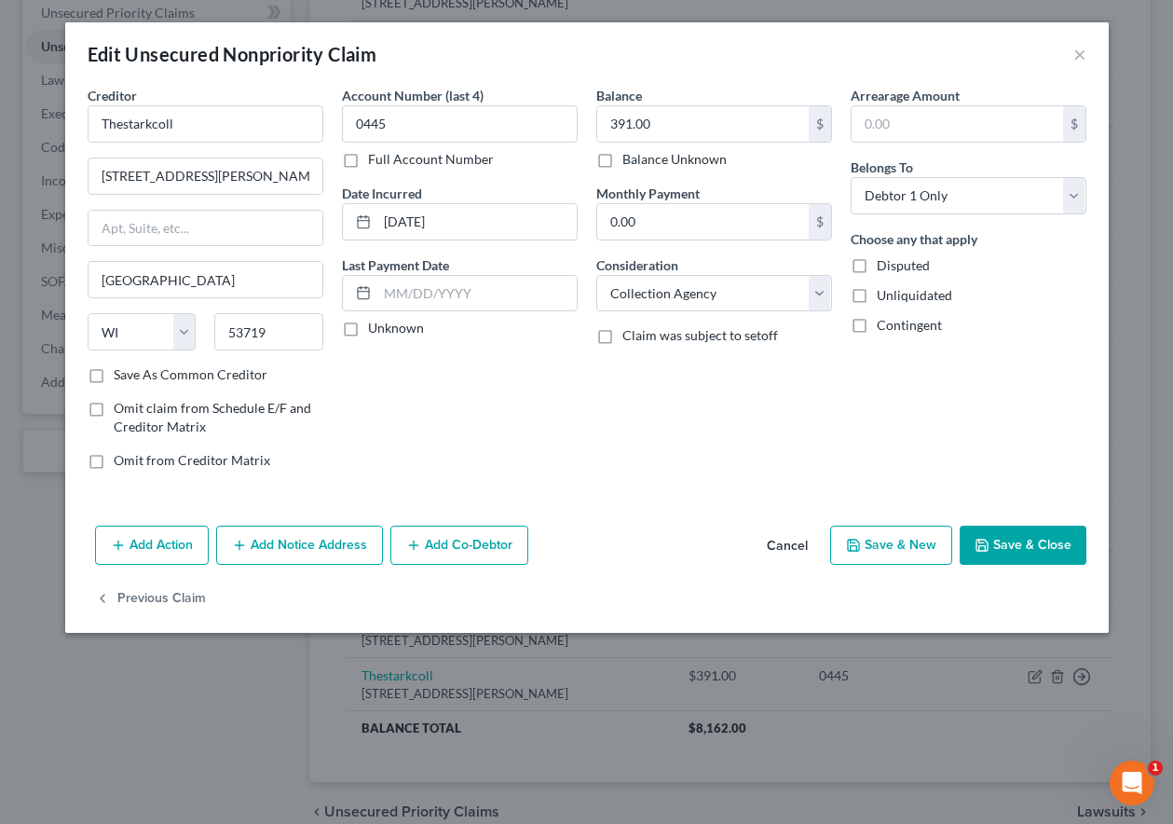
click at [1040, 536] on button "Save & Close" at bounding box center [1023, 544] width 127 height 39
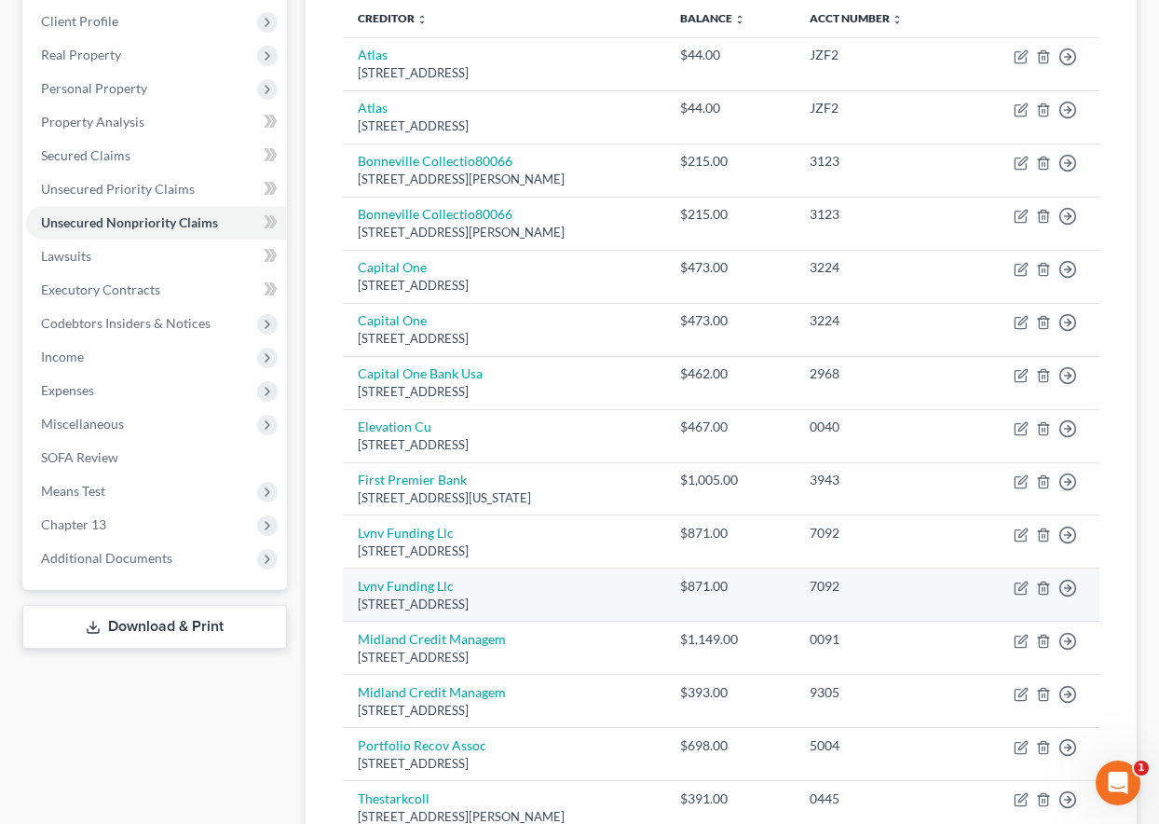
scroll to position [280, 0]
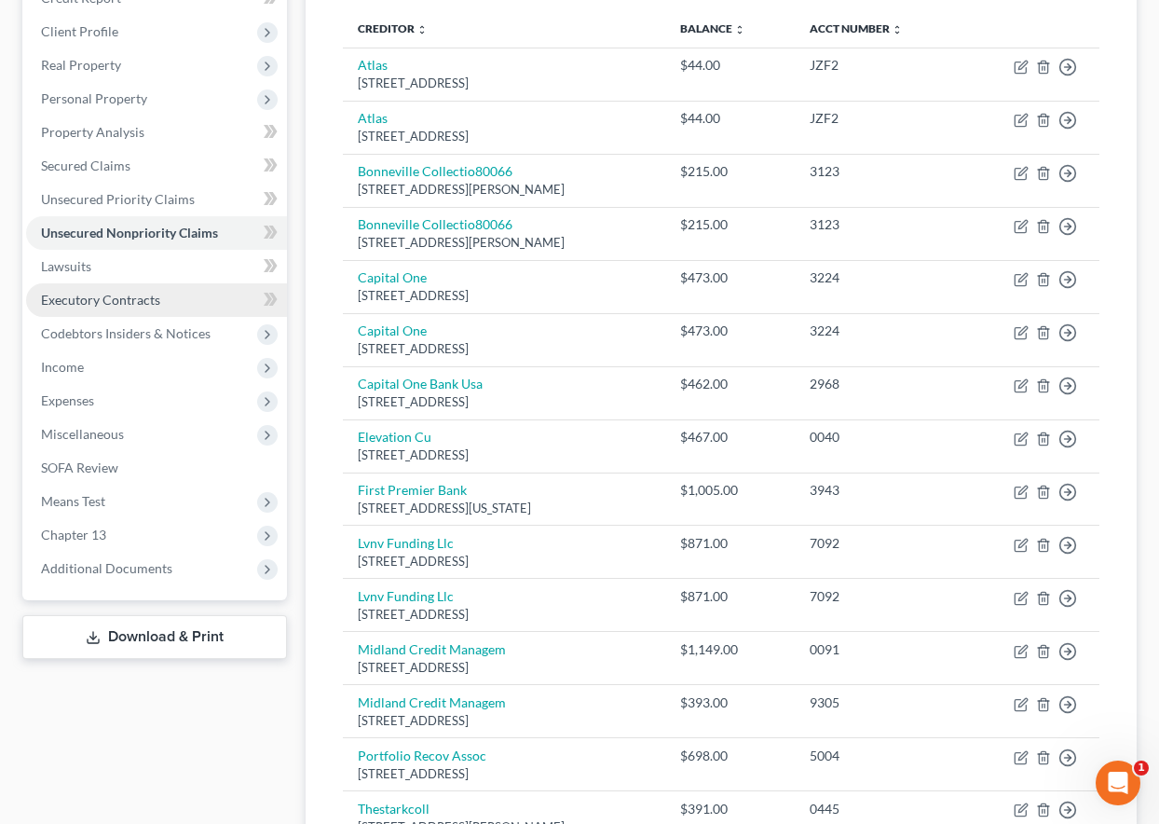
click at [109, 304] on span "Executory Contracts" at bounding box center [100, 300] width 119 height 16
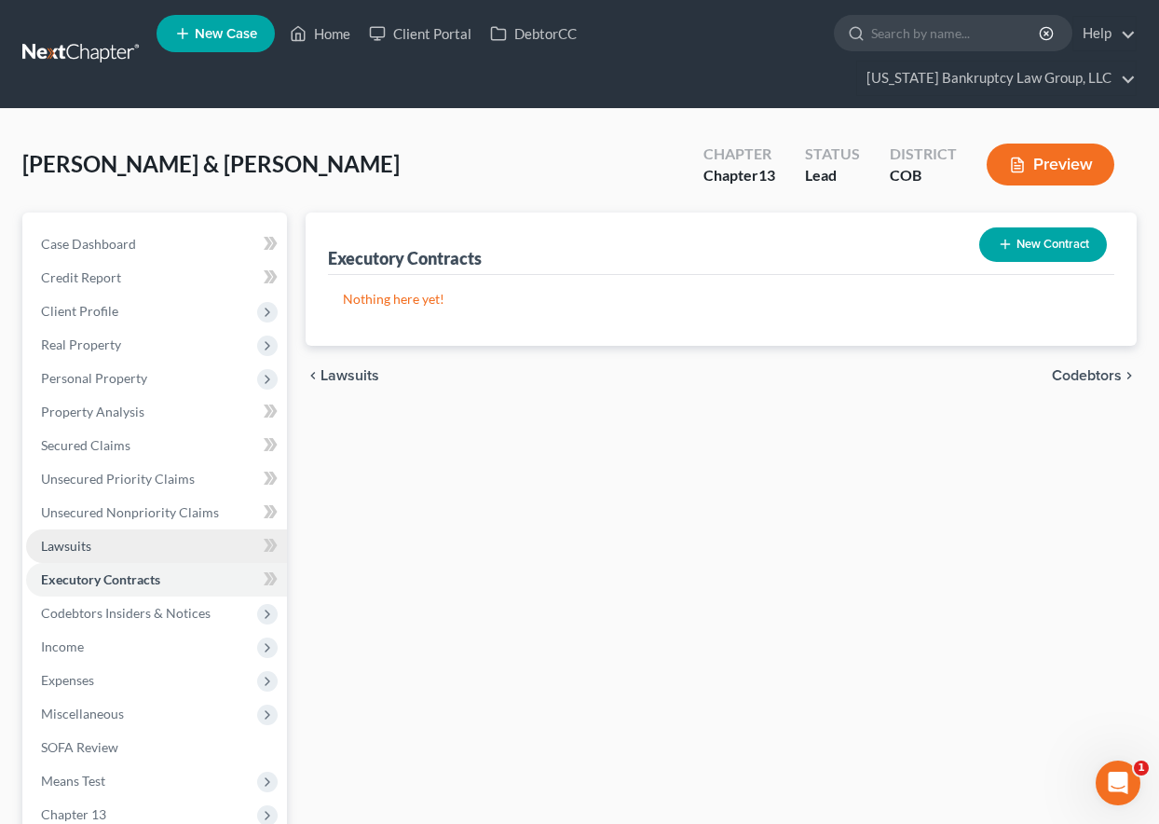
click at [68, 539] on span "Lawsuits" at bounding box center [66, 546] width 50 height 16
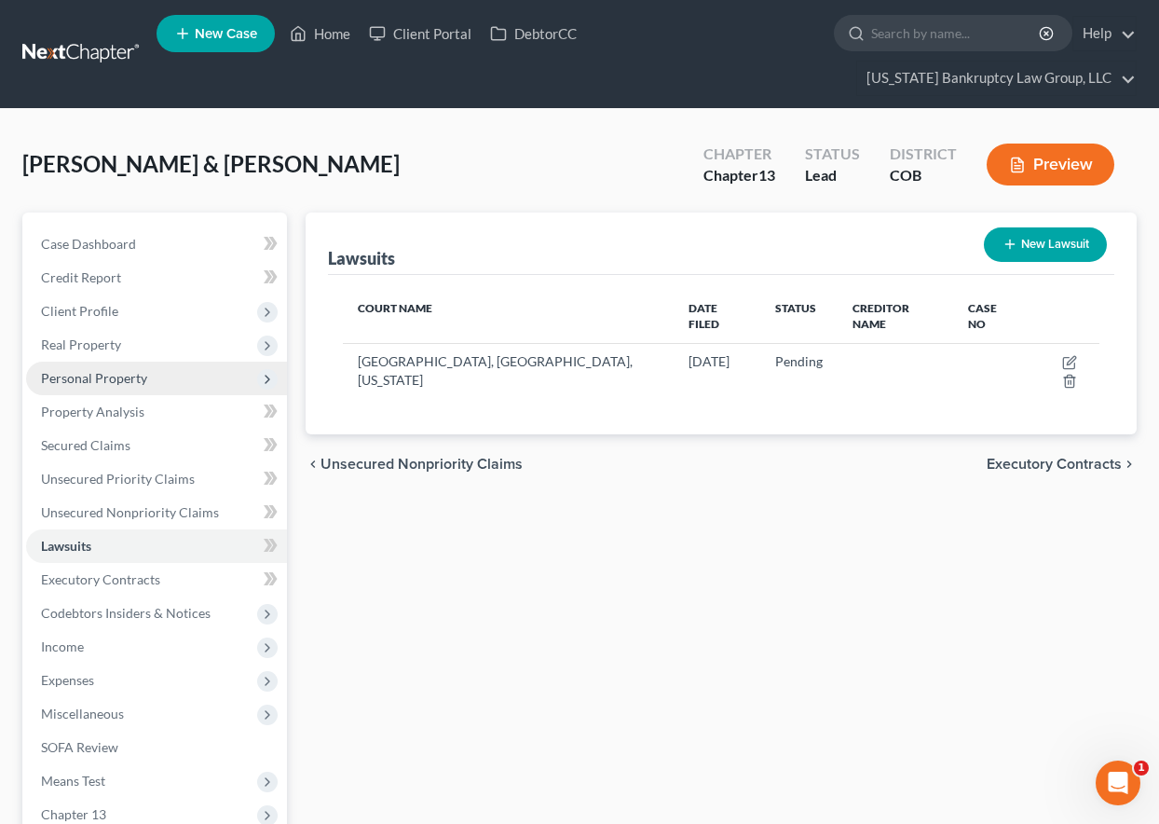
click at [127, 380] on span "Personal Property" at bounding box center [94, 378] width 106 height 16
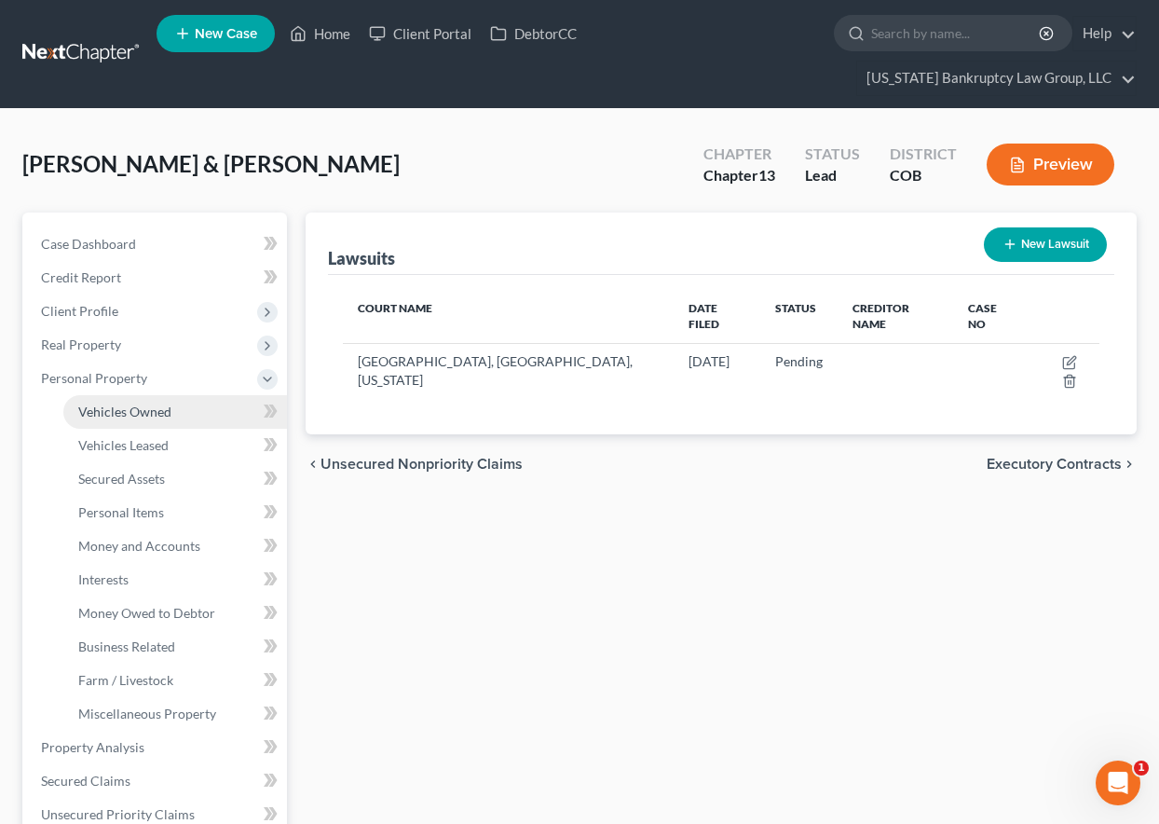
click at [127, 414] on span "Vehicles Owned" at bounding box center [124, 411] width 93 height 16
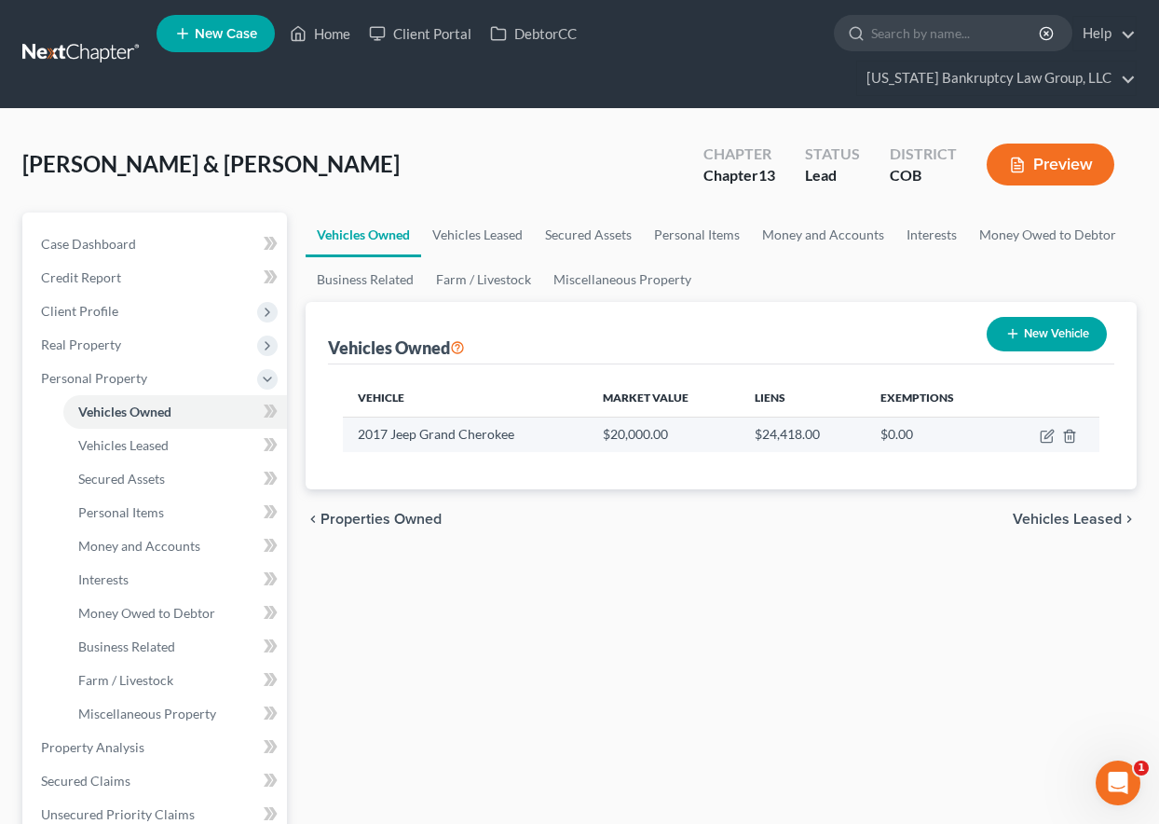
click at [1039, 433] on td at bounding box center [1051, 433] width 98 height 35
click at [1045, 436] on icon "button" at bounding box center [1047, 436] width 15 height 15
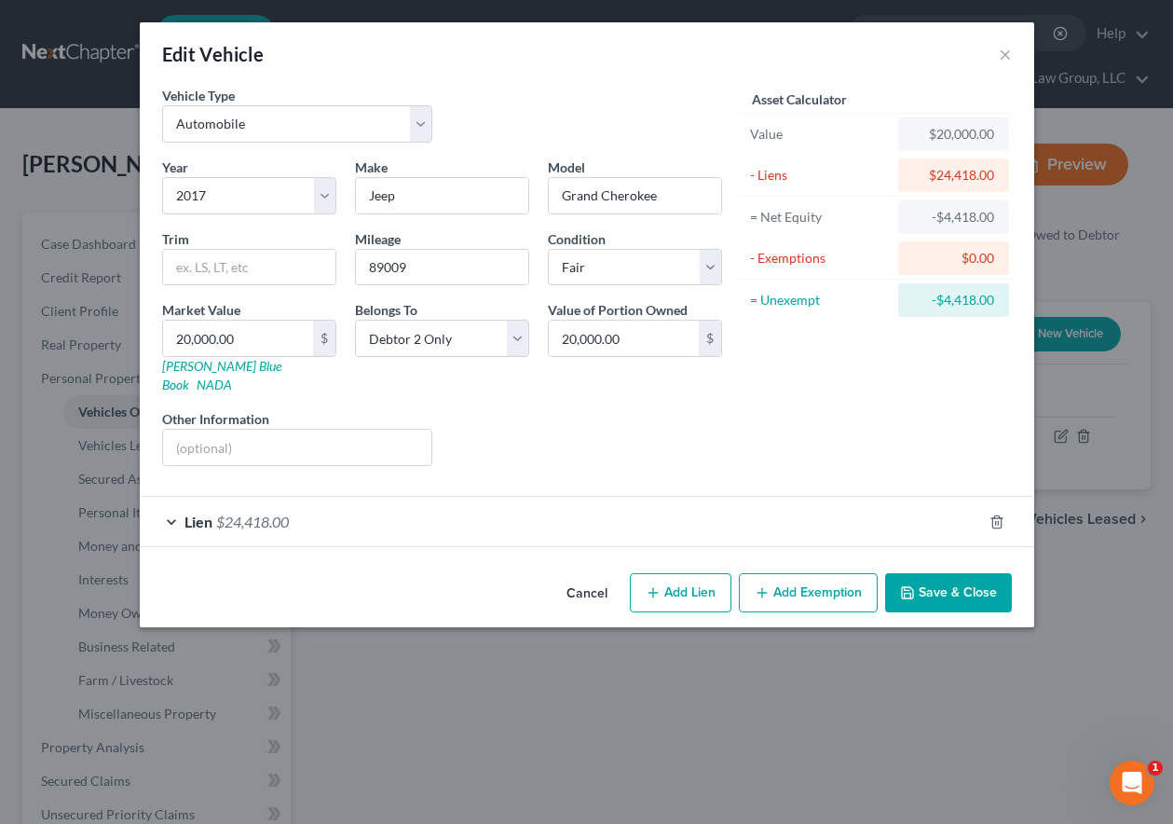
click at [818, 580] on button "Add Exemption" at bounding box center [808, 592] width 139 height 39
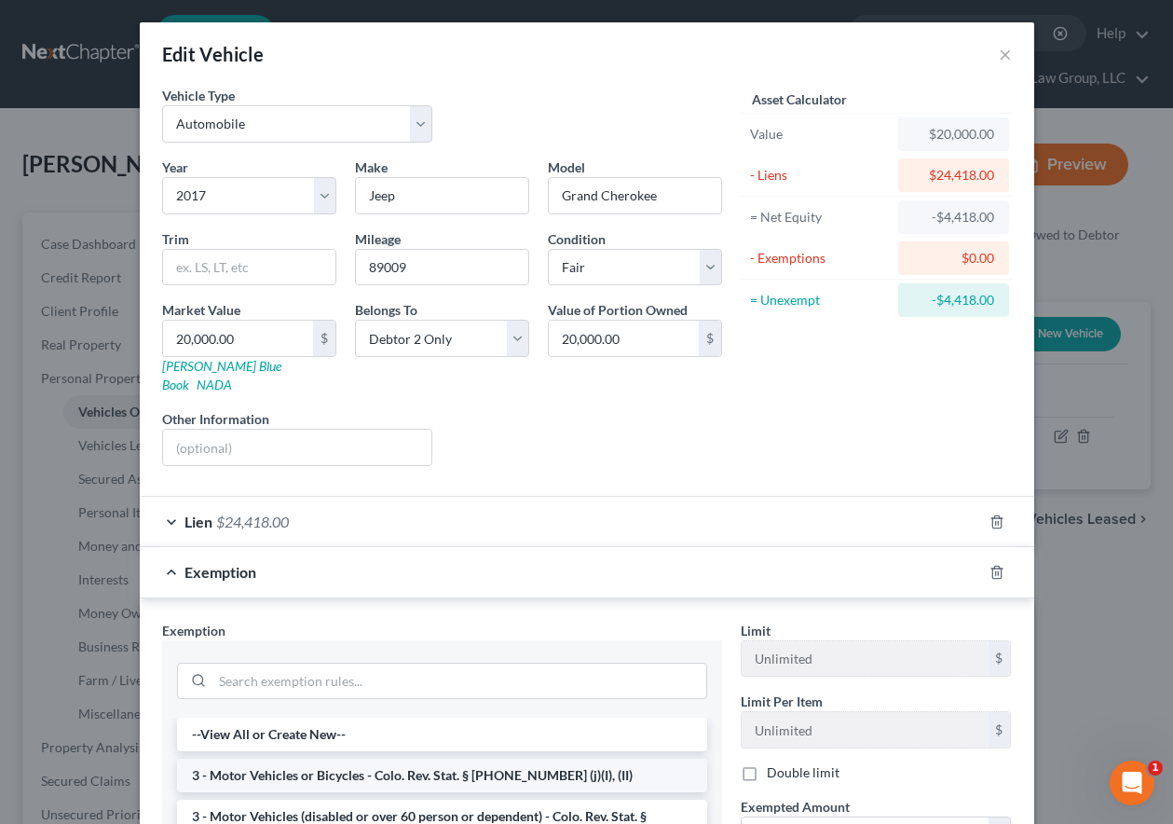
click at [425, 758] on li "3 - Motor Vehicles or Bicycles - Colo. Rev. Stat. § [PHONE_NUMBER] (j)(I), (II)" at bounding box center [442, 775] width 530 height 34
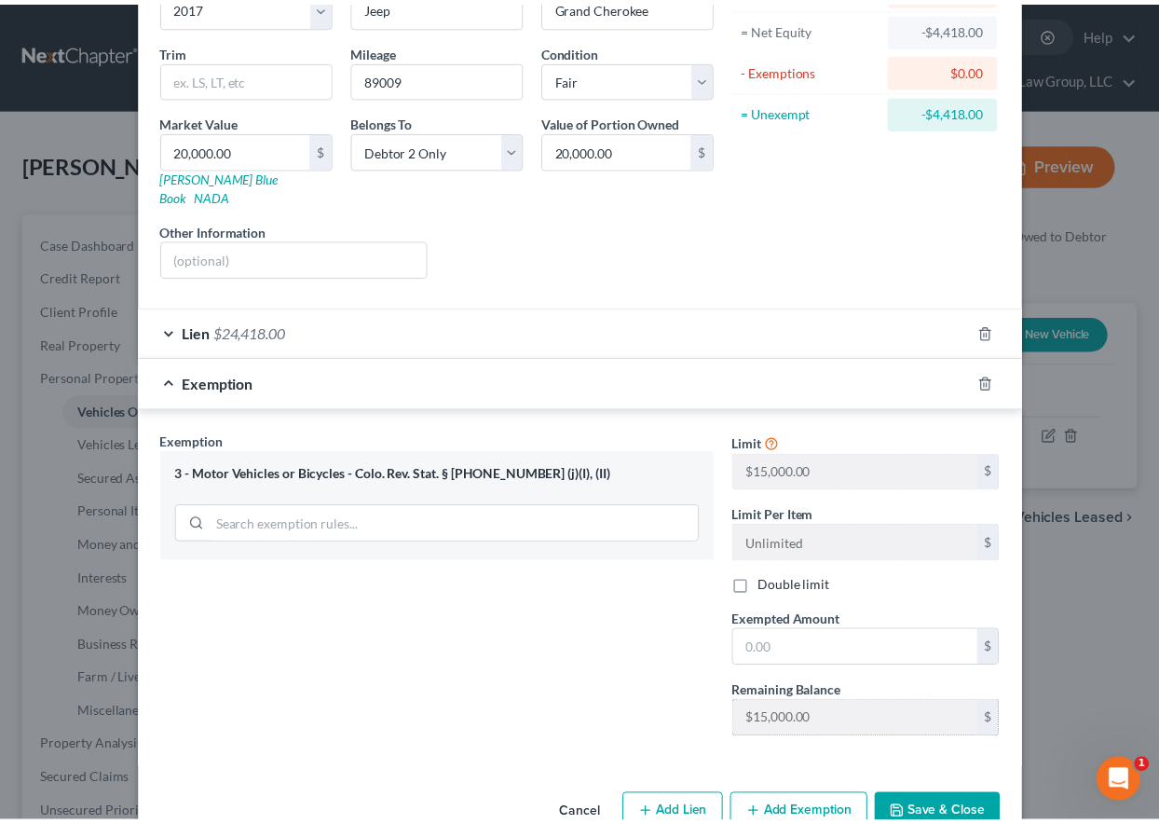
scroll to position [218, 0]
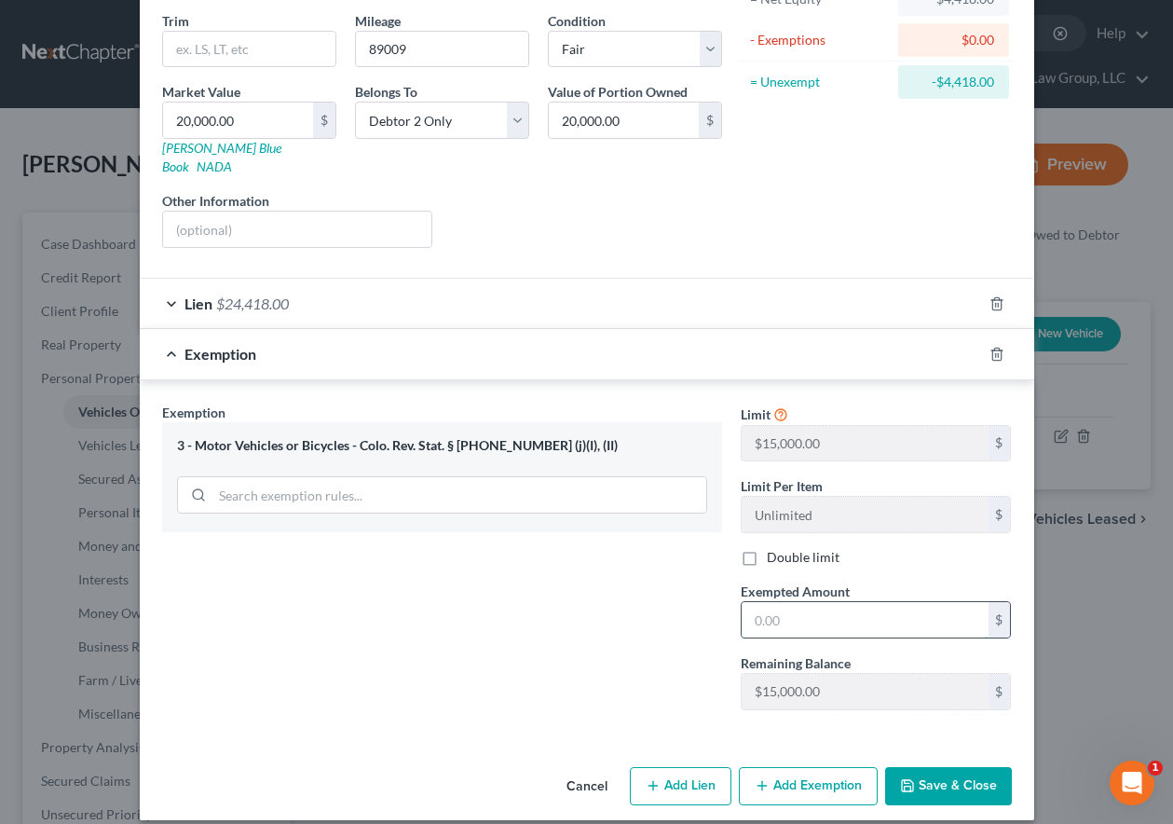
click at [840, 602] on input "text" at bounding box center [865, 619] width 247 height 35
click at [972, 782] on button "Save & Close" at bounding box center [948, 786] width 127 height 39
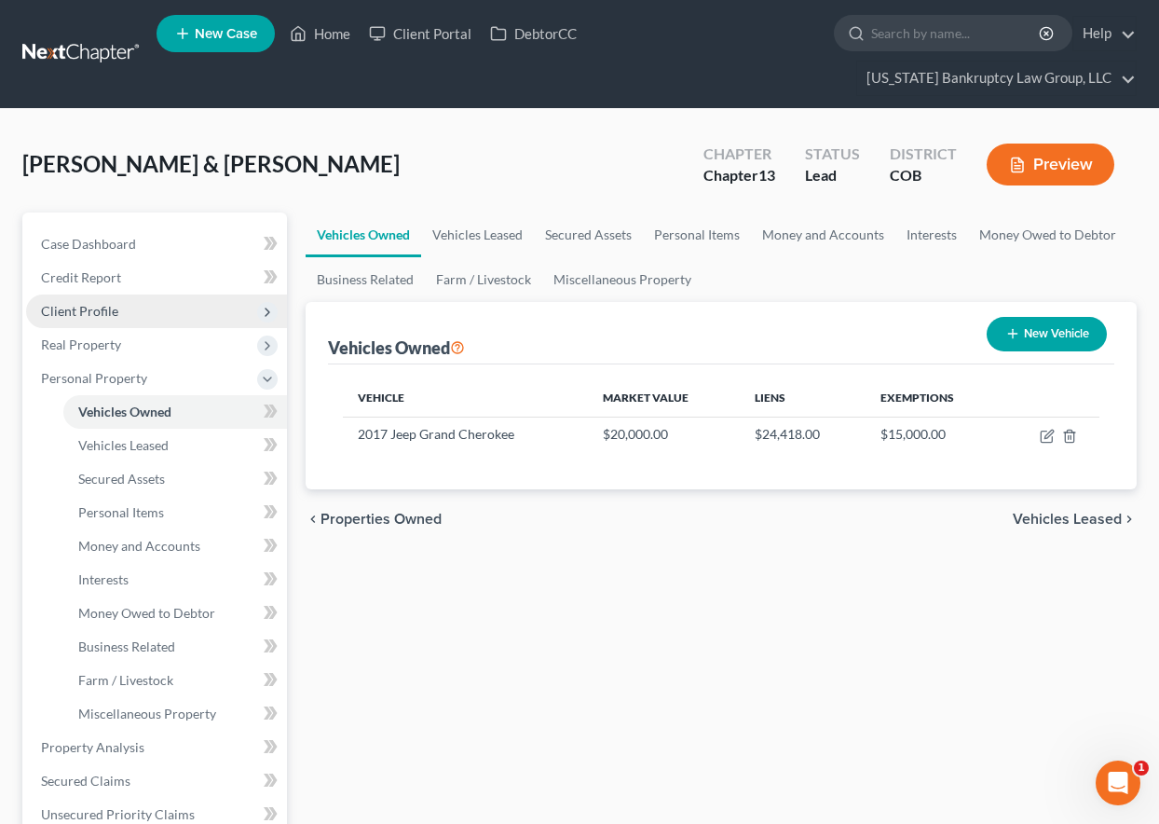
click at [89, 301] on span "Client Profile" at bounding box center [156, 311] width 261 height 34
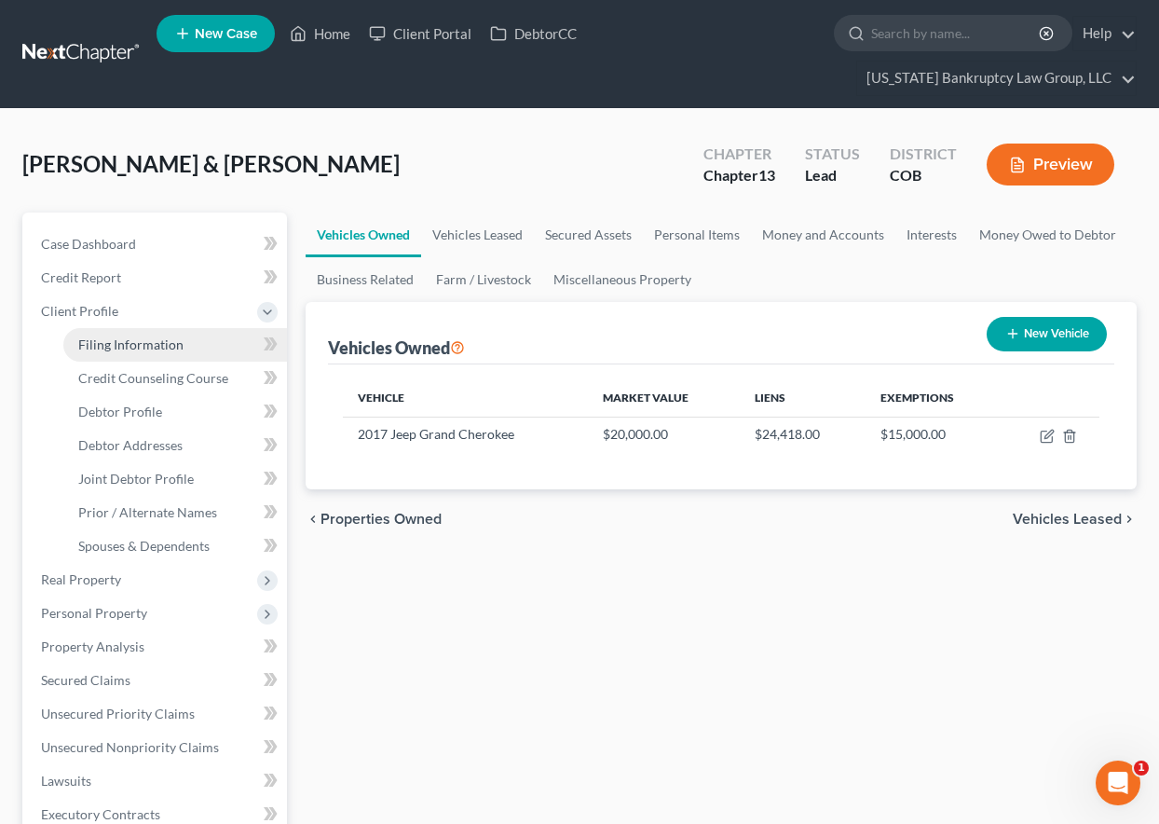
click at [136, 340] on span "Filing Information" at bounding box center [130, 344] width 105 height 16
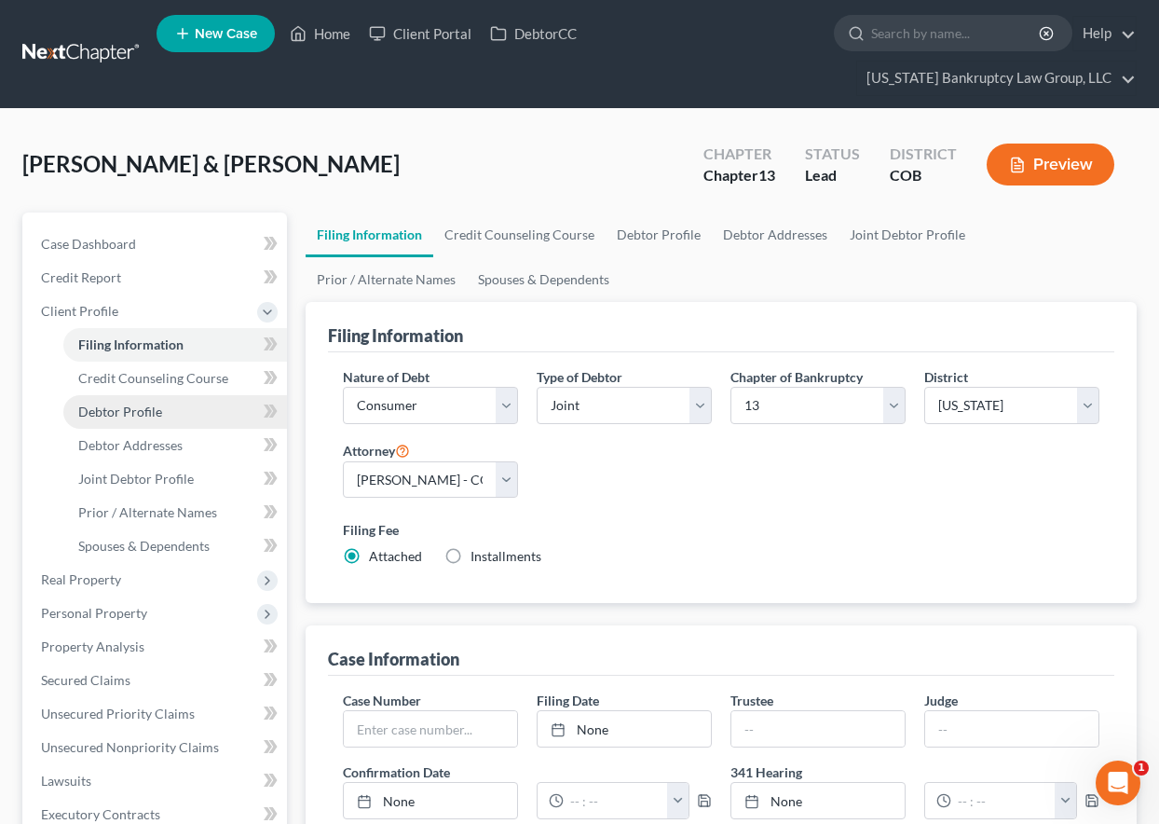
click at [138, 406] on span "Debtor Profile" at bounding box center [120, 411] width 84 height 16
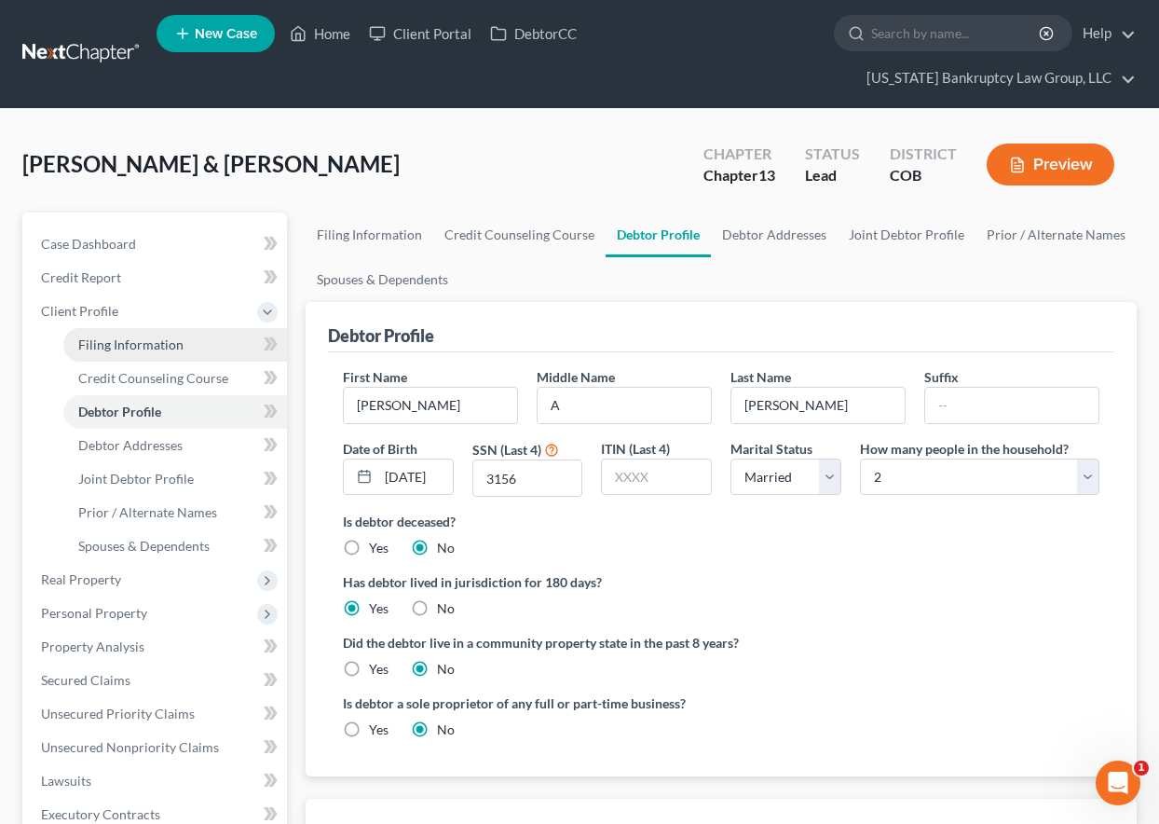
click at [130, 343] on span "Filing Information" at bounding box center [130, 344] width 105 height 16
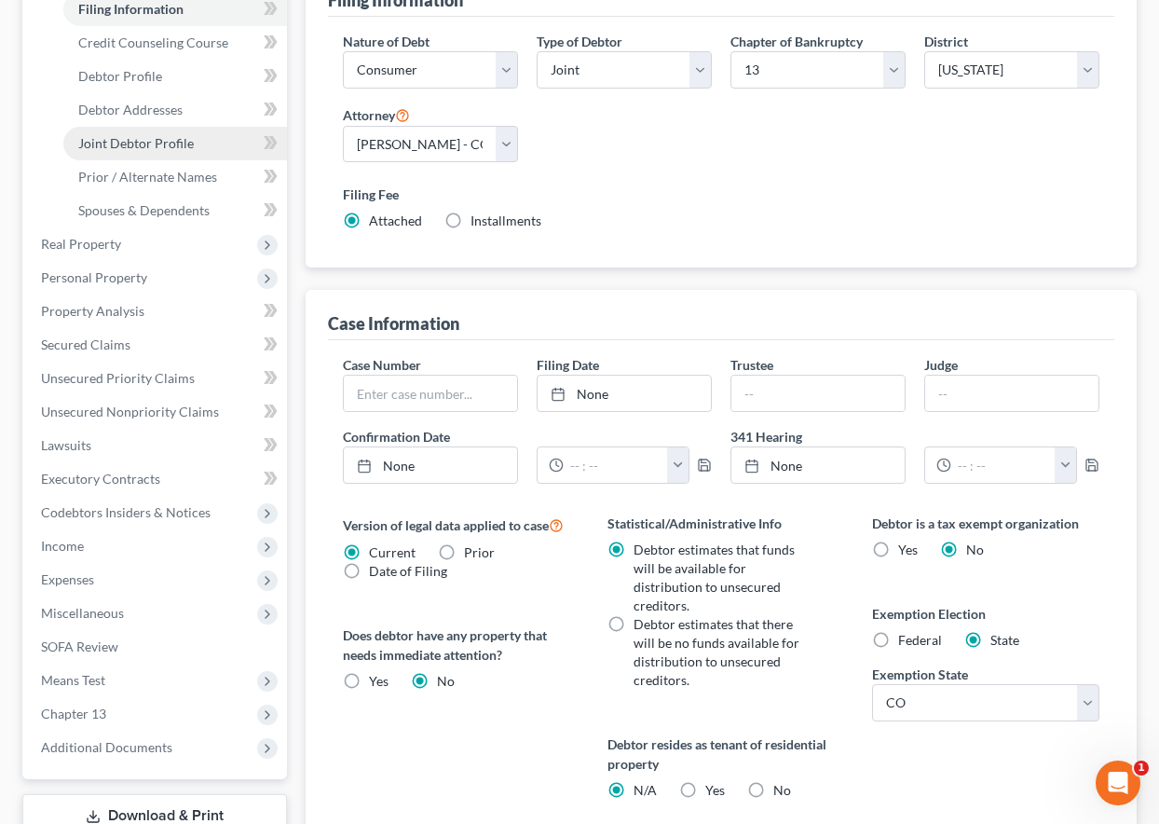
scroll to position [559, 0]
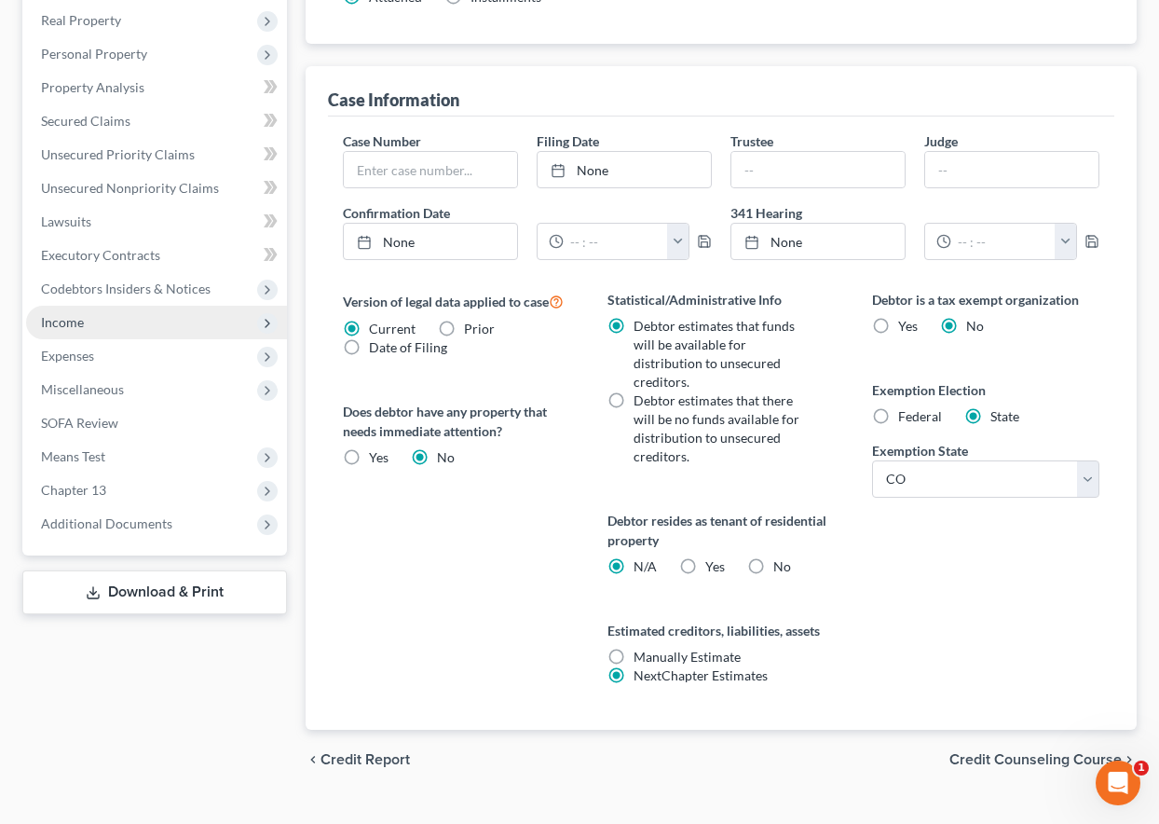
click at [53, 325] on span "Income" at bounding box center [62, 322] width 43 height 16
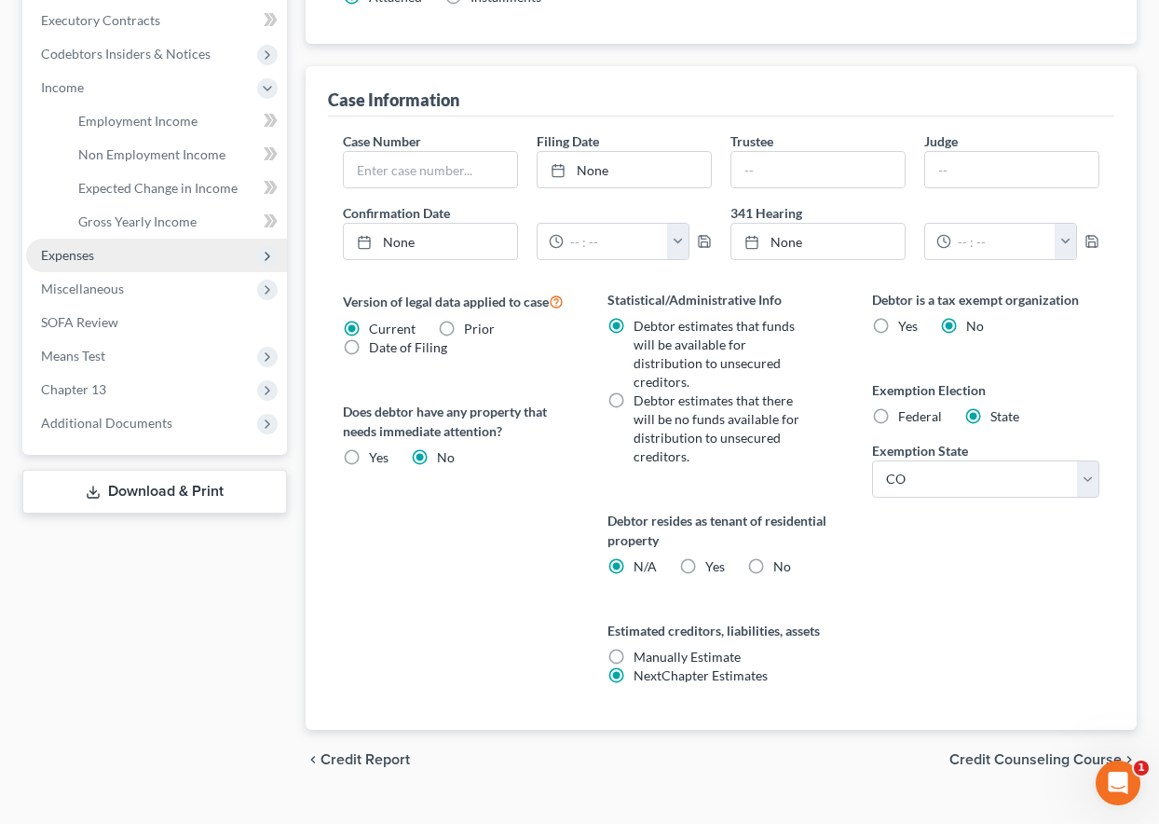
click at [69, 260] on span "Expenses" at bounding box center [67, 255] width 53 height 16
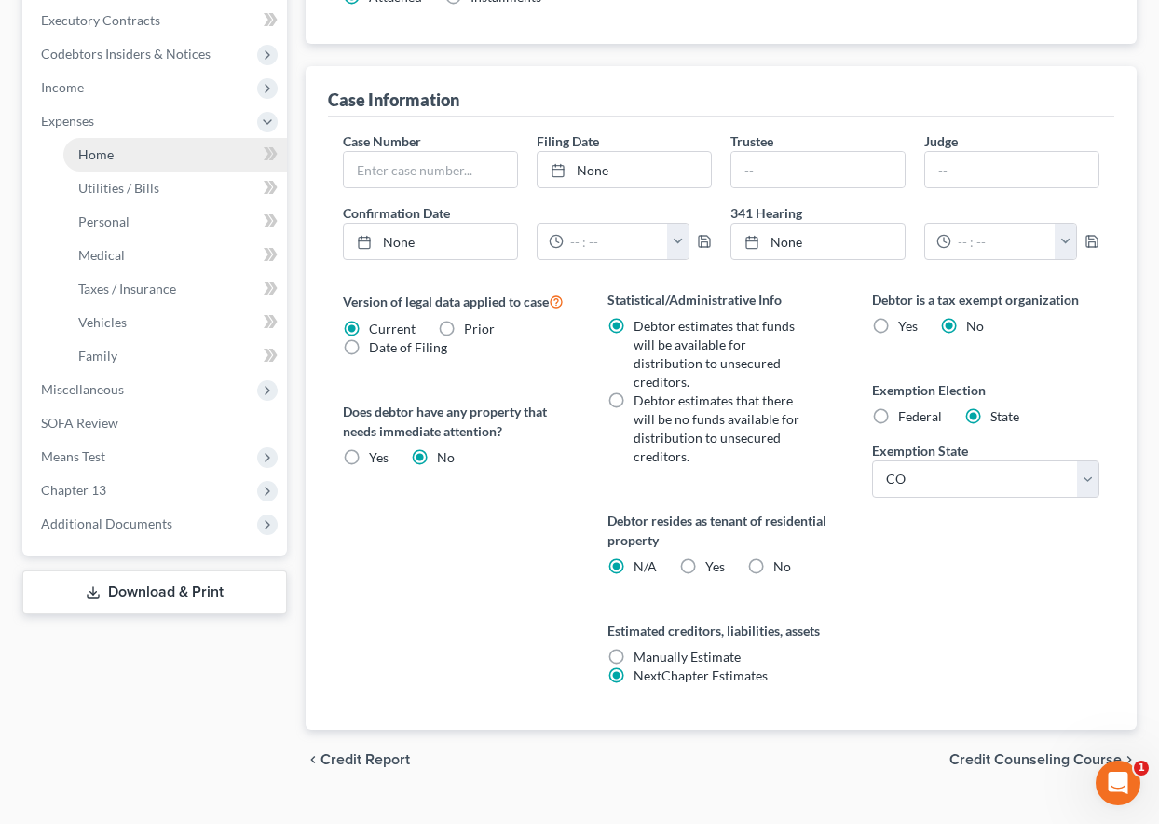
click at [86, 161] on span "Home" at bounding box center [95, 154] width 35 height 16
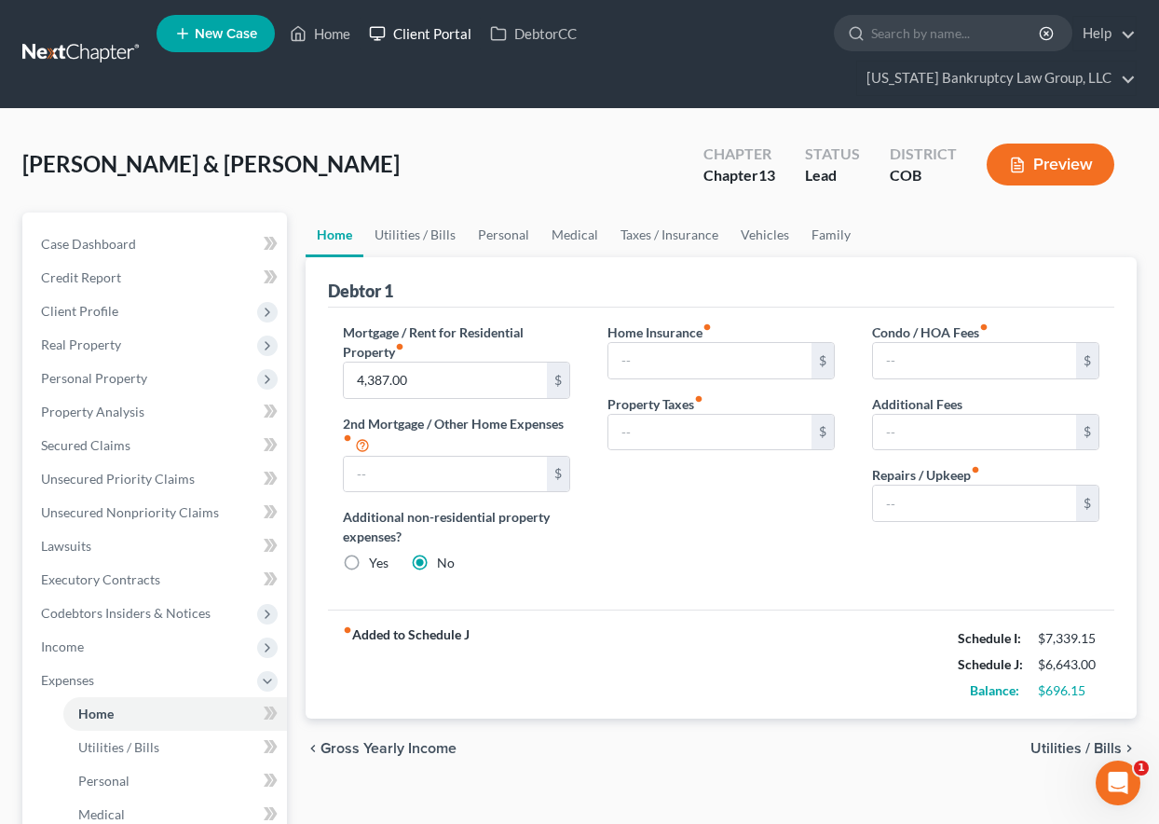
click at [425, 34] on link "Client Portal" at bounding box center [420, 34] width 121 height 34
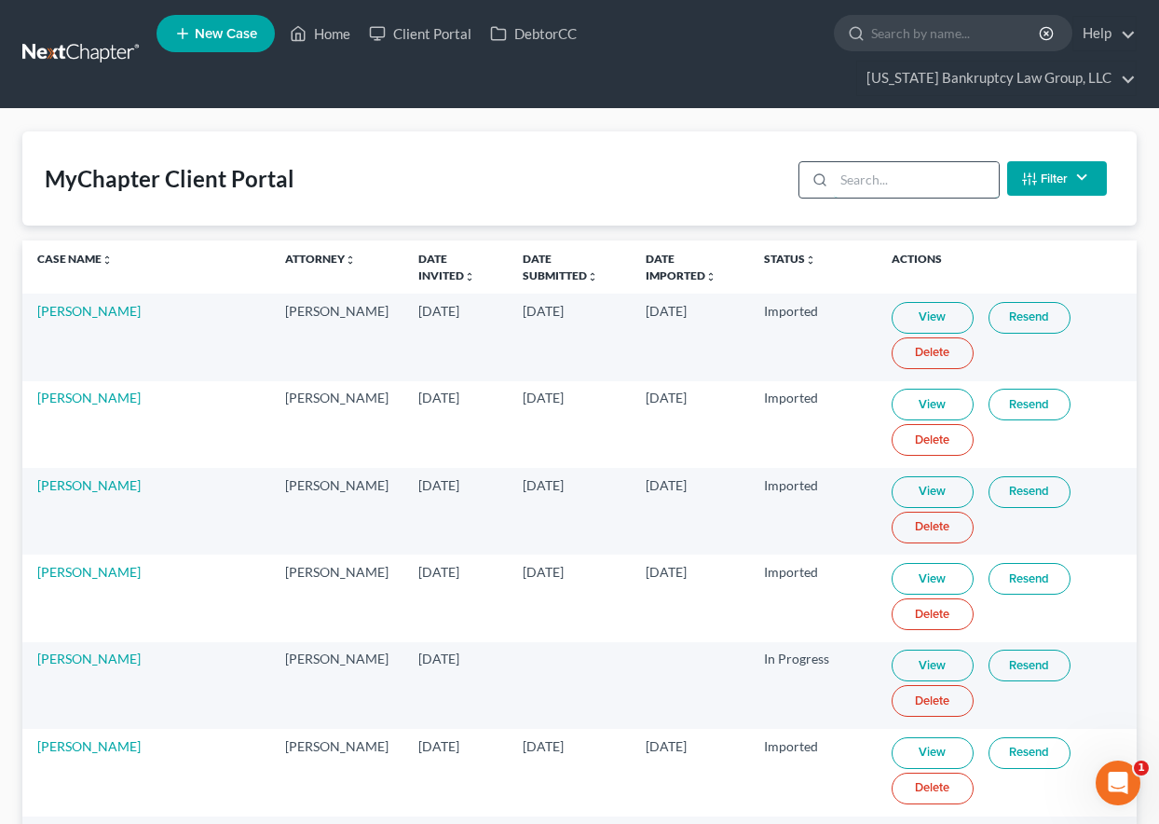
click at [931, 178] on input "search" at bounding box center [916, 179] width 165 height 35
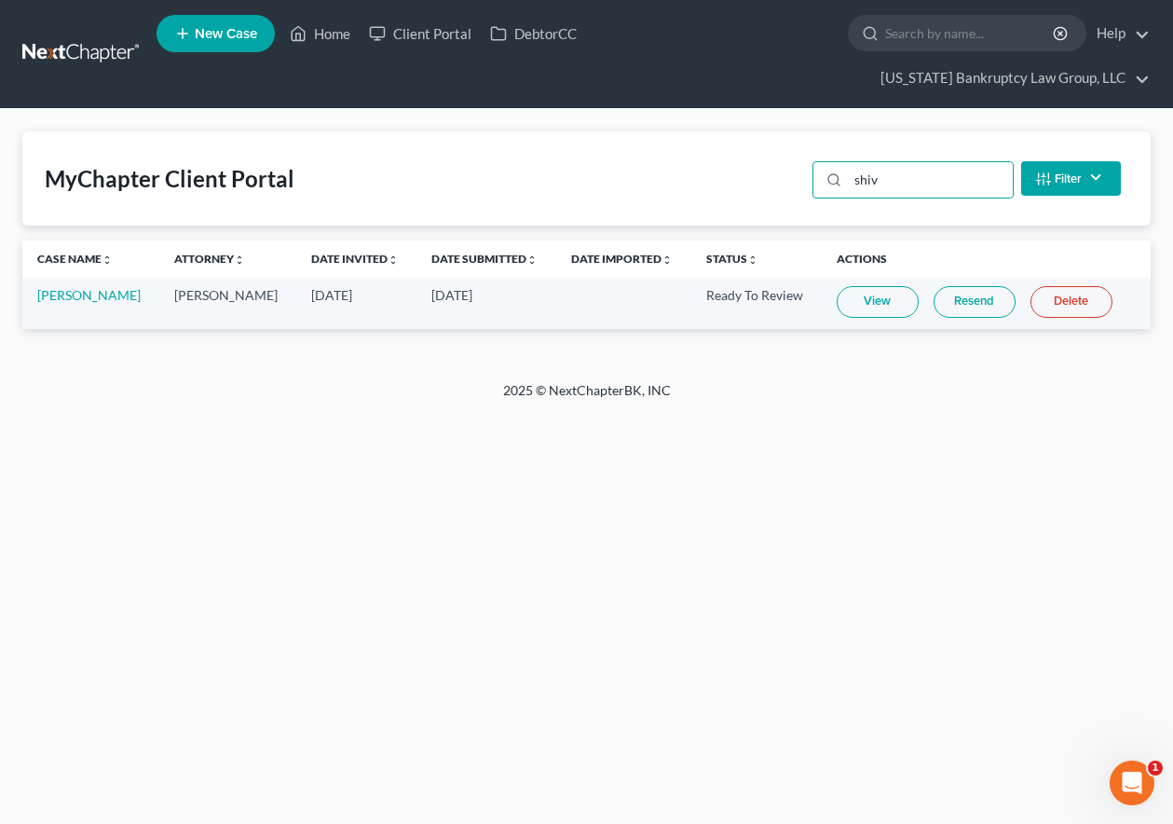
click at [878, 293] on link "View" at bounding box center [878, 302] width 82 height 32
click at [325, 32] on link "Home" at bounding box center [319, 34] width 79 height 34
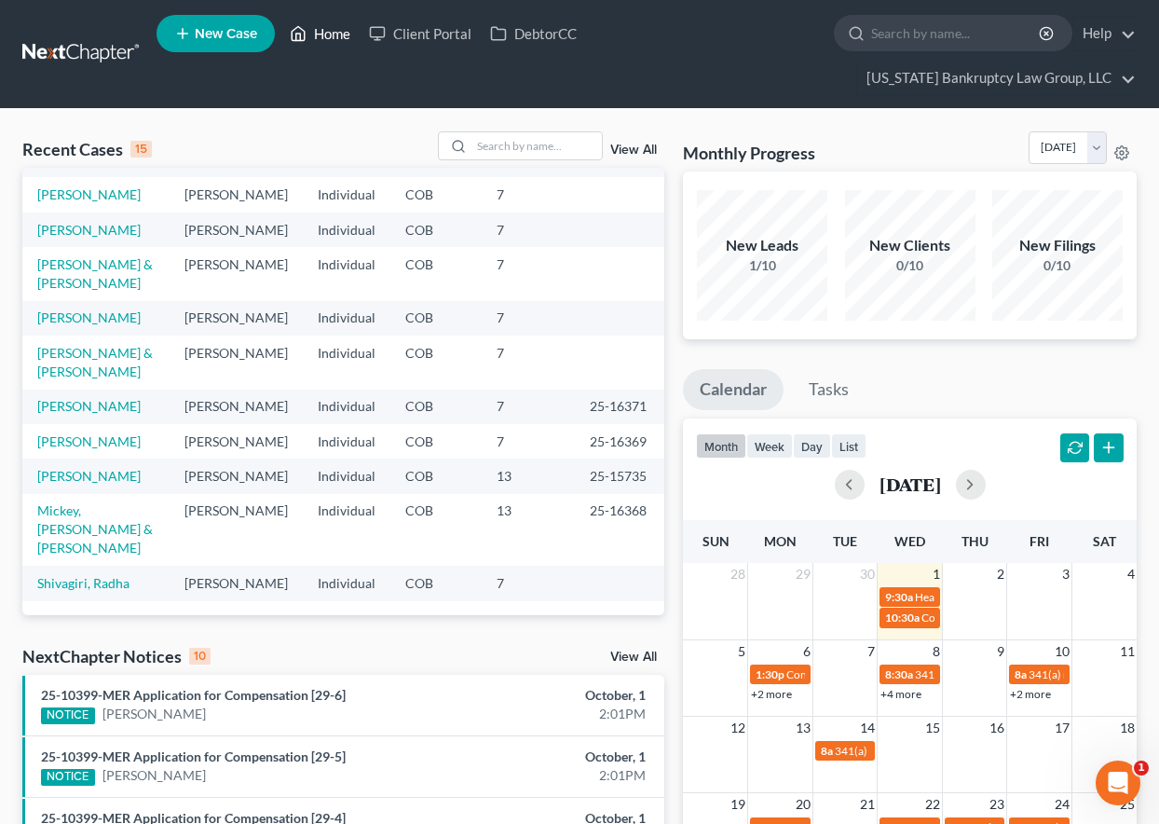
scroll to position [407, 0]
click at [93, 575] on link "Shivagiri, Radha" at bounding box center [83, 583] width 92 height 16
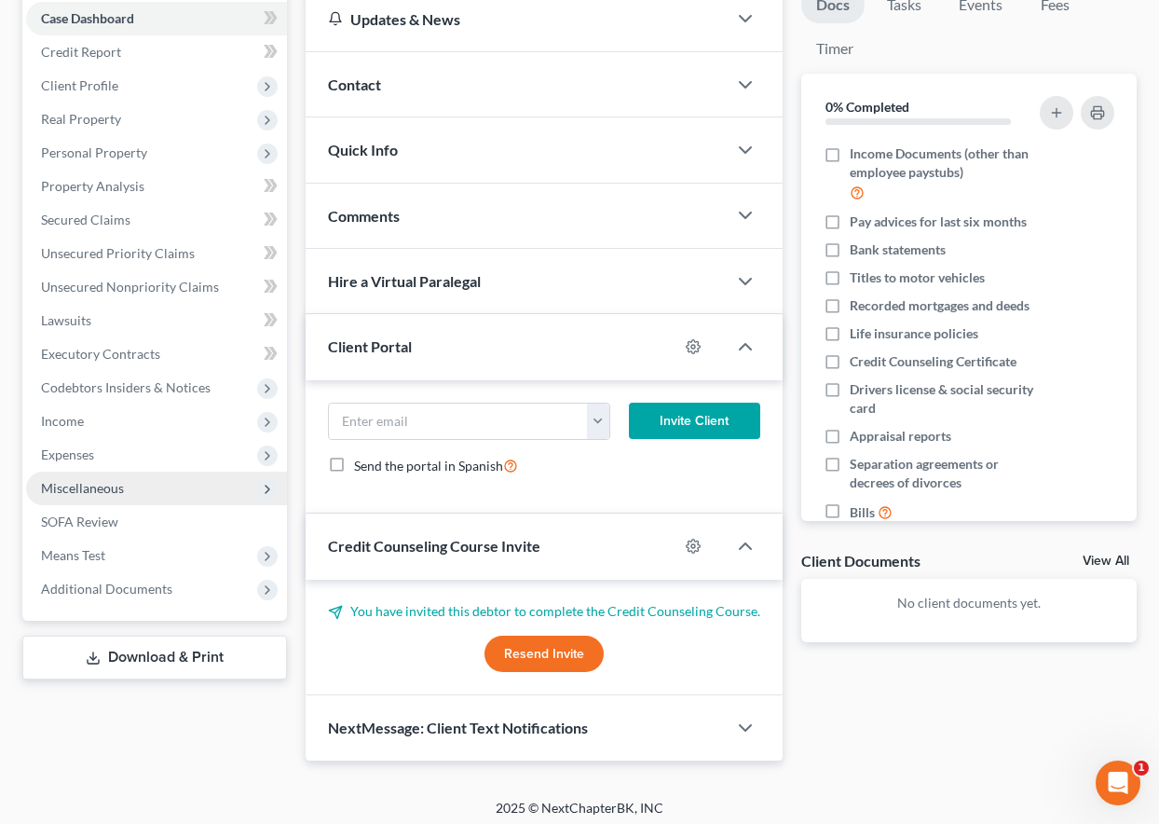
scroll to position [234, 0]
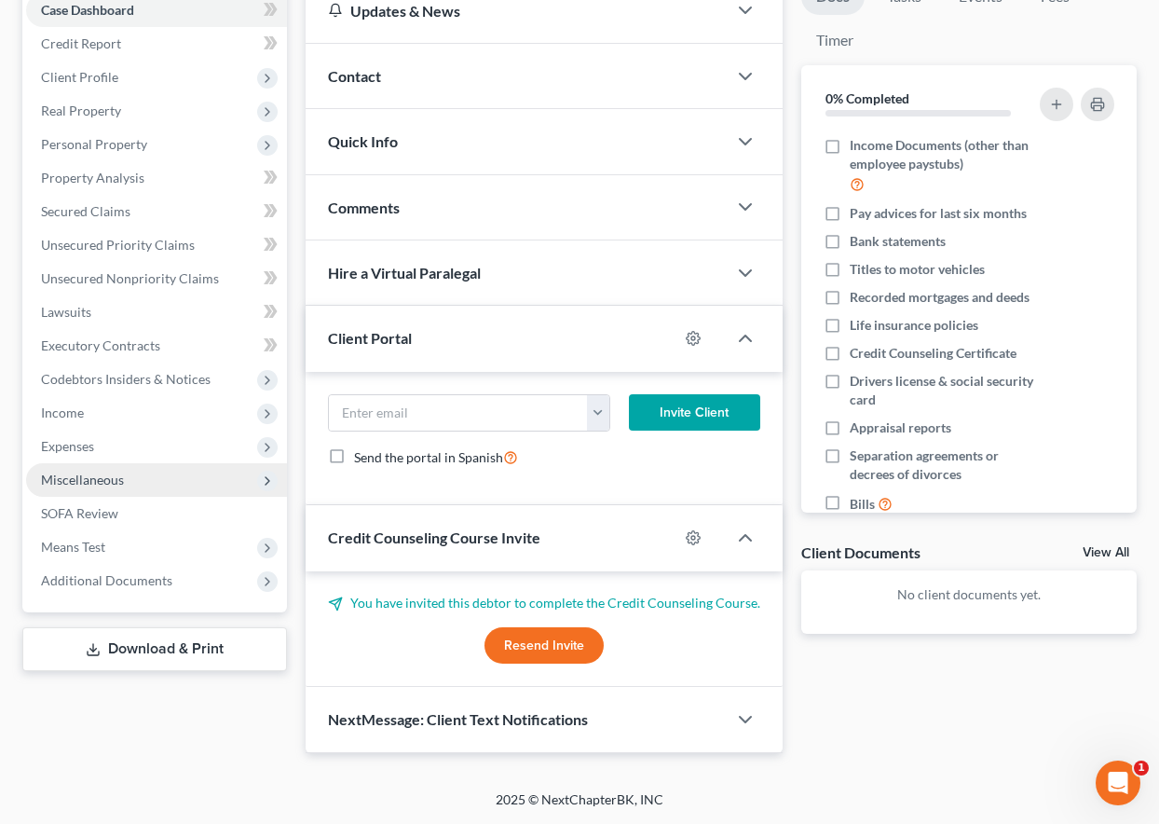
click at [102, 484] on span "Miscellaneous" at bounding box center [82, 479] width 83 height 16
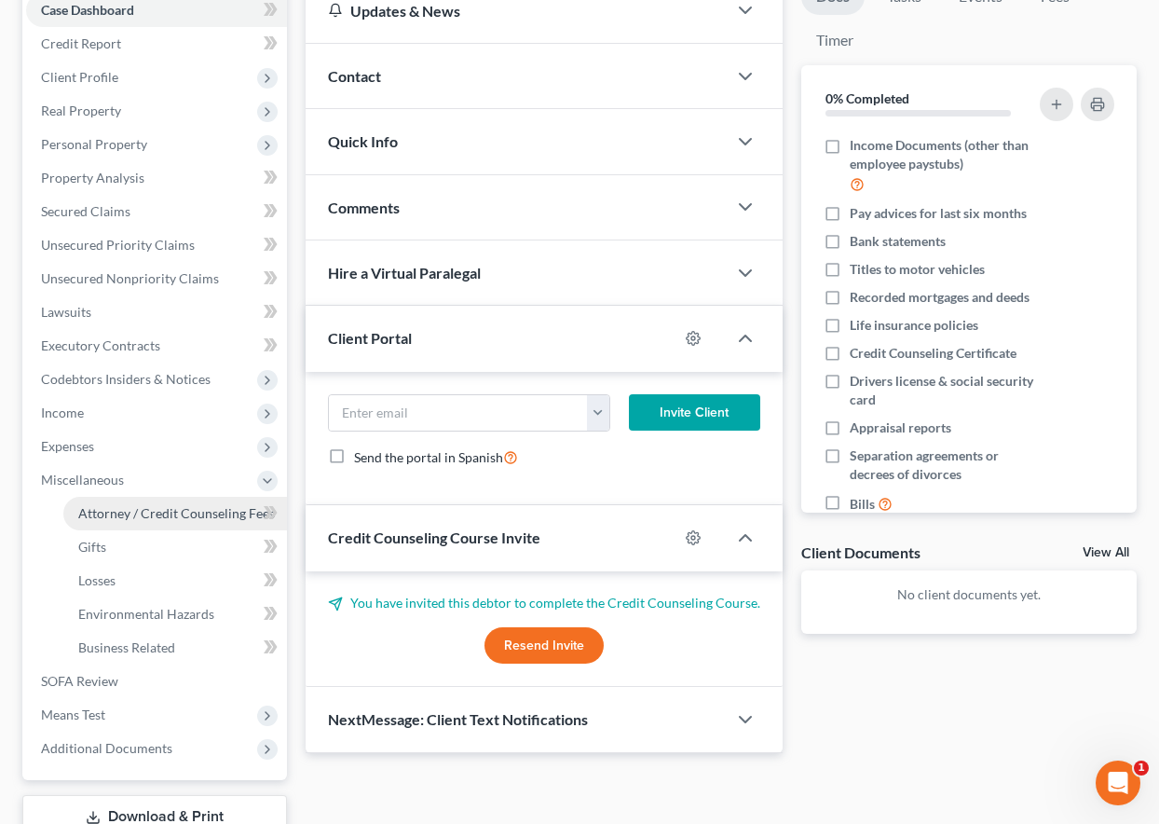
click at [148, 506] on span "Attorney / Credit Counseling Fees" at bounding box center [176, 513] width 197 height 16
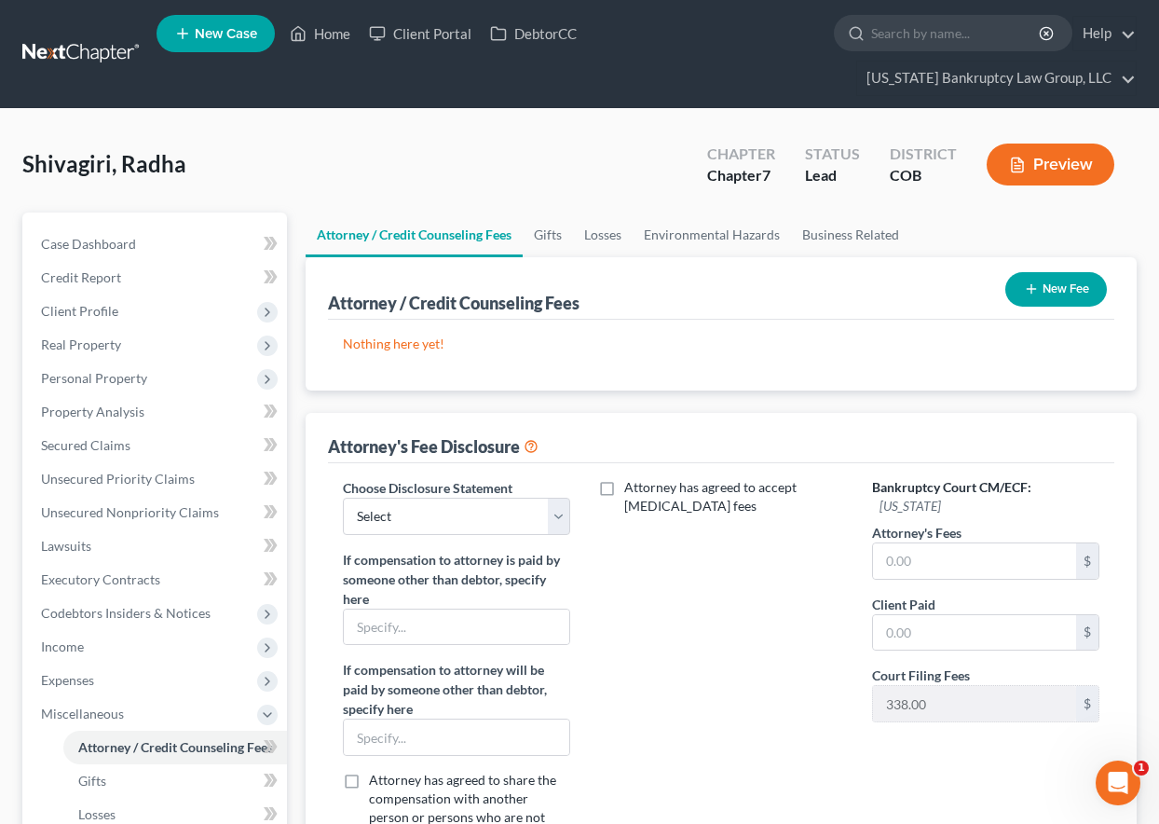
click at [1081, 288] on button "New Fee" at bounding box center [1056, 289] width 102 height 34
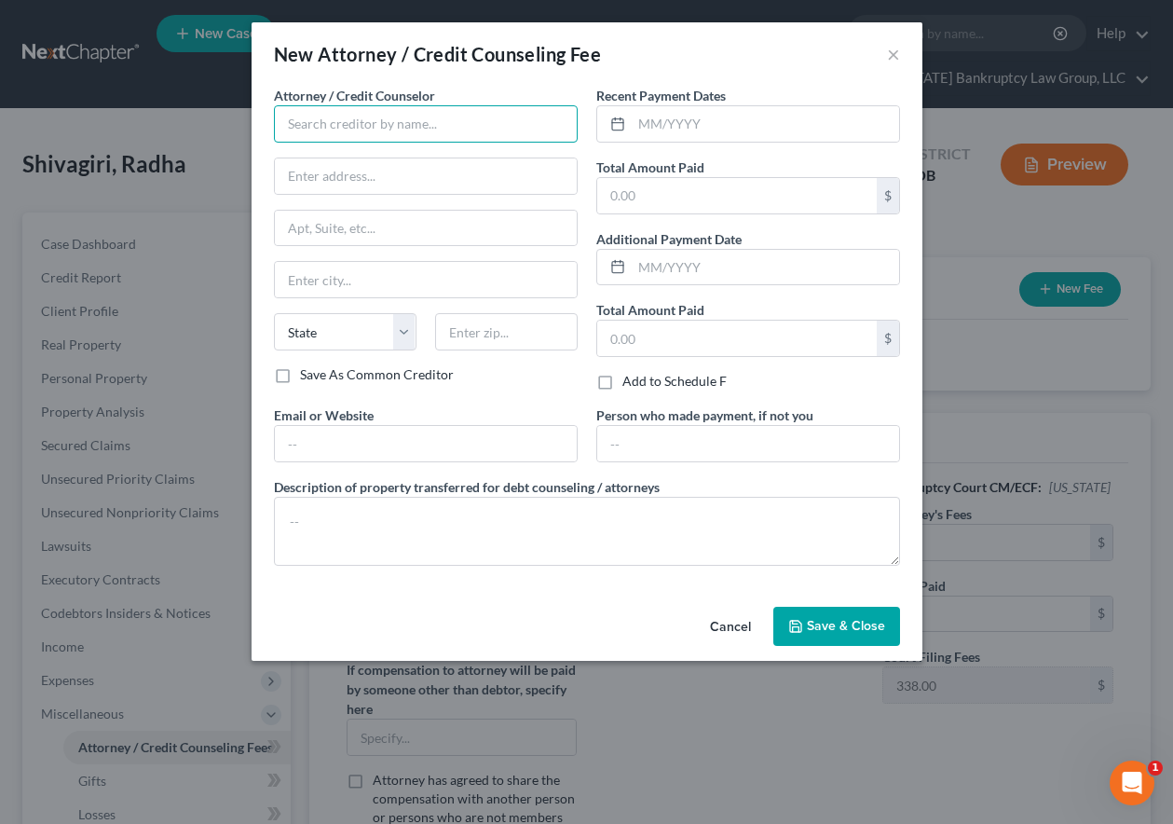
click at [436, 130] on input "text" at bounding box center [426, 123] width 304 height 37
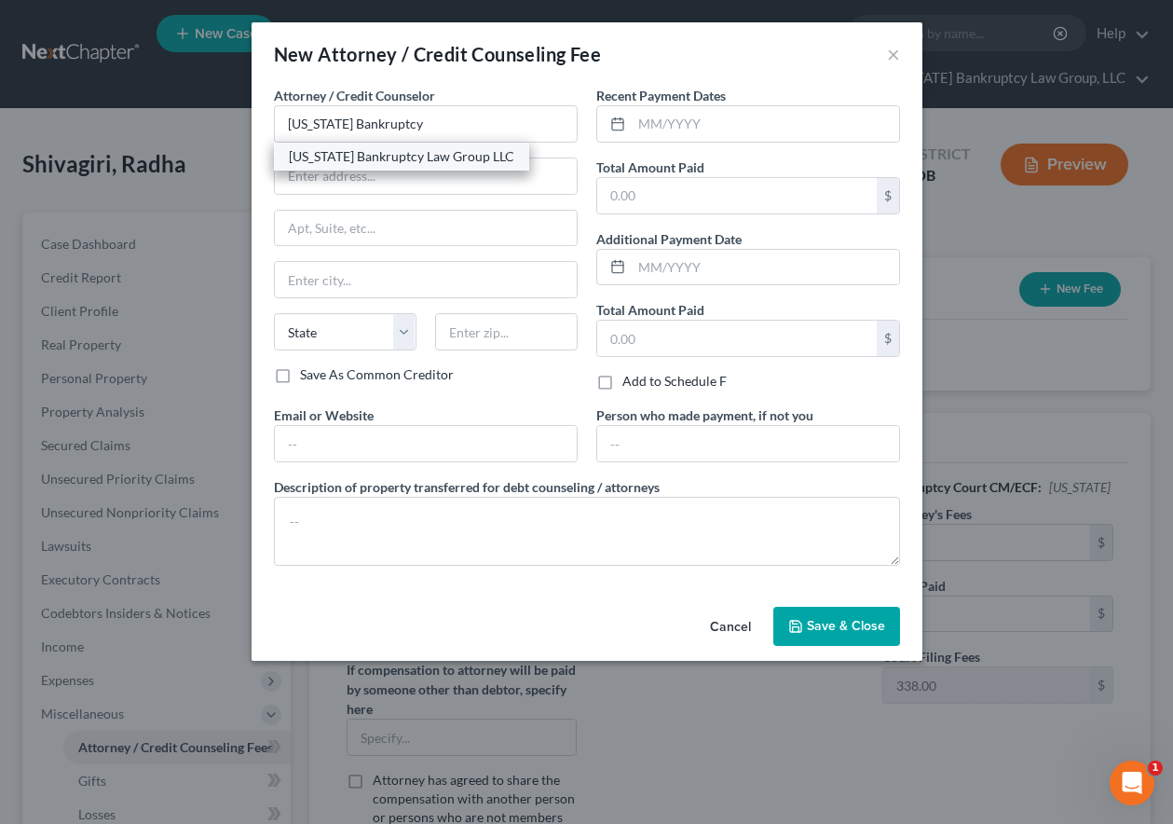
click at [462, 152] on div "Colorado Bankruptcy Law Group LLC" at bounding box center [401, 156] width 225 height 19
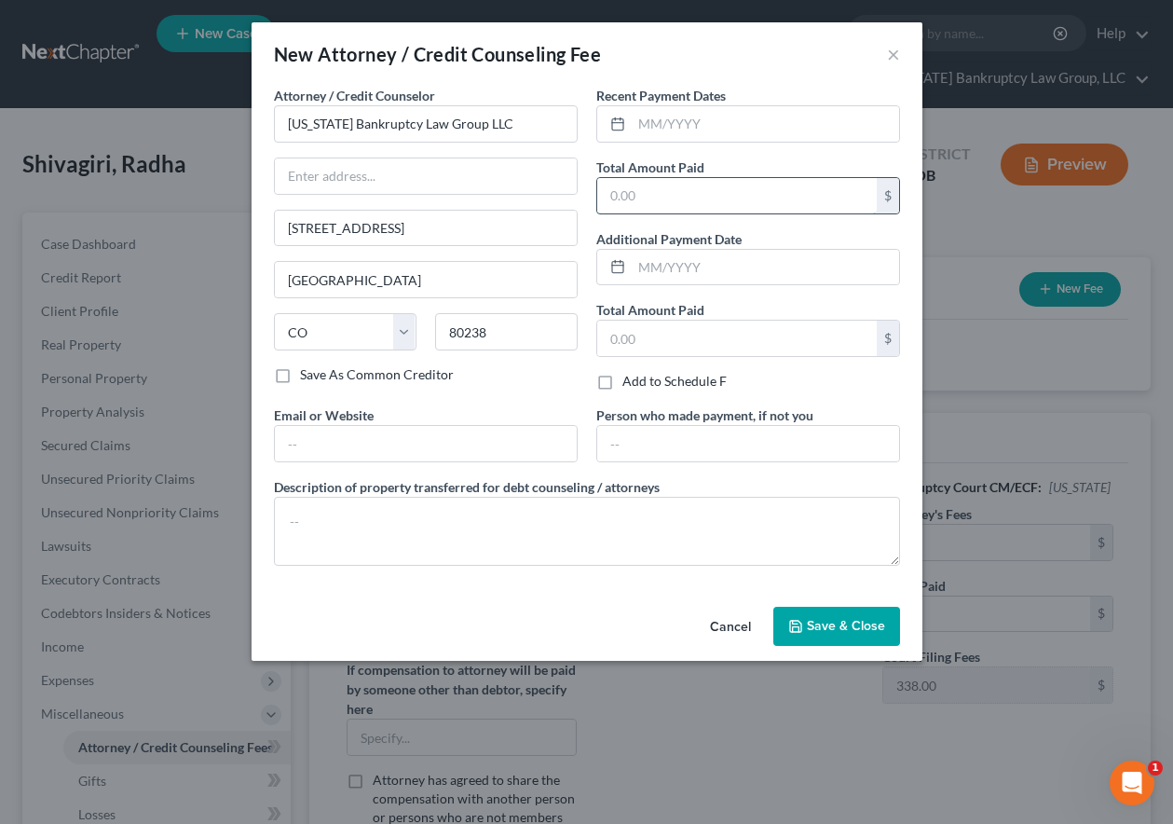
click at [672, 183] on input "text" at bounding box center [737, 195] width 280 height 35
click at [877, 626] on span "Save & Close" at bounding box center [846, 626] width 78 height 16
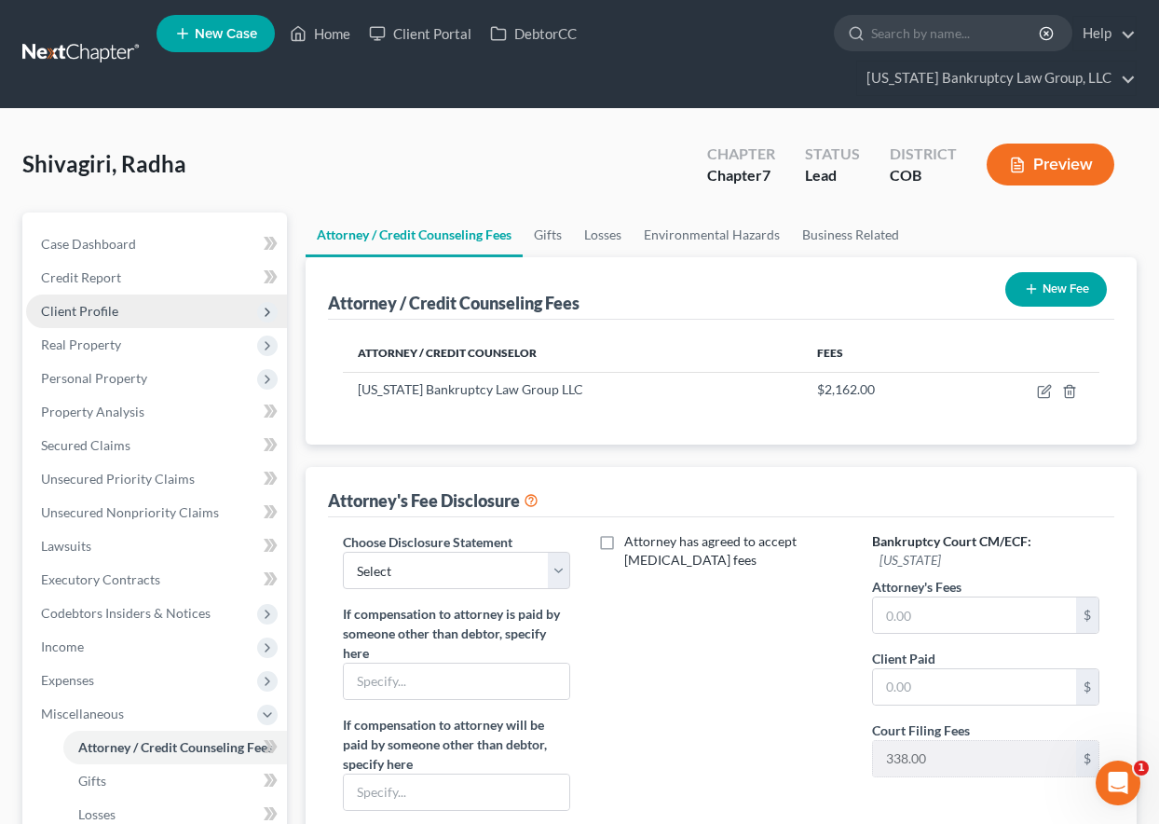
click at [95, 311] on span "Client Profile" at bounding box center [79, 311] width 77 height 16
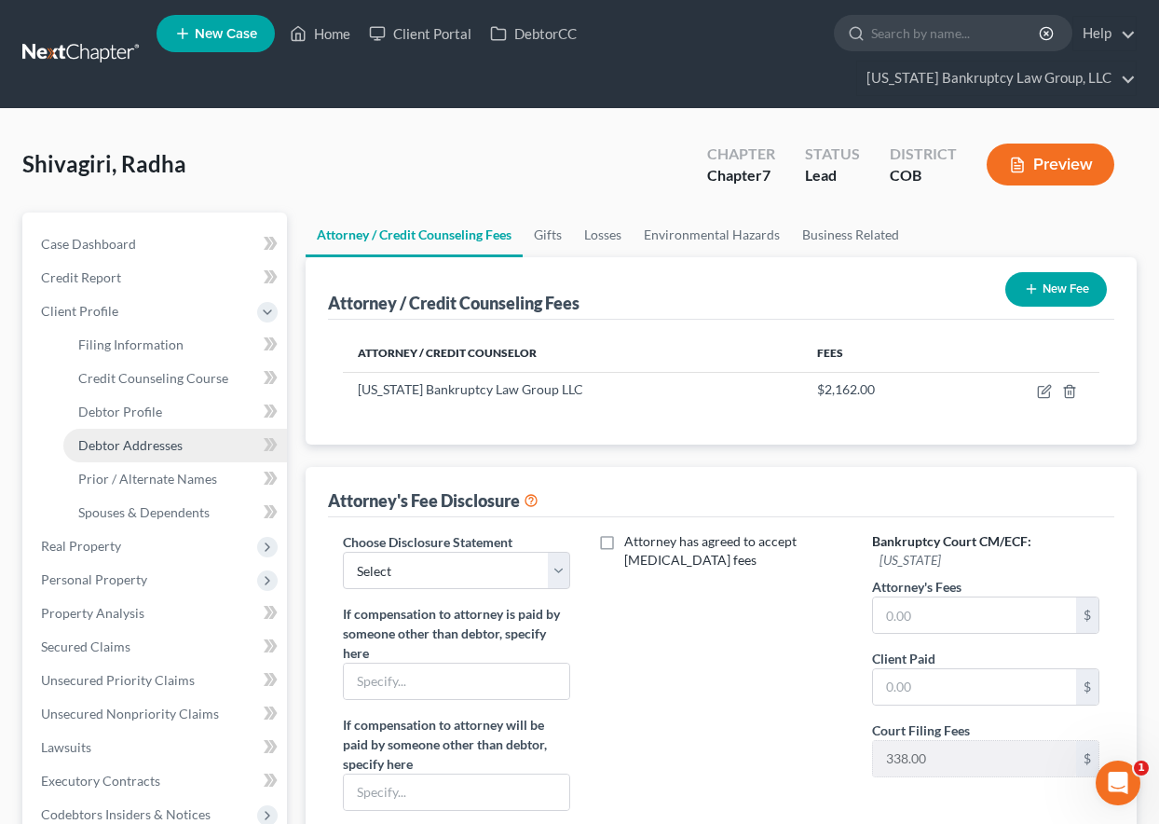
click at [130, 451] on span "Debtor Addresses" at bounding box center [130, 445] width 104 height 16
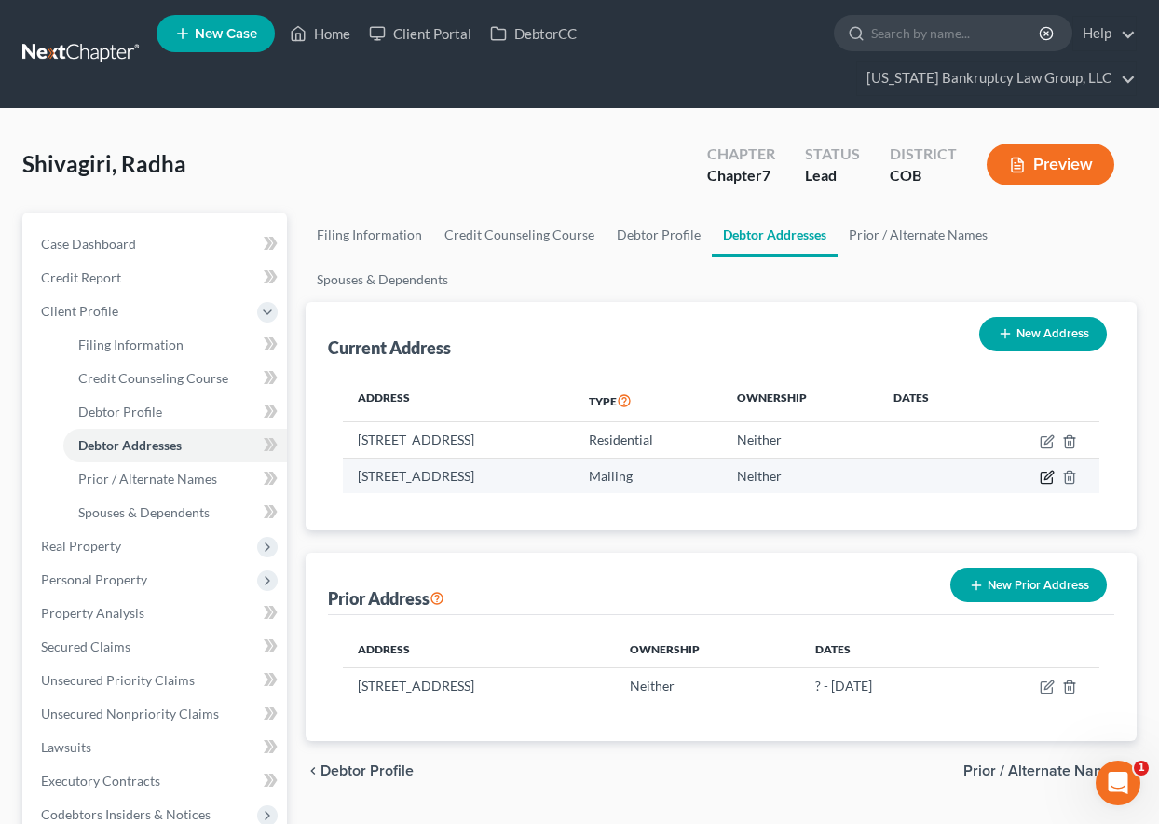
click at [1044, 472] on icon "button" at bounding box center [1046, 477] width 11 height 11
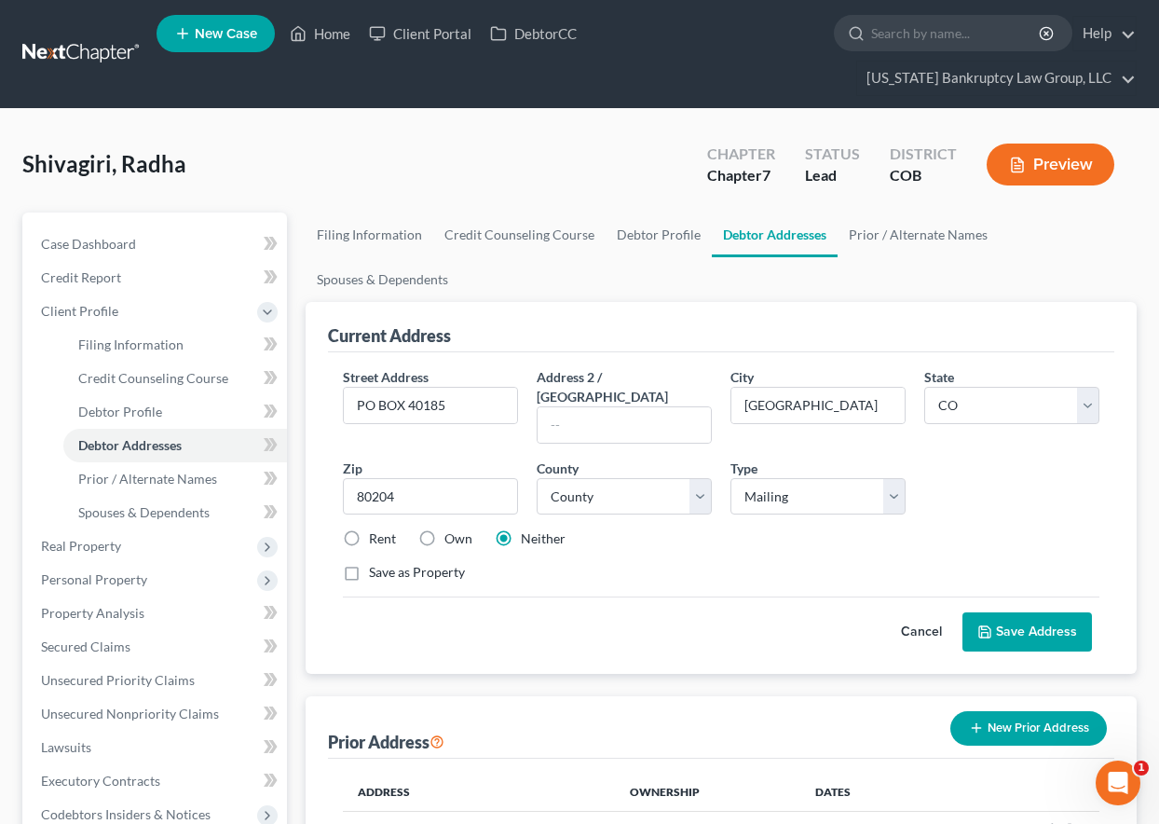
click at [369, 529] on label "Rent" at bounding box center [382, 538] width 27 height 19
click at [376, 529] on input "Rent" at bounding box center [382, 535] width 12 height 12
click at [390, 404] on input "PO BOX 40185" at bounding box center [430, 405] width 173 height 35
click at [1003, 617] on button "Save Address" at bounding box center [1027, 631] width 130 height 39
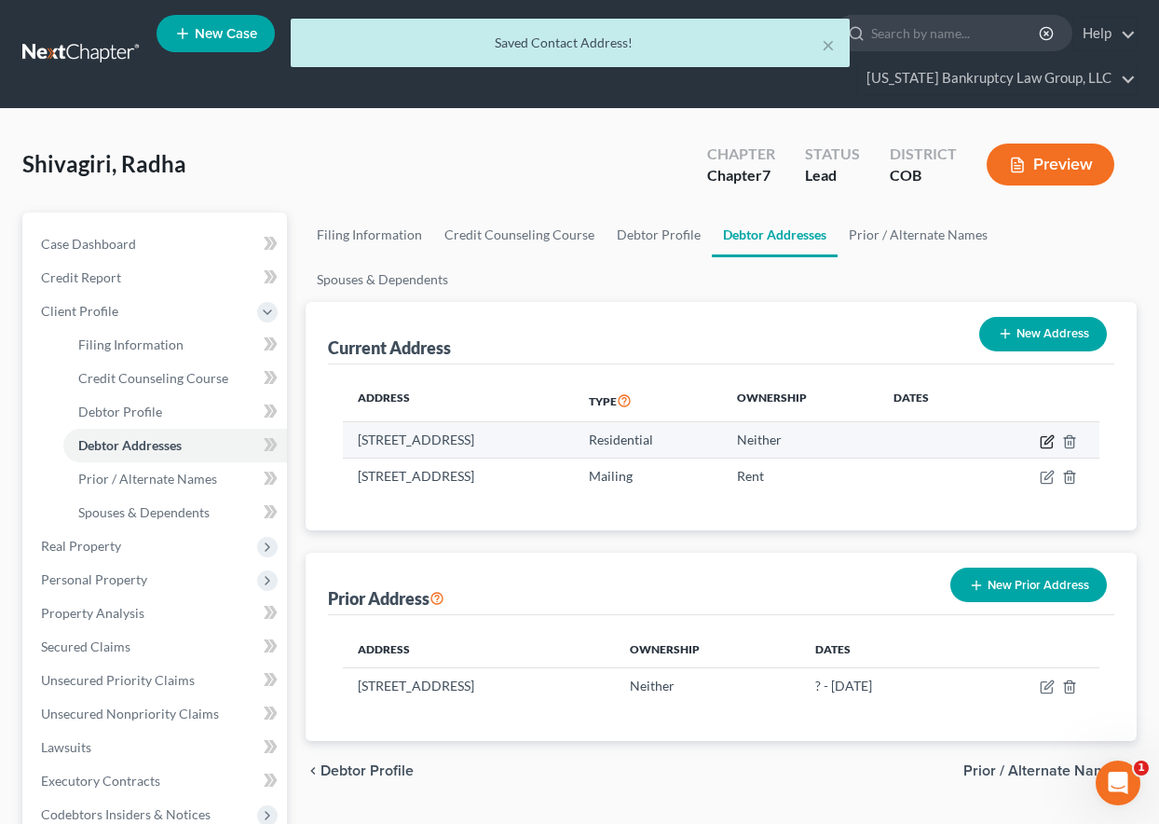
click at [1048, 444] on icon "button" at bounding box center [1047, 441] width 15 height 15
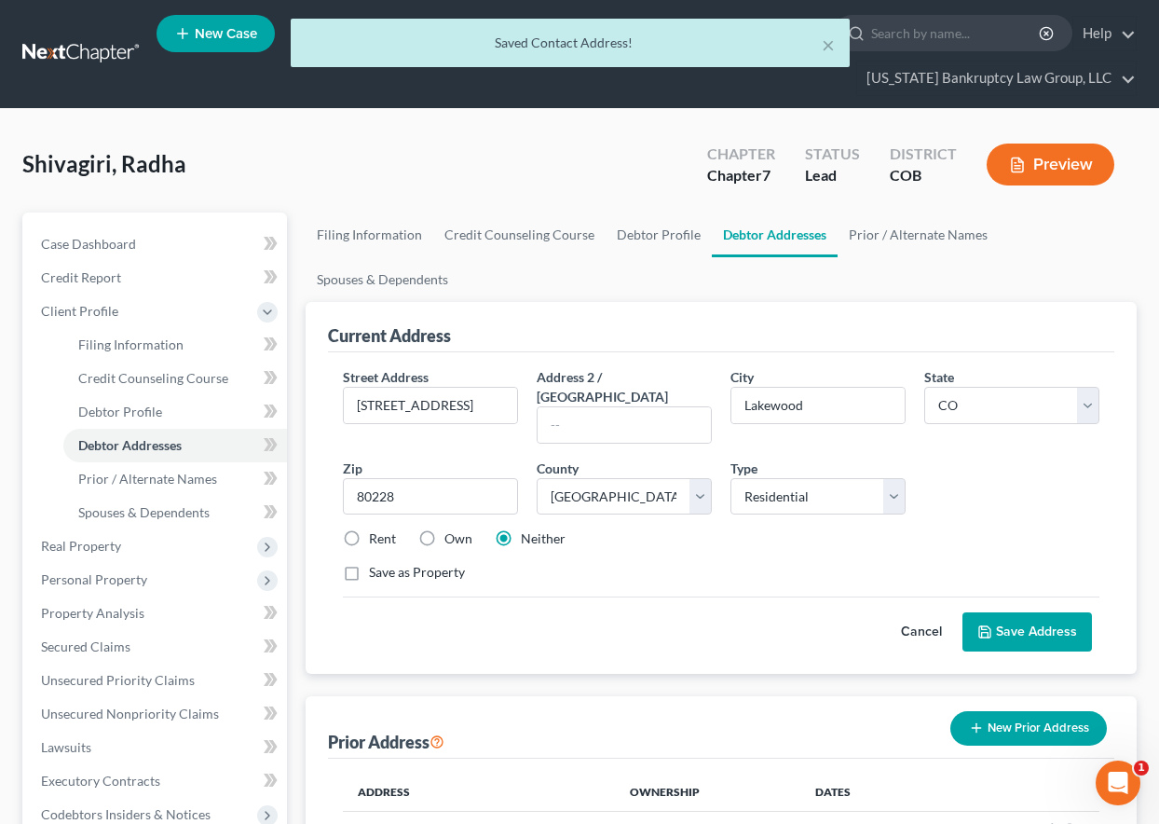
click at [369, 529] on label "Rent" at bounding box center [382, 538] width 27 height 19
click at [376, 529] on input "Rent" at bounding box center [382, 535] width 12 height 12
click at [1033, 612] on button "Save Address" at bounding box center [1027, 631] width 130 height 39
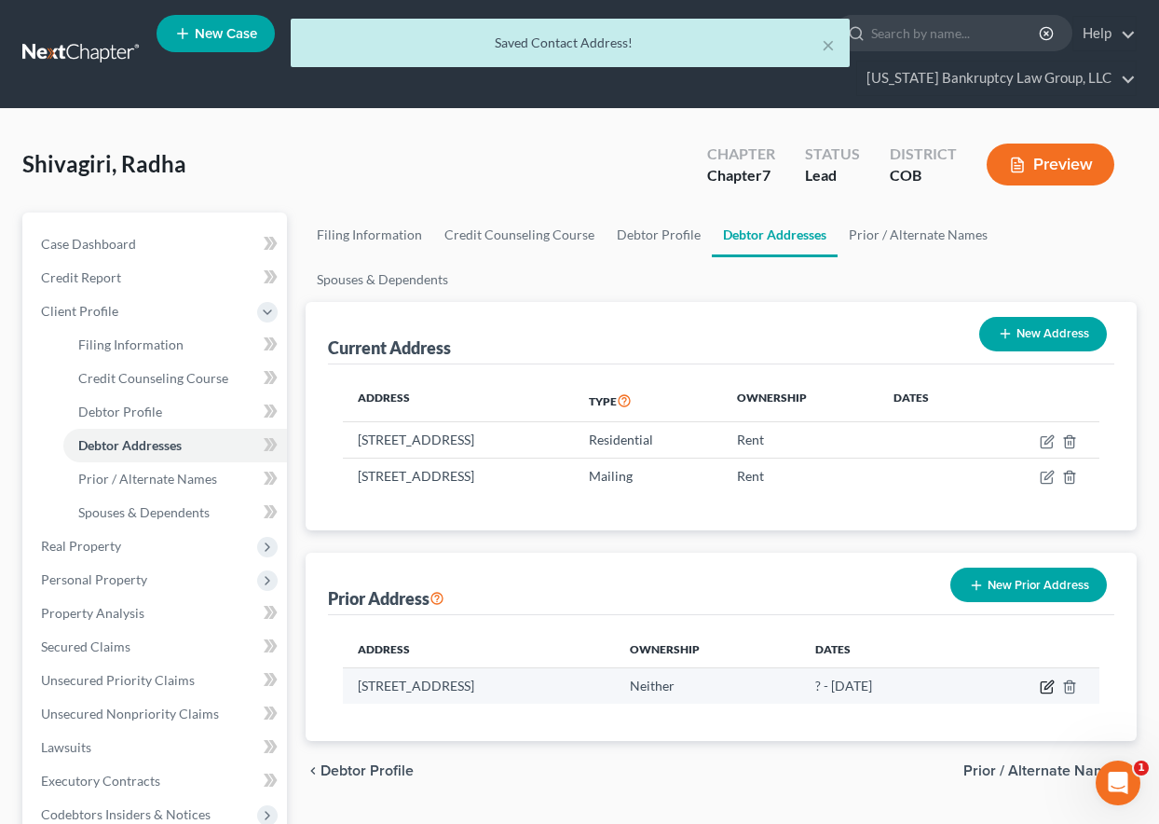
click at [1048, 686] on icon "button" at bounding box center [1047, 686] width 15 height 15
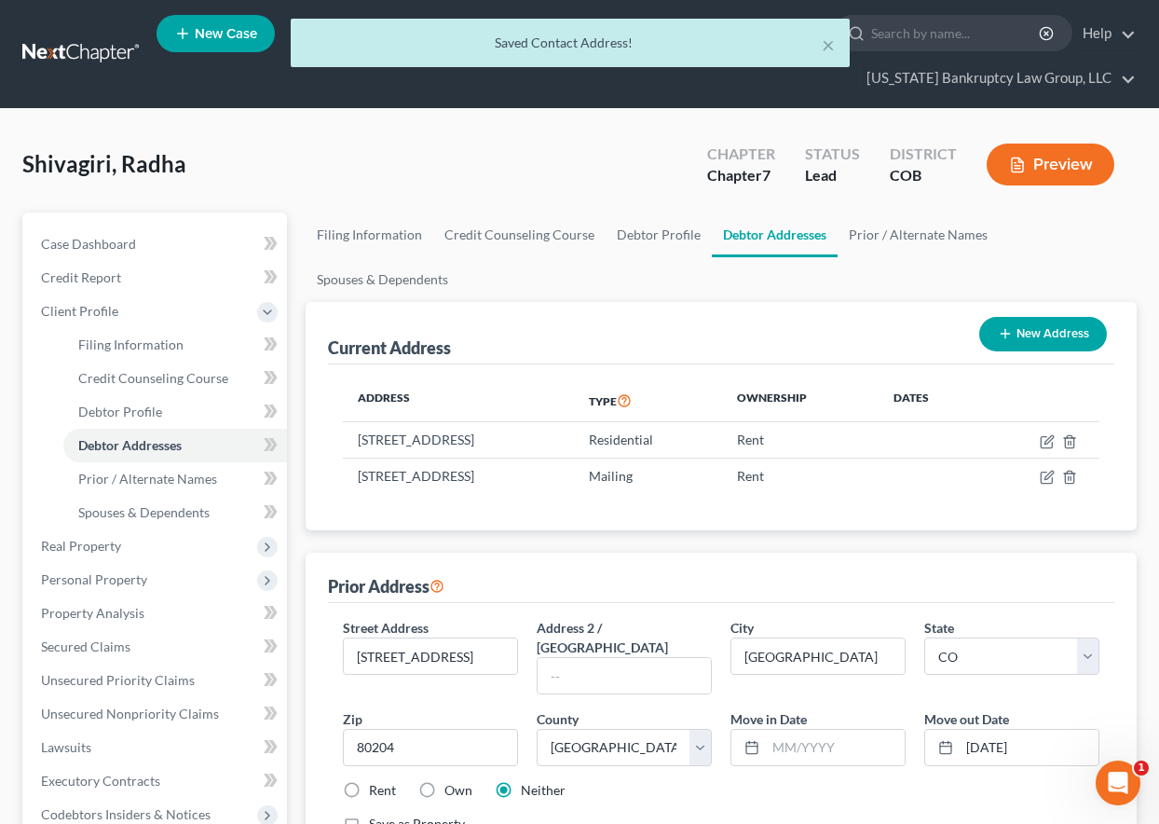
scroll to position [93, 0]
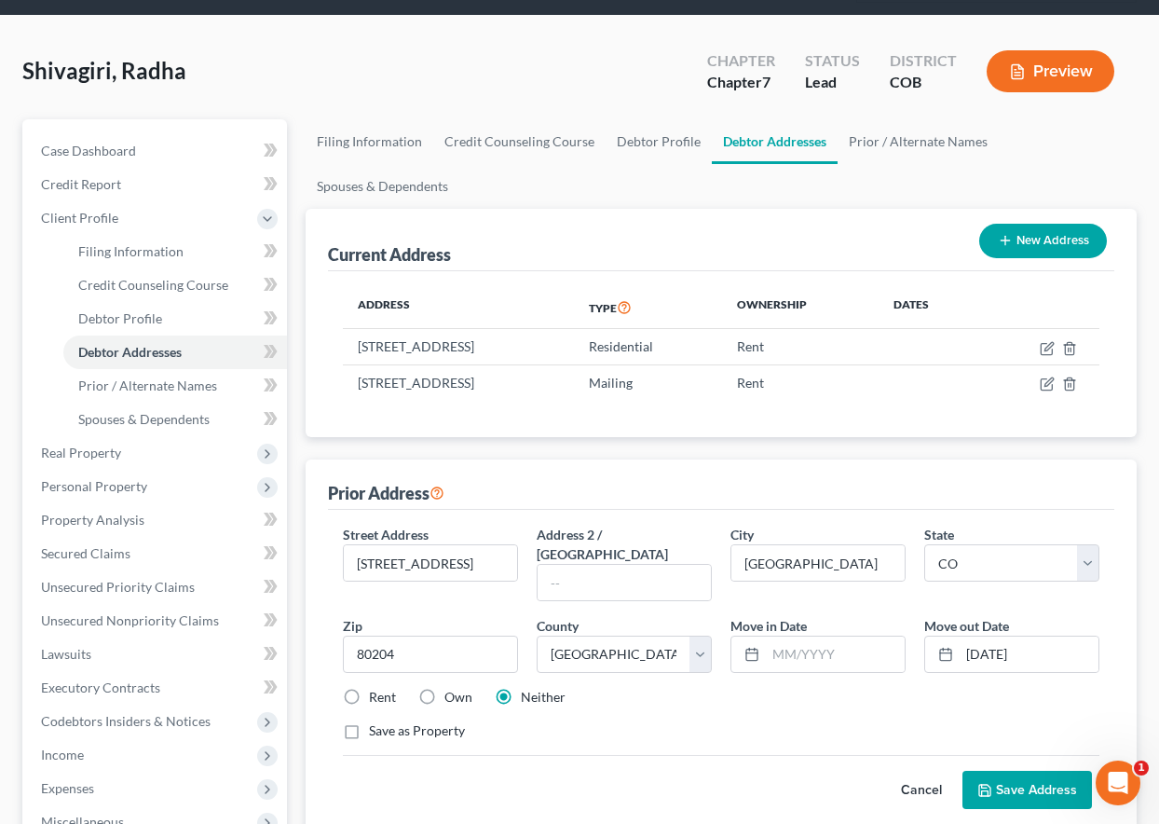
click at [369, 688] on label "Rent" at bounding box center [382, 697] width 27 height 19
click at [376, 688] on input "Rent" at bounding box center [382, 694] width 12 height 12
click at [921, 772] on button "Cancel" at bounding box center [921, 789] width 82 height 37
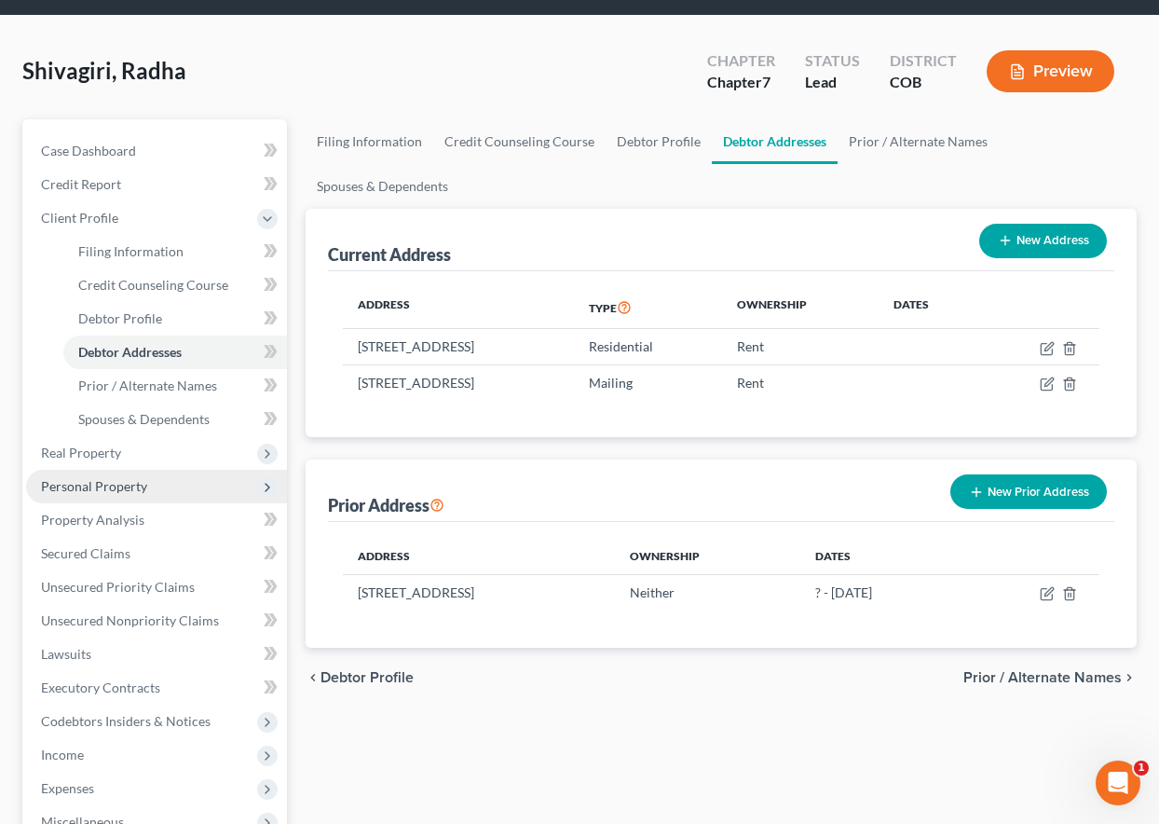
click at [104, 490] on span "Personal Property" at bounding box center [94, 486] width 106 height 16
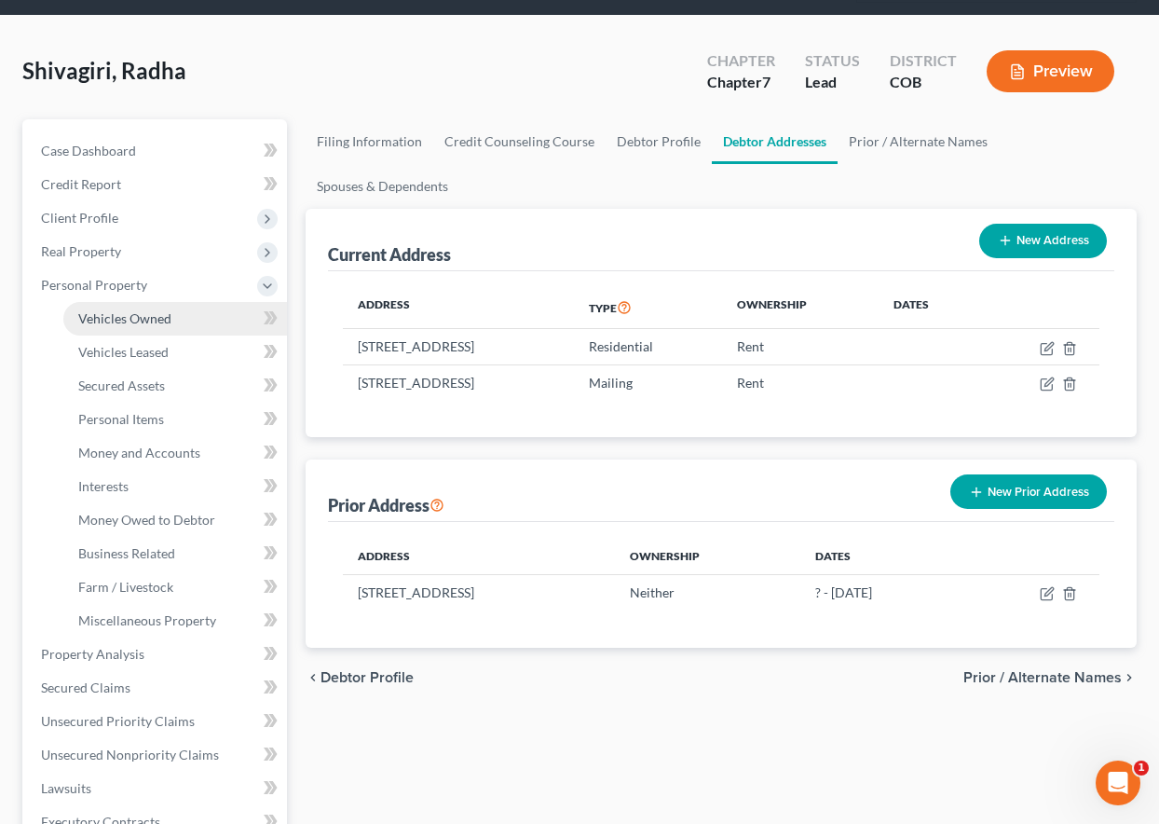
click at [113, 317] on span "Vehicles Owned" at bounding box center [124, 318] width 93 height 16
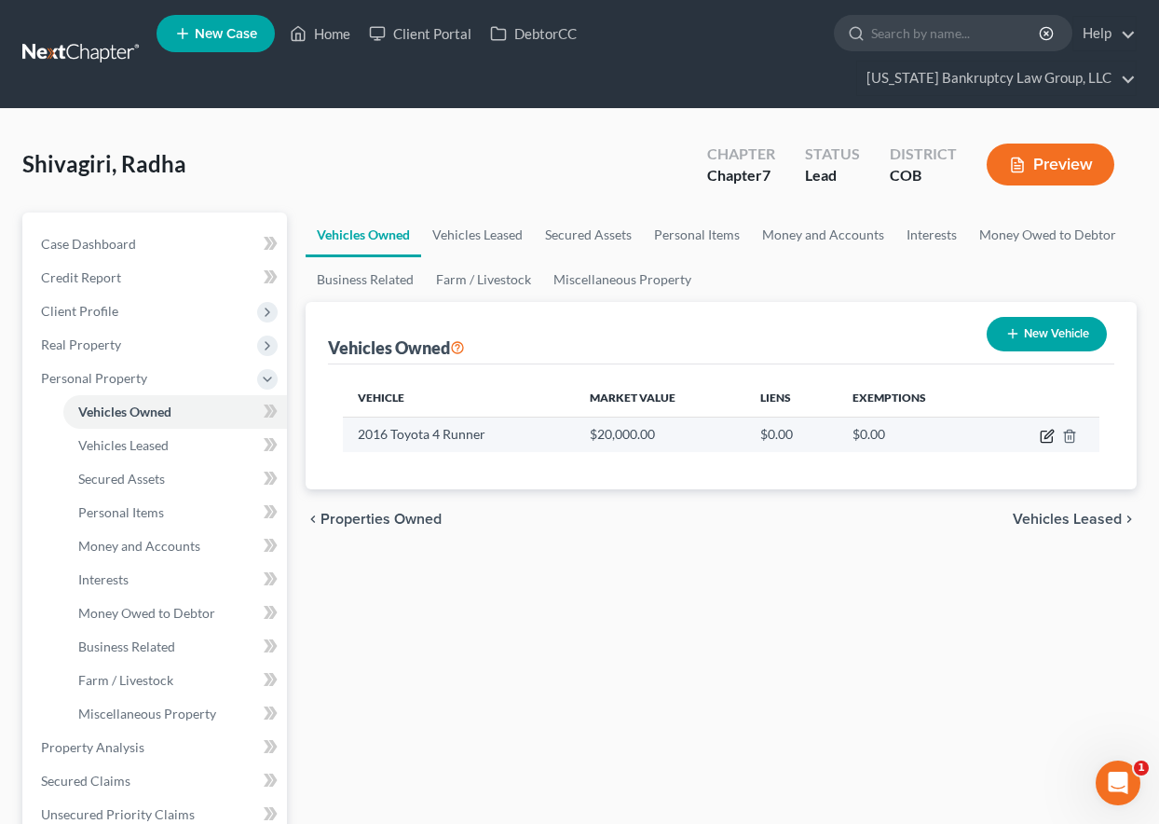
click at [1042, 434] on icon "button" at bounding box center [1046, 436] width 11 height 11
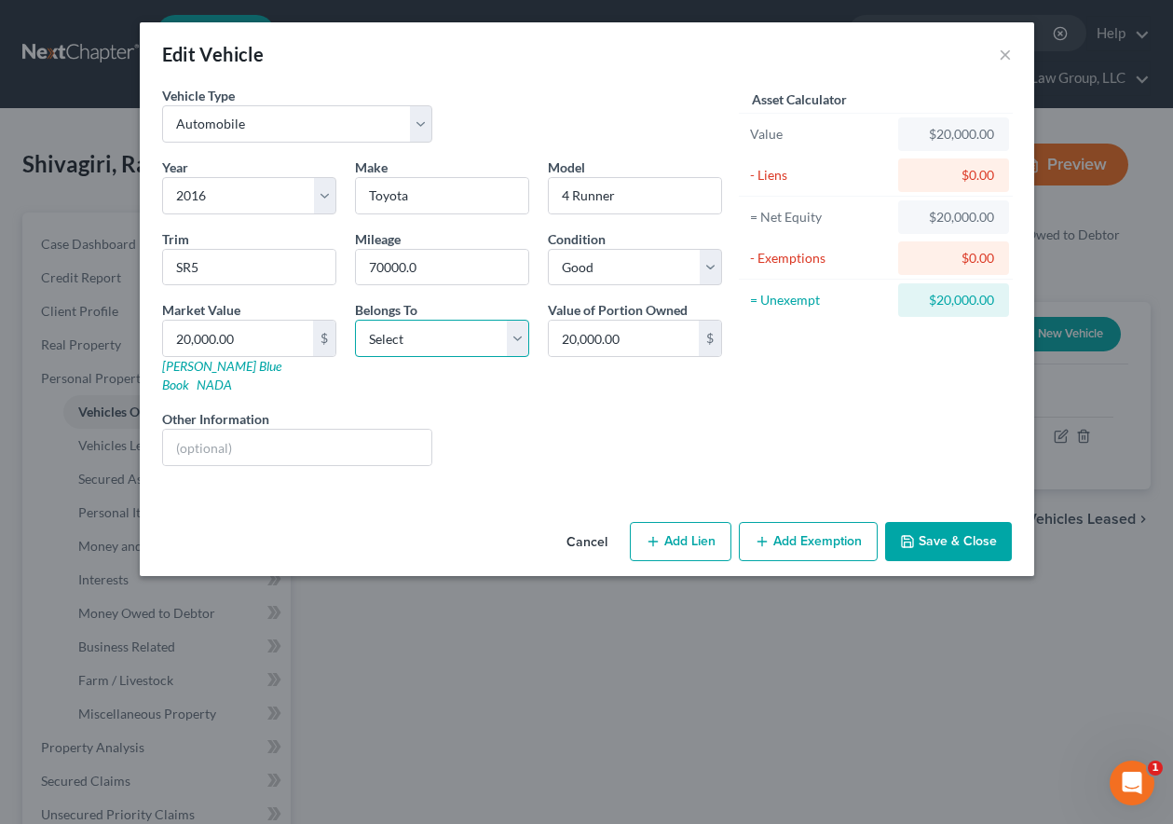
click at [396, 327] on select "Select Debtor 1 Only Debtor 2 Only Debtor 1 And Debtor 2 Only At Least One Of T…" at bounding box center [442, 338] width 174 height 37
click at [355, 320] on select "Select Debtor 1 Only Debtor 2 Only Debtor 1 And Debtor 2 Only At Least One Of T…" at bounding box center [442, 338] width 174 height 37
click at [675, 256] on select "Select Excellent Very Good Good Fair Poor" at bounding box center [635, 267] width 174 height 37
click at [548, 249] on select "Select Excellent Very Good Good Fair Poor" at bounding box center [635, 267] width 174 height 37
click at [806, 523] on button "Add Exemption" at bounding box center [808, 541] width 139 height 39
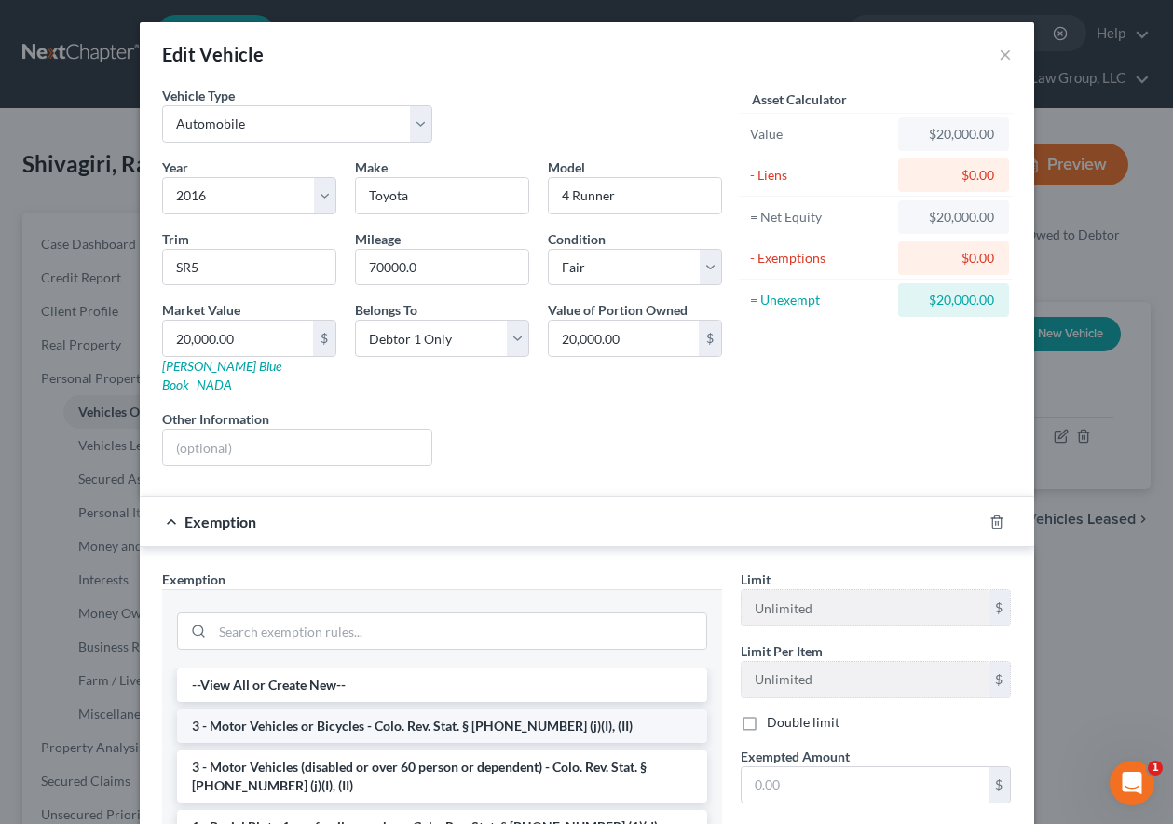
click at [342, 709] on li "3 - Motor Vehicles or Bicycles - Colo. Rev. Stat. § [PHONE_NUMBER] (j)(I), (II)" at bounding box center [442, 726] width 530 height 34
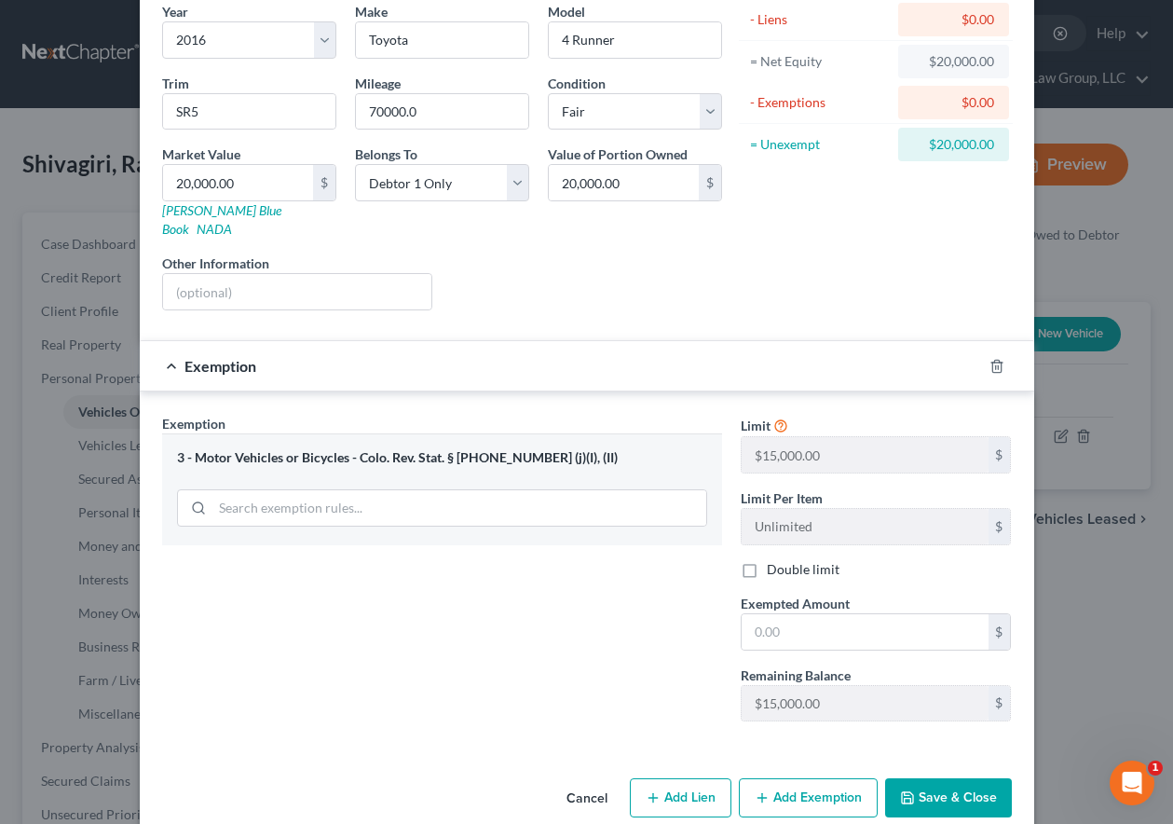
scroll to position [168, 0]
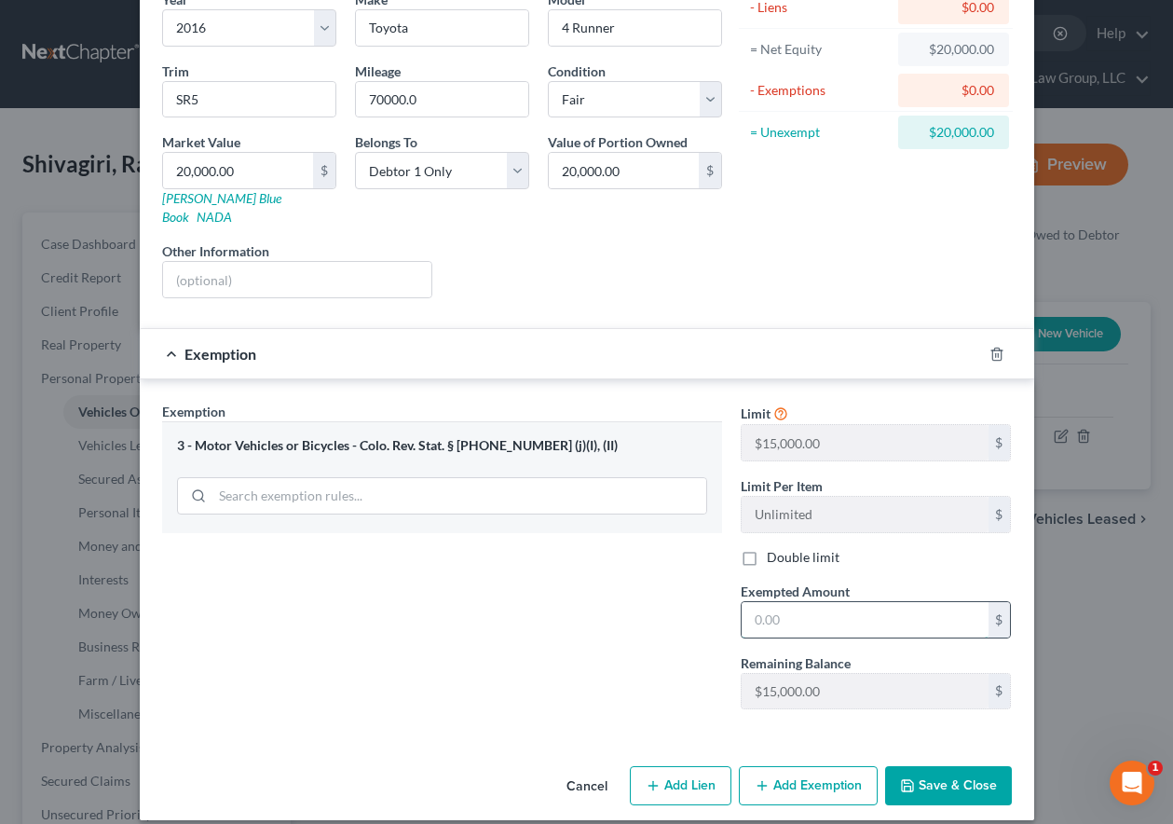
drag, startPoint x: 768, startPoint y: 587, endPoint x: 778, endPoint y: 586, distance: 10.3
click at [768, 602] on input "text" at bounding box center [865, 619] width 247 height 35
click at [908, 778] on icon "button" at bounding box center [907, 785] width 15 height 15
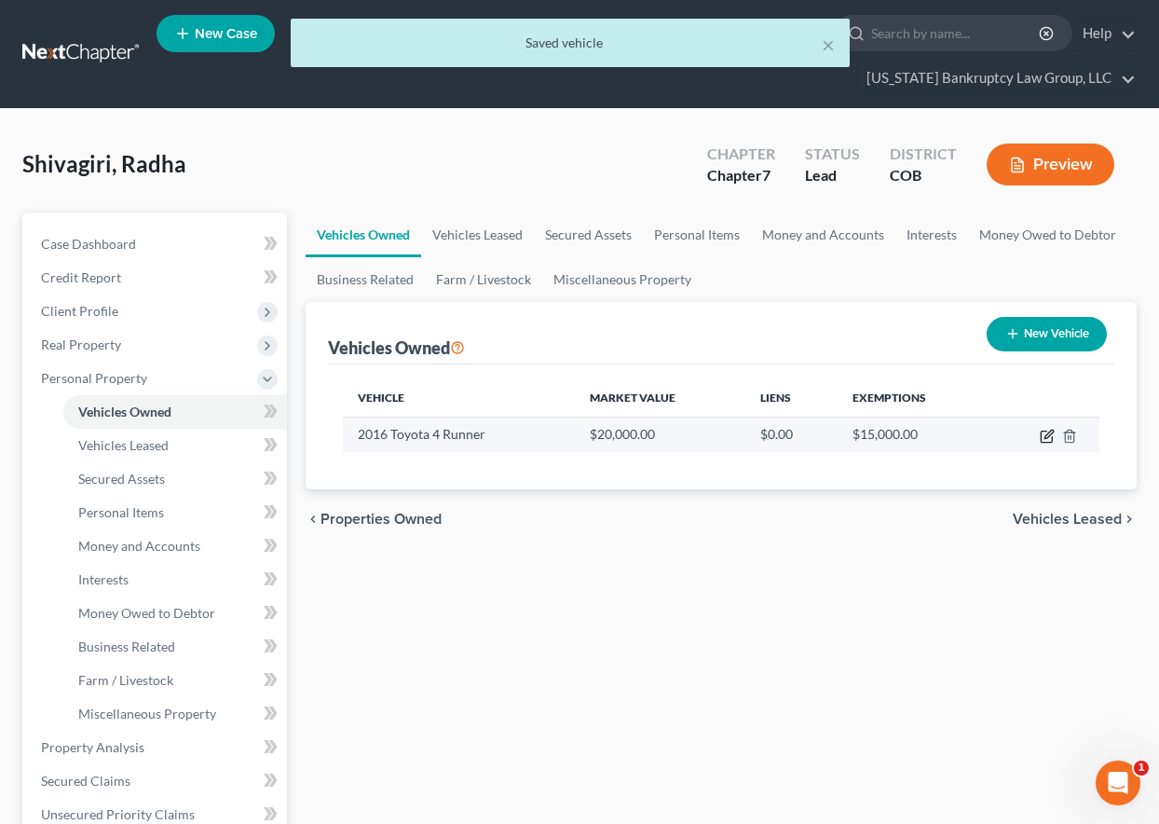
click at [1047, 430] on icon "button" at bounding box center [1047, 436] width 15 height 15
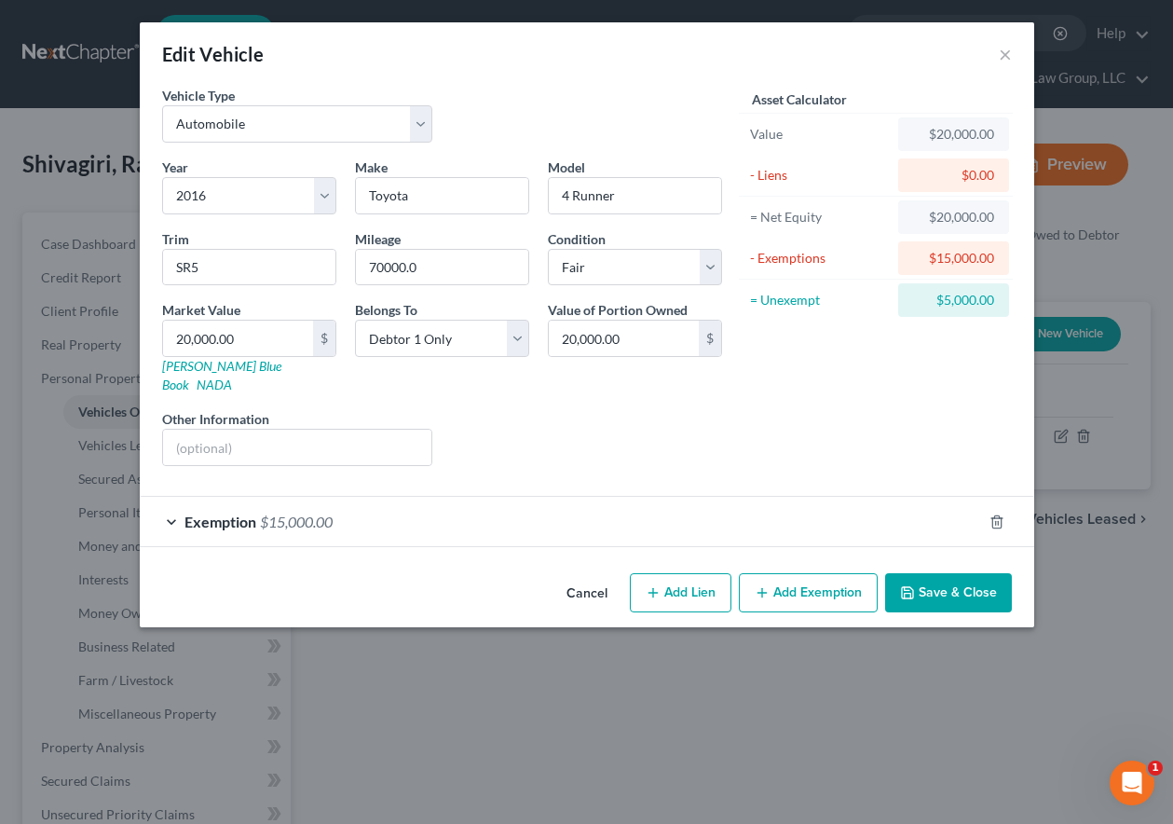
click at [976, 573] on button "Save & Close" at bounding box center [948, 592] width 127 height 39
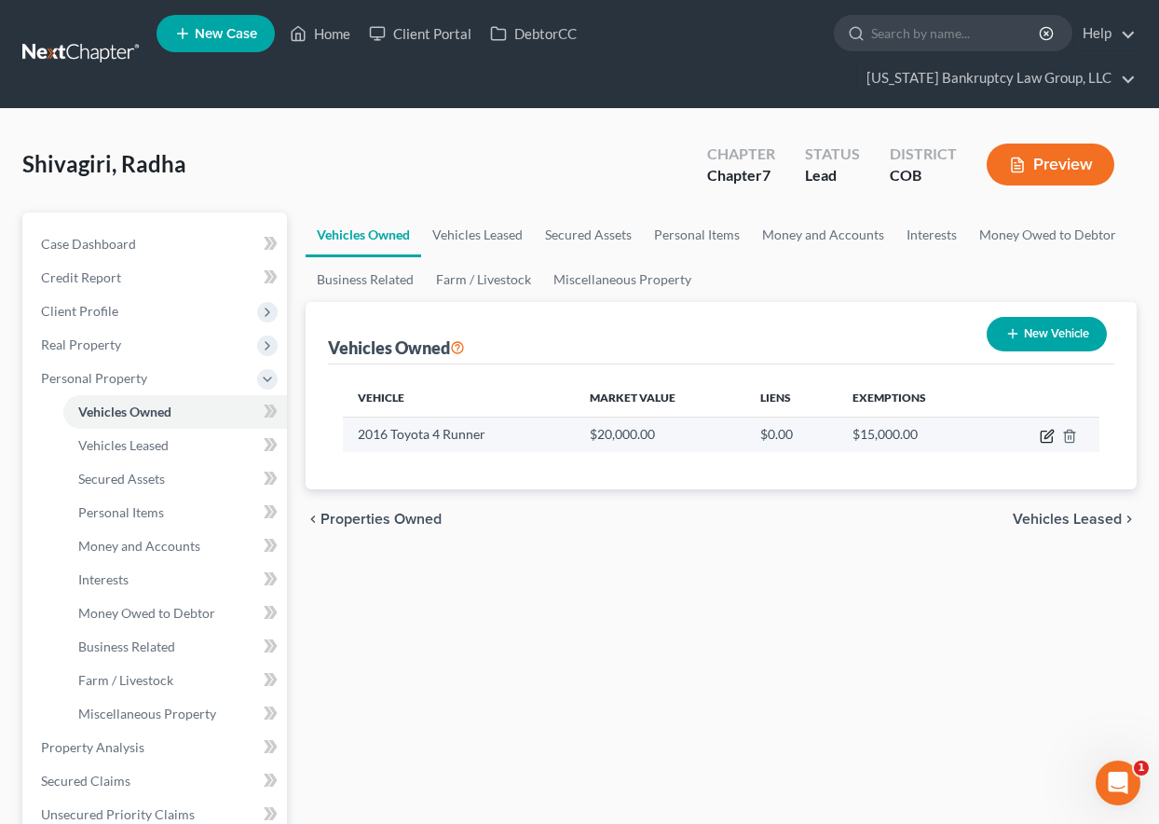
click at [1044, 431] on icon "button" at bounding box center [1046, 436] width 11 height 11
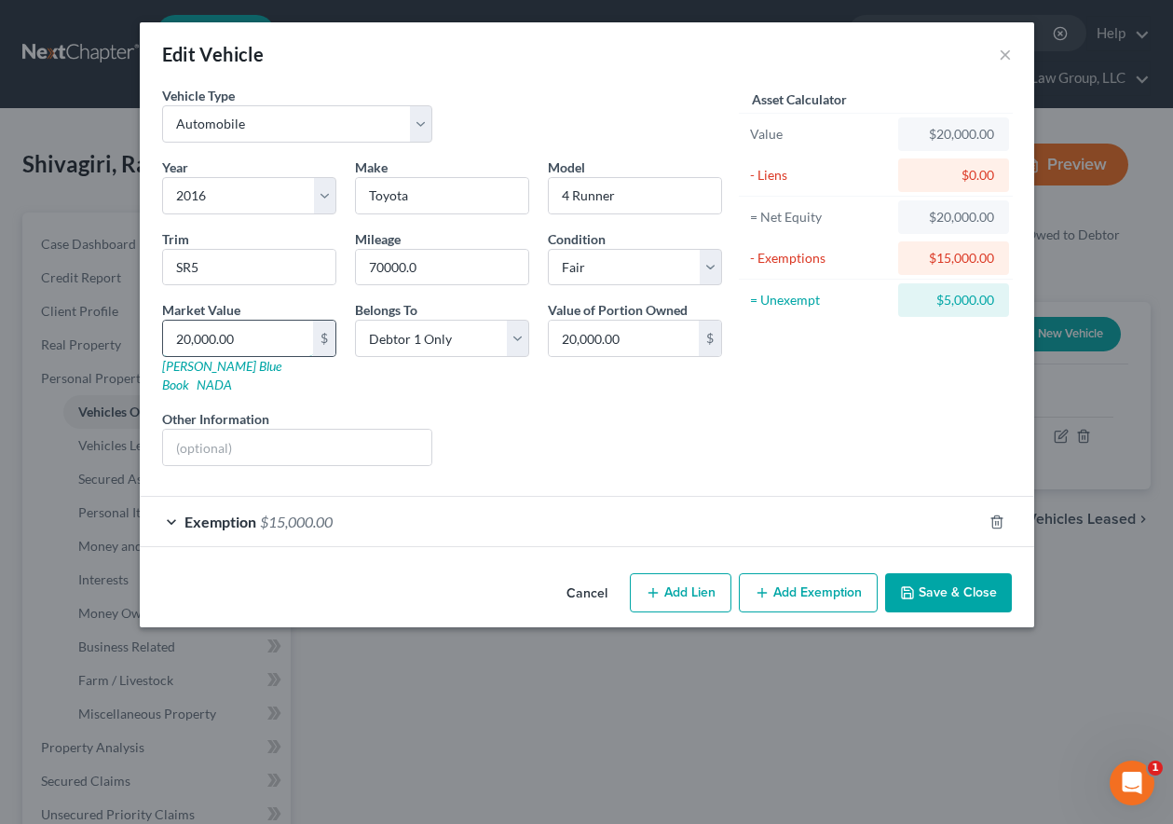
click at [255, 339] on input "20,000.00" at bounding box center [238, 338] width 150 height 35
click at [976, 581] on button "Save & Close" at bounding box center [948, 592] width 127 height 39
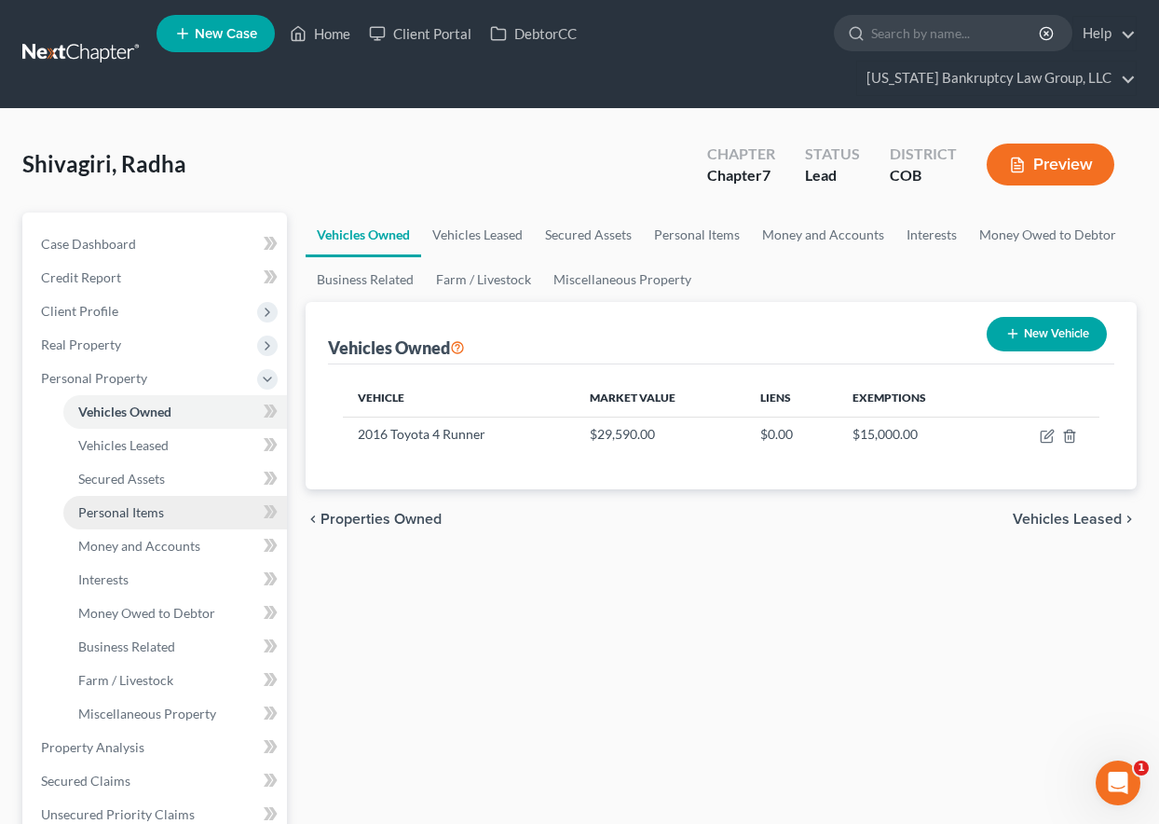
click at [97, 507] on span "Personal Items" at bounding box center [121, 512] width 86 height 16
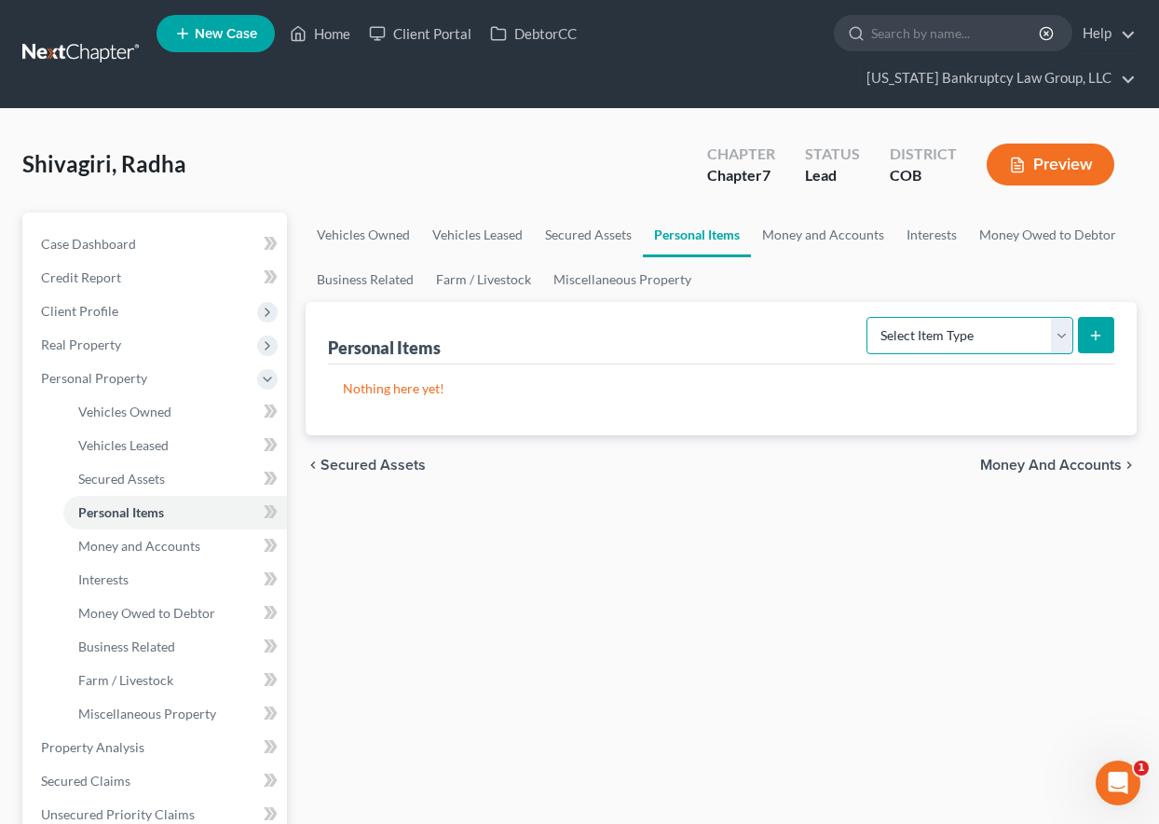
click at [979, 338] on select "Select Item Type Clothing Collectibles Of Value Electronics Firearms Household …" at bounding box center [970, 335] width 207 height 37
click at [868, 317] on select "Select Item Type Clothing Collectibles Of Value Electronics Firearms Household …" at bounding box center [970, 335] width 207 height 37
click at [1096, 336] on line "submit" at bounding box center [1096, 335] width 0 height 8
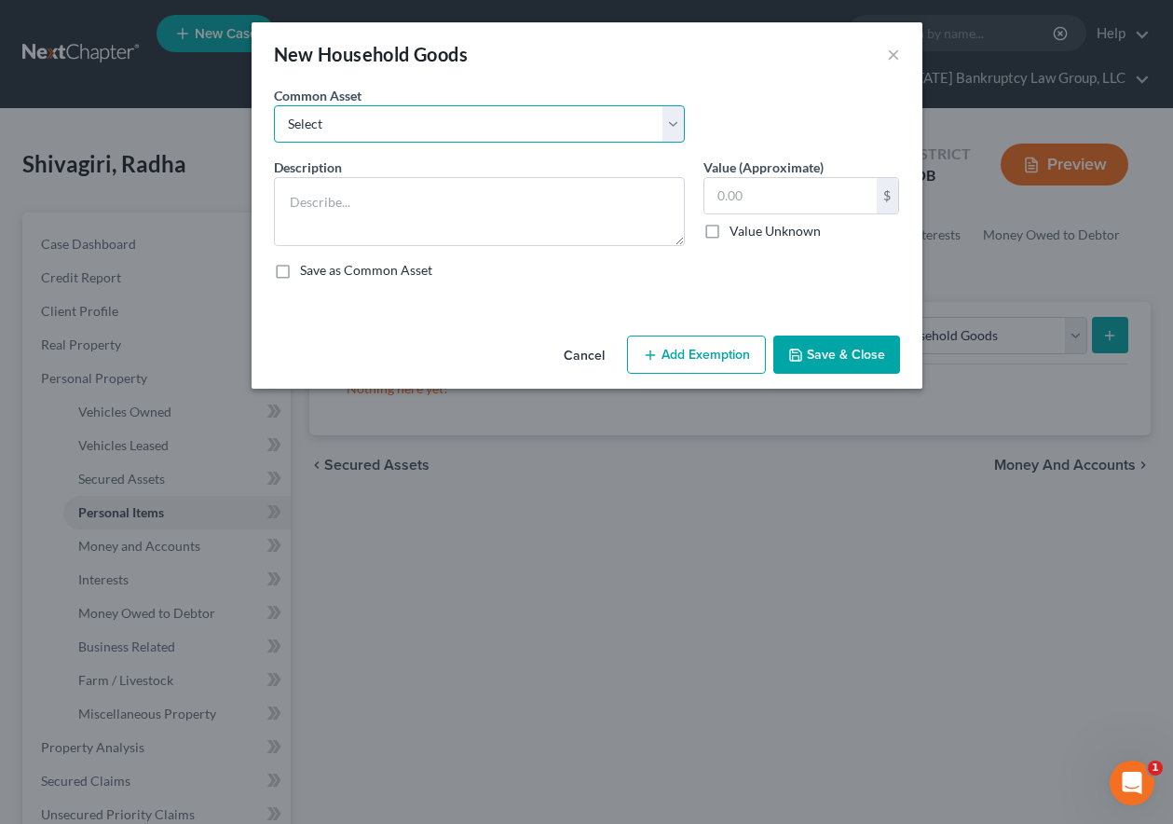
drag, startPoint x: 355, startPoint y: 127, endPoint x: 363, endPoint y: 142, distance: 17.1
click at [355, 127] on select "Select Household Goods Including:" at bounding box center [479, 123] width 411 height 37
click at [274, 105] on select "Select Household Goods Including:" at bounding box center [479, 123] width 411 height 37
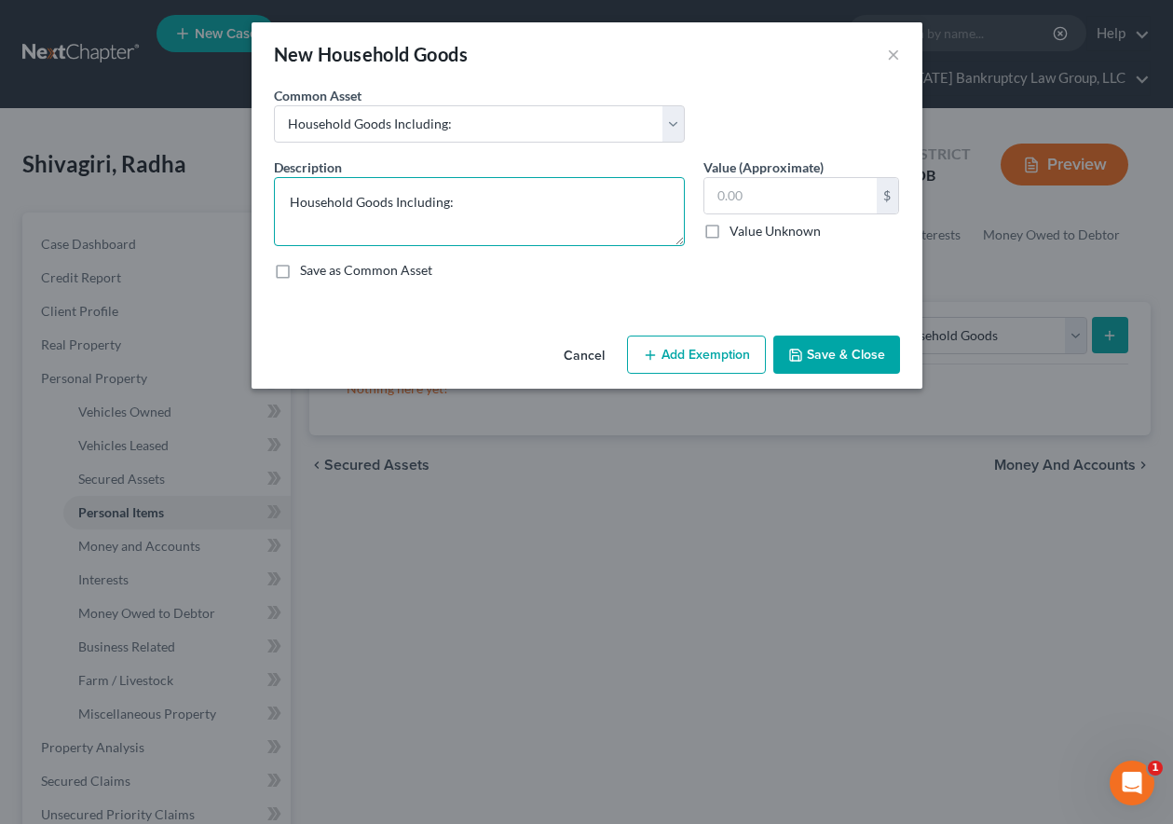
click at [490, 198] on textarea "Household Goods Including:" at bounding box center [479, 211] width 411 height 69
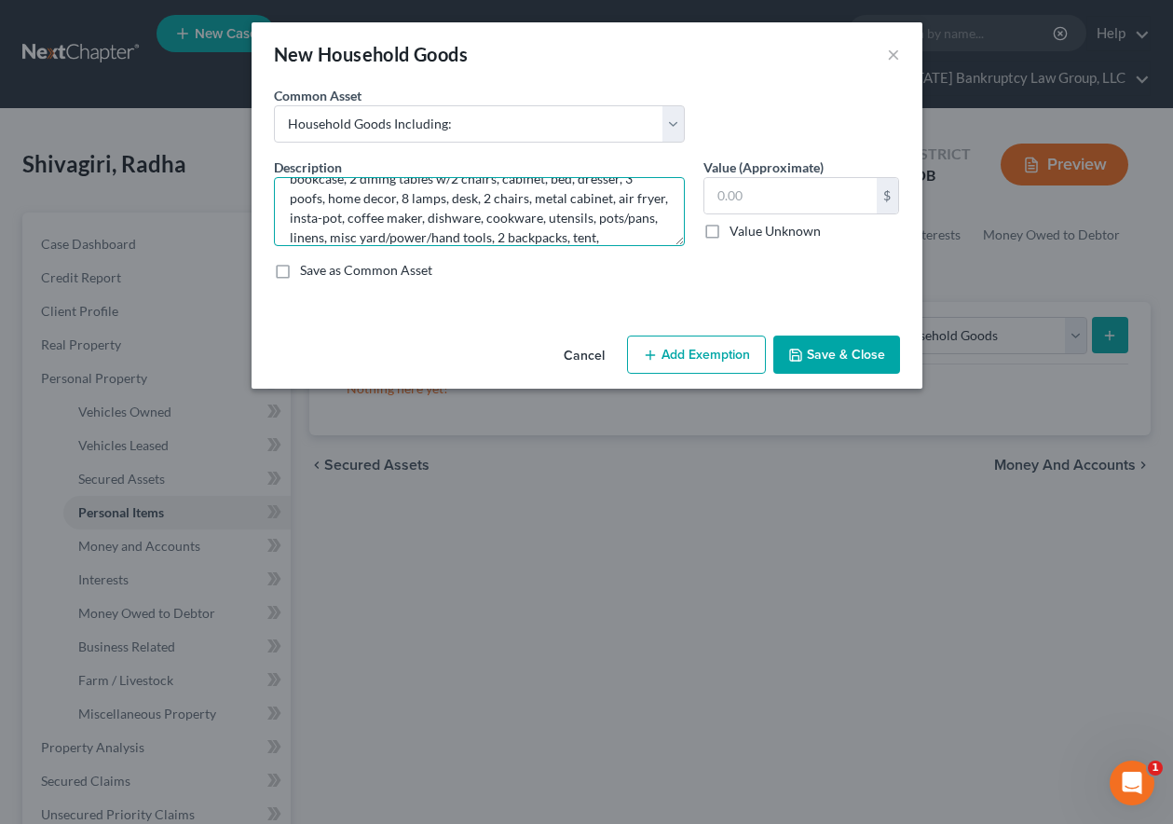
scroll to position [62, 0]
click at [478, 241] on textarea "Household Goods Including: Sofa, day bed, chair, 3 tables, bookcase, 2 dining t…" at bounding box center [479, 211] width 411 height 69
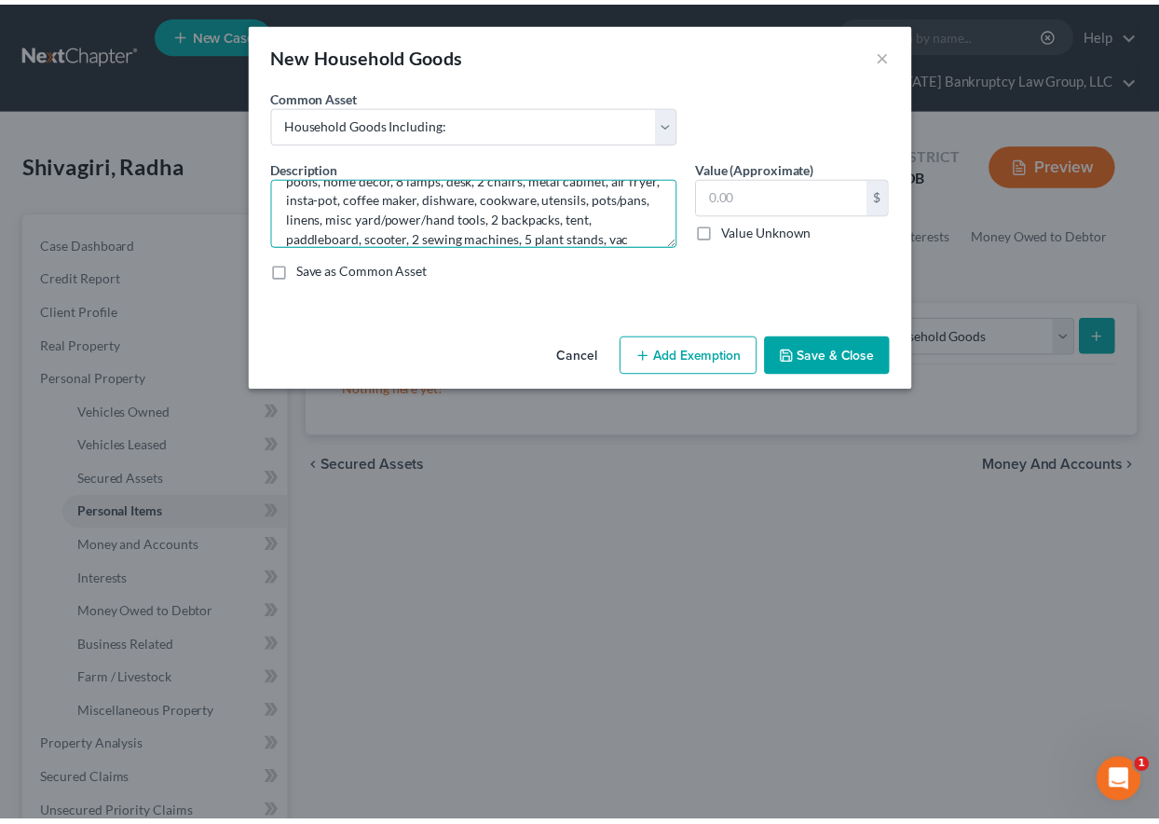
scroll to position [82, 0]
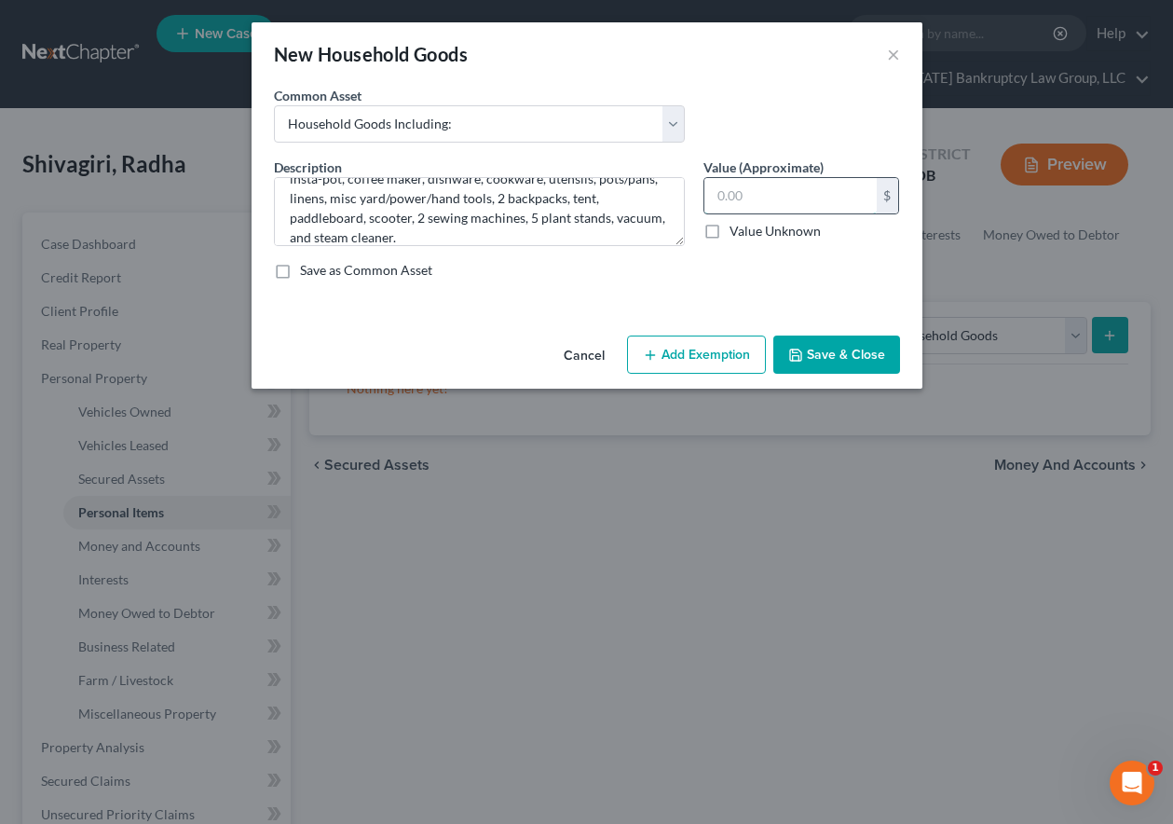
click at [812, 197] on input "text" at bounding box center [790, 195] width 172 height 35
click at [697, 357] on button "Add Exemption" at bounding box center [696, 354] width 139 height 39
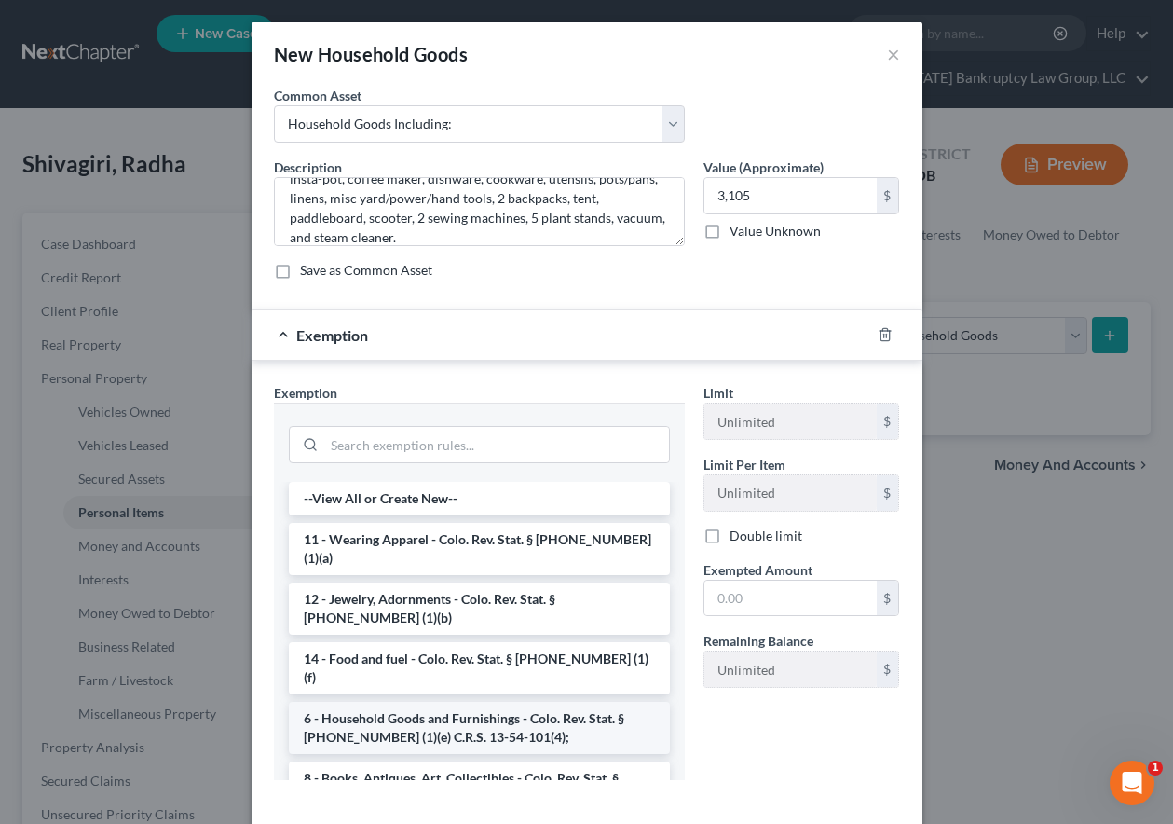
click at [447, 702] on li "6 - Household Goods and Furnishings - Colo. Rev. Stat. § [PHONE_NUMBER] (1)(e) …" at bounding box center [479, 728] width 381 height 52
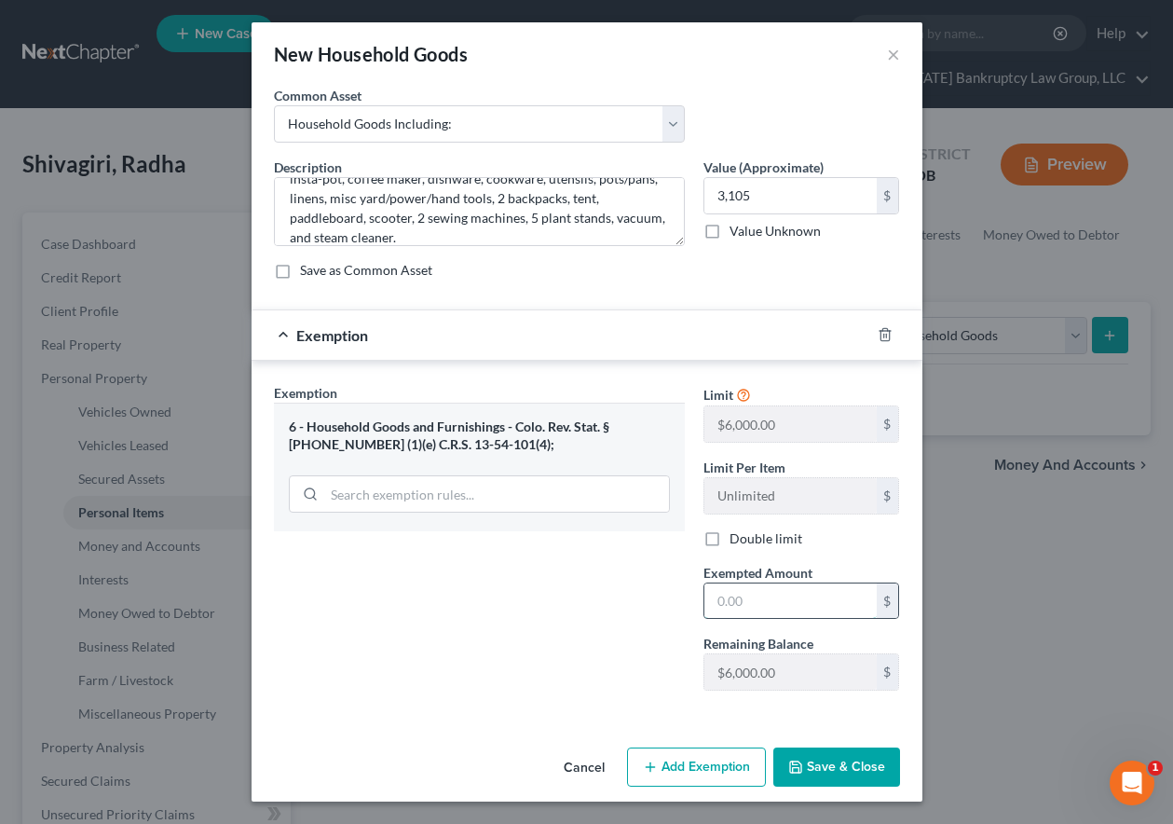
click at [800, 599] on input "text" at bounding box center [790, 600] width 172 height 35
click at [850, 771] on button "Save & Close" at bounding box center [836, 766] width 127 height 39
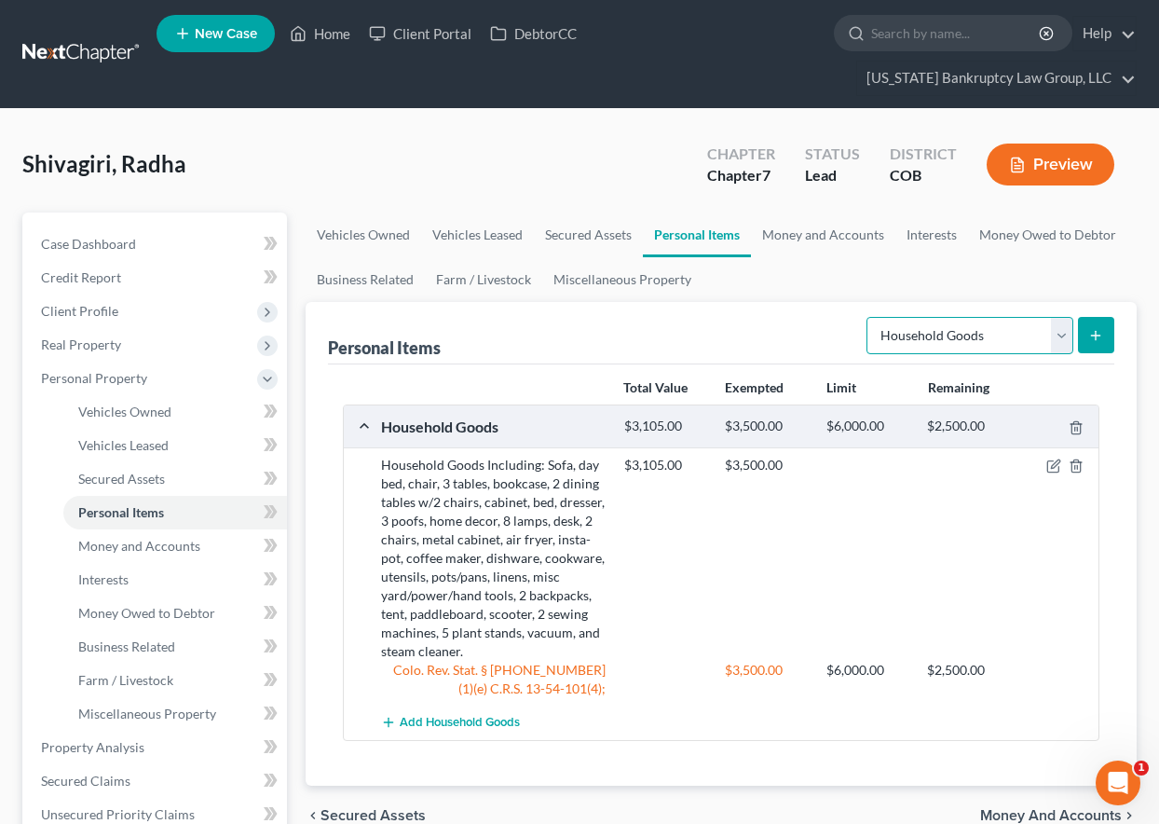
click at [919, 331] on select "Select Item Type Clothing Collectibles Of Value Electronics Firearms Household …" at bounding box center [970, 335] width 207 height 37
click at [868, 317] on select "Select Item Type Clothing Collectibles Of Value Electronics Firearms Household …" at bounding box center [970, 335] width 207 height 37
click at [1092, 325] on button "submit" at bounding box center [1096, 335] width 36 height 36
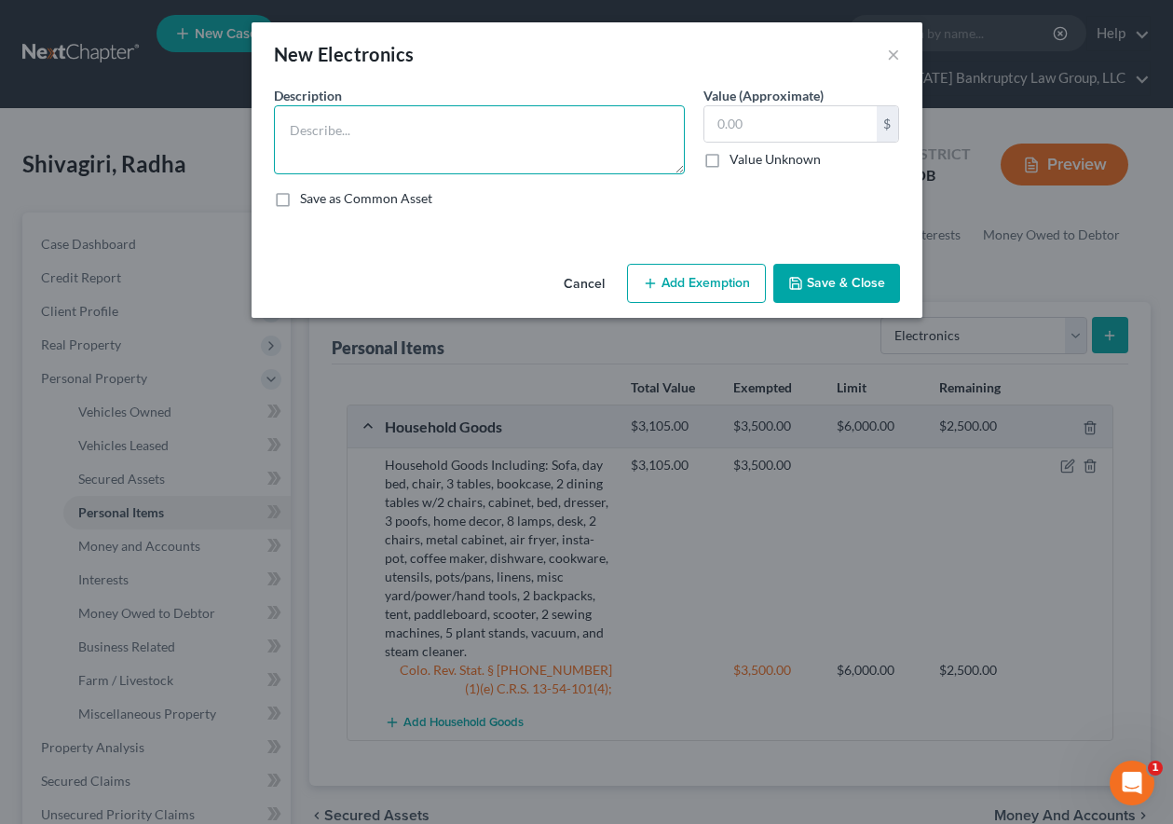
click at [363, 130] on textarea at bounding box center [479, 139] width 411 height 69
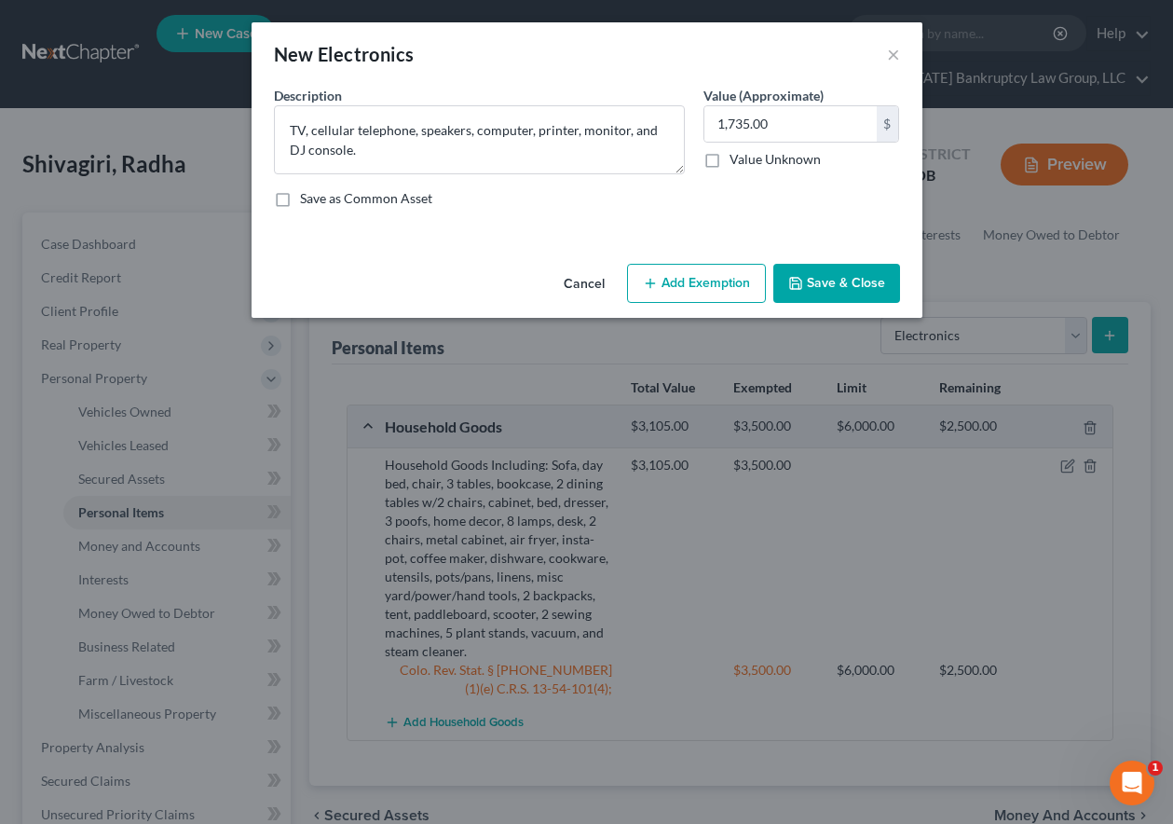
click at [716, 256] on div "Cancel Add Exemption Save & Close" at bounding box center [587, 286] width 671 height 61
click at [716, 272] on button "Add Exemption" at bounding box center [696, 283] width 139 height 39
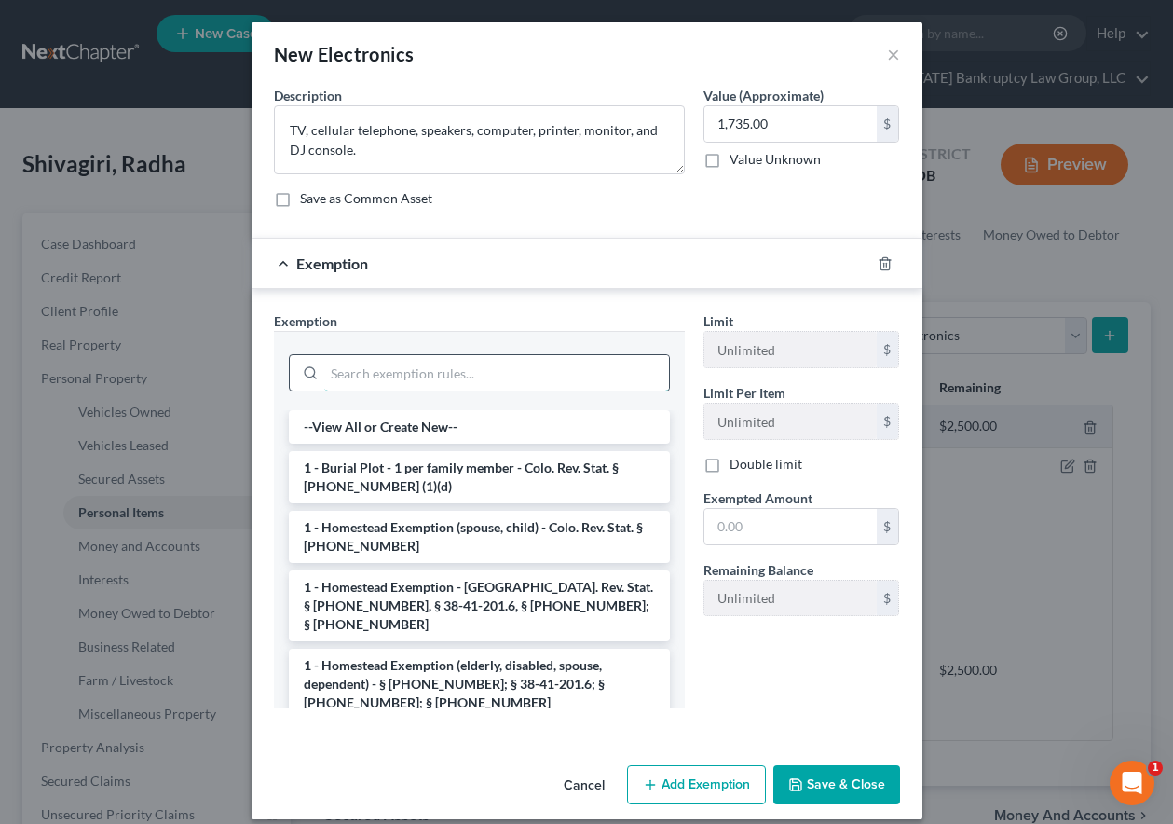
click at [512, 371] on input "search" at bounding box center [496, 372] width 345 height 35
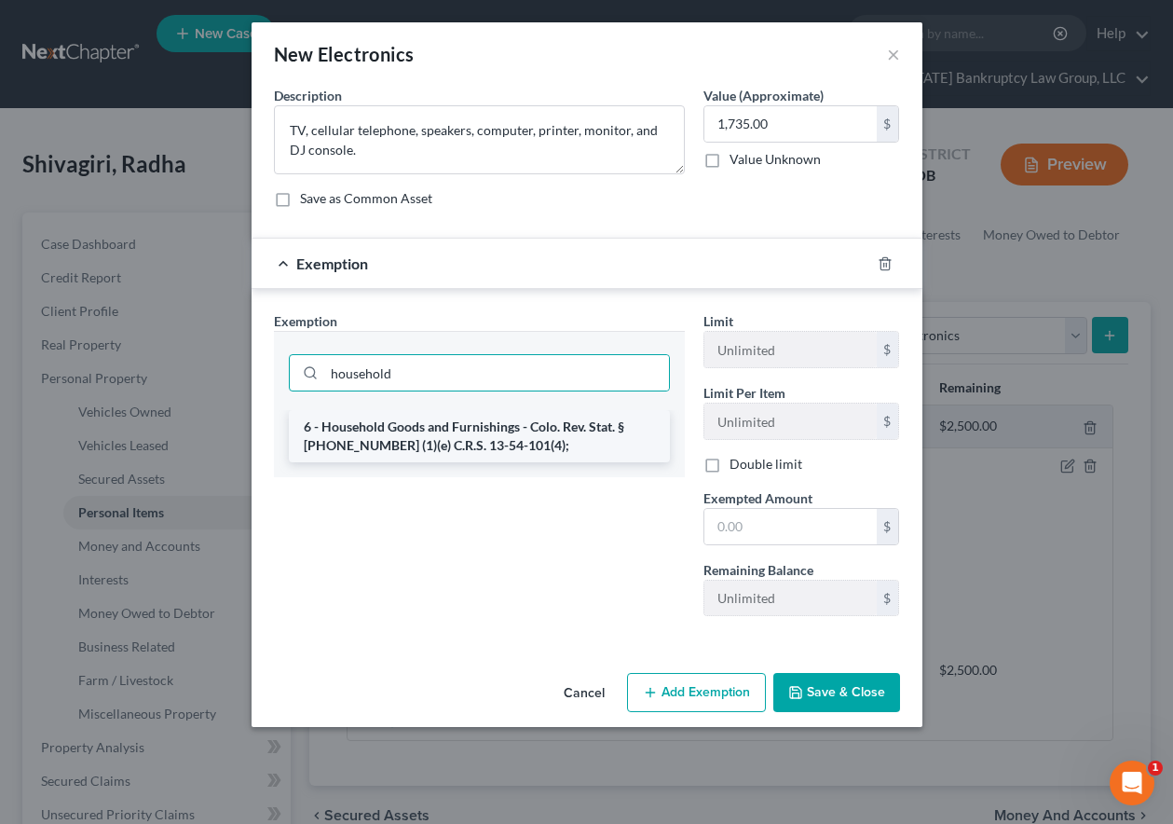
click at [465, 436] on li "6 - Household Goods and Furnishings - Colo. Rev. Stat. § [PHONE_NUMBER] (1)(e) …" at bounding box center [479, 436] width 381 height 52
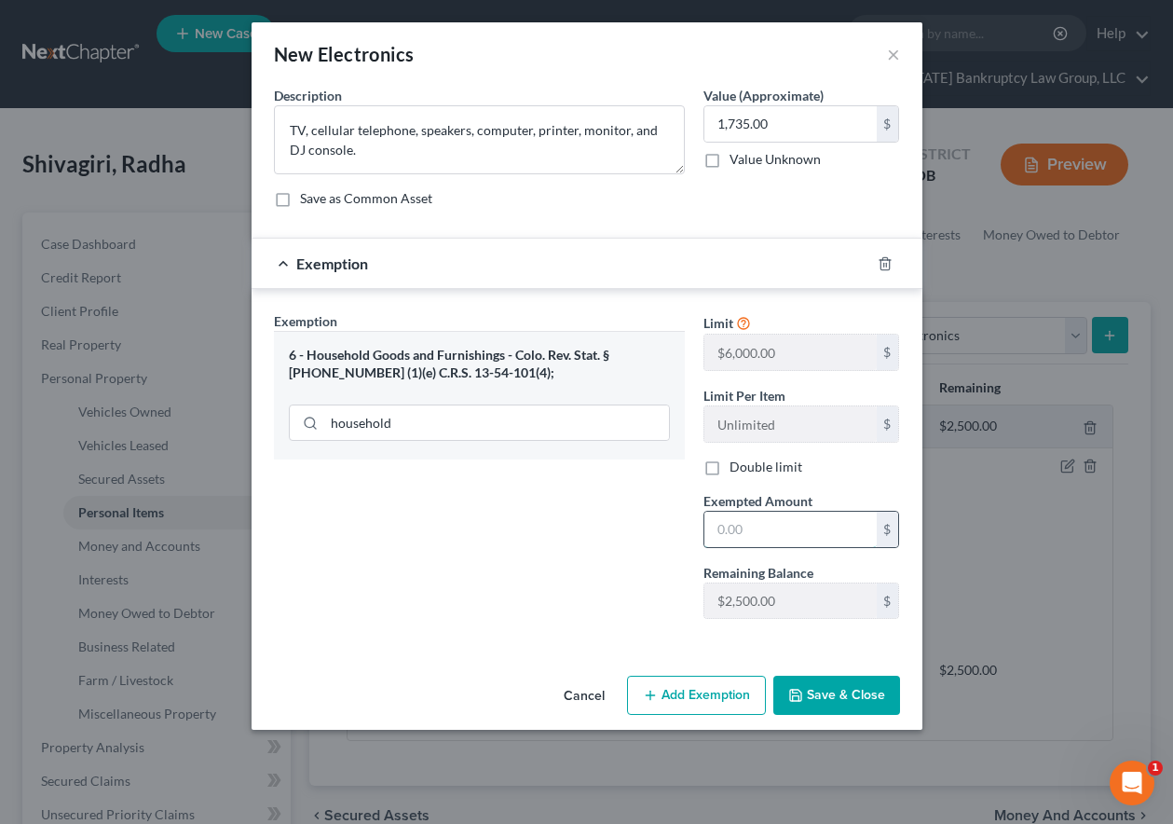
click at [791, 529] on input "text" at bounding box center [790, 529] width 172 height 35
click at [848, 689] on button "Save & Close" at bounding box center [836, 694] width 127 height 39
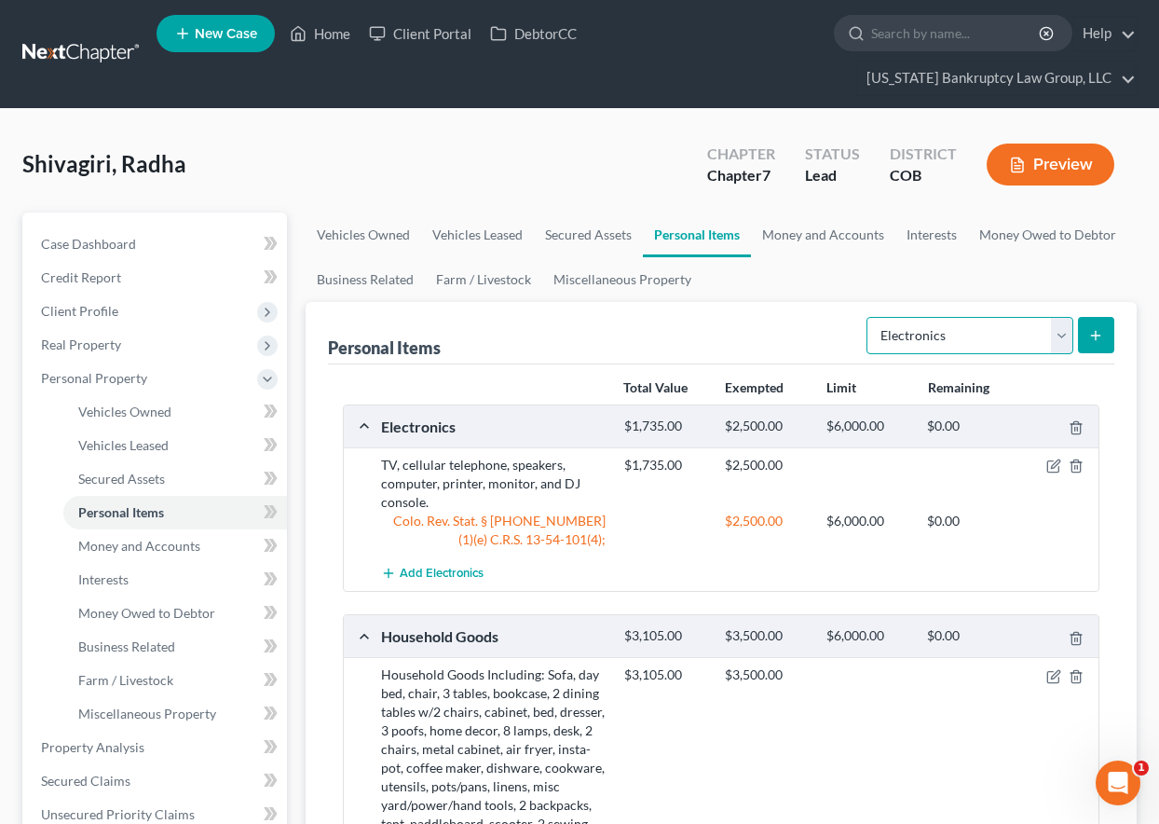
click at [947, 325] on select "Select Item Type Clothing Collectibles Of Value Electronics Firearms Household …" at bounding box center [970, 335] width 207 height 37
click at [868, 317] on select "Select Item Type Clothing Collectibles Of Value Electronics Firearms Household …" at bounding box center [970, 335] width 207 height 37
click at [1102, 333] on icon "submit" at bounding box center [1095, 335] width 15 height 15
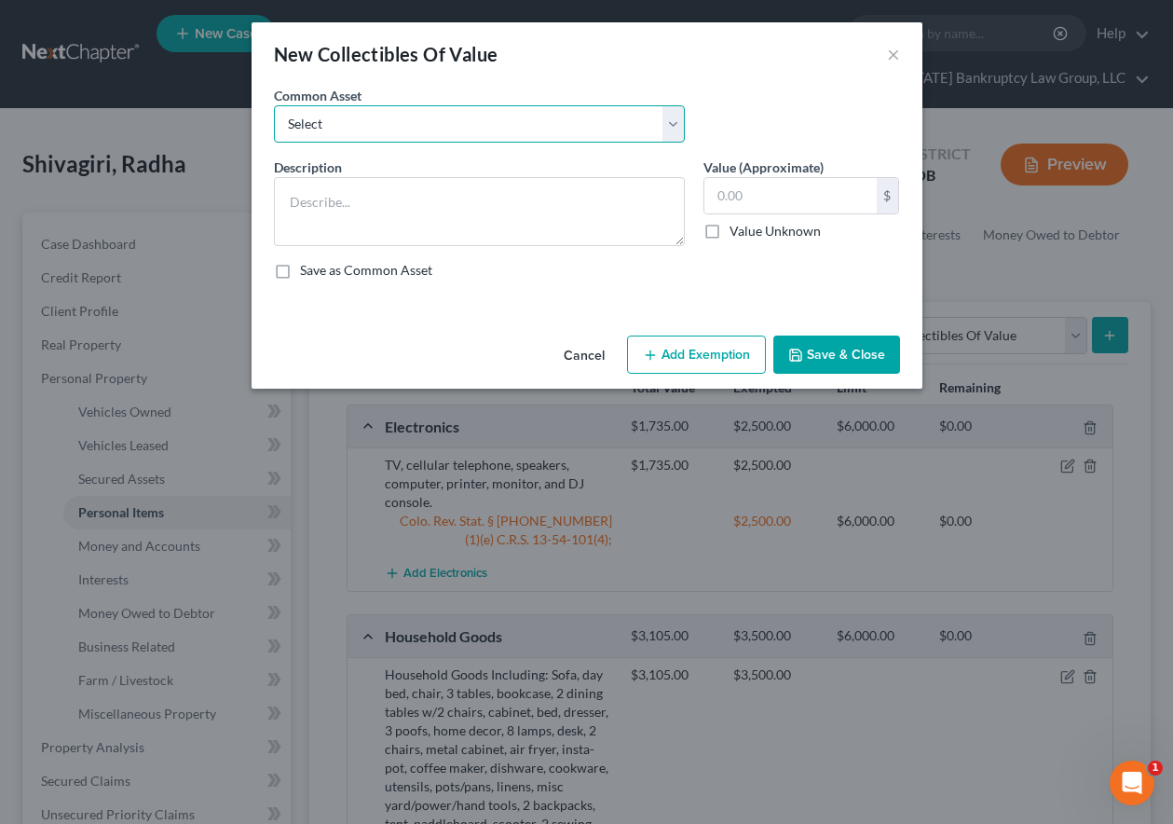
click at [420, 110] on select "Select Books" at bounding box center [479, 123] width 411 height 37
click at [274, 105] on select "Select Books" at bounding box center [479, 123] width 411 height 37
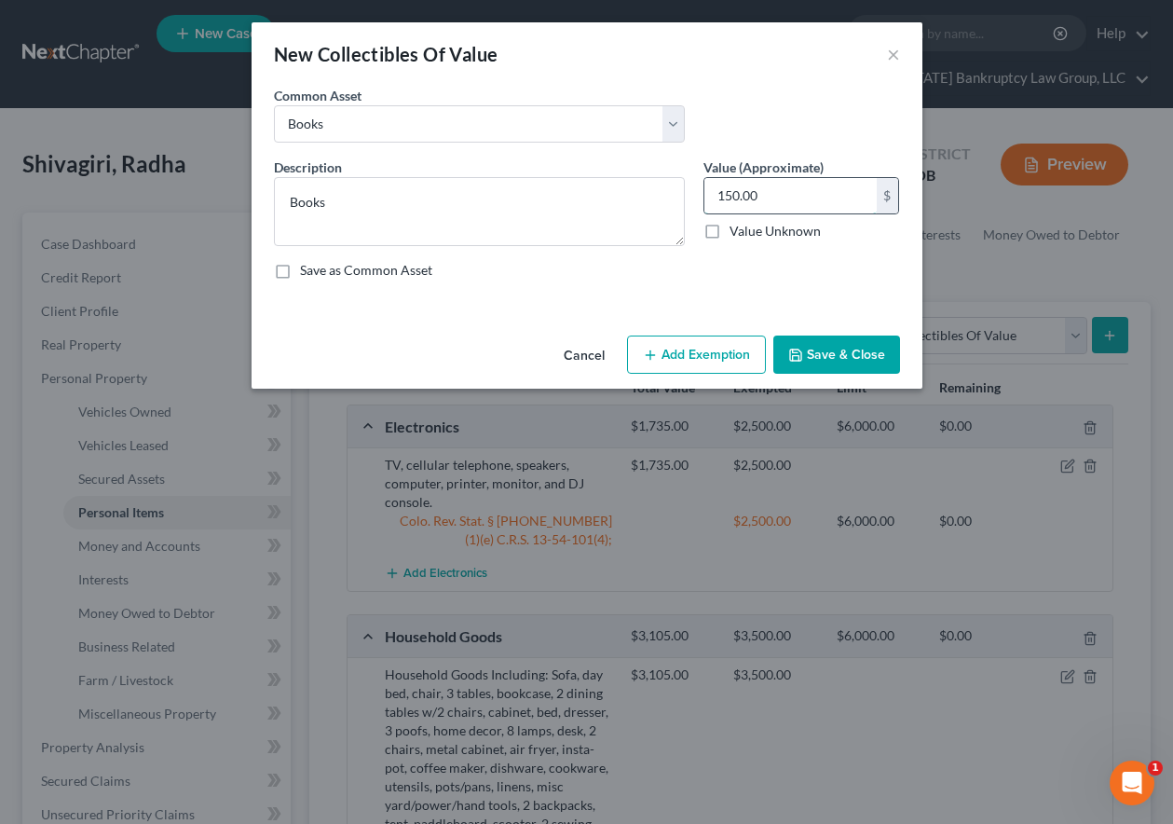
click at [793, 192] on input "150.00" at bounding box center [790, 195] width 172 height 35
click at [689, 353] on button "Add Exemption" at bounding box center [696, 354] width 139 height 39
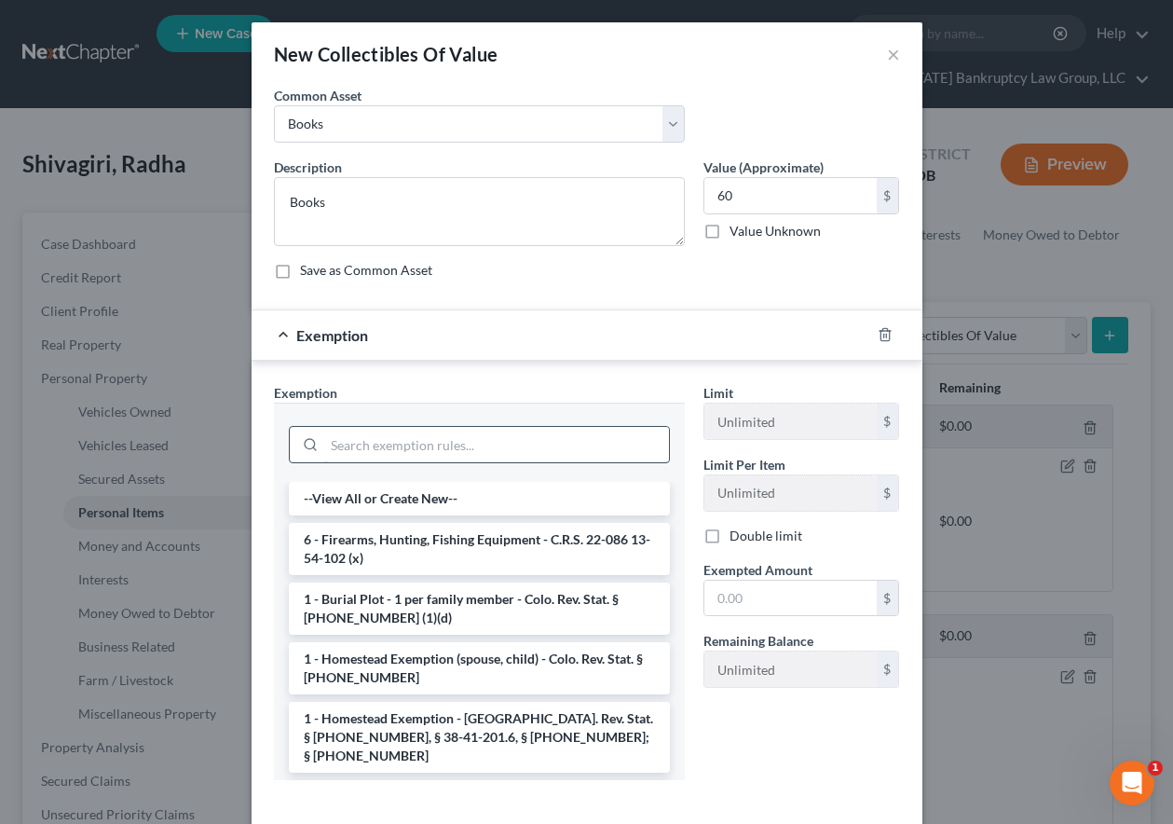
click at [490, 440] on input "search" at bounding box center [496, 444] width 345 height 35
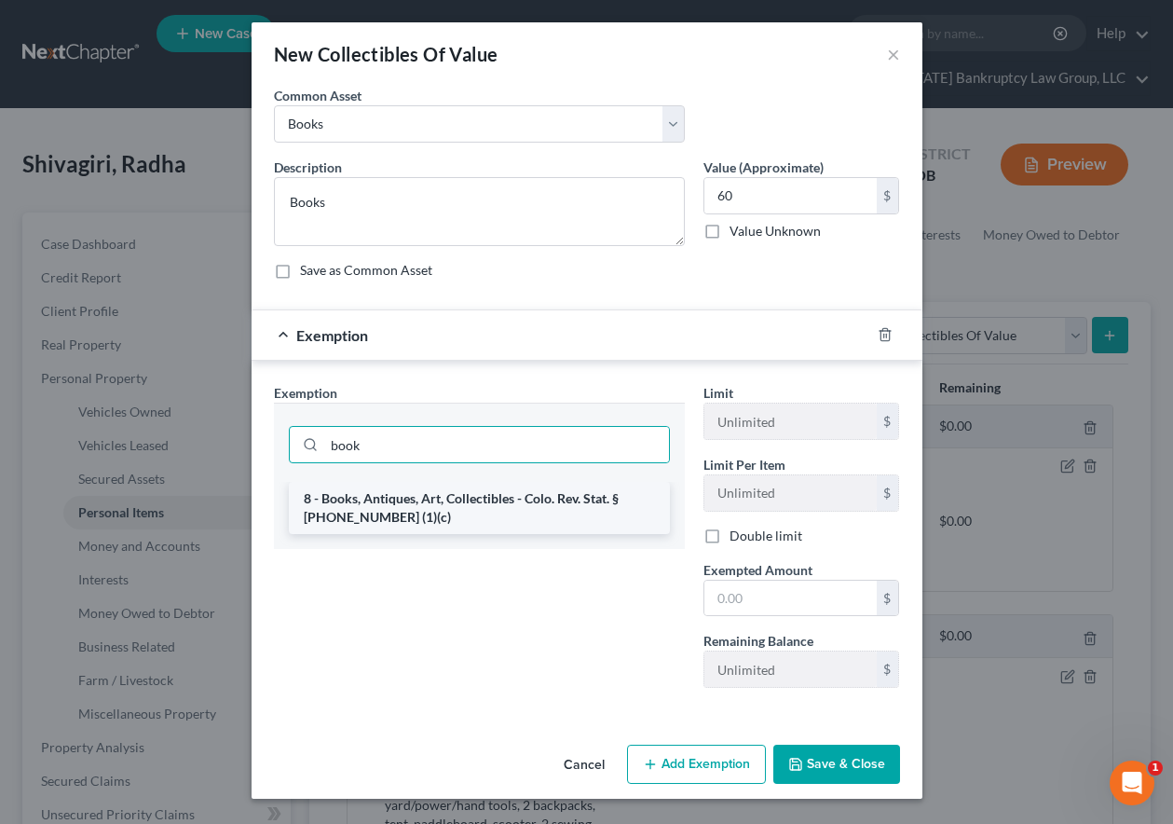
click at [461, 517] on li "8 - Books, Antiques, Art, Collectibles - Colo. Rev. Stat. § [PHONE_NUMBER] (1)(…" at bounding box center [479, 508] width 381 height 52
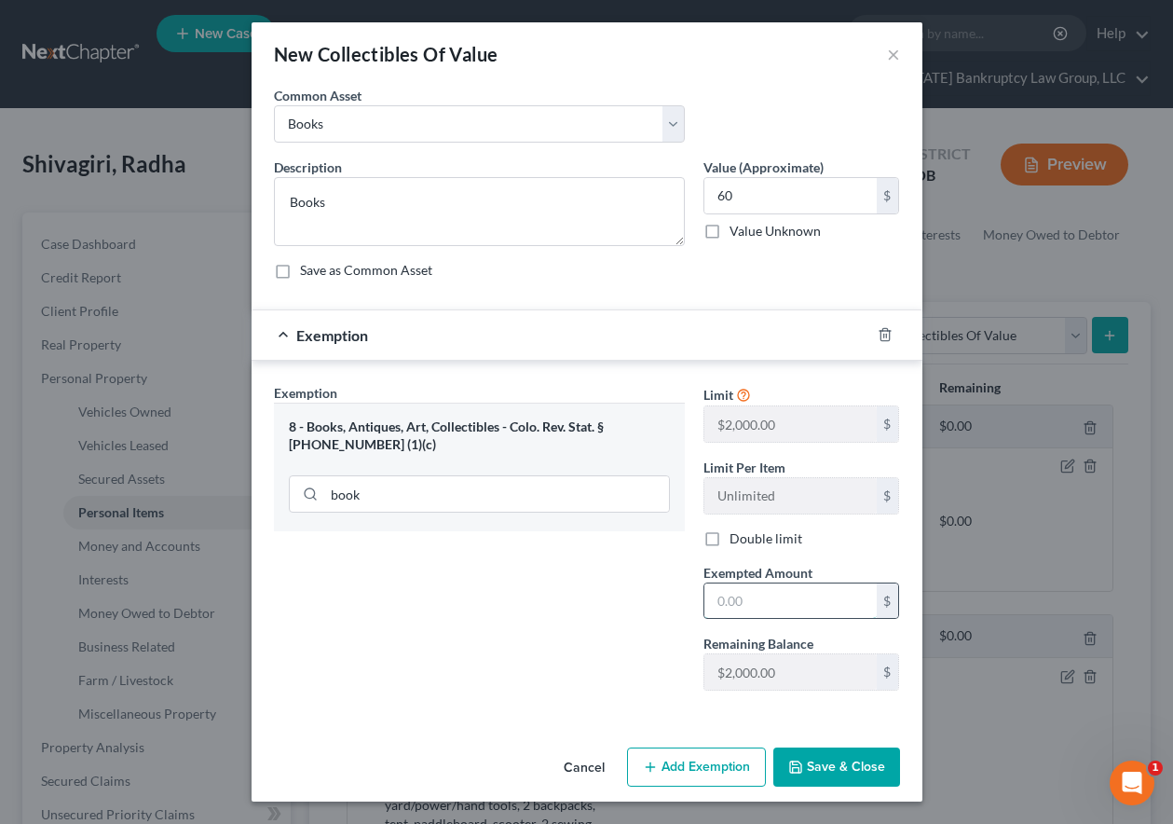
click at [795, 590] on input "text" at bounding box center [790, 600] width 172 height 35
click at [818, 758] on button "Save & Close" at bounding box center [836, 766] width 127 height 39
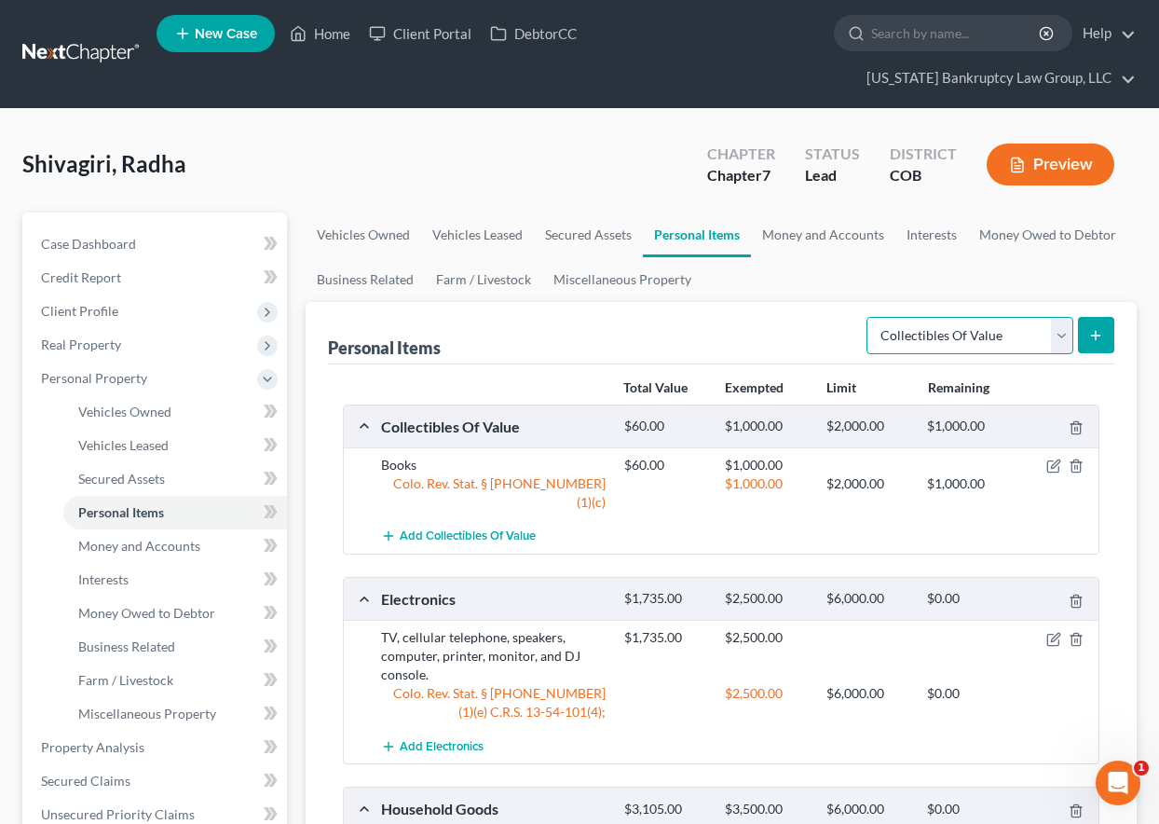
click at [956, 334] on select "Select Item Type Clothing Collectibles Of Value Electronics Firearms Household …" at bounding box center [970, 335] width 207 height 37
click at [868, 317] on select "Select Item Type Clothing Collectibles Of Value Electronics Firearms Household …" at bounding box center [970, 335] width 207 height 37
click at [1085, 342] on button "submit" at bounding box center [1096, 335] width 36 height 36
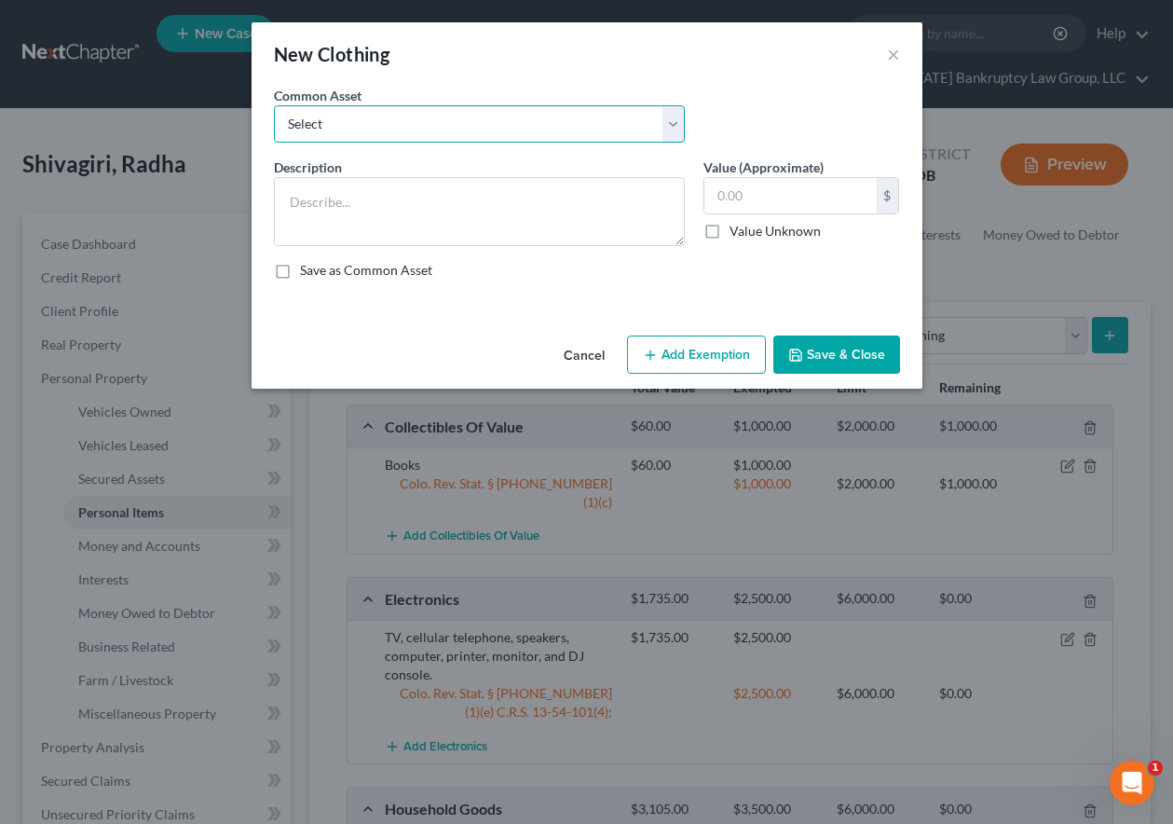
click at [388, 109] on select "Select Clothing and Outerwear" at bounding box center [479, 123] width 411 height 37
click at [274, 105] on select "Select Clothing and Outerwear" at bounding box center [479, 123] width 411 height 37
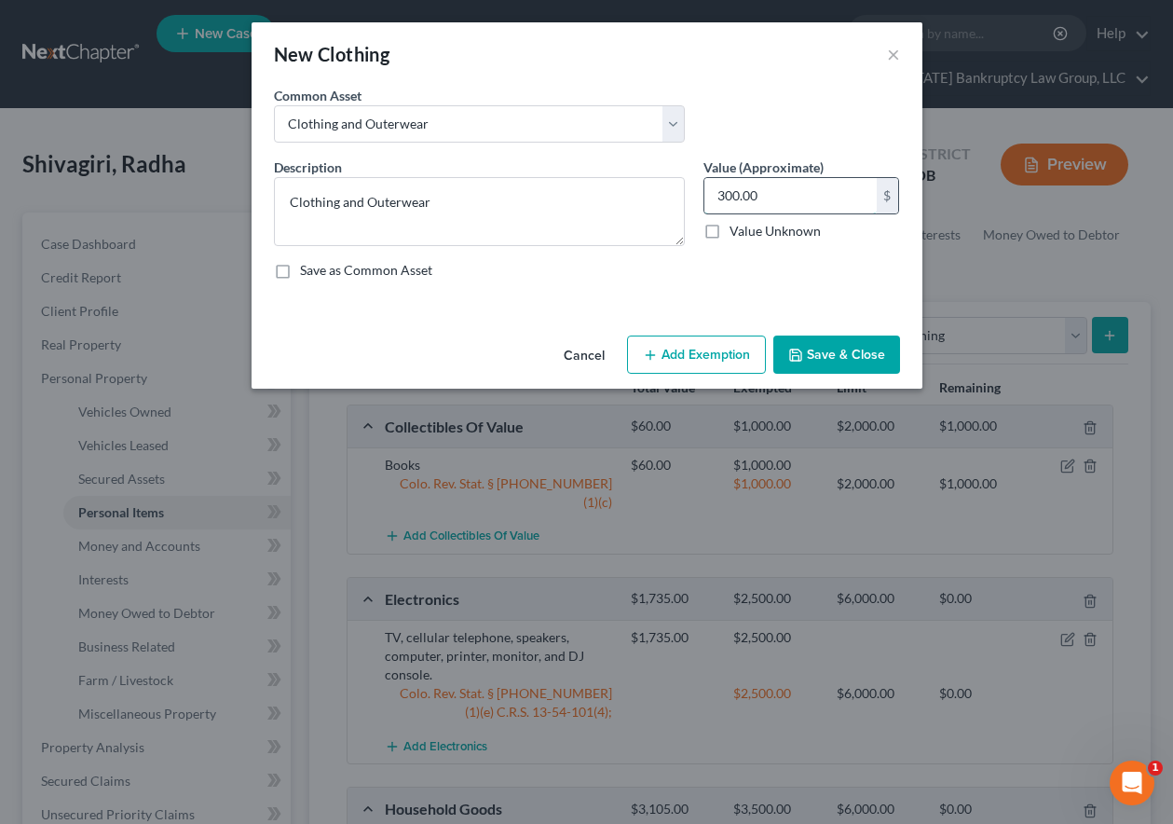
click at [791, 198] on input "300.00" at bounding box center [790, 195] width 172 height 35
click at [726, 354] on button "Add Exemption" at bounding box center [696, 354] width 139 height 39
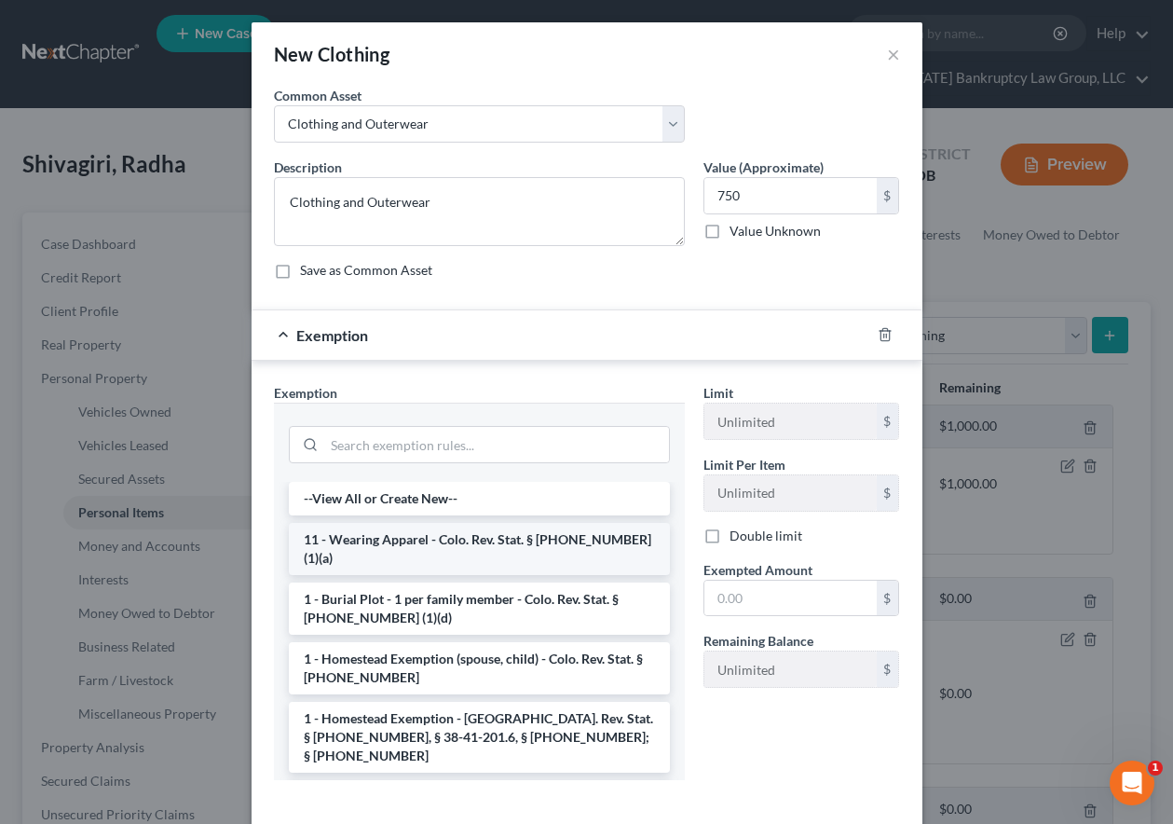
click at [516, 532] on li "11 - Wearing Apparel - Colo. Rev. Stat. § [PHONE_NUMBER] (1)(a)" at bounding box center [479, 549] width 381 height 52
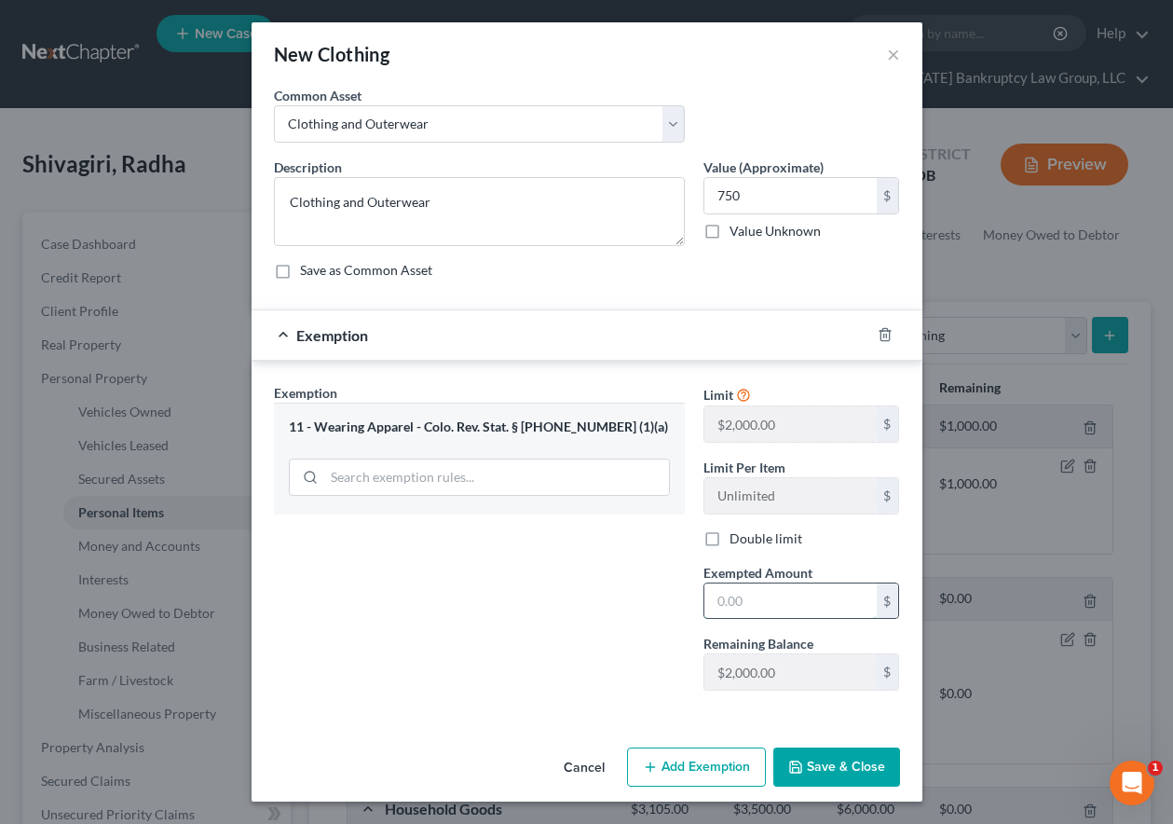
click at [786, 594] on input "text" at bounding box center [790, 600] width 172 height 35
click at [868, 763] on button "Save & Close" at bounding box center [836, 766] width 127 height 39
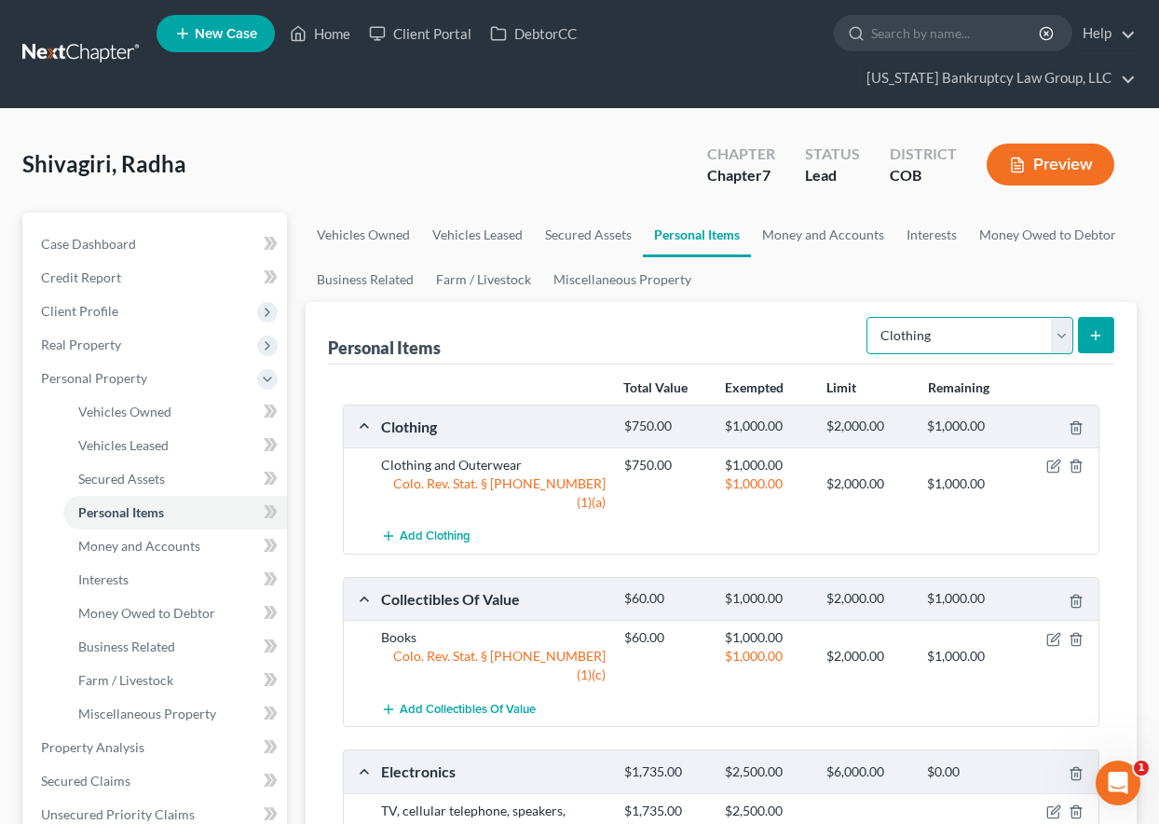
click at [963, 336] on select "Select Item Type Clothing Collectibles Of Value Electronics Firearms Household …" at bounding box center [970, 335] width 207 height 37
click at [868, 317] on select "Select Item Type Clothing Collectibles Of Value Electronics Firearms Household …" at bounding box center [970, 335] width 207 height 37
click at [1092, 329] on icon "submit" at bounding box center [1095, 335] width 15 height 15
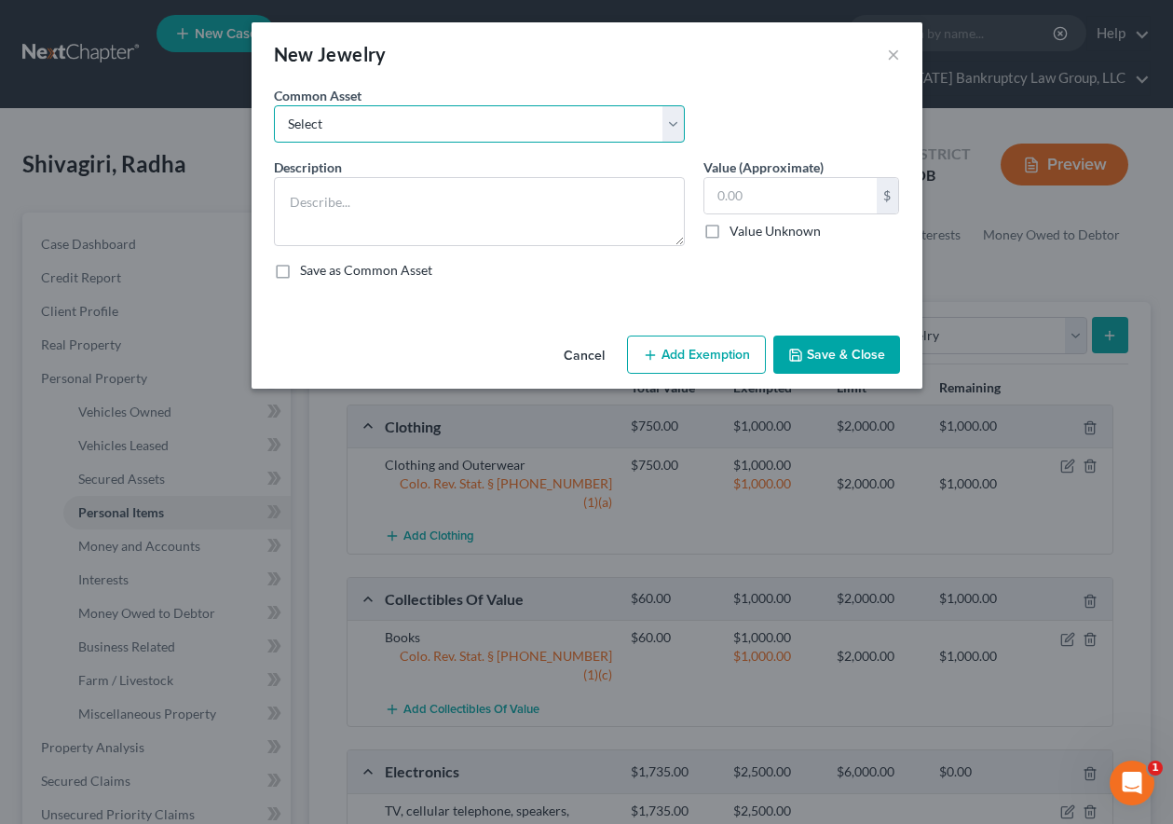
click at [402, 127] on select "Select Smartwatch Wedding rings Costume jewelry Wedding rings" at bounding box center [479, 123] width 411 height 37
click at [274, 105] on select "Select Smartwatch Wedding rings Costume jewelry Wedding rings" at bounding box center [479, 123] width 411 height 37
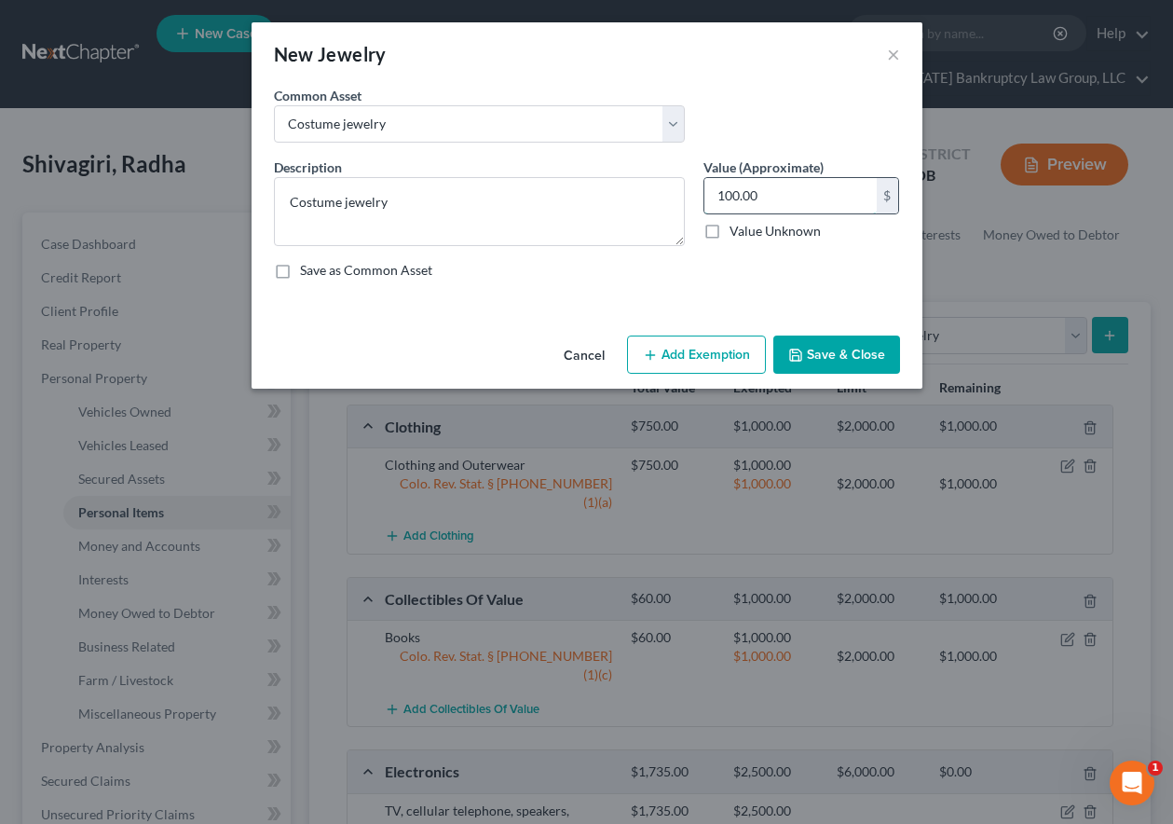
click at [786, 193] on input "100.00" at bounding box center [790, 195] width 172 height 35
click at [737, 348] on button "Add Exemption" at bounding box center [696, 354] width 139 height 39
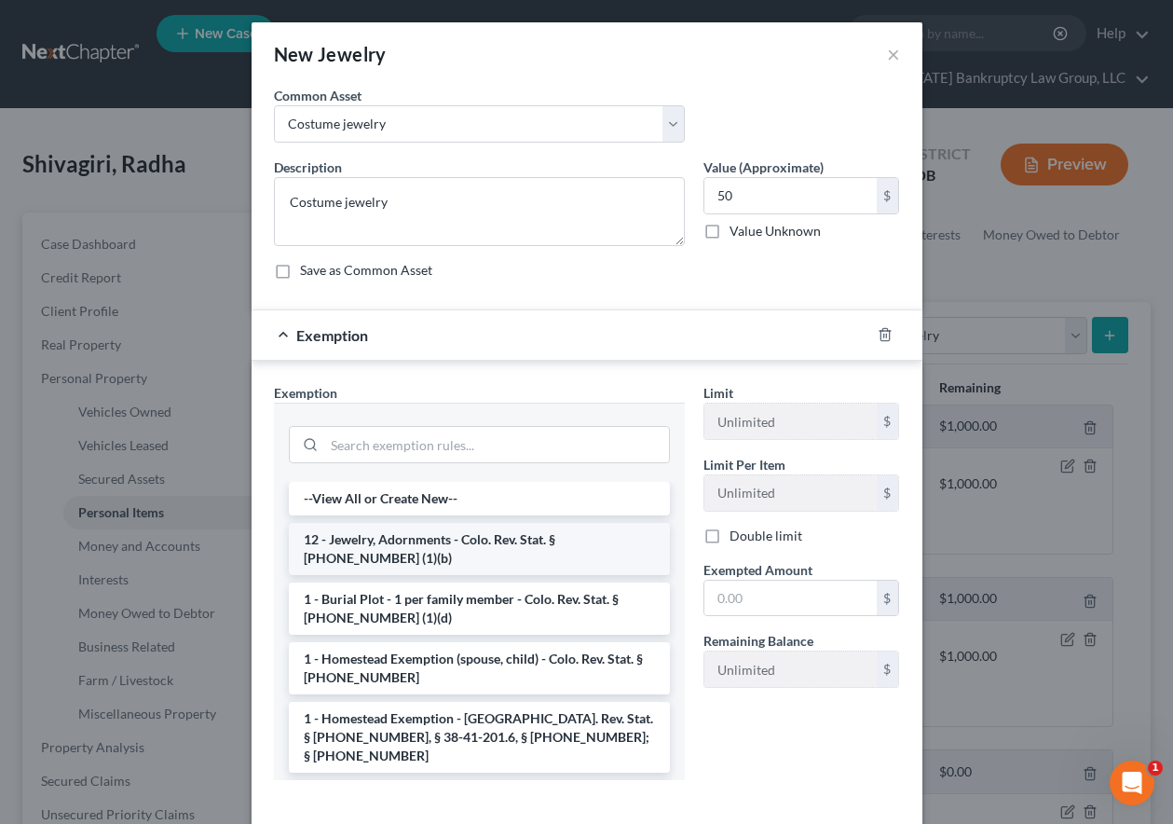
click at [481, 541] on li "12 - Jewelry, Adornments - Colo. Rev. Stat. § [PHONE_NUMBER] (1)(b)" at bounding box center [479, 549] width 381 height 52
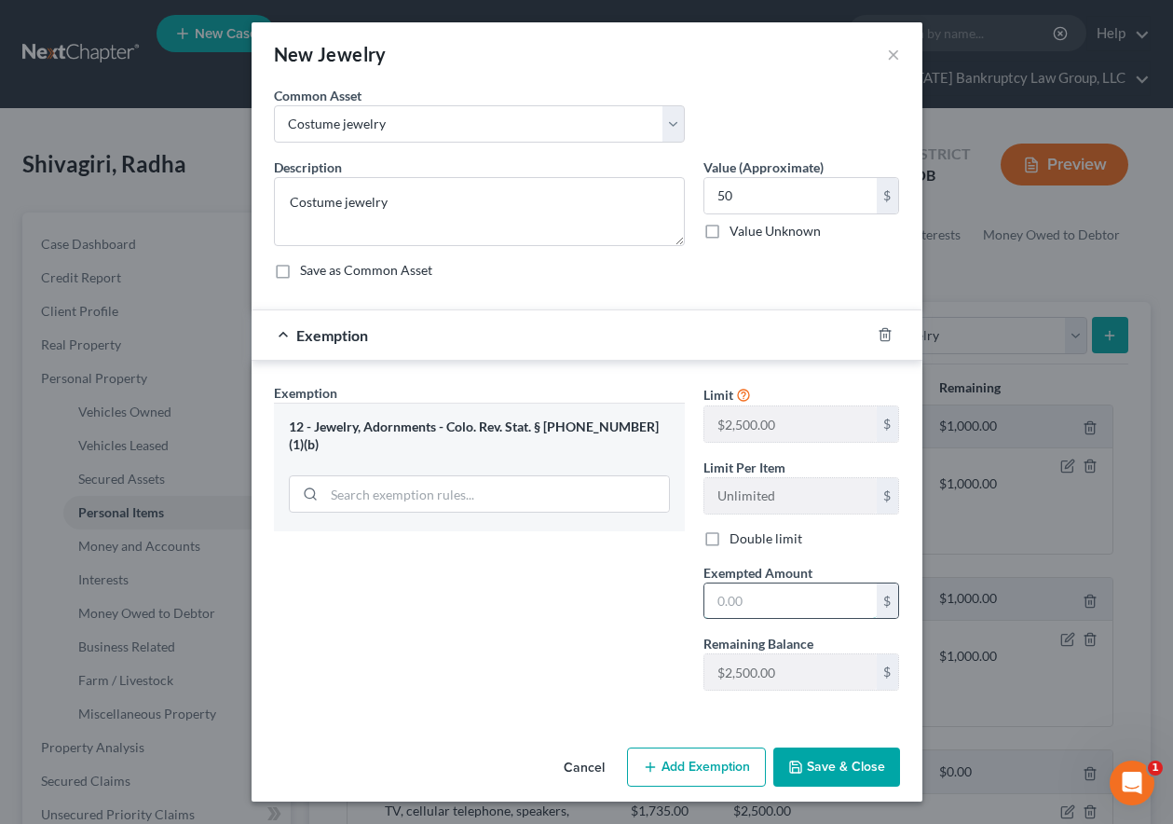
click at [787, 608] on input "text" at bounding box center [790, 600] width 172 height 35
click at [839, 747] on button "Save & Close" at bounding box center [836, 766] width 127 height 39
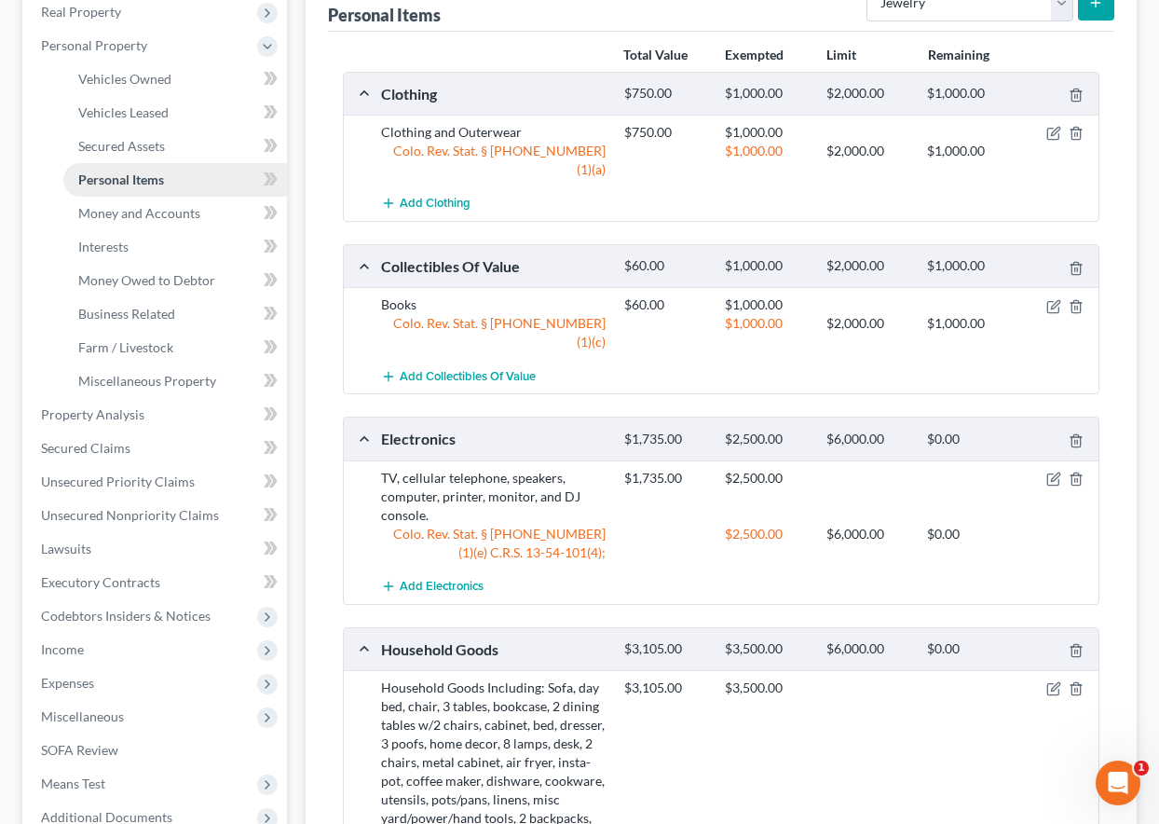
scroll to position [559, 0]
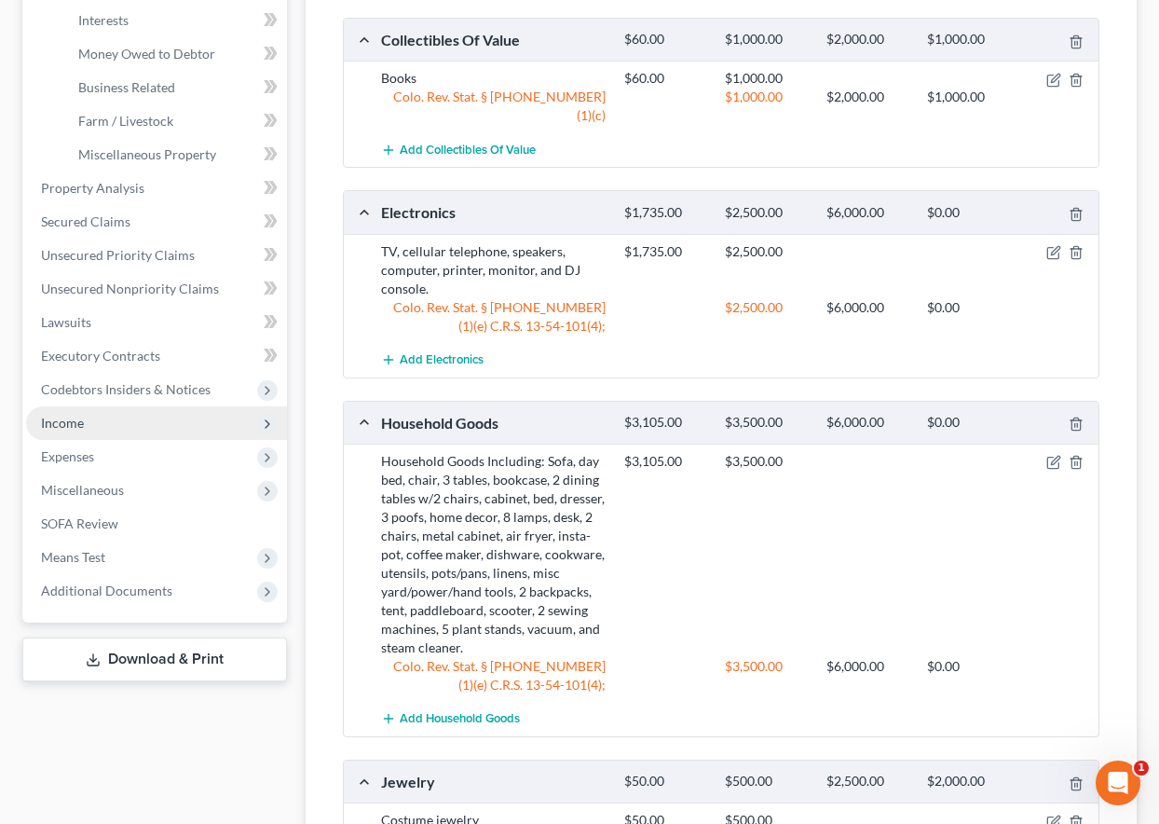
click at [62, 424] on span "Income" at bounding box center [62, 423] width 43 height 16
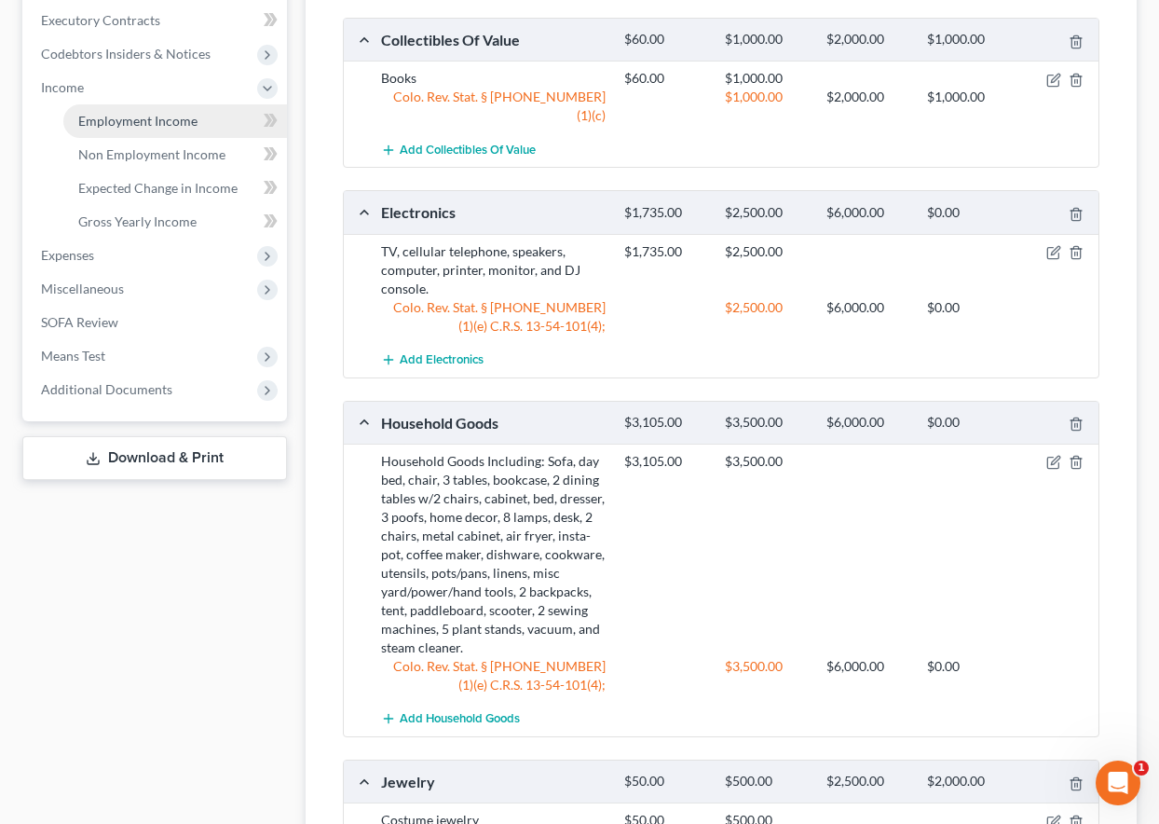
click at [155, 127] on span "Employment Income" at bounding box center [137, 121] width 119 height 16
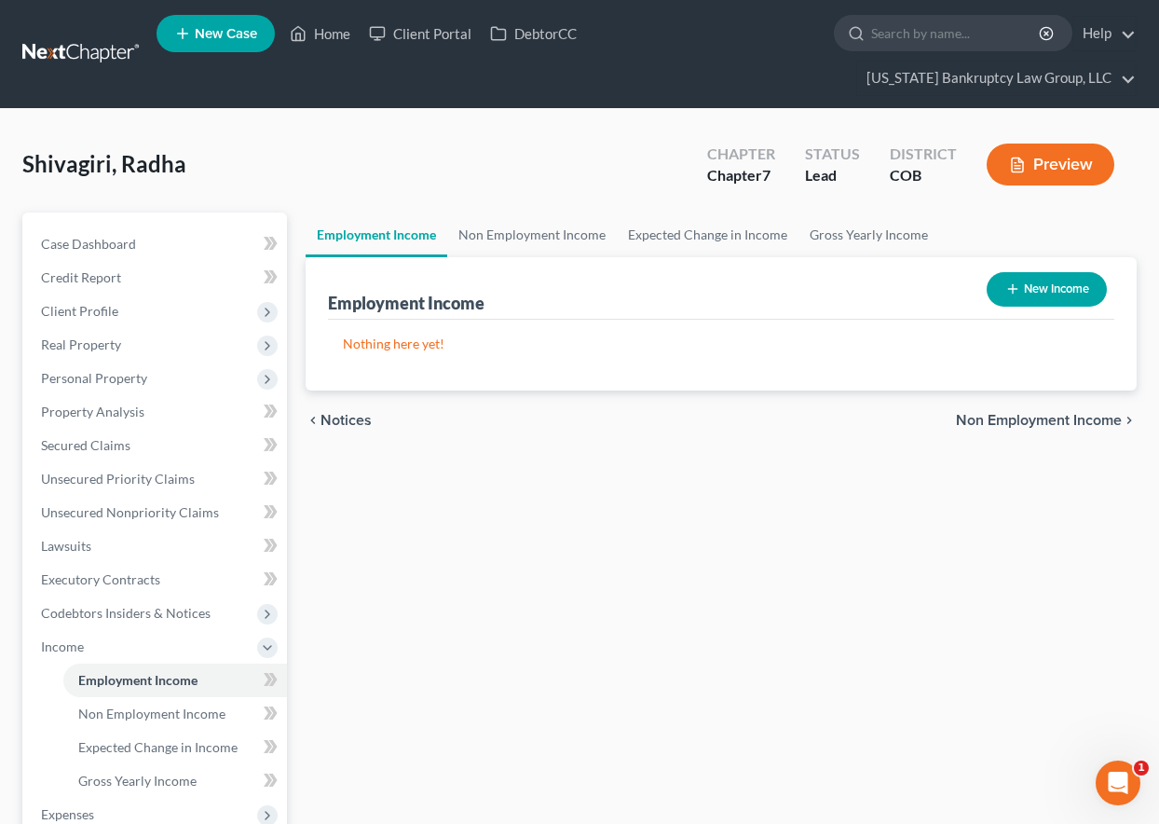
click at [1091, 294] on button "New Income" at bounding box center [1047, 289] width 120 height 34
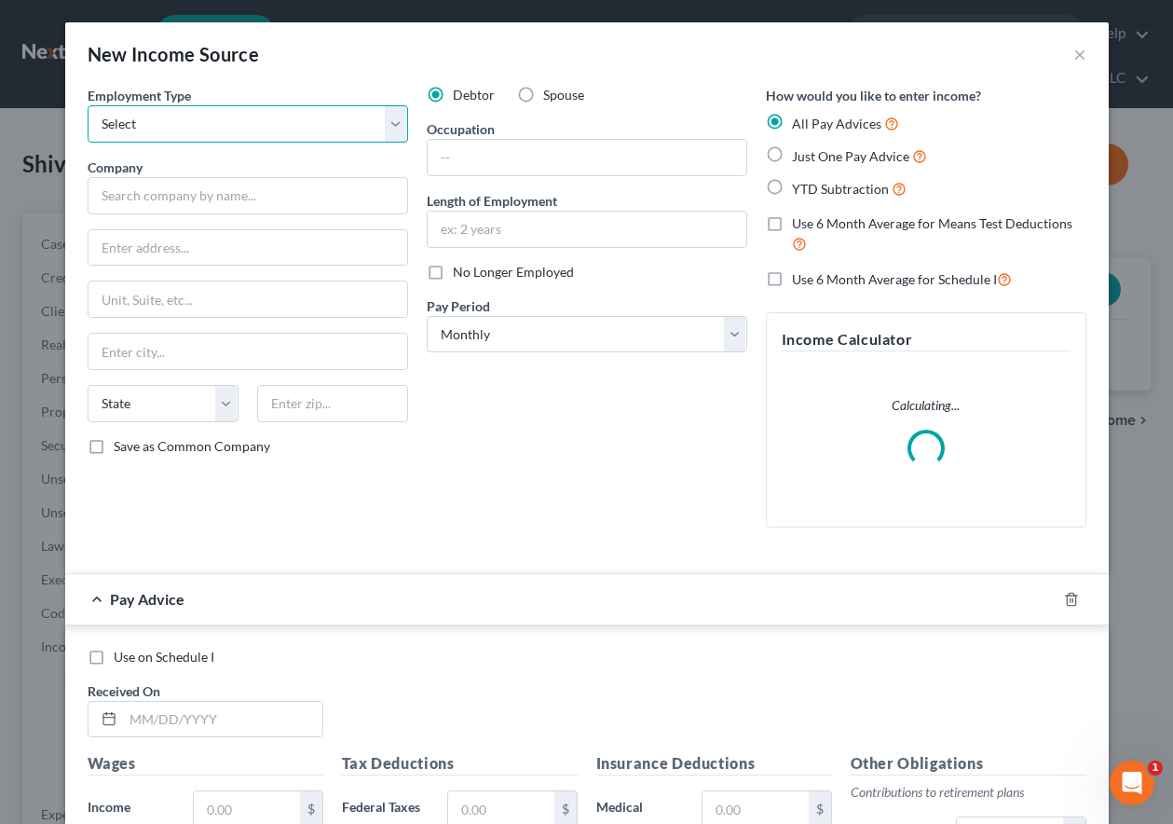
click at [276, 122] on select "Select Full or [DEMOGRAPHIC_DATA] Employment Self Employment" at bounding box center [248, 123] width 321 height 37
click at [88, 105] on select "Select Full or [DEMOGRAPHIC_DATA] Employment Self Employment" at bounding box center [248, 123] width 321 height 37
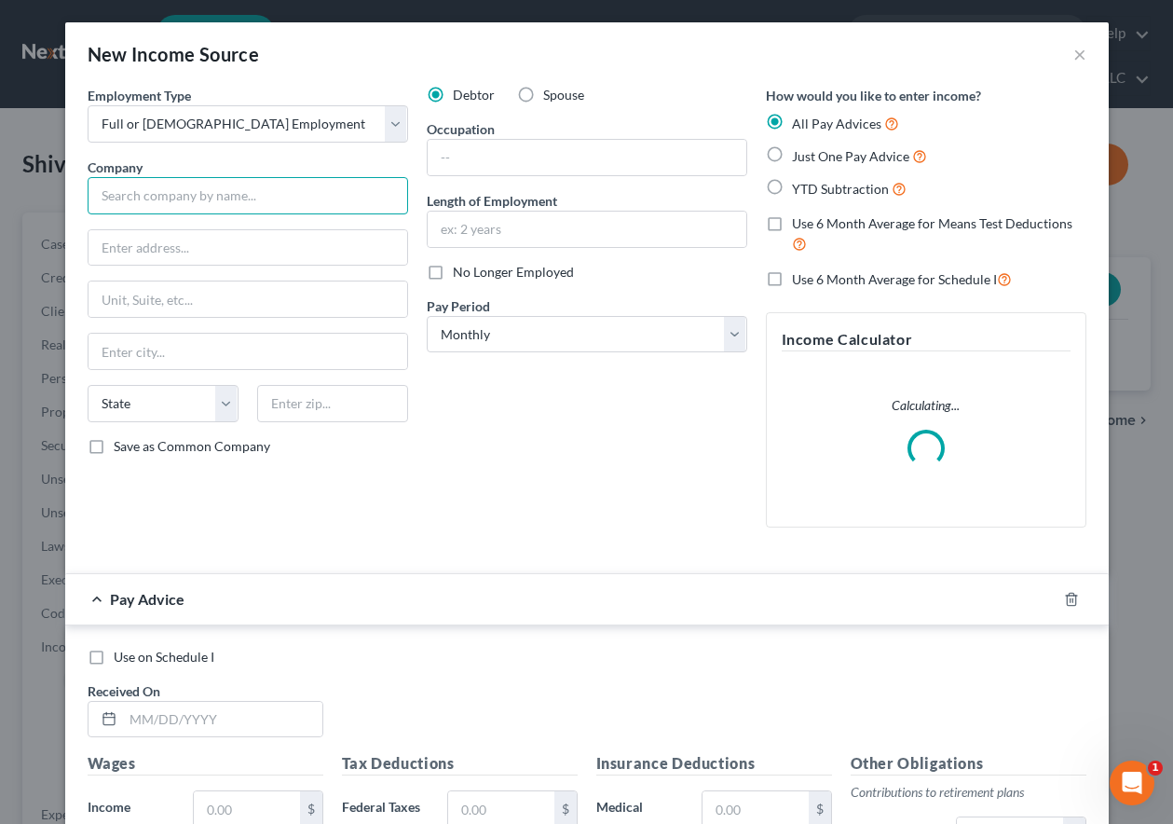
click at [256, 196] on input "text" at bounding box center [248, 195] width 321 height 37
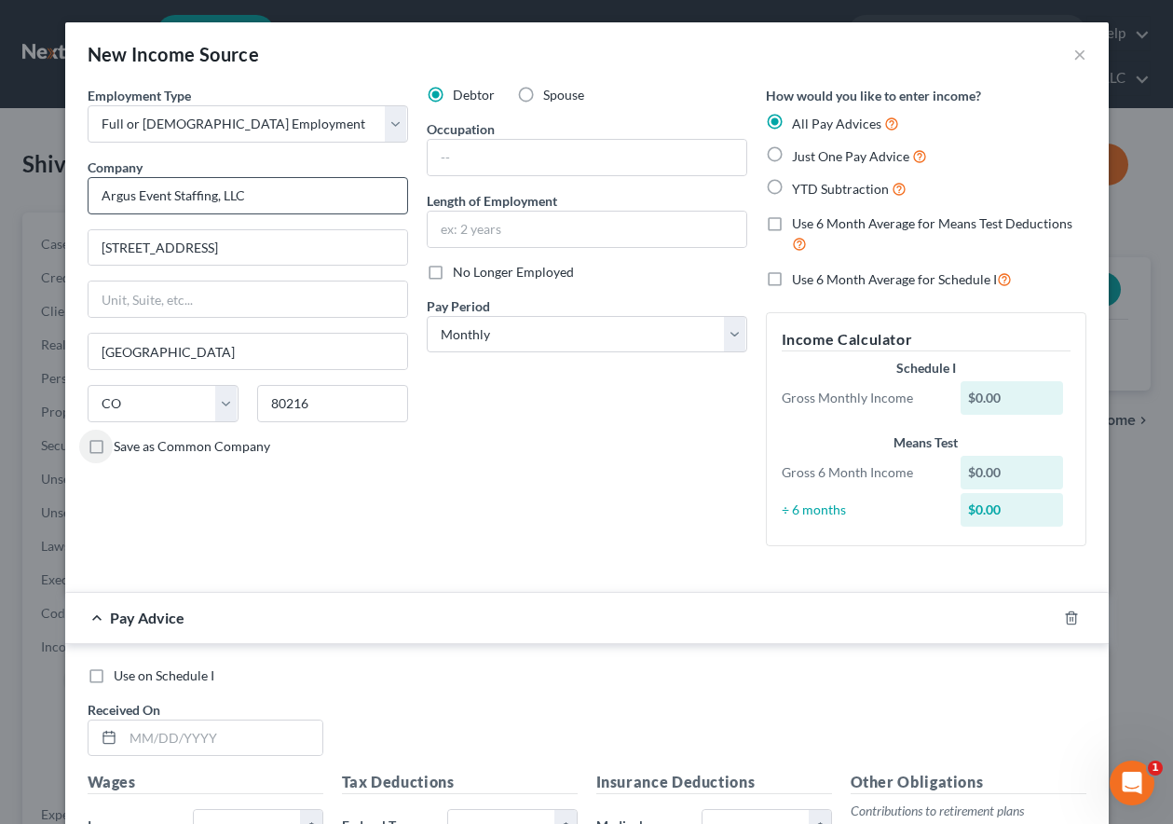
click at [121, 437] on input "Save as Common Company" at bounding box center [127, 443] width 12 height 12
click at [239, 730] on input "text" at bounding box center [222, 737] width 199 height 35
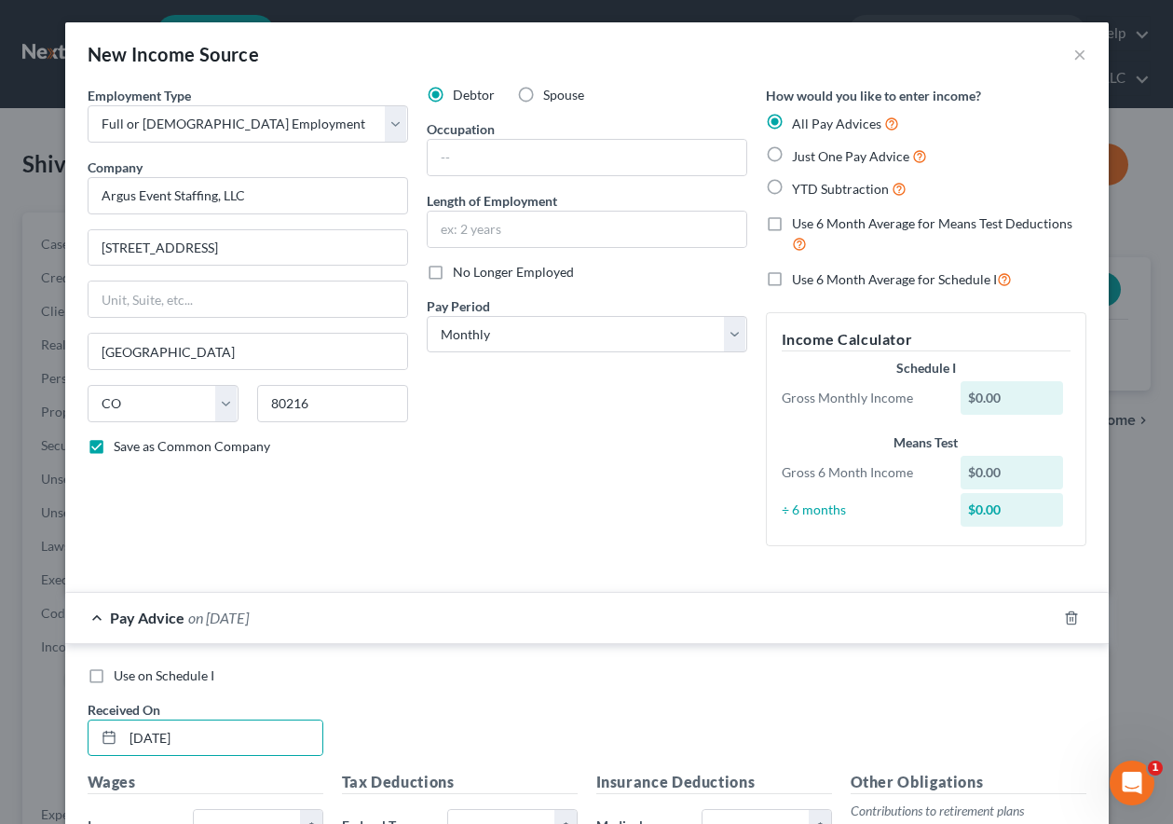
scroll to position [21, 0]
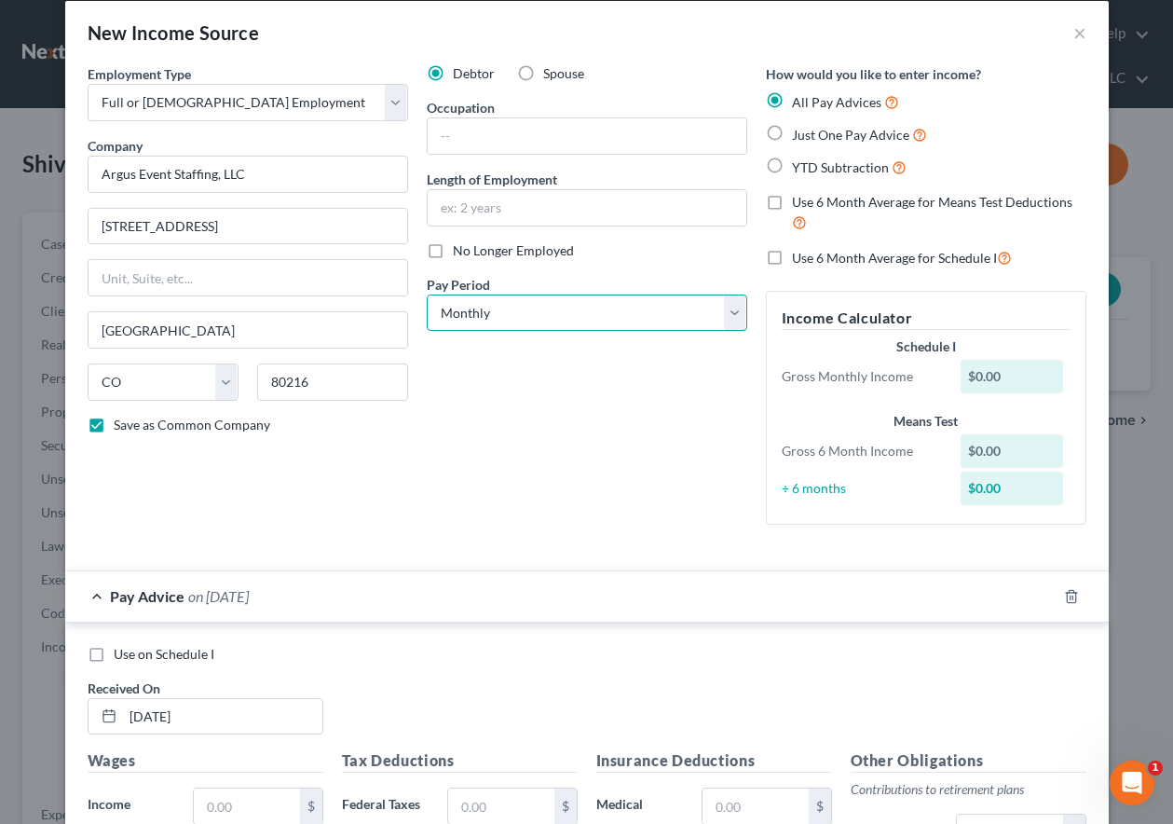
click at [522, 312] on select "Select Monthly Twice Monthly Every Other Week Weekly" at bounding box center [587, 312] width 321 height 37
click at [427, 294] on select "Select Monthly Twice Monthly Every Other Week Weekly" at bounding box center [587, 312] width 321 height 37
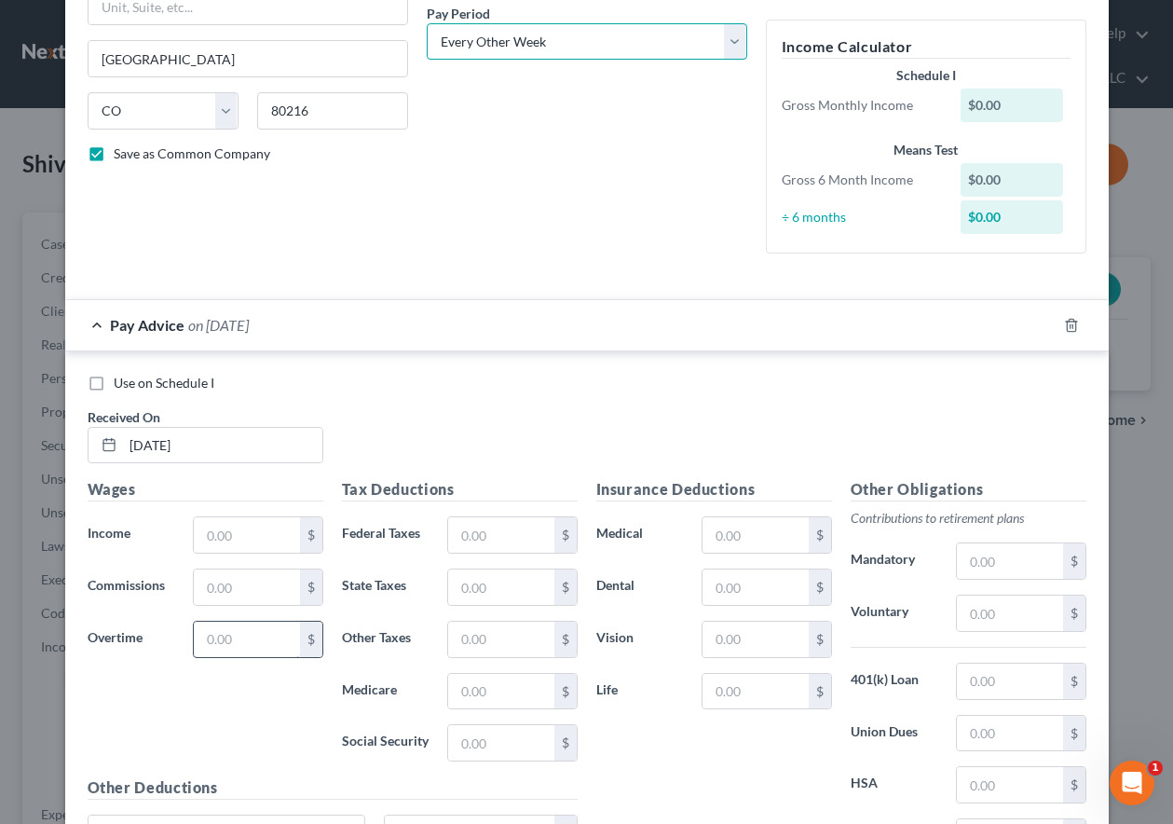
scroll to position [301, 0]
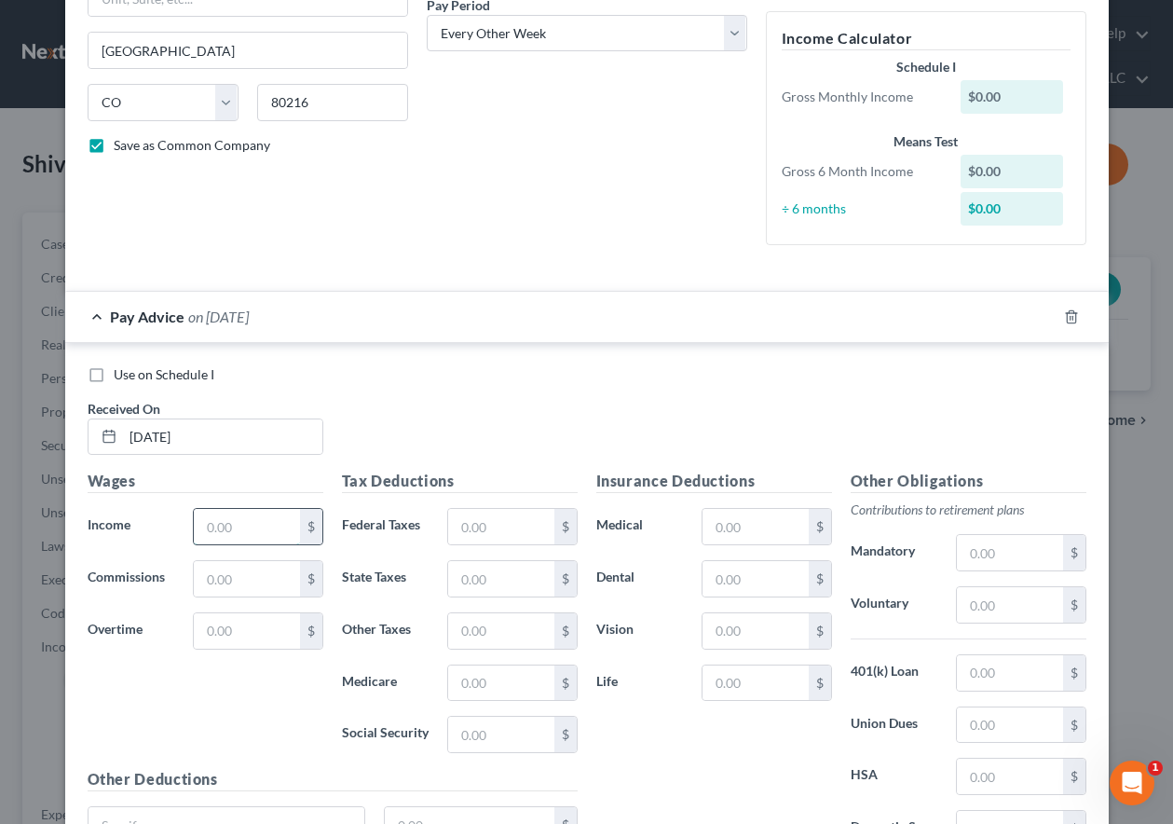
click at [250, 527] on input "text" at bounding box center [246, 526] width 105 height 35
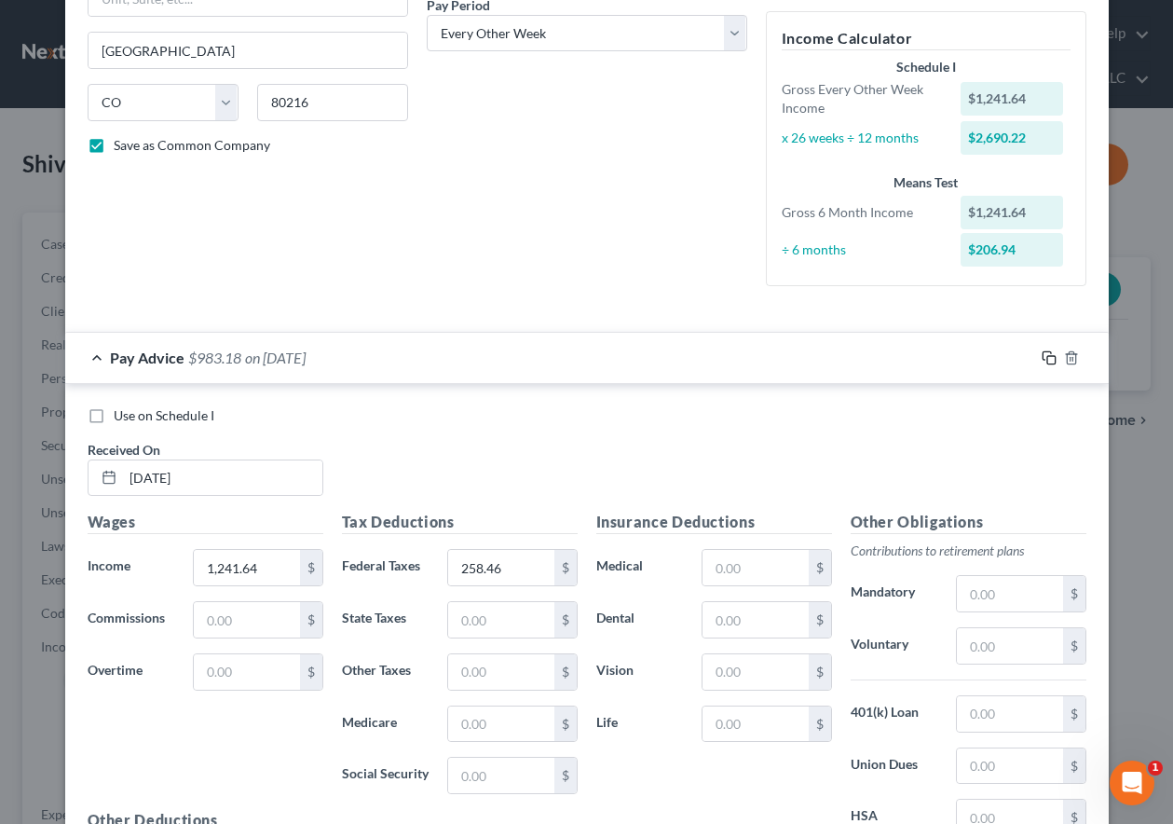
click at [1047, 356] on rect "button" at bounding box center [1051, 360] width 8 height 8
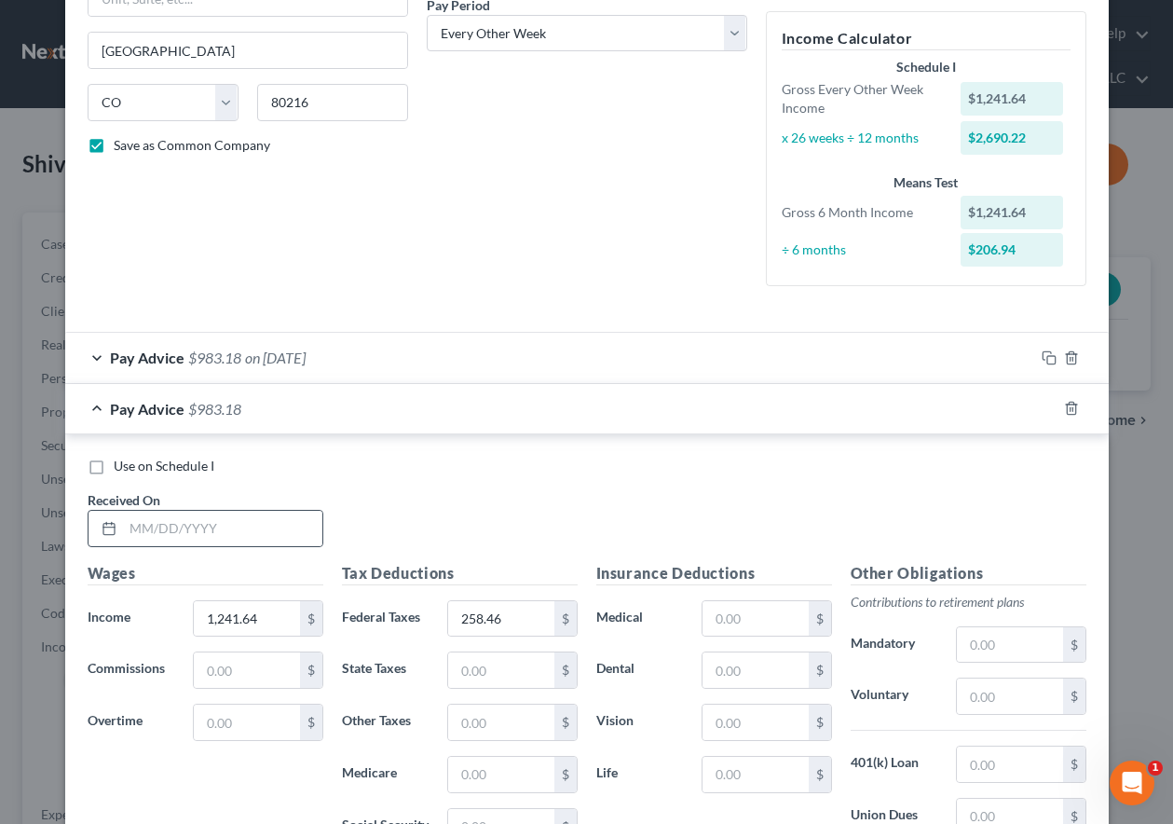
click at [303, 546] on div at bounding box center [206, 528] width 236 height 37
click at [298, 539] on input "text" at bounding box center [222, 528] width 199 height 35
click at [1042, 404] on icon "button" at bounding box center [1049, 408] width 15 height 15
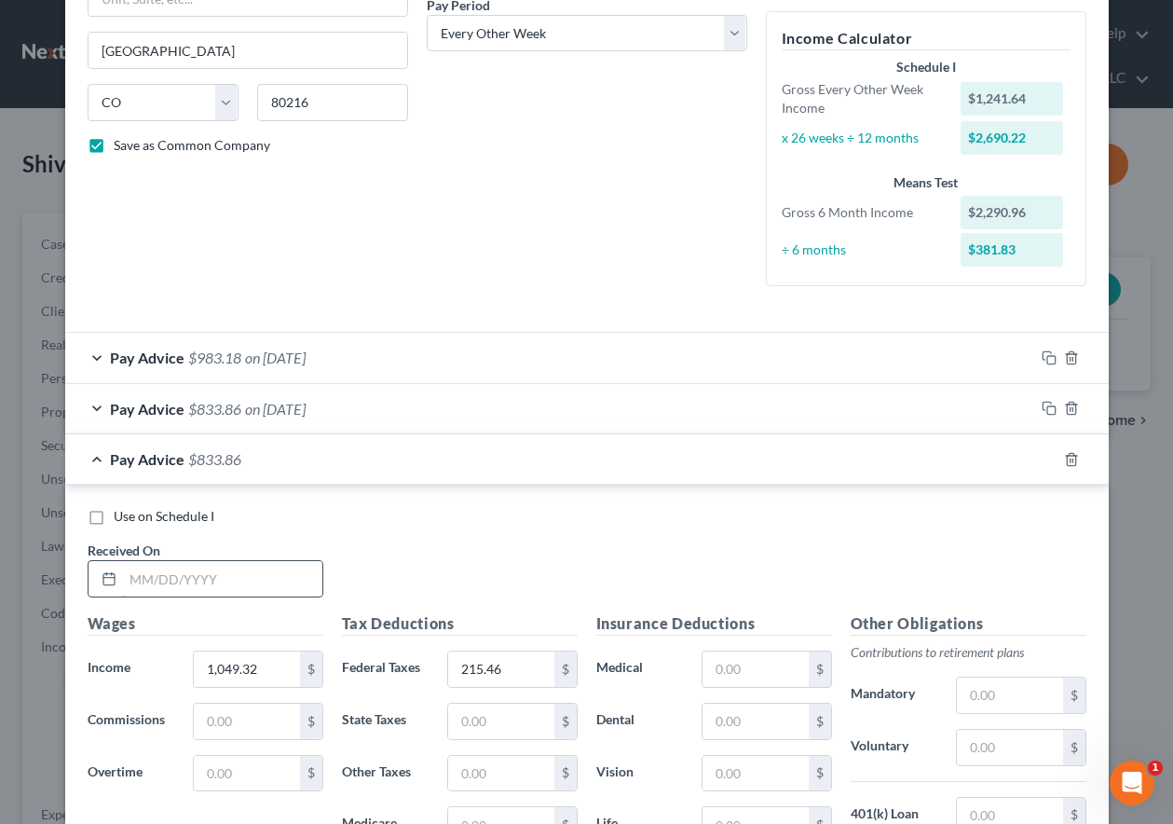
click at [203, 570] on input "text" at bounding box center [222, 578] width 199 height 35
click at [1042, 457] on icon "button" at bounding box center [1049, 459] width 15 height 15
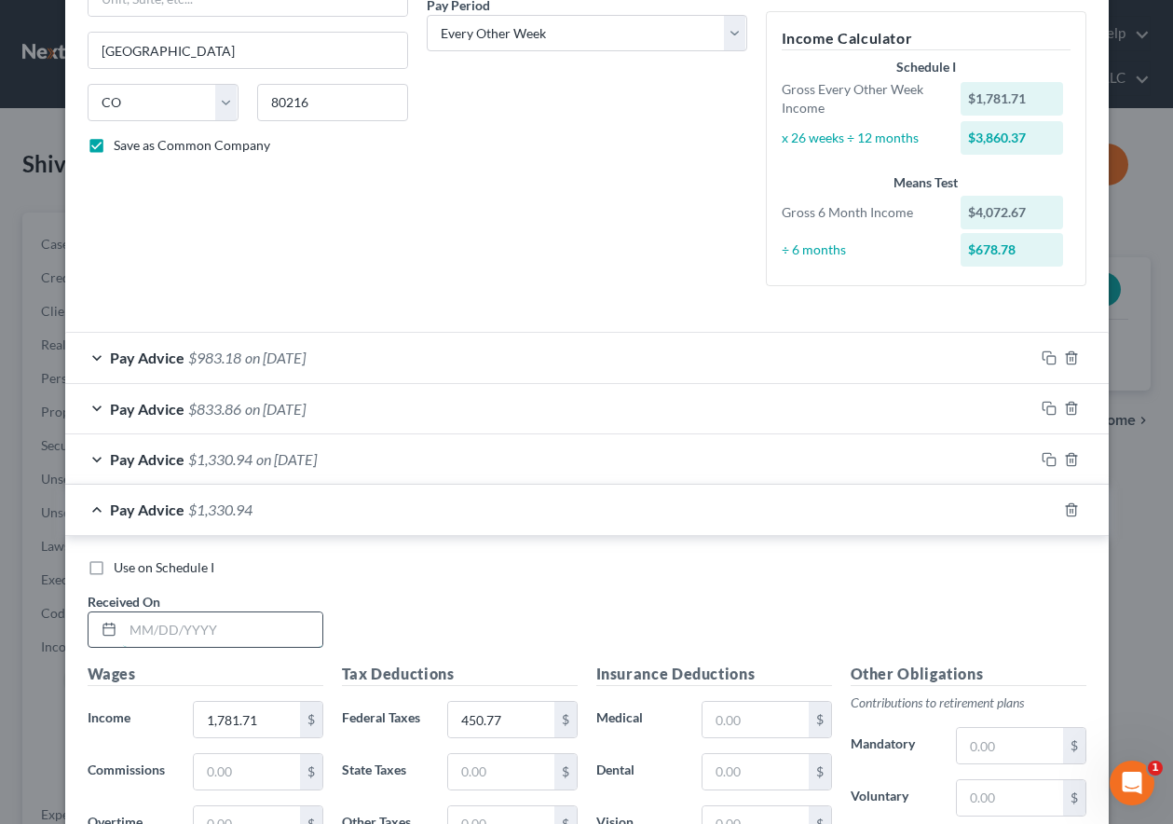
click at [218, 623] on input "text" at bounding box center [222, 629] width 199 height 35
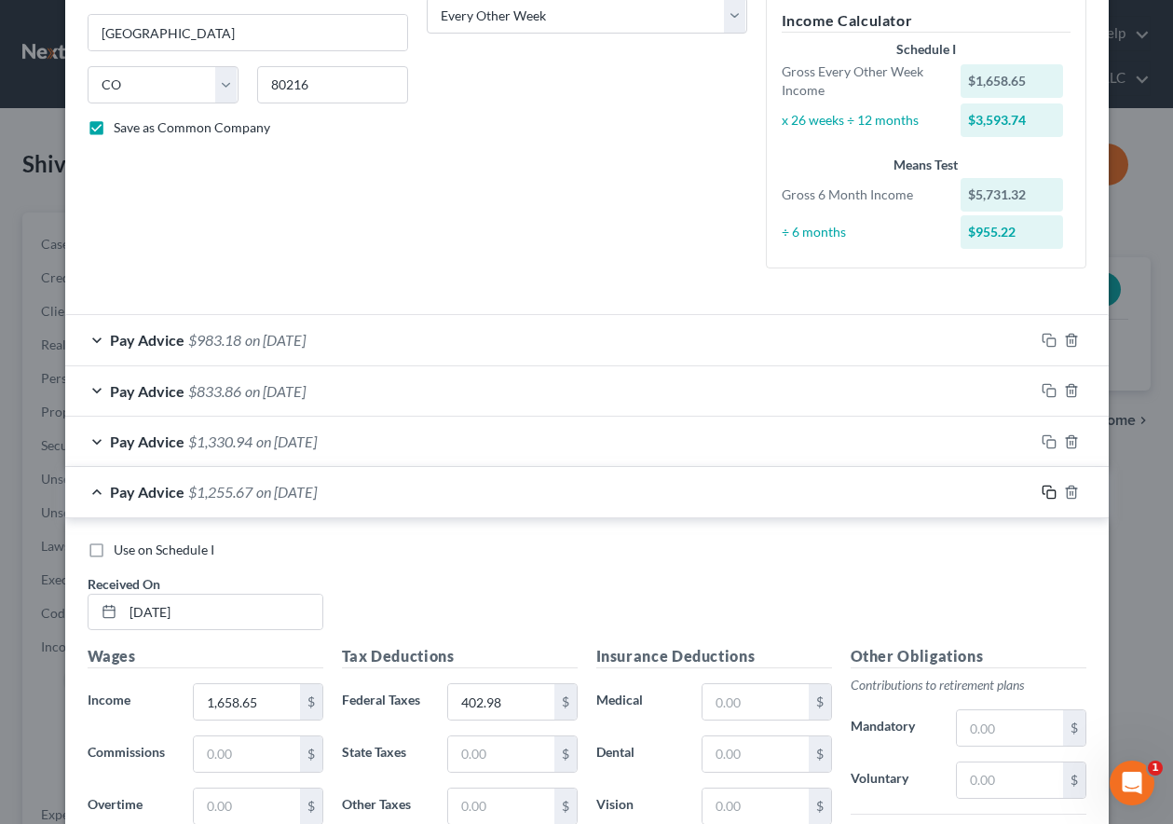
click at [1042, 493] on icon "button" at bounding box center [1049, 491] width 15 height 15
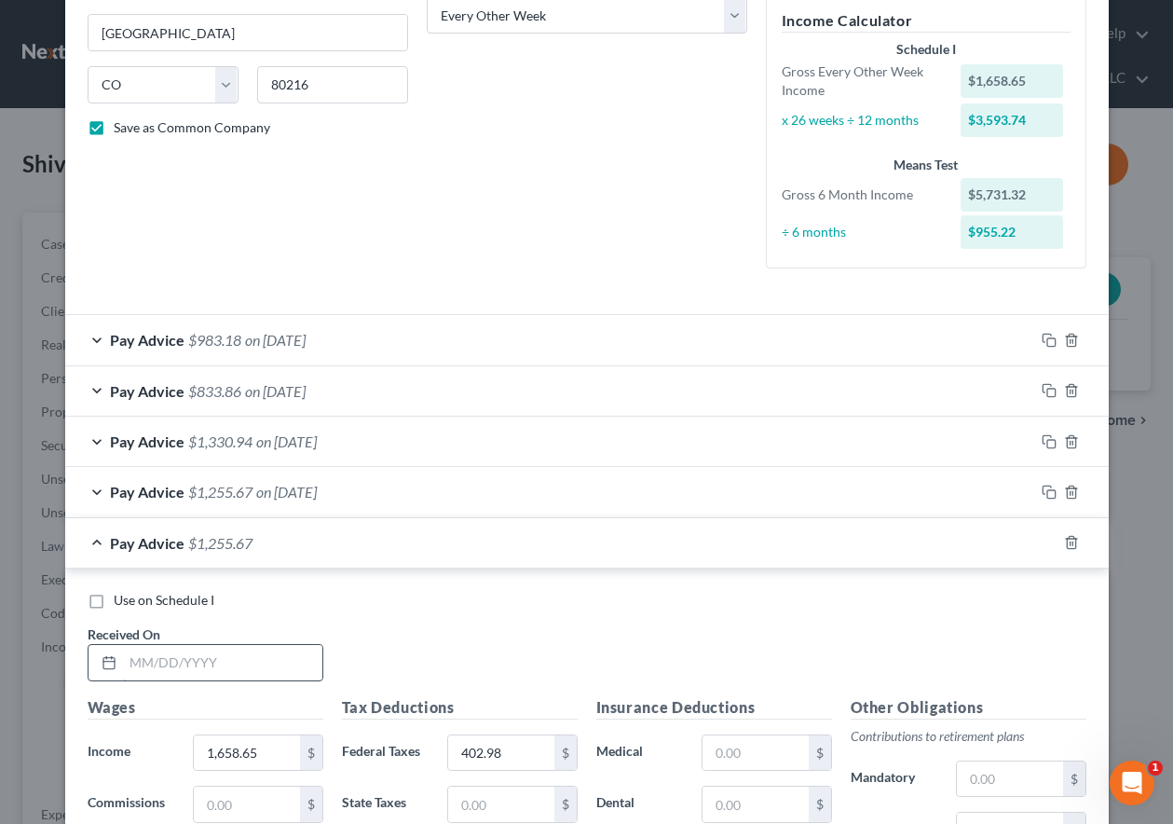
click at [288, 662] on input "text" at bounding box center [222, 662] width 199 height 35
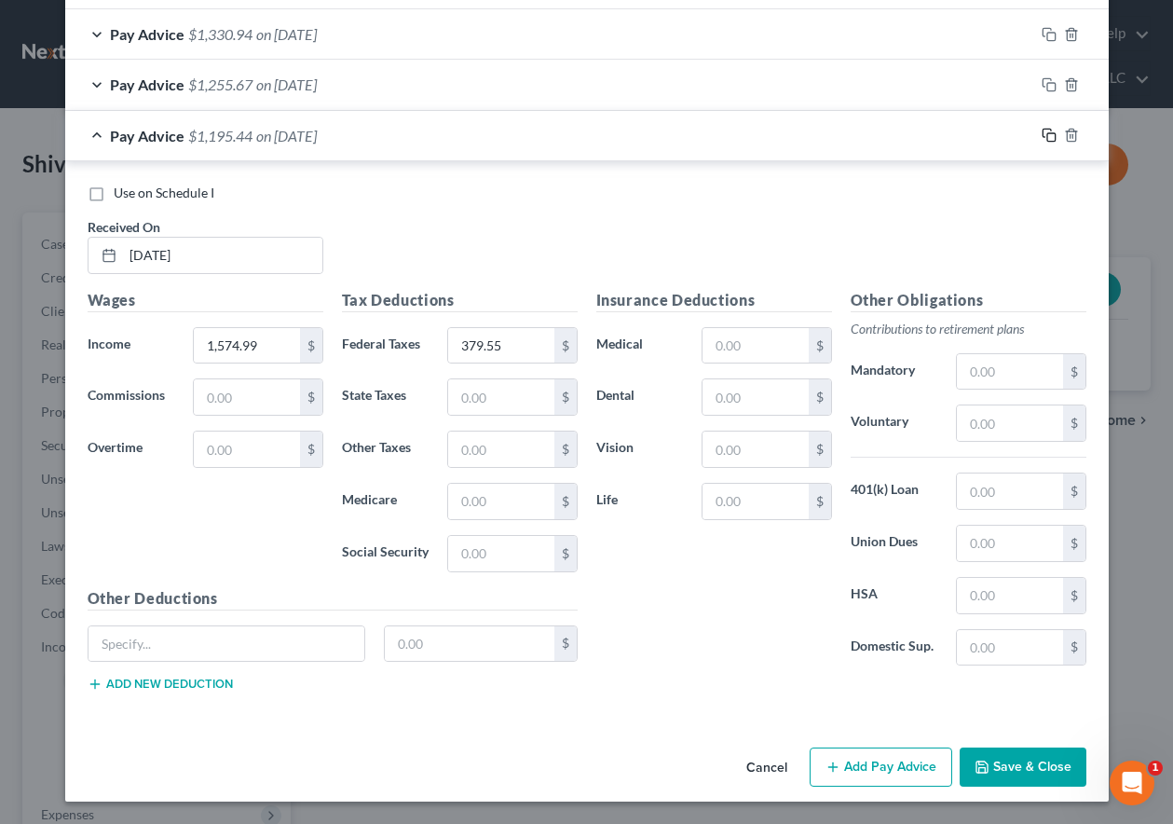
click at [1042, 132] on icon "button" at bounding box center [1049, 135] width 15 height 15
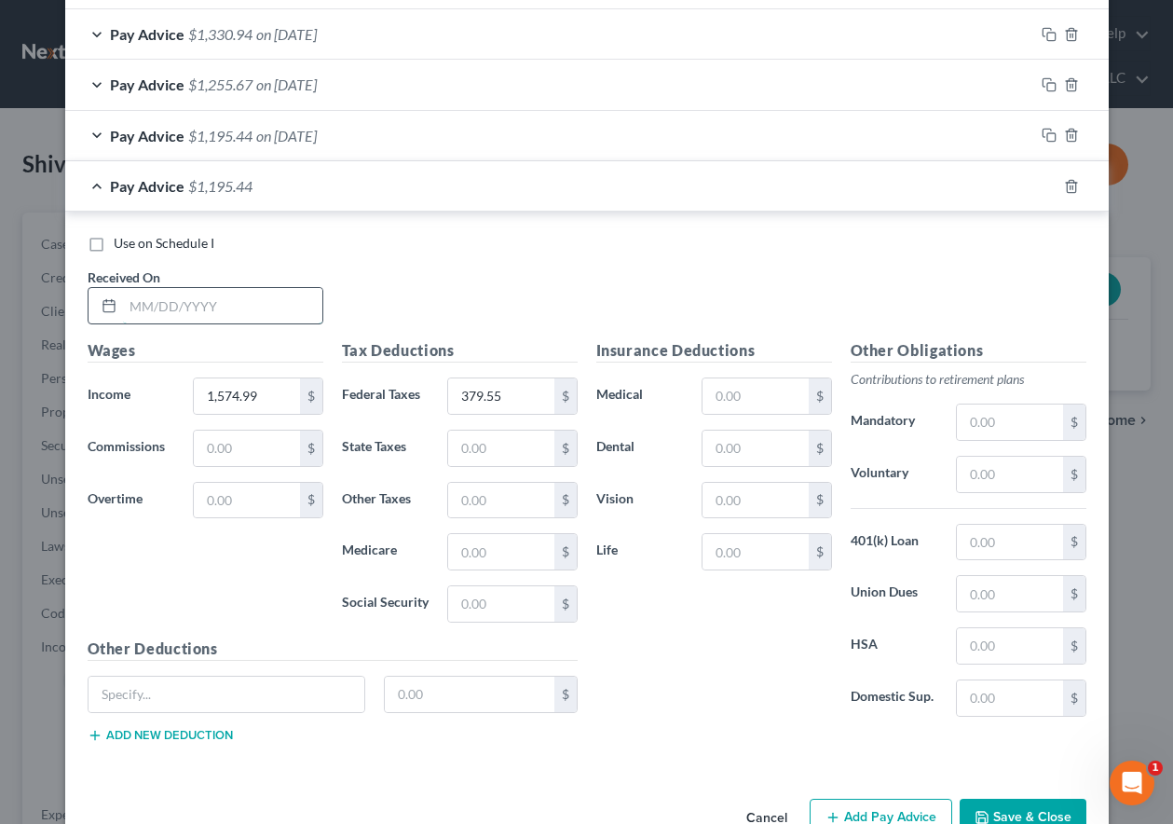
click at [291, 297] on input "text" at bounding box center [222, 305] width 199 height 35
click at [1047, 182] on icon "button" at bounding box center [1049, 186] width 15 height 15
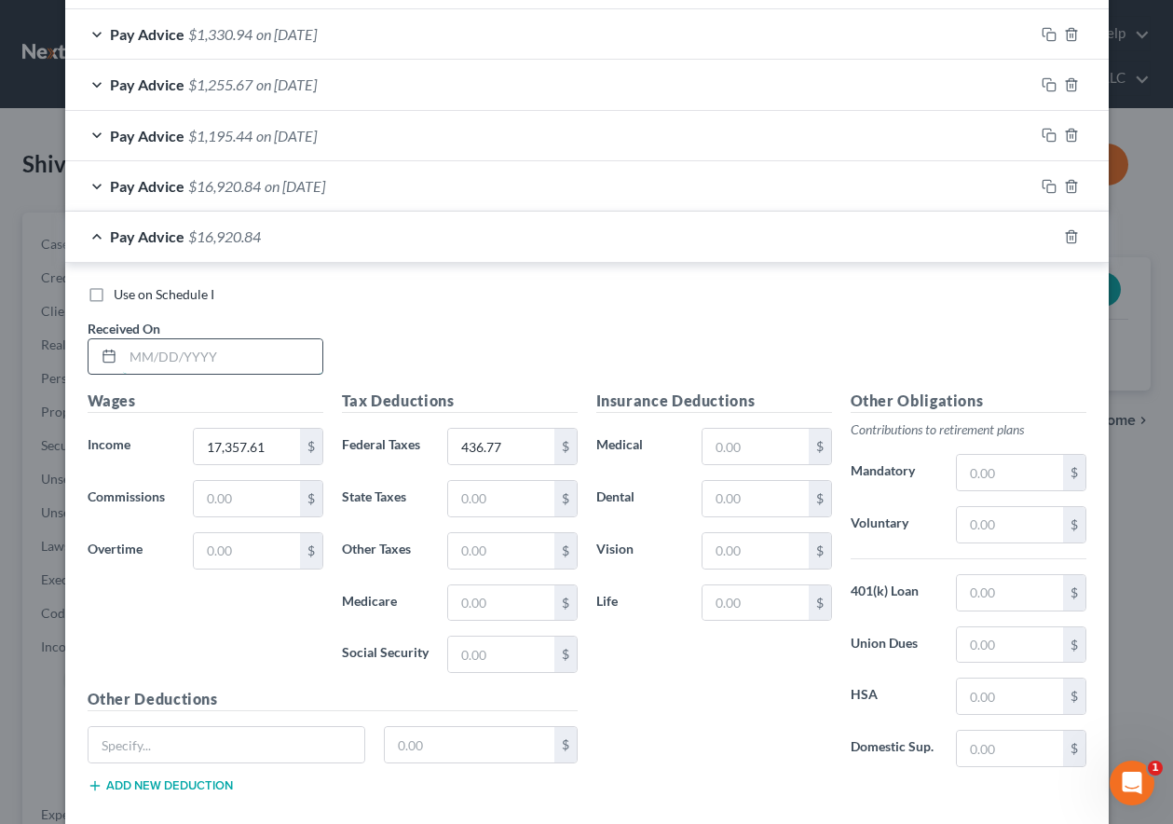
click at [267, 362] on input "text" at bounding box center [222, 356] width 199 height 35
click at [303, 189] on span "on 06/26/2025" at bounding box center [295, 186] width 61 height 18
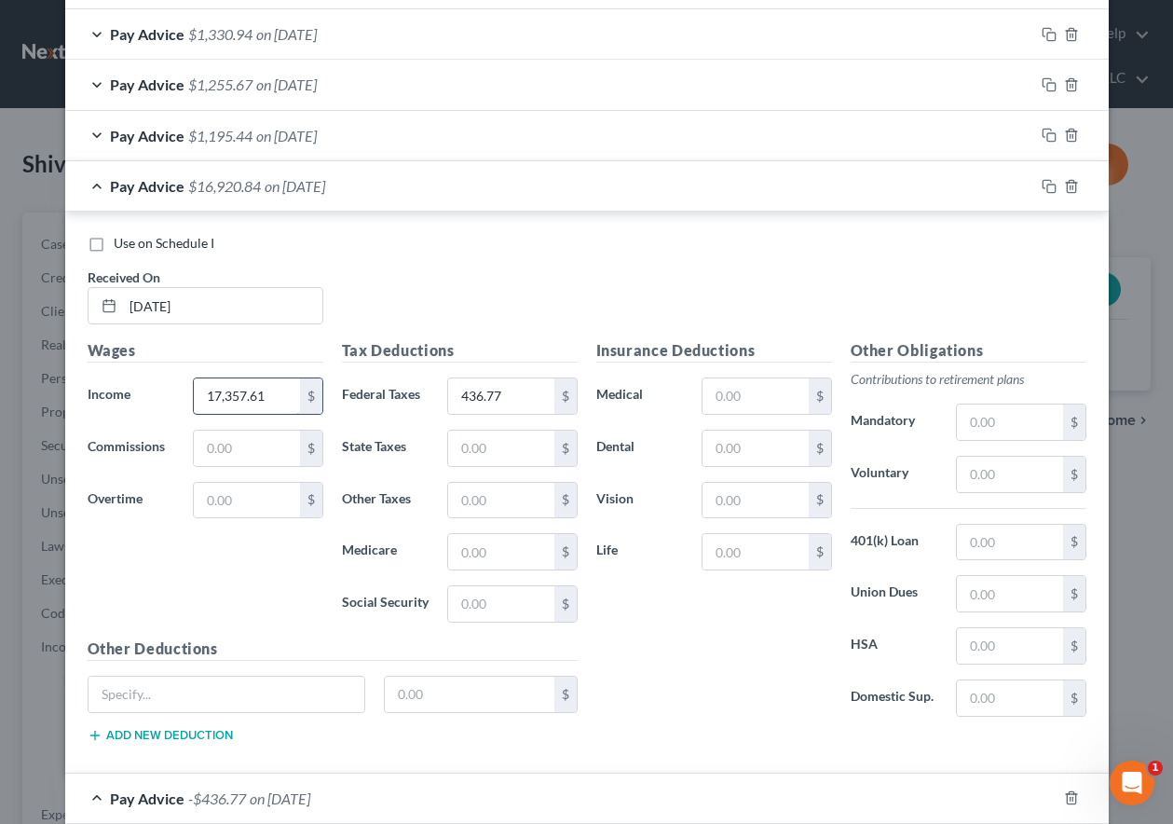
click at [280, 392] on input "17,357.61" at bounding box center [246, 395] width 105 height 35
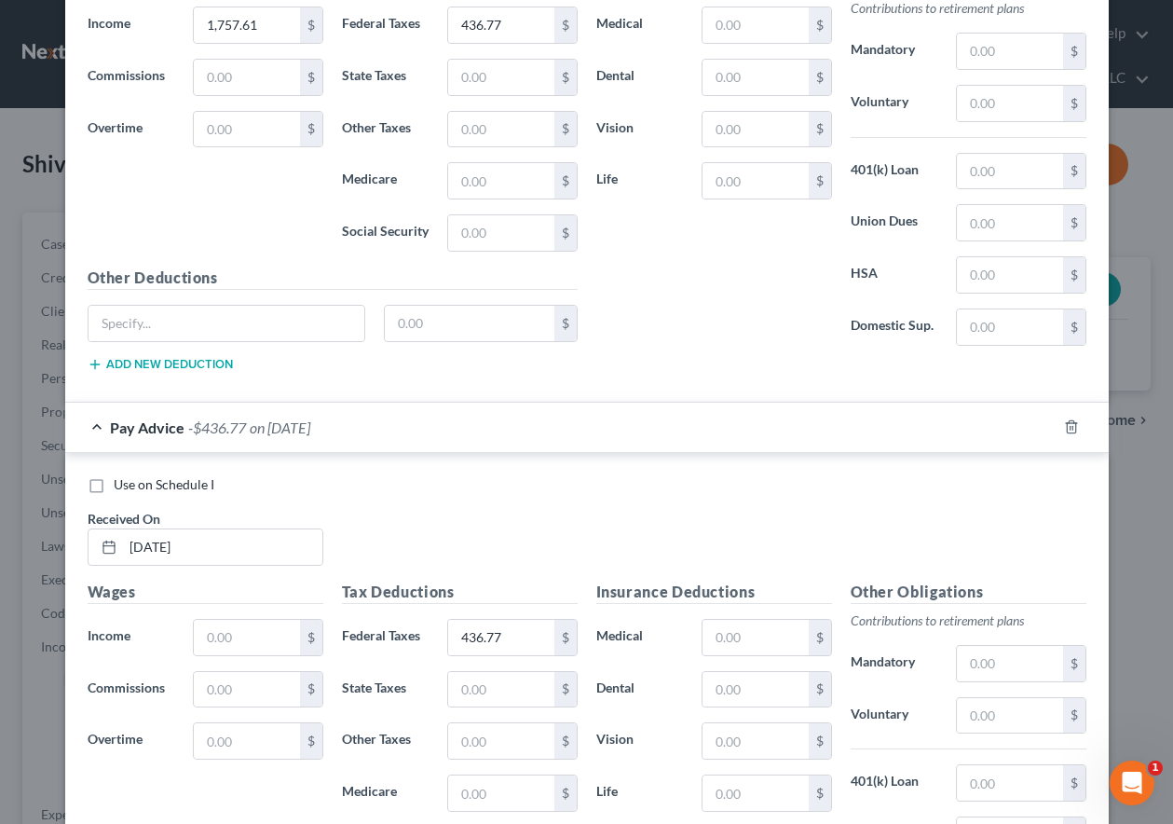
scroll to position [1192, 0]
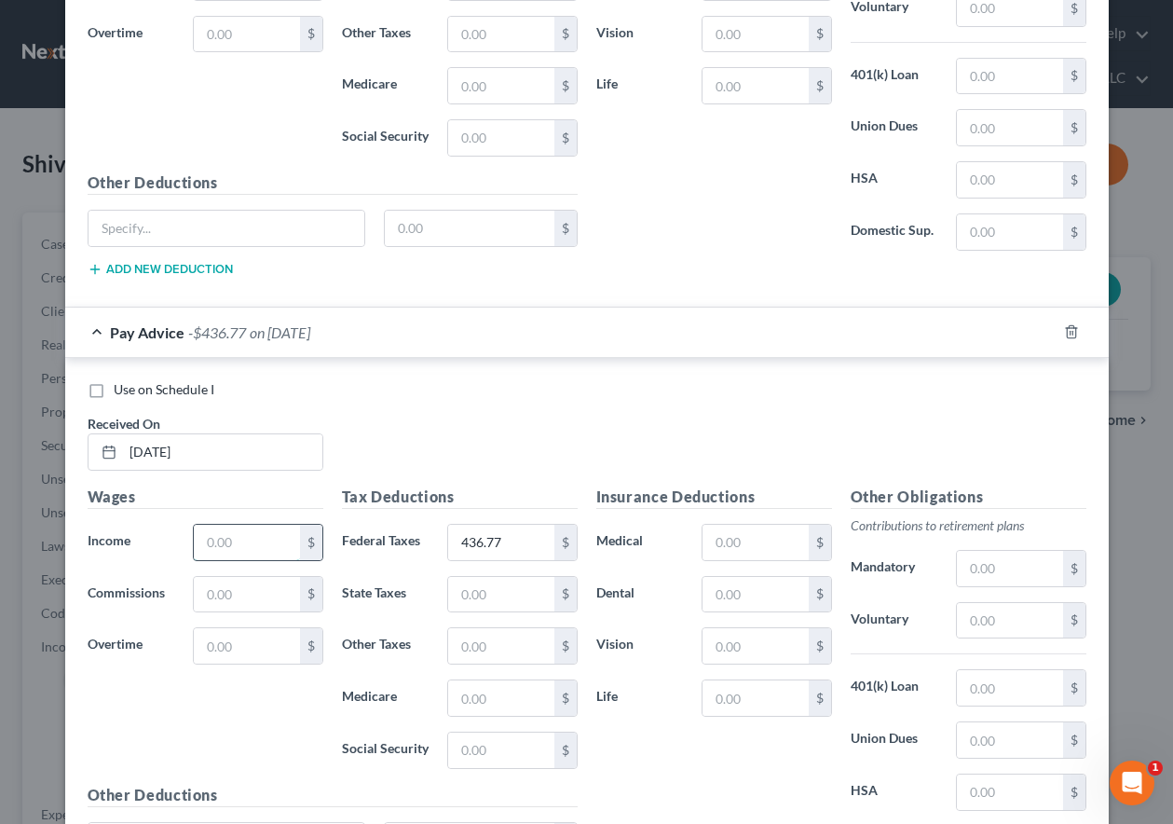
click at [240, 530] on input "text" at bounding box center [246, 542] width 105 height 35
click at [1043, 329] on icon "button" at bounding box center [1049, 331] width 15 height 15
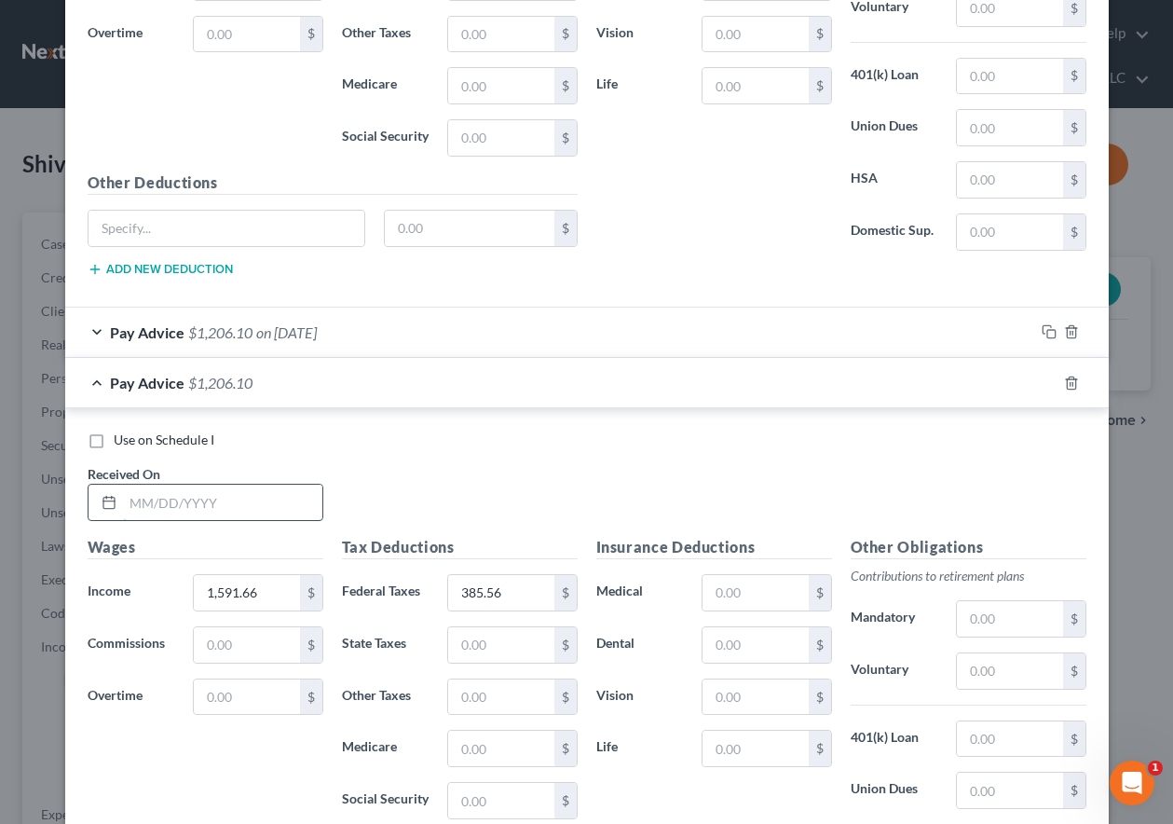
click at [222, 503] on input "text" at bounding box center [222, 501] width 199 height 35
drag, startPoint x: 1042, startPoint y: 380, endPoint x: 1053, endPoint y: 398, distance: 20.9
click at [1047, 381] on rect "button" at bounding box center [1051, 385] width 8 height 8
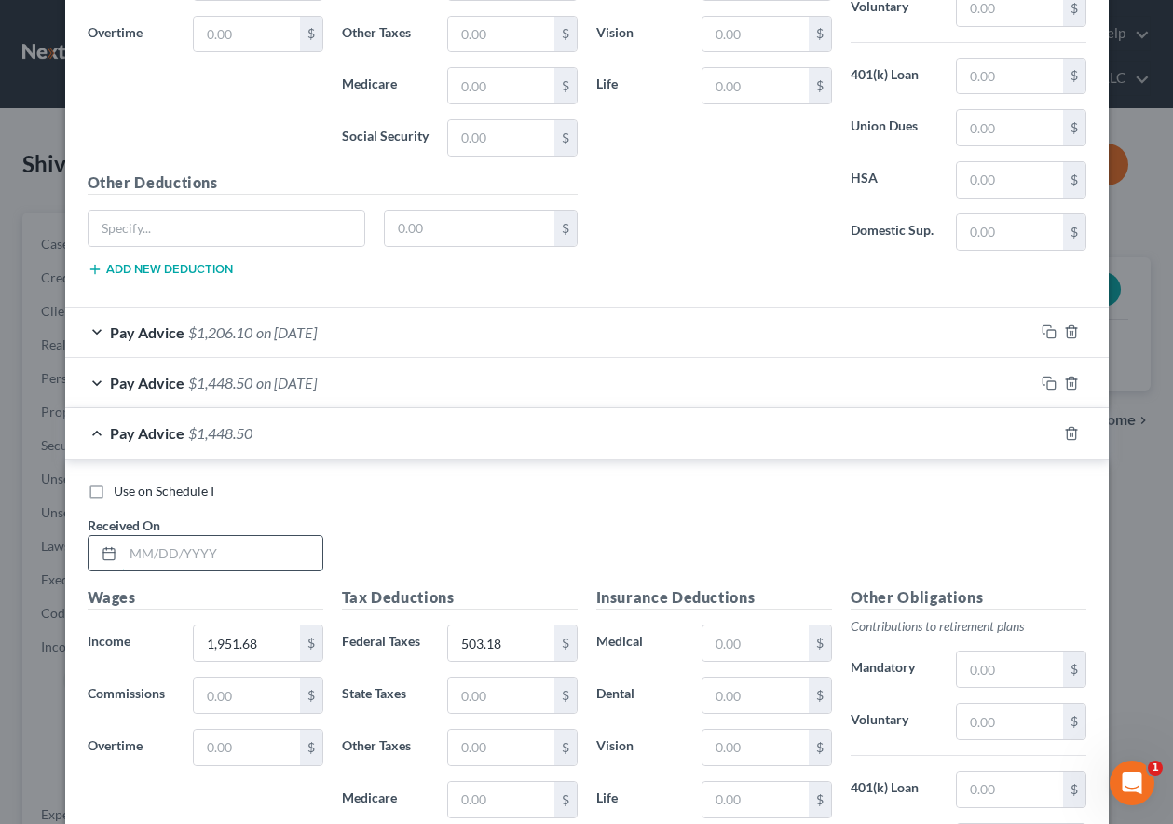
click at [256, 562] on input "text" at bounding box center [222, 553] width 199 height 35
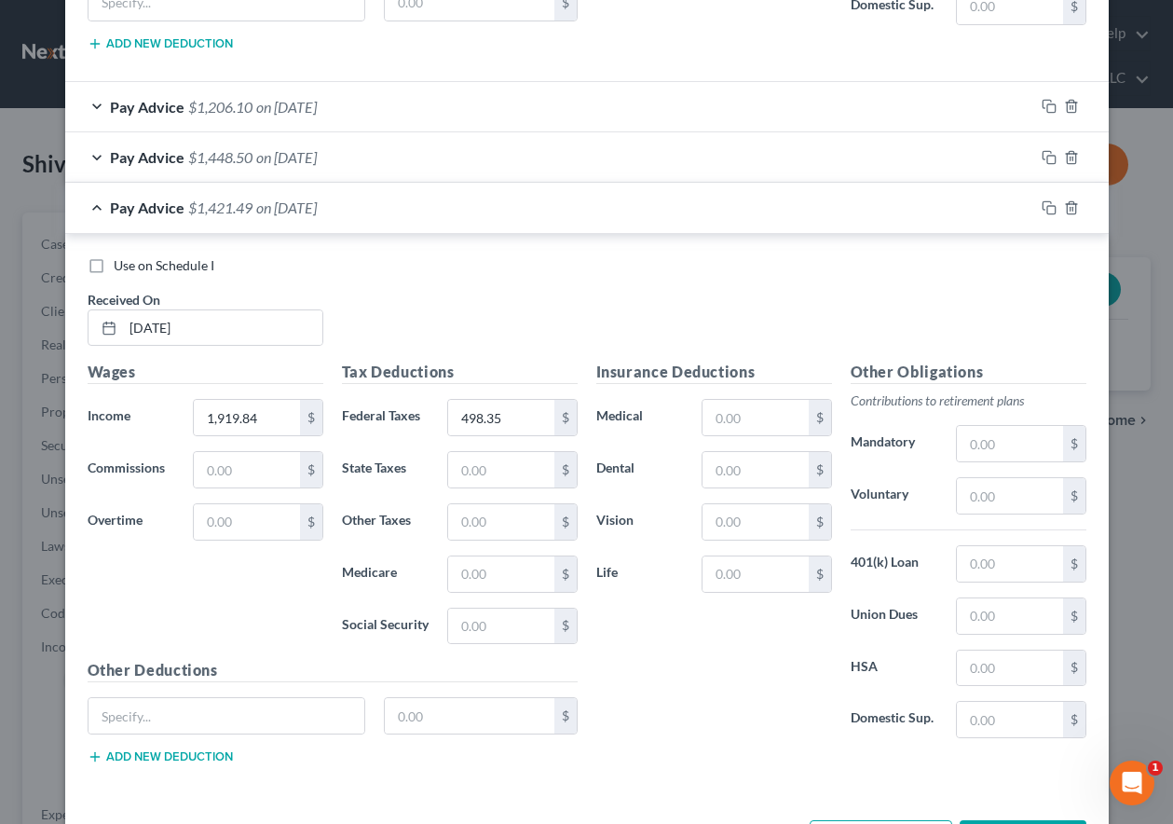
scroll to position [1490, 0]
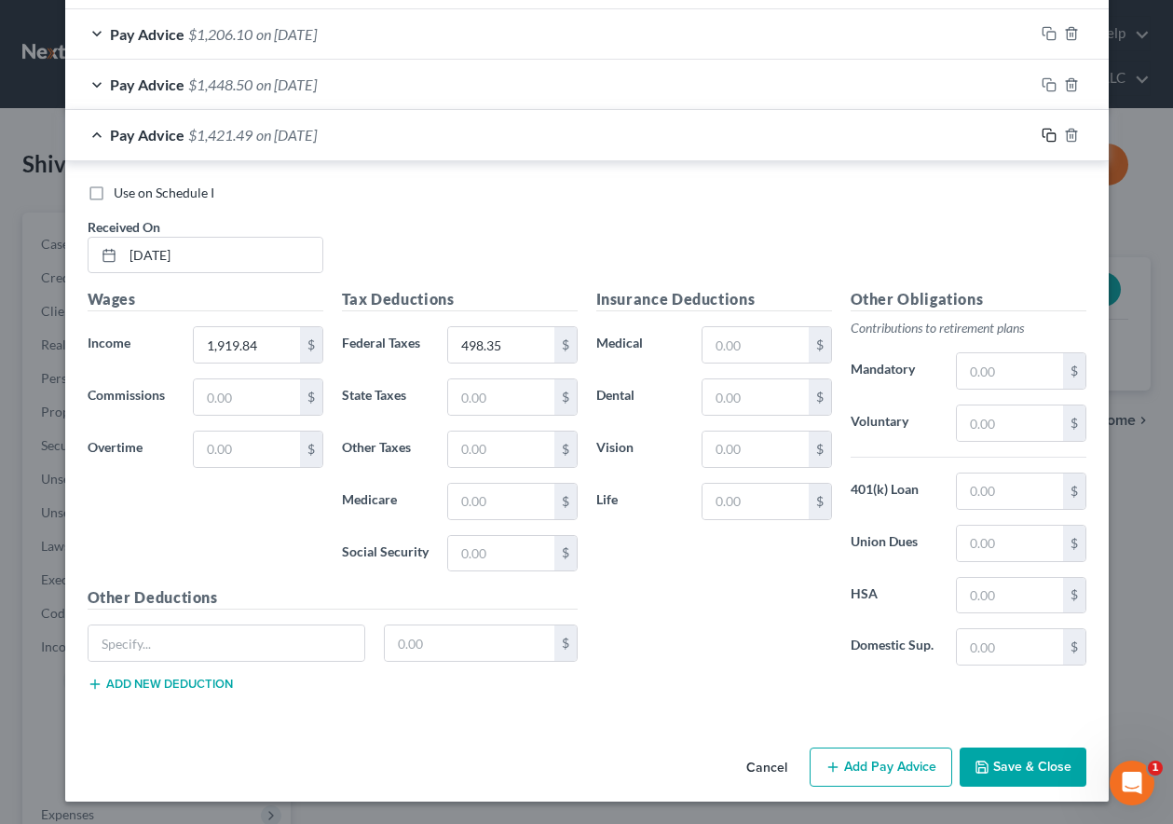
drag, startPoint x: 1043, startPoint y: 135, endPoint x: 921, endPoint y: 232, distance: 155.8
click at [1043, 135] on icon "button" at bounding box center [1049, 135] width 15 height 15
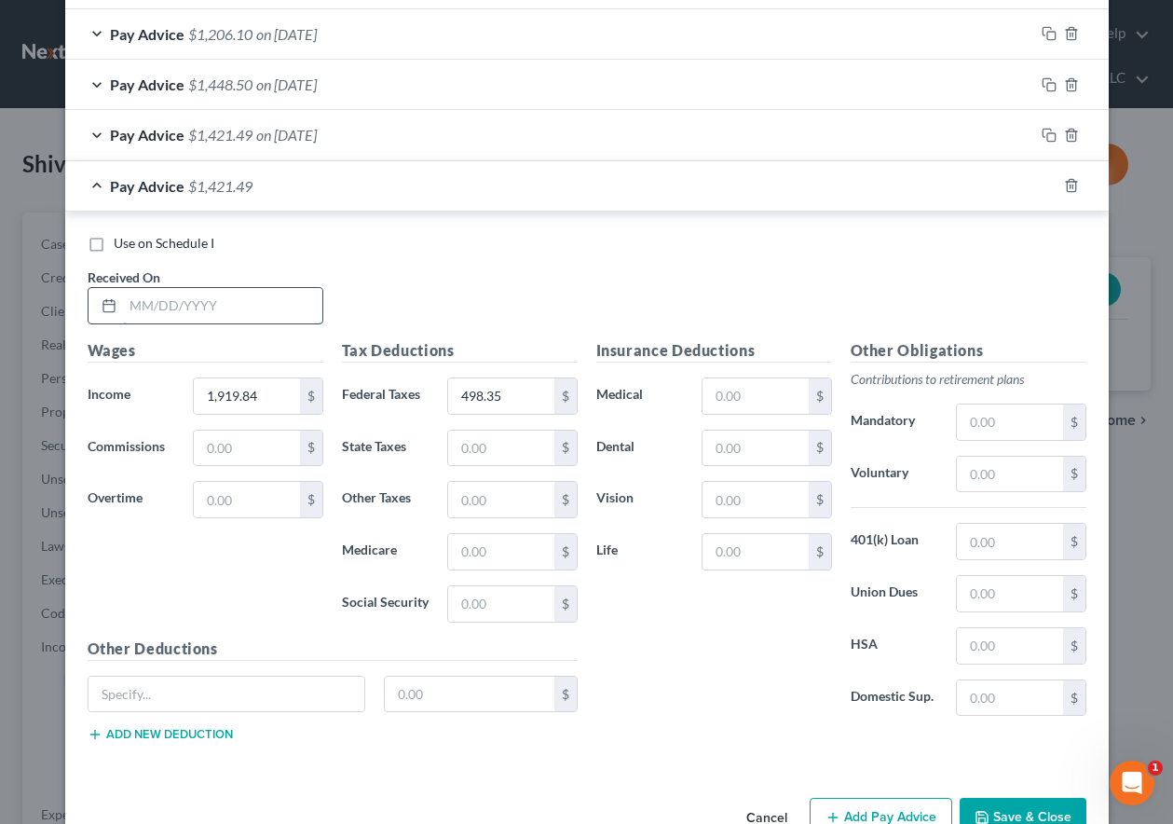
click at [198, 301] on input "text" at bounding box center [222, 305] width 199 height 35
drag, startPoint x: 1042, startPoint y: 181, endPoint x: 1037, endPoint y: 207, distance: 26.5
click at [1042, 181] on icon "button" at bounding box center [1049, 185] width 15 height 15
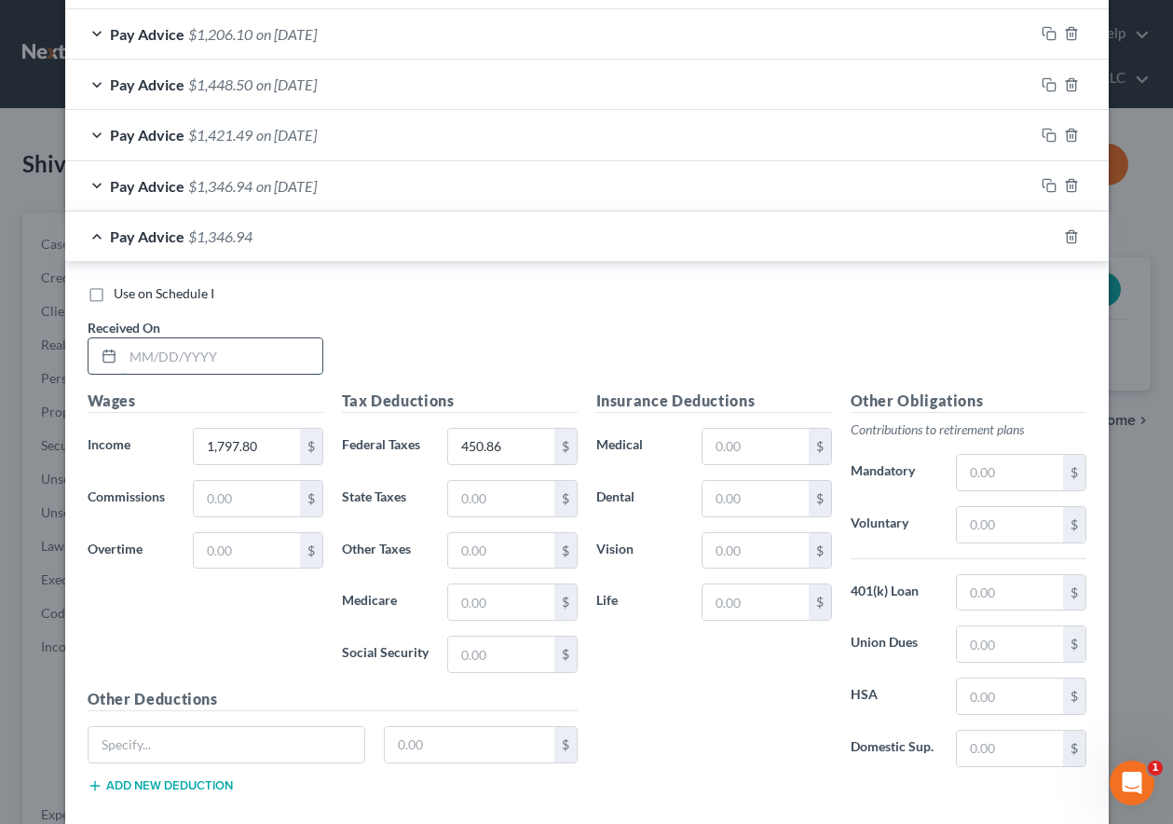
click at [226, 353] on input "text" at bounding box center [222, 355] width 199 height 35
drag, startPoint x: 1040, startPoint y: 238, endPoint x: 1054, endPoint y: 249, distance: 17.9
click at [1047, 238] on rect "button" at bounding box center [1051, 239] width 8 height 8
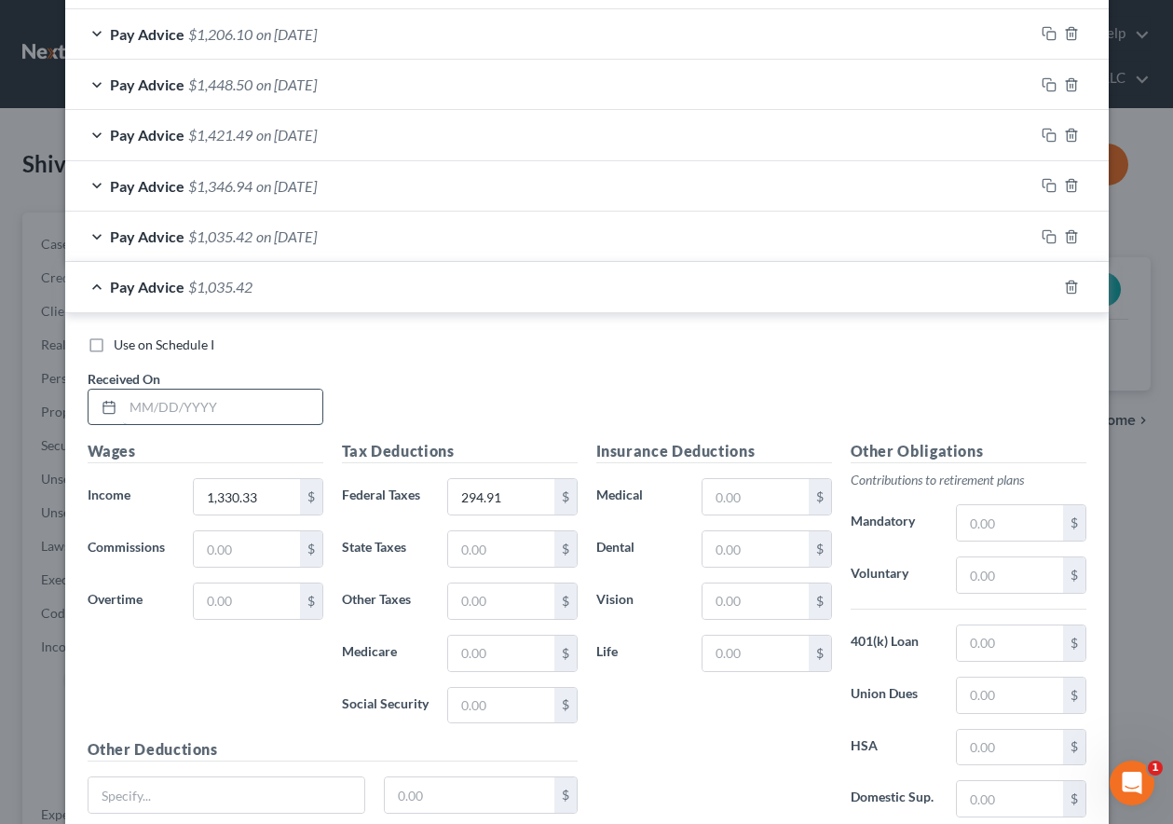
click at [253, 411] on input "text" at bounding box center [222, 406] width 199 height 35
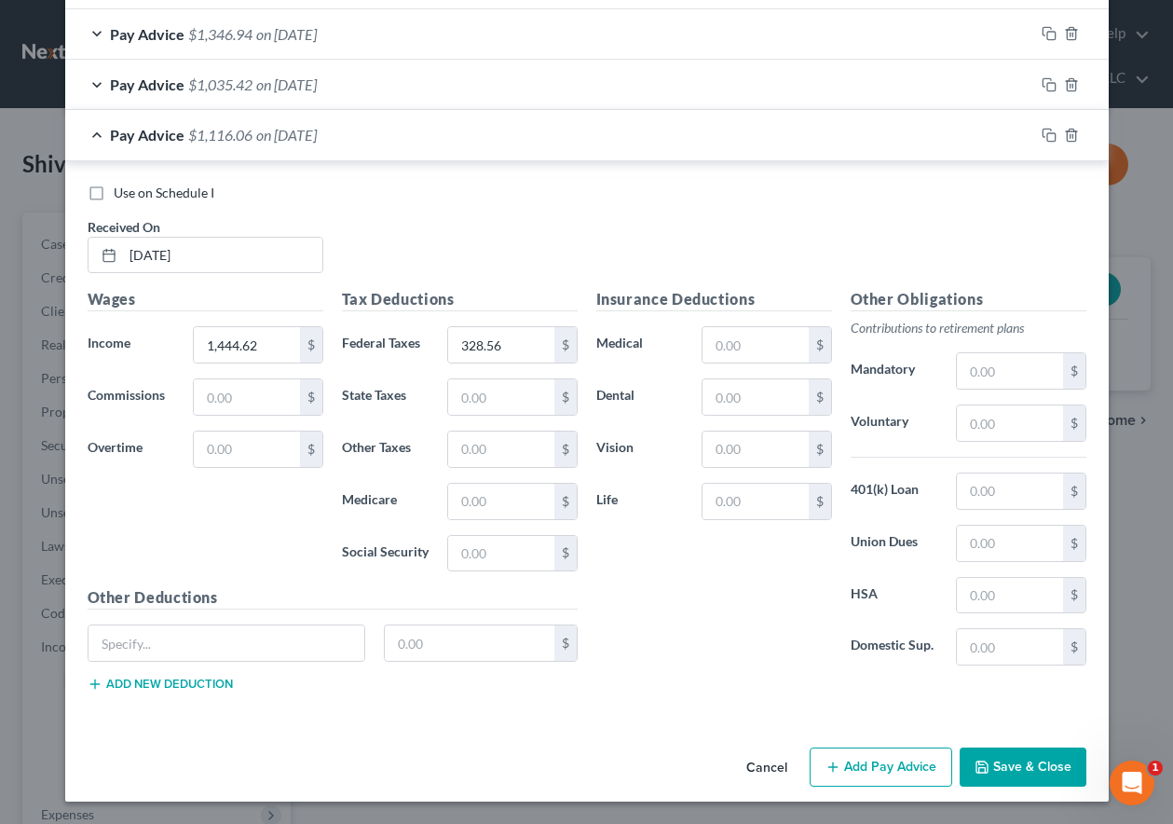
click at [1003, 787] on div "Cancel Add Pay Advice Save & Close" at bounding box center [587, 770] width 1044 height 61
click at [1003, 776] on button "Save & Close" at bounding box center [1023, 766] width 127 height 39
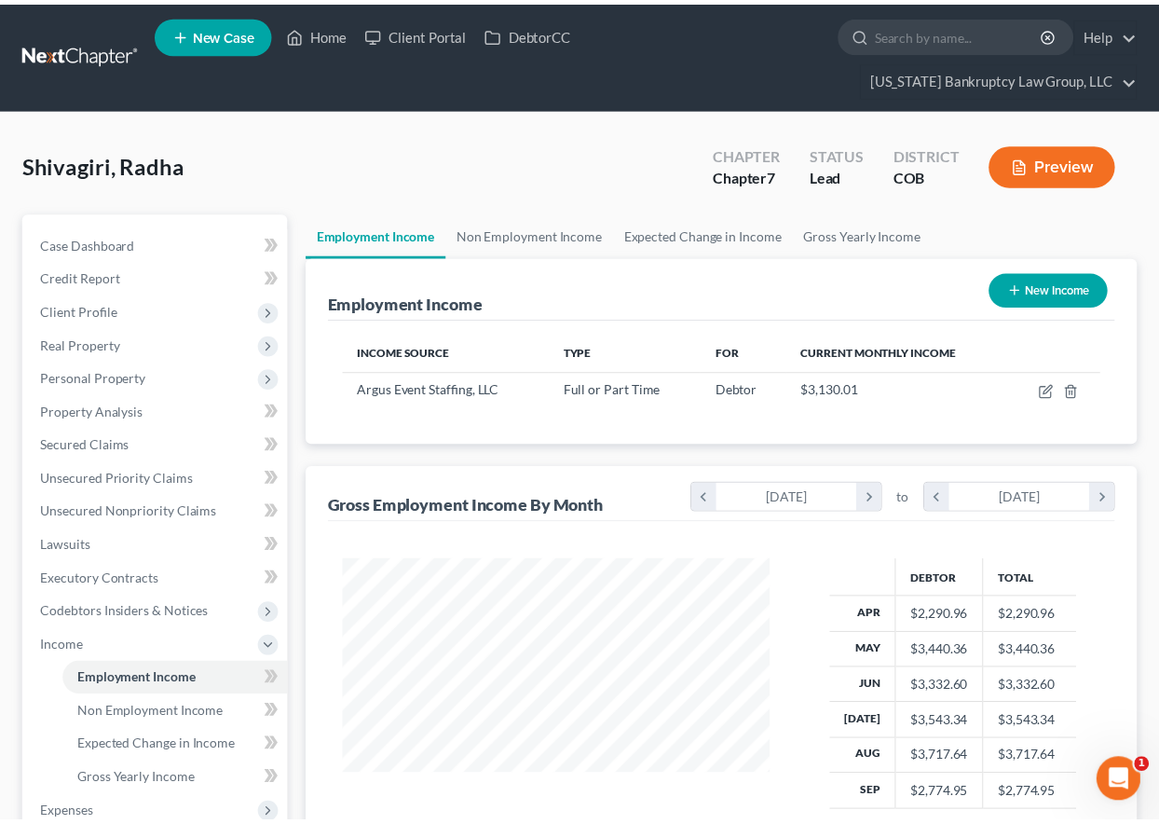
scroll to position [334, 463]
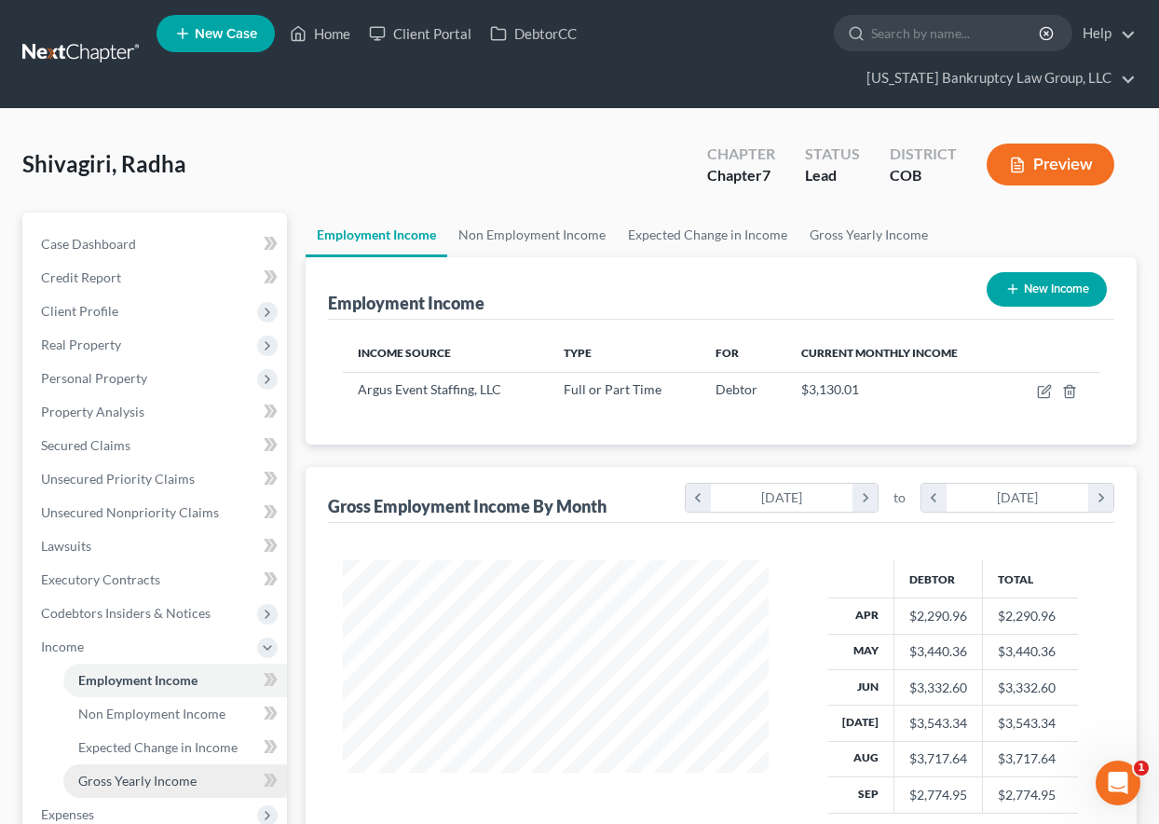
click at [178, 778] on span "Gross Yearly Income" at bounding box center [137, 780] width 118 height 16
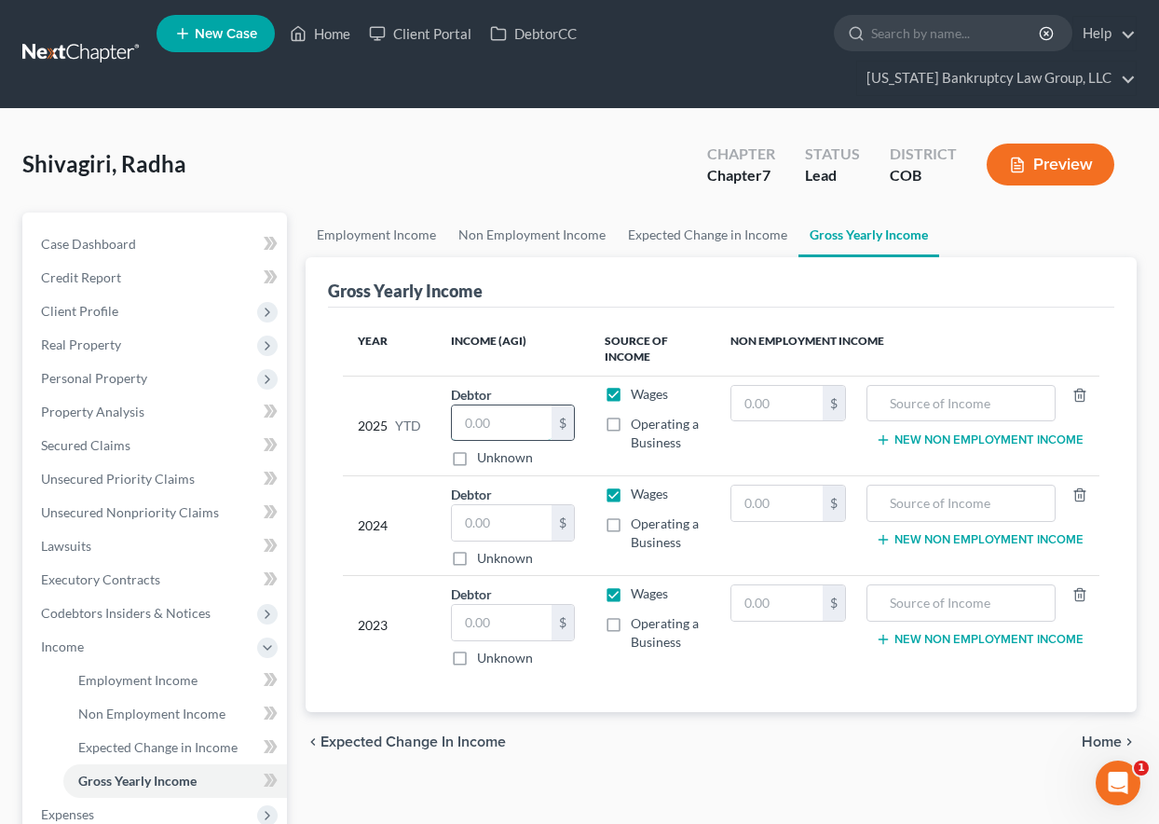
click at [508, 422] on input "text" at bounding box center [502, 422] width 100 height 35
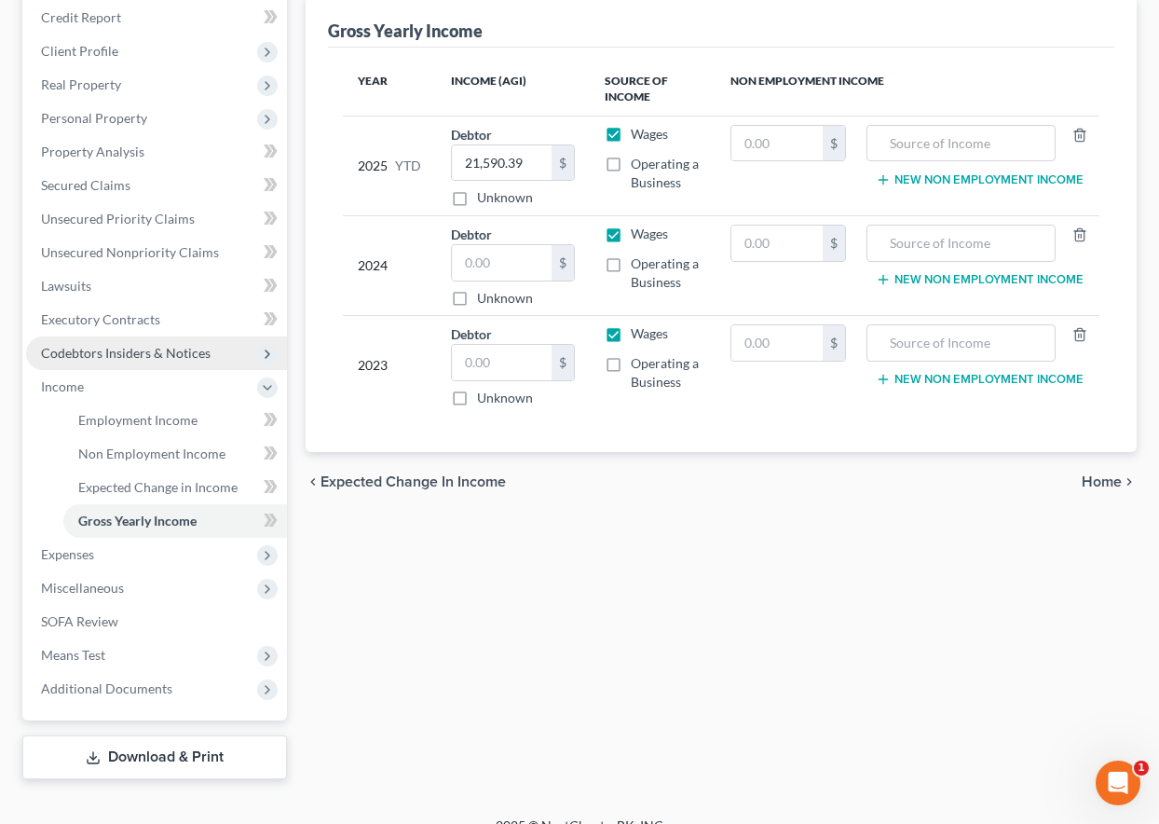
scroll to position [286, 0]
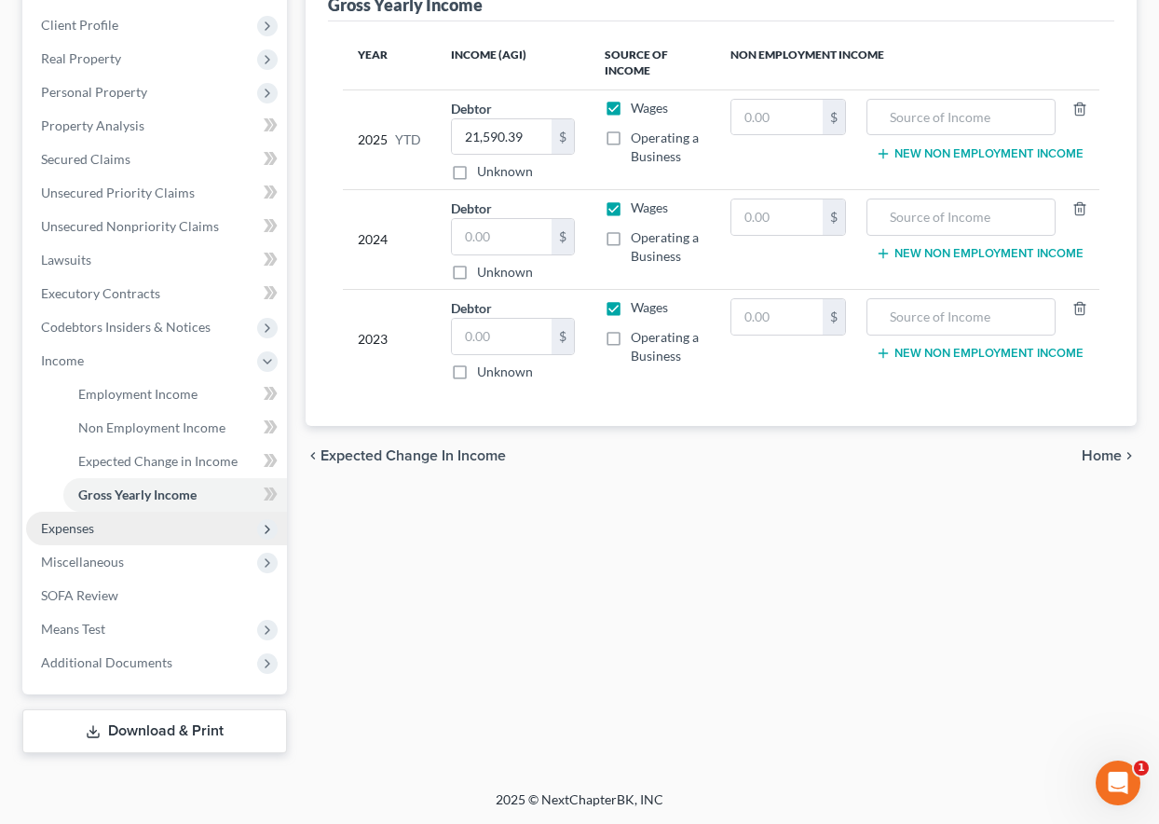
click at [70, 525] on span "Expenses" at bounding box center [67, 528] width 53 height 16
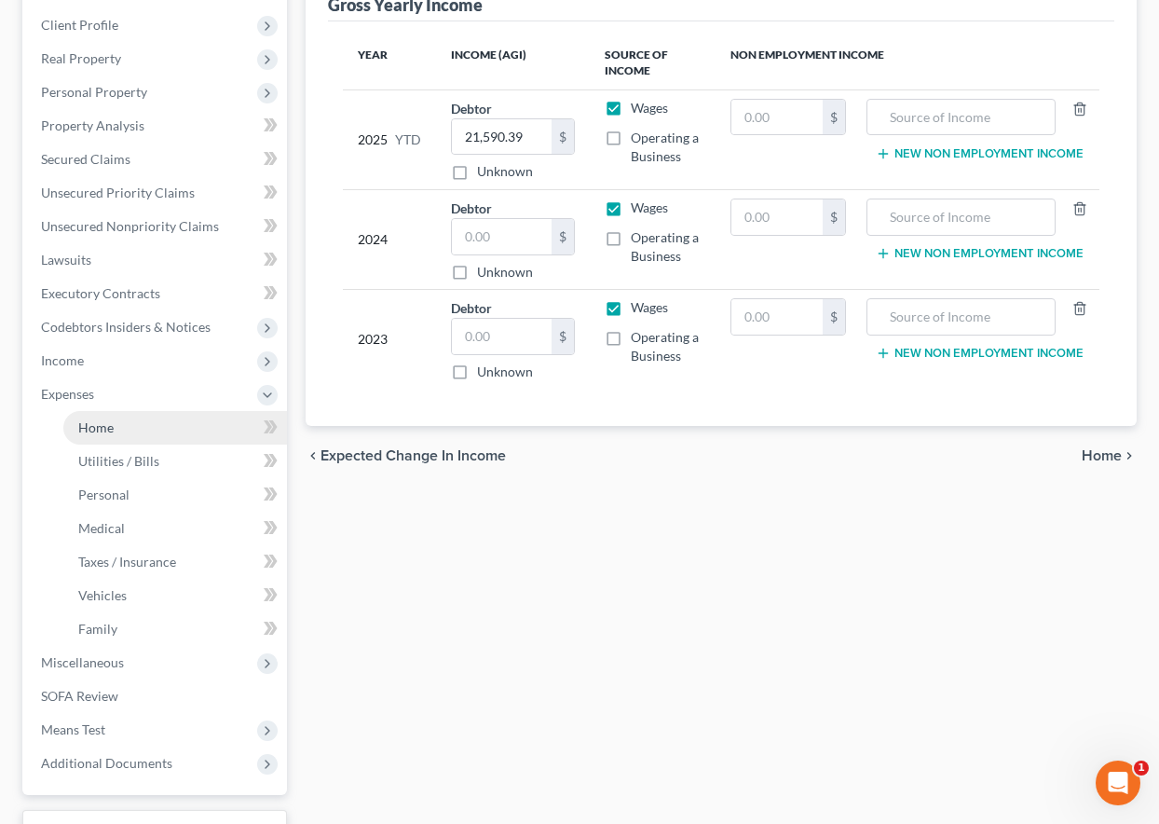
click at [95, 426] on span "Home" at bounding box center [95, 427] width 35 height 16
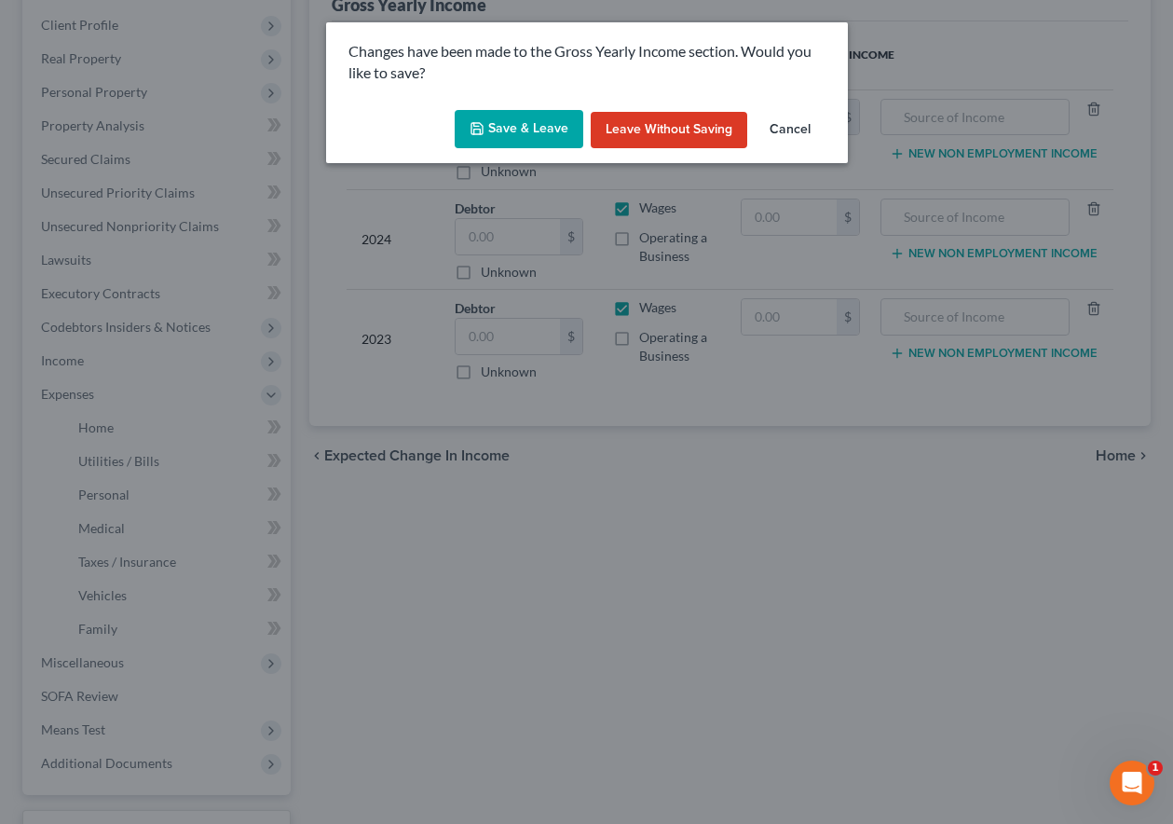
click at [519, 113] on button "Save & Leave" at bounding box center [519, 129] width 129 height 39
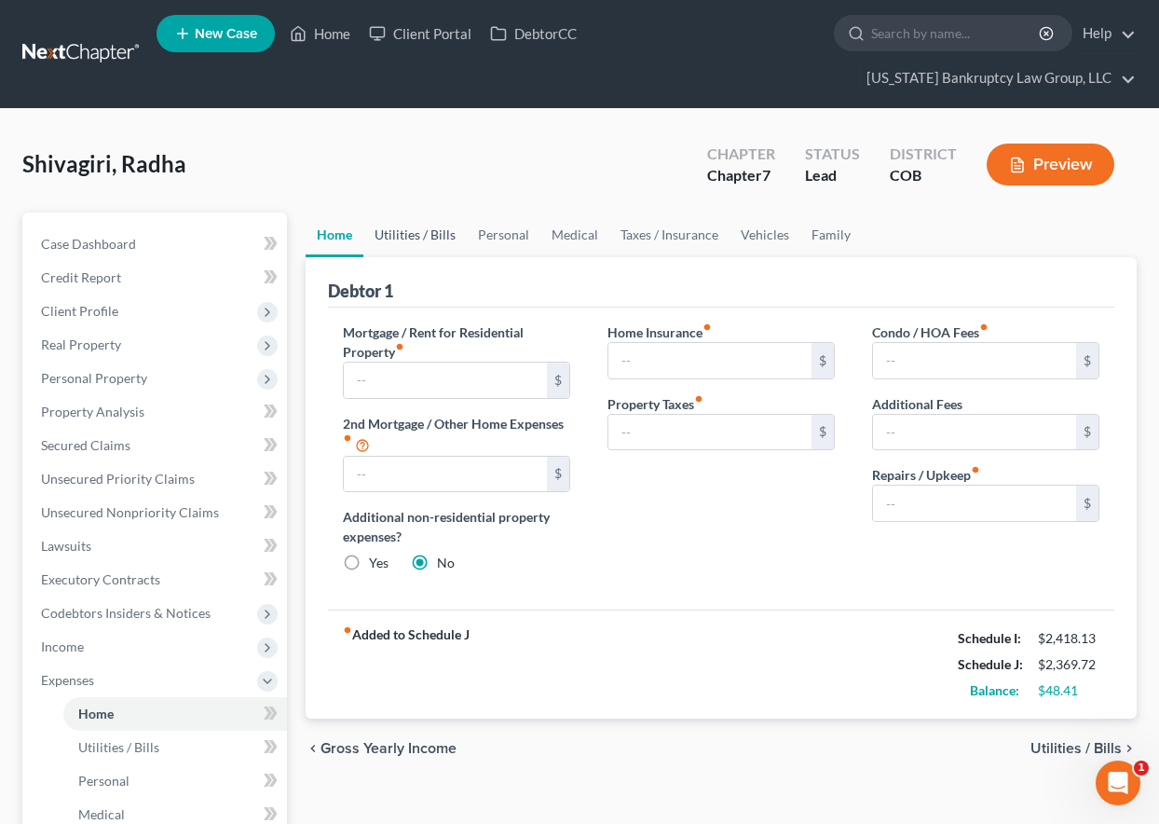
click at [403, 231] on link "Utilities / Bills" at bounding box center [414, 234] width 103 height 45
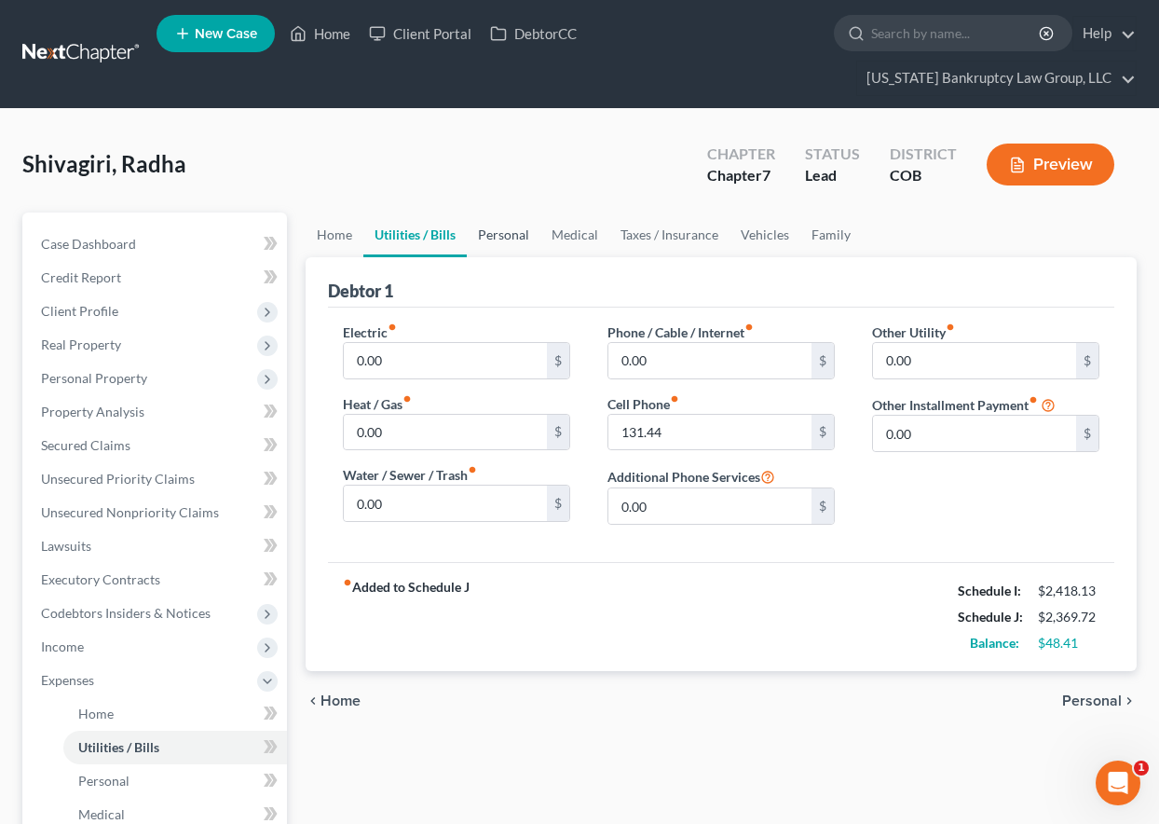
click at [487, 237] on link "Personal" at bounding box center [504, 234] width 74 height 45
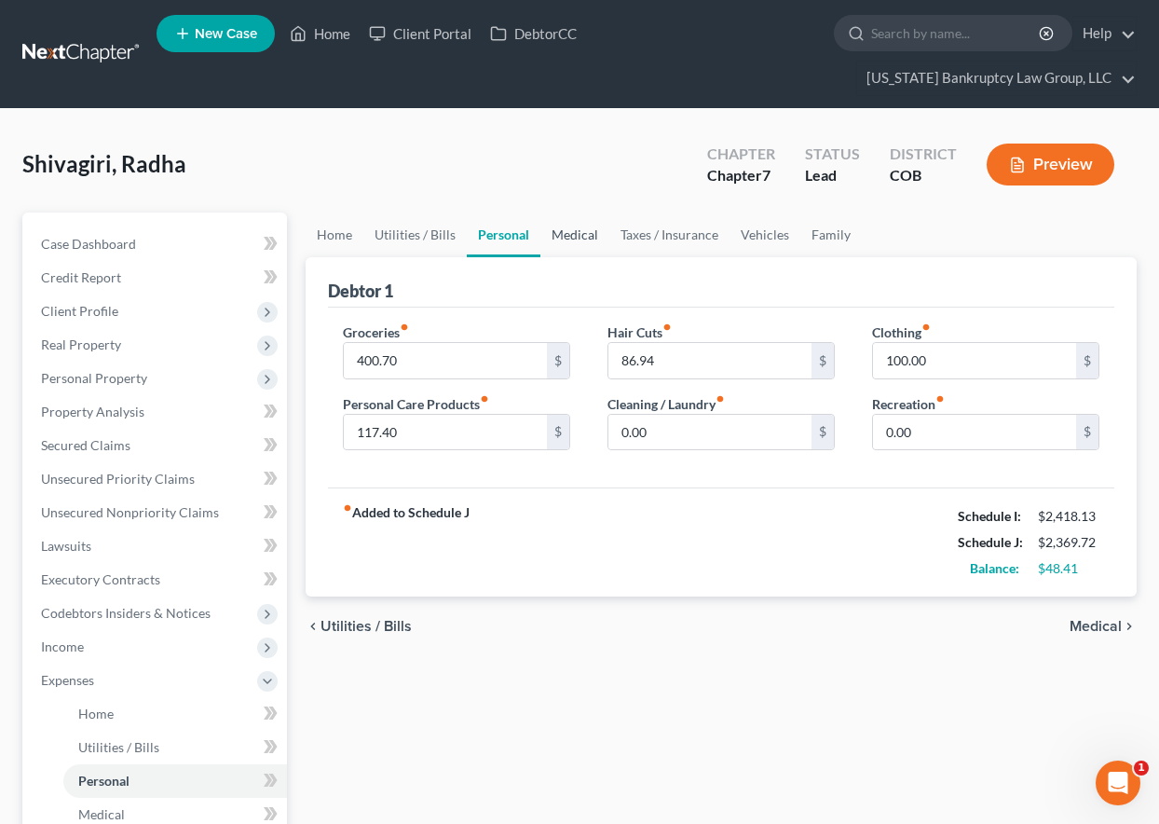
click at [585, 237] on link "Medical" at bounding box center [574, 234] width 69 height 45
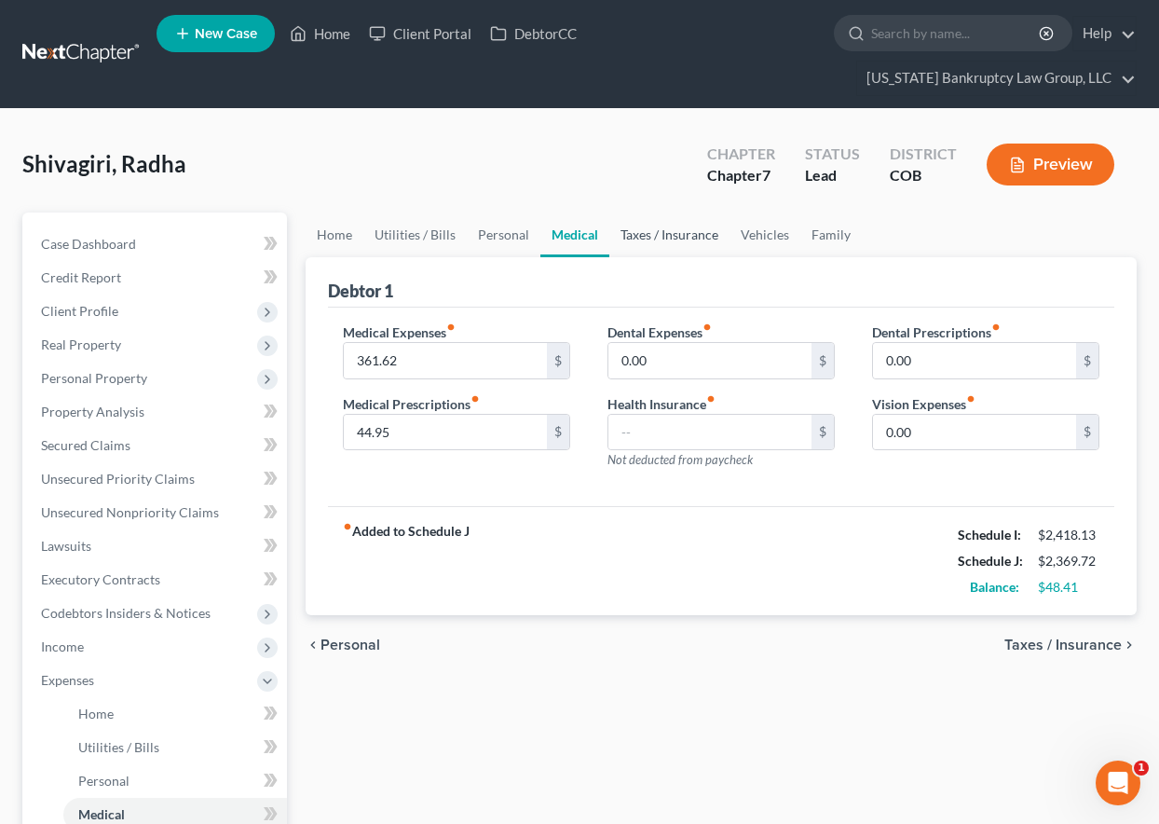
click at [646, 237] on link "Taxes / Insurance" at bounding box center [669, 234] width 120 height 45
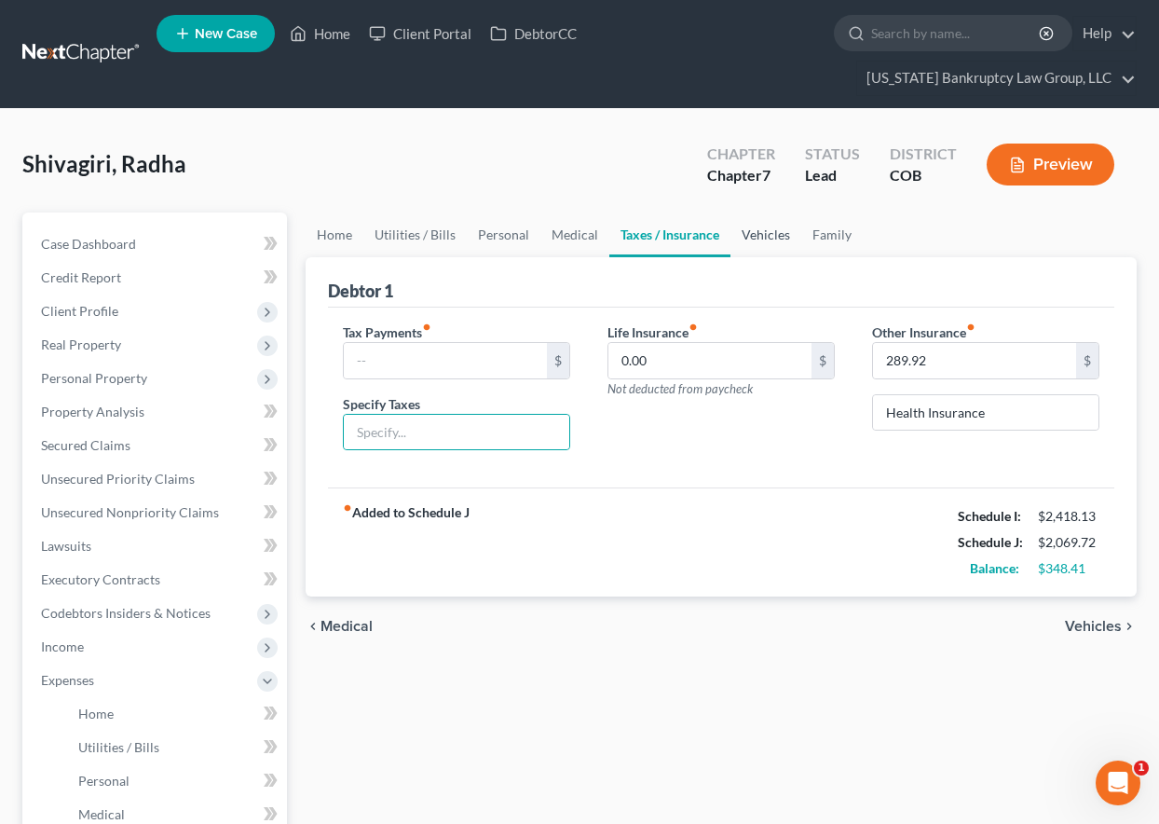
click at [771, 233] on link "Vehicles" at bounding box center [765, 234] width 71 height 45
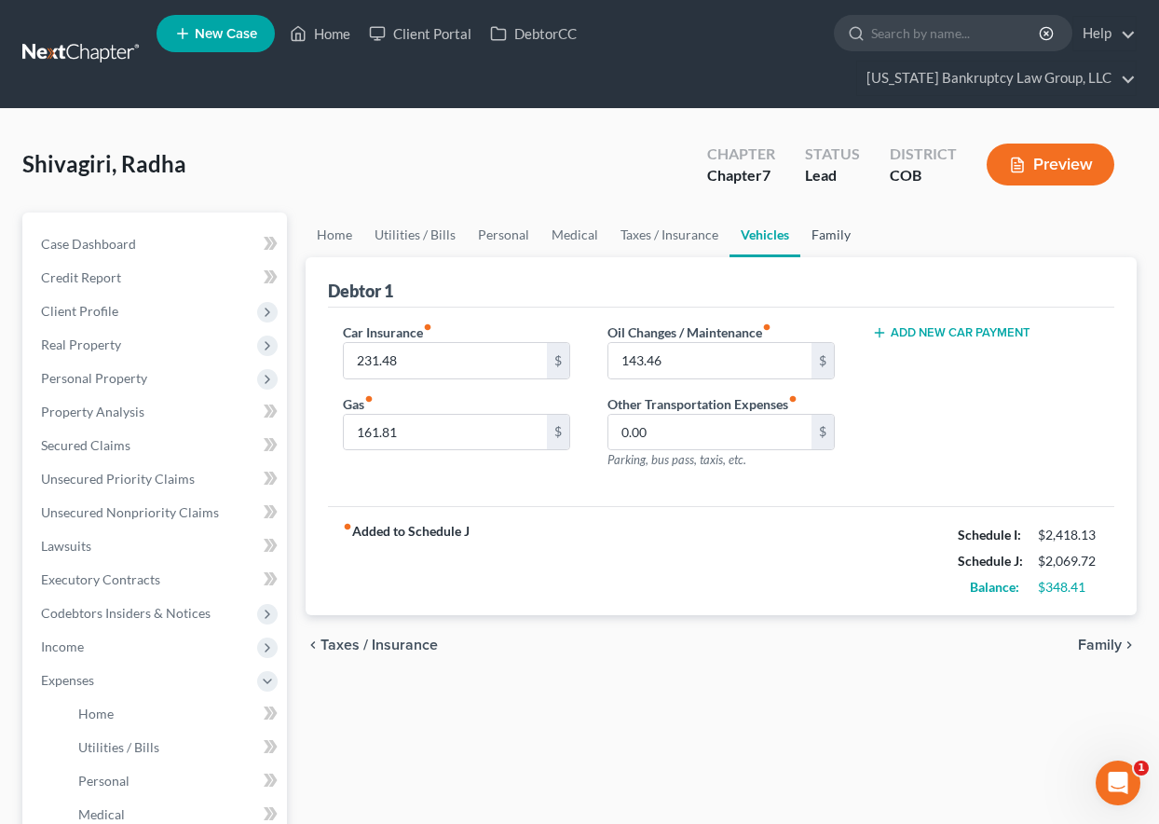
click at [824, 235] on link "Family" at bounding box center [830, 234] width 61 height 45
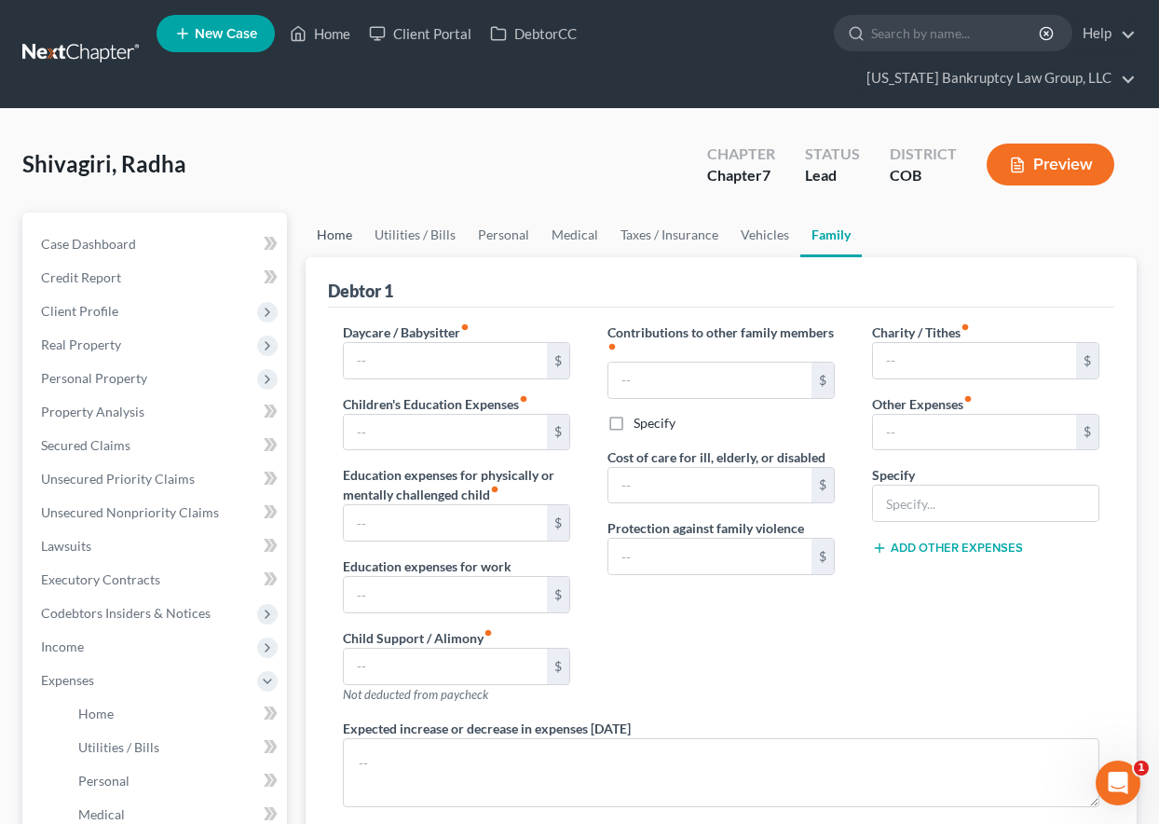
click at [348, 236] on link "Home" at bounding box center [335, 234] width 58 height 45
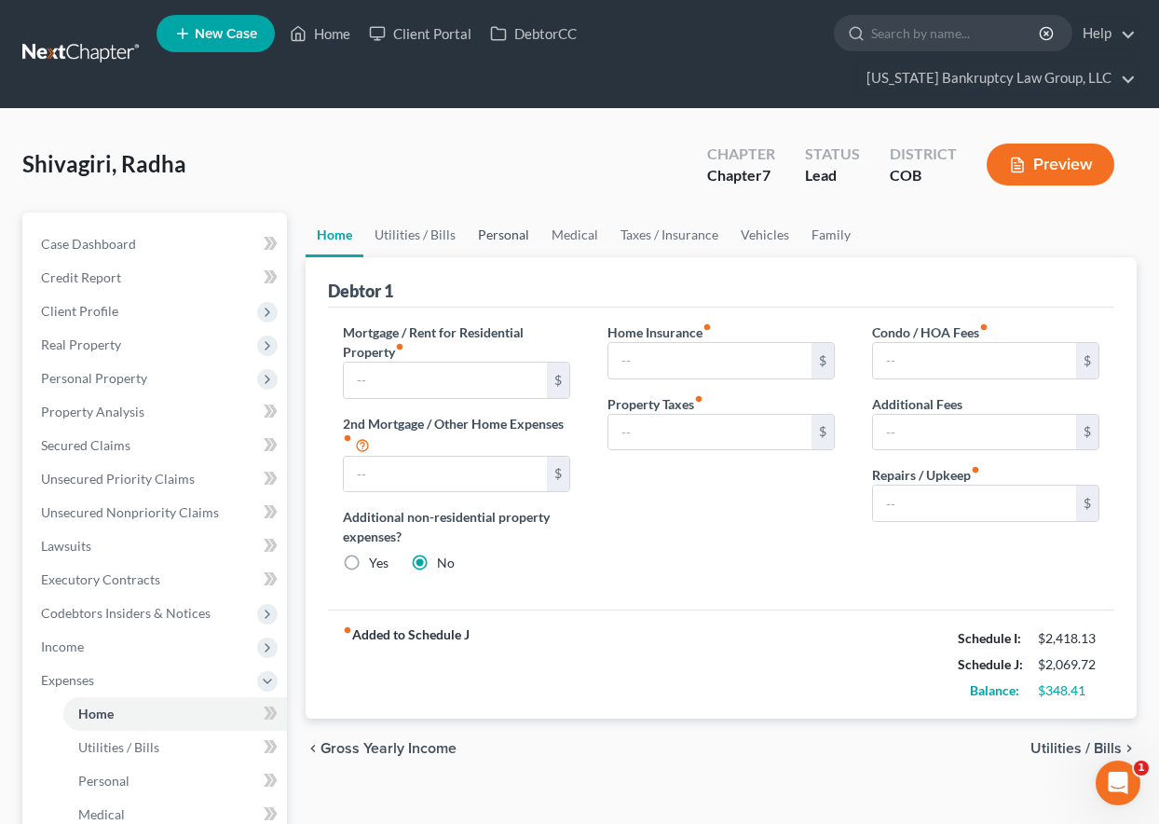
click at [498, 234] on link "Personal" at bounding box center [504, 234] width 74 height 45
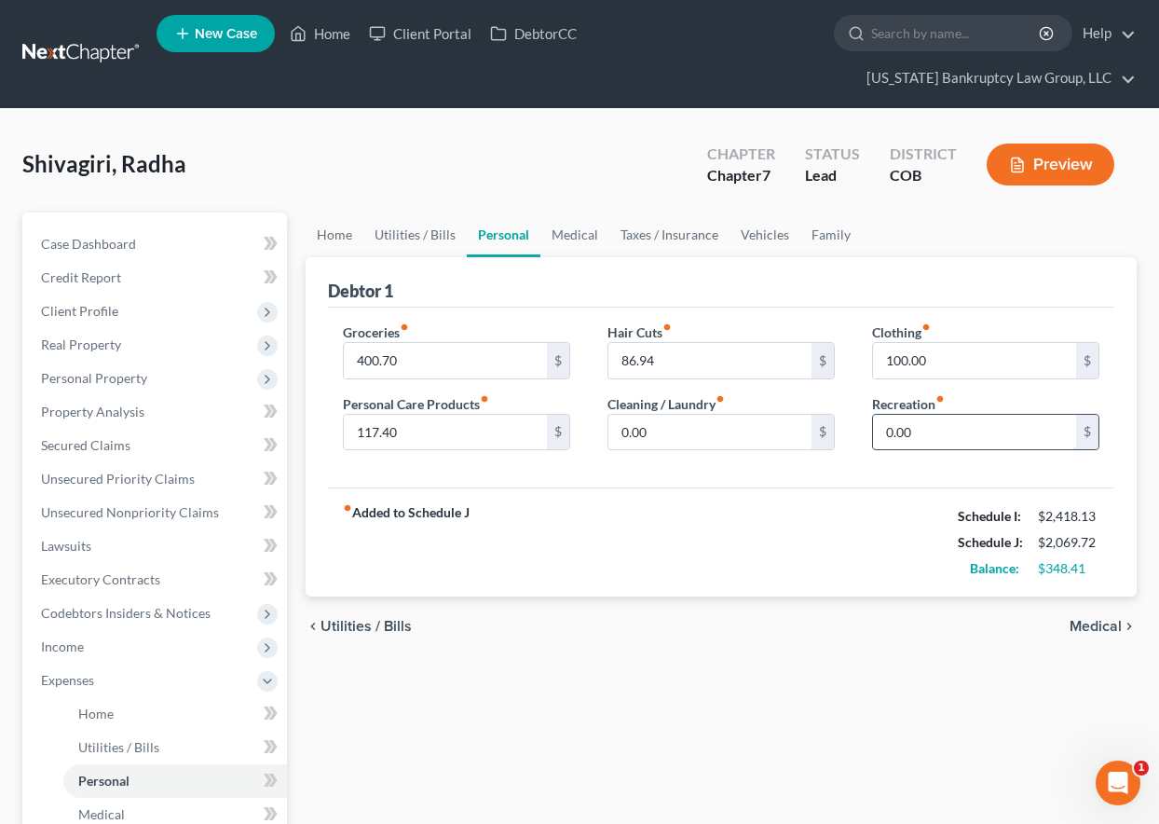
click at [943, 432] on input "0.00" at bounding box center [974, 432] width 203 height 35
click at [414, 224] on link "Utilities / Bills" at bounding box center [414, 234] width 103 height 45
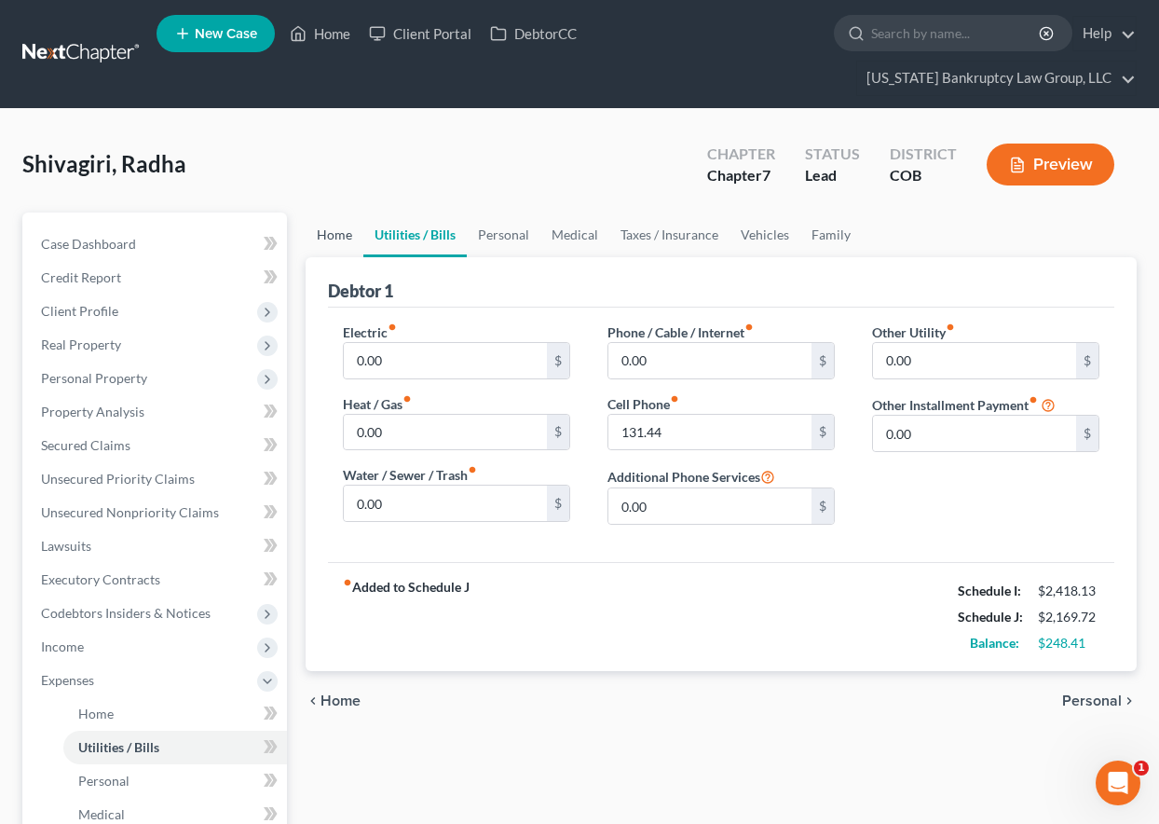
click at [328, 239] on link "Home" at bounding box center [335, 234] width 58 height 45
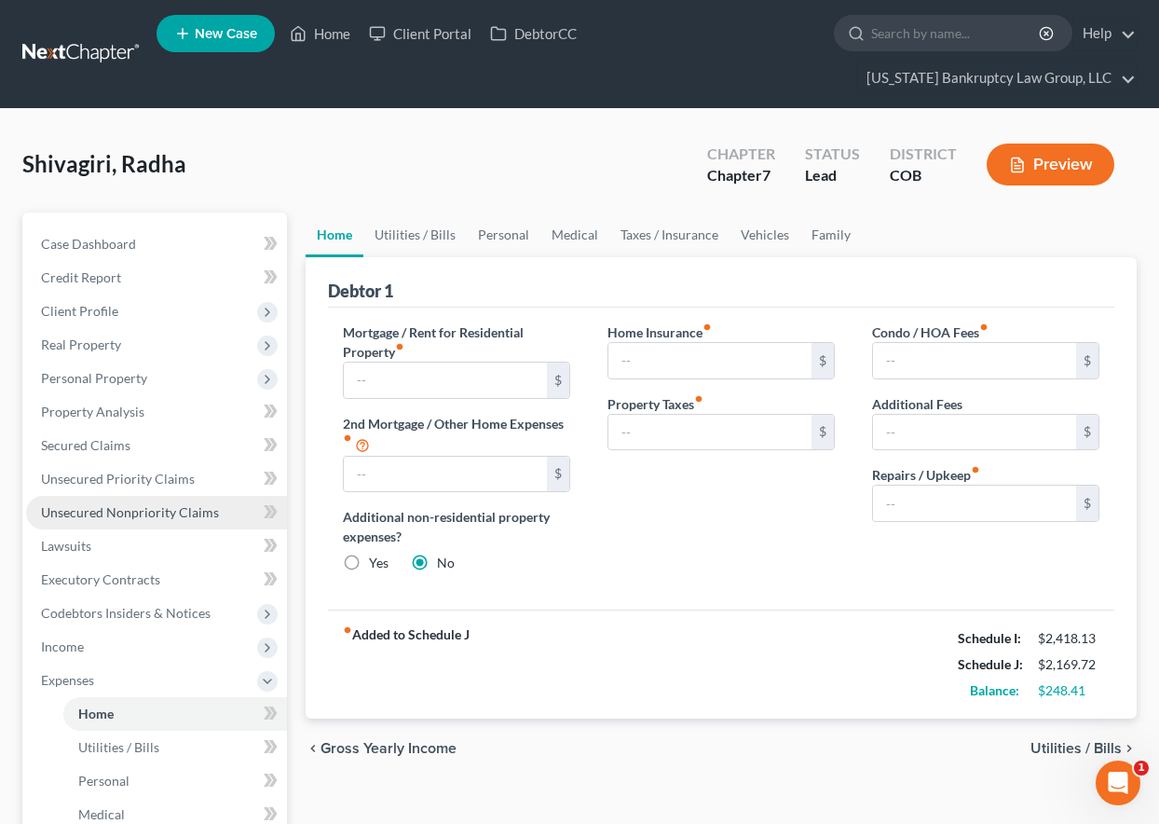
click at [153, 510] on span "Unsecured Nonpriority Claims" at bounding box center [130, 512] width 178 height 16
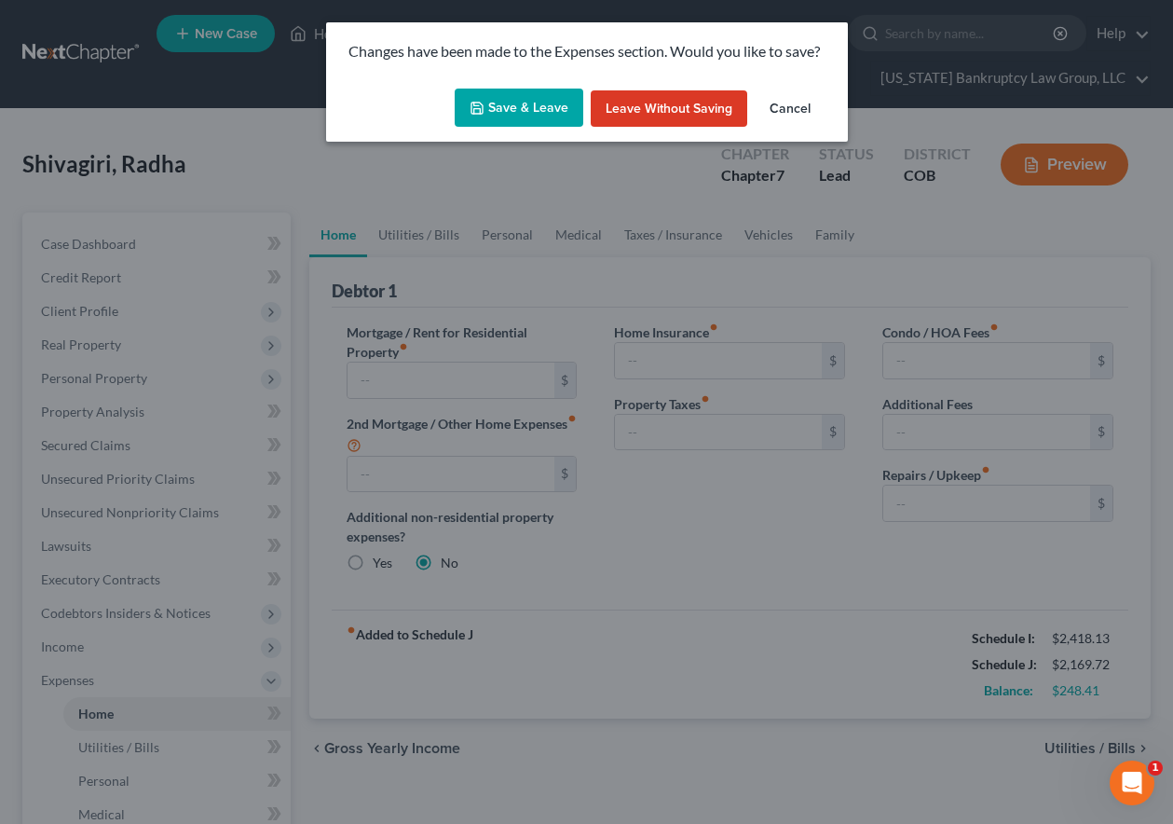
click at [534, 103] on button "Save & Leave" at bounding box center [519, 108] width 129 height 39
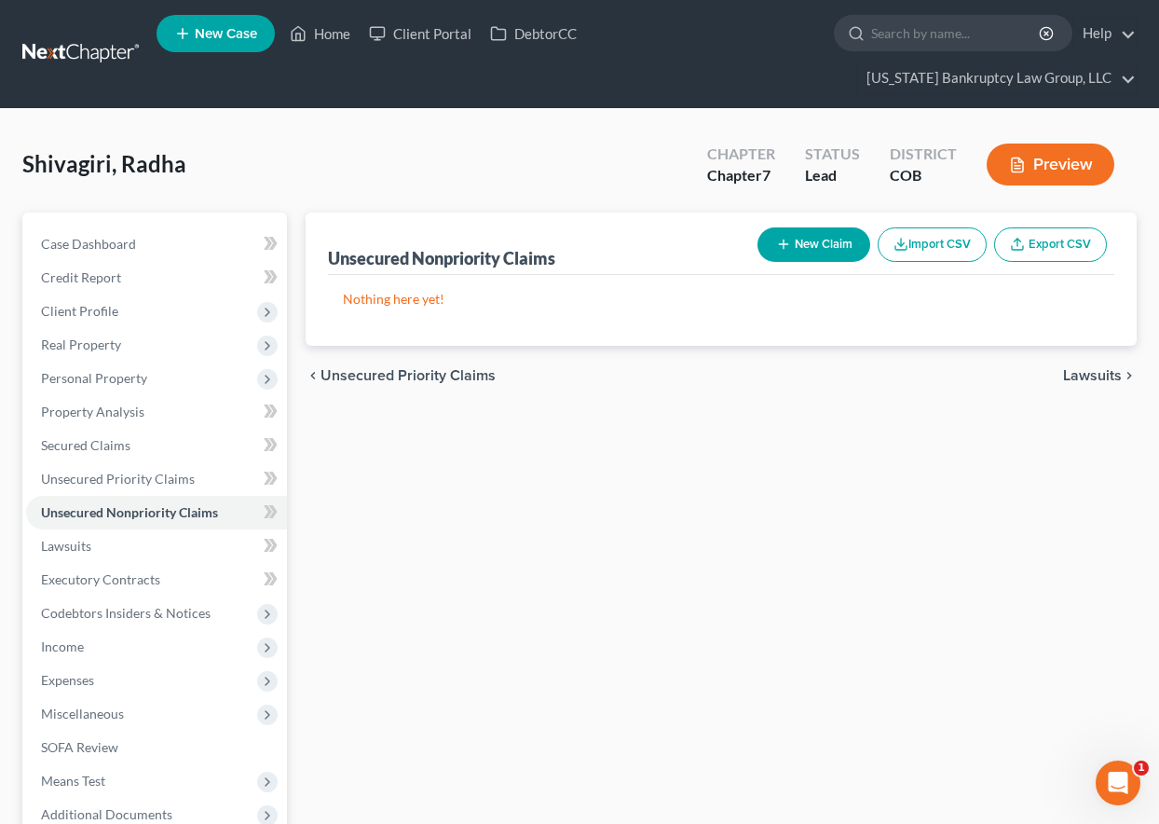
click at [791, 245] on button "New Claim" at bounding box center [813, 244] width 113 height 34
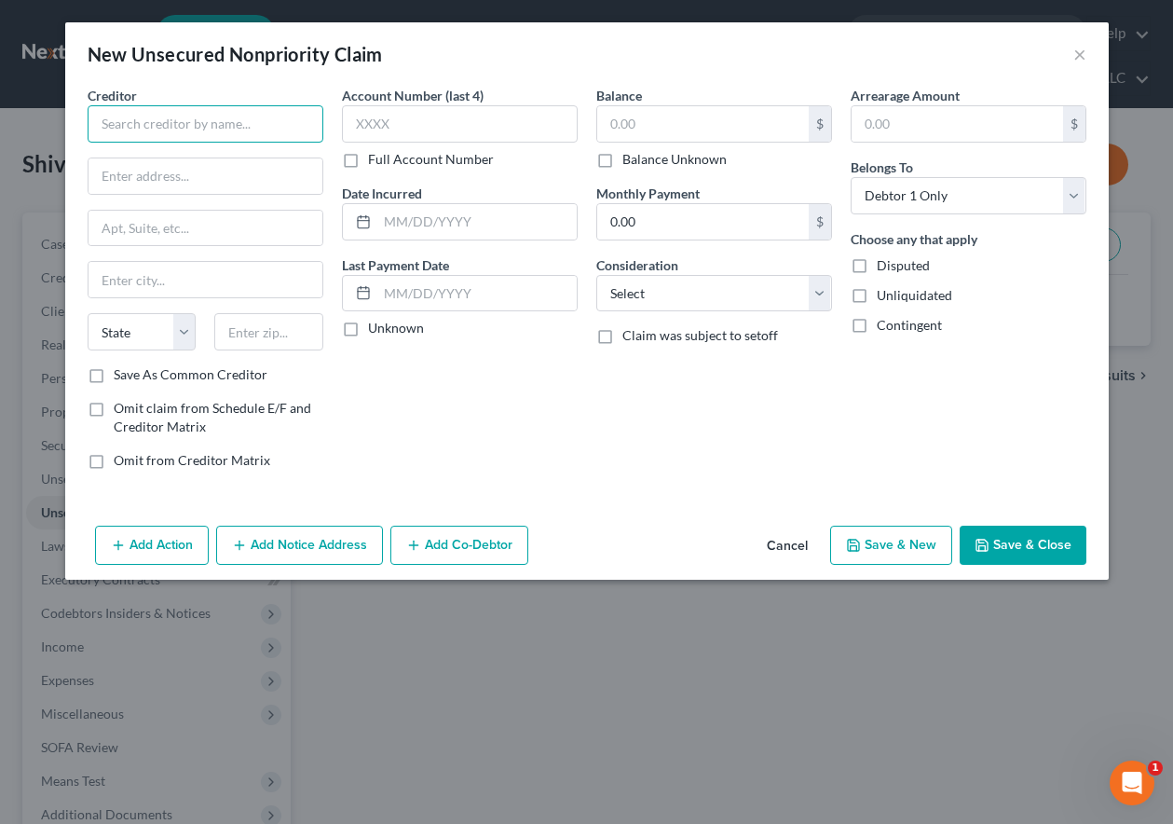
click at [254, 126] on input "text" at bounding box center [206, 123] width 236 height 37
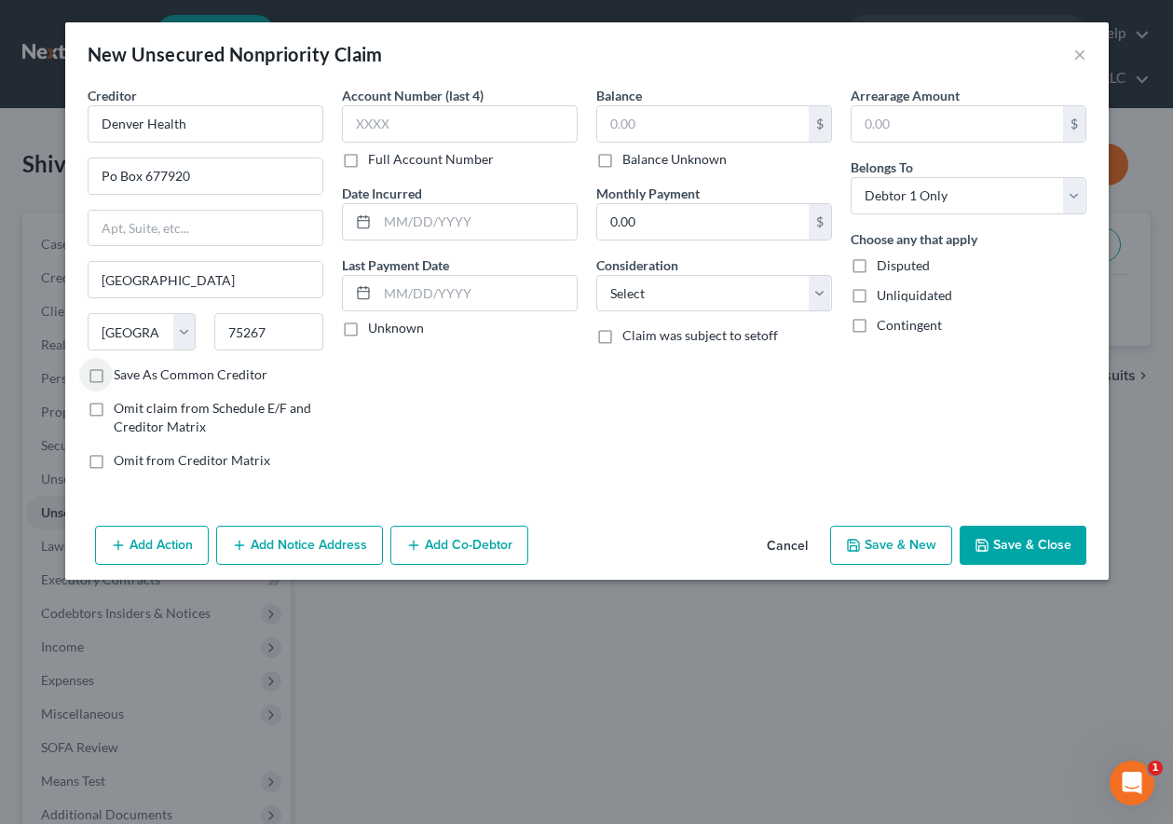
click at [121, 365] on input "Save As Common Creditor" at bounding box center [127, 371] width 12 height 12
click at [675, 121] on input "text" at bounding box center [703, 123] width 212 height 35
drag, startPoint x: 655, startPoint y: 281, endPoint x: 655, endPoint y: 301, distance: 19.6
click at [655, 281] on select "Select Cable / Satellite Services Collection Agency Credit Card Debt Debt Couns…" at bounding box center [714, 293] width 236 height 37
click at [596, 275] on select "Select Cable / Satellite Services Collection Agency Credit Card Debt Debt Couns…" at bounding box center [714, 293] width 236 height 37
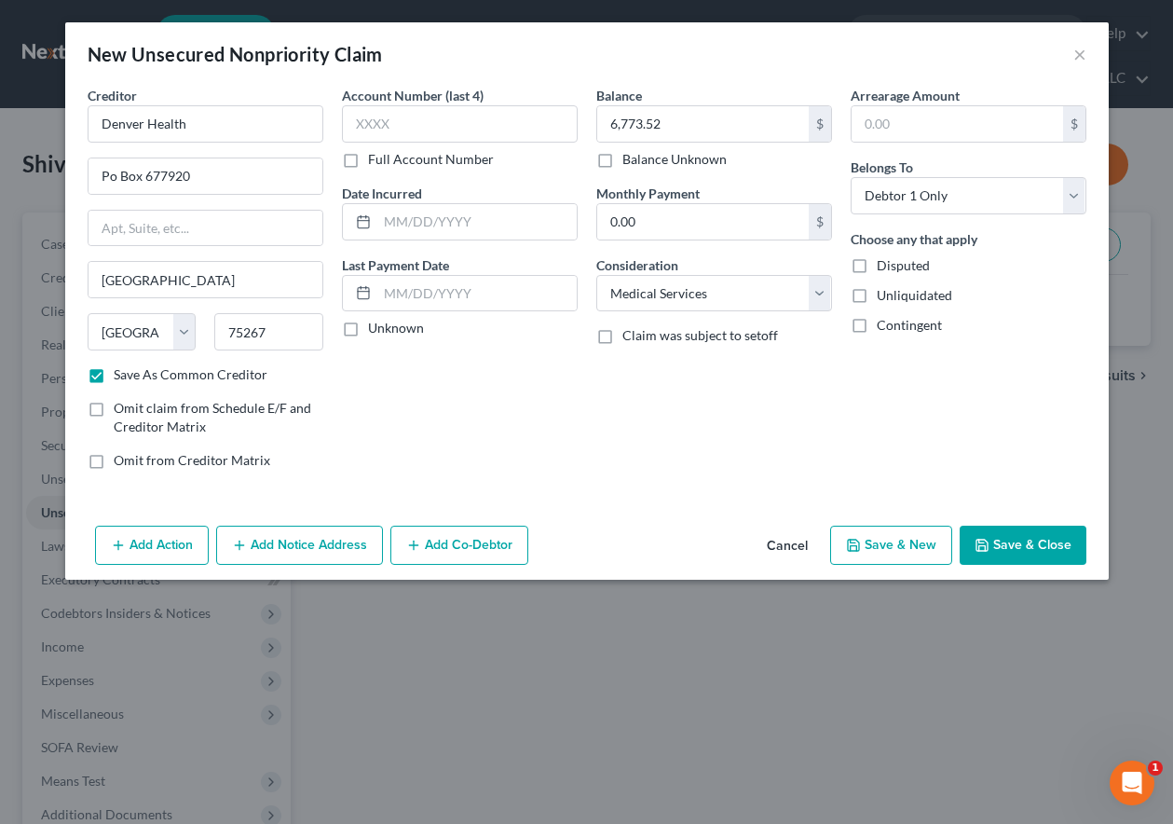
click at [1036, 542] on button "Save & Close" at bounding box center [1023, 544] width 127 height 39
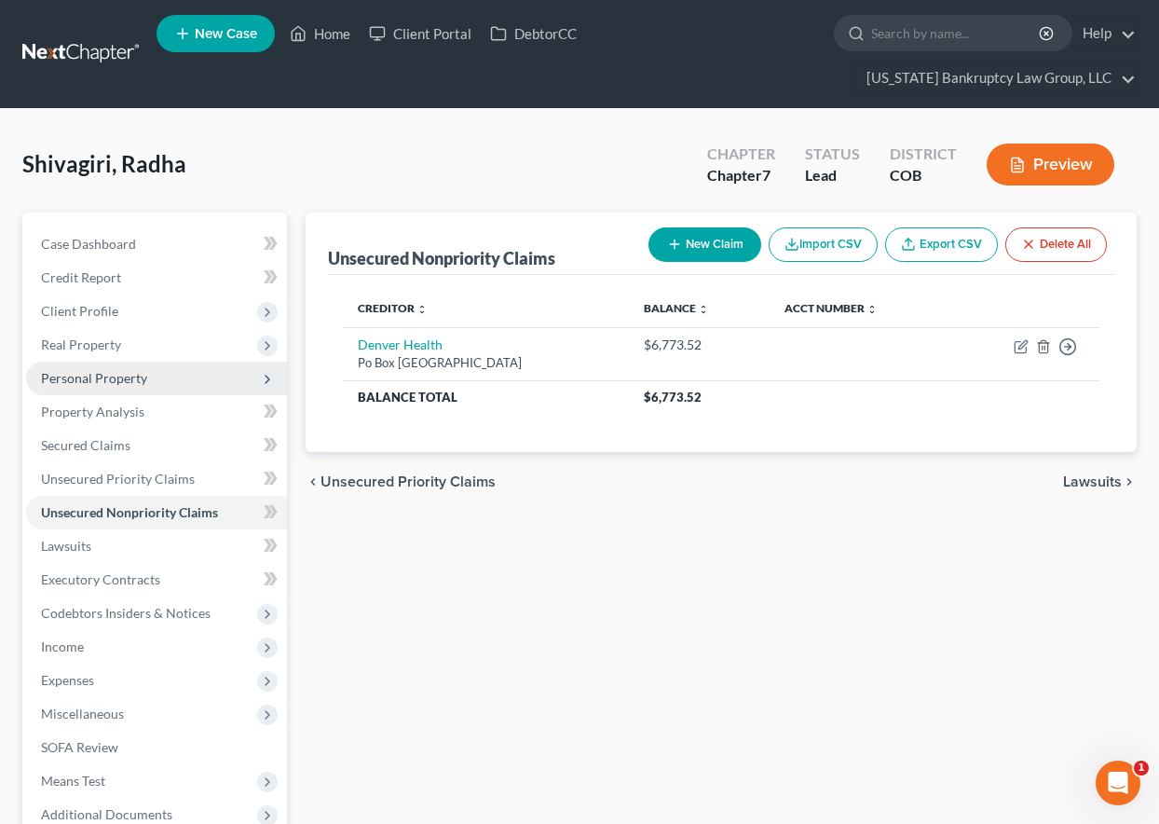
click at [110, 377] on span "Personal Property" at bounding box center [94, 378] width 106 height 16
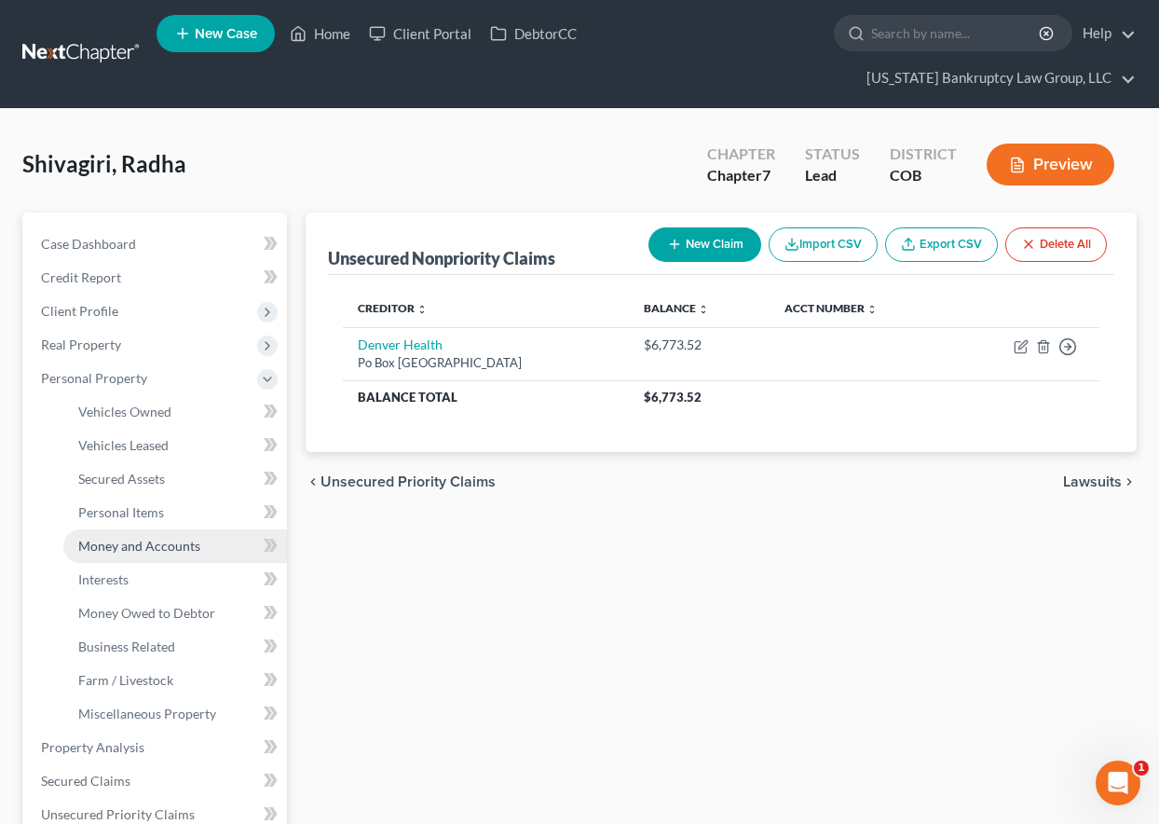
click at [149, 546] on span "Money and Accounts" at bounding box center [139, 546] width 122 height 16
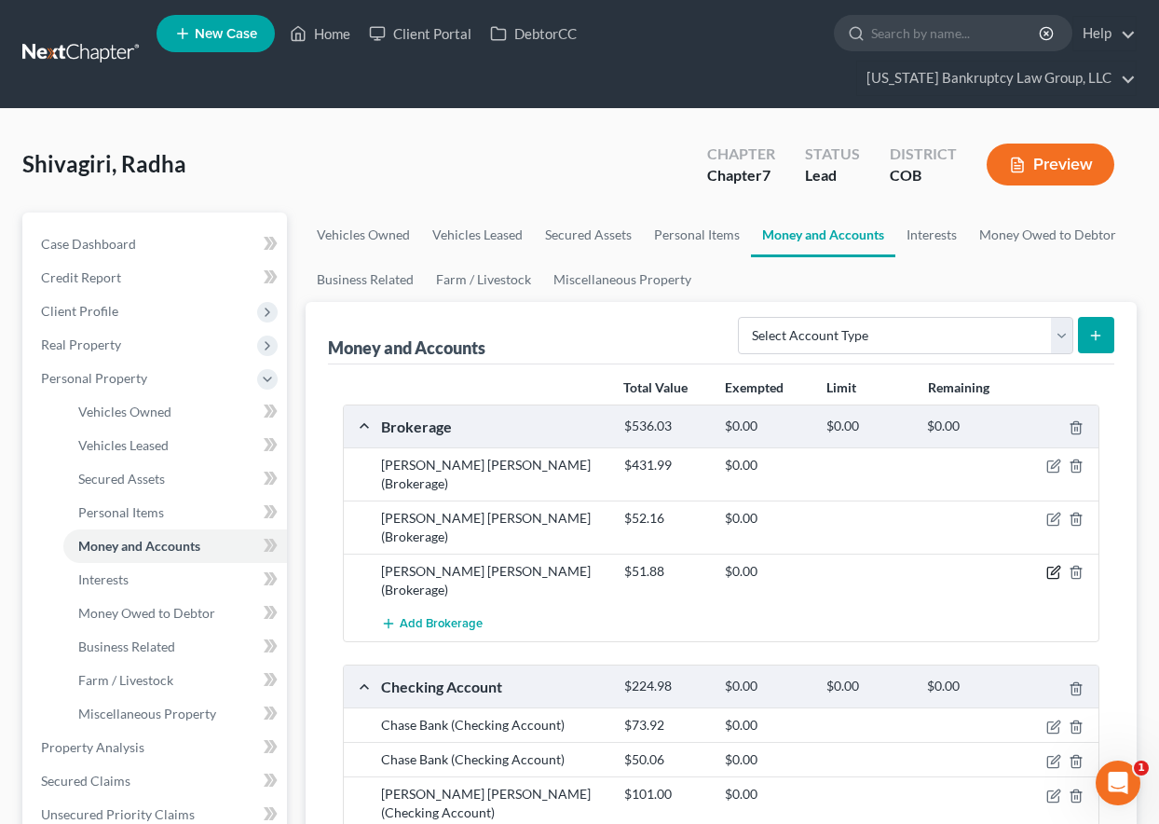
click at [1056, 565] on icon "button" at bounding box center [1053, 572] width 15 height 15
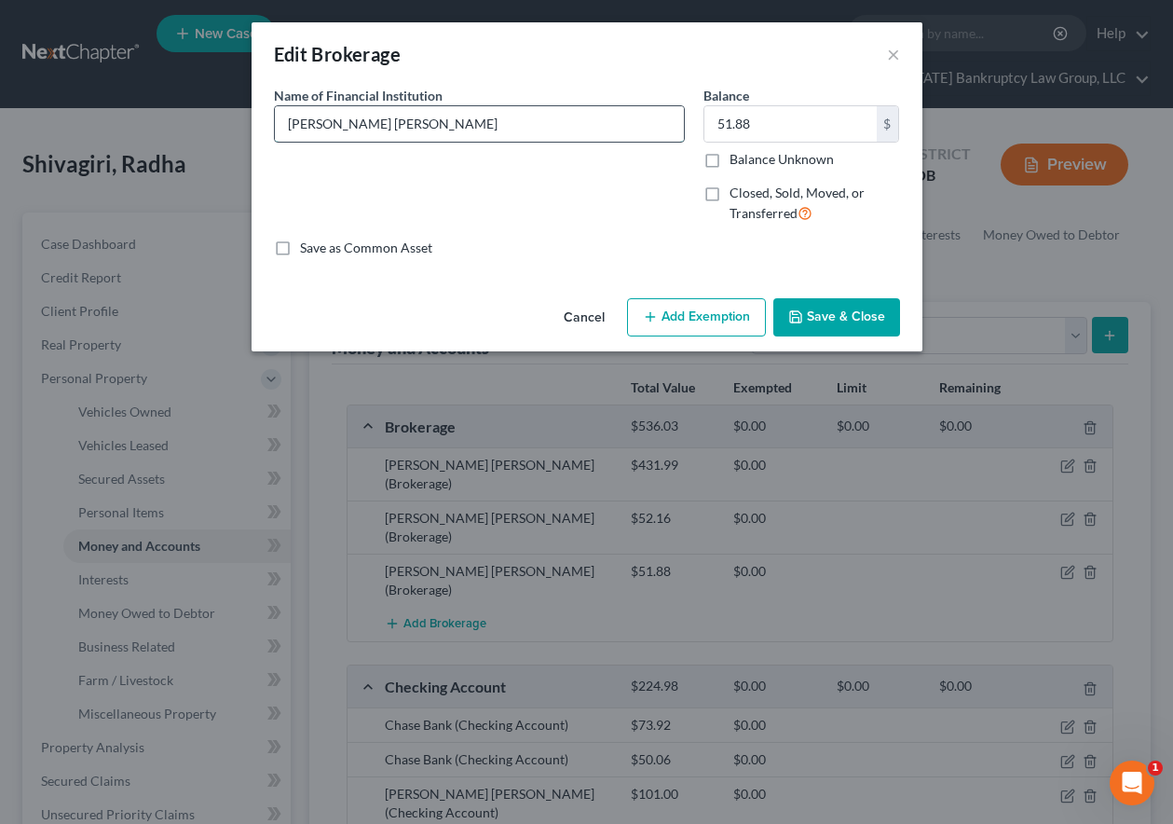
click at [419, 128] on input "Charles Schwab" at bounding box center [479, 123] width 409 height 35
click at [737, 150] on input "Balance Unknown" at bounding box center [743, 156] width 12 height 12
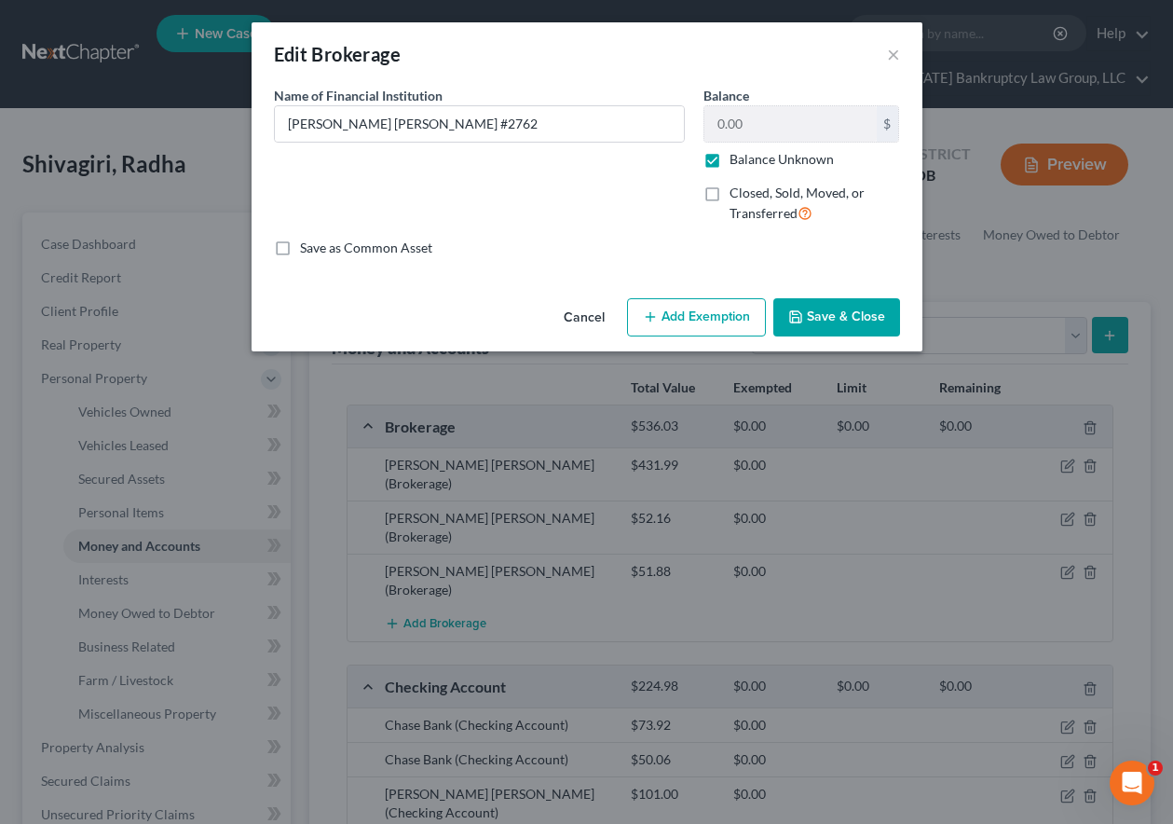
click at [853, 328] on button "Save & Close" at bounding box center [836, 317] width 127 height 39
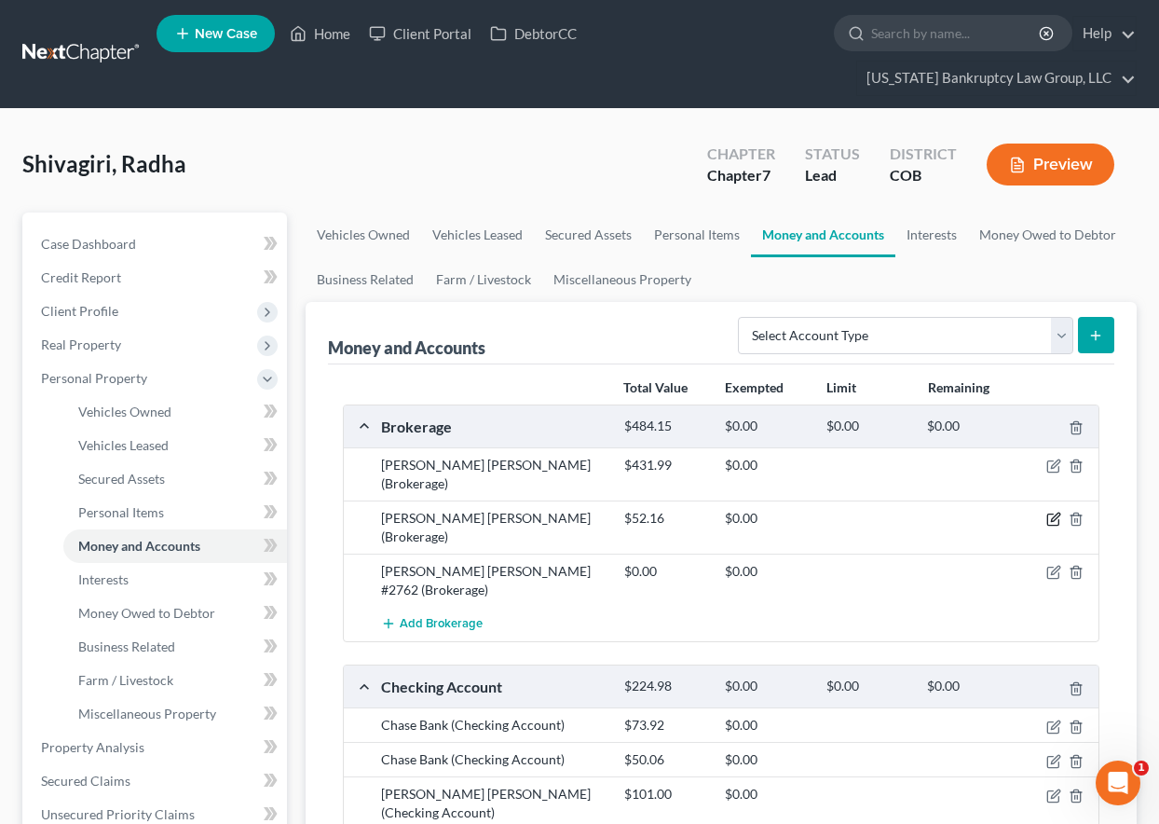
click at [1055, 512] on icon "button" at bounding box center [1053, 519] width 15 height 15
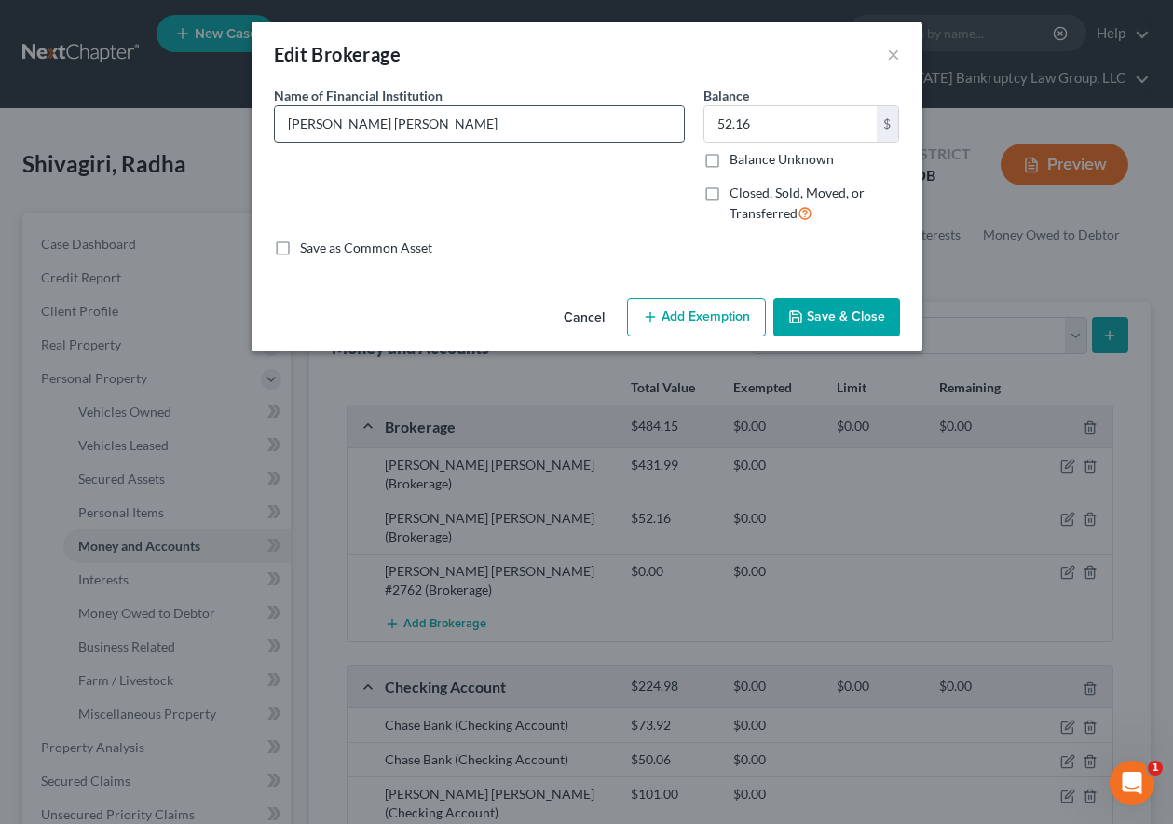
click at [448, 115] on input "Charles Schwab" at bounding box center [479, 123] width 409 height 35
click at [730, 160] on label "Balance Unknown" at bounding box center [782, 159] width 104 height 19
click at [737, 160] on input "Balance Unknown" at bounding box center [743, 156] width 12 height 12
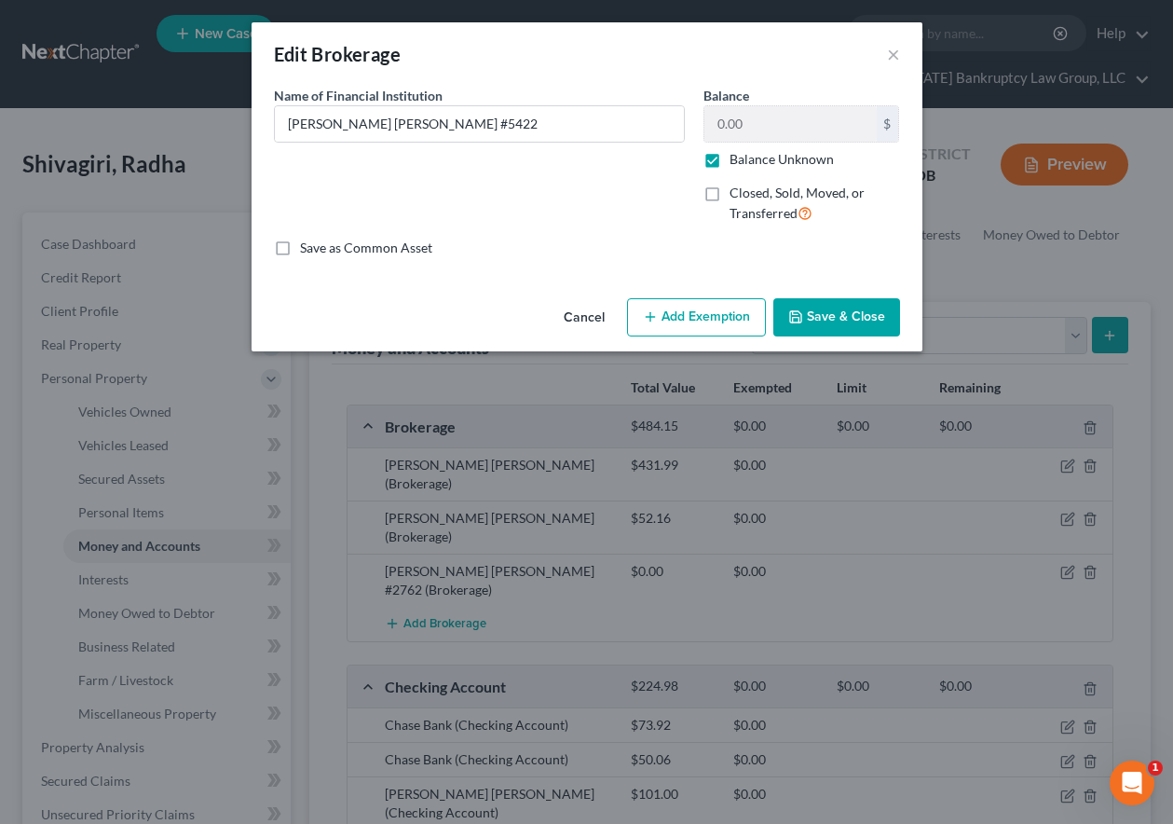
click at [858, 335] on button "Save & Close" at bounding box center [836, 317] width 127 height 39
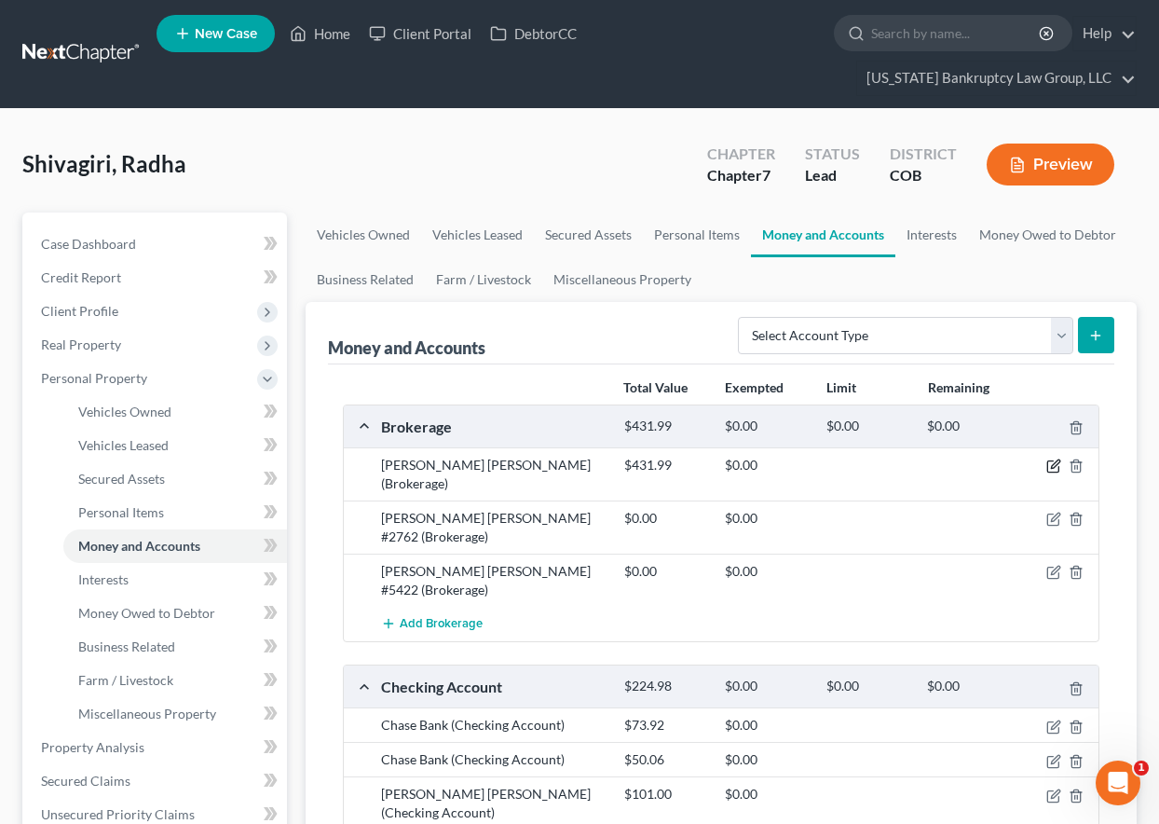
click at [1057, 463] on icon "button" at bounding box center [1053, 465] width 15 height 15
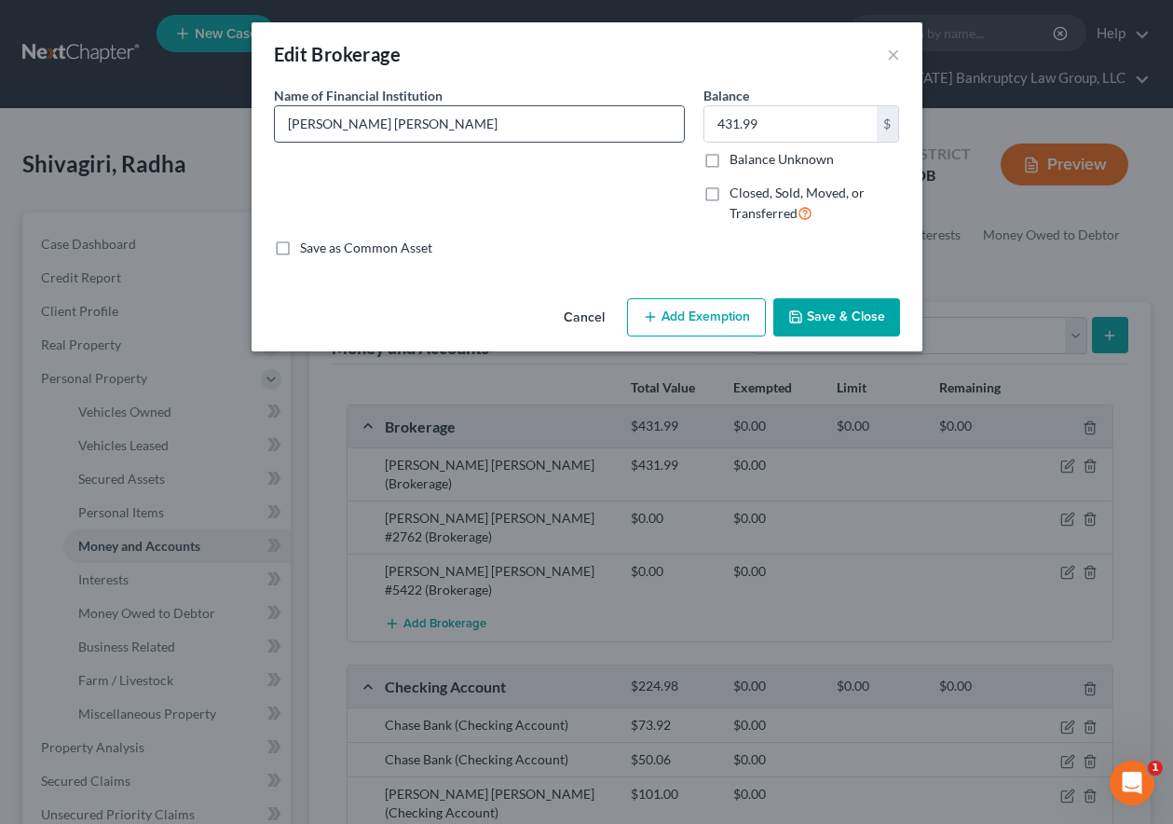
click at [461, 128] on input "Charles Schwab" at bounding box center [479, 123] width 409 height 35
click at [730, 158] on label "Balance Unknown" at bounding box center [782, 159] width 104 height 19
click at [737, 158] on input "Balance Unknown" at bounding box center [743, 156] width 12 height 12
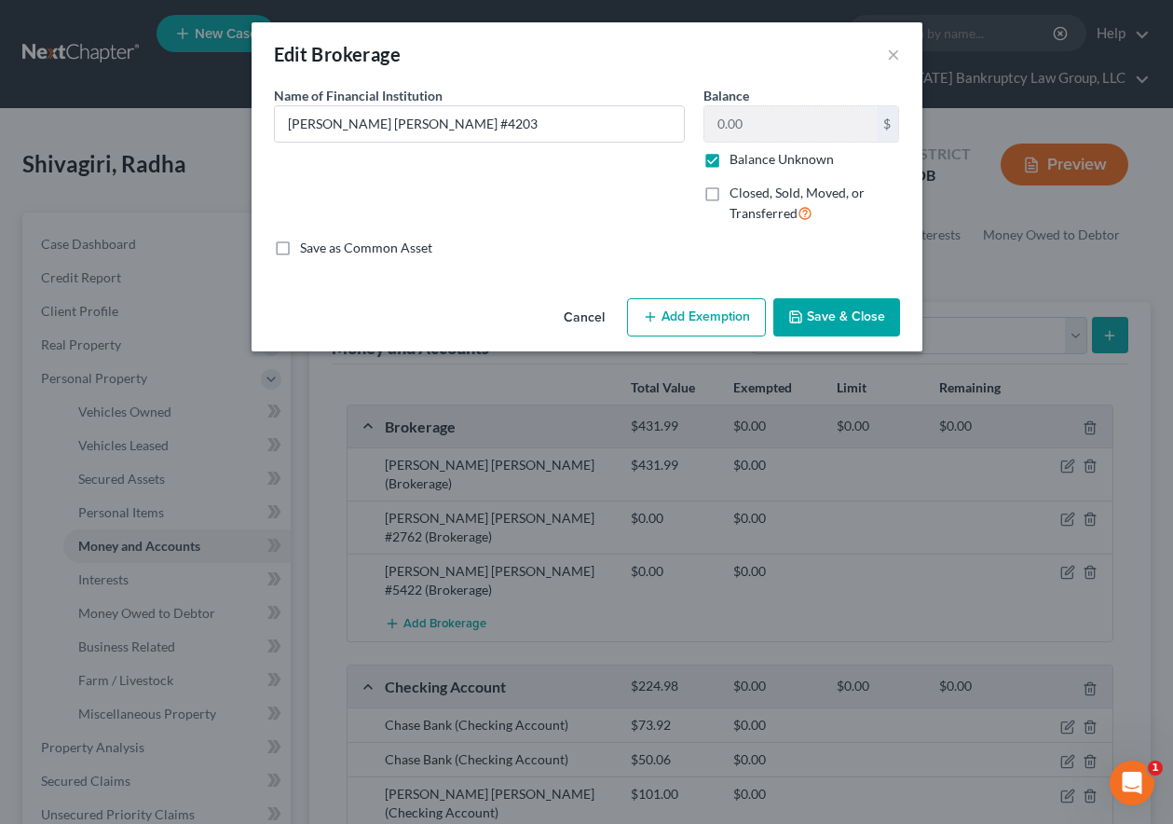
click at [847, 312] on button "Save & Close" at bounding box center [836, 317] width 127 height 39
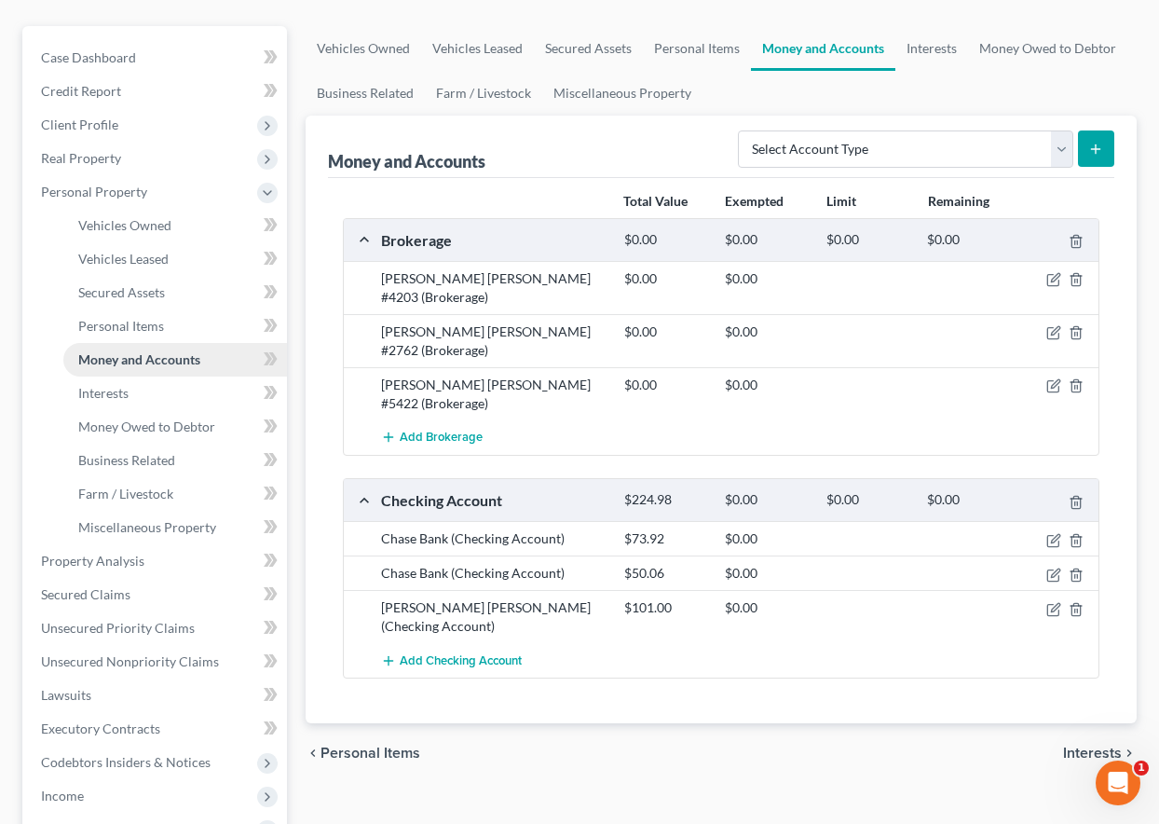
scroll to position [373, 0]
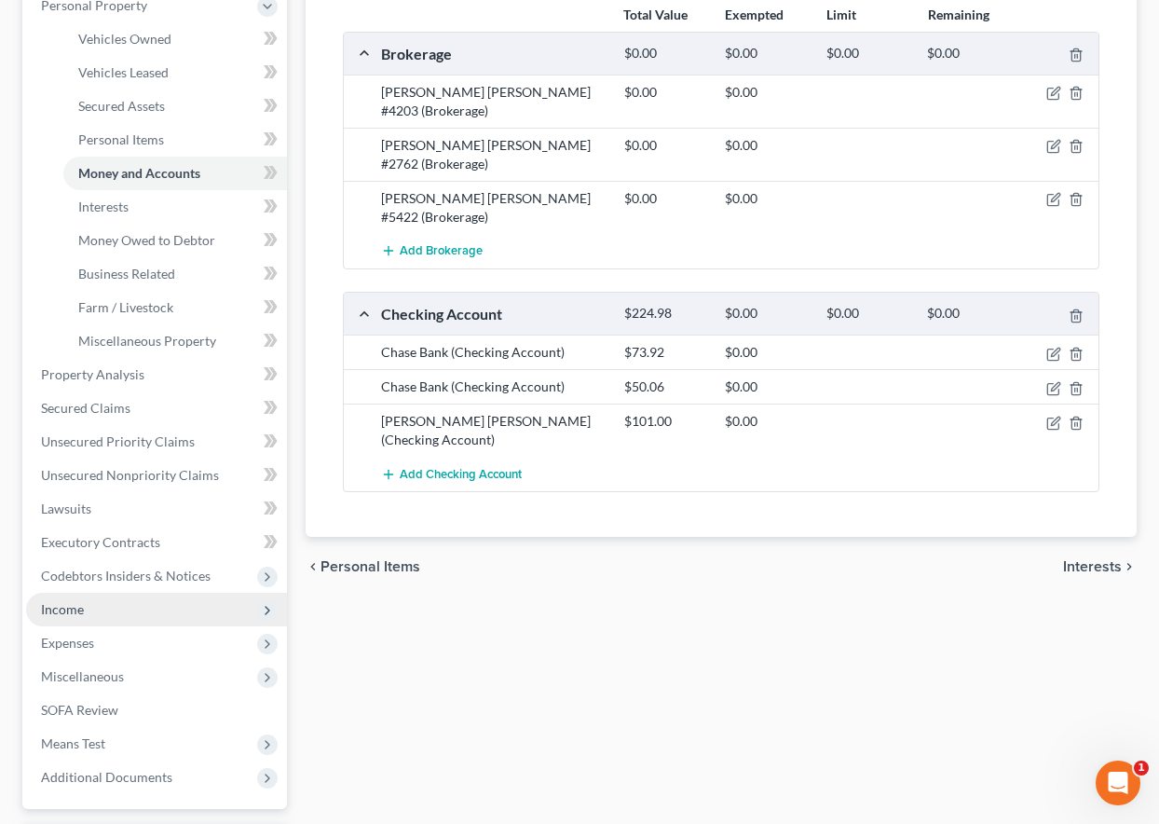
click at [75, 612] on span "Income" at bounding box center [62, 609] width 43 height 16
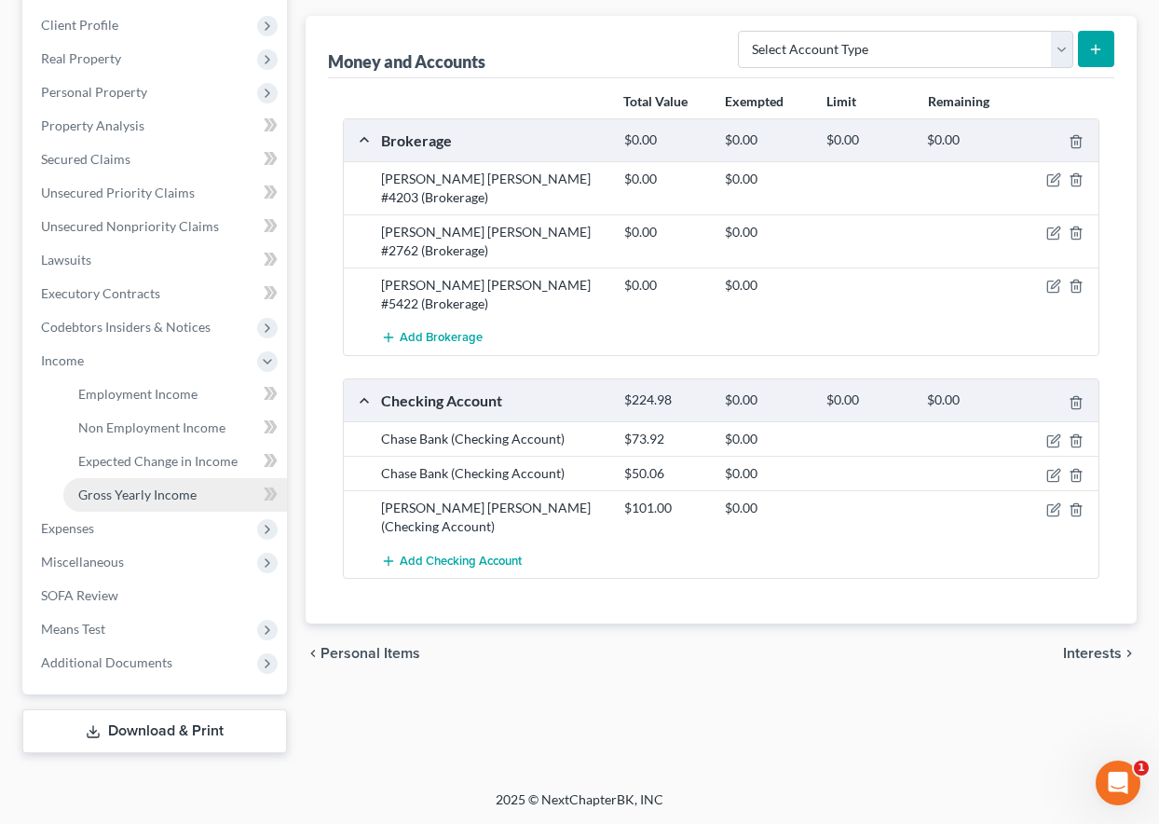
click at [143, 482] on link "Gross Yearly Income" at bounding box center [175, 495] width 224 height 34
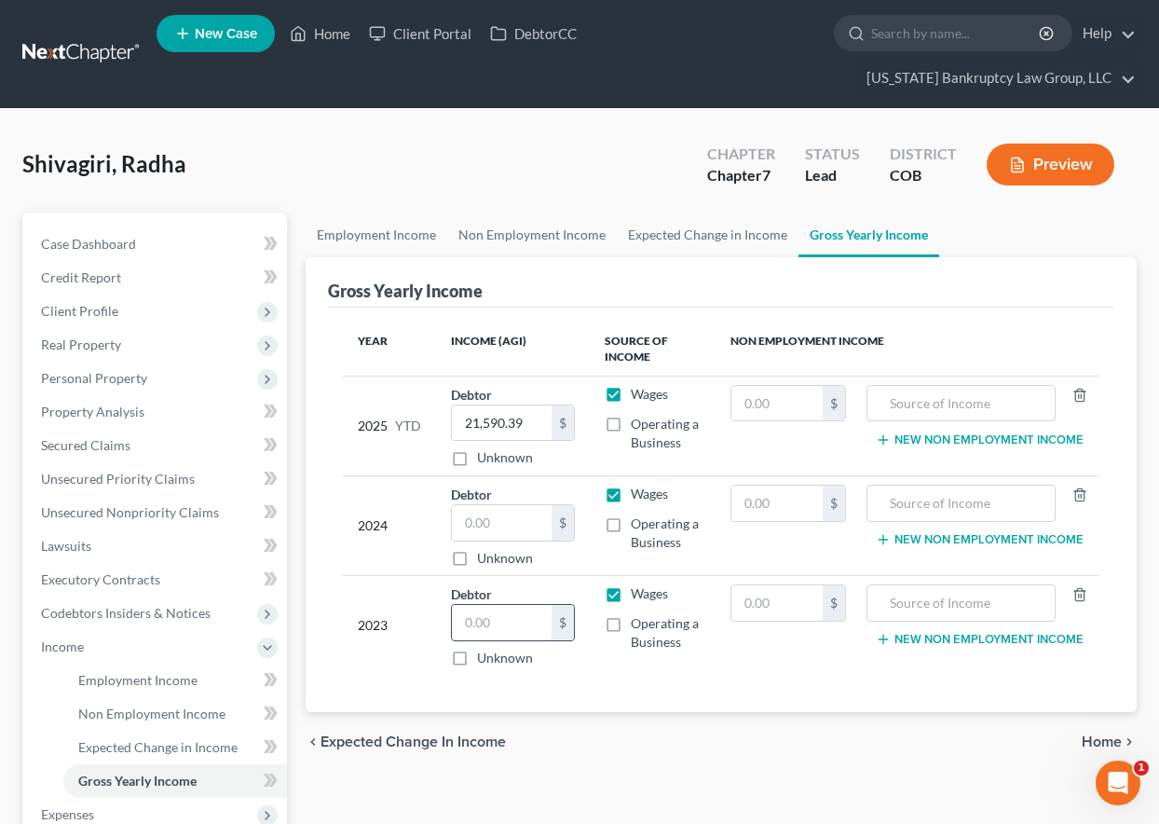
click at [498, 616] on input "text" at bounding box center [502, 622] width 100 height 35
click at [814, 597] on input "text" at bounding box center [776, 602] width 91 height 35
click at [1139, 470] on div "Employment Income Non Employment Income Expected Change in Income Gross Yearly …" at bounding box center [721, 625] width 850 height 826
drag, startPoint x: 498, startPoint y: 522, endPoint x: 509, endPoint y: 515, distance: 12.9
click at [498, 522] on input "text" at bounding box center [502, 522] width 100 height 35
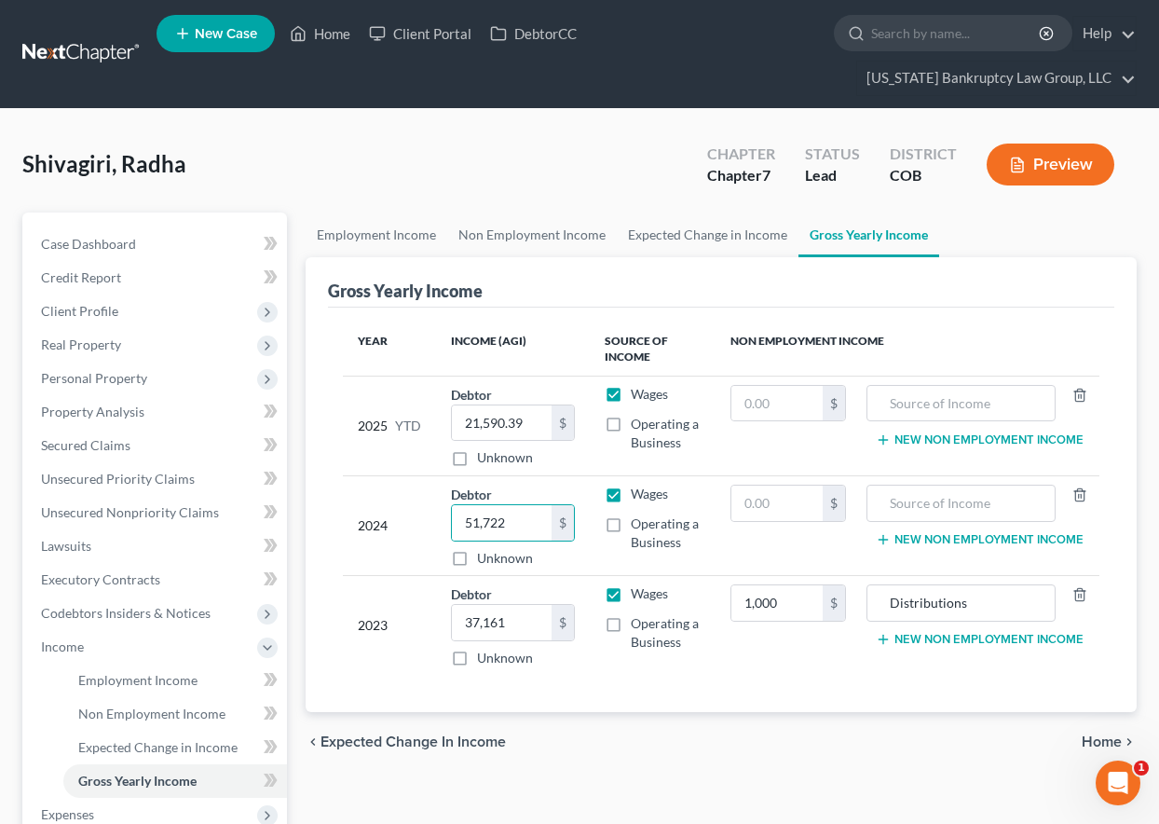
click at [1087, 252] on ul "Employment Income Non Employment Income Expected Change in Income Gross Yearly …" at bounding box center [721, 234] width 831 height 45
click at [778, 505] on input "text" at bounding box center [776, 502] width 91 height 35
click at [1128, 637] on div "Gross Yearly Income Year Income (AGI) Source of Income Non Employment Income 20…" at bounding box center [721, 485] width 831 height 456
click at [785, 503] on input "14,000" at bounding box center [776, 502] width 91 height 35
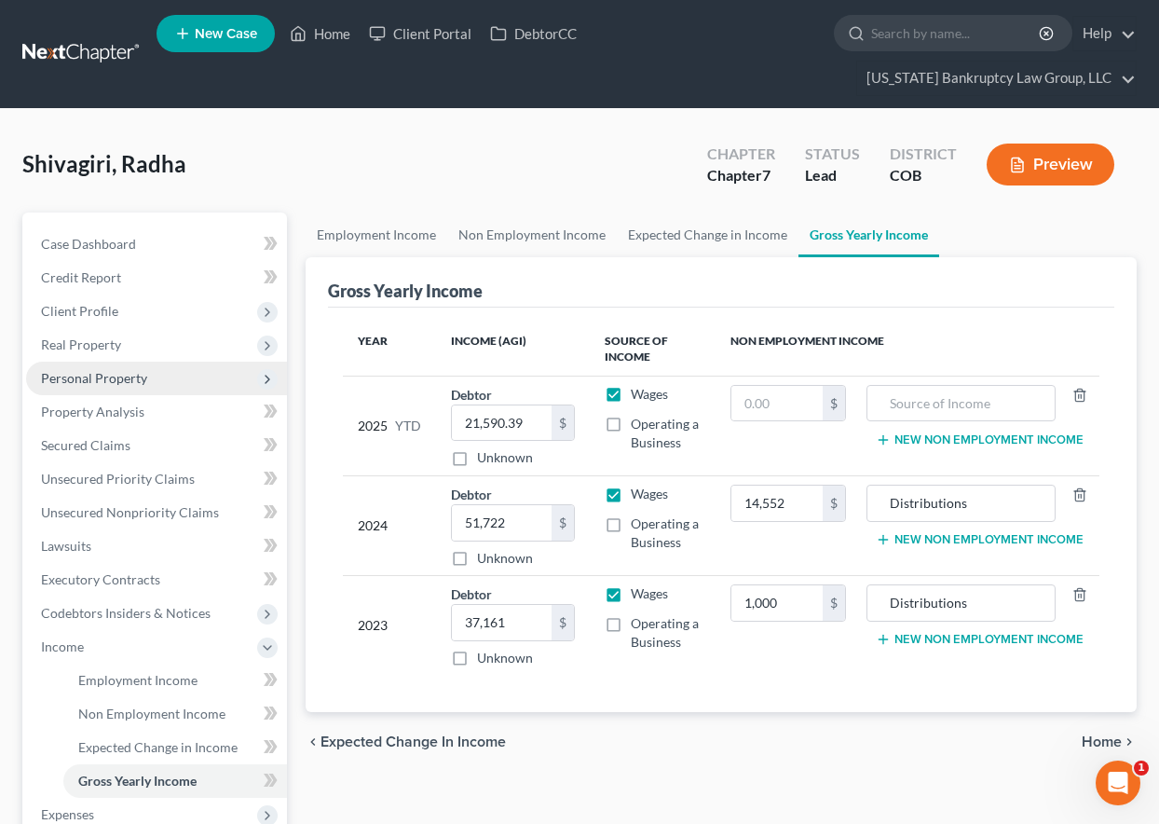
click at [88, 389] on span "Personal Property" at bounding box center [156, 379] width 261 height 34
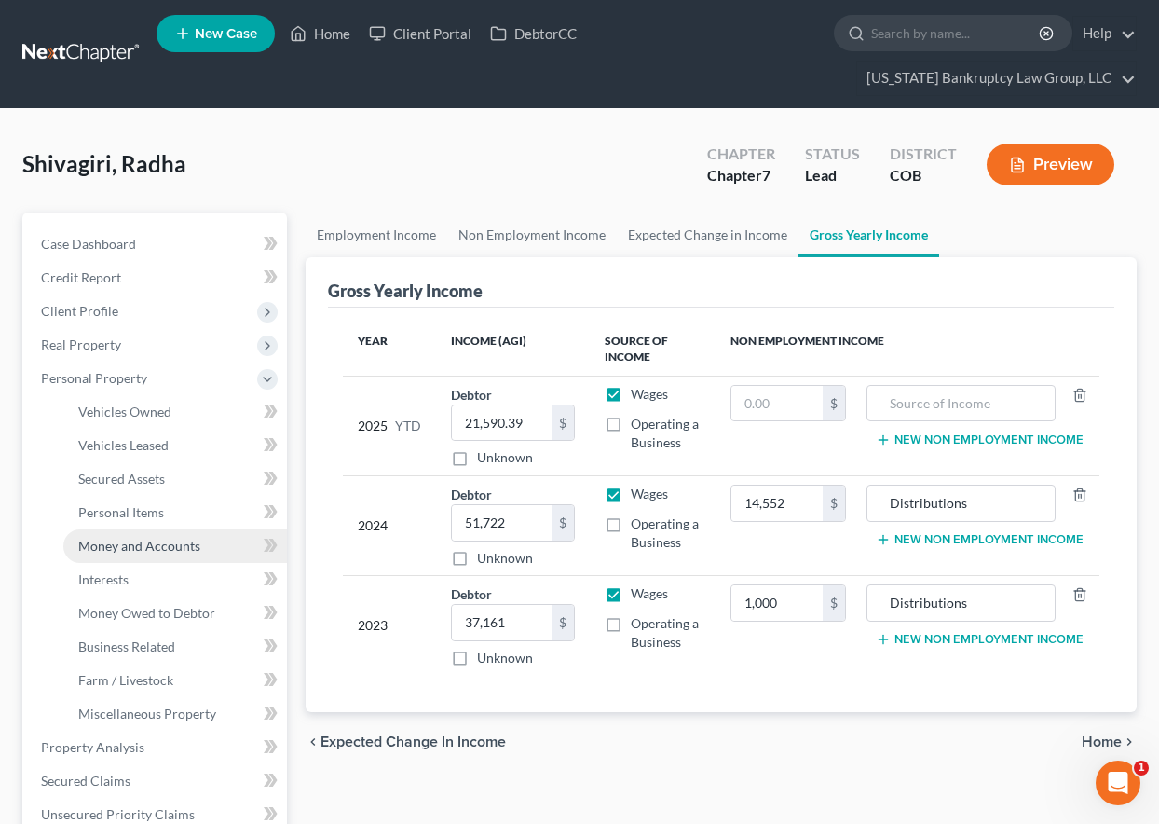
click at [130, 544] on span "Money and Accounts" at bounding box center [139, 546] width 122 height 16
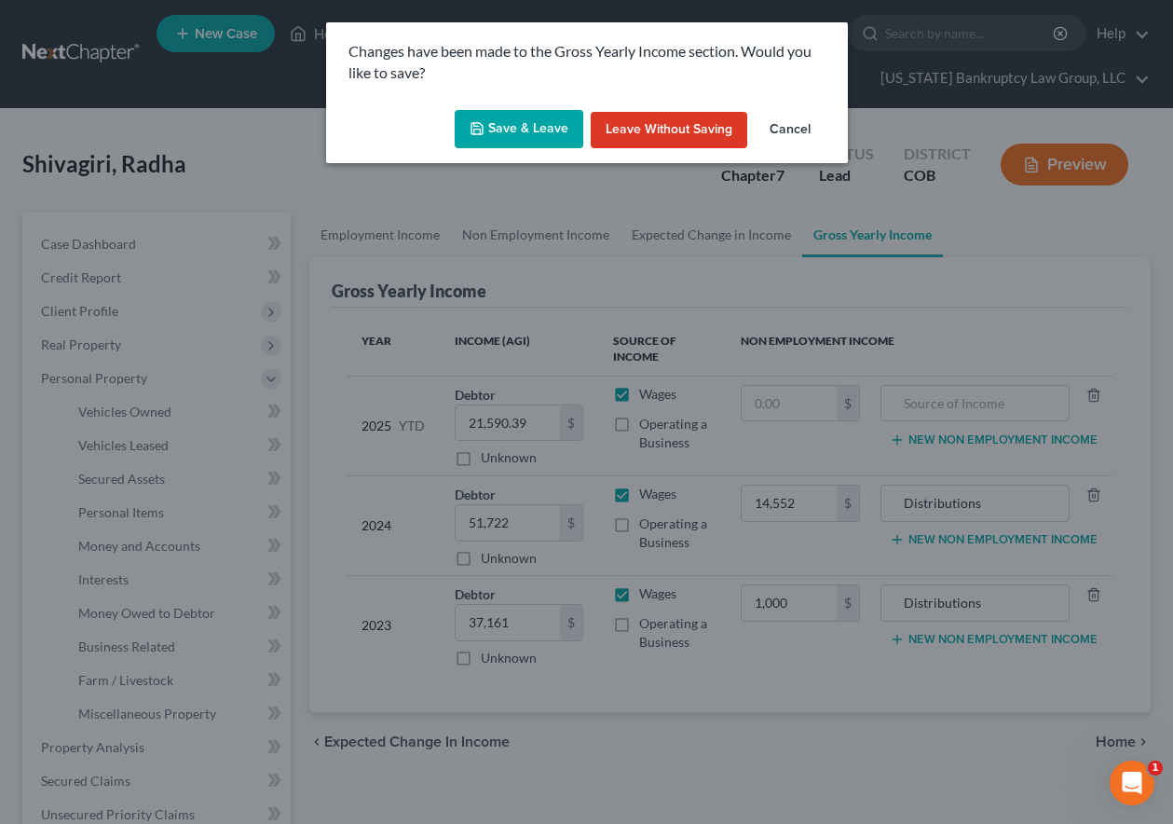
click at [538, 111] on button "Save & Leave" at bounding box center [519, 129] width 129 height 39
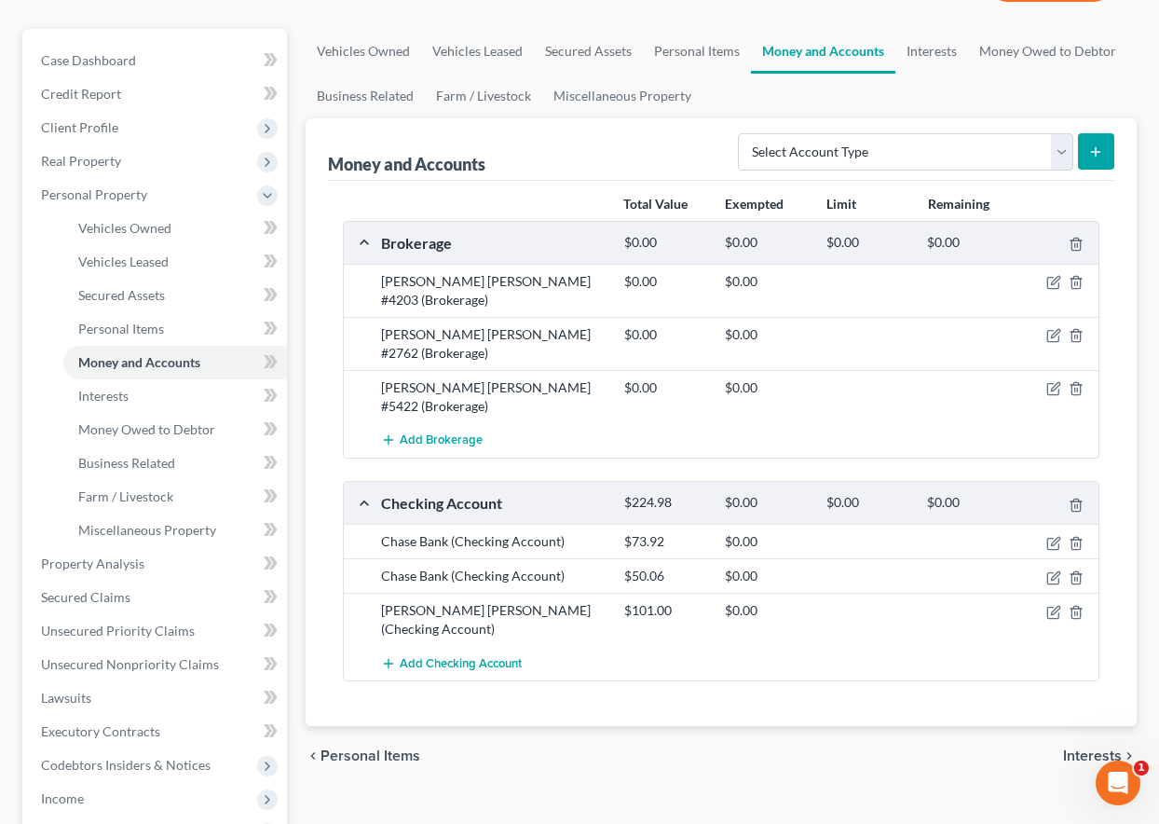
scroll to position [186, 0]
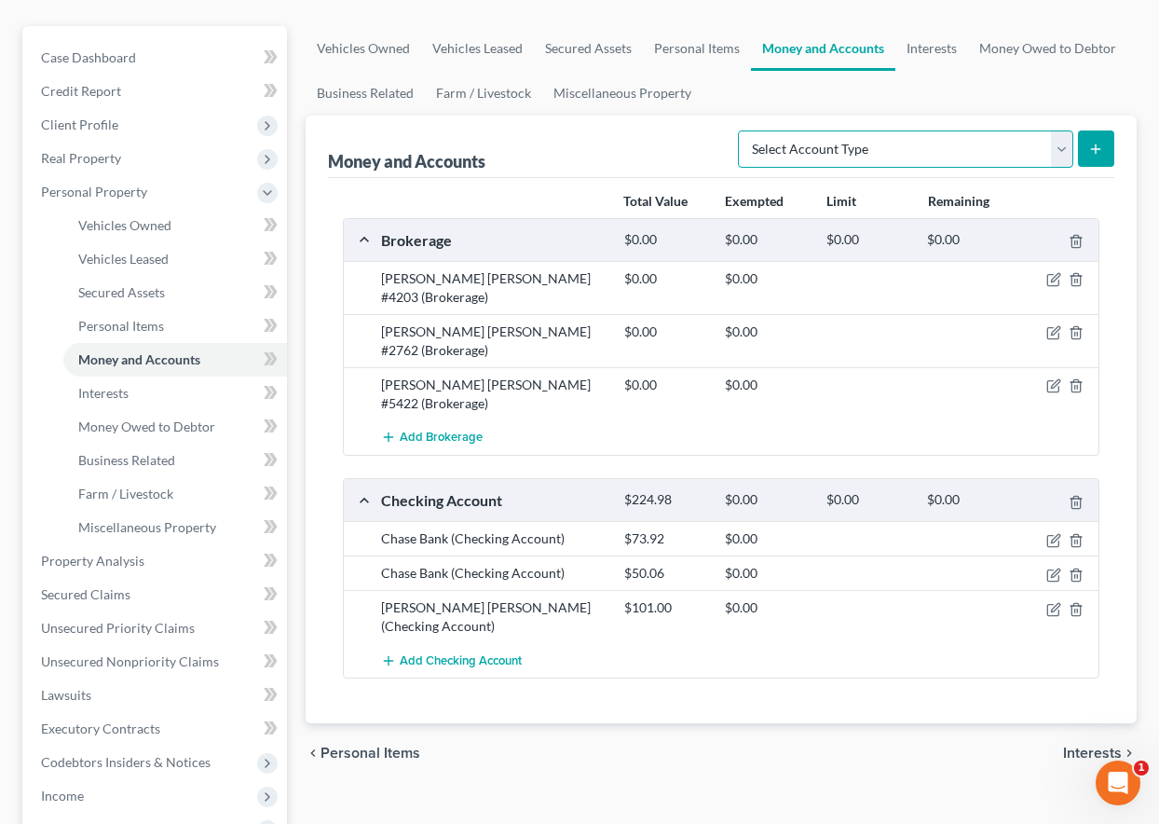
click at [922, 155] on select "Select Account Type Brokerage Cash on Hand Certificates of Deposit Checking Acc…" at bounding box center [905, 148] width 335 height 37
click at [742, 130] on select "Select Account Type Brokerage Cash on Hand Certificates of Deposit Checking Acc…" at bounding box center [905, 148] width 335 height 37
click at [1102, 150] on icon "submit" at bounding box center [1095, 149] width 15 height 15
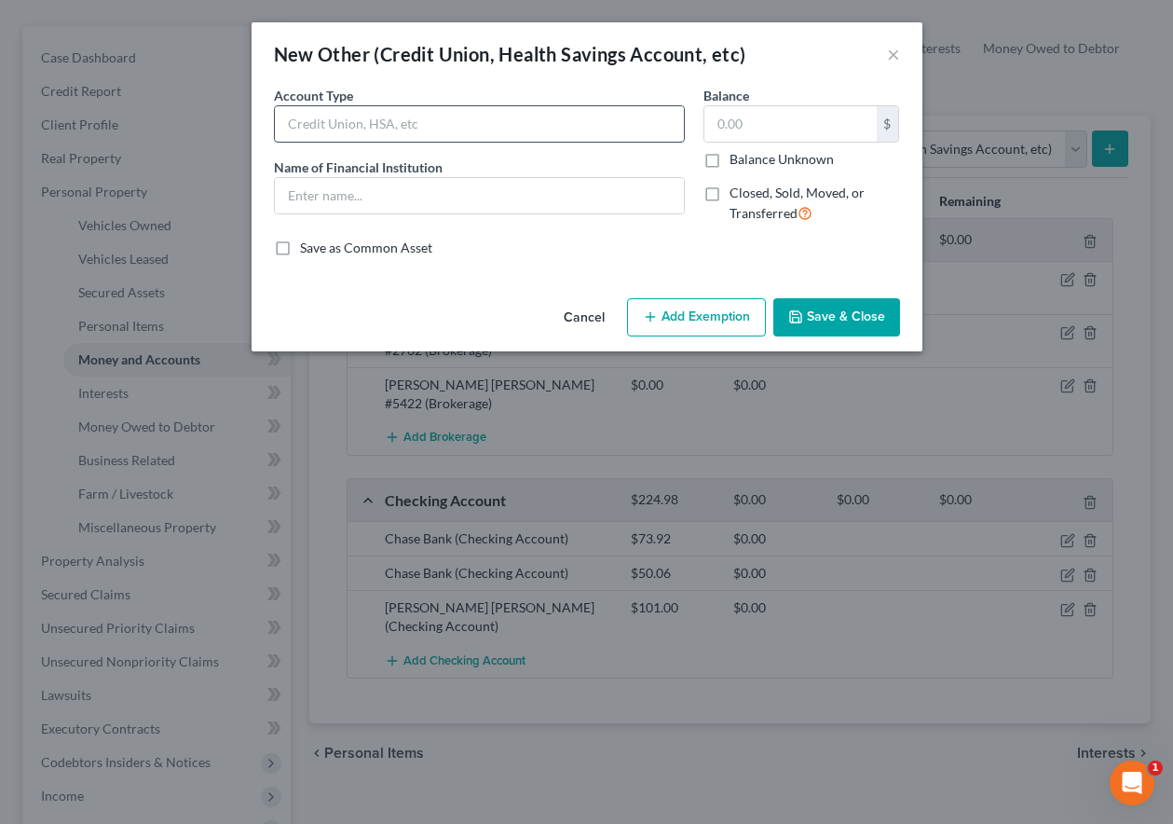
click at [462, 112] on input "text" at bounding box center [479, 123] width 409 height 35
click at [335, 121] on input "text" at bounding box center [479, 123] width 409 height 35
click at [609, 315] on button "Cancel" at bounding box center [584, 318] width 71 height 37
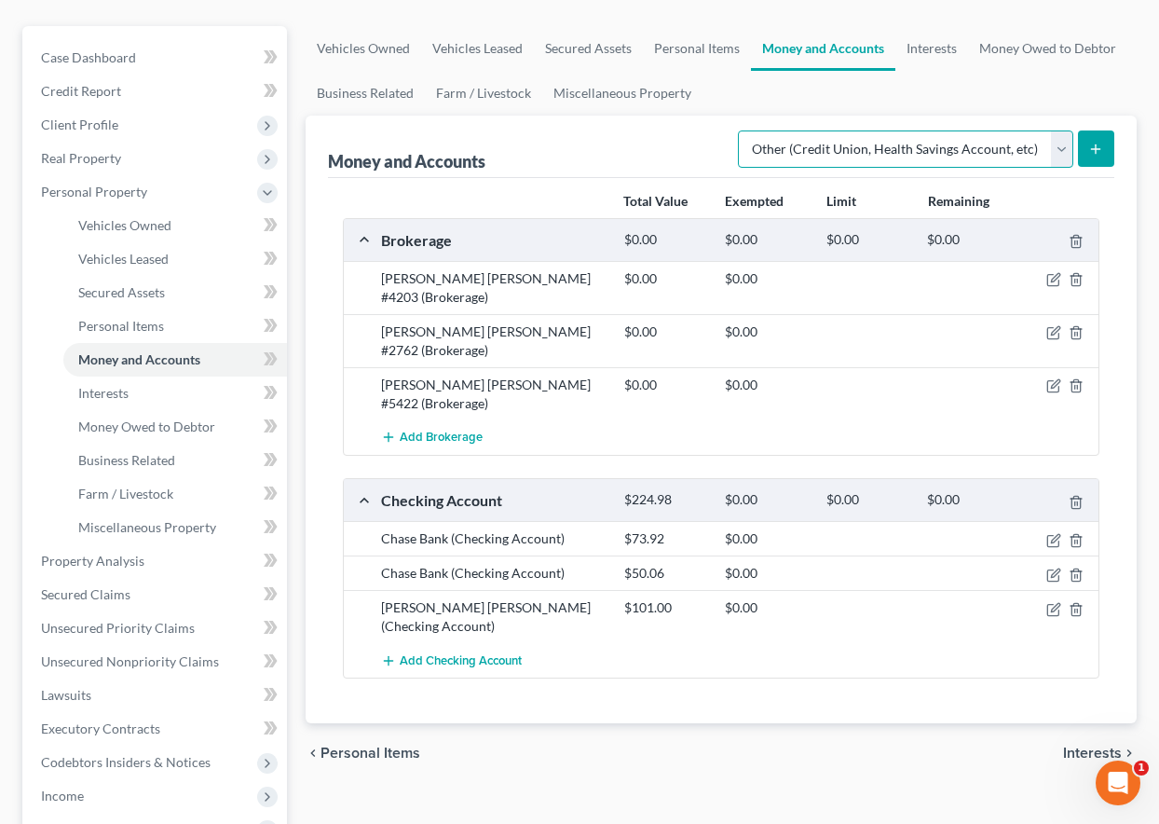
click at [909, 135] on select "Select Account Type Brokerage Cash on Hand Certificates of Deposit Checking Acc…" at bounding box center [905, 148] width 335 height 37
click at [742, 130] on select "Select Account Type Brokerage Cash on Hand Certificates of Deposit Checking Acc…" at bounding box center [905, 148] width 335 height 37
click at [1085, 153] on button "submit" at bounding box center [1096, 148] width 36 height 36
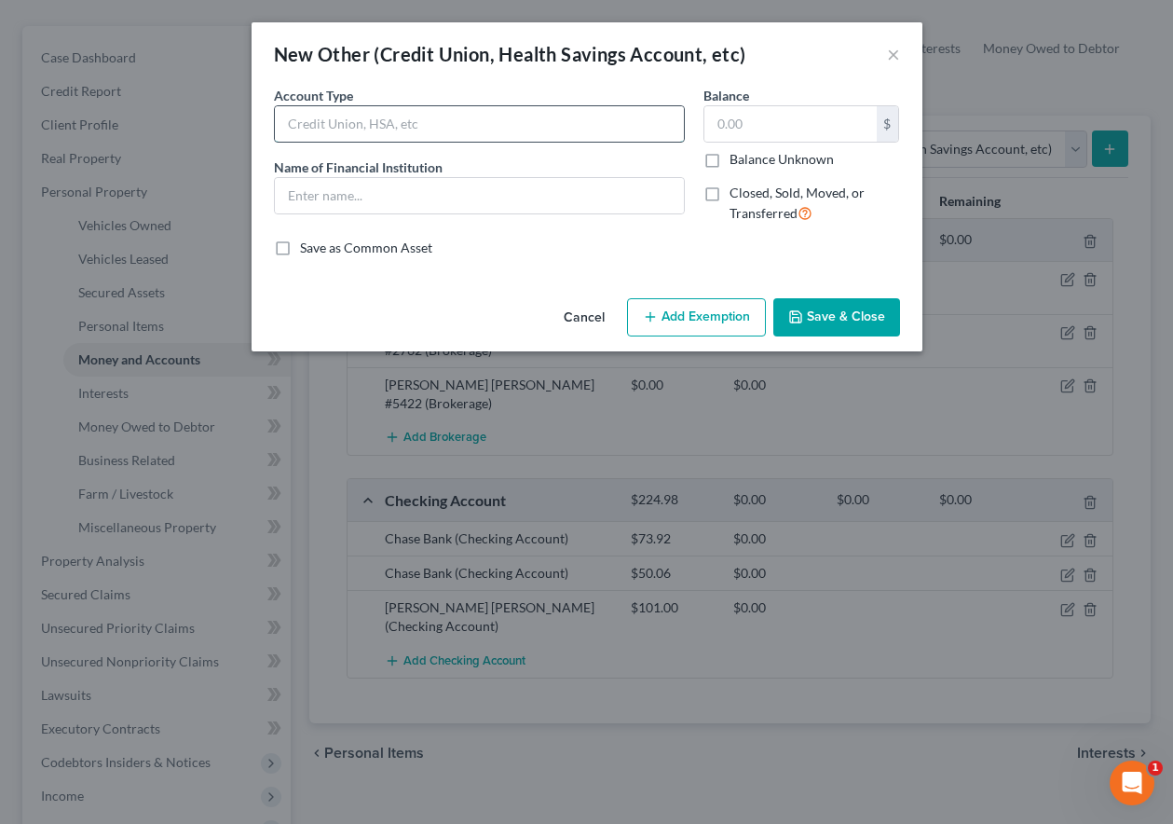
click at [444, 121] on input "text" at bounding box center [479, 123] width 409 height 35
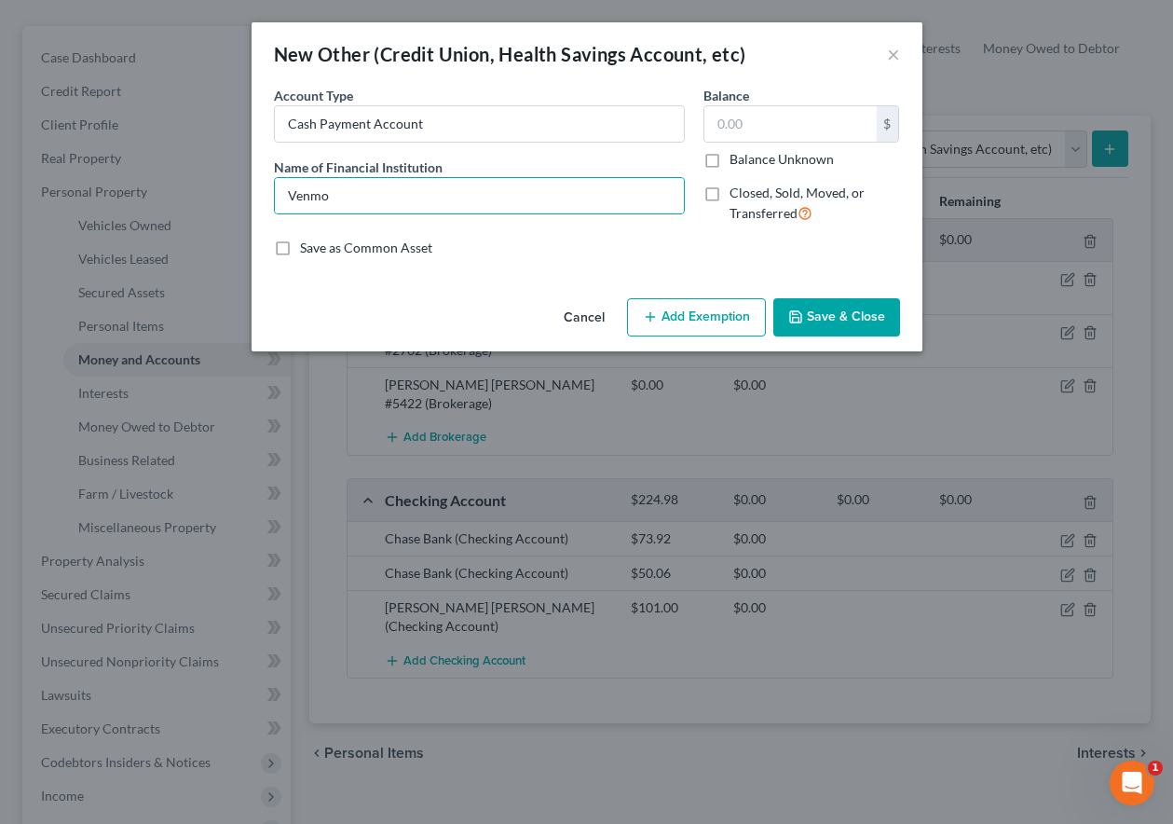
click at [824, 312] on button "Save & Close" at bounding box center [836, 317] width 127 height 39
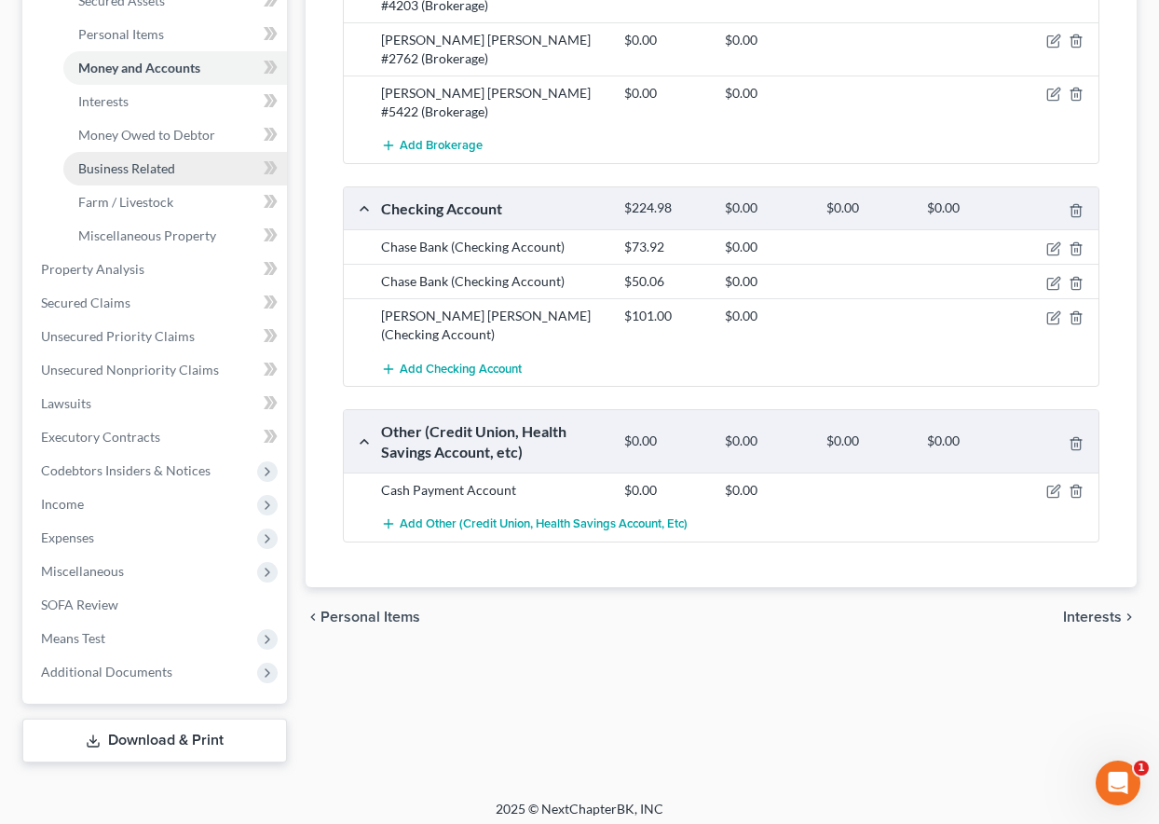
scroll to position [487, 0]
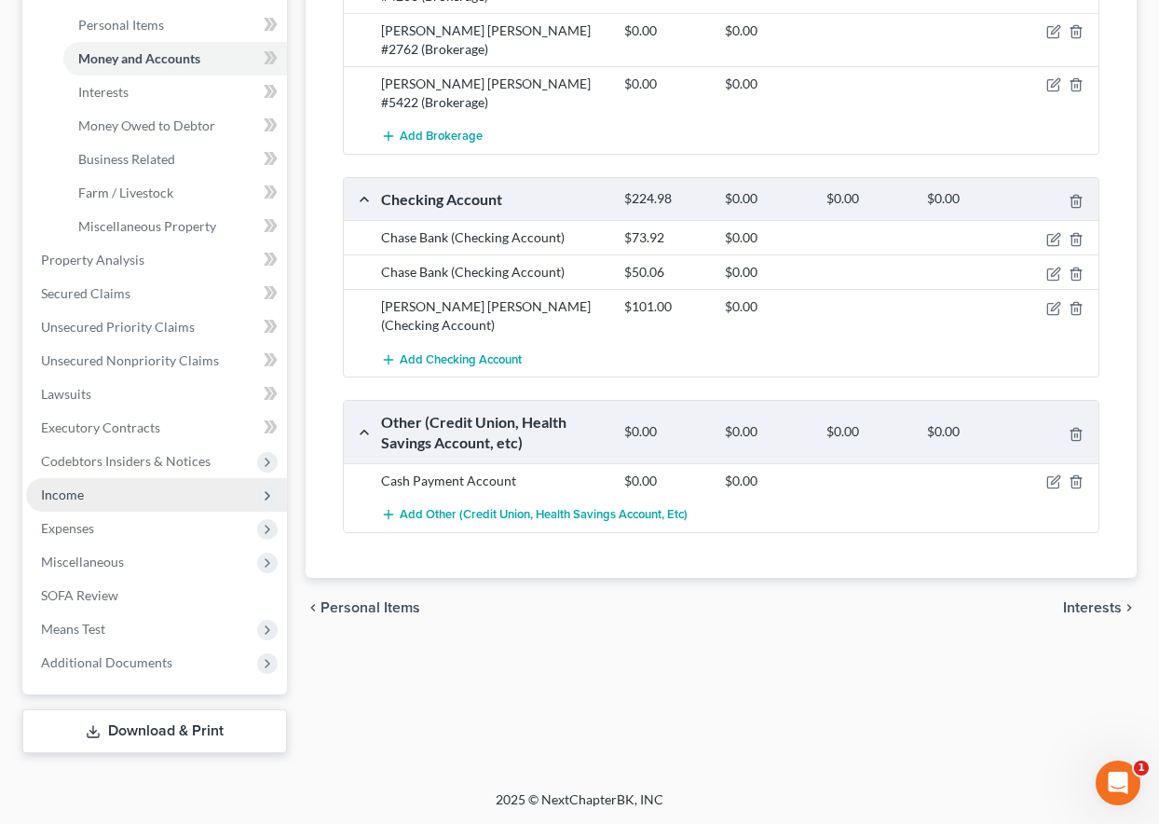
click at [85, 502] on span "Income" at bounding box center [156, 495] width 261 height 34
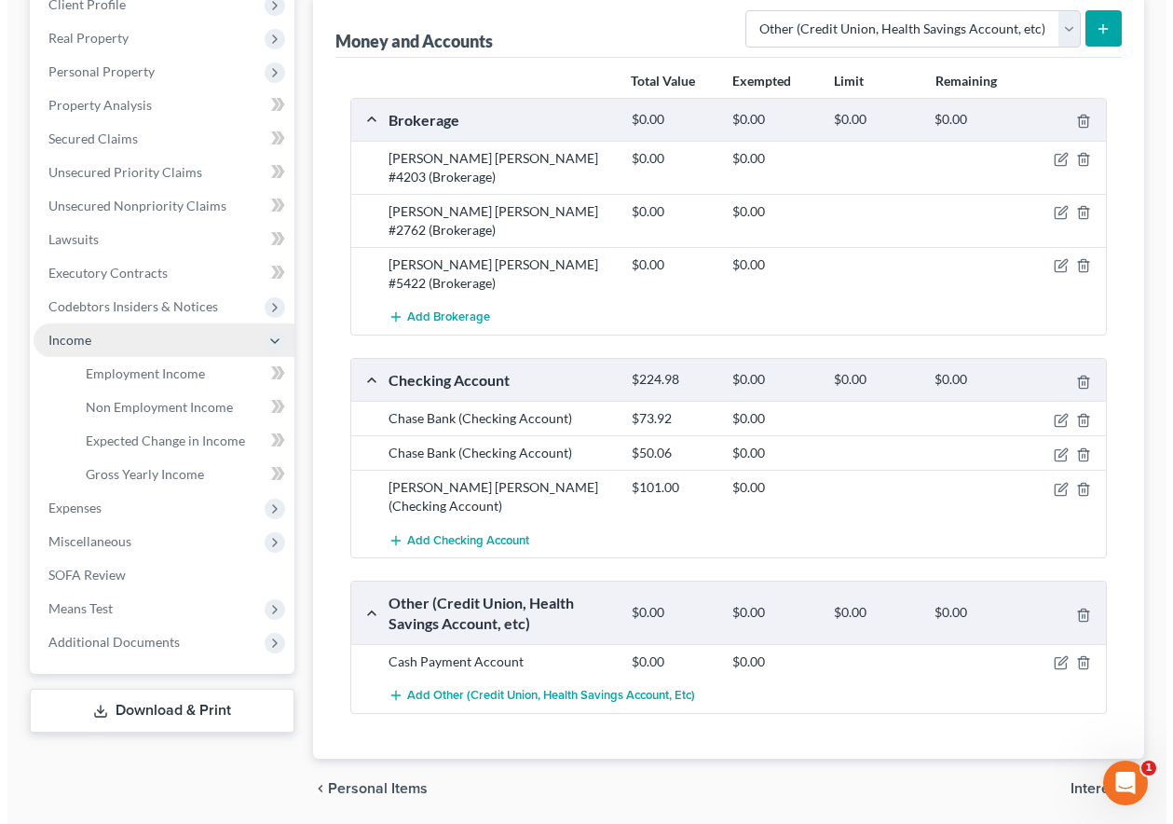
scroll to position [297, 0]
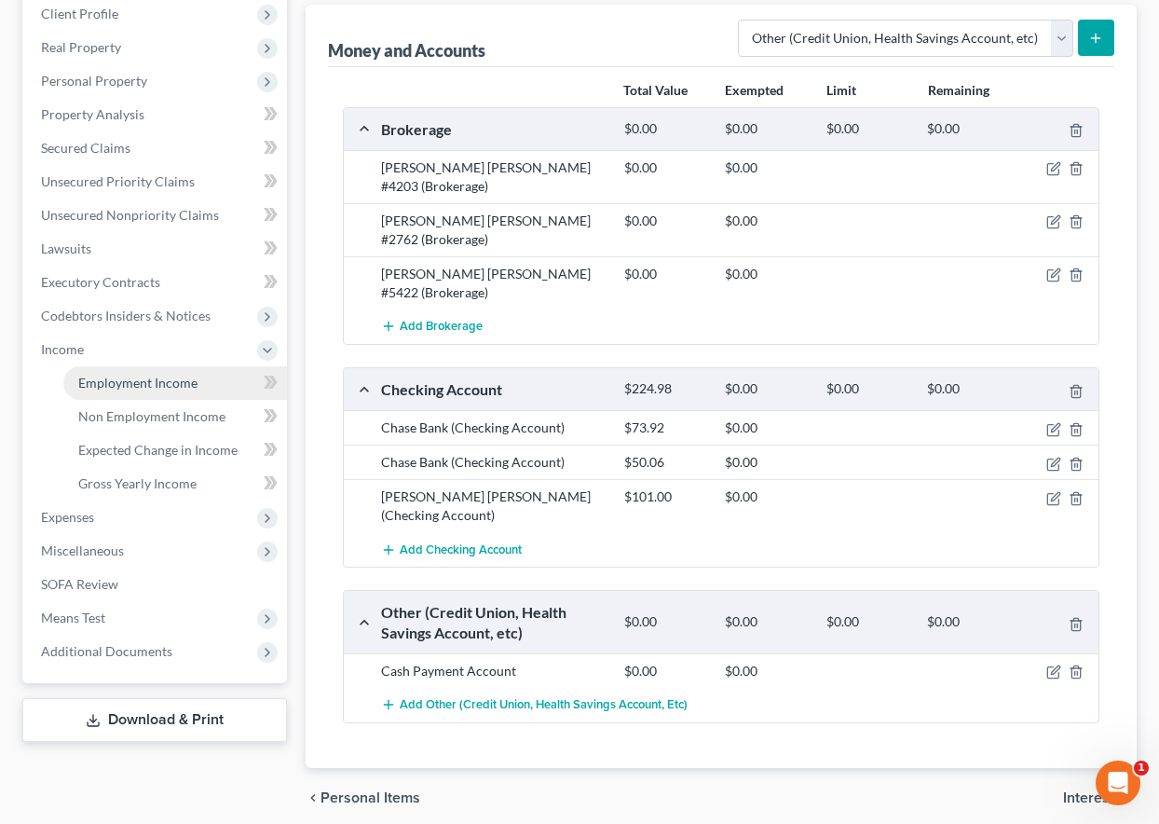
click at [184, 385] on span "Employment Income" at bounding box center [137, 383] width 119 height 16
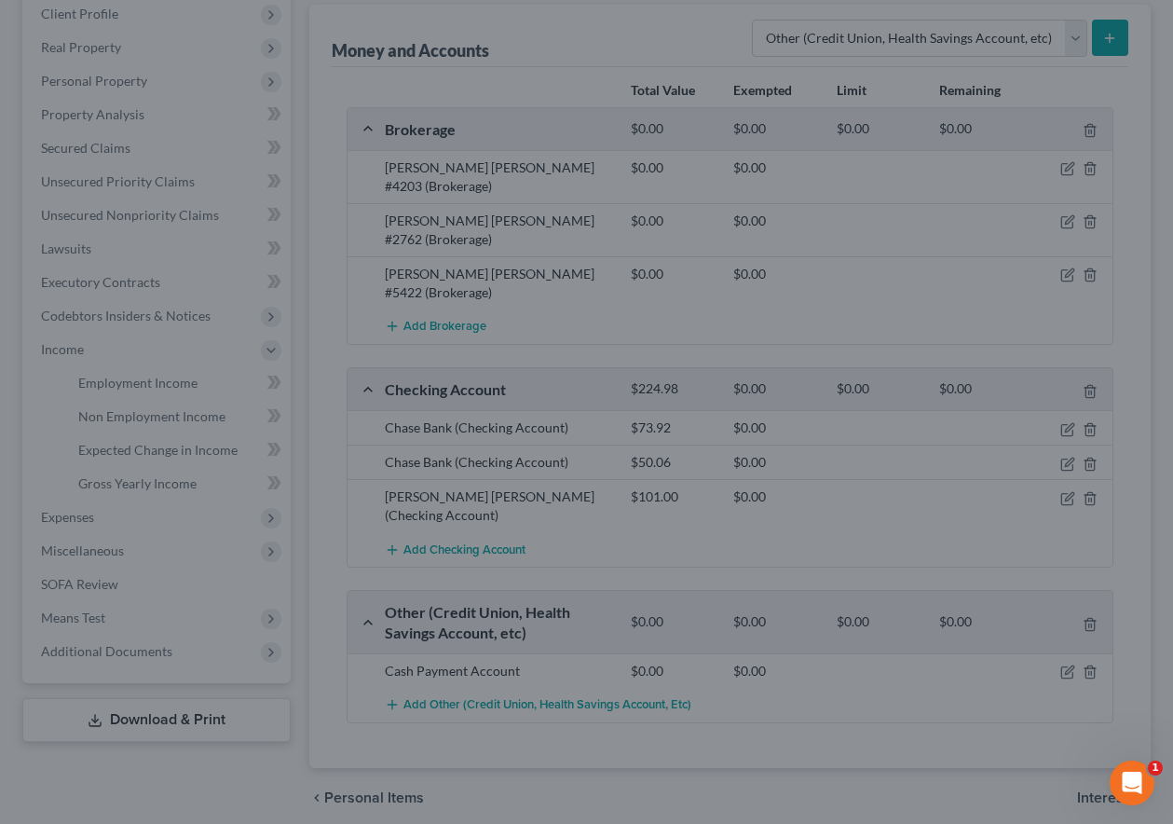
click at [148, 383] on div at bounding box center [586, 412] width 1173 height 824
click at [143, 419] on div at bounding box center [586, 412] width 1173 height 824
click at [135, 375] on div at bounding box center [586, 412] width 1173 height 824
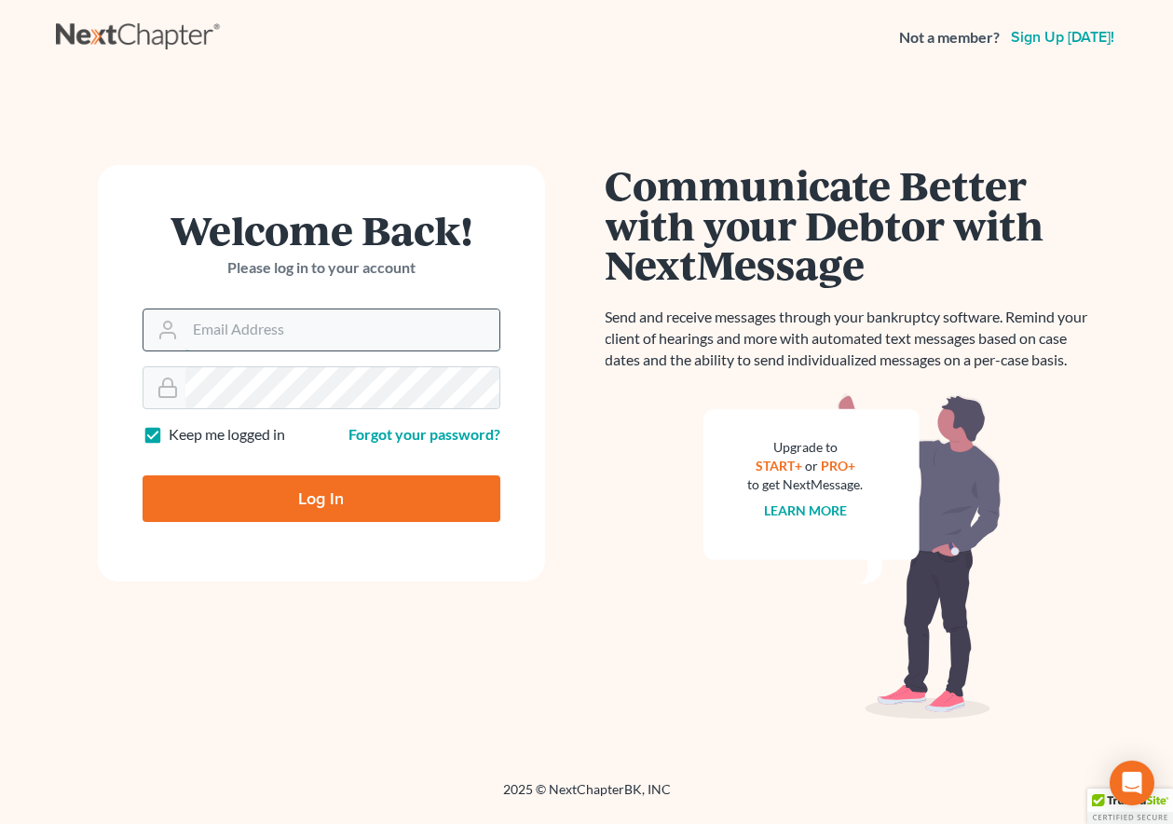
click at [331, 314] on input "Email Address" at bounding box center [342, 329] width 314 height 41
type input "[EMAIL_ADDRESS][DOMAIN_NAME]"
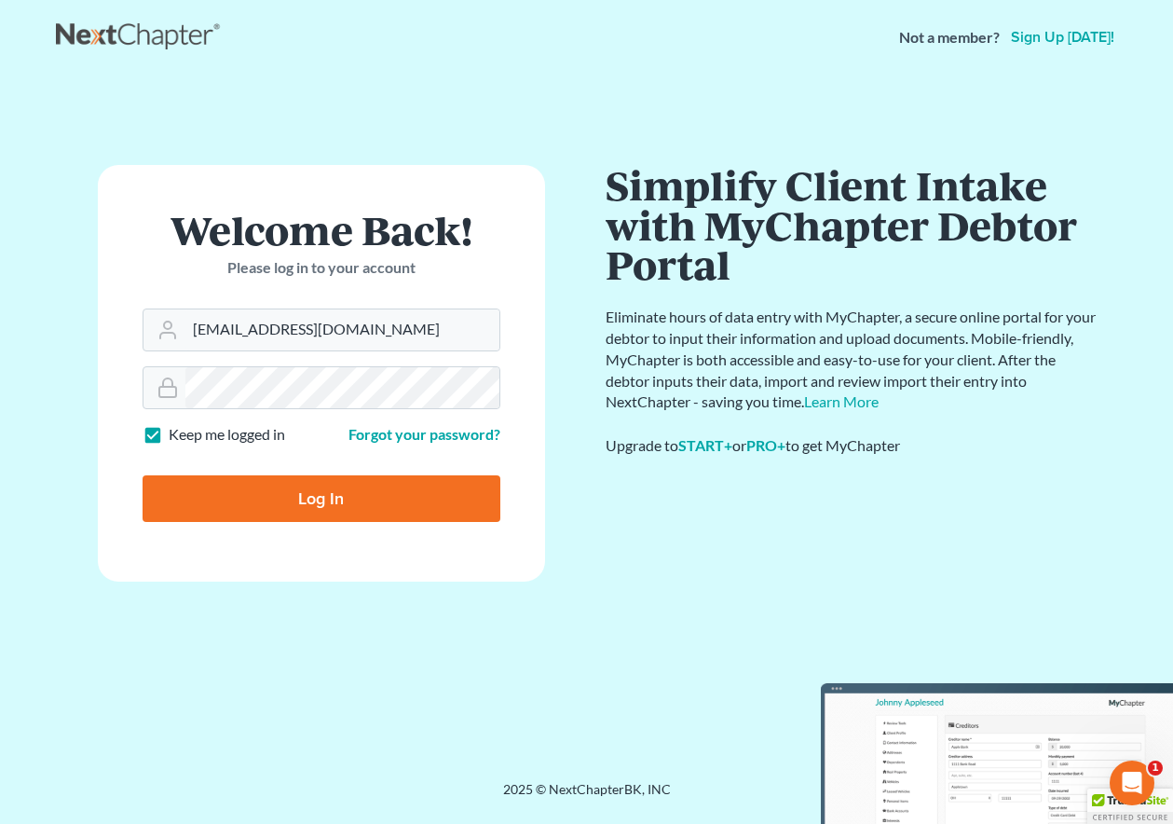
click at [359, 507] on input "Log In" at bounding box center [322, 498] width 358 height 47
type input "Thinking..."
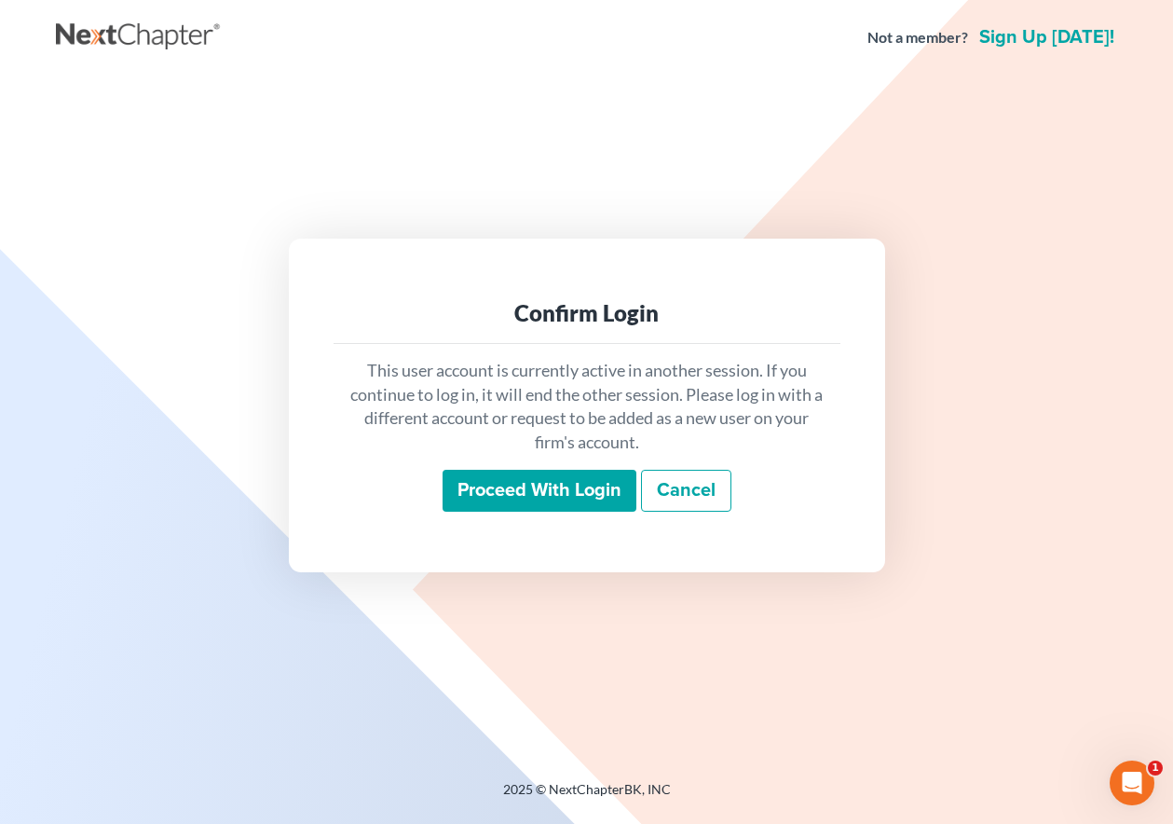
click at [589, 477] on input "Proceed with login" at bounding box center [540, 491] width 194 height 43
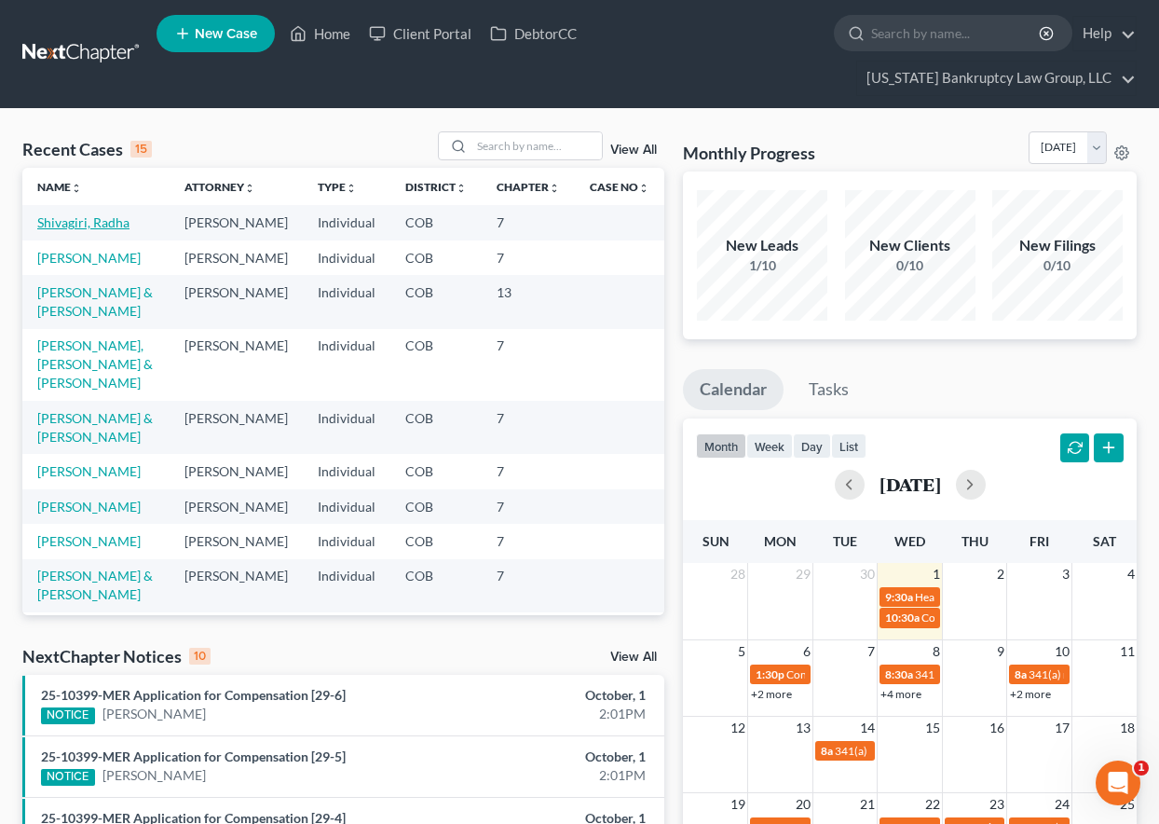
click at [53, 220] on link "Shivagiri, Radha" at bounding box center [83, 222] width 92 height 16
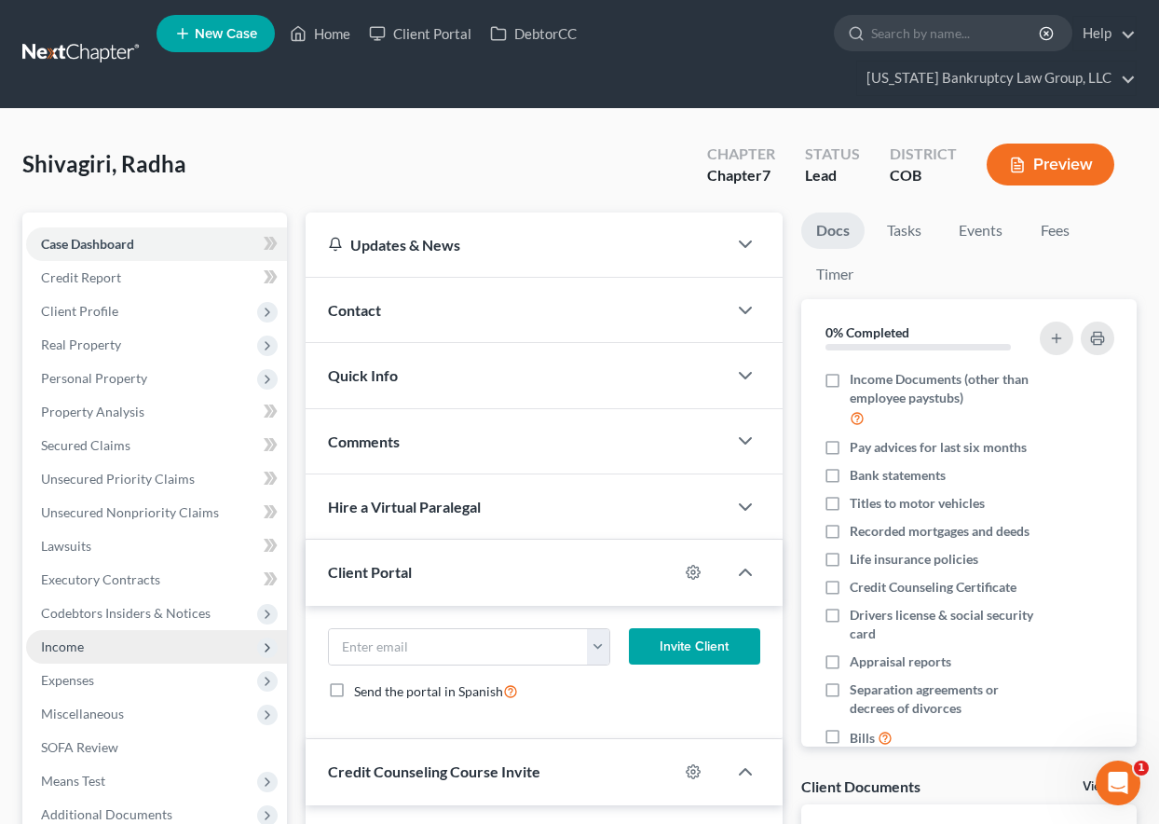
click at [71, 649] on span "Income" at bounding box center [62, 646] width 43 height 16
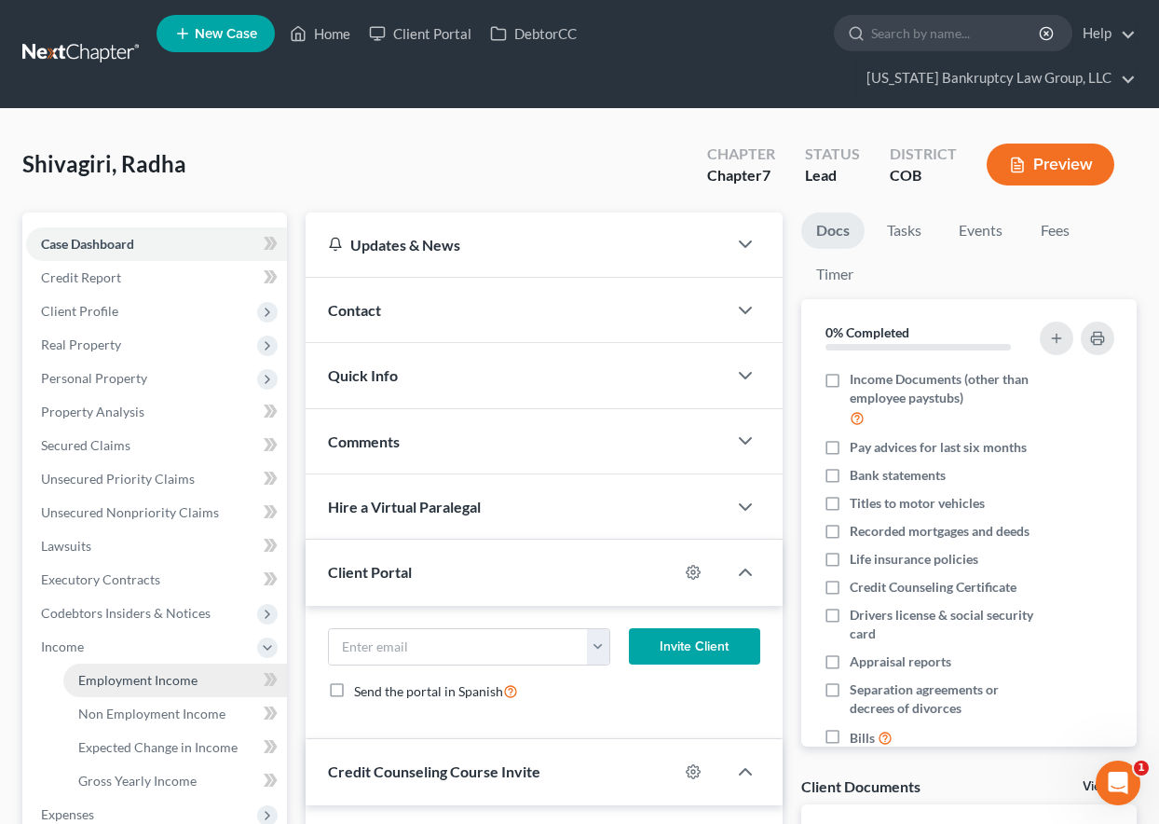
click at [102, 675] on span "Employment Income" at bounding box center [137, 680] width 119 height 16
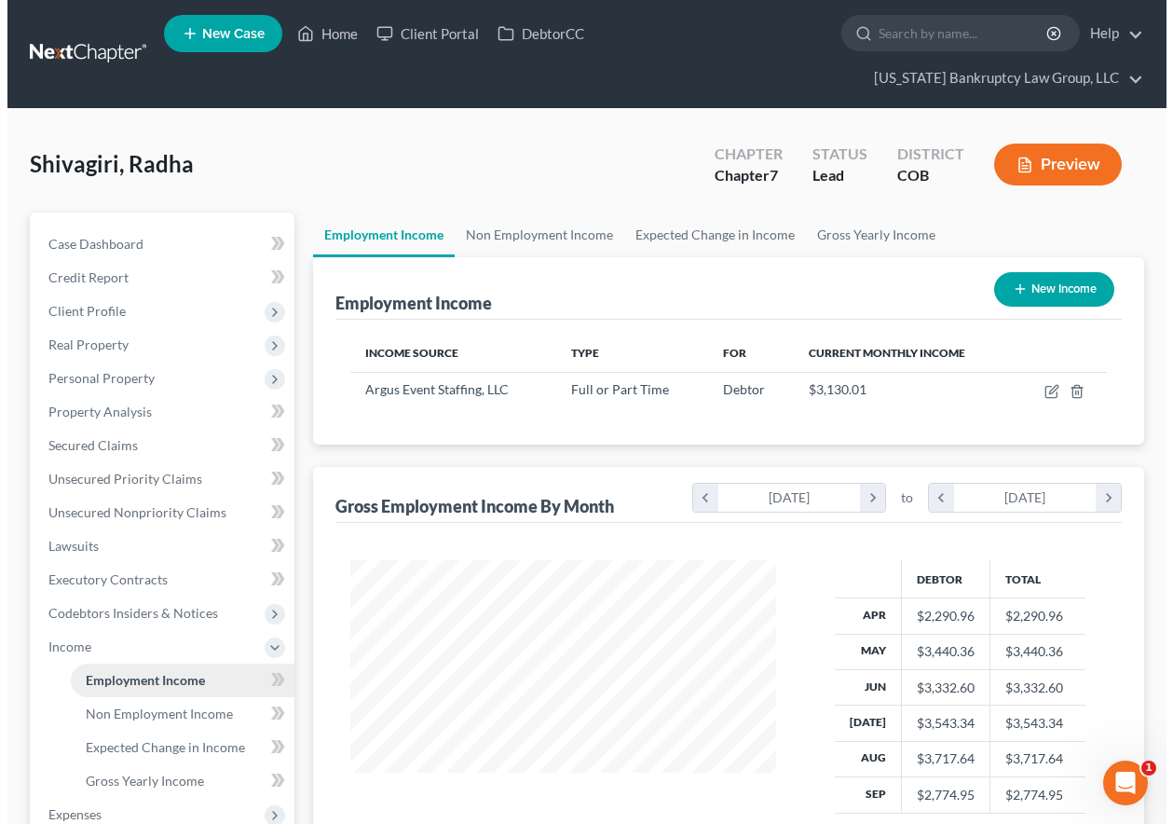
scroll to position [334, 463]
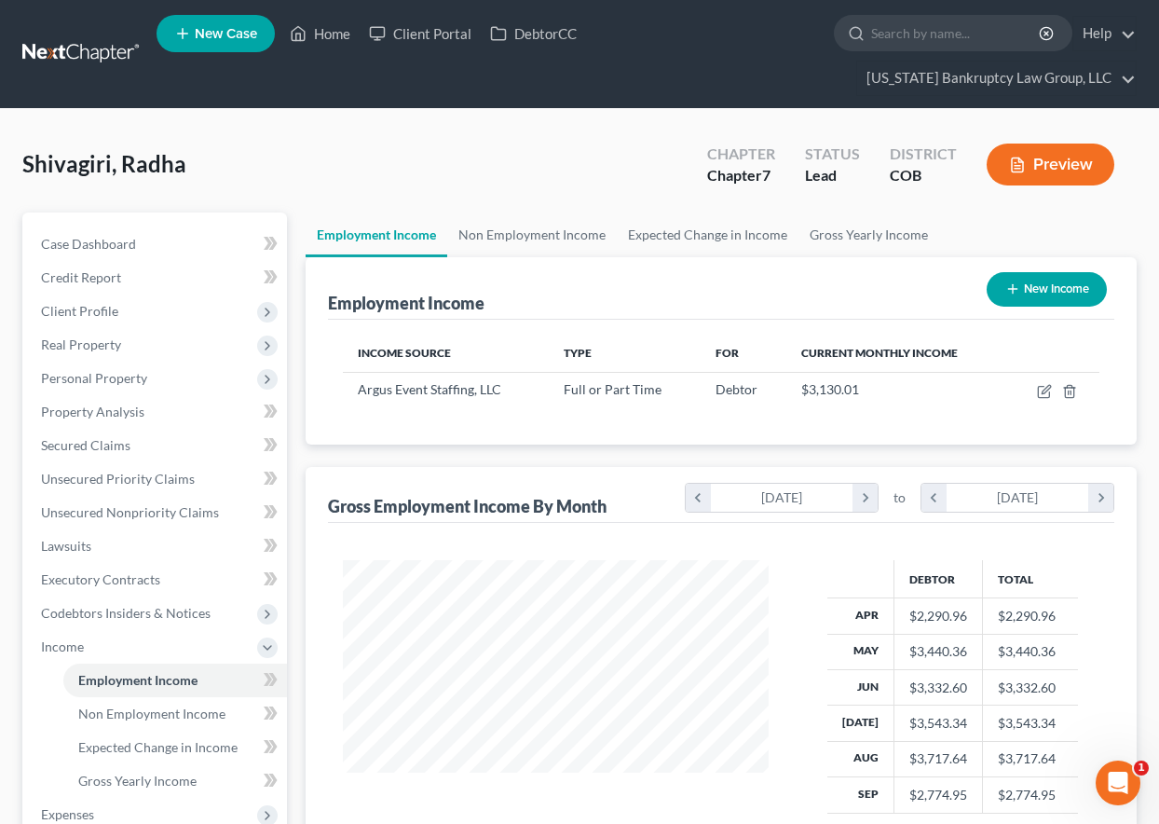
click at [1045, 285] on button "New Income" at bounding box center [1047, 289] width 120 height 34
select select "0"
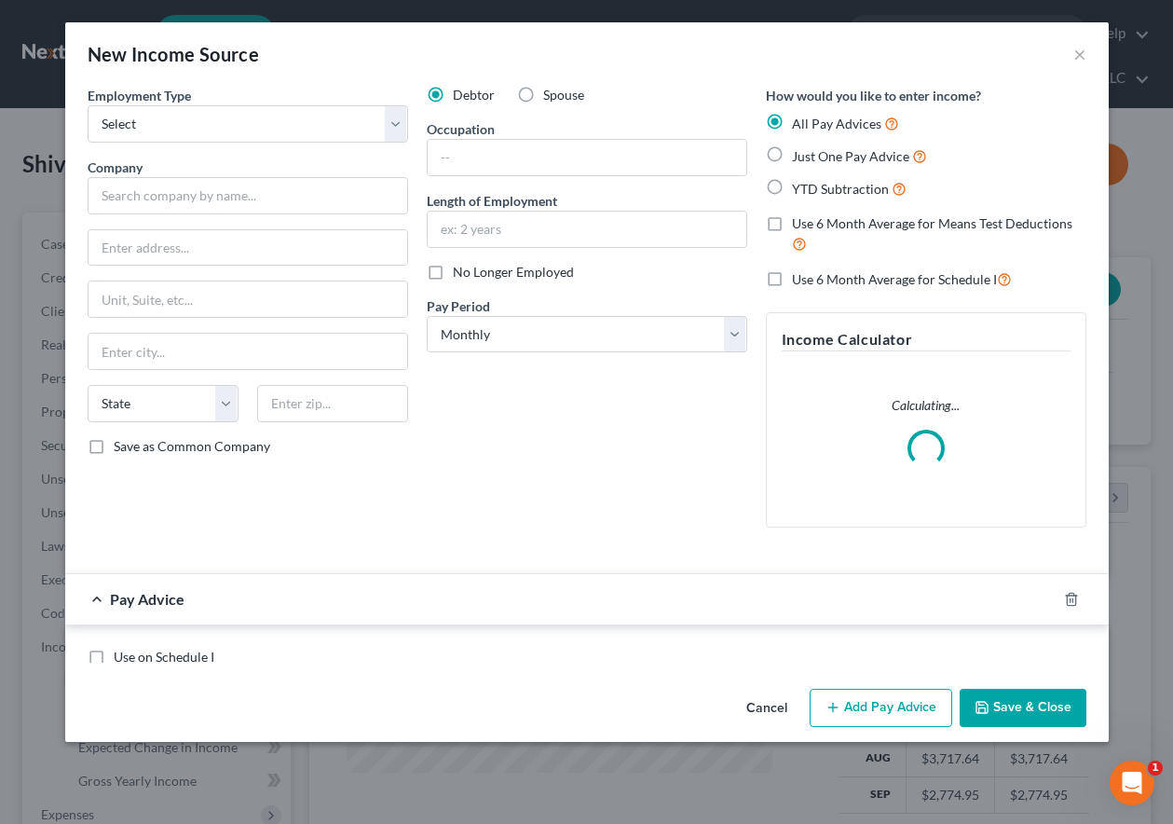
scroll to position [334, 469]
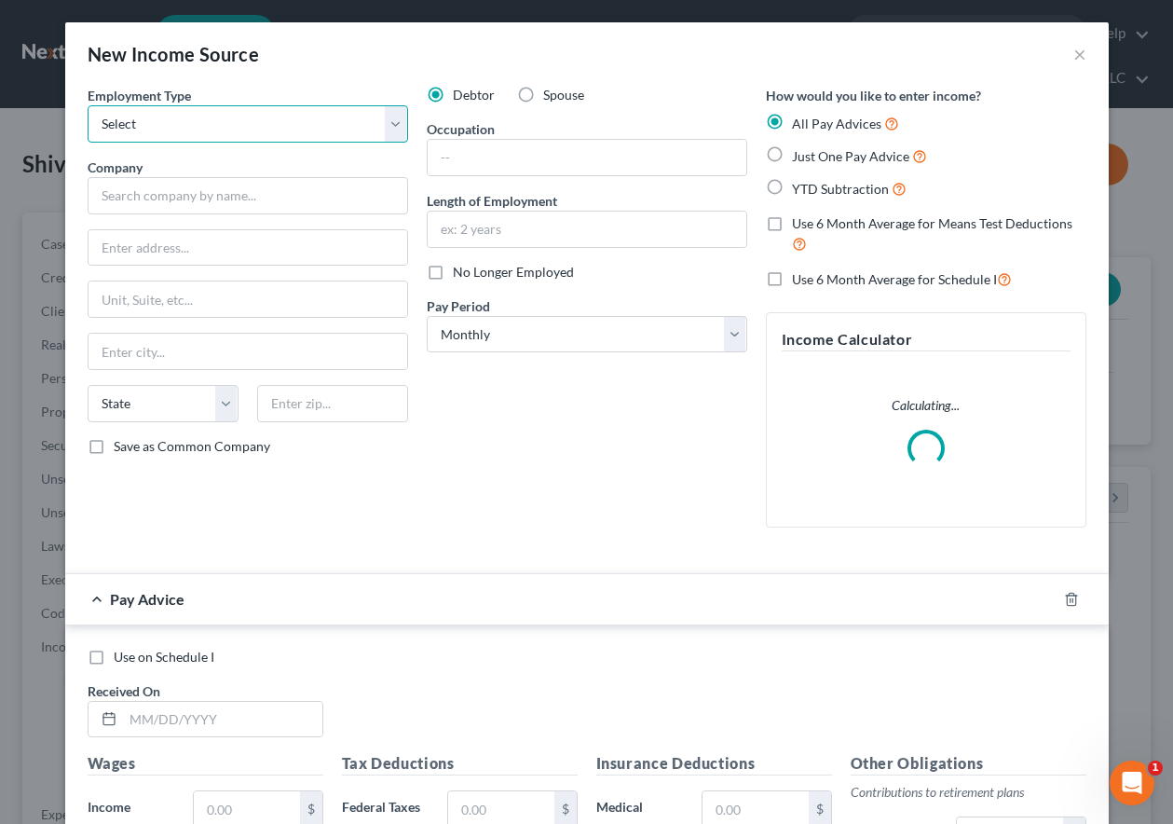
click at [231, 112] on select "Select Full or [DEMOGRAPHIC_DATA] Employment Self Employment" at bounding box center [248, 123] width 321 height 37
select select "0"
click at [88, 105] on select "Select Full or [DEMOGRAPHIC_DATA] Employment Self Employment" at bounding box center [248, 123] width 321 height 37
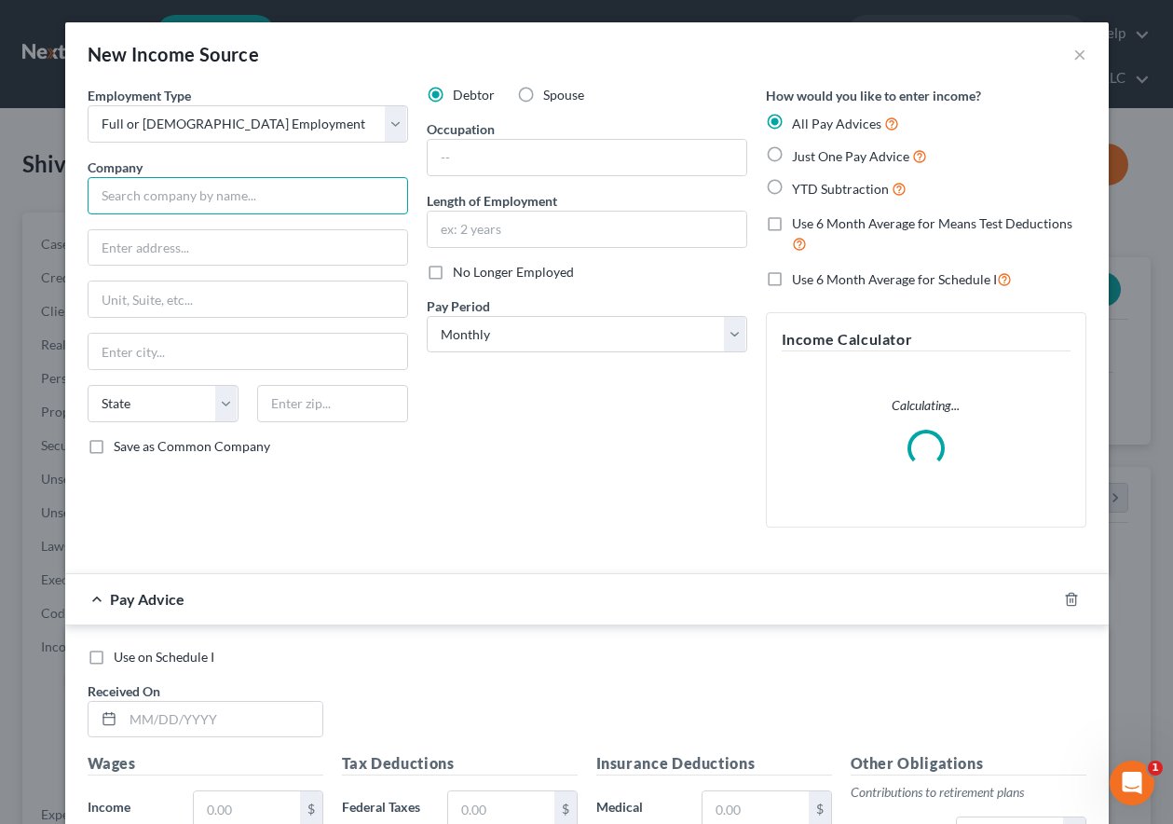
click at [226, 185] on input "text" at bounding box center [248, 195] width 321 height 37
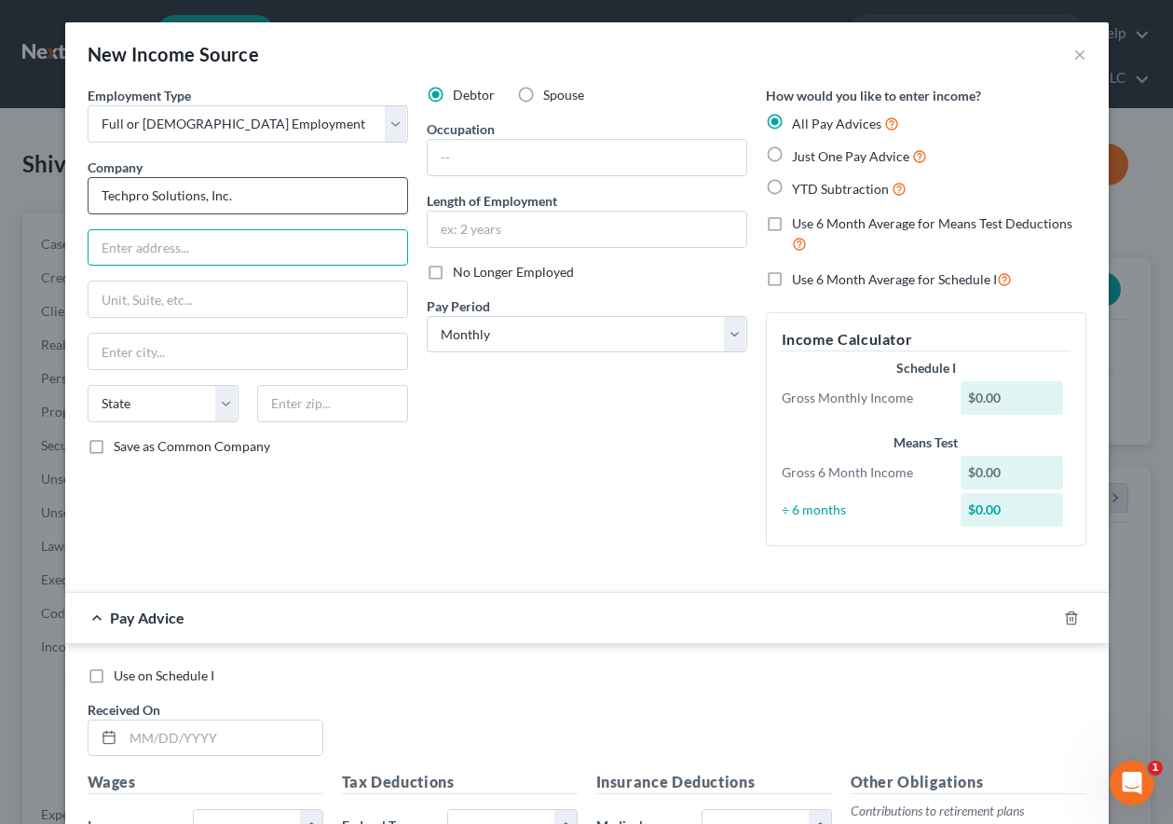
type input "Techpro Solutions, Inc."
type input "[STREET_ADDRESS]"
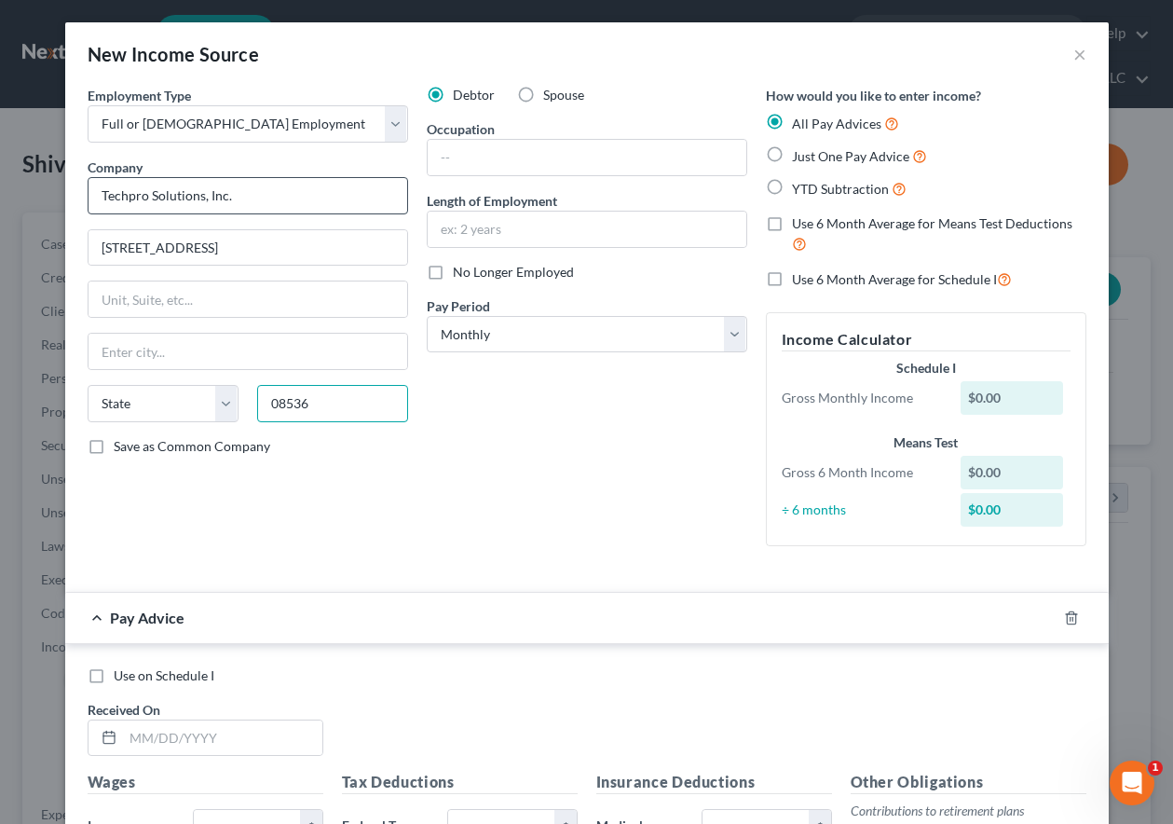
type input "08536"
type input "Plainsboro"
select select "33"
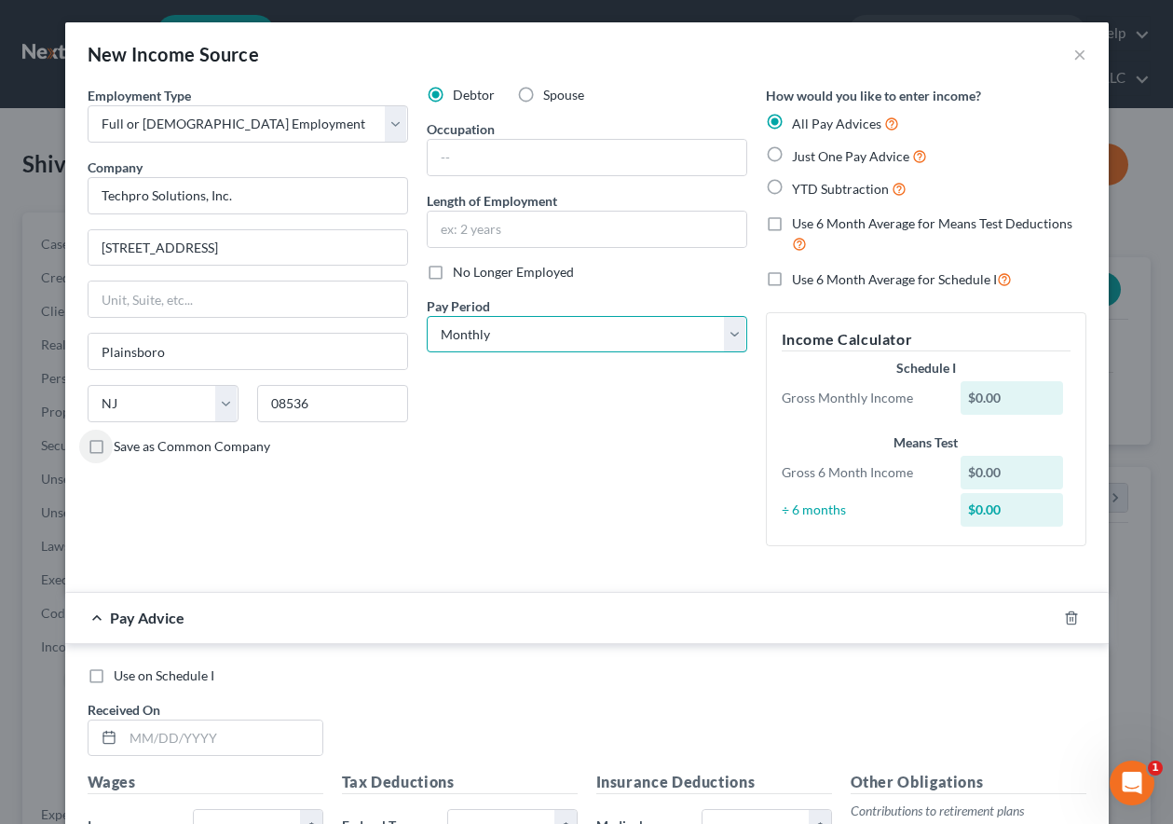
click at [512, 334] on select "Select Monthly Twice Monthly Every Other Week Weekly" at bounding box center [587, 334] width 321 height 37
select select "1"
click at [427, 316] on select "Select Monthly Twice Monthly Every Other Week Weekly" at bounding box center [587, 334] width 321 height 37
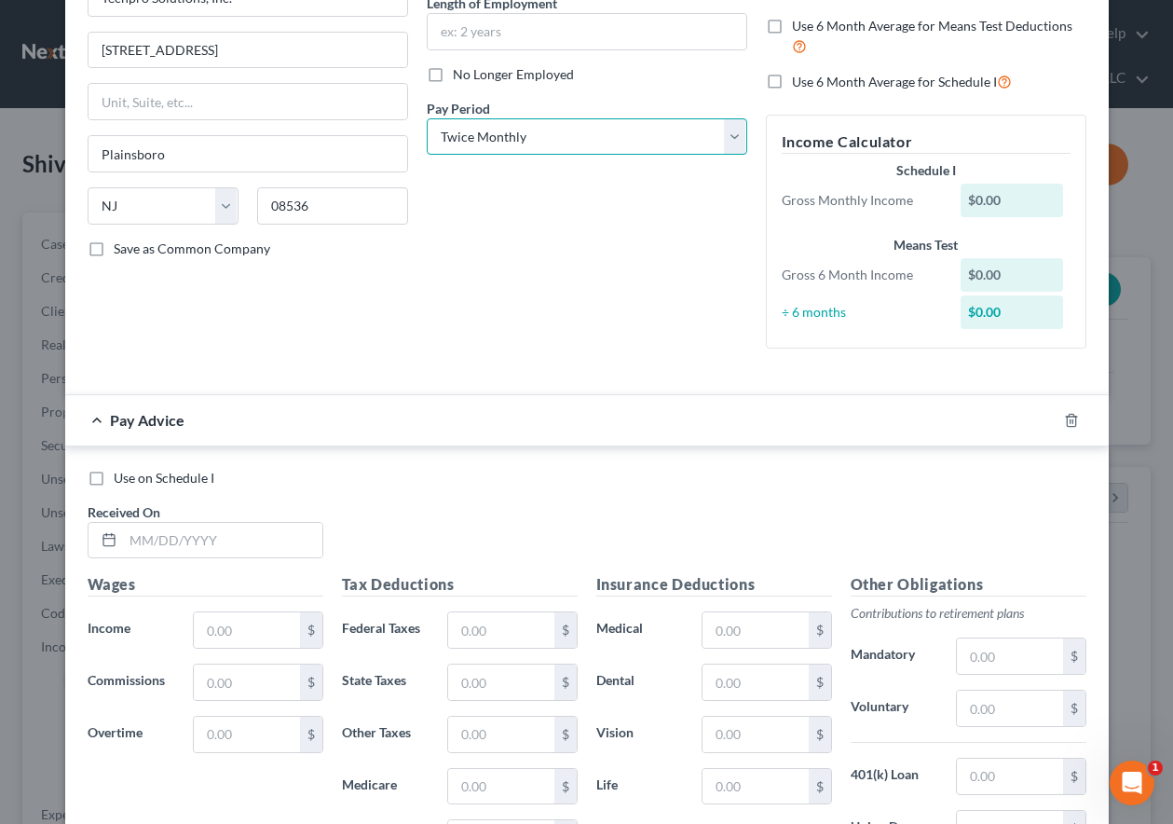
scroll to position [373, 0]
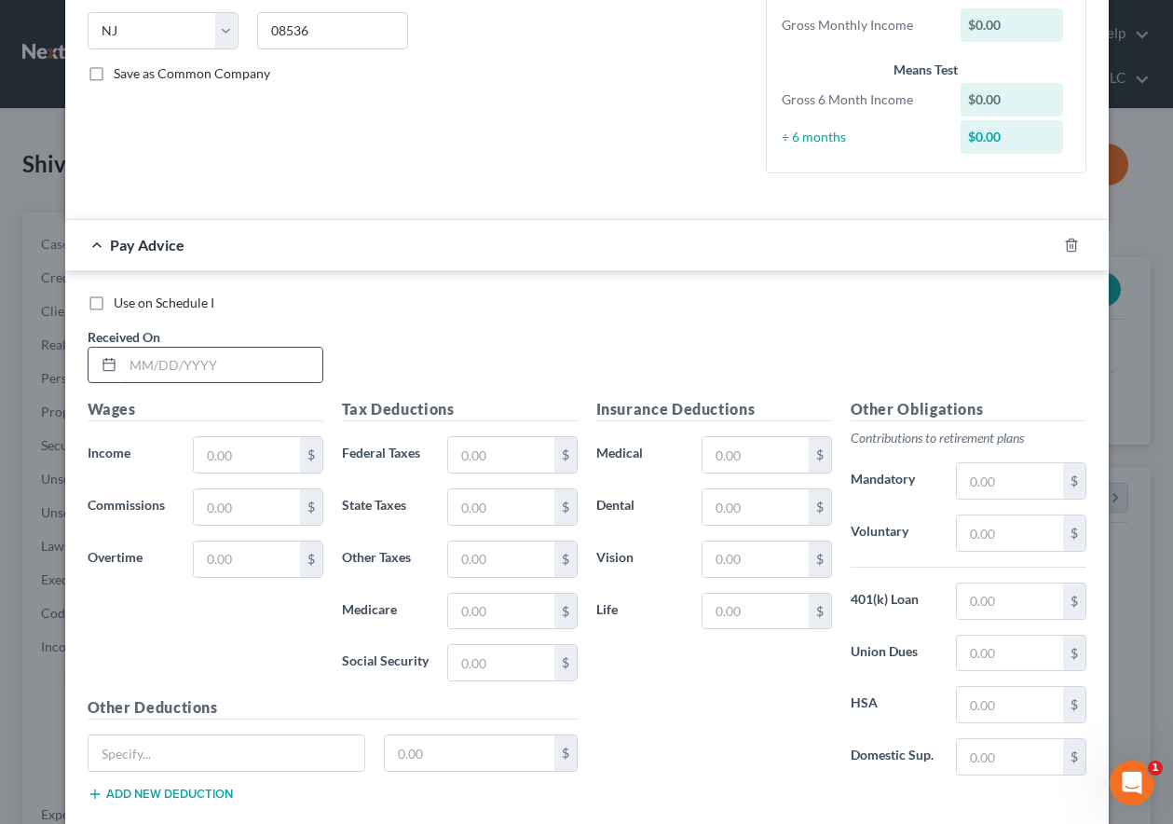
click at [242, 366] on input "text" at bounding box center [222, 365] width 199 height 35
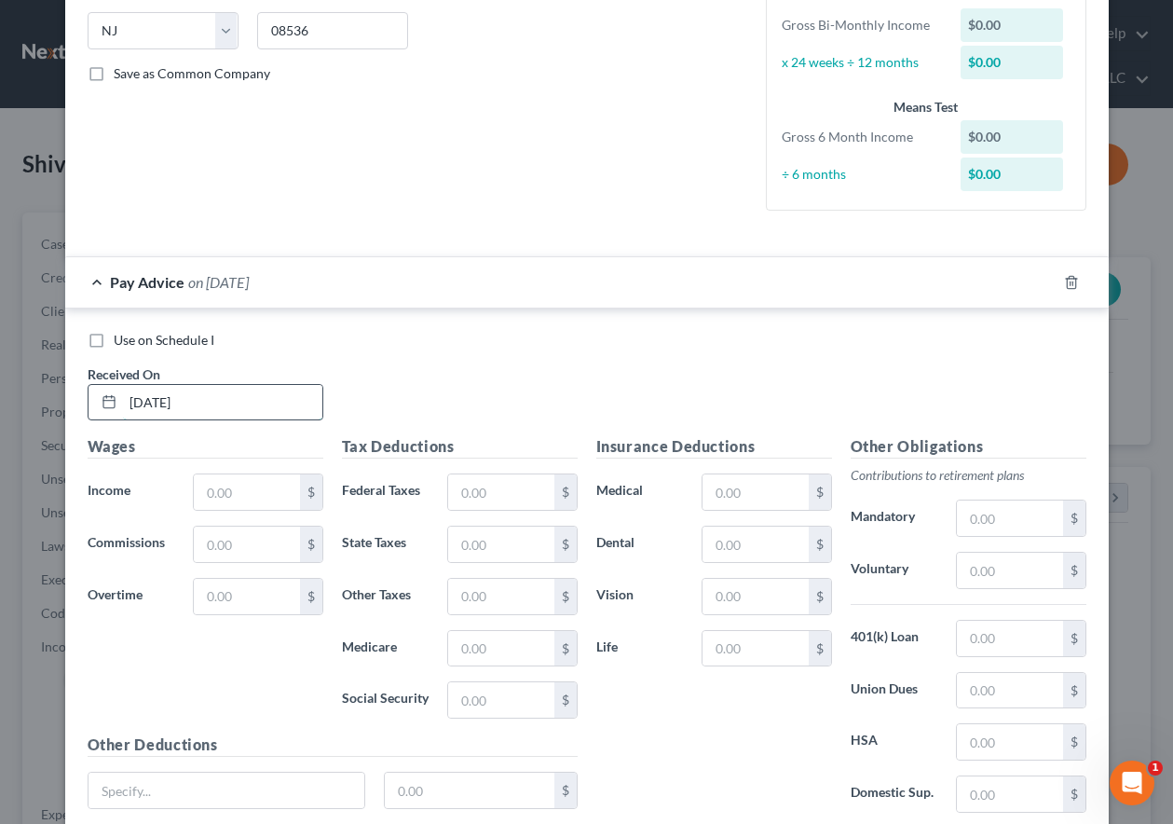
type input "[DATE]"
type input "651.00"
type input "2.60"
type input "19.48"
type input "2.93"
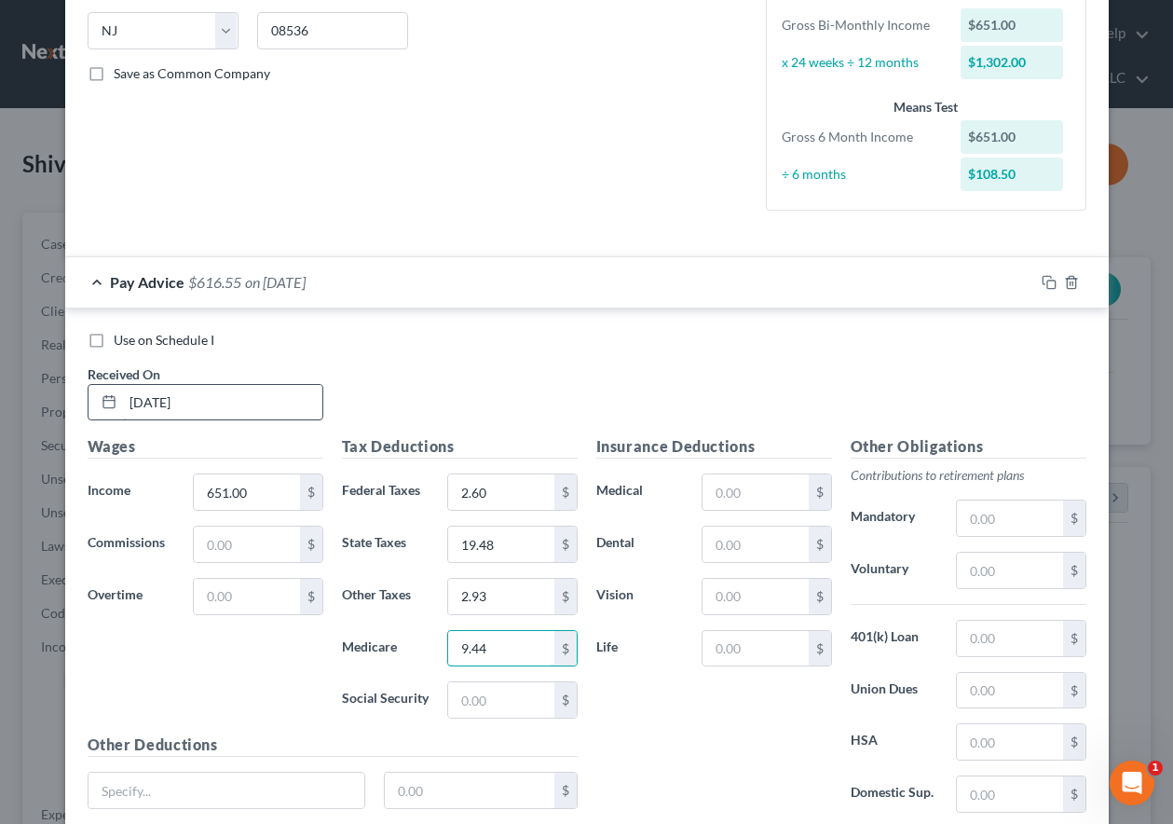
type input "9.44"
type input "40.36"
click at [1045, 280] on icon "button" at bounding box center [1049, 282] width 15 height 15
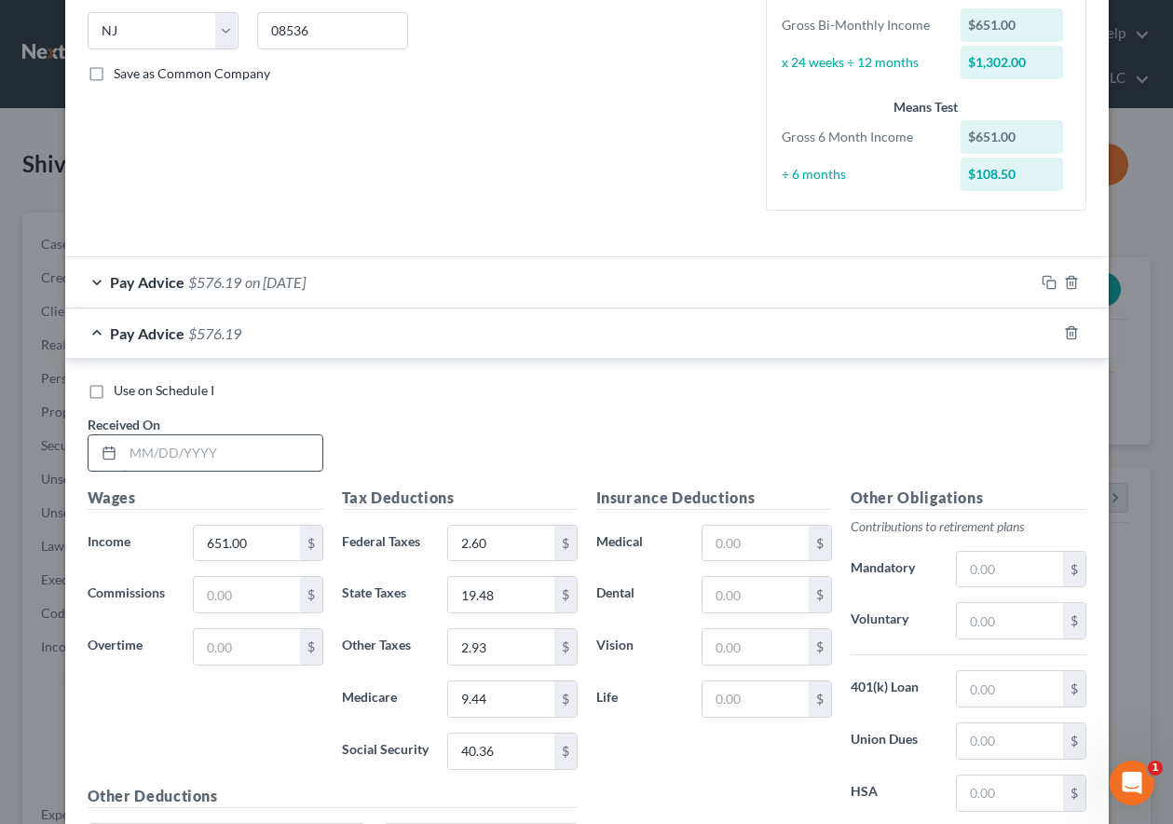
drag, startPoint x: 241, startPoint y: 455, endPoint x: 257, endPoint y: 440, distance: 21.8
click at [241, 455] on input "text" at bounding box center [222, 452] width 199 height 35
type input "[DATE]"
type input "620.00"
type input "18.11"
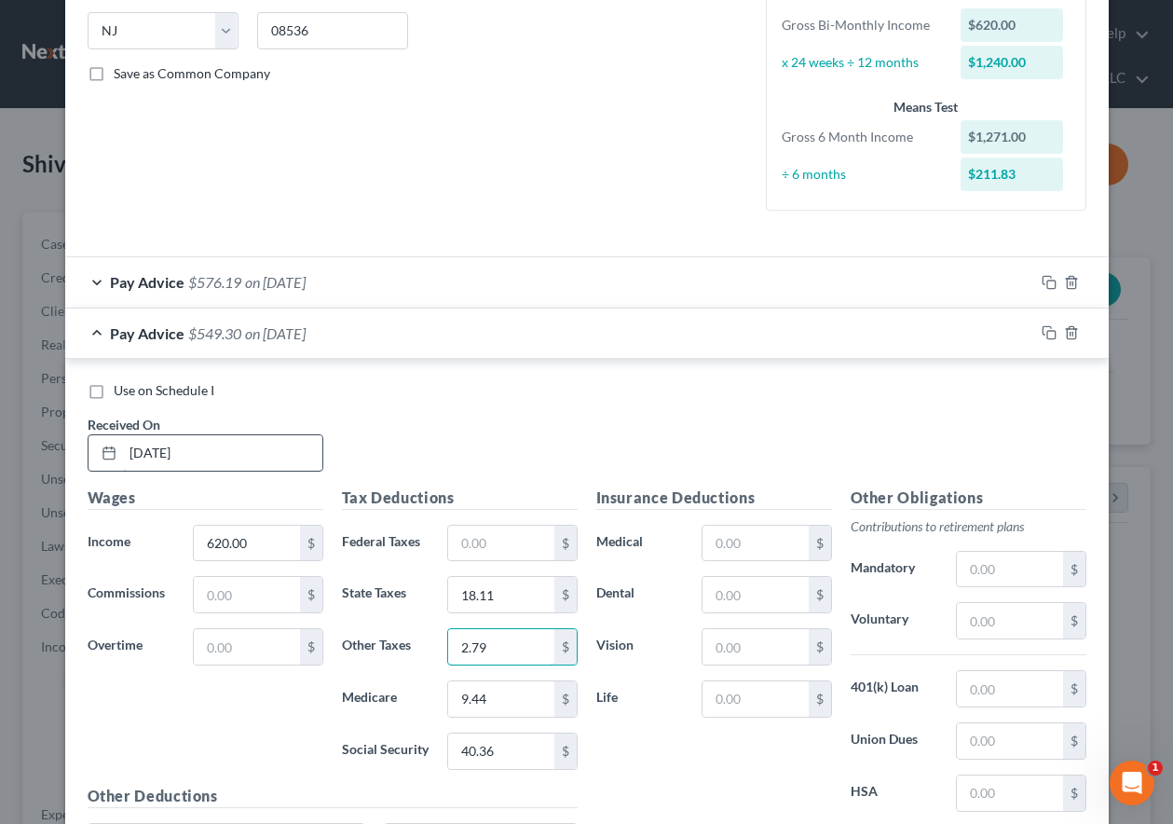
type input "2.79"
type input "8.99"
type input "38.44"
click at [1047, 333] on rect "button" at bounding box center [1051, 335] width 8 height 8
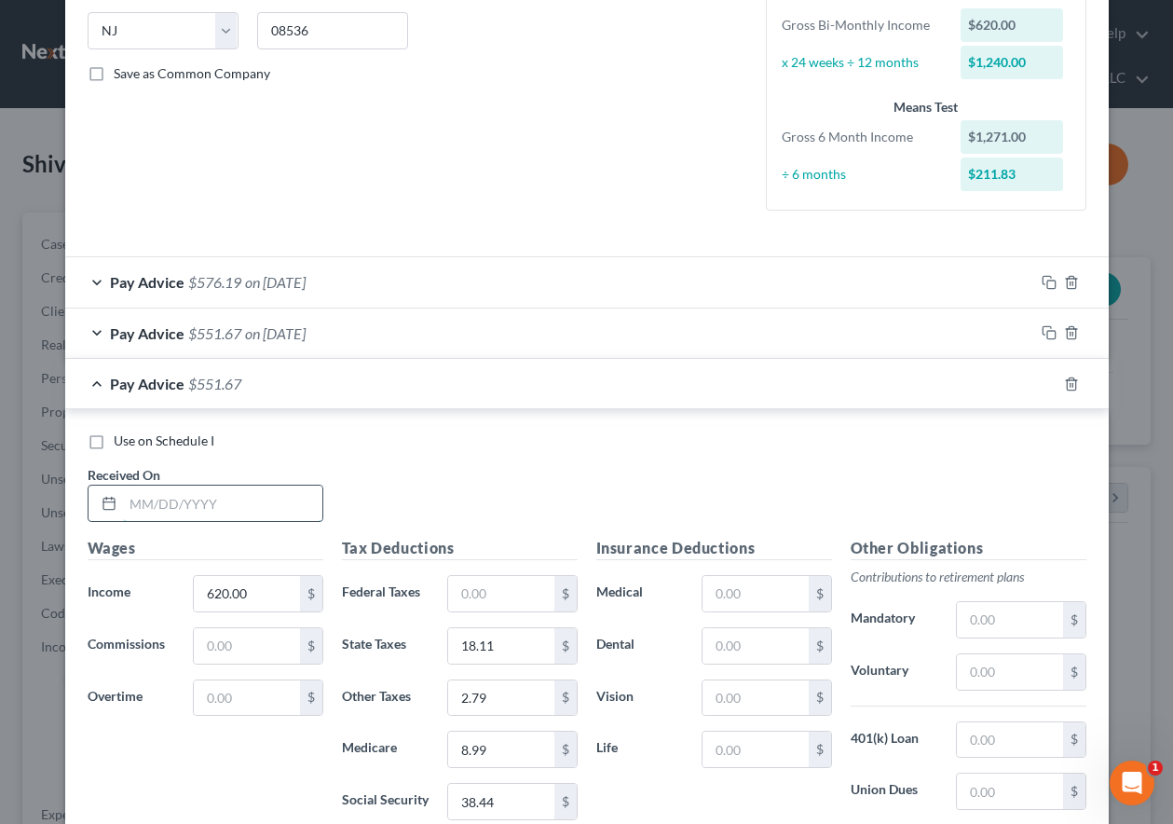
click at [221, 505] on input "text" at bounding box center [222, 502] width 199 height 35
type input "[DATE]"
click at [1043, 383] on icon "button" at bounding box center [1049, 383] width 15 height 15
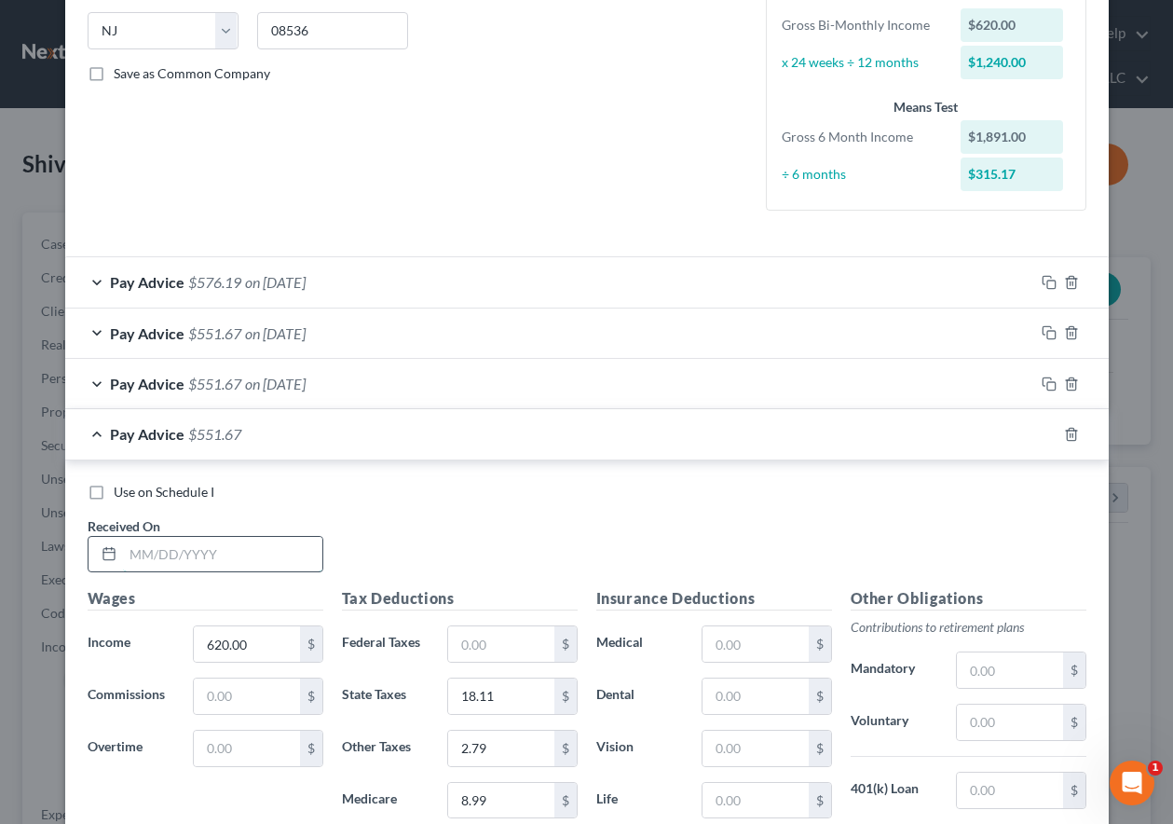
click at [168, 541] on input "text" at bounding box center [222, 554] width 199 height 35
type input "[DATE]"
drag, startPoint x: 1044, startPoint y: 437, endPoint x: 954, endPoint y: 449, distance: 91.2
click at [1044, 437] on icon "button" at bounding box center [1049, 434] width 15 height 15
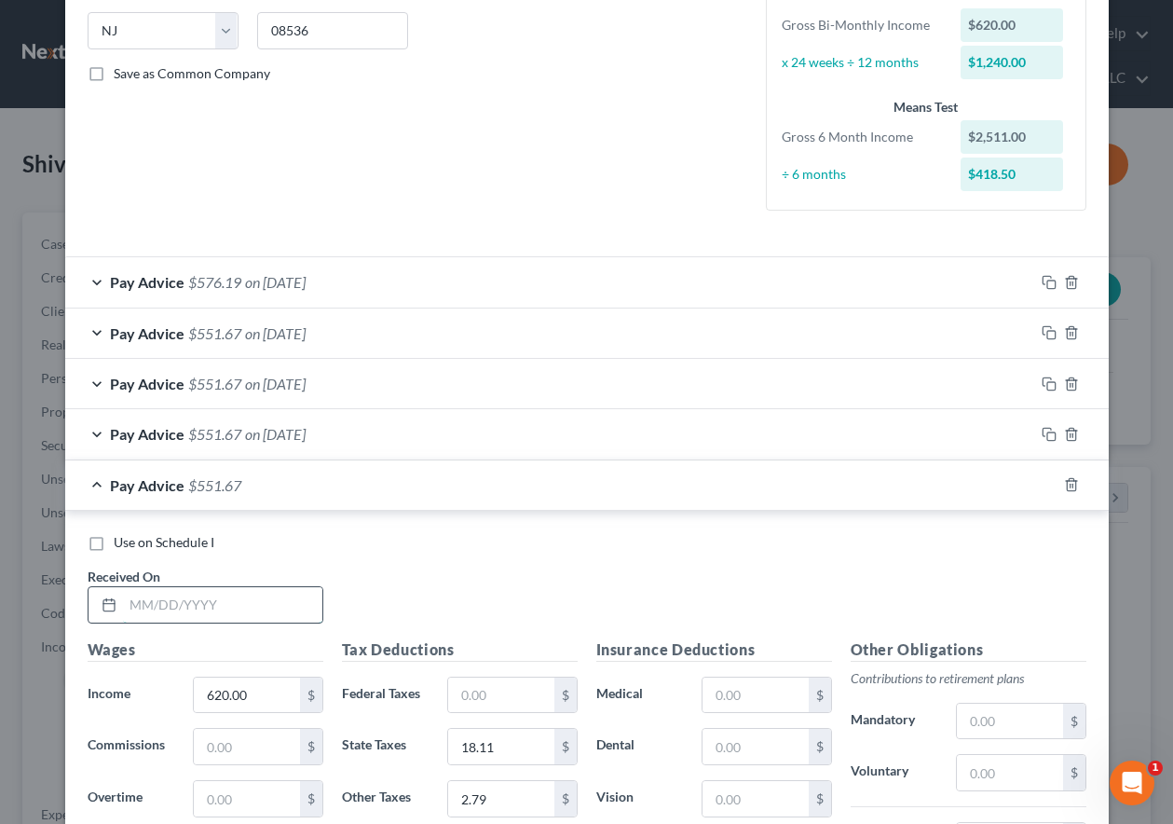
click at [206, 612] on input "text" at bounding box center [222, 604] width 199 height 35
type input "[DATE]"
click at [1044, 484] on icon "button" at bounding box center [1049, 484] width 15 height 15
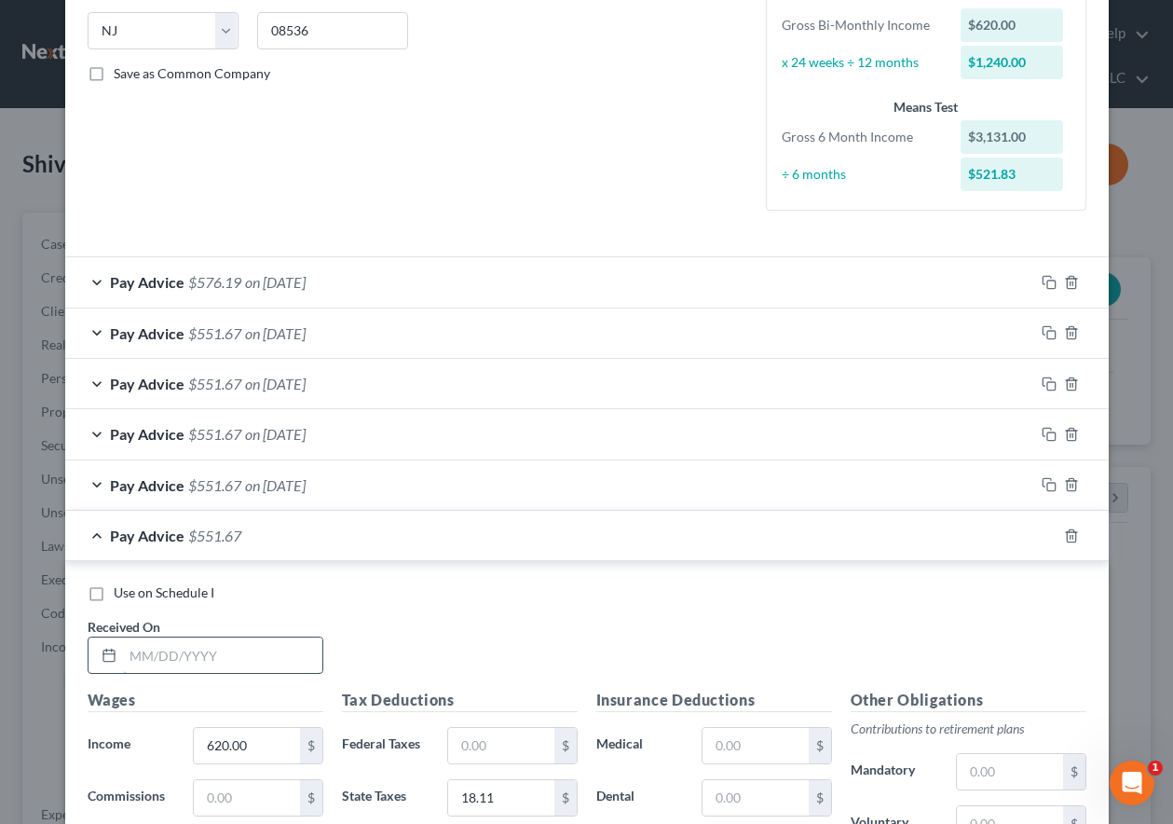
click at [234, 651] on input "text" at bounding box center [222, 654] width 199 height 35
type input "[DATE]"
click at [1043, 538] on icon "button" at bounding box center [1049, 535] width 15 height 15
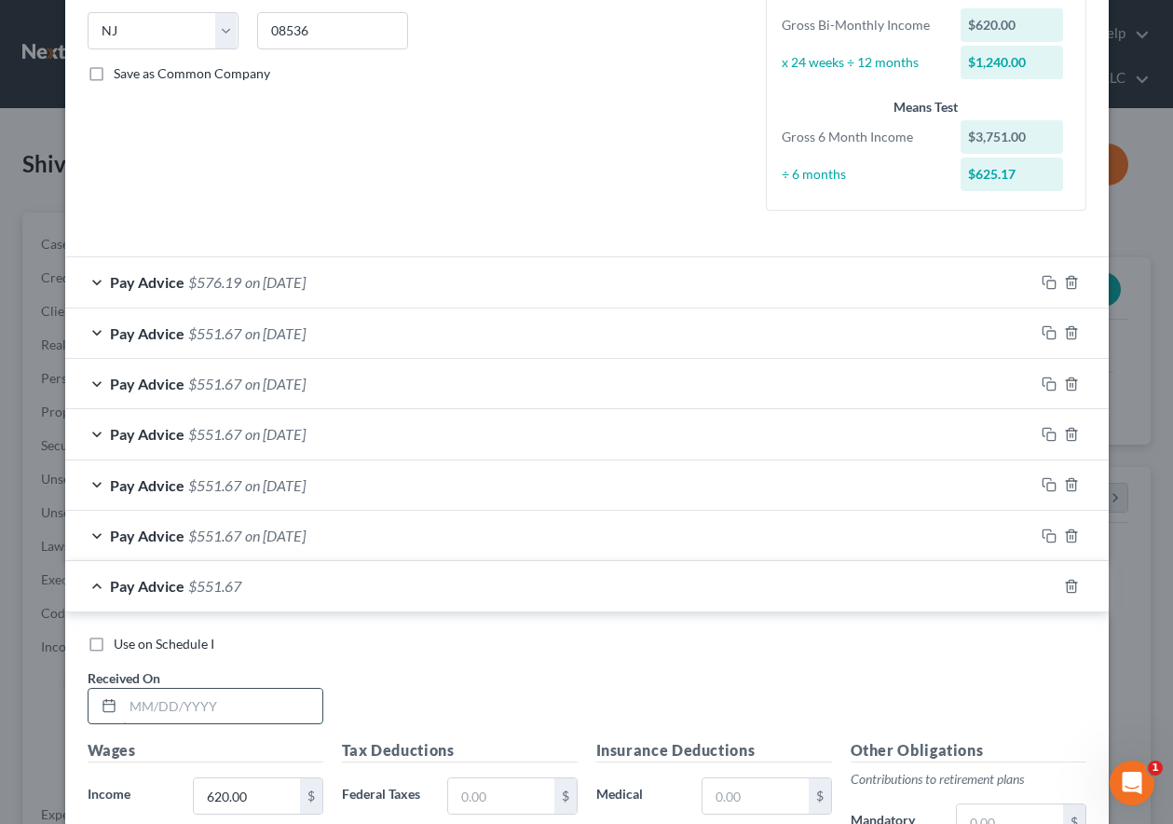
drag, startPoint x: 210, startPoint y: 716, endPoint x: 213, endPoint y: 701, distance: 16.3
click at [210, 716] on input "text" at bounding box center [222, 706] width 199 height 35
type input "[DATE]"
drag, startPoint x: 1044, startPoint y: 581, endPoint x: 715, endPoint y: 689, distance: 346.8
click at [1044, 581] on icon "button" at bounding box center [1049, 586] width 15 height 15
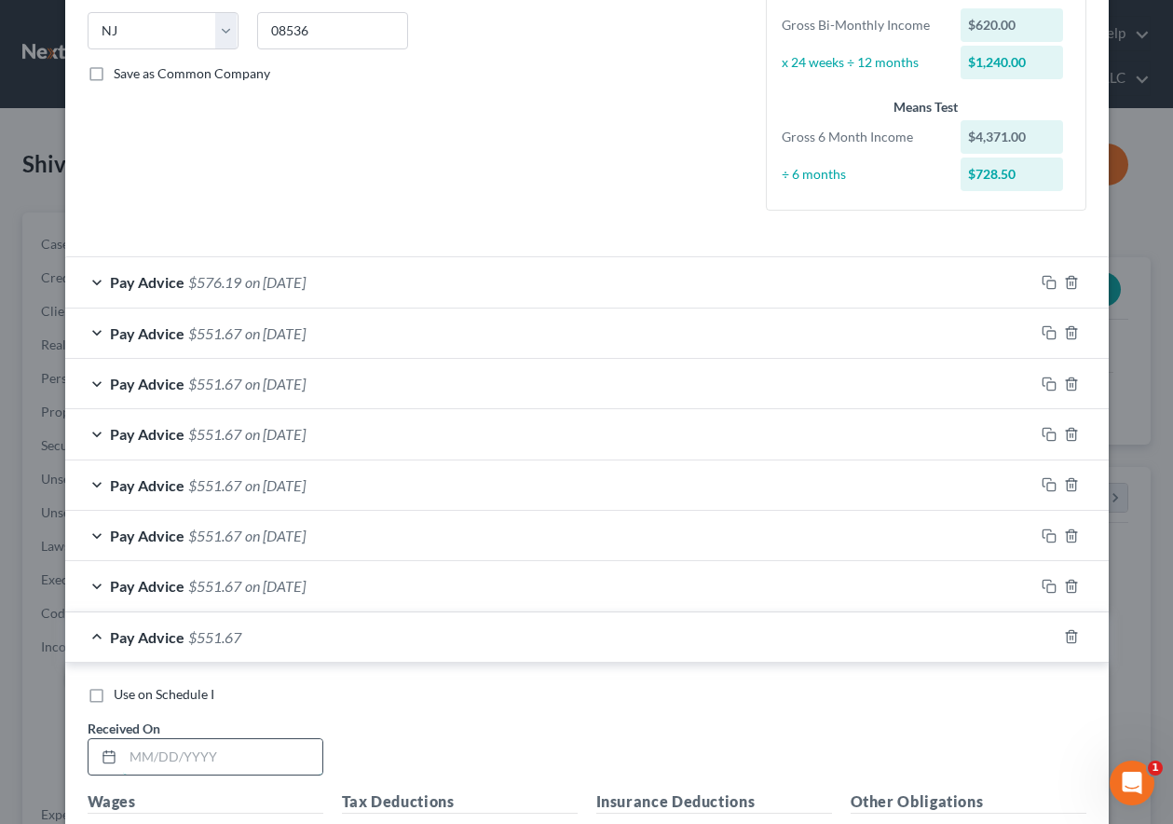
drag, startPoint x: 239, startPoint y: 767, endPoint x: 257, endPoint y: 756, distance: 20.9
click at [239, 767] on input "text" at bounding box center [222, 756] width 199 height 35
type input "[DATE]"
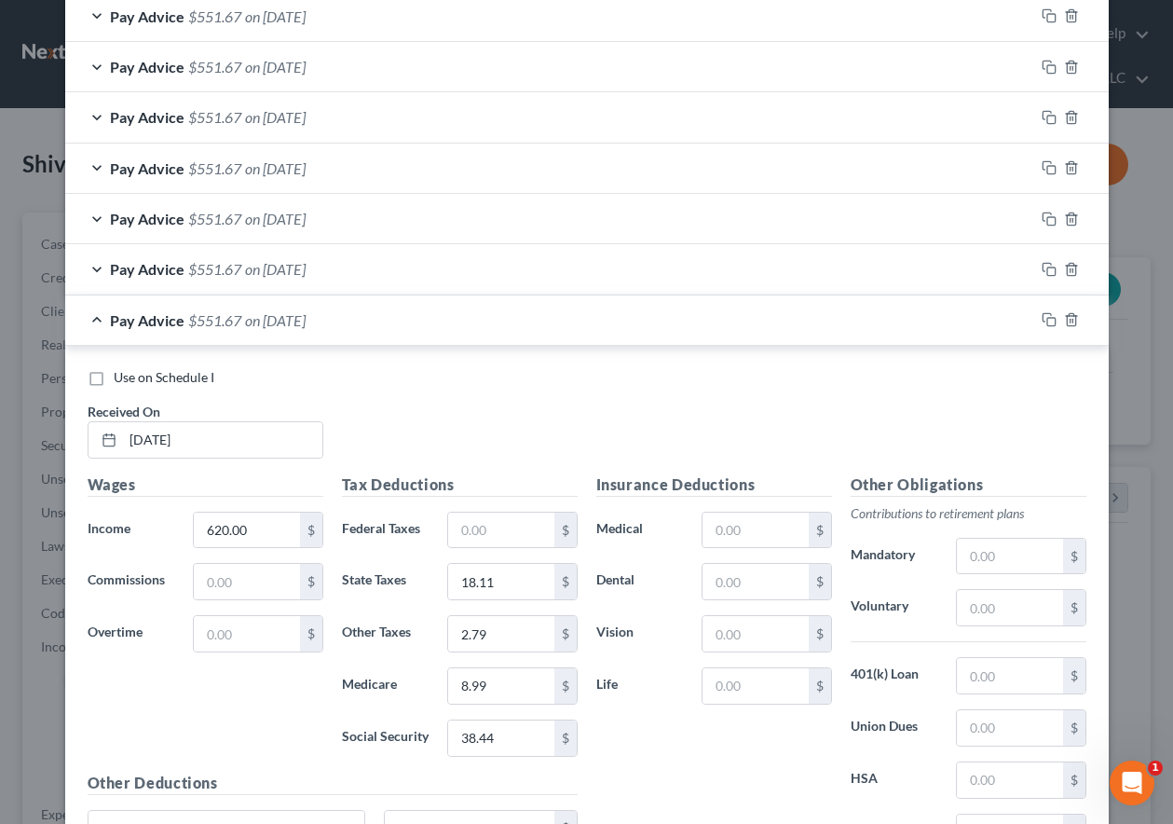
scroll to position [688, 0]
click at [1049, 321] on div at bounding box center [1071, 322] width 75 height 30
click at [1044, 321] on icon "button" at bounding box center [1049, 321] width 15 height 15
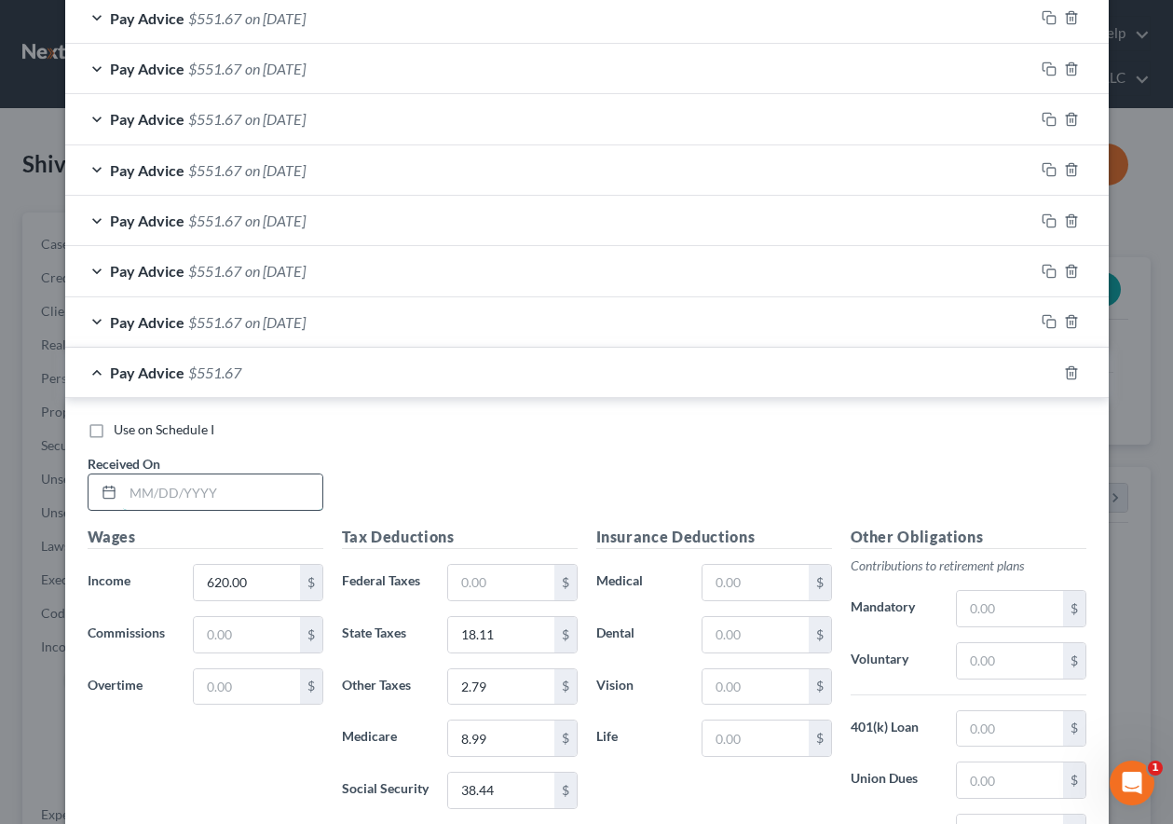
click at [260, 491] on input "text" at bounding box center [222, 491] width 199 height 35
type input "[DATE]"
drag, startPoint x: 1045, startPoint y: 369, endPoint x: 1022, endPoint y: 391, distance: 32.3
click at [1045, 369] on icon "button" at bounding box center [1049, 372] width 15 height 15
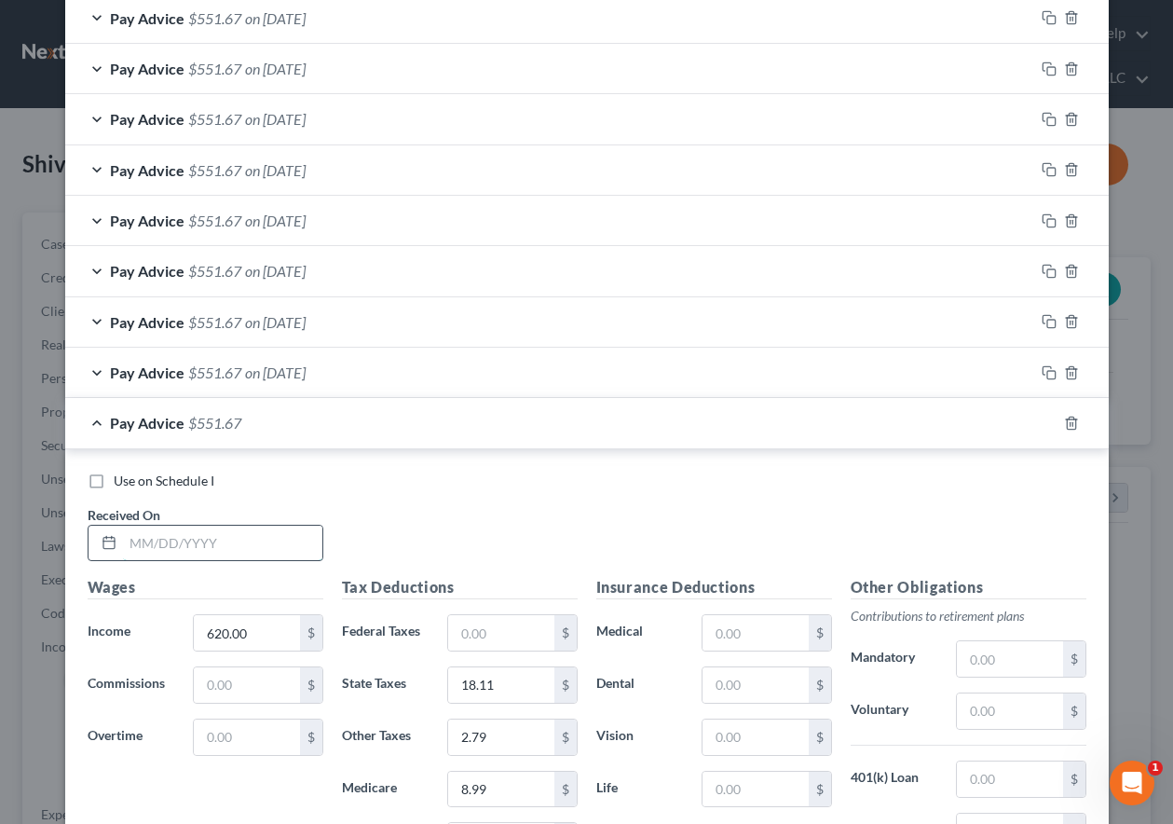
click at [227, 545] on input "text" at bounding box center [222, 542] width 199 height 35
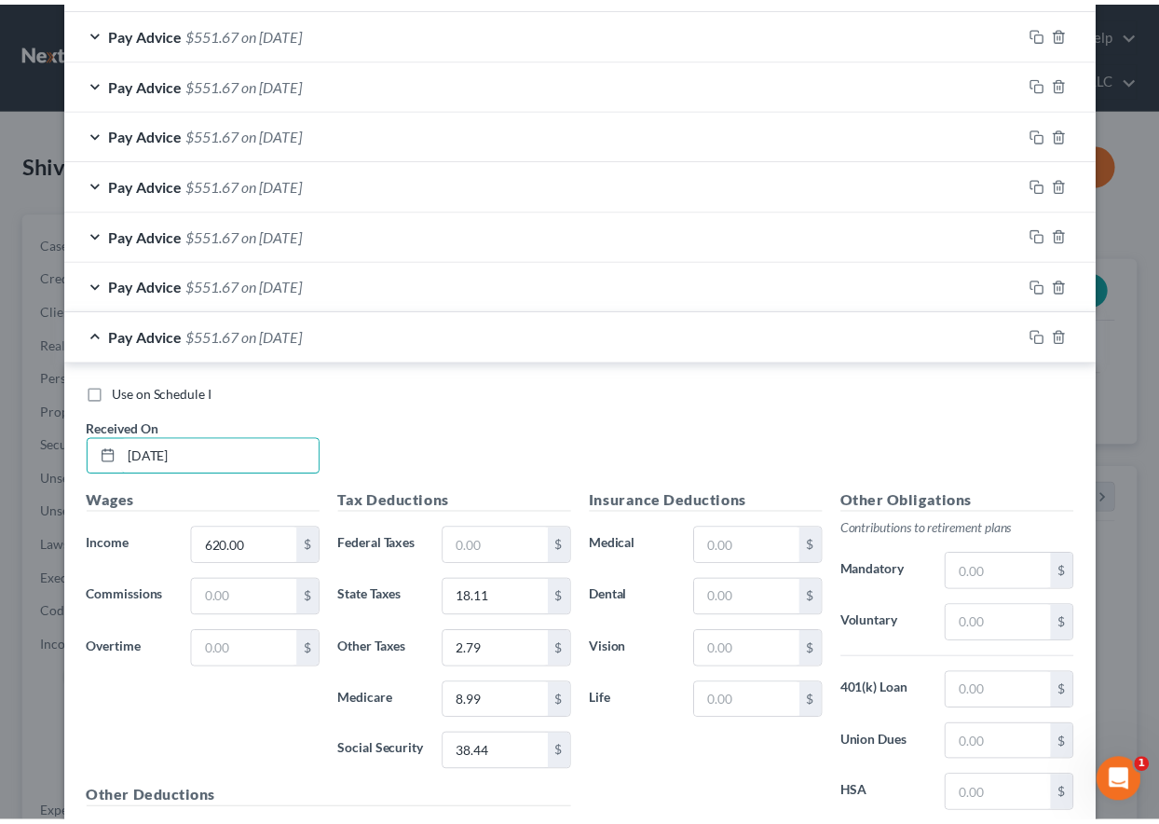
scroll to position [976, 0]
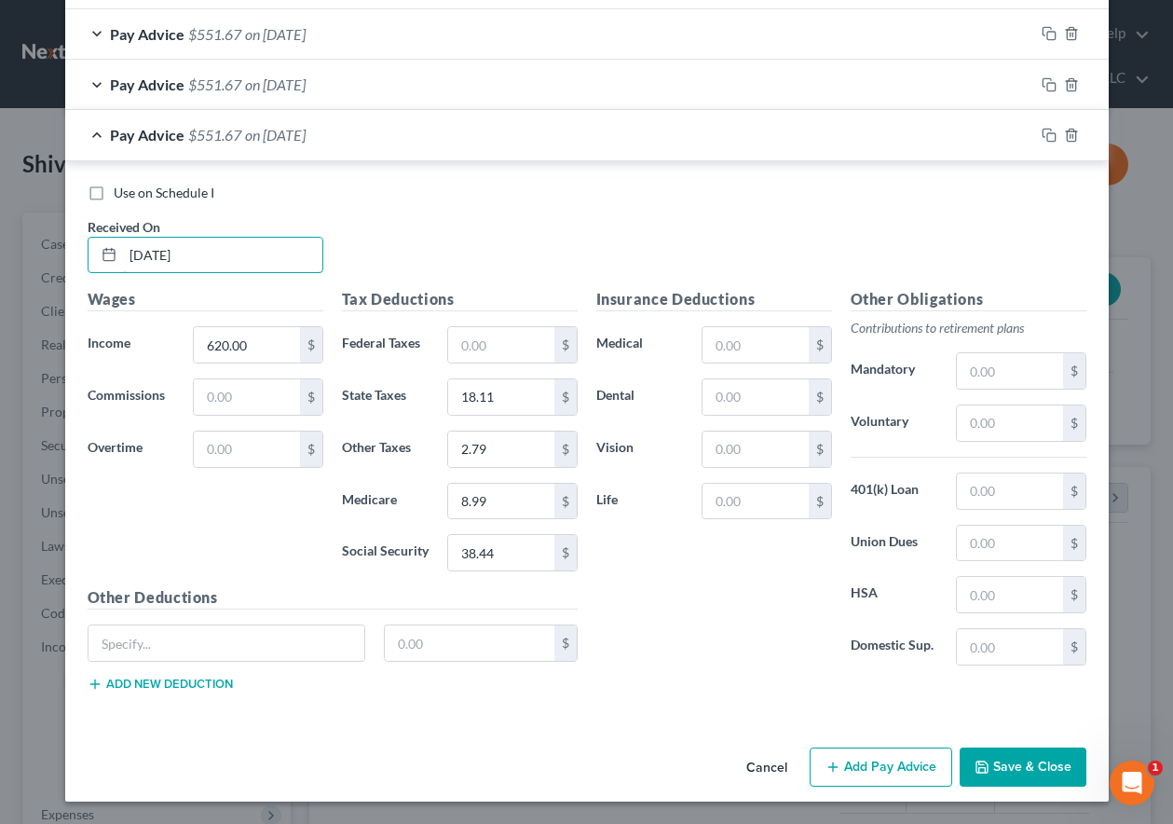
type input "[DATE]"
click at [1014, 776] on button "Save & Close" at bounding box center [1023, 766] width 127 height 39
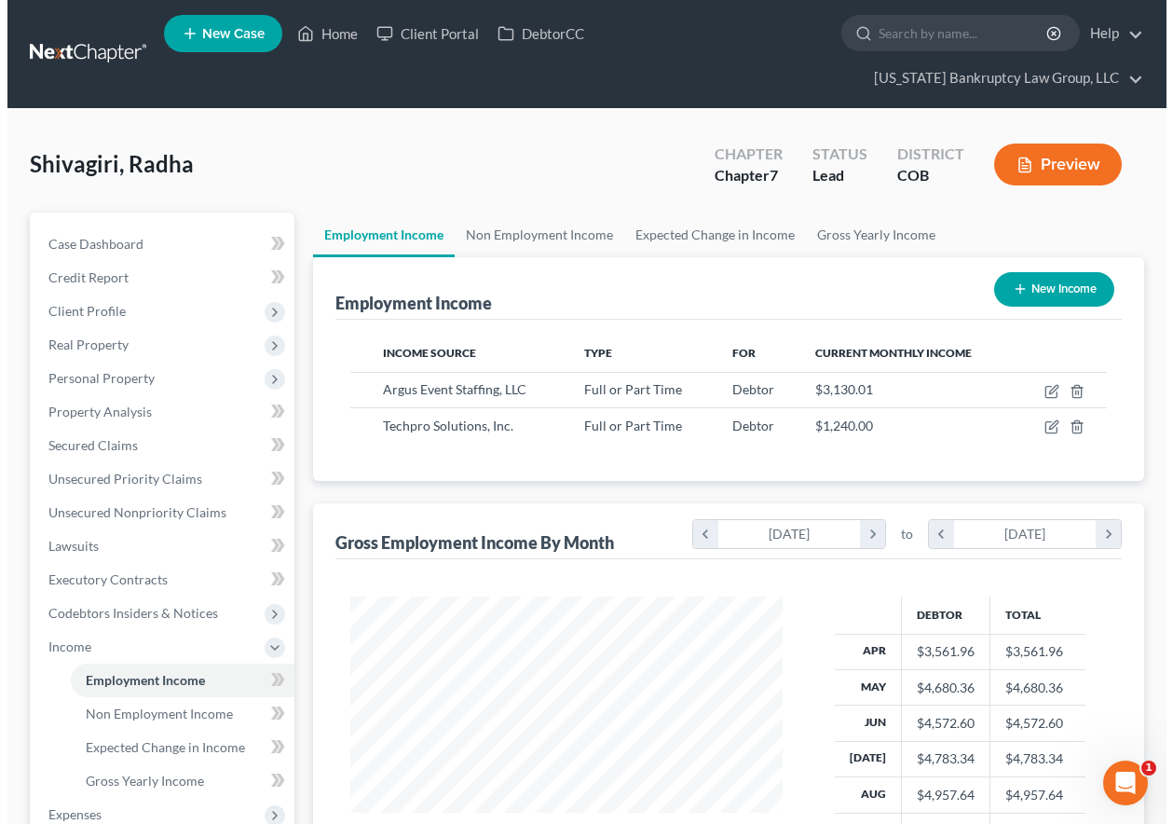
scroll to position [931387, 931257]
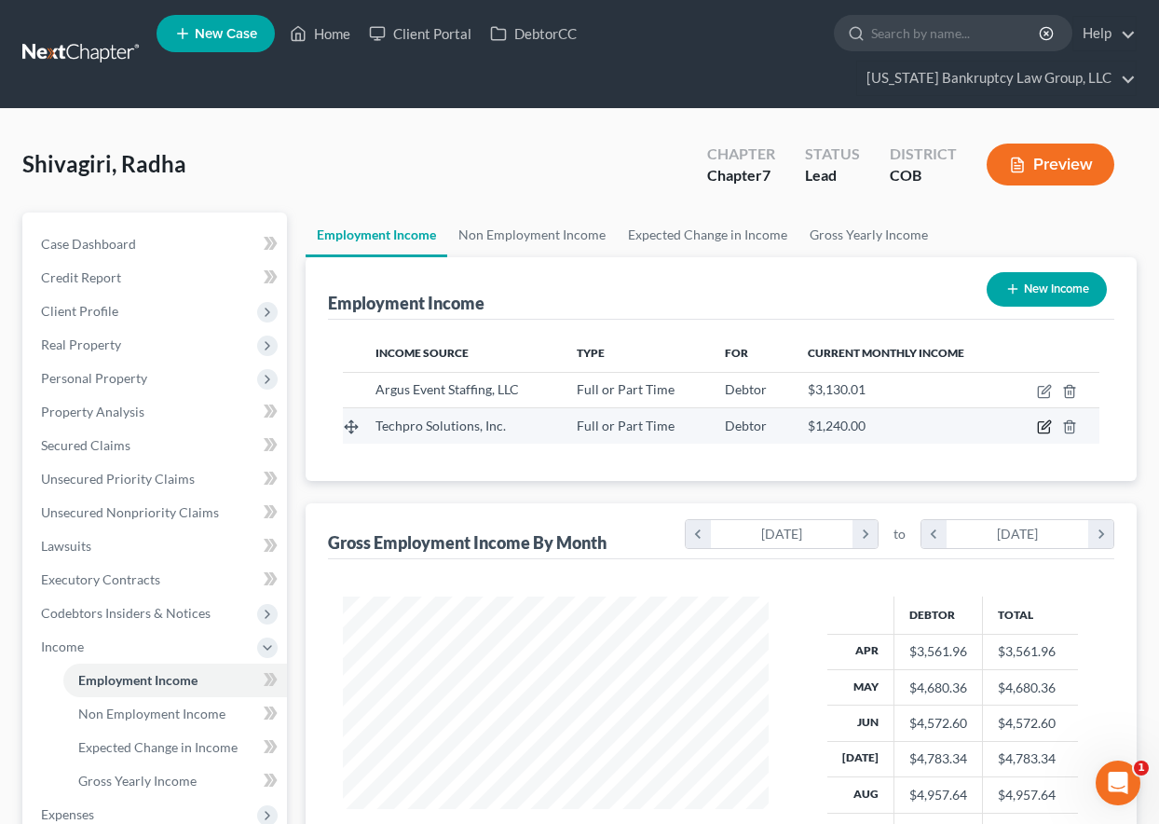
click at [1040, 430] on icon "button" at bounding box center [1044, 426] width 15 height 15
select select "0"
select select "33"
select select "1"
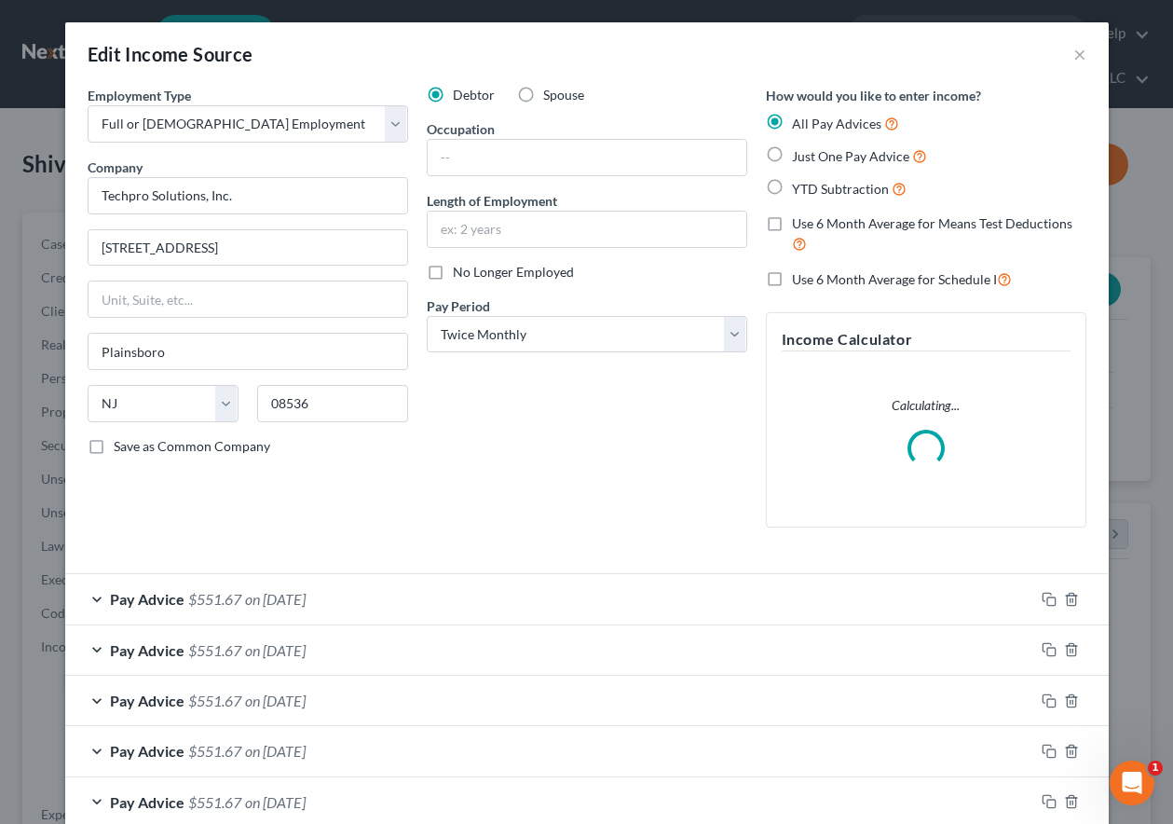
scroll to position [334, 469]
click at [453, 269] on label "No Longer Employed" at bounding box center [513, 272] width 121 height 19
click at [460, 269] on input "No Longer Employed" at bounding box center [466, 269] width 12 height 12
checkbox input "true"
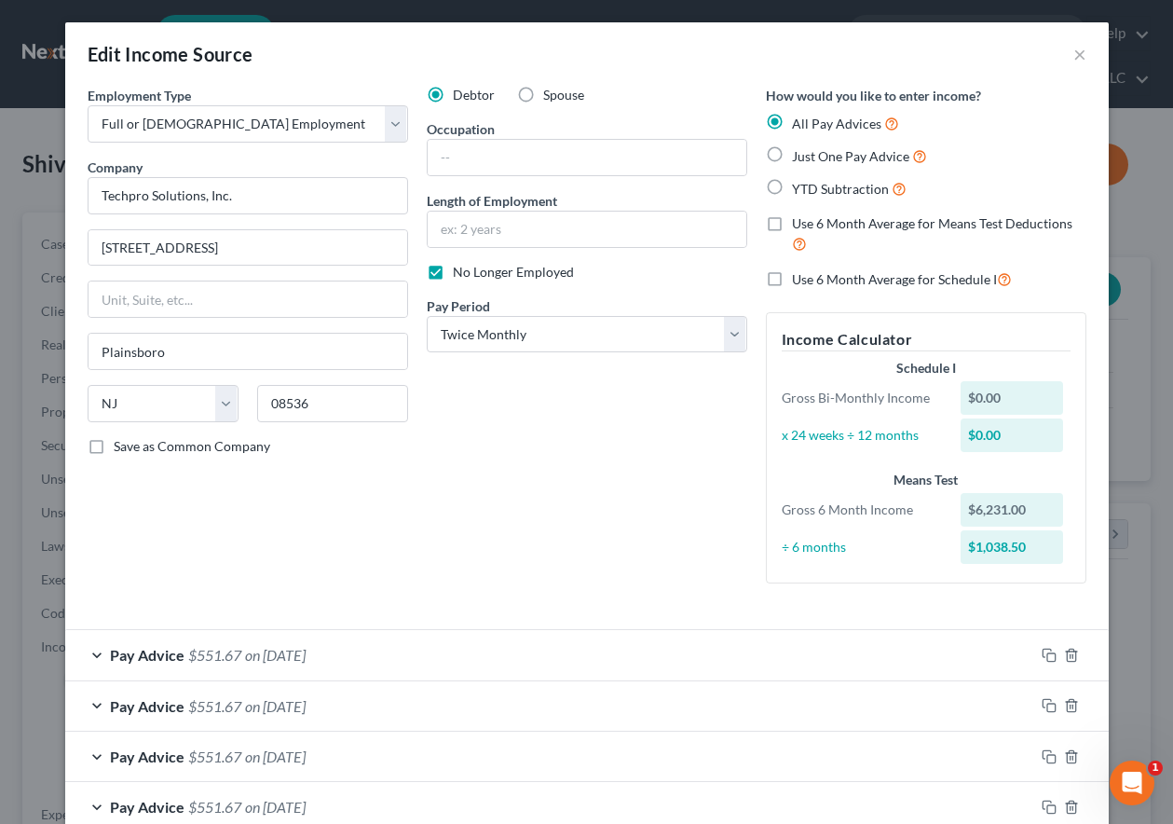
click at [560, 485] on div "Debtor Spouse Occupation Length of Employment No Longer Employed Pay Period * S…" at bounding box center [586, 342] width 339 height 512
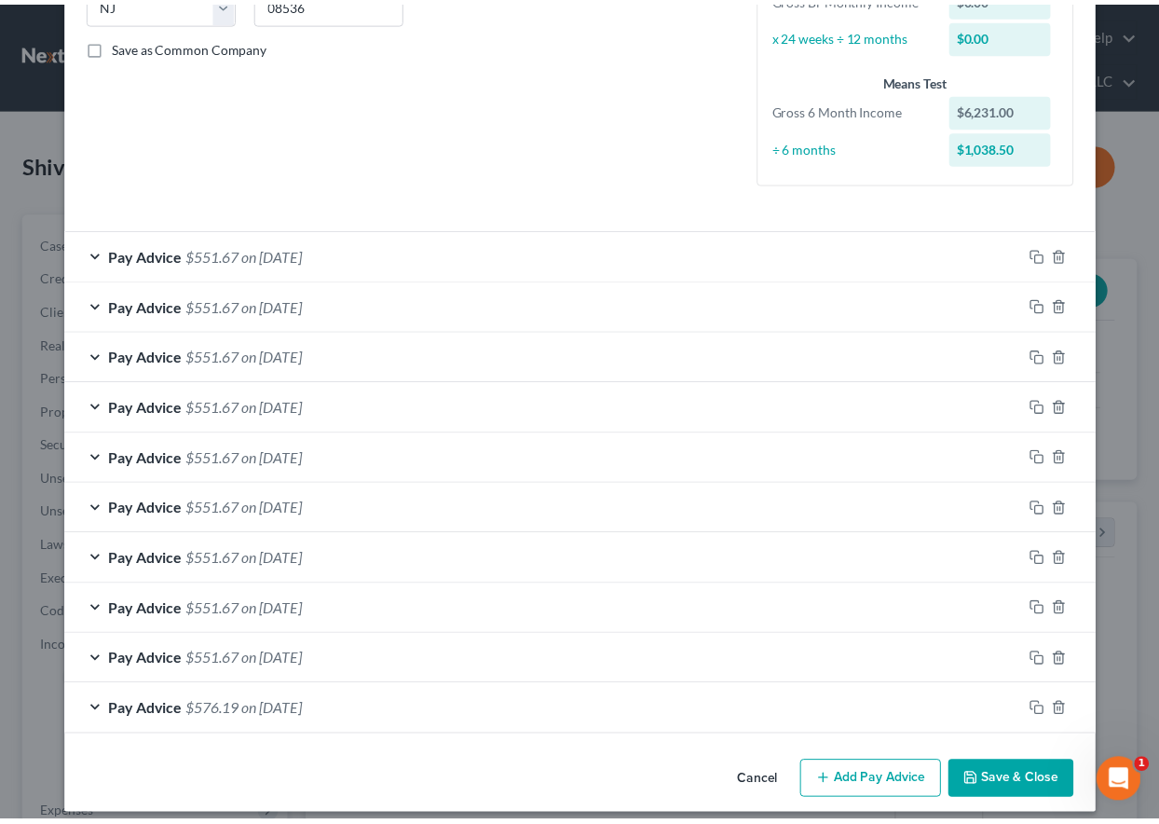
scroll to position [415, 0]
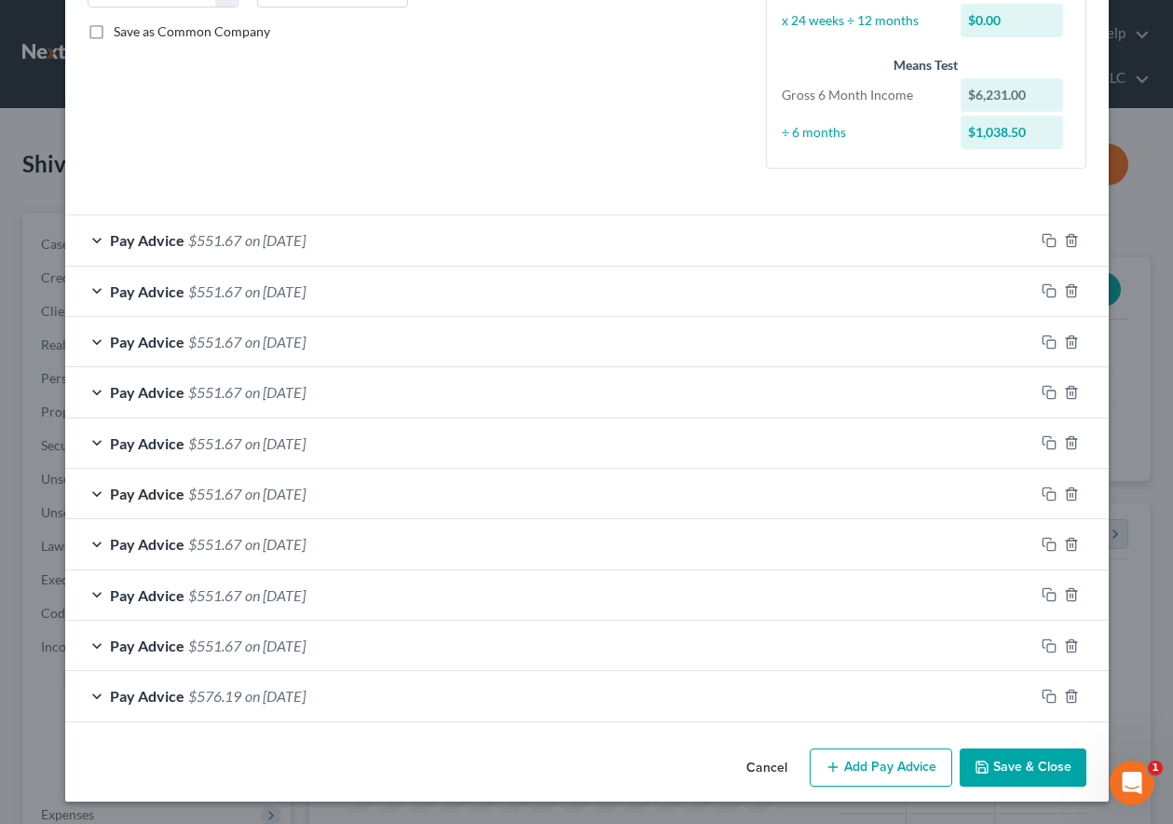
click at [1034, 765] on button "Save & Close" at bounding box center [1023, 767] width 127 height 39
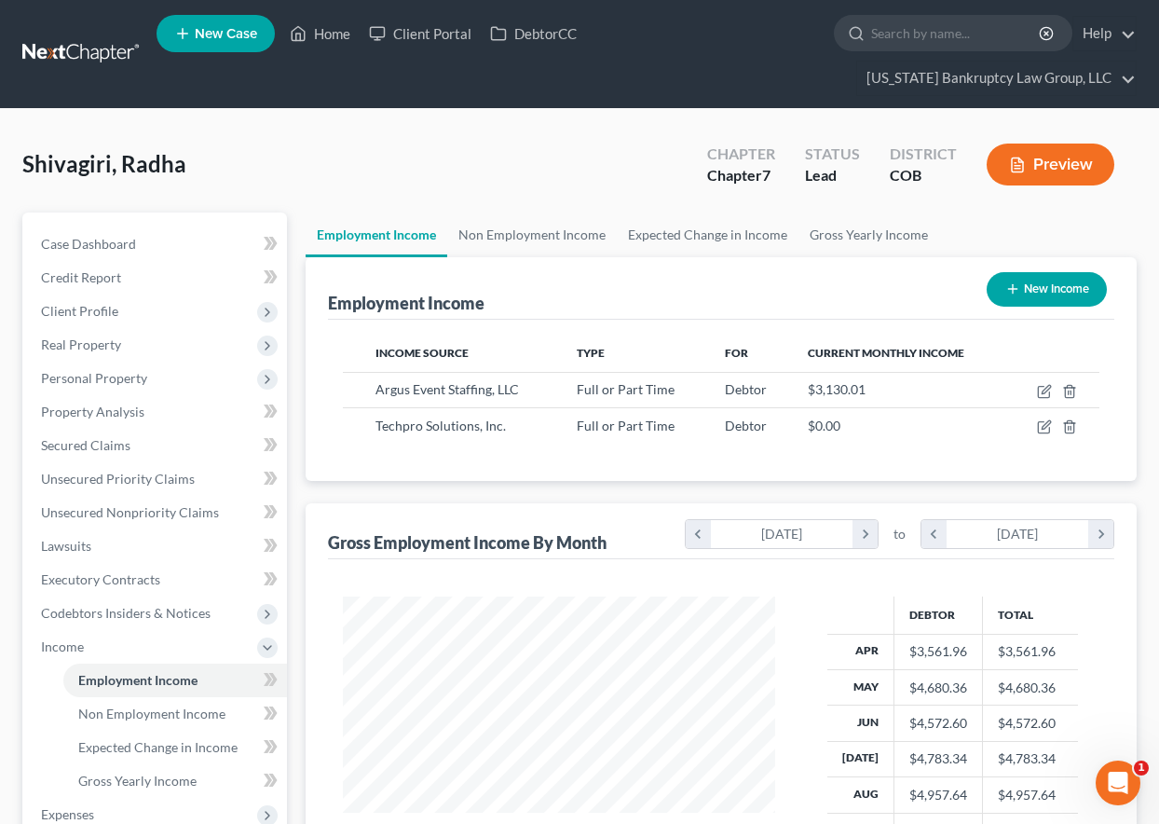
scroll to position [931387, 931257]
click at [161, 776] on span "Gross Yearly Income" at bounding box center [137, 780] width 118 height 16
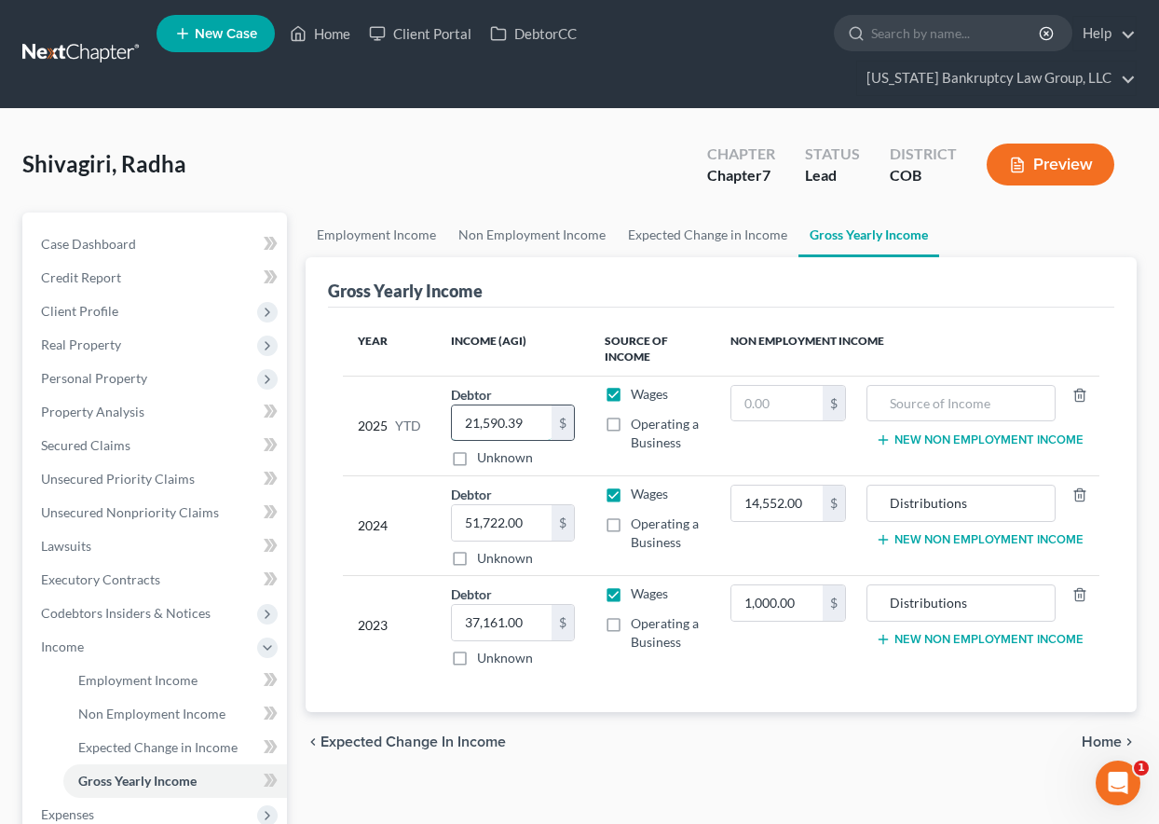
click at [535, 425] on input "21,590.39" at bounding box center [502, 422] width 100 height 35
type input "33,882.14"
click at [106, 374] on span "Personal Property" at bounding box center [94, 378] width 106 height 16
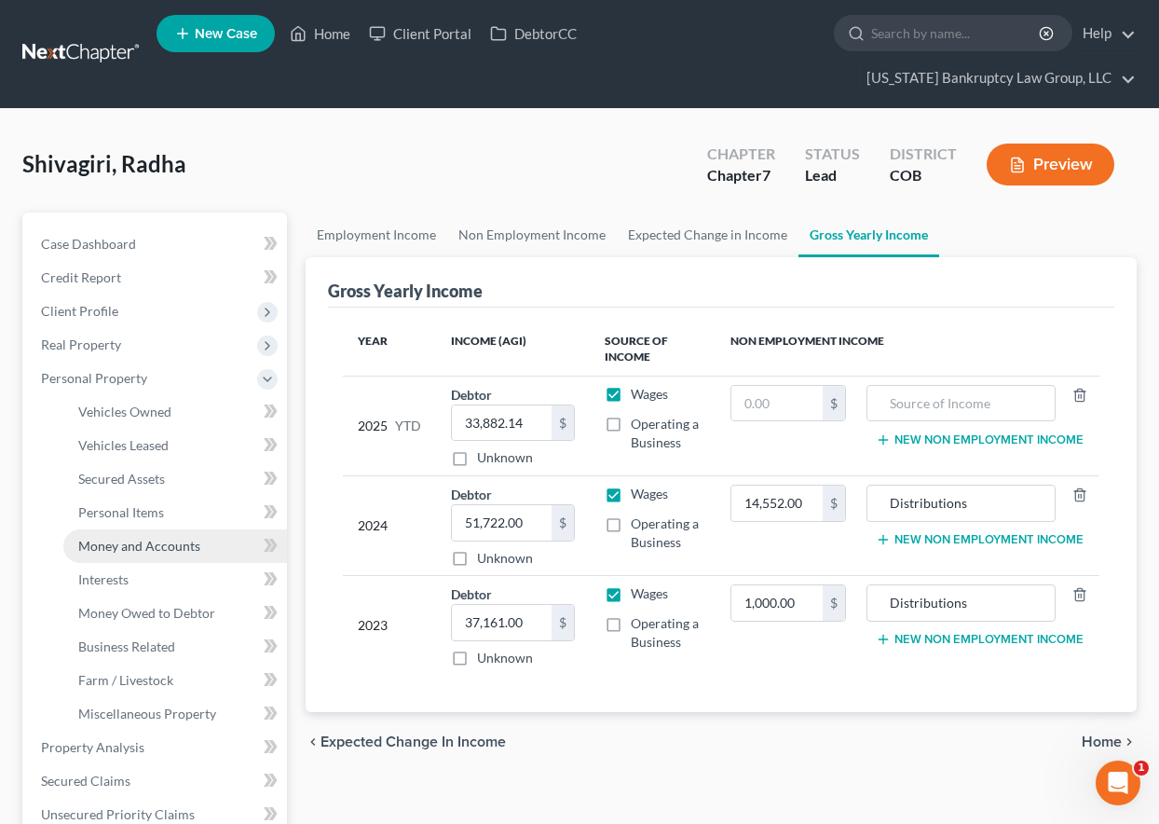
click at [140, 539] on span "Money and Accounts" at bounding box center [139, 546] width 122 height 16
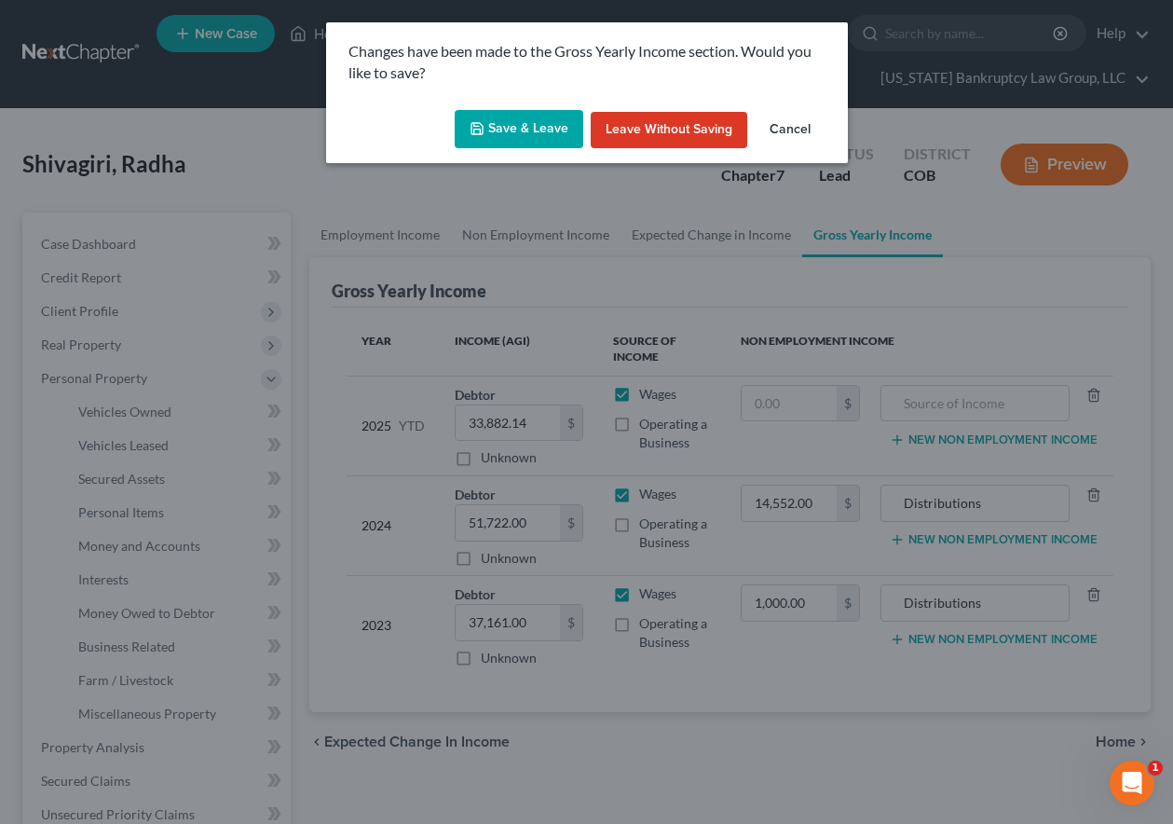
click at [517, 98] on div "Changes have been made to the Gross Yearly Income section. Would you like to sa…" at bounding box center [587, 62] width 522 height 80
click at [522, 138] on button "Save & Leave" at bounding box center [519, 129] width 129 height 39
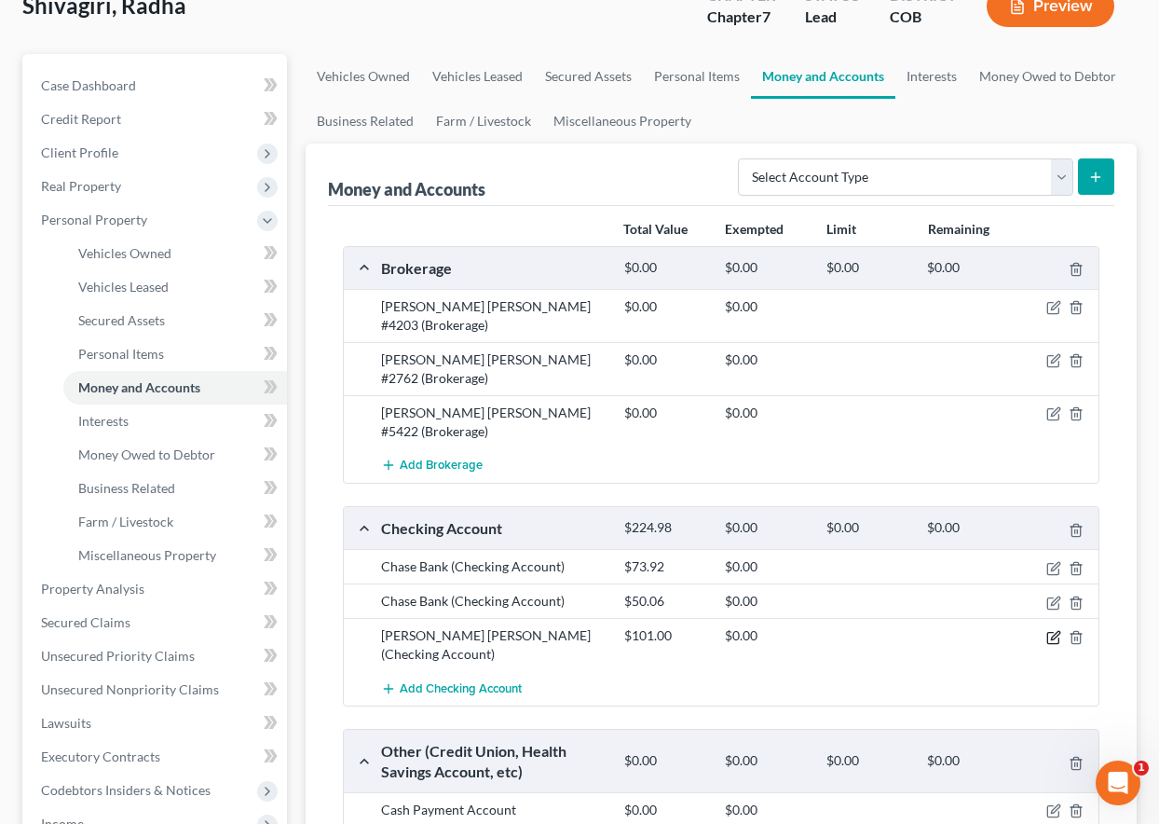
scroll to position [186, 0]
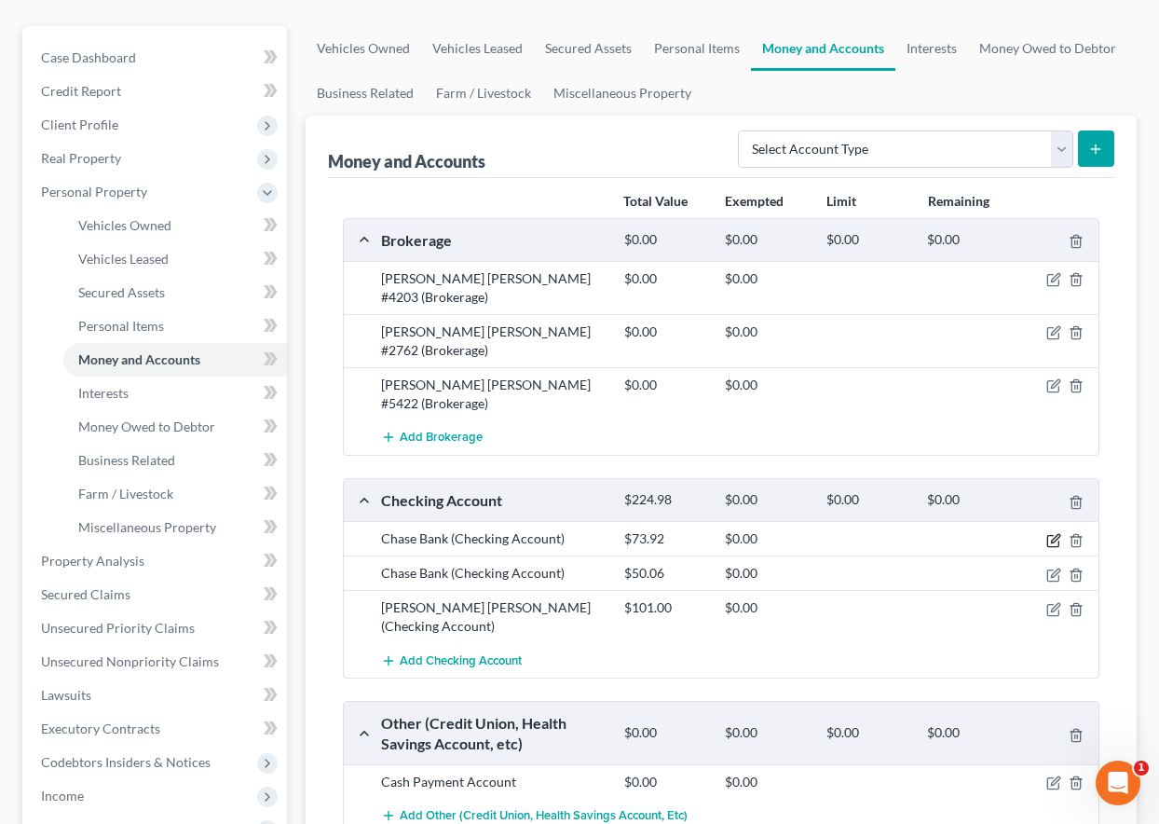
click at [1055, 533] on icon "button" at bounding box center [1053, 540] width 15 height 15
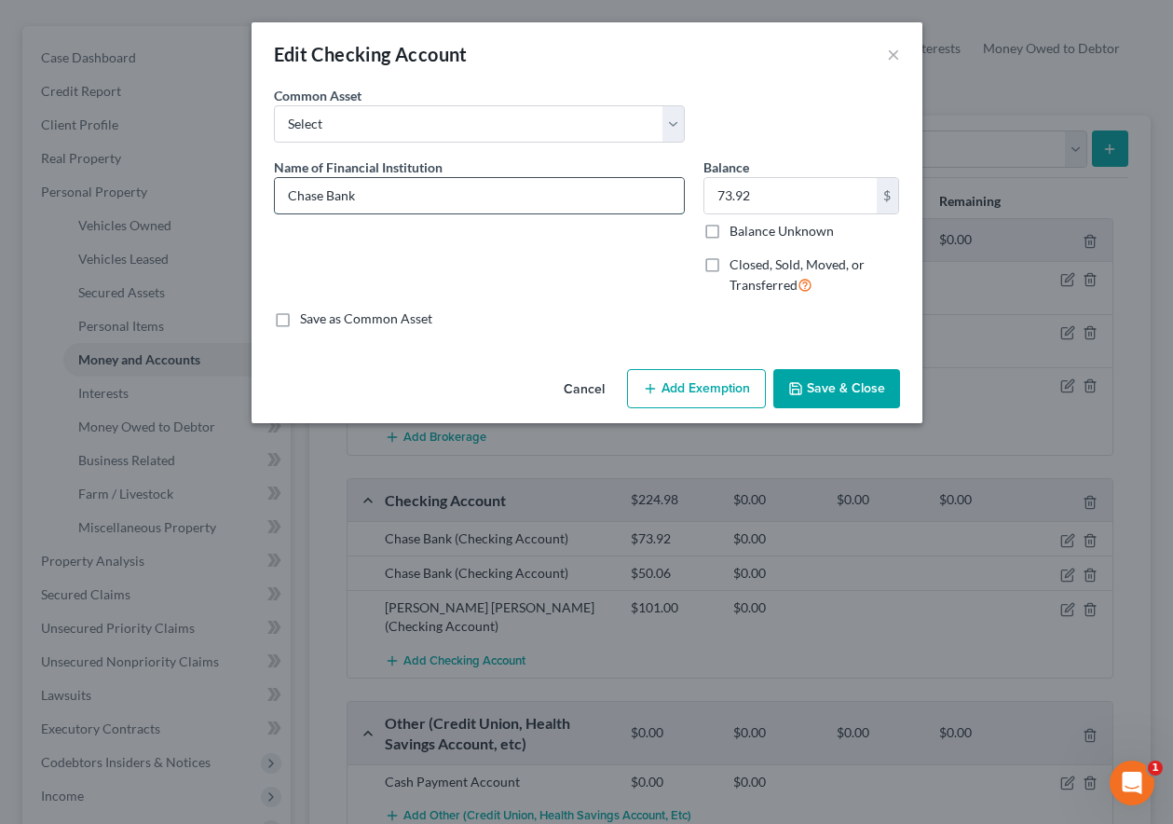
click at [388, 181] on input "Chase Bank" at bounding box center [479, 195] width 409 height 35
type input "Chase Bank #7160"
click at [730, 228] on label "Balance Unknown" at bounding box center [782, 231] width 104 height 19
click at [737, 228] on input "Balance Unknown" at bounding box center [743, 228] width 12 height 12
checkbox input "true"
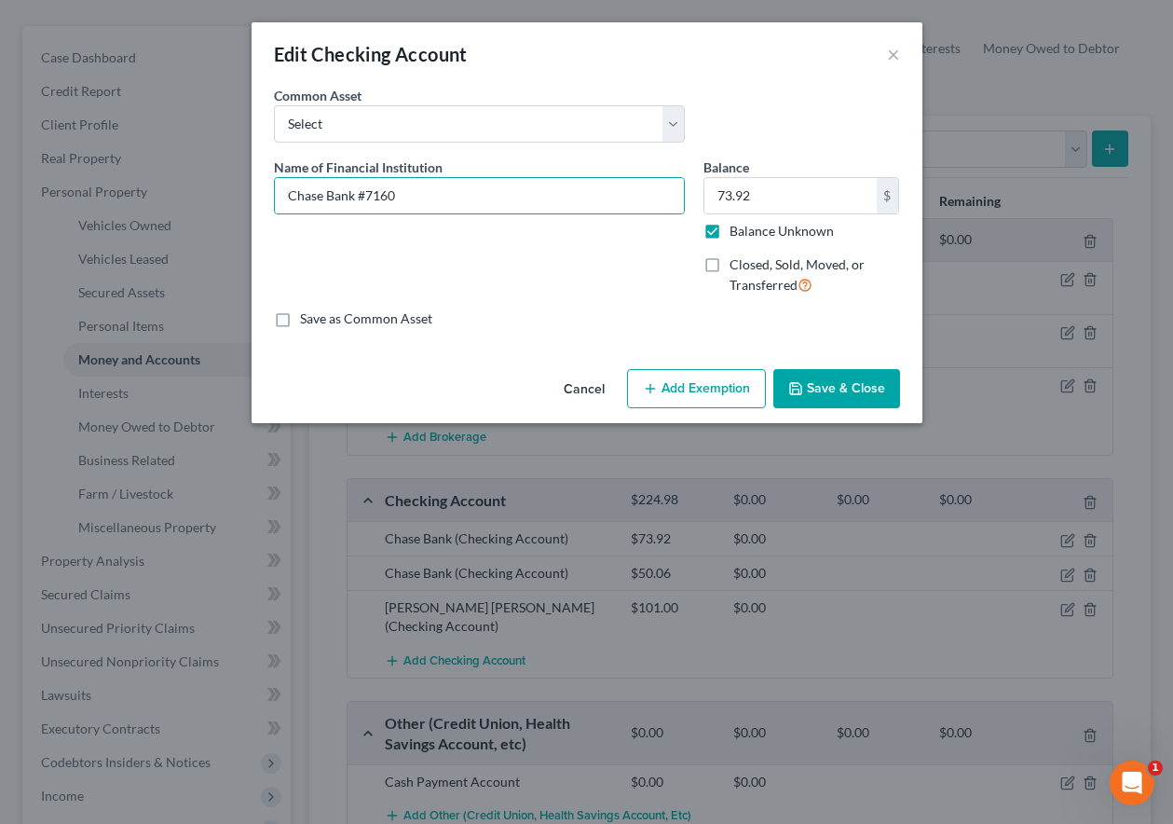
type input "0.00"
click at [713, 413] on div "Cancel Add Exemption Save & Close" at bounding box center [587, 392] width 671 height 61
click at [709, 391] on button "Add Exemption" at bounding box center [696, 388] width 139 height 39
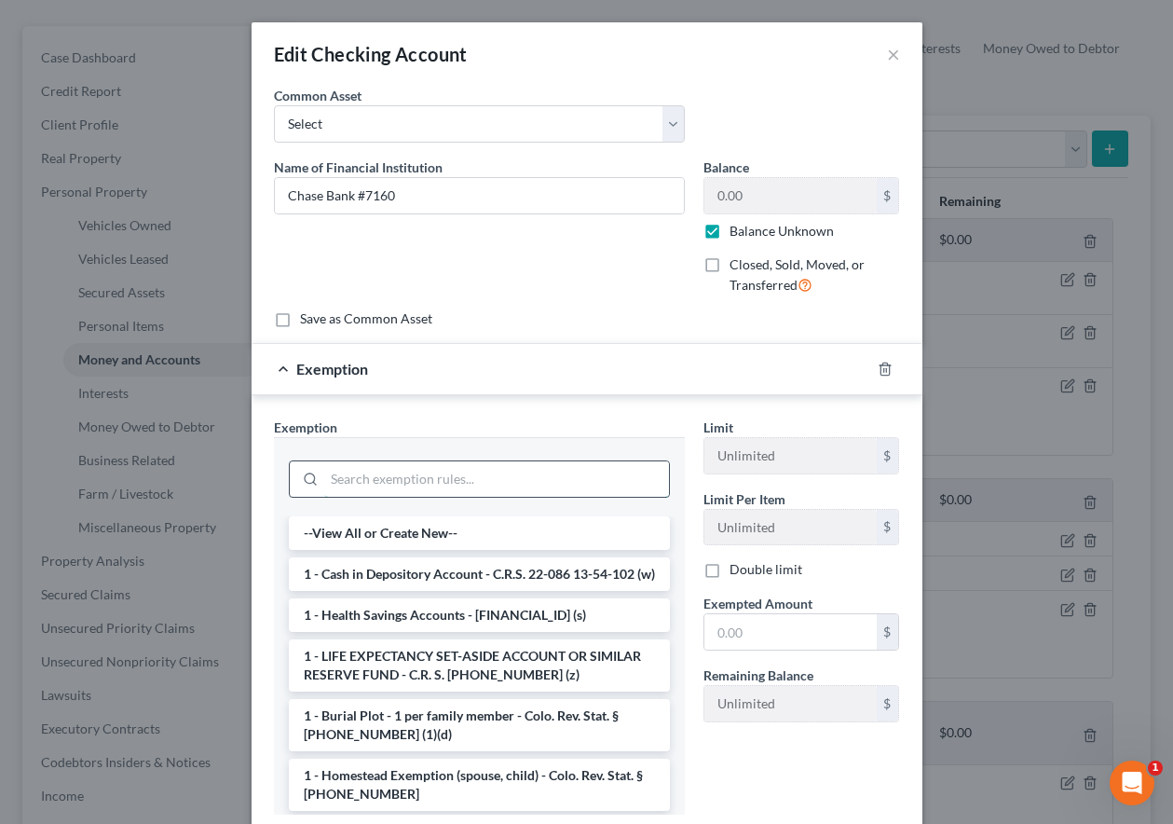
click at [539, 483] on input "search" at bounding box center [496, 478] width 345 height 35
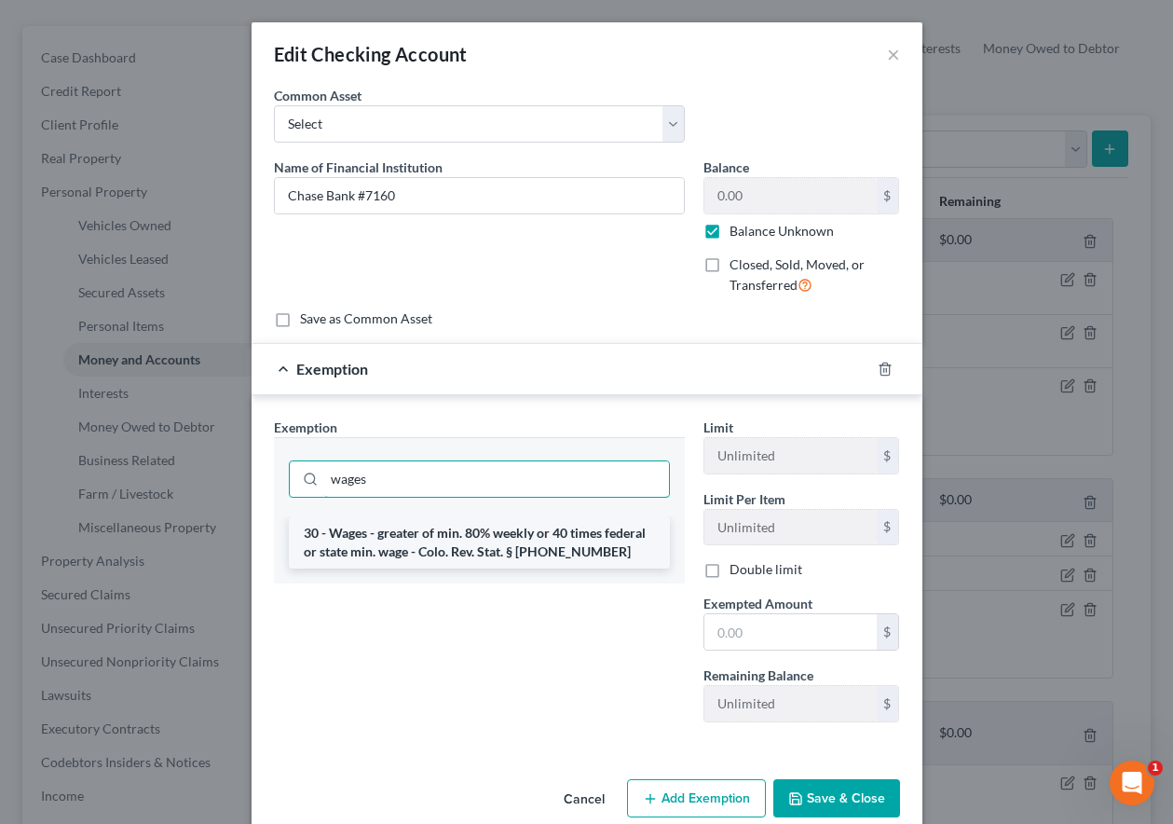
type input "wages"
click at [505, 545] on li "30 - Wages - greater of min. 80% weekly or 40 times federal or state min. wage …" at bounding box center [479, 542] width 381 height 52
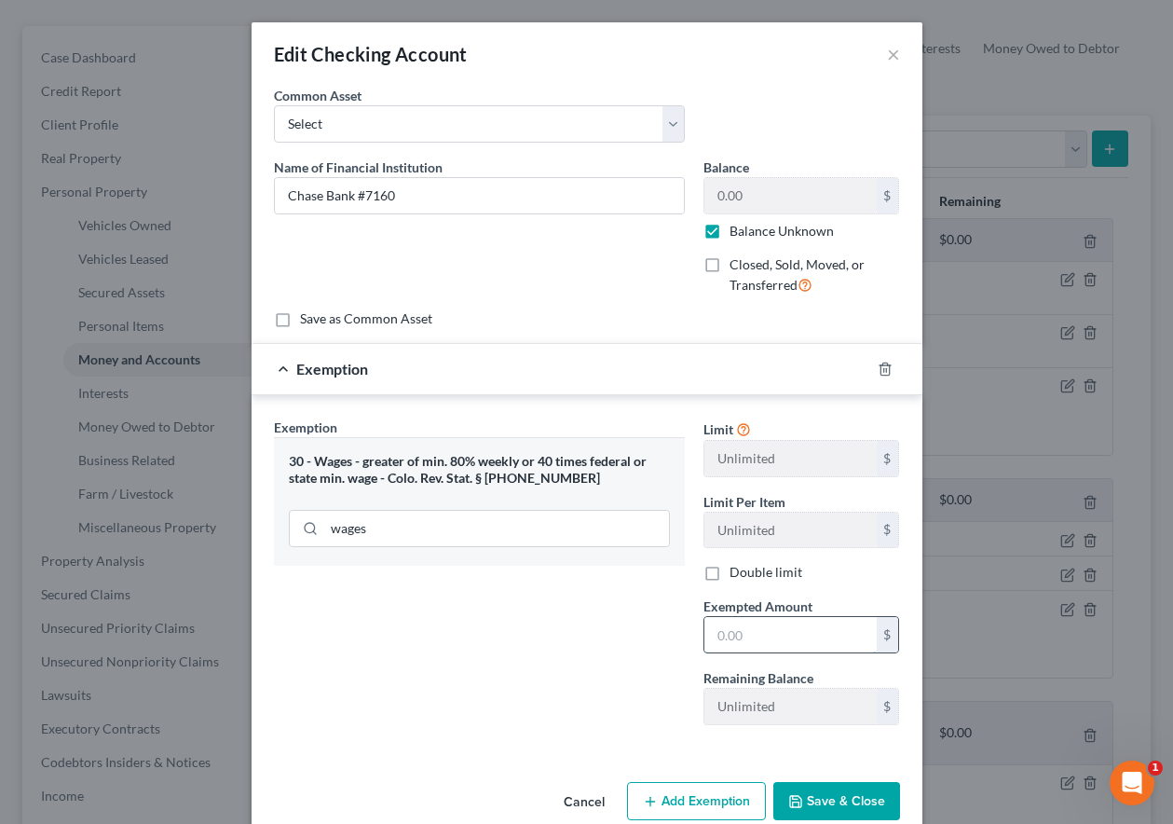
click at [785, 643] on input "text" at bounding box center [790, 634] width 172 height 35
type input "80"
click at [830, 807] on button "Save & Close" at bounding box center [836, 801] width 127 height 39
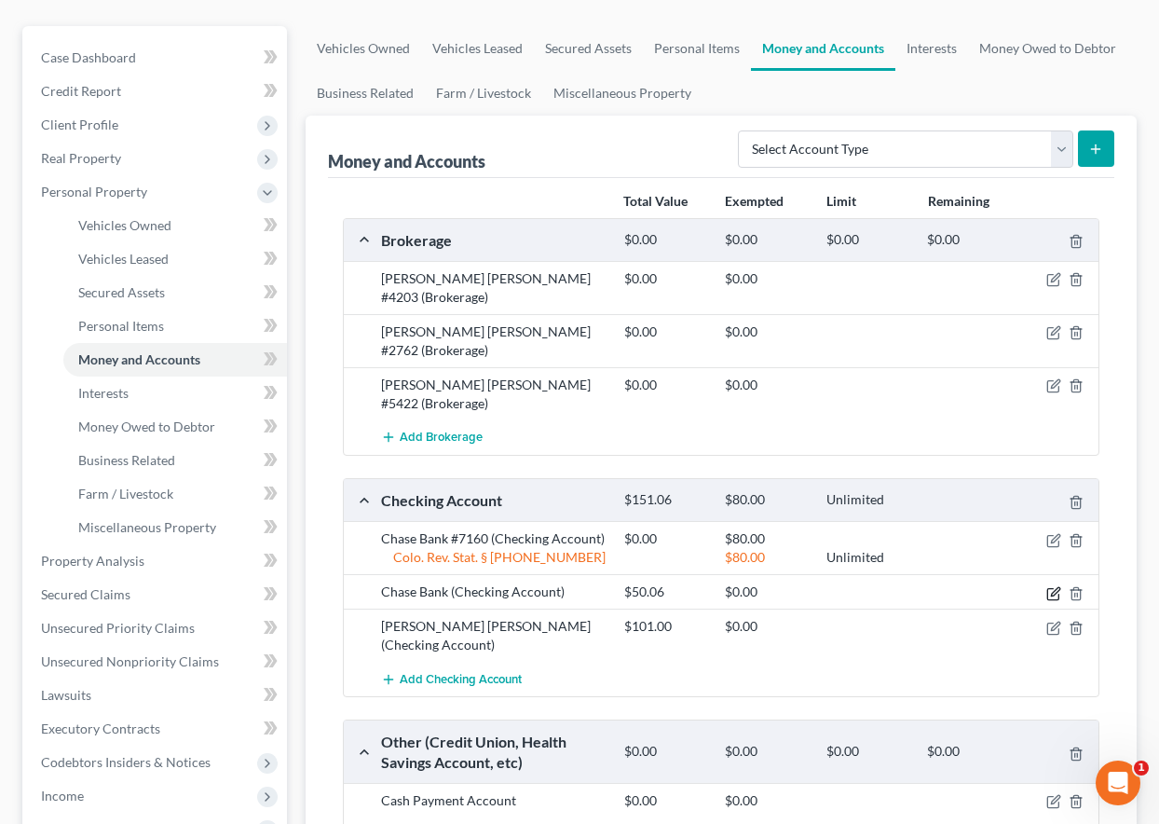
click at [1052, 586] on icon "button" at bounding box center [1053, 593] width 15 height 15
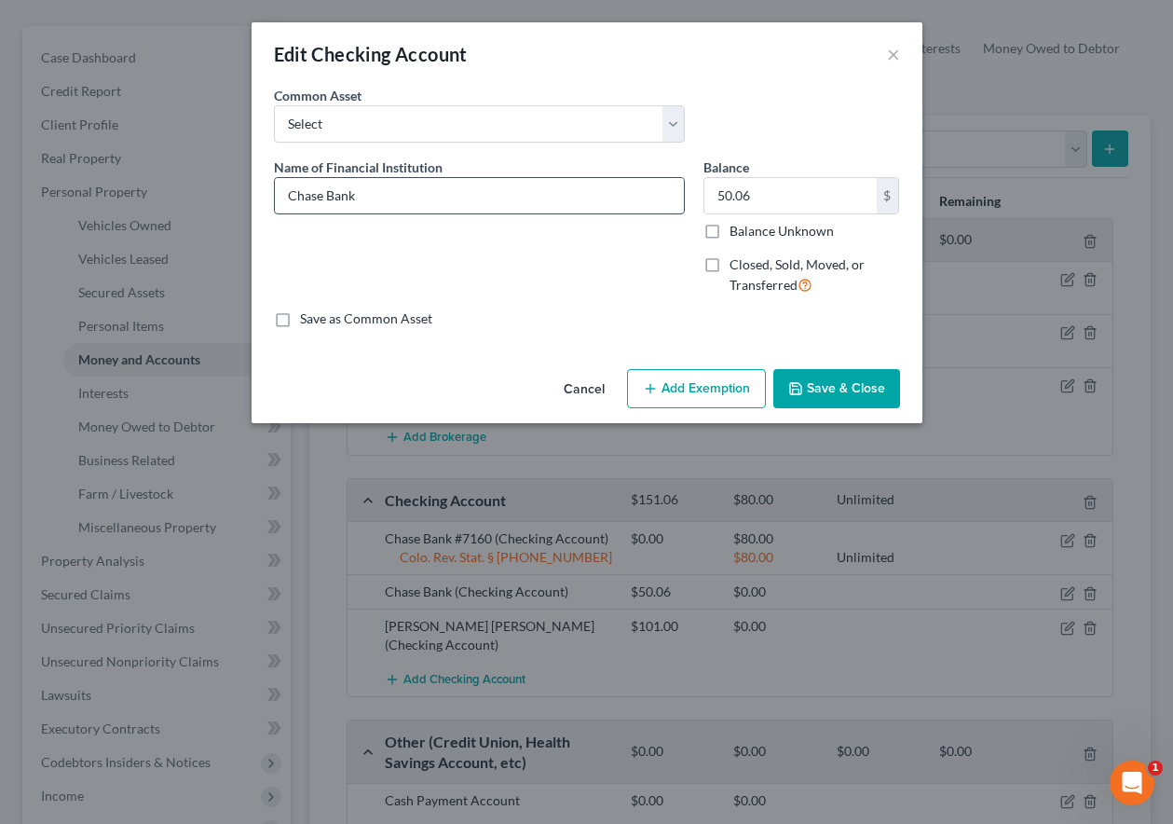
click at [400, 198] on input "Chase Bank" at bounding box center [479, 195] width 409 height 35
type input "Chase Bank #2332"
click at [730, 231] on label "Balance Unknown" at bounding box center [782, 231] width 104 height 19
click at [737, 231] on input "Balance Unknown" at bounding box center [743, 228] width 12 height 12
checkbox input "true"
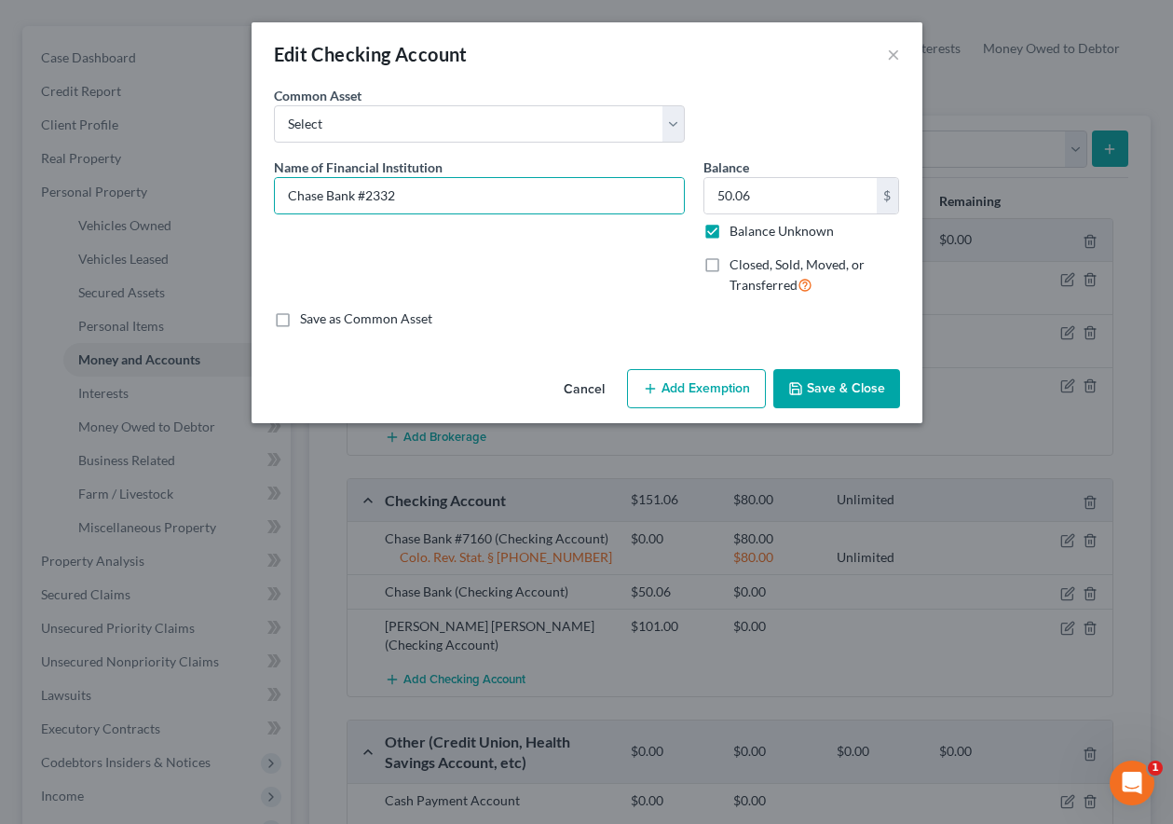
type input "0.00"
click at [716, 372] on button "Add Exemption" at bounding box center [696, 388] width 139 height 39
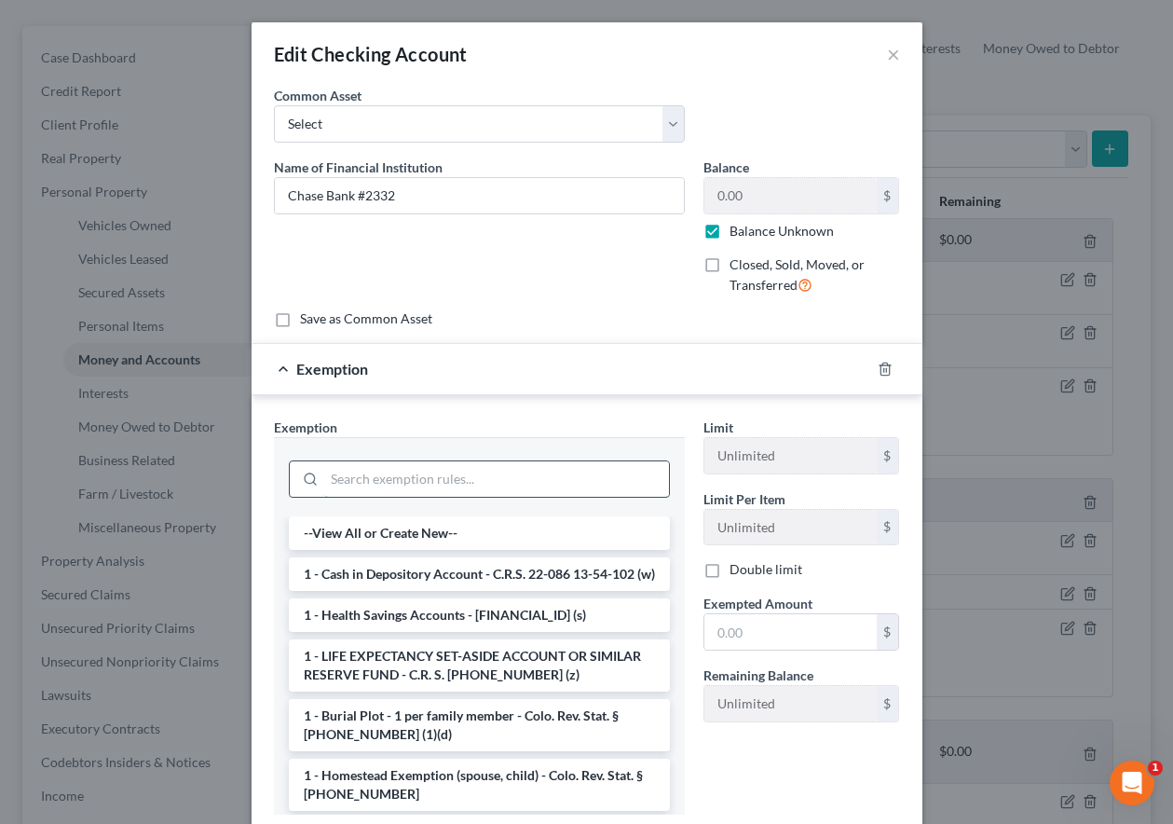
click at [491, 473] on input "search" at bounding box center [496, 478] width 345 height 35
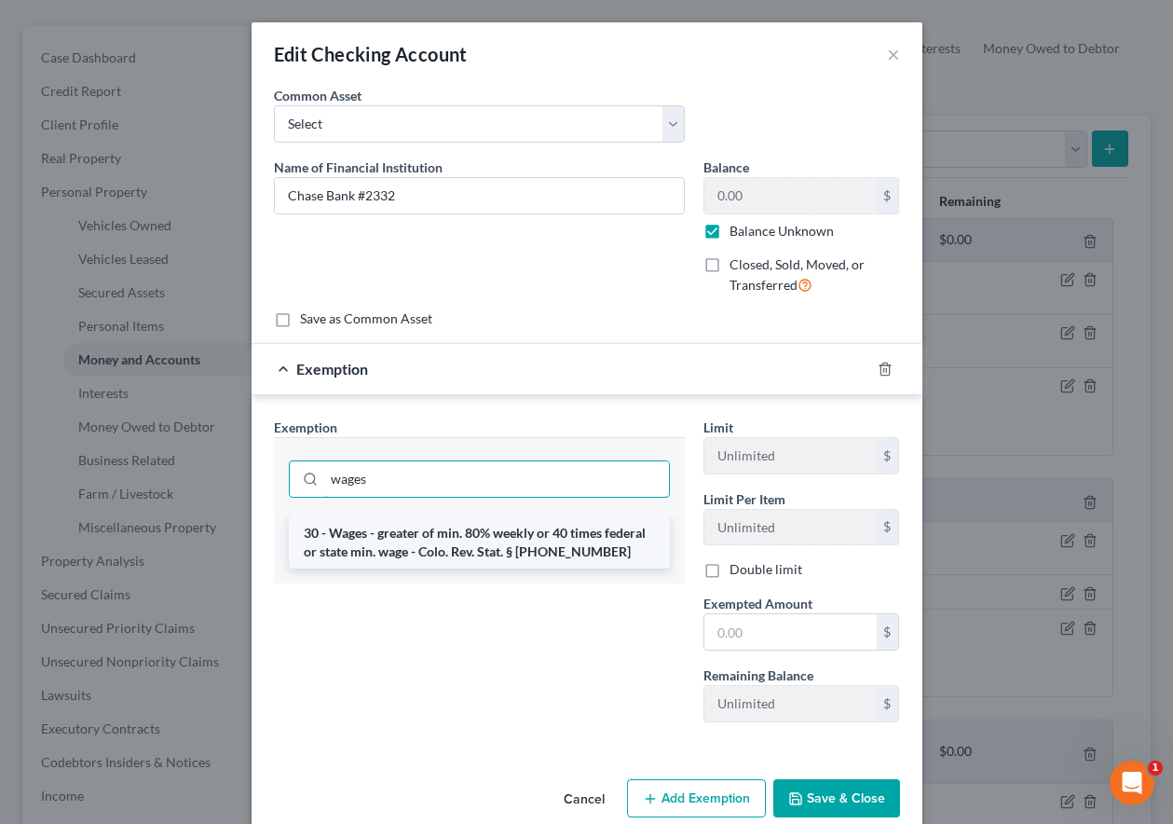
type input "wages"
click at [466, 544] on li "30 - Wages - greater of min. 80% weekly or 40 times federal or state min. wage …" at bounding box center [479, 542] width 381 height 52
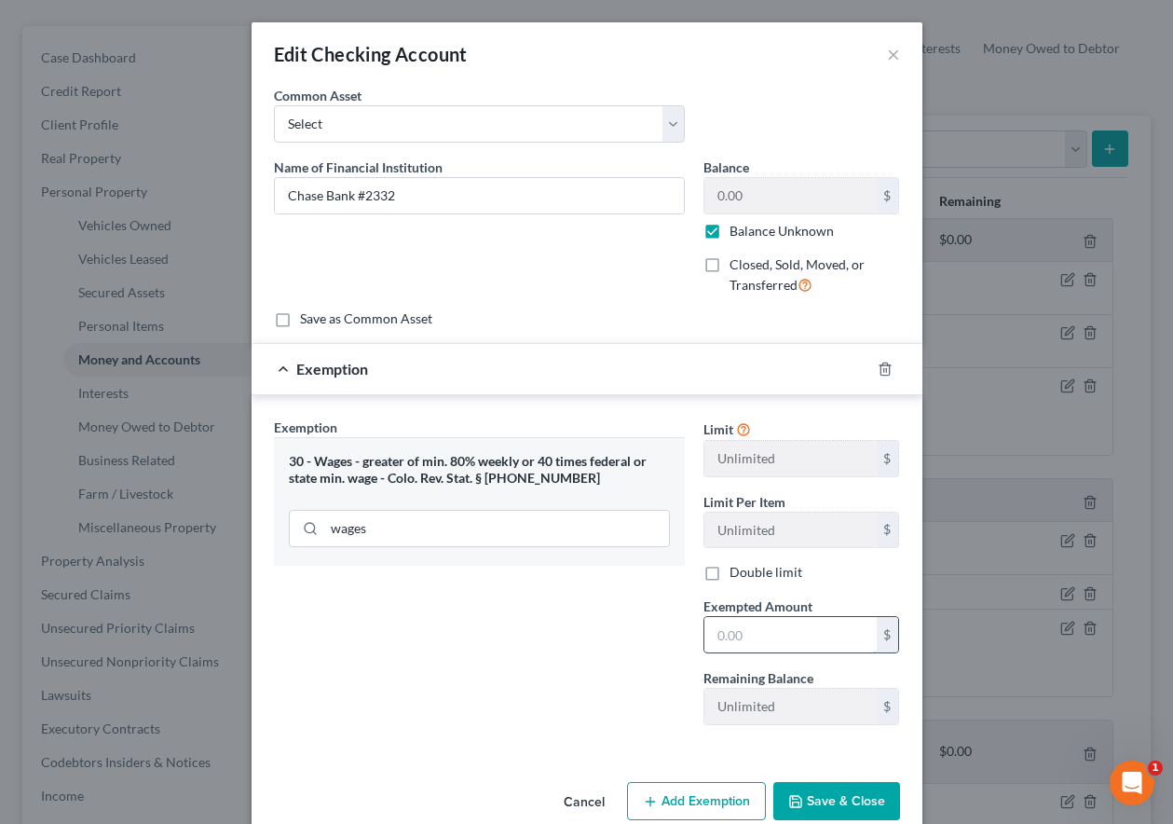
click at [804, 638] on input "text" at bounding box center [790, 634] width 172 height 35
type input "80"
click at [850, 791] on button "Save & Close" at bounding box center [836, 801] width 127 height 39
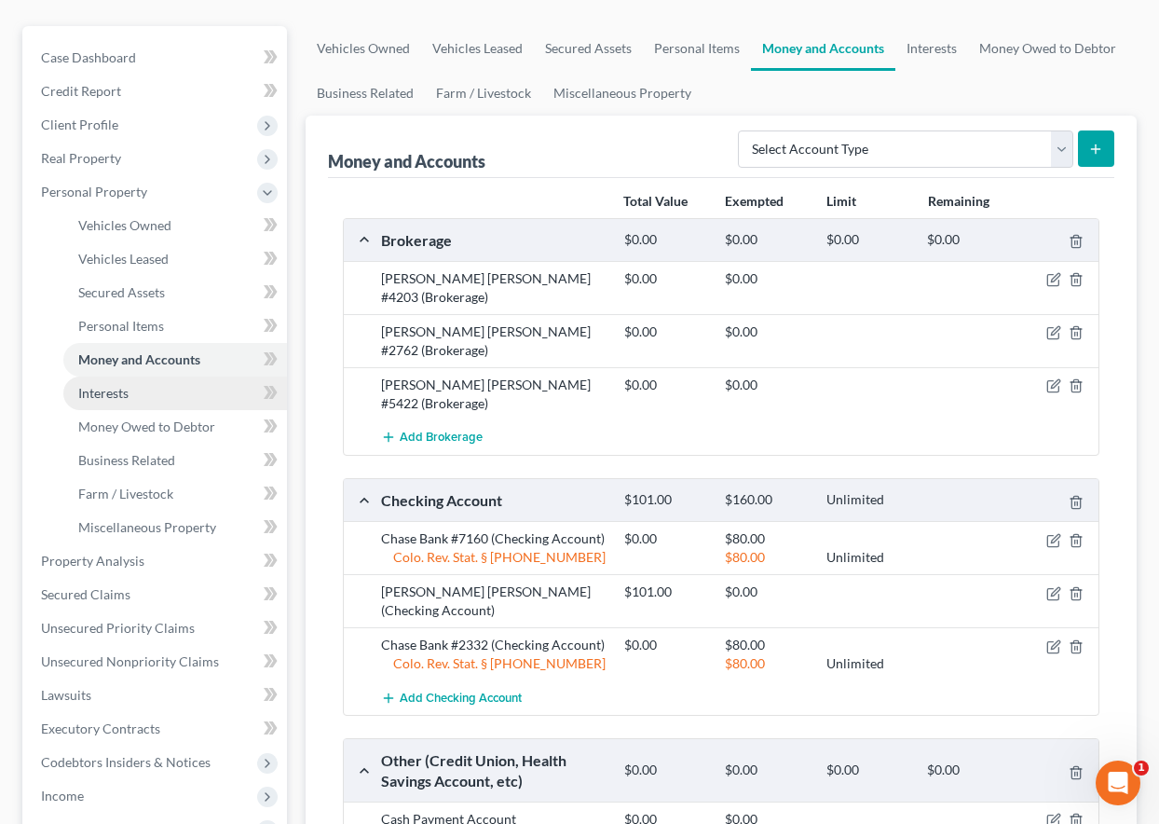
click at [120, 385] on span "Interests" at bounding box center [103, 393] width 50 height 16
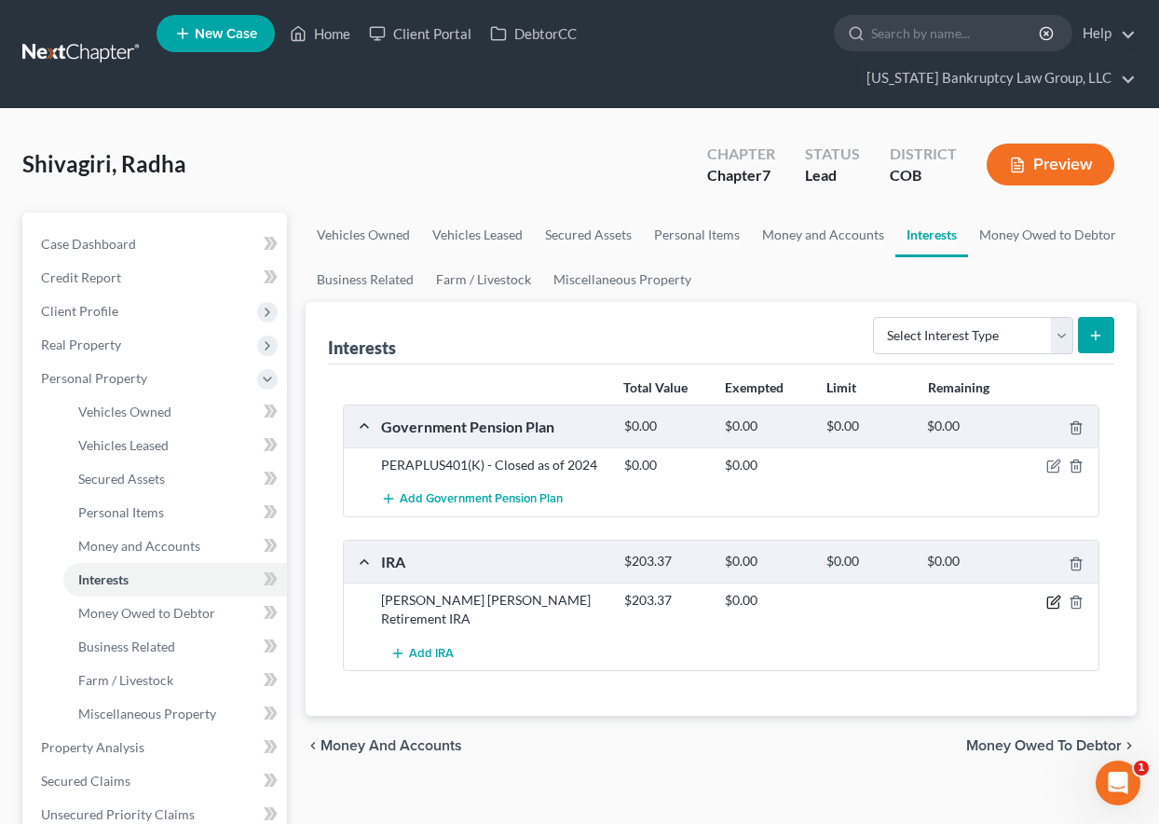
click at [1052, 601] on icon "button" at bounding box center [1055, 599] width 8 height 8
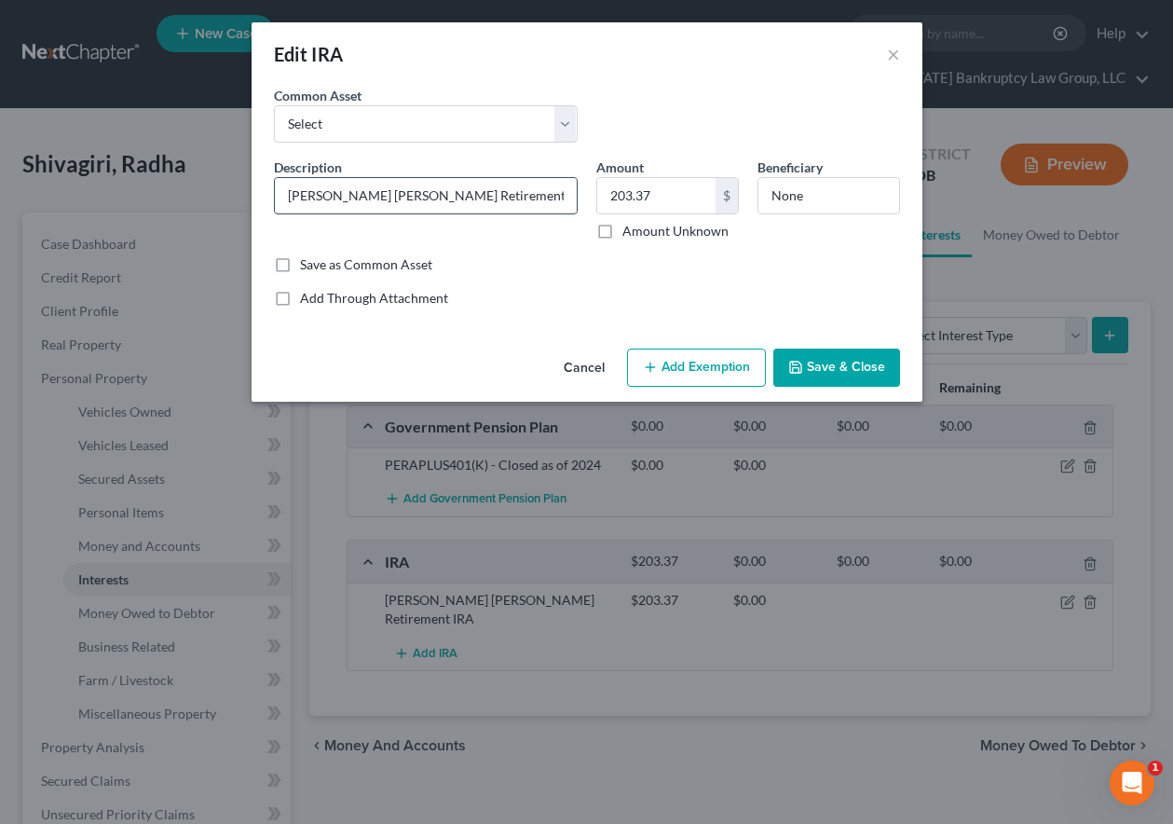
click at [479, 193] on input "[PERSON_NAME] [PERSON_NAME] Retirement IRA" at bounding box center [426, 195] width 302 height 35
type input "[PERSON_NAME] [PERSON_NAME] Retirement IRA #7381"
click at [712, 361] on button "Add Exemption" at bounding box center [696, 367] width 139 height 39
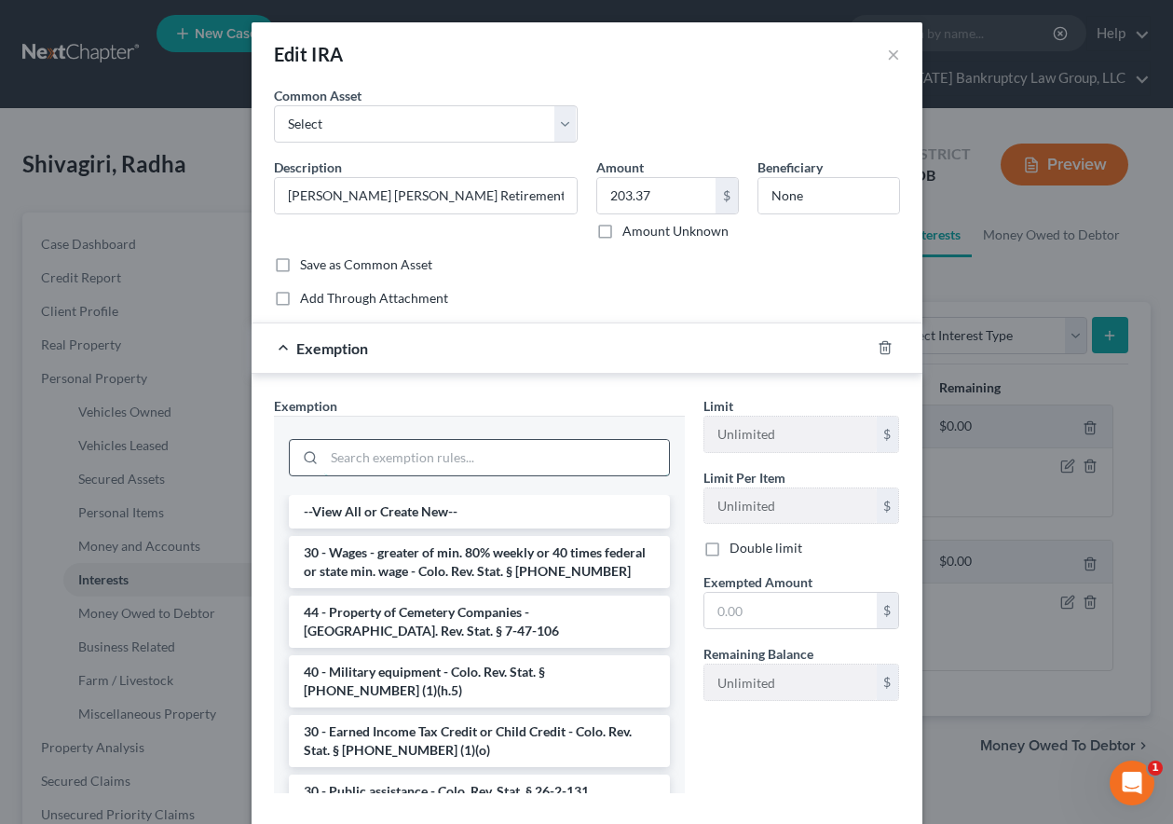
click at [491, 463] on input "search" at bounding box center [496, 457] width 345 height 35
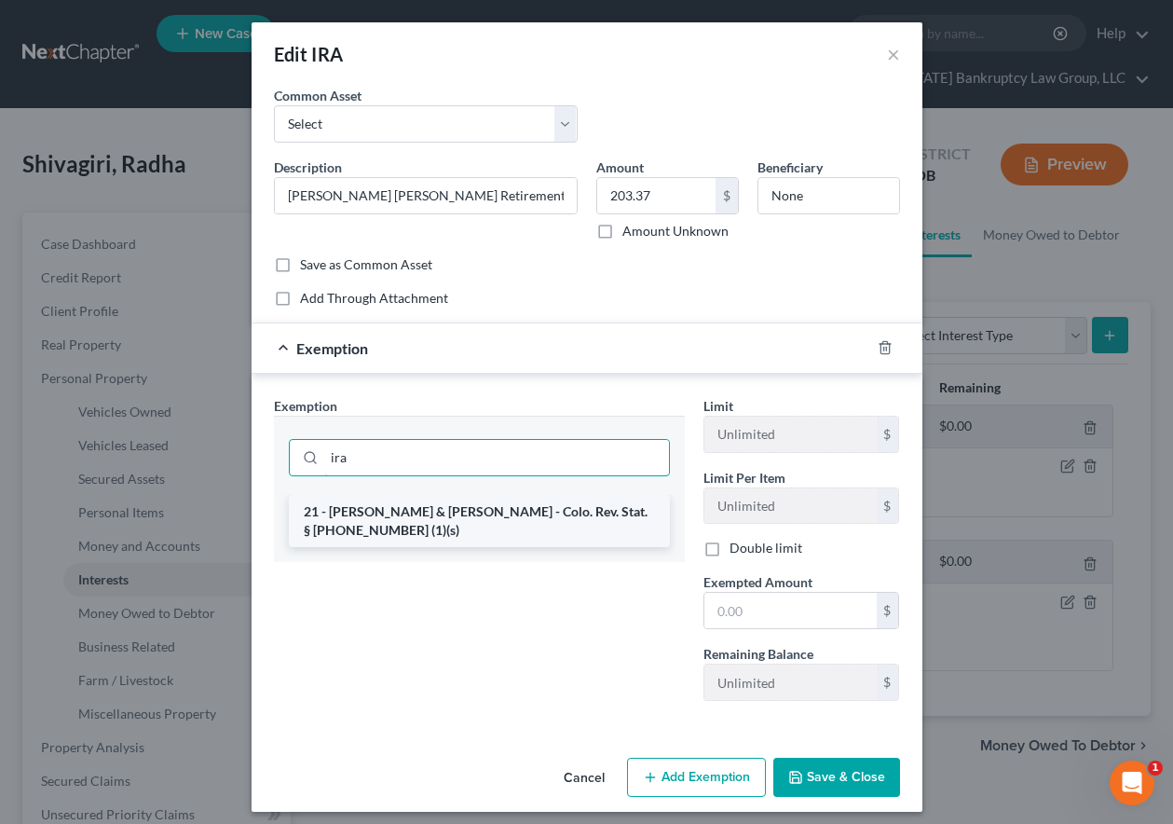
type input "ira"
click at [465, 509] on li "21 - [PERSON_NAME] & [PERSON_NAME] - Colo. Rev. Stat. § [PHONE_NUMBER] (1)(s)" at bounding box center [479, 521] width 381 height 52
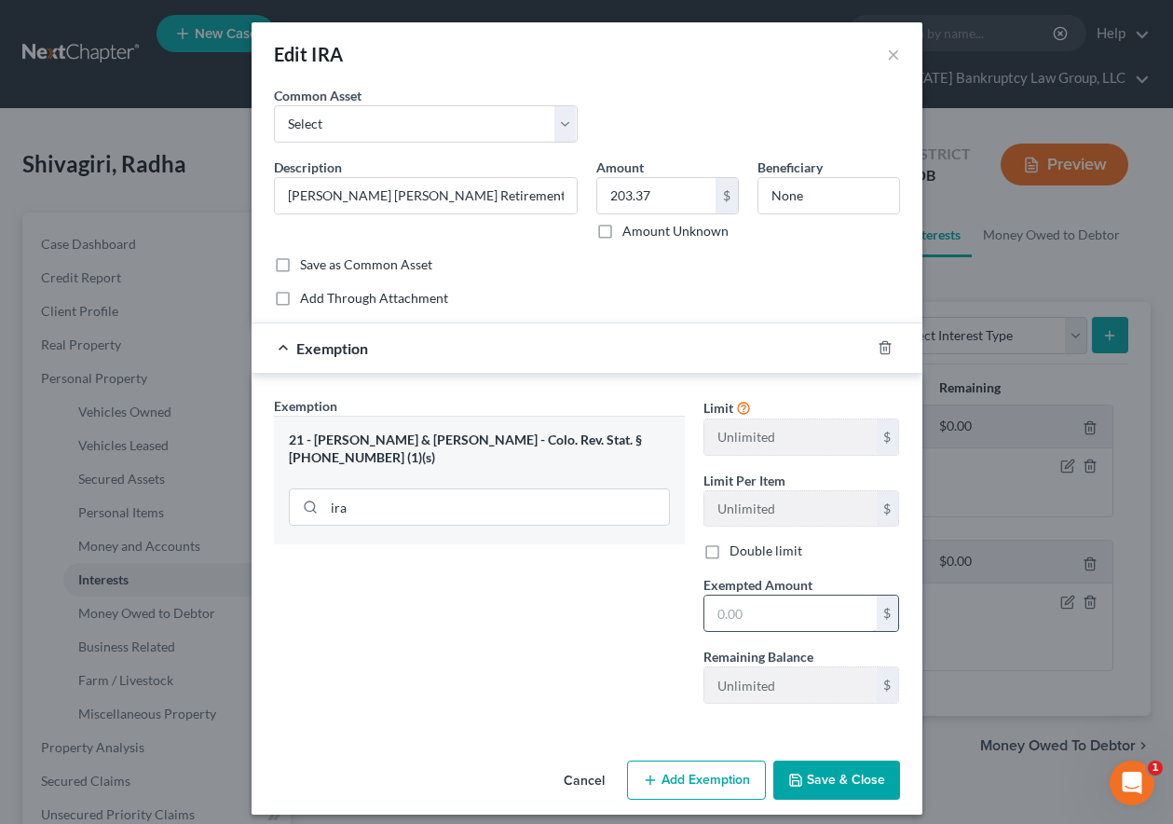
click at [769, 608] on input "text" at bounding box center [790, 612] width 172 height 35
type input "100"
click at [823, 786] on button "Save & Close" at bounding box center [836, 779] width 127 height 39
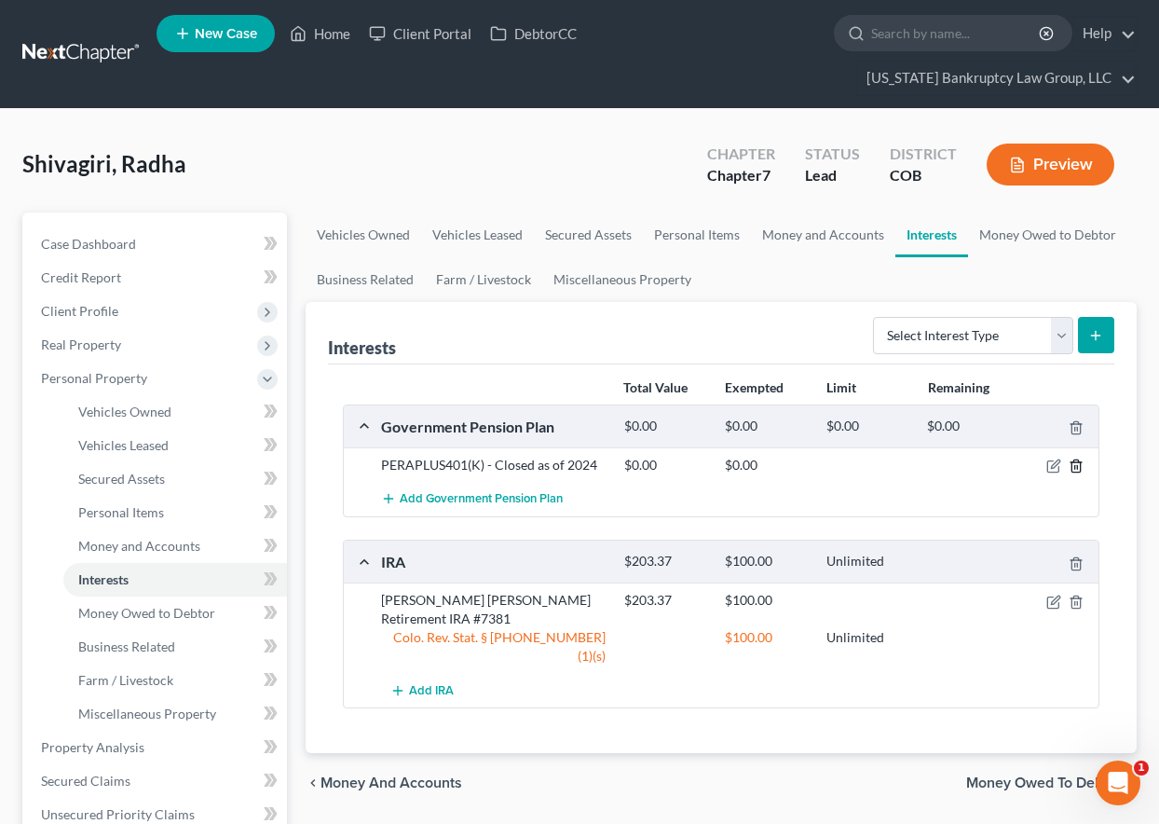
click at [1072, 466] on icon "button" at bounding box center [1076, 465] width 15 height 15
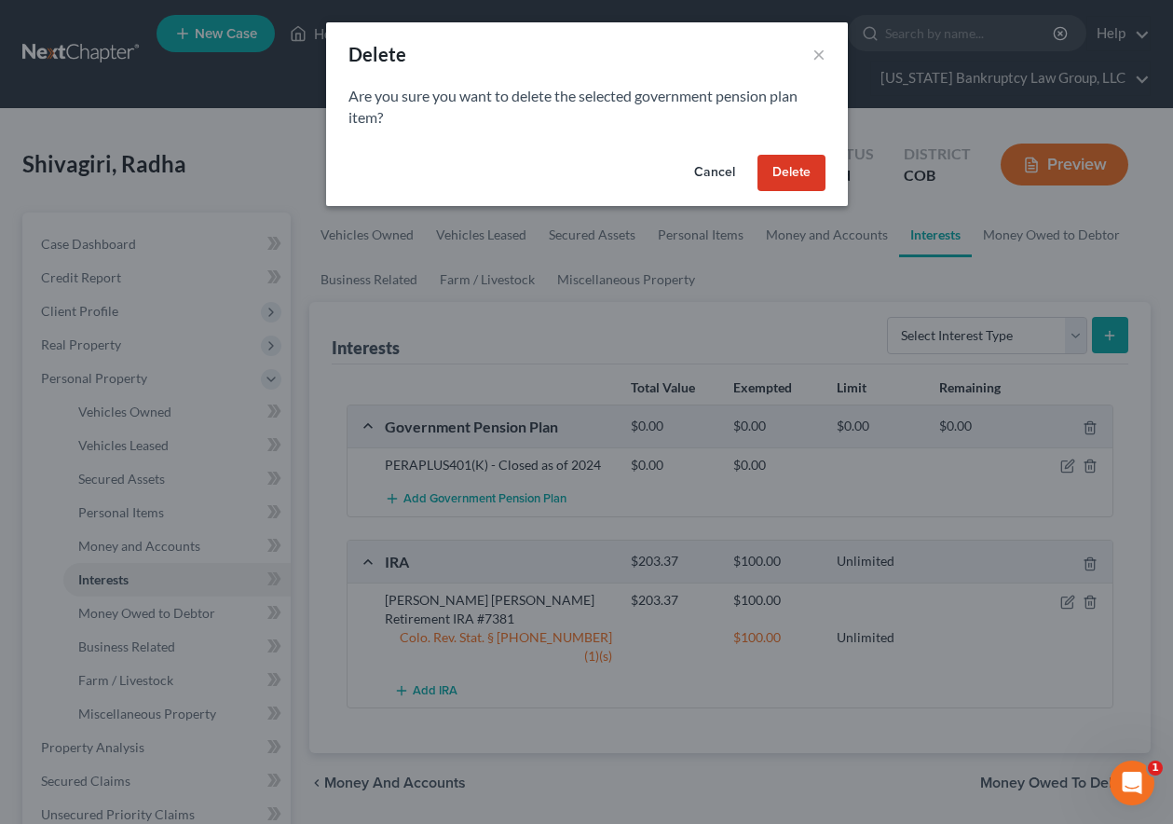
click at [796, 178] on button "Delete" at bounding box center [791, 173] width 68 height 37
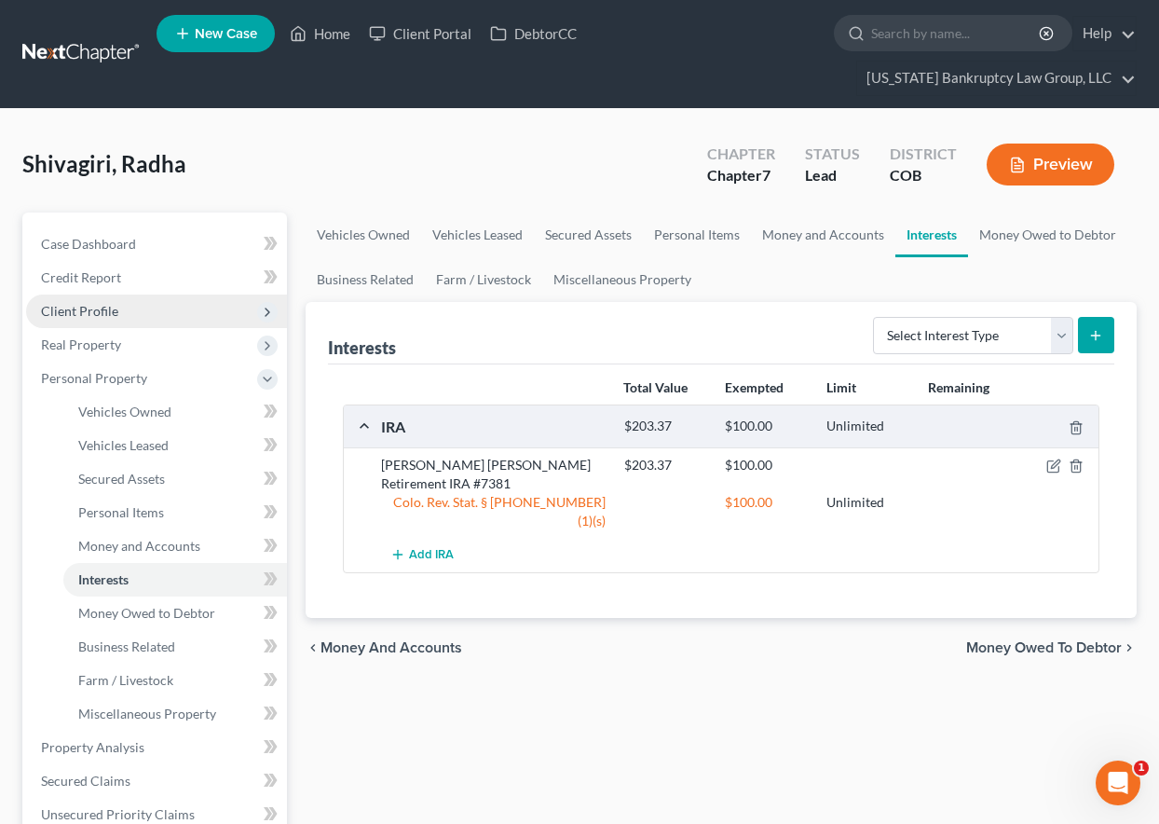
click at [93, 306] on span "Client Profile" at bounding box center [79, 311] width 77 height 16
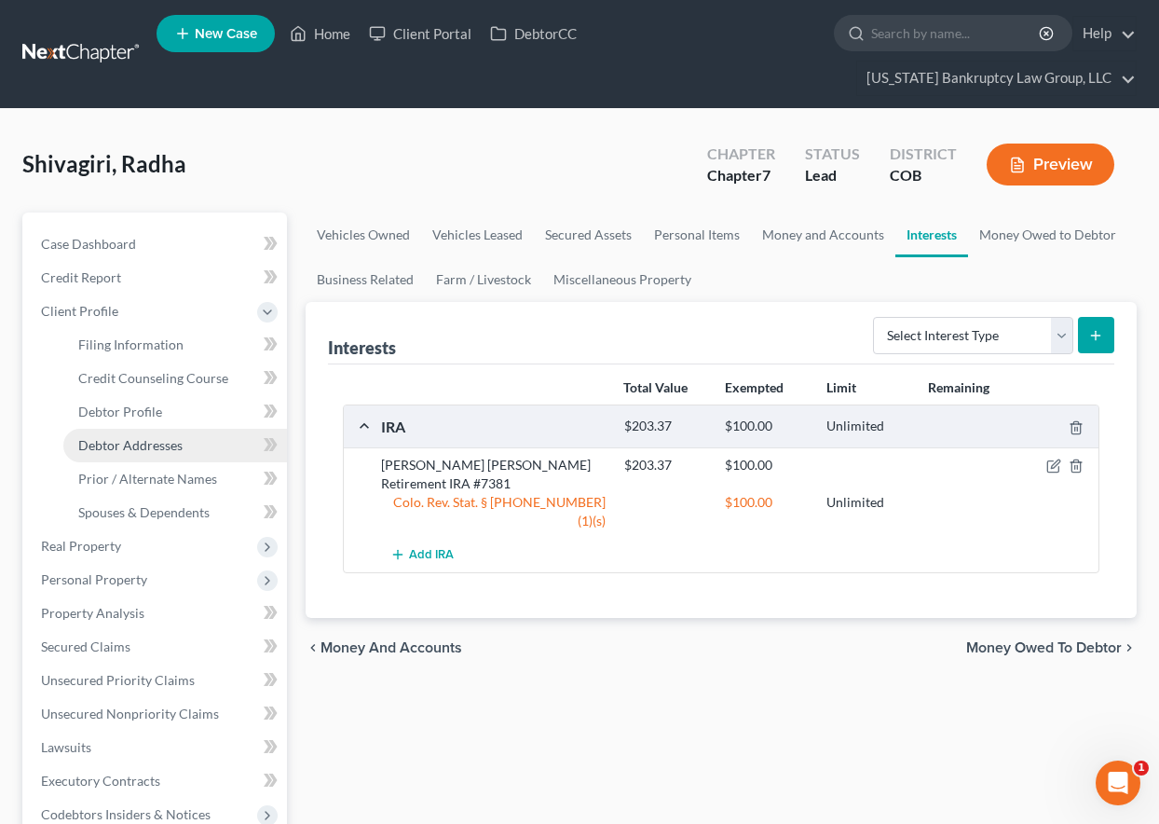
click at [143, 446] on span "Debtor Addresses" at bounding box center [130, 445] width 104 height 16
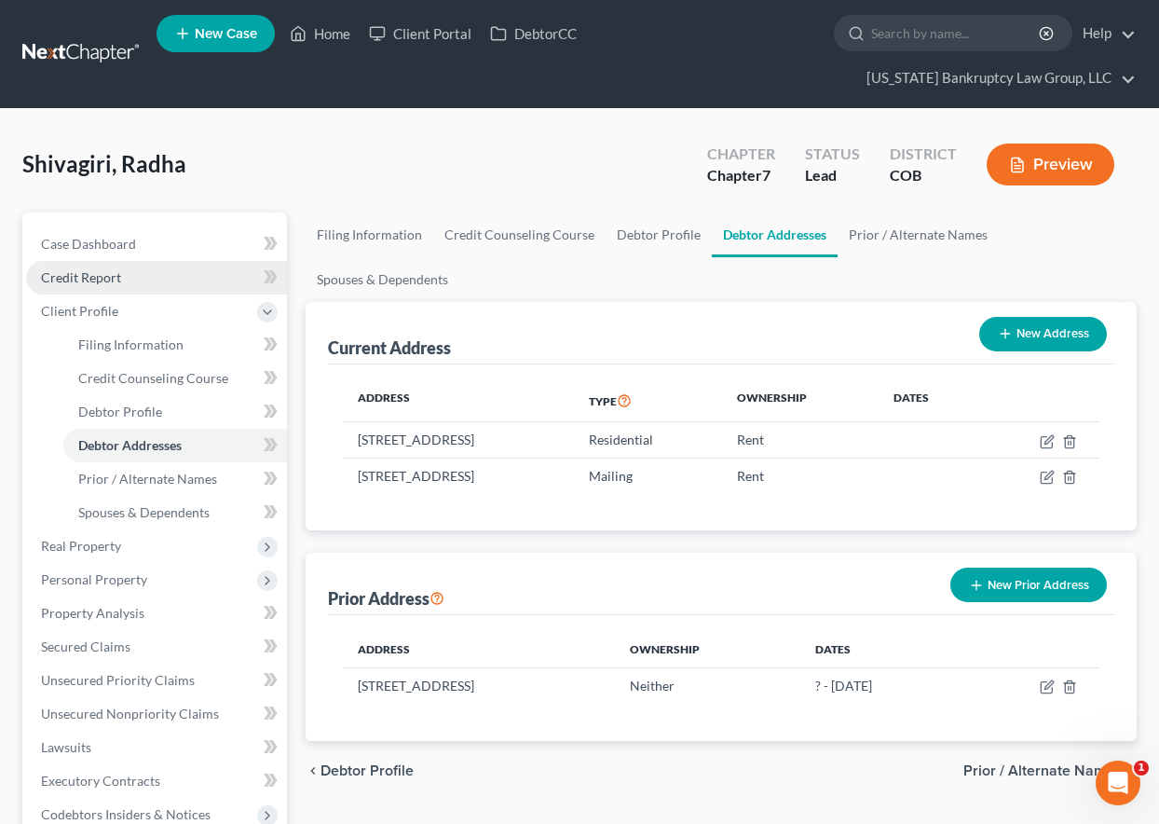
click at [84, 276] on span "Credit Report" at bounding box center [81, 277] width 80 height 16
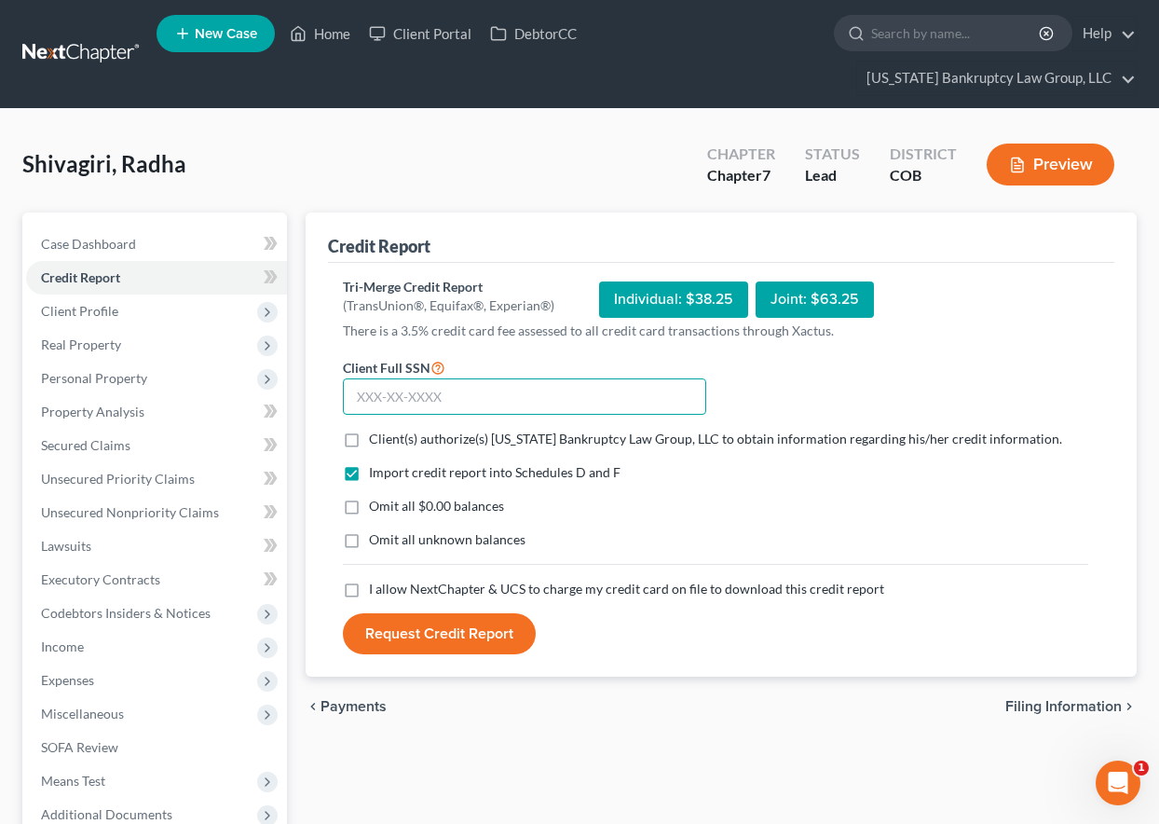
click at [436, 401] on input "text" at bounding box center [524, 396] width 363 height 37
type input "138-86-2280"
click at [369, 439] on label "Client(s) authorize(s) [US_STATE] Bankruptcy Law Group, LLC to obtain informati…" at bounding box center [715, 439] width 693 height 19
click at [376, 439] on input "Client(s) authorize(s) [US_STATE] Bankruptcy Law Group, LLC to obtain informati…" at bounding box center [382, 436] width 12 height 12
checkbox input "true"
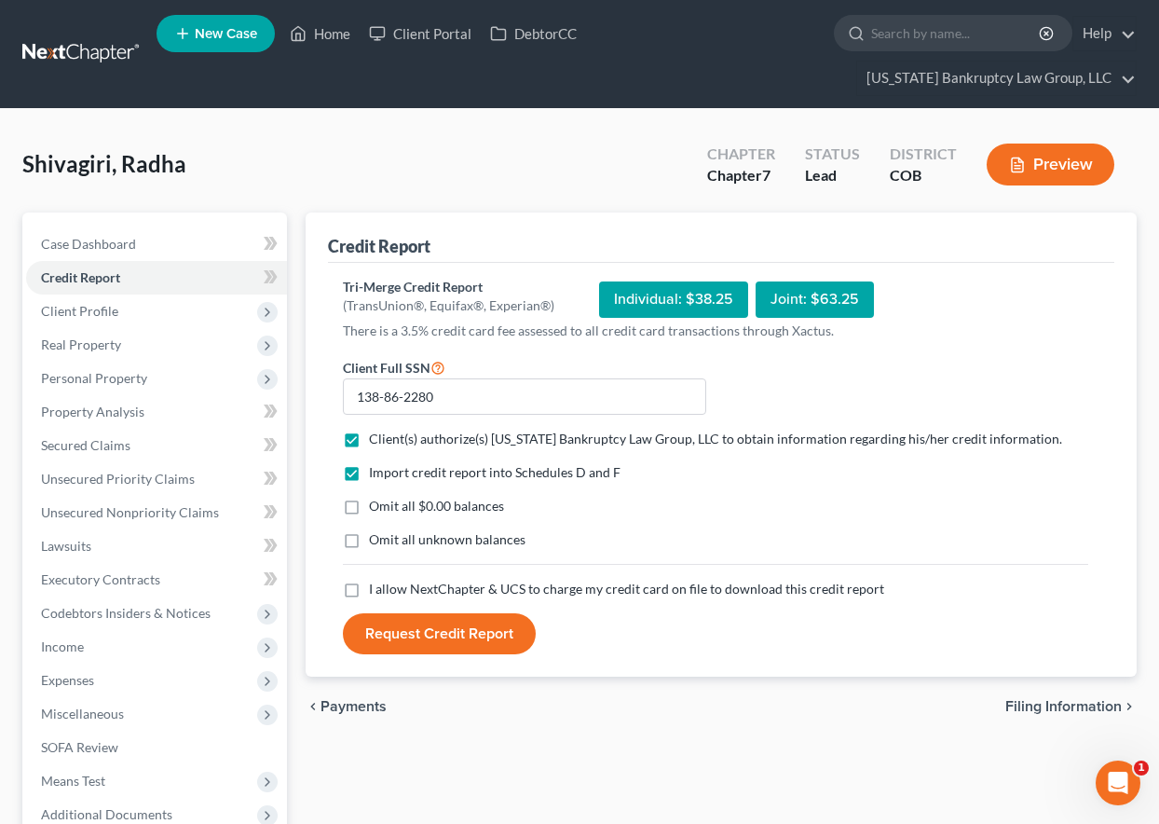
click at [369, 506] on label "Omit all $0.00 balances" at bounding box center [436, 506] width 135 height 19
click at [376, 506] on input "Omit all $0.00 balances" at bounding box center [382, 503] width 12 height 12
checkbox input "true"
click at [369, 536] on label "Omit all unknown balances" at bounding box center [447, 539] width 157 height 19
click at [376, 536] on input "Omit all unknown balances" at bounding box center [382, 536] width 12 height 12
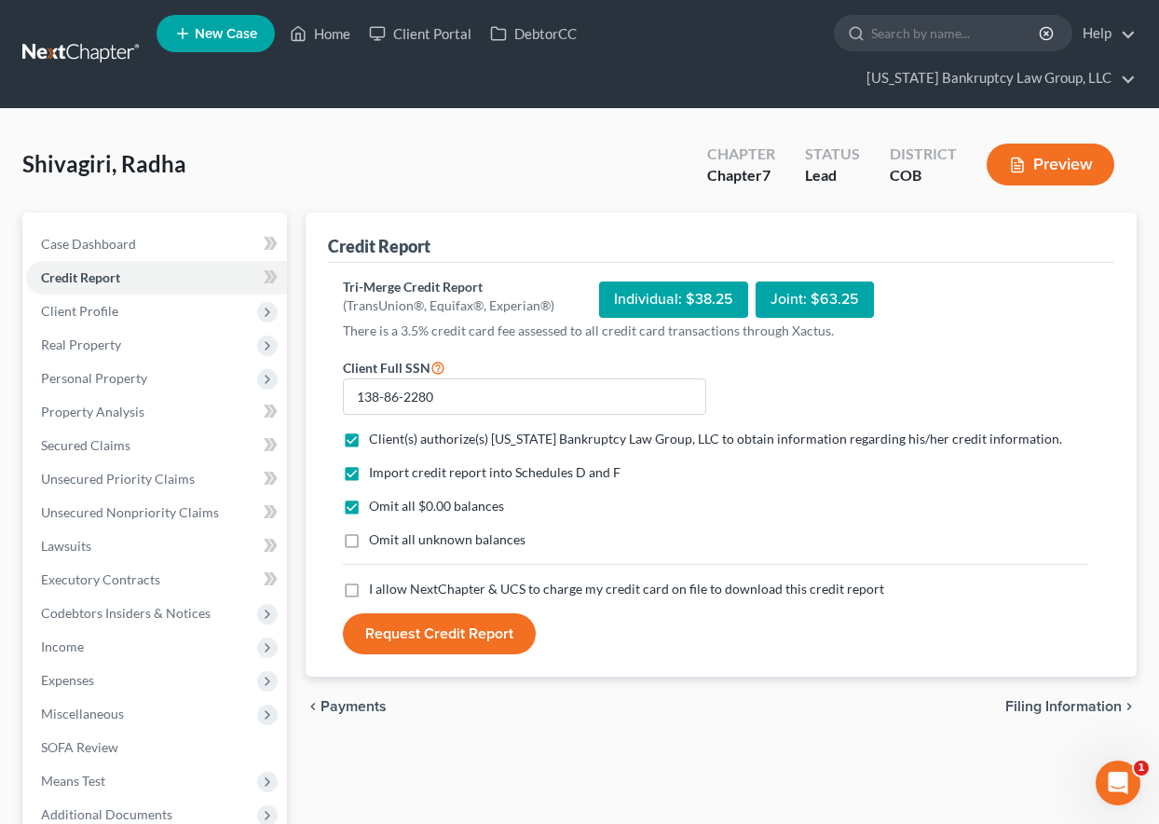
checkbox input "true"
click at [369, 593] on label "I allow NextChapter & UCS to charge my credit card on file to download this cre…" at bounding box center [626, 589] width 515 height 19
click at [376, 592] on input "I allow NextChapter & UCS to charge my credit card on file to download this cre…" at bounding box center [382, 586] width 12 height 12
checkbox input "true"
click at [395, 635] on button "Request Credit Report" at bounding box center [439, 633] width 193 height 41
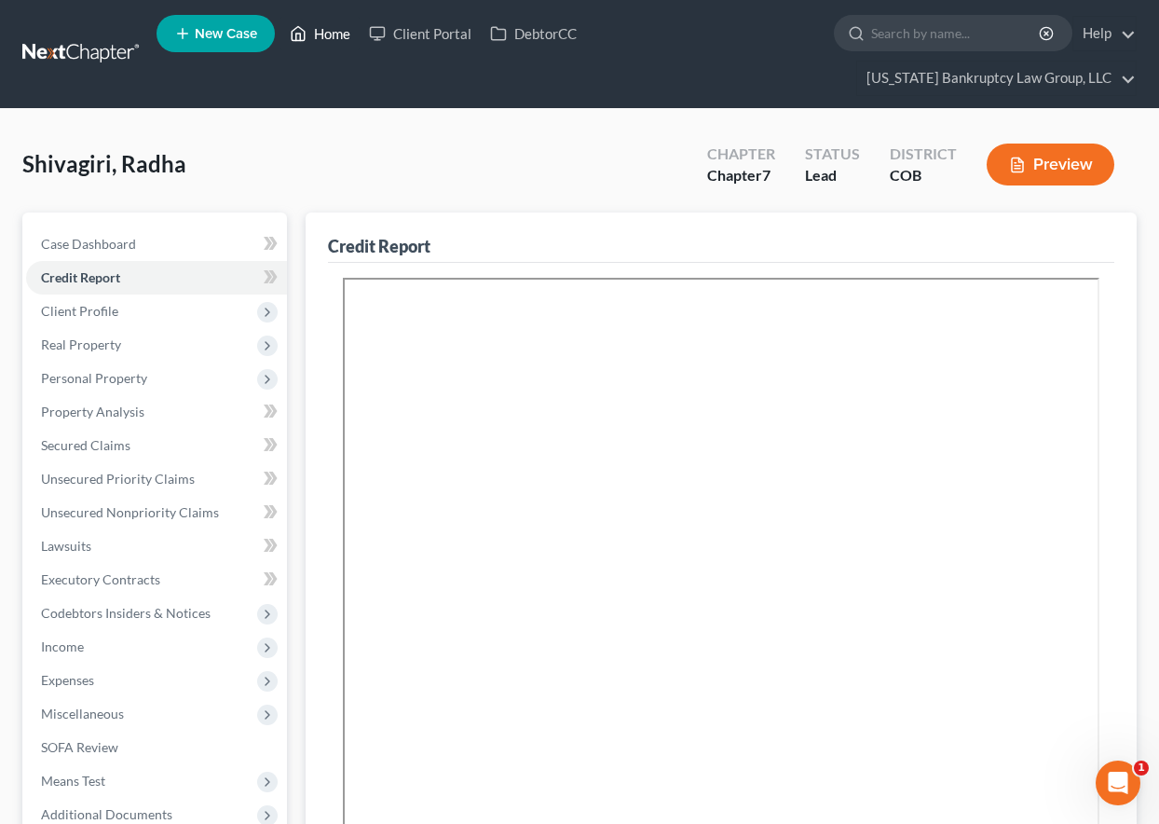
click at [339, 21] on link "Home" at bounding box center [319, 34] width 79 height 34
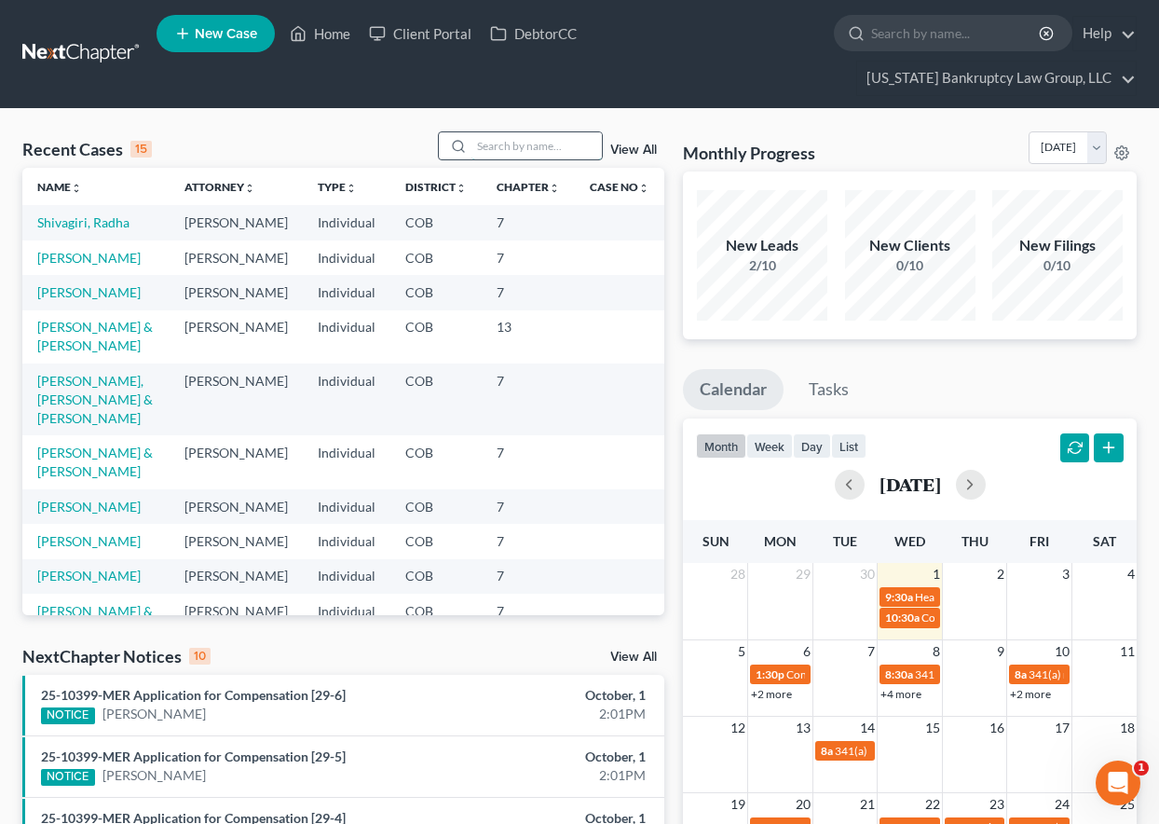
click at [531, 146] on input "search" at bounding box center [536, 145] width 130 height 27
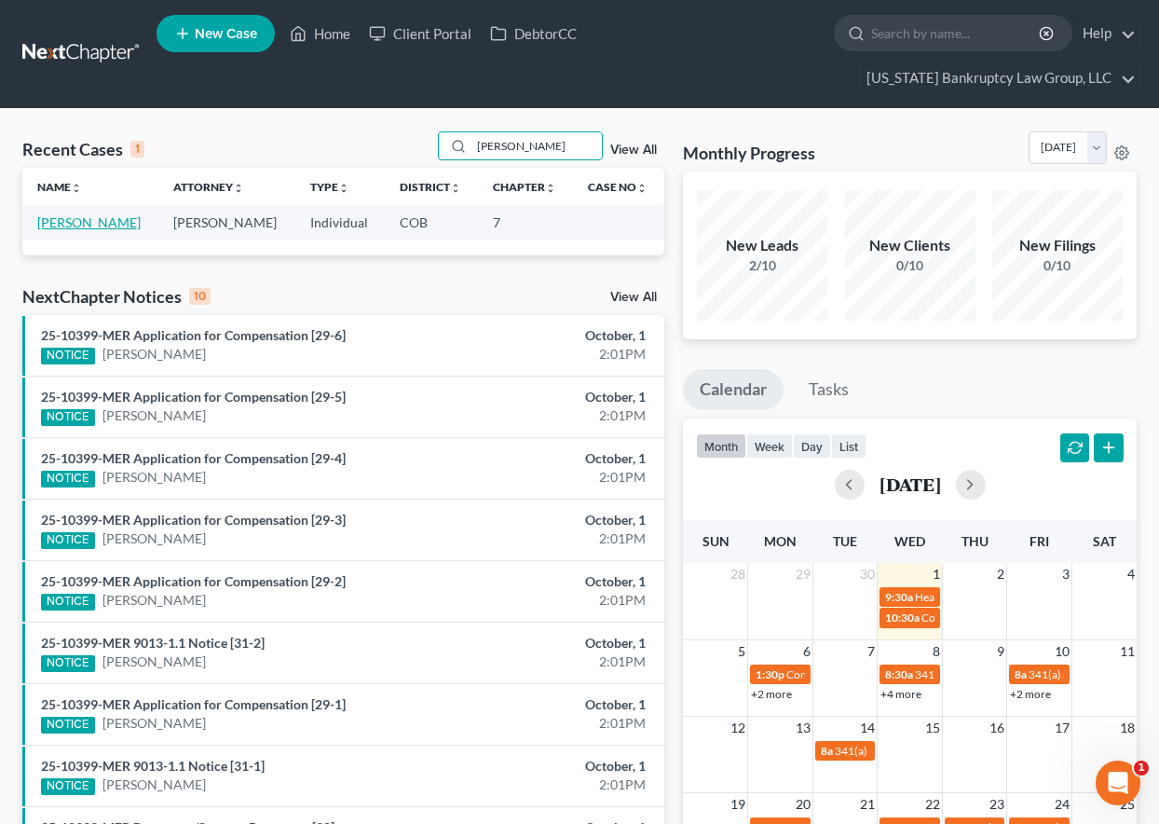
type input "[PERSON_NAME]"
click at [114, 224] on link "[PERSON_NAME]" at bounding box center [88, 222] width 103 height 16
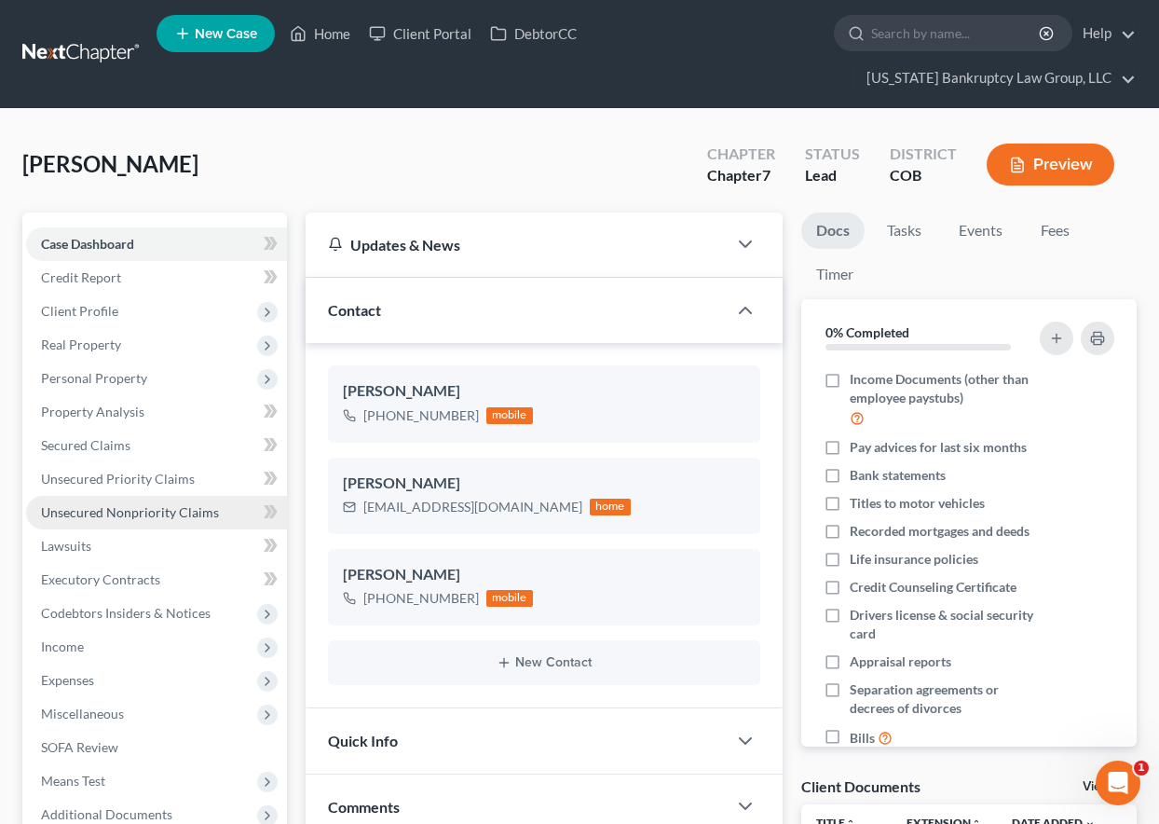
click at [145, 512] on span "Unsecured Nonpriority Claims" at bounding box center [130, 512] width 178 height 16
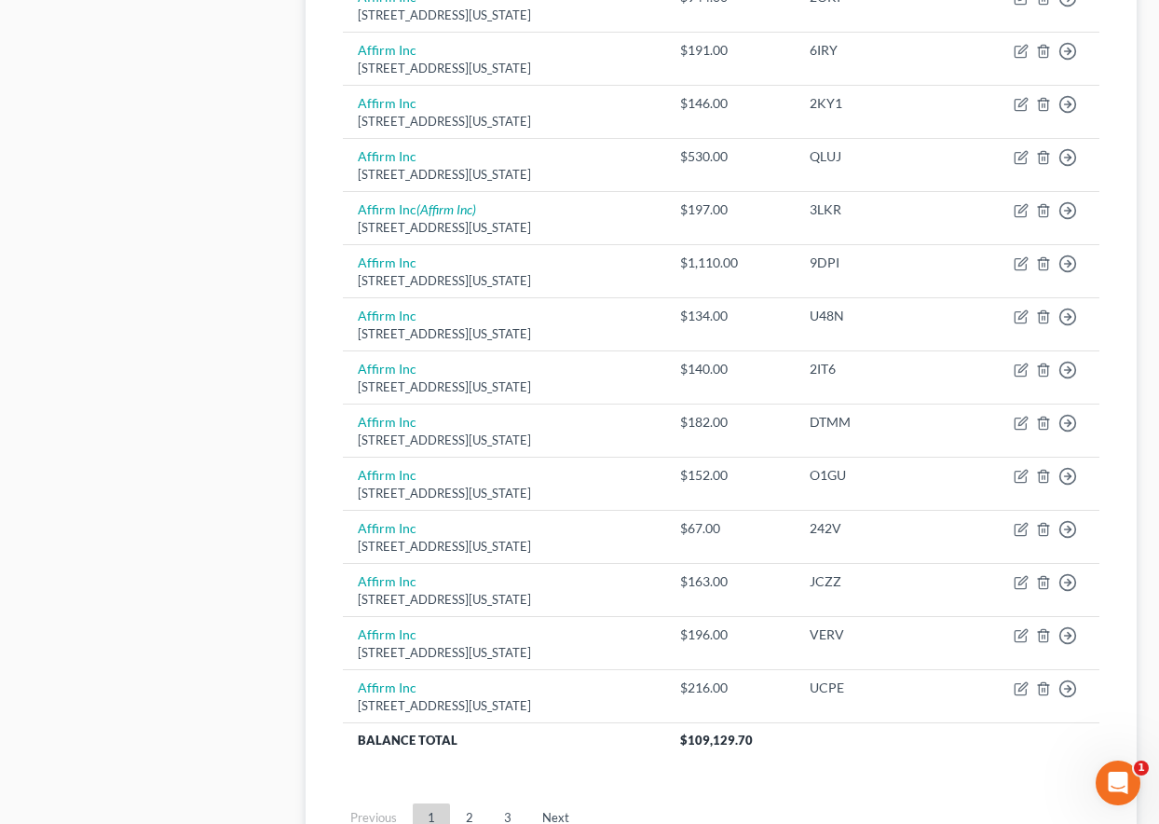
scroll to position [1361, 0]
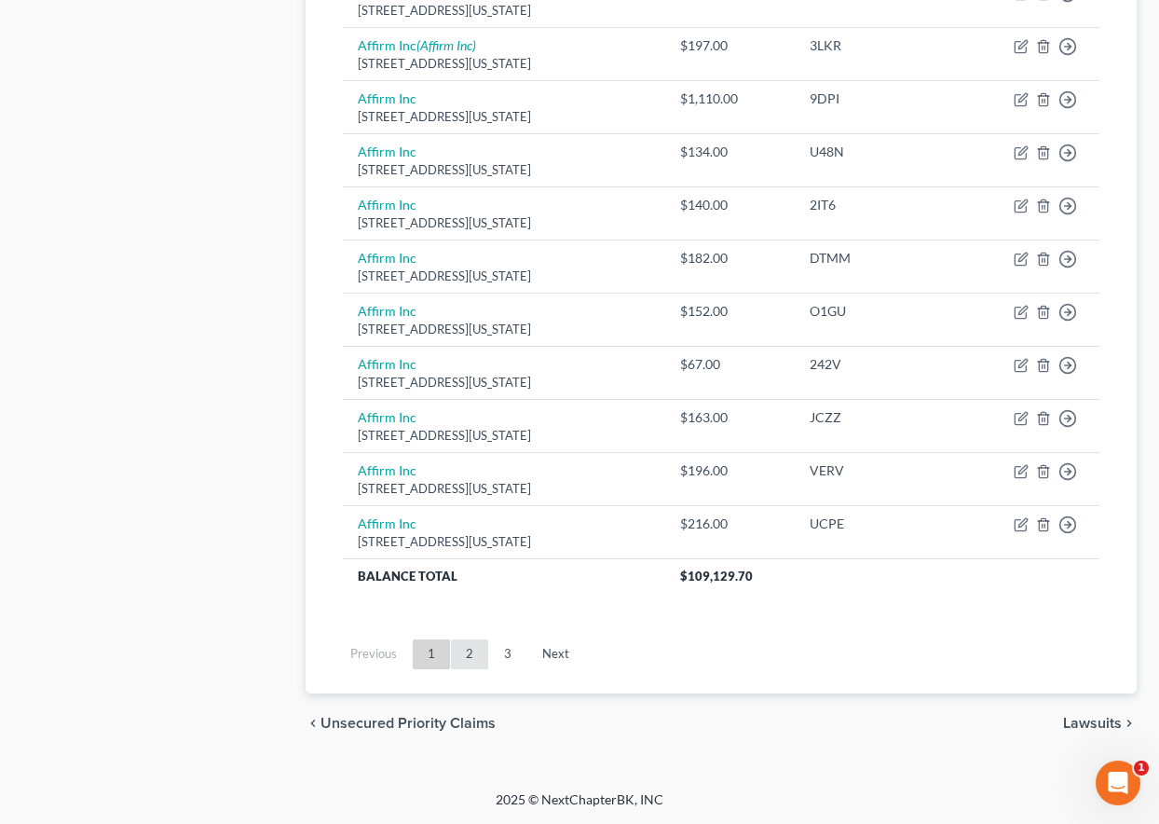
click at [469, 651] on link "2" at bounding box center [469, 654] width 37 height 30
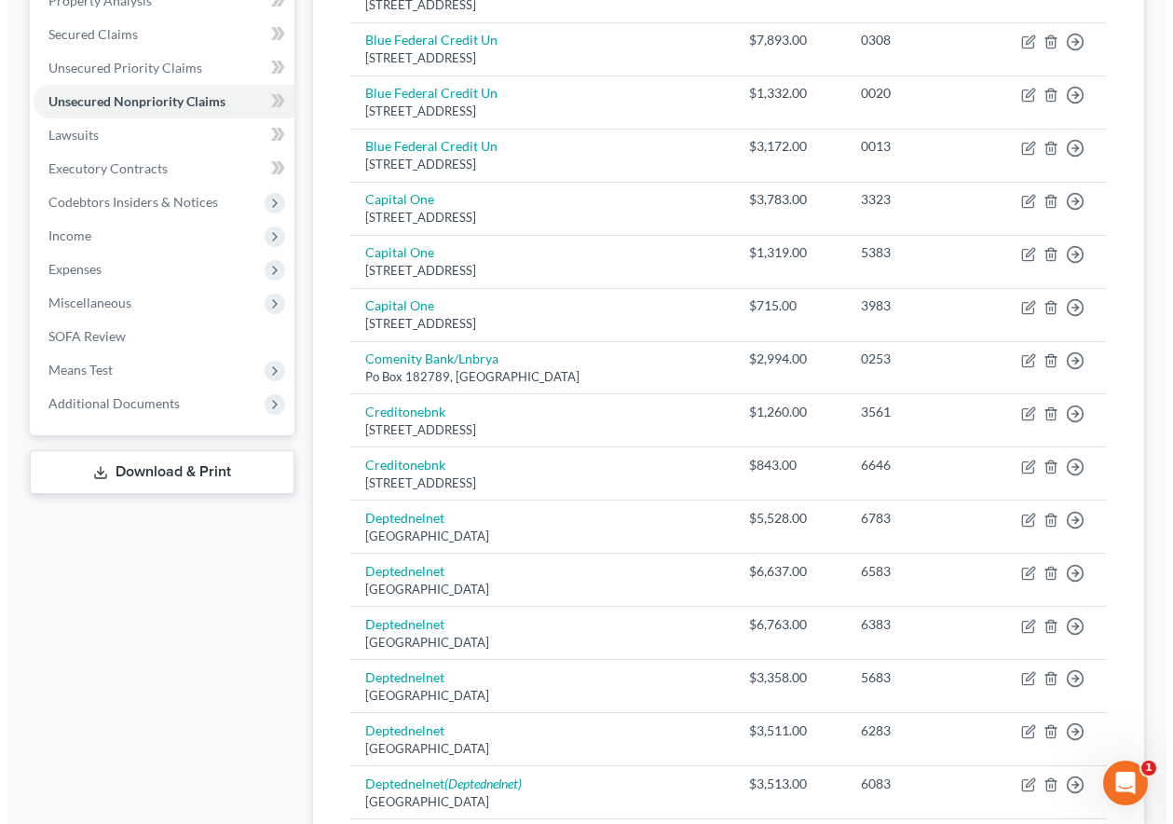
scroll to position [430, 0]
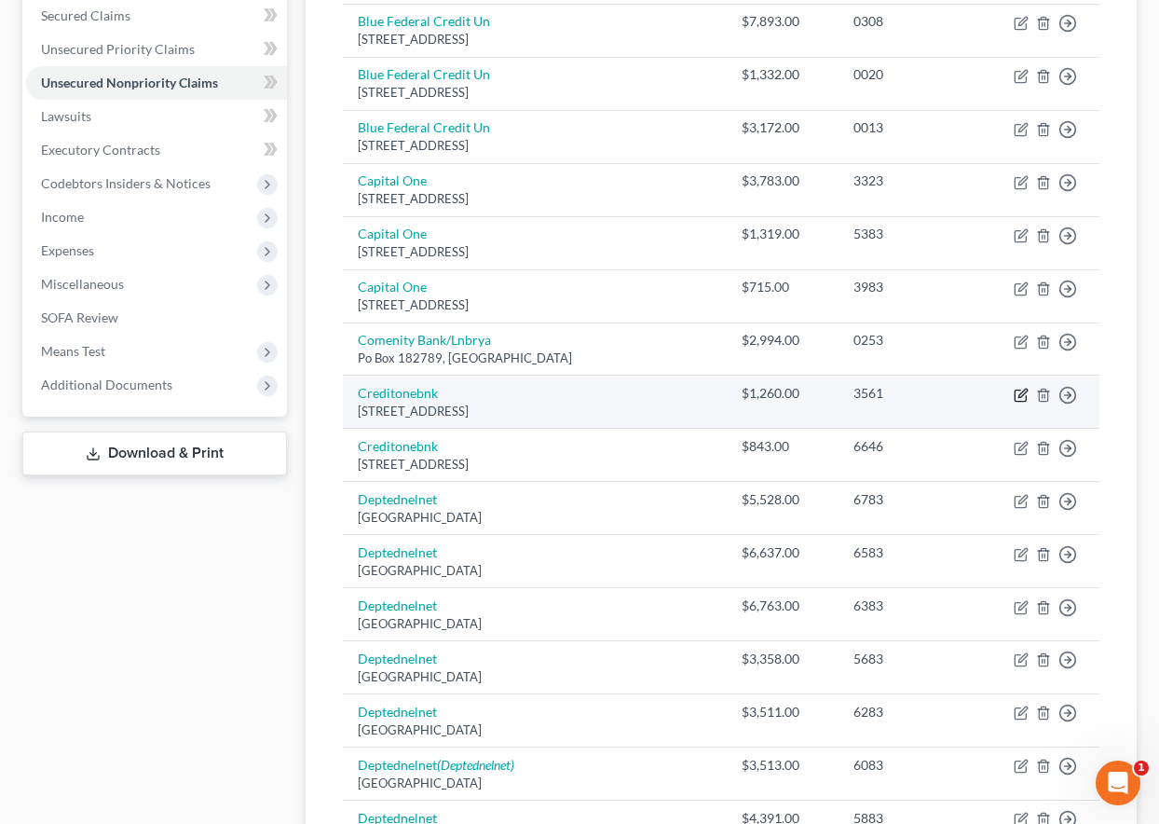
click at [1018, 391] on icon "button" at bounding box center [1021, 395] width 15 height 15
select select "31"
select select "2"
select select "0"
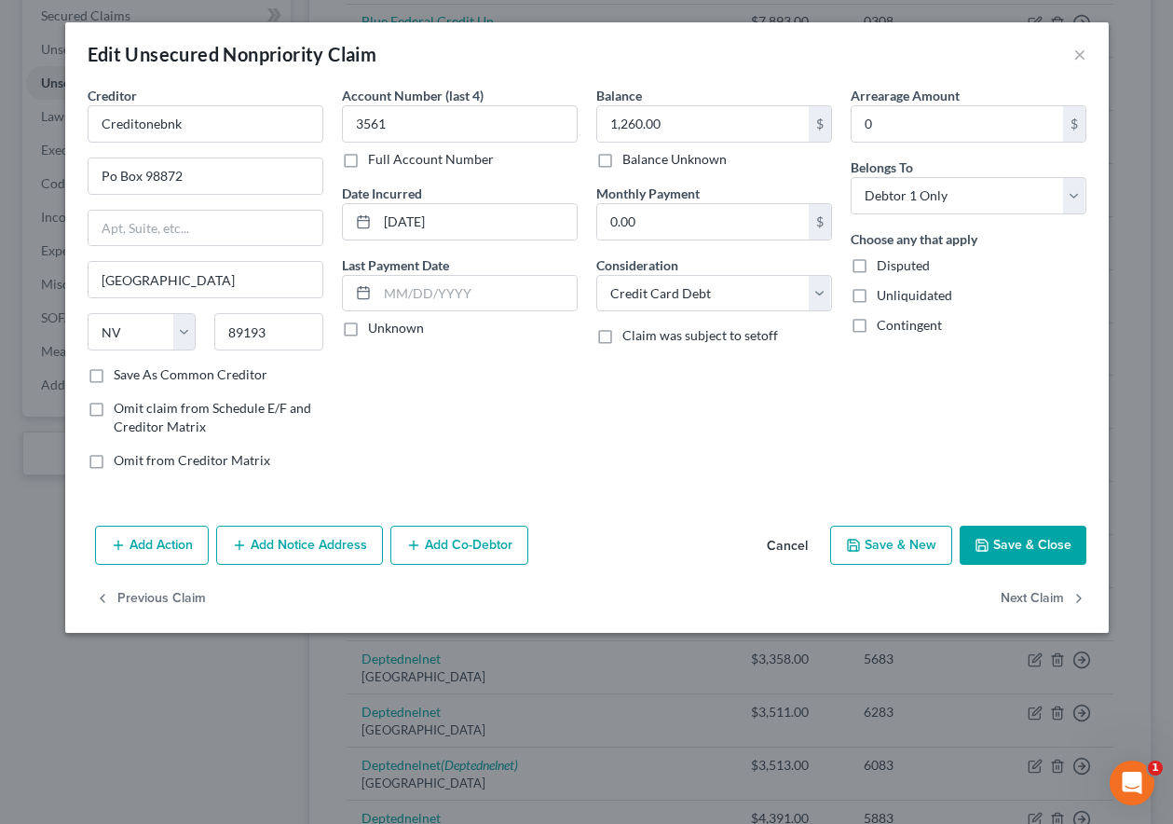
click at [304, 539] on button "Add Notice Address" at bounding box center [299, 544] width 167 height 39
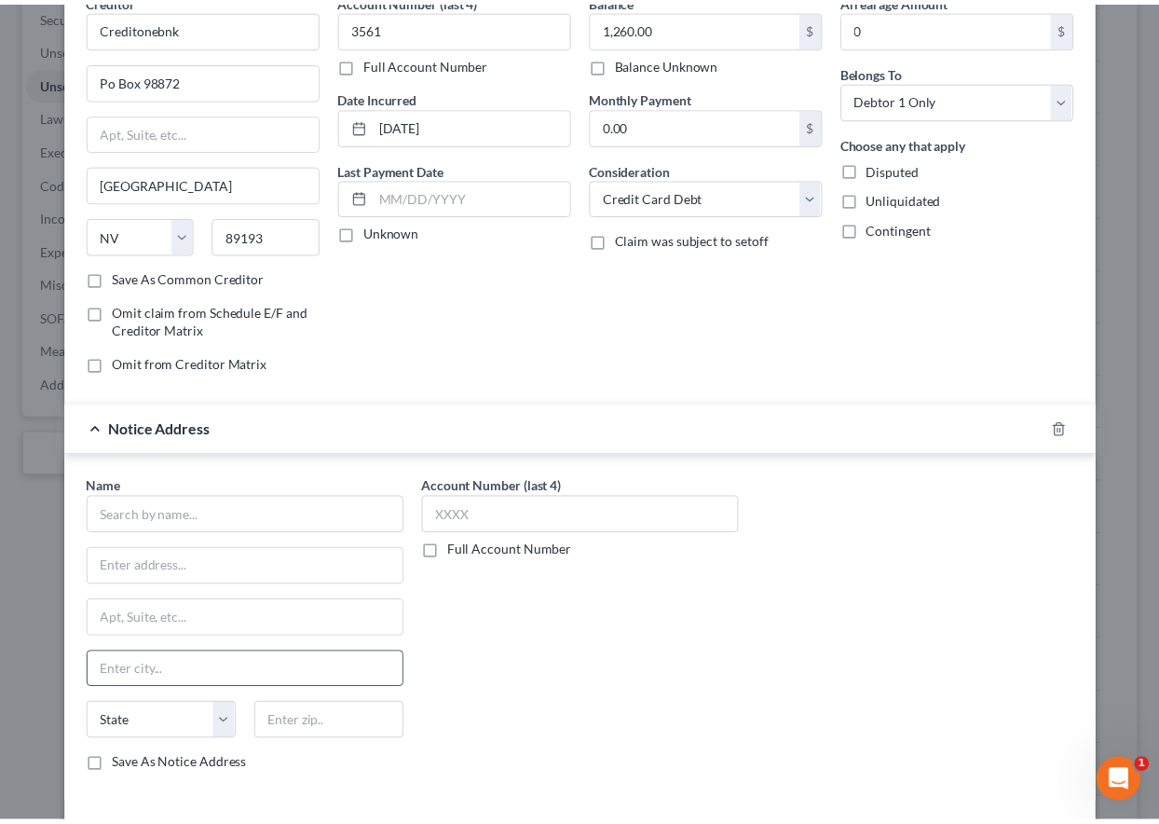
scroll to position [186, 0]
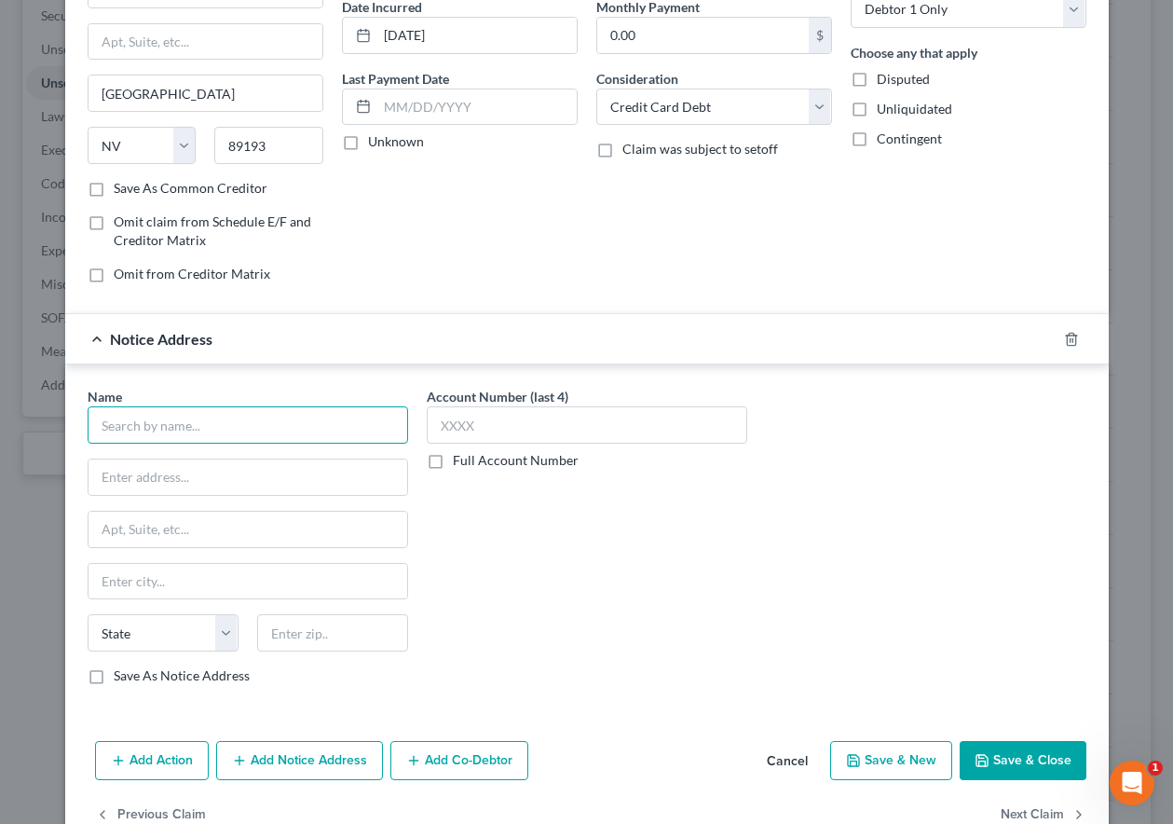
click at [225, 430] on input "text" at bounding box center [248, 424] width 321 height 37
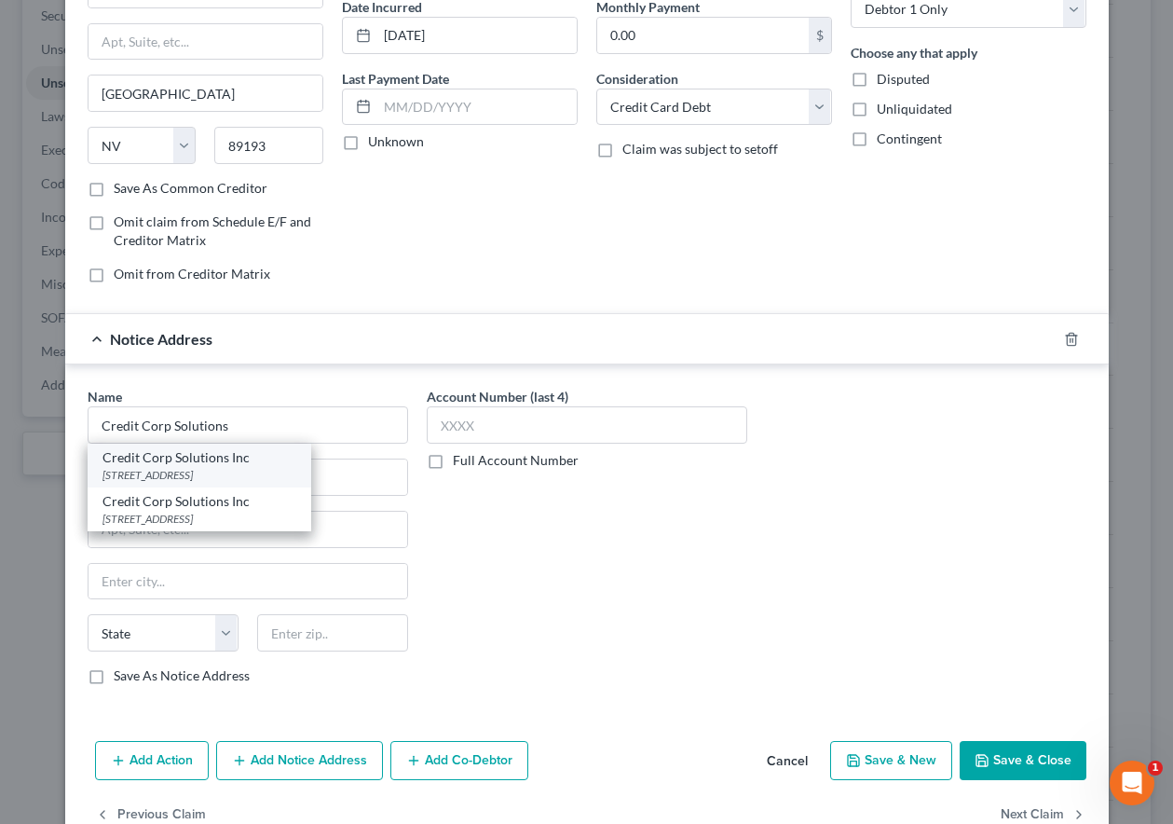
click at [209, 468] on div "[STREET_ADDRESS]" at bounding box center [199, 475] width 194 height 16
type input "Credit Corp Solutions Inc"
type input "[STREET_ADDRESS]"
type input "[PERSON_NAME]"
select select "46"
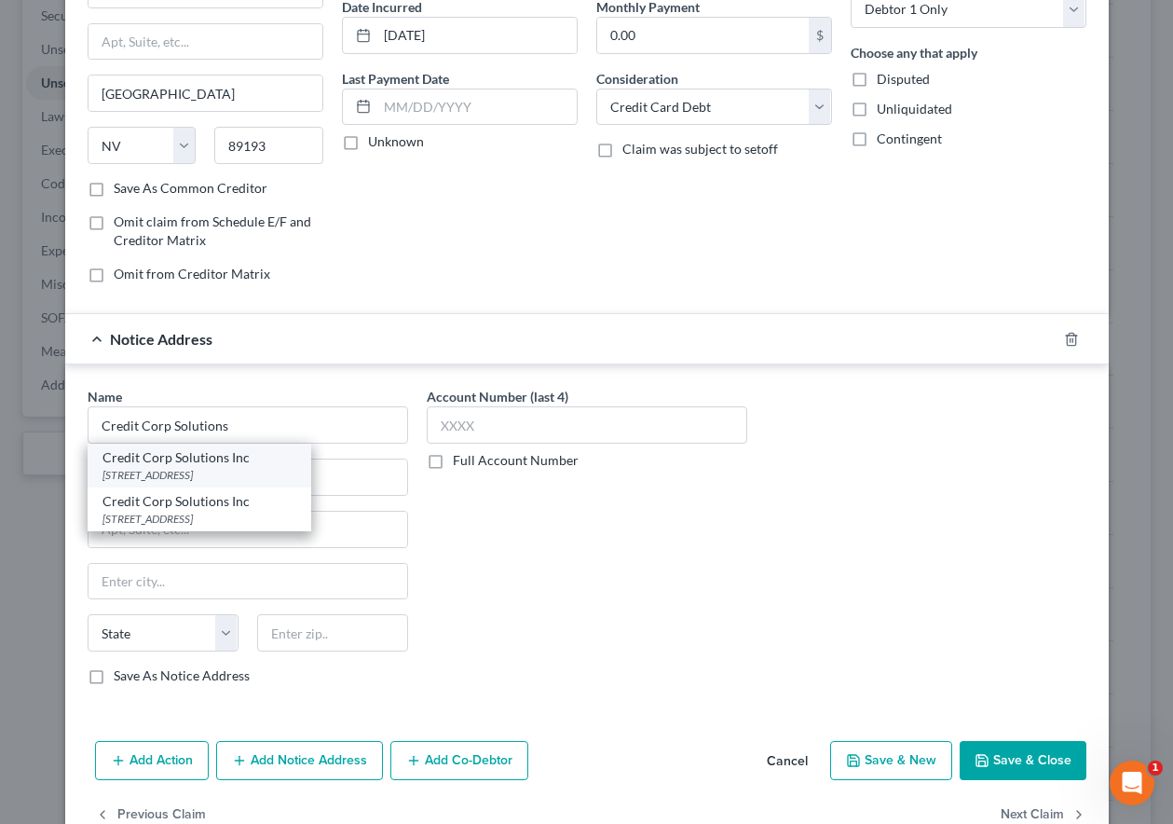
type input "84020"
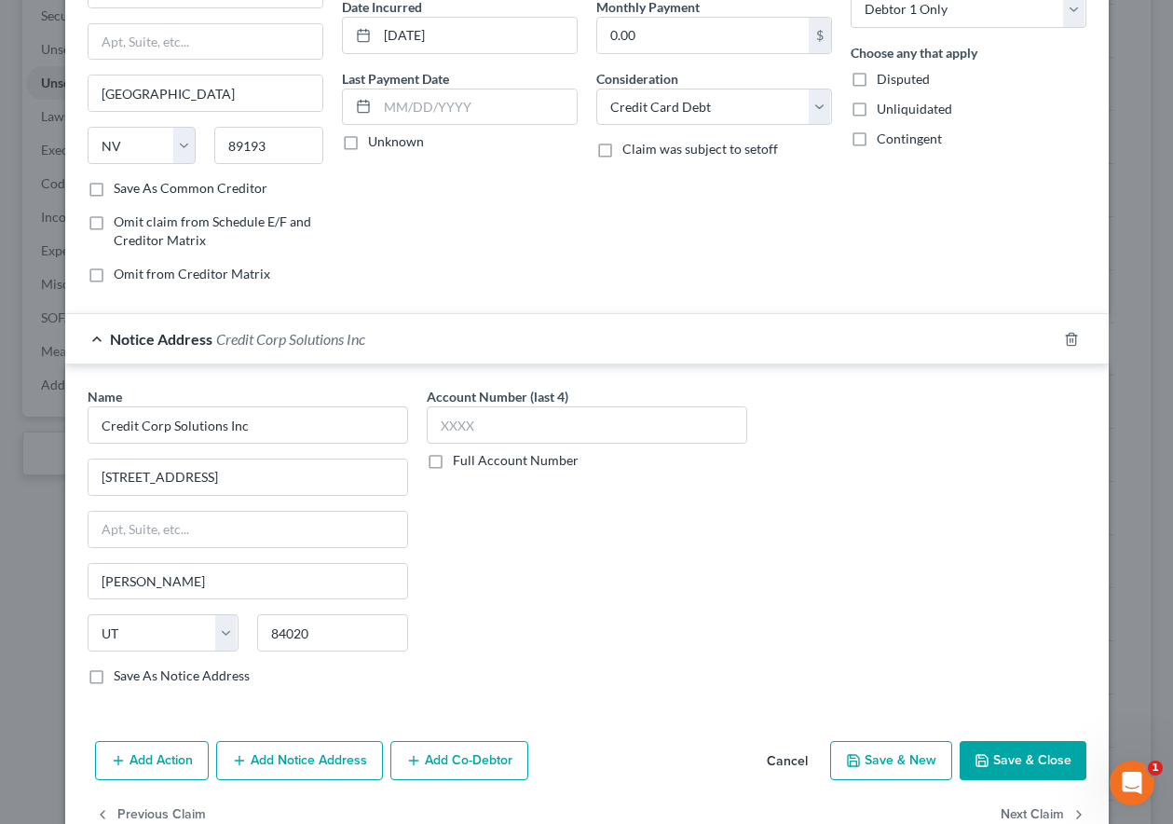
click at [1067, 753] on button "Save & Close" at bounding box center [1023, 760] width 127 height 39
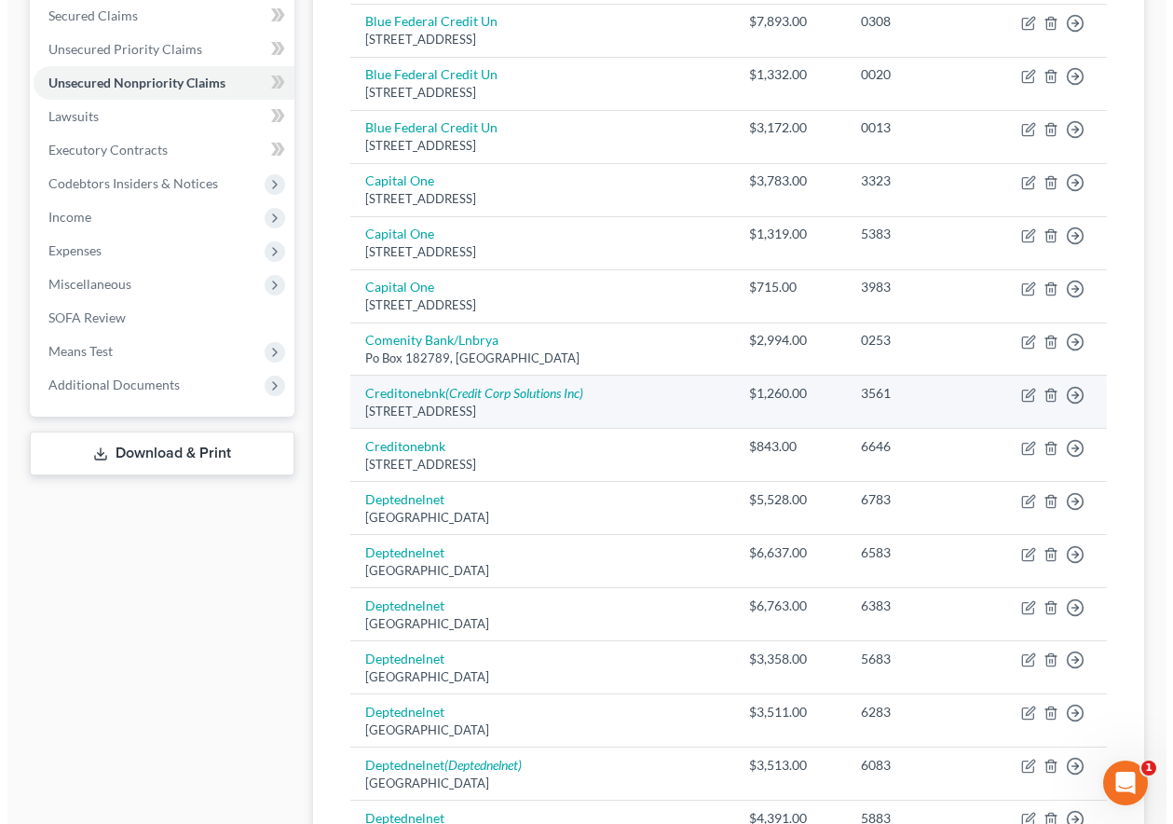
scroll to position [0, 0]
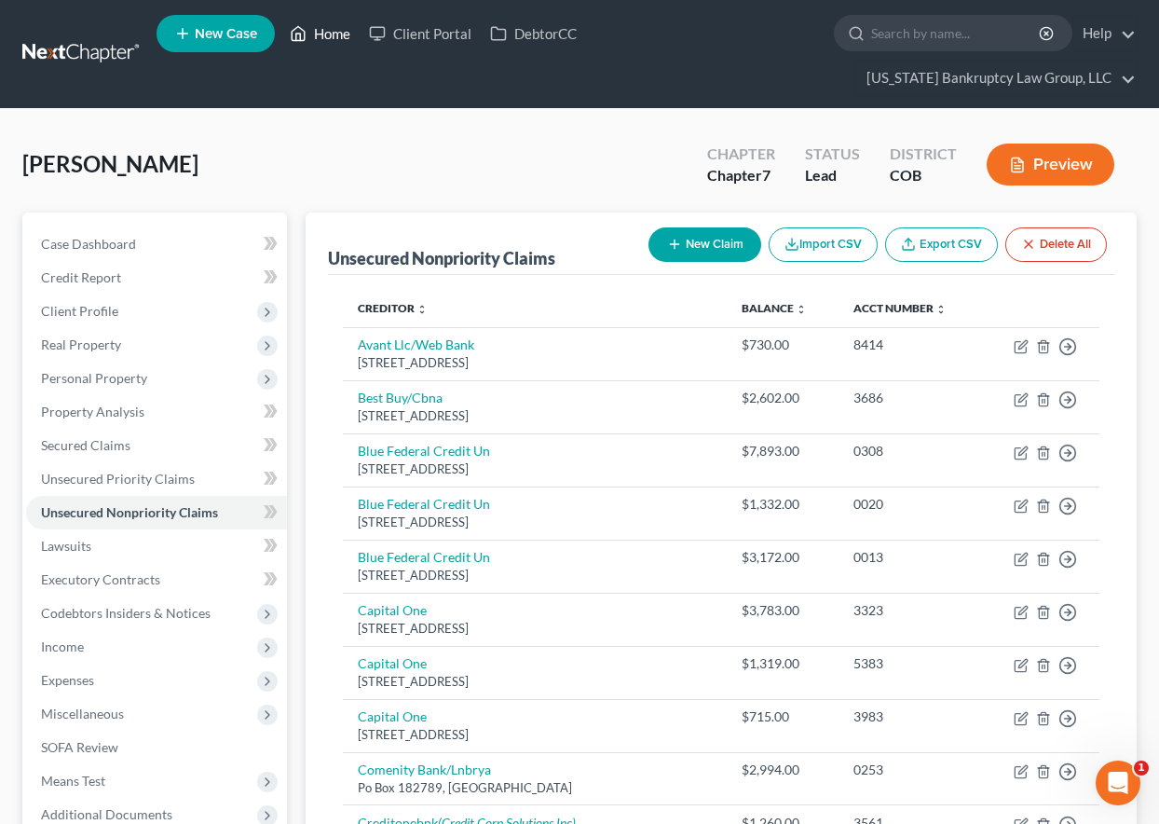
click at [321, 35] on link "Home" at bounding box center [319, 34] width 79 height 34
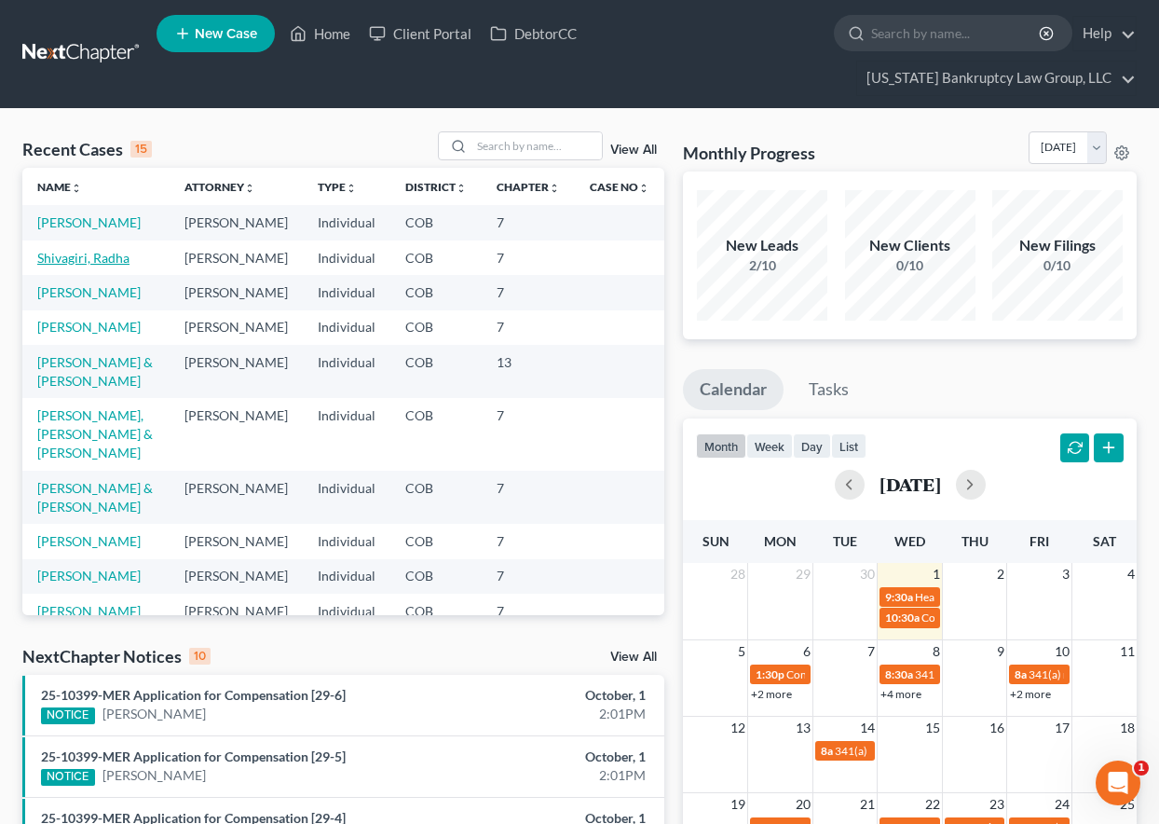
click at [116, 266] on link "Shivagiri, Radha" at bounding box center [83, 258] width 92 height 16
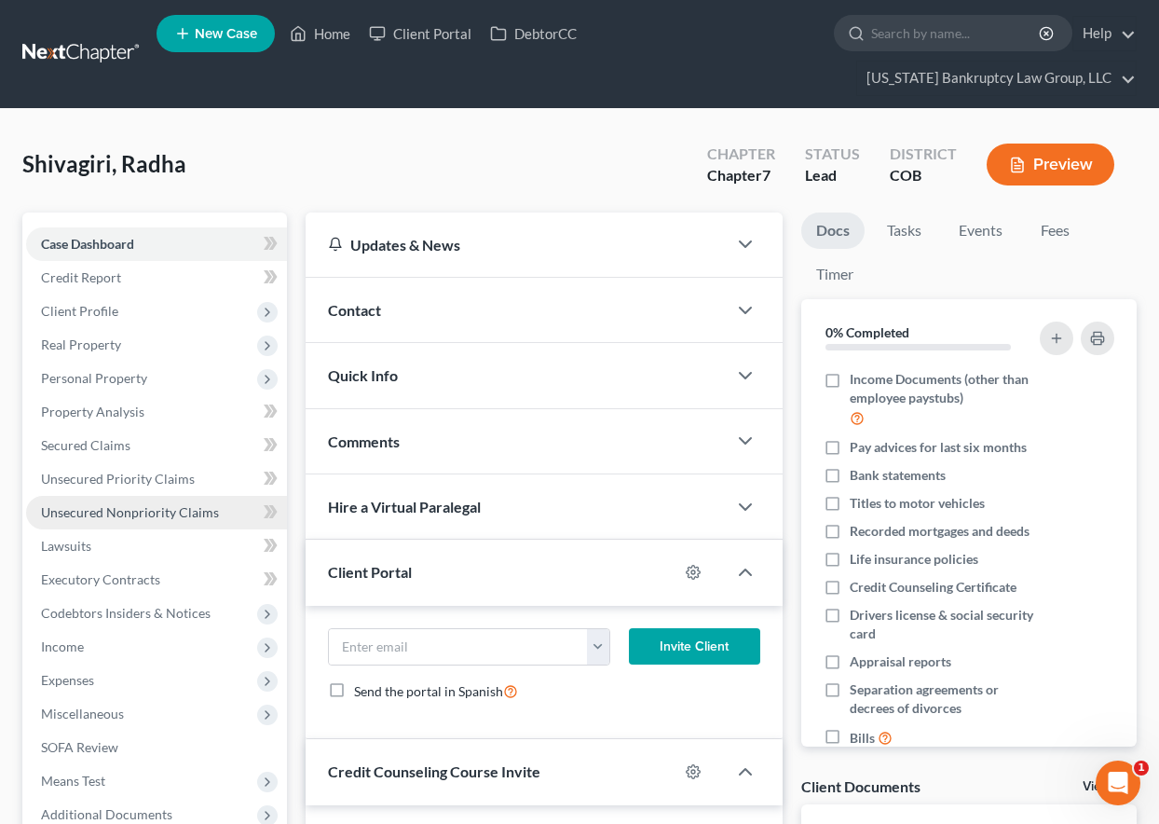
click at [129, 517] on span "Unsecured Nonpriority Claims" at bounding box center [130, 512] width 178 height 16
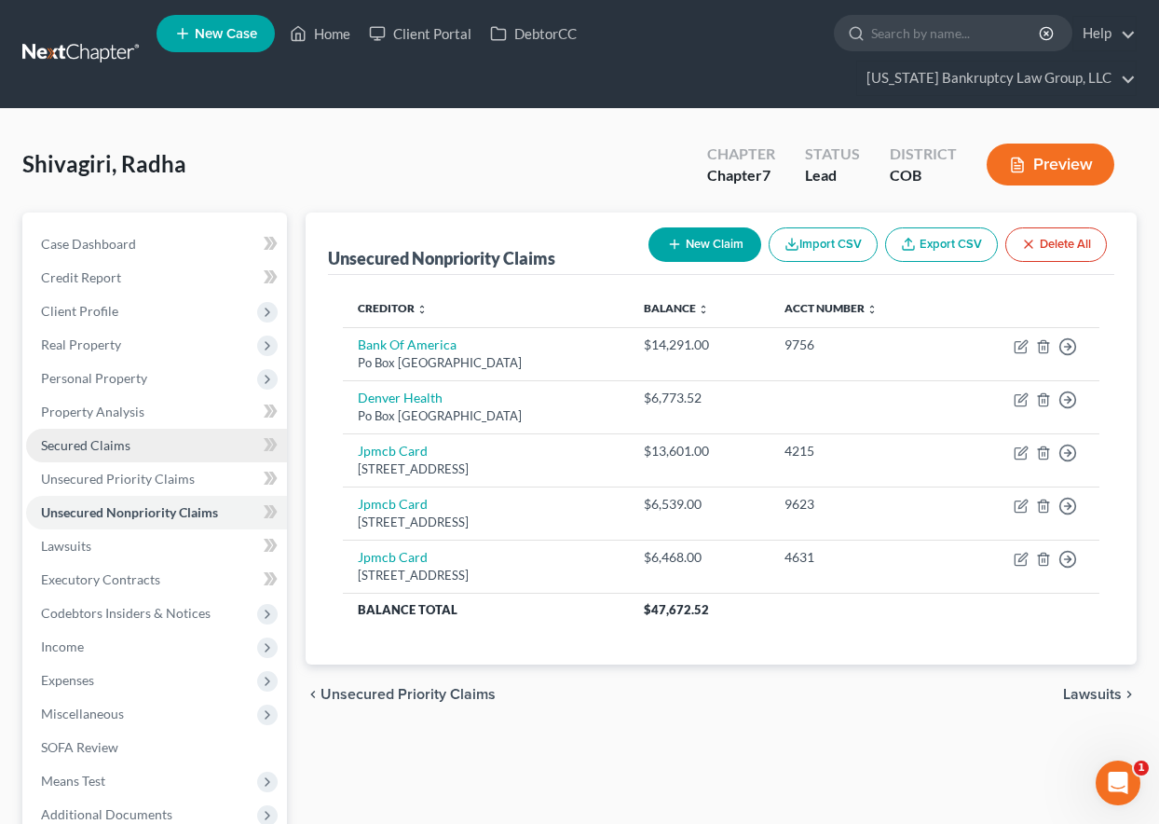
click at [89, 429] on link "Secured Claims" at bounding box center [156, 446] width 261 height 34
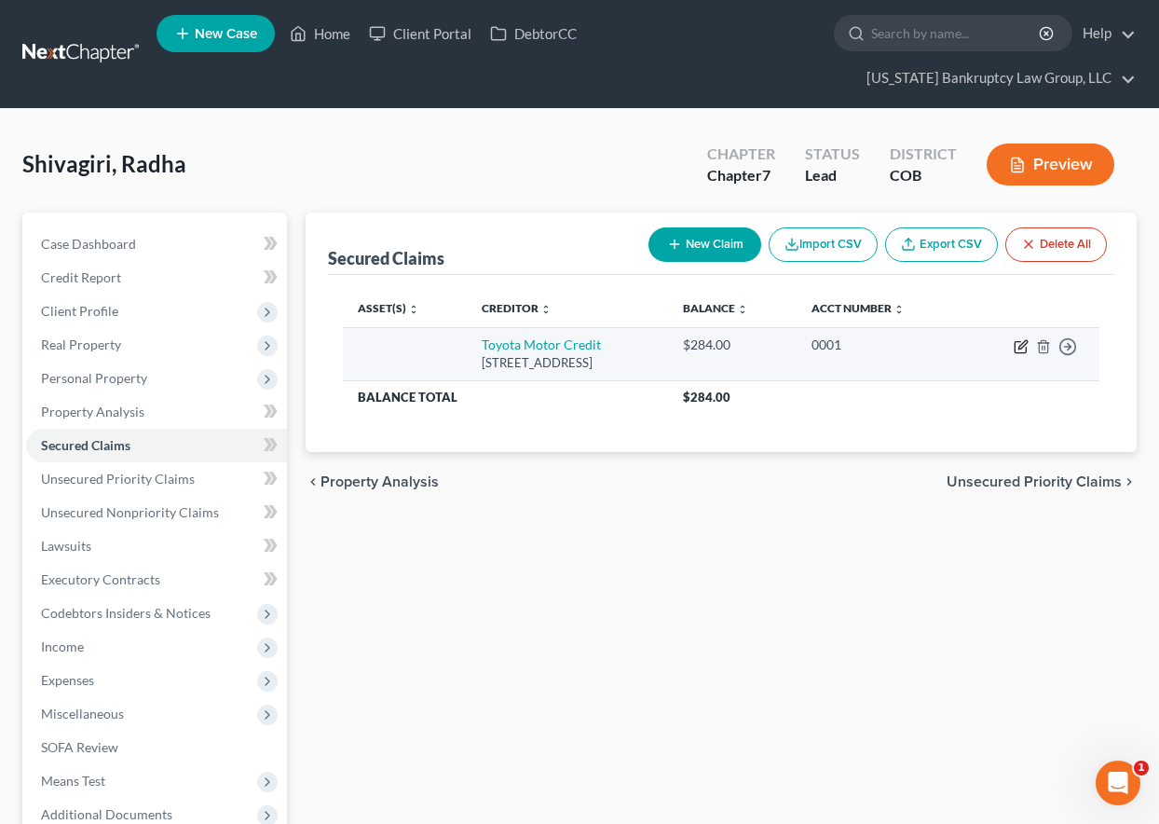
click at [1022, 346] on icon "button" at bounding box center [1021, 346] width 15 height 15
select select "16"
select select "0"
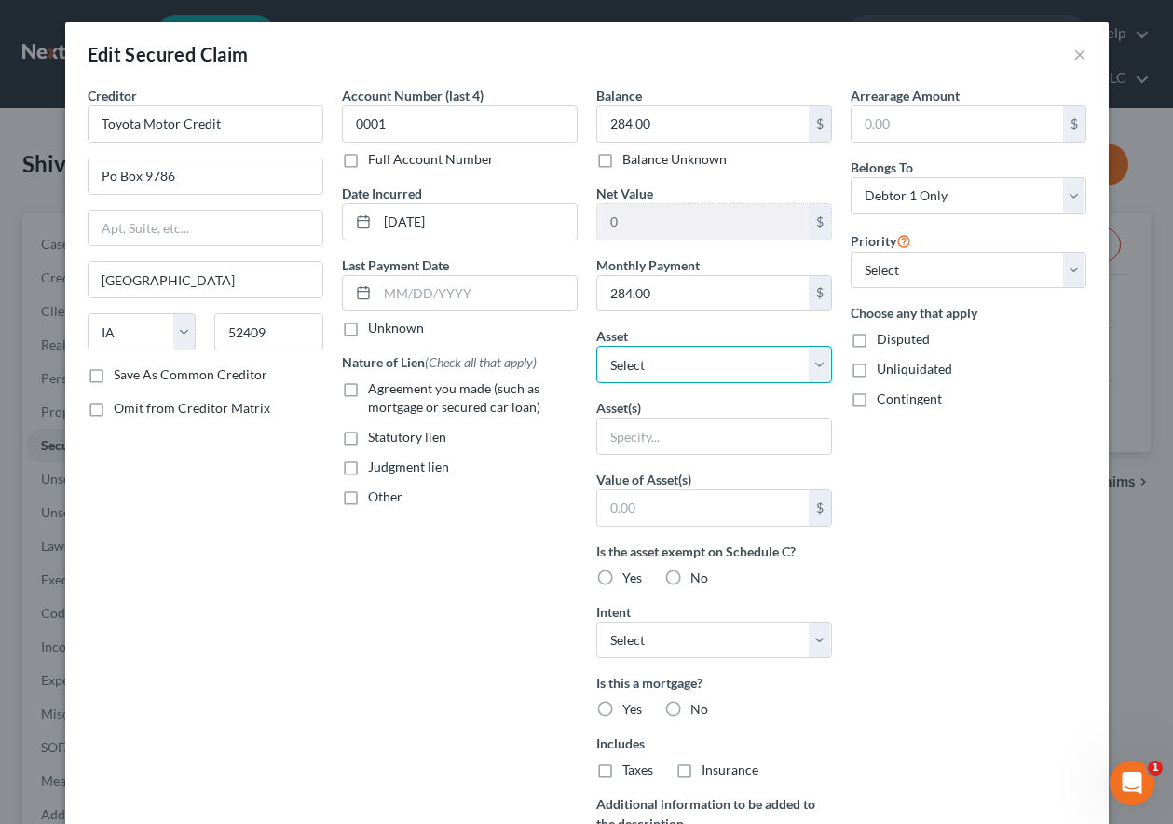
click at [691, 357] on select "Select Other Multiple Assets Jewelry - Costume jewelry - $50.0 Clothing - Cloth…" at bounding box center [714, 364] width 236 height 37
select select "12"
click at [596, 346] on select "Select Other Multiple Assets Jewelry - Costume jewelry - $50.0 Clothing - Cloth…" at bounding box center [714, 364] width 236 height 37
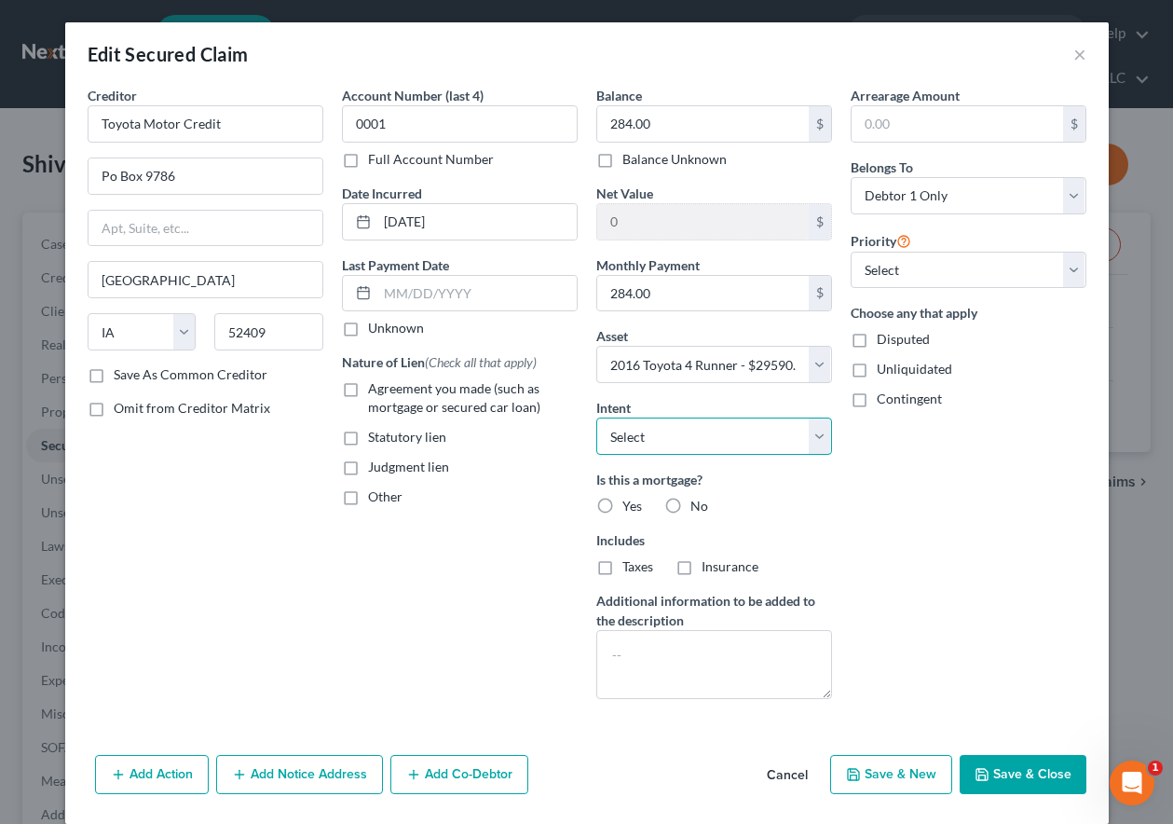
click at [699, 446] on select "Select Surrender Redeem Reaffirm Avoid Other" at bounding box center [714, 435] width 236 height 37
select select "4"
click at [596, 417] on select "Select Surrender Redeem Reaffirm Avoid Other" at bounding box center [714, 435] width 236 height 37
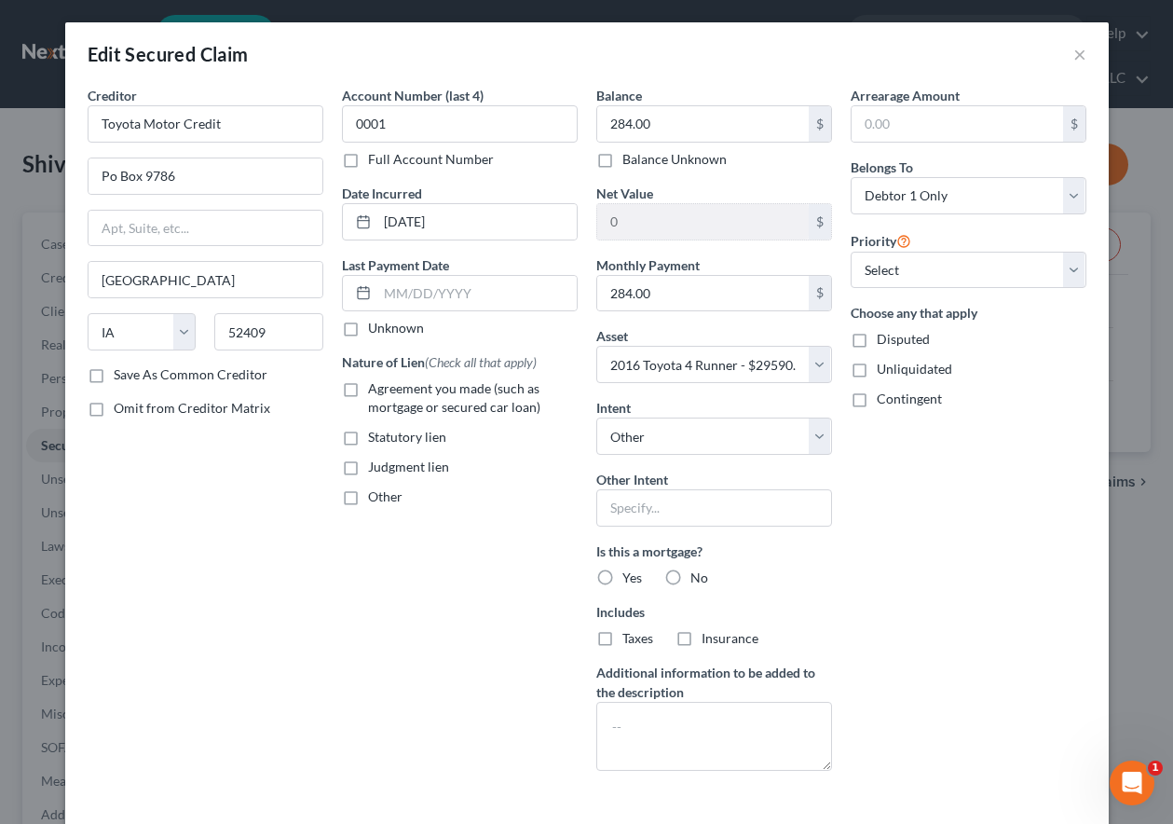
click at [690, 529] on div "Balance 284.00 $ Balance Unknown Balance Undetermined 284.00 $ Balance Unknown …" at bounding box center [714, 436] width 254 height 700
click at [688, 519] on input "text" at bounding box center [714, 507] width 236 height 37
type input "Retain and Pay as Agreed"
click at [690, 576] on label "No" at bounding box center [699, 577] width 18 height 19
click at [698, 576] on input "No" at bounding box center [704, 574] width 12 height 12
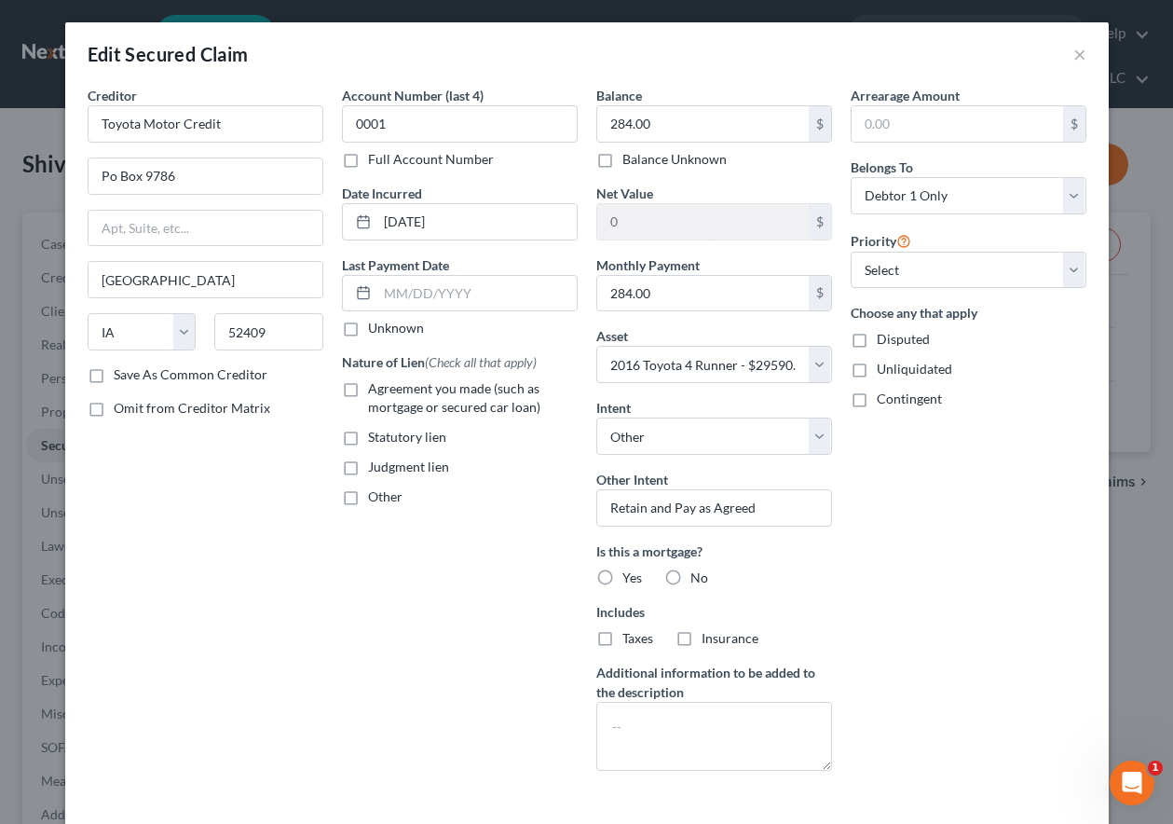
radio input "true"
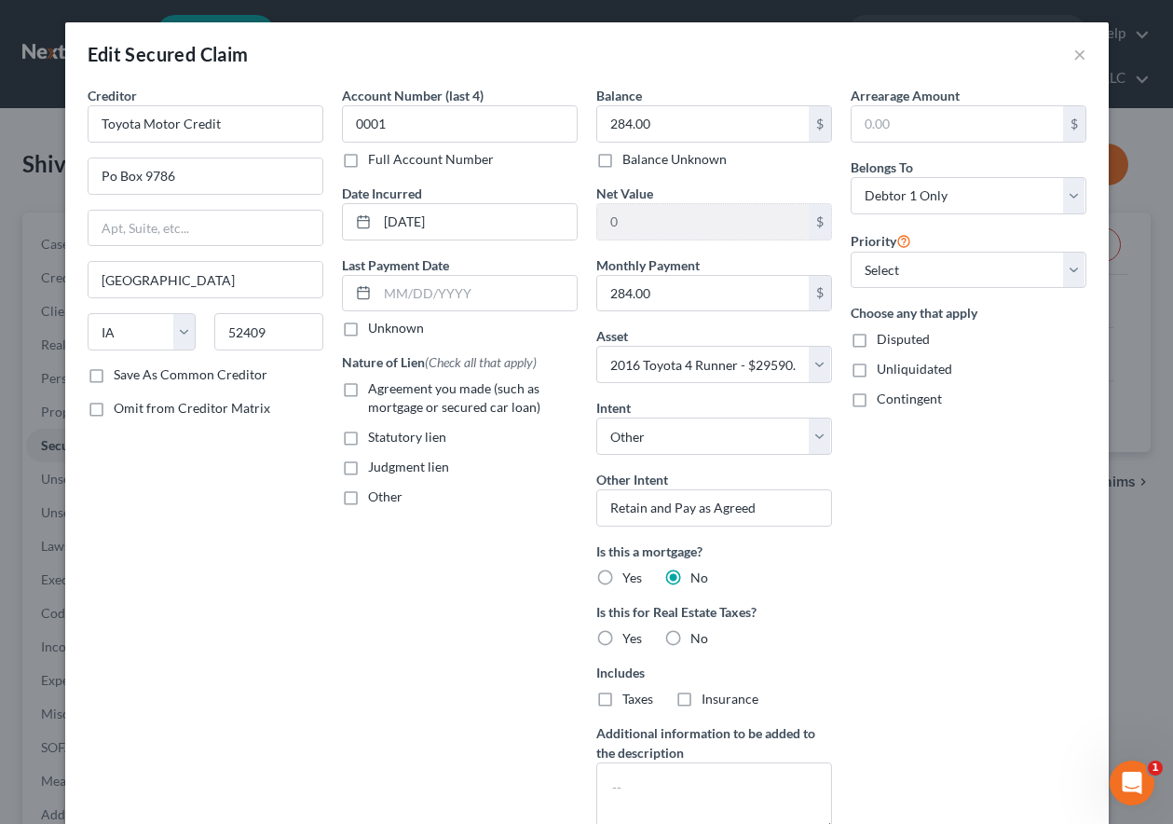
click at [690, 636] on label "No" at bounding box center [699, 638] width 18 height 19
click at [698, 636] on input "No" at bounding box center [704, 635] width 12 height 12
radio input "true"
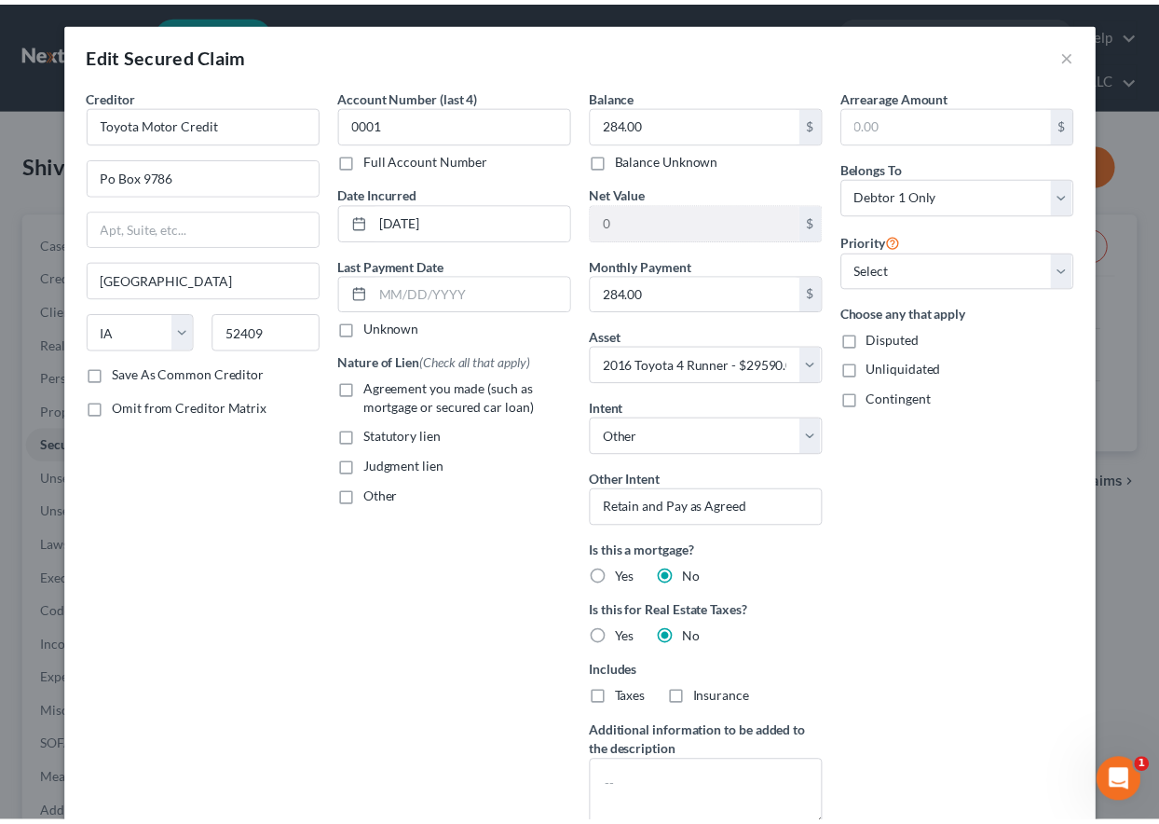
scroll to position [154, 0]
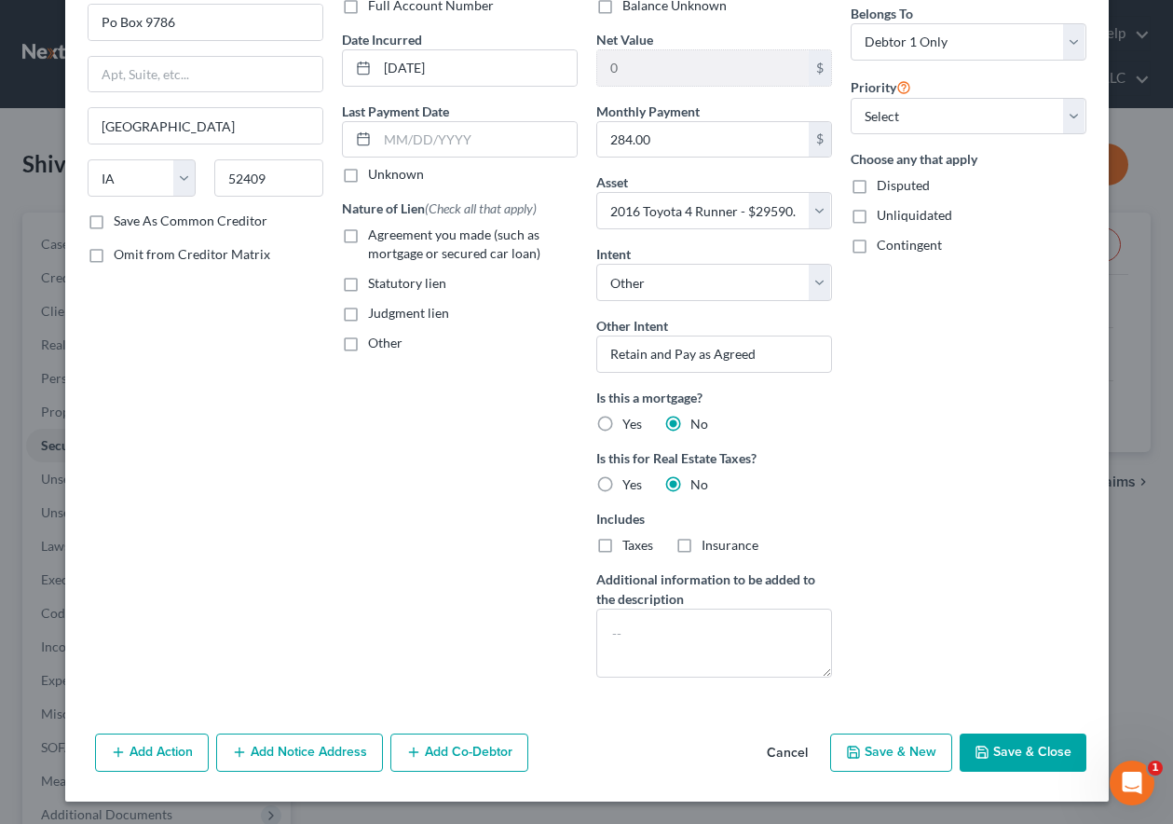
click at [984, 751] on button "Save & Close" at bounding box center [1023, 752] width 127 height 39
select select
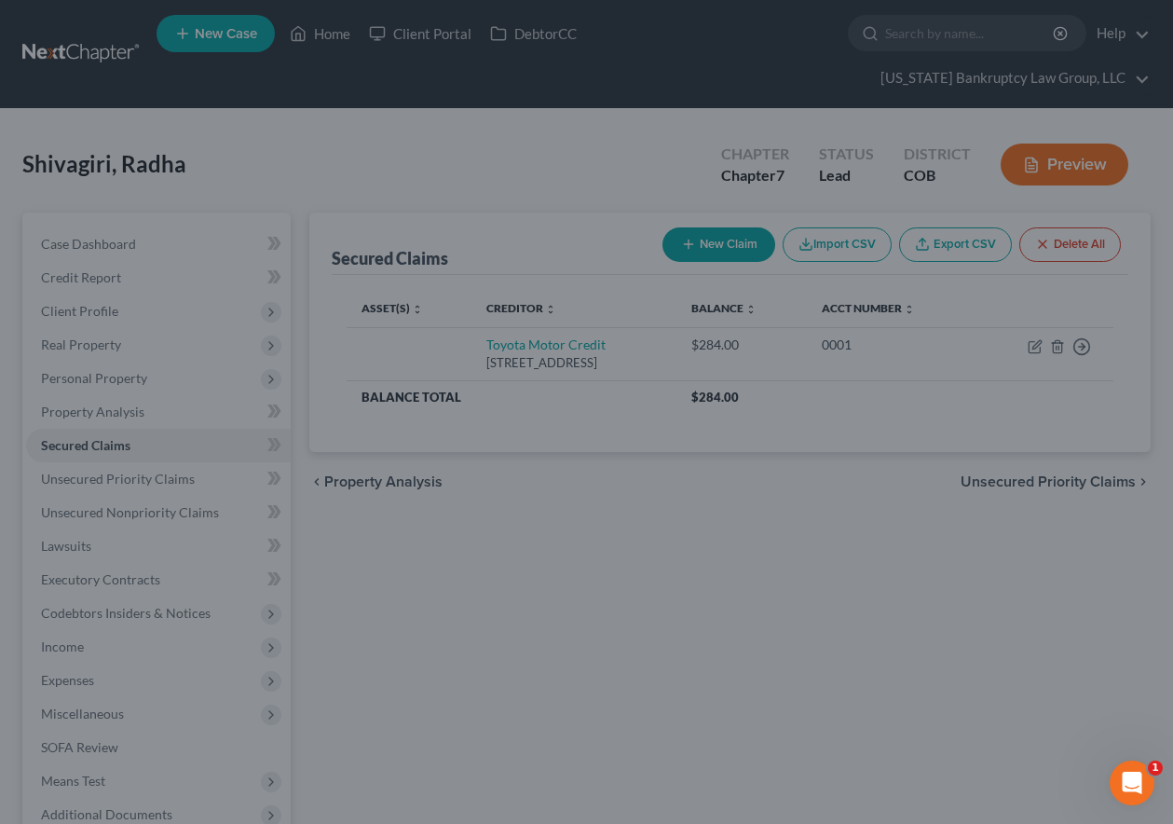
type input "29,306.00"
select select "12"
type input "0"
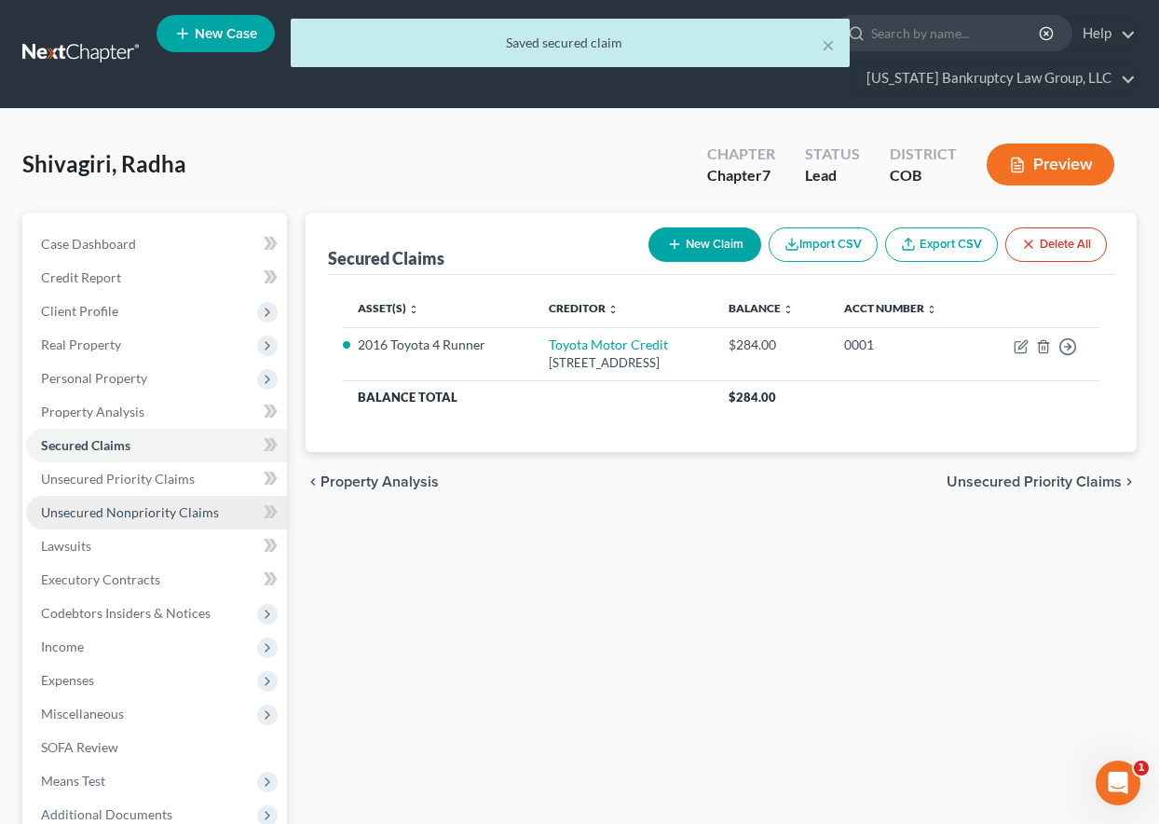
click at [161, 510] on span "Unsecured Nonpriority Claims" at bounding box center [130, 512] width 178 height 16
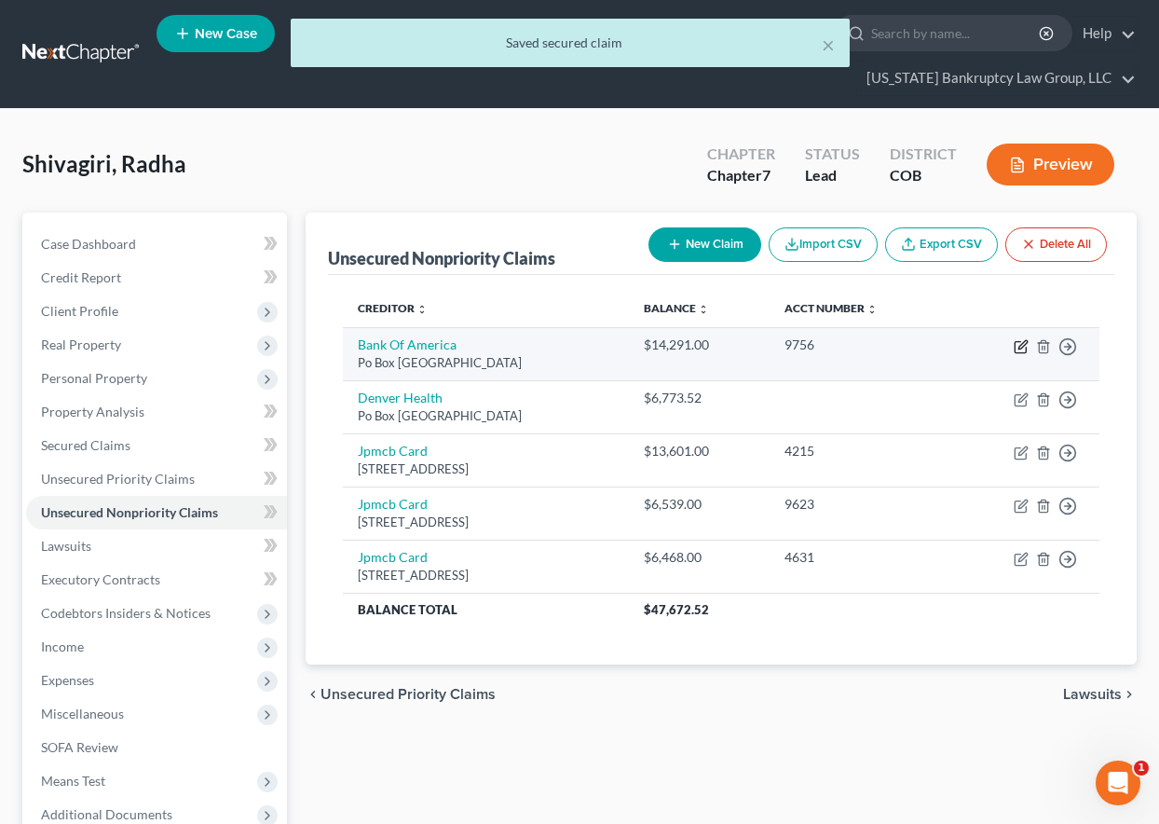
click at [1020, 348] on icon "button" at bounding box center [1022, 344] width 8 height 8
select select "45"
select select "2"
select select "0"
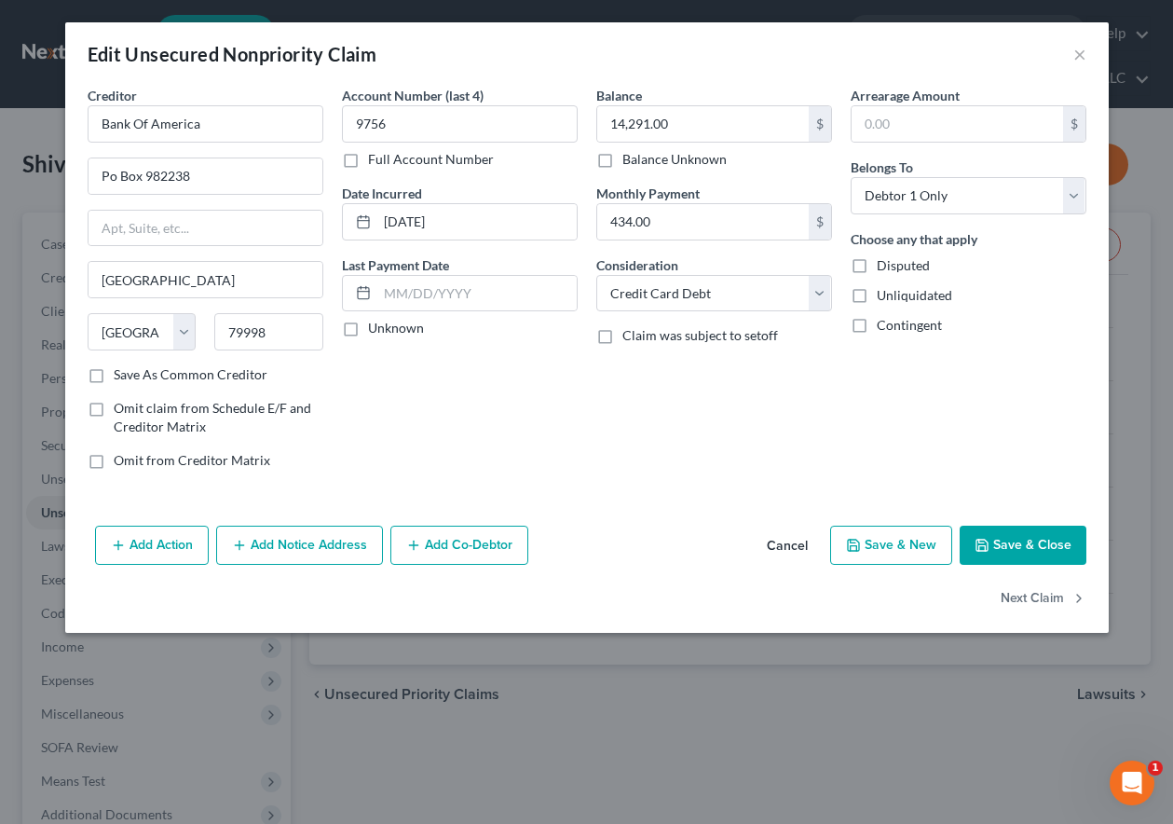
click at [1034, 544] on button "Save & Close" at bounding box center [1023, 544] width 127 height 39
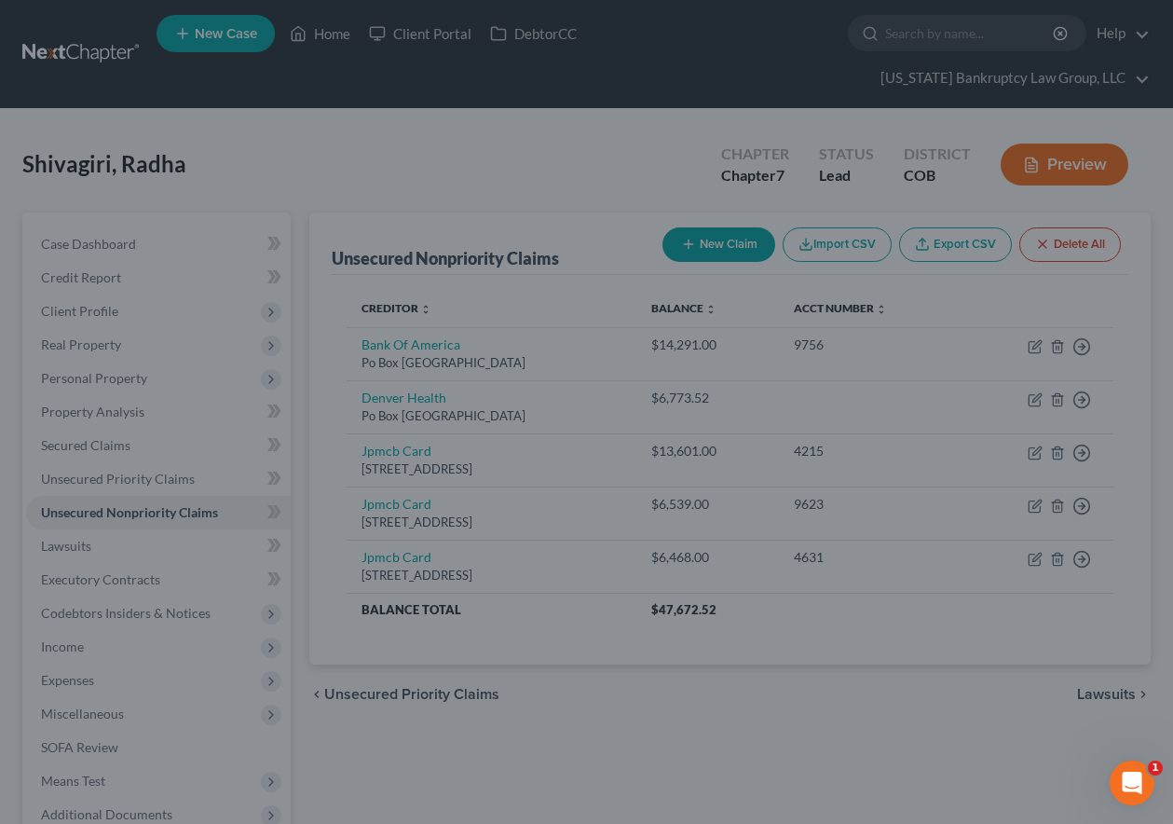
type input "0"
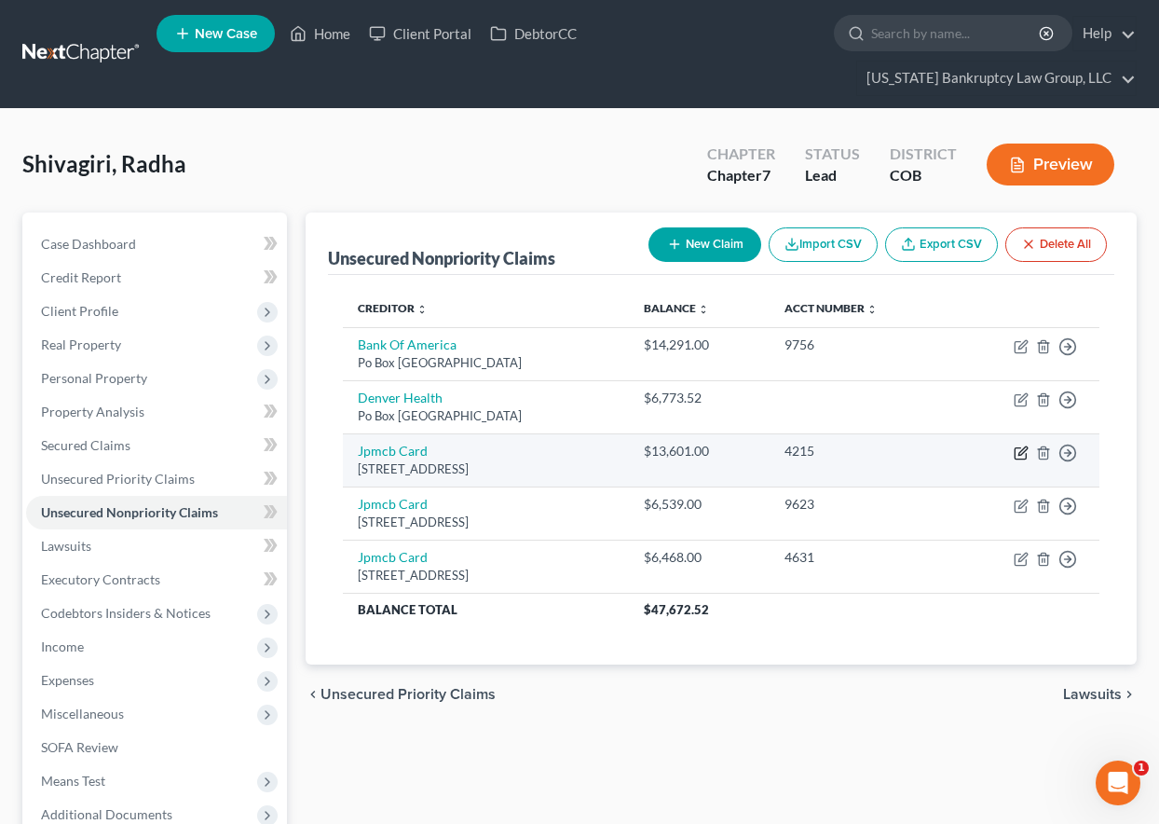
click at [1025, 453] on icon "button" at bounding box center [1021, 452] width 15 height 15
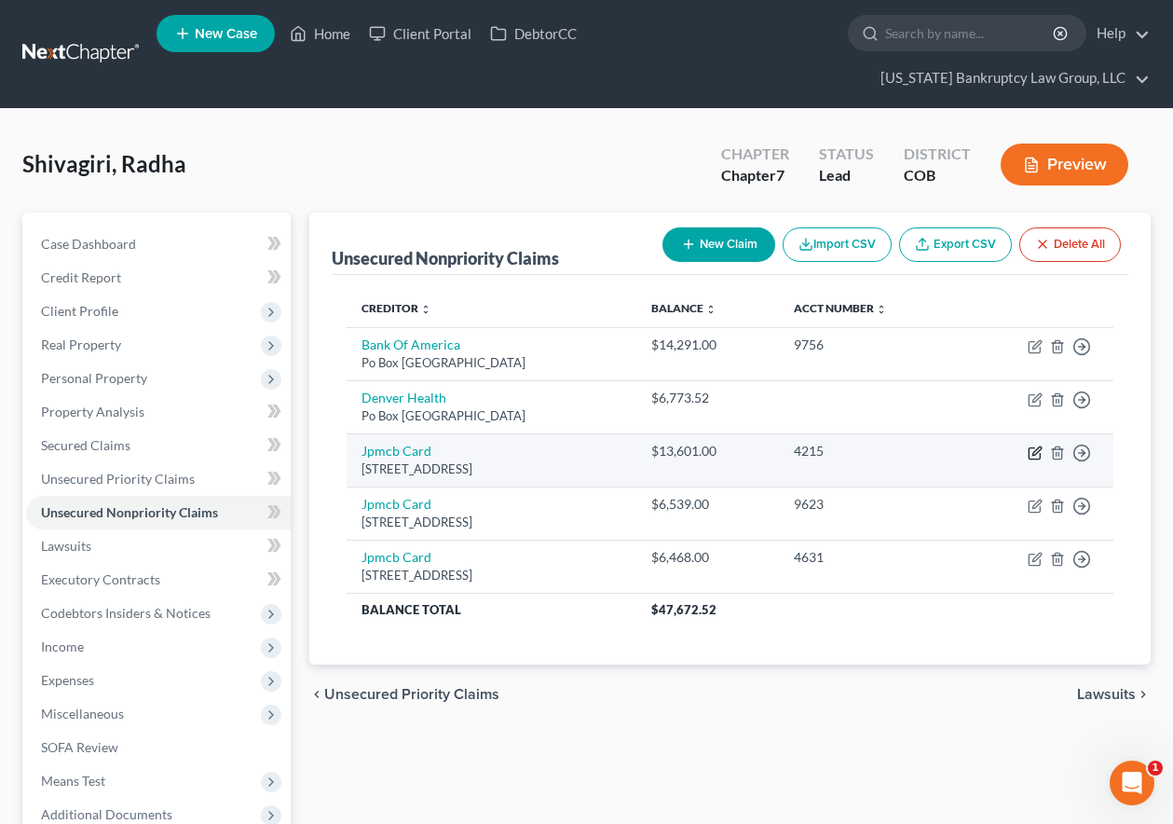
select select "7"
select select "2"
select select "0"
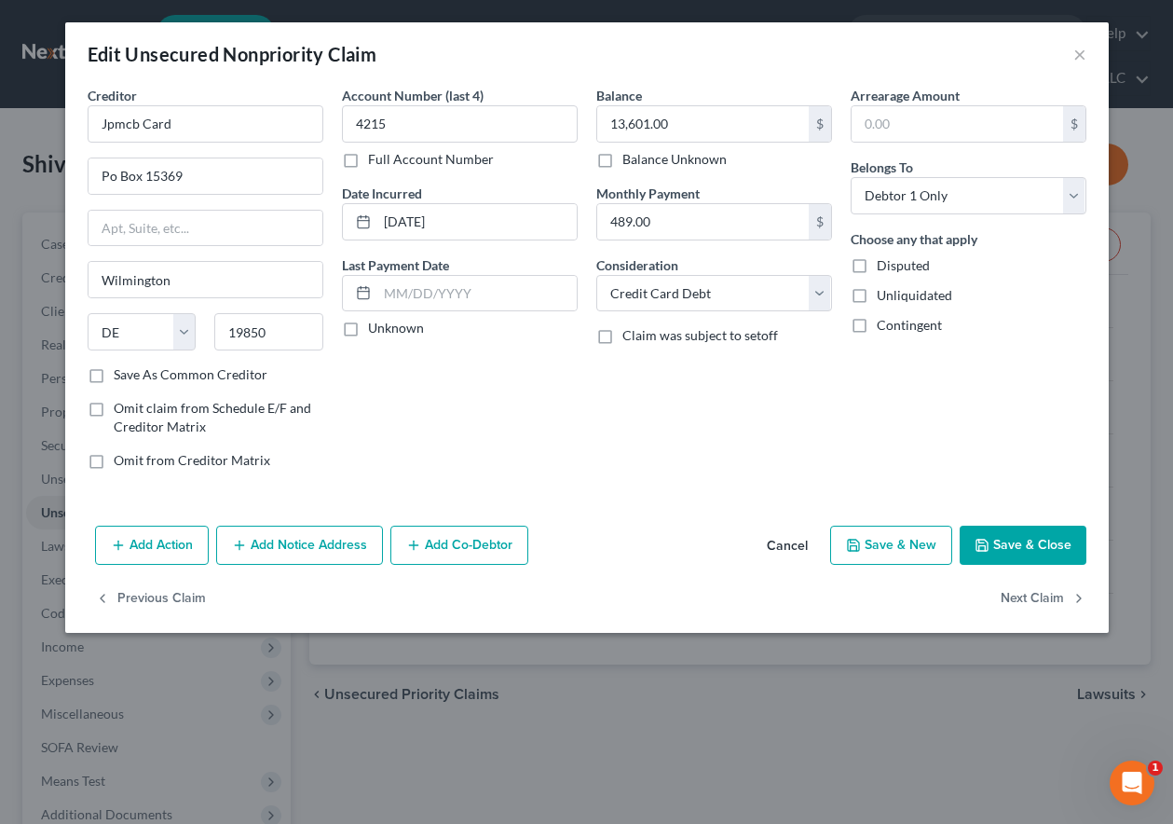
click at [993, 544] on button "Save & Close" at bounding box center [1023, 544] width 127 height 39
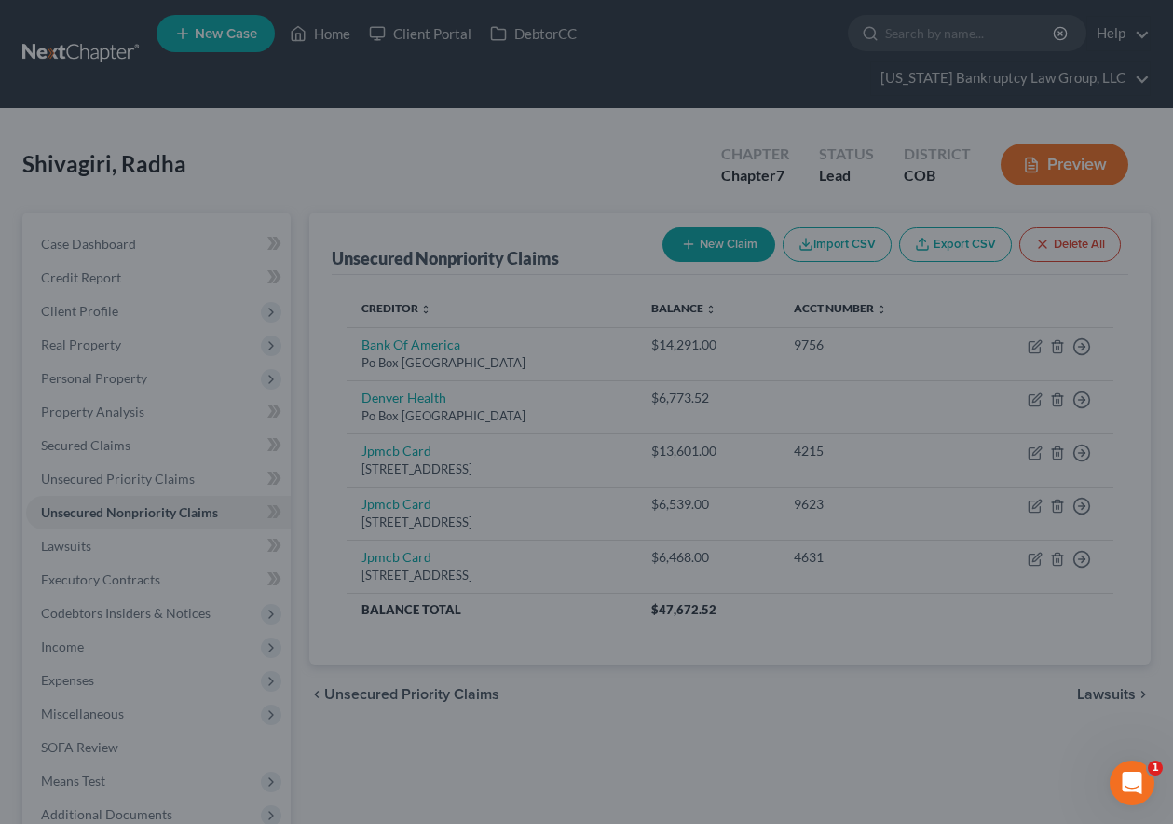
type input "0"
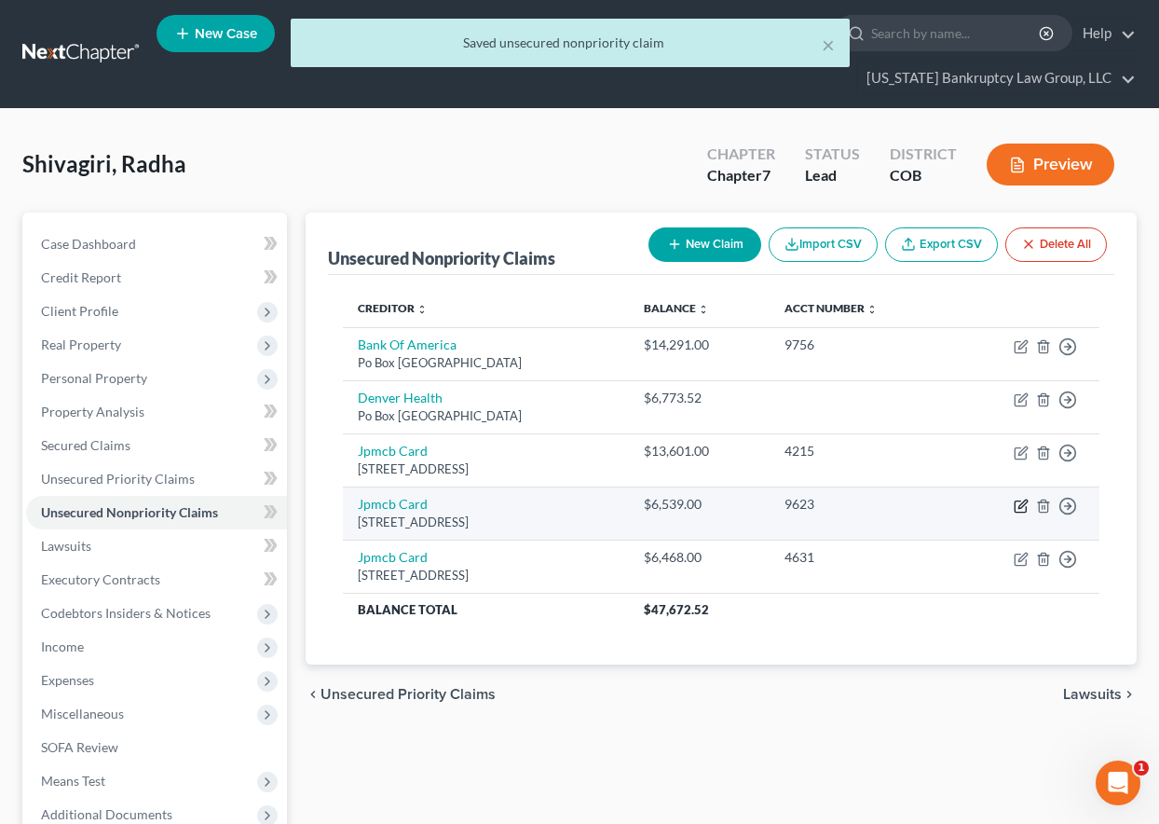
click at [1021, 508] on icon "button" at bounding box center [1022, 503] width 8 height 8
select select "7"
select select "0"
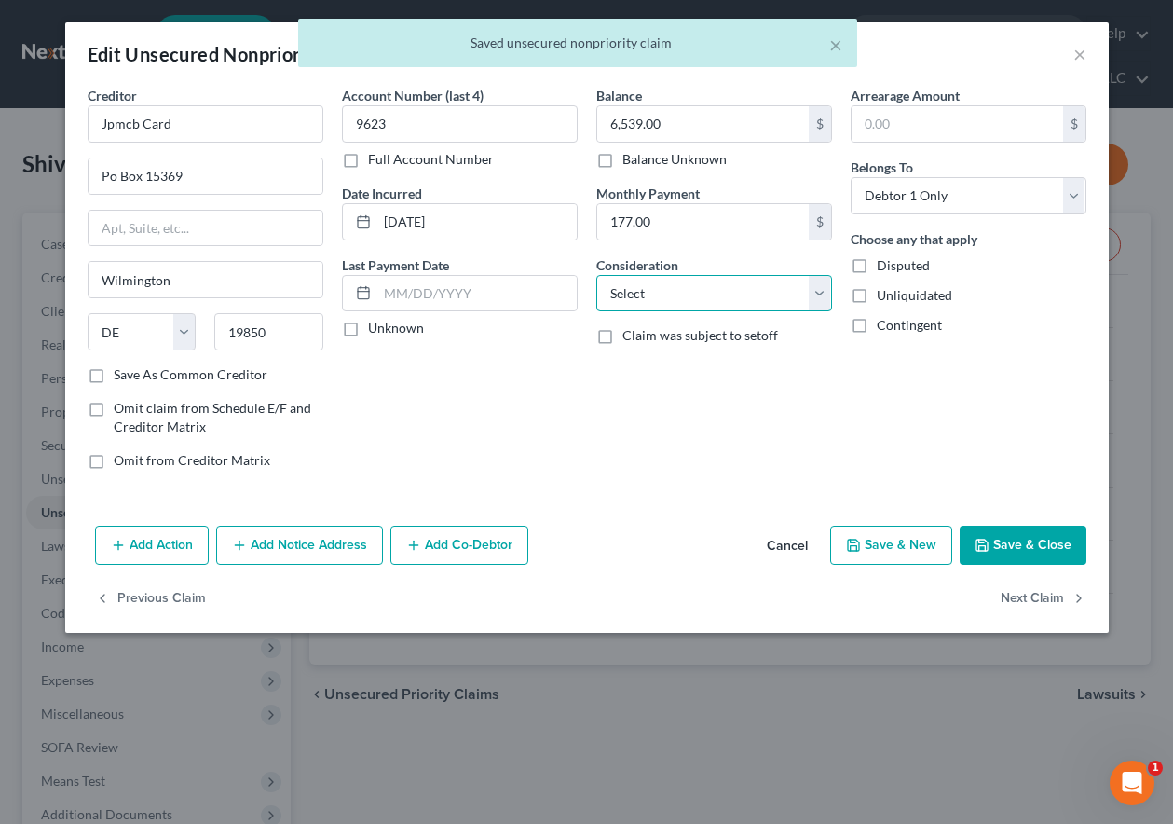
click at [687, 299] on select "Select Cable / Satellite Services Collection Agency Credit Card Debt Debt Couns…" at bounding box center [714, 293] width 236 height 37
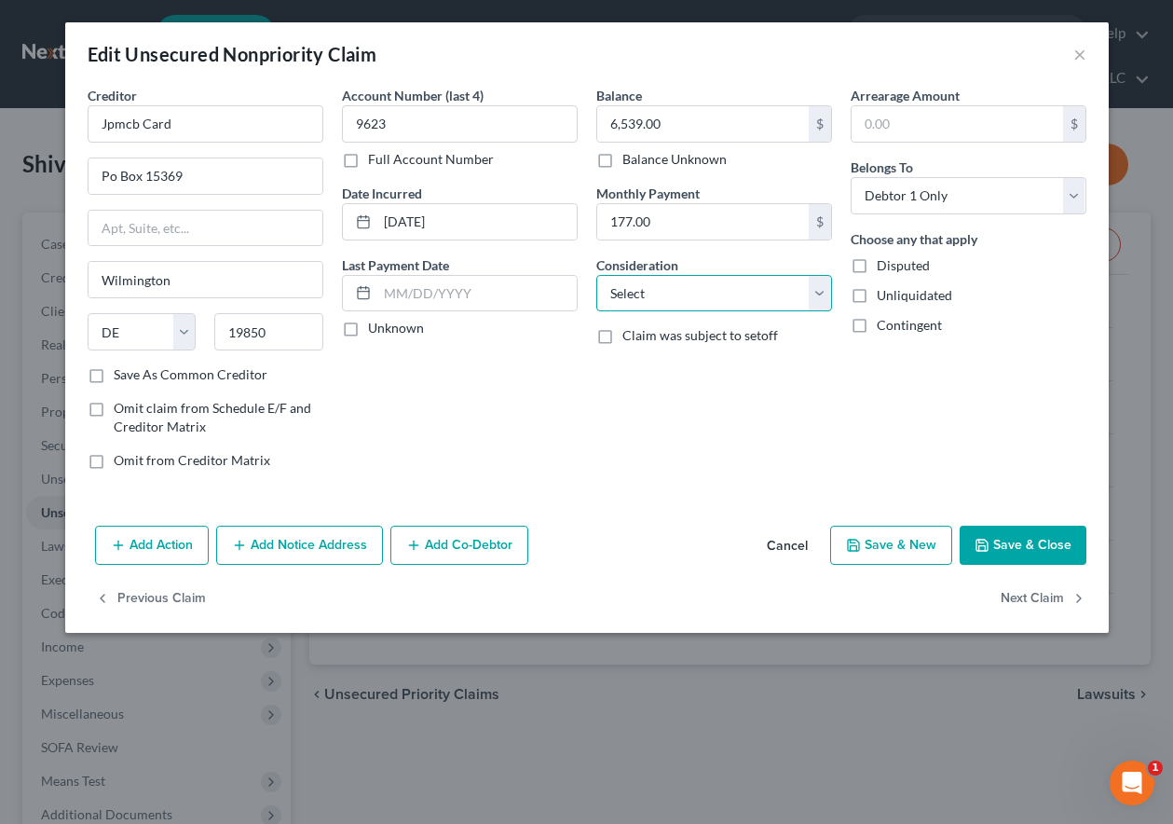
select select "2"
click at [596, 275] on select "Select Cable / Satellite Services Collection Agency Credit Card Debt Debt Couns…" at bounding box center [714, 293] width 236 height 37
click at [1037, 539] on button "Save & Close" at bounding box center [1023, 544] width 127 height 39
type input "0"
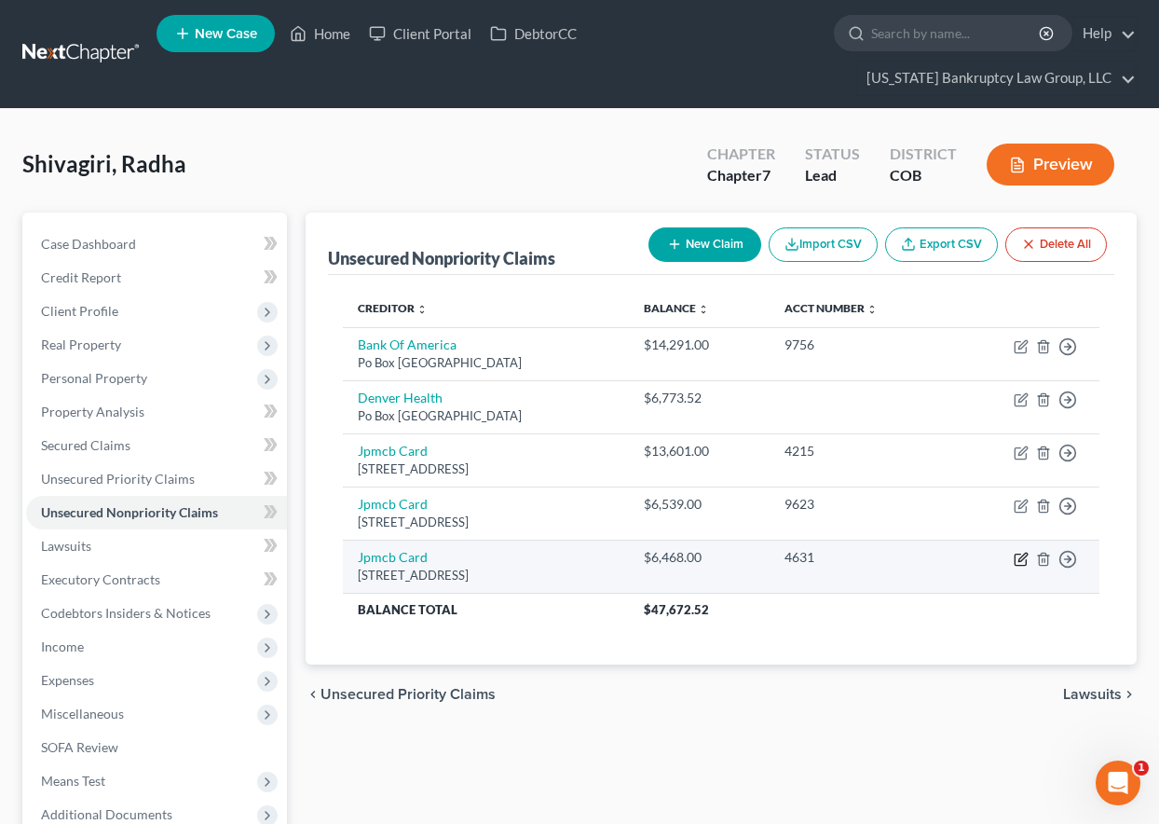
click at [1019, 561] on icon "button" at bounding box center [1022, 557] width 8 height 8
select select "7"
select select "0"
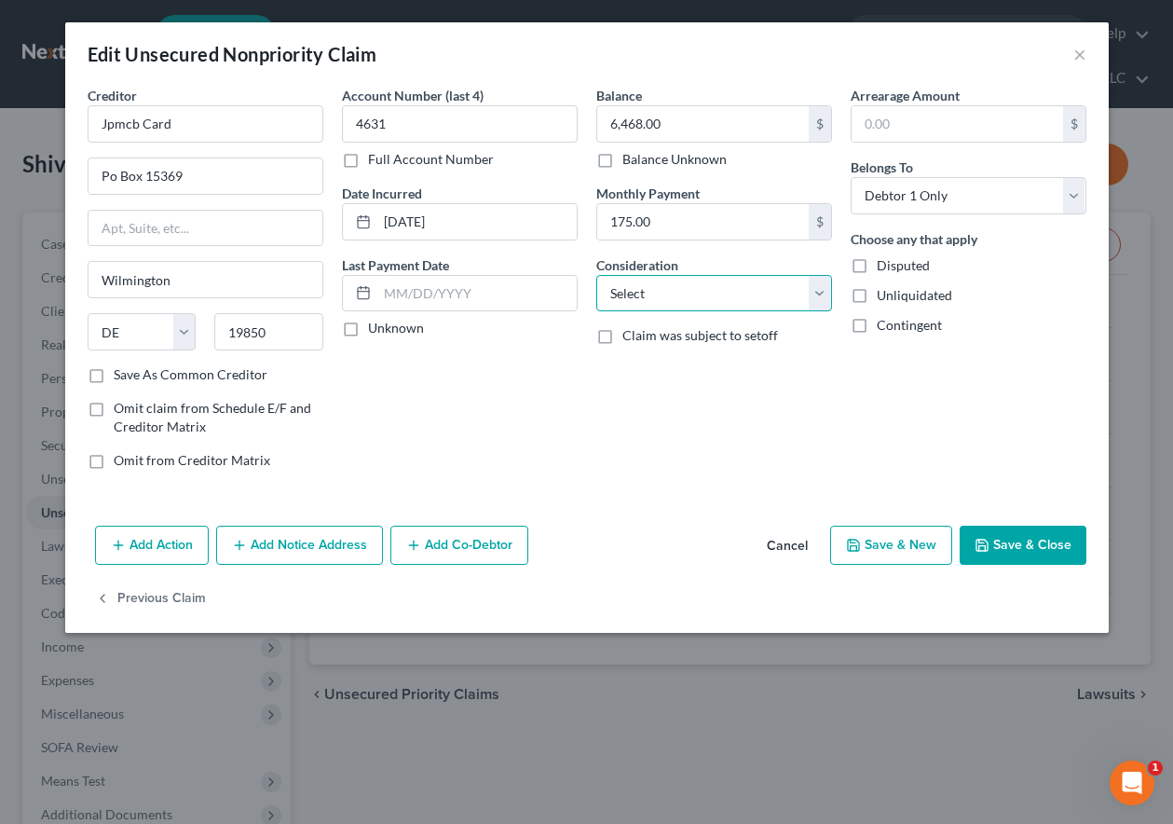
click at [689, 280] on select "Select Cable / Satellite Services Collection Agency Credit Card Debt Debt Couns…" at bounding box center [714, 293] width 236 height 37
select select "2"
click at [596, 275] on select "Select Cable / Satellite Services Collection Agency Credit Card Debt Debt Couns…" at bounding box center [714, 293] width 236 height 37
click at [1007, 554] on button "Save & Close" at bounding box center [1023, 544] width 127 height 39
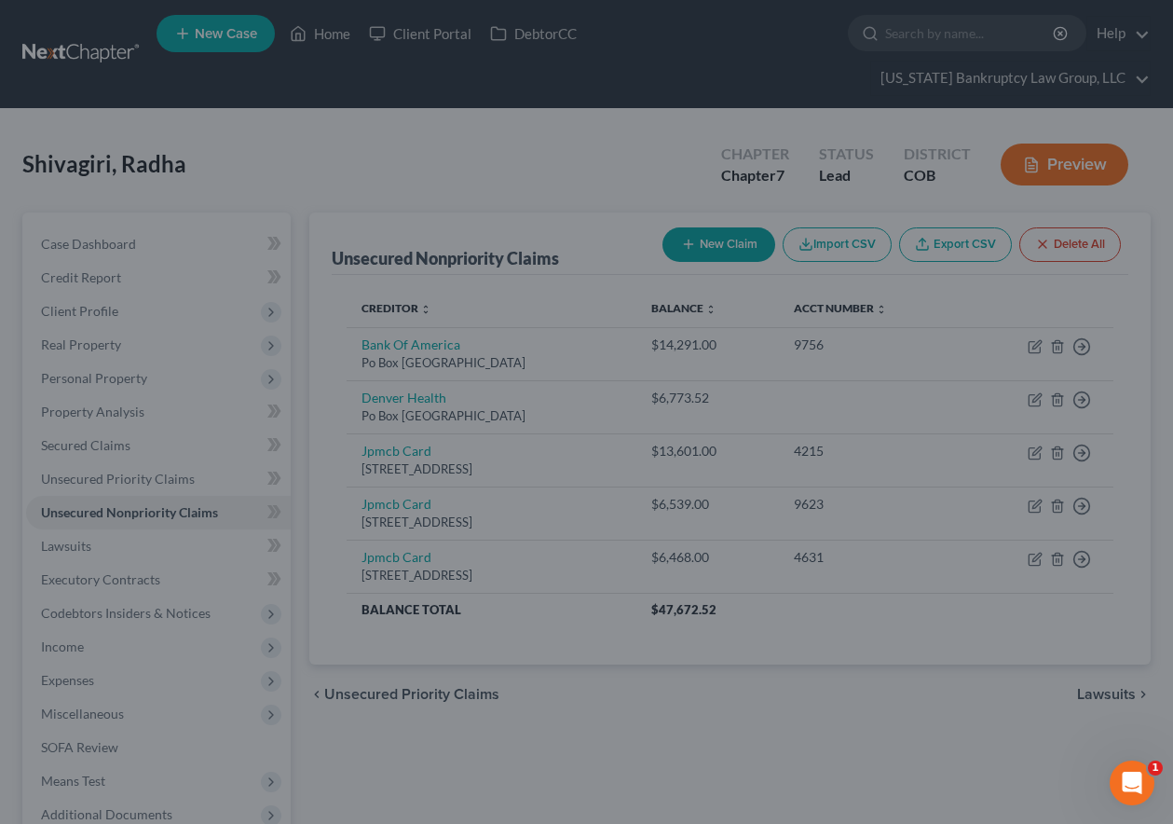
type input "0"
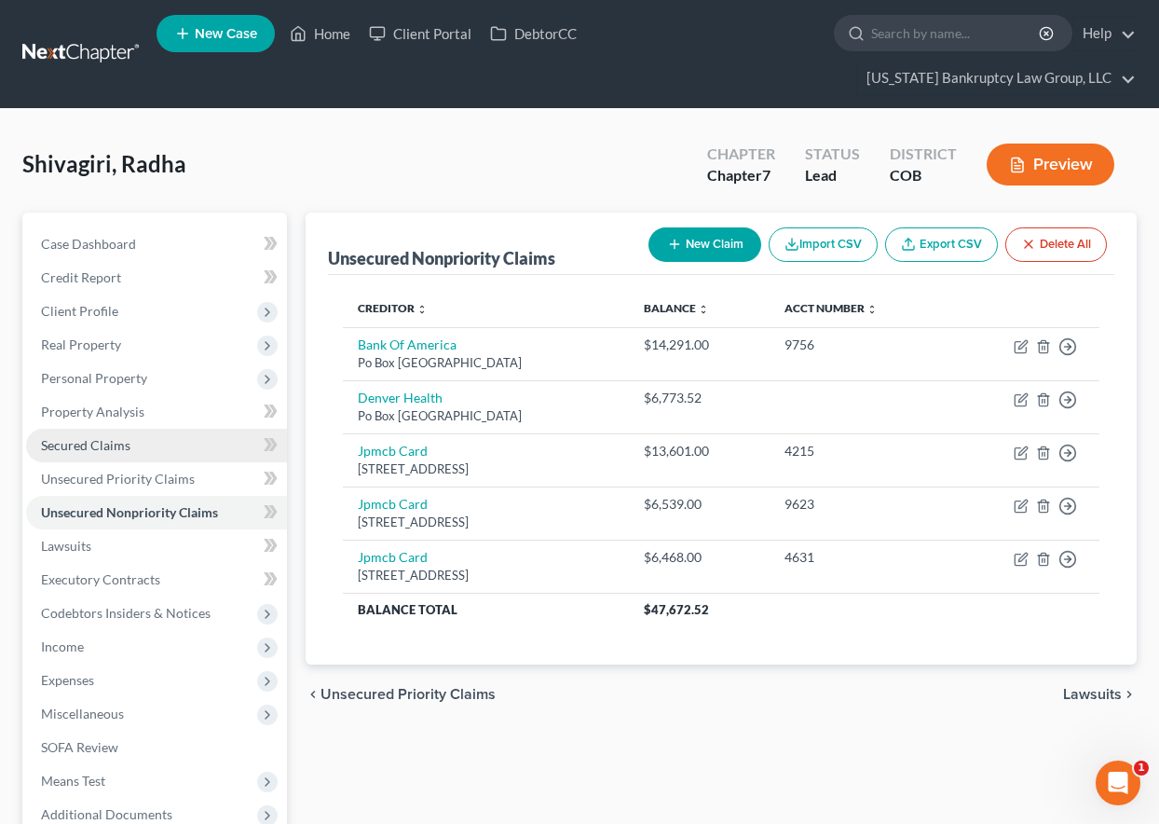
click at [89, 438] on span "Secured Claims" at bounding box center [85, 445] width 89 height 16
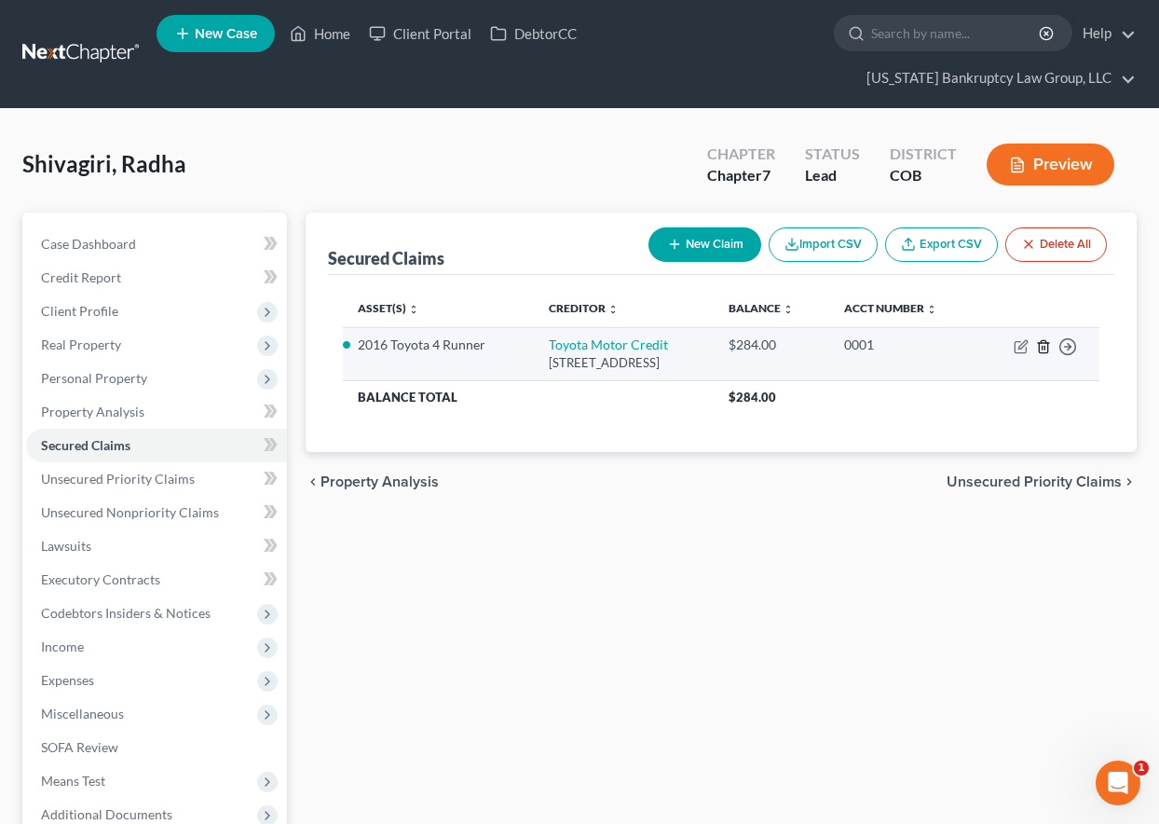
click at [1046, 343] on icon "button" at bounding box center [1043, 346] width 15 height 15
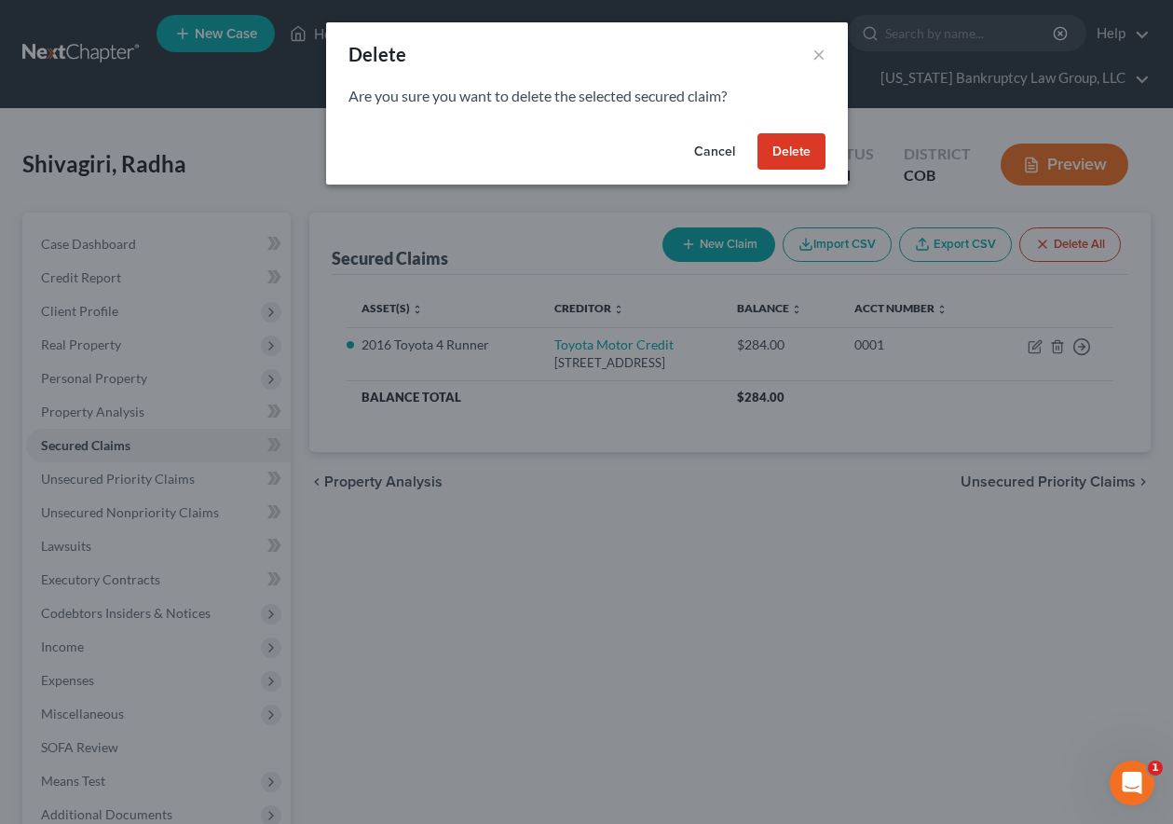
click at [800, 151] on button "Delete" at bounding box center [791, 151] width 68 height 37
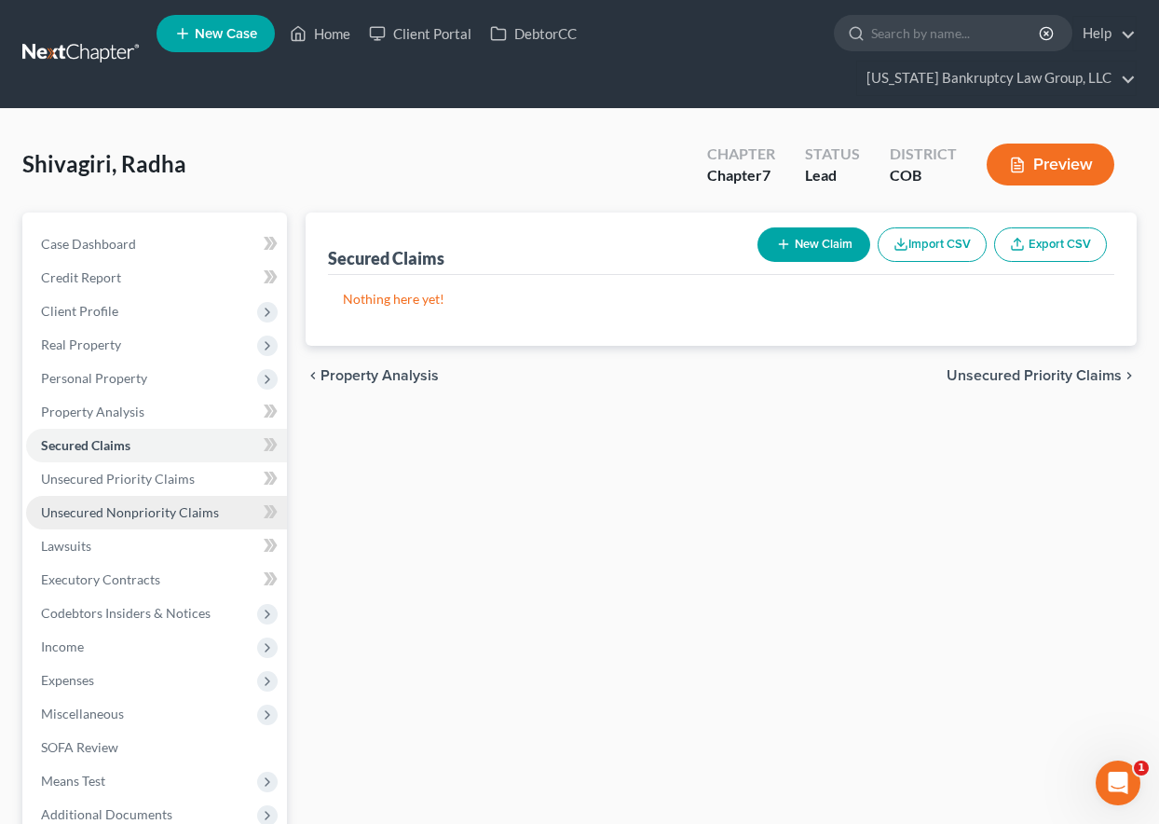
click at [134, 515] on span "Unsecured Nonpriority Claims" at bounding box center [130, 512] width 178 height 16
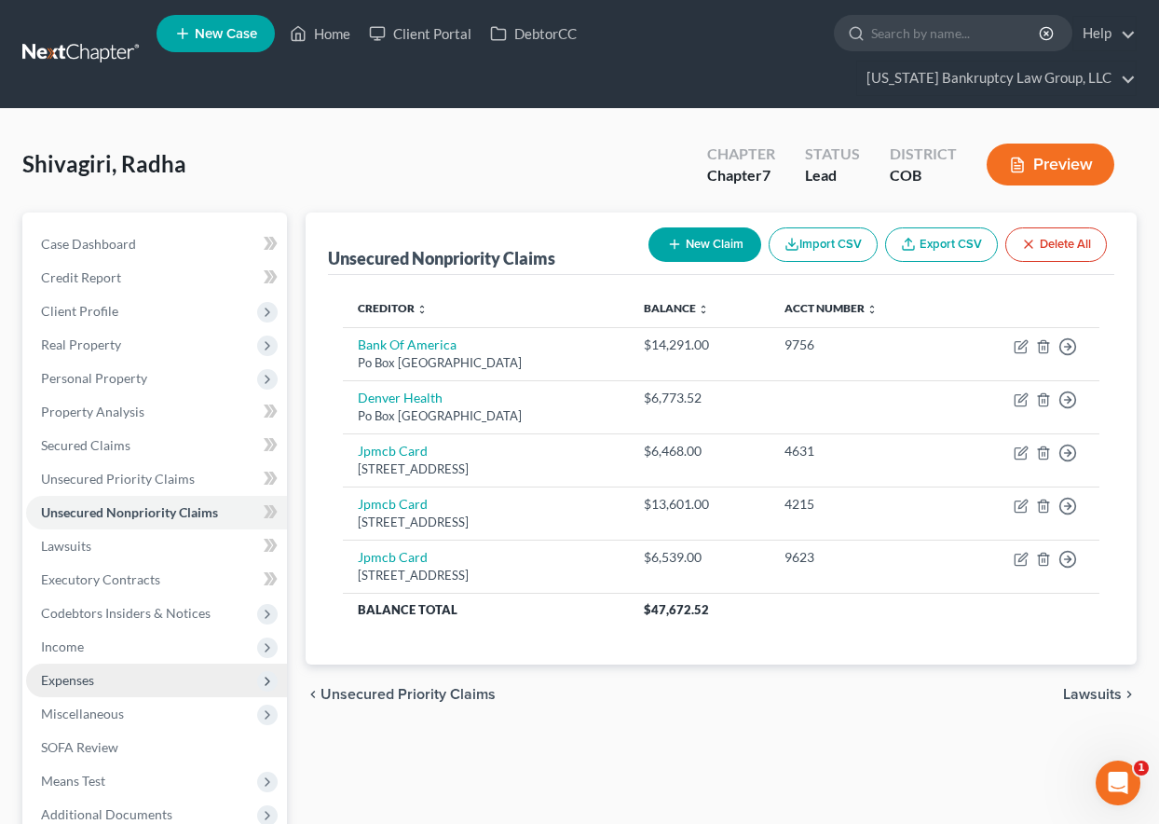
click at [80, 679] on span "Expenses" at bounding box center [67, 680] width 53 height 16
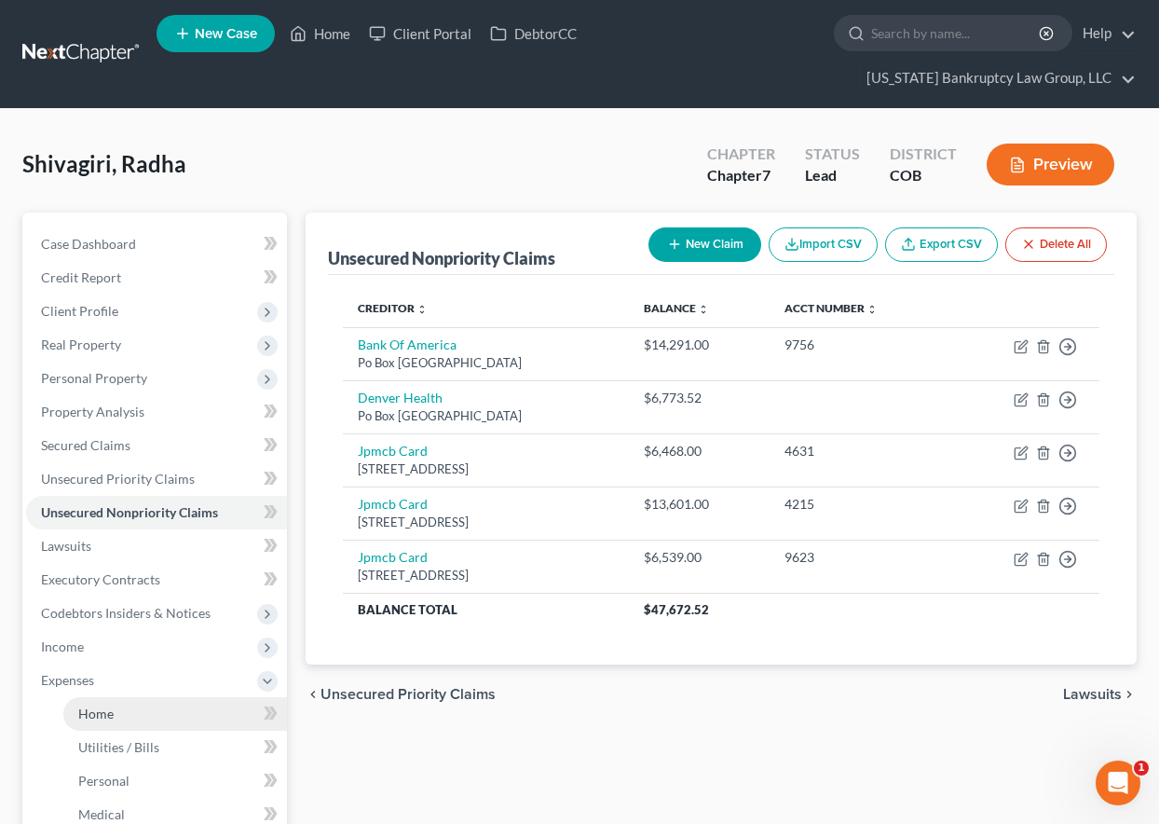
click at [92, 713] on span "Home" at bounding box center [95, 713] width 35 height 16
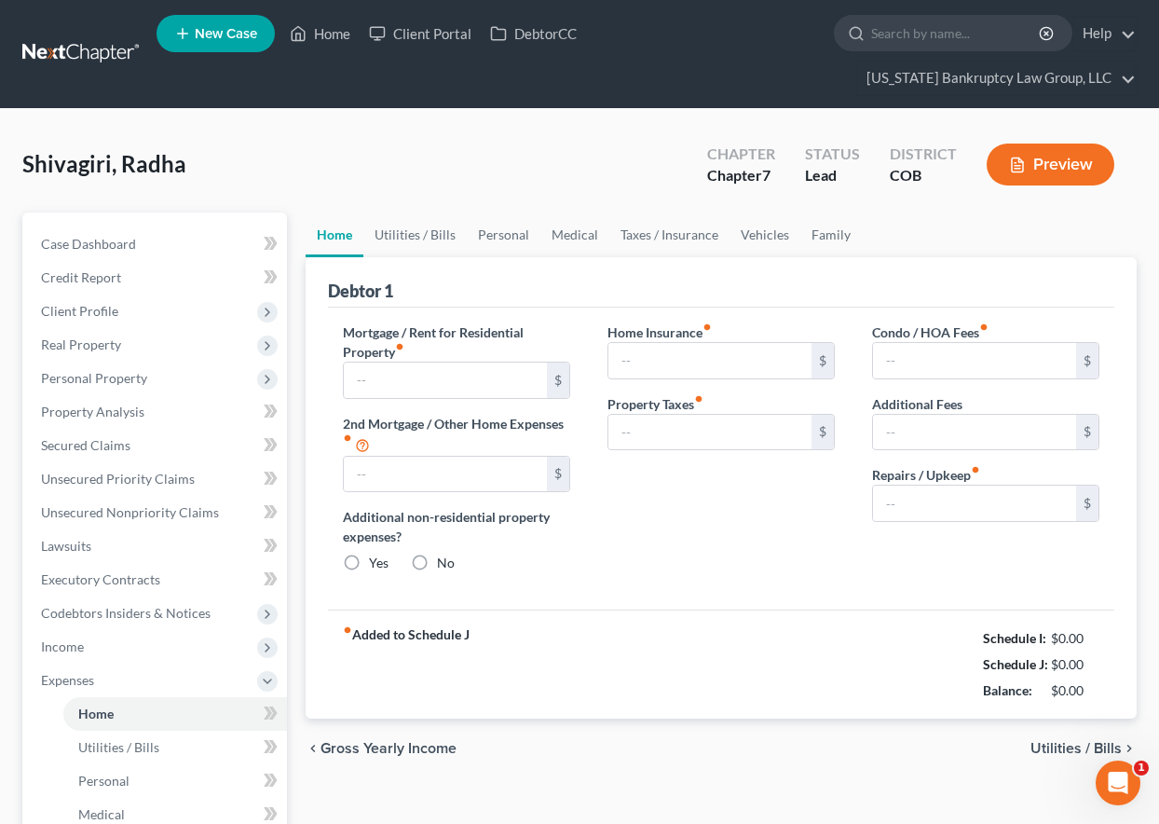
radio input "true"
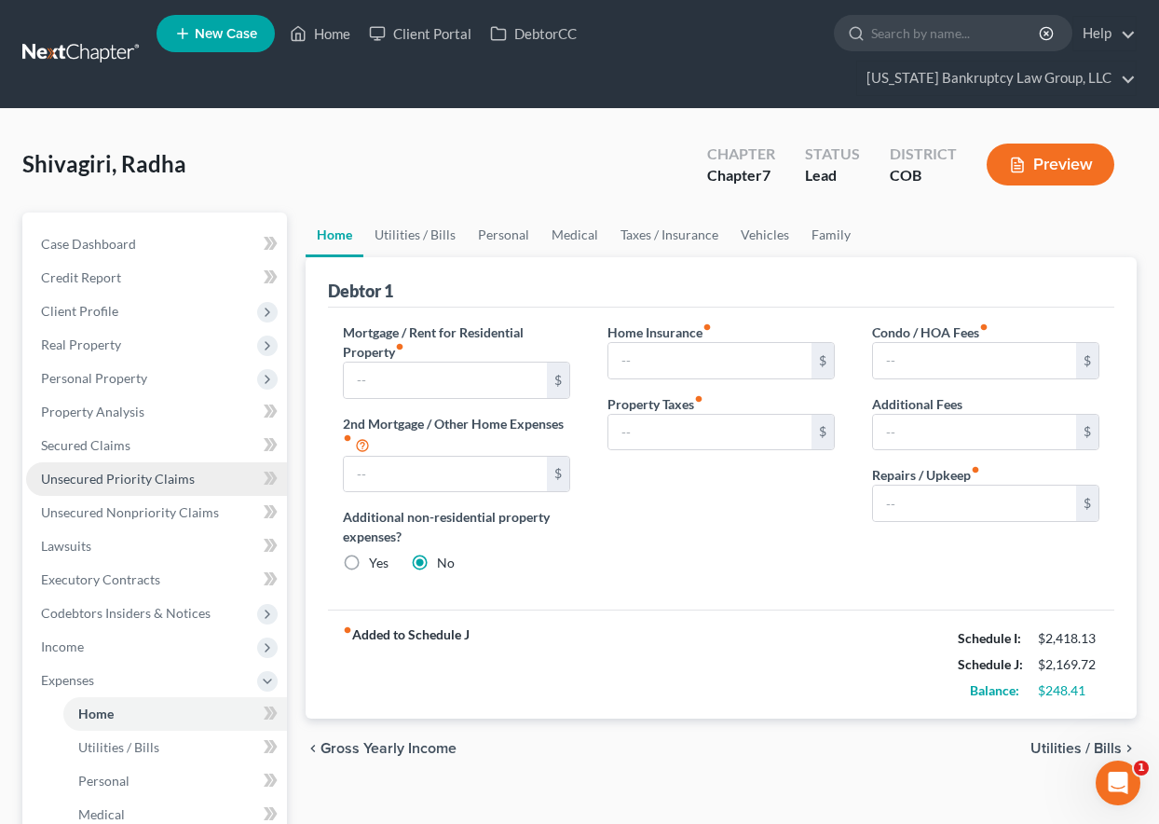
click at [158, 474] on span "Unsecured Priority Claims" at bounding box center [118, 479] width 154 height 16
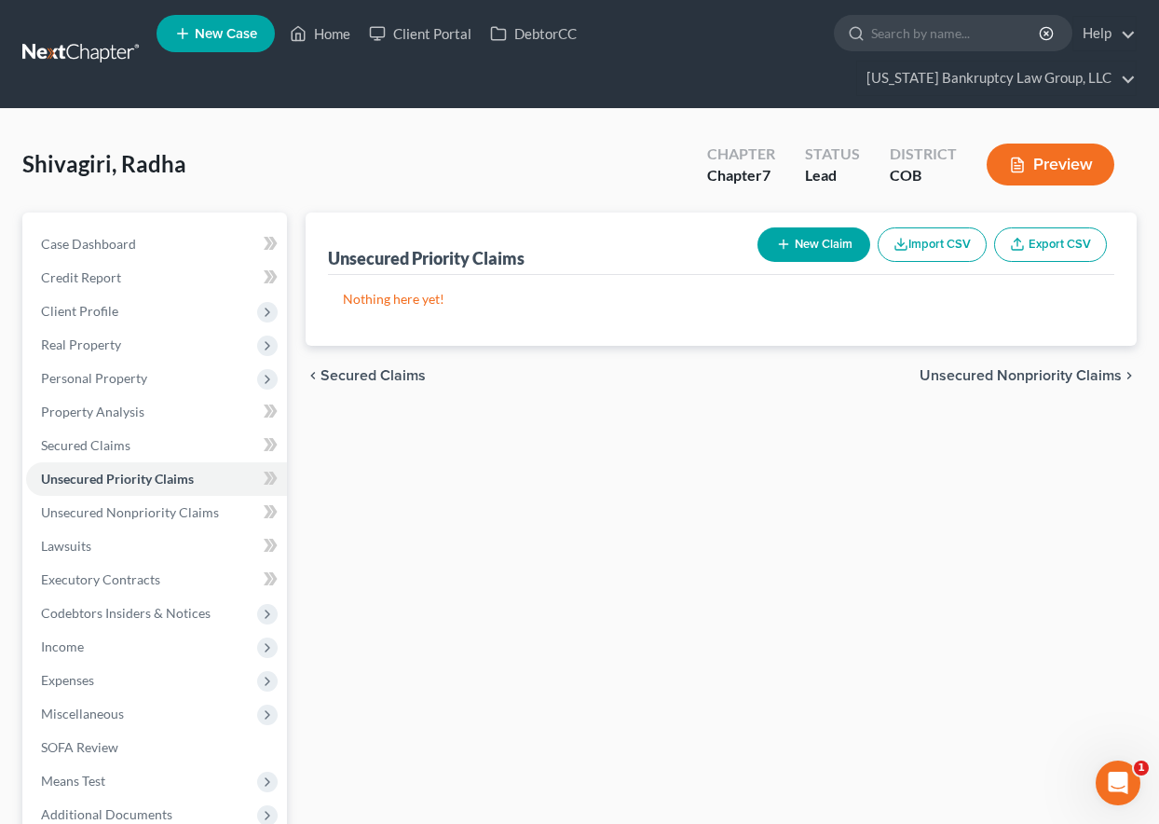
click at [793, 231] on button "New Claim" at bounding box center [813, 244] width 113 height 34
select select "0"
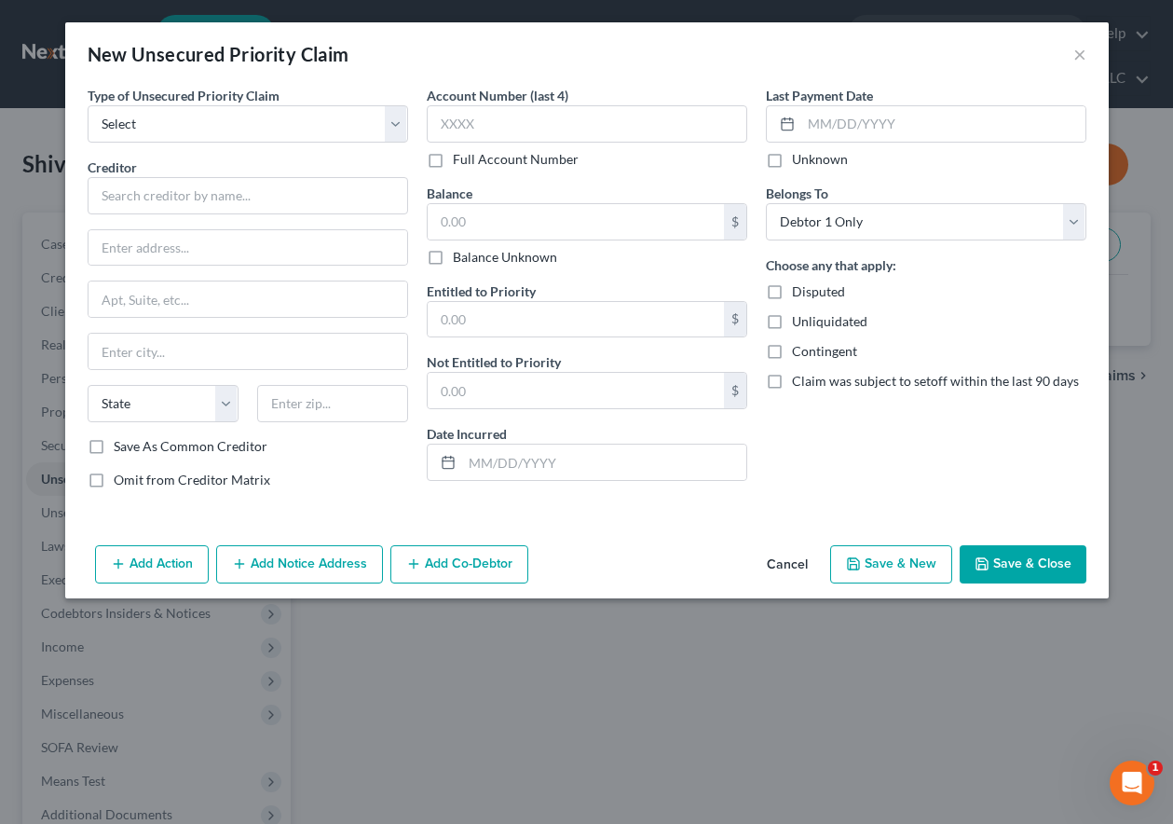
click at [199, 98] on span "Type of Unsecured Priority Claim" at bounding box center [184, 96] width 192 height 16
click at [197, 107] on select "Select Taxes & Other Government Units Domestic Support Obligations Extensions o…" at bounding box center [248, 123] width 321 height 37
select select "0"
click at [88, 105] on select "Select Taxes & Other Government Units Domestic Support Obligations Extensions o…" at bounding box center [248, 123] width 321 height 37
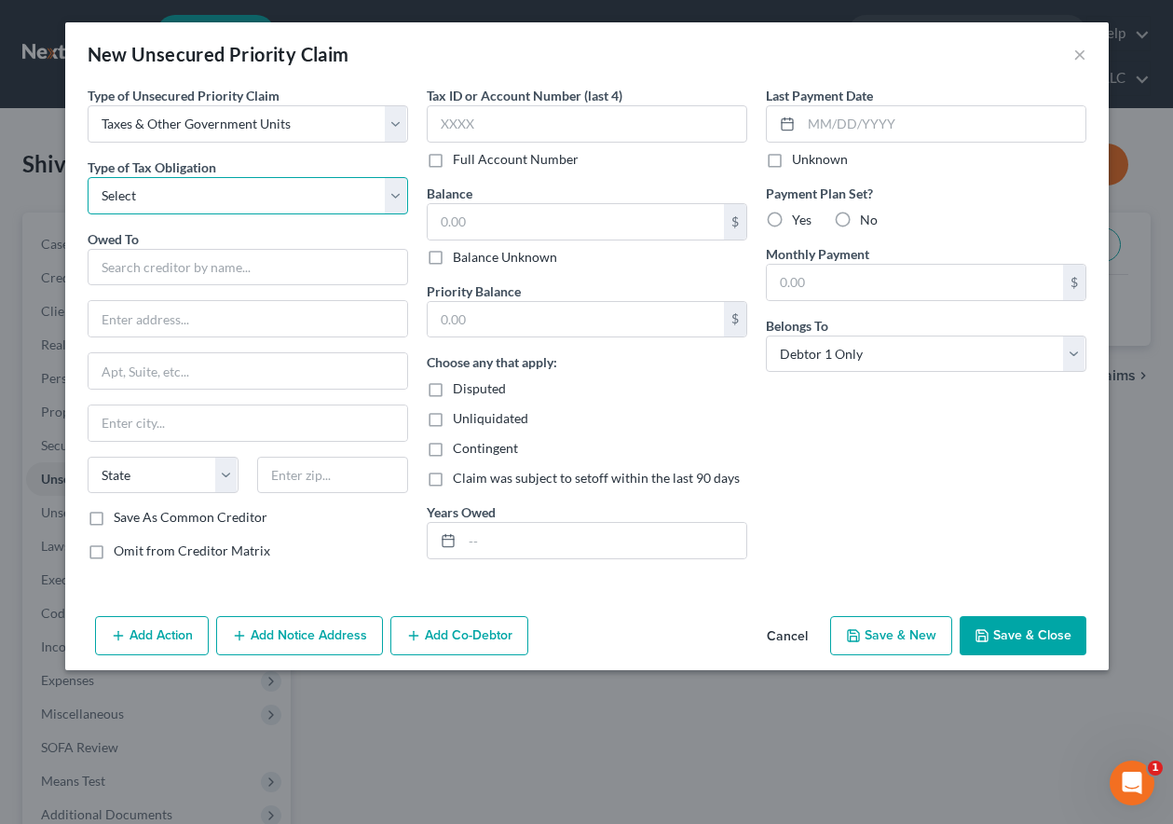
click at [174, 202] on select "Select Federal City State Franchise Tax Board Other" at bounding box center [248, 195] width 321 height 37
select select "0"
click at [88, 177] on select "Select Federal City State Franchise Tax Board Other" at bounding box center [248, 195] width 321 height 37
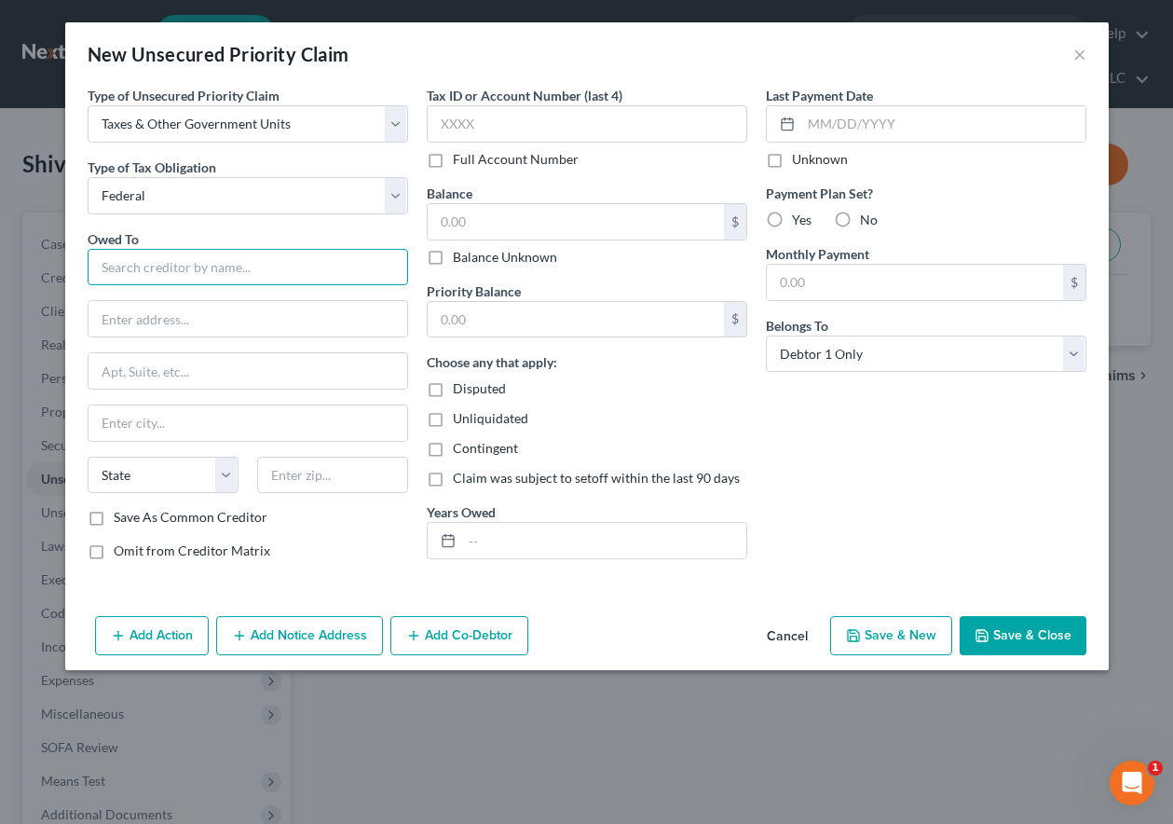
click at [171, 264] on input "text" at bounding box center [248, 267] width 321 height 37
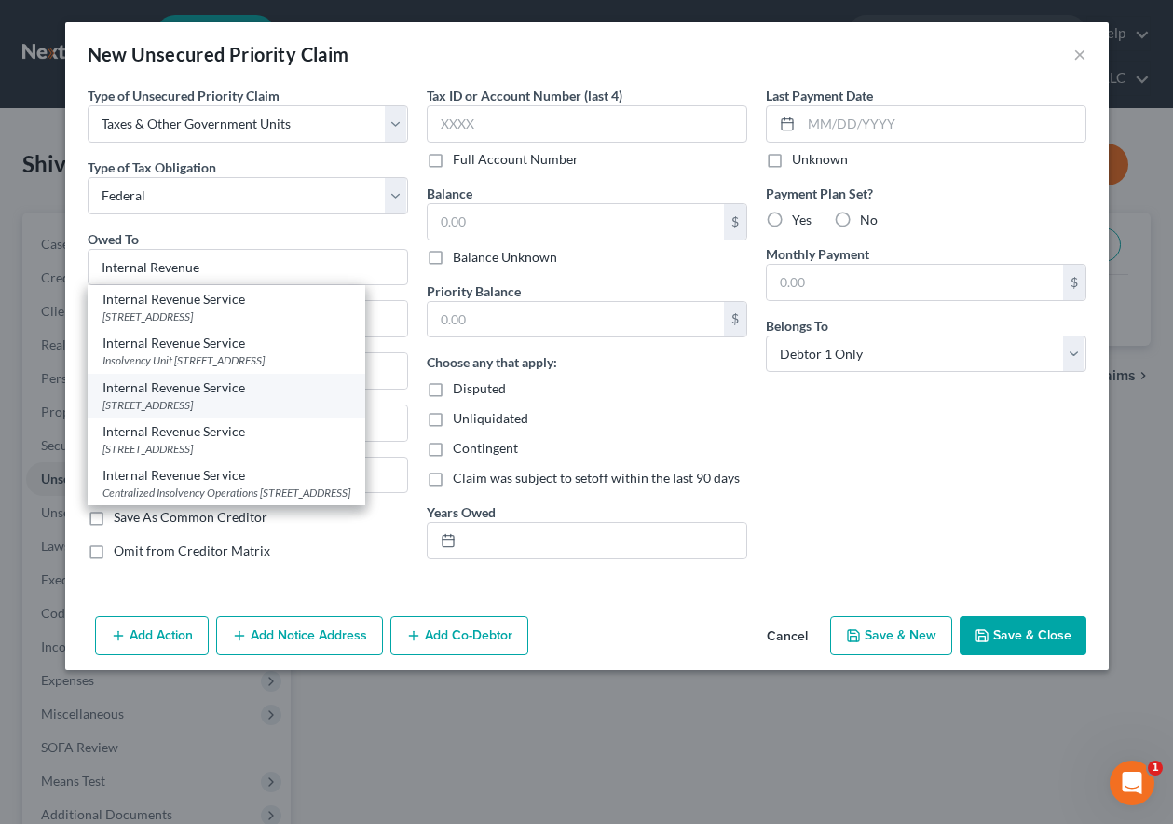
click at [189, 413] on div "[STREET_ADDRESS]" at bounding box center [226, 405] width 248 height 16
type input "Internal Revenue Service"
type input "PO Box 7346"
type input "[GEOGRAPHIC_DATA]"
select select "39"
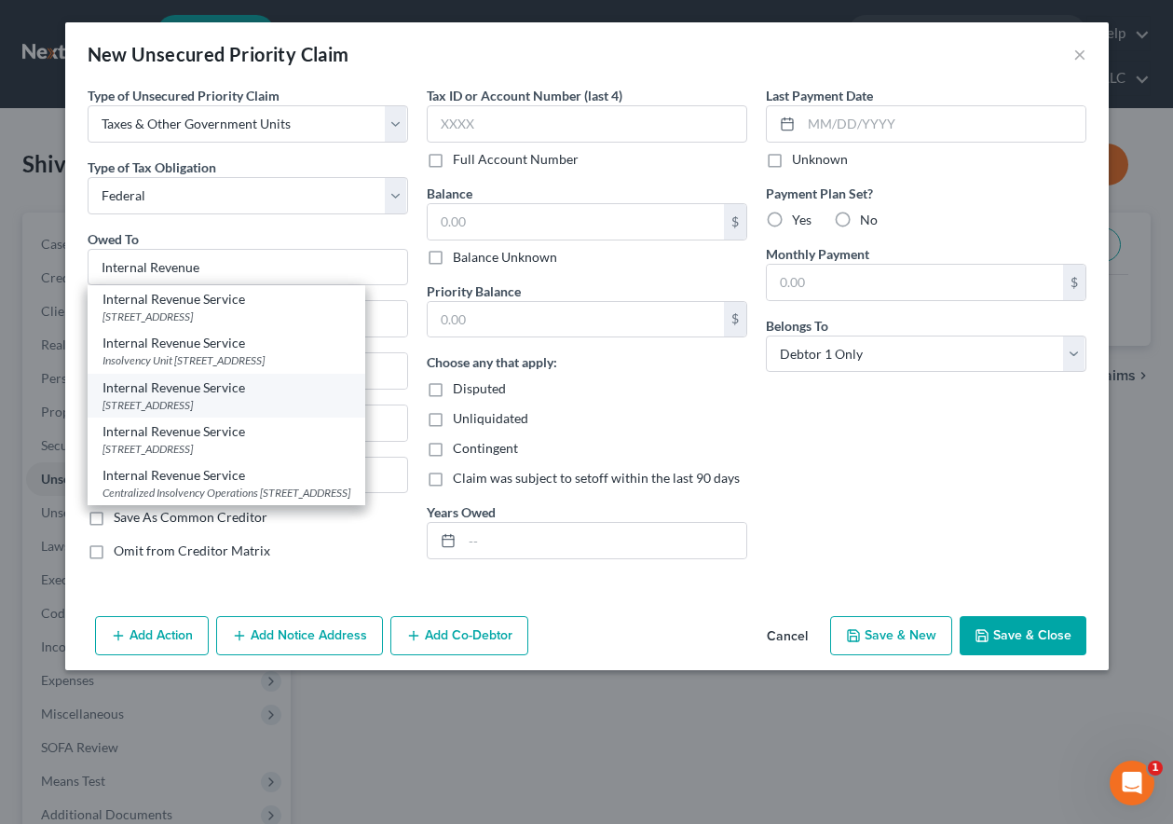
type input "19101"
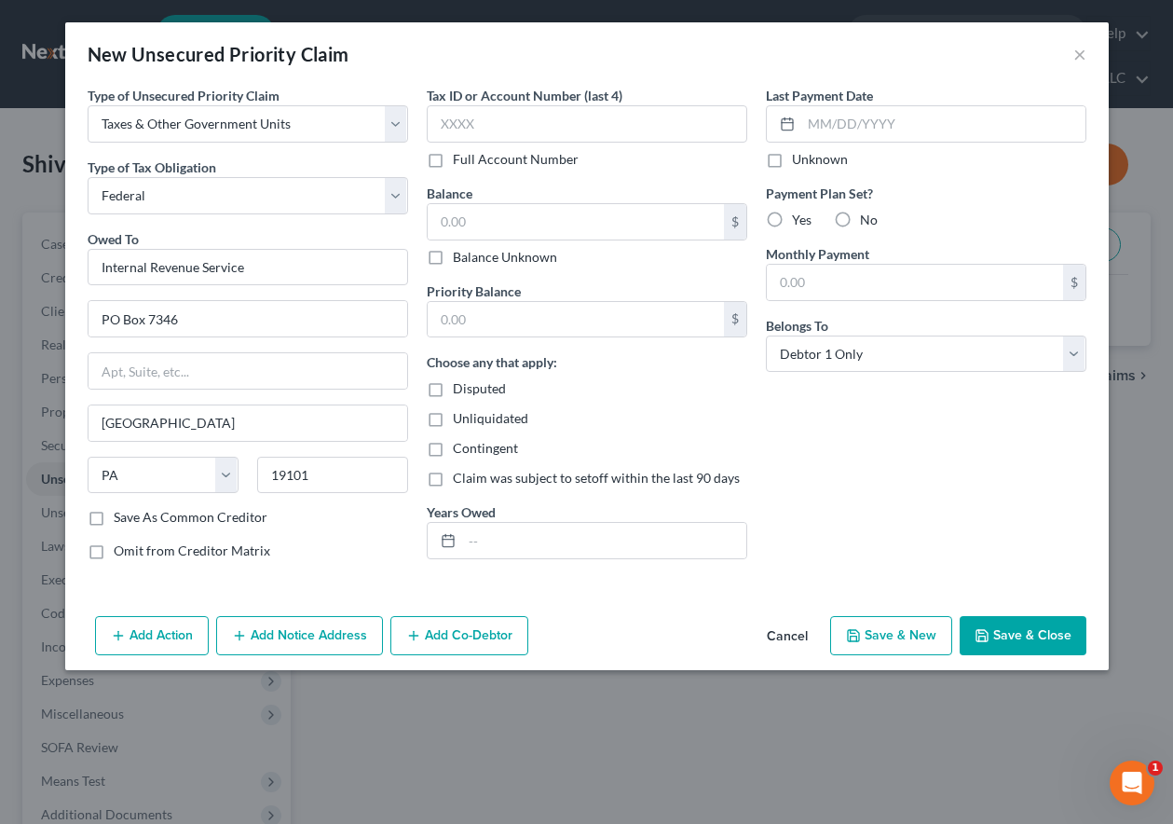
click at [453, 258] on label "Balance Unknown" at bounding box center [505, 257] width 104 height 19
click at [460, 258] on input "Balance Unknown" at bounding box center [466, 254] width 12 height 12
checkbox input "true"
type input "0.00"
click at [1034, 633] on button "Save & Close" at bounding box center [1023, 635] width 127 height 39
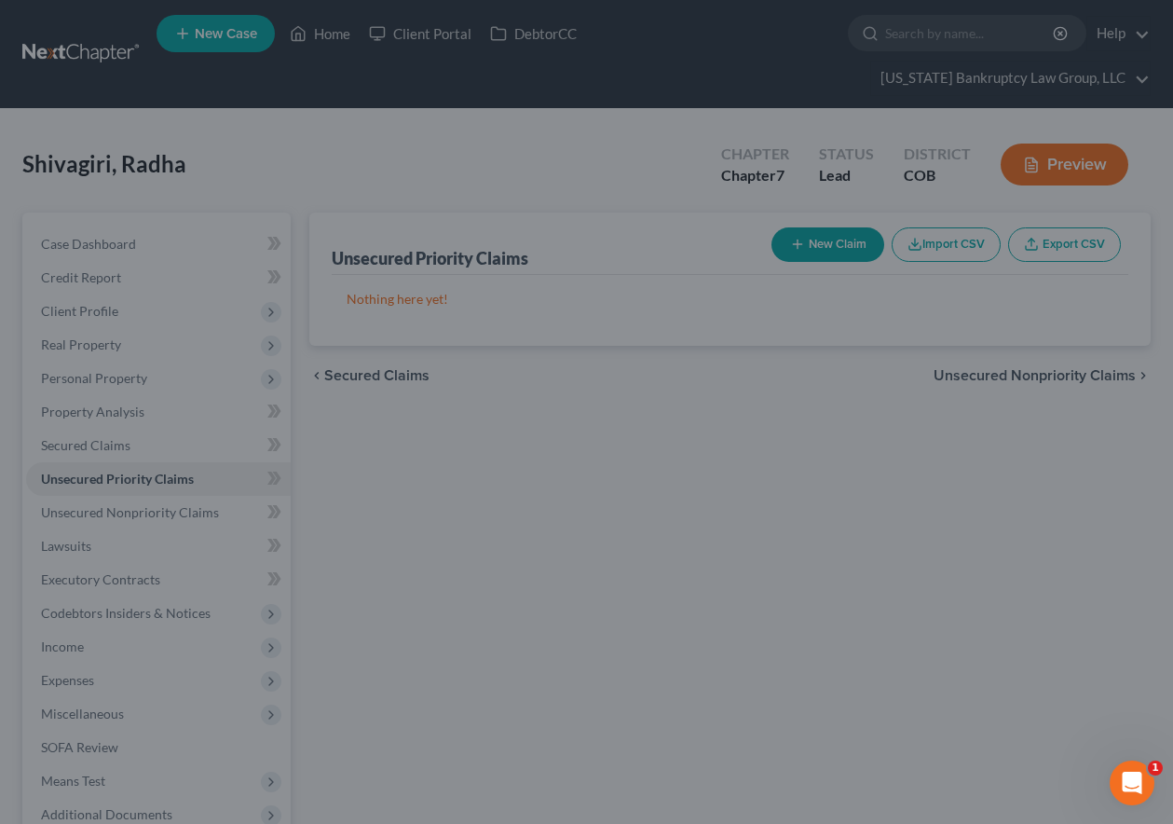
type input "0.00"
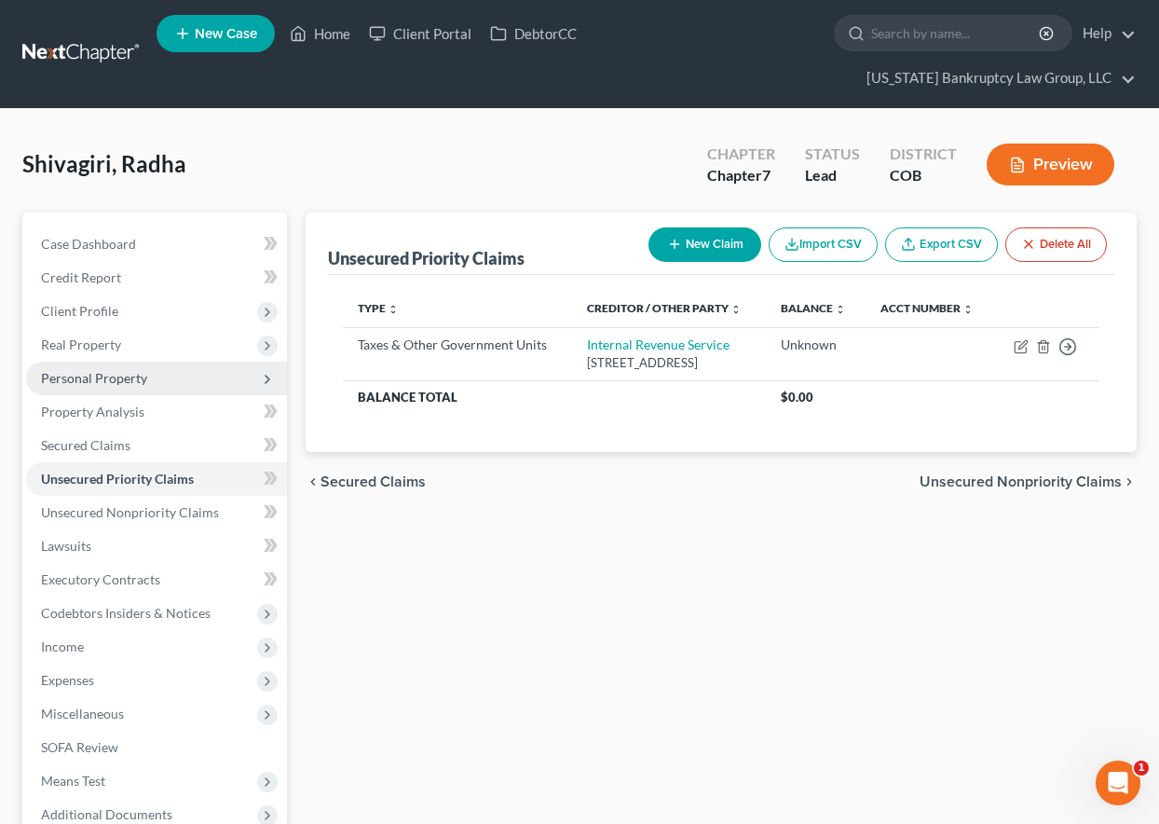
click at [129, 377] on span "Personal Property" at bounding box center [94, 378] width 106 height 16
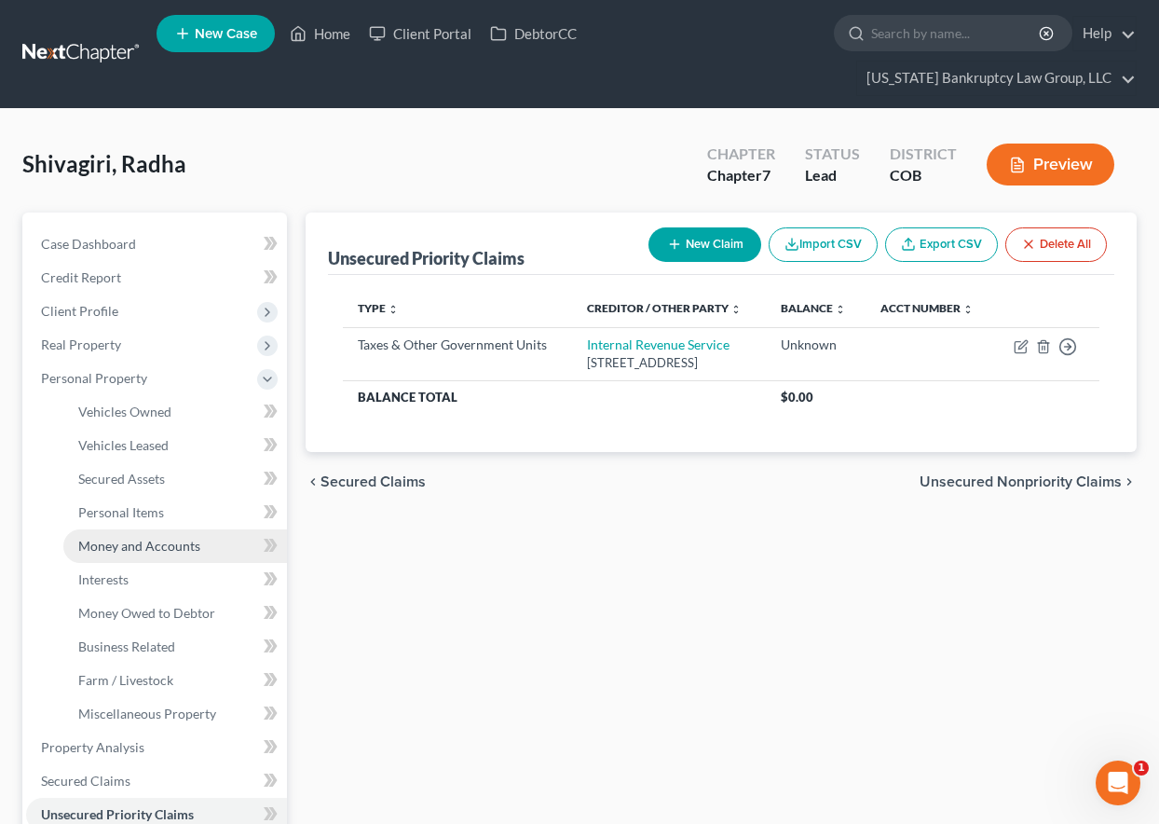
click at [151, 539] on span "Money and Accounts" at bounding box center [139, 546] width 122 height 16
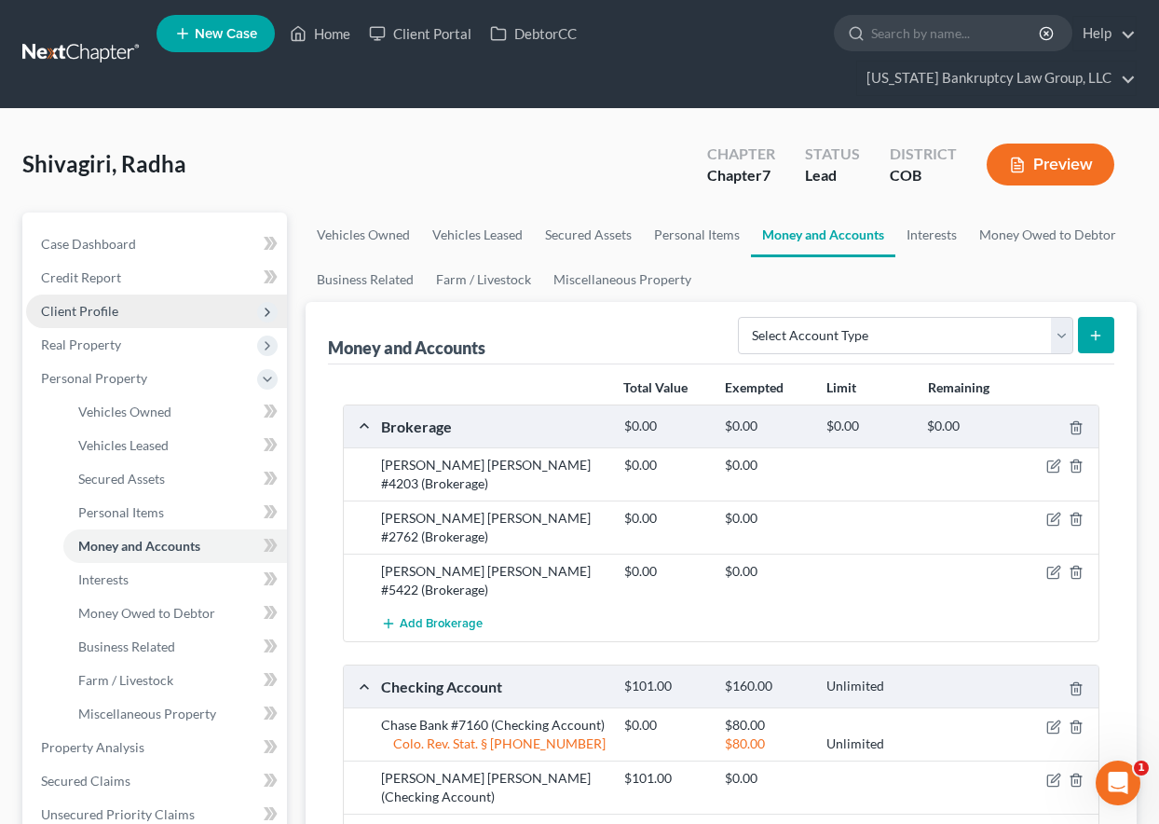
click at [91, 307] on span "Client Profile" at bounding box center [79, 311] width 77 height 16
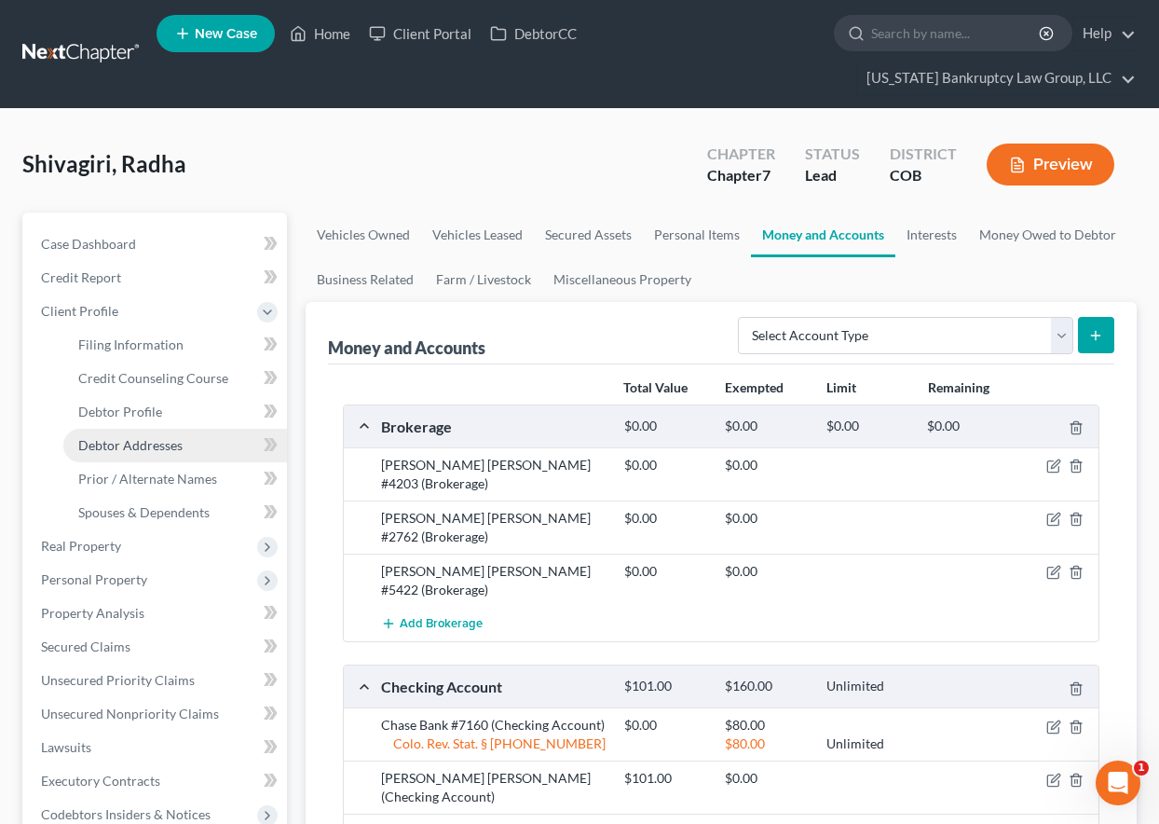
click at [132, 433] on link "Debtor Addresses" at bounding box center [175, 446] width 224 height 34
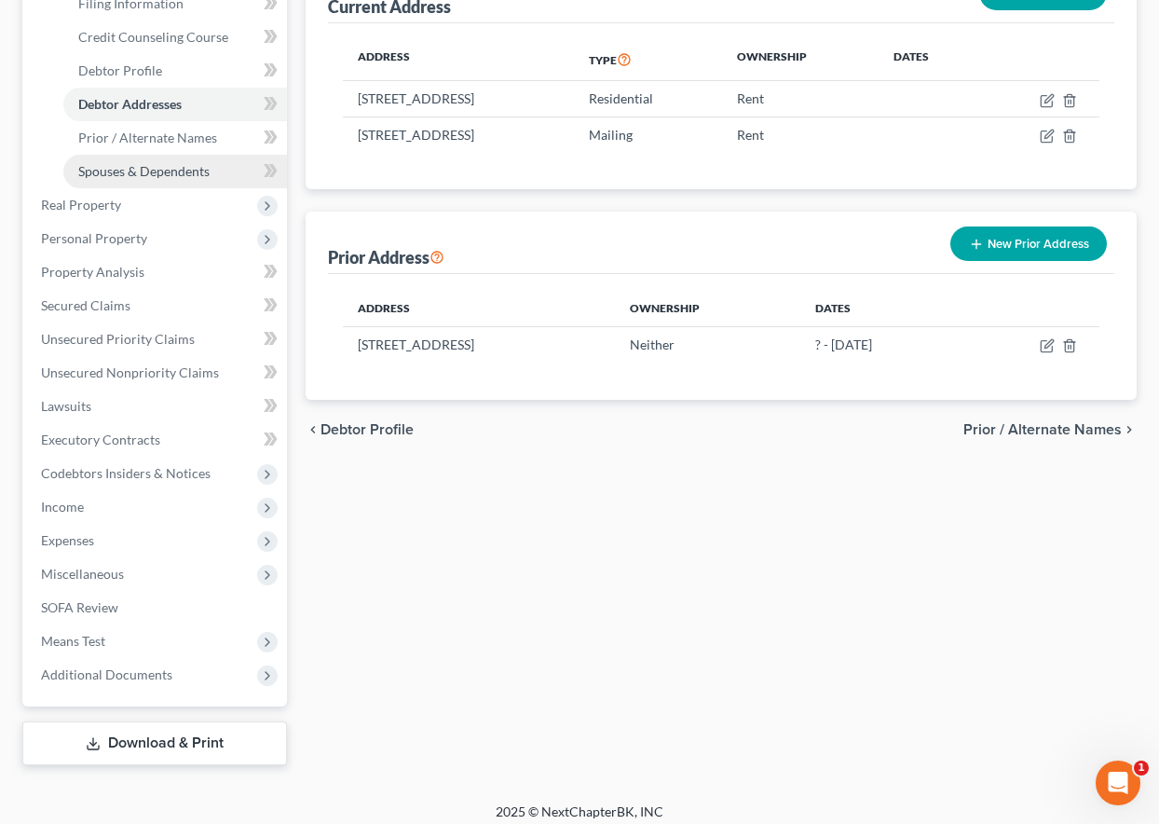
scroll to position [353, 0]
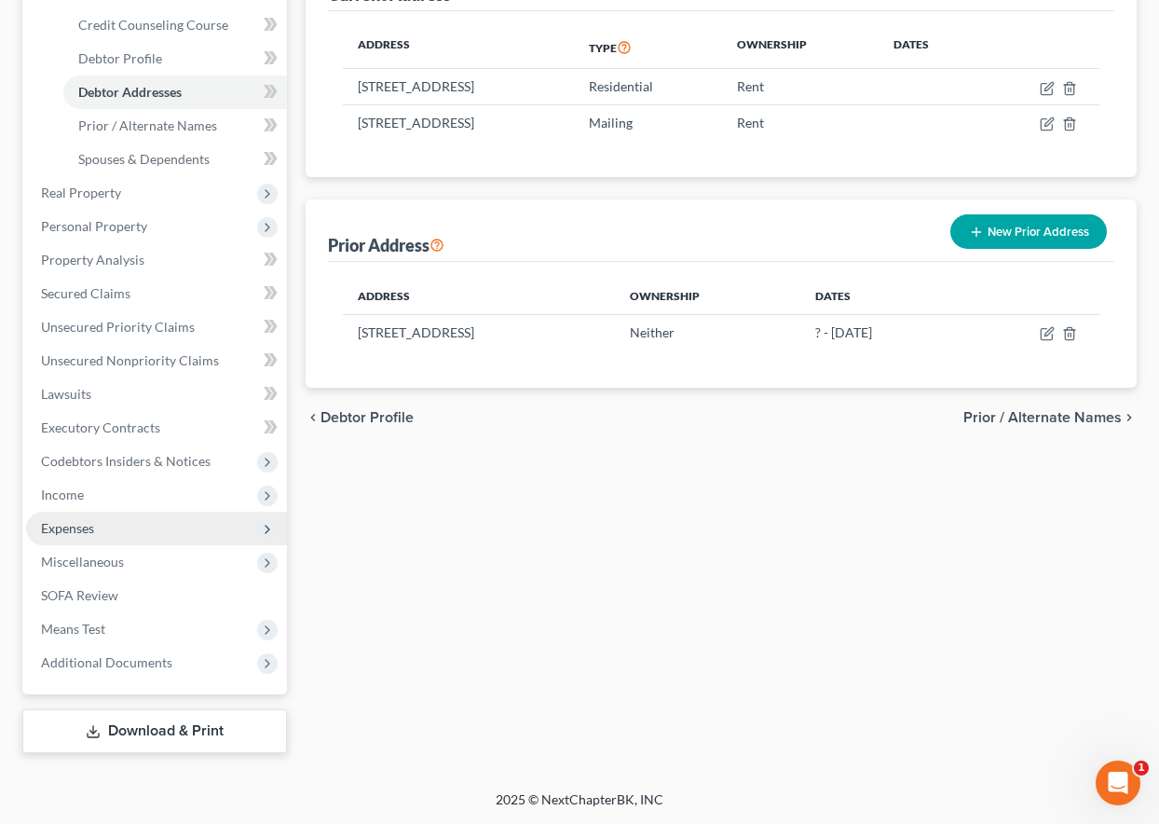
click at [77, 520] on span "Expenses" at bounding box center [67, 528] width 53 height 16
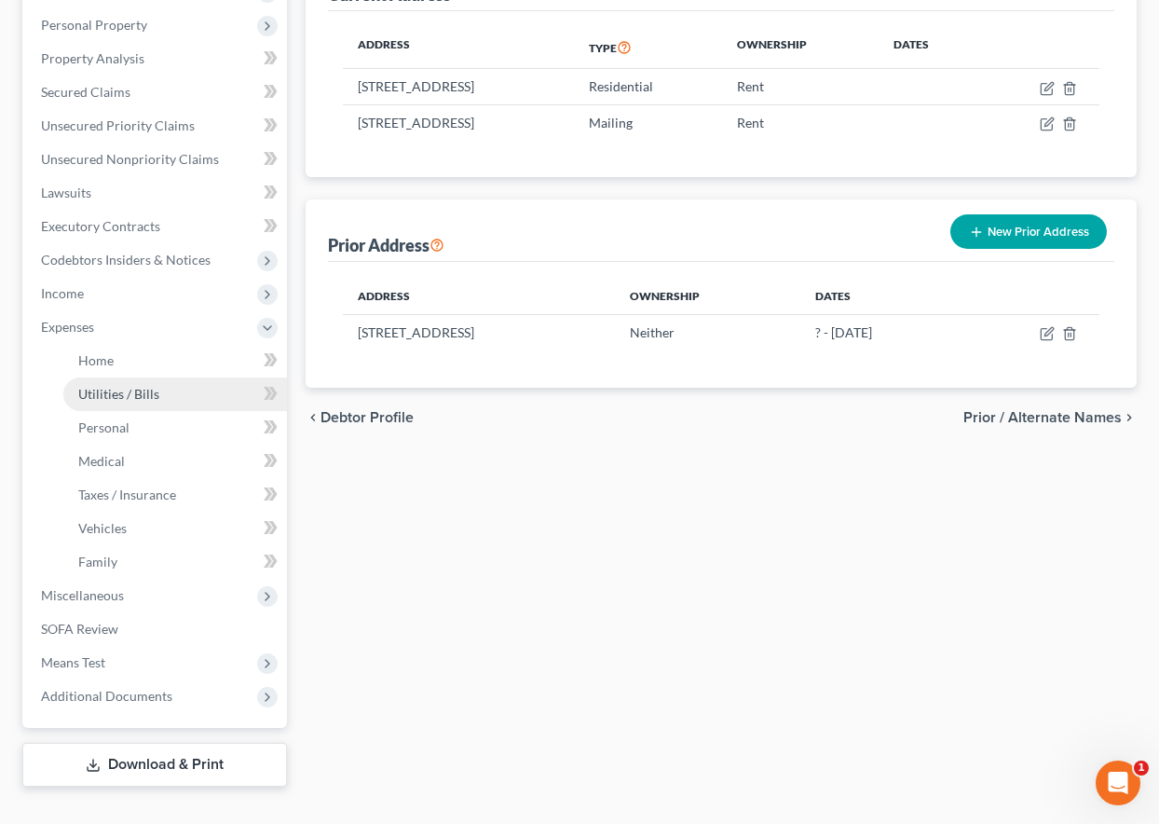
click at [109, 398] on span "Utilities / Bills" at bounding box center [118, 394] width 81 height 16
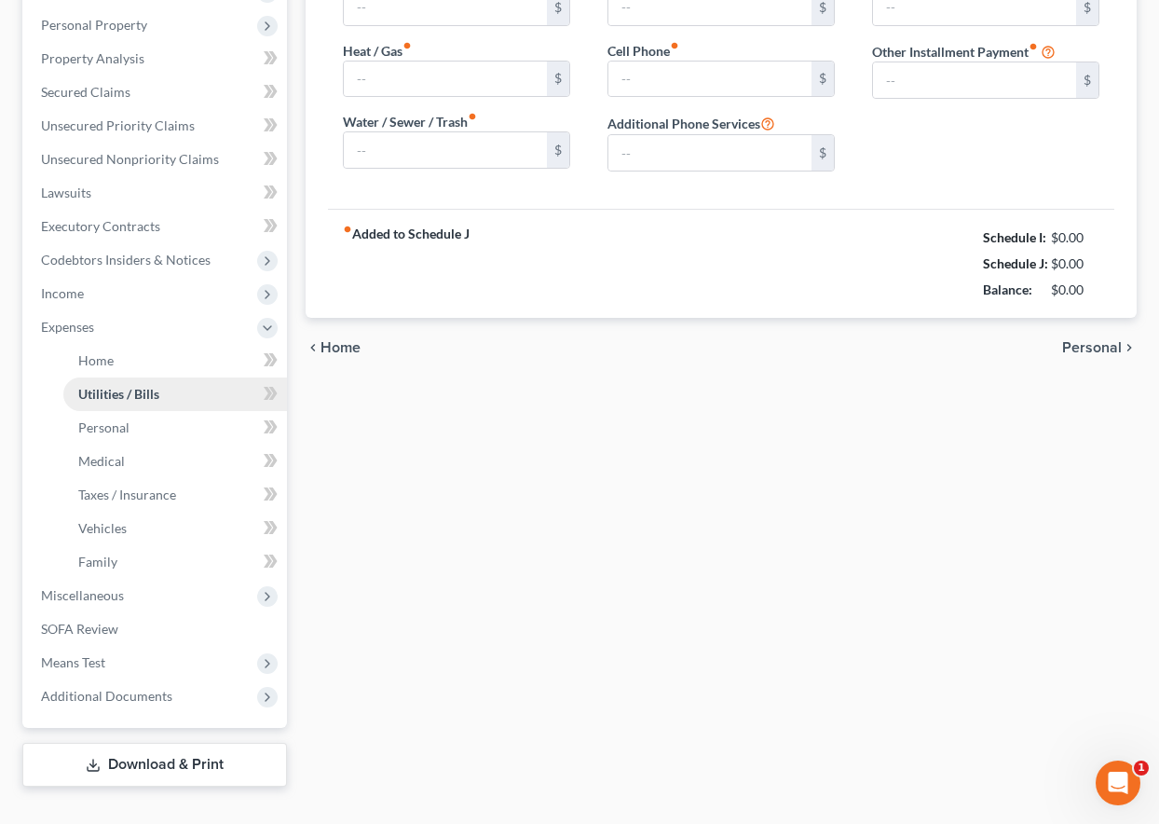
scroll to position [105, 0]
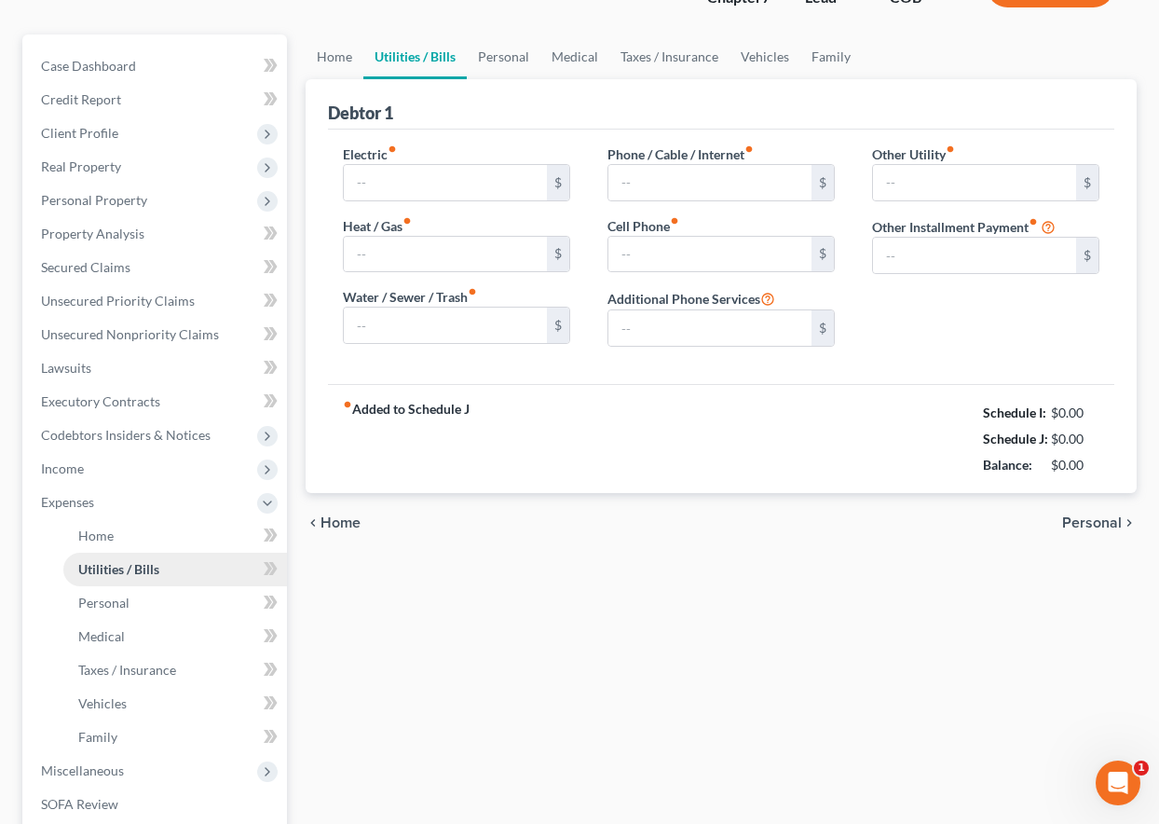
type input "0.00"
type input "131.44"
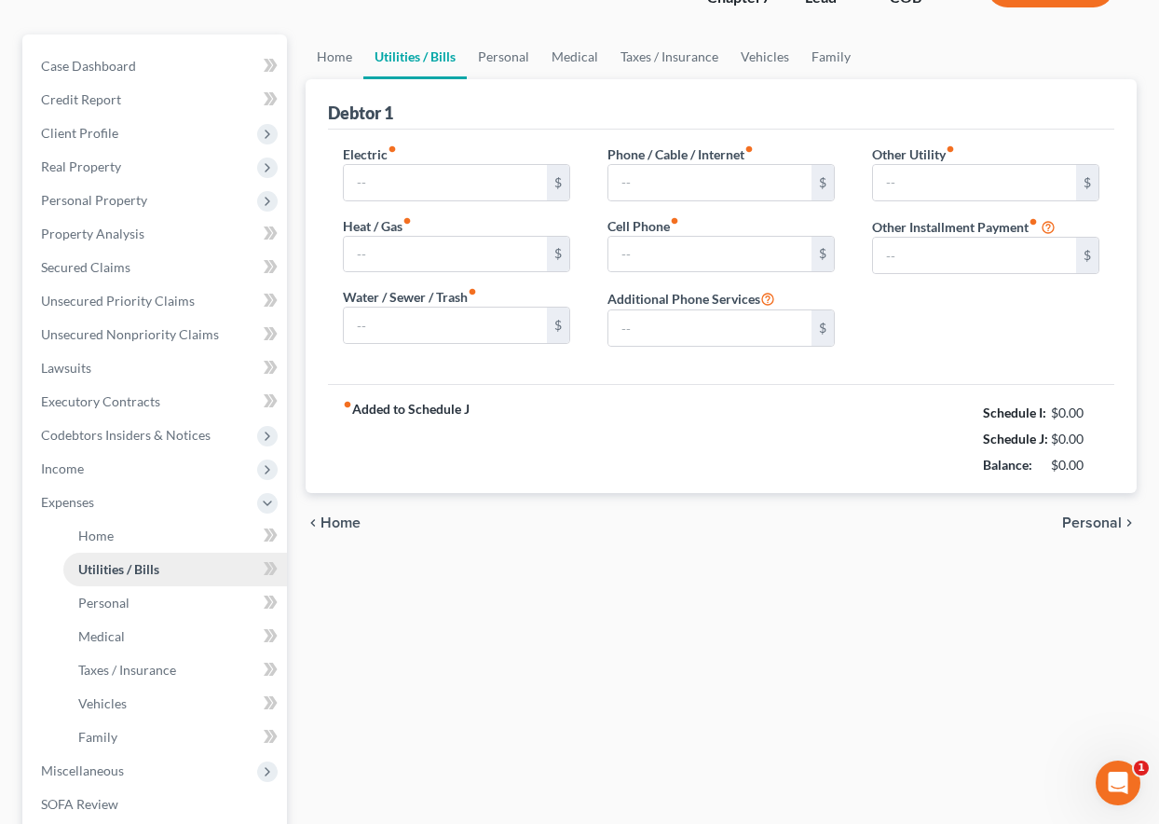
type input "0.00"
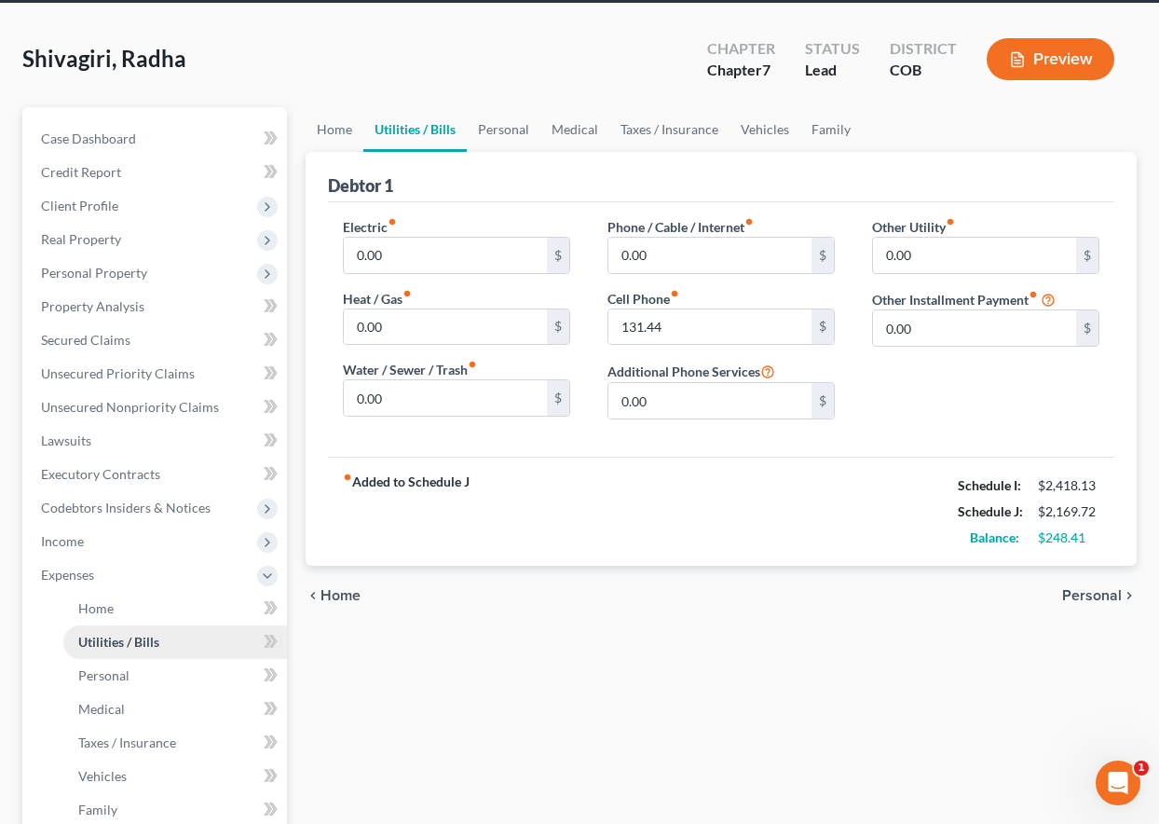
scroll to position [0, 0]
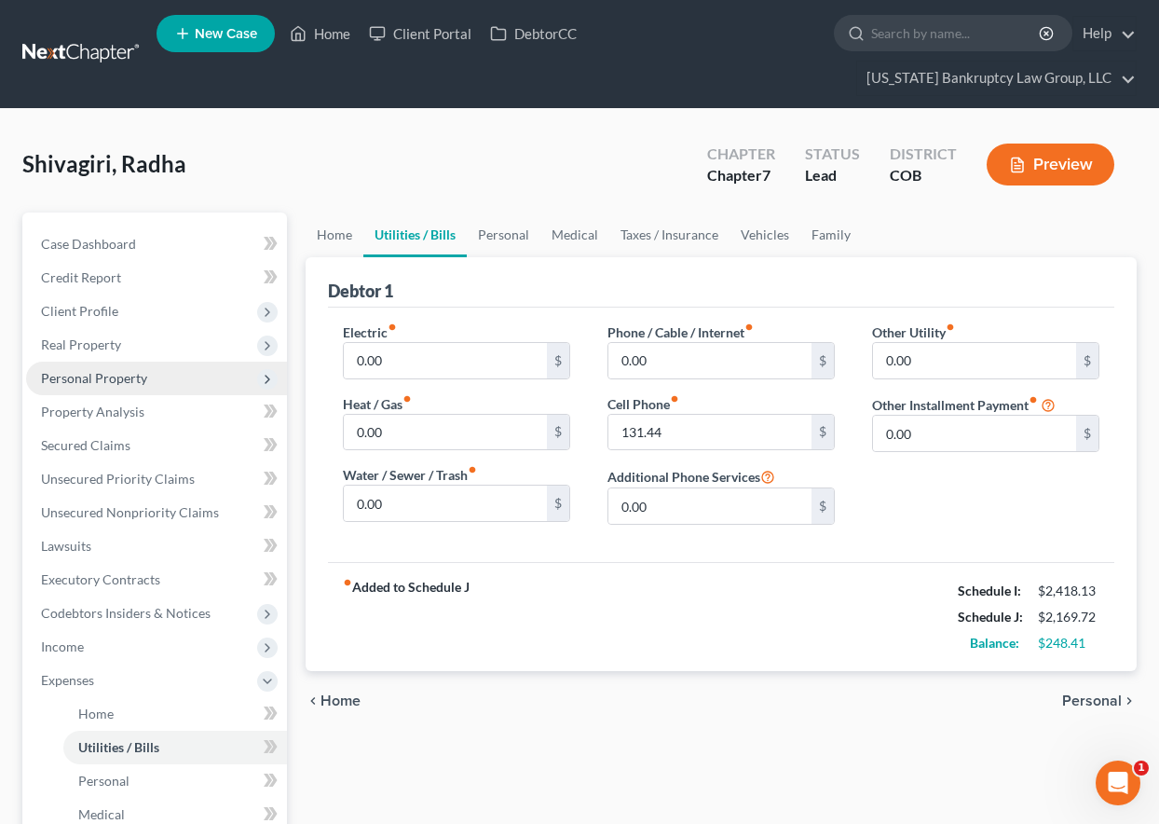
click at [60, 381] on span "Personal Property" at bounding box center [94, 378] width 106 height 16
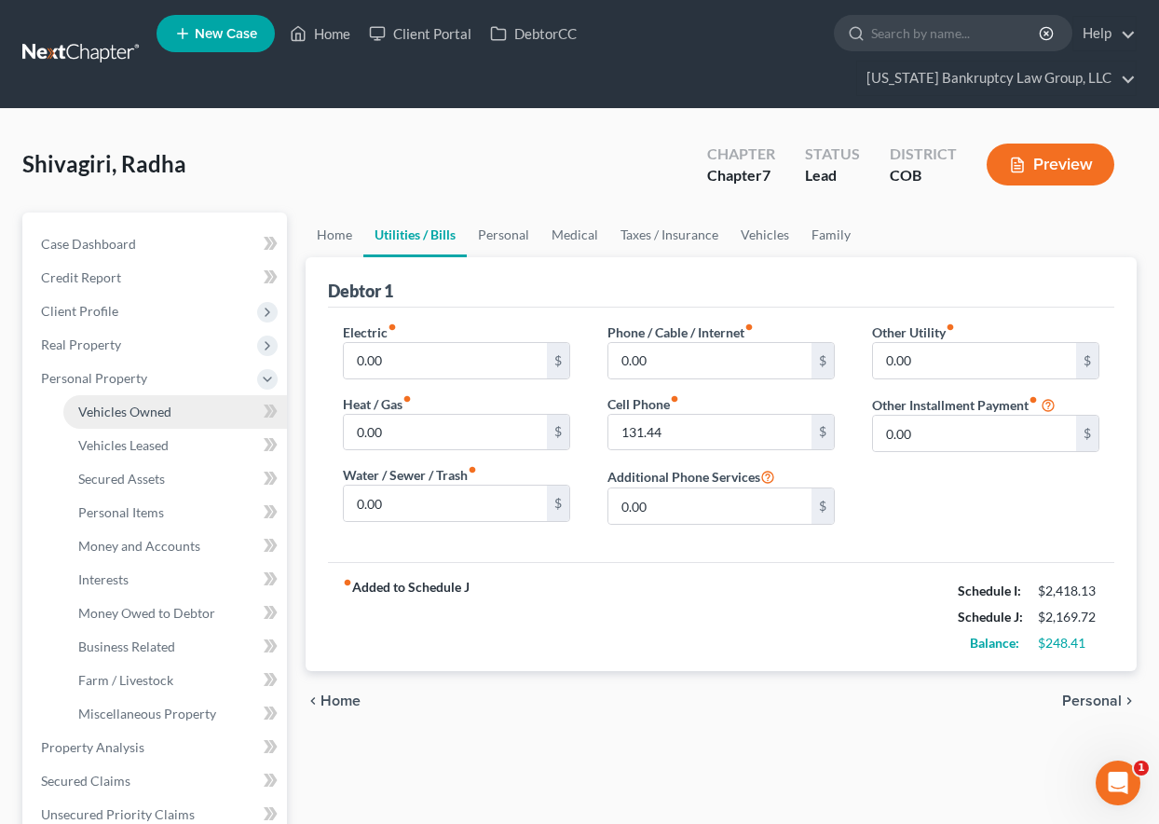
click at [135, 409] on span "Vehicles Owned" at bounding box center [124, 411] width 93 height 16
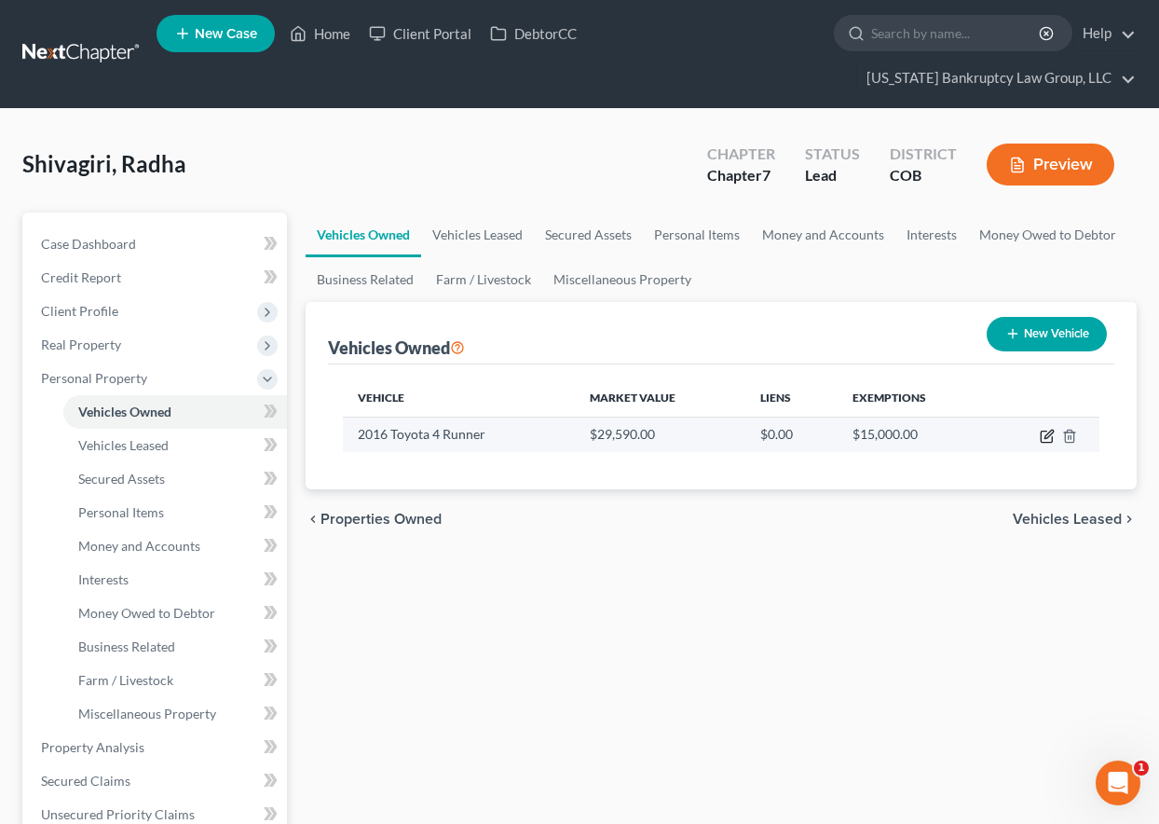
click at [1044, 436] on icon "button" at bounding box center [1047, 436] width 15 height 15
select select "0"
select select "10"
select select "3"
select select "0"
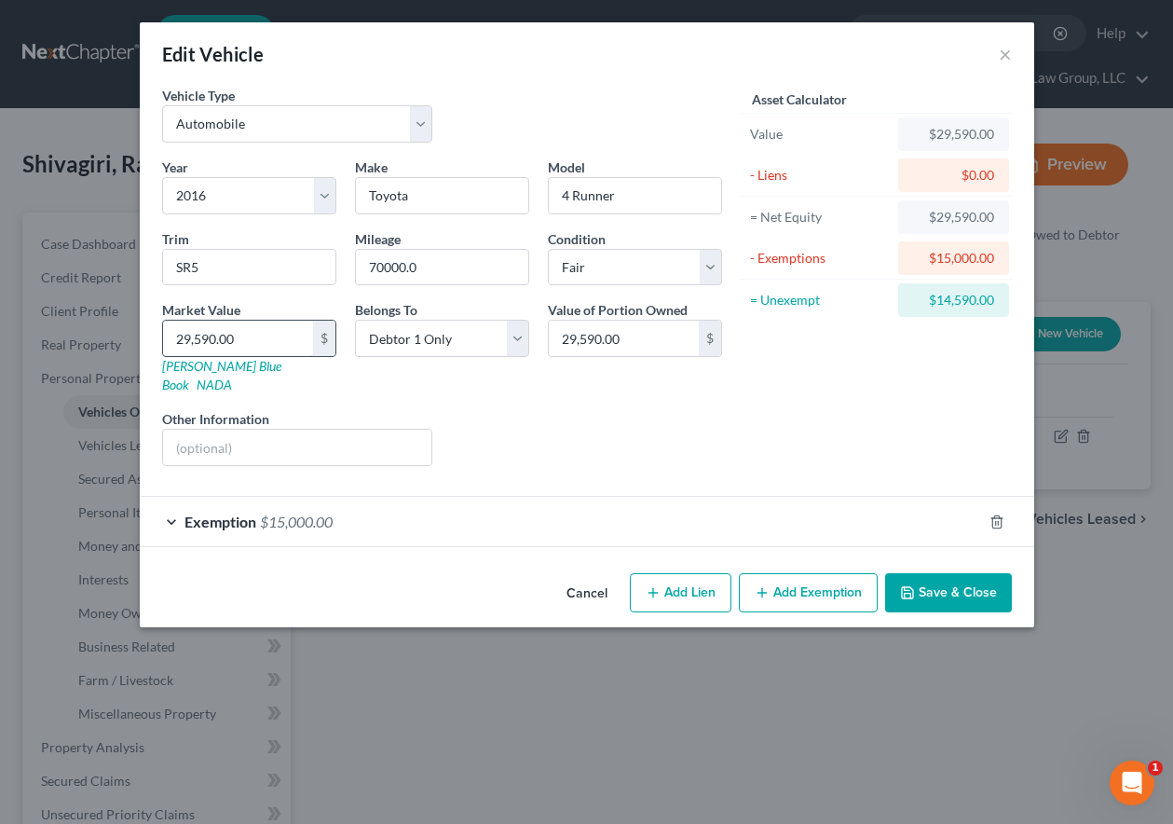
click at [263, 333] on input "29,590.00" at bounding box center [238, 338] width 150 height 35
type input "2"
type input "2.00"
type input "20"
type input "20.00"
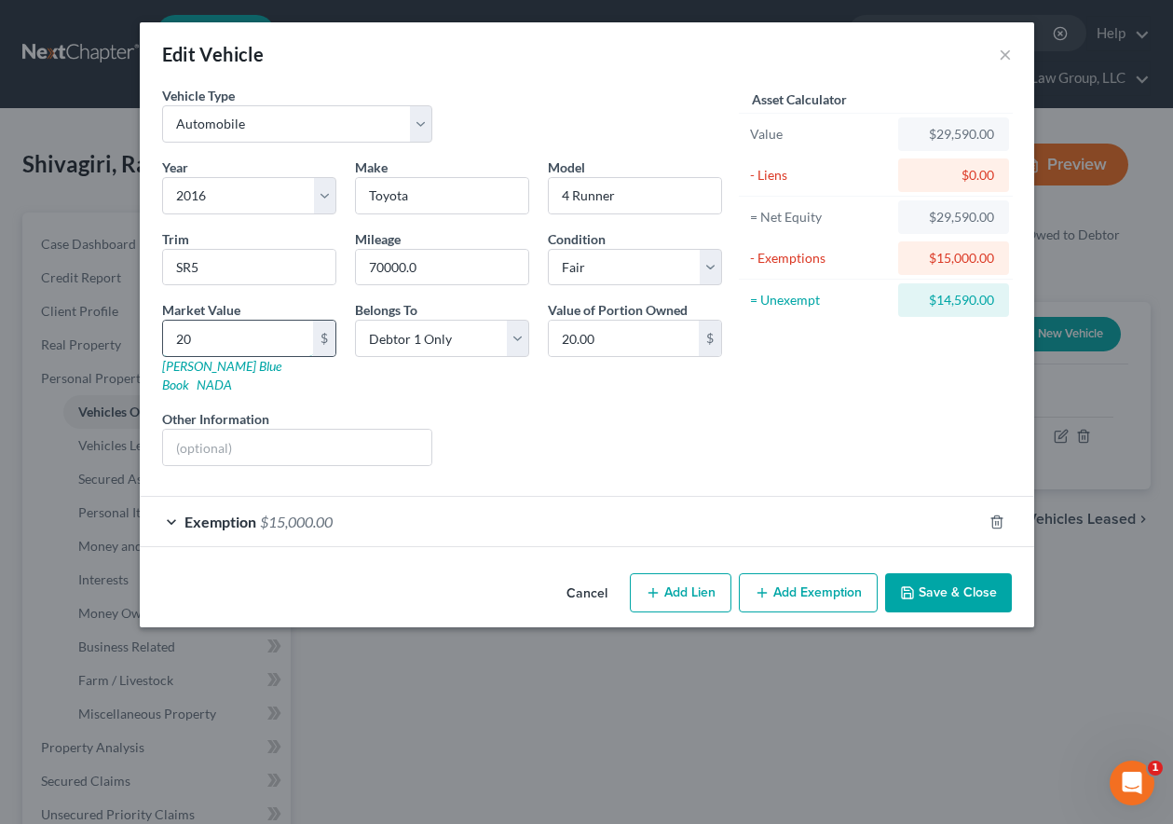
type input "200"
type input "200.00"
type input "2000"
type input "2,000.00"
type input "2,0000"
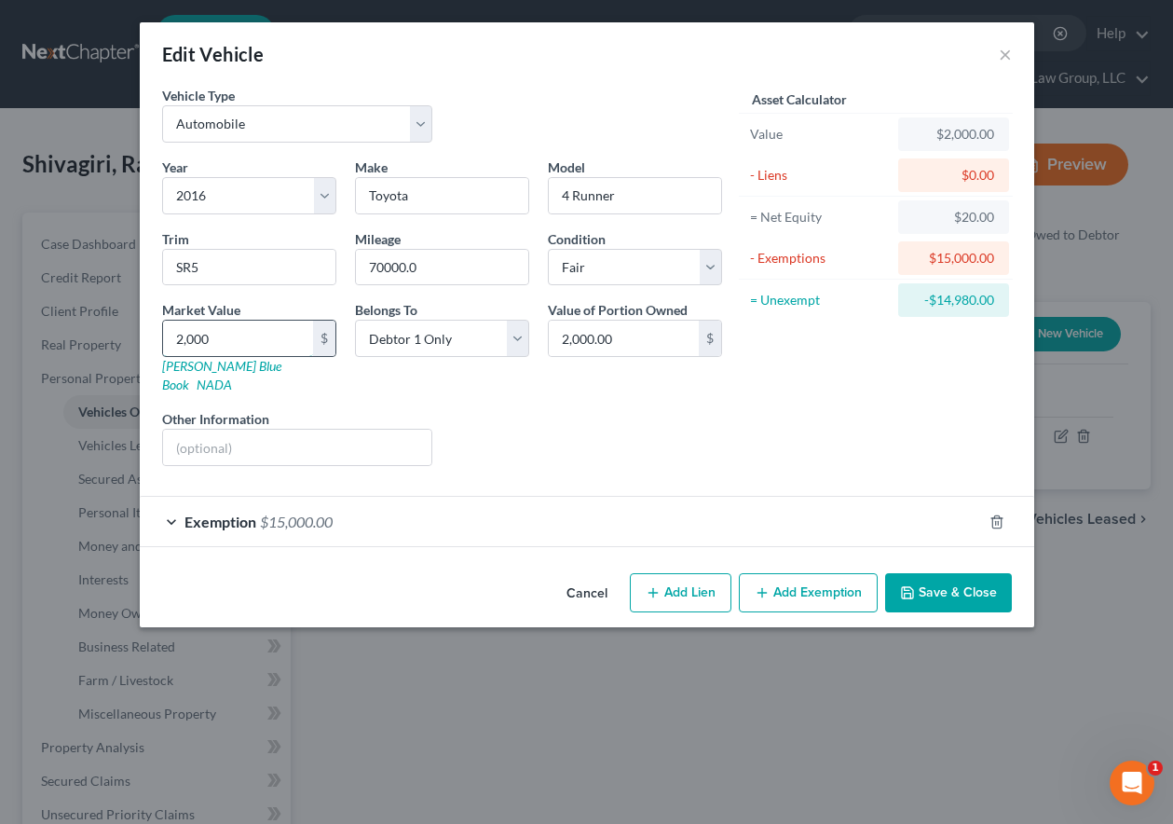
type input "20,000.00"
type input "20,000"
click at [948, 573] on button "Save & Close" at bounding box center [948, 592] width 127 height 39
